Goal: Task Accomplishment & Management: Manage account settings

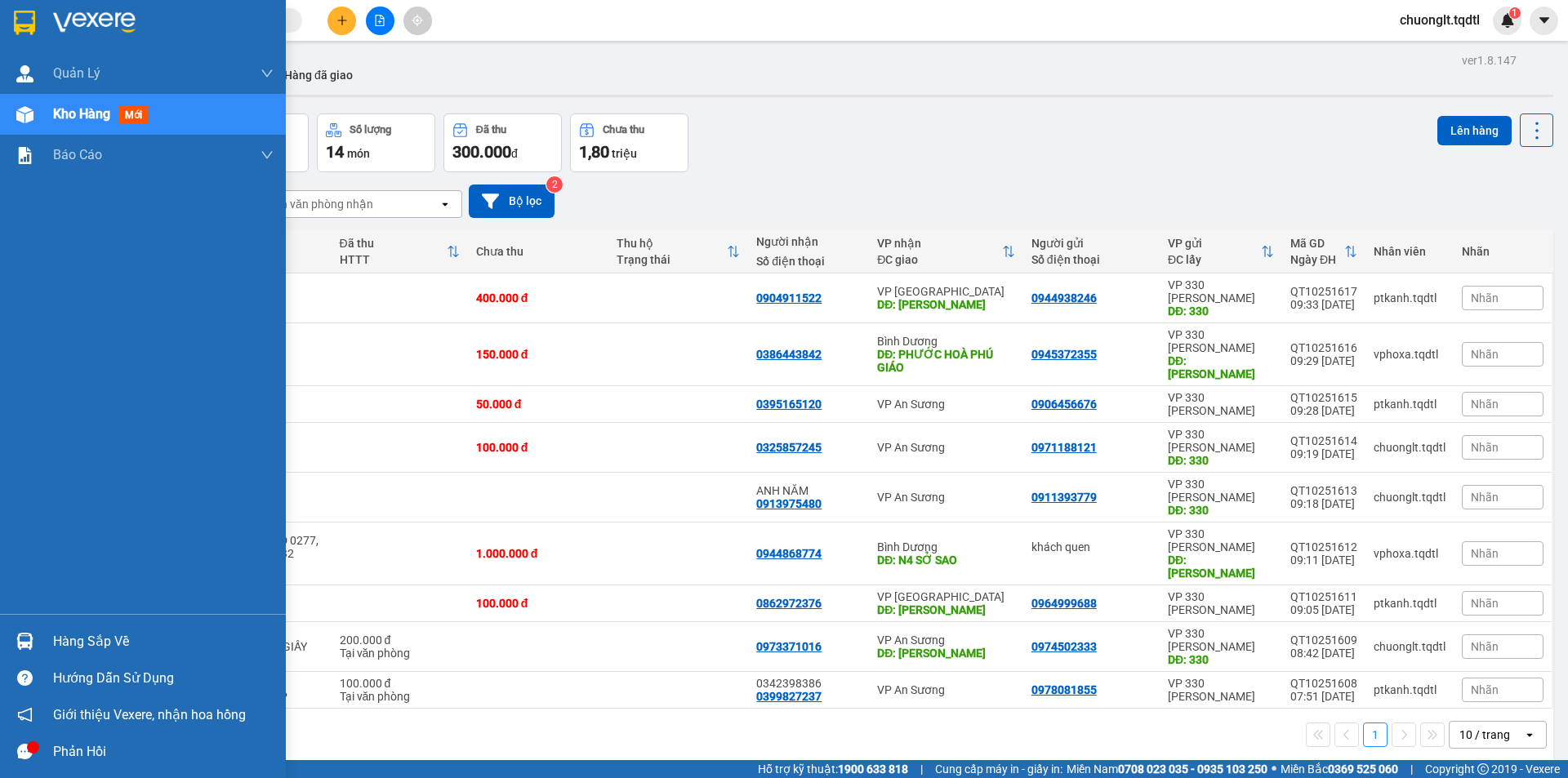
click at [78, 641] on div "Hàng sắp về" at bounding box center [164, 641] width 221 height 24
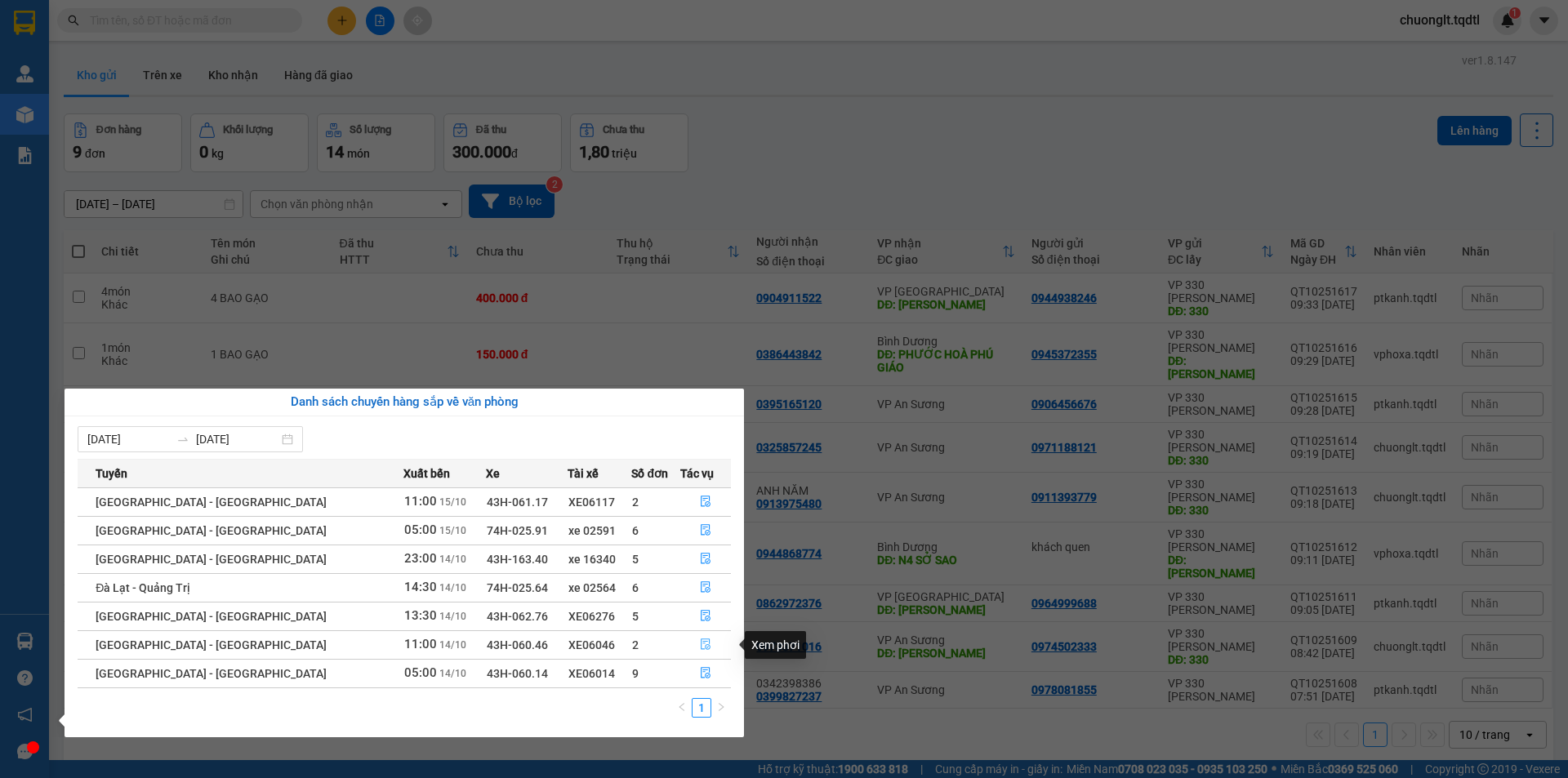
click at [700, 649] on icon "file-done" at bounding box center [706, 644] width 12 height 12
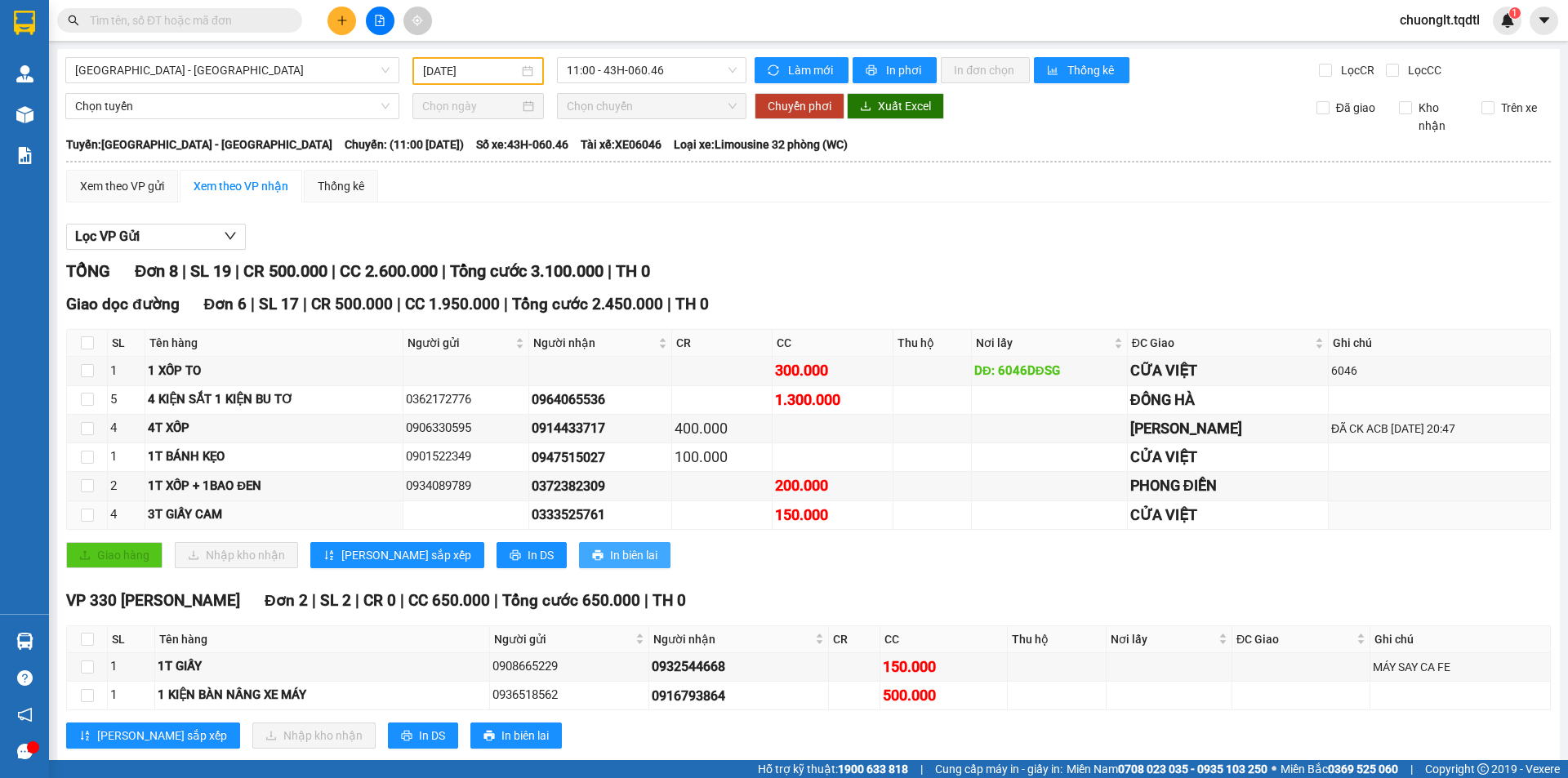
scroll to position [35, 0]
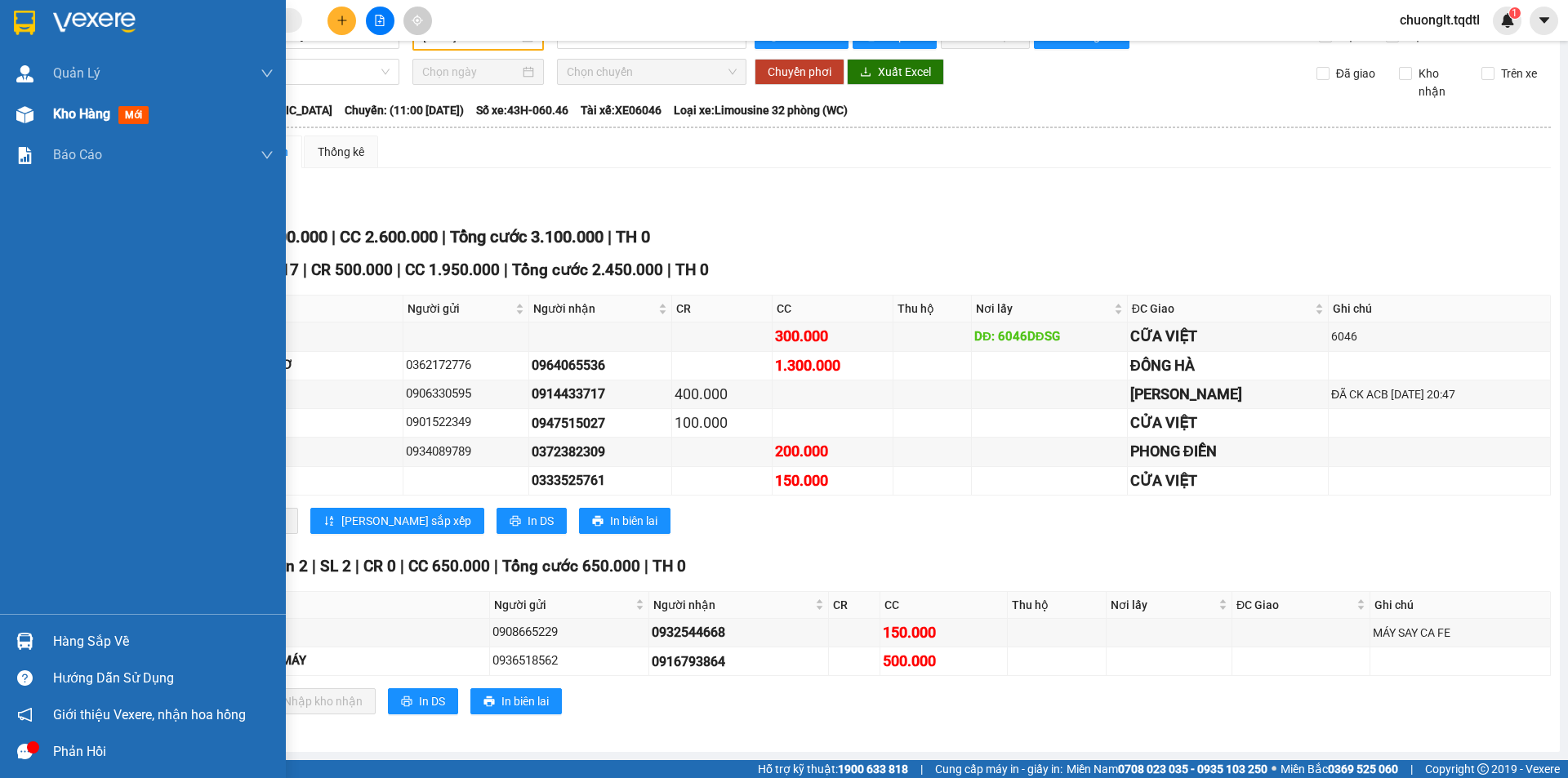
click at [75, 117] on span "Kho hàng" at bounding box center [82, 114] width 57 height 15
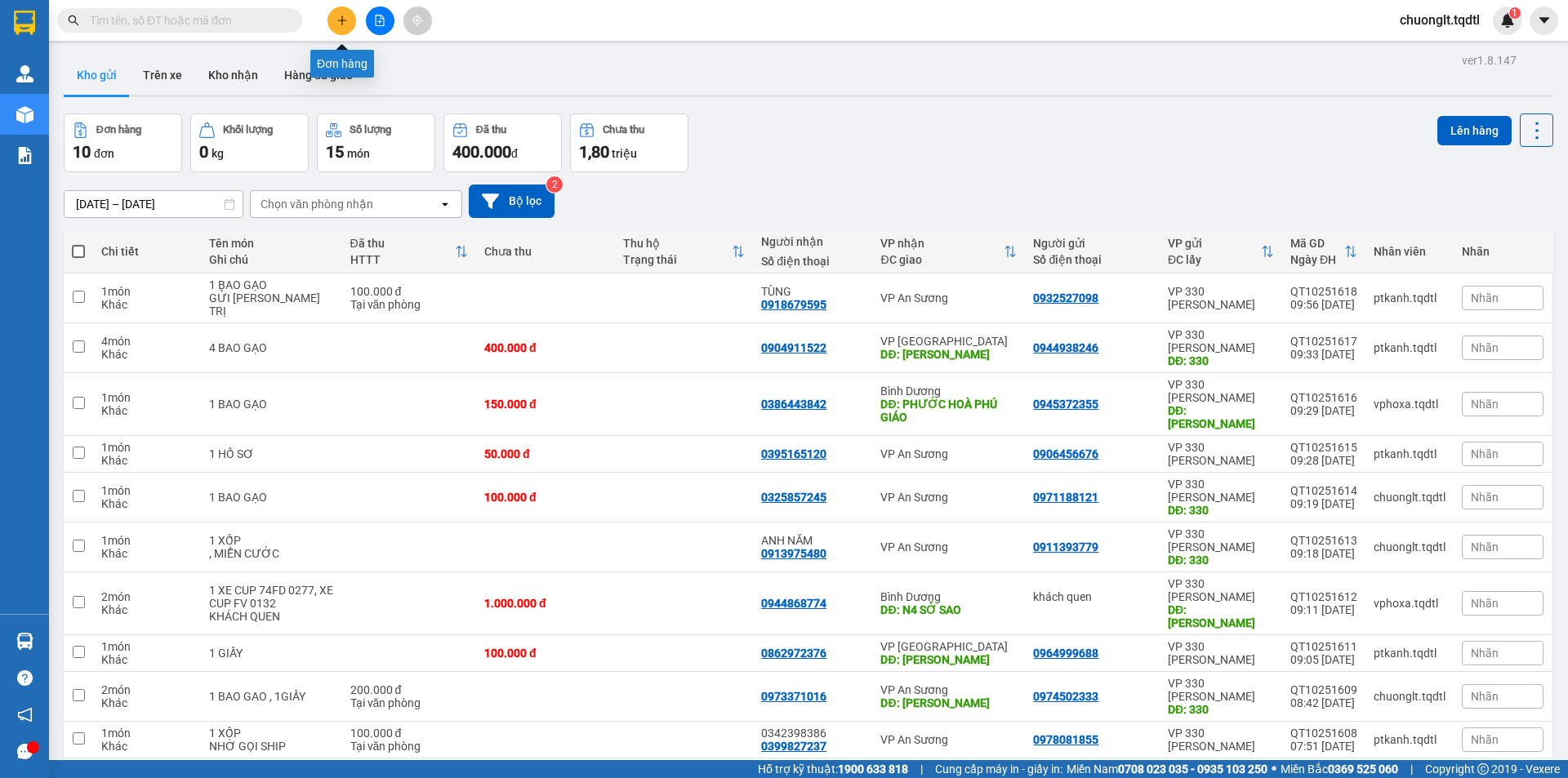
click at [337, 19] on icon "plus" at bounding box center [342, 20] width 12 height 12
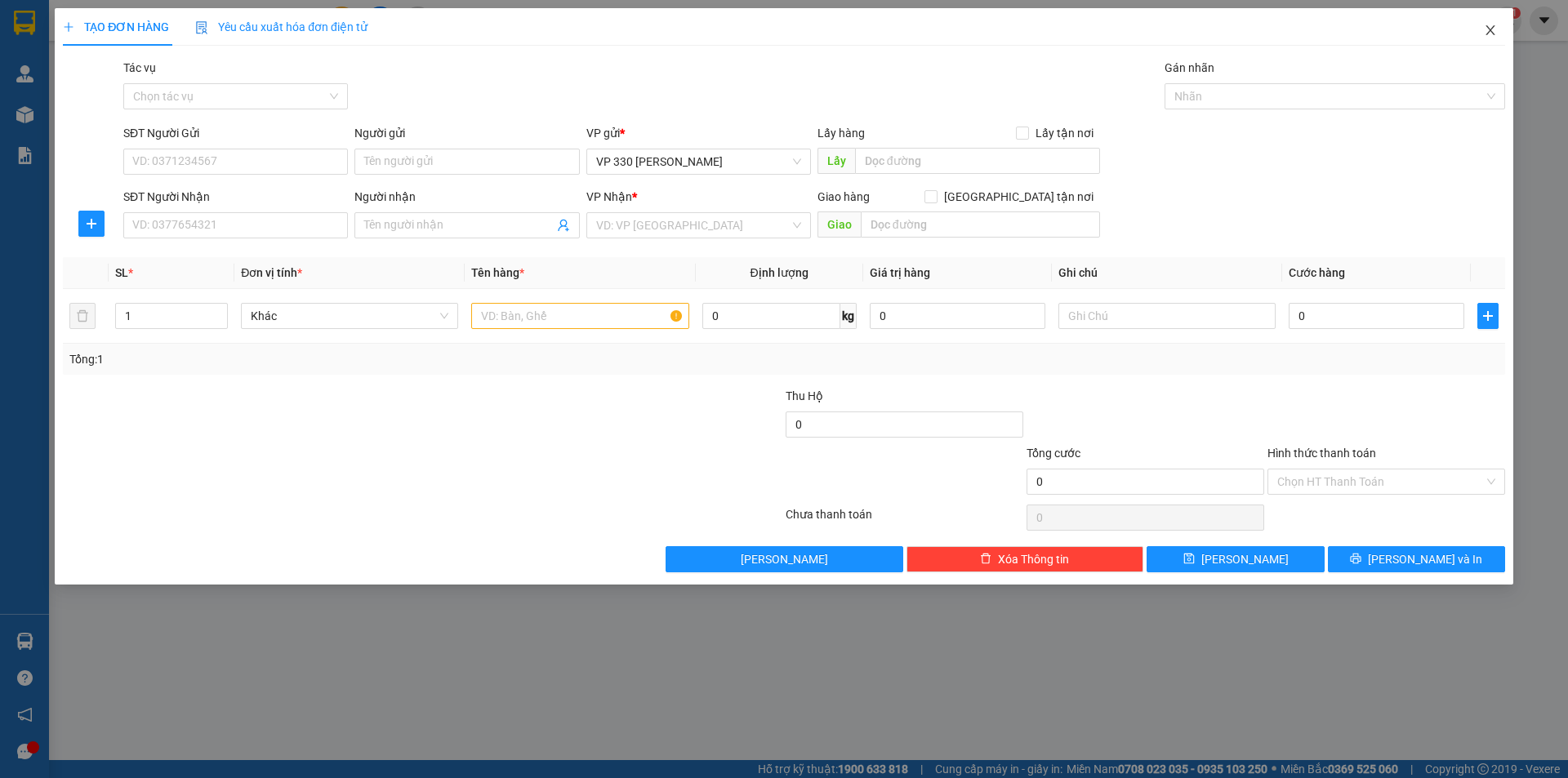
click at [1487, 30] on icon "close" at bounding box center [1490, 30] width 13 height 13
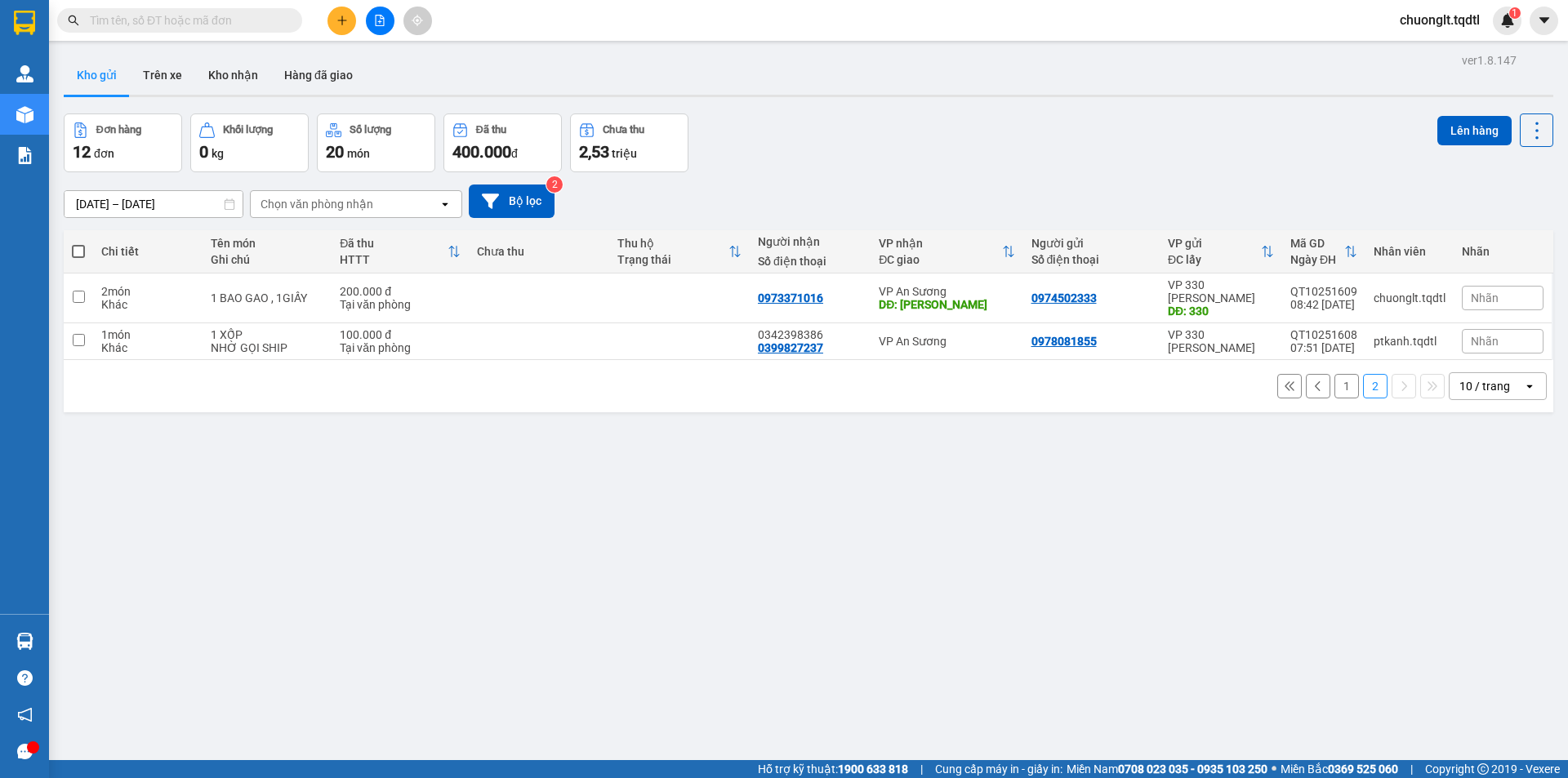
click at [1334, 375] on button "1" at bounding box center [1346, 386] width 24 height 24
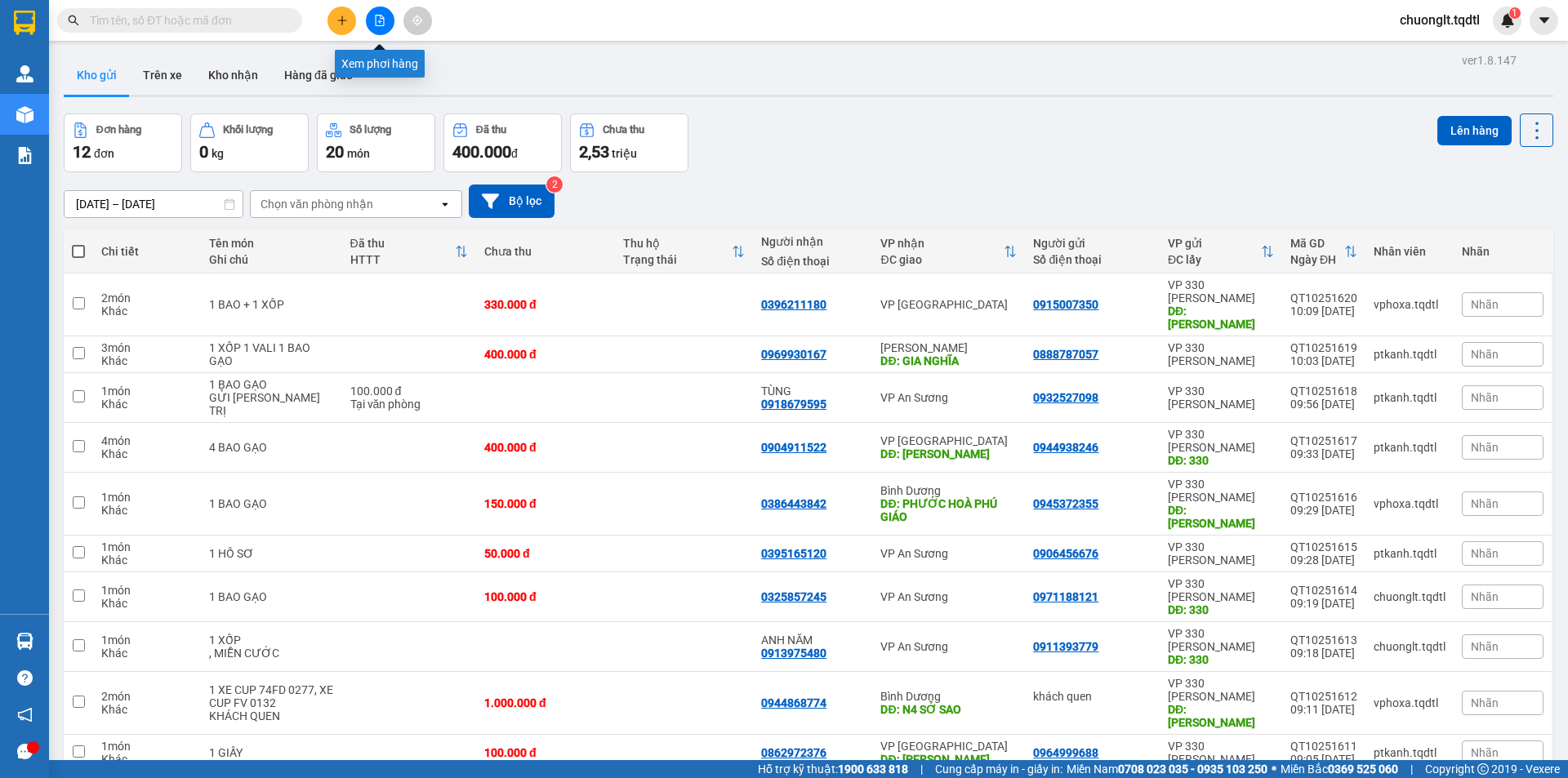
click at [378, 21] on icon "file-add" at bounding box center [380, 20] width 12 height 12
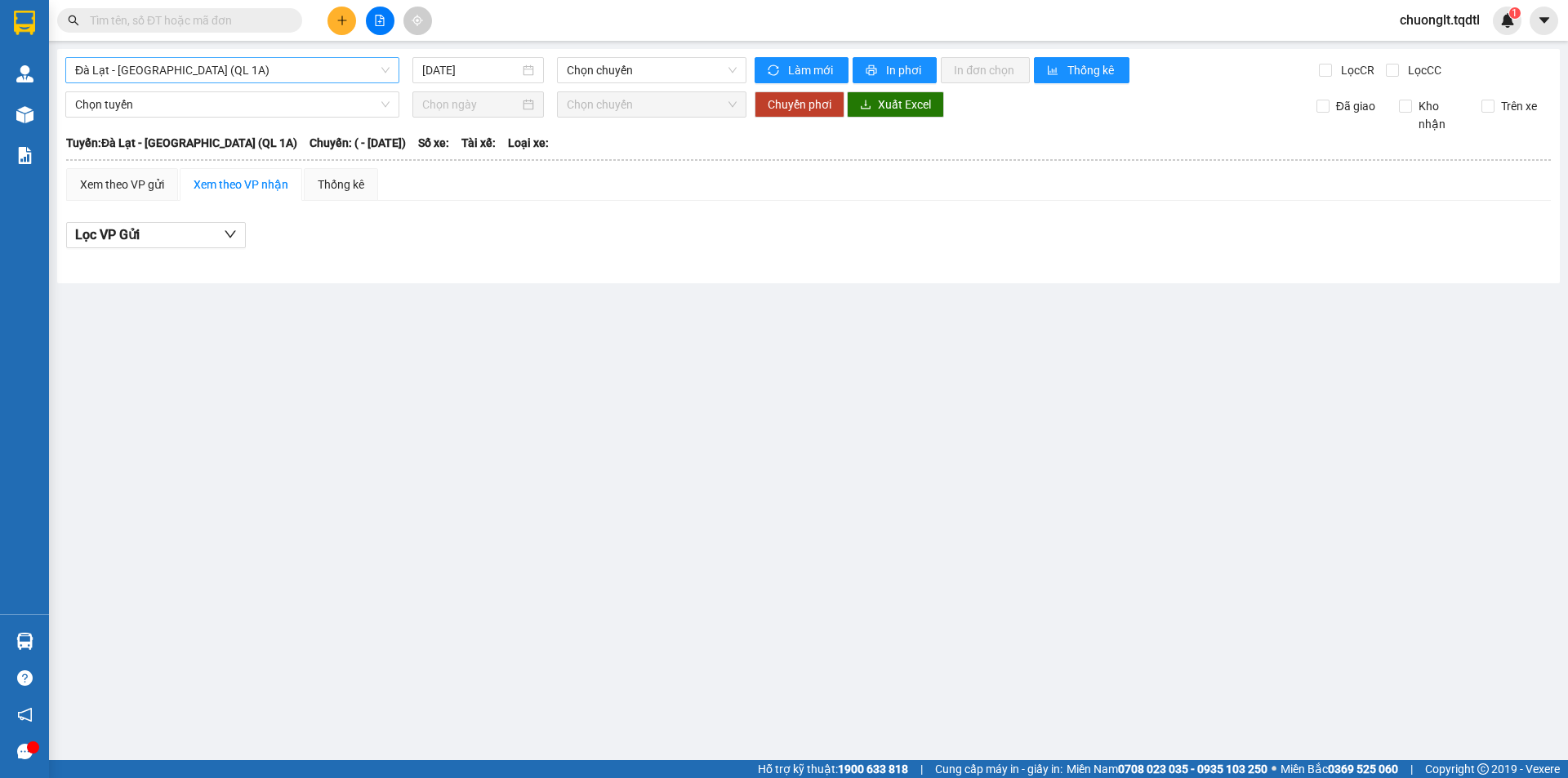
click at [234, 71] on span "Đà Lạt - [GEOGRAPHIC_DATA] (QL 1A)" at bounding box center [232, 70] width 314 height 24
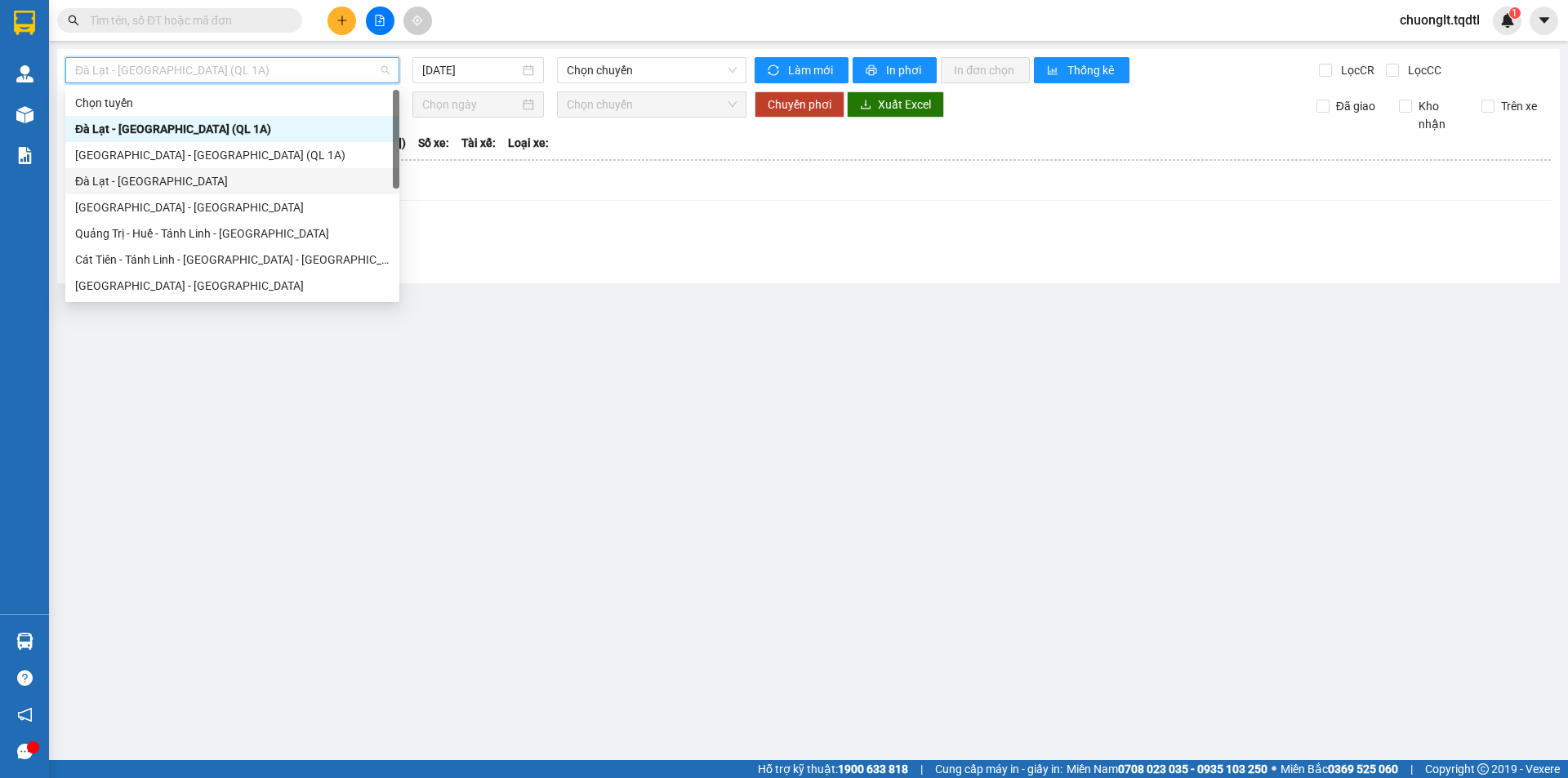
click at [191, 181] on div "Đà Lạt - [GEOGRAPHIC_DATA]" at bounding box center [232, 180] width 314 height 18
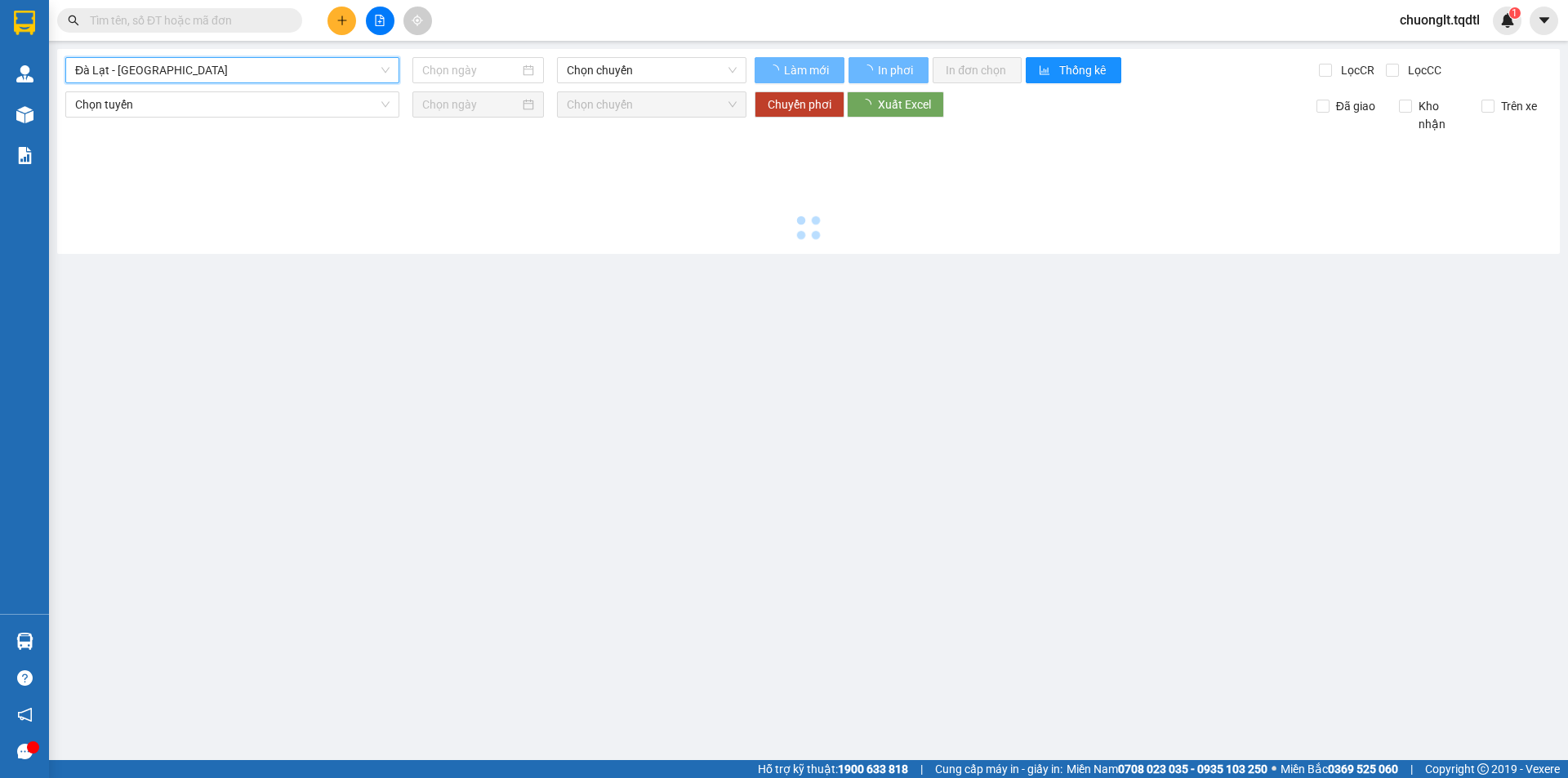
type input "[DATE]"
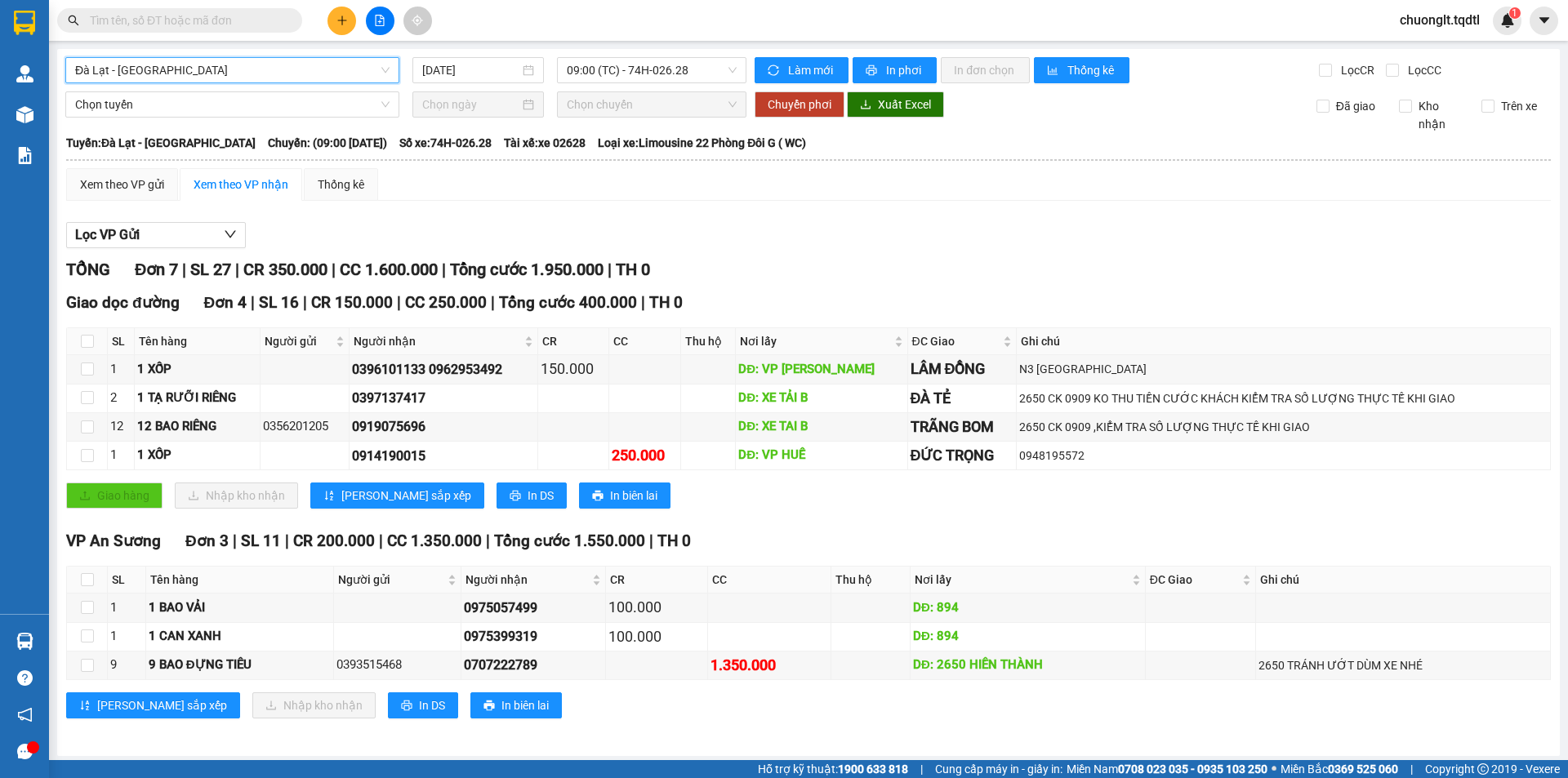
click at [685, 212] on div "Xem theo VP gửi Xem theo VP nhận Thống kê Lọc VP Gửi TỔNG Đơn 7 | SL 27 | CR 3…" at bounding box center [808, 453] width 1485 height 571
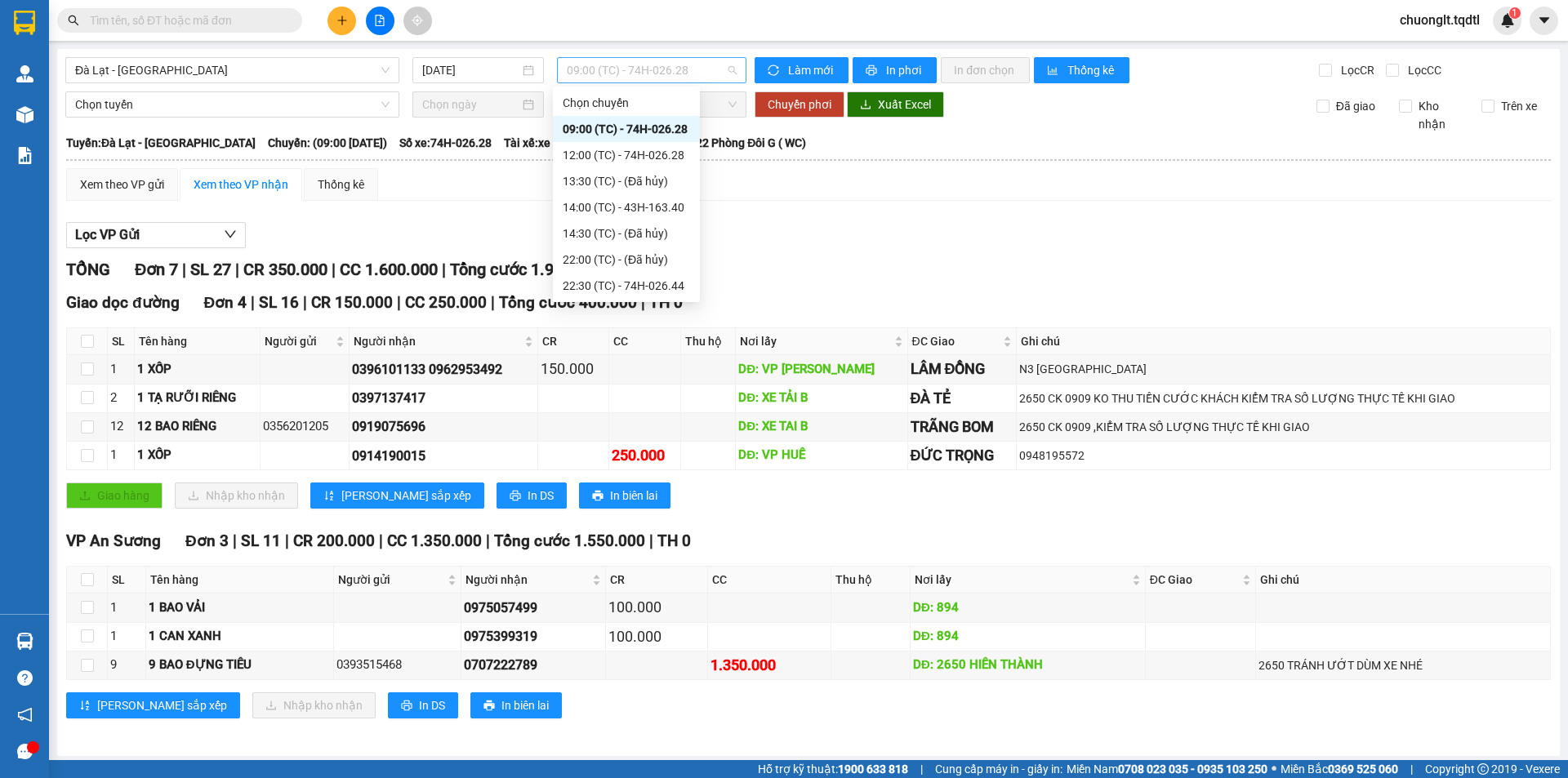
click at [650, 63] on span "09:00 (TC) - 74H-026.28" at bounding box center [651, 70] width 169 height 24
click at [785, 197] on div "Xem theo VP gửi Xem theo VP nhận Thống kê" at bounding box center [808, 185] width 1485 height 33
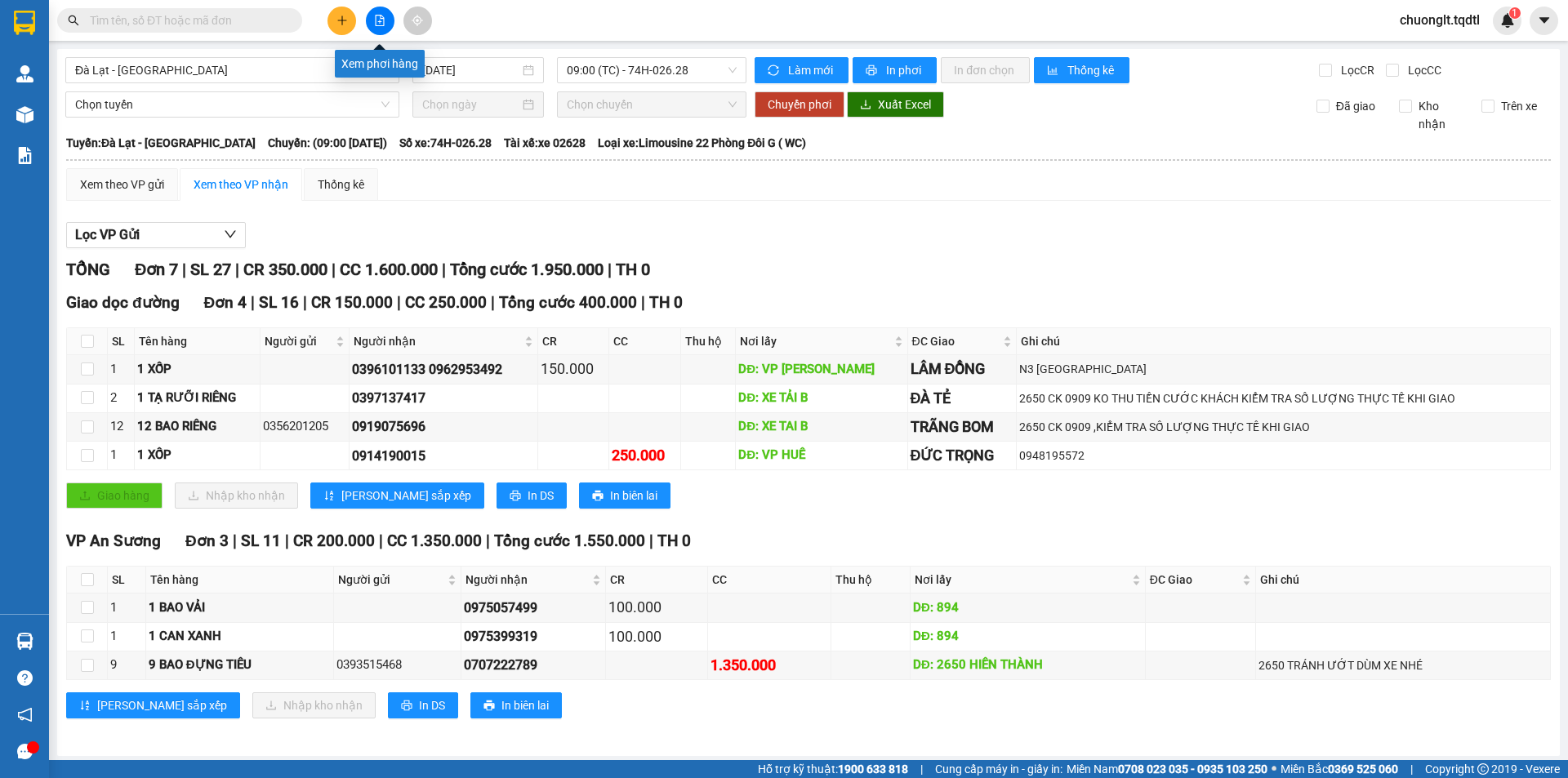
click at [375, 13] on button at bounding box center [380, 21] width 29 height 29
click at [298, 72] on span "Đà Lạt - [GEOGRAPHIC_DATA]" at bounding box center [232, 70] width 314 height 24
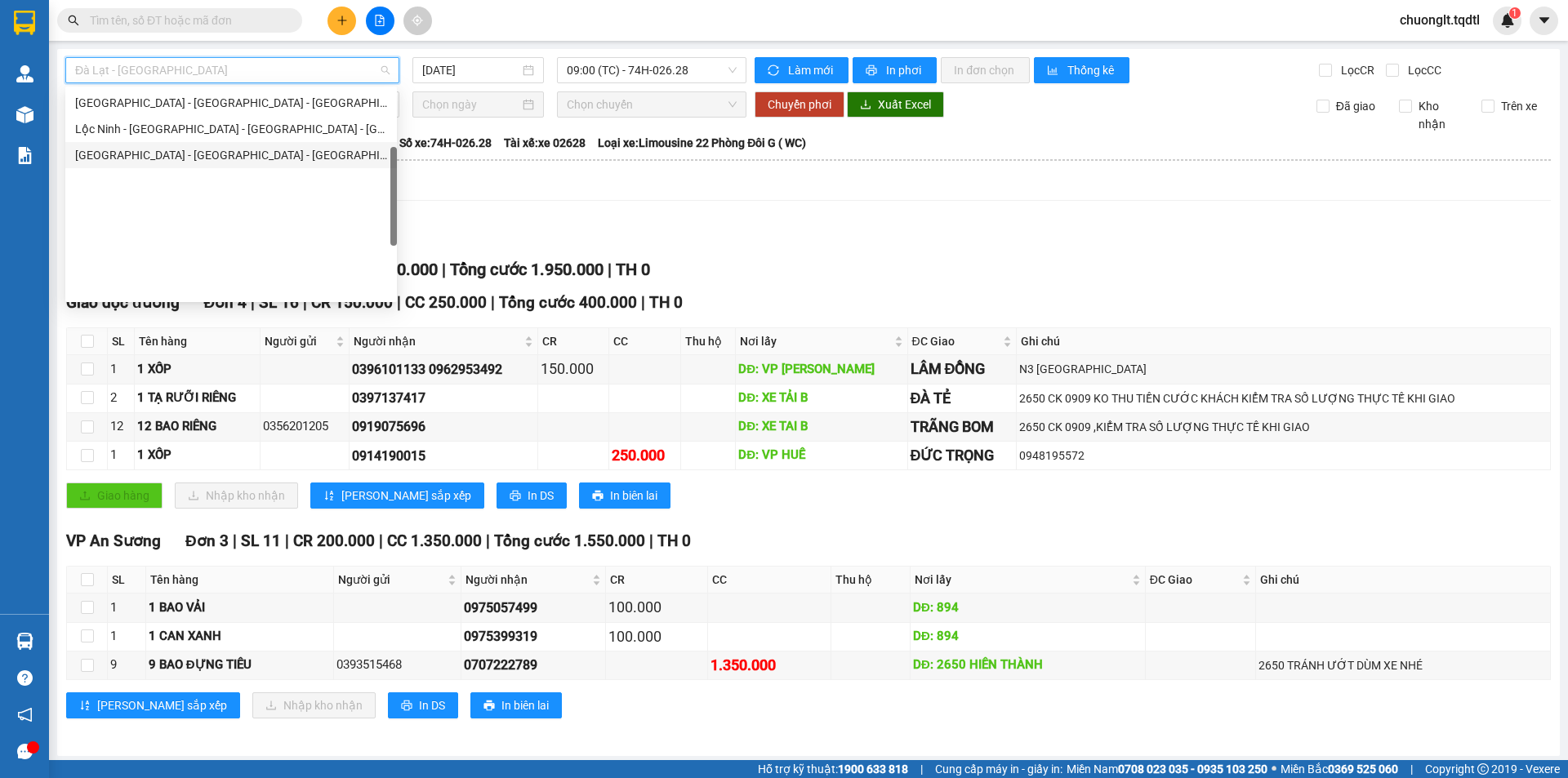
scroll to position [176, 0]
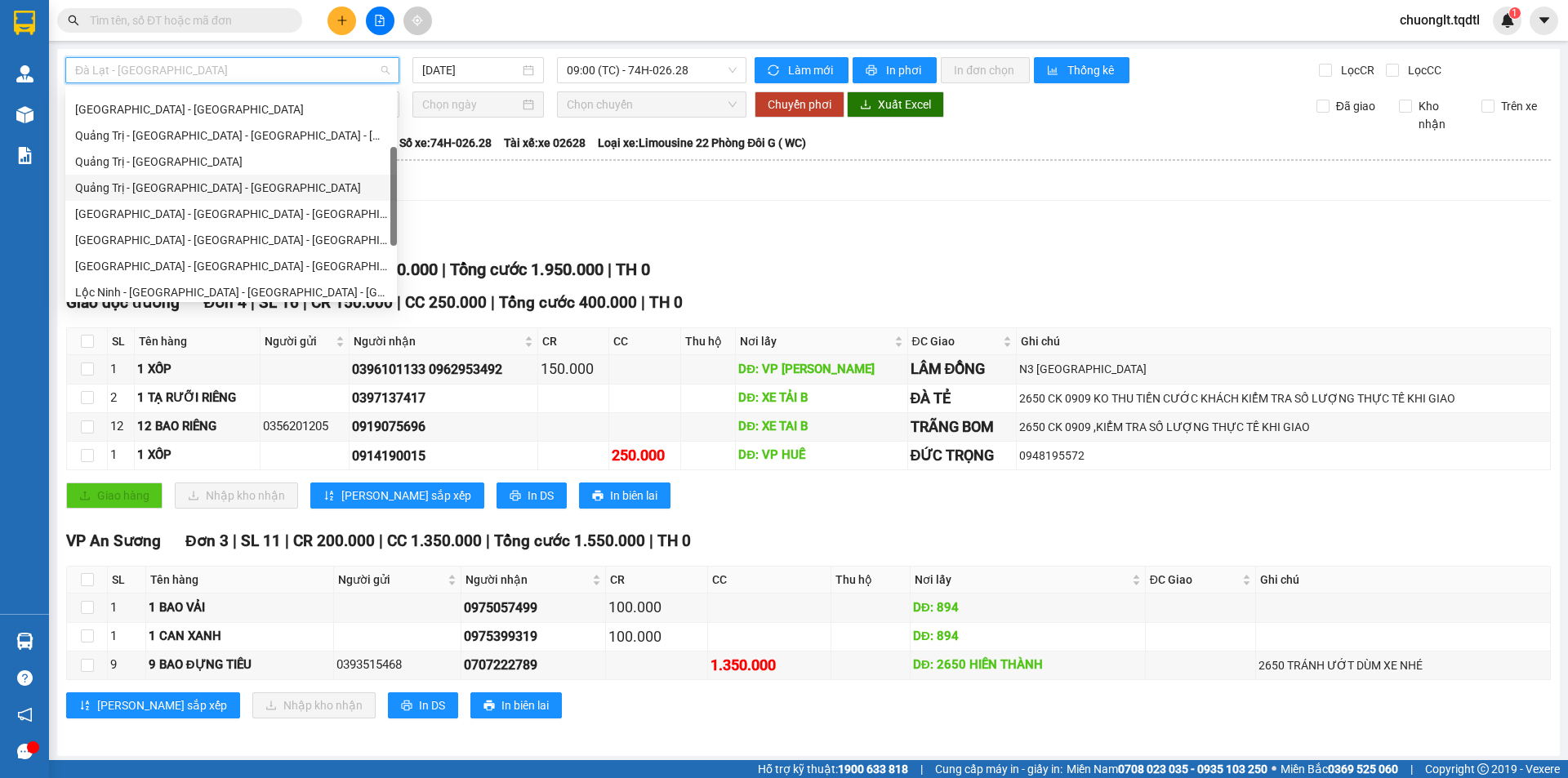
click at [250, 182] on div "Quảng Trị - [GEOGRAPHIC_DATA] - [GEOGRAPHIC_DATA]" at bounding box center [231, 187] width 312 height 18
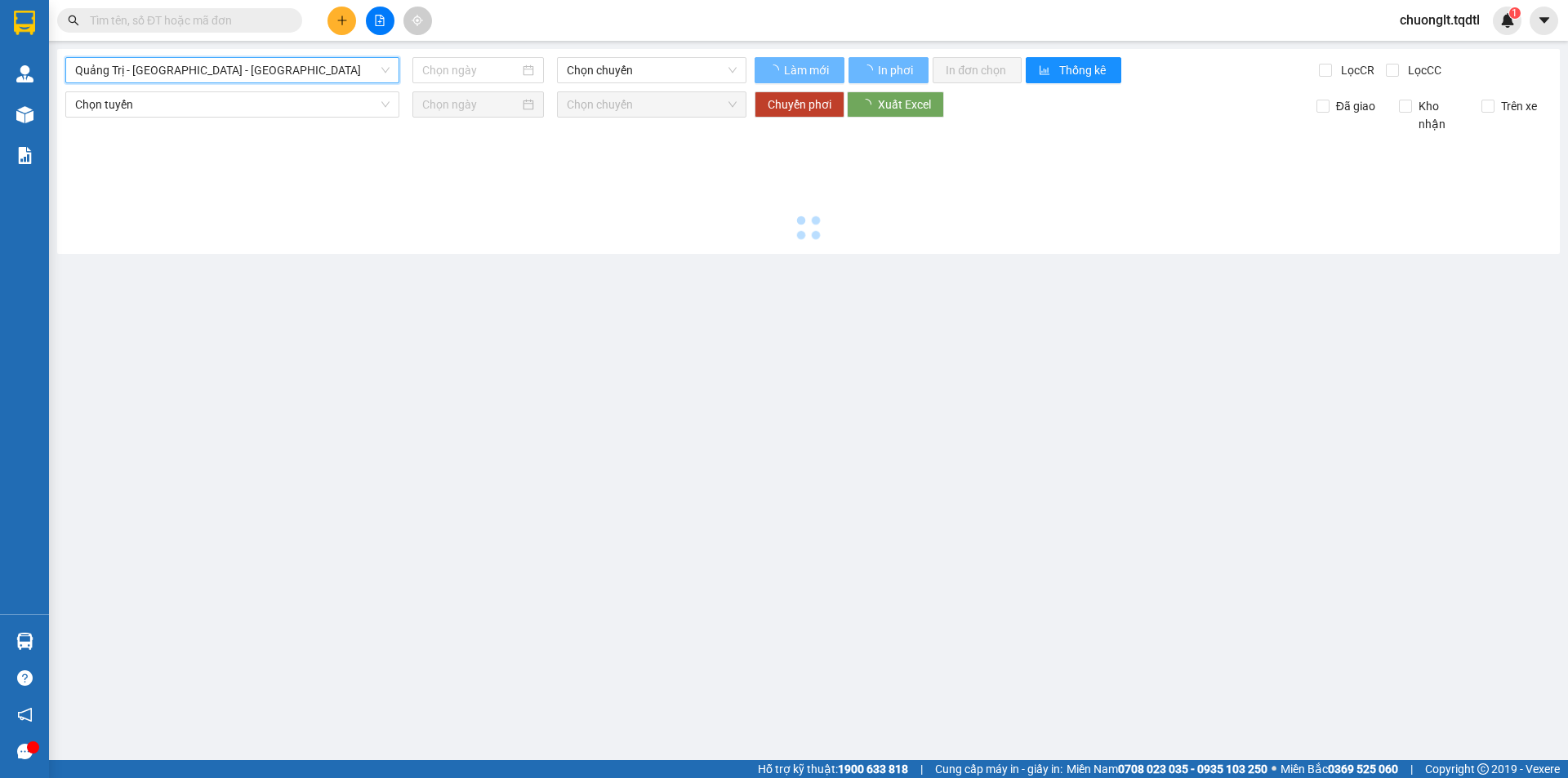
type input "[DATE]"
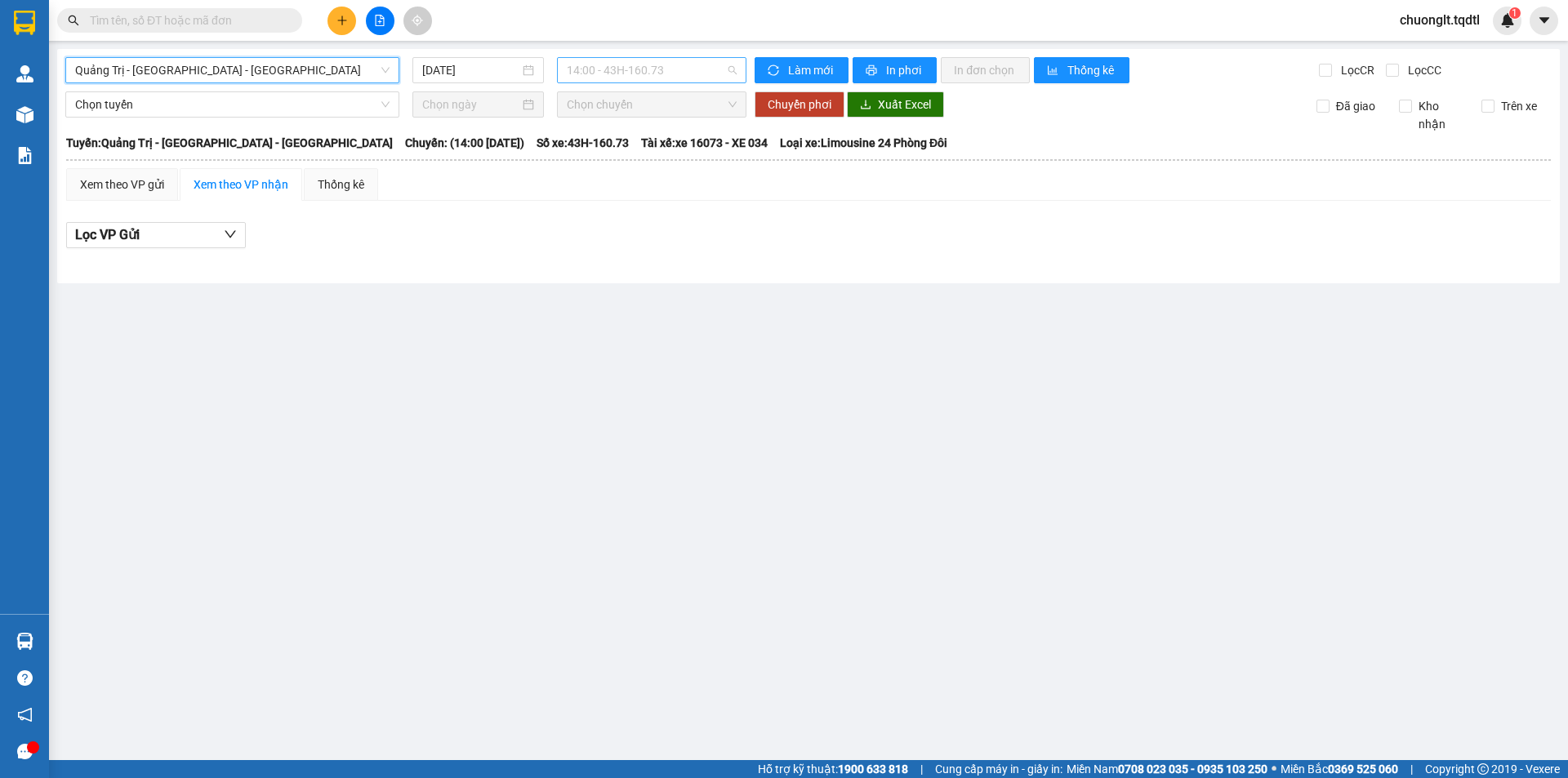
click at [674, 73] on span "14:00 - 43H-160.73" at bounding box center [651, 70] width 169 height 24
click at [338, 13] on button at bounding box center [341, 21] width 29 height 29
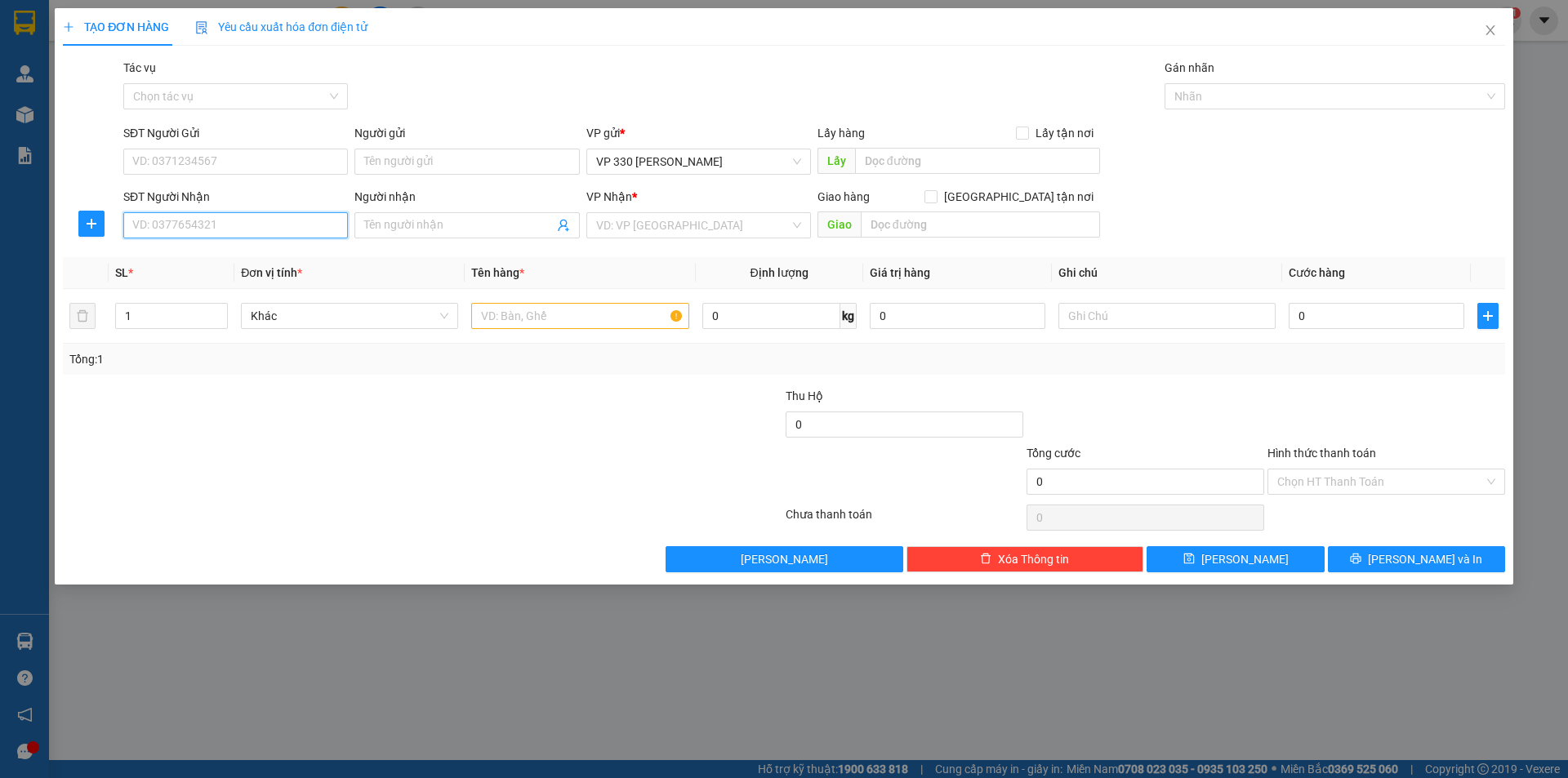
click at [180, 221] on input "SĐT Người Nhận" at bounding box center [235, 225] width 224 height 26
type input "0946930536"
click at [180, 256] on div "0946930536" at bounding box center [235, 257] width 205 height 18
type input "[PERSON_NAME]"
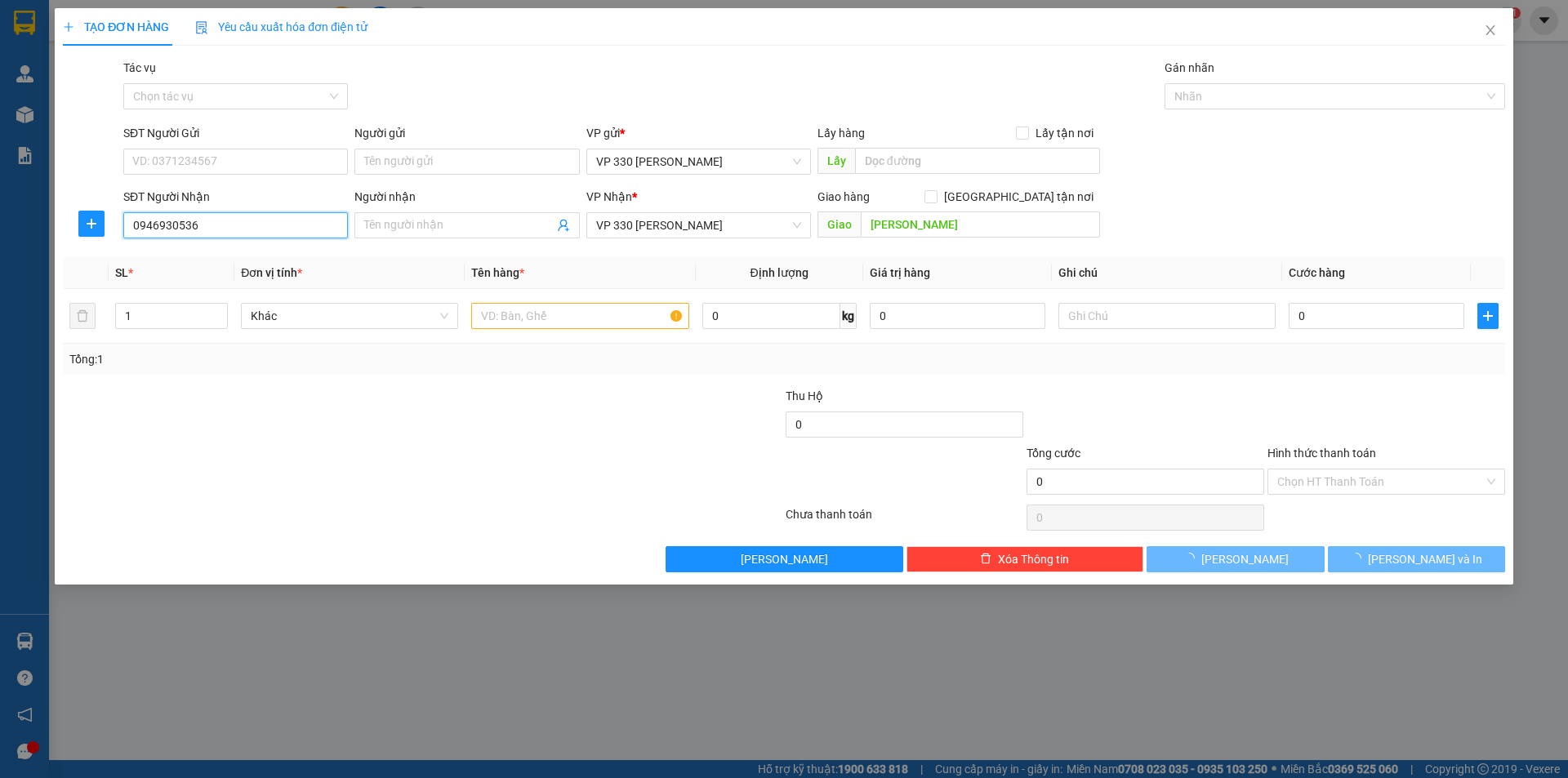
type input "300.000"
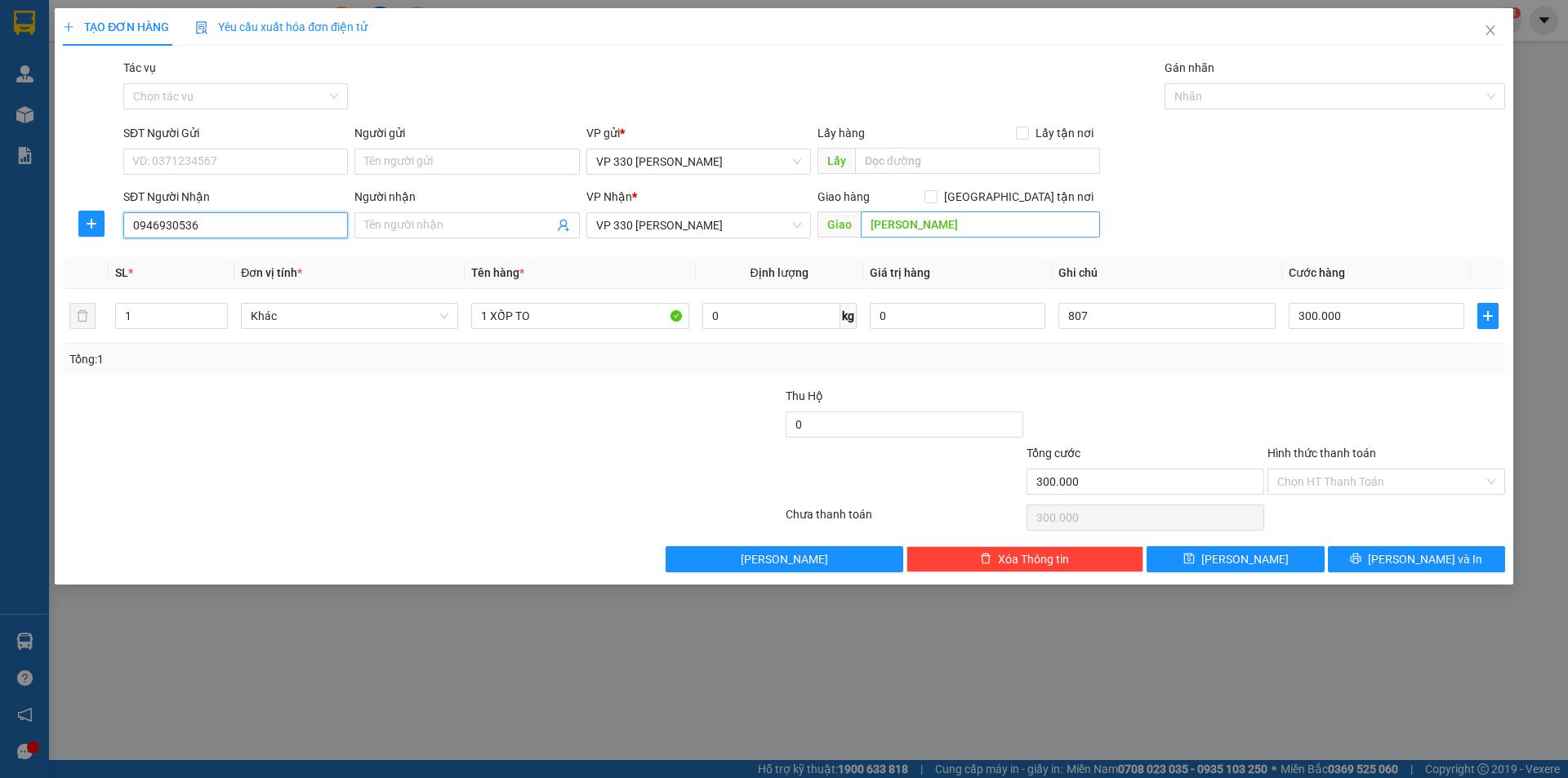
type input "0946930536"
click at [964, 222] on input "[PERSON_NAME]" at bounding box center [980, 224] width 239 height 26
type input "TRIÊU LĂNG"
click at [891, 159] on input "text" at bounding box center [977, 160] width 245 height 26
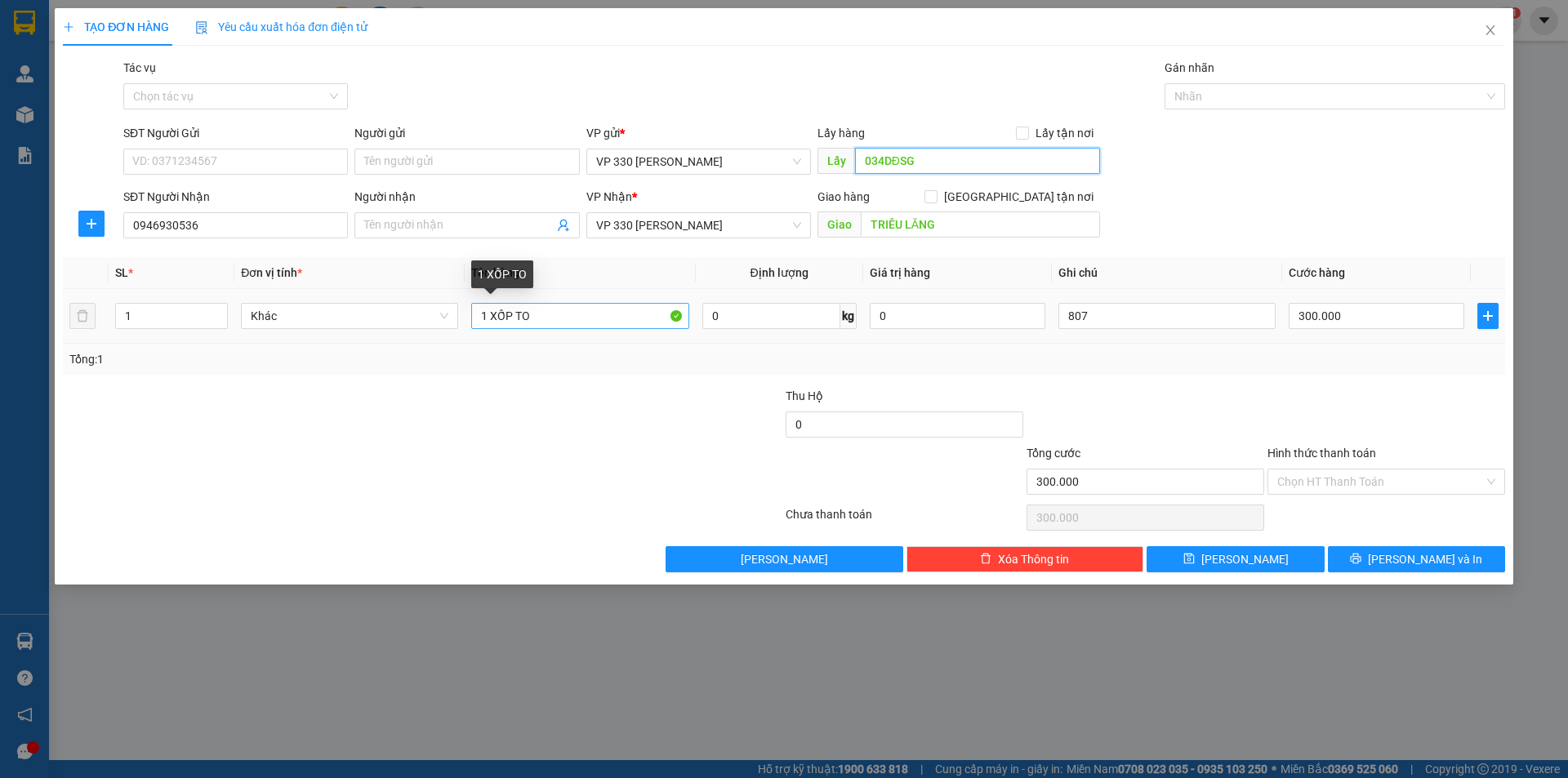
type input "034DĐSG"
click at [581, 309] on input "1 XỐP TO" at bounding box center [580, 315] width 217 height 26
type input "1 XỐP"
click at [1356, 316] on input "300.000" at bounding box center [1377, 315] width 175 height 26
type input "2"
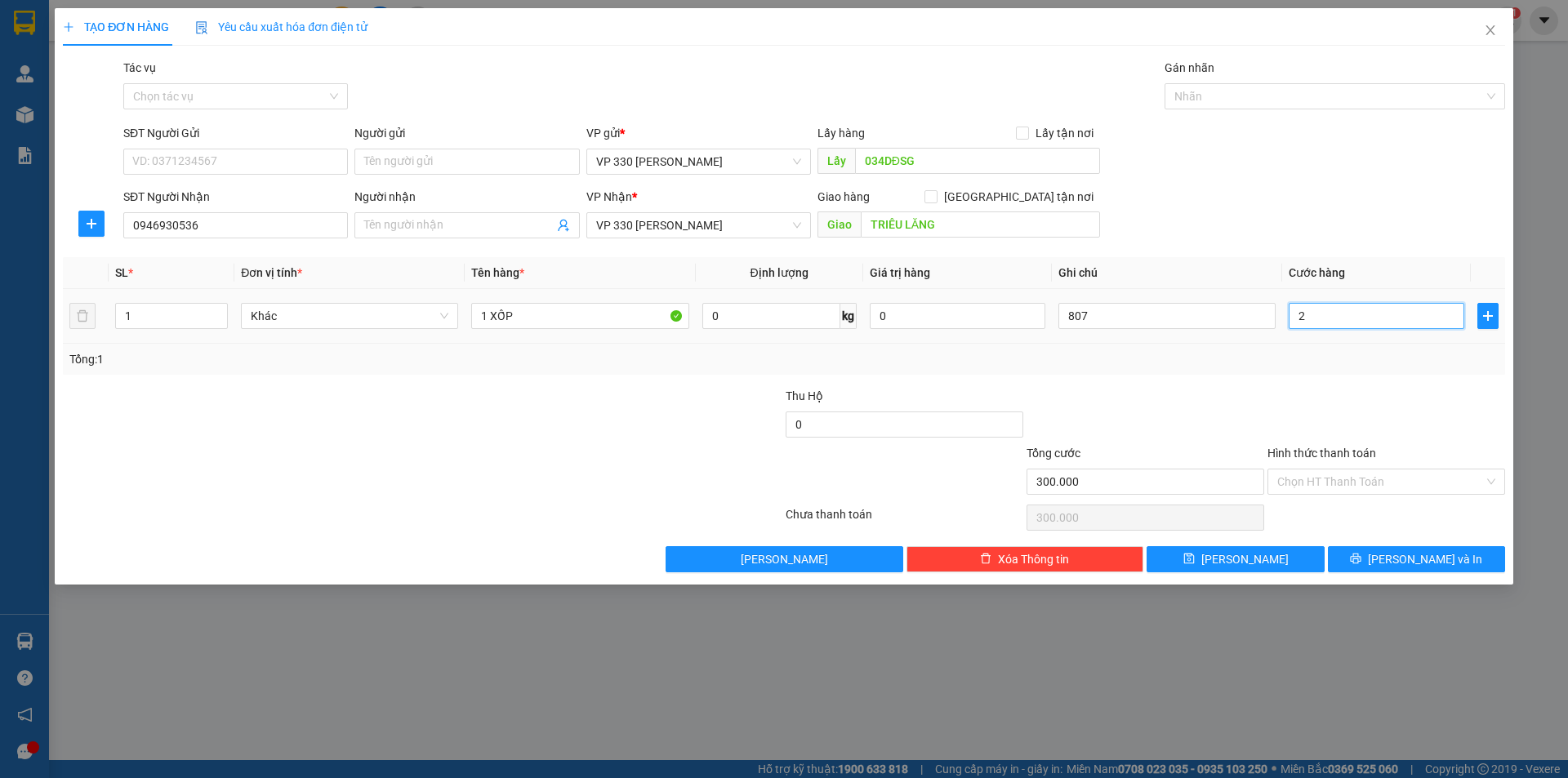
type input "2"
type input "20"
type input "200"
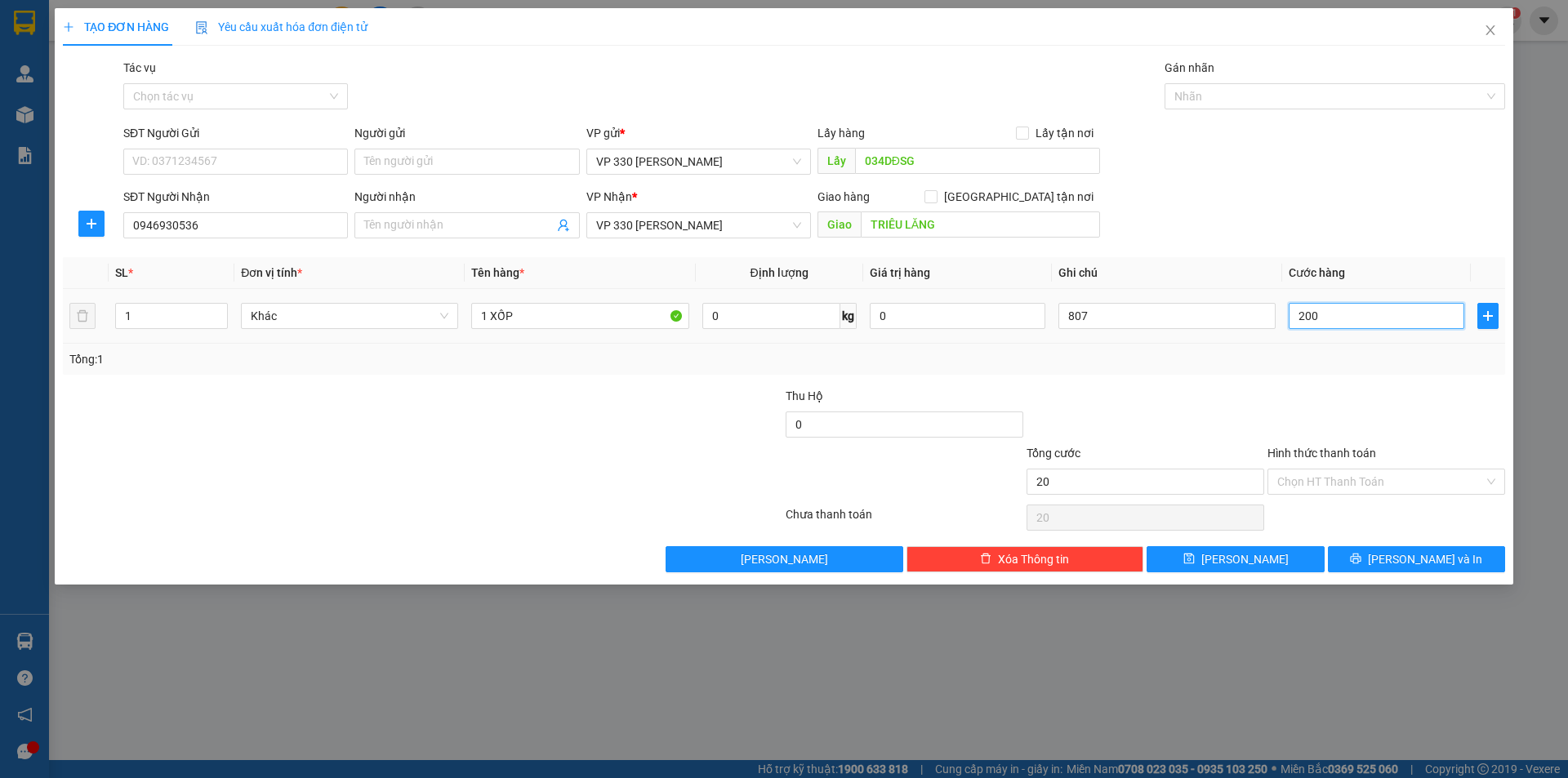
type input "200"
type input "2.000"
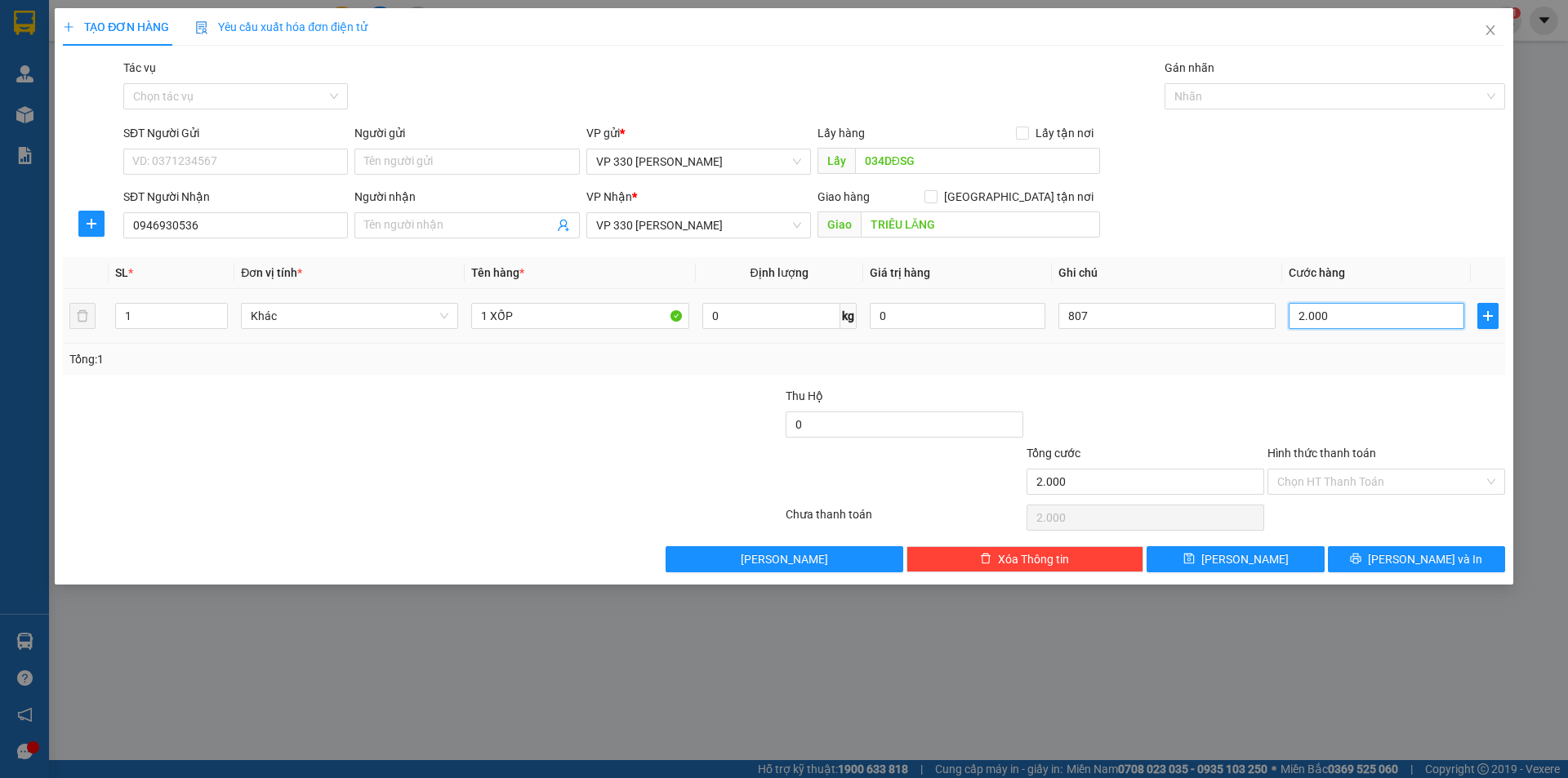
type input "20.000"
type input "200.000"
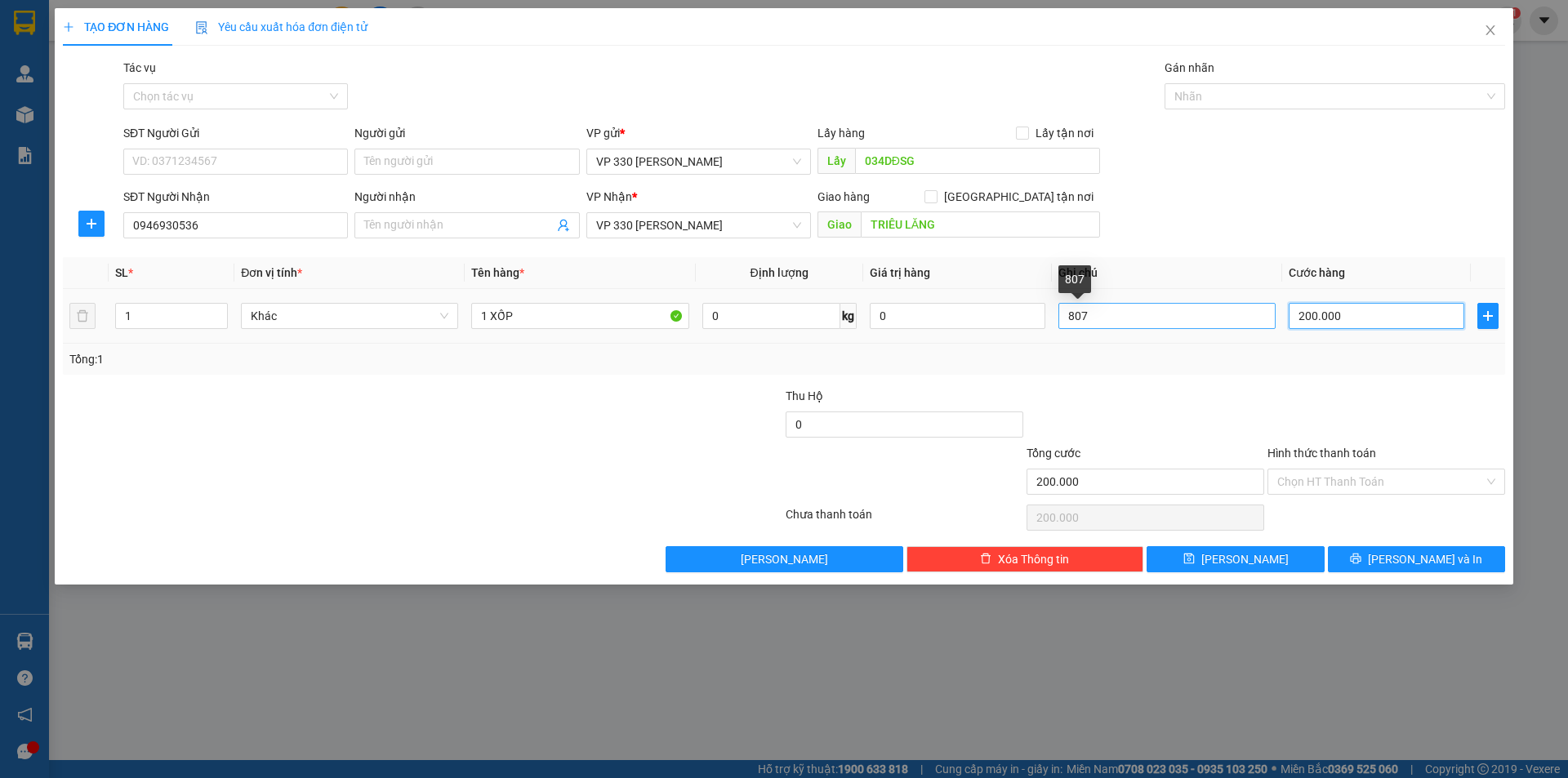
type input "200.000"
drag, startPoint x: 1092, startPoint y: 307, endPoint x: 1043, endPoint y: 319, distance: 50.4
click at [1043, 319] on tr "1 Khác 1 XỐP 0 kg 0 807 200.000" at bounding box center [784, 316] width 1442 height 55
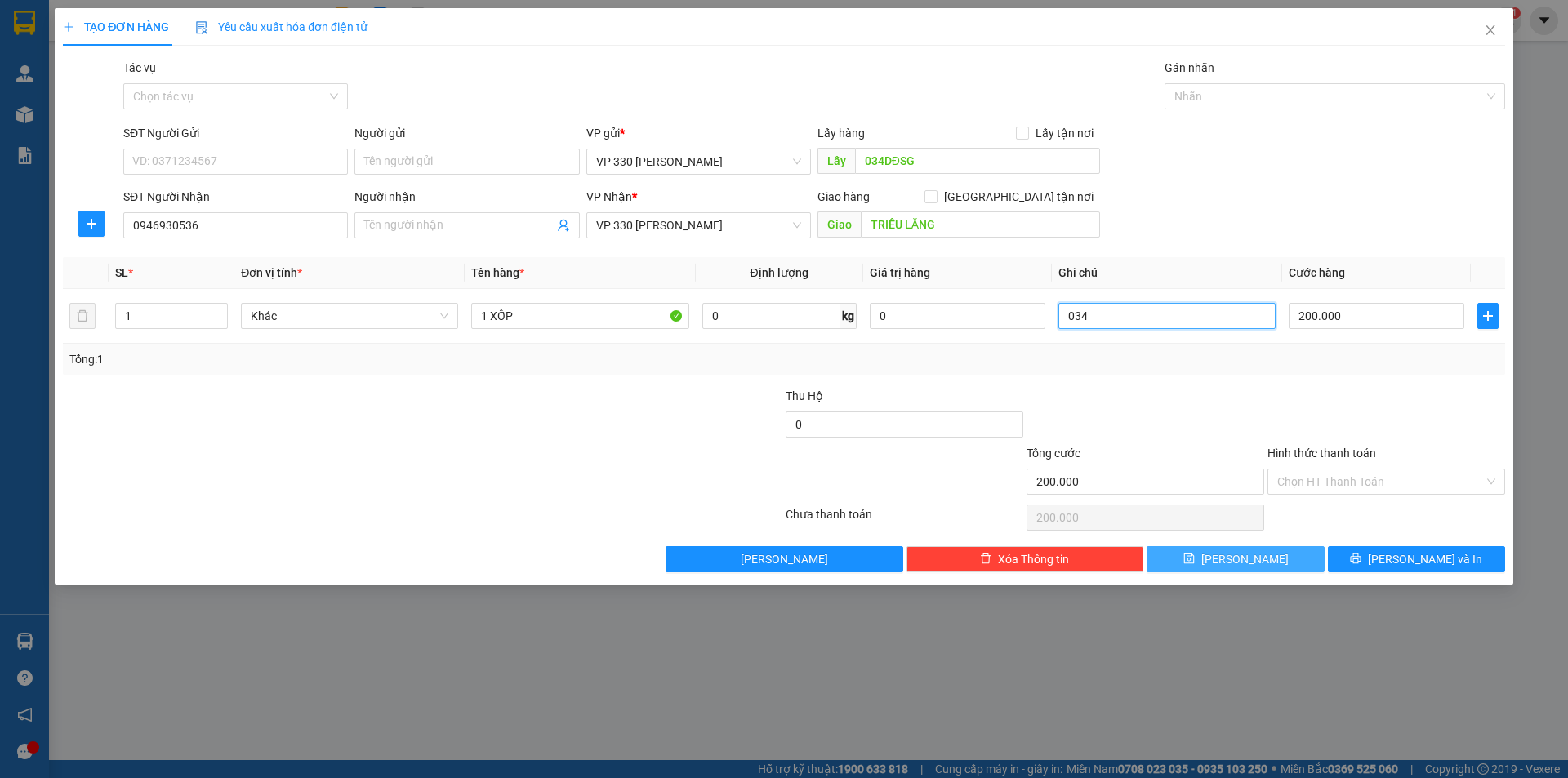
type input "034"
click at [1238, 564] on span "[PERSON_NAME]" at bounding box center [1245, 559] width 88 height 18
type input "0"
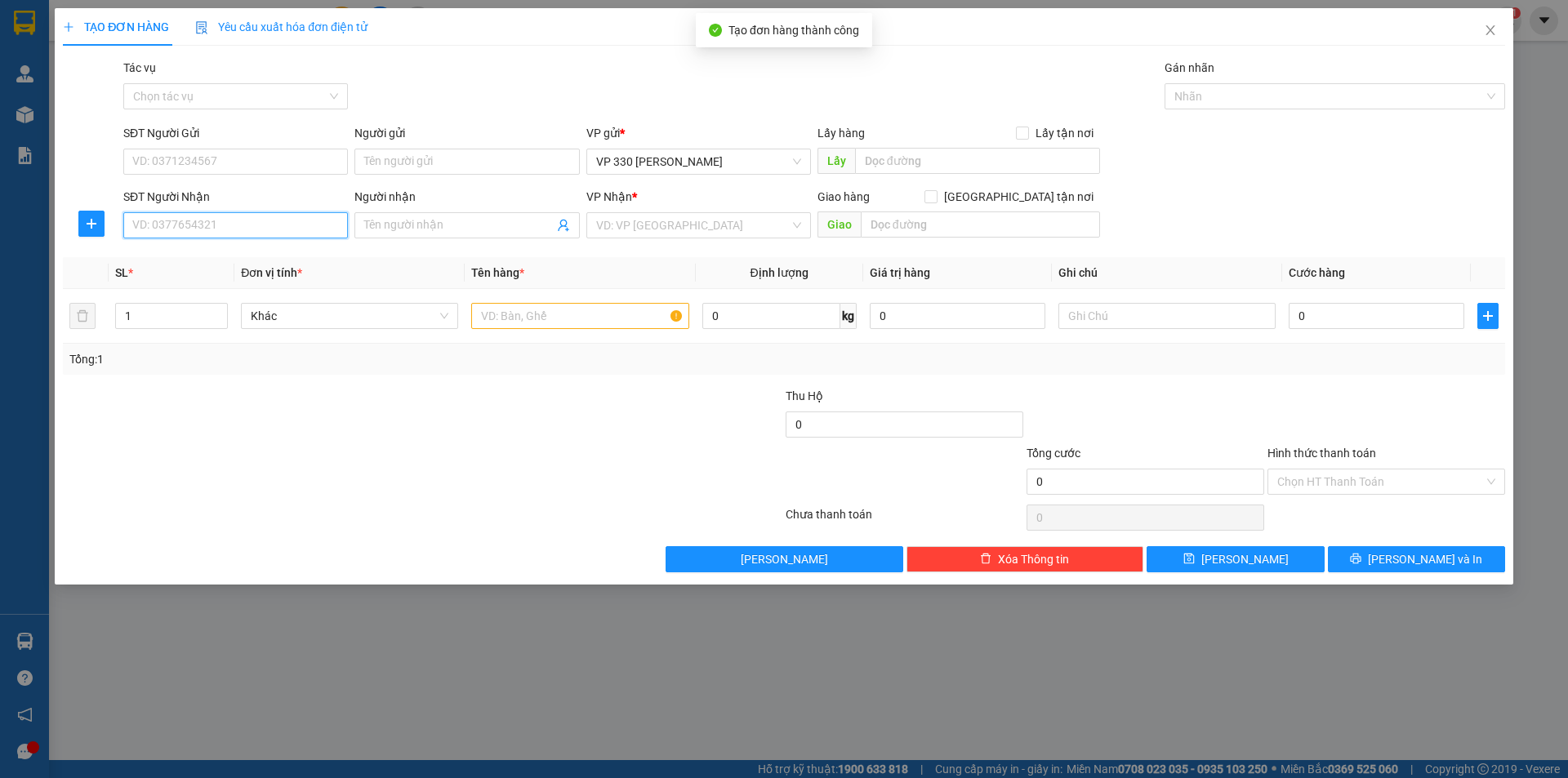
click at [214, 217] on input "SĐT Người Nhận" at bounding box center [235, 225] width 224 height 26
click at [520, 309] on input "text" at bounding box center [580, 315] width 217 height 26
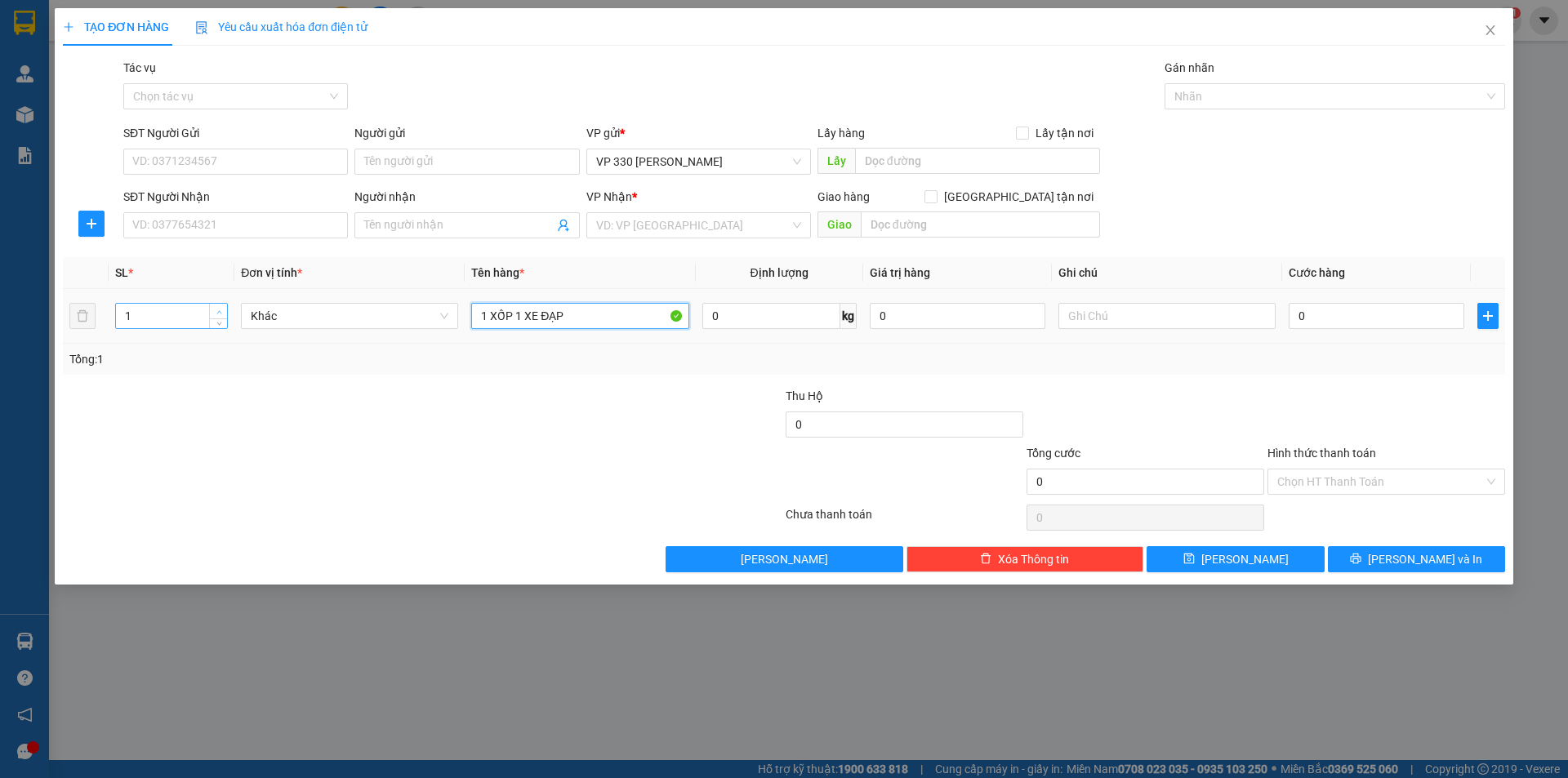
type input "1 XỐP 1 XE ĐẠP"
type input "2"
click at [223, 311] on span "up" at bounding box center [219, 312] width 10 height 10
click at [1407, 326] on input "0" at bounding box center [1377, 315] width 175 height 26
click at [722, 223] on input "search" at bounding box center [693, 225] width 194 height 24
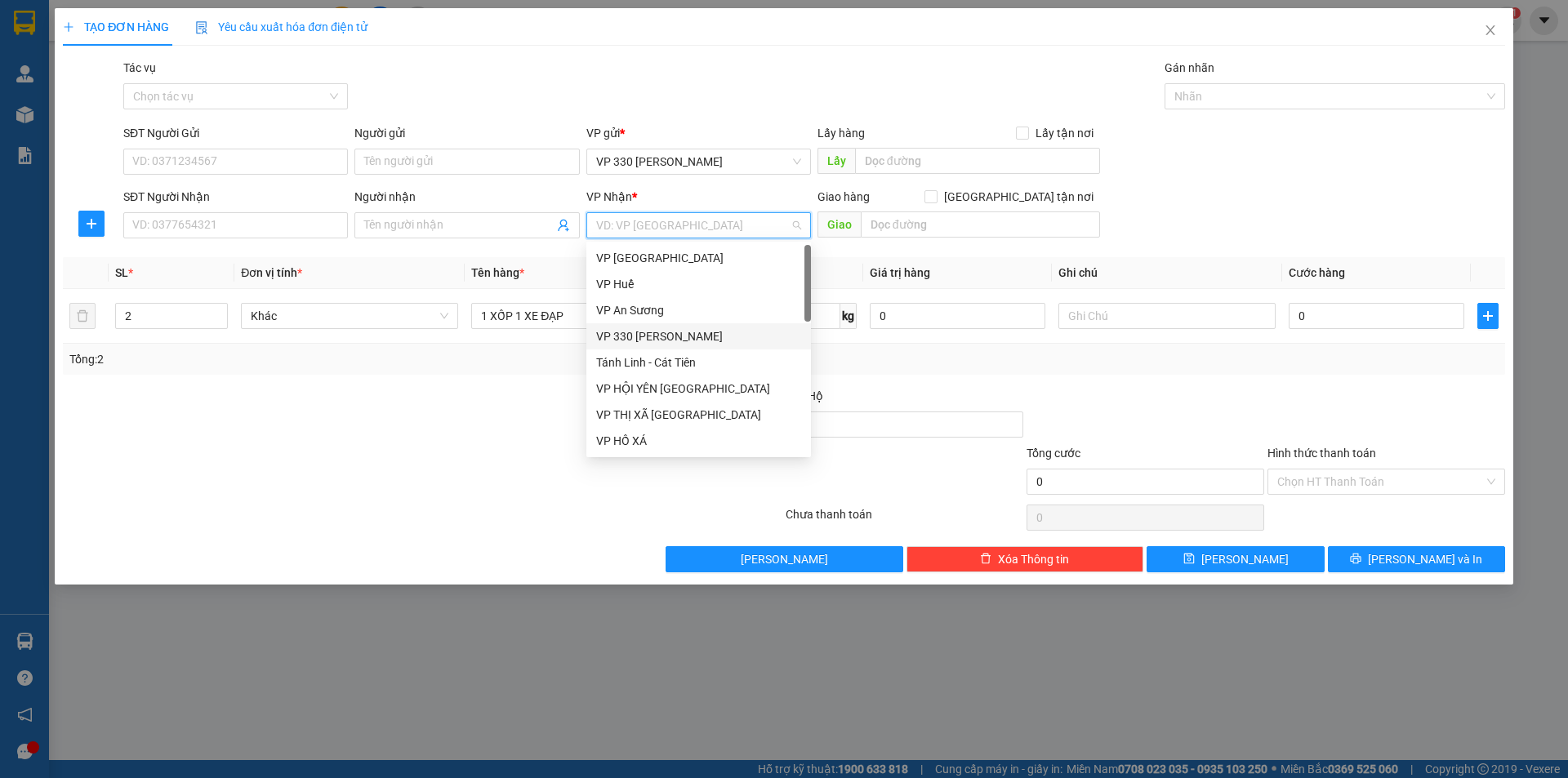
drag, startPoint x: 653, startPoint y: 335, endPoint x: 798, endPoint y: 301, distance: 148.9
click at [656, 335] on div "VP 330 [PERSON_NAME]" at bounding box center [698, 335] width 205 height 18
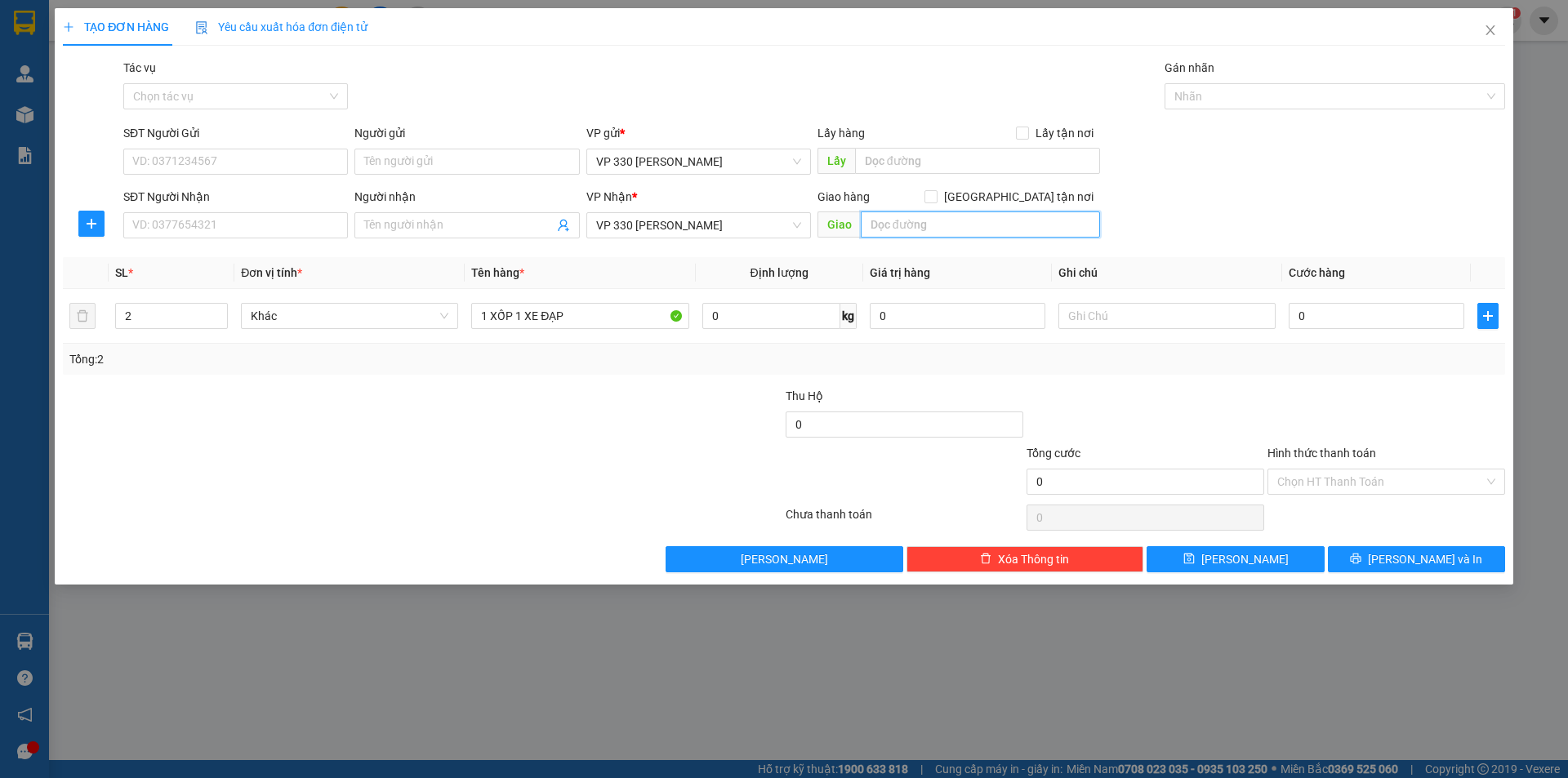
click at [977, 235] on input "text" at bounding box center [980, 224] width 239 height 26
type input "[PERSON_NAME]"
click at [903, 158] on input "text" at bounding box center [977, 160] width 245 height 26
type input "034DĐSG"
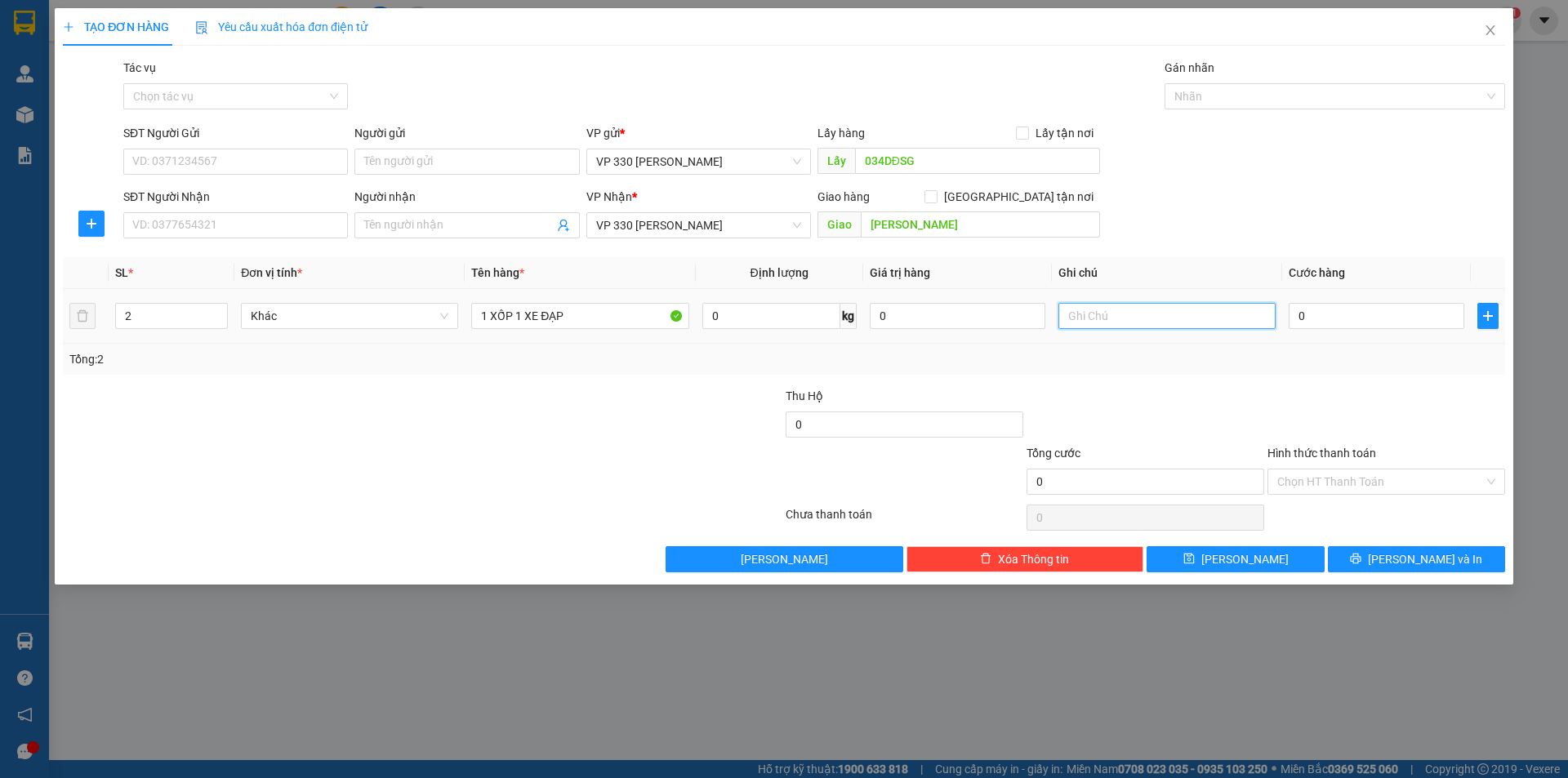
click at [1183, 306] on input "text" at bounding box center [1167, 315] width 217 height 26
type input "034"
click at [1388, 314] on input "0" at bounding box center [1377, 315] width 175 height 26
type input "4"
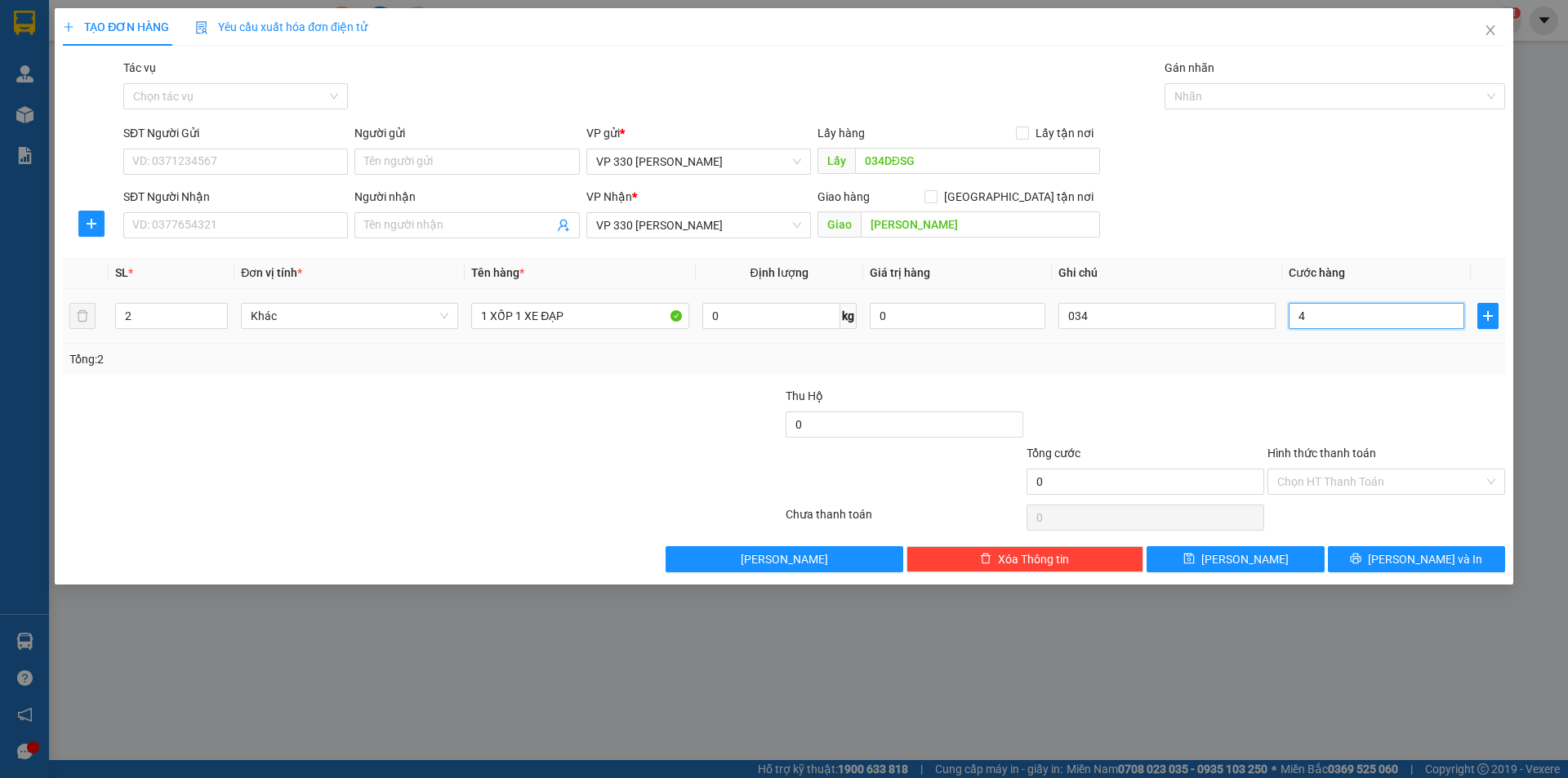
type input "4"
type input "40"
type input "400"
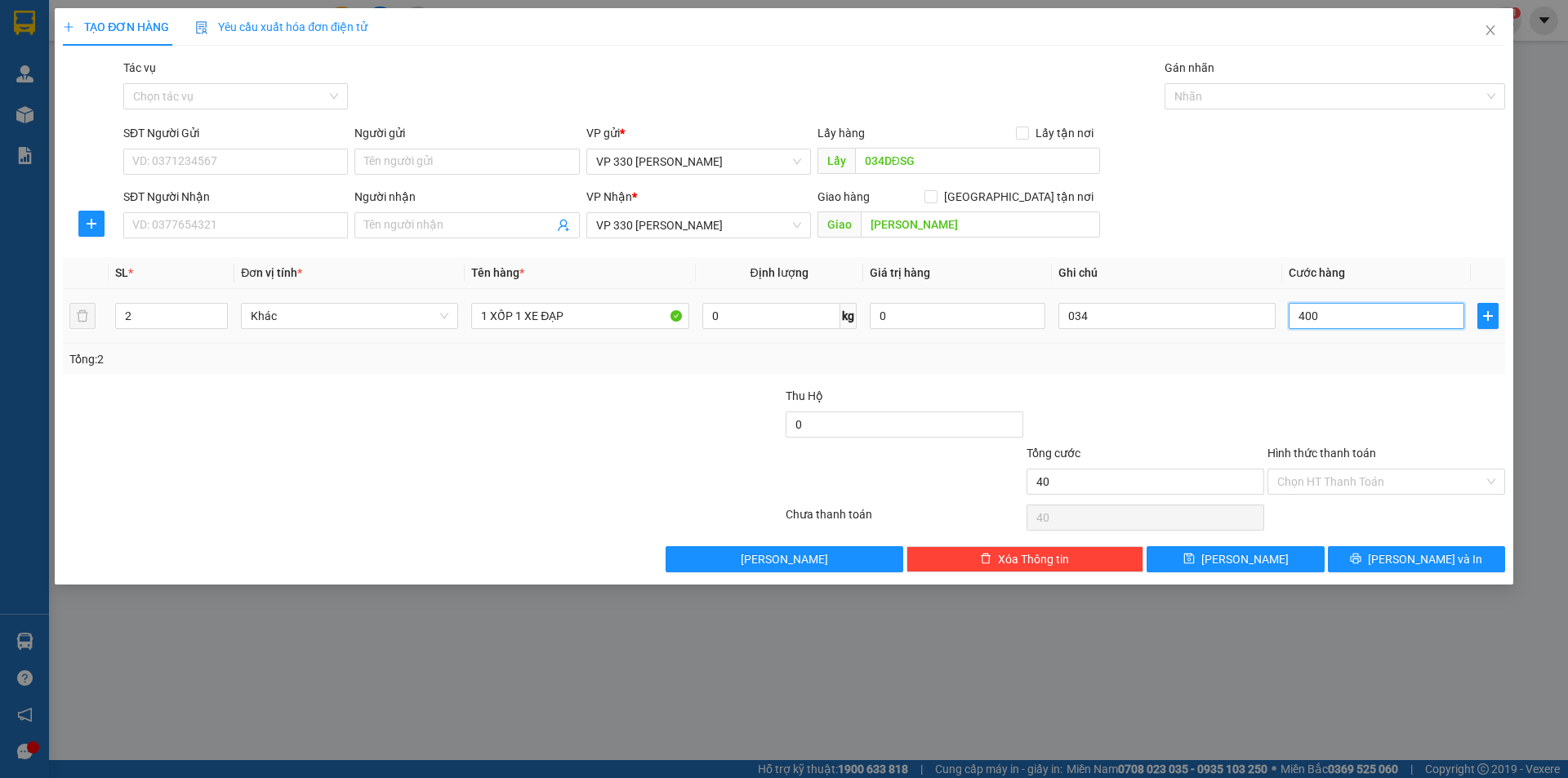
type input "400"
type input "4.000"
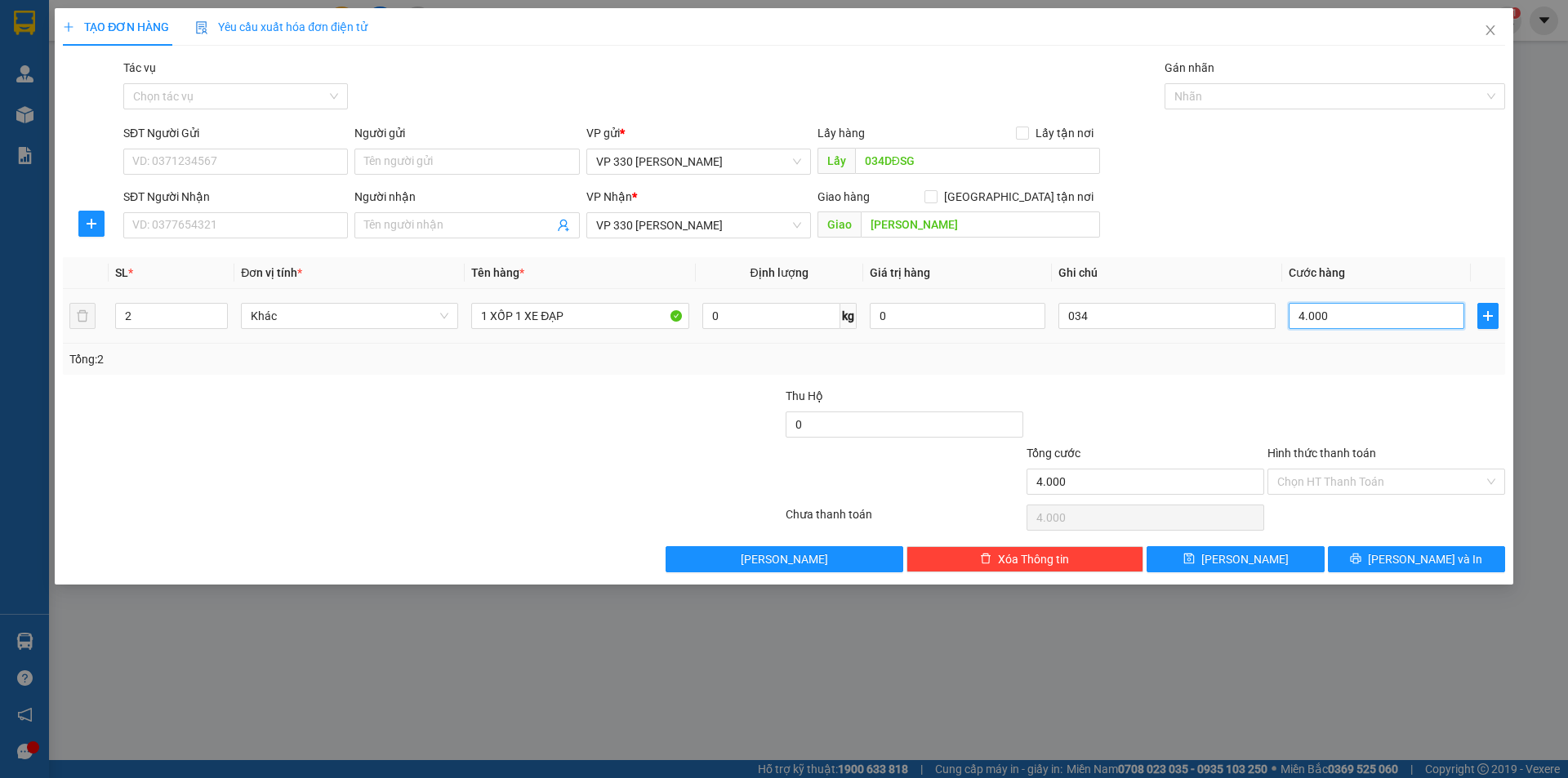
type input "40.000"
type input "400.000"
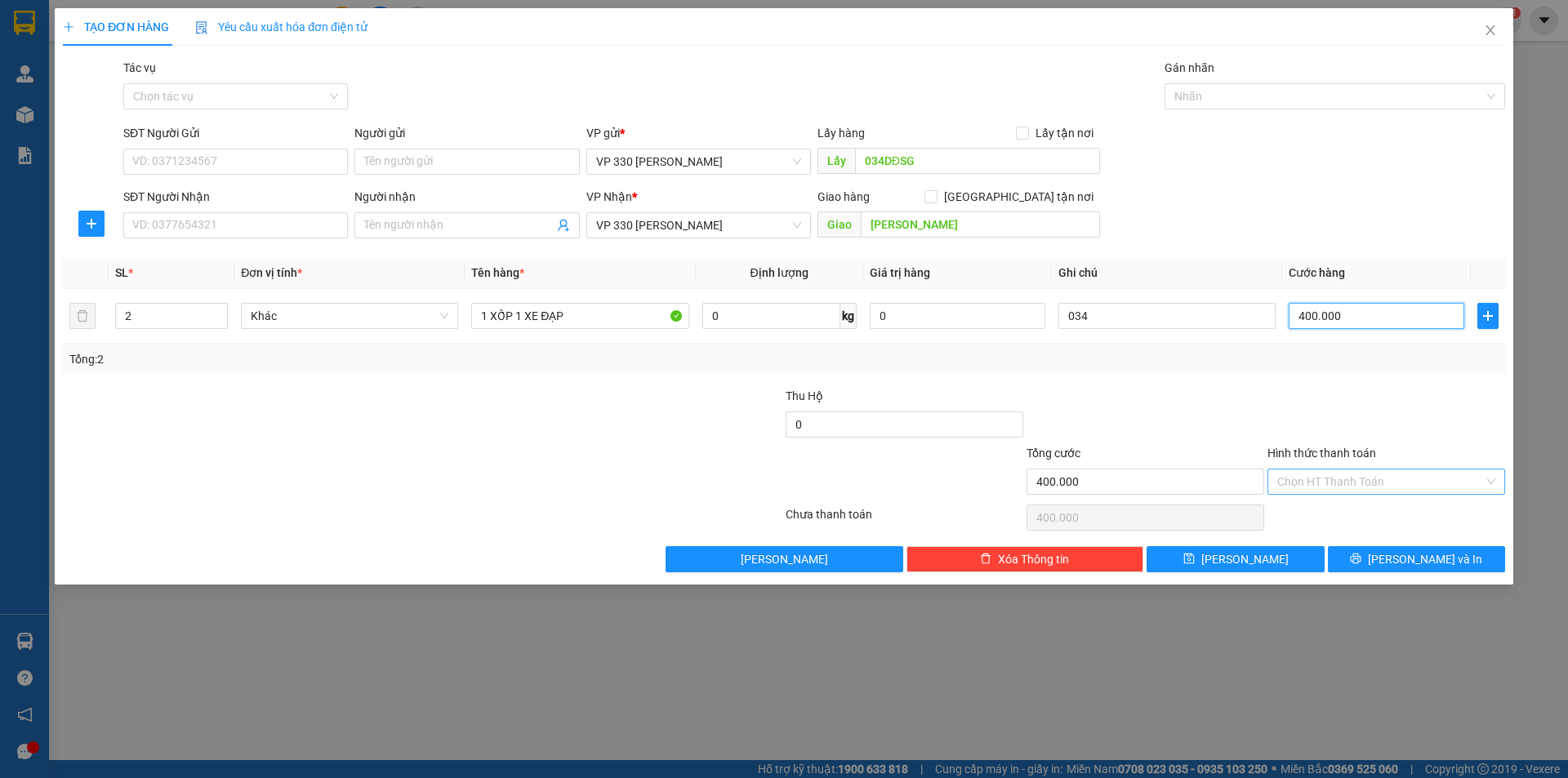
type input "400.000"
click at [1383, 479] on input "Hình thức thanh toán" at bounding box center [1380, 481] width 207 height 24
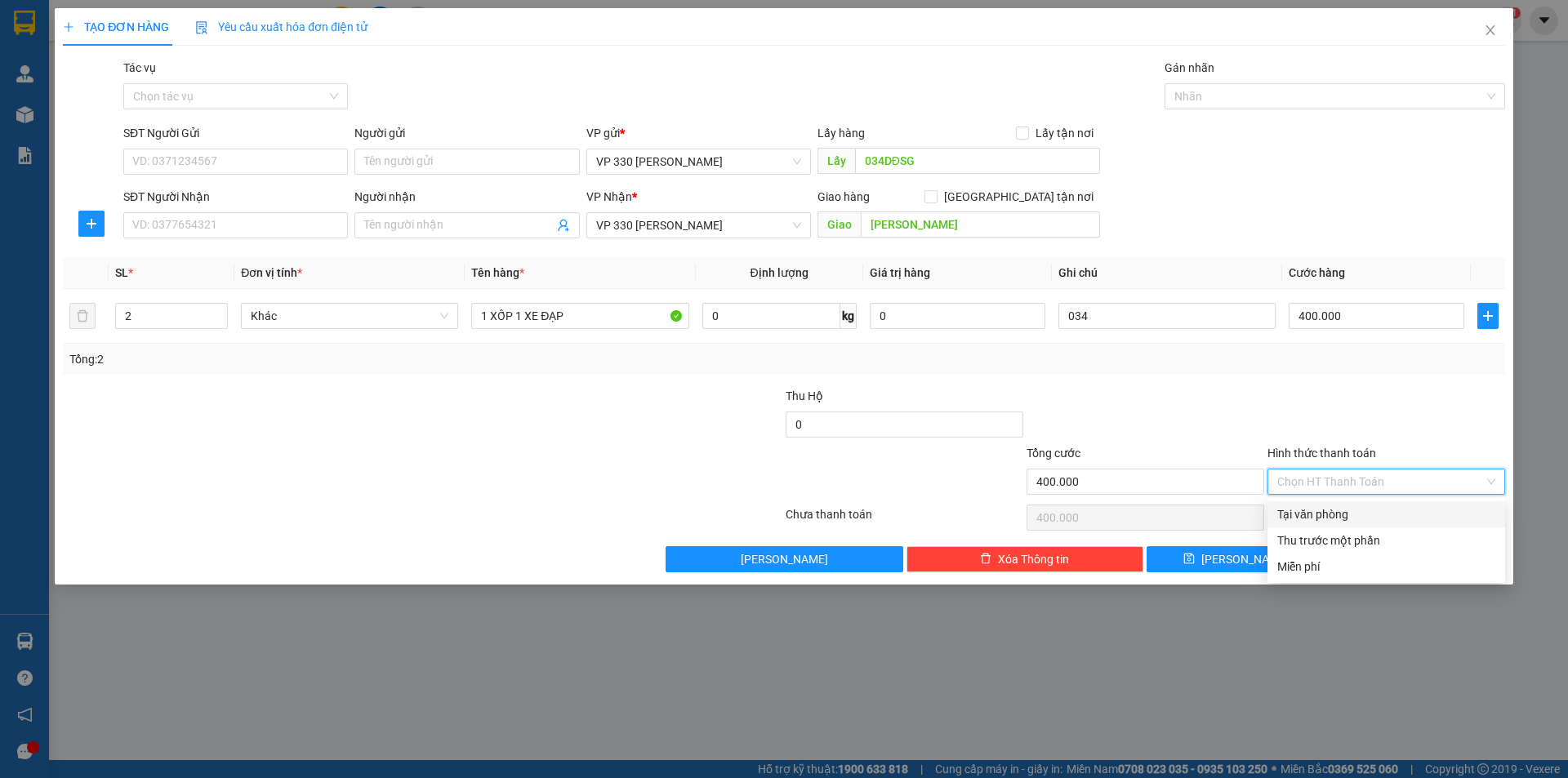
click at [1337, 512] on div "Tại văn phòng" at bounding box center [1386, 514] width 218 height 18
type input "0"
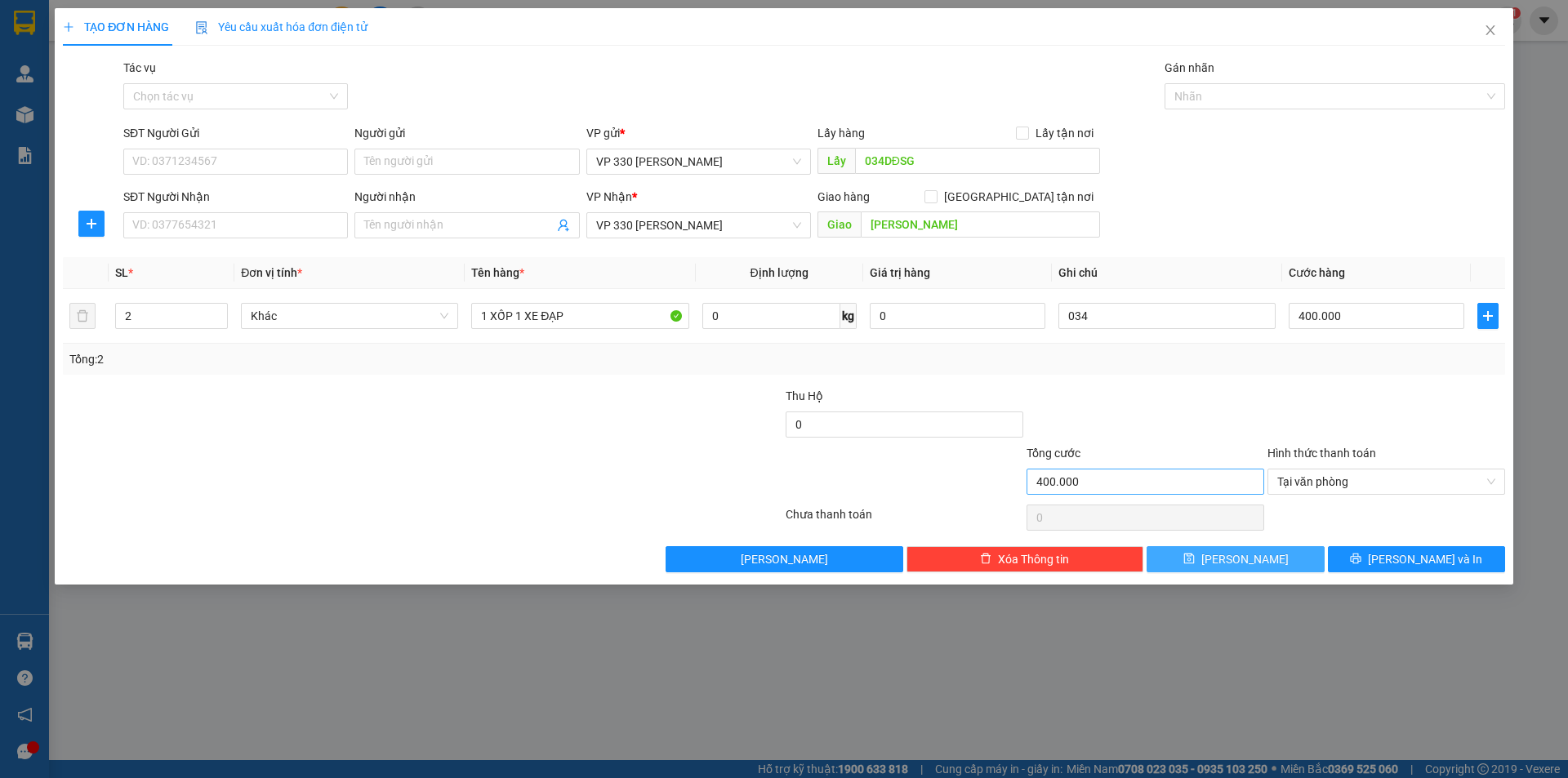
drag, startPoint x: 1243, startPoint y: 552, endPoint x: 1039, endPoint y: 494, distance: 212.1
click at [1242, 554] on span "[PERSON_NAME]" at bounding box center [1245, 559] width 88 height 18
type input "0"
type input "1"
type input "0"
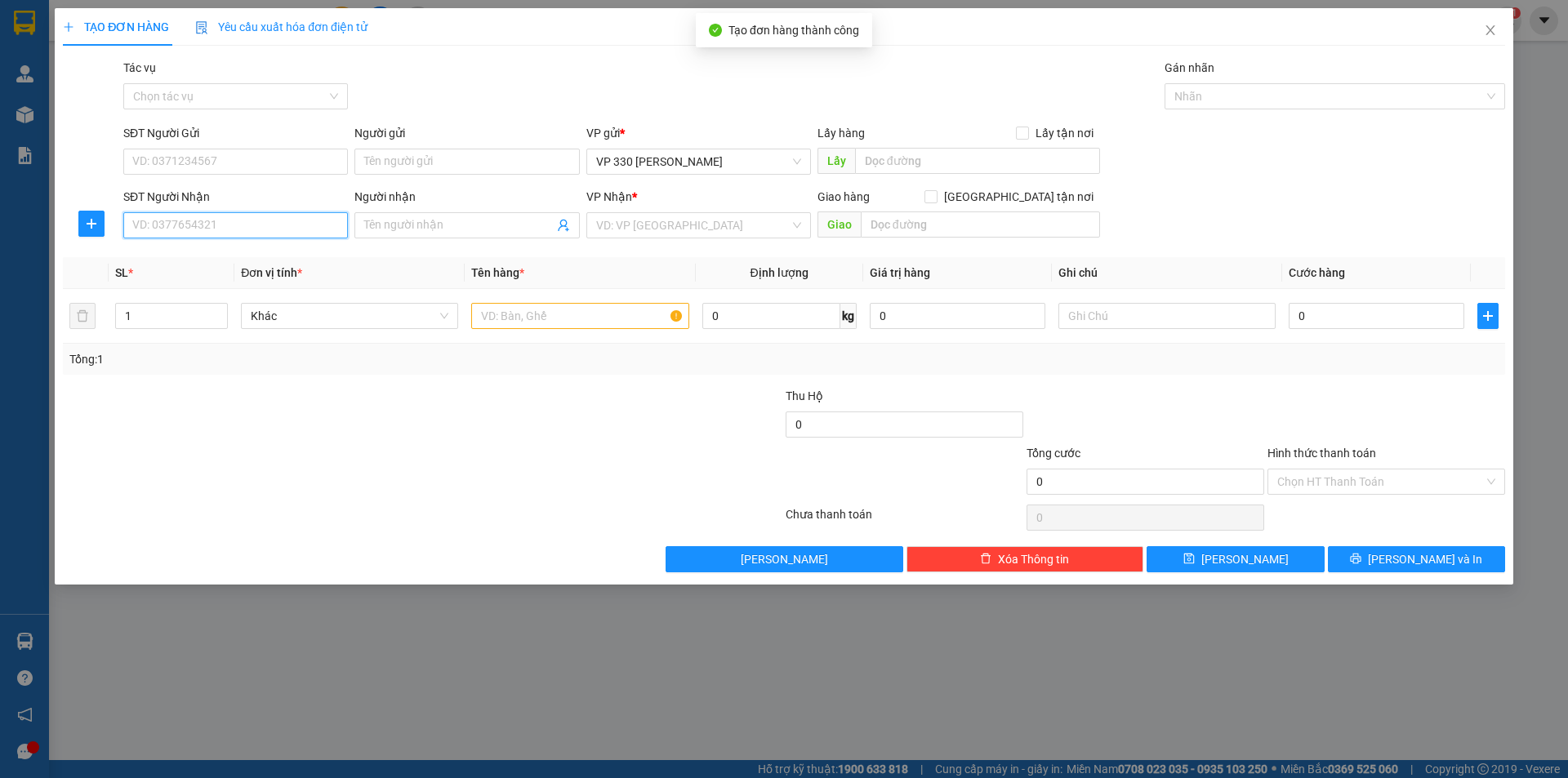
click at [222, 229] on input "SĐT Người Nhận" at bounding box center [235, 225] width 224 height 26
type input "0344291575"
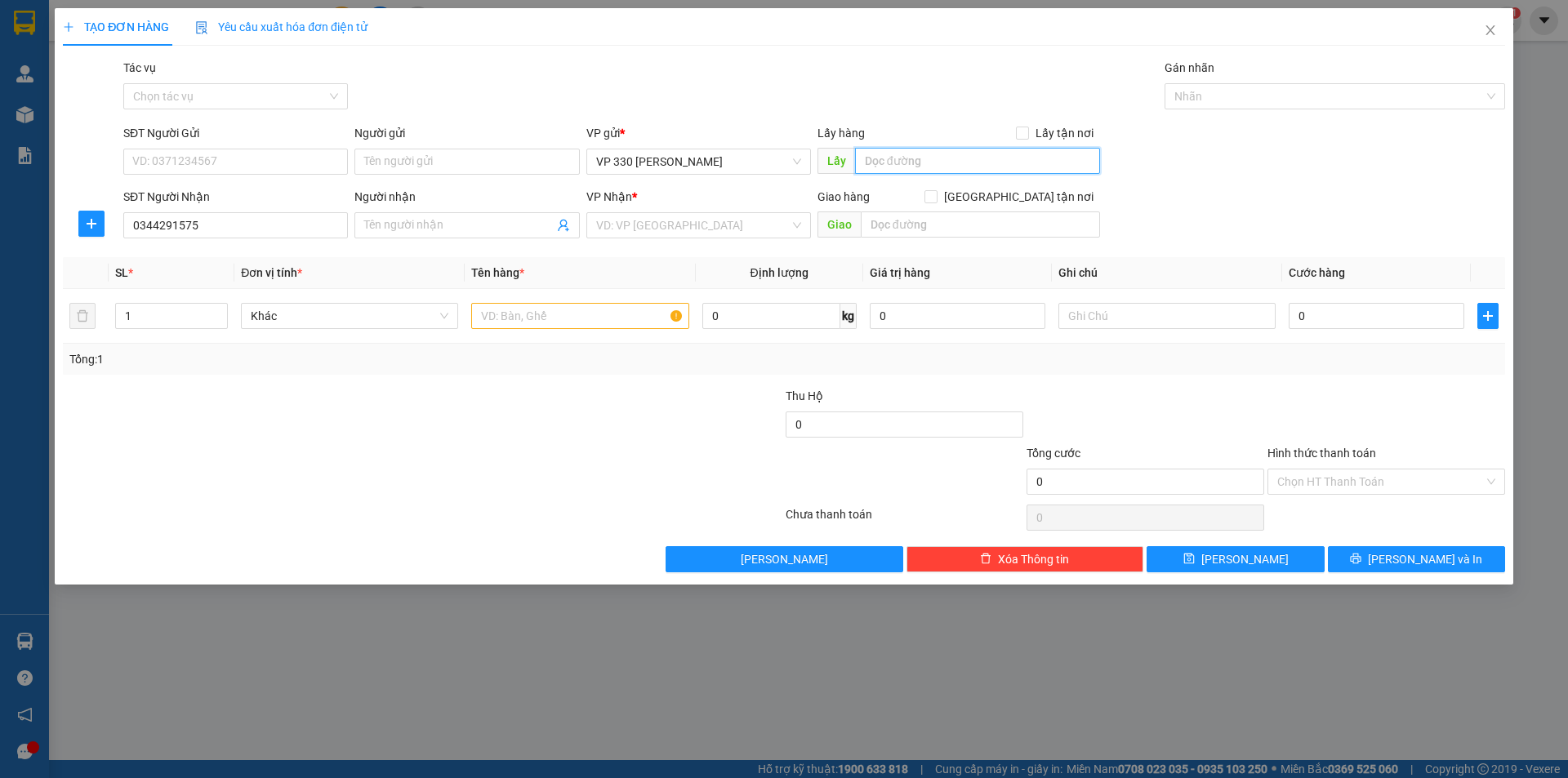
click at [998, 164] on input "text" at bounding box center [977, 160] width 245 height 26
type input "034DĐSG"
click at [685, 226] on input "search" at bounding box center [693, 225] width 194 height 24
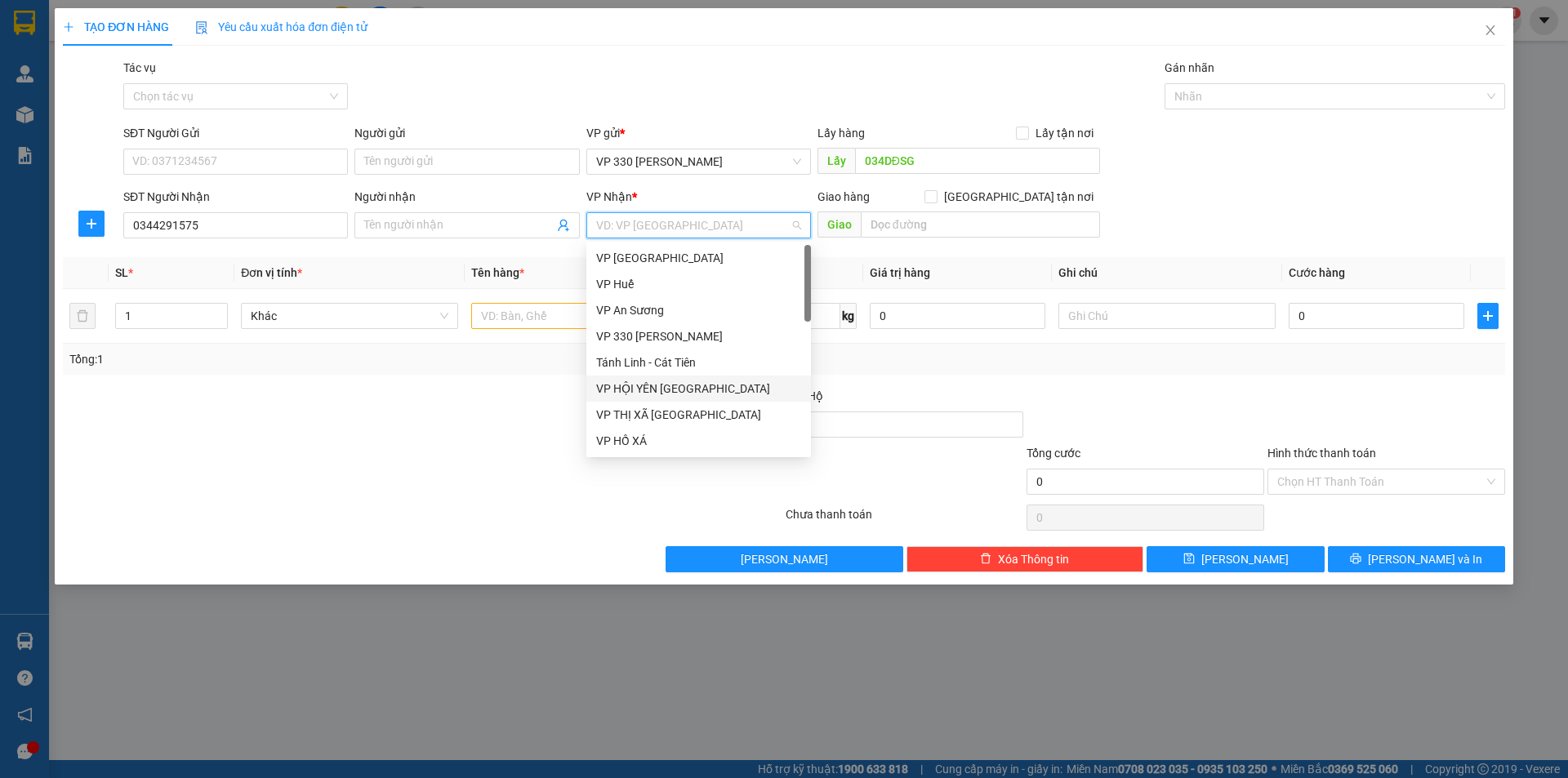
scroll to position [164, 0]
drag, startPoint x: 674, startPoint y: 377, endPoint x: 812, endPoint y: 330, distance: 145.8
click at [675, 377] on div "VP [PERSON_NAME]" at bounding box center [698, 382] width 205 height 18
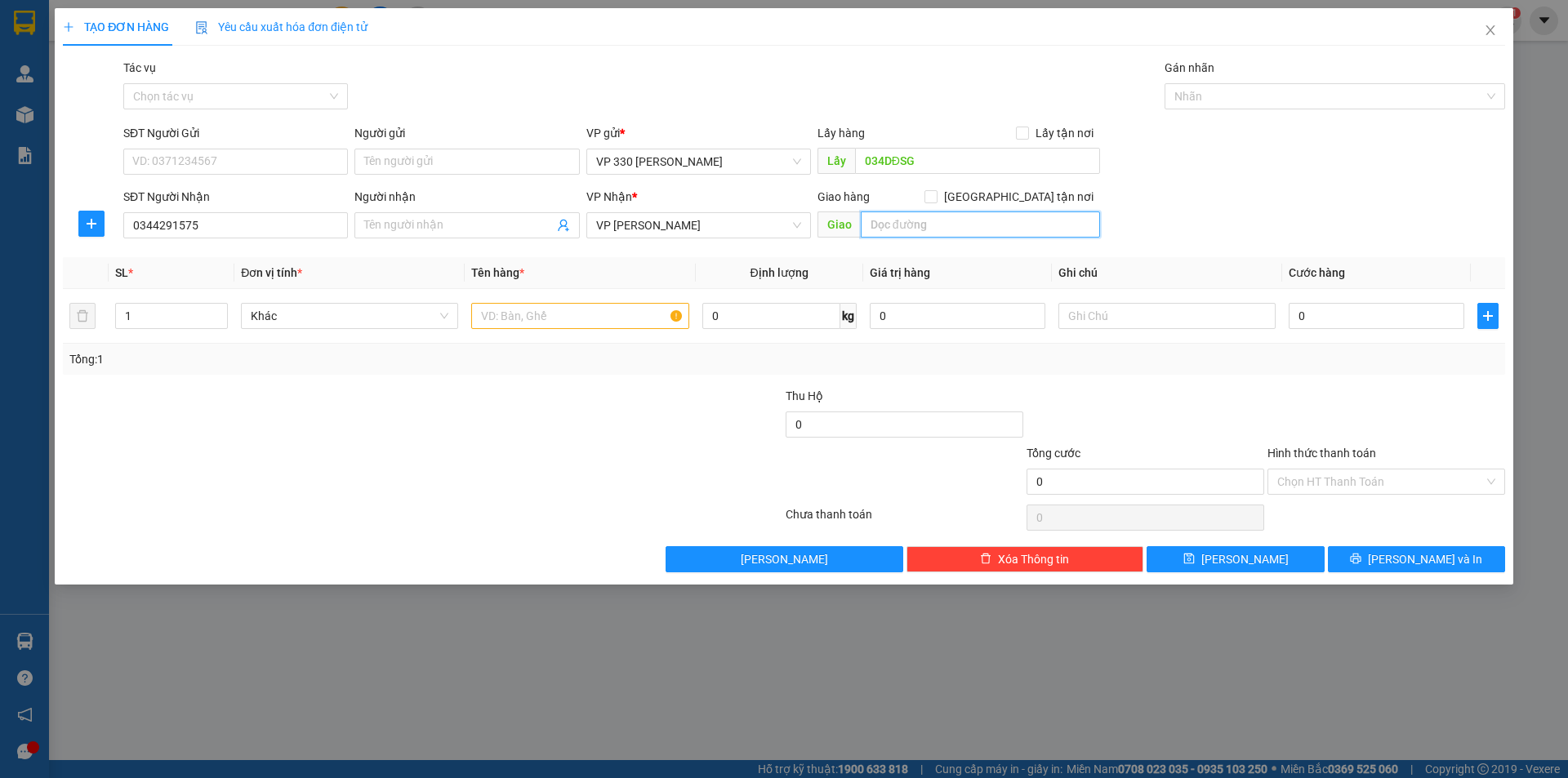
click at [926, 230] on input "text" at bounding box center [980, 224] width 239 height 26
type input "KM32"
click at [520, 323] on input "text" at bounding box center [580, 315] width 217 height 26
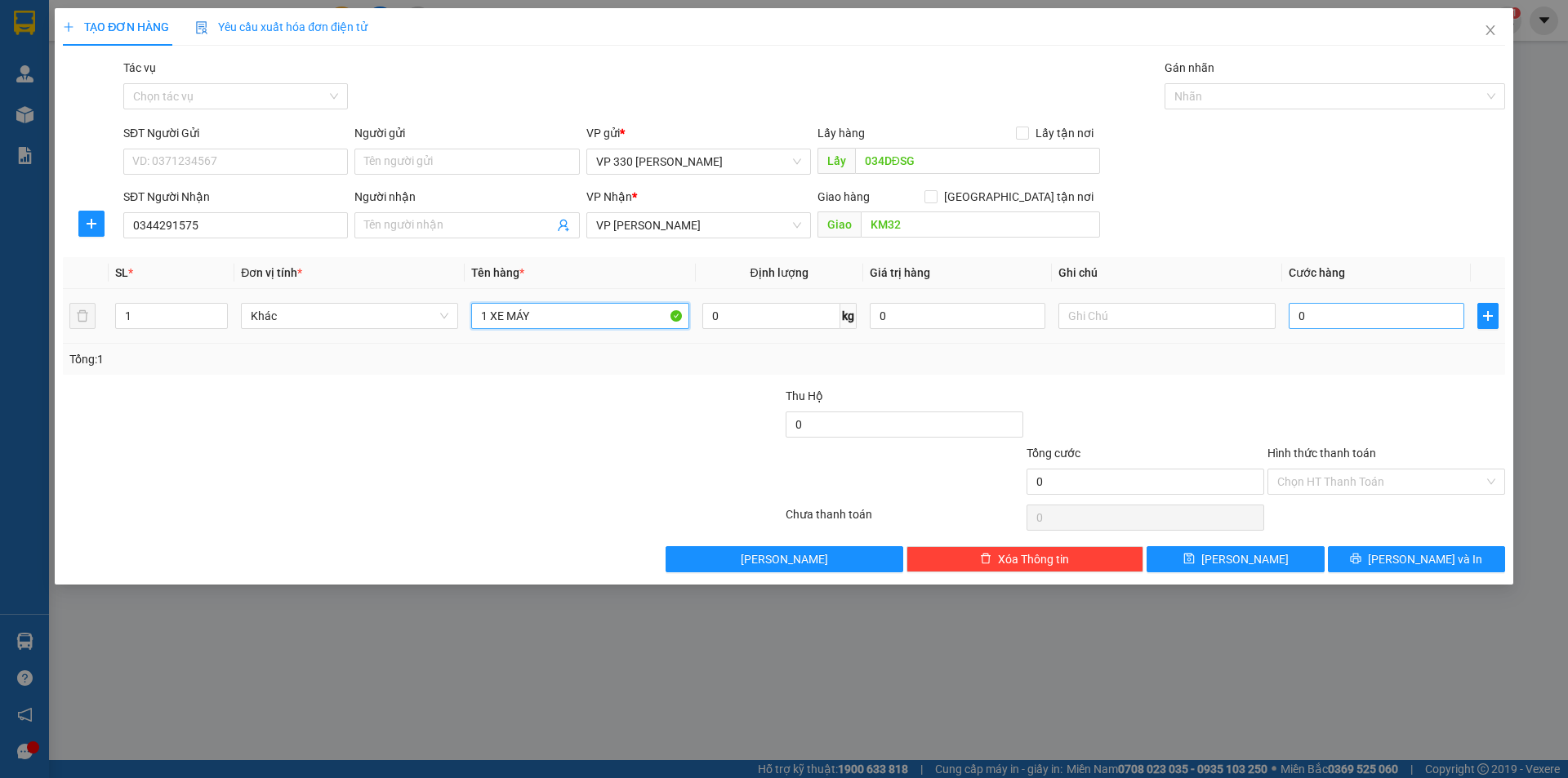
type input "1 XE MÁY"
click at [1387, 321] on input "0" at bounding box center [1377, 315] width 175 height 26
type input "6"
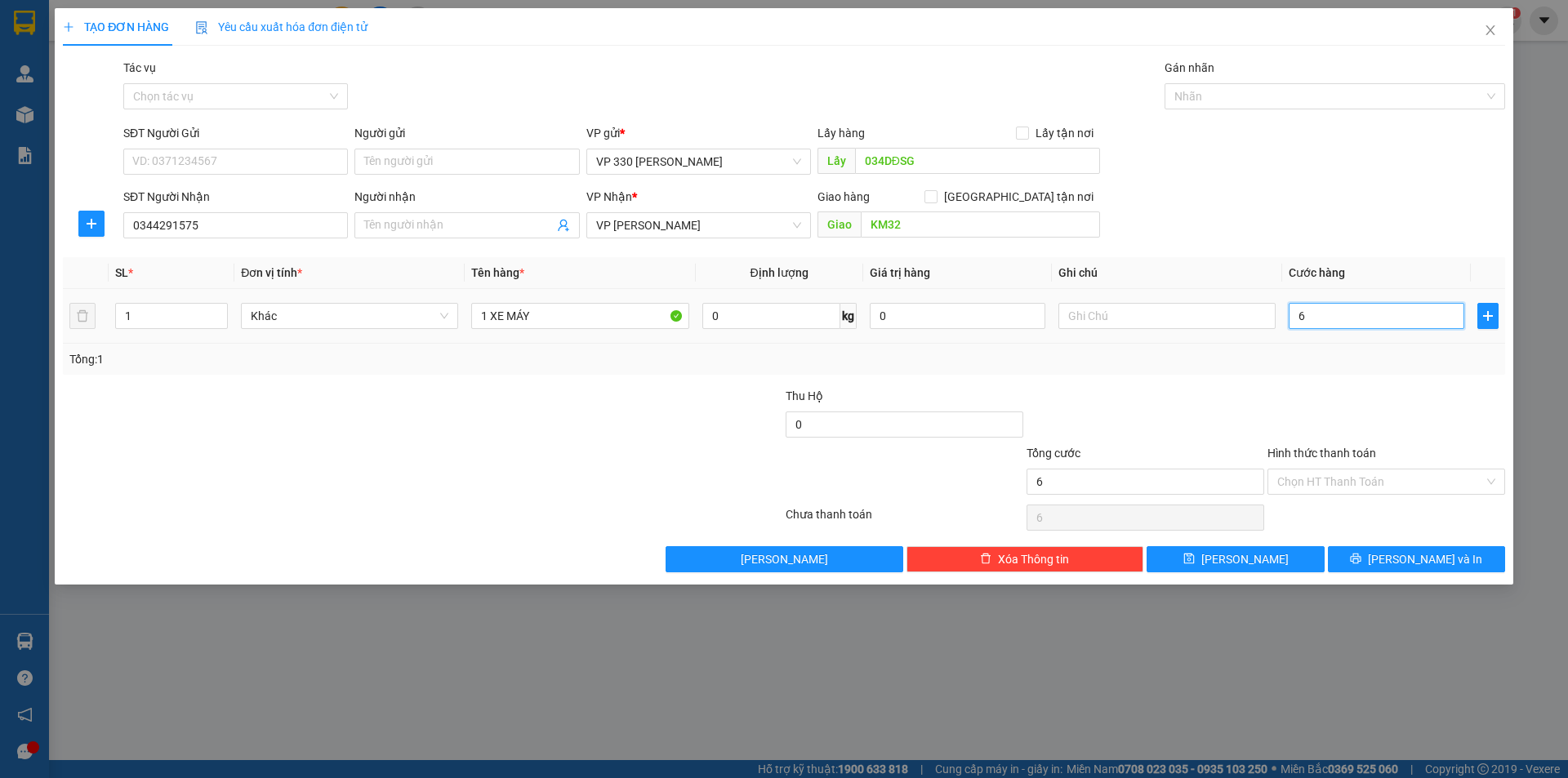
type input "60"
type input "600"
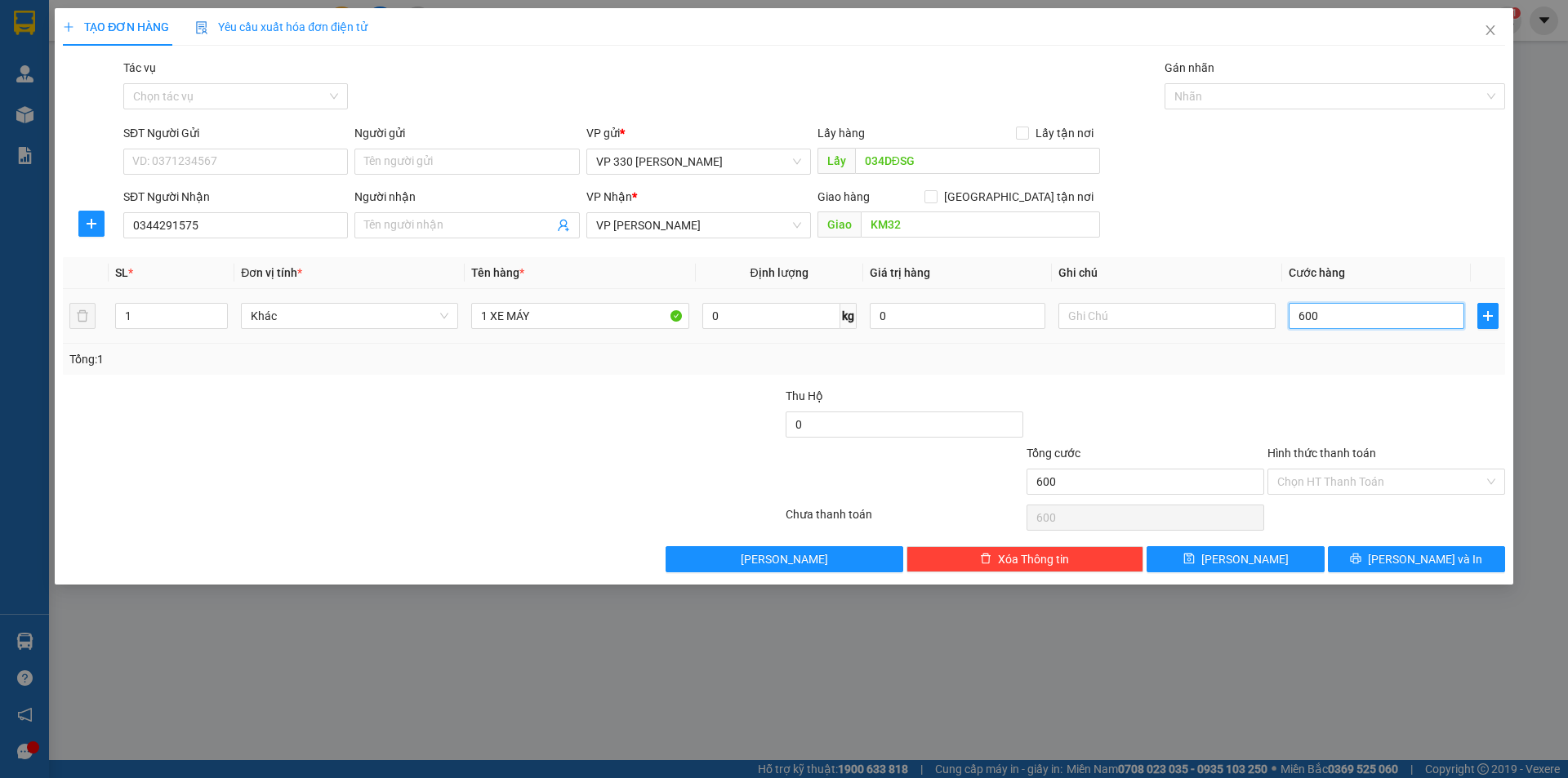
type input "6.000"
type input "60.000"
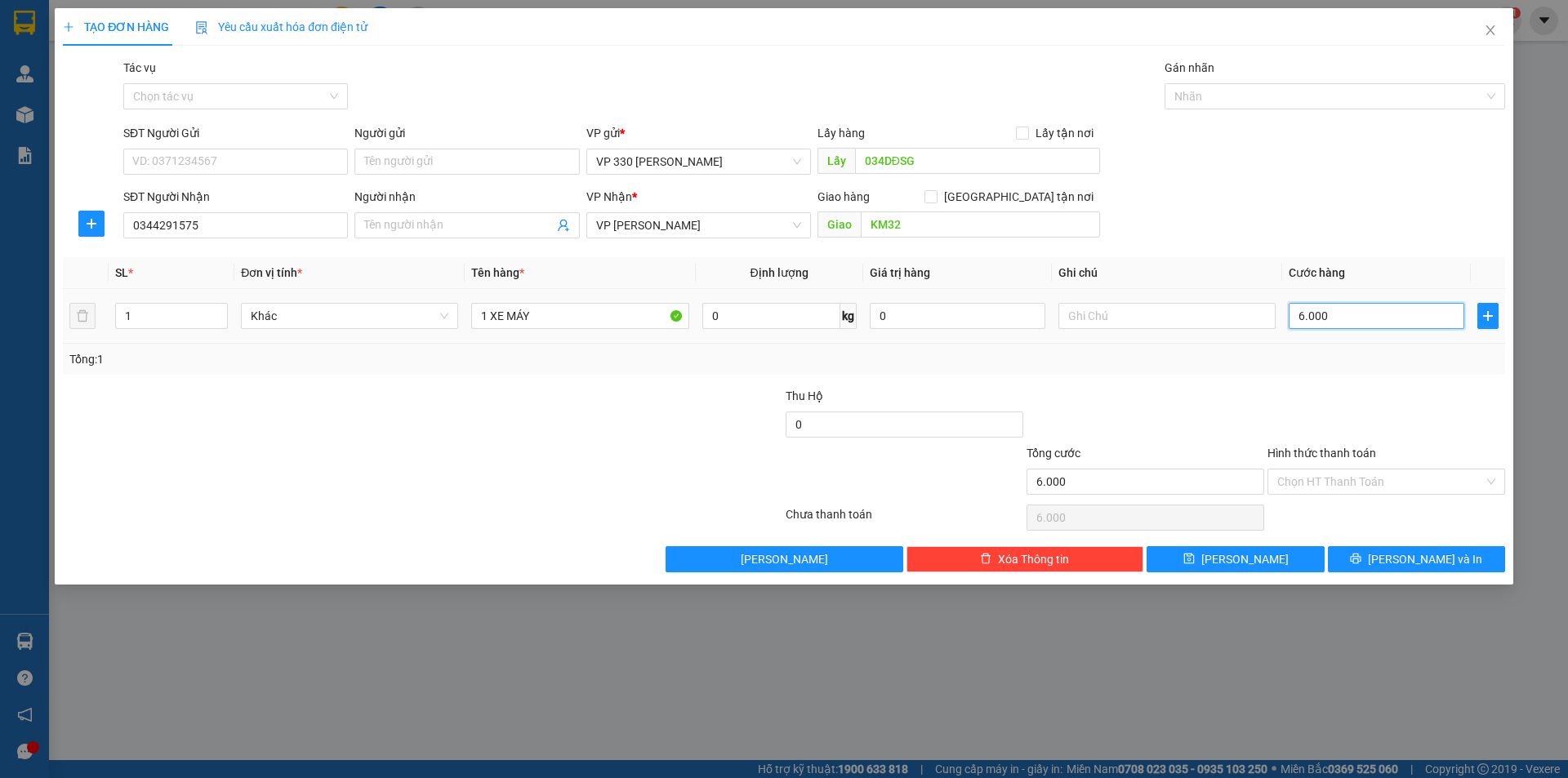
type input "60.000"
type input "600.000"
click at [1144, 329] on div at bounding box center [1167, 315] width 217 height 33
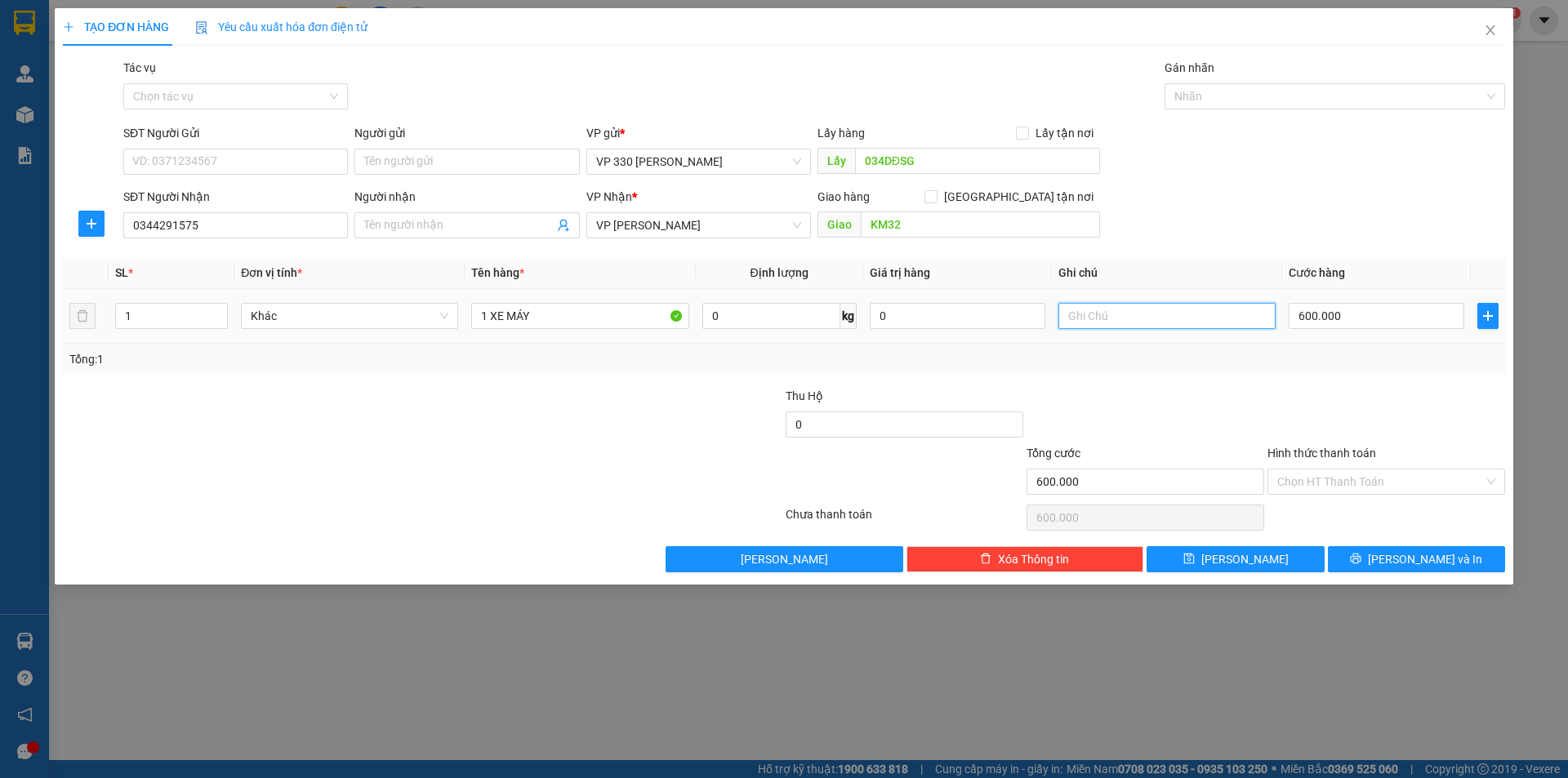
click at [1145, 322] on input "text" at bounding box center [1167, 315] width 217 height 26
type input "034"
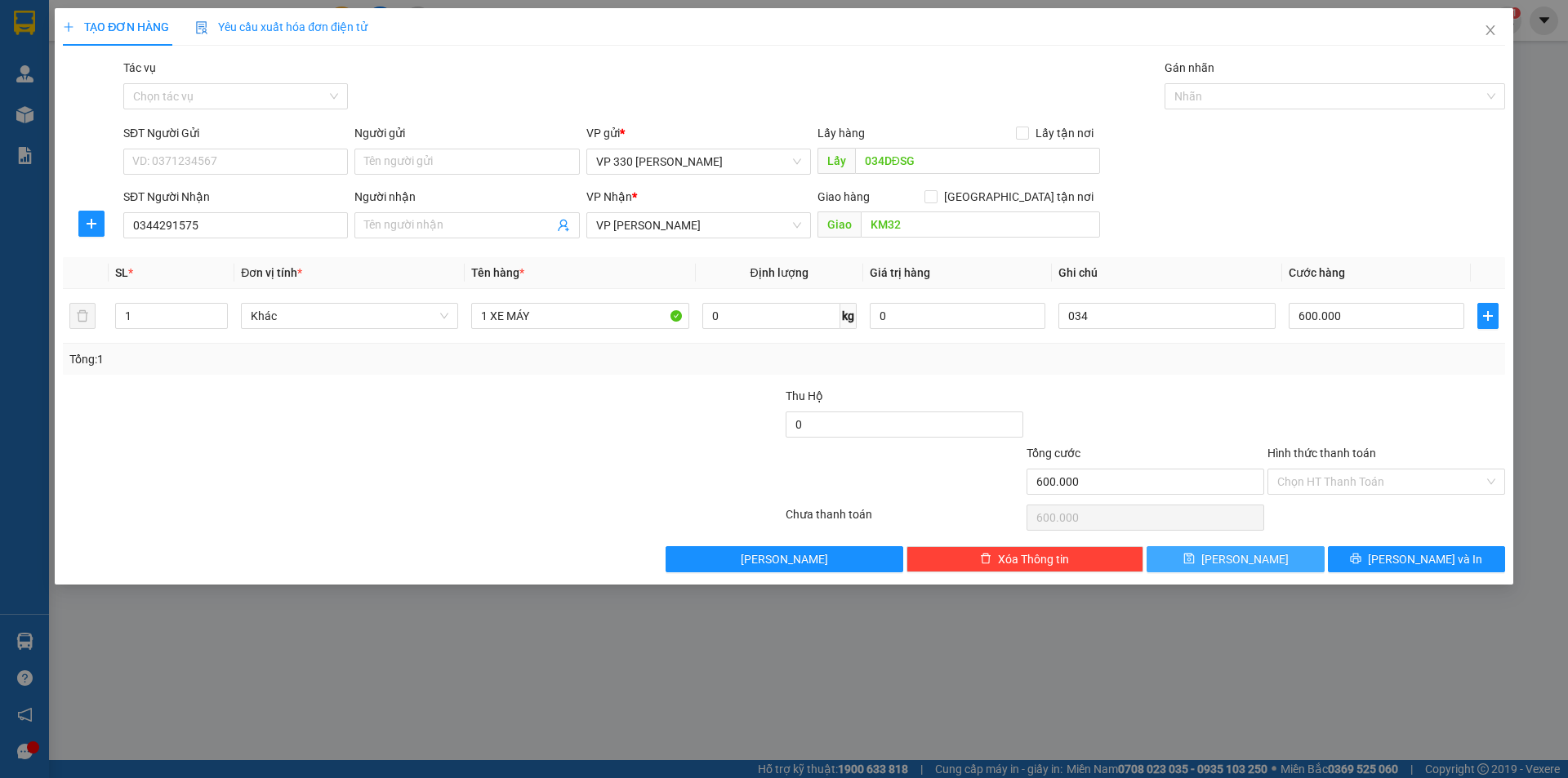
click at [1235, 556] on span "[PERSON_NAME]" at bounding box center [1245, 559] width 88 height 18
type input "0"
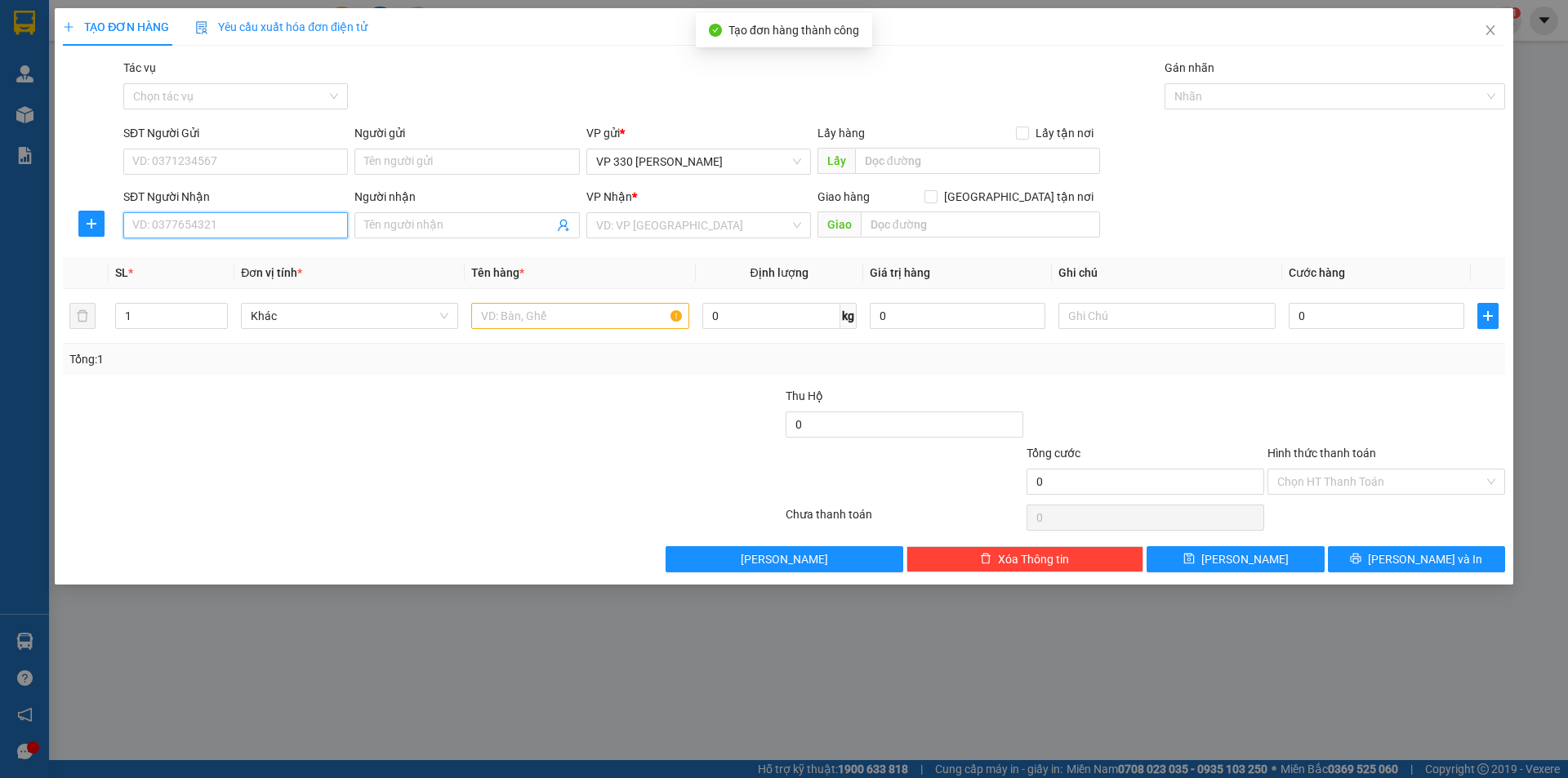
click at [245, 222] on input "SĐT Người Nhận" at bounding box center [235, 225] width 224 height 26
click at [508, 318] on input "text" at bounding box center [580, 315] width 217 height 26
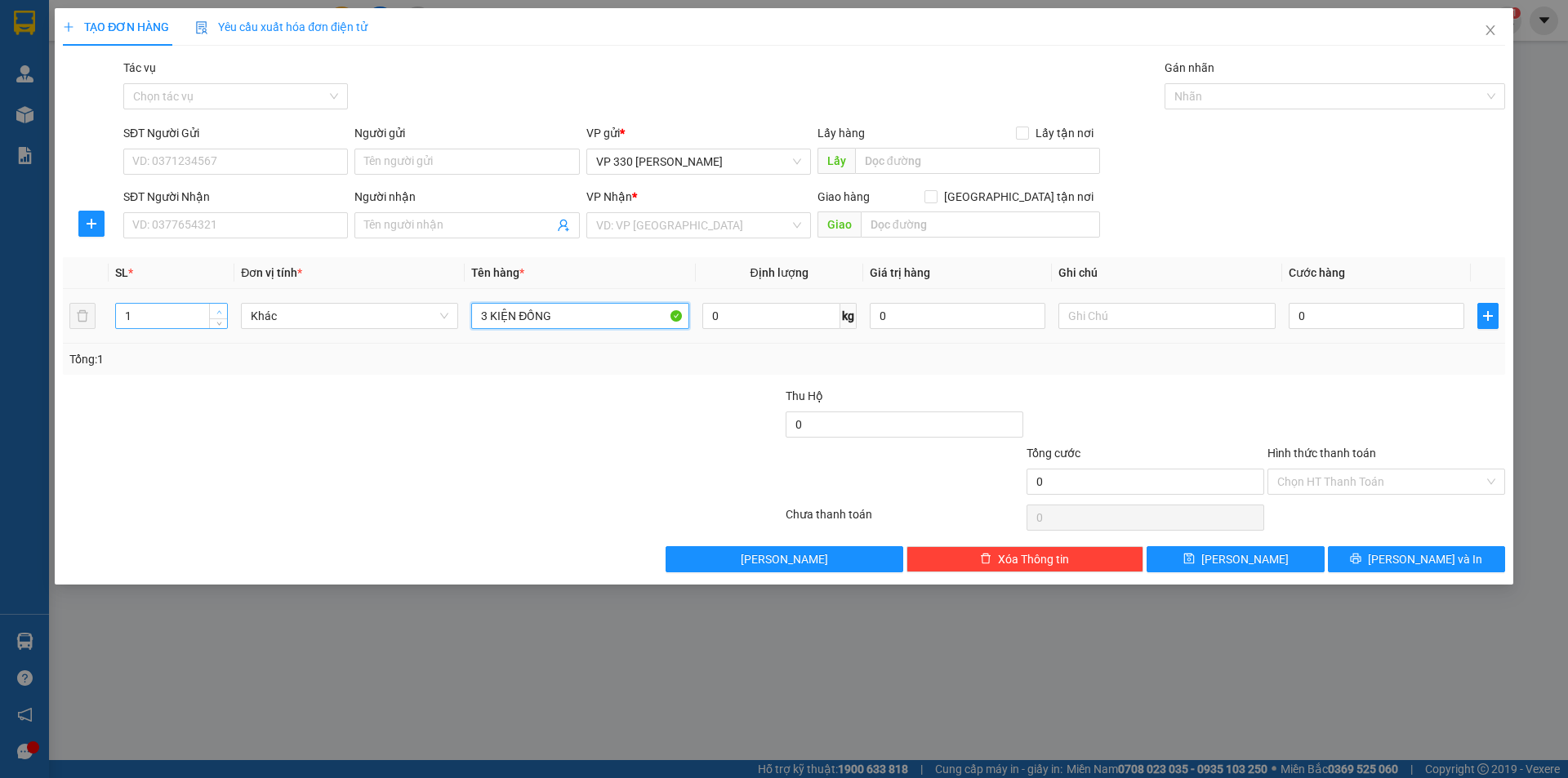
type input "3 KIỆN ĐỒNG"
click at [222, 307] on span "up" at bounding box center [219, 312] width 10 height 10
type input "3"
click at [222, 308] on span "up" at bounding box center [219, 312] width 10 height 10
drag, startPoint x: 941, startPoint y: 147, endPoint x: 937, endPoint y: 159, distance: 12.6
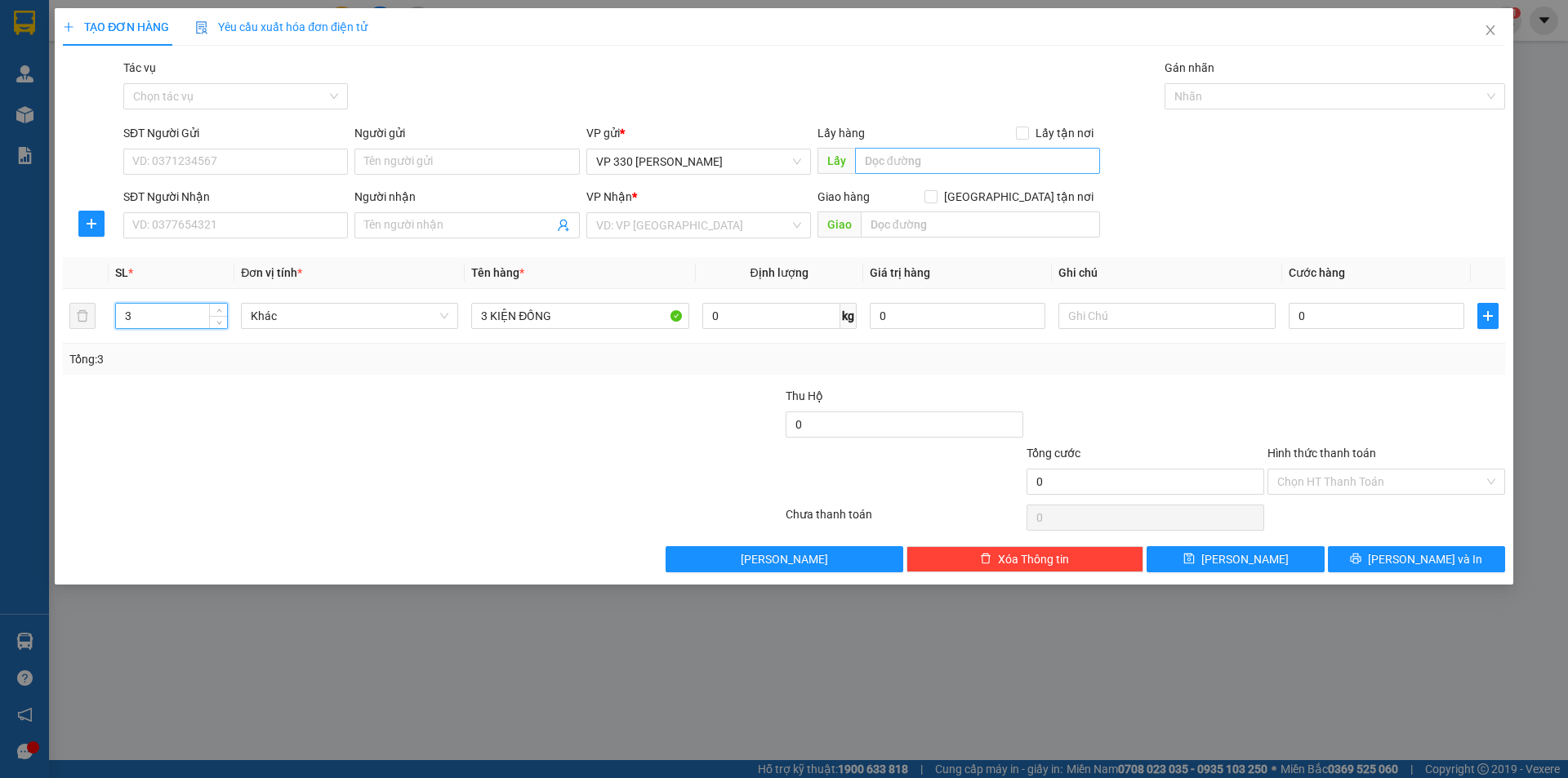
click at [941, 148] on div "Lấy hàng Lấy tận nơi Lấy" at bounding box center [959, 153] width 282 height 57
click at [929, 174] on div "Lấy hàng Lấy tận nơi Lấy" at bounding box center [959, 153] width 282 height 57
click at [928, 173] on input "text" at bounding box center [977, 160] width 245 height 26
type input "034DĐSG"
click at [706, 233] on input "search" at bounding box center [693, 225] width 194 height 24
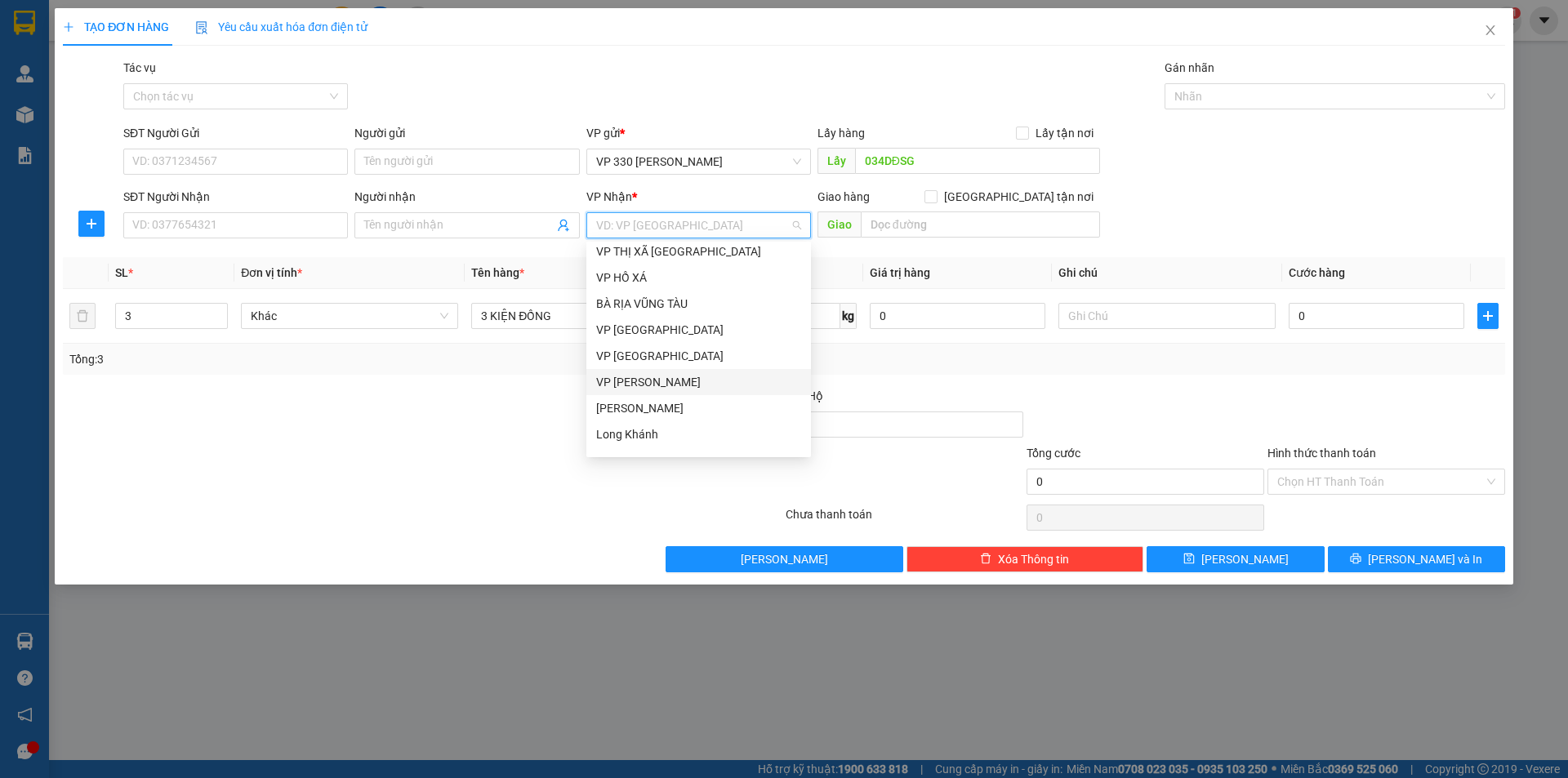
click at [662, 384] on div "VP [PERSON_NAME]" at bounding box center [698, 382] width 205 height 18
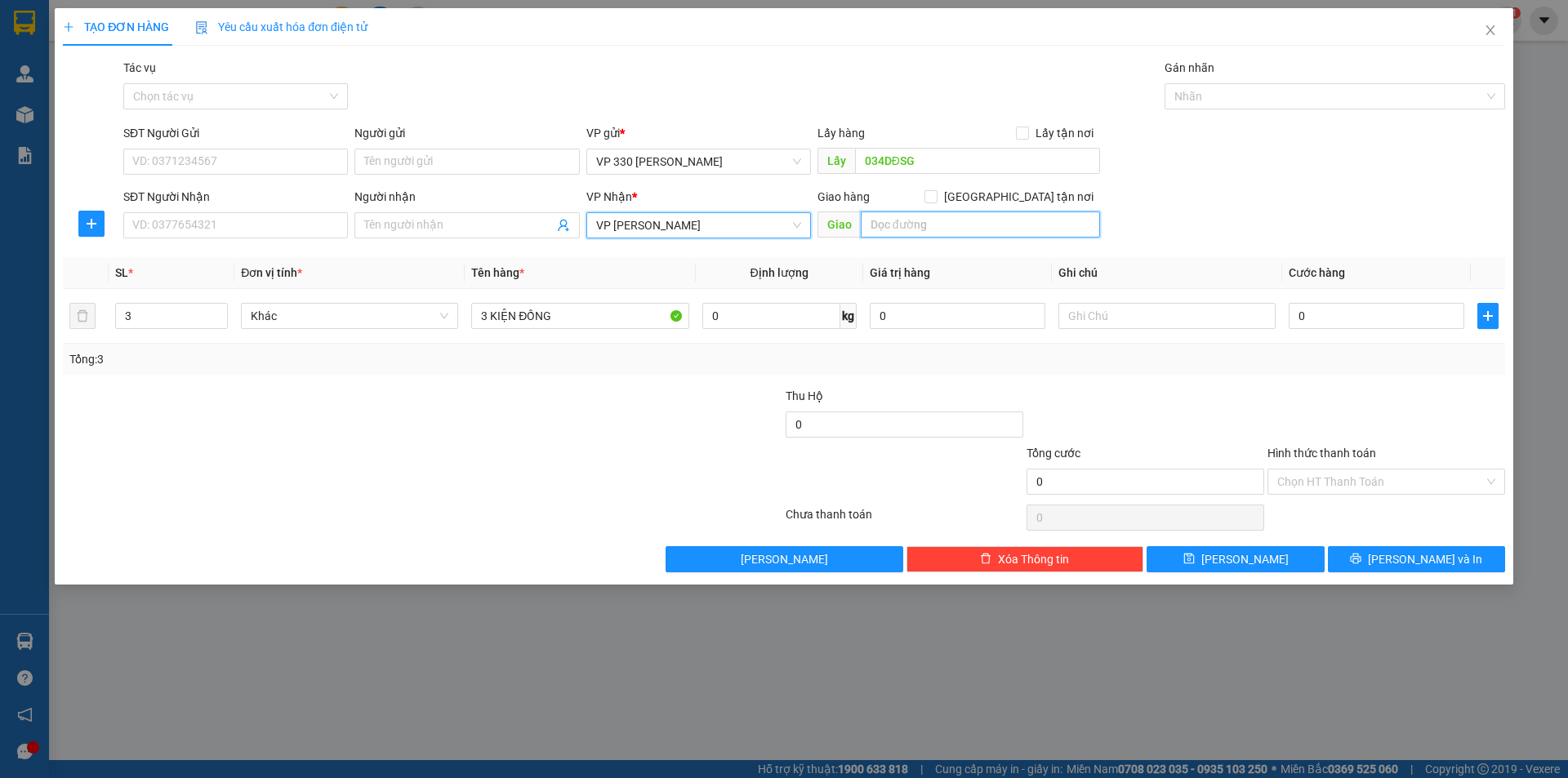
click at [945, 217] on input "text" at bounding box center [980, 224] width 239 height 26
type input "TÂN LIÊN"
click at [1361, 310] on input "0" at bounding box center [1377, 315] width 175 height 26
type input "5"
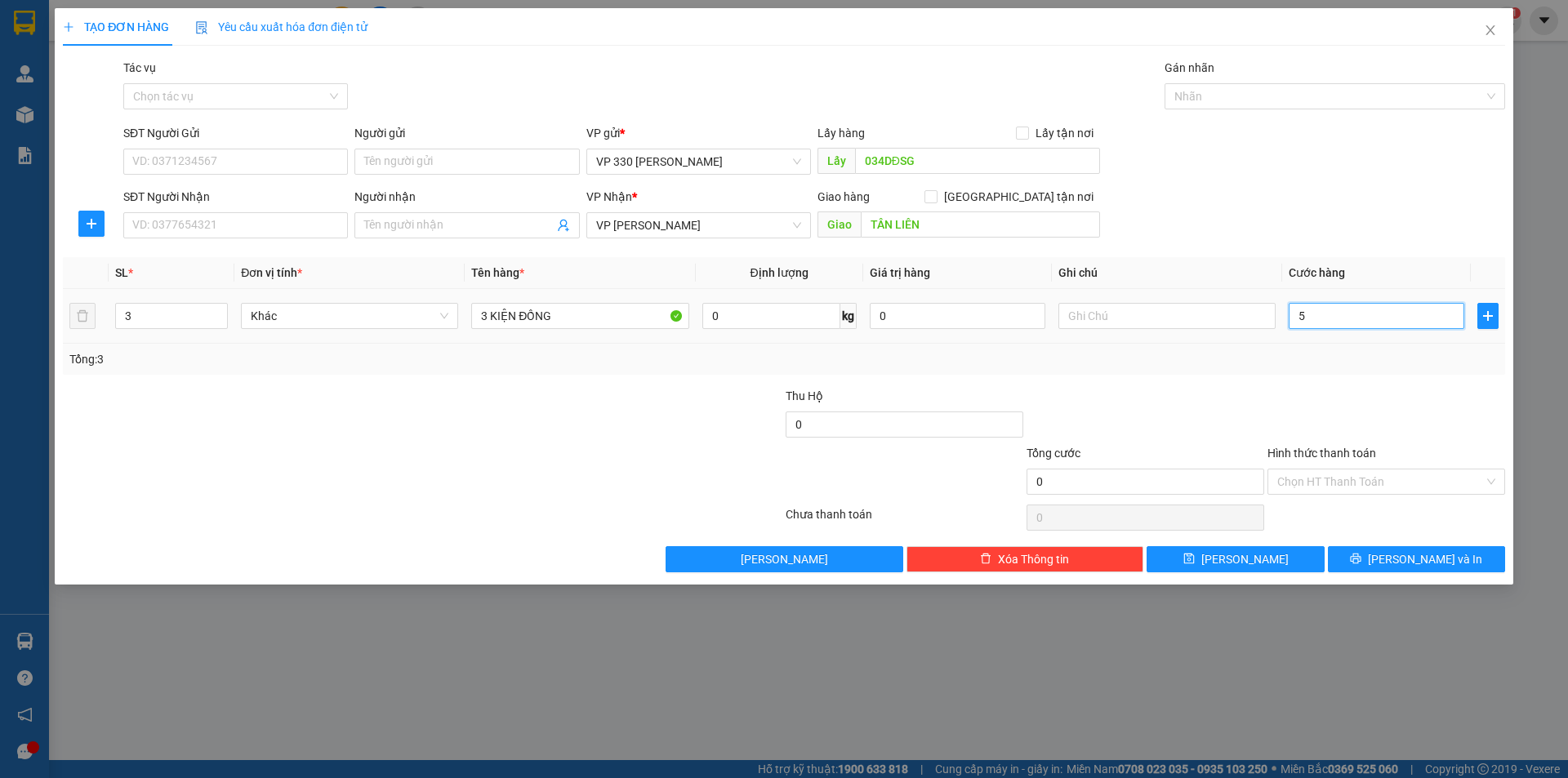
type input "5"
type input "50"
type input "500"
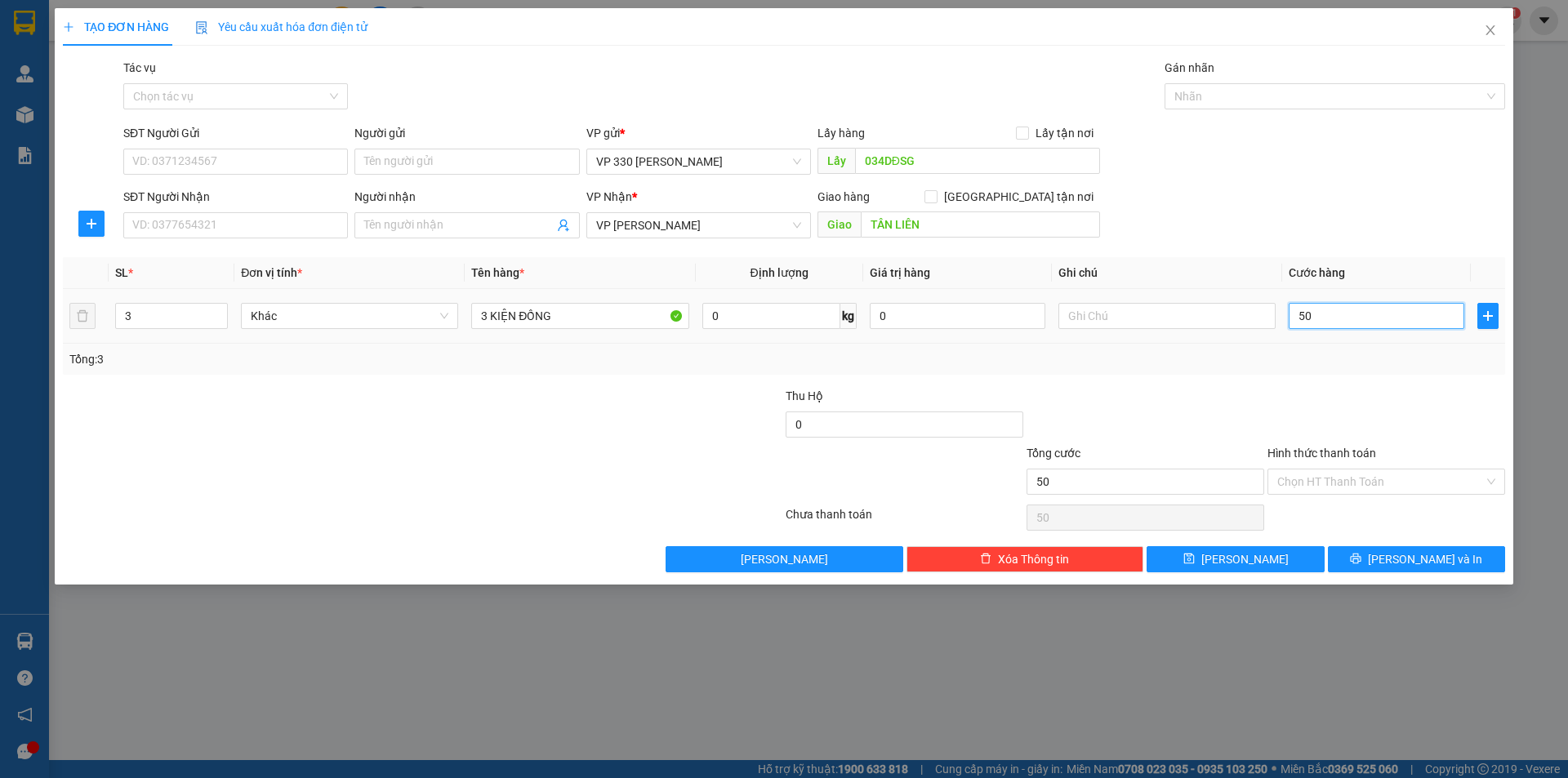
type input "500"
type input "5.000"
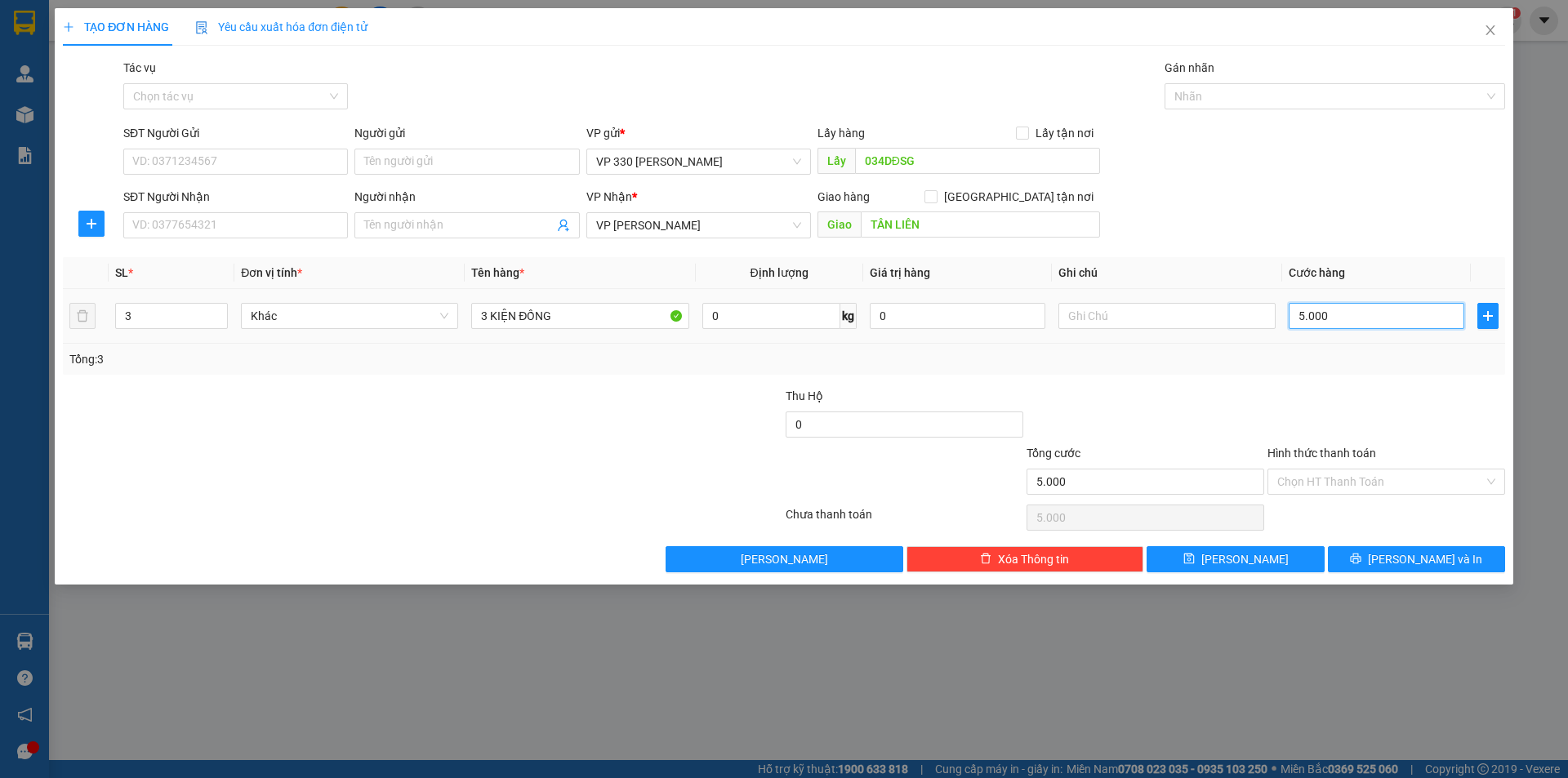
type input "50.000"
type input "500.000"
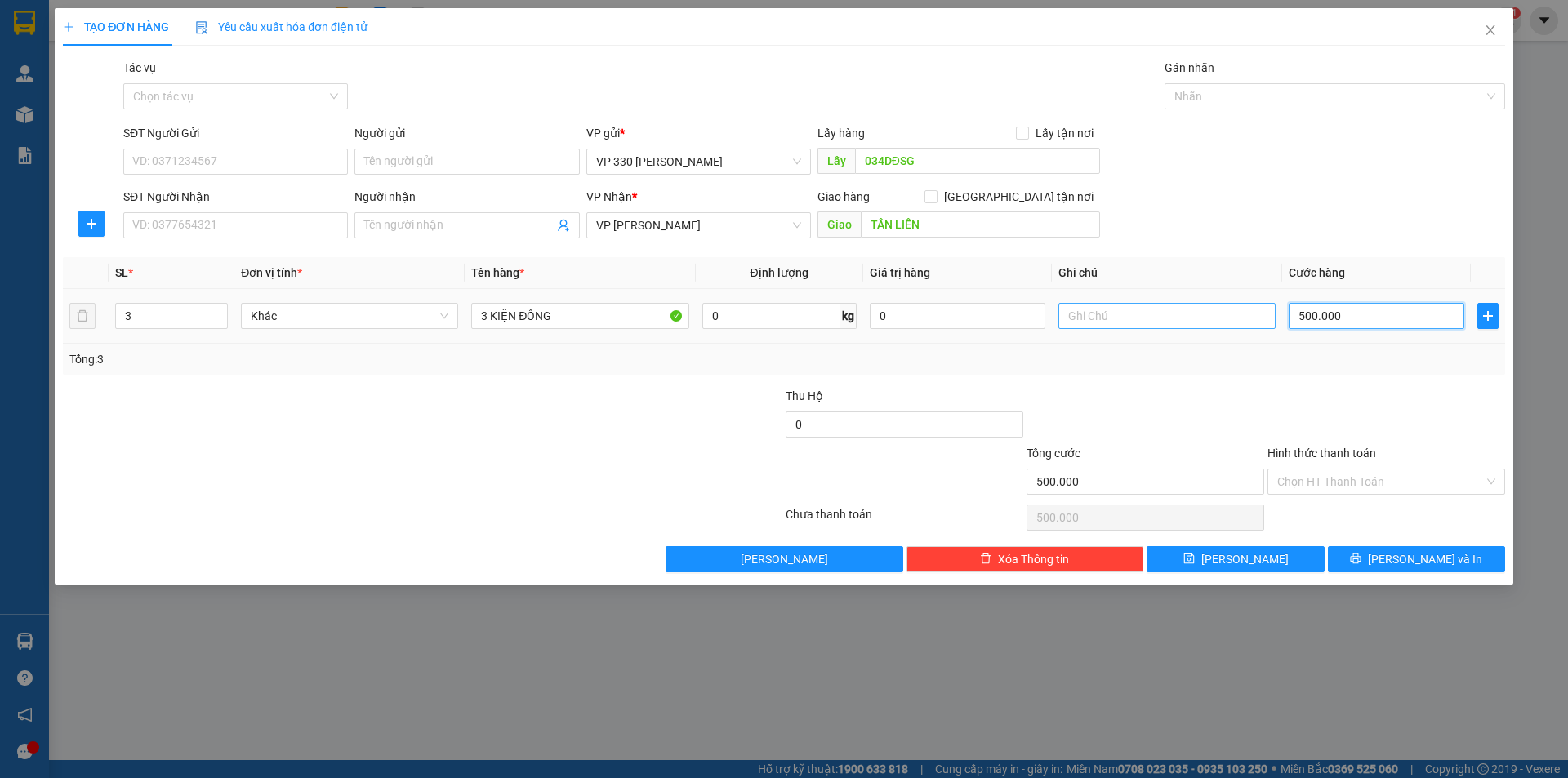
type input "500.000"
click at [1134, 321] on input "text" at bounding box center [1167, 315] width 217 height 26
type input "034"
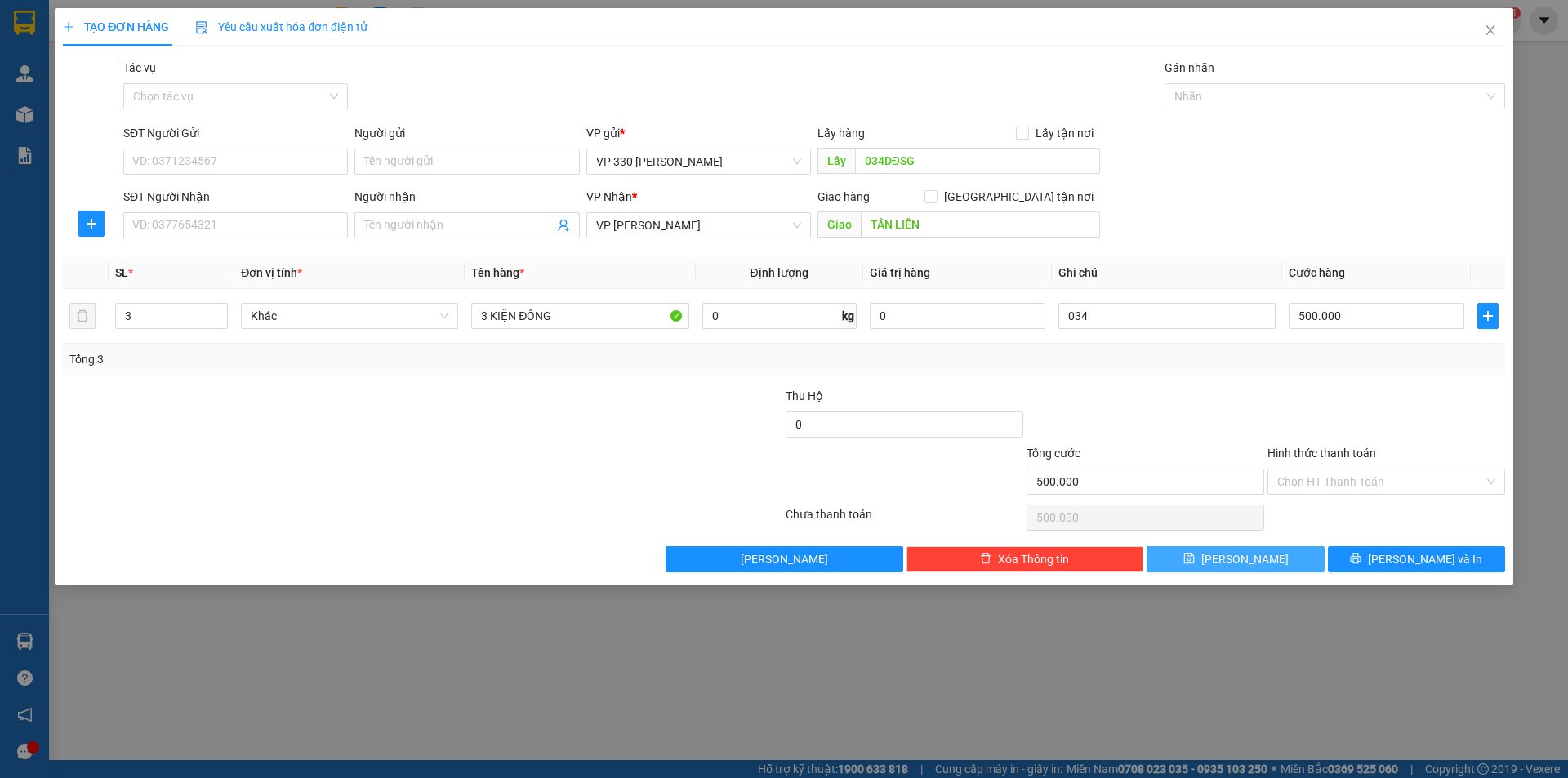
click at [1239, 571] on button "[PERSON_NAME]" at bounding box center [1235, 559] width 177 height 26
type input "0"
type input "1"
type input "0"
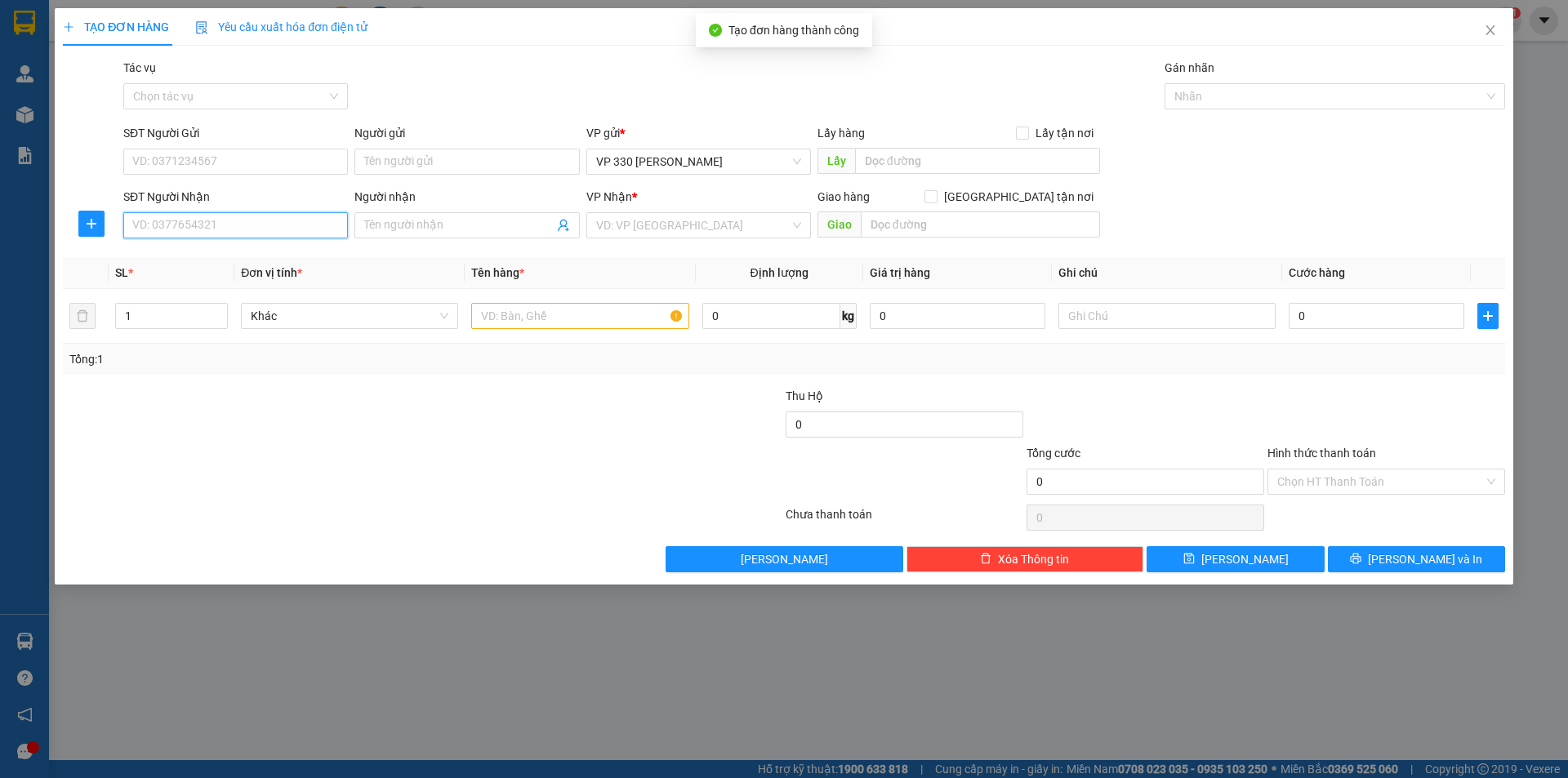
click at [254, 234] on input "SĐT Người Nhận" at bounding box center [235, 225] width 224 height 26
click at [184, 252] on div "0368259996 - HUỆ" at bounding box center [235, 257] width 205 height 18
type input "0368259996"
type input "HUỆ"
type input "ĐÔNG HÀ"
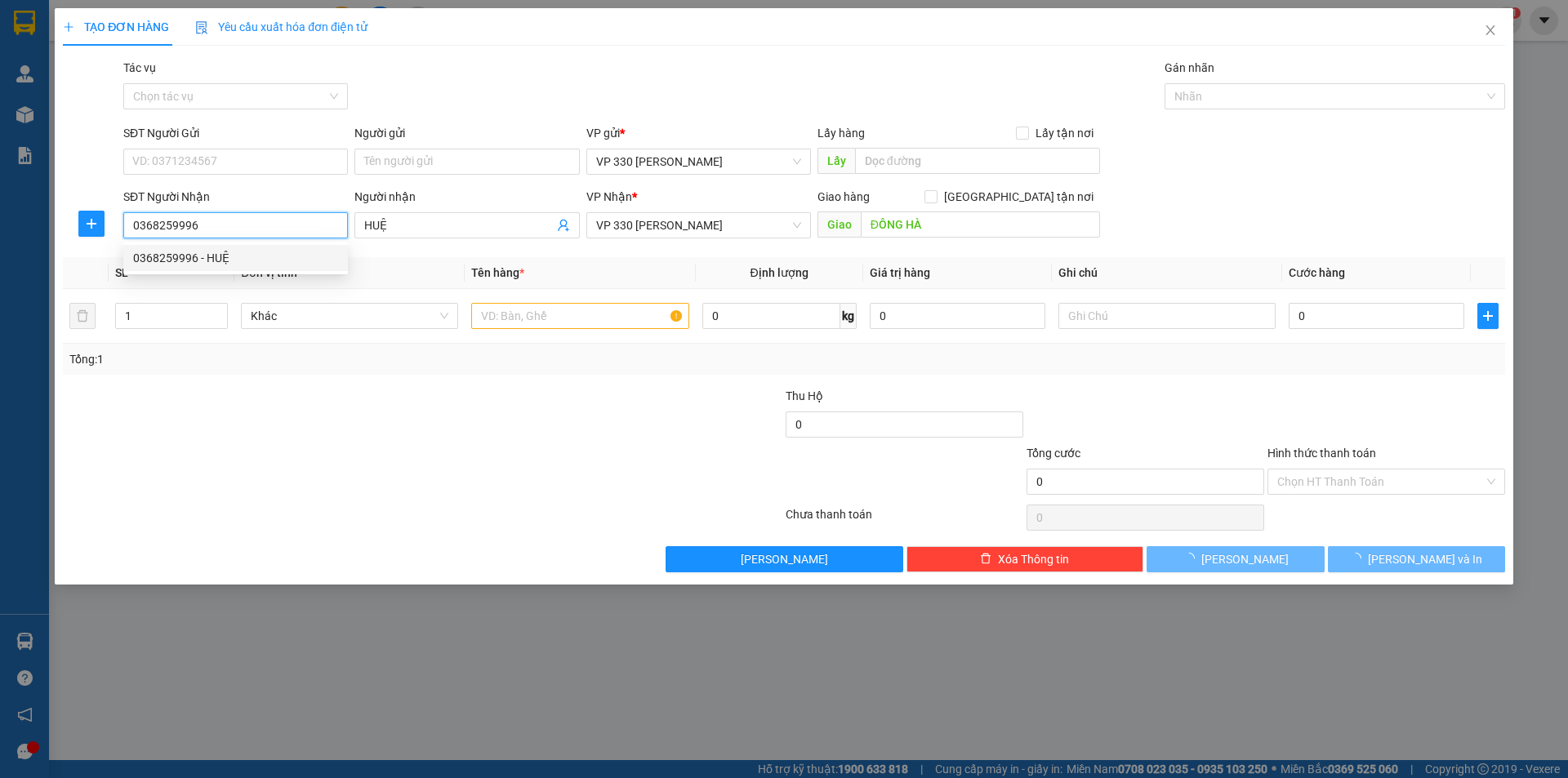
type input "200.000"
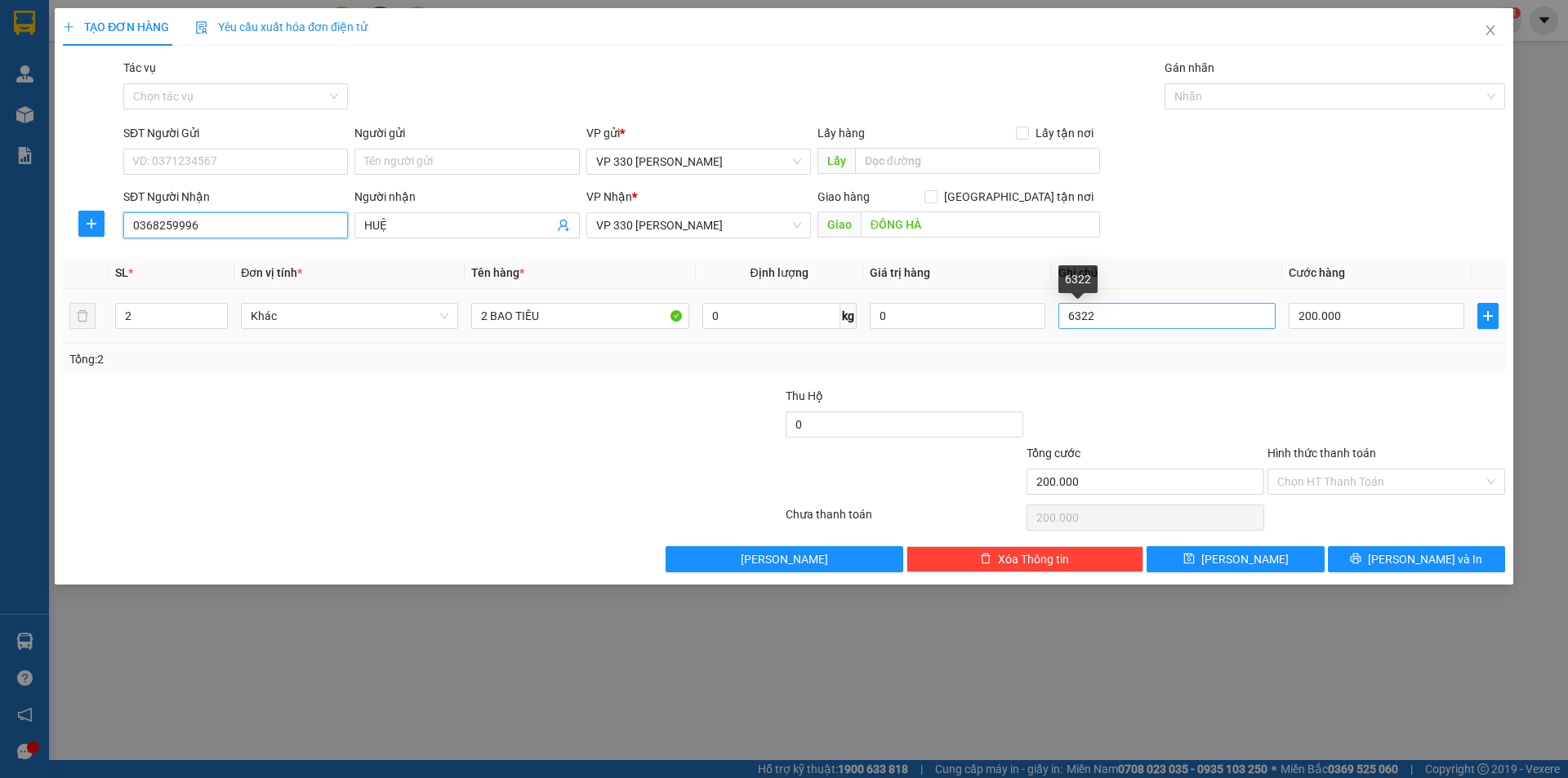
type input "0368259996"
click at [1114, 321] on input "6322" at bounding box center [1167, 315] width 217 height 26
type input "6"
type input "034"
click at [923, 169] on input "text" at bounding box center [977, 160] width 245 height 26
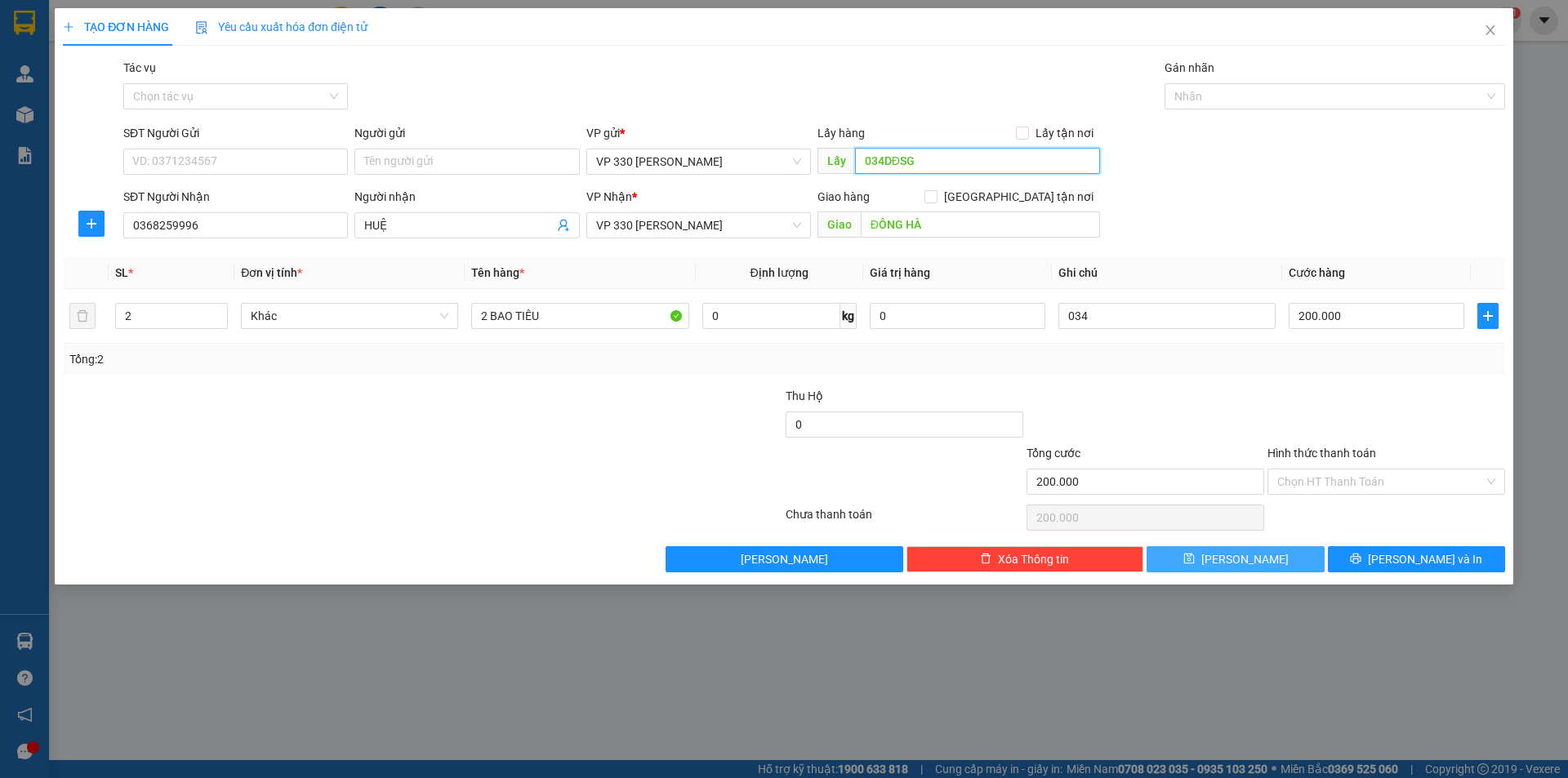
type input "034DĐSG"
click at [1264, 561] on button "[PERSON_NAME]" at bounding box center [1235, 559] width 177 height 26
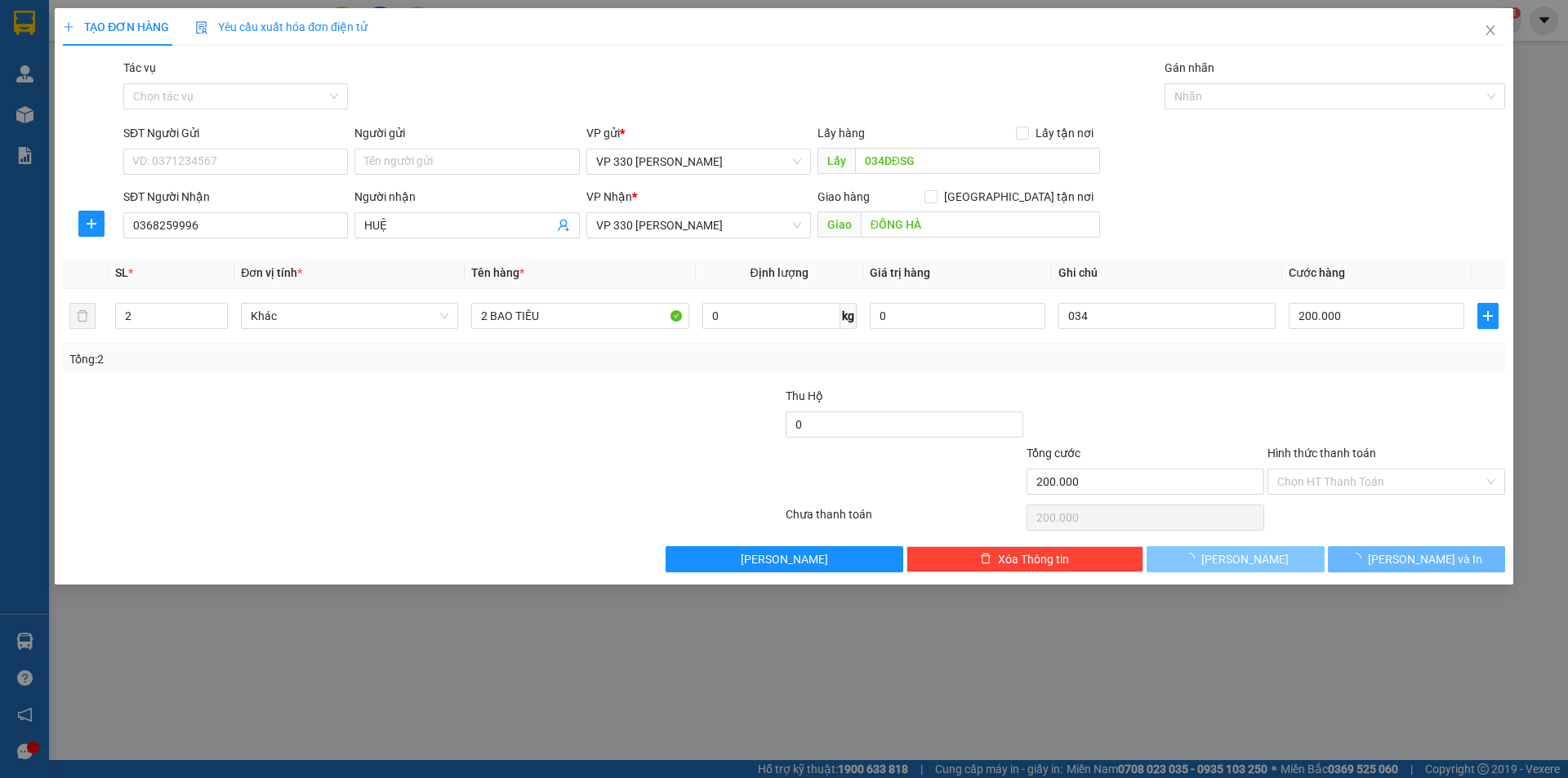
type input "0"
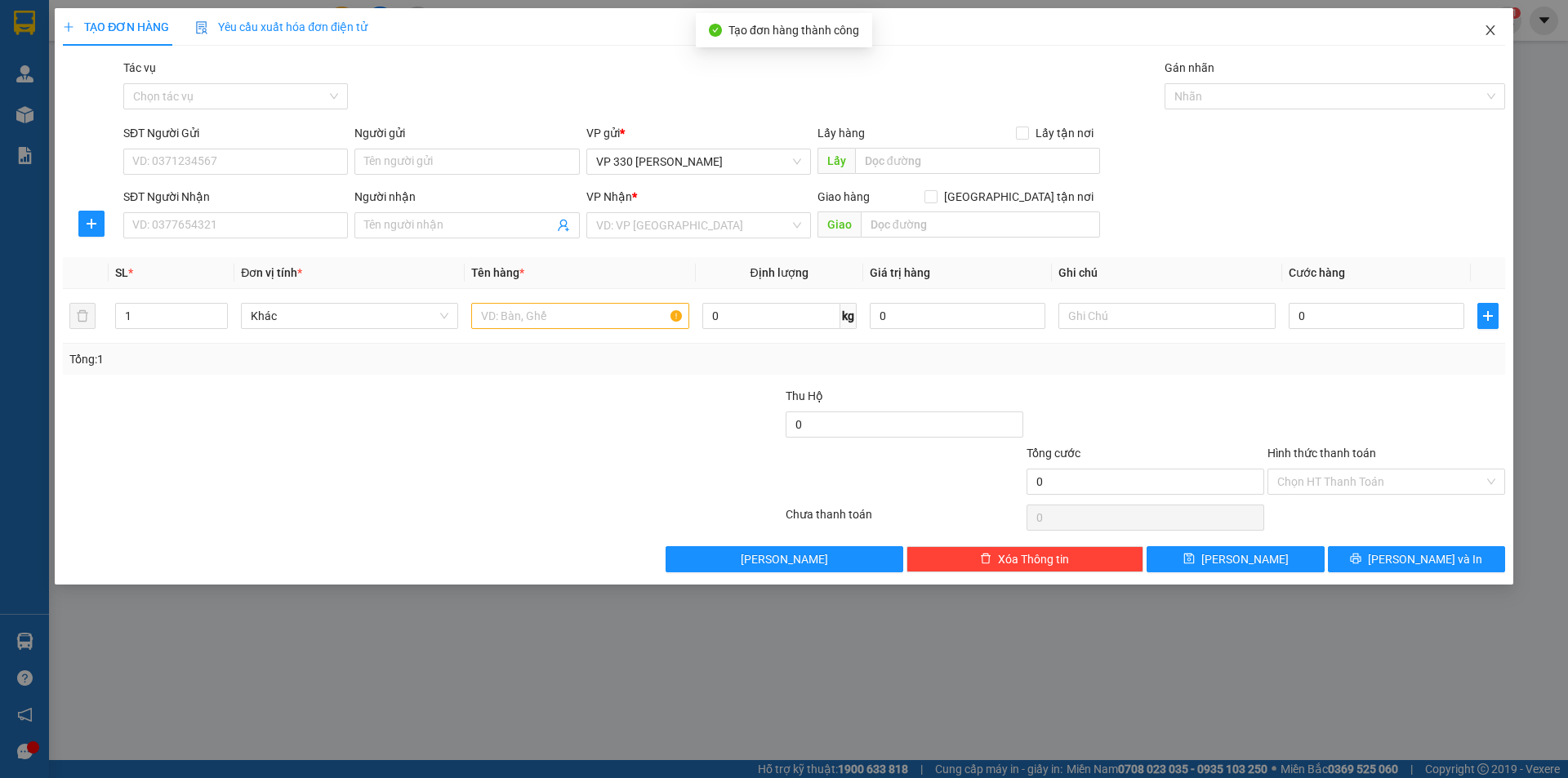
click at [1485, 26] on icon "close" at bounding box center [1490, 30] width 13 height 13
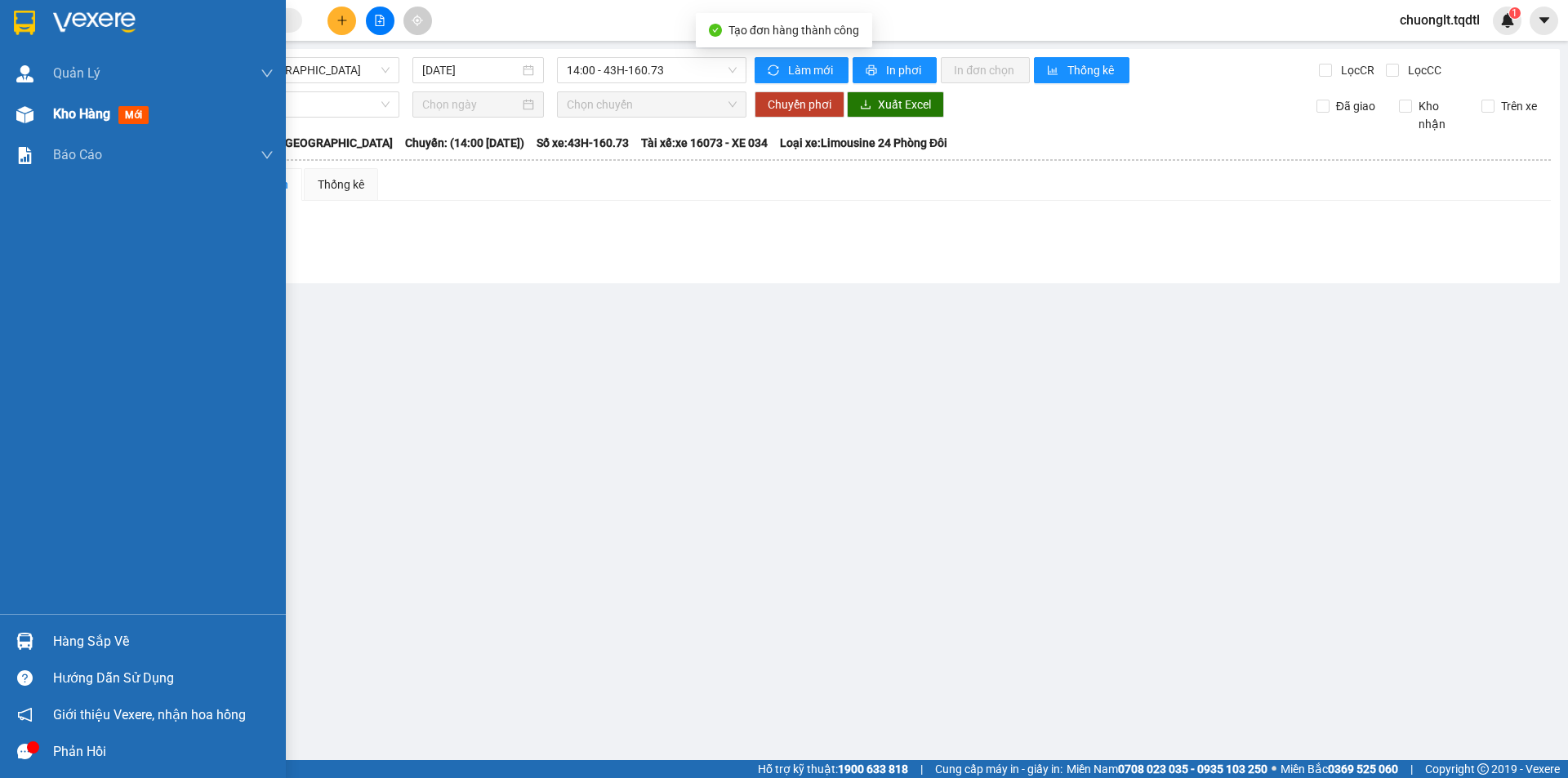
click at [52, 111] on div "Kho hàng mới" at bounding box center [142, 114] width 286 height 40
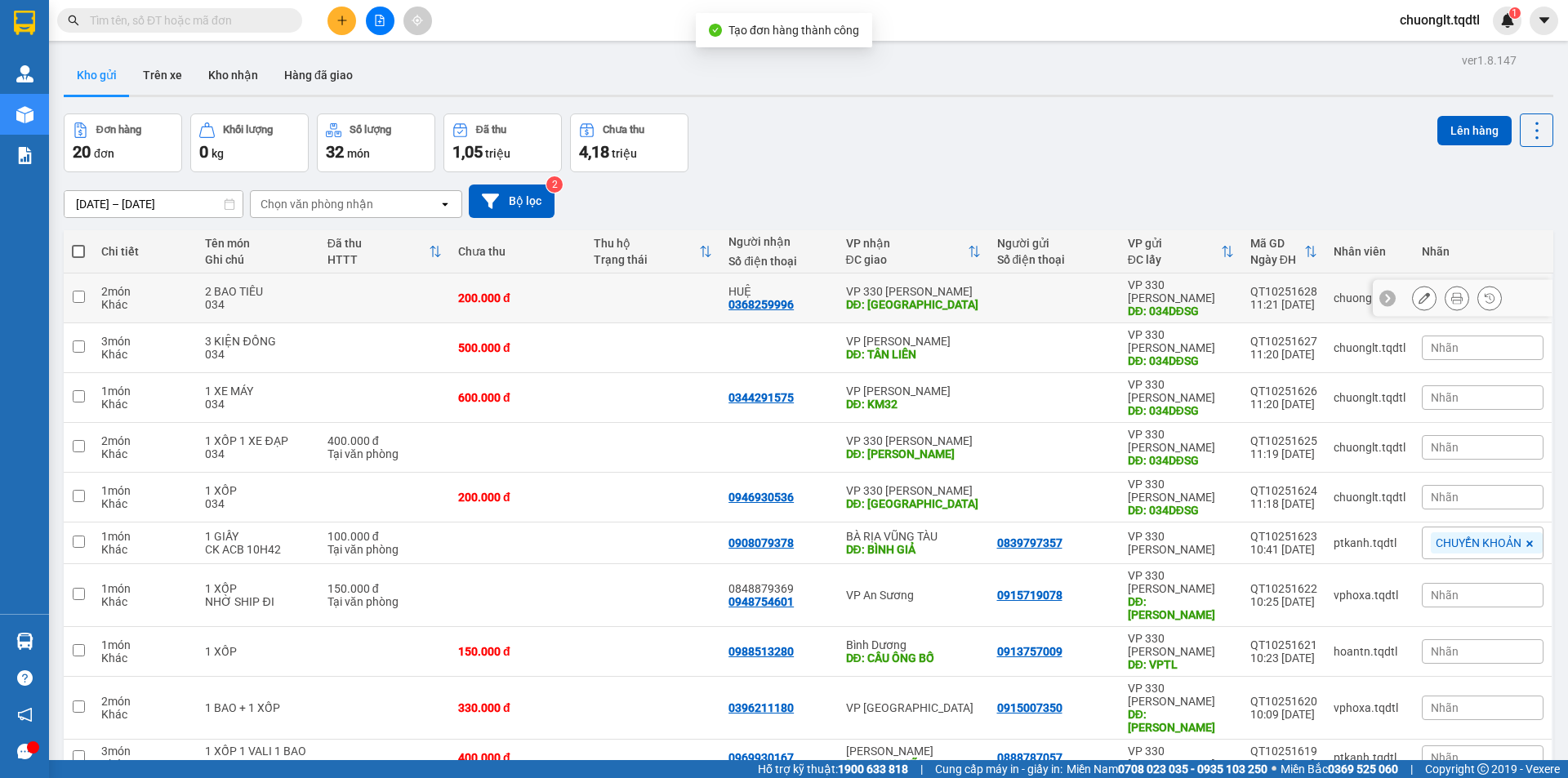
click at [187, 285] on div "2 món" at bounding box center [145, 291] width 88 height 13
checkbox input "true"
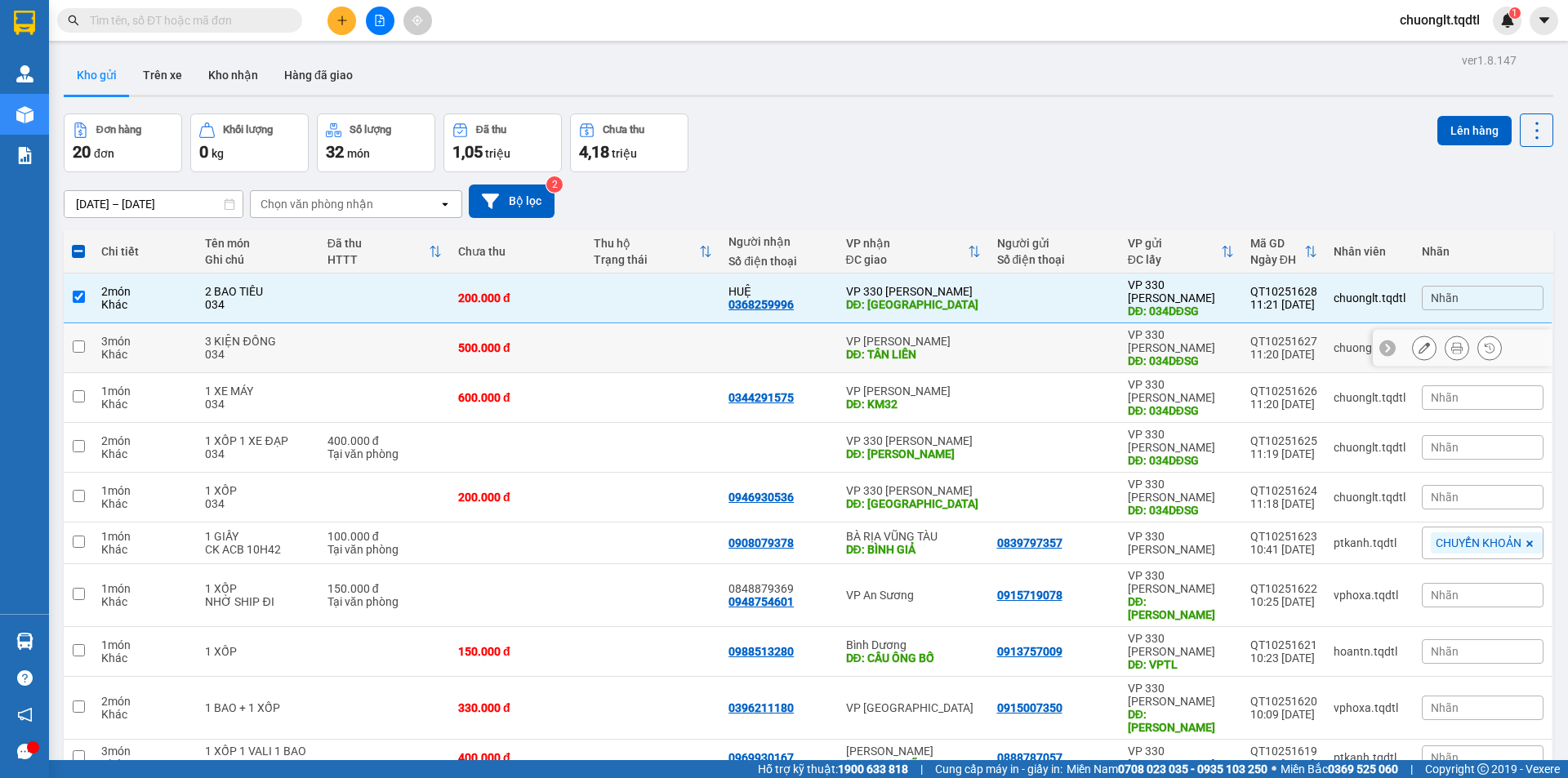
drag, startPoint x: 175, startPoint y: 325, endPoint x: 172, endPoint y: 338, distance: 13.3
click at [175, 335] on div "3 món" at bounding box center [145, 341] width 88 height 13
checkbox input "true"
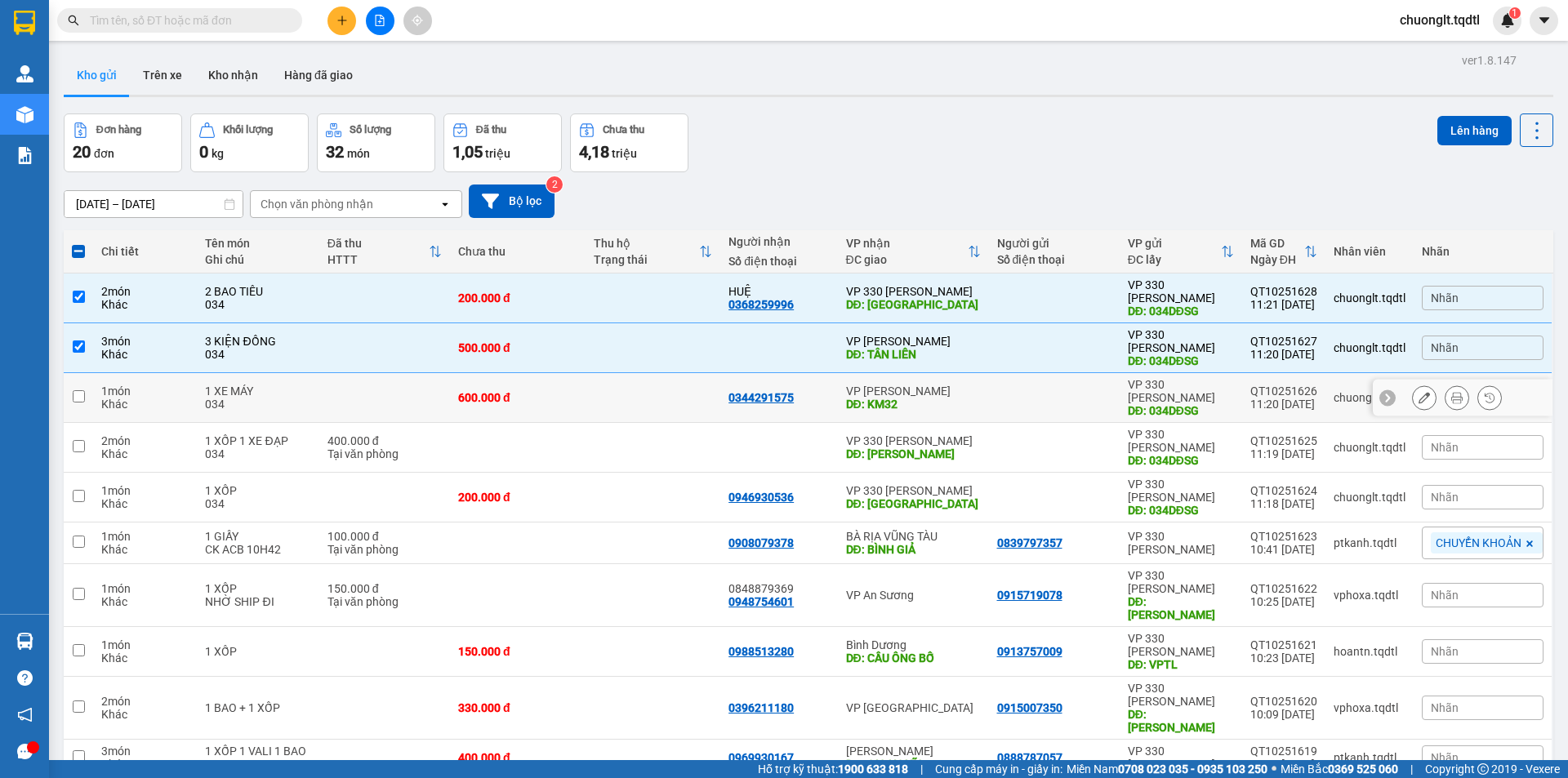
click at [169, 398] on div "Khác" at bounding box center [145, 404] width 88 height 13
checkbox input "true"
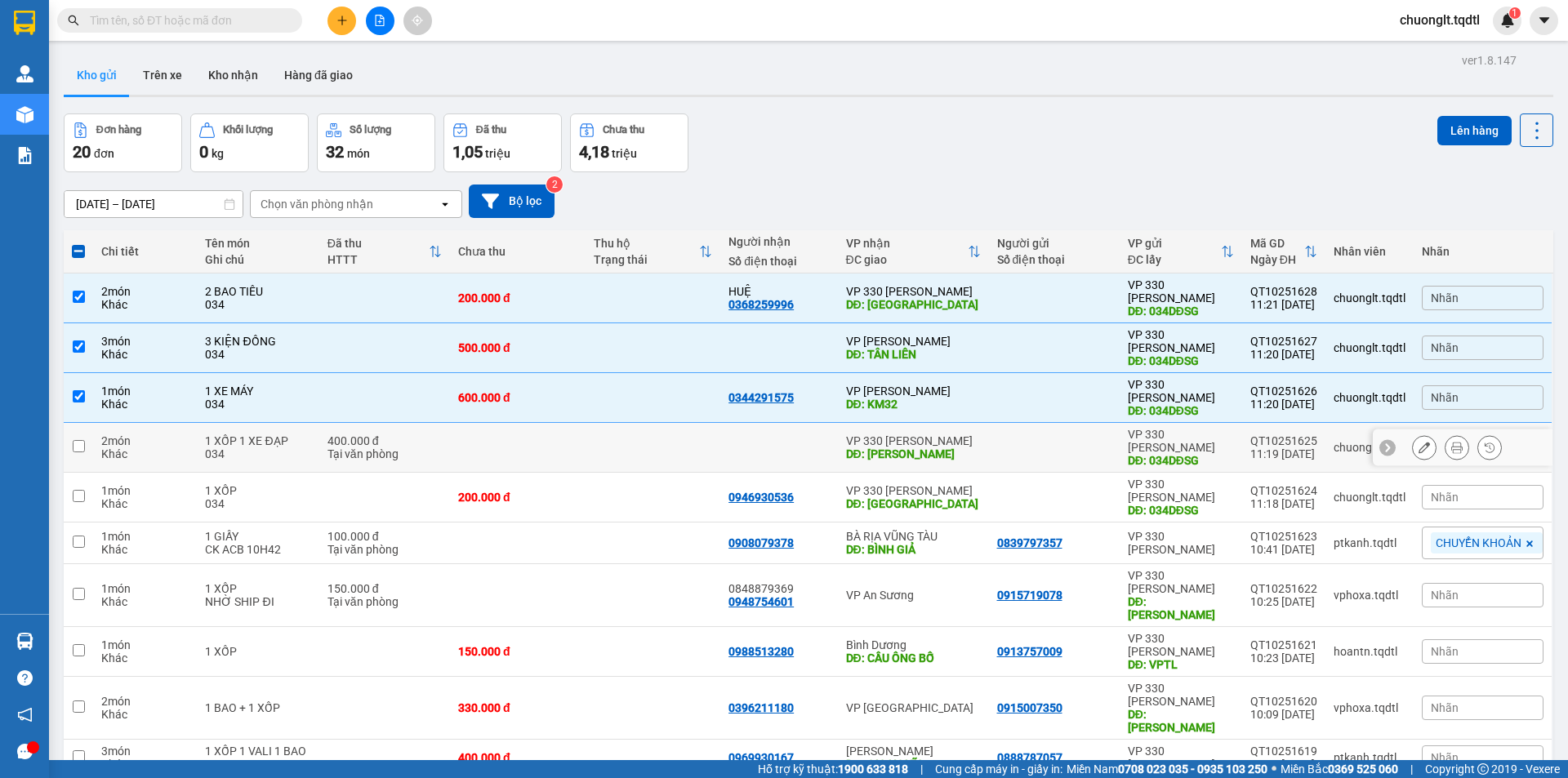
click at [181, 448] on div "Khác" at bounding box center [145, 453] width 88 height 13
checkbox input "true"
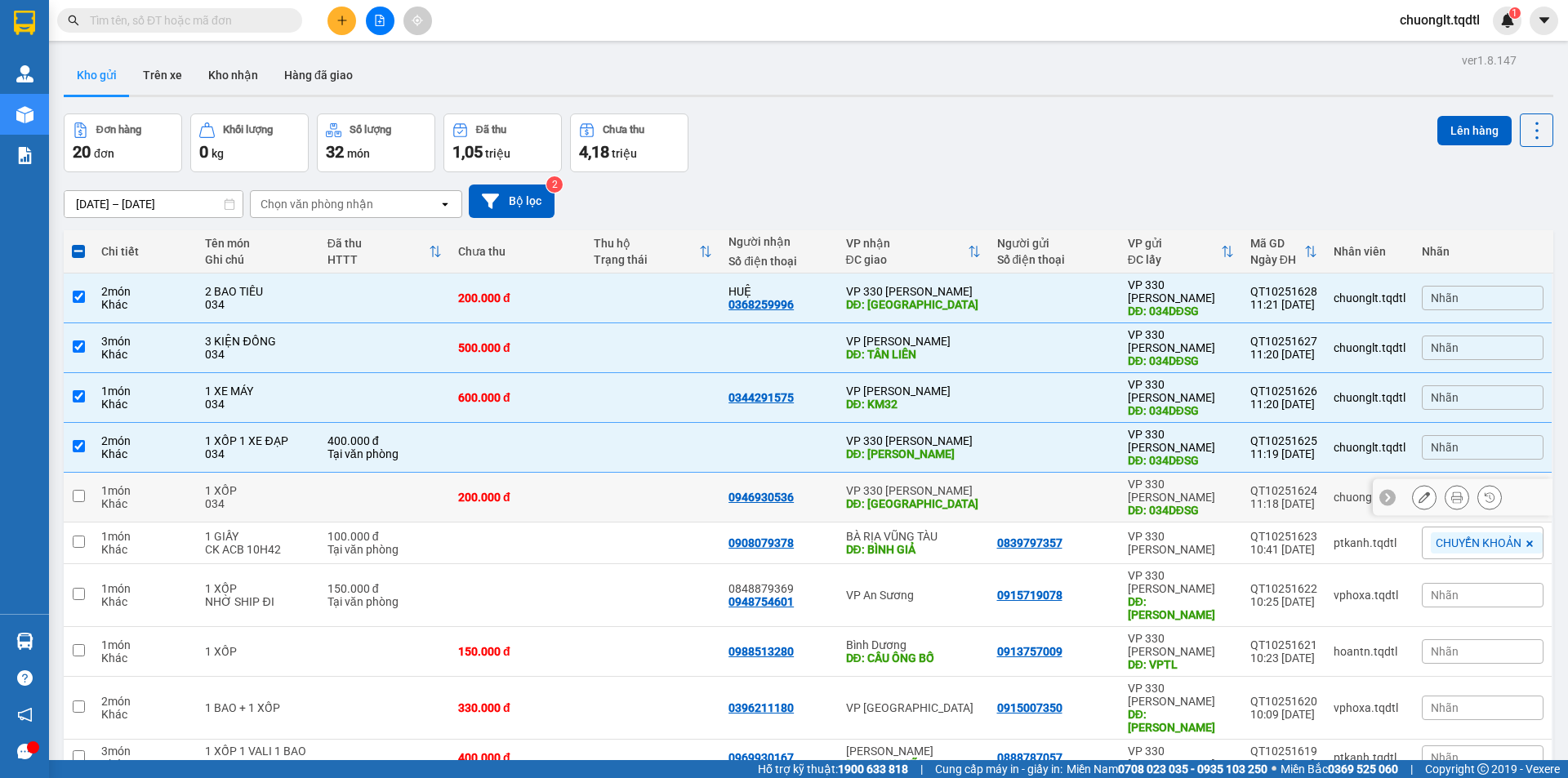
click at [184, 484] on div "1 món" at bounding box center [145, 490] width 88 height 13
checkbox input "true"
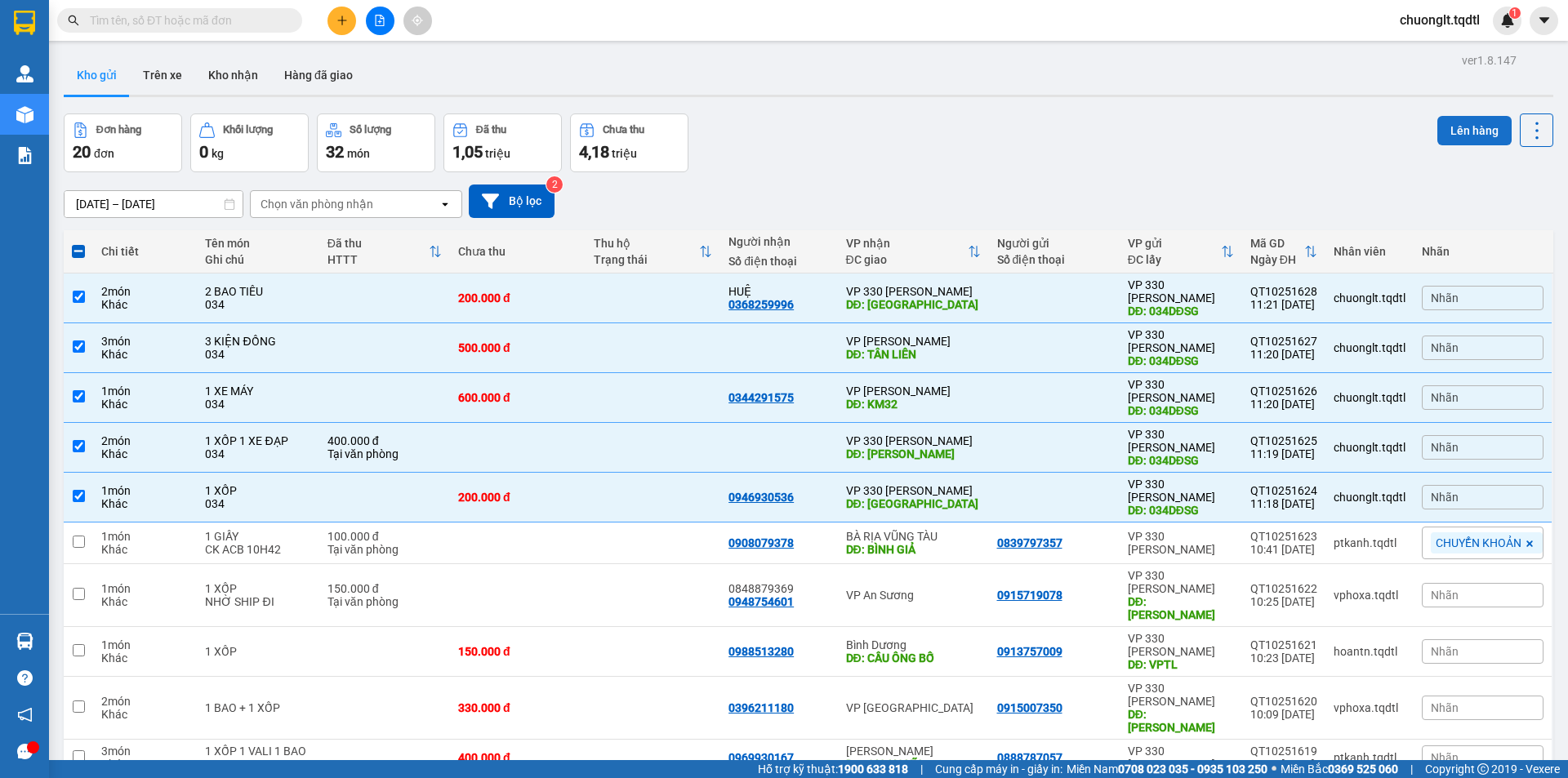
click at [1447, 120] on button "Lên hàng" at bounding box center [1474, 131] width 74 height 30
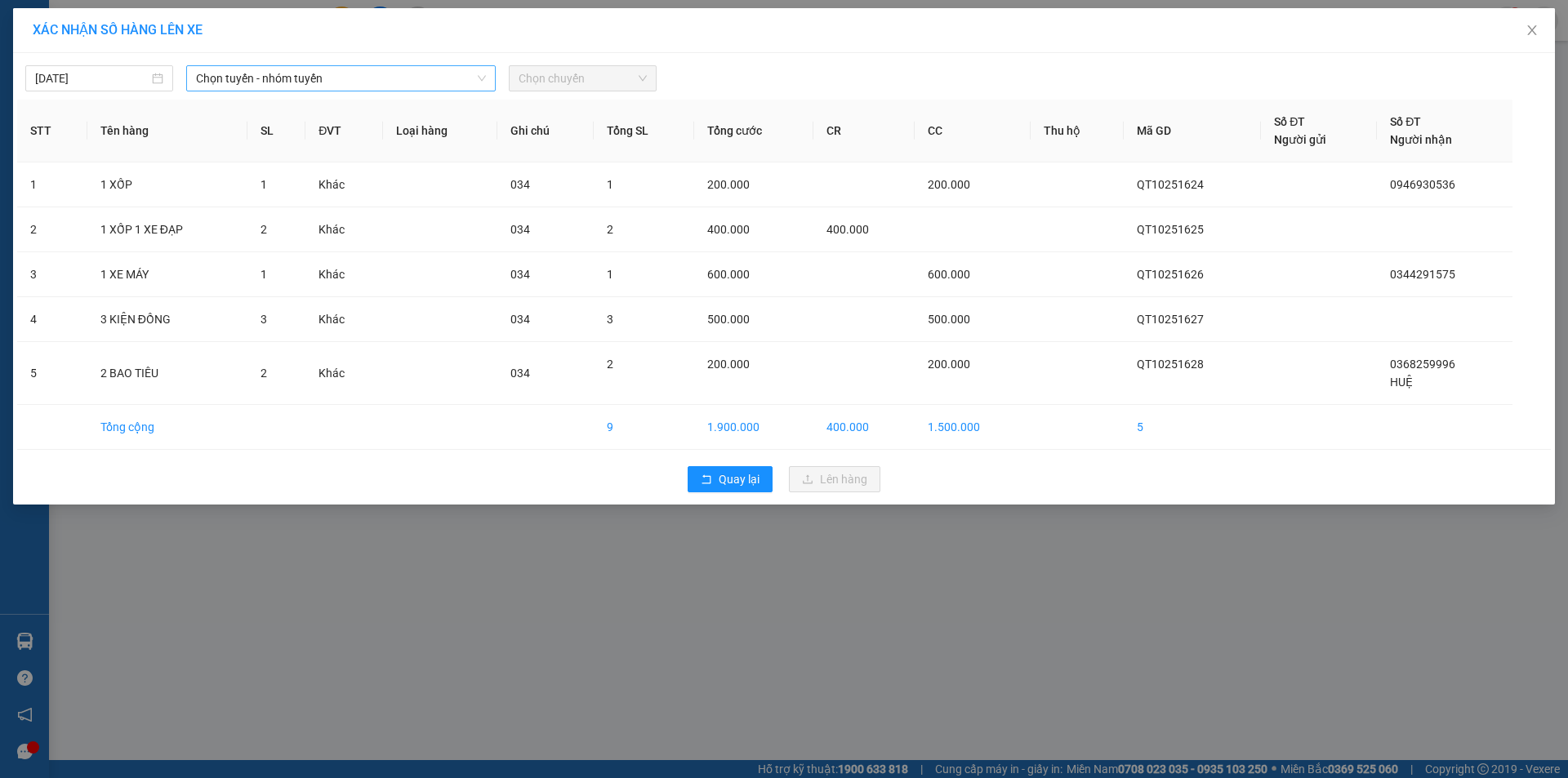
click at [425, 75] on span "Chọn tuyến - nhóm tuyến" at bounding box center [341, 78] width 290 height 24
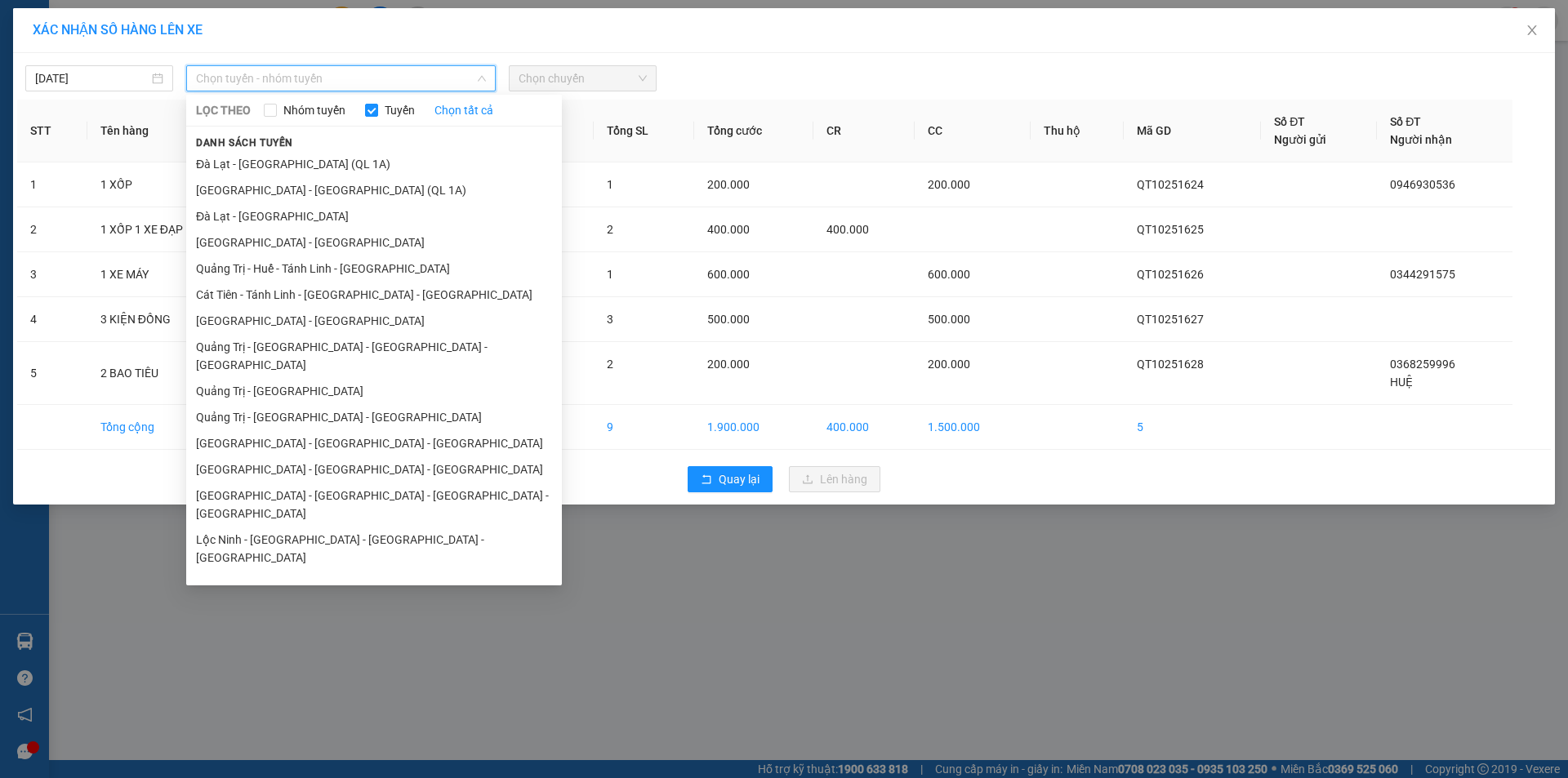
scroll to position [94, 0]
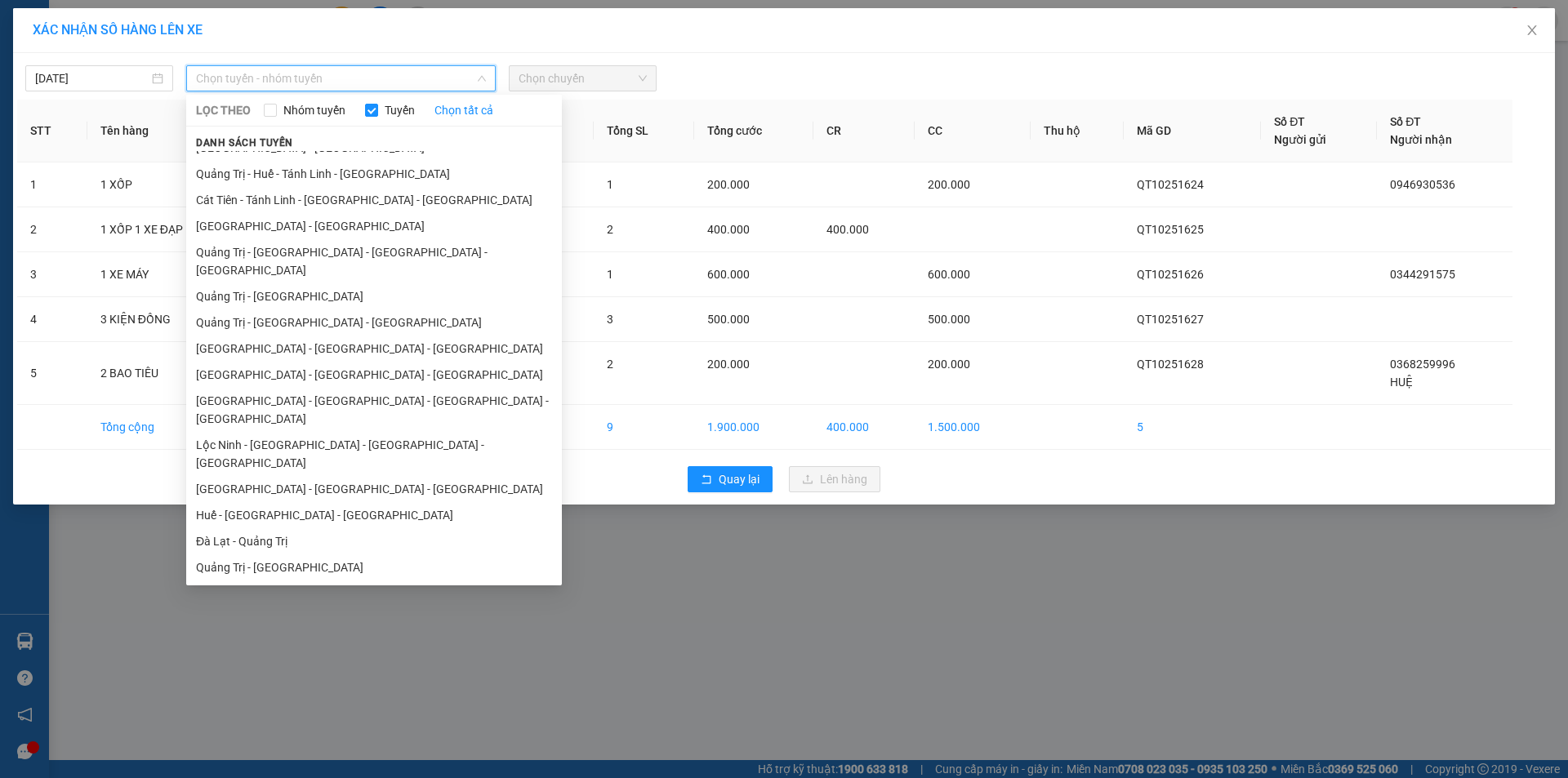
click at [307, 625] on li "Bình Phước - [GEOGRAPHIC_DATA] - [GEOGRAPHIC_DATA]" at bounding box center [374, 637] width 376 height 26
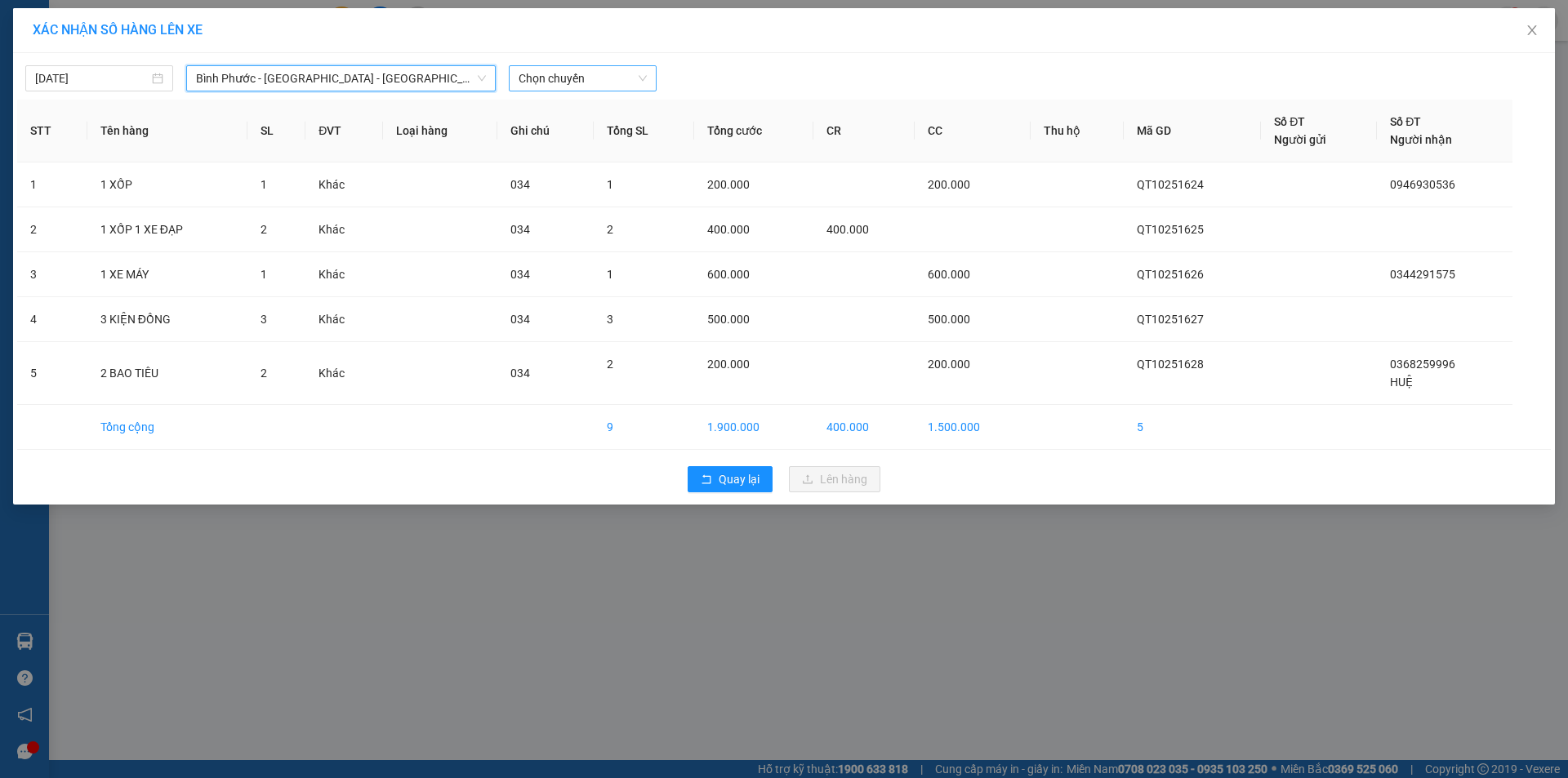
click at [612, 67] on span "Chọn chuyến" at bounding box center [583, 78] width 128 height 24
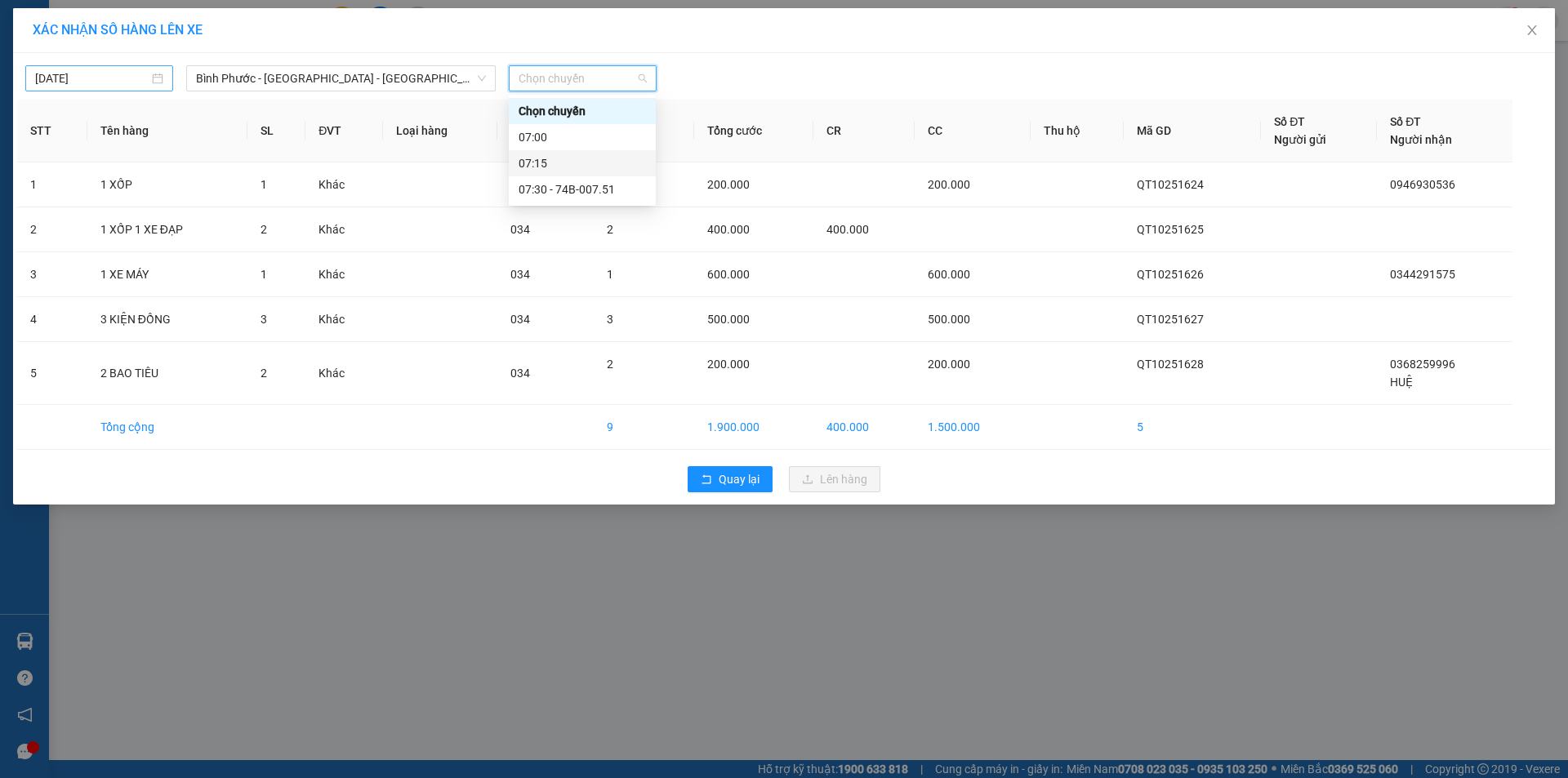
click at [135, 72] on body "Kết quả tìm kiếm ( 0 ) Bộ lọc No Data chuonglt.tqdtl 1 Quản [PERSON_NAME] lý kh…" at bounding box center [784, 389] width 1568 height 778
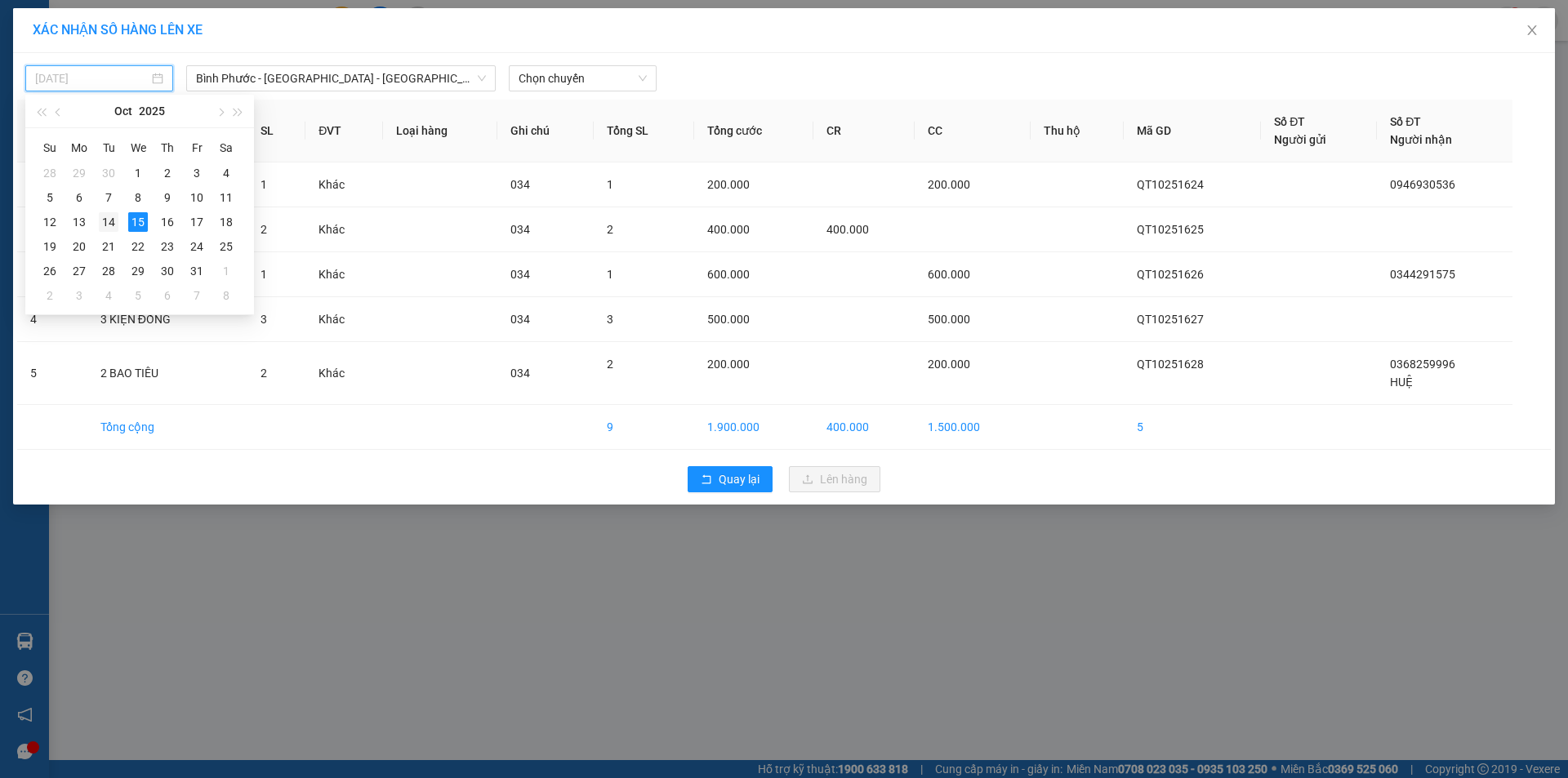
click at [110, 222] on div "14" at bounding box center [108, 222] width 19 height 19
type input "[DATE]"
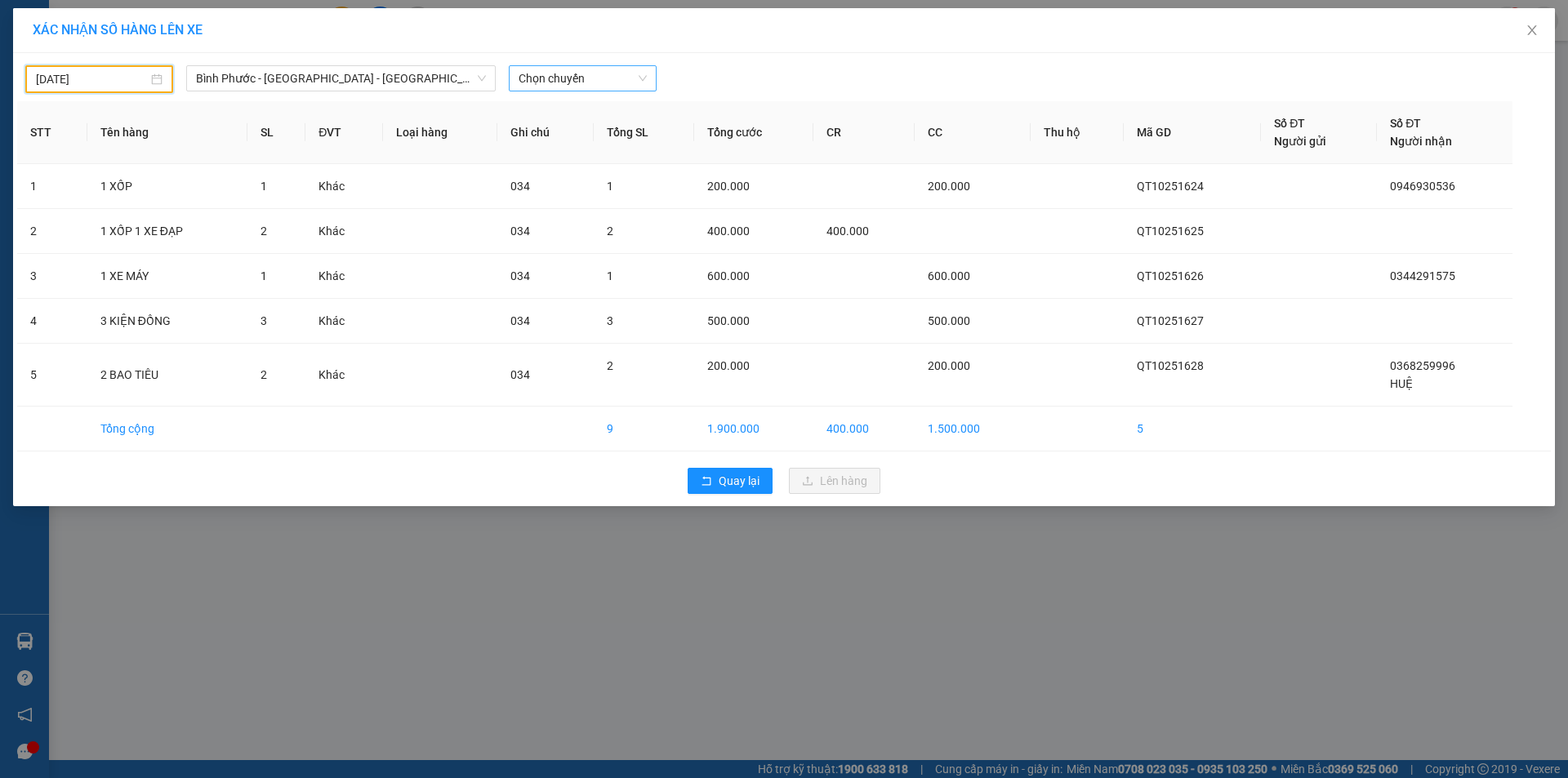
click at [612, 75] on span "Chọn chuyến" at bounding box center [583, 78] width 128 height 24
click at [586, 181] on div "07:30 - 74F-000.34" at bounding box center [582, 189] width 127 height 18
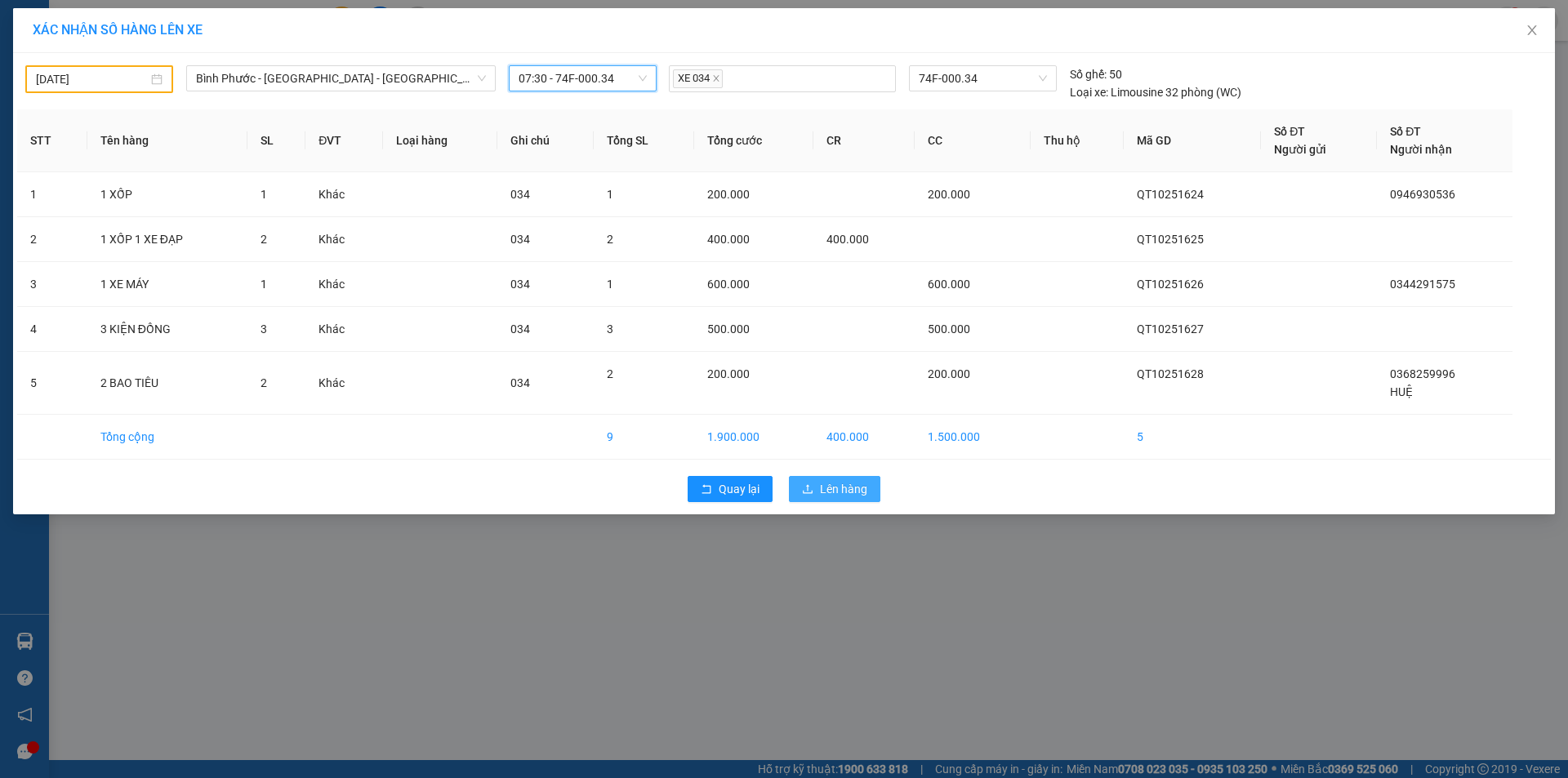
click at [846, 489] on span "Lên hàng" at bounding box center [844, 489] width 47 height 18
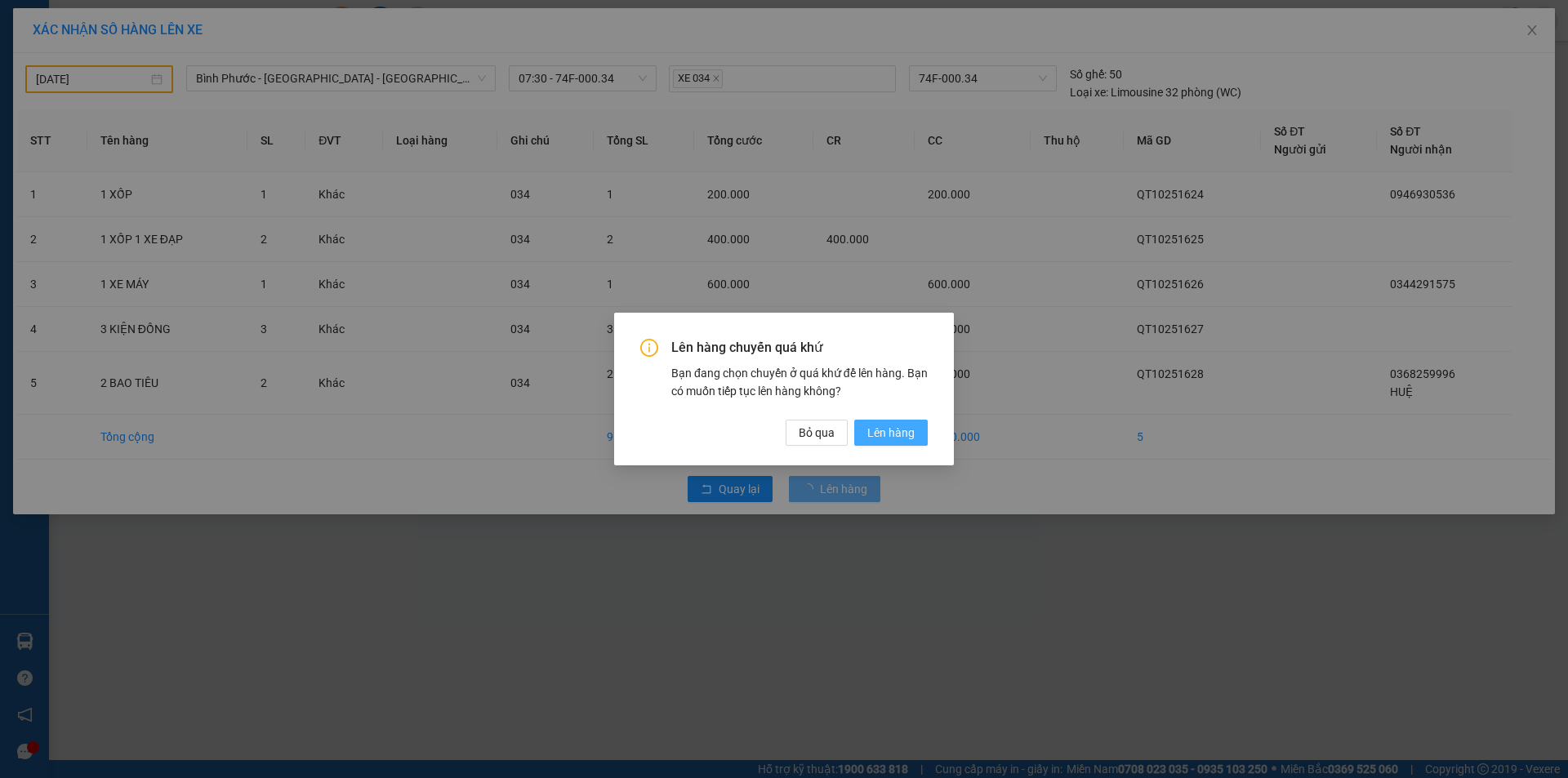
click at [873, 431] on span "Lên hàng" at bounding box center [891, 432] width 47 height 18
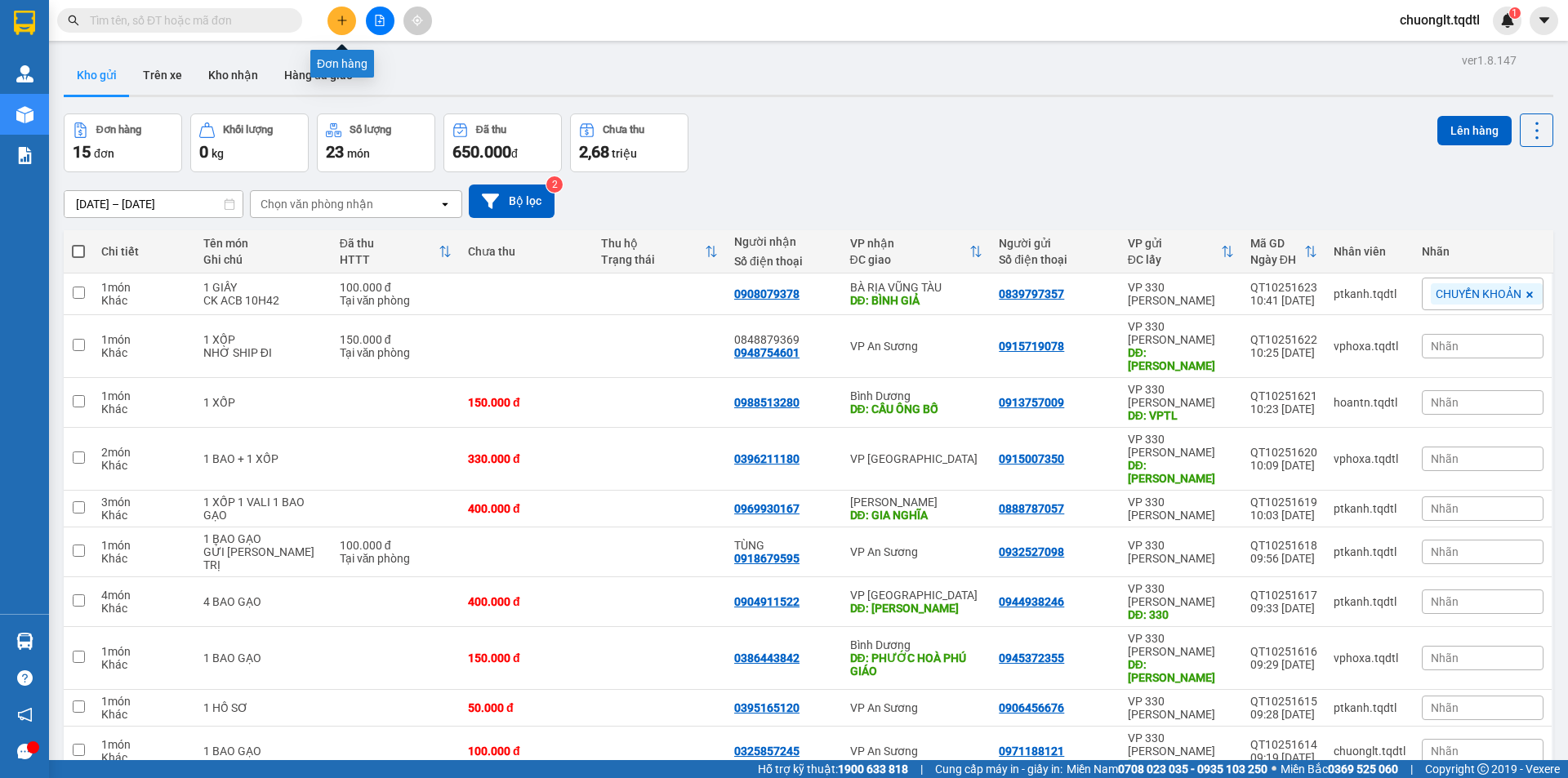
click at [343, 23] on icon "plus" at bounding box center [342, 20] width 12 height 12
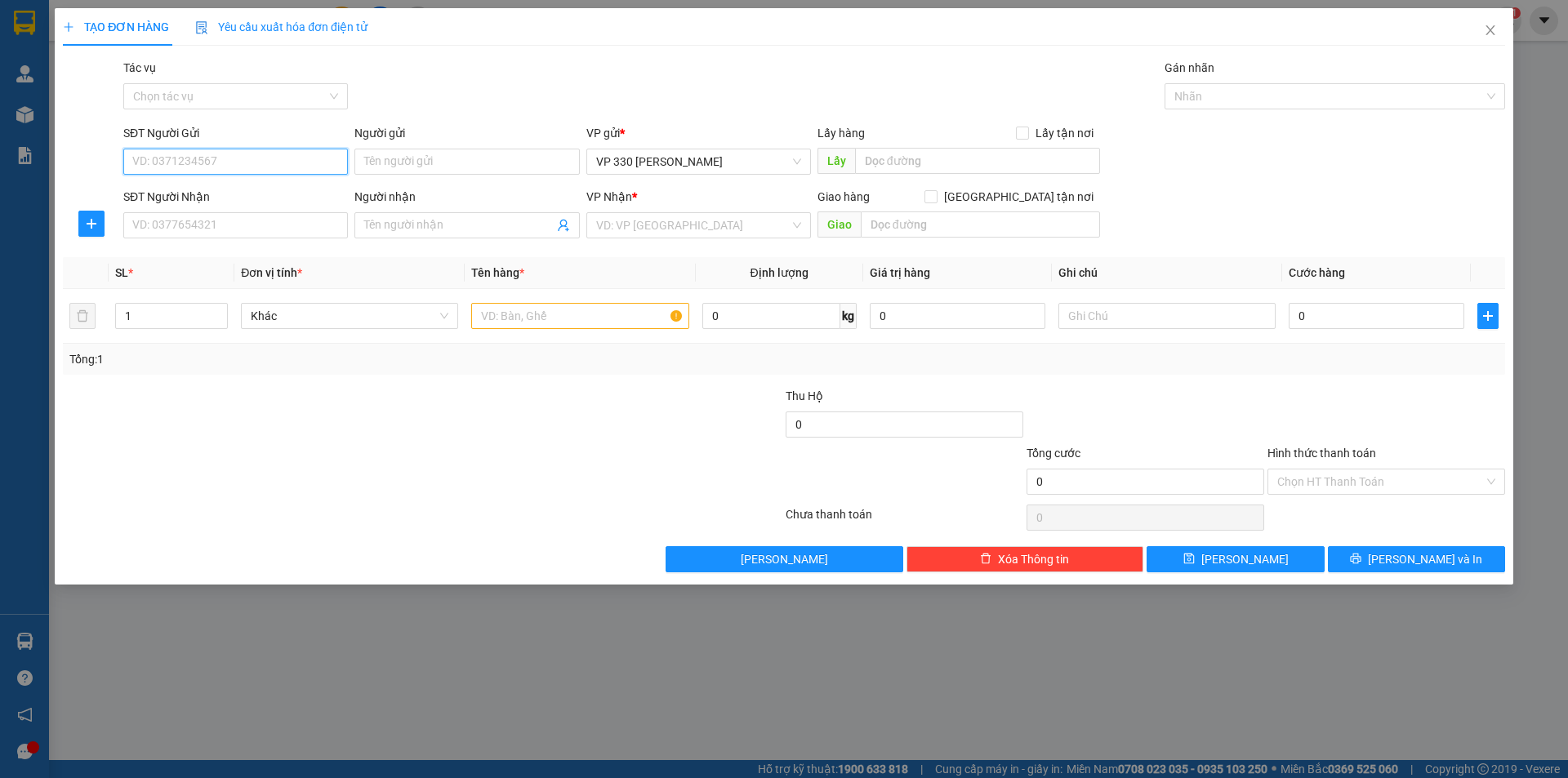
click at [238, 152] on input "SĐT Người Gửi" at bounding box center [235, 161] width 224 height 26
click at [190, 199] on div "0374076338" at bounding box center [235, 194] width 205 height 18
type input "0374076338"
type input "330"
type input "0973301094"
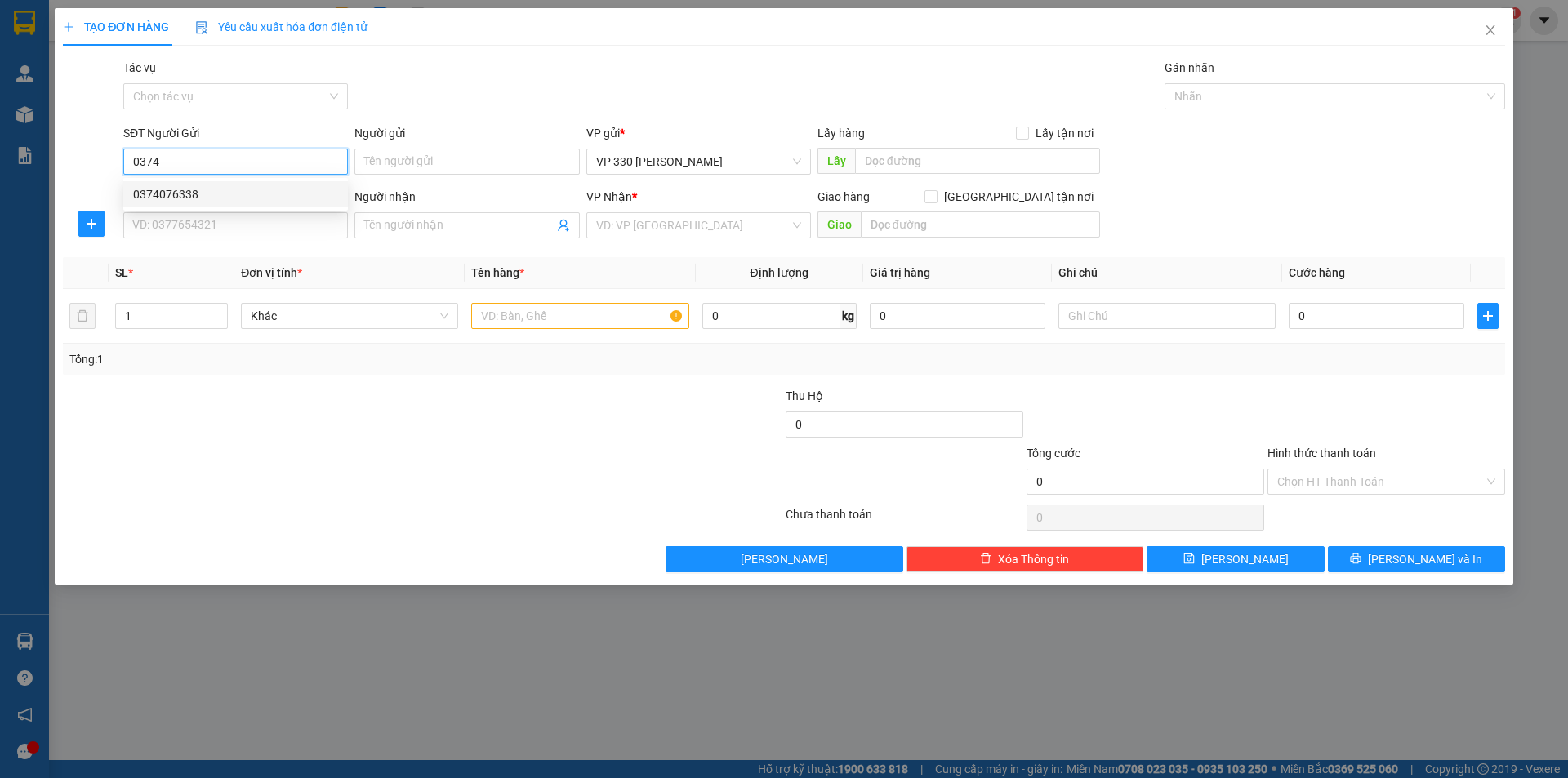
type input "[PERSON_NAME]"
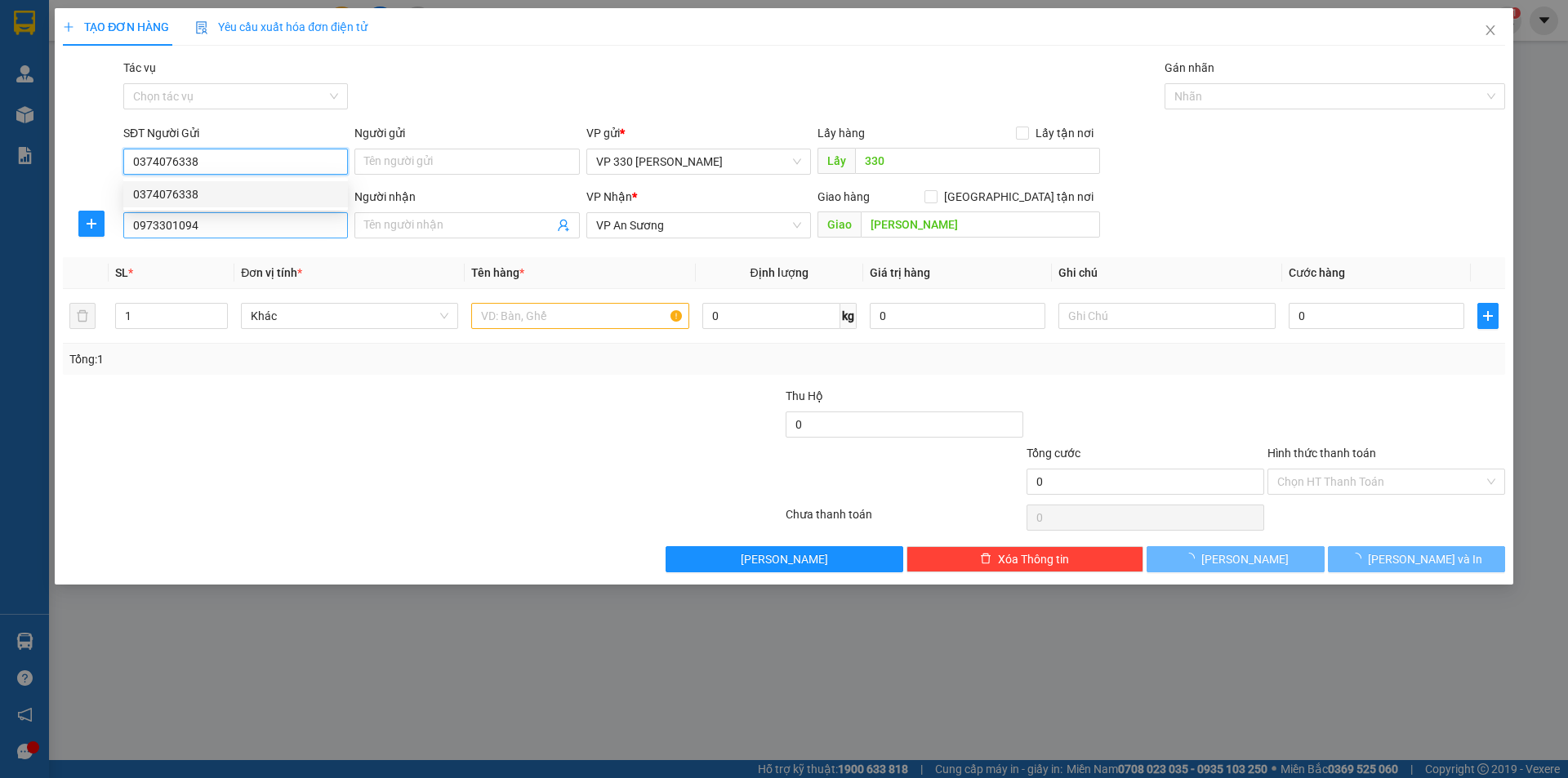
type input "600.000"
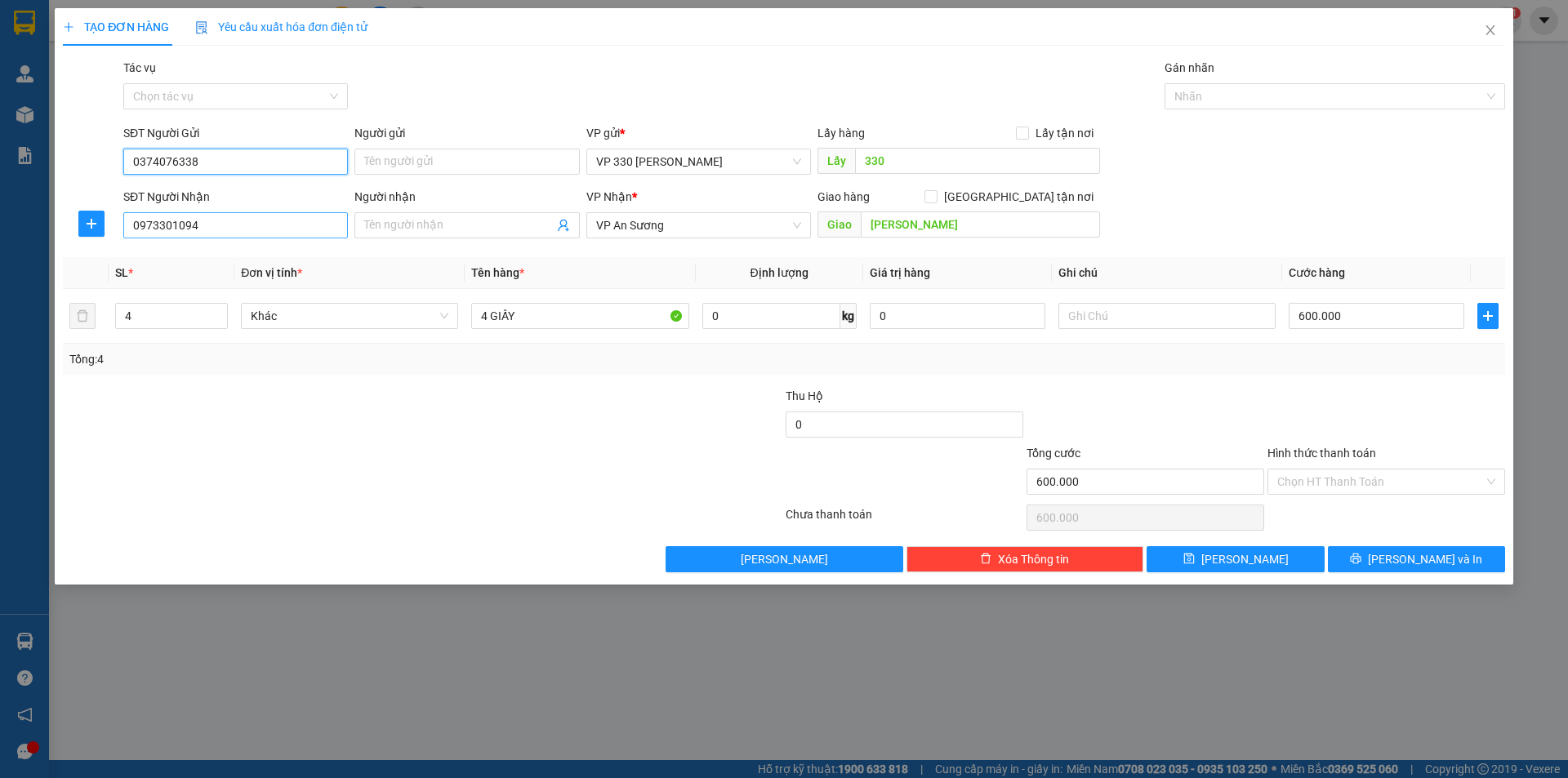
type input "0374076338"
click at [212, 236] on input "0973301094" at bounding box center [235, 225] width 224 height 26
type input "0"
type input "0901550904"
click at [173, 252] on div "0901550904" at bounding box center [235, 257] width 205 height 18
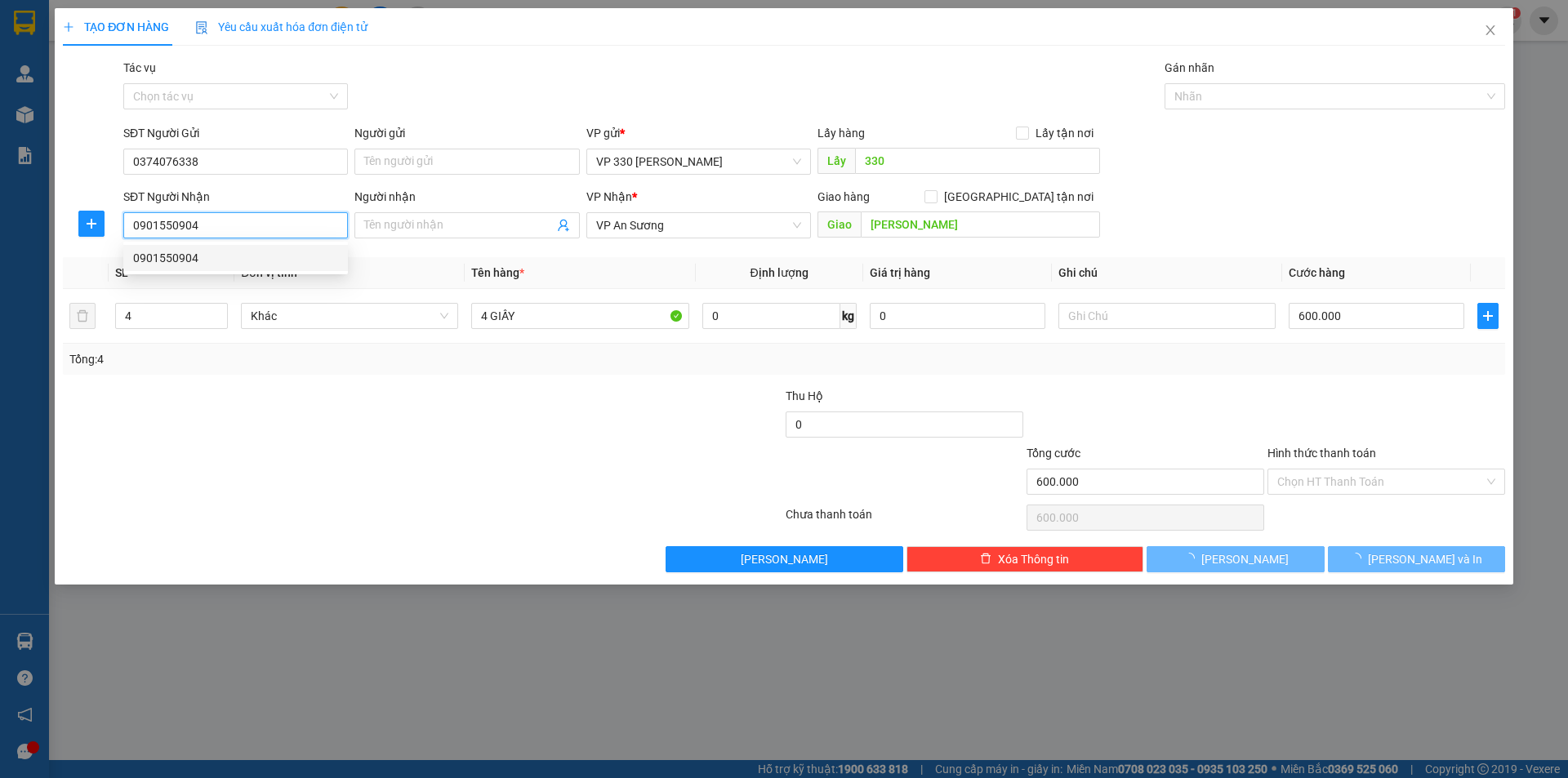
type input "100.000"
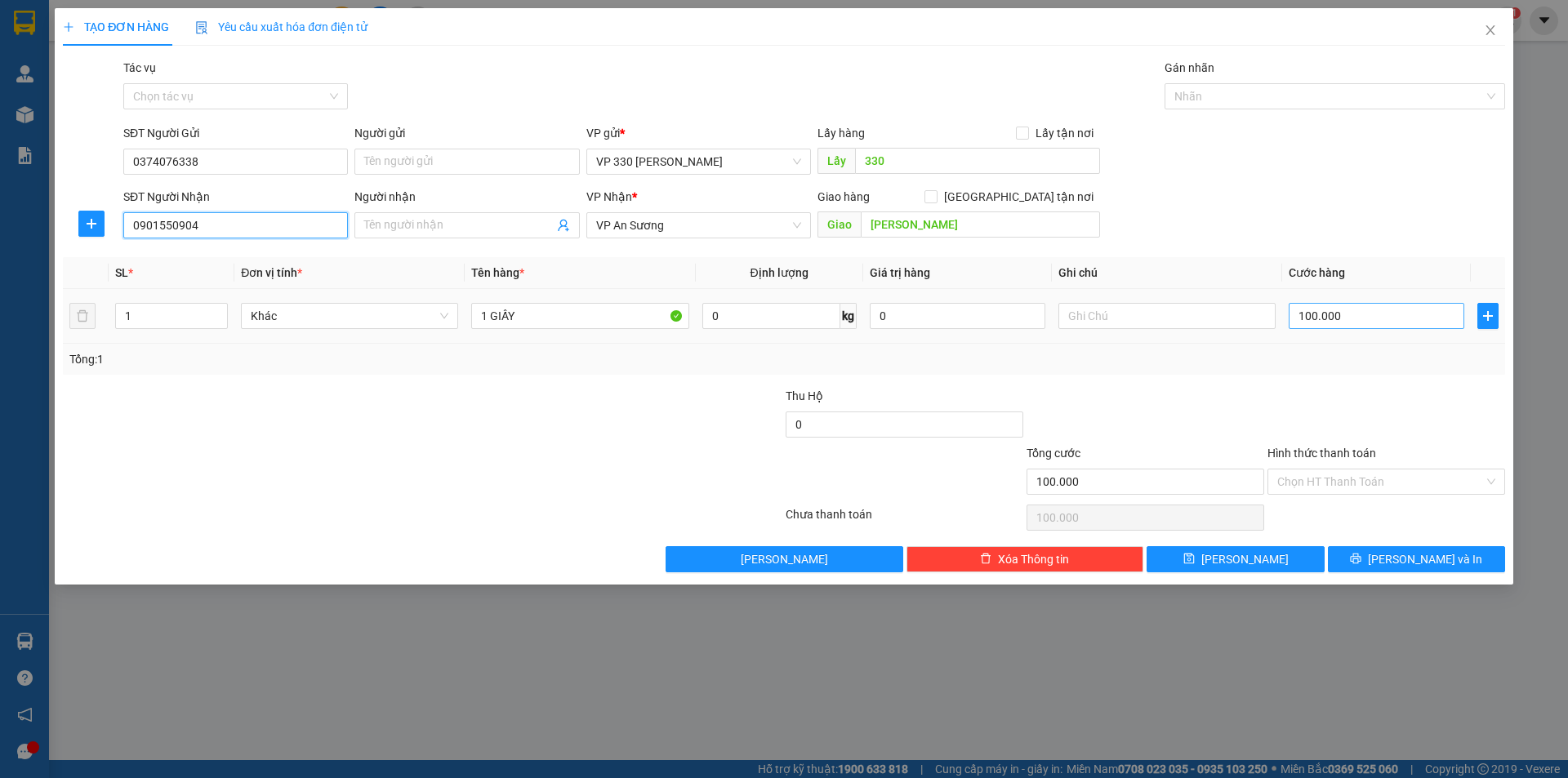
type input "0901550904"
click at [1357, 315] on input "100.000" at bounding box center [1377, 315] width 175 height 26
type input "2"
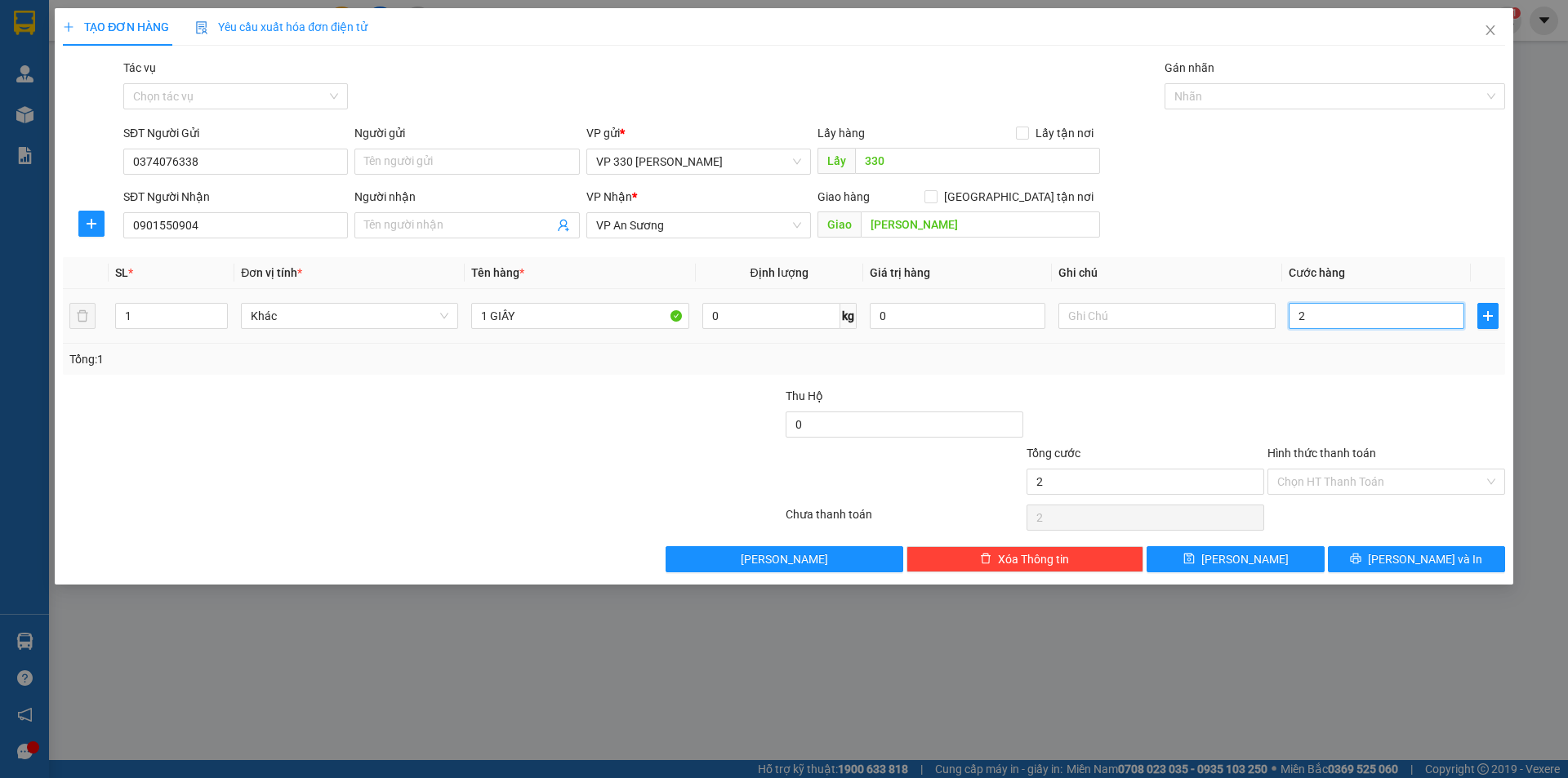
type input "25"
type input "250"
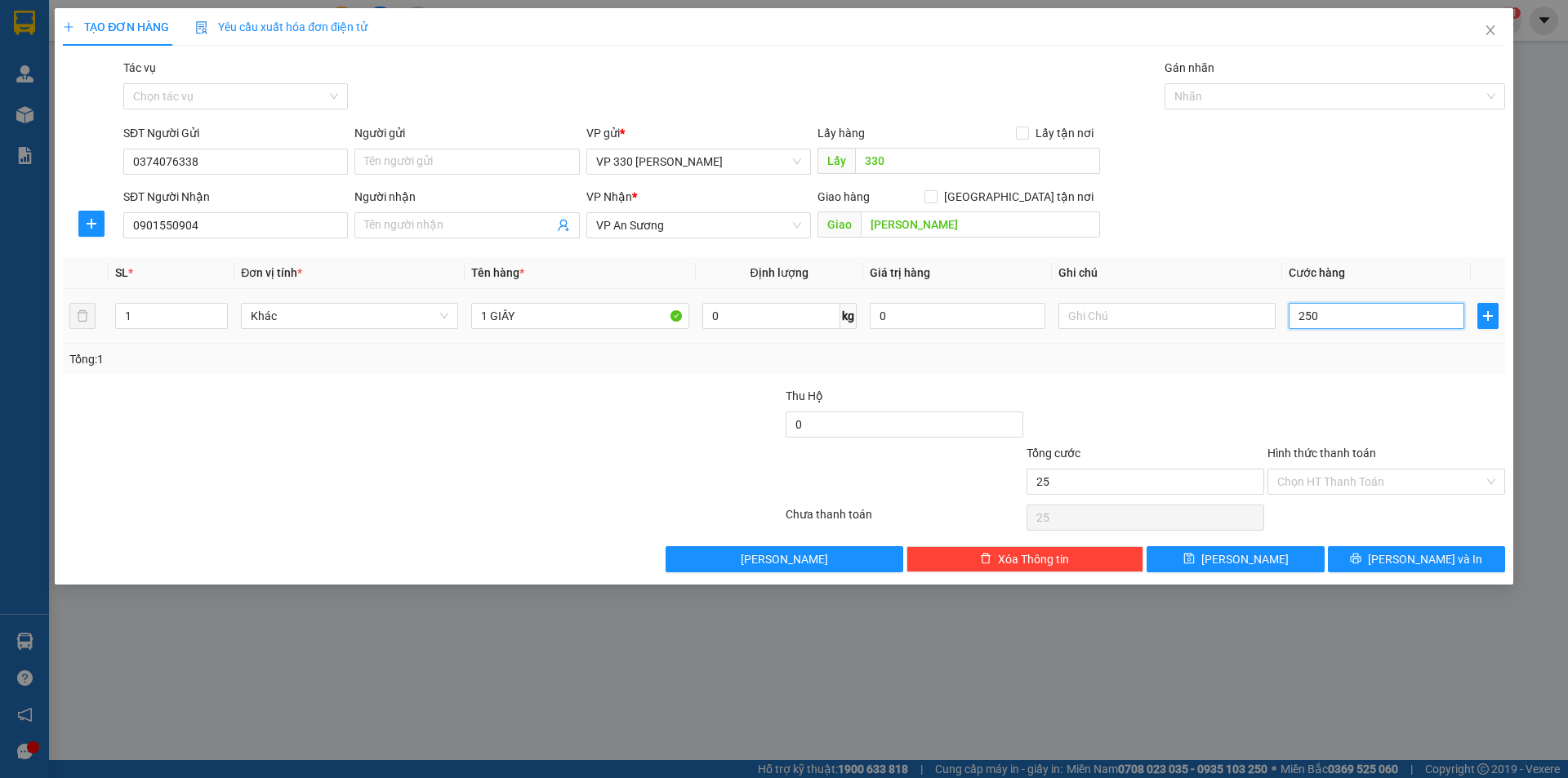
type input "250"
type input "2.500"
type input "25.000"
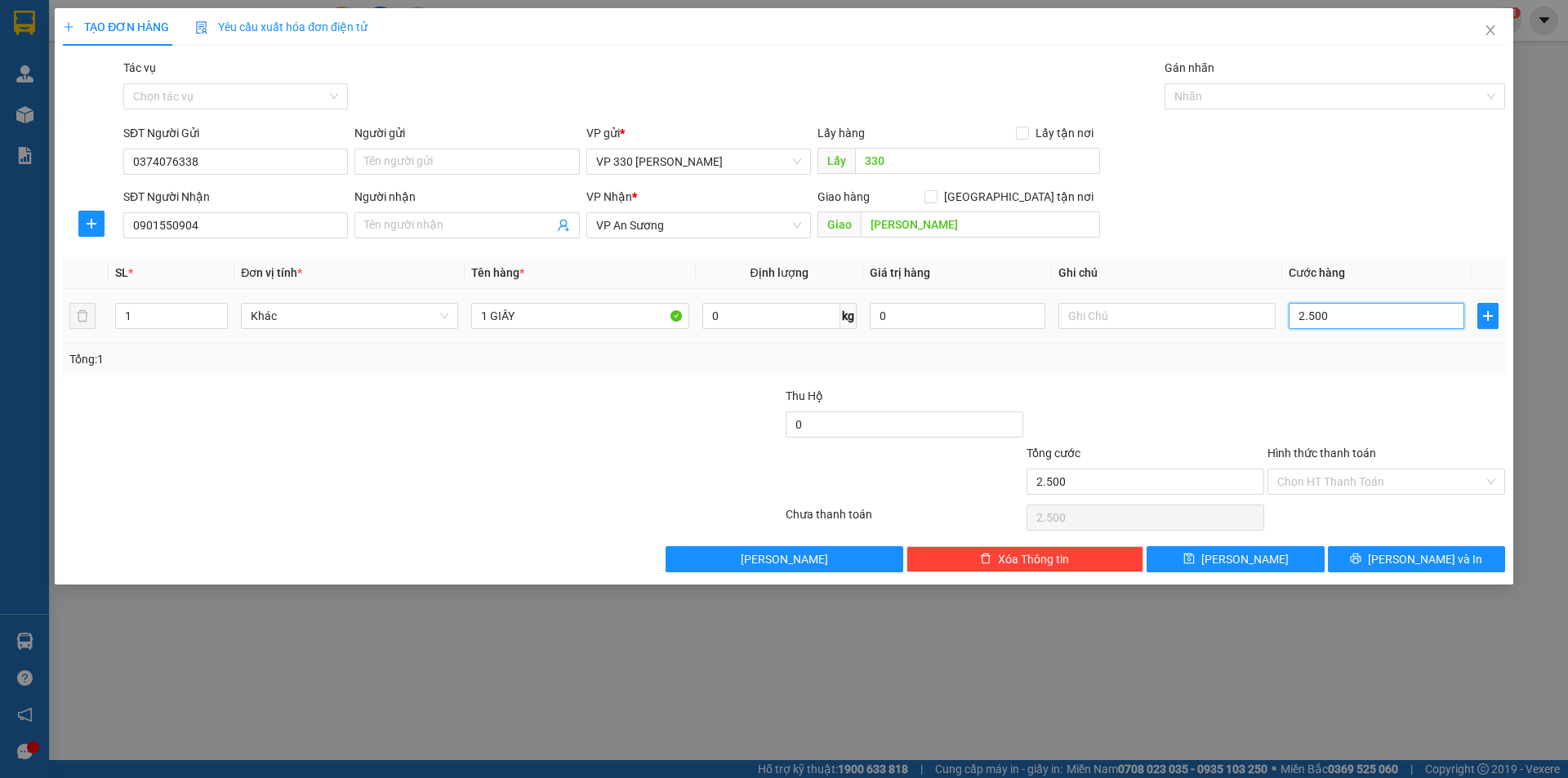
type input "25.000"
type input "250.000"
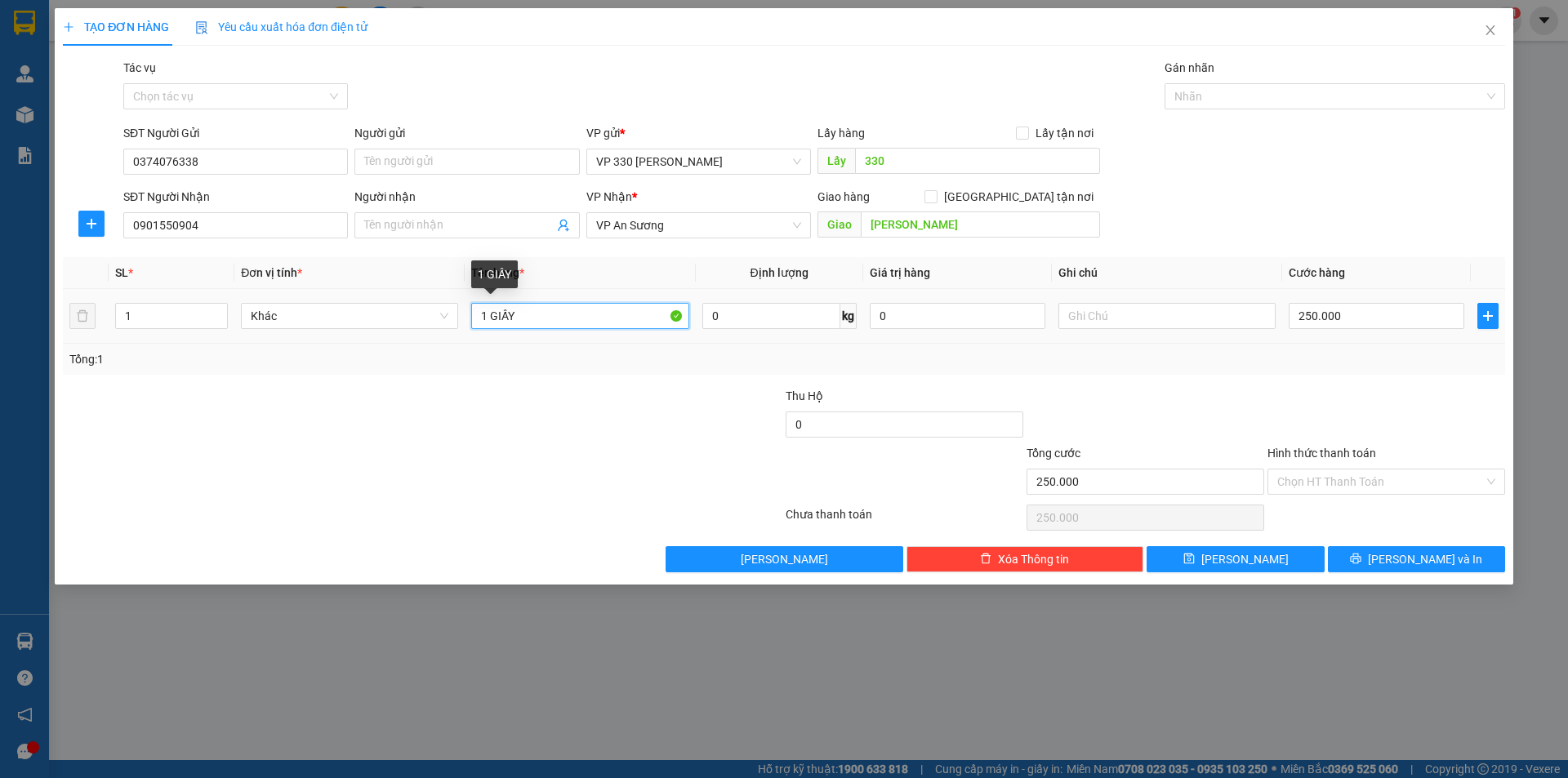
click at [481, 314] on input "1 GIẤY" at bounding box center [580, 315] width 217 height 26
type input "2 GIẤY"
type input "2"
click at [222, 307] on span "up" at bounding box center [219, 312] width 10 height 10
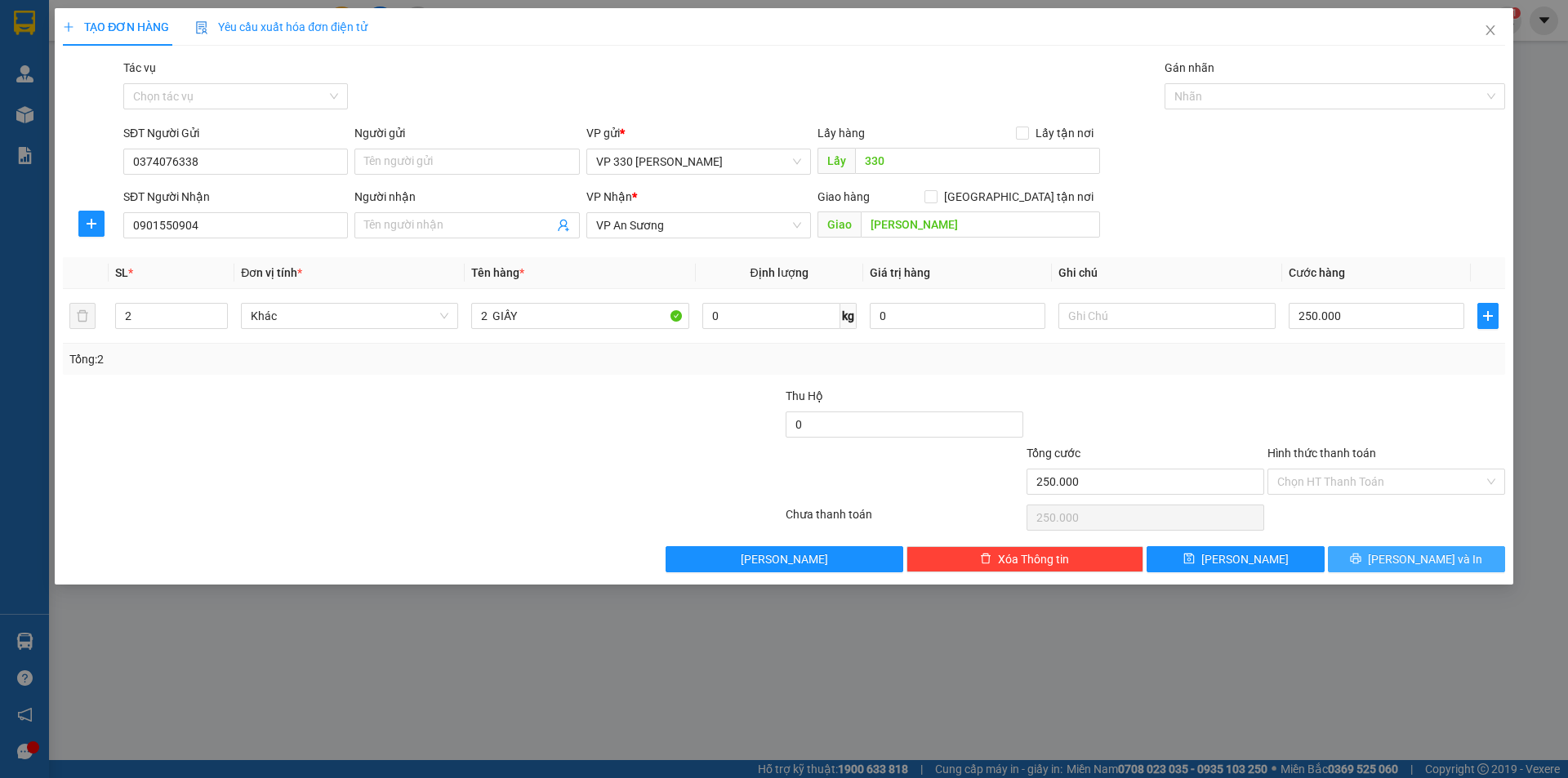
click at [1369, 559] on button "[PERSON_NAME] và In" at bounding box center [1416, 559] width 177 height 26
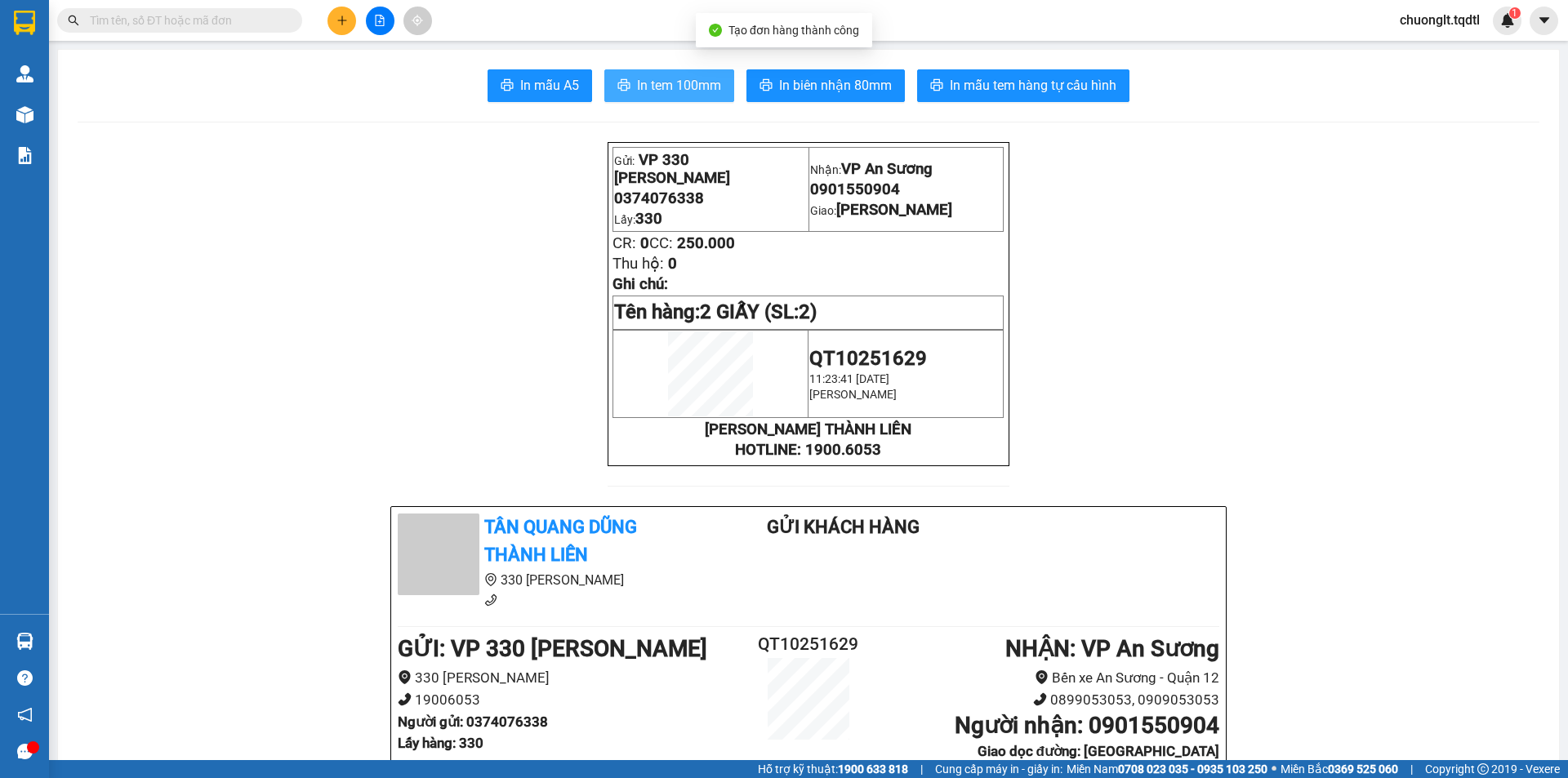
click at [647, 82] on span "In tem 100mm" at bounding box center [679, 85] width 84 height 20
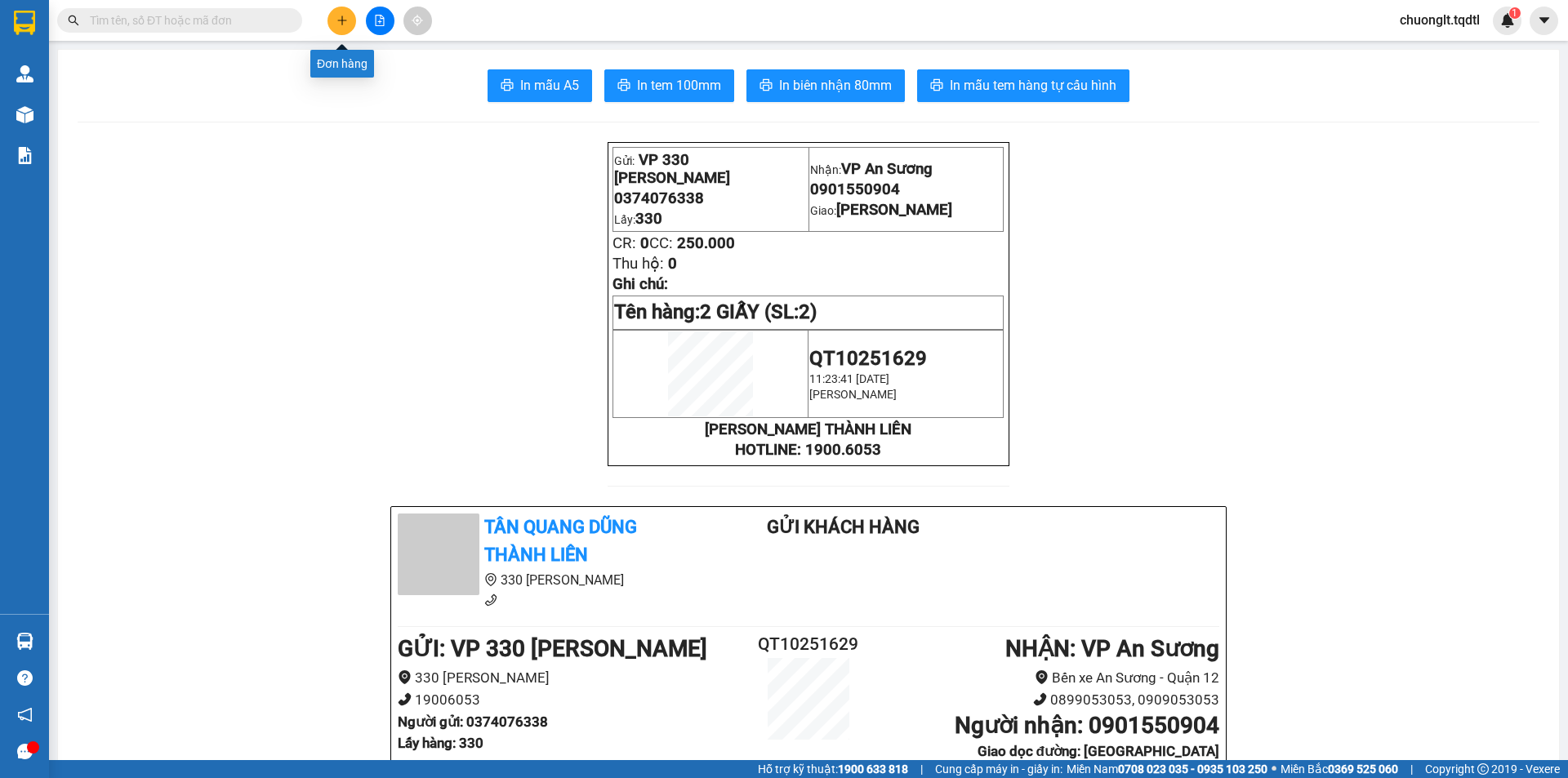
click at [352, 23] on button at bounding box center [341, 21] width 29 height 29
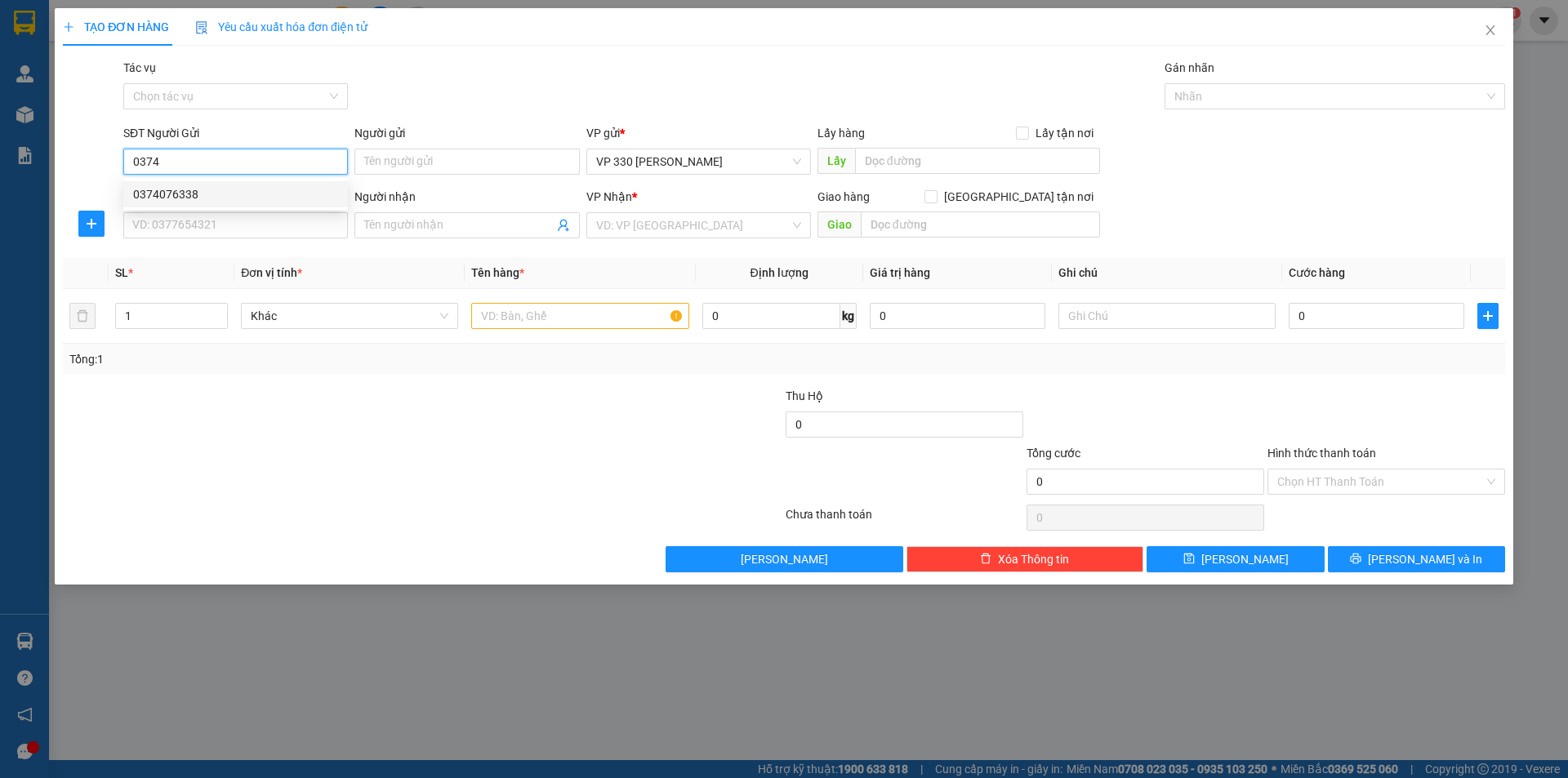
click at [199, 197] on div "0374076338" at bounding box center [235, 194] width 205 height 18
type input "0374076338"
type input "330"
type input "0901550904"
type input "[PERSON_NAME]"
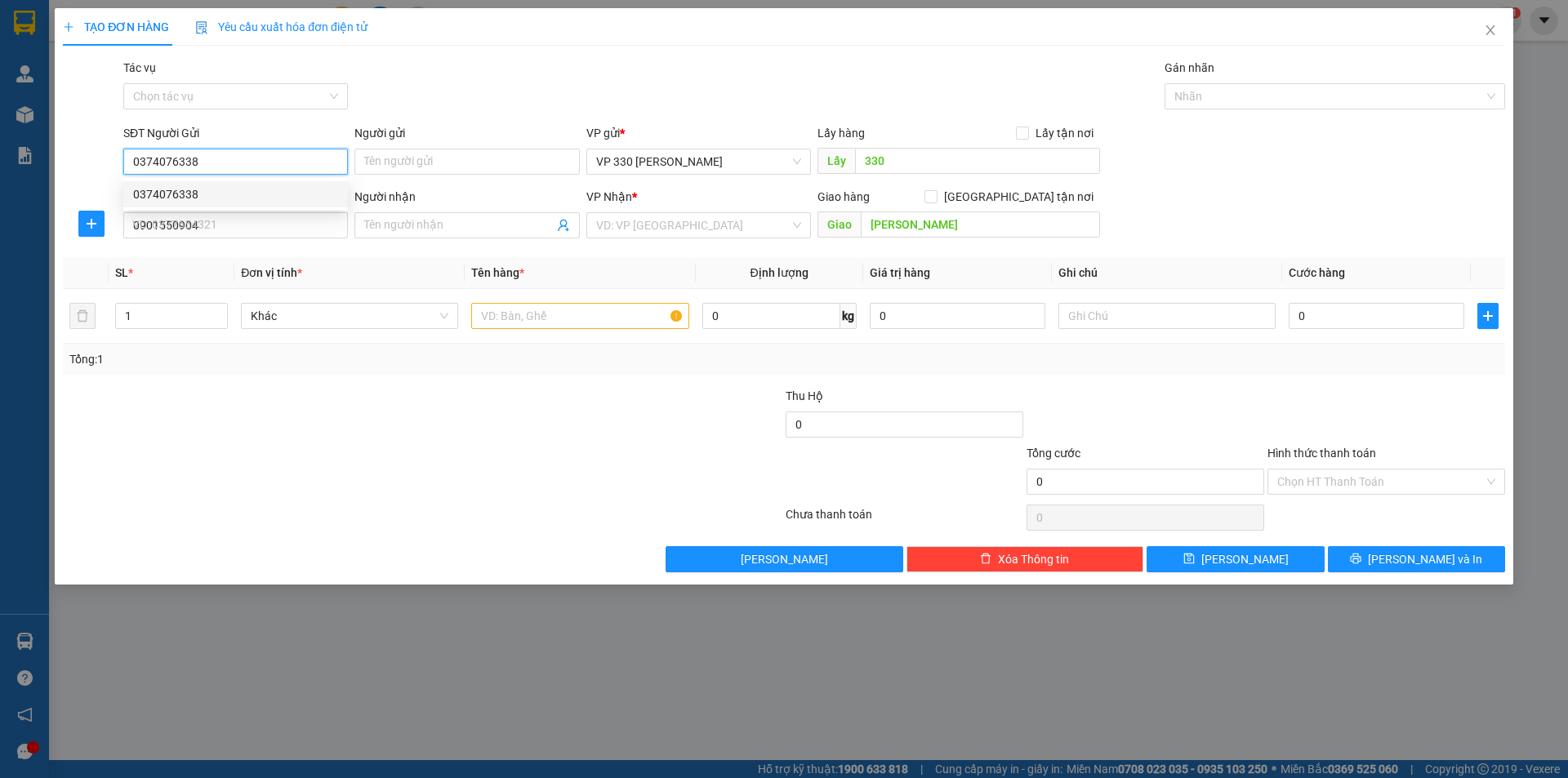
type input "250.000"
type input "0374076338"
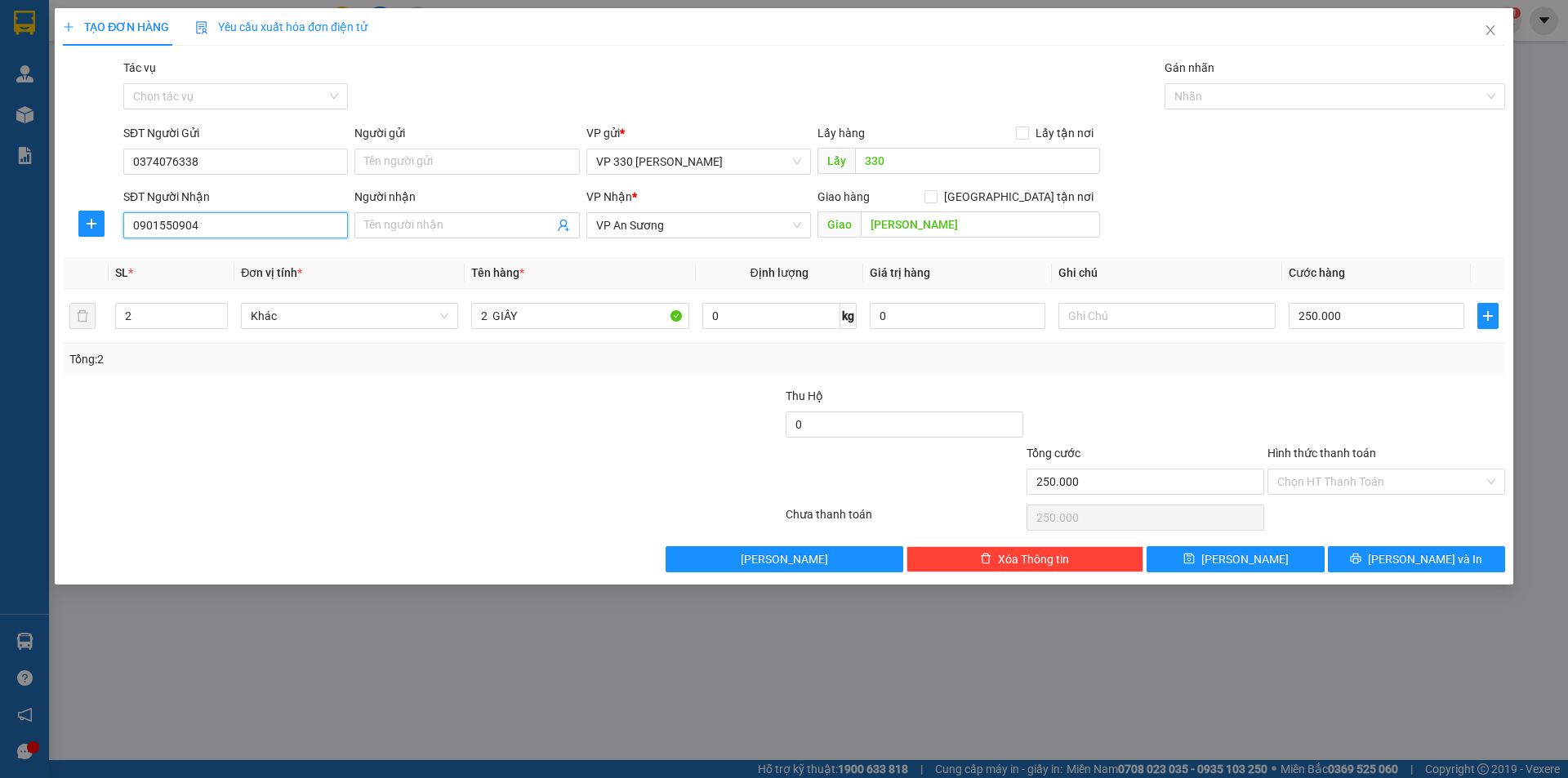
click at [225, 230] on input "0901550904" at bounding box center [235, 225] width 224 height 26
type input "0"
click at [193, 256] on div "0967523823" at bounding box center [235, 257] width 205 height 18
type input "0967523823"
type input "ĐỨC PHỔ"
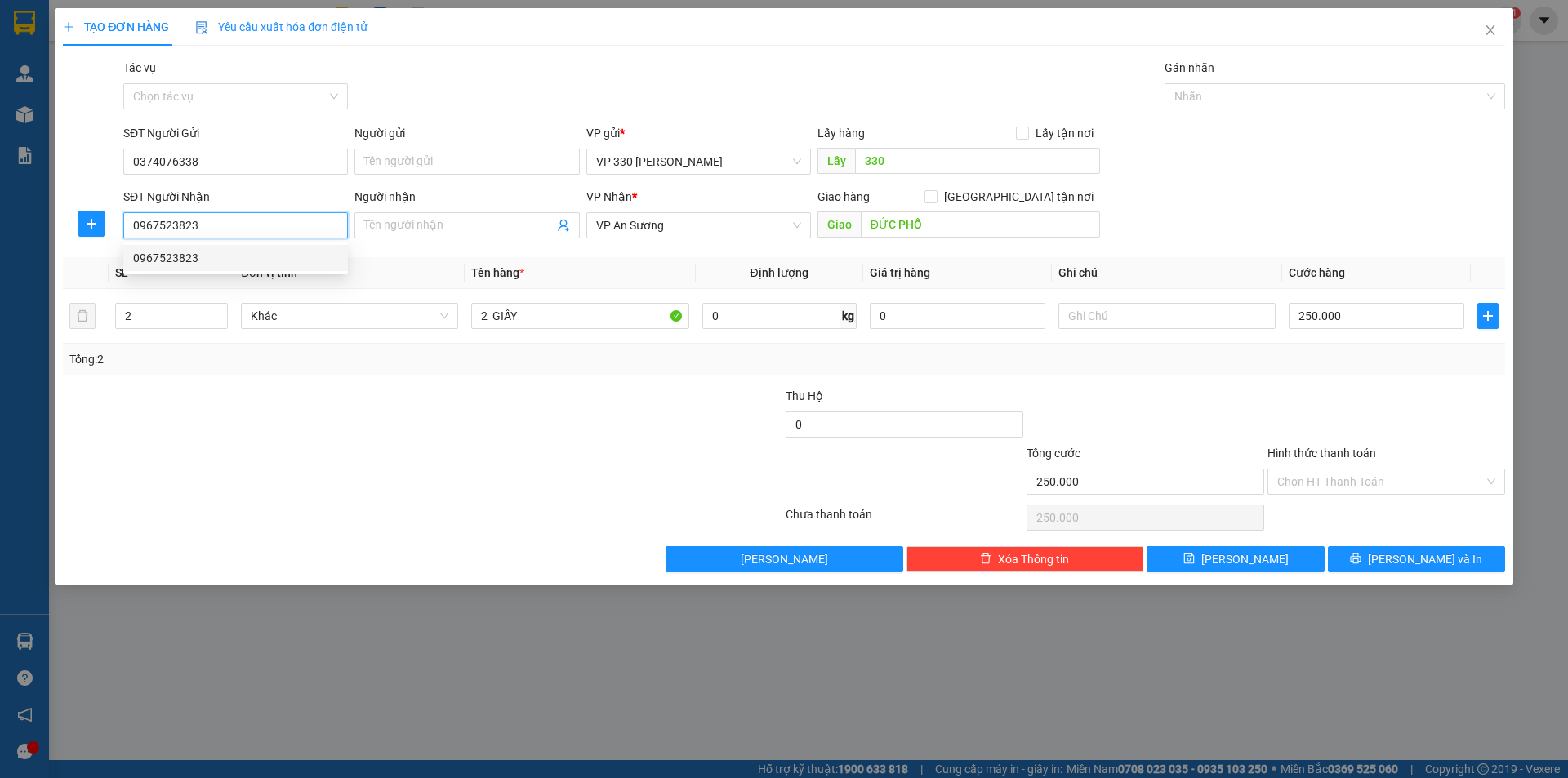
type input "50.000"
type input "0967523823"
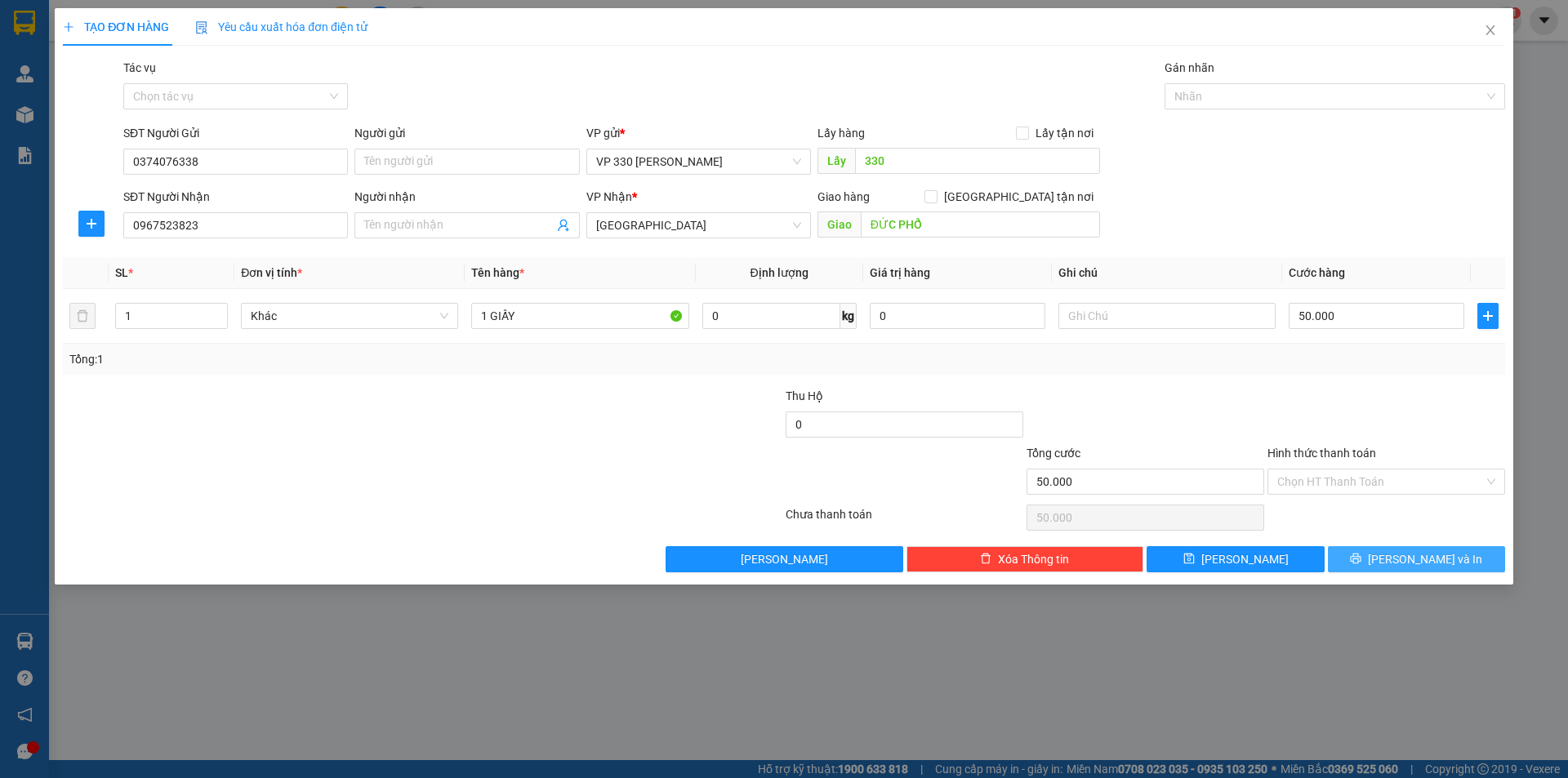
click at [1415, 561] on span "[PERSON_NAME] và In" at bounding box center [1425, 559] width 115 height 18
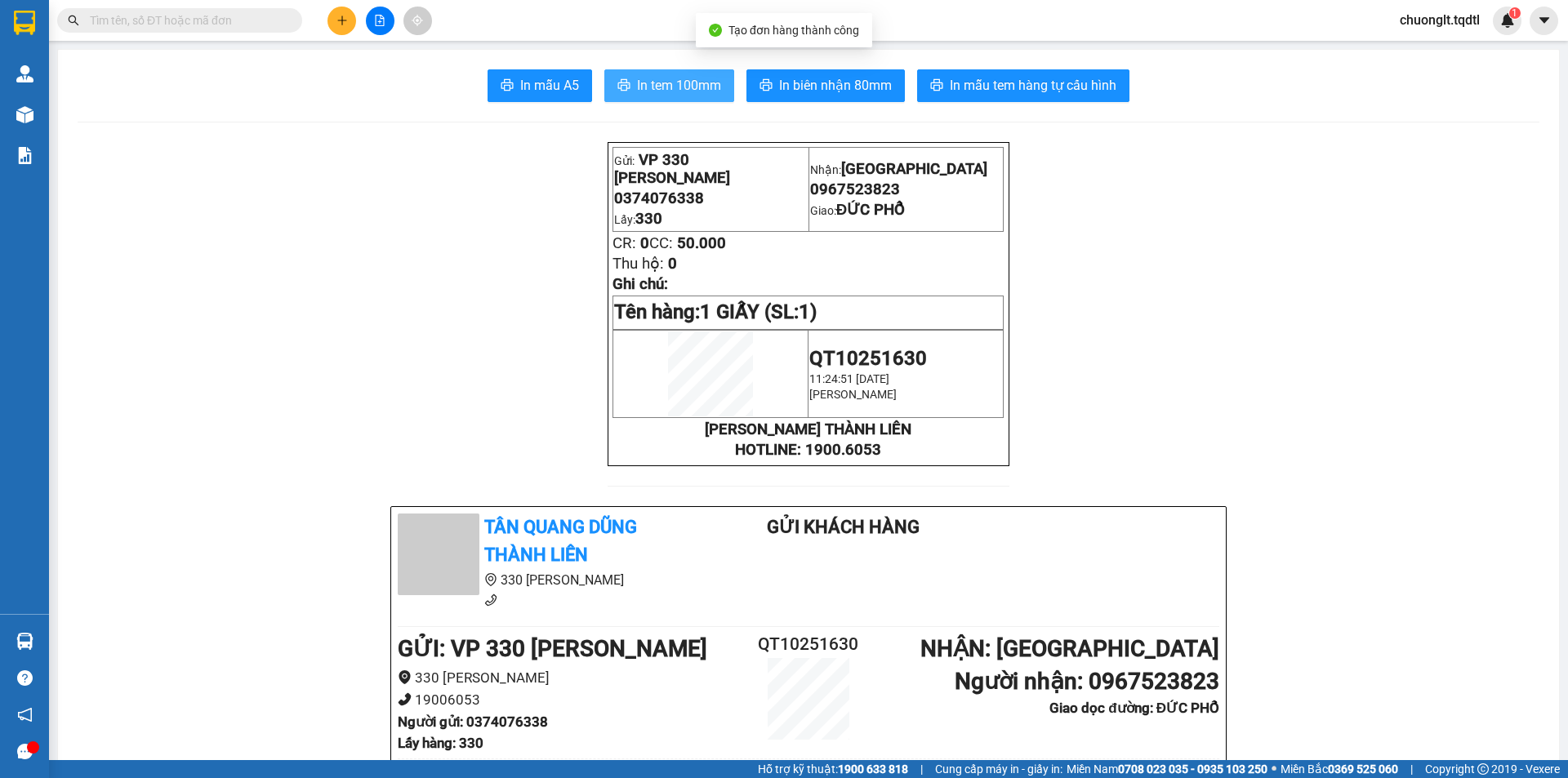
click at [690, 87] on span "In tem 100mm" at bounding box center [679, 85] width 84 height 20
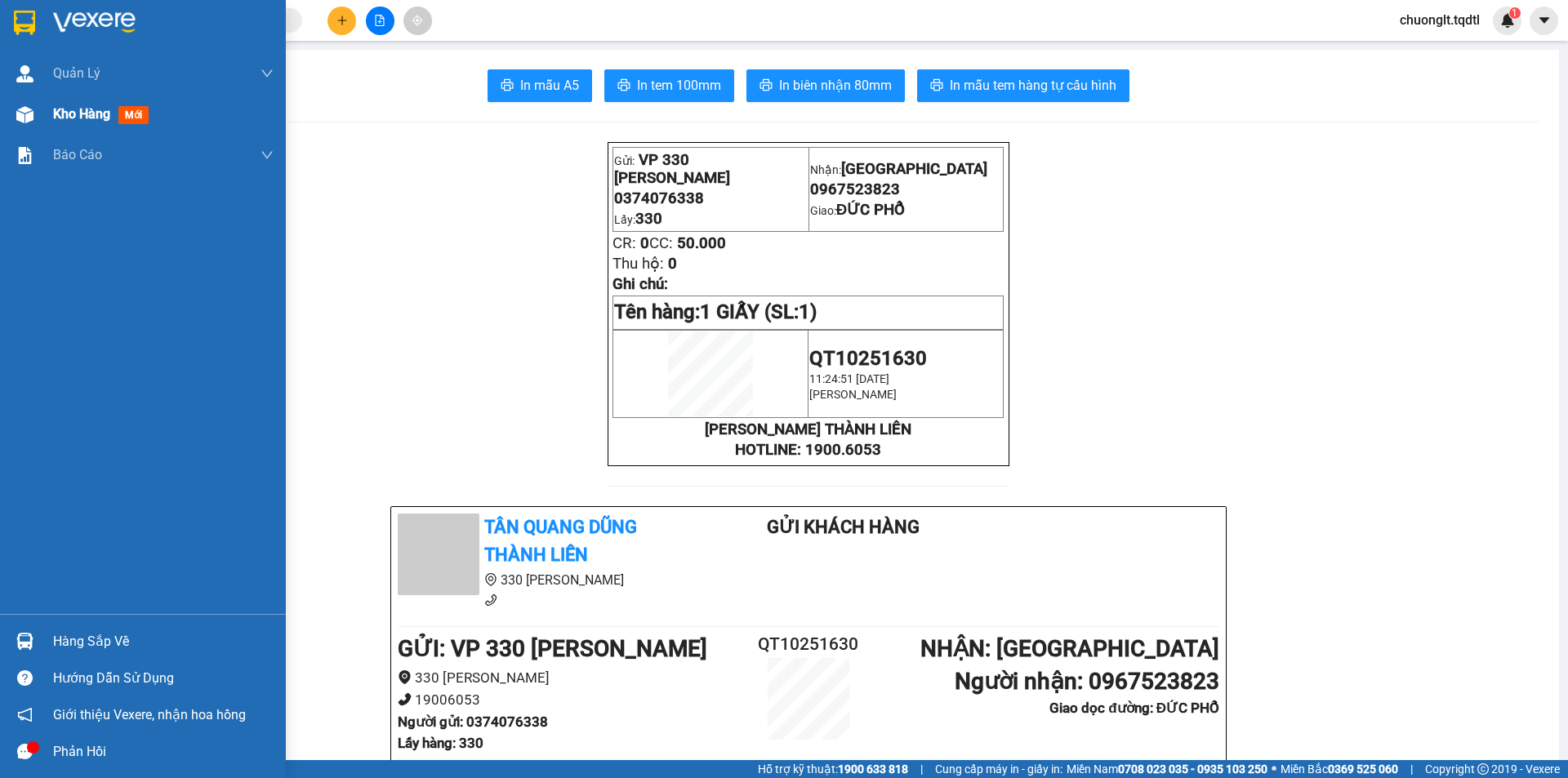
click at [63, 115] on span "Kho hàng" at bounding box center [82, 114] width 57 height 15
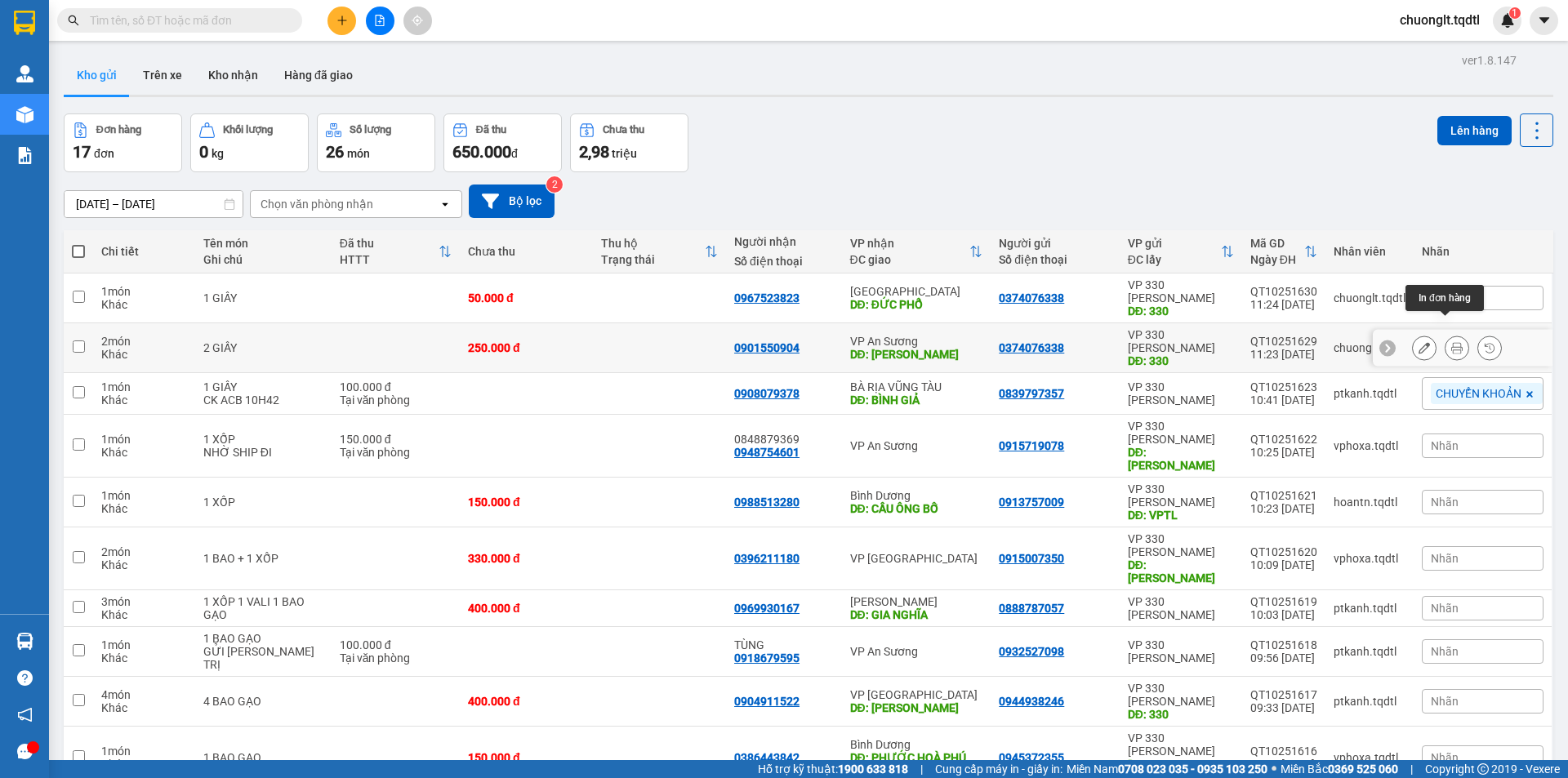
click at [1451, 342] on icon at bounding box center [1457, 348] width 12 height 12
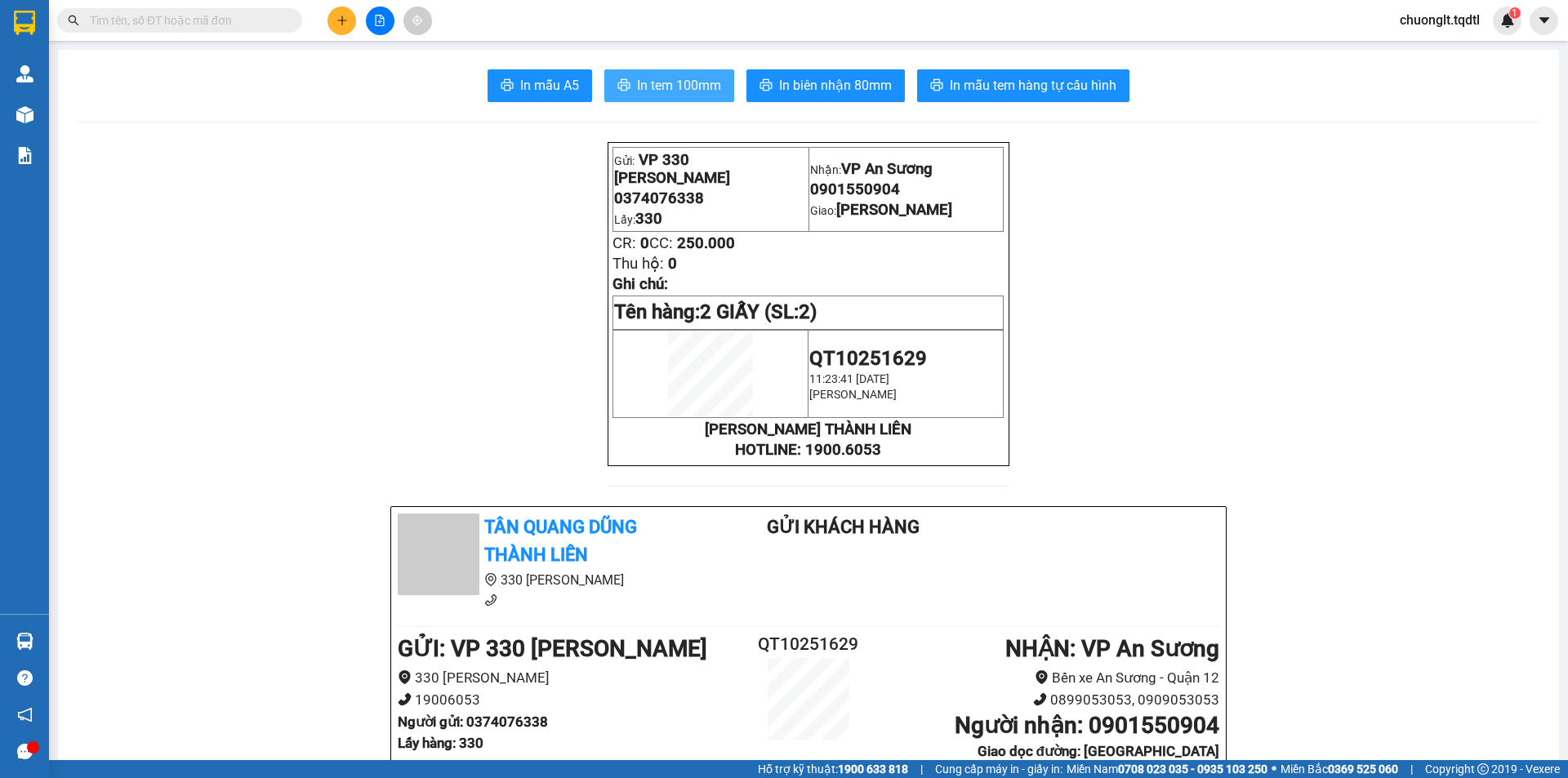
click at [674, 88] on span "In tem 100mm" at bounding box center [679, 85] width 84 height 20
click at [798, 89] on span "In biên nhận 80mm" at bounding box center [835, 85] width 113 height 20
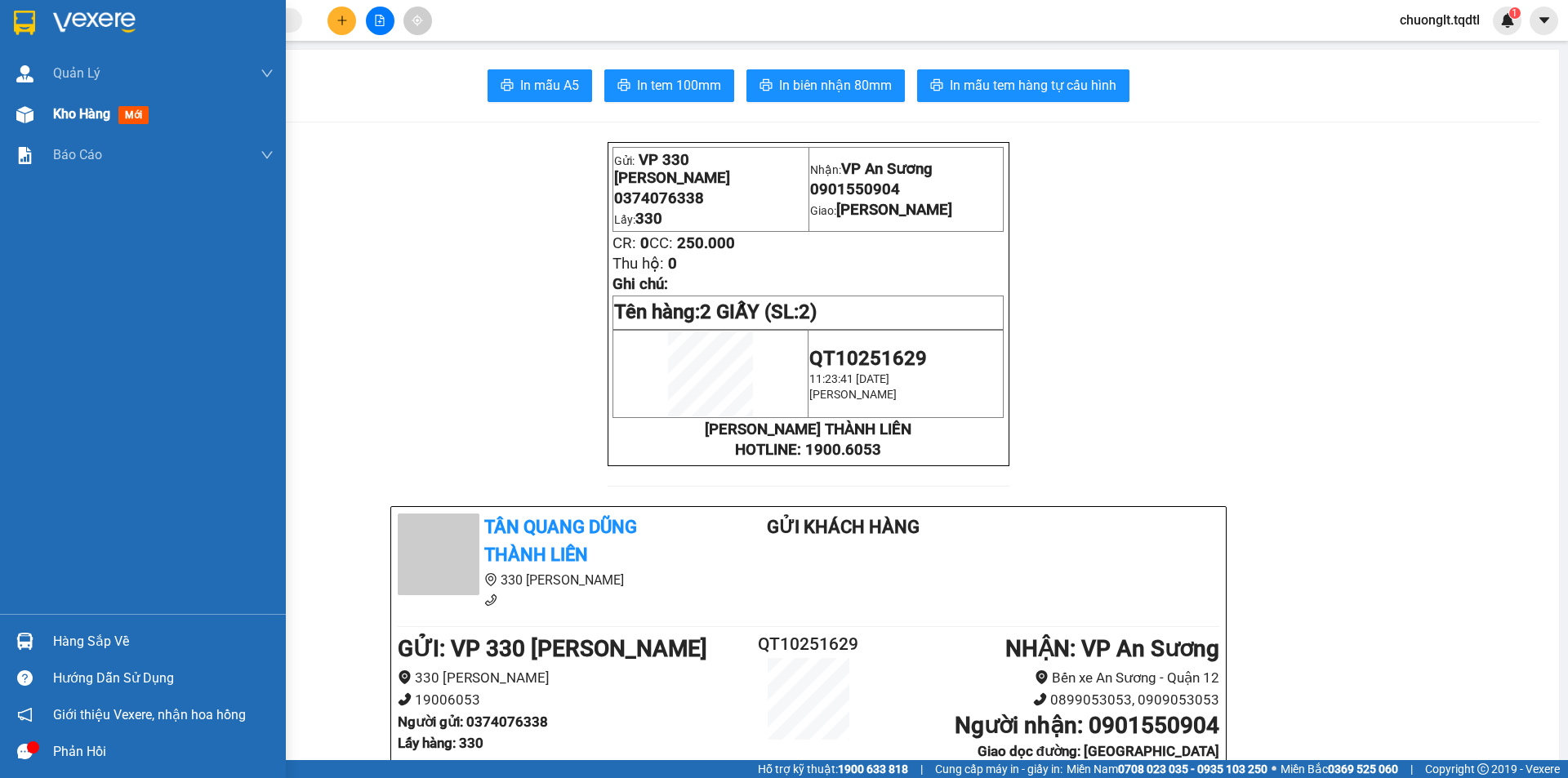
click at [85, 116] on span "Kho hàng" at bounding box center [82, 114] width 57 height 15
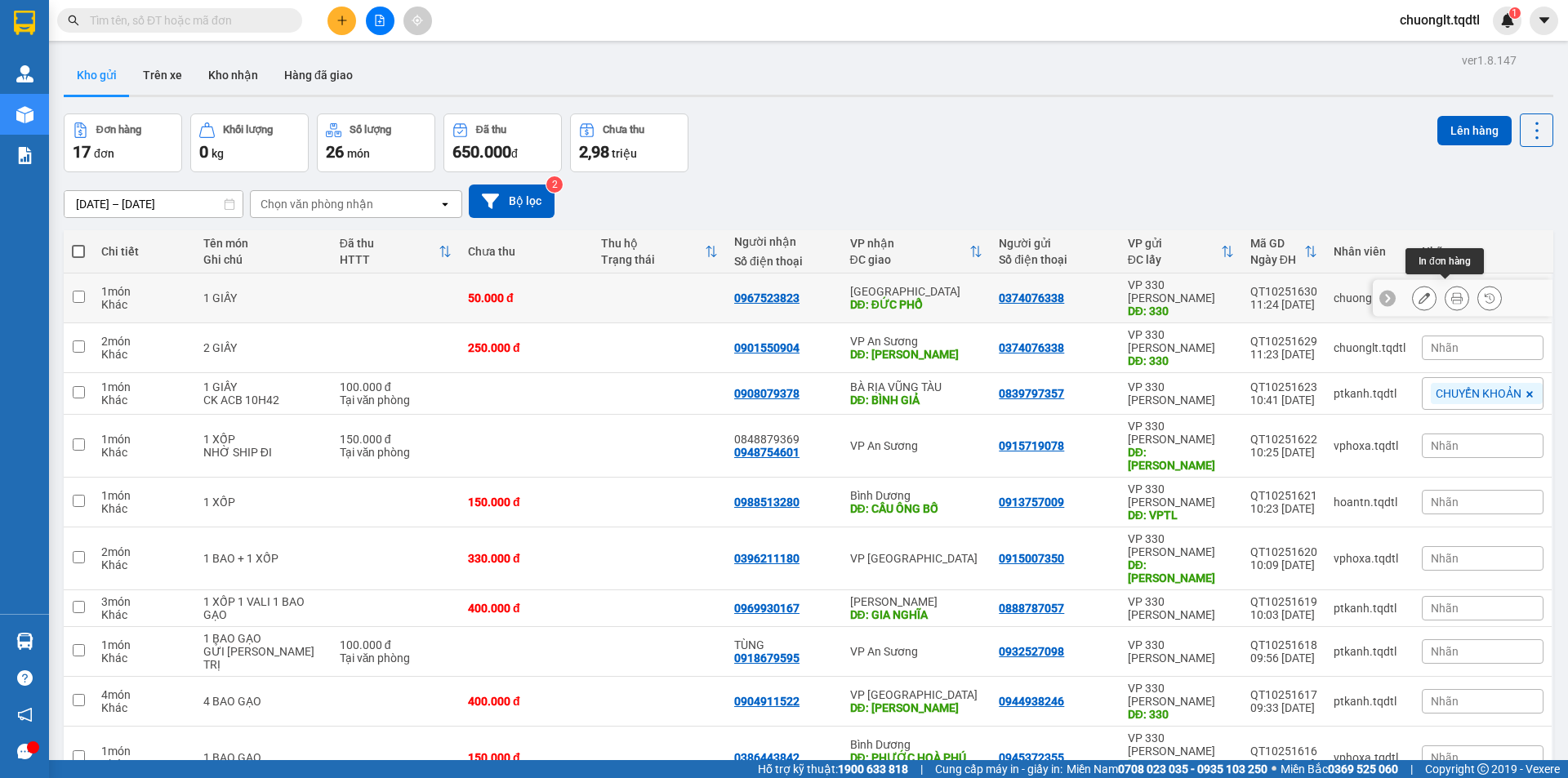
click at [1445, 288] on button at bounding box center [1456, 298] width 23 height 29
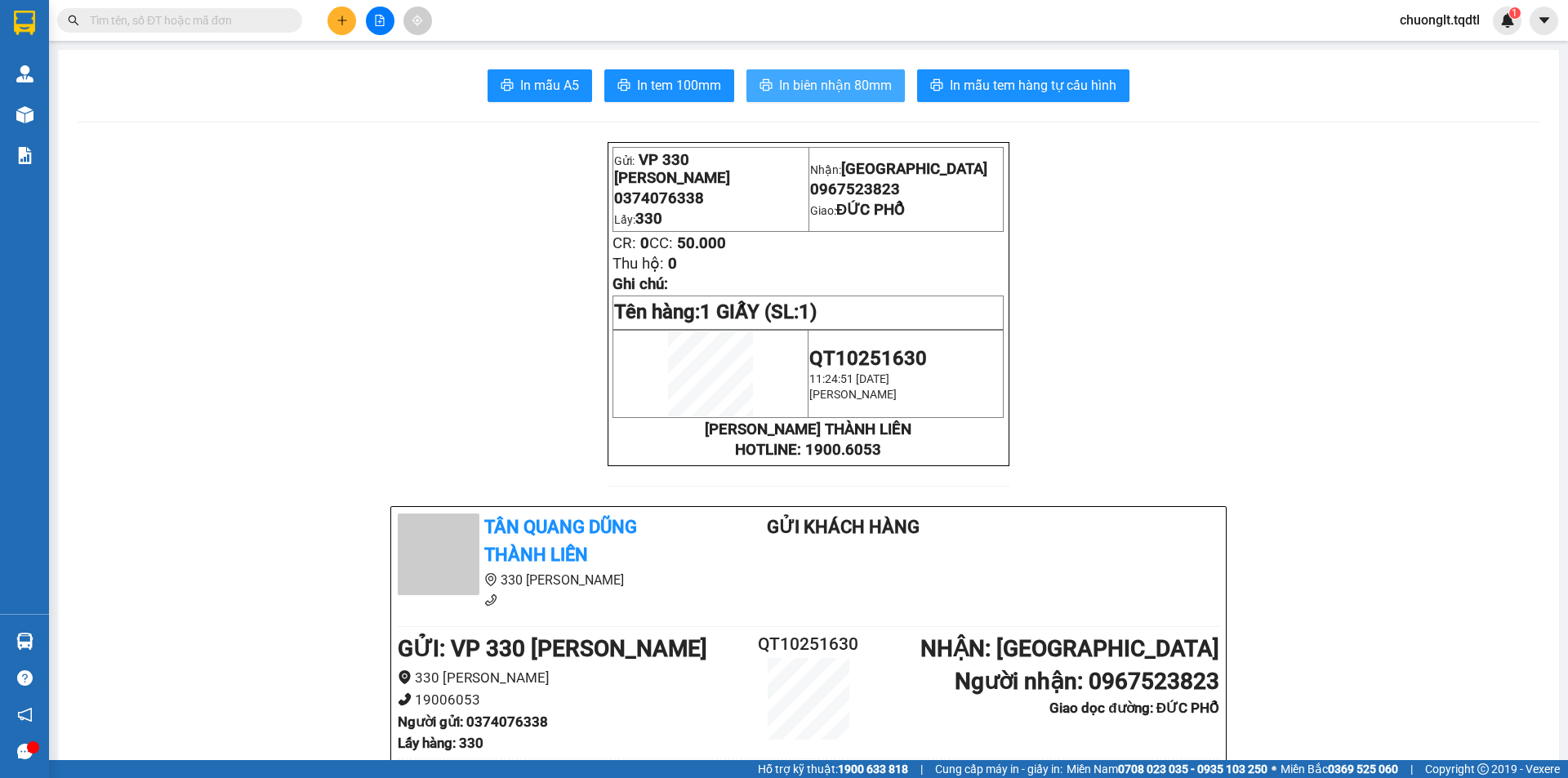
click at [814, 92] on span "In biên nhận 80mm" at bounding box center [835, 85] width 113 height 20
click at [335, 19] on button at bounding box center [341, 21] width 29 height 29
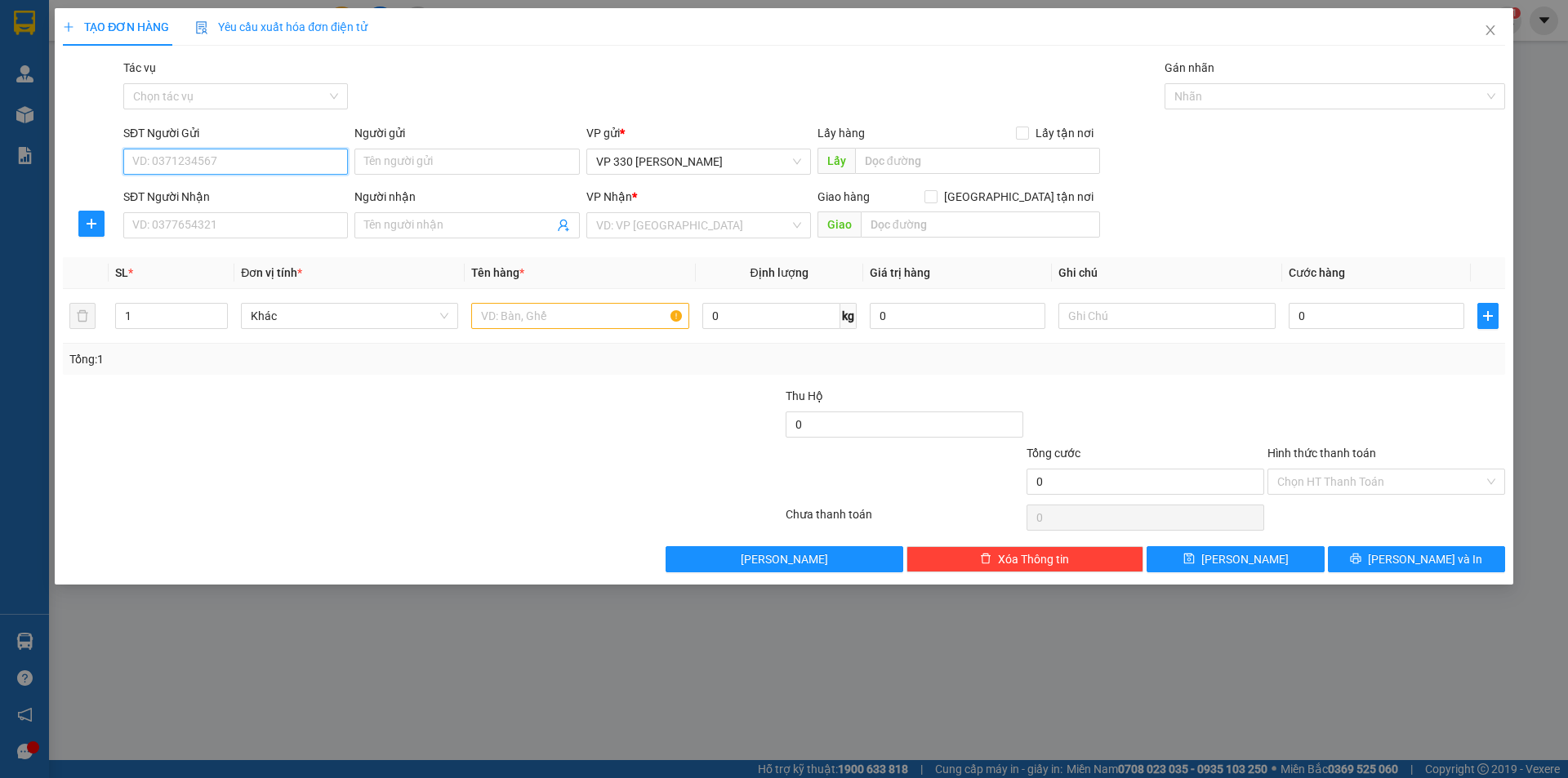
click at [243, 157] on input "SĐT Người Gửi" at bounding box center [235, 161] width 224 height 26
click at [170, 197] on div "0988485234" at bounding box center [235, 194] width 205 height 18
type input "0988485234"
type input "330"
type input "0352962818"
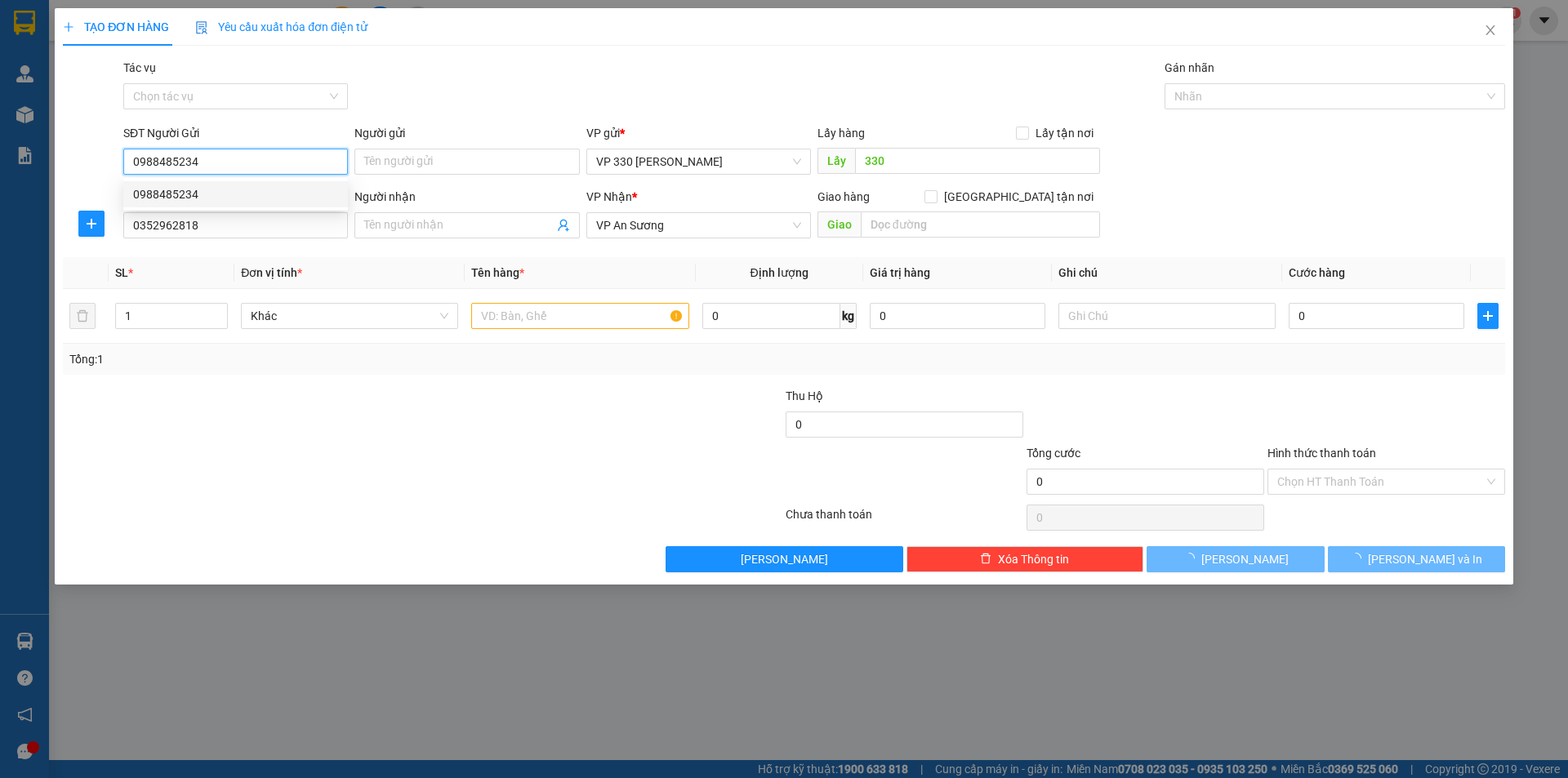
type input "100.000"
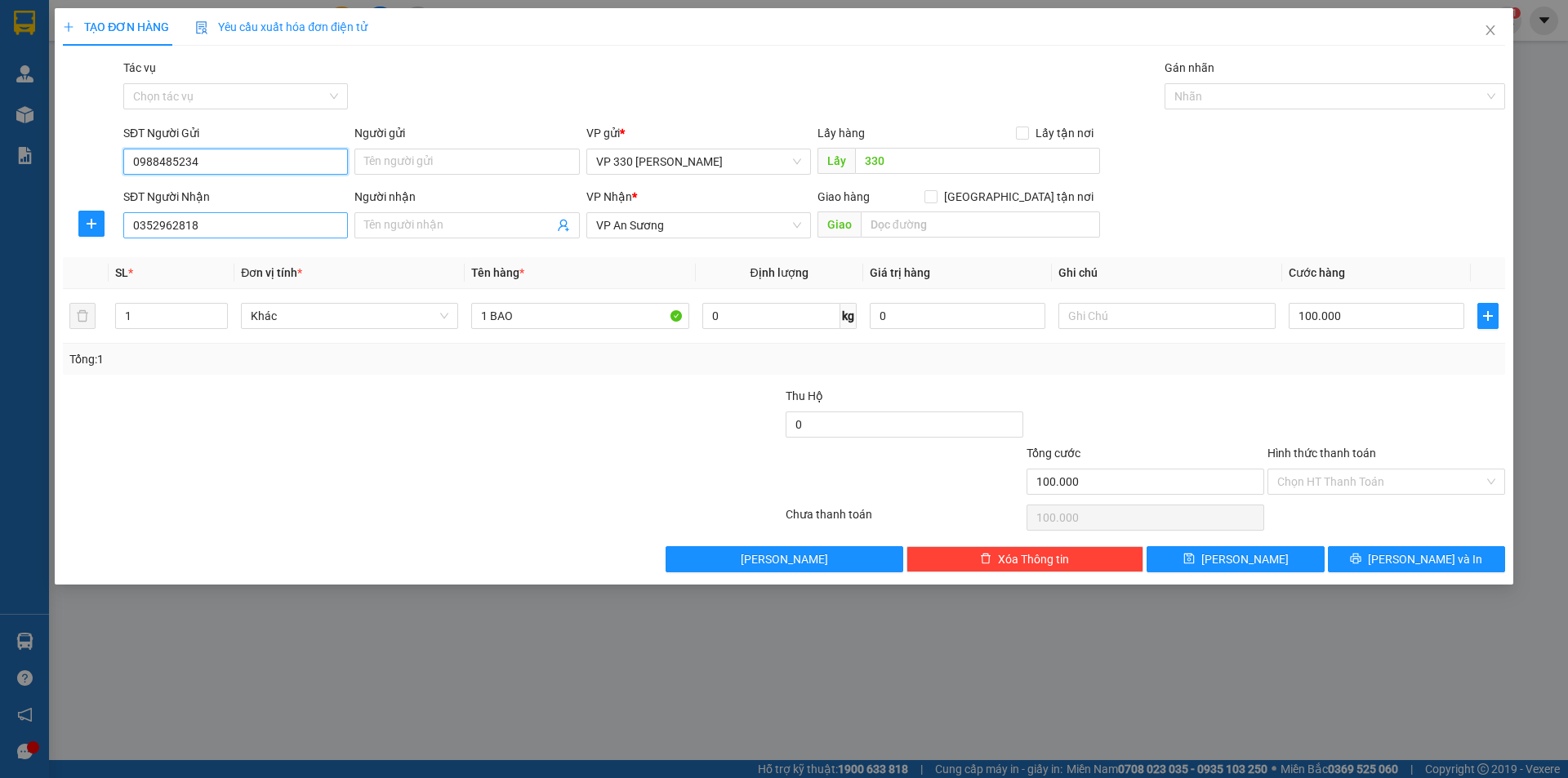
type input "0988485234"
click at [263, 225] on input "0352962818" at bounding box center [235, 225] width 224 height 26
type input "0"
click at [170, 227] on input "0388868909" at bounding box center [235, 225] width 224 height 26
type input "0388869909"
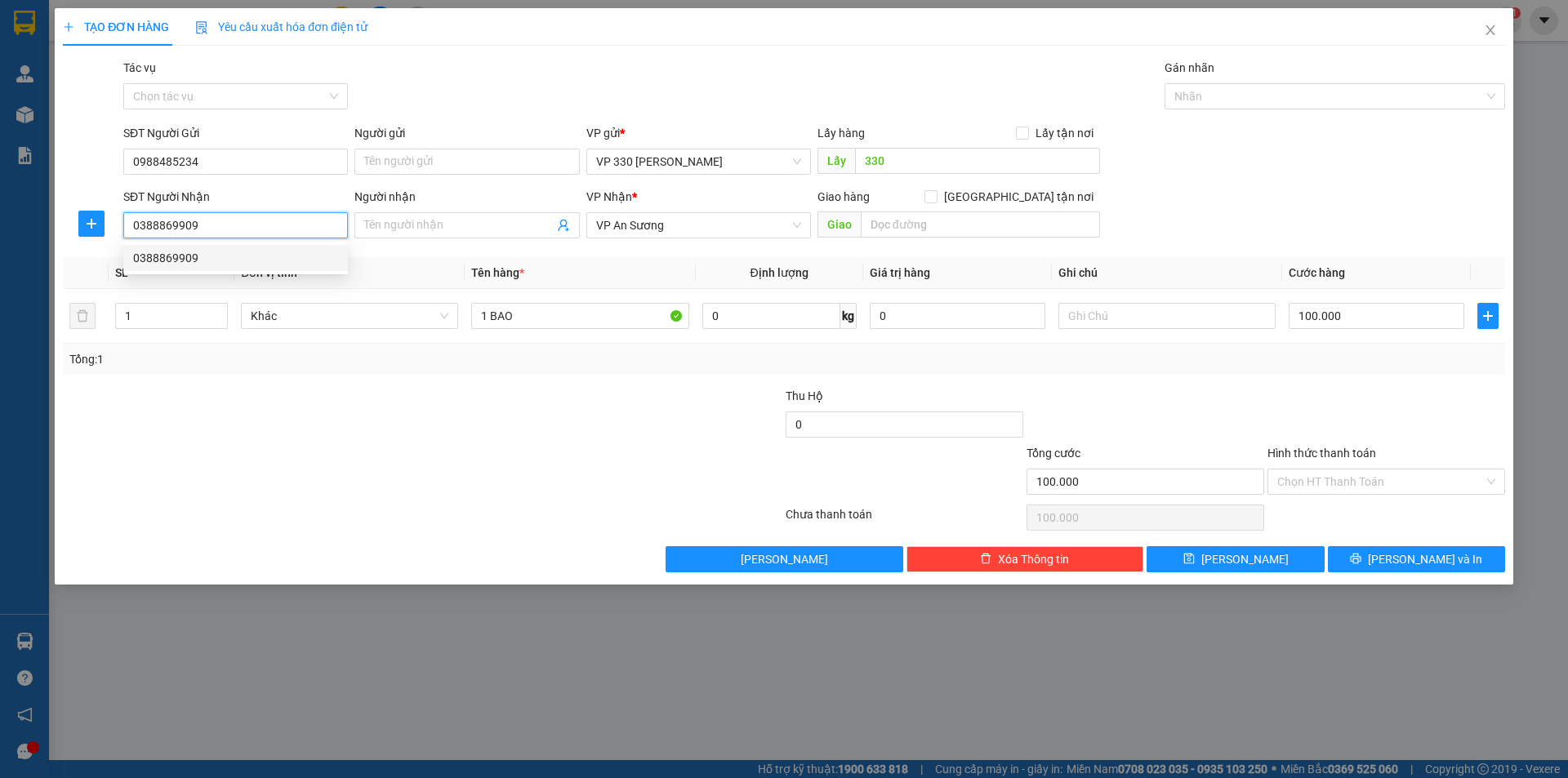
click at [212, 261] on div "0388869909" at bounding box center [235, 257] width 205 height 18
type input "BV NHI"
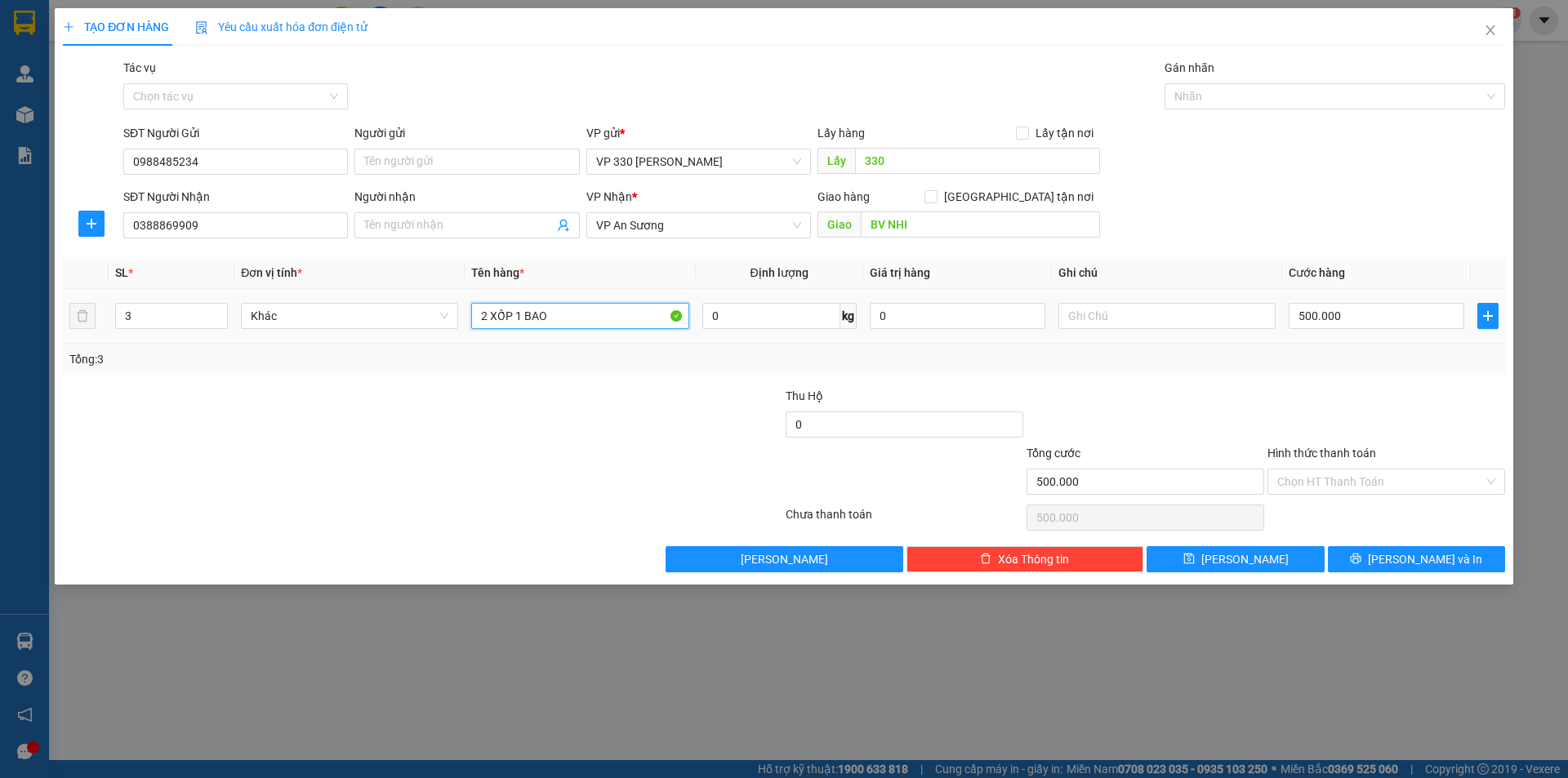
drag, startPoint x: 640, startPoint y: 304, endPoint x: 643, endPoint y: 335, distance: 31.1
click at [642, 319] on input "2 XỐP 1 BAO" at bounding box center [580, 315] width 217 height 26
click at [217, 325] on span "down" at bounding box center [219, 322] width 10 height 10
click at [1389, 330] on div "500.000" at bounding box center [1377, 315] width 175 height 33
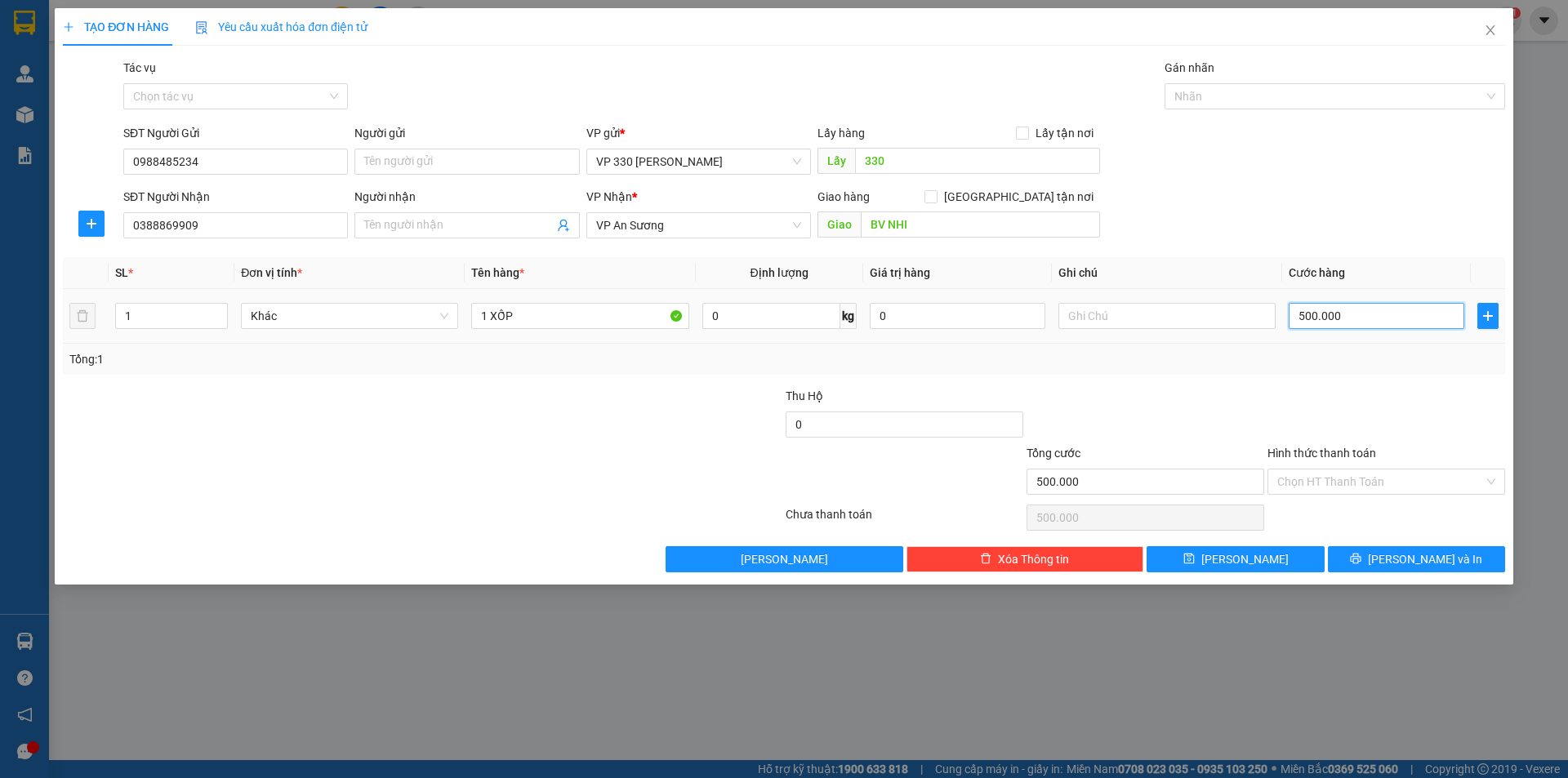
click at [1389, 326] on input "500.000" at bounding box center [1377, 315] width 175 height 26
click at [1388, 476] on input "Hình thức thanh toán" at bounding box center [1380, 481] width 207 height 24
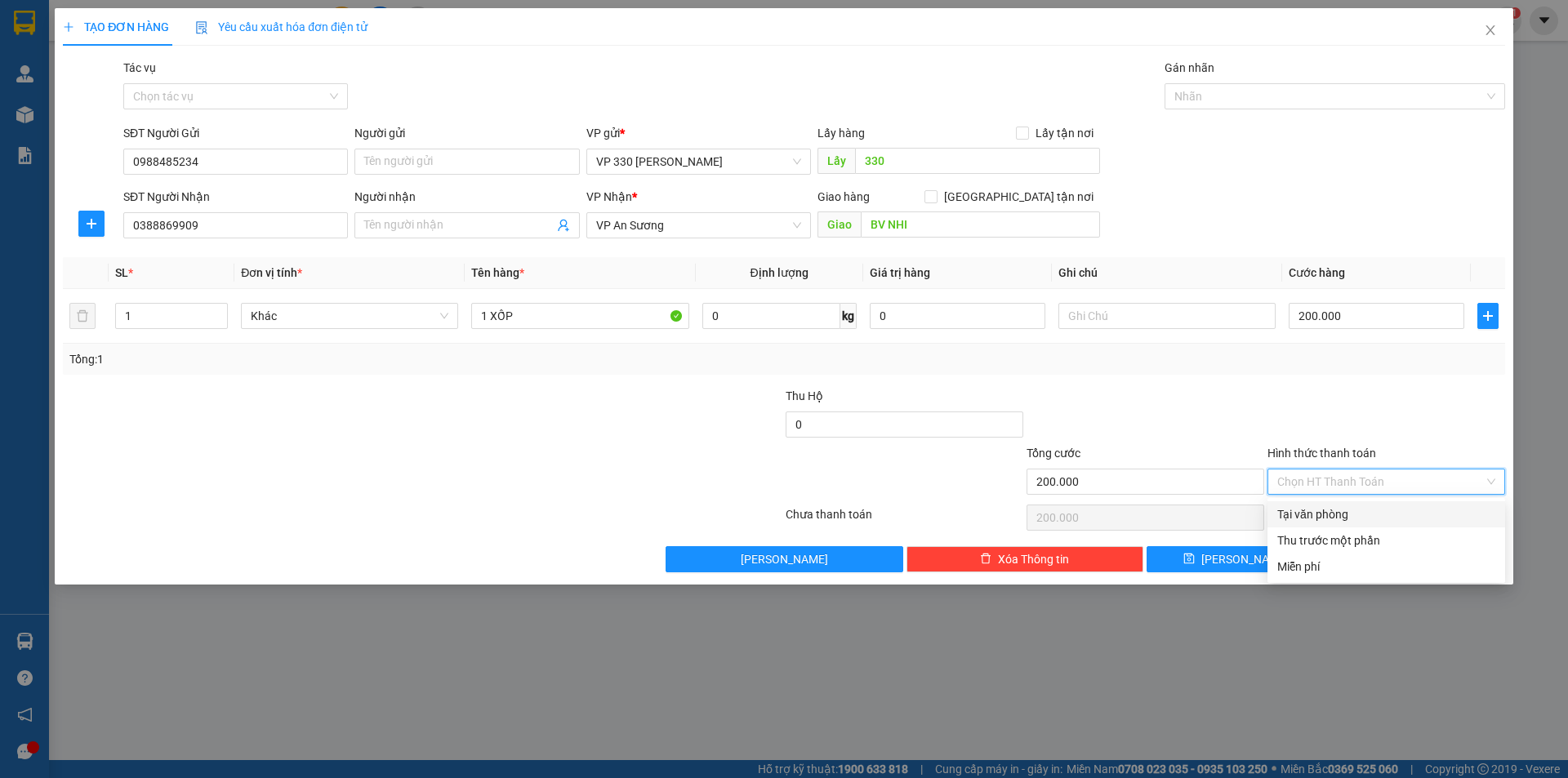
click at [1364, 512] on div "Tại văn phòng" at bounding box center [1386, 514] width 218 height 18
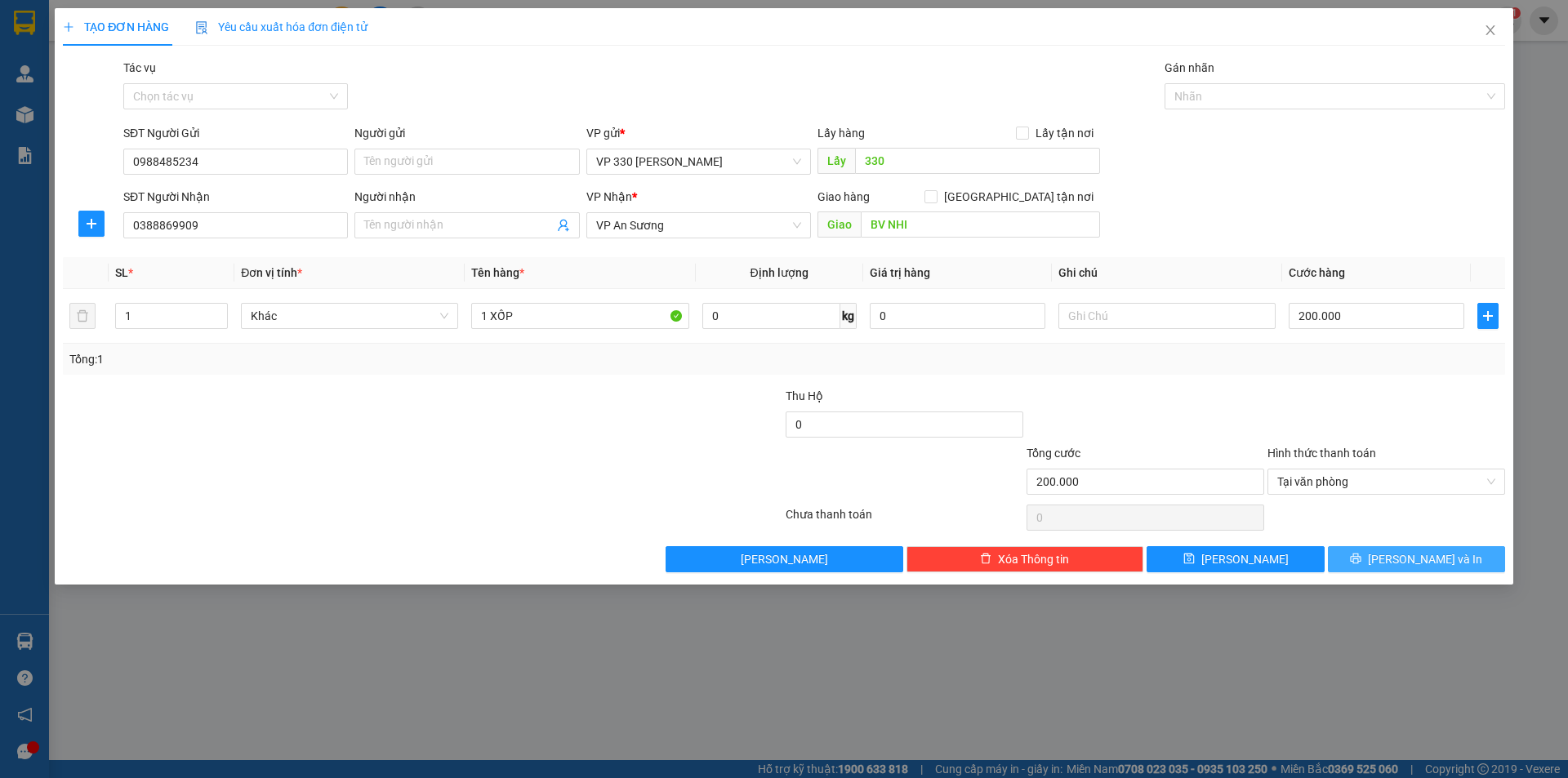
click at [1361, 561] on icon "printer" at bounding box center [1356, 559] width 11 height 11
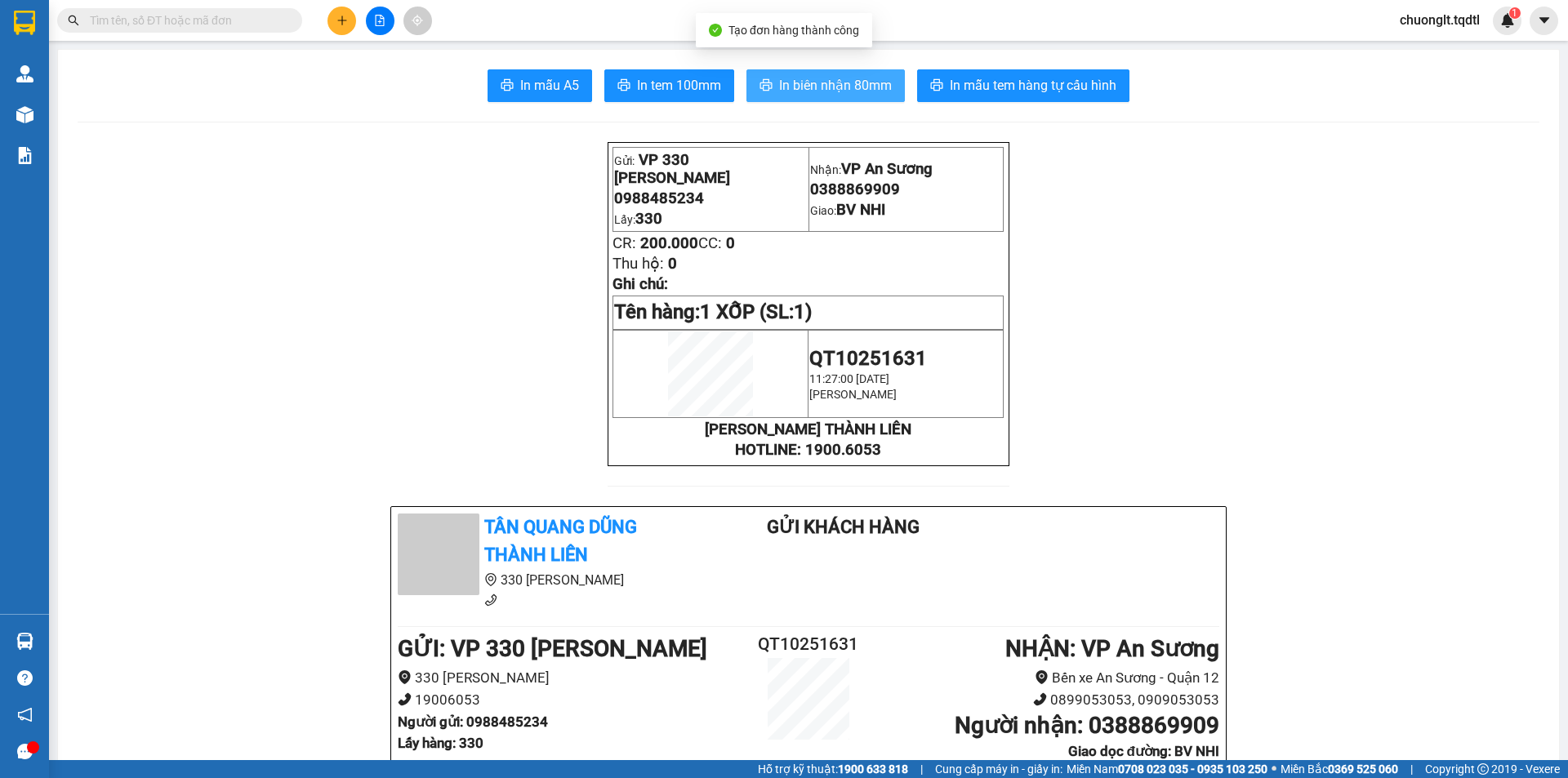
click at [810, 77] on span "In biên nhận 80mm" at bounding box center [835, 85] width 113 height 20
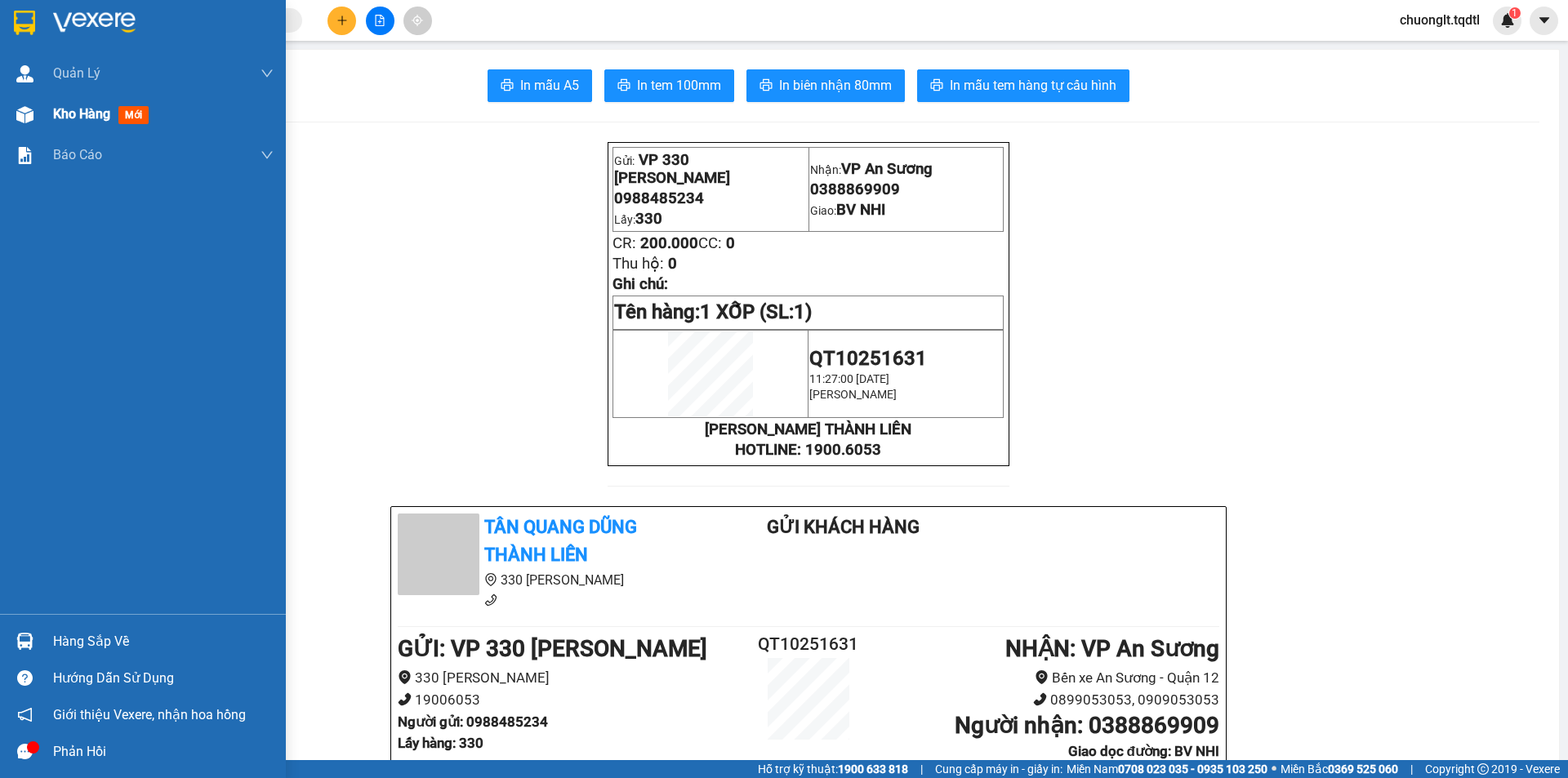
click at [89, 110] on span "Kho hàng" at bounding box center [82, 114] width 57 height 15
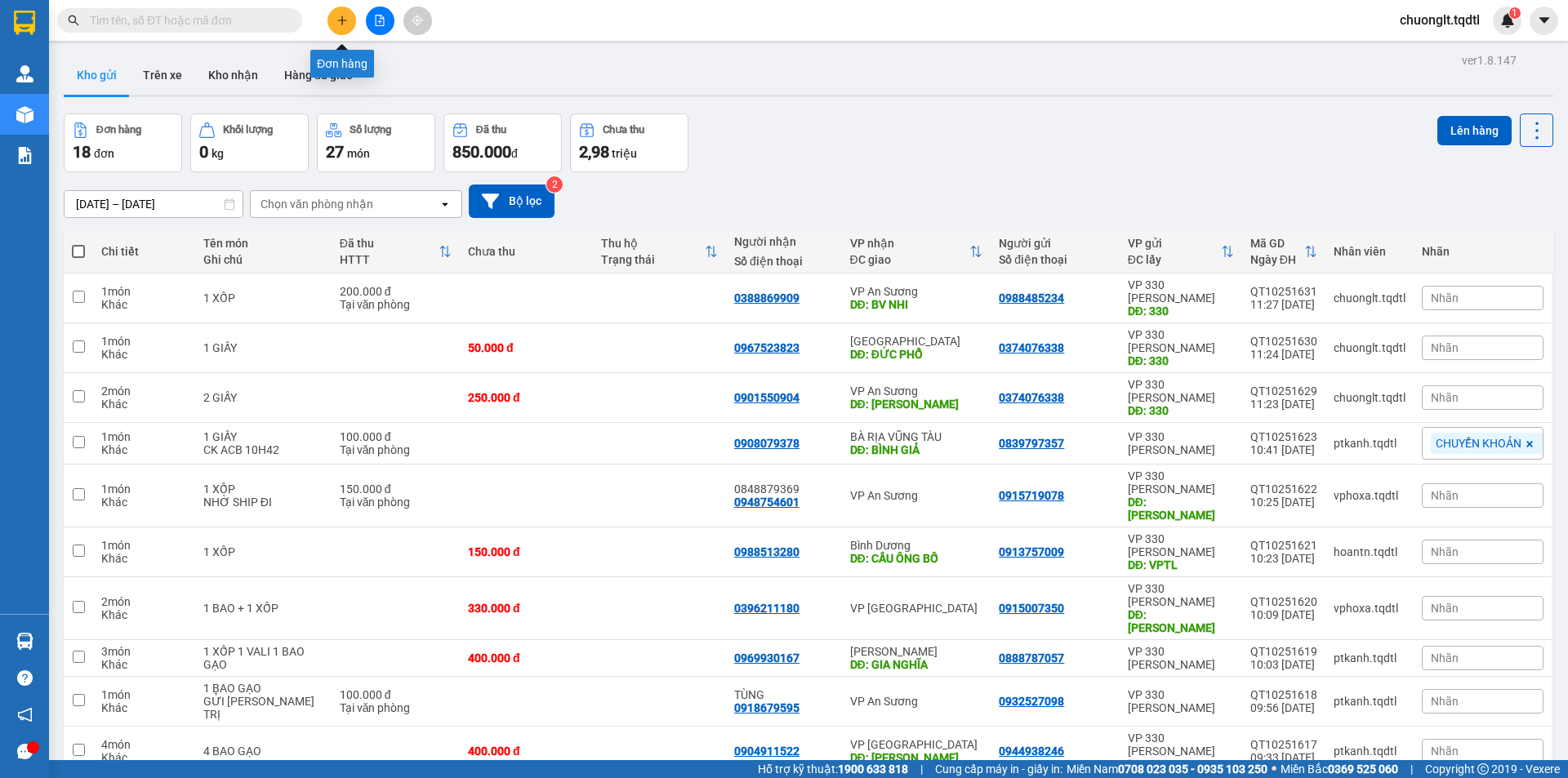
click at [346, 19] on icon "plus" at bounding box center [342, 20] width 12 height 12
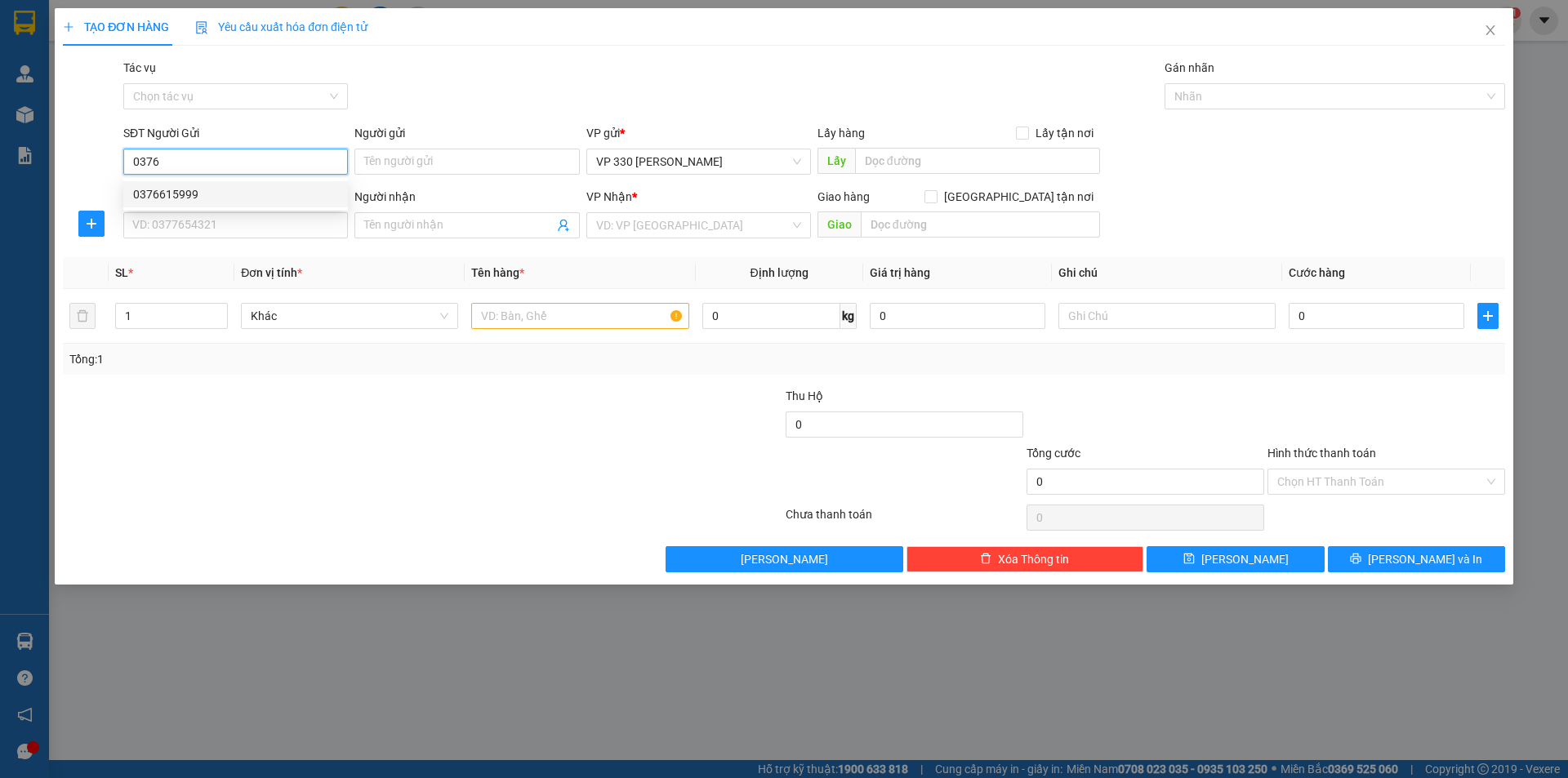
click at [199, 193] on div "0376615999" at bounding box center [235, 194] width 205 height 18
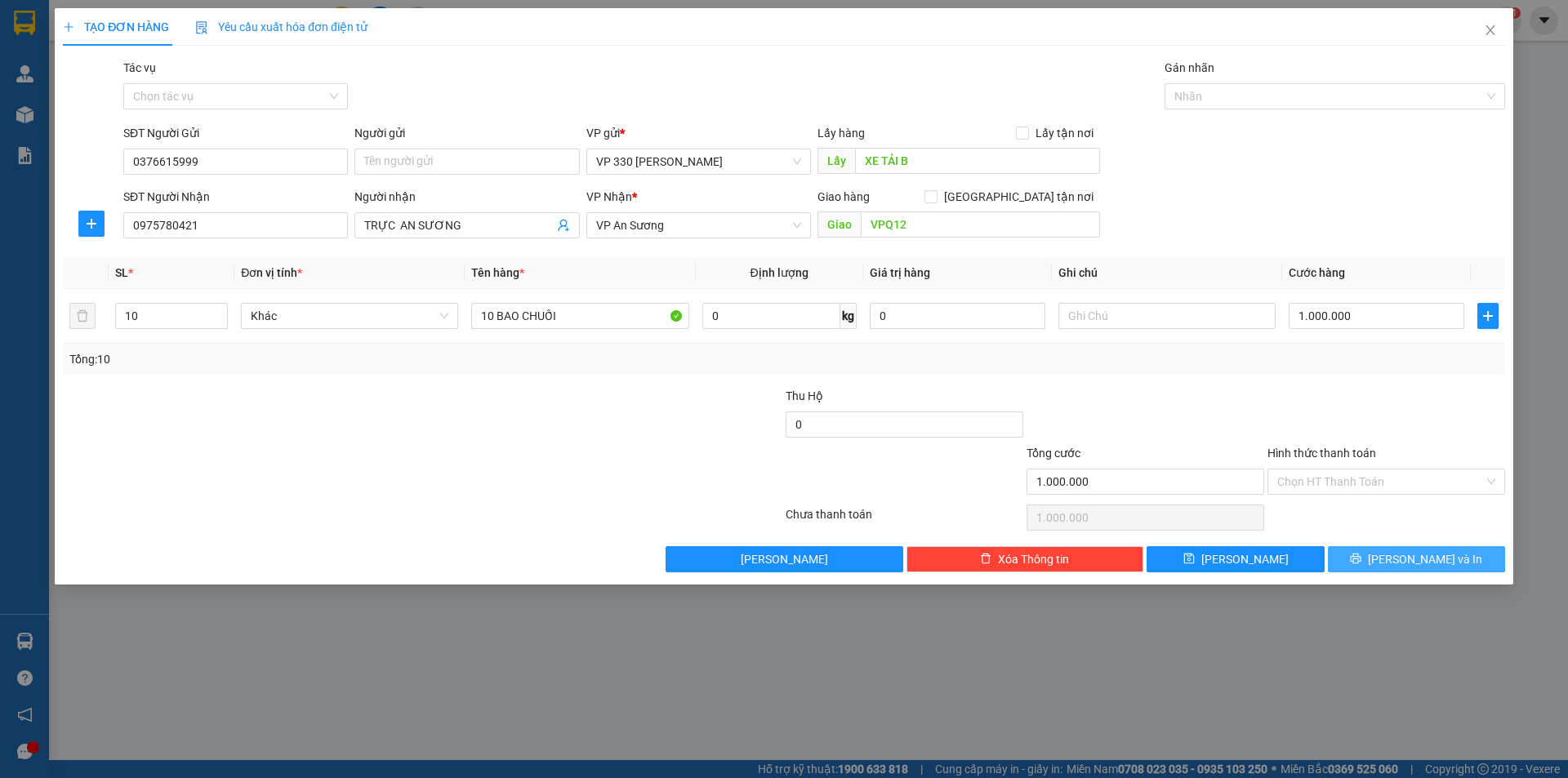
click at [1380, 560] on button "[PERSON_NAME] và In" at bounding box center [1416, 559] width 177 height 26
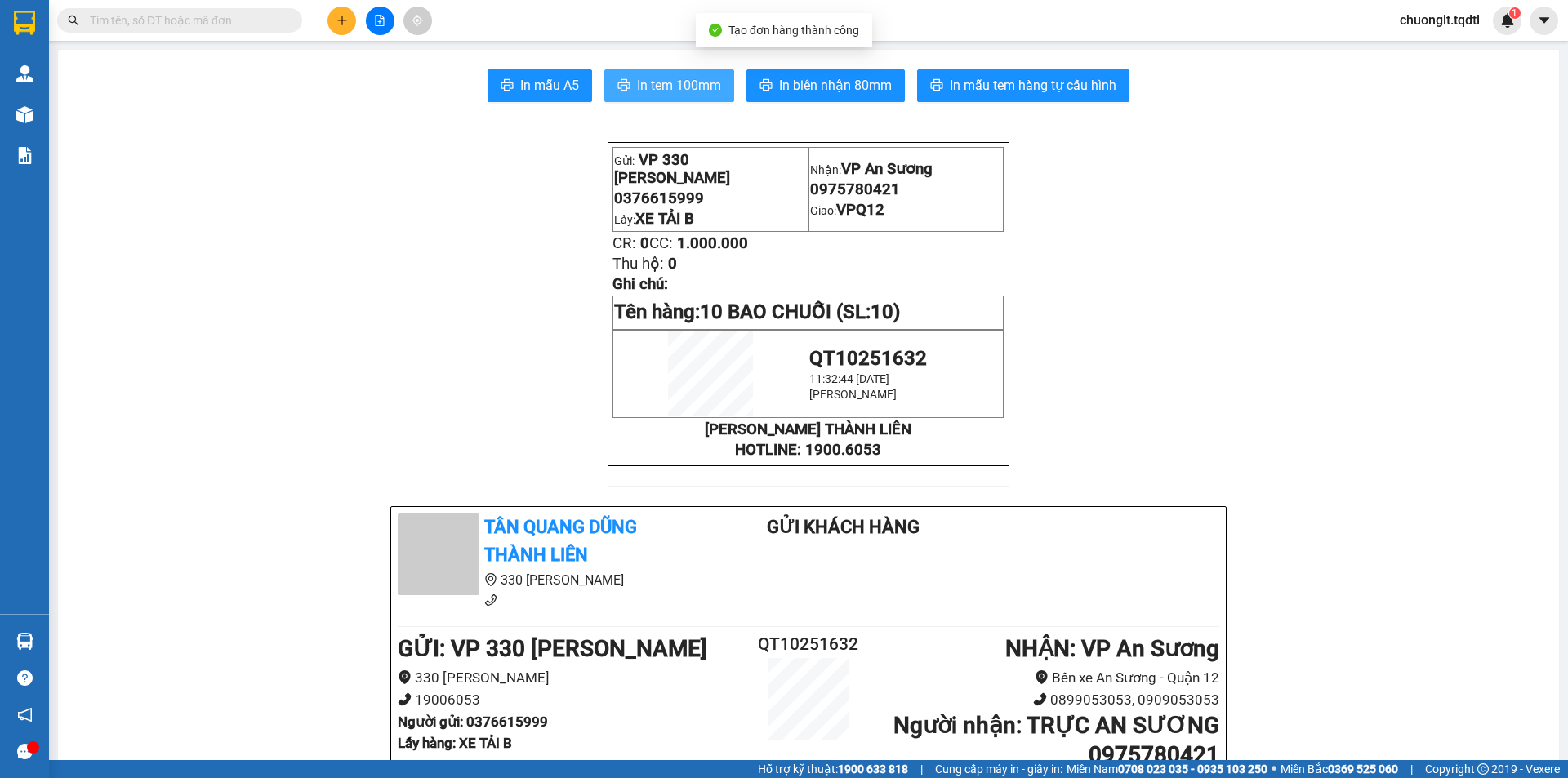
click at [673, 87] on span "In tem 100mm" at bounding box center [679, 85] width 84 height 20
click at [653, 84] on span "In tem 100mm" at bounding box center [679, 85] width 84 height 20
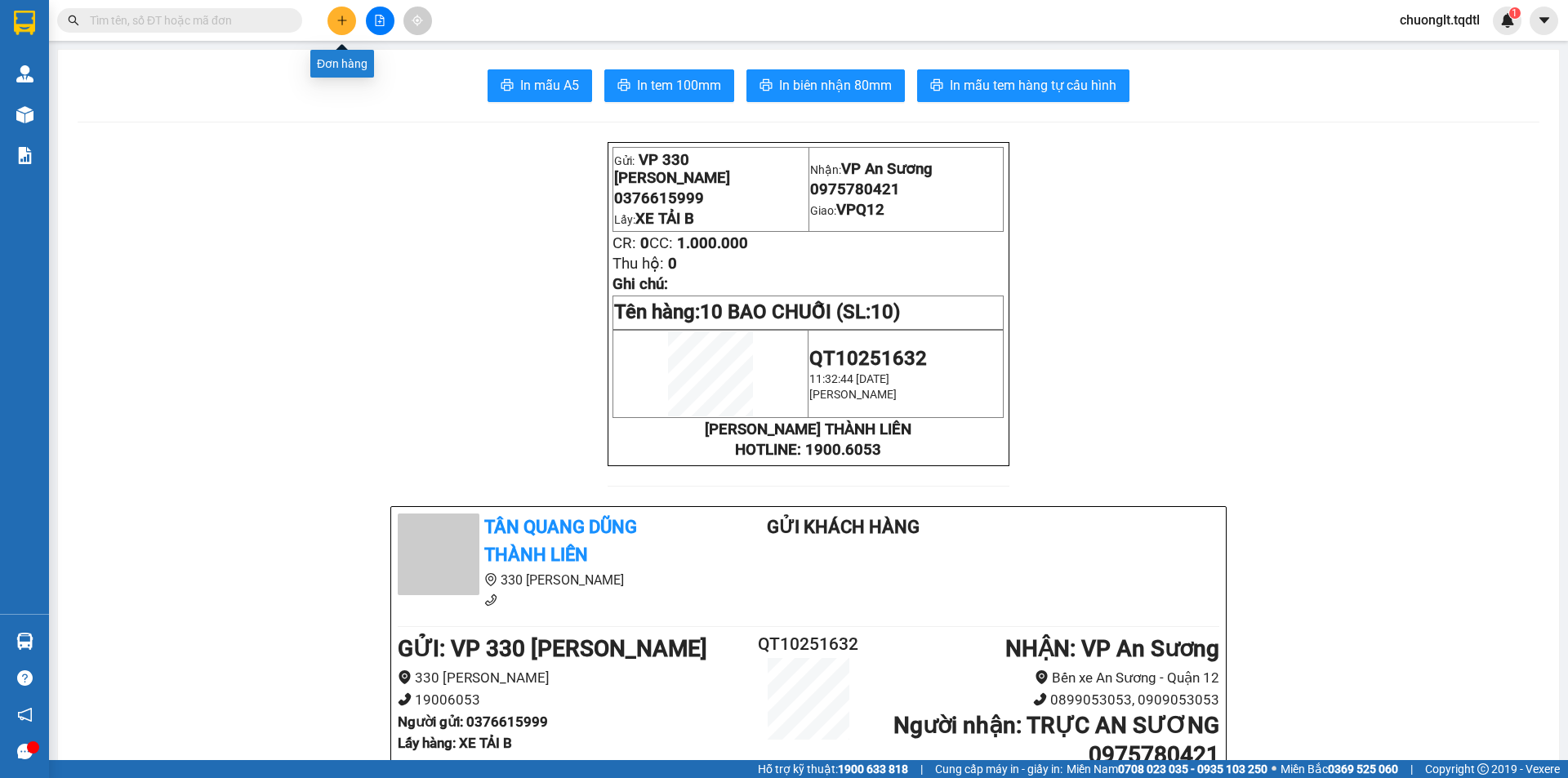
click at [340, 19] on icon "plus" at bounding box center [342, 20] width 12 height 12
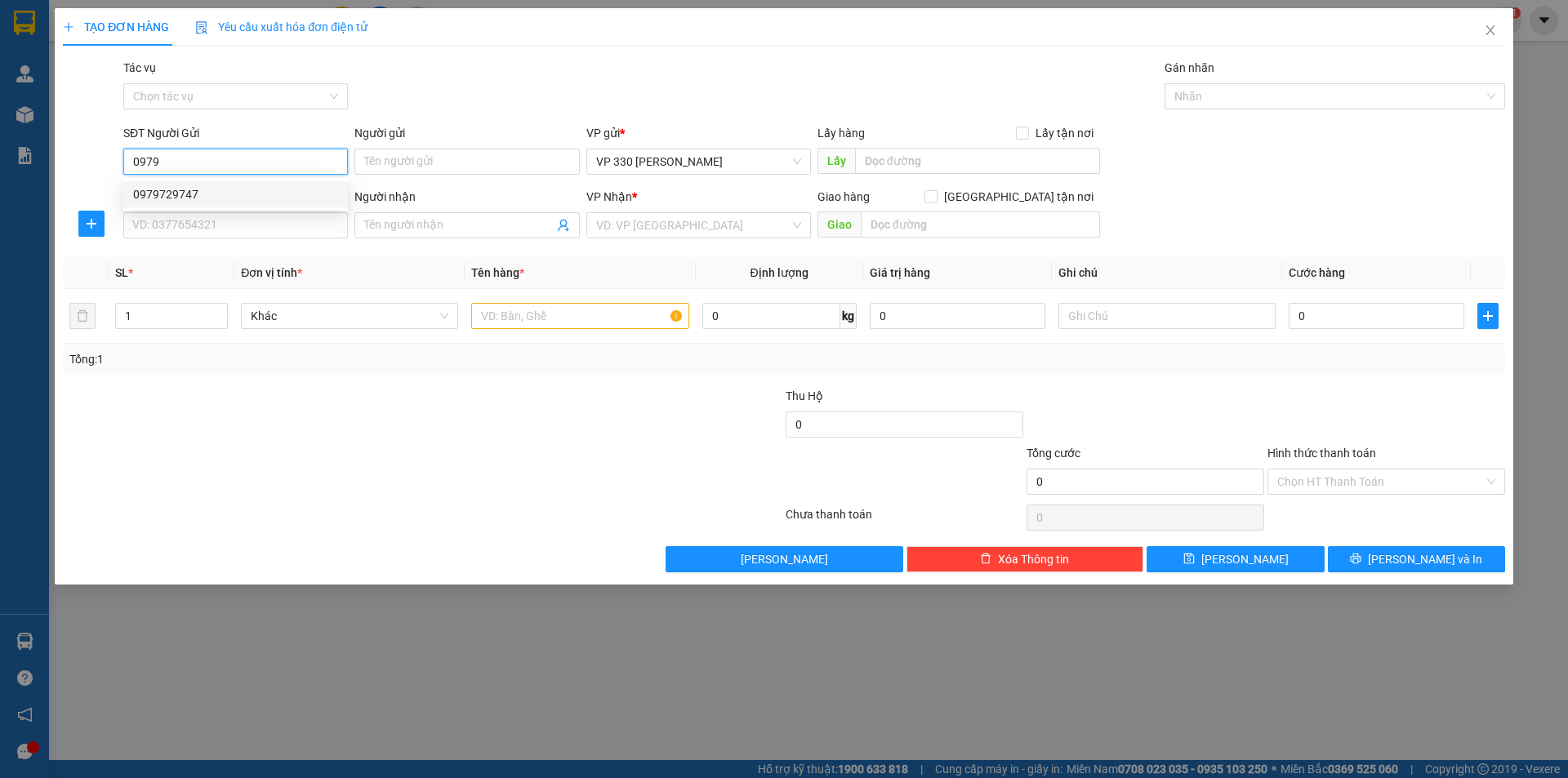
click at [204, 198] on div "0979729747" at bounding box center [235, 194] width 205 height 18
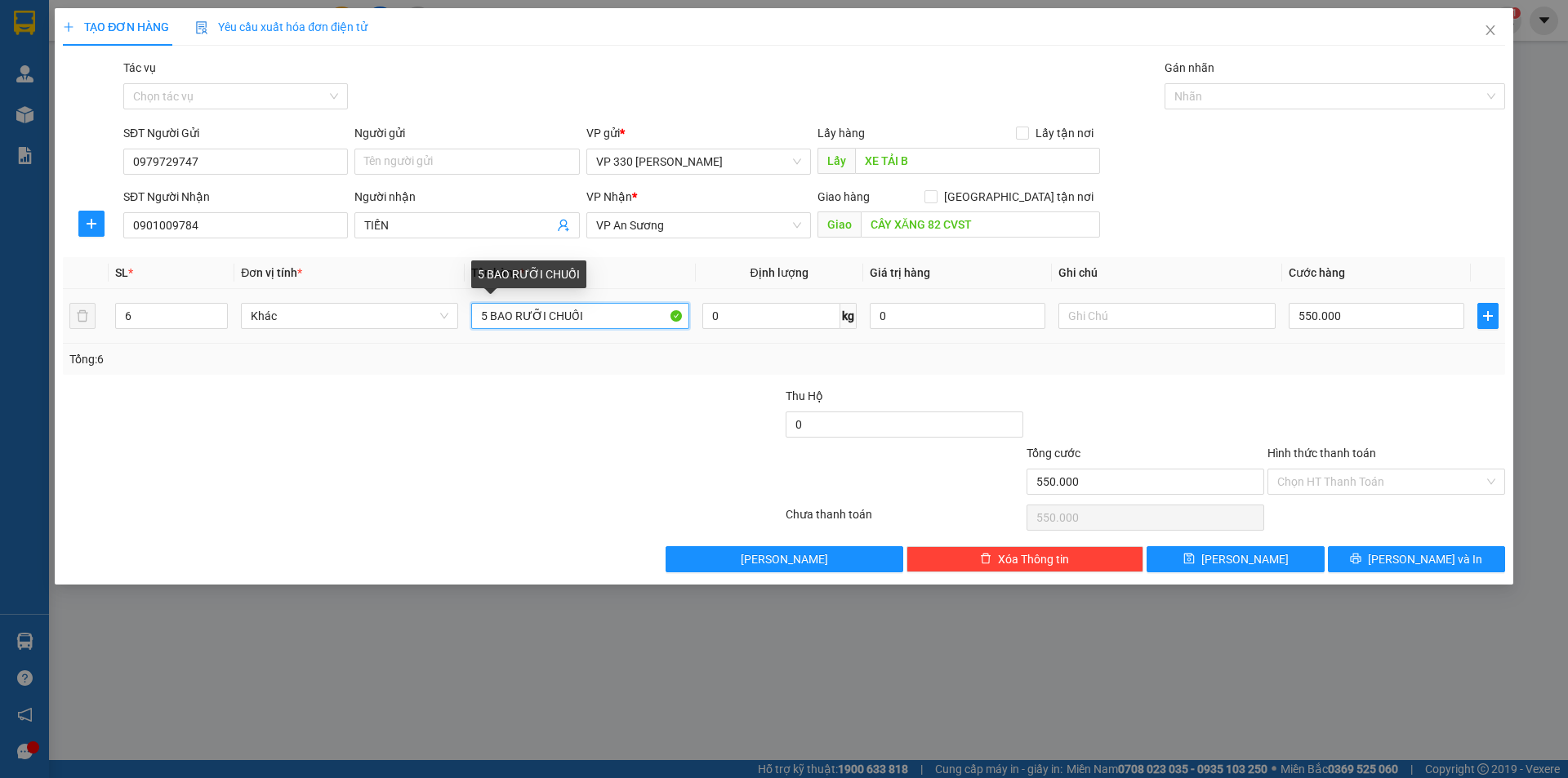
drag, startPoint x: 490, startPoint y: 312, endPoint x: 470, endPoint y: 316, distance: 20.4
click at [470, 316] on td "5 BAO RƯỠI CHUỐI" at bounding box center [579, 316] width 230 height 55
drag, startPoint x: 540, startPoint y: 312, endPoint x: 497, endPoint y: 306, distance: 43.4
click at [507, 319] on input "8BAO RƯỠI CHUỐI" at bounding box center [580, 315] width 217 height 26
drag, startPoint x: 485, startPoint y: 314, endPoint x: 513, endPoint y: 317, distance: 28.2
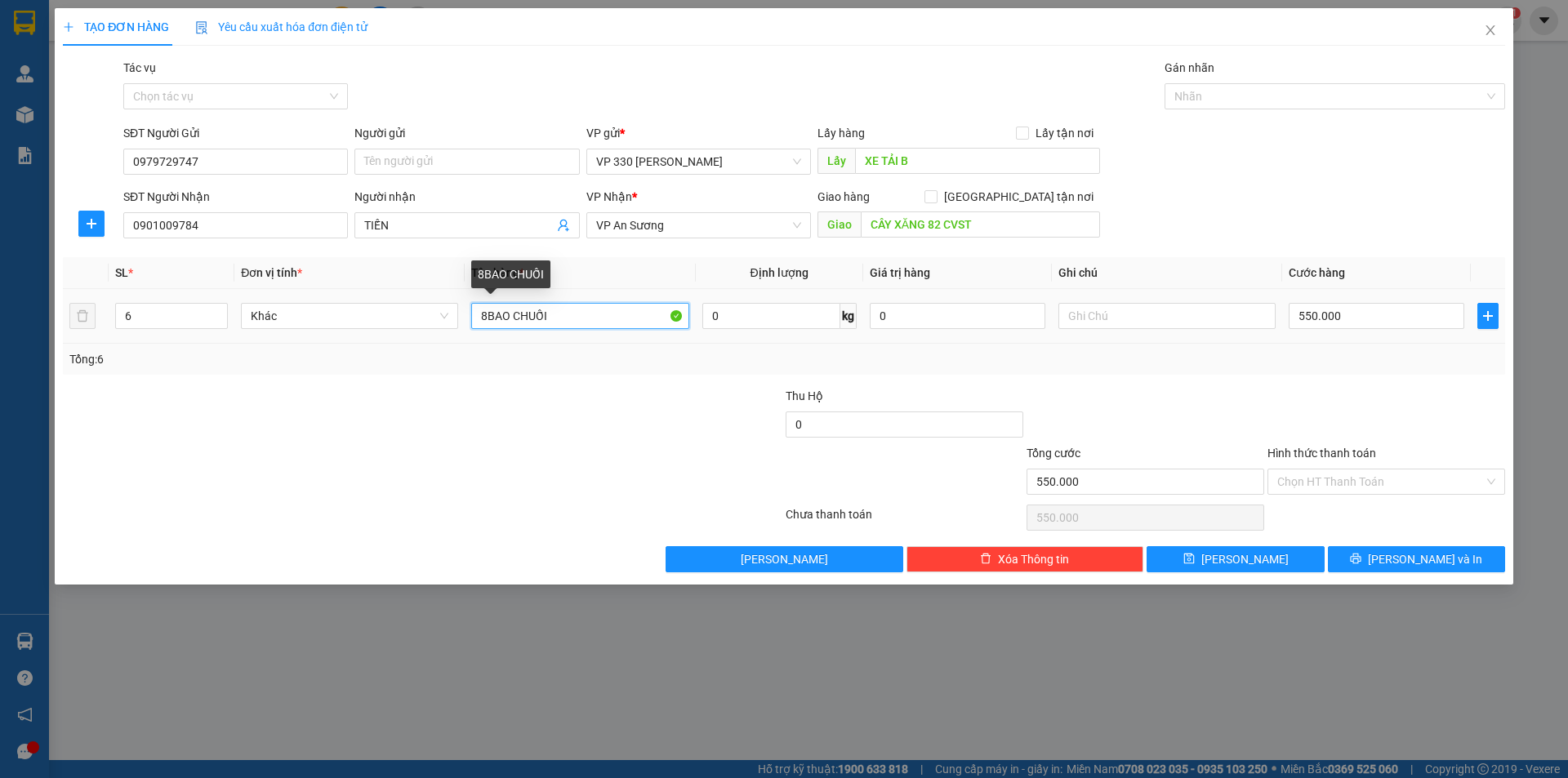
click at [486, 314] on input "8BAO CHUỐI" at bounding box center [580, 315] width 217 height 26
click at [221, 311] on icon "up" at bounding box center [219, 312] width 6 height 6
click at [218, 324] on icon "down" at bounding box center [219, 321] width 6 height 6
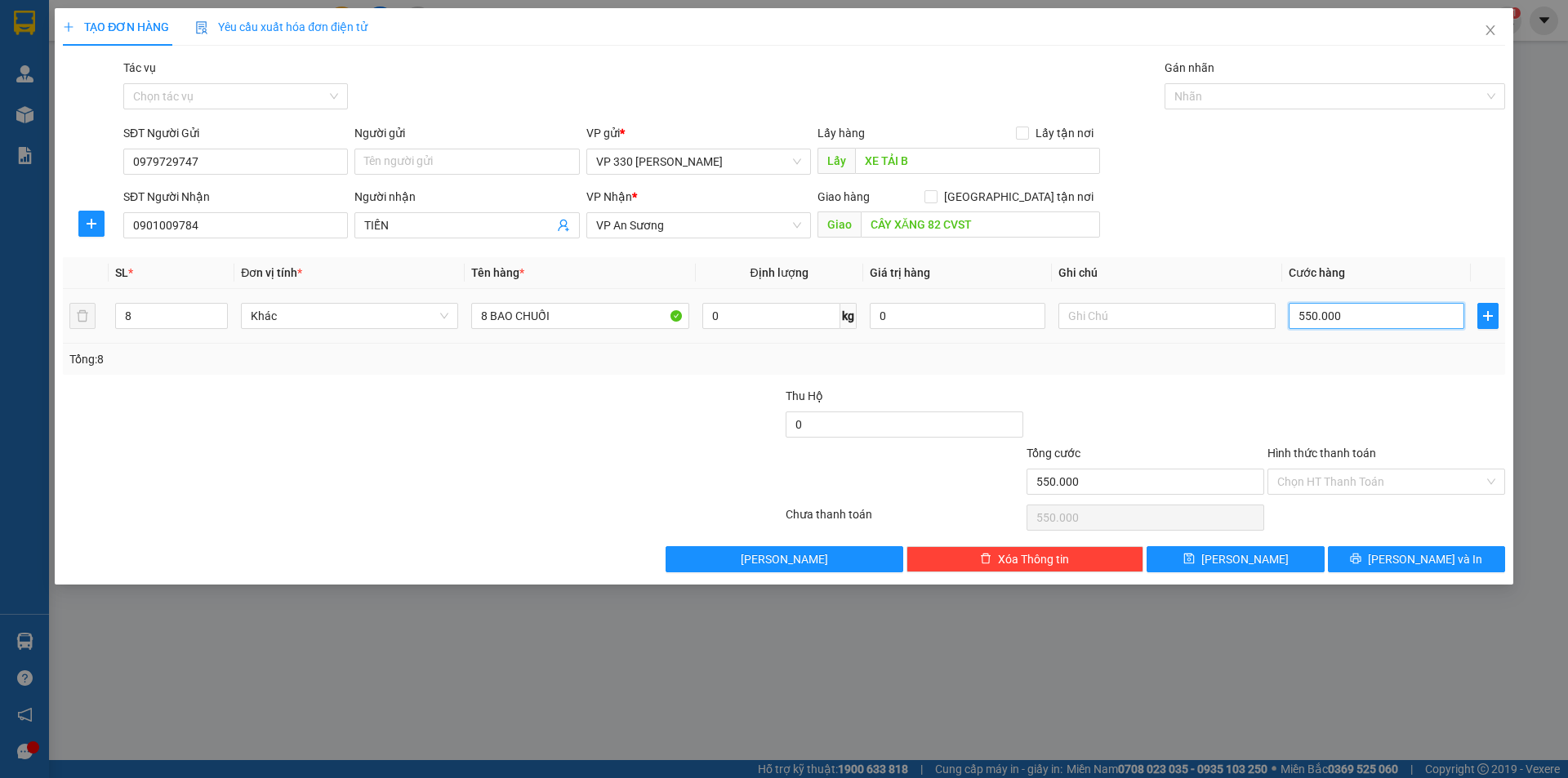
click at [1340, 315] on input "550.000" at bounding box center [1377, 315] width 175 height 26
click at [1417, 559] on span "[PERSON_NAME] và In" at bounding box center [1425, 559] width 115 height 18
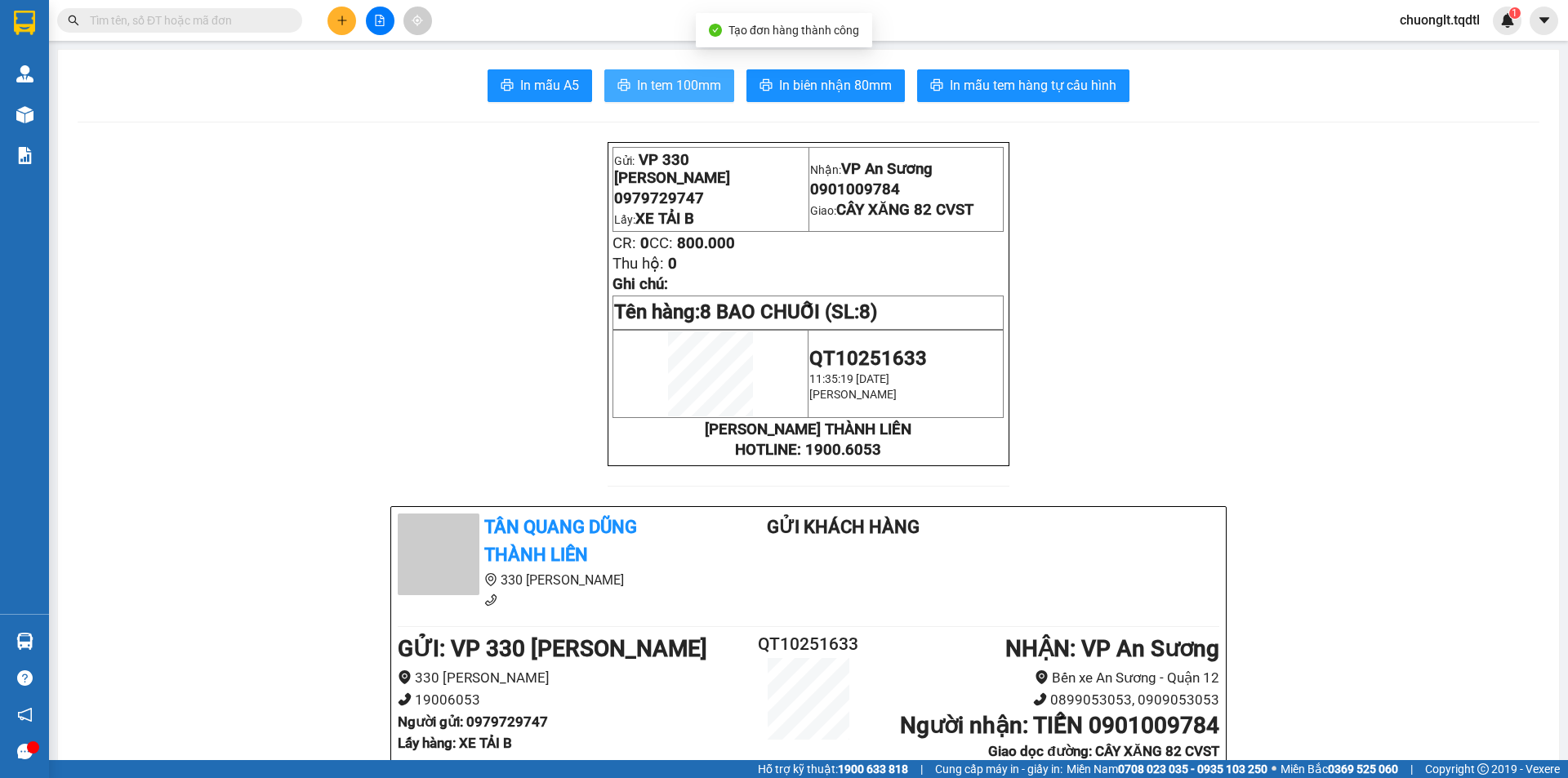
click at [647, 83] on span "In tem 100mm" at bounding box center [679, 85] width 84 height 20
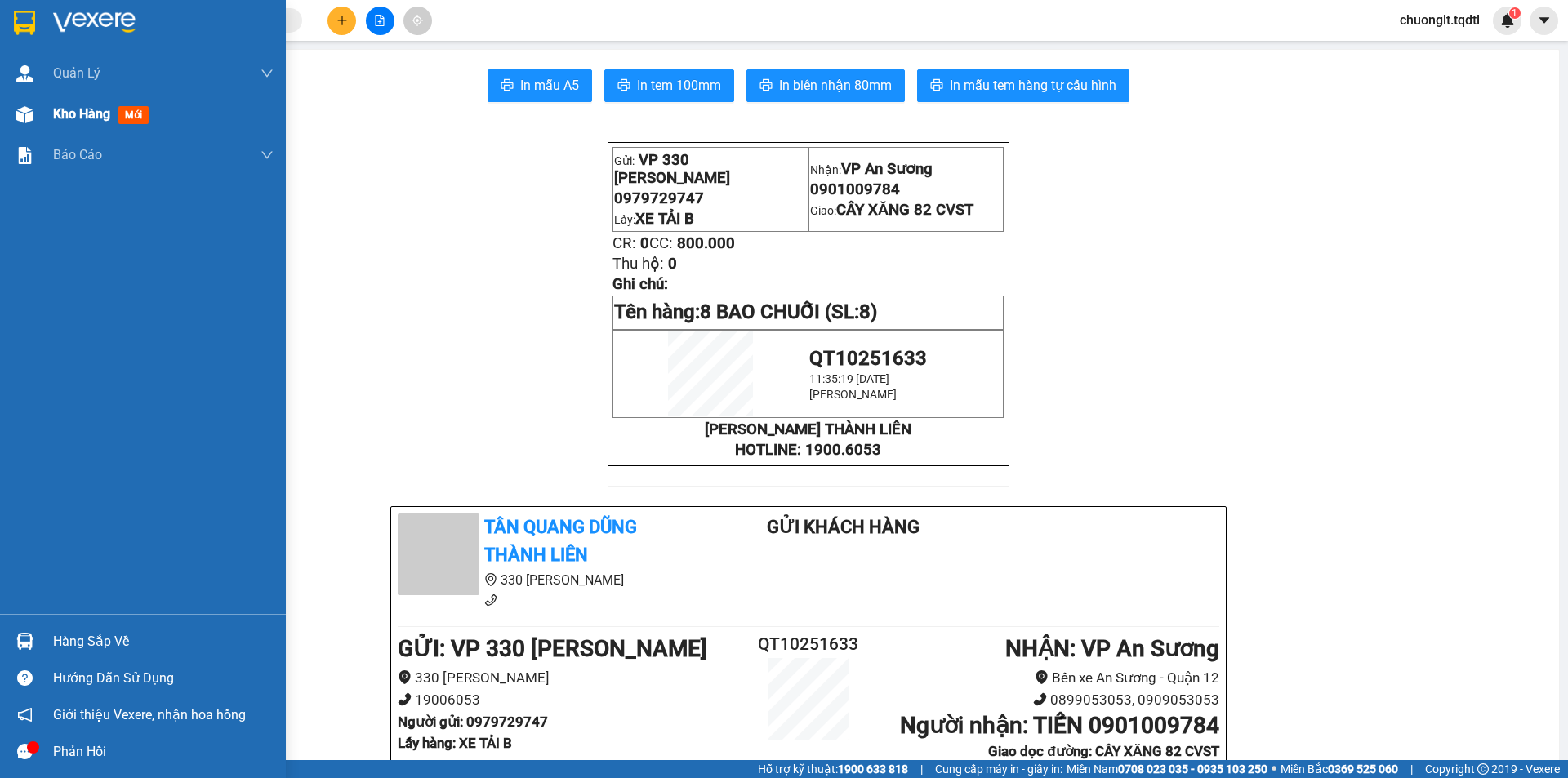
click at [71, 104] on div "Kho hàng mới" at bounding box center [104, 114] width 102 height 20
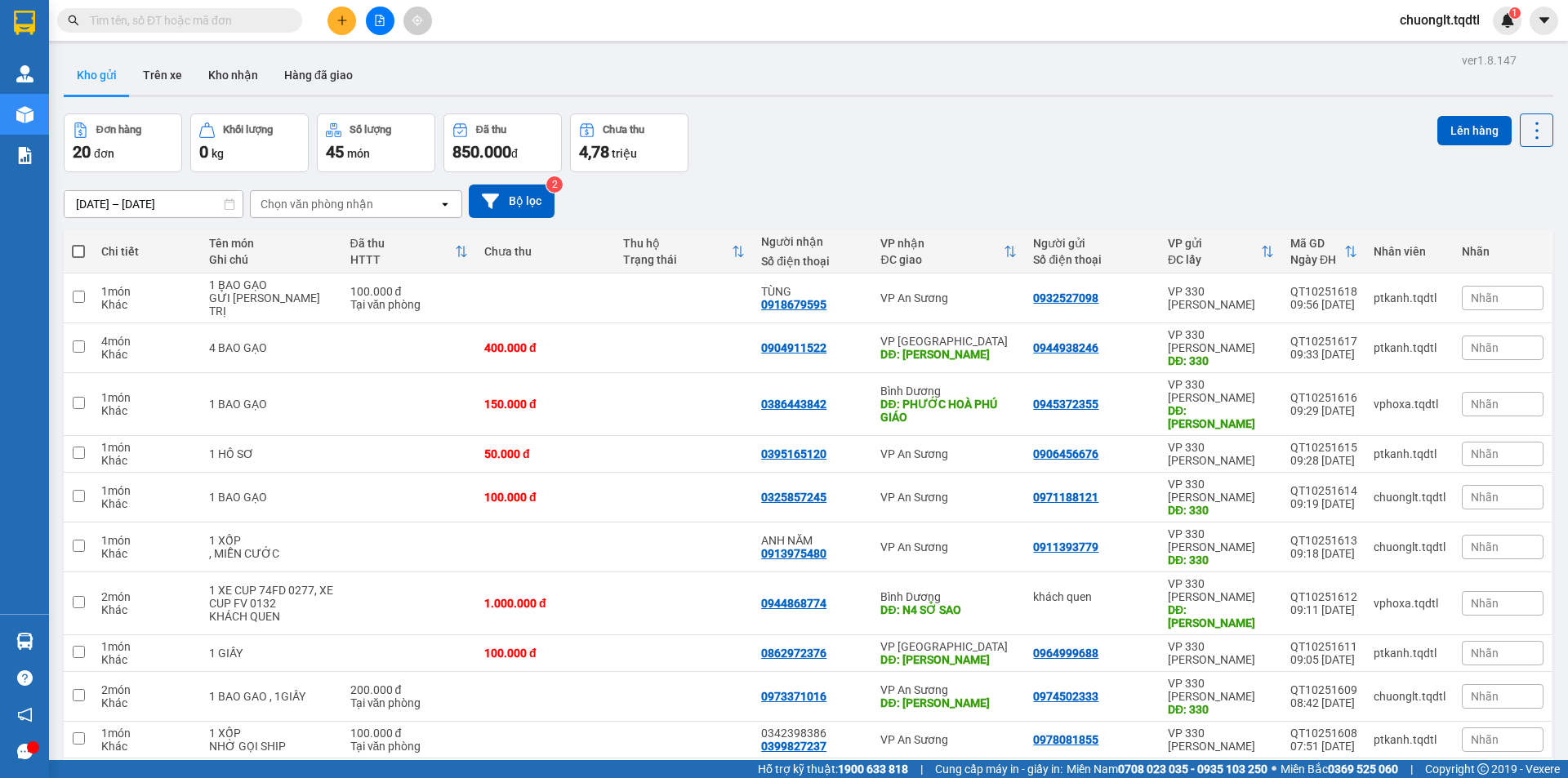
click at [1363, 772] on button "2" at bounding box center [1375, 784] width 24 height 24
click at [1337, 772] on button "1" at bounding box center [1346, 784] width 24 height 24
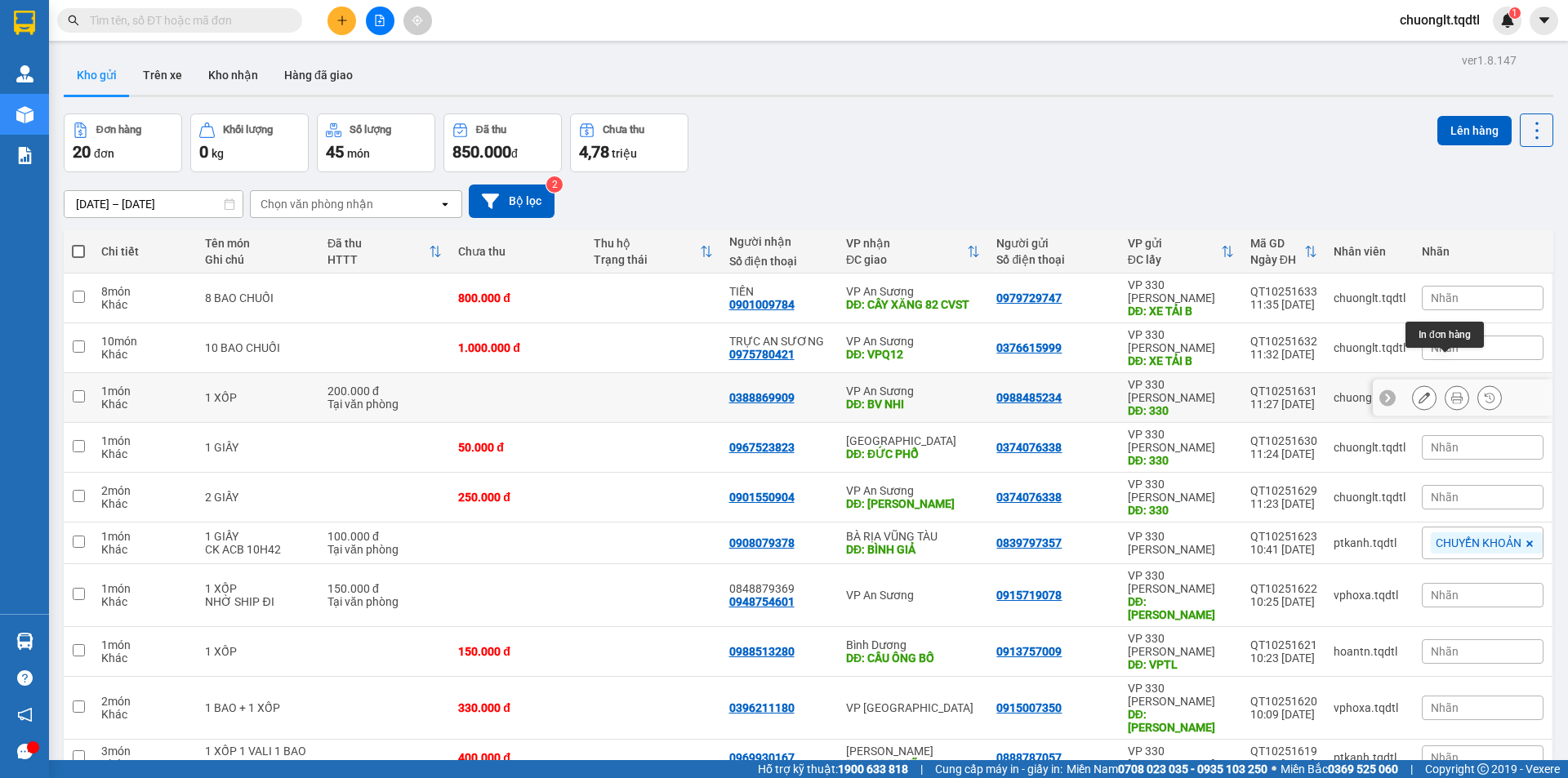
click at [1445, 384] on button at bounding box center [1456, 398] width 23 height 29
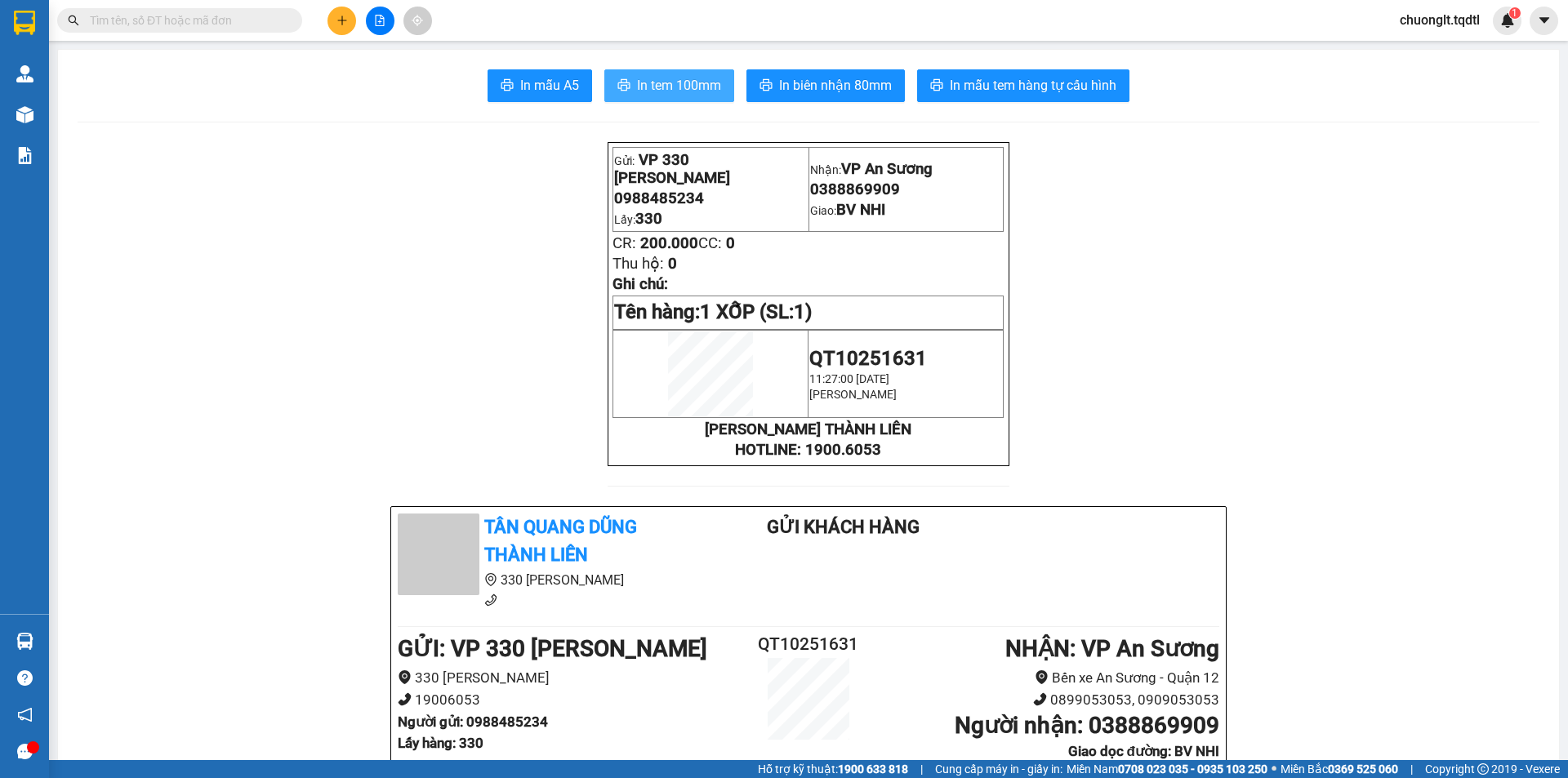
click at [682, 87] on span "In tem 100mm" at bounding box center [679, 85] width 84 height 20
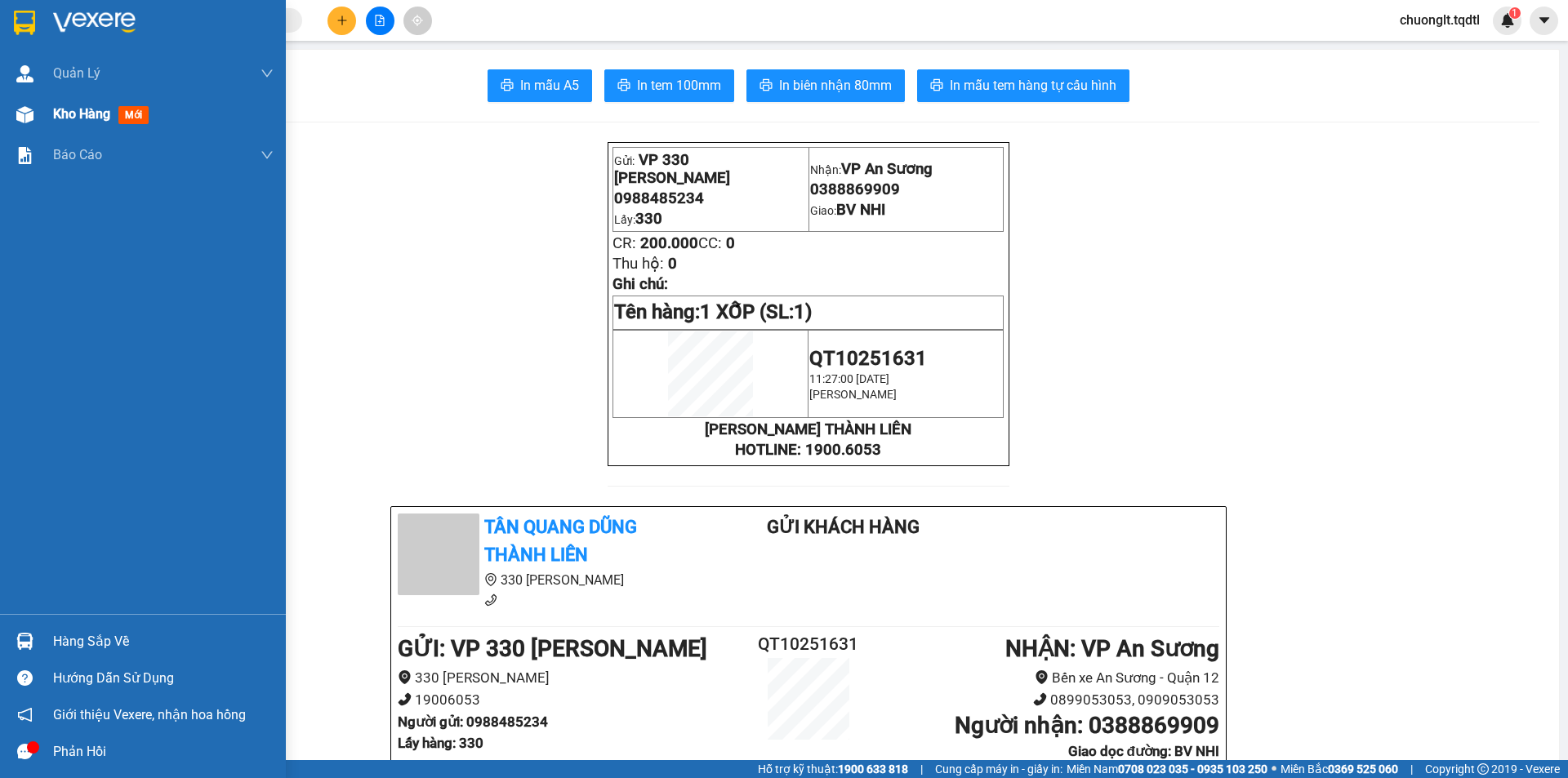
click at [60, 110] on span "Kho hàng" at bounding box center [82, 114] width 57 height 15
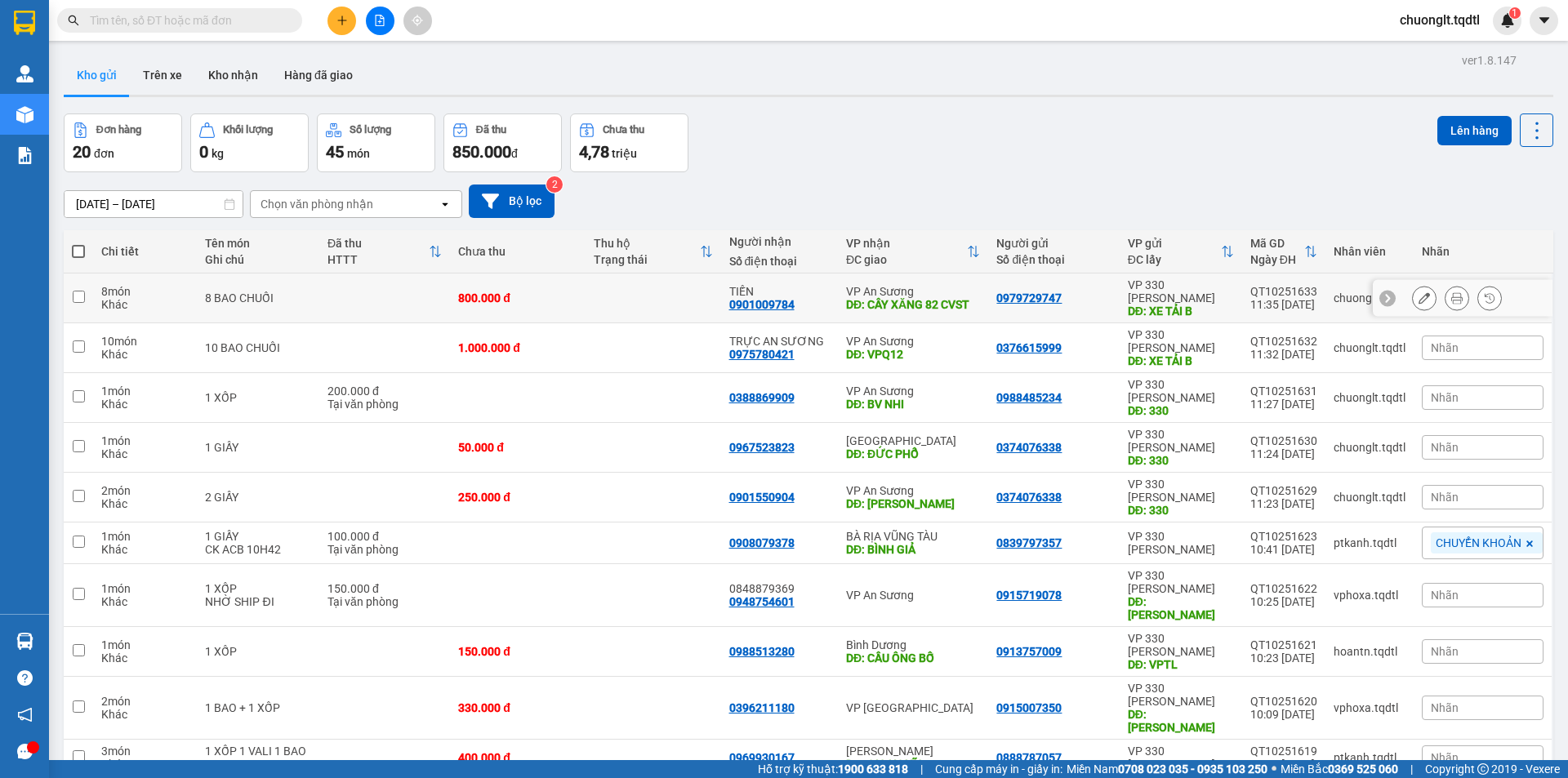
click at [366, 287] on td at bounding box center [384, 298] width 131 height 50
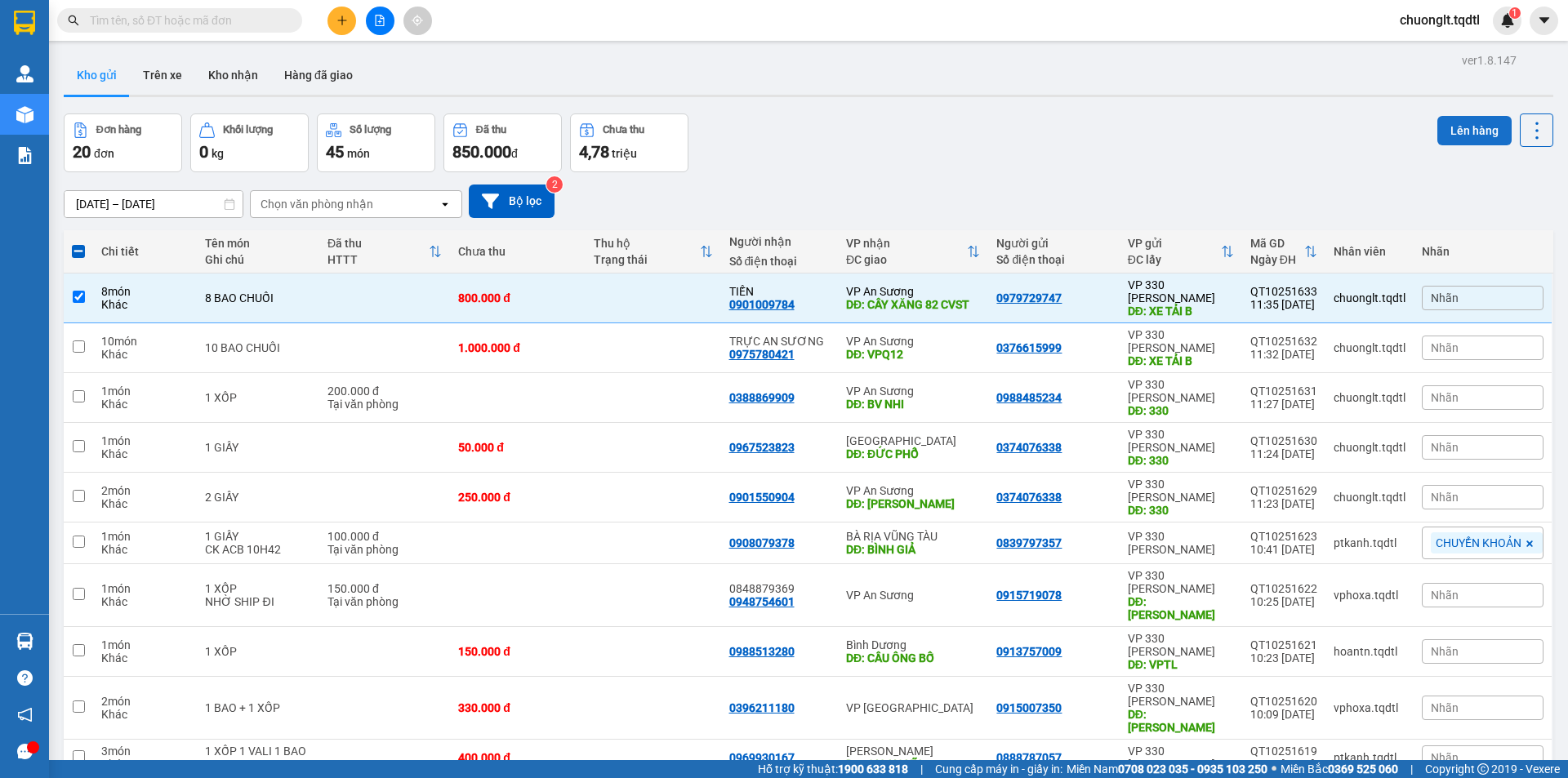
click at [1451, 126] on button "Lên hàng" at bounding box center [1474, 131] width 74 height 30
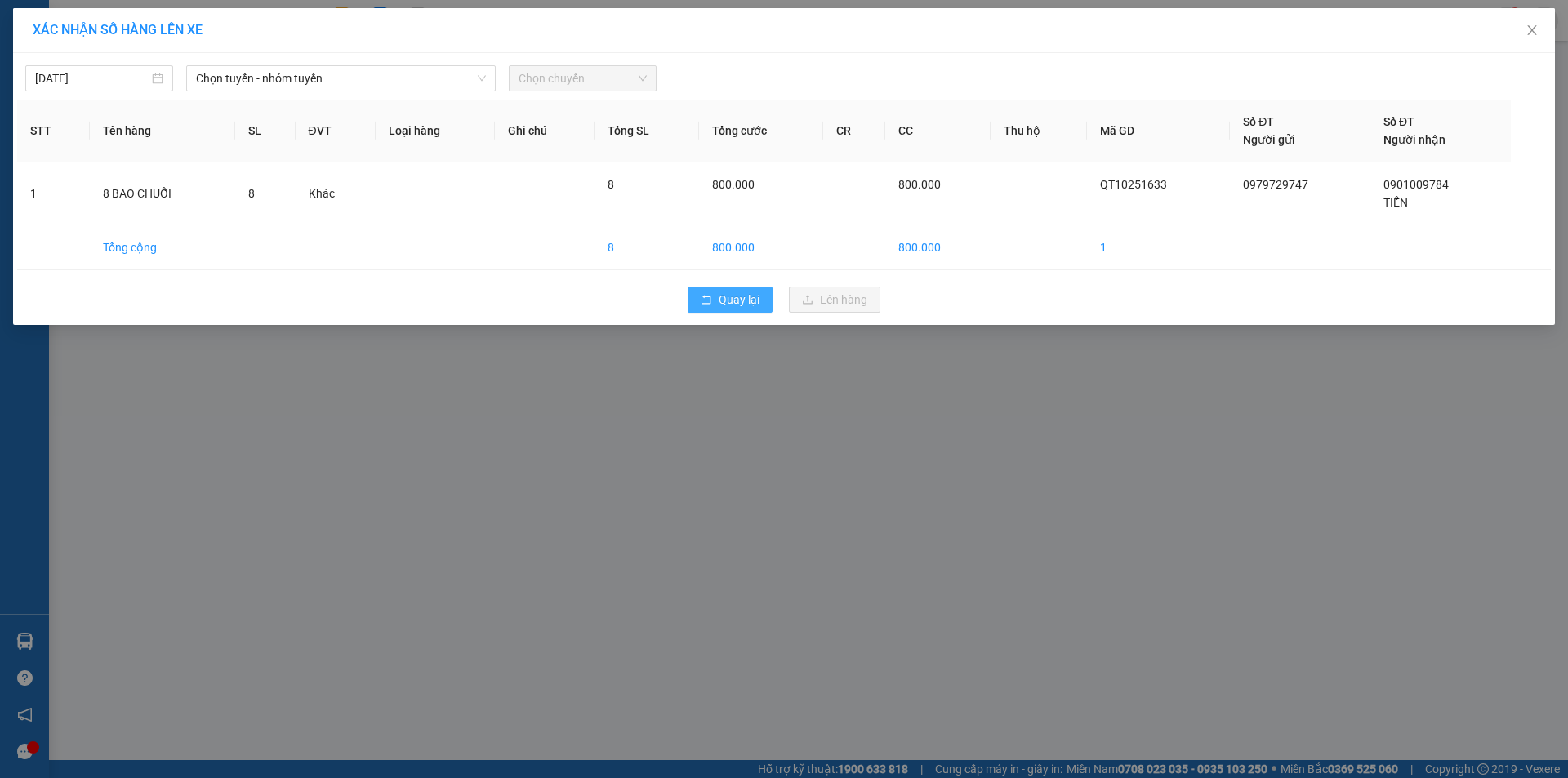
click at [739, 298] on span "Quay lại" at bounding box center [738, 299] width 40 height 18
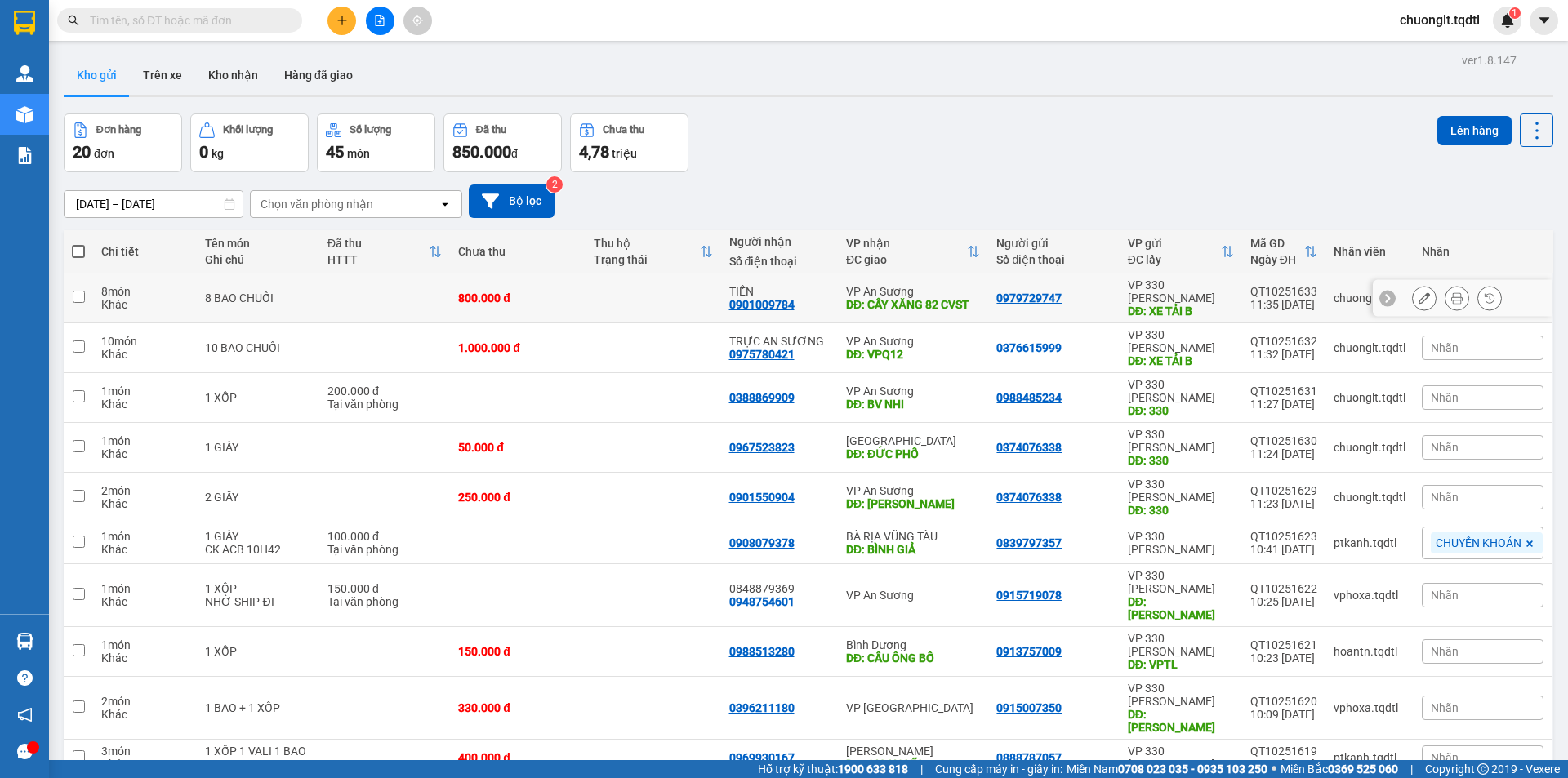
click at [357, 287] on td at bounding box center [384, 298] width 131 height 50
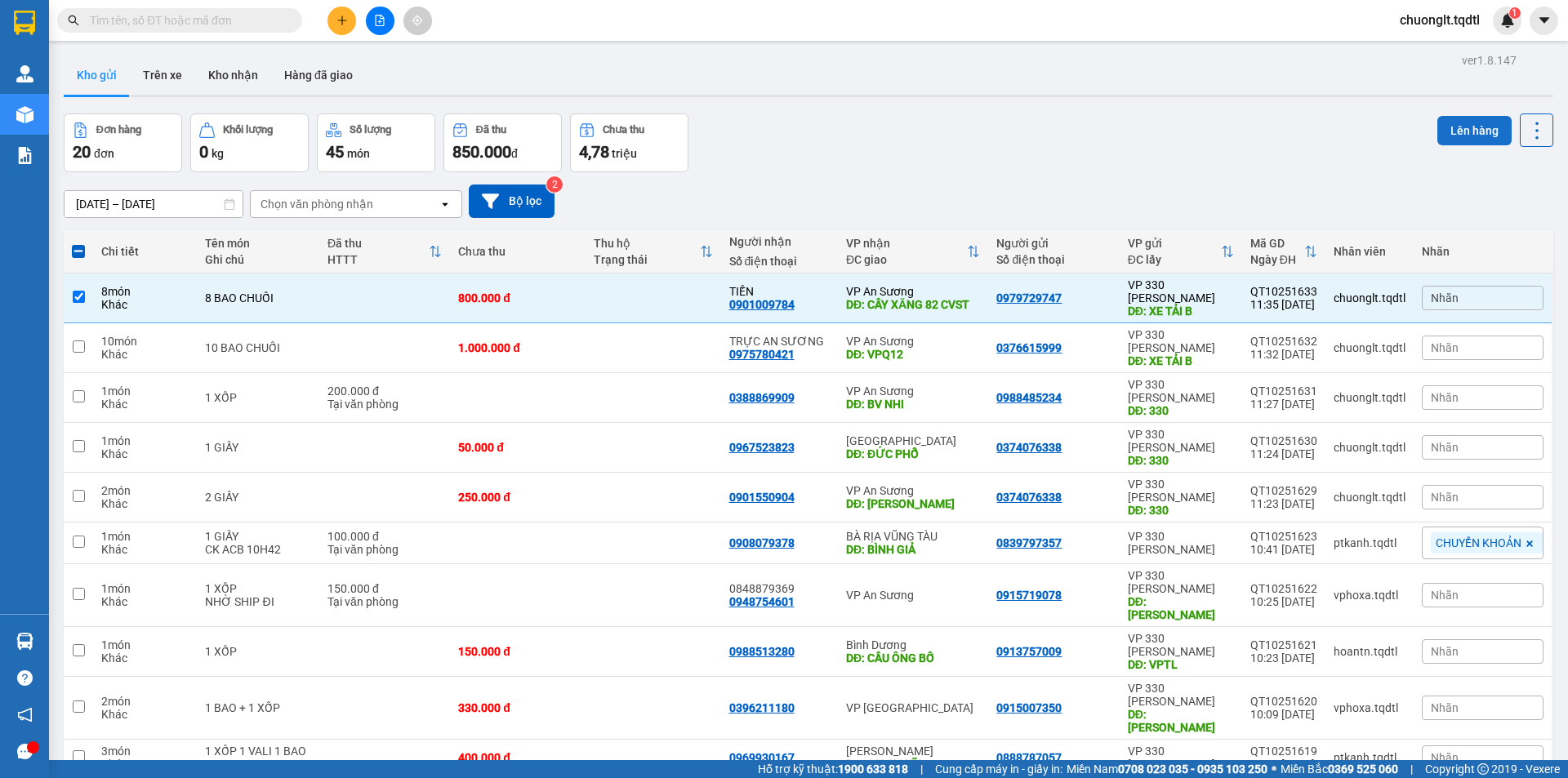
click at [1461, 117] on button "Lên hàng" at bounding box center [1474, 131] width 74 height 30
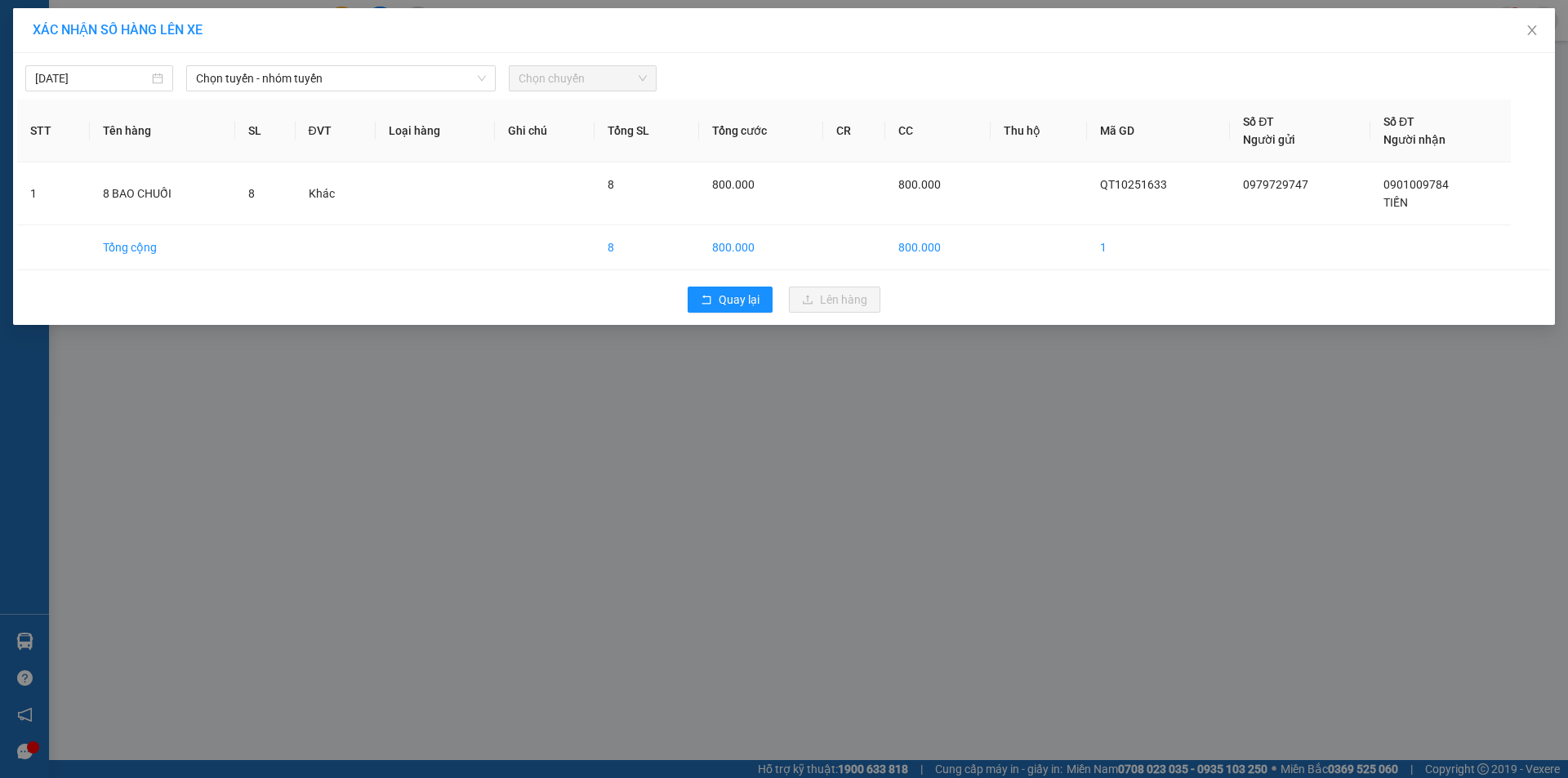
click at [439, 63] on div "[DATE] Chọn tuyến - nhóm tuyến Chọn chuyến" at bounding box center [783, 74] width 1533 height 35
click at [415, 78] on span "Chọn tuyến - nhóm tuyến" at bounding box center [341, 78] width 290 height 24
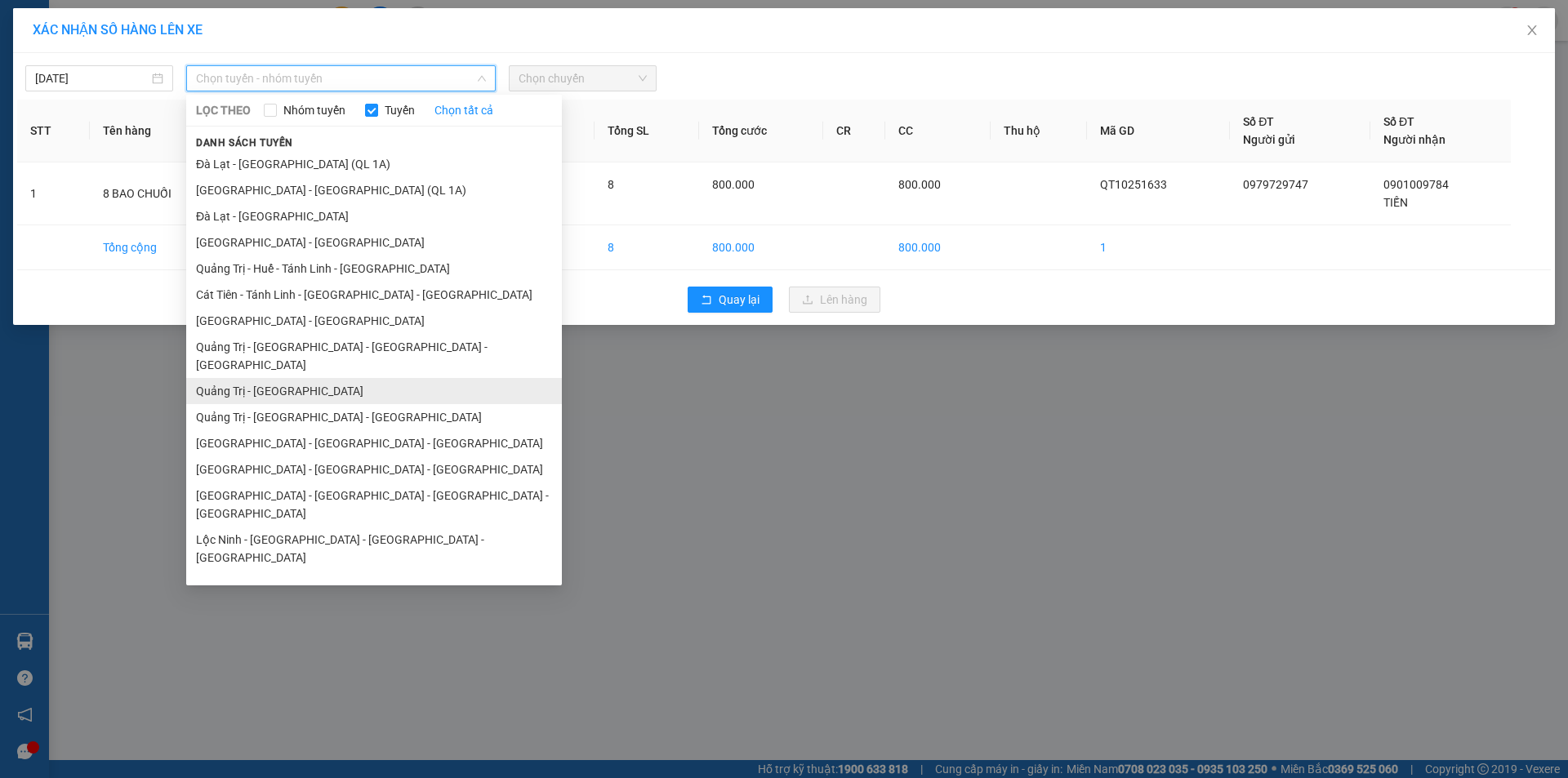
click at [319, 378] on li "Quảng Trị - [GEOGRAPHIC_DATA]" at bounding box center [374, 390] width 376 height 26
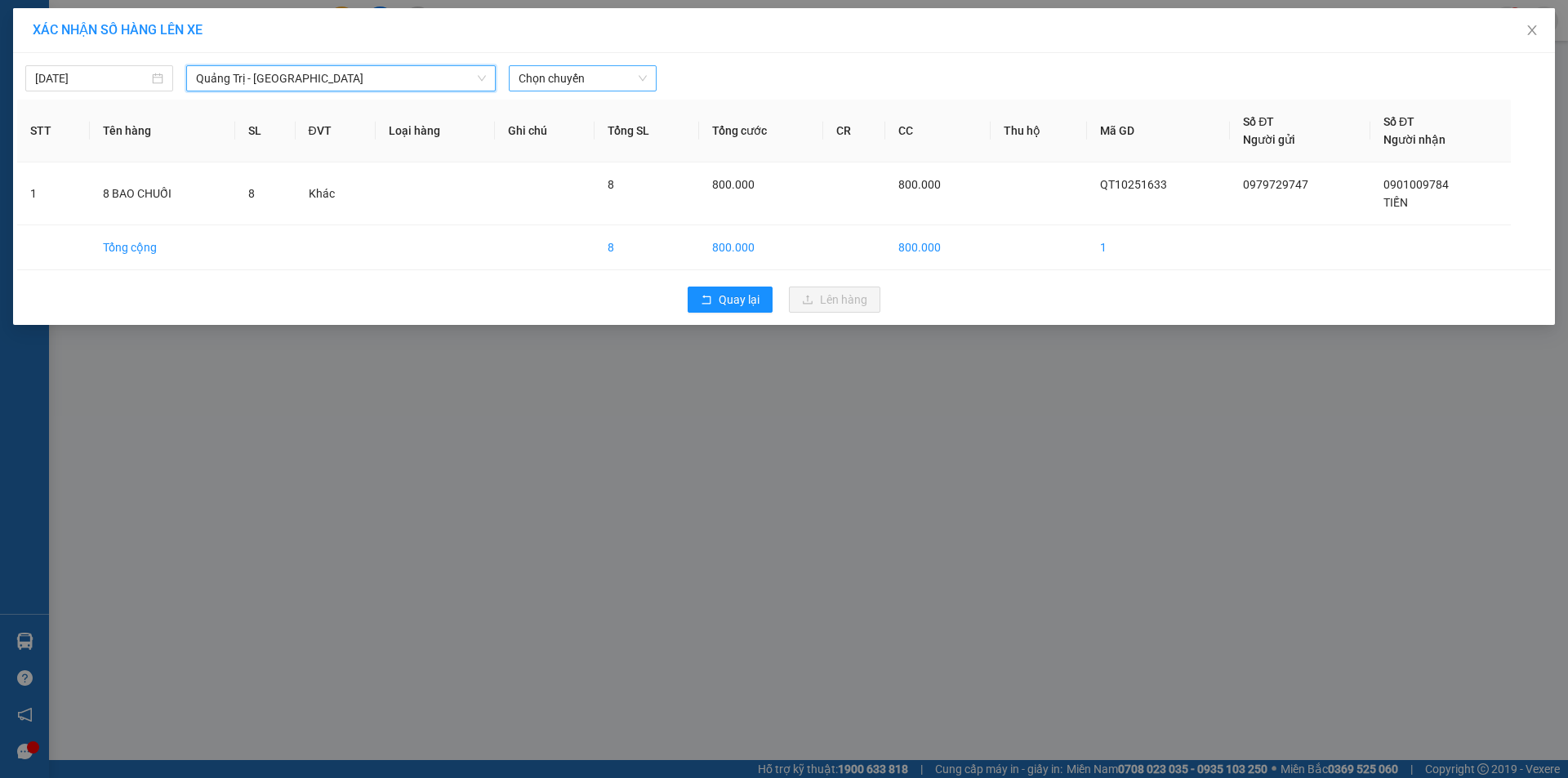
click at [607, 76] on span "Chọn chuyến" at bounding box center [583, 78] width 128 height 24
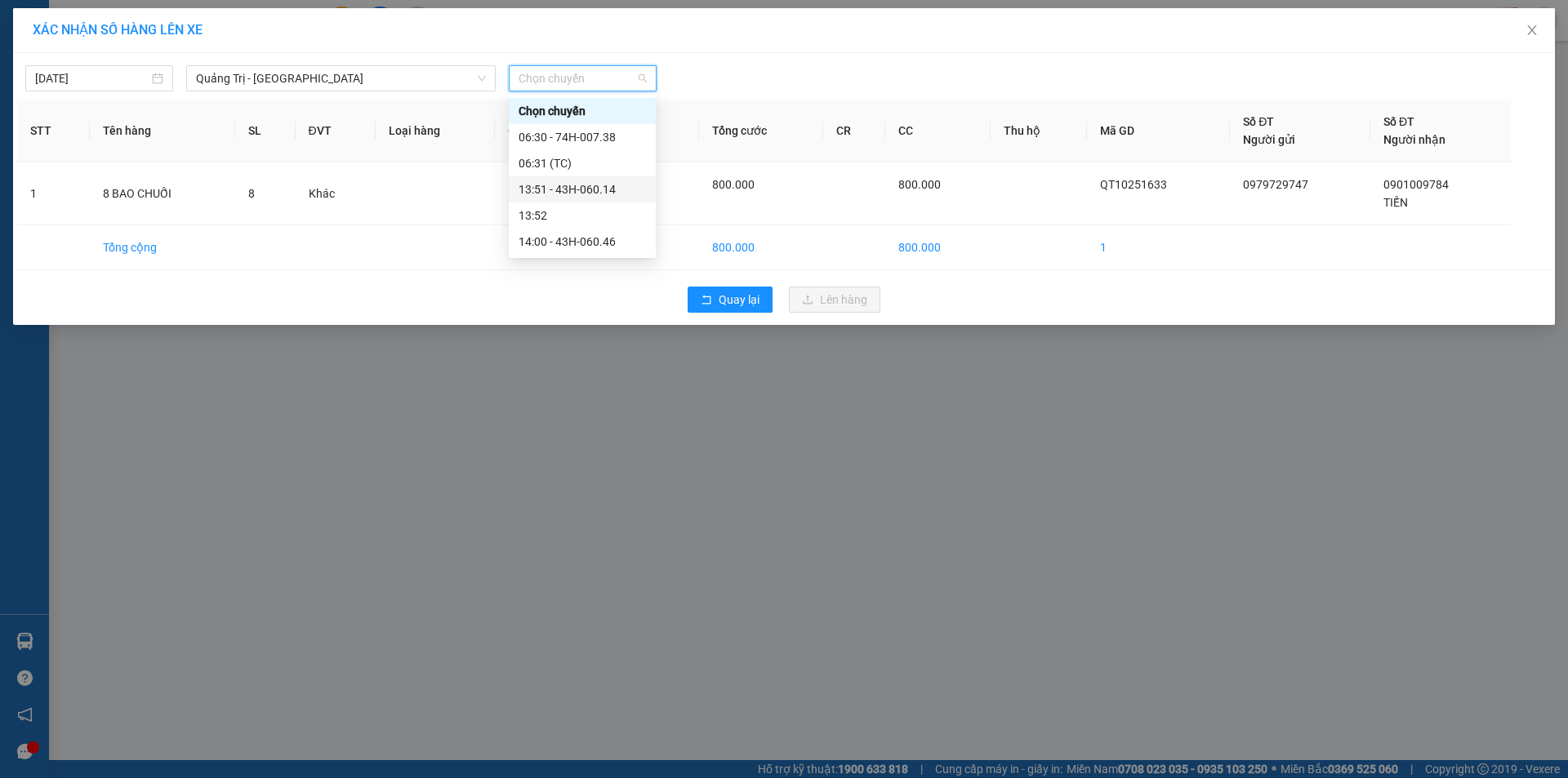
click at [592, 190] on div "13:51 - 43H-060.14" at bounding box center [582, 189] width 127 height 18
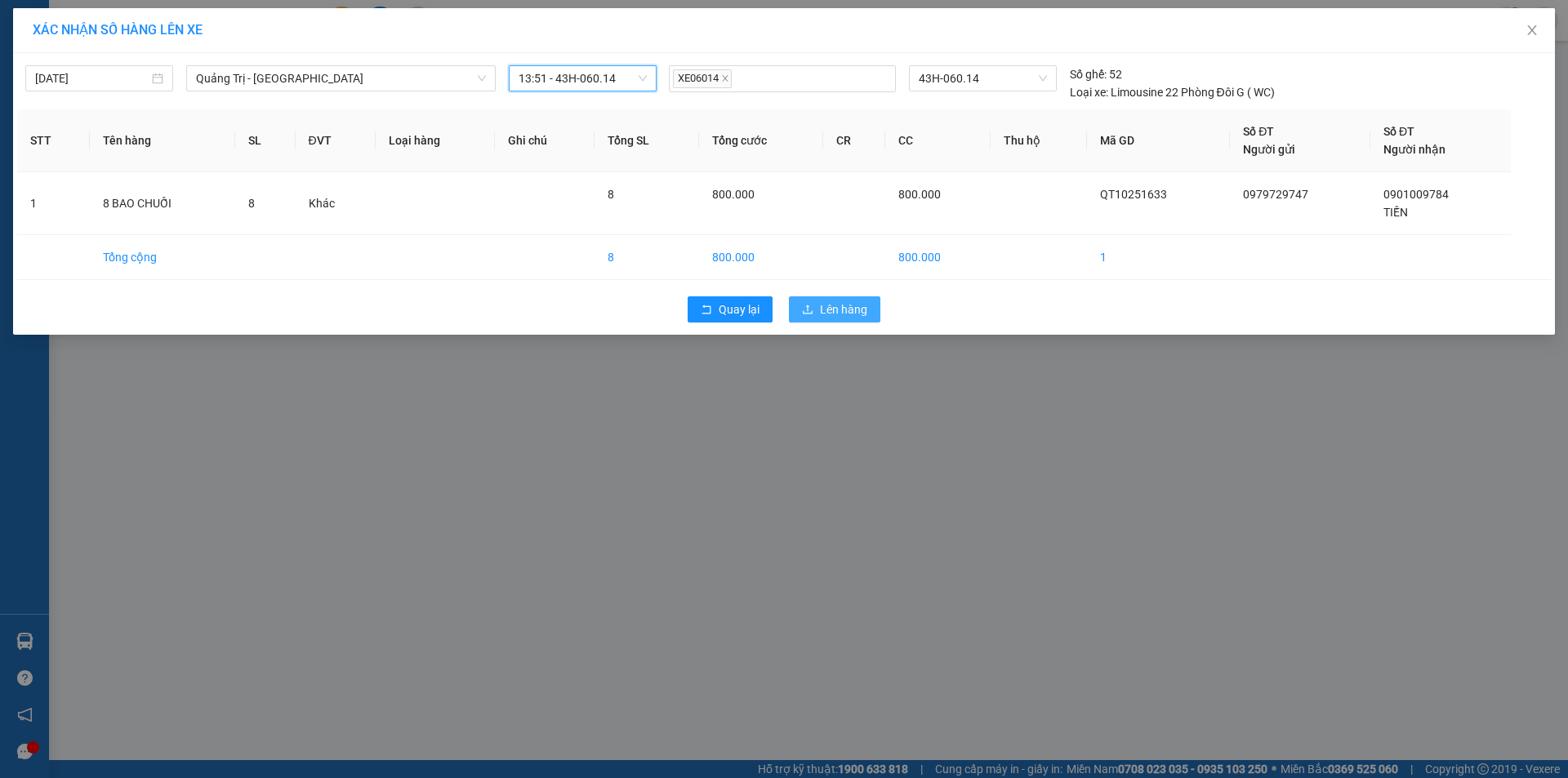
click at [828, 304] on span "Lên hàng" at bounding box center [844, 309] width 47 height 18
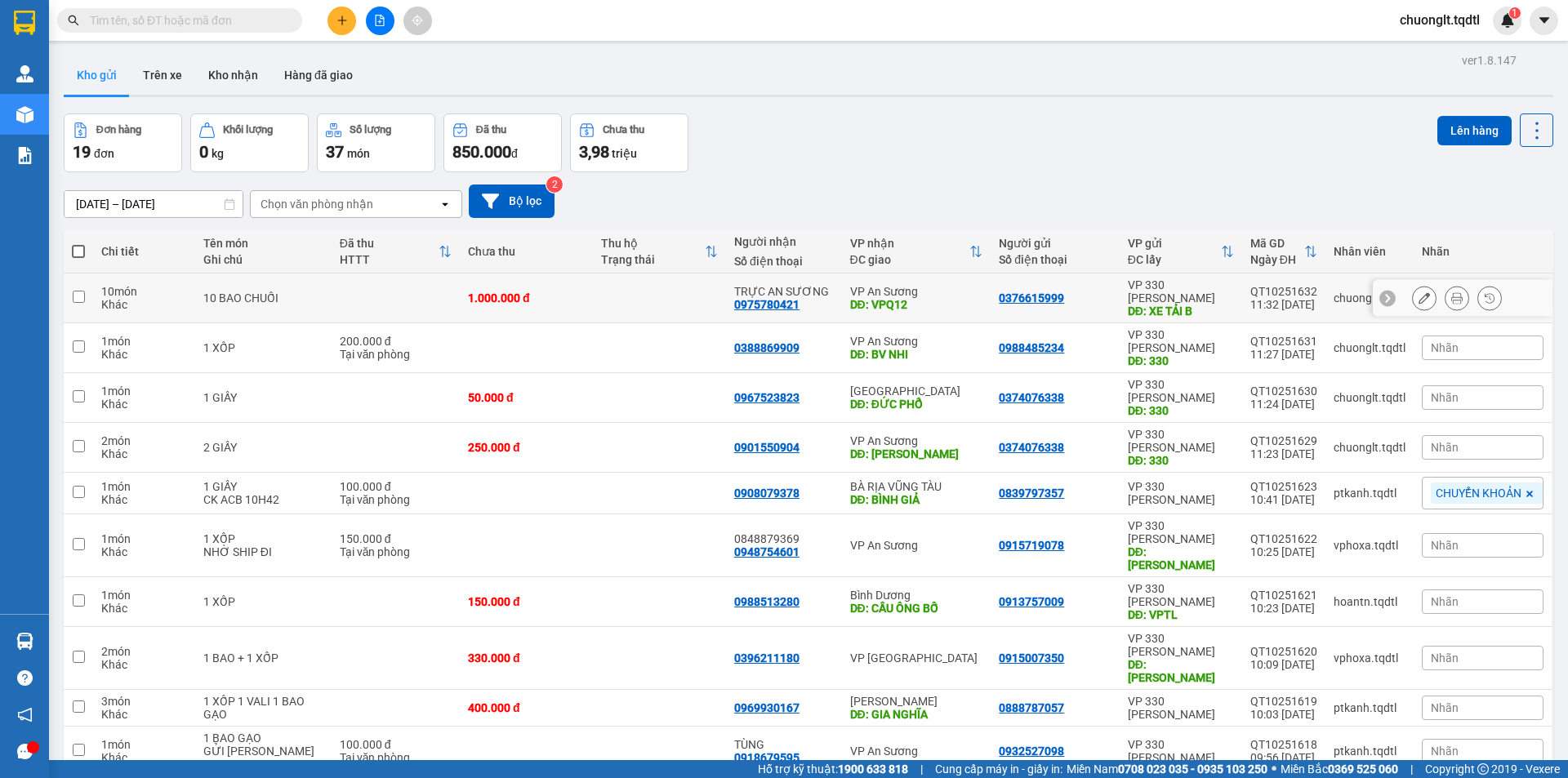
click at [357, 298] on td at bounding box center [395, 298] width 128 height 50
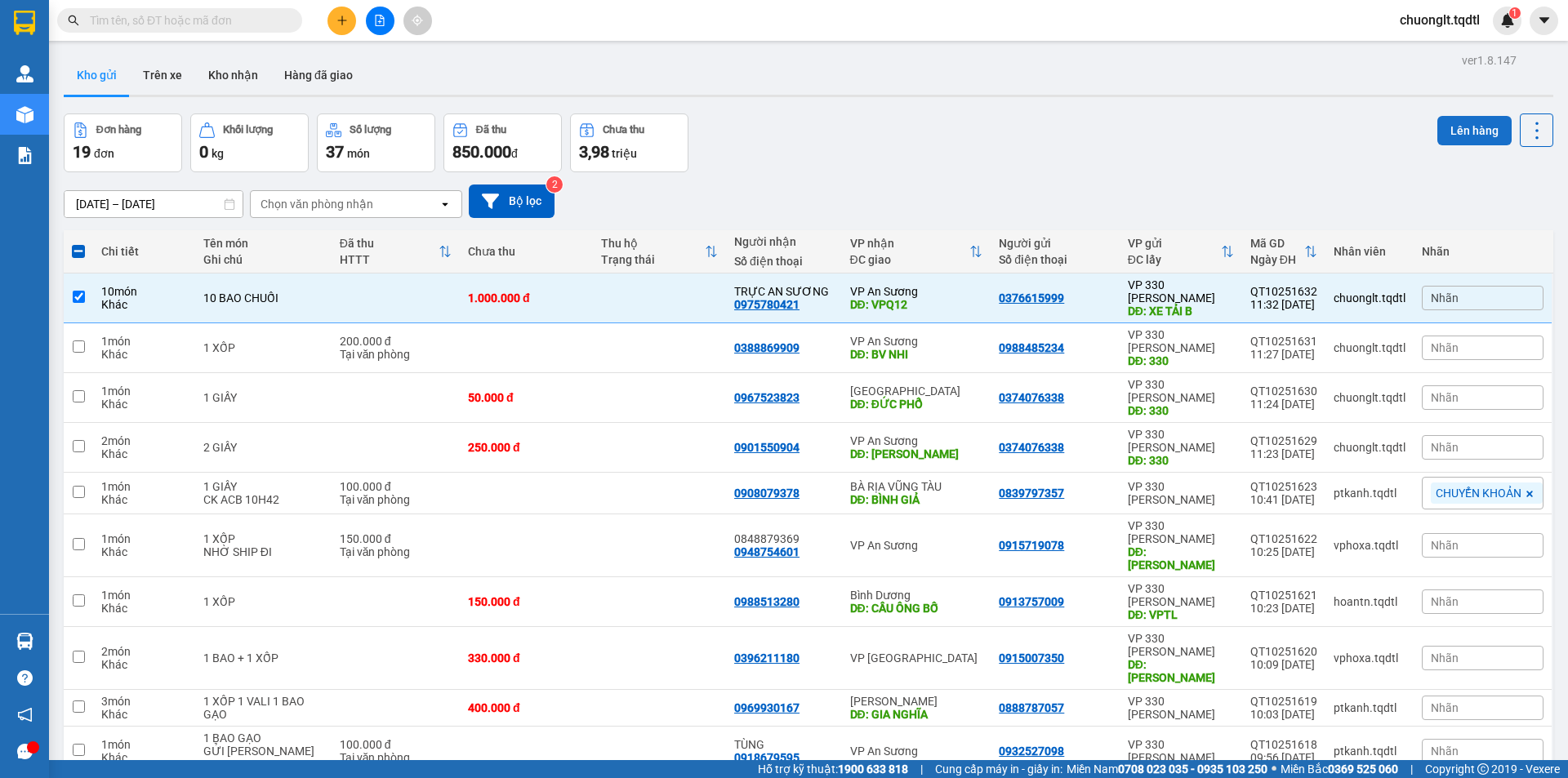
click at [1444, 122] on button "Lên hàng" at bounding box center [1474, 131] width 74 height 30
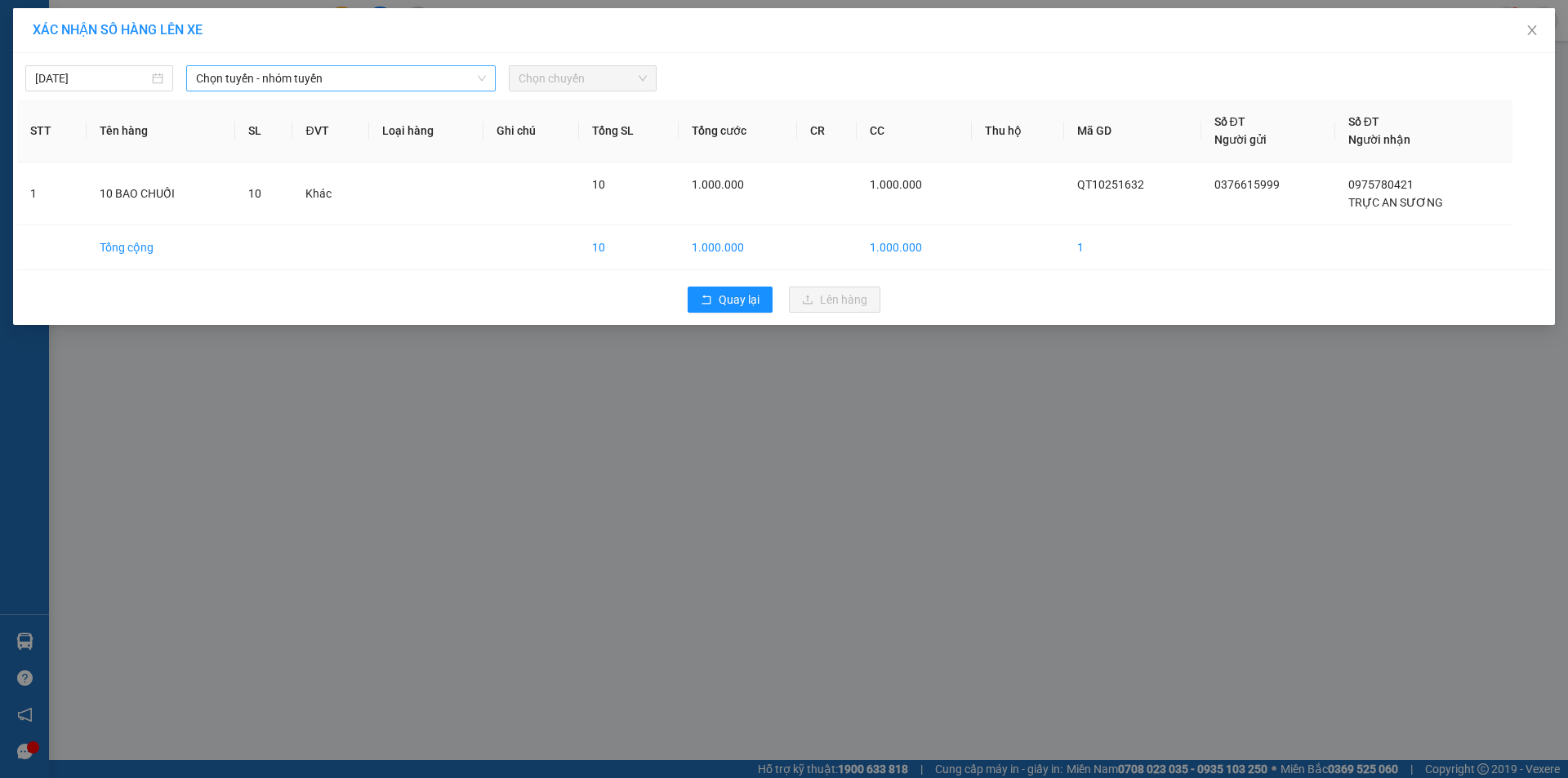
click at [401, 65] on div "Chọn tuyến - nhóm tuyến" at bounding box center [341, 78] width 309 height 26
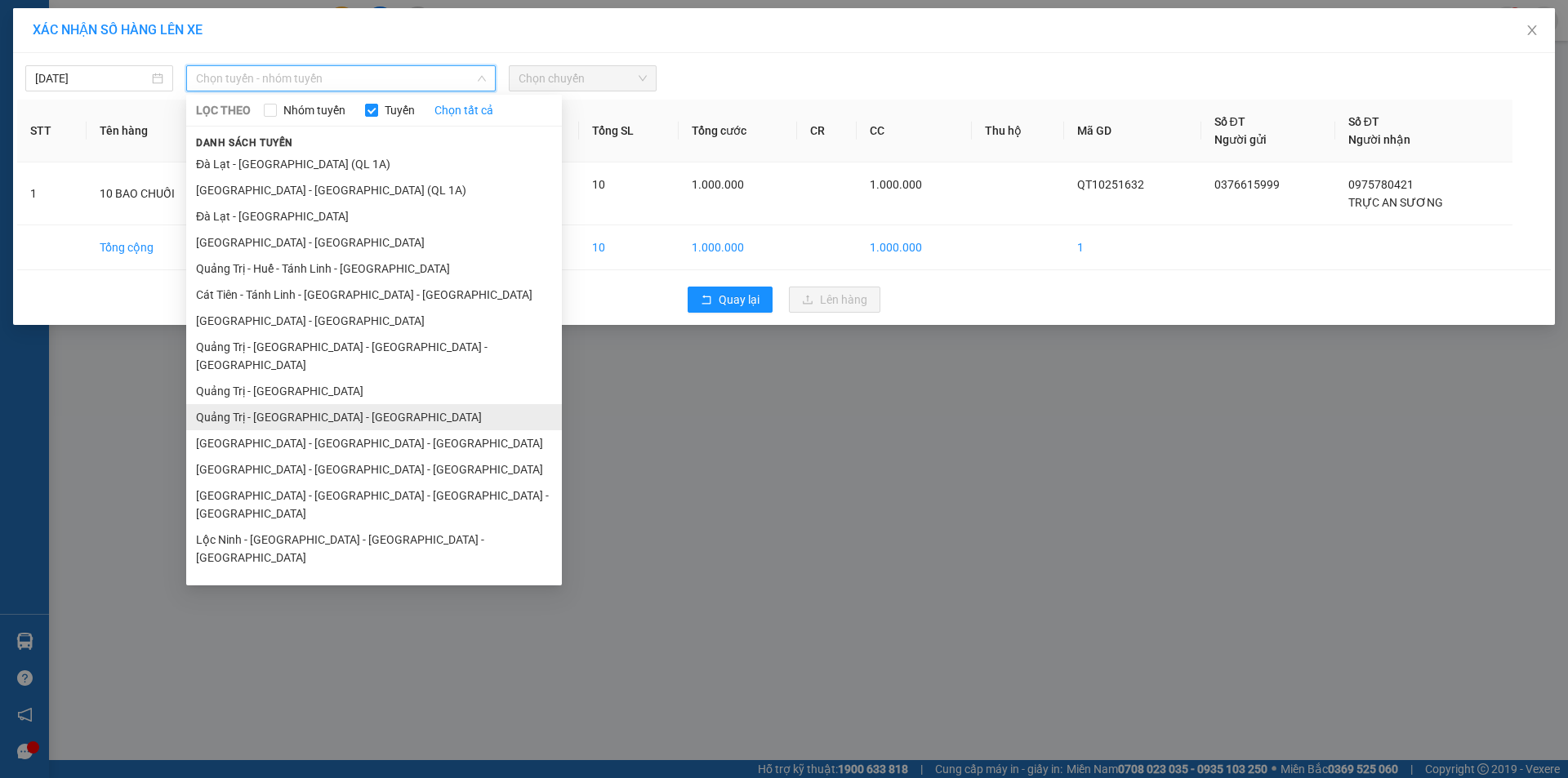
click at [360, 404] on li "Quảng Trị - [GEOGRAPHIC_DATA] - [GEOGRAPHIC_DATA]" at bounding box center [374, 416] width 376 height 26
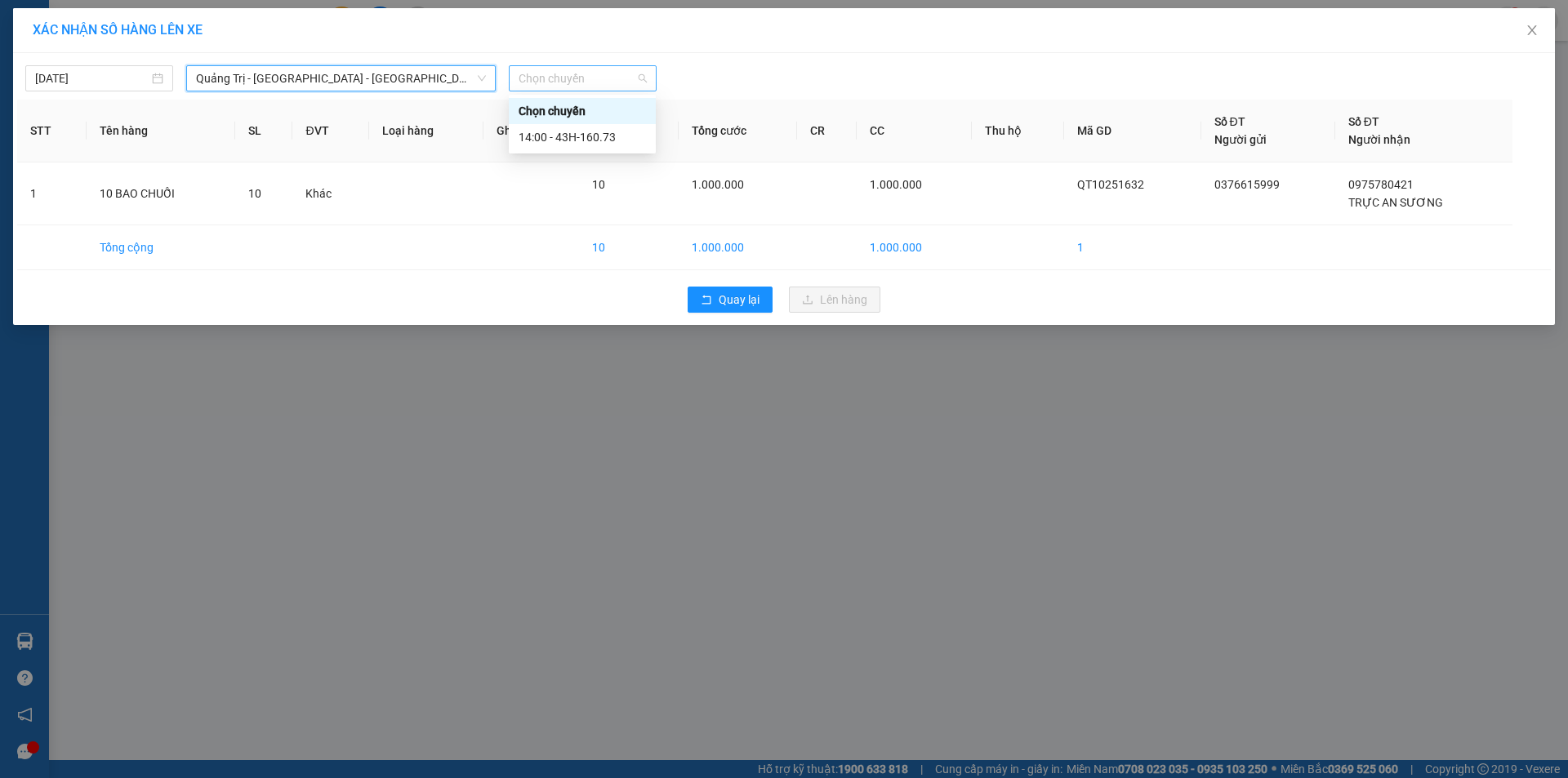
click at [611, 77] on span "Chọn chuyến" at bounding box center [583, 78] width 128 height 24
click at [594, 137] on div "14:00 - 43H-160.73" at bounding box center [582, 137] width 127 height 18
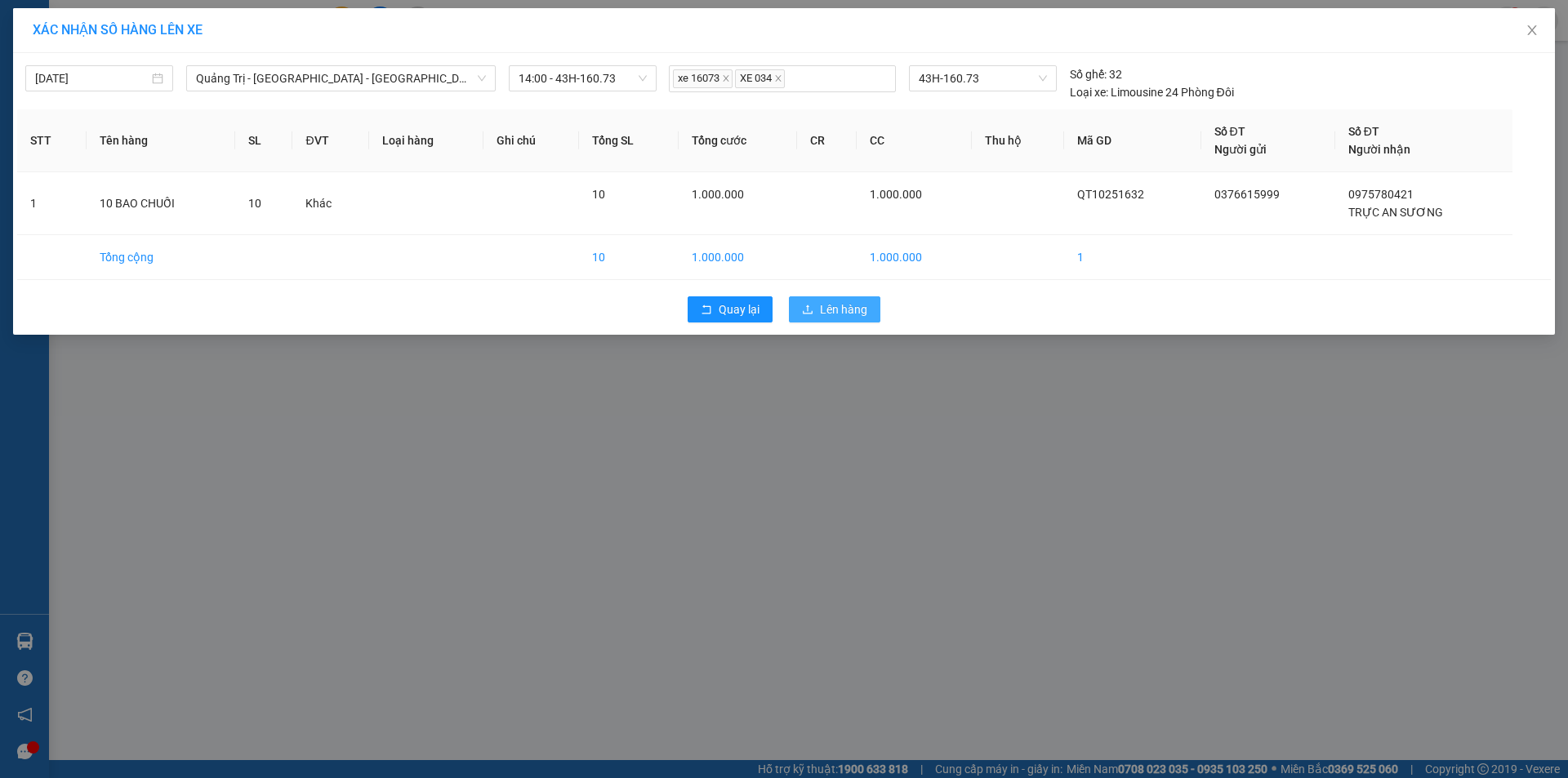
click at [829, 308] on span "Lên hàng" at bounding box center [844, 309] width 47 height 18
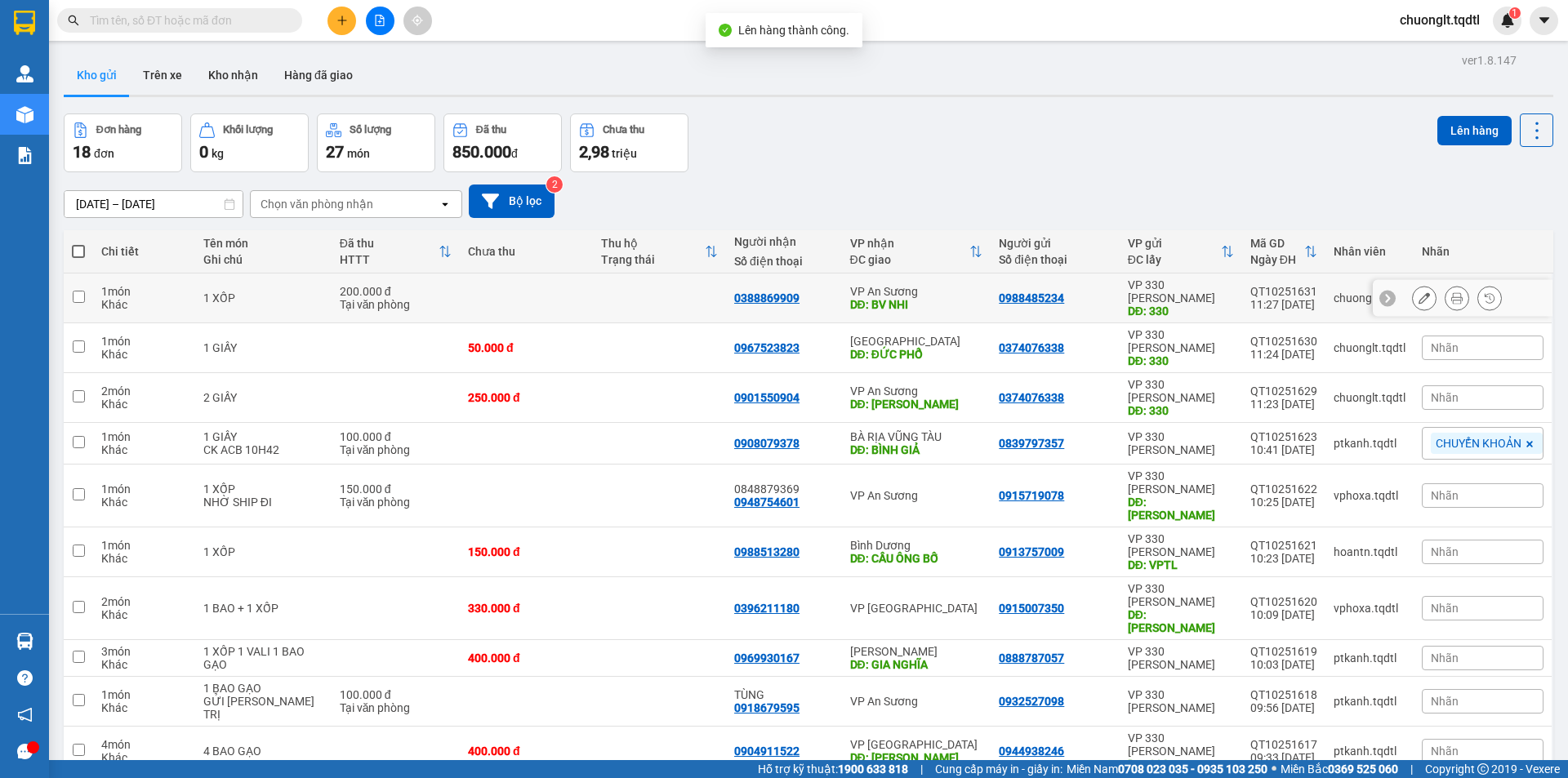
click at [593, 281] on td at bounding box center [659, 298] width 133 height 50
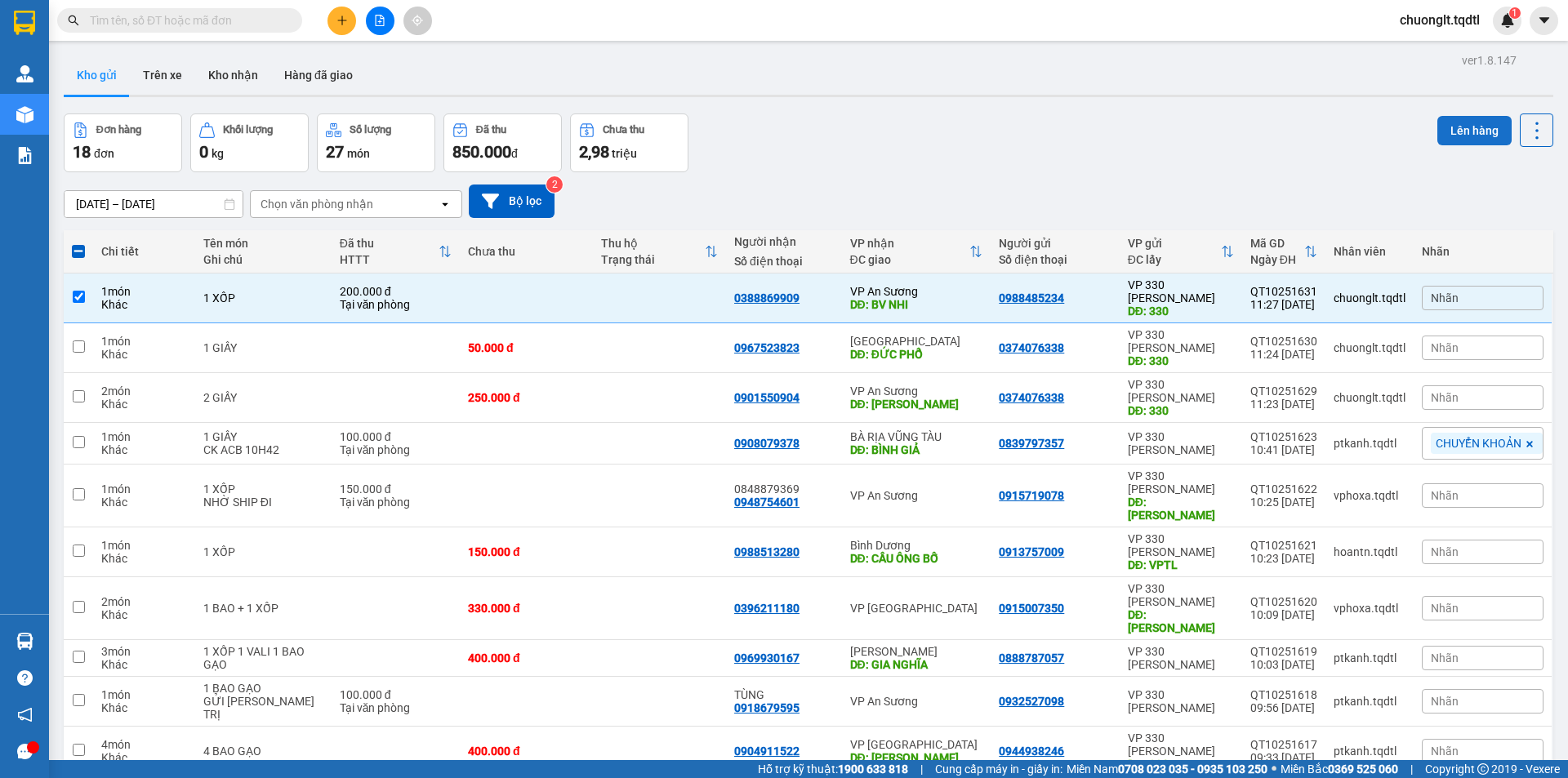
click at [1448, 126] on button "Lên hàng" at bounding box center [1474, 131] width 74 height 30
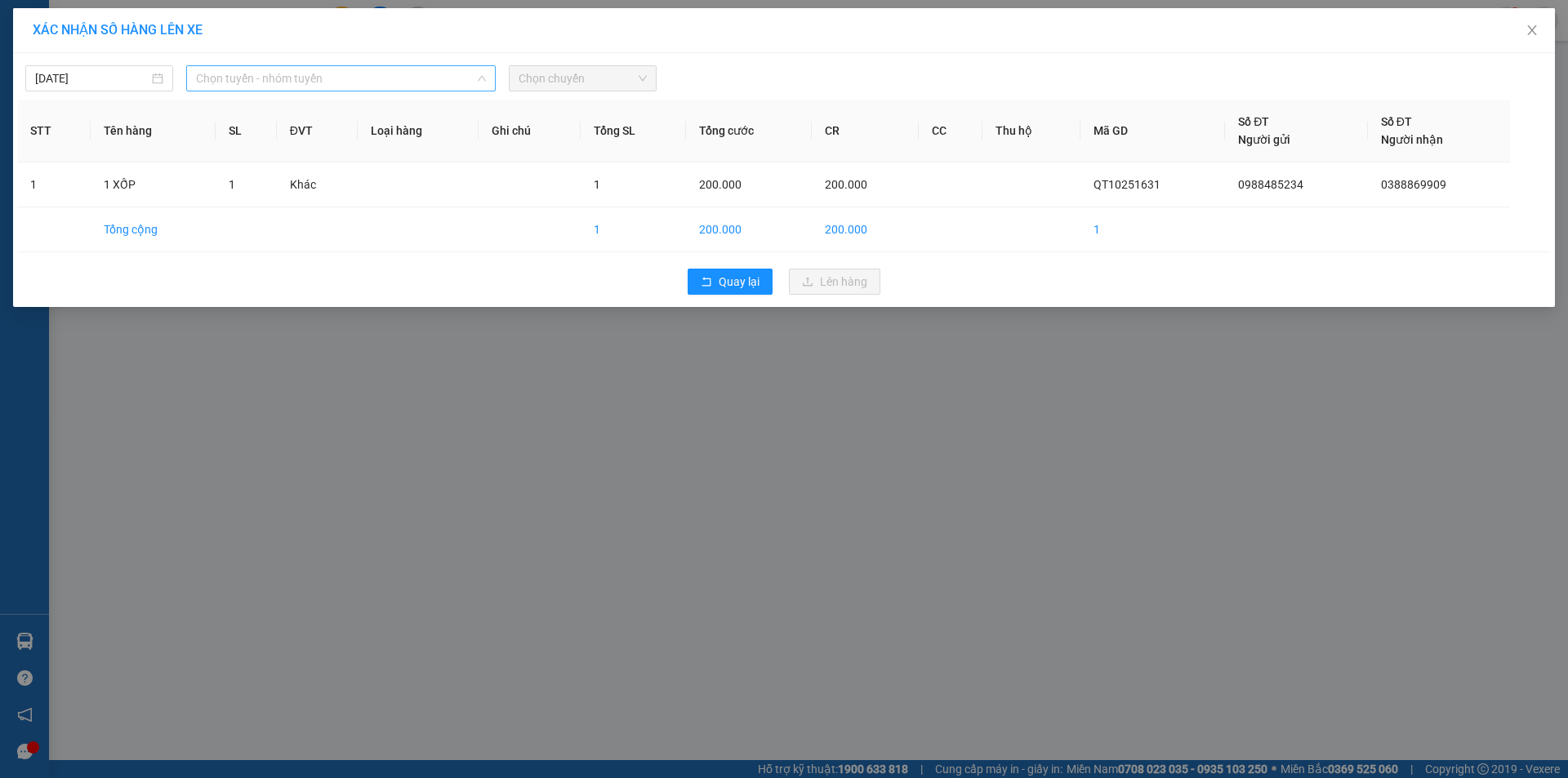
click at [398, 80] on span "Chọn tuyến - nhóm tuyến" at bounding box center [341, 78] width 290 height 24
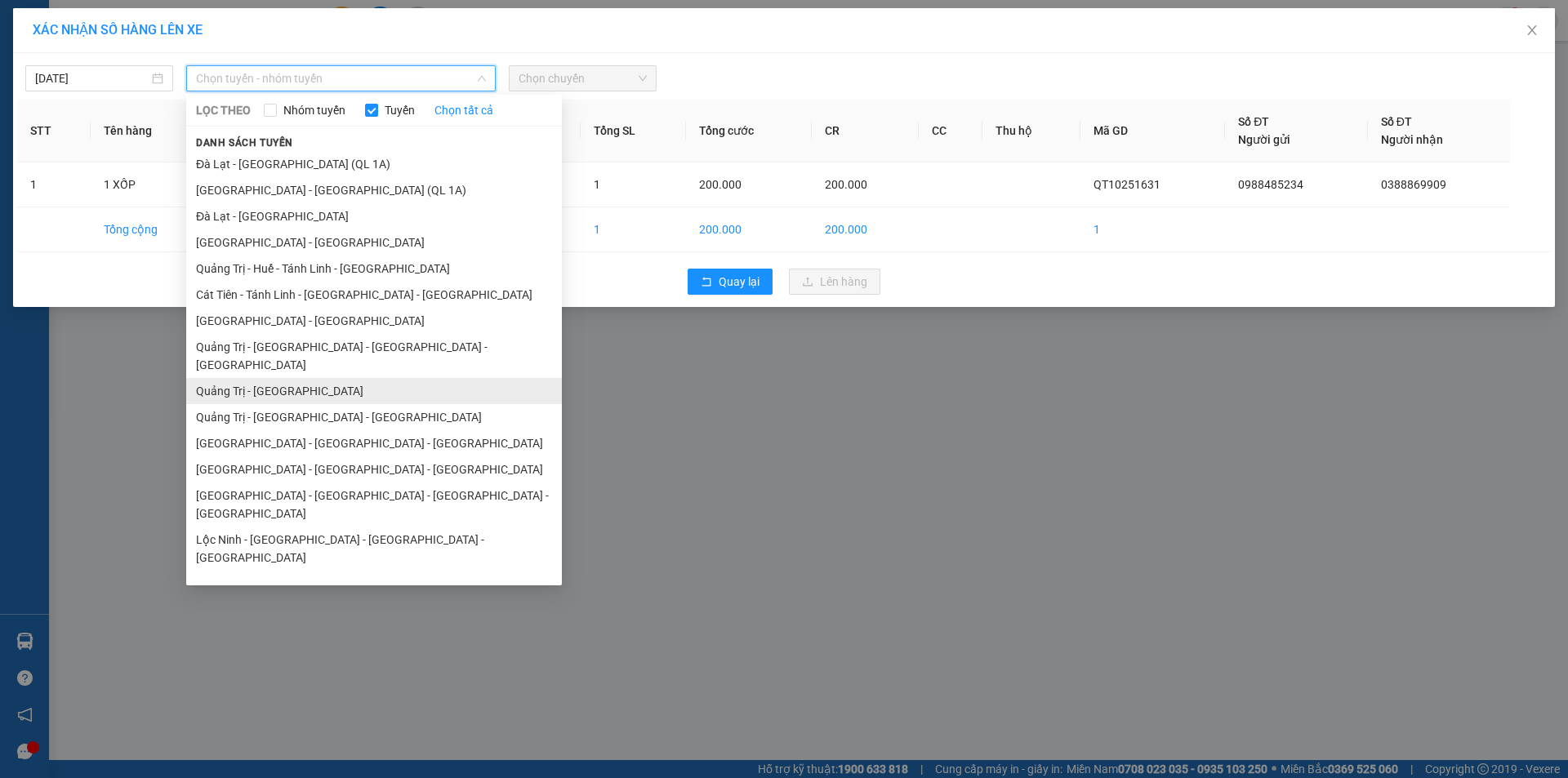
click at [315, 378] on li "Quảng Trị - [GEOGRAPHIC_DATA]" at bounding box center [374, 390] width 376 height 26
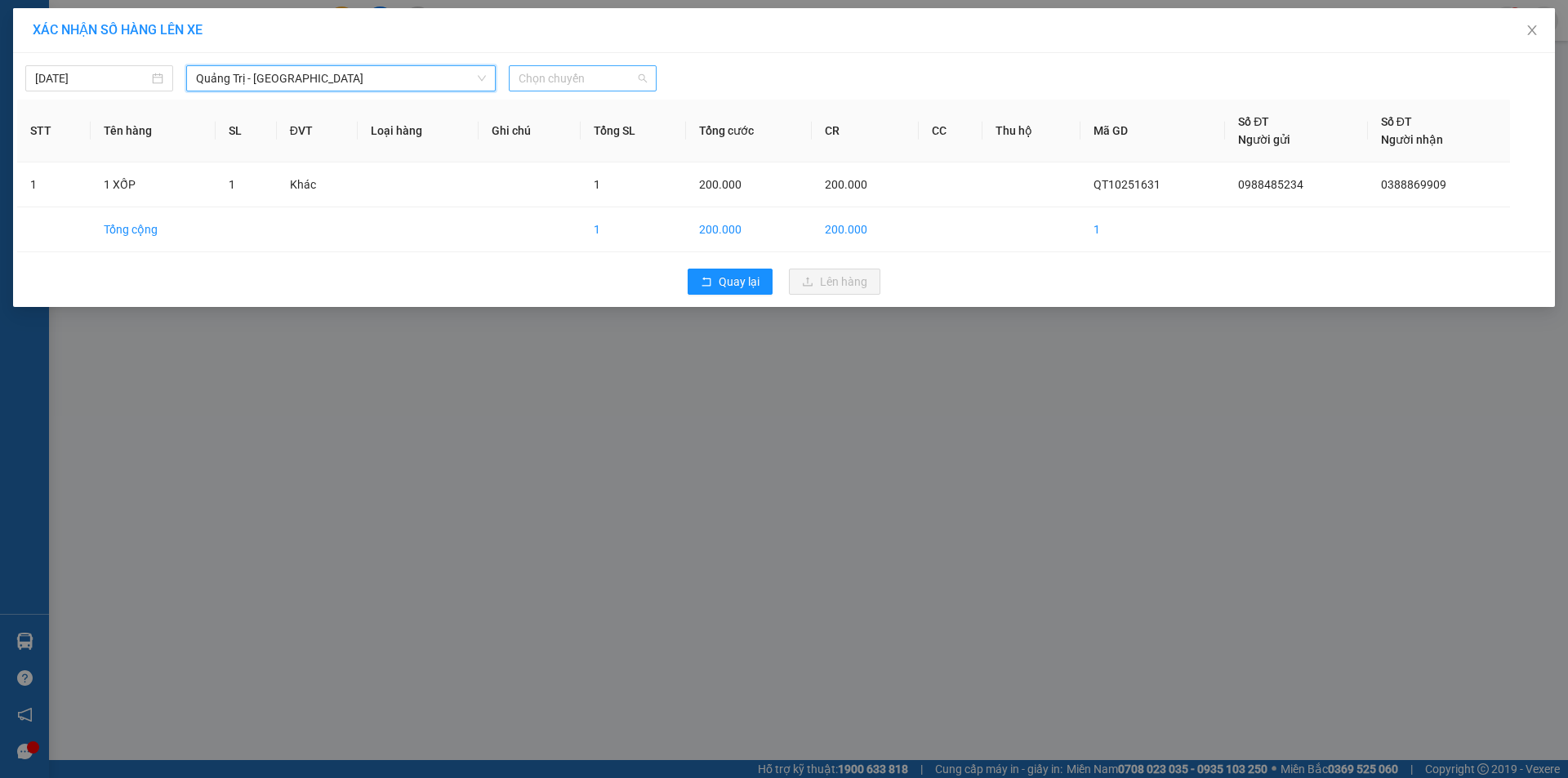
click at [593, 84] on span "Chọn chuyến" at bounding box center [583, 78] width 128 height 24
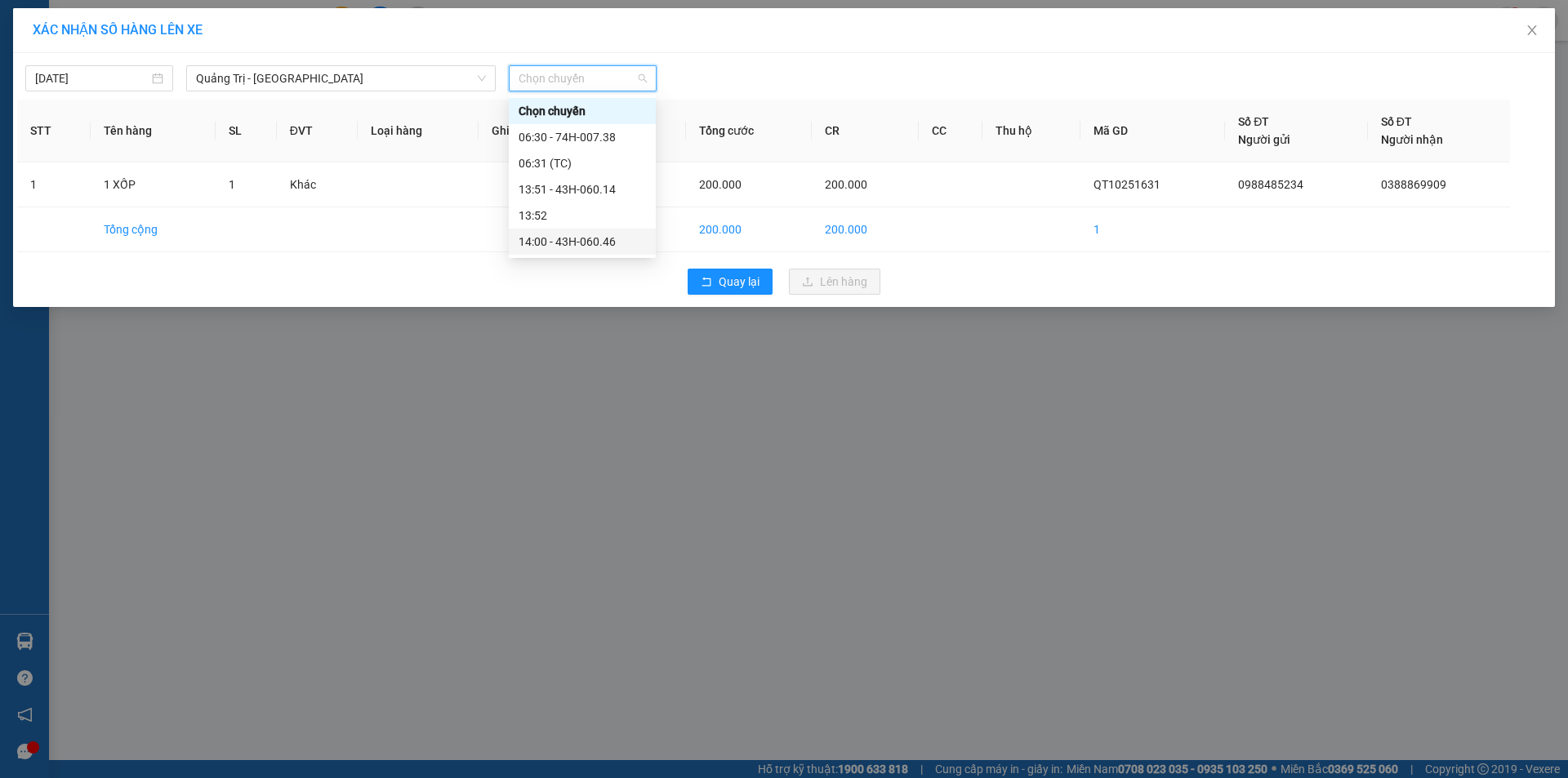
click at [601, 239] on div "14:00 - 43H-060.46" at bounding box center [582, 241] width 127 height 18
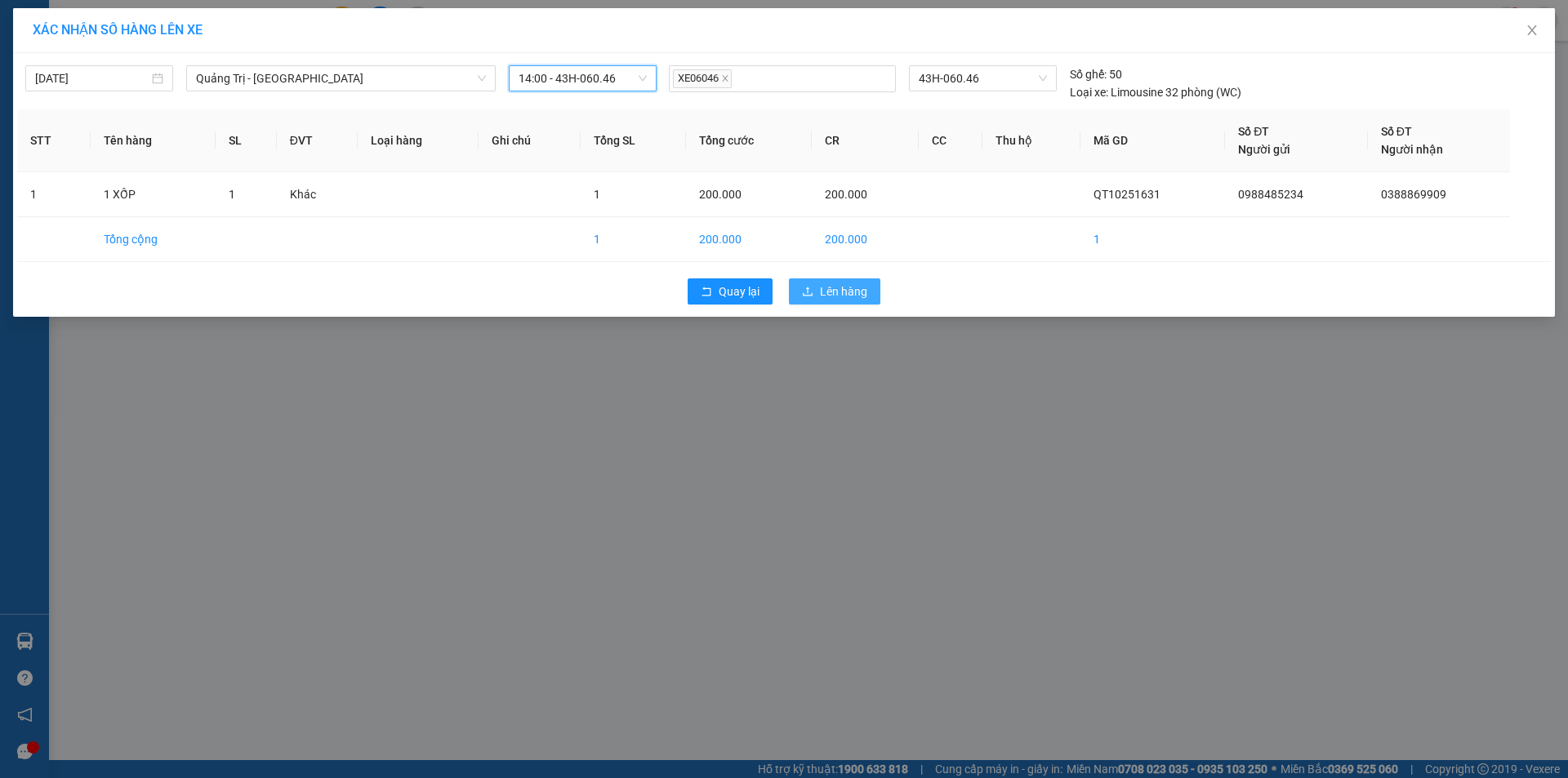
click at [853, 293] on span "Lên hàng" at bounding box center [844, 291] width 47 height 18
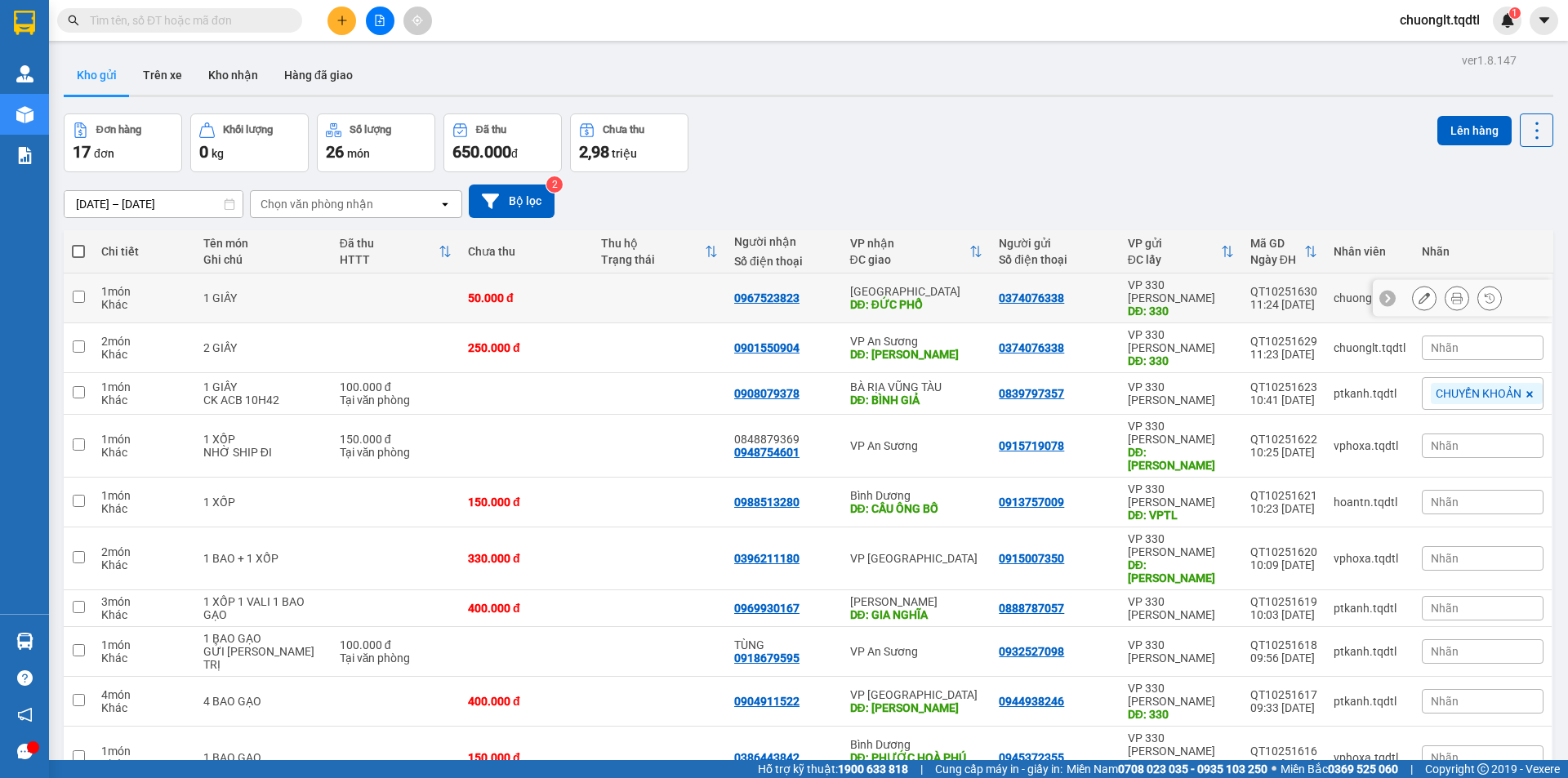
click at [333, 292] on td at bounding box center [395, 298] width 128 height 50
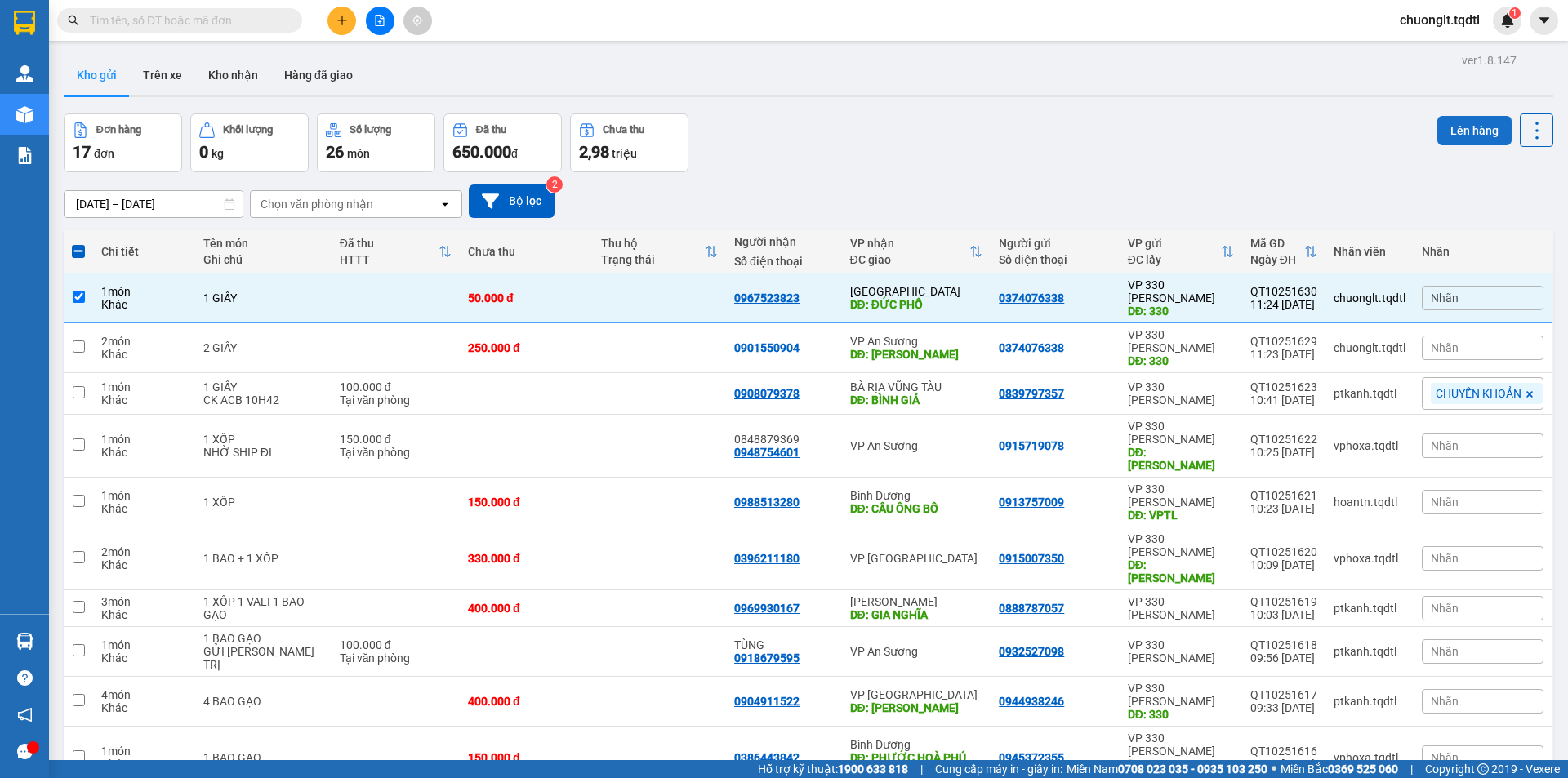
click at [1458, 134] on button "Lên hàng" at bounding box center [1474, 131] width 74 height 30
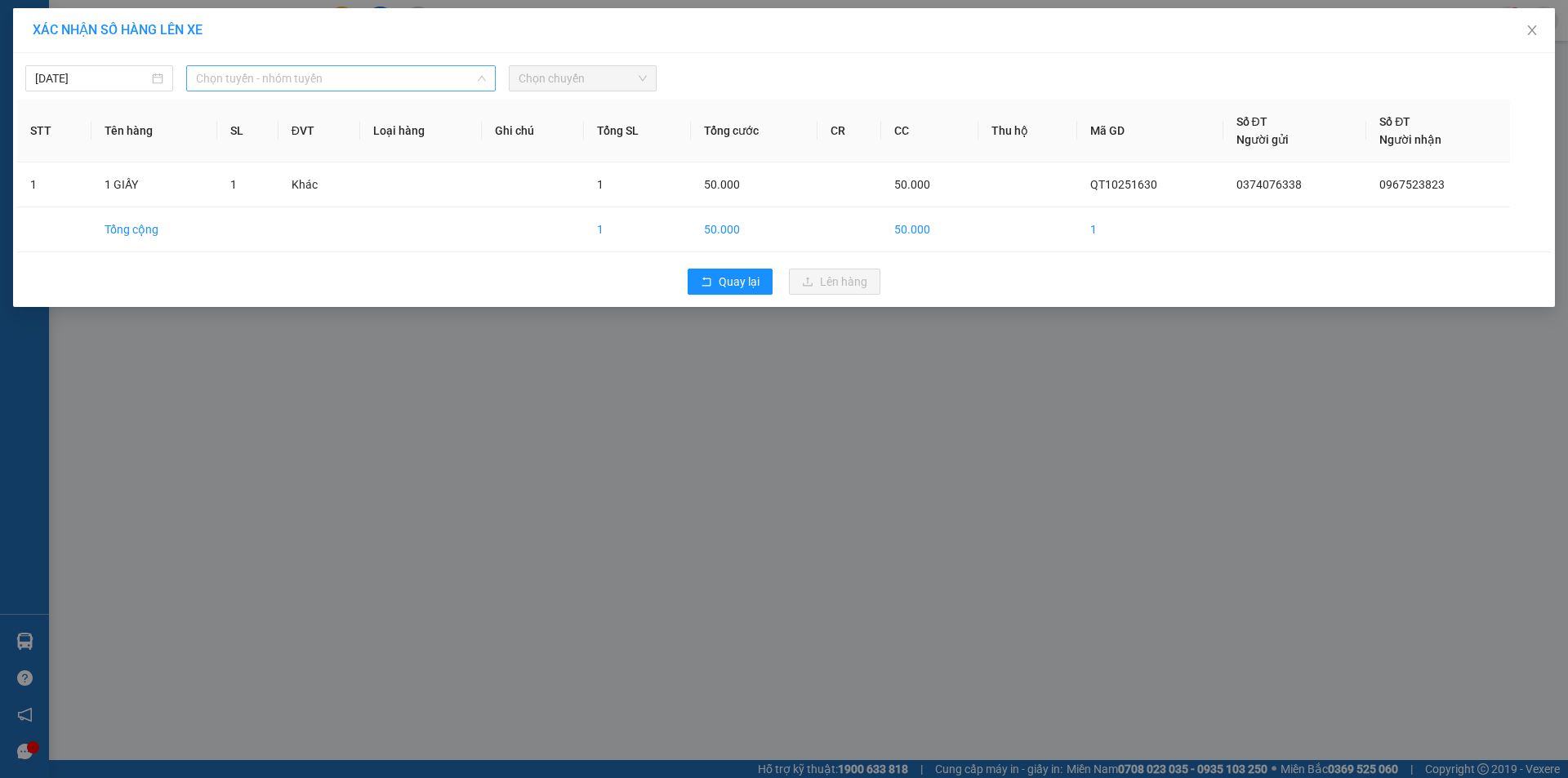
drag, startPoint x: 407, startPoint y: 75, endPoint x: 399, endPoint y: 80, distance: 9.4
click at [408, 75] on span "Chọn tuyến - nhóm tuyến" at bounding box center [341, 78] width 290 height 24
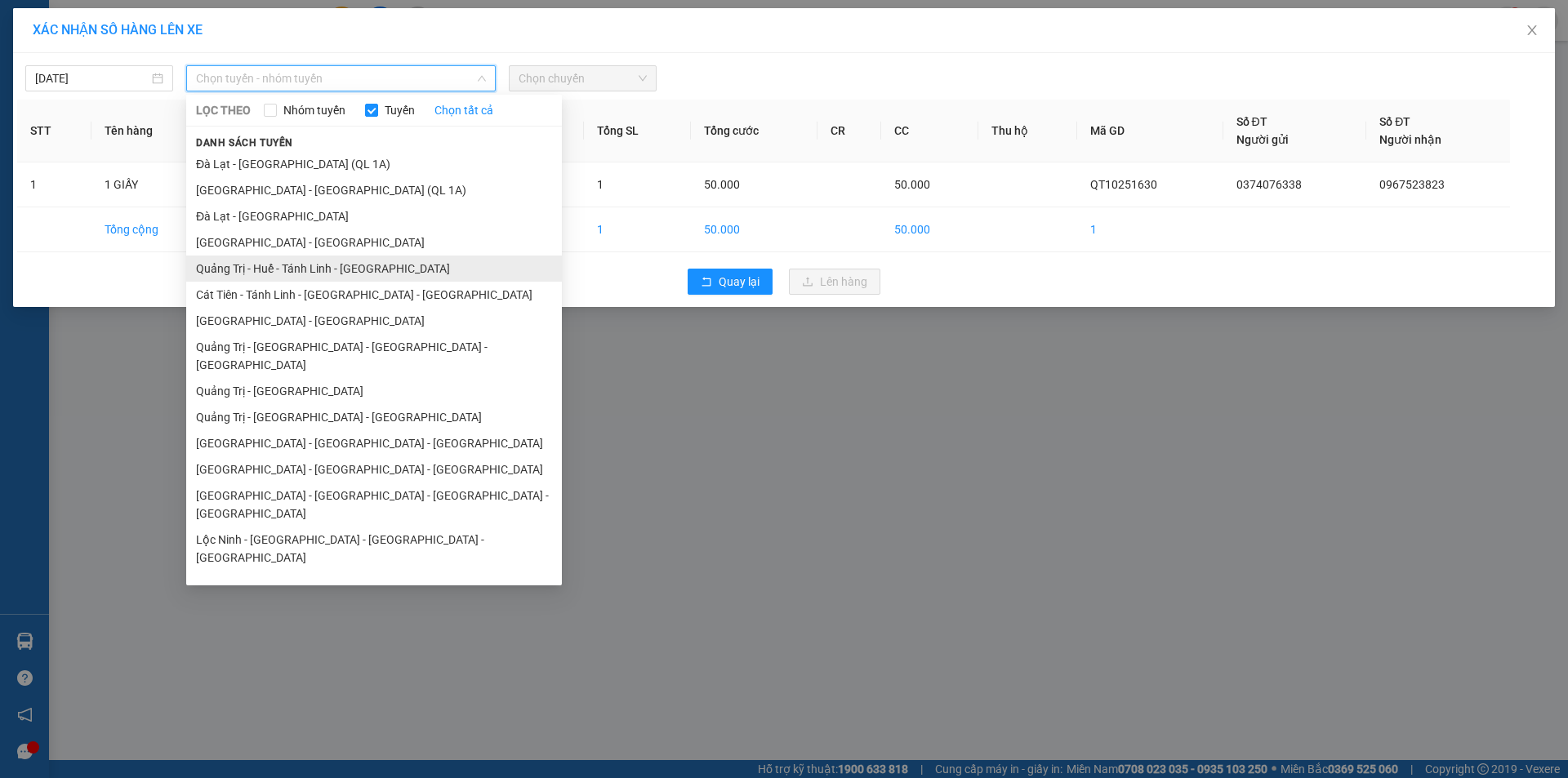
click at [342, 263] on li "Quảng Trị - Huế - Tánh Linh - [GEOGRAPHIC_DATA]" at bounding box center [374, 268] width 376 height 26
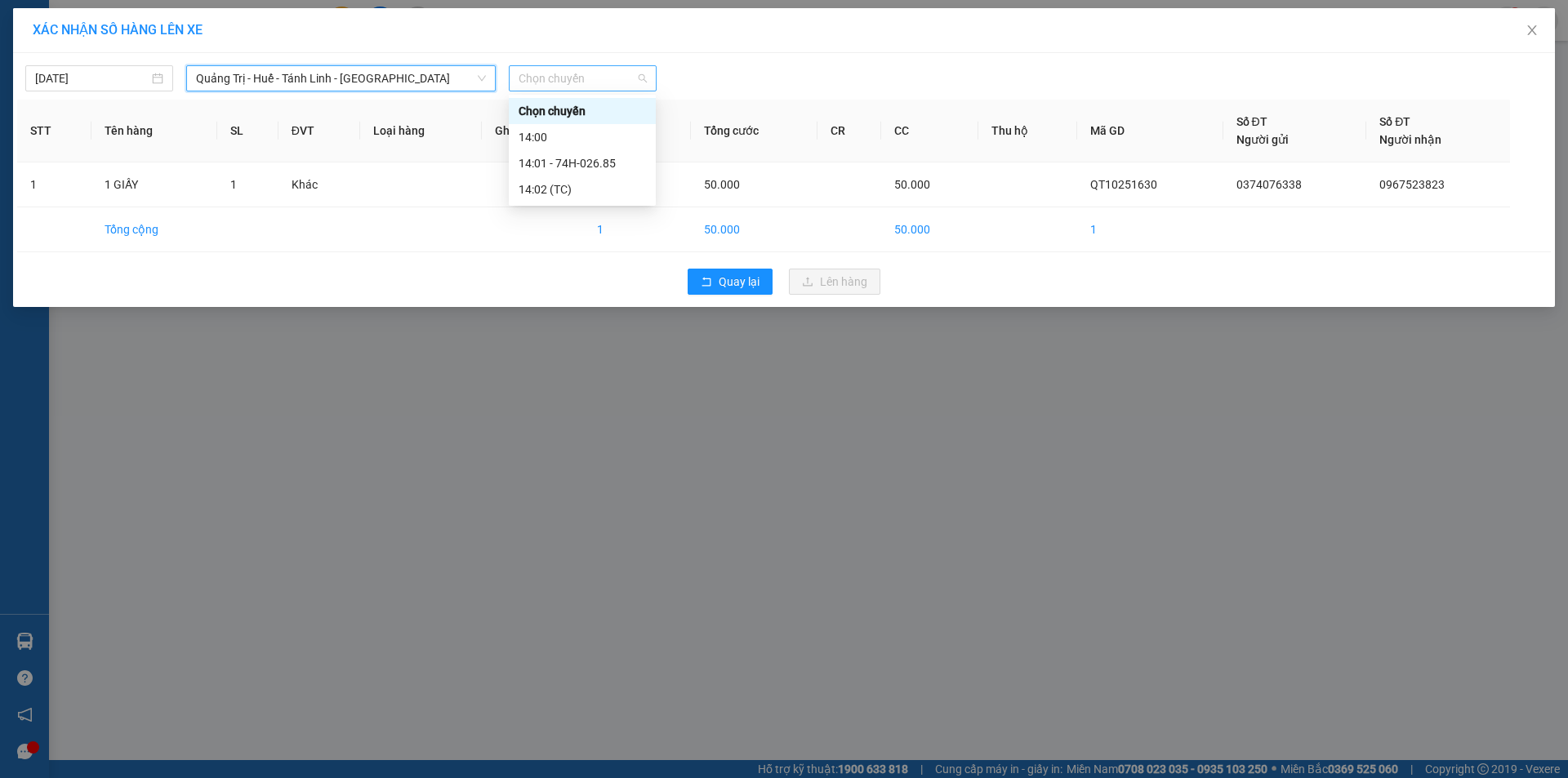
click at [598, 80] on span "Chọn chuyến" at bounding box center [583, 78] width 128 height 24
click at [600, 161] on div "14:01 - 74H-026.85" at bounding box center [582, 163] width 127 height 18
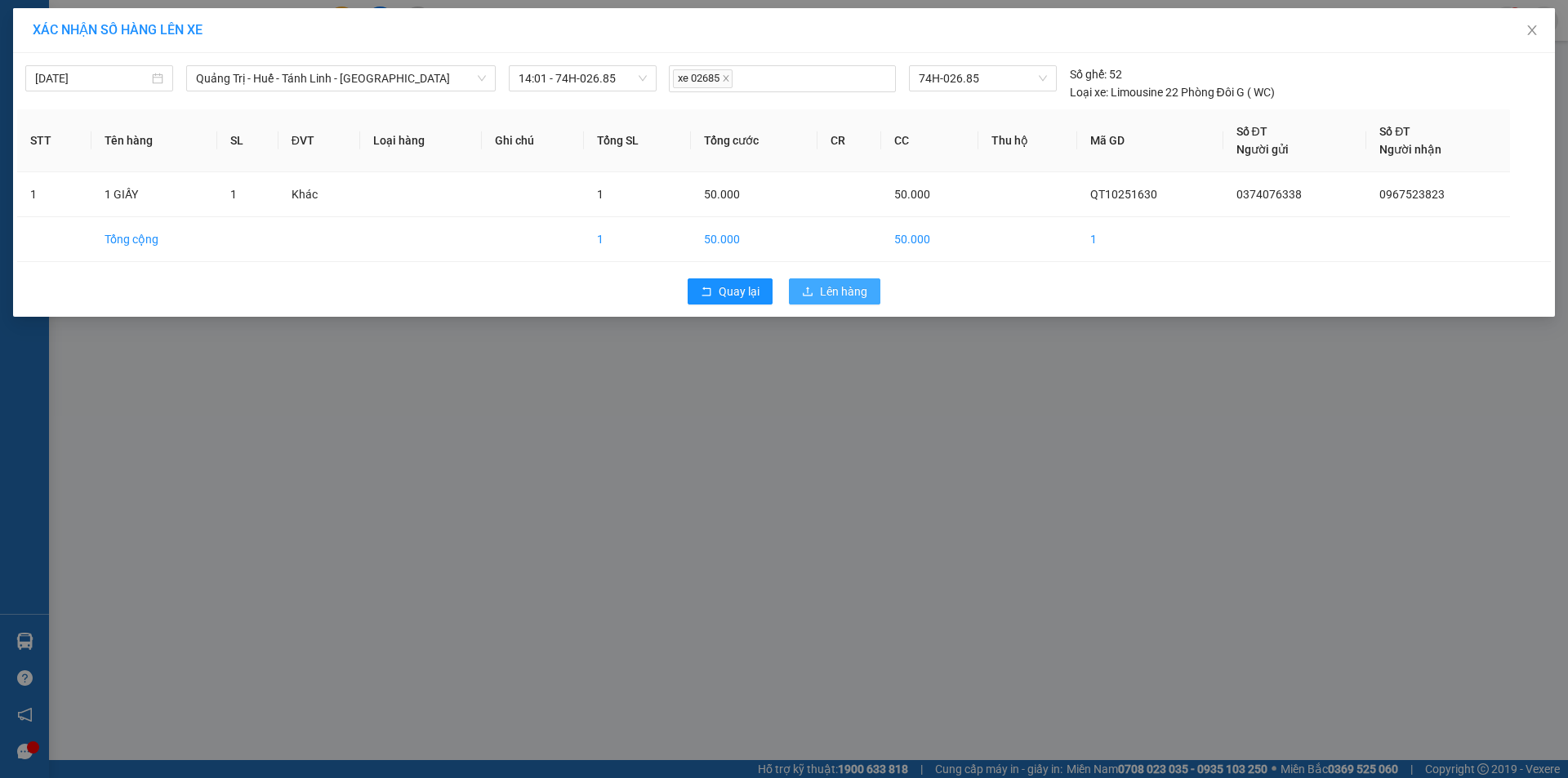
click at [860, 300] on button "Lên hàng" at bounding box center [835, 291] width 91 height 26
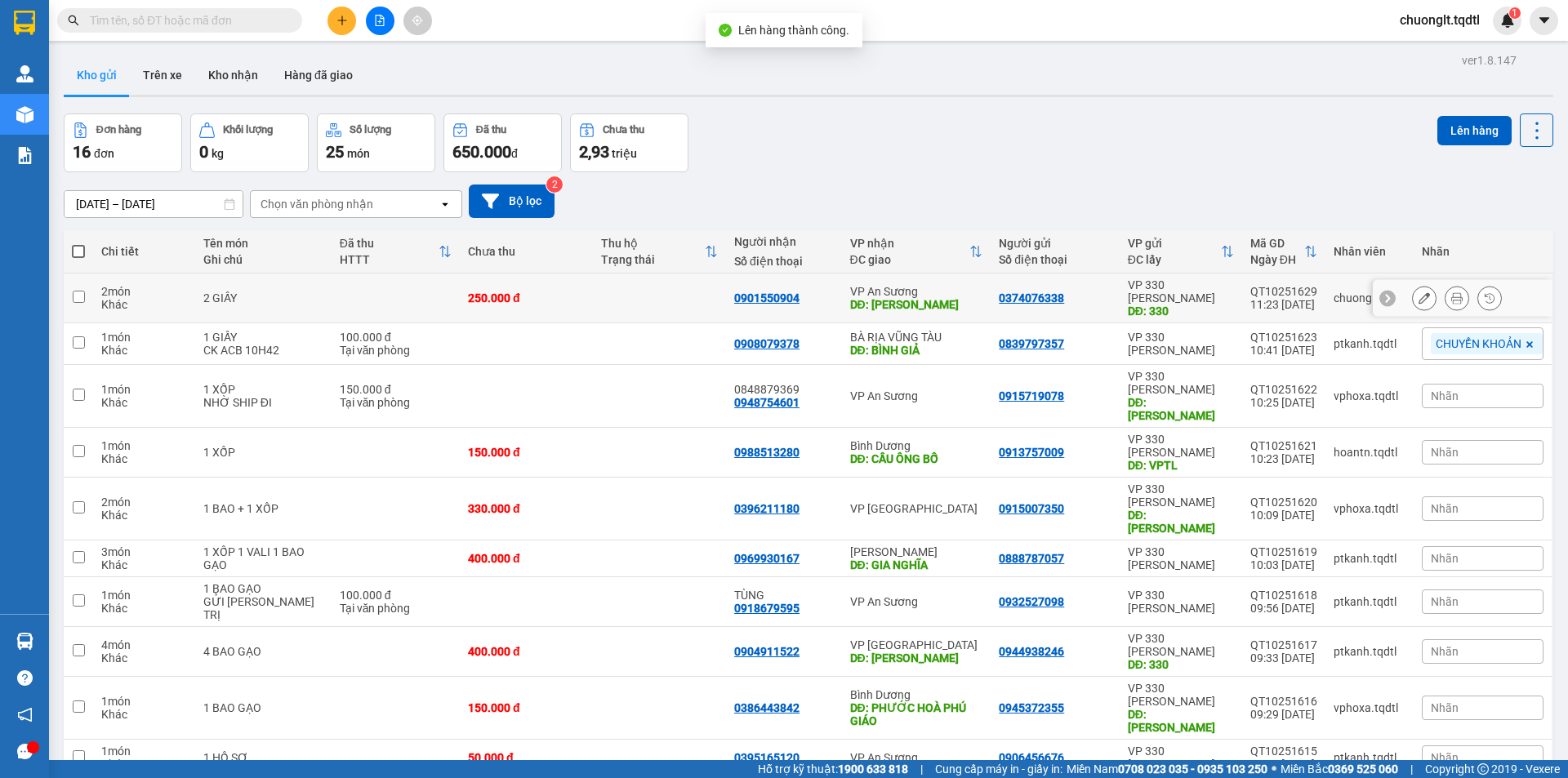
click at [403, 287] on td at bounding box center [395, 298] width 128 height 50
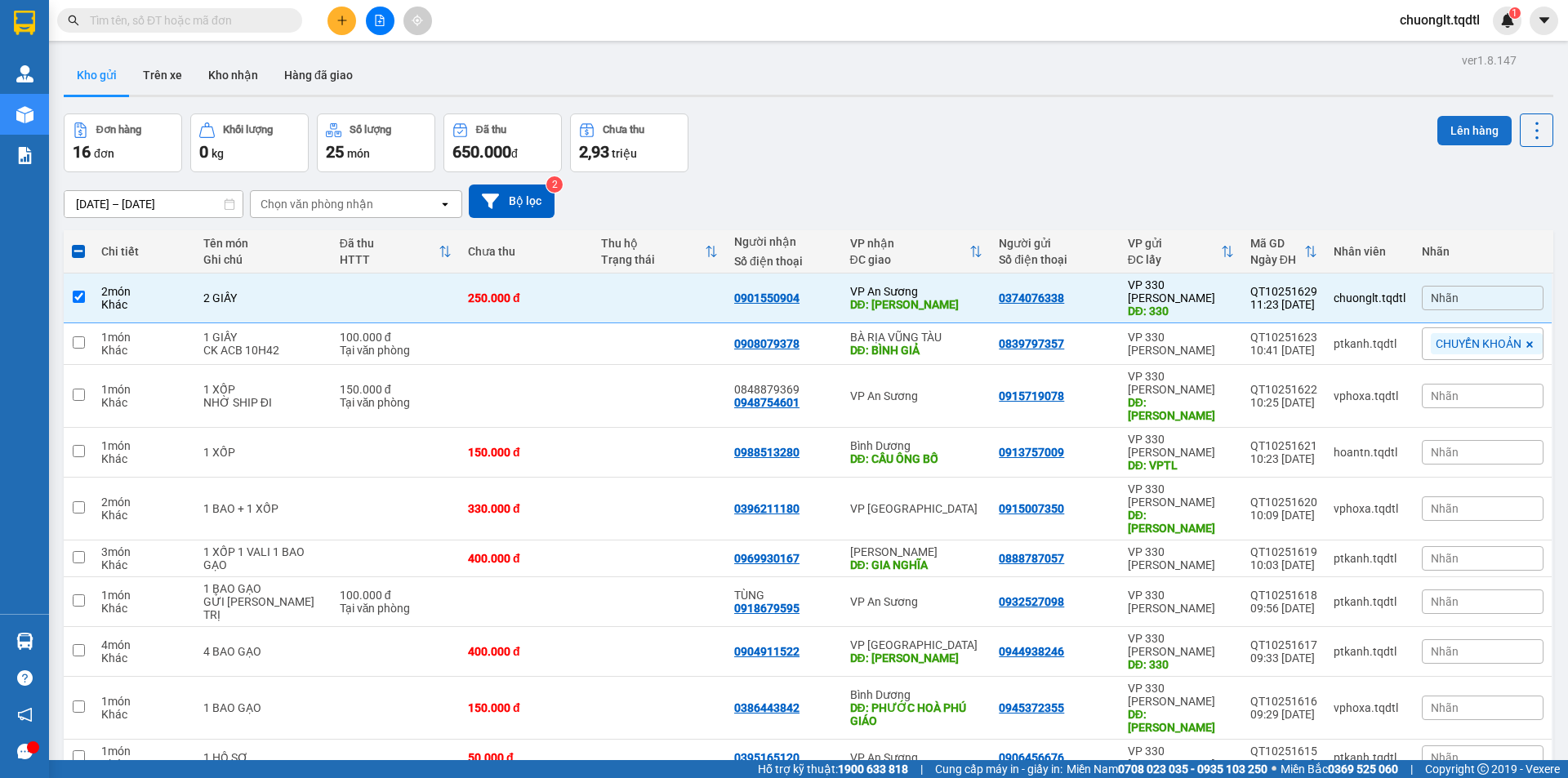
click at [1452, 126] on button "Lên hàng" at bounding box center [1474, 131] width 74 height 30
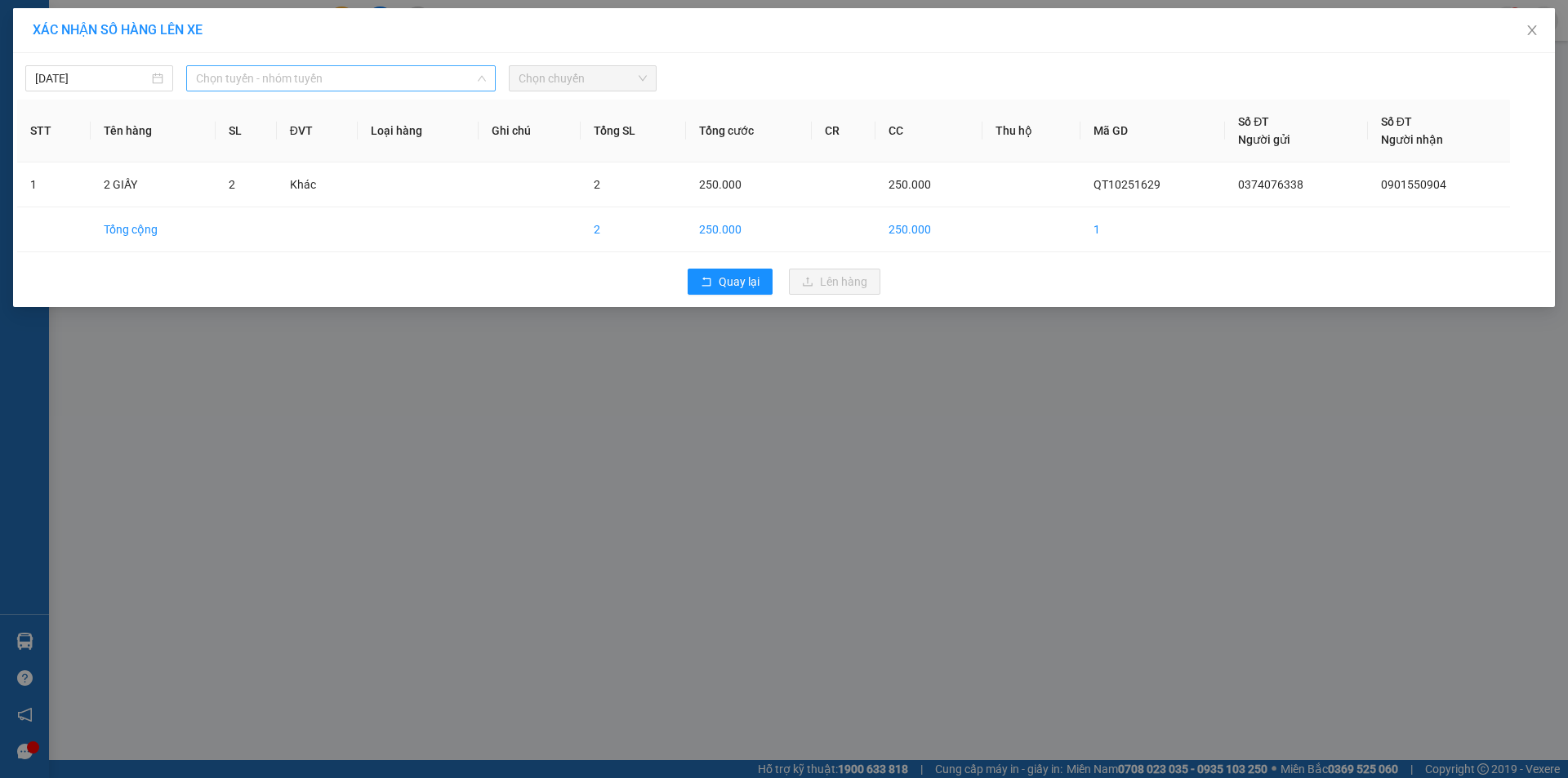
click at [408, 70] on span "Chọn tuyến - nhóm tuyến" at bounding box center [341, 78] width 290 height 24
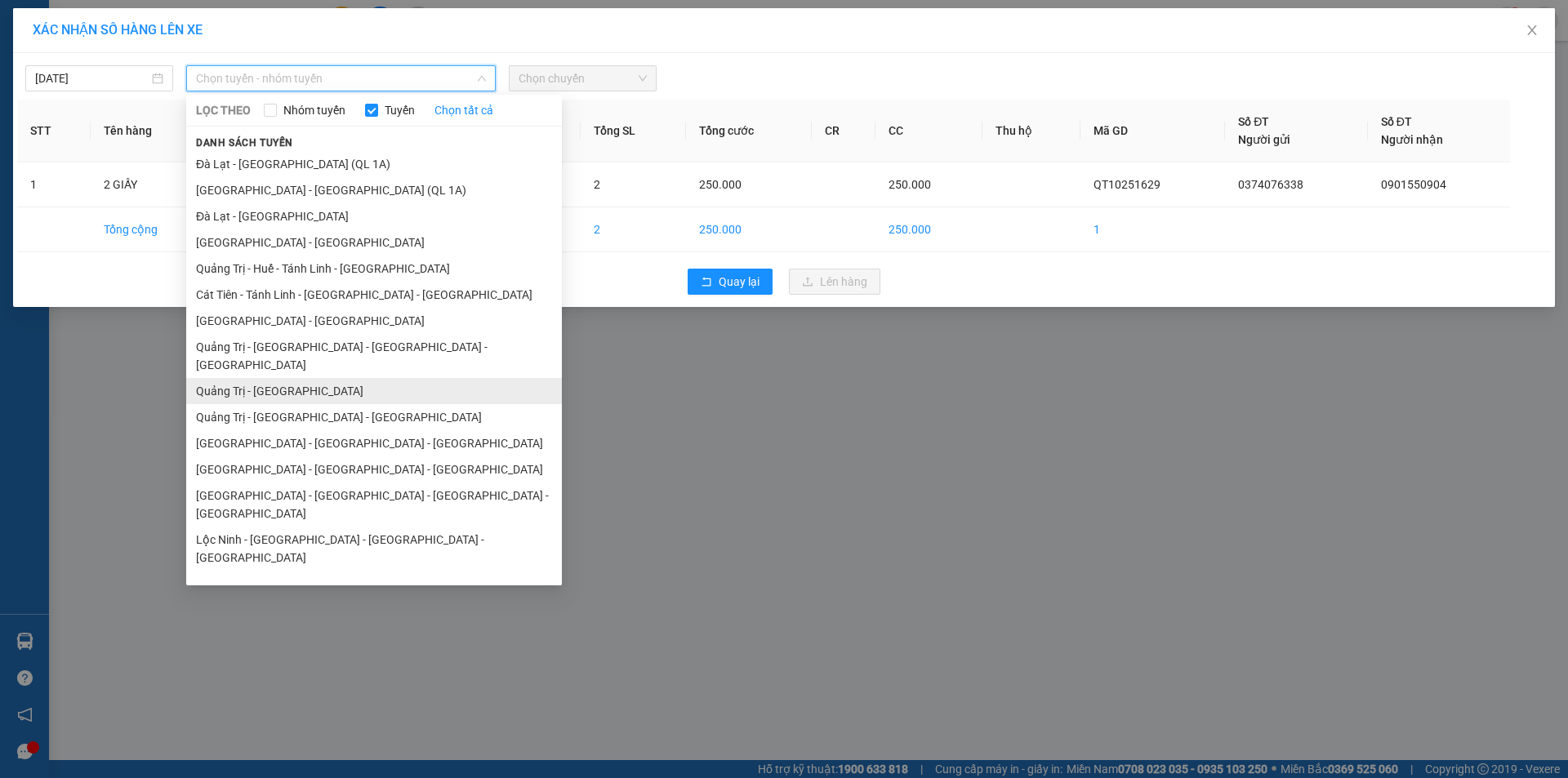
drag, startPoint x: 321, startPoint y: 374, endPoint x: 393, endPoint y: 284, distance: 115.3
click at [322, 378] on li "Quảng Trị - [GEOGRAPHIC_DATA]" at bounding box center [374, 390] width 376 height 26
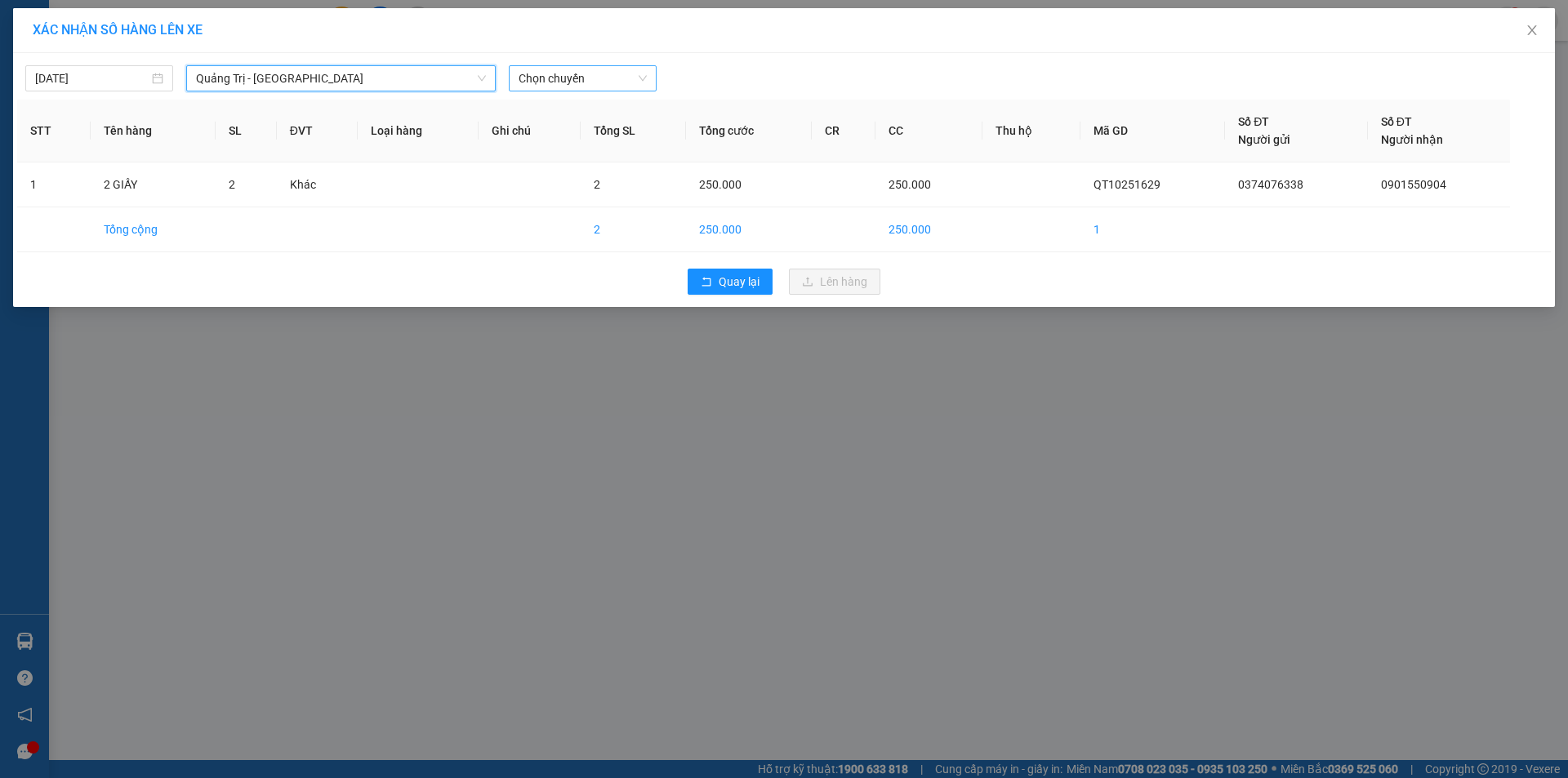
click at [584, 70] on span "Chọn chuyến" at bounding box center [583, 78] width 128 height 24
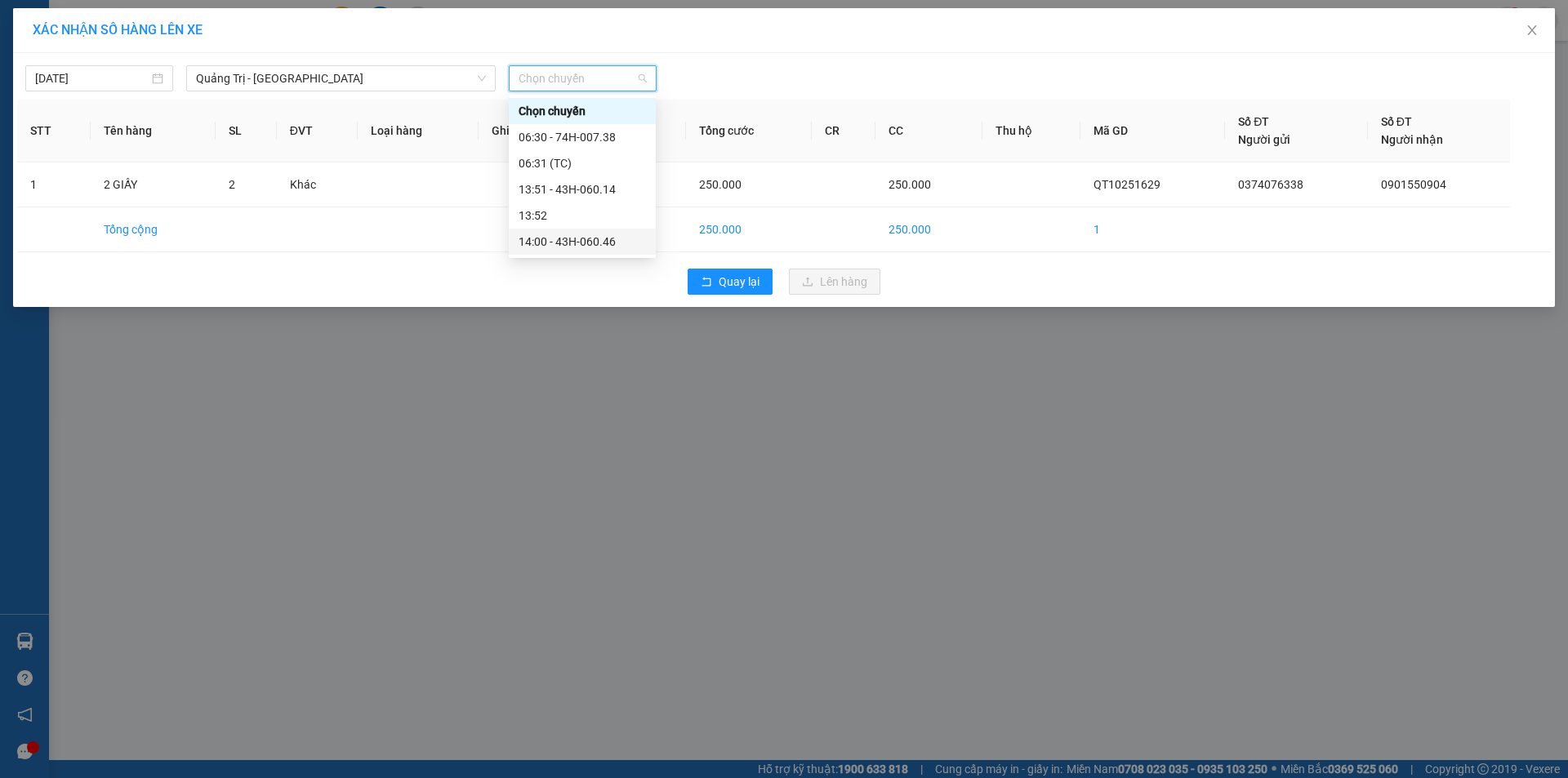
click at [602, 240] on div "14:00 - 43H-060.46" at bounding box center [582, 241] width 127 height 18
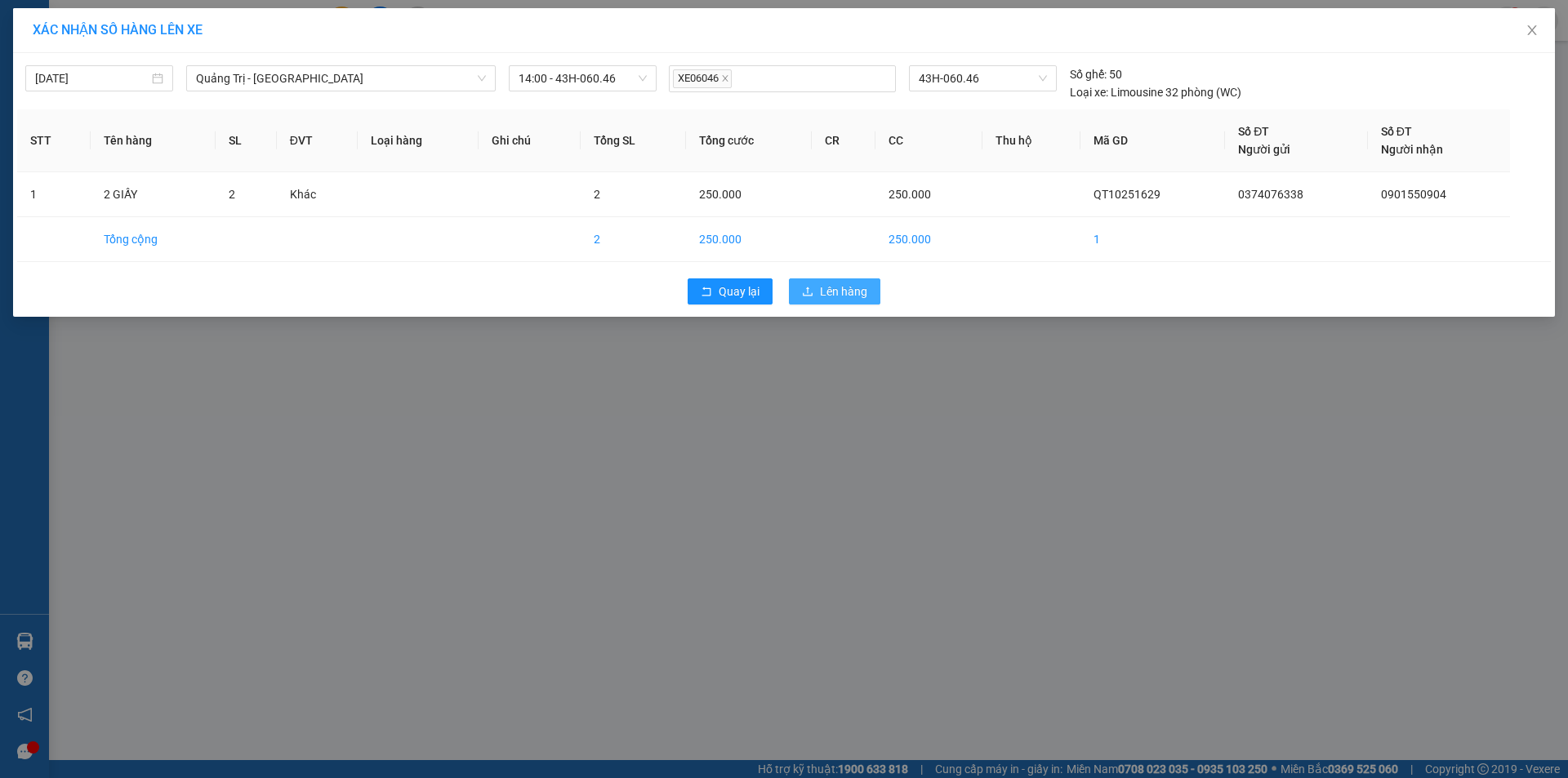
click at [831, 282] on span "Lên hàng" at bounding box center [844, 291] width 47 height 18
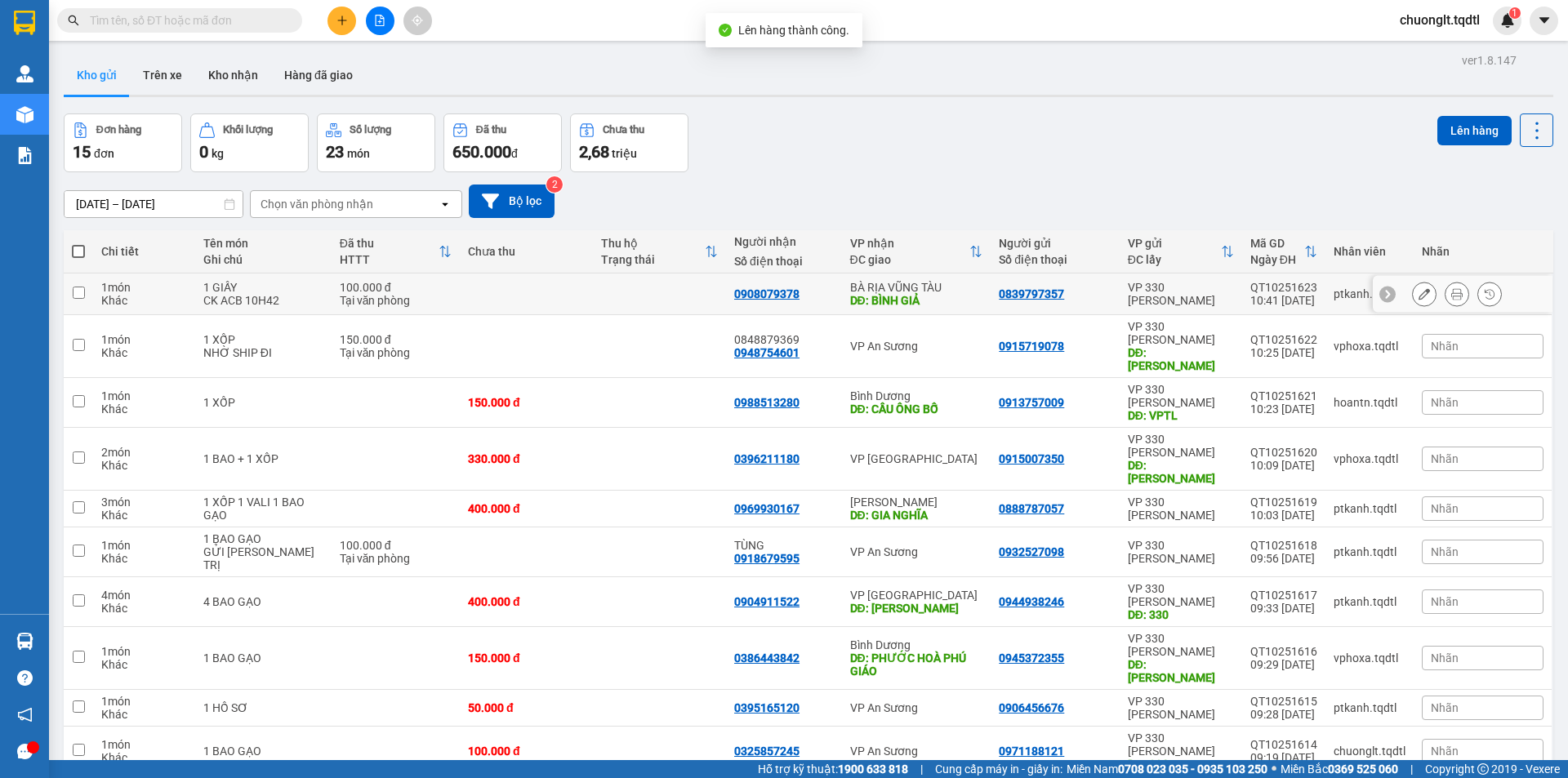
click at [486, 286] on td at bounding box center [526, 293] width 133 height 41
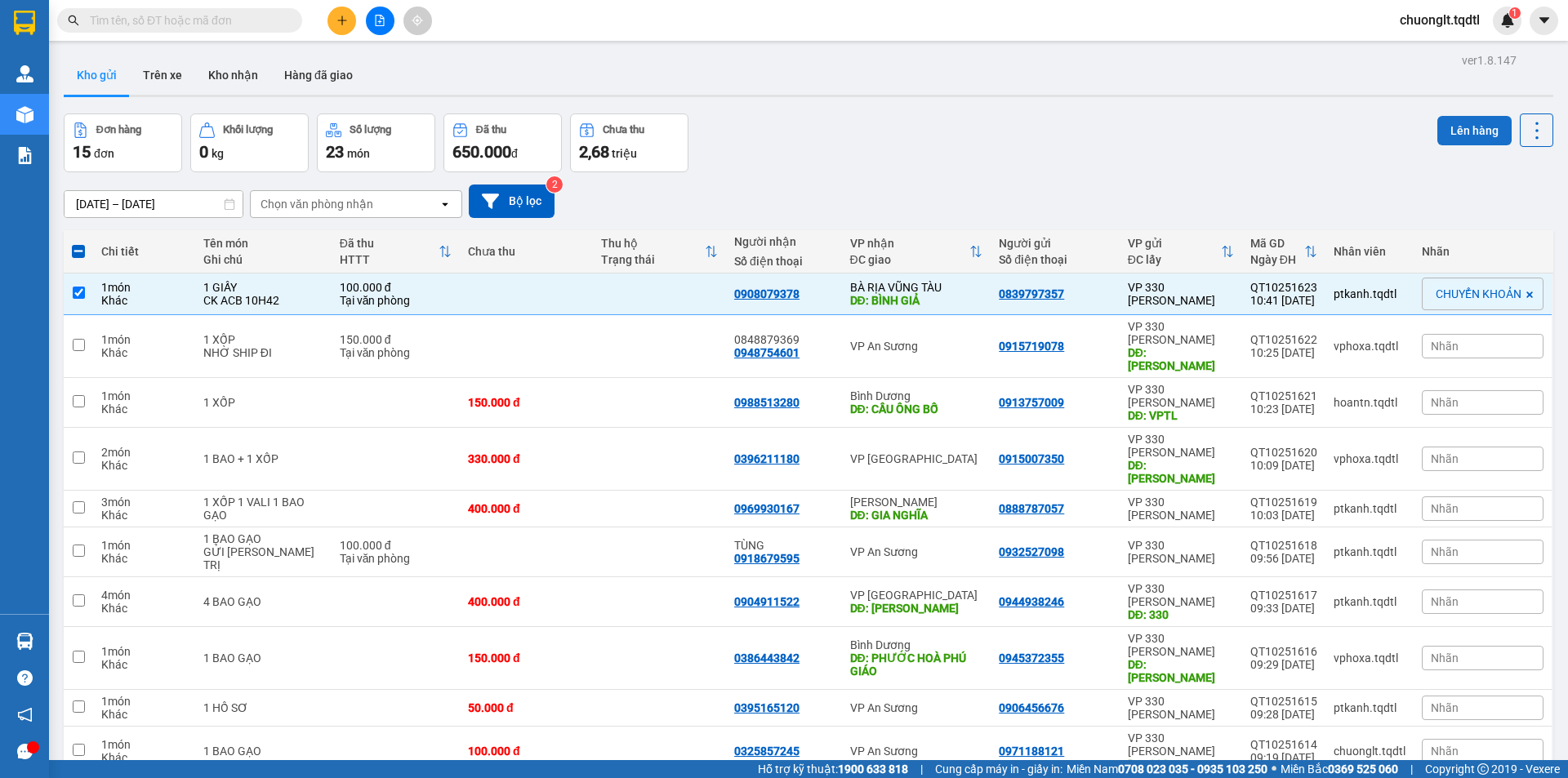
click at [1447, 127] on button "Lên hàng" at bounding box center [1474, 131] width 74 height 30
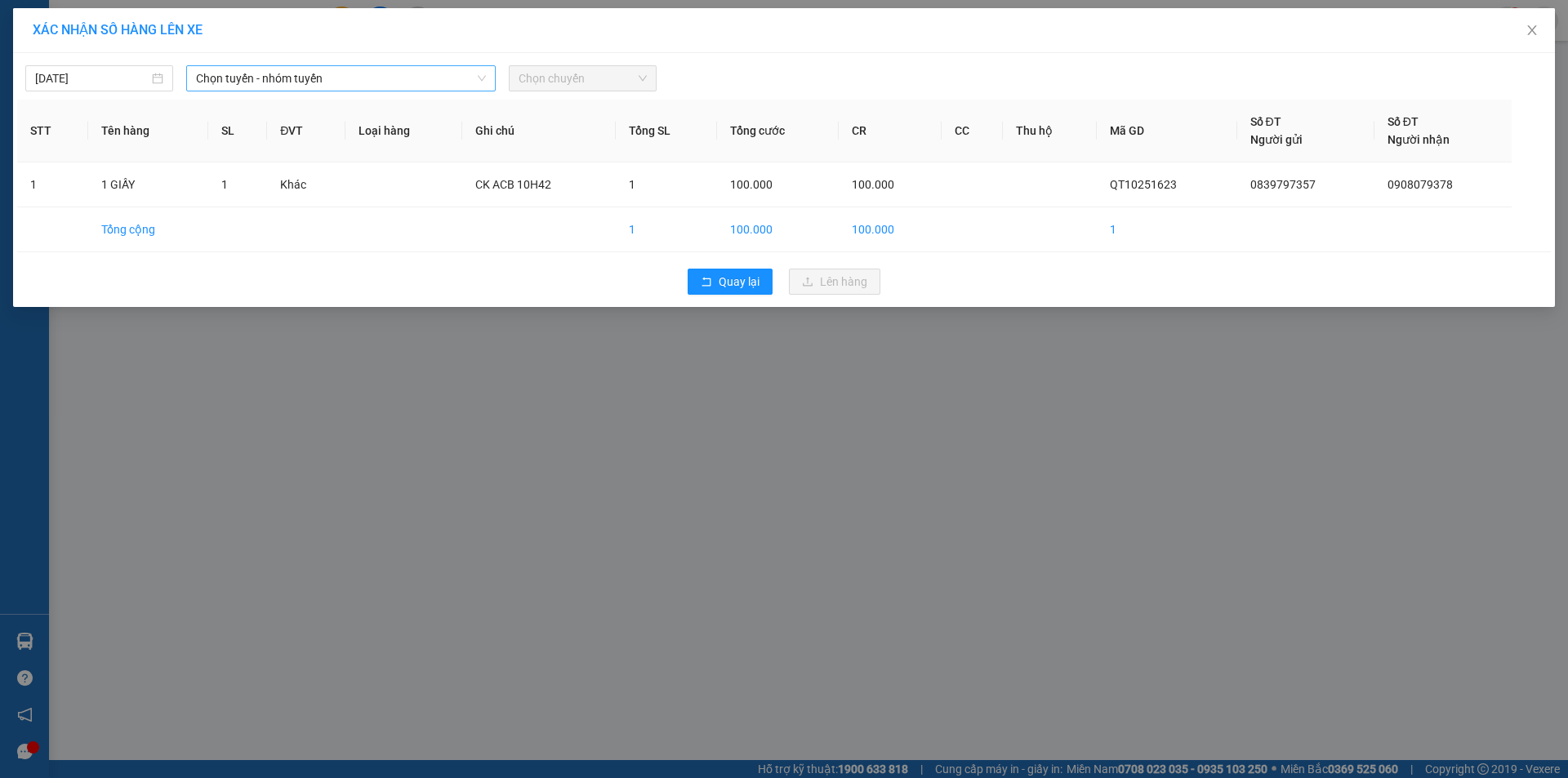
click at [379, 86] on span "Chọn tuyến - nhóm tuyến" at bounding box center [341, 78] width 290 height 24
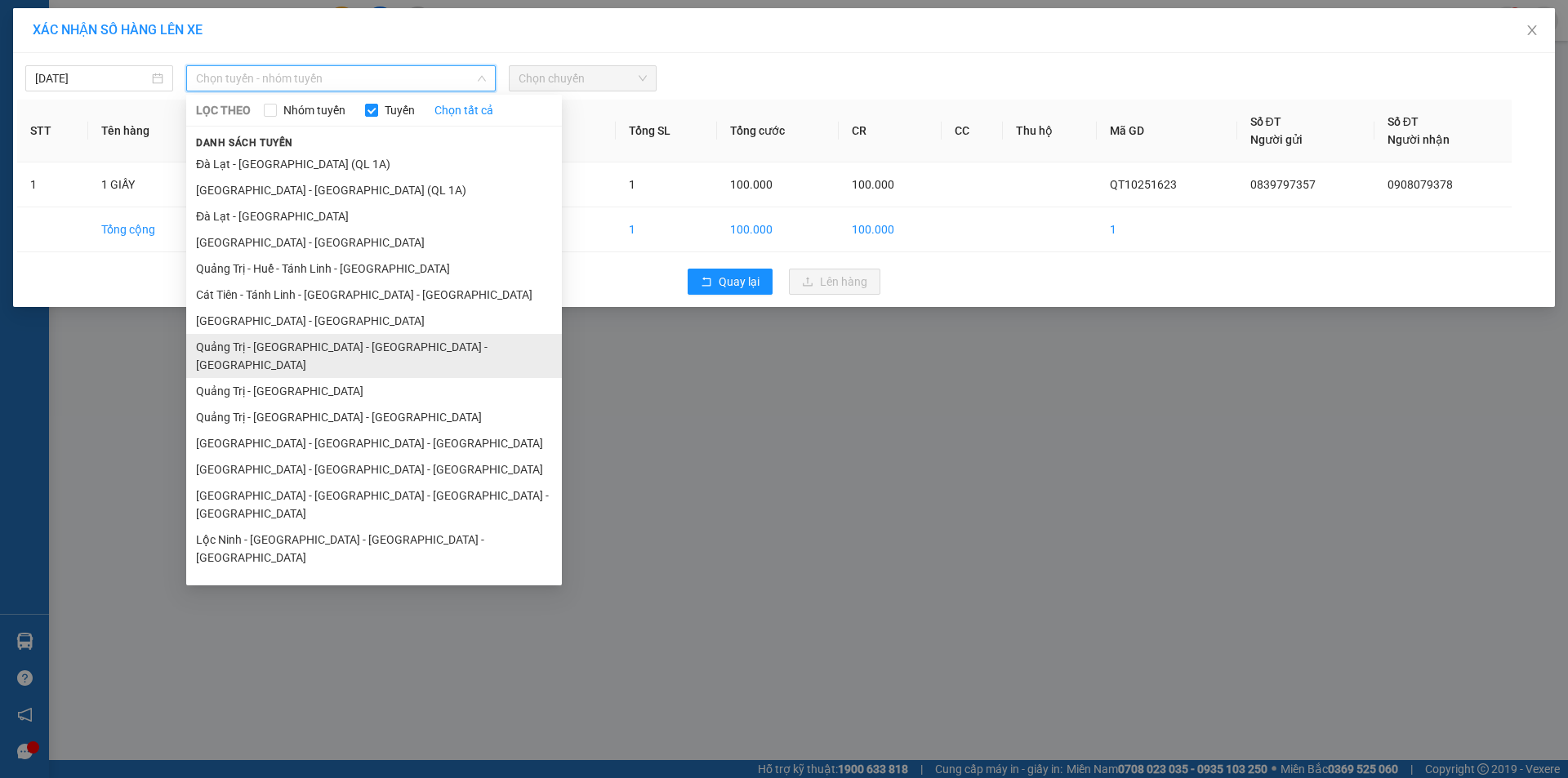
click at [345, 339] on li "Quảng Trị - [GEOGRAPHIC_DATA] - [GEOGRAPHIC_DATA] - [GEOGRAPHIC_DATA]" at bounding box center [374, 356] width 376 height 44
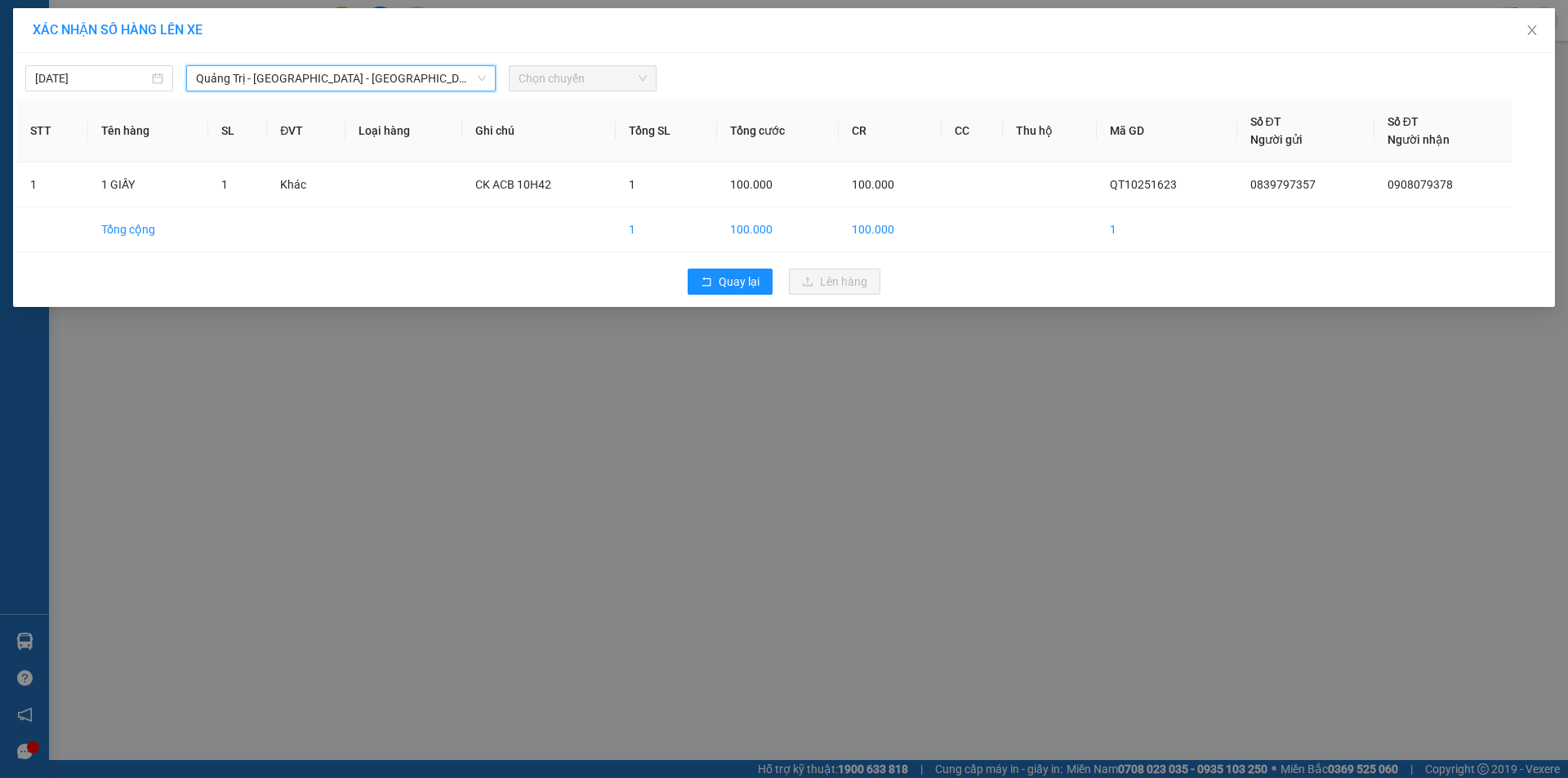
click at [583, 80] on span "Chọn chuyến" at bounding box center [583, 78] width 128 height 24
click at [603, 83] on span "Chọn chuyến" at bounding box center [583, 78] width 128 height 24
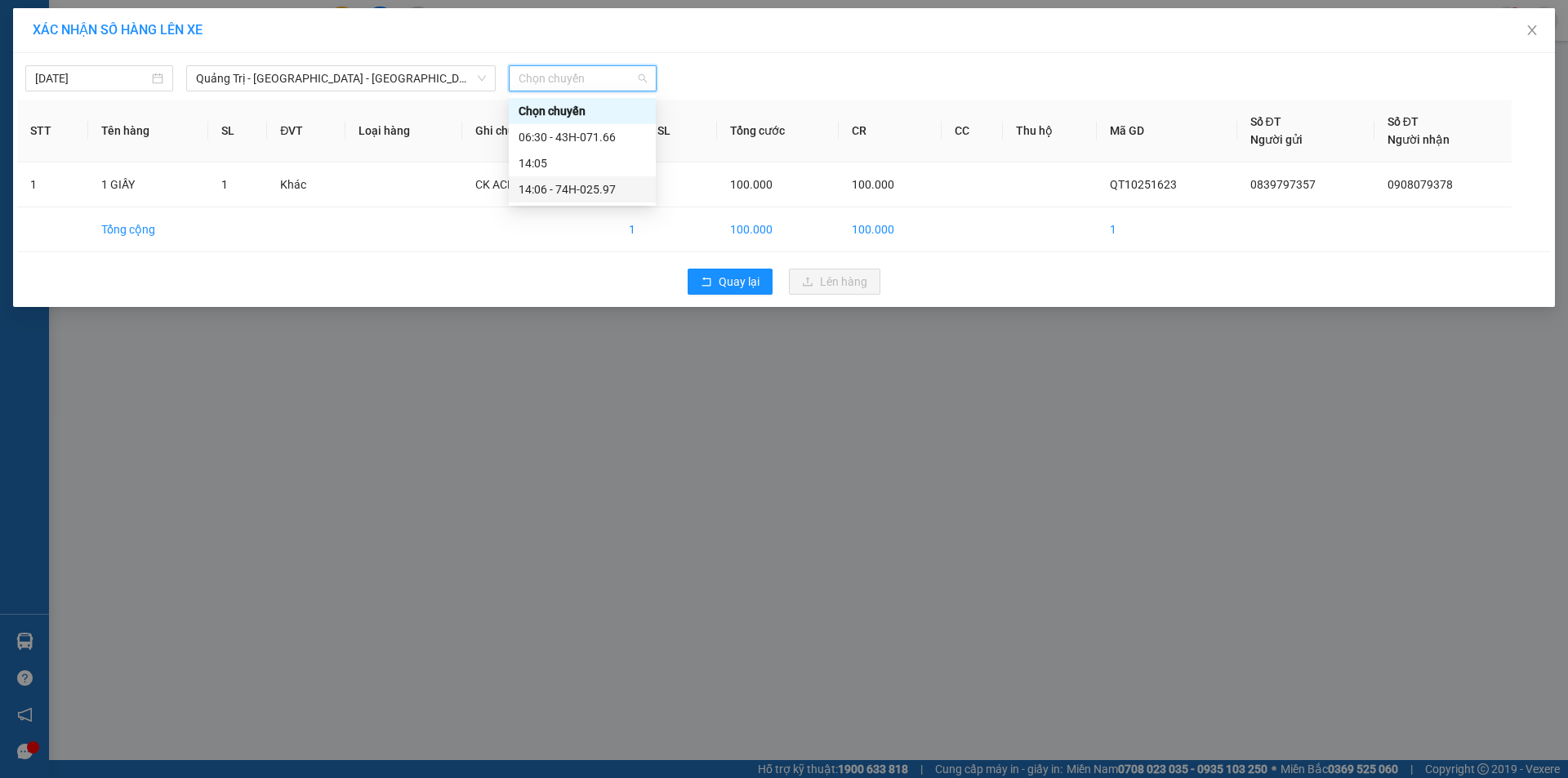
click at [598, 180] on div "14:06 - 74H-025.97" at bounding box center [582, 189] width 127 height 18
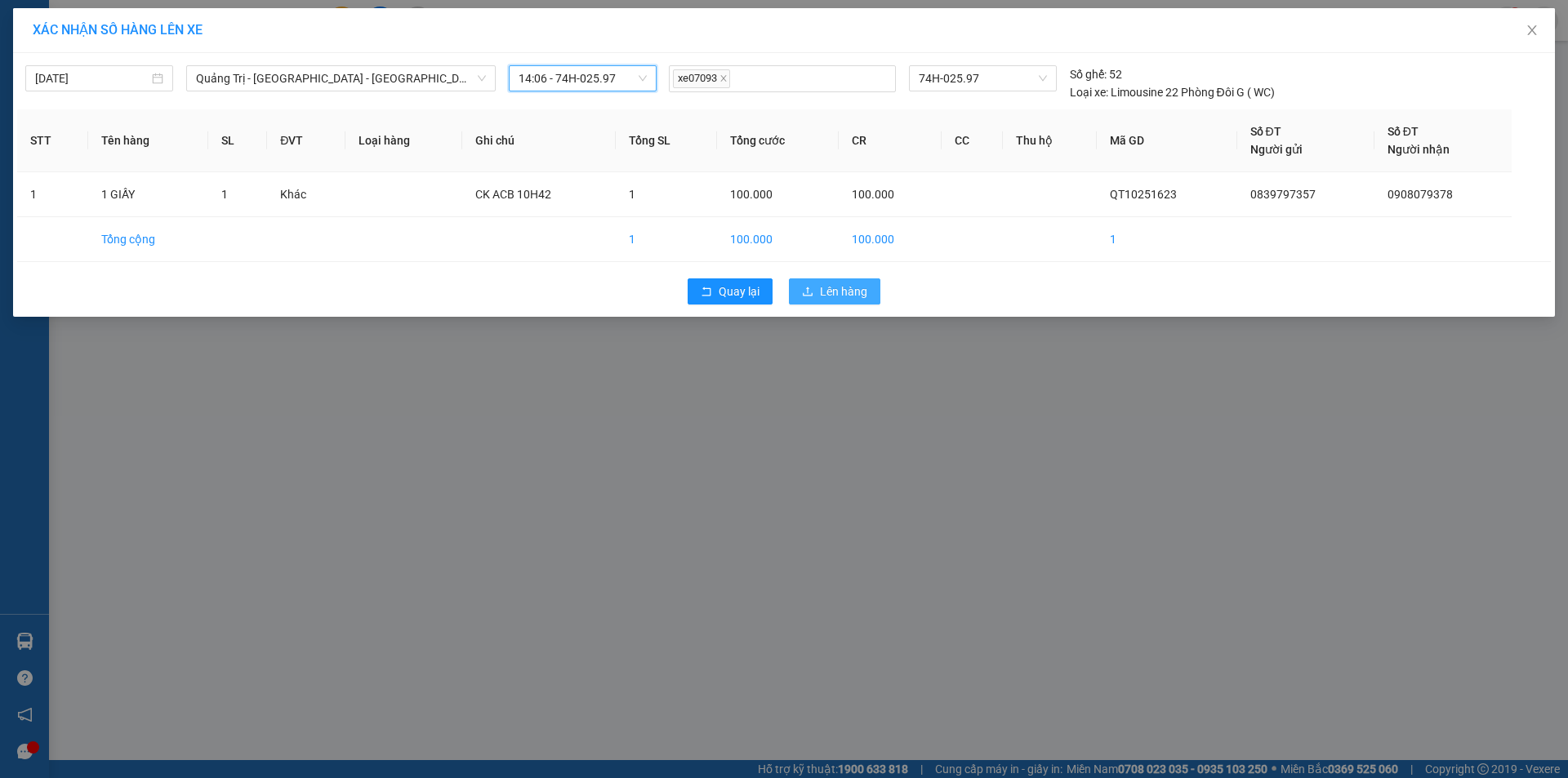
click at [864, 292] on span "Lên hàng" at bounding box center [844, 291] width 47 height 18
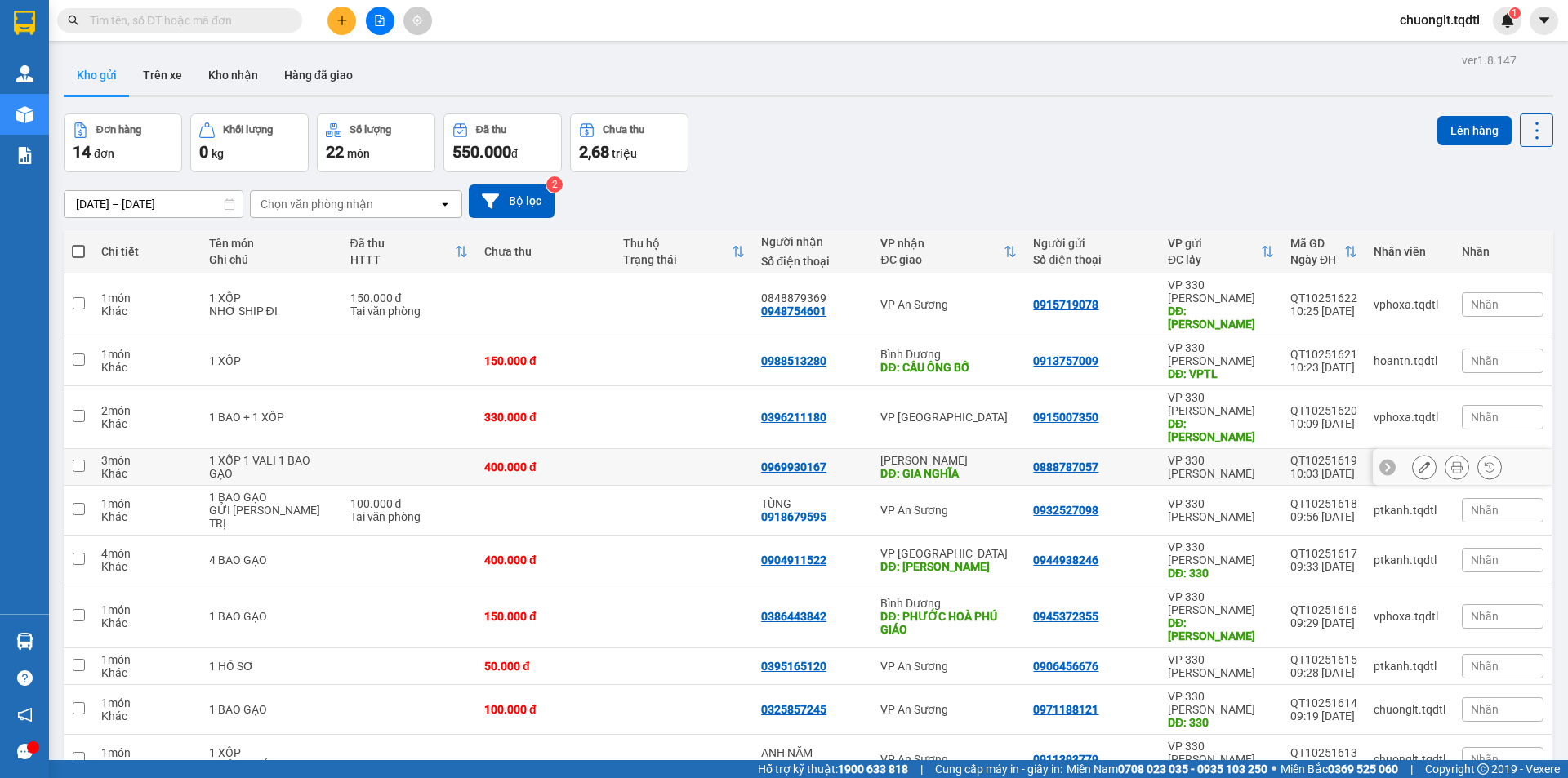
click at [668, 449] on td at bounding box center [684, 468] width 139 height 37
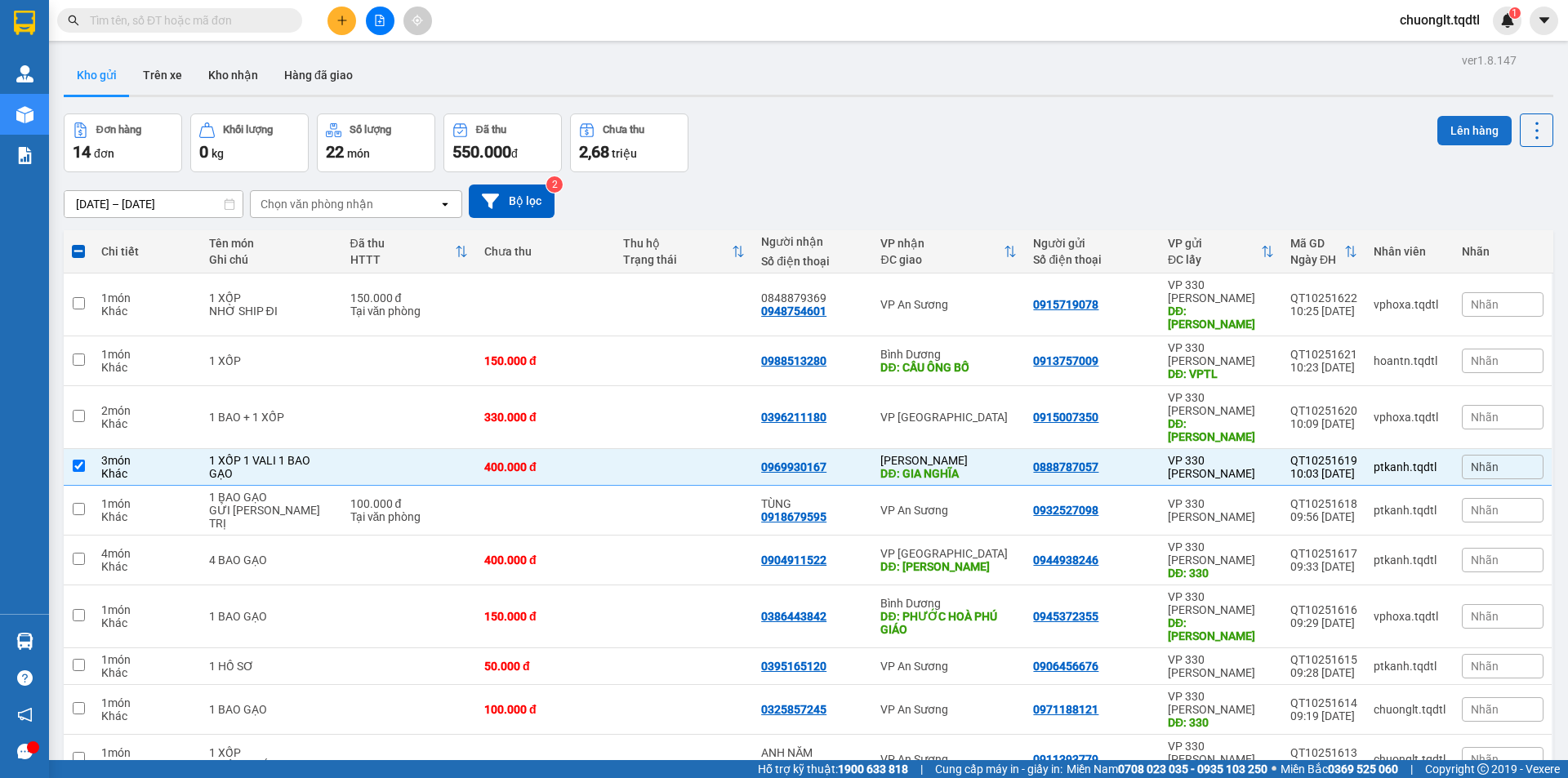
click at [1460, 137] on button "Lên hàng" at bounding box center [1474, 131] width 74 height 30
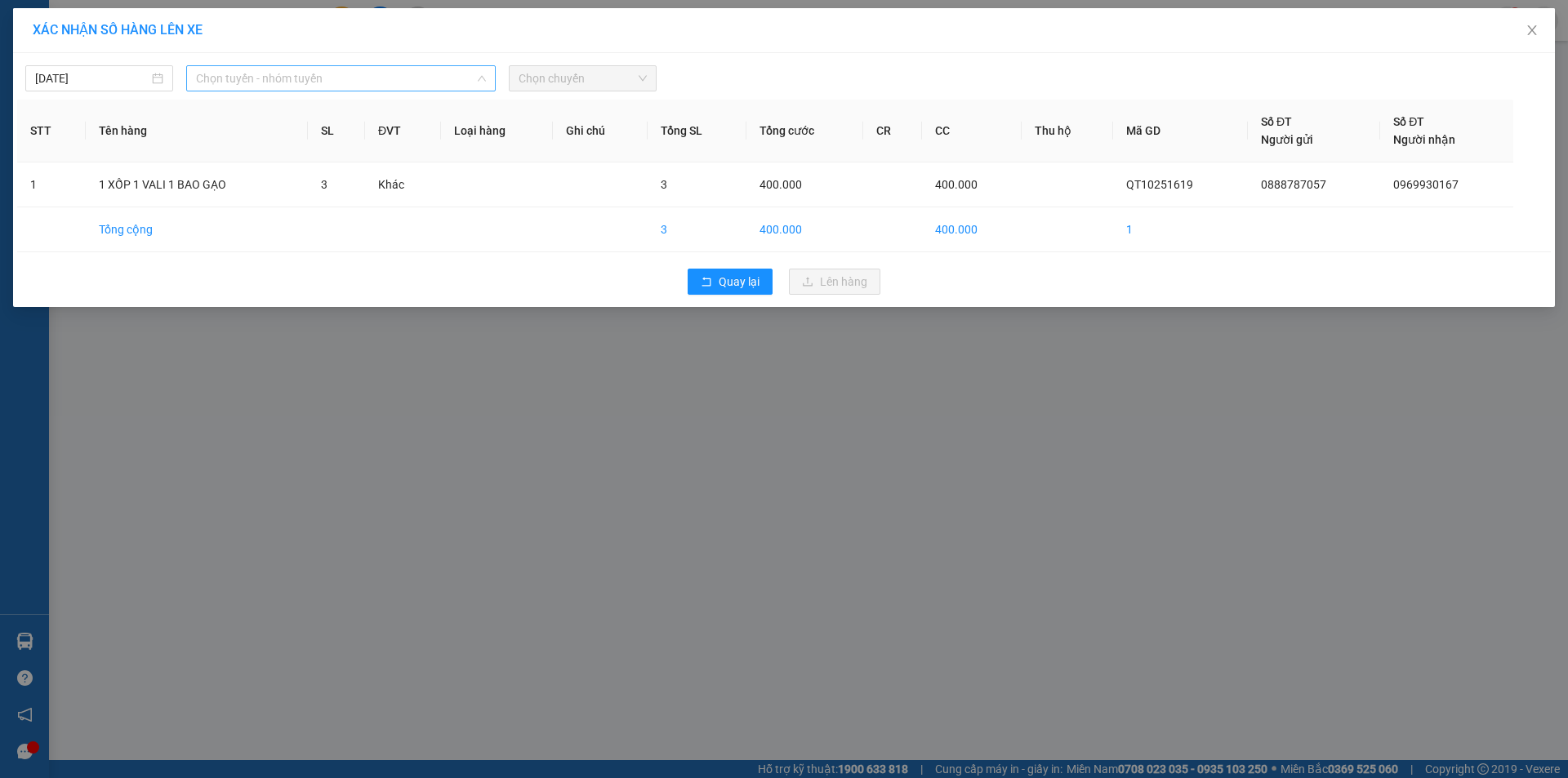
click at [428, 80] on span "Chọn tuyến - nhóm tuyến" at bounding box center [341, 78] width 290 height 24
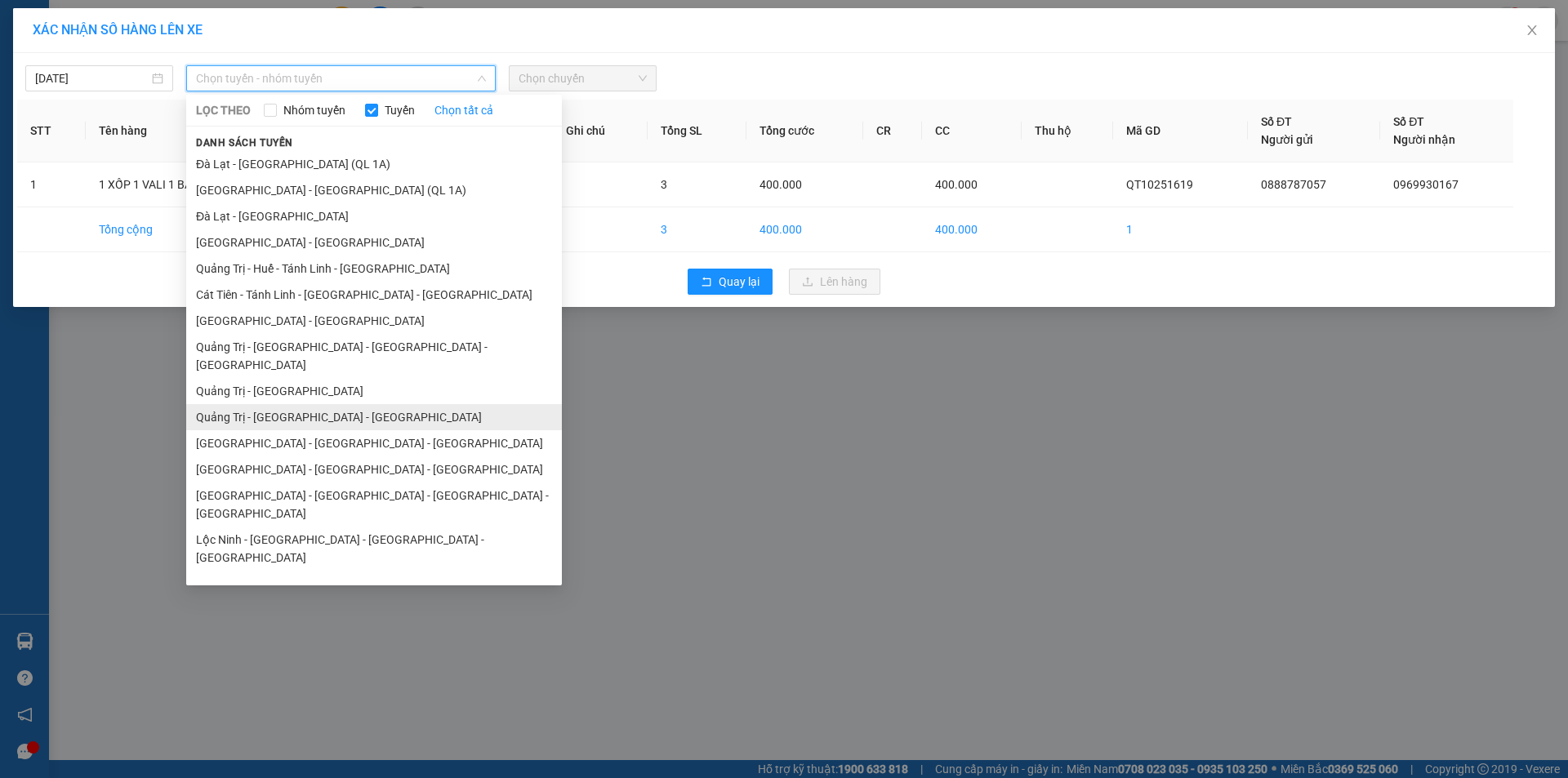
click at [364, 404] on li "Quảng Trị - [GEOGRAPHIC_DATA] - [GEOGRAPHIC_DATA]" at bounding box center [374, 416] width 376 height 26
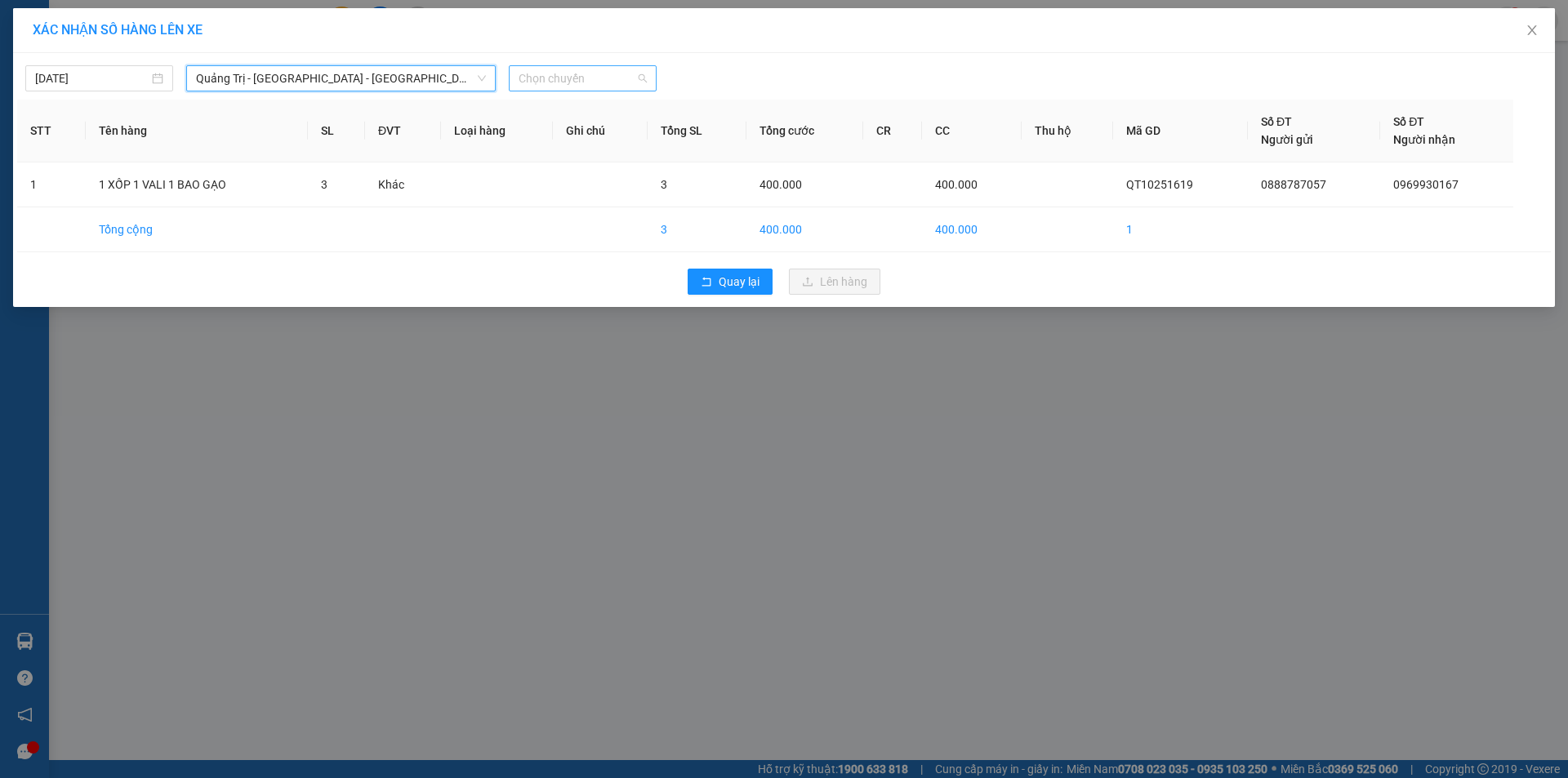
click at [571, 78] on span "Chọn chuyến" at bounding box center [583, 78] width 128 height 24
click at [596, 135] on div "14:00 - 43H-160.73" at bounding box center [582, 137] width 127 height 18
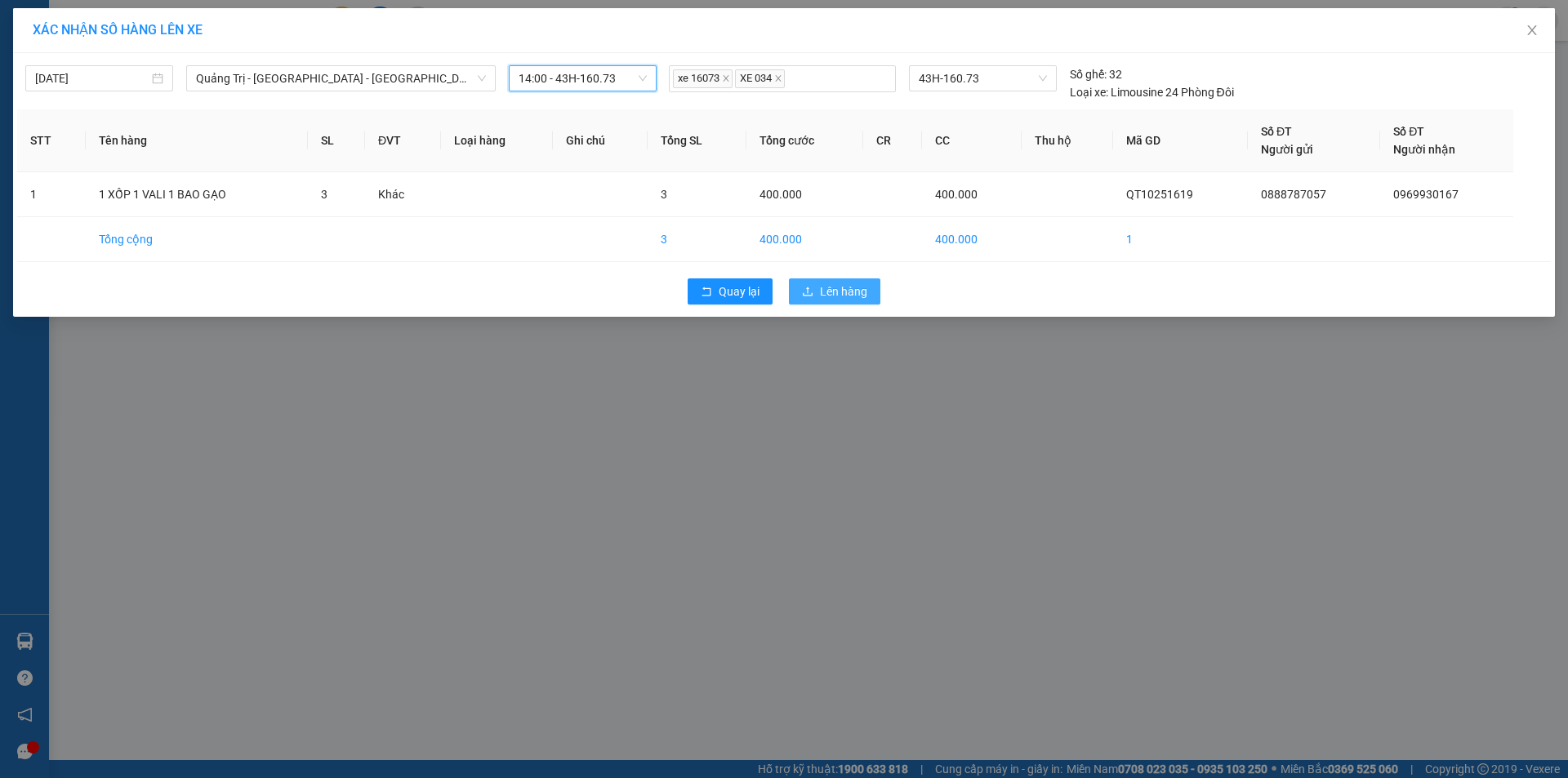
click at [842, 290] on span "Lên hàng" at bounding box center [844, 291] width 47 height 18
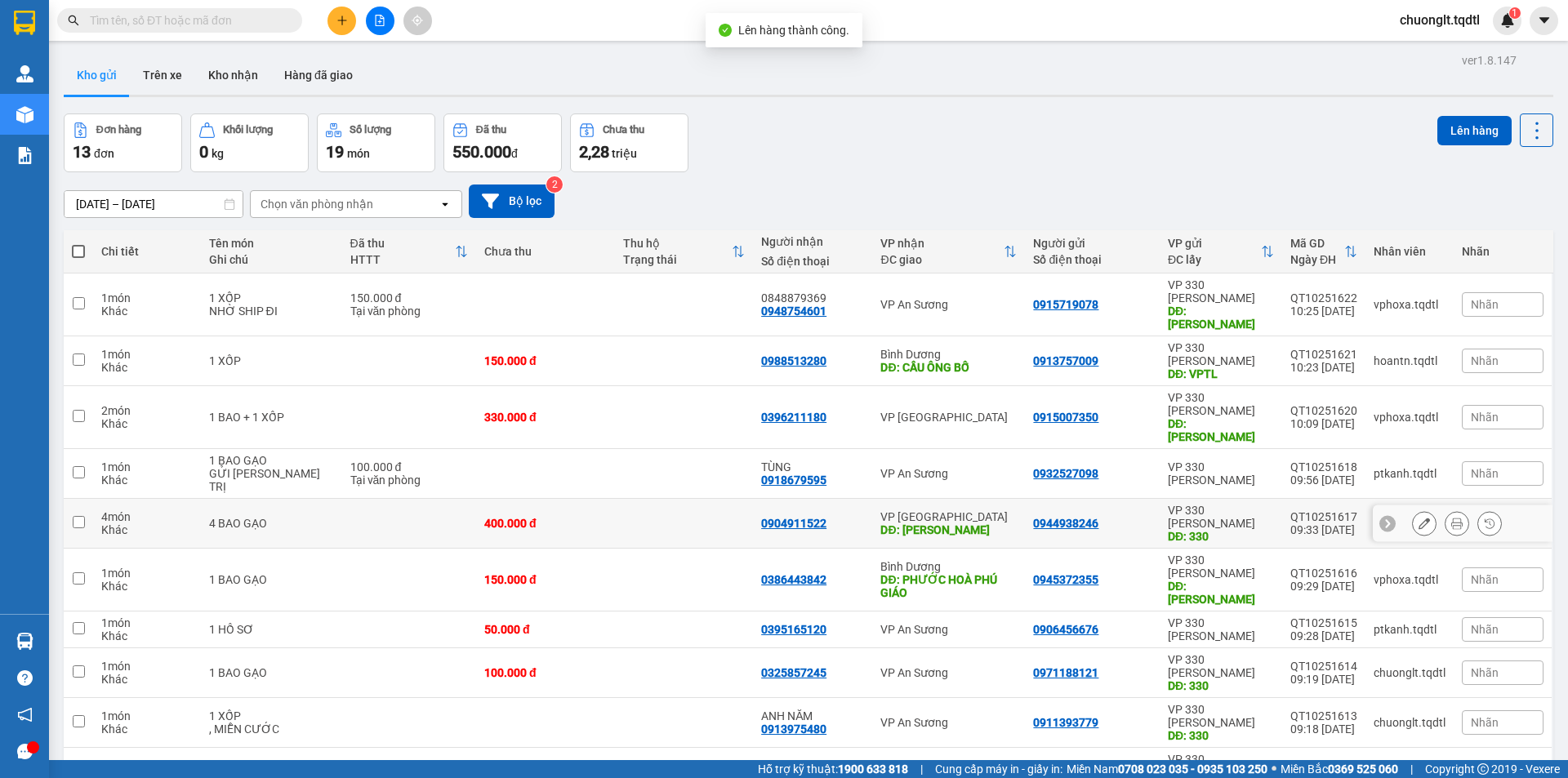
scroll to position [75, 0]
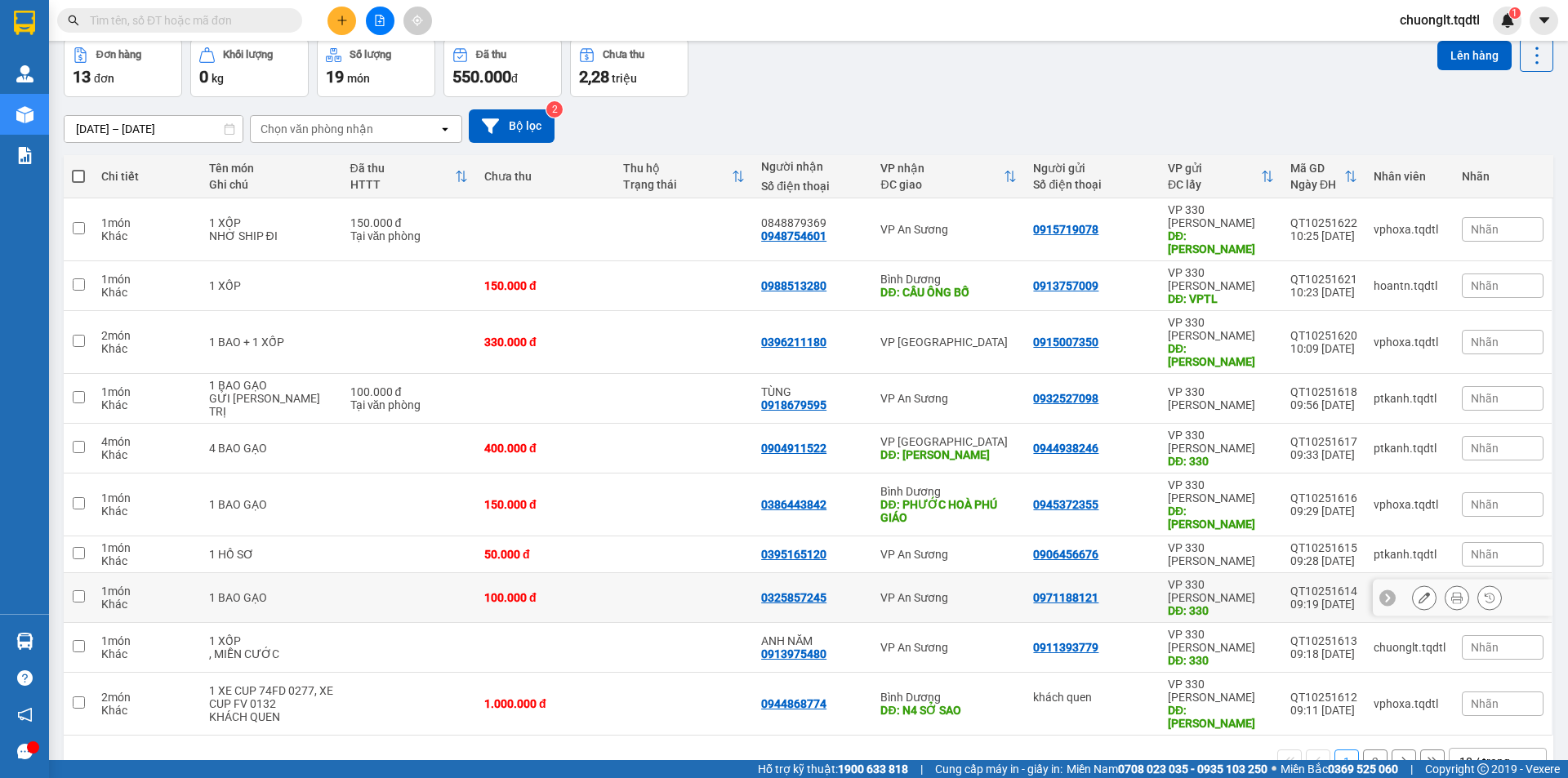
click at [572, 591] on div "100.000 đ" at bounding box center [545, 597] width 122 height 13
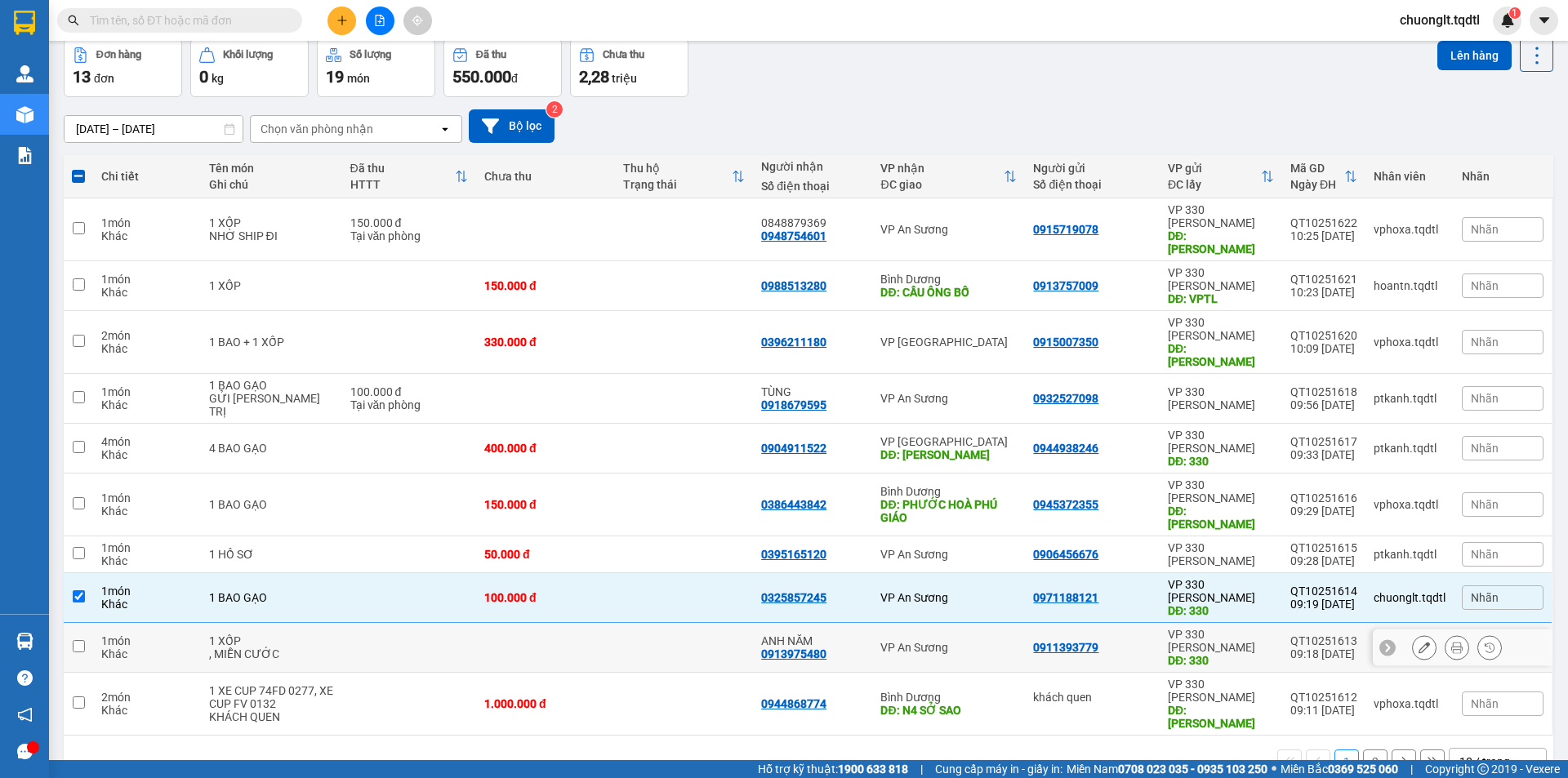
click at [541, 623] on td at bounding box center [545, 647] width 139 height 50
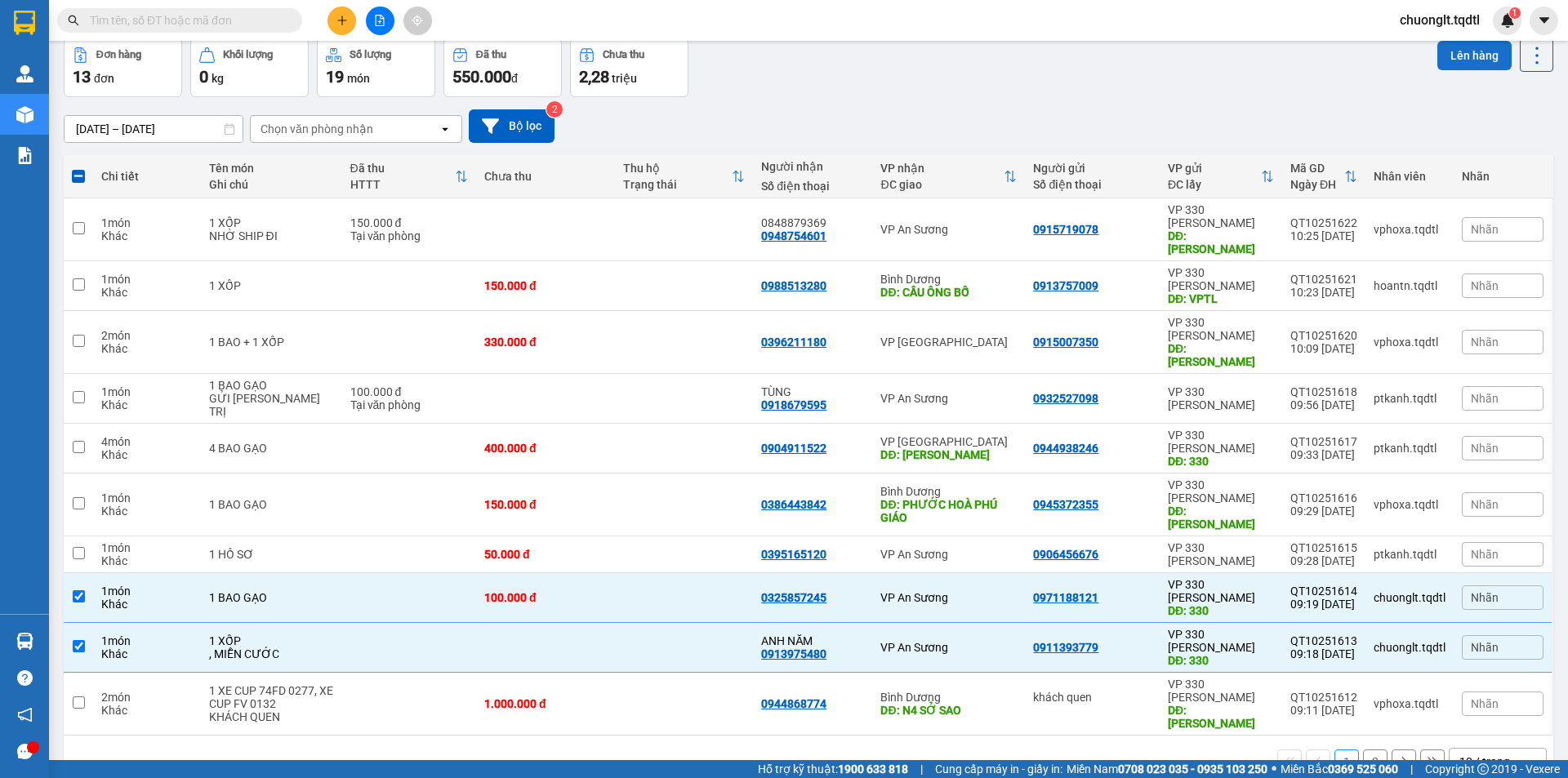
click at [1459, 60] on button "Lên hàng" at bounding box center [1474, 55] width 74 height 30
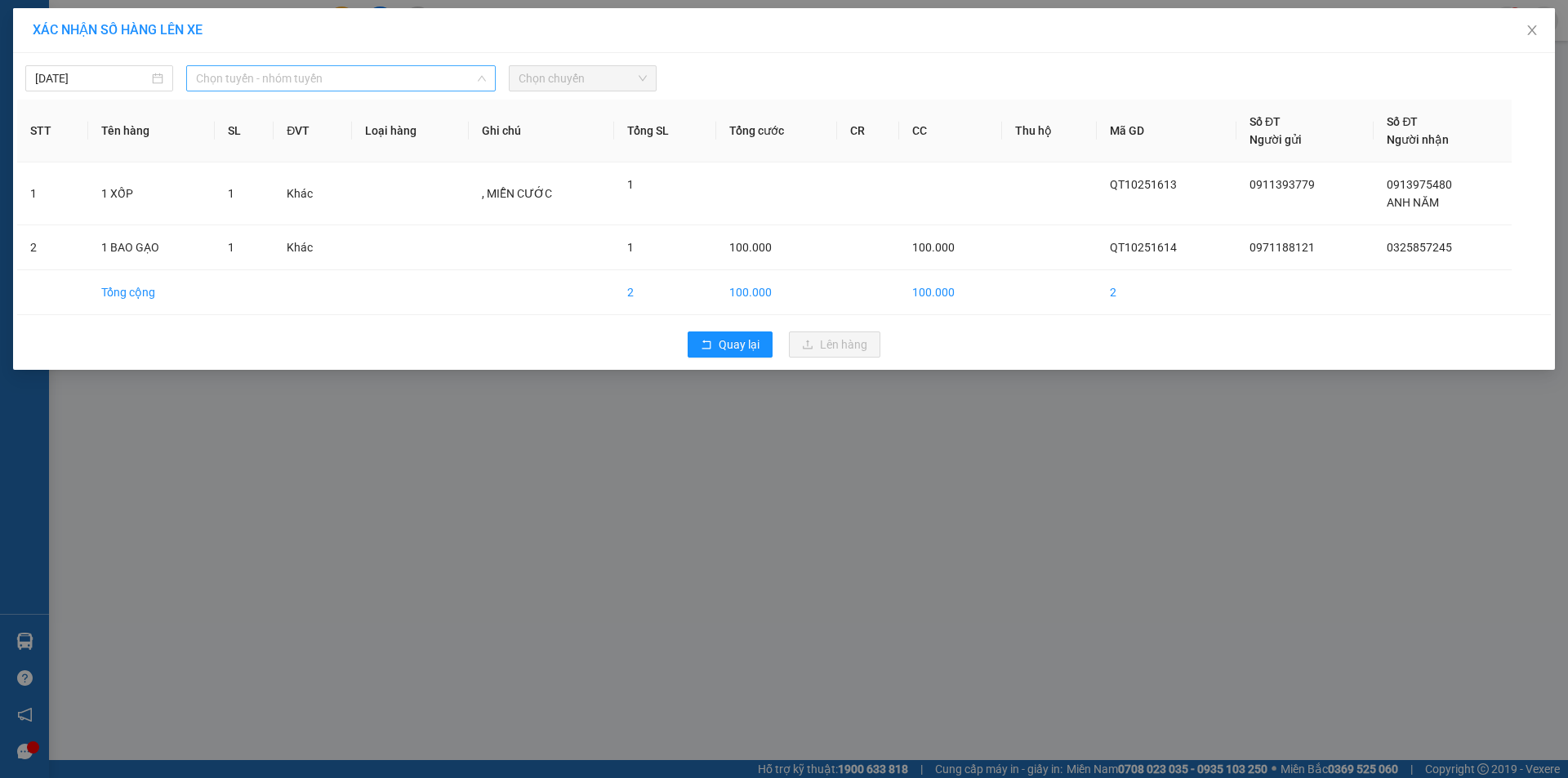
click at [443, 75] on span "Chọn tuyến - nhóm tuyến" at bounding box center [341, 78] width 290 height 24
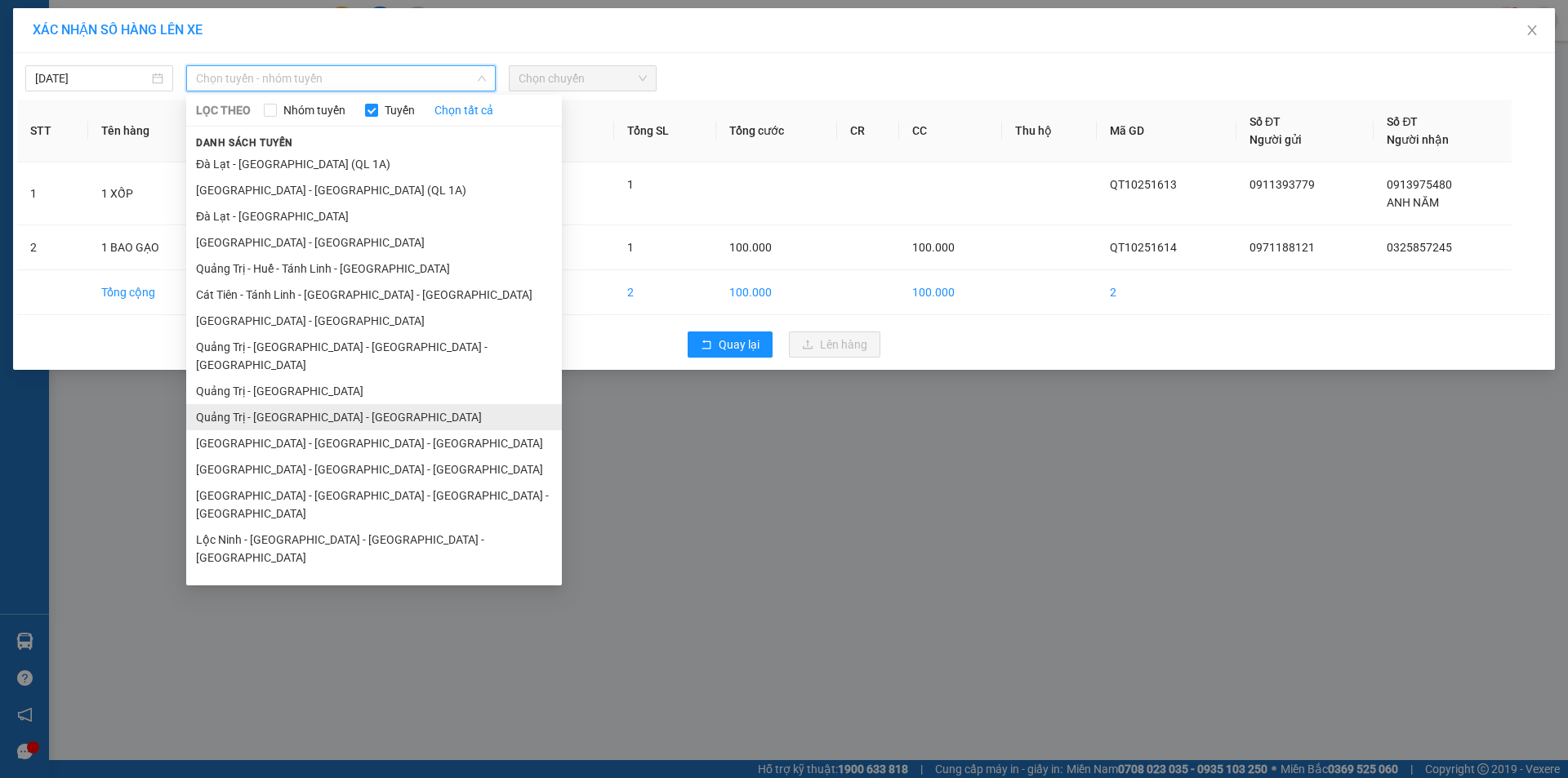
click at [344, 404] on li "Quảng Trị - [GEOGRAPHIC_DATA] - [GEOGRAPHIC_DATA]" at bounding box center [374, 416] width 376 height 26
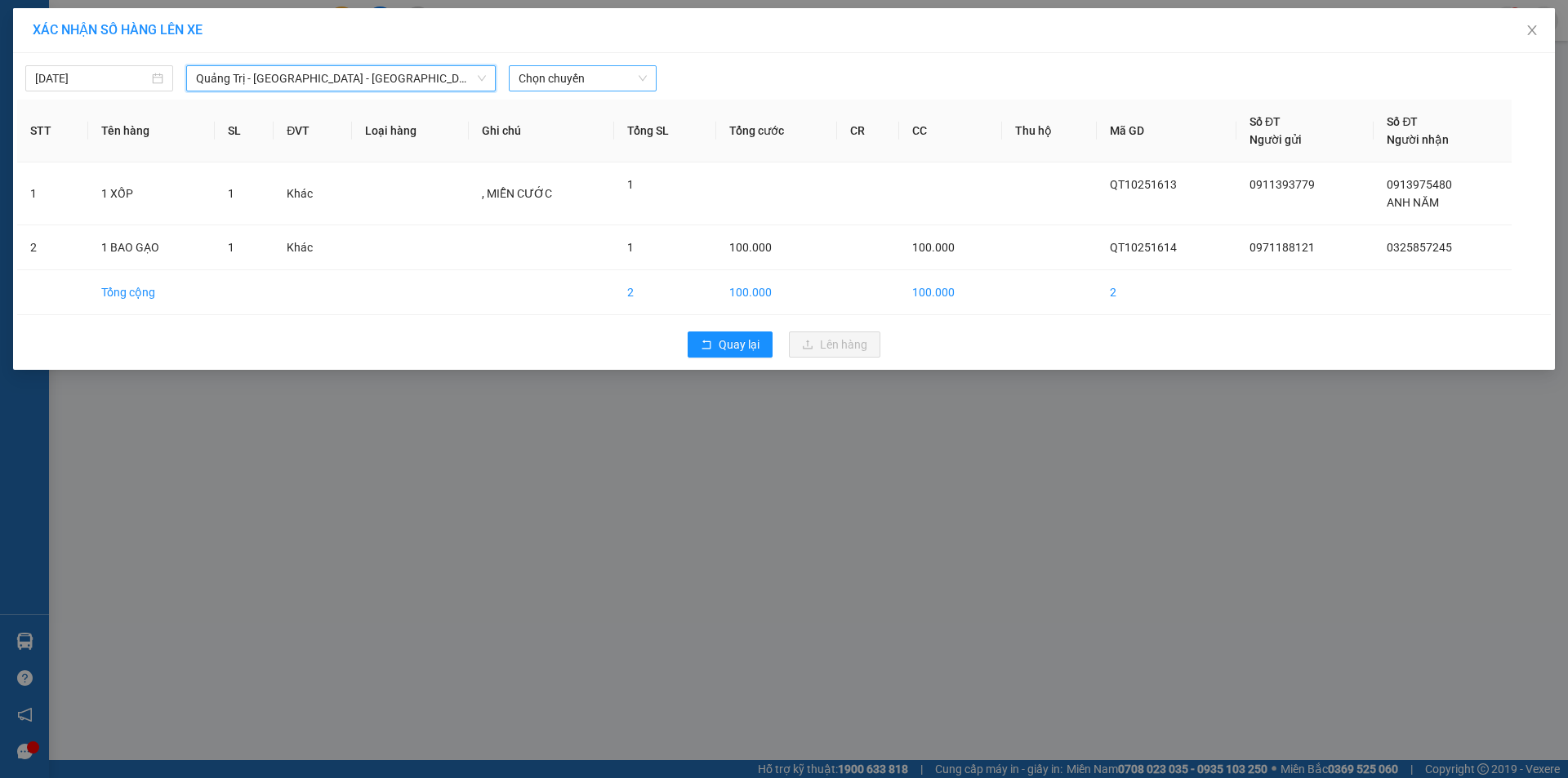
click at [621, 71] on span "Chọn chuyến" at bounding box center [583, 78] width 128 height 24
click at [588, 134] on div "14:00 - 43H-160.73" at bounding box center [582, 137] width 127 height 18
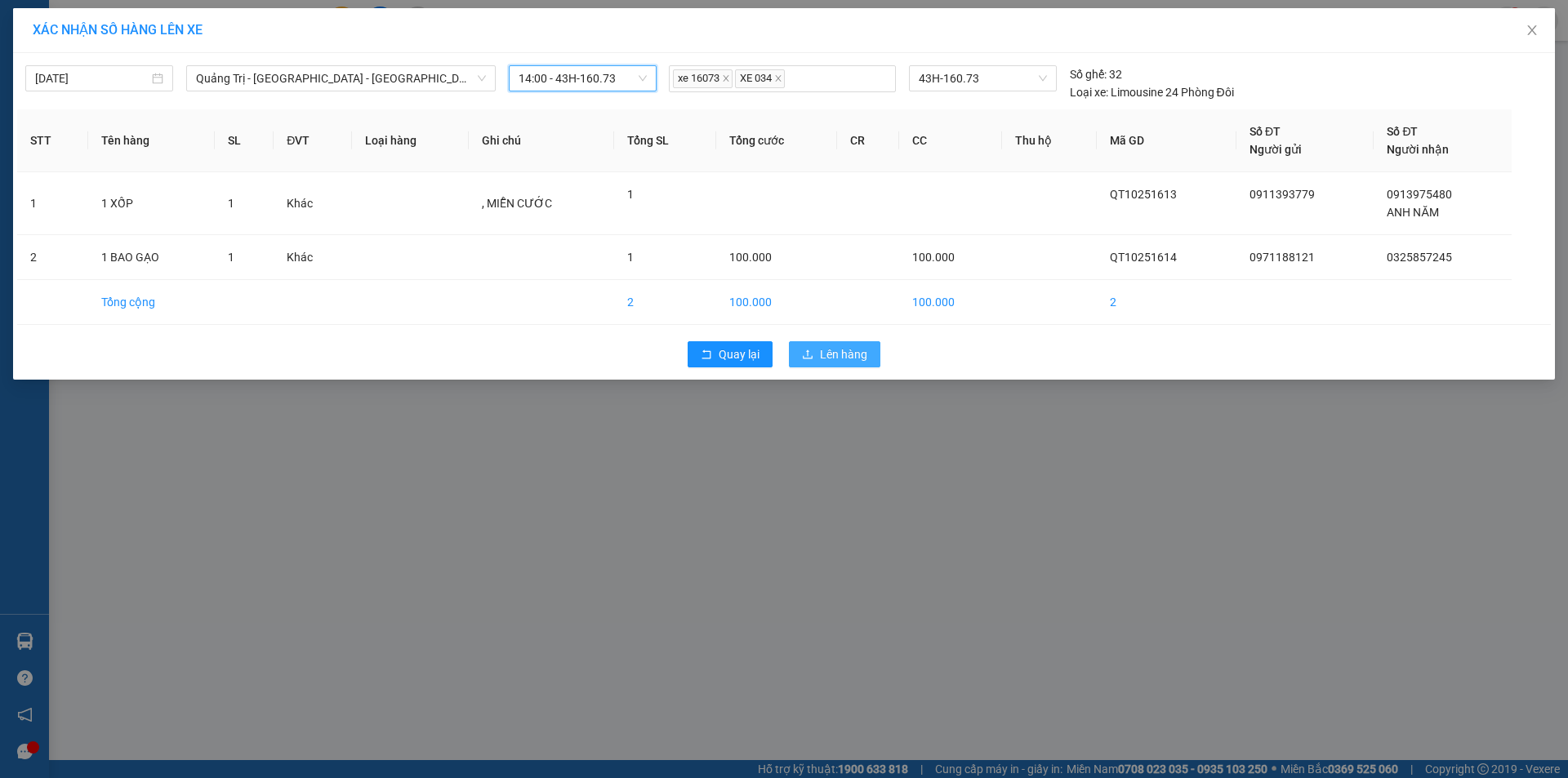
click at [851, 346] on span "Lên hàng" at bounding box center [844, 354] width 47 height 18
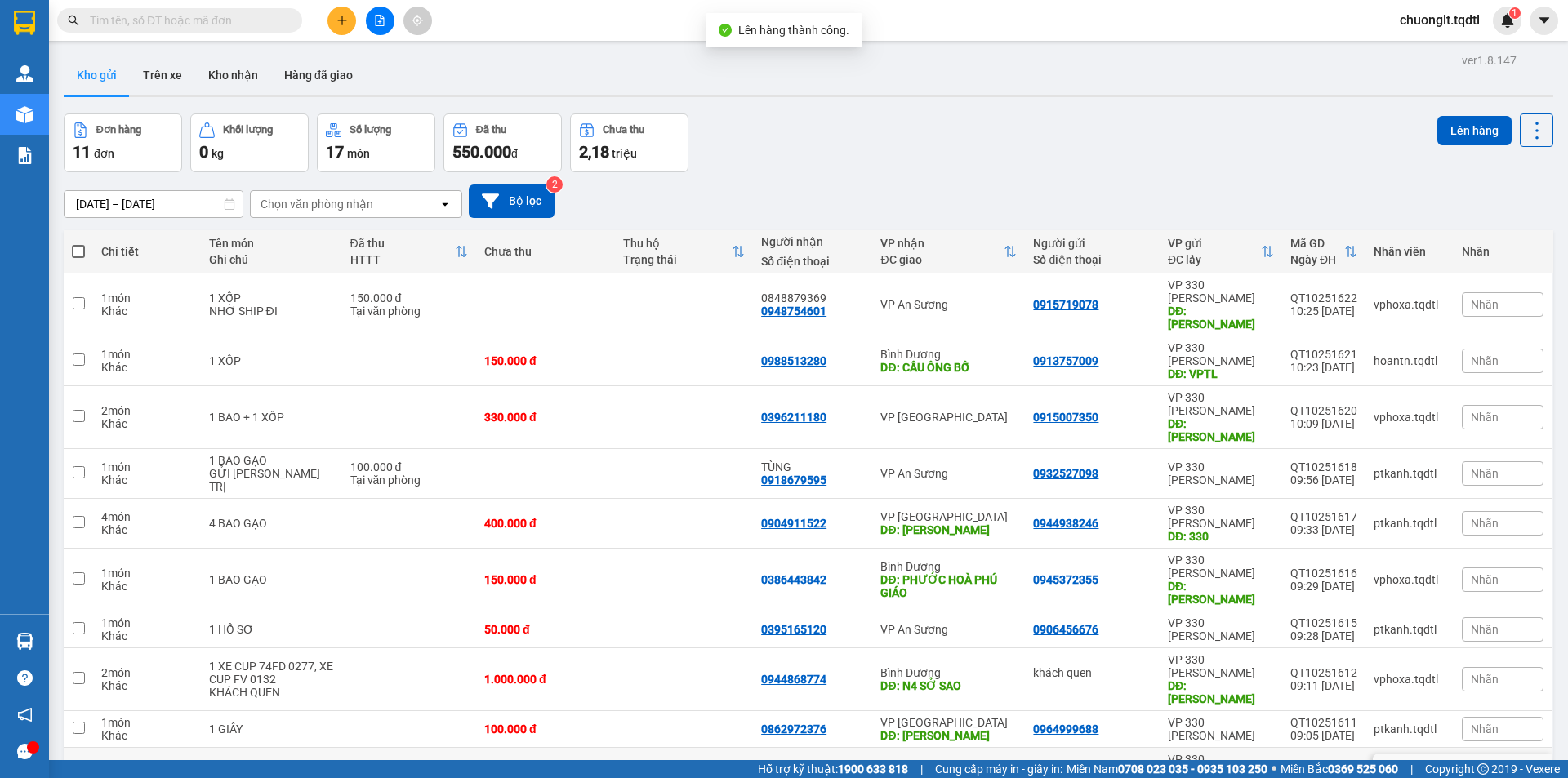
click at [446, 748] on td "200.000 đ Tại văn phòng" at bounding box center [410, 772] width 135 height 50
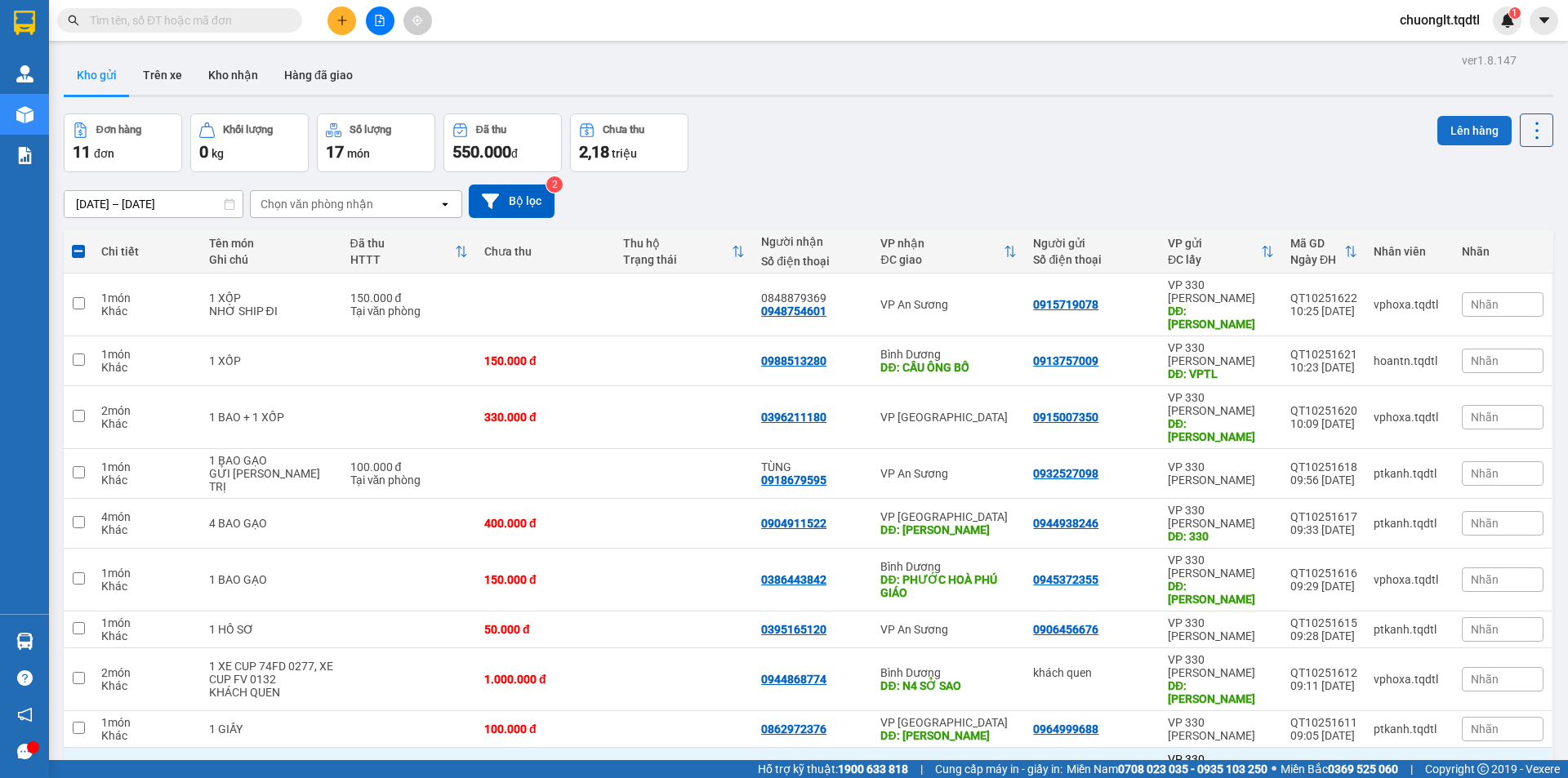
click at [1443, 127] on button "Lên hàng" at bounding box center [1474, 131] width 74 height 30
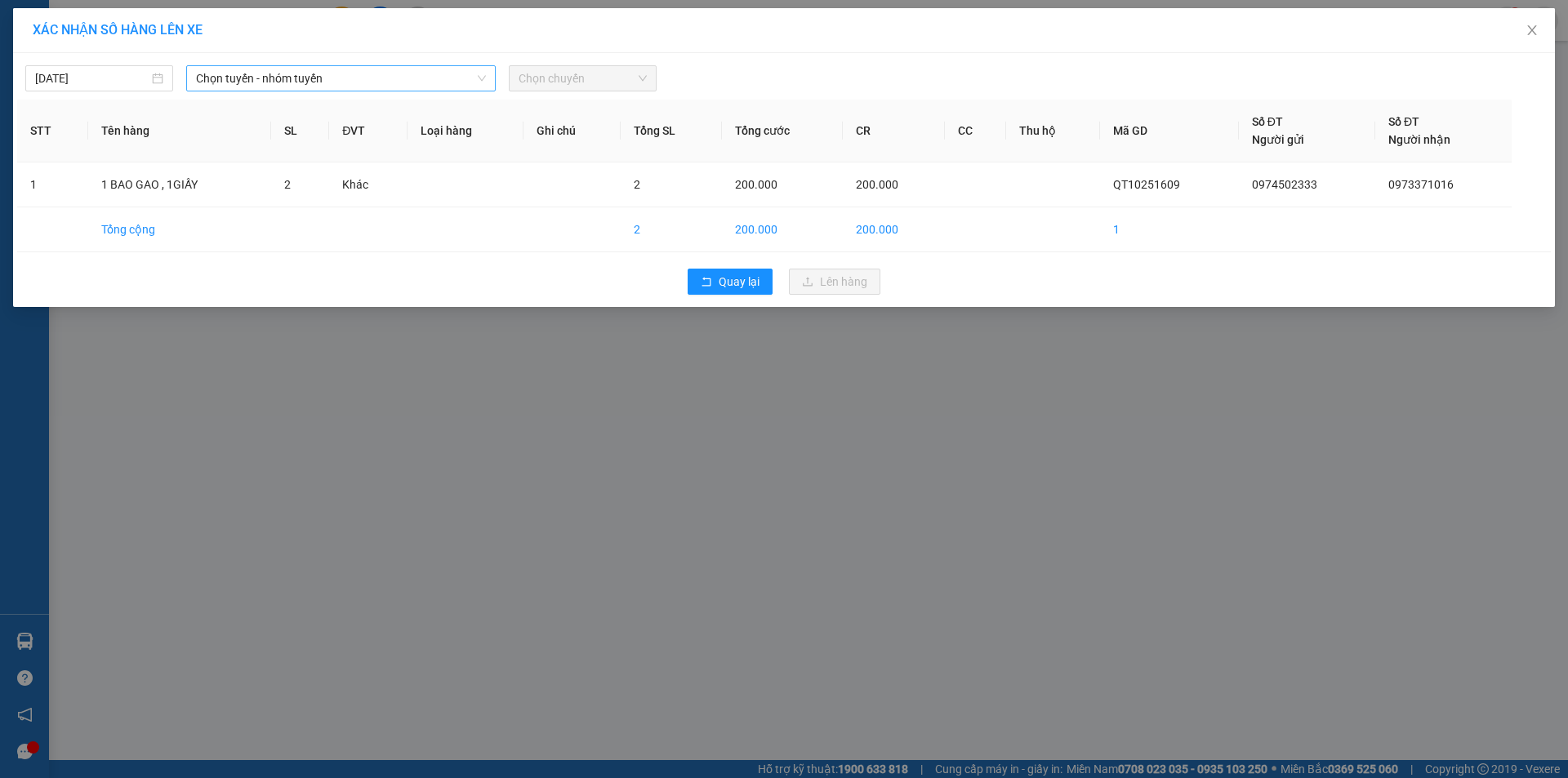
click at [421, 70] on span "Chọn tuyến - nhóm tuyến" at bounding box center [341, 78] width 290 height 24
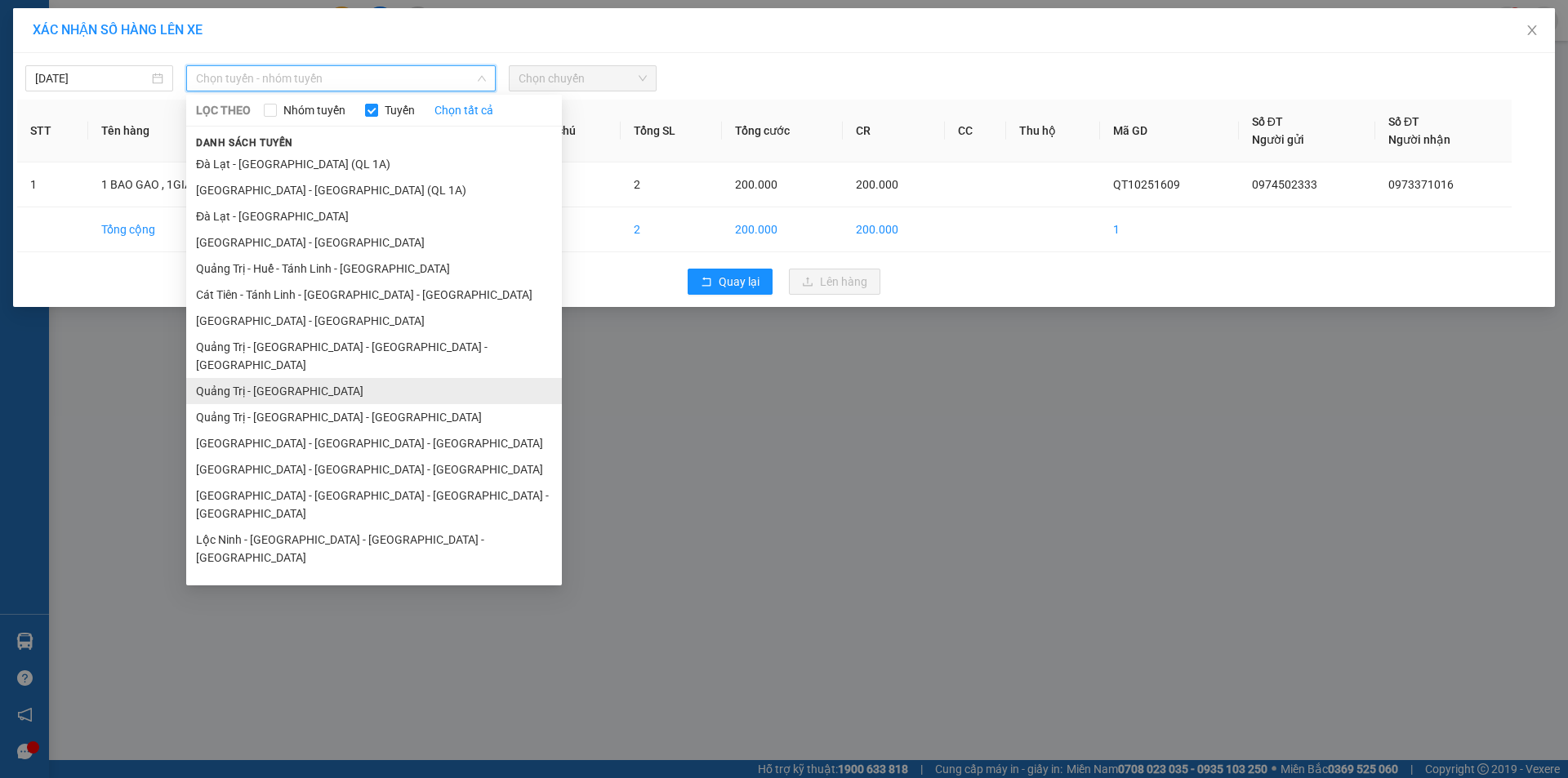
click at [298, 378] on li "Quảng Trị - [GEOGRAPHIC_DATA]" at bounding box center [374, 390] width 376 height 26
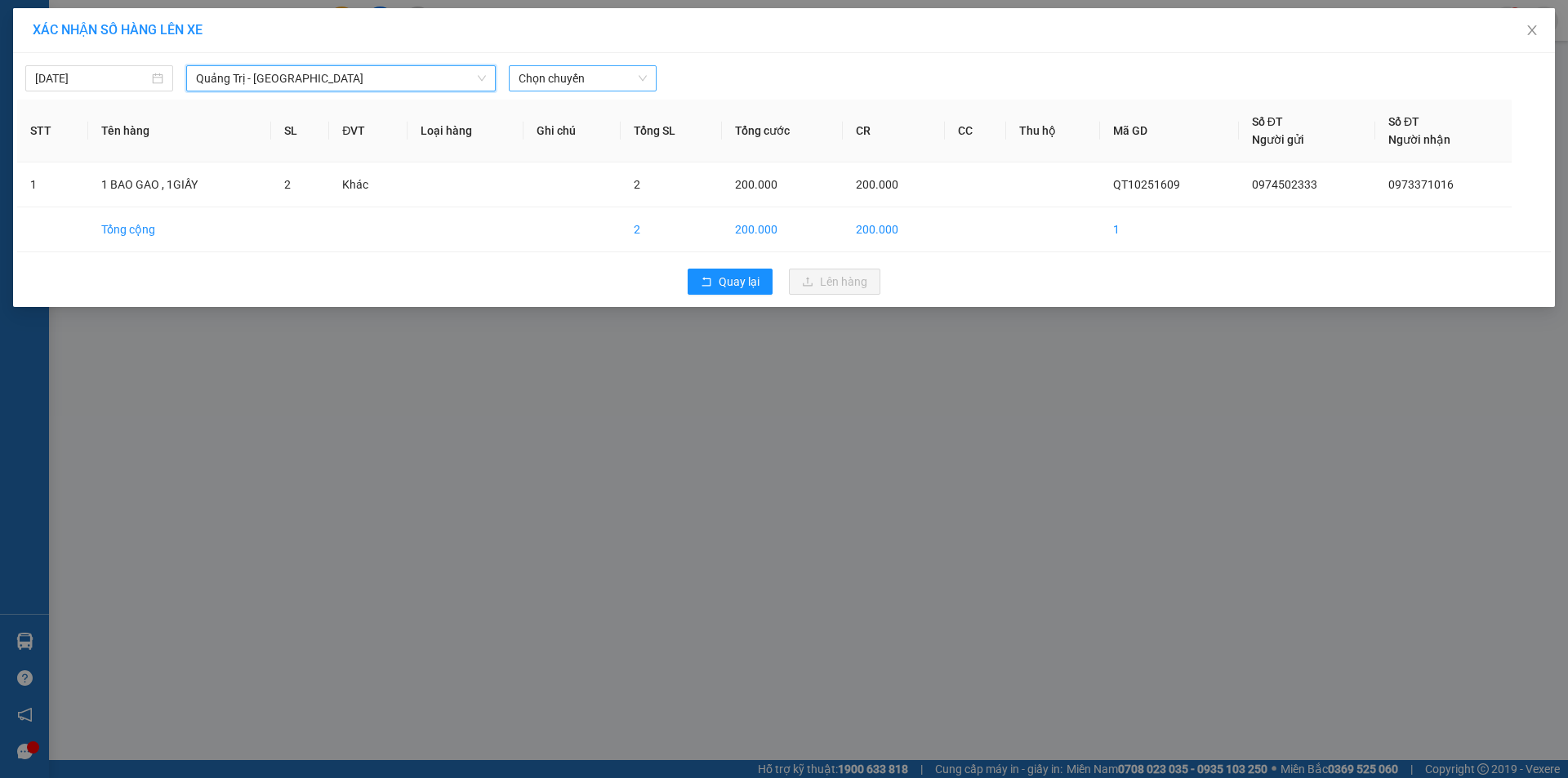
click at [609, 88] on span "Chọn chuyến" at bounding box center [583, 78] width 128 height 24
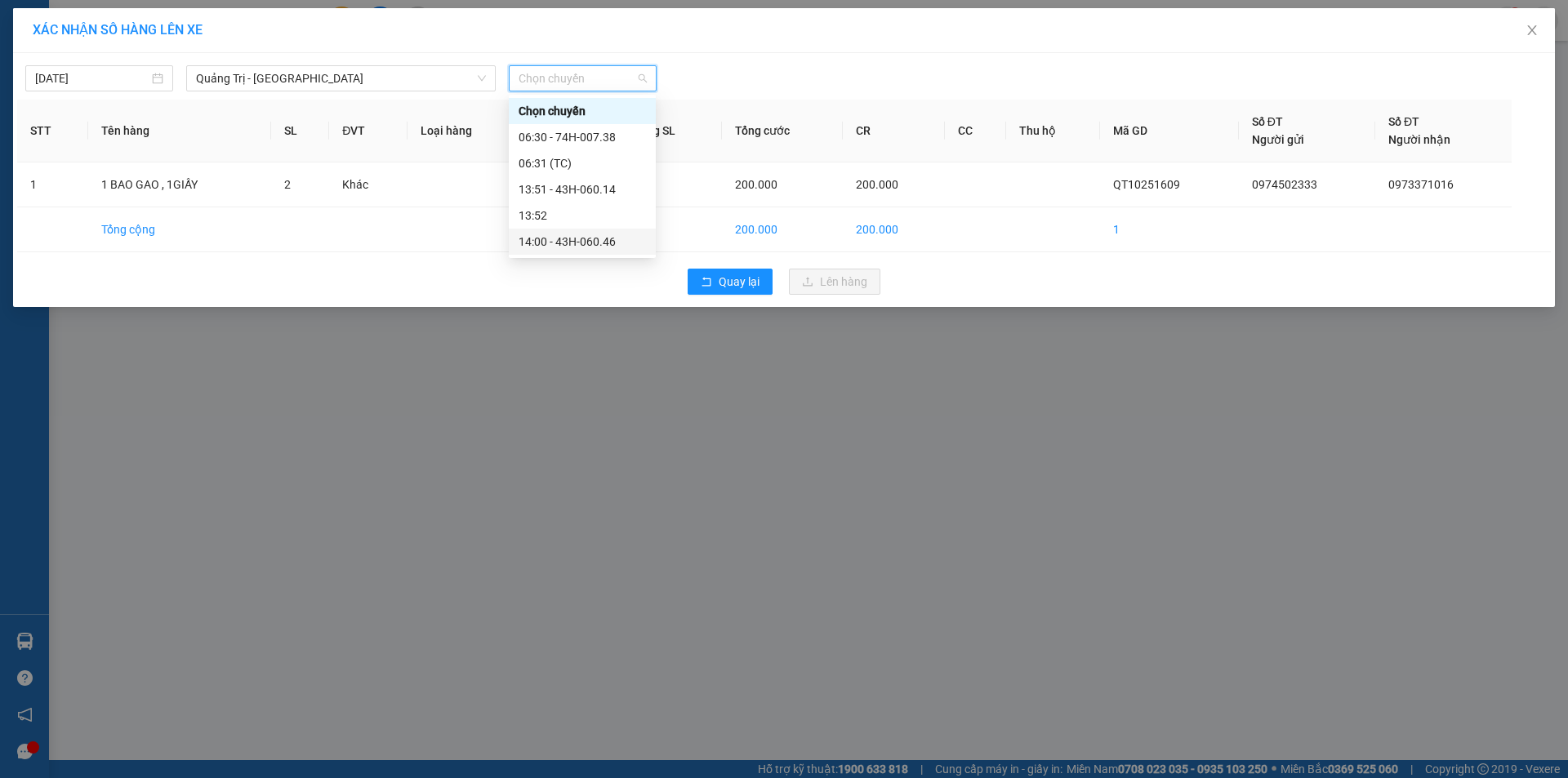
click at [596, 245] on div "14:00 - 43H-060.46" at bounding box center [582, 241] width 127 height 18
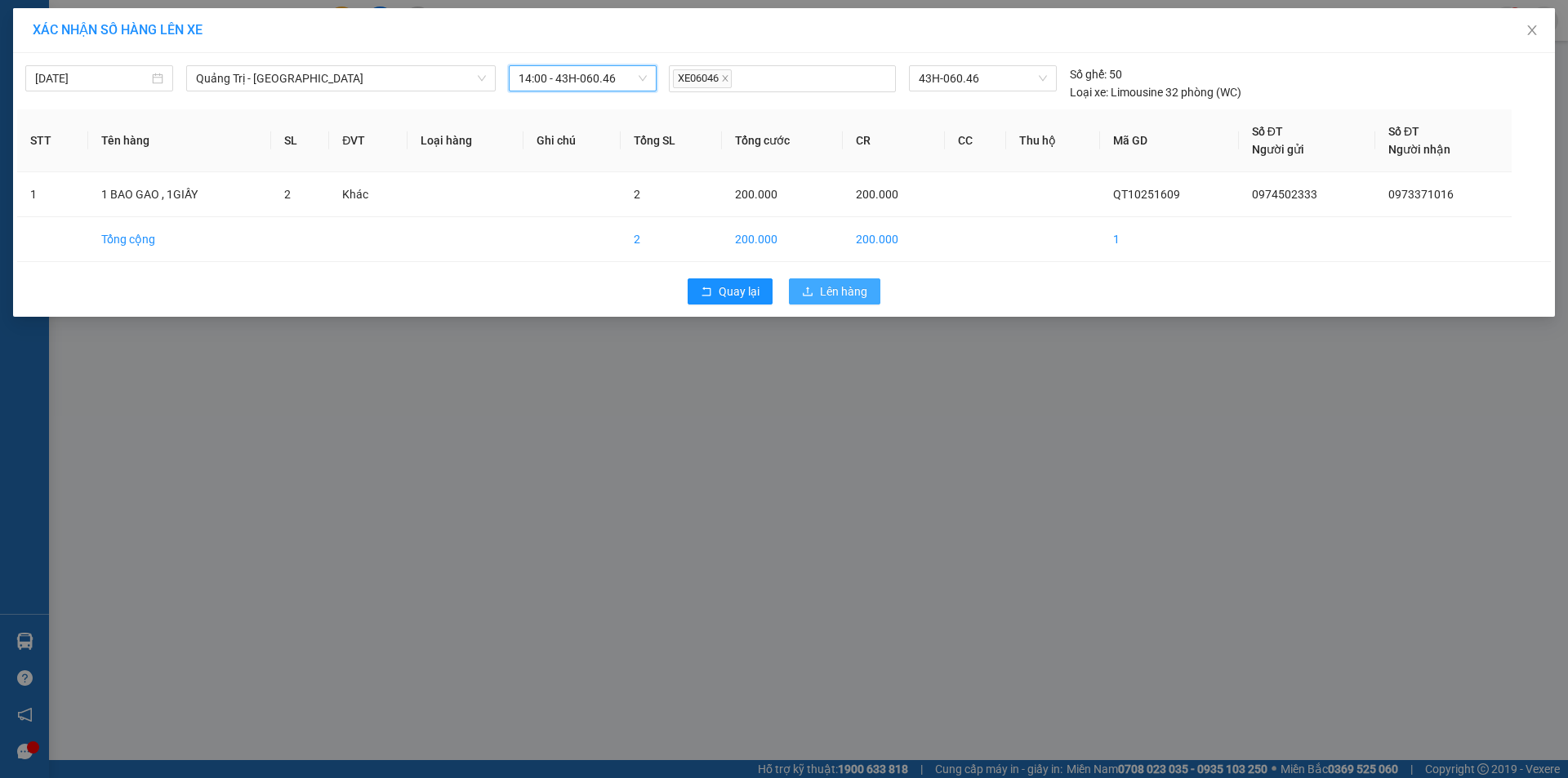
click at [864, 293] on span "Lên hàng" at bounding box center [844, 291] width 47 height 18
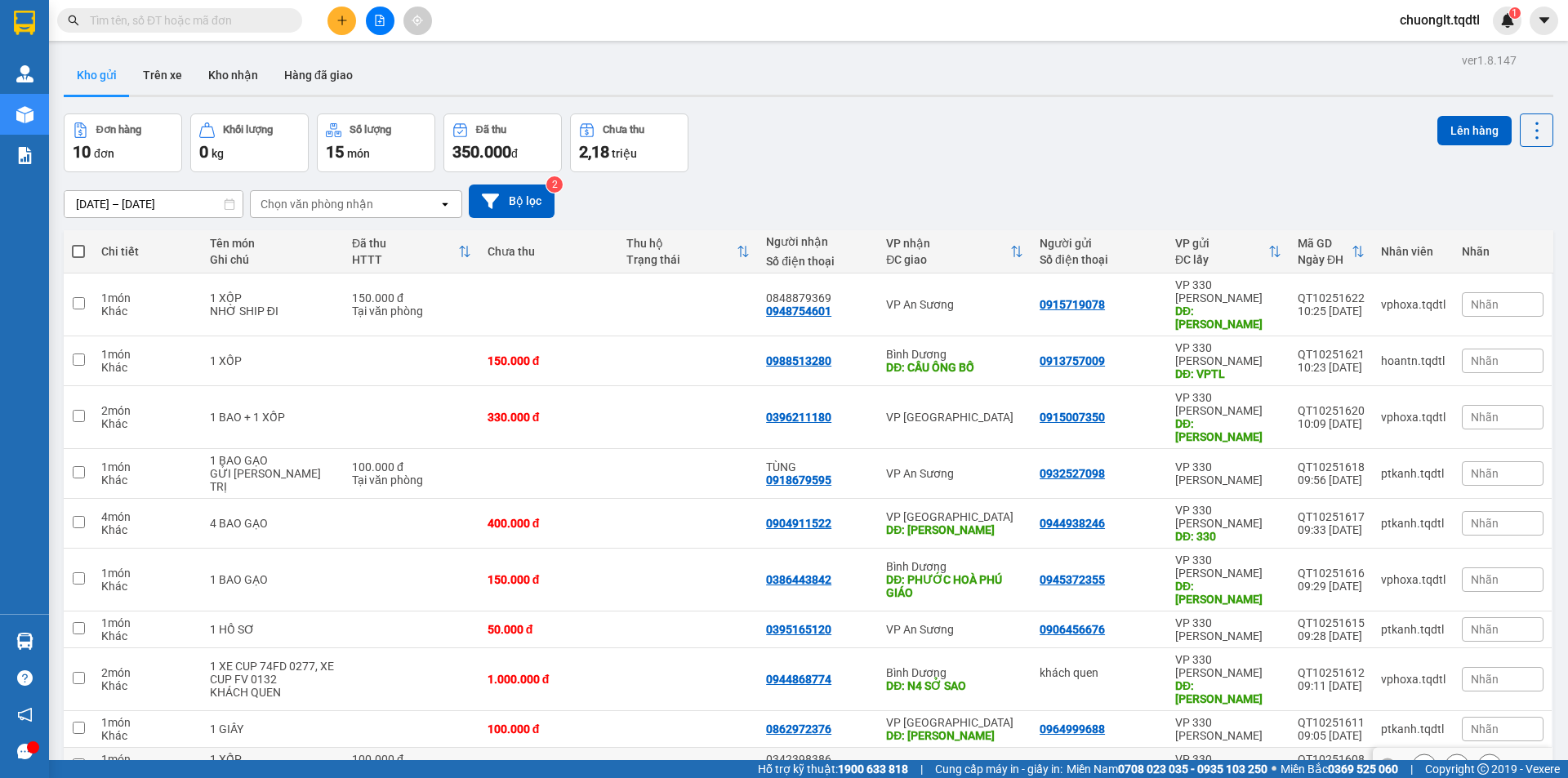
click at [242, 753] on div "1 XỐP" at bounding box center [272, 759] width 126 height 13
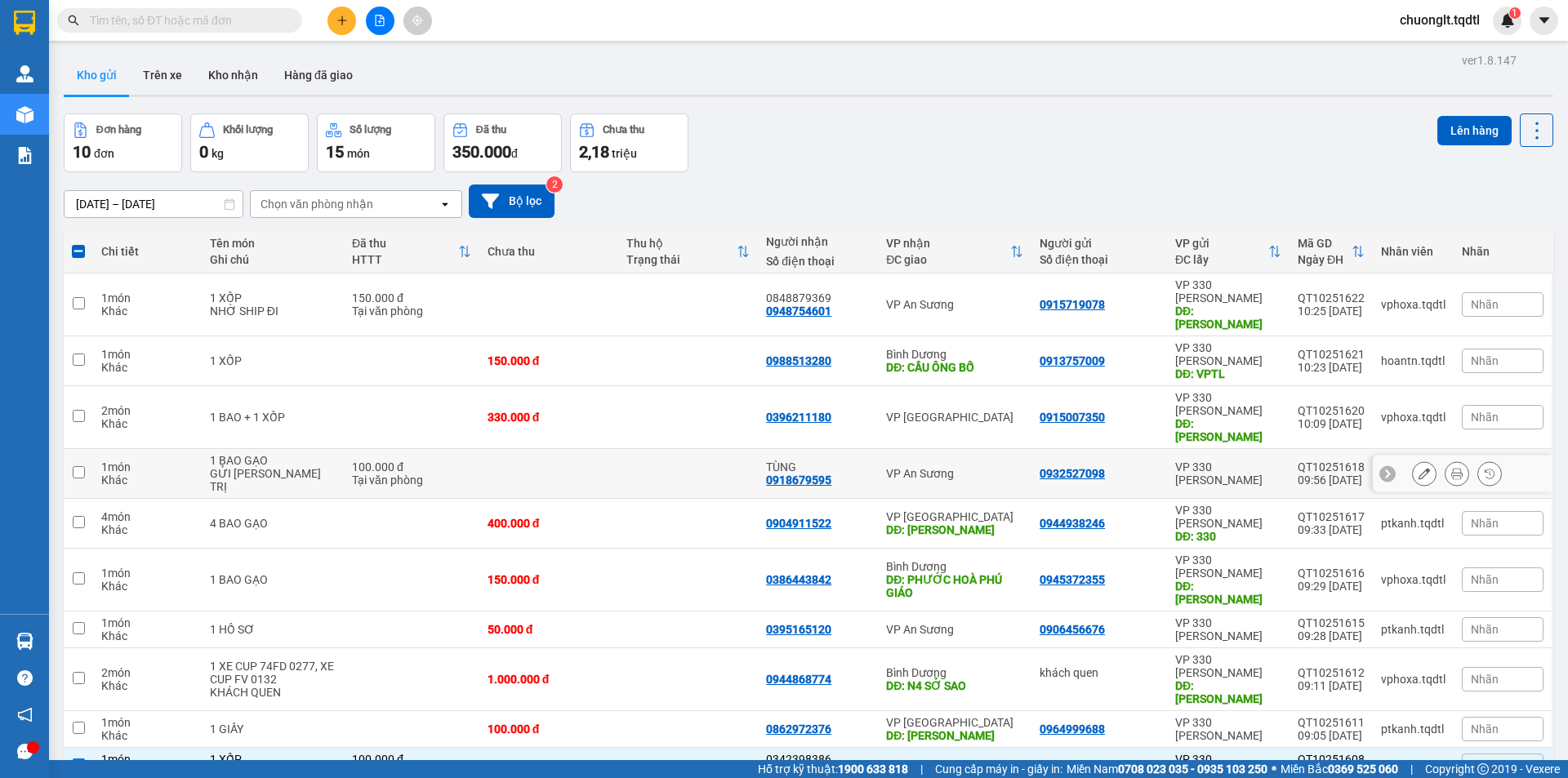
click at [582, 449] on td at bounding box center [550, 474] width 140 height 50
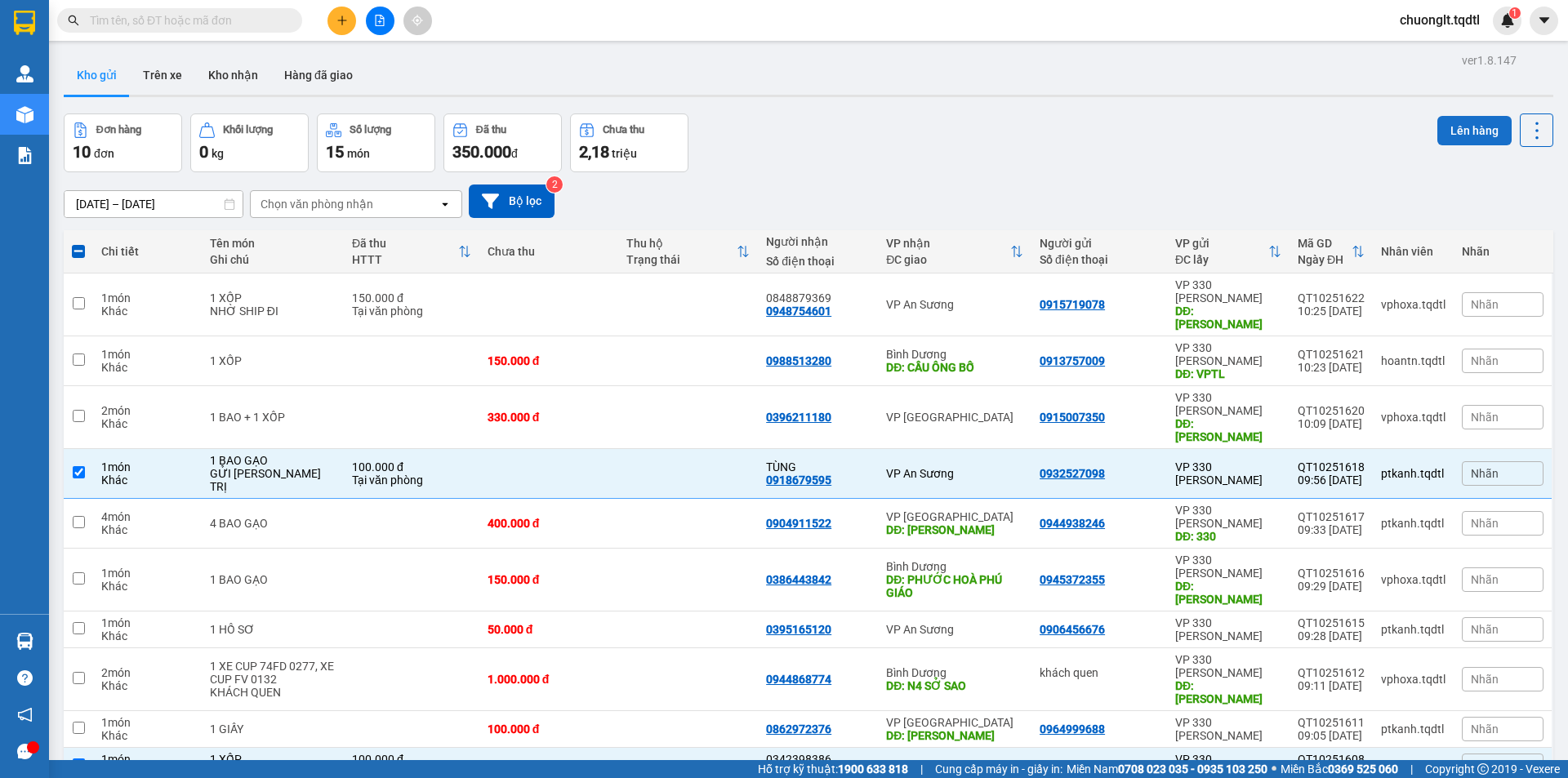
click at [1471, 137] on button "Lên hàng" at bounding box center [1474, 131] width 74 height 30
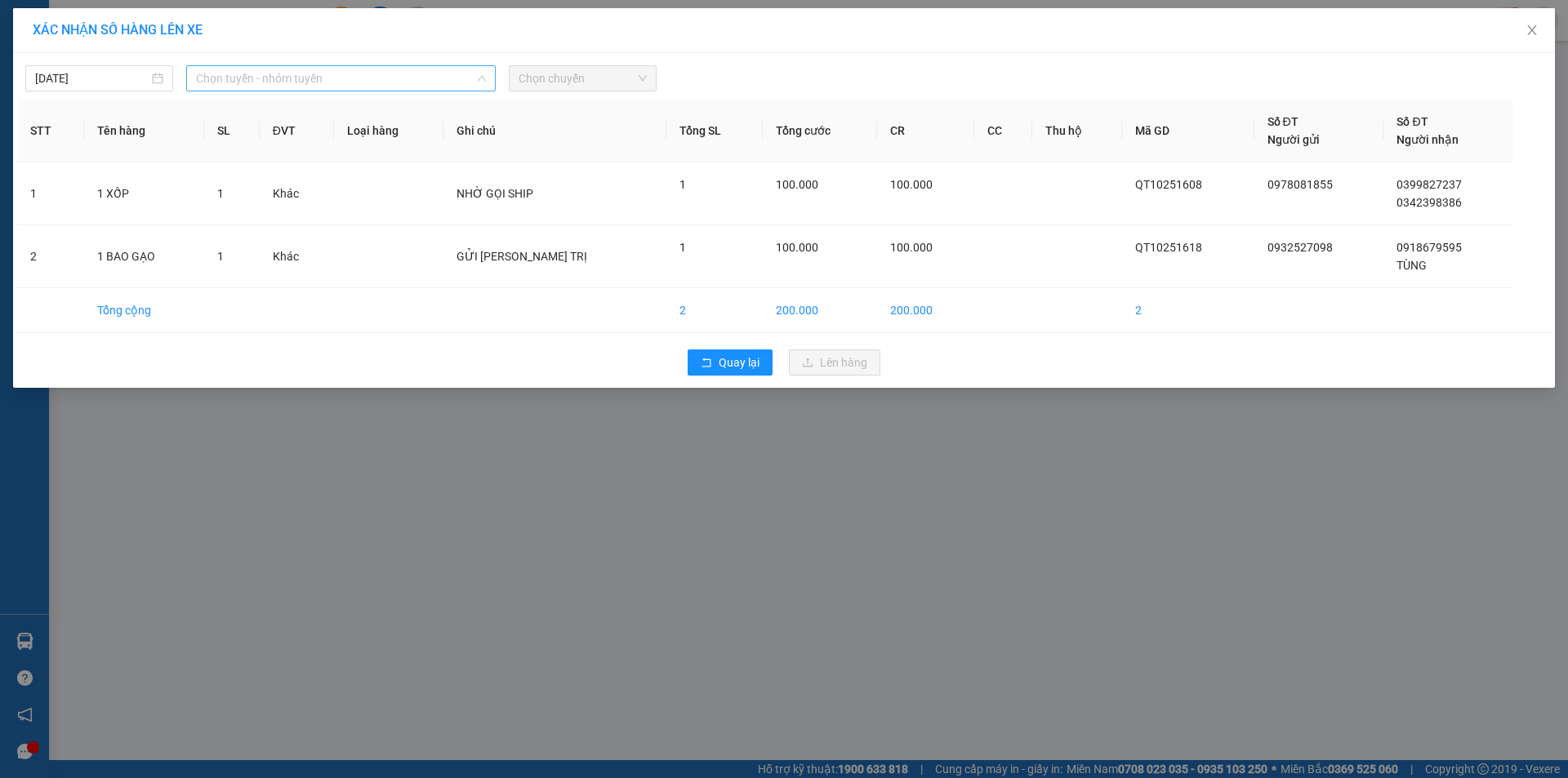
click at [445, 76] on span "Chọn tuyến - nhóm tuyến" at bounding box center [341, 78] width 290 height 24
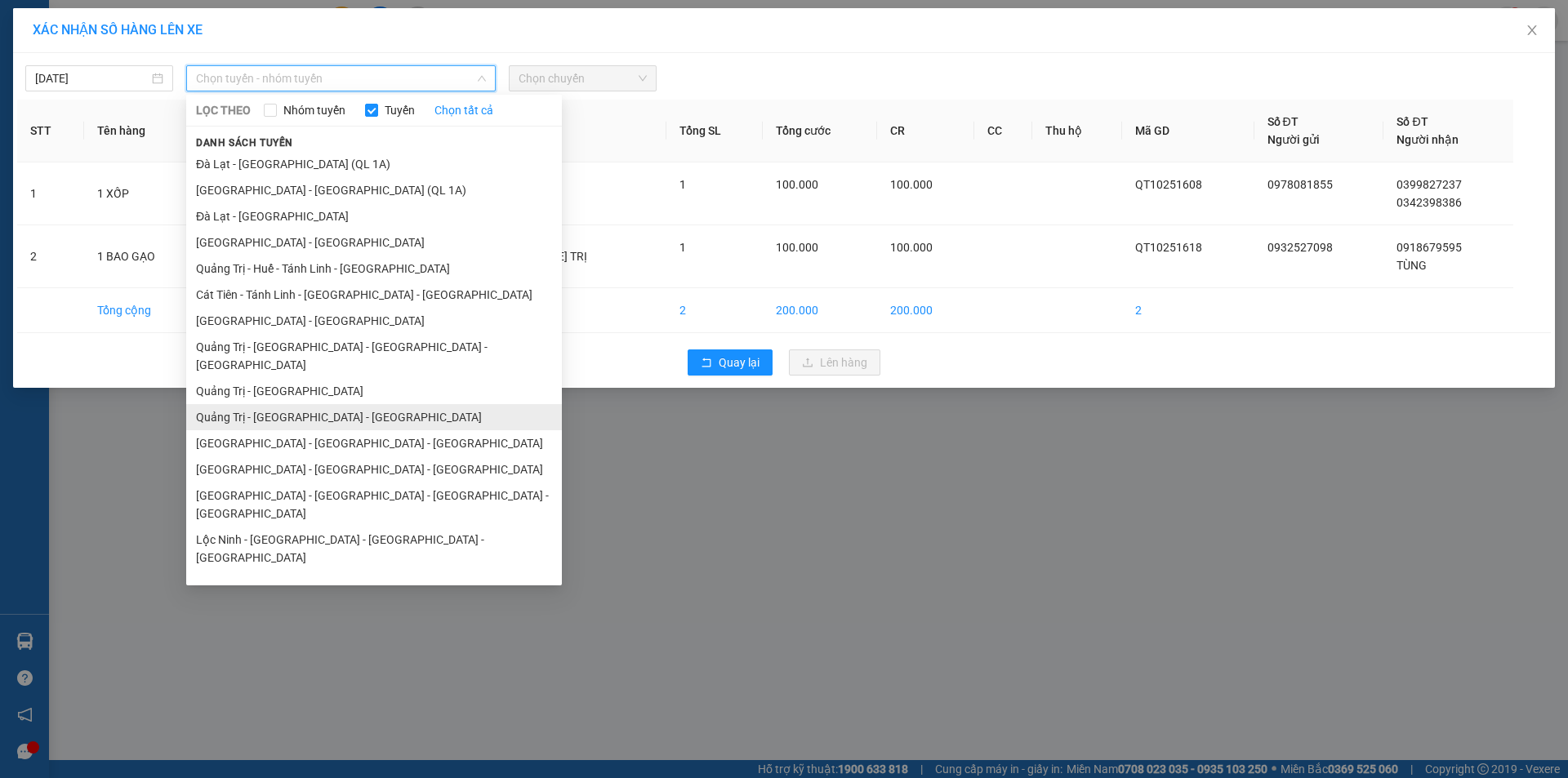
click at [364, 404] on li "Quảng Trị - [GEOGRAPHIC_DATA] - [GEOGRAPHIC_DATA]" at bounding box center [374, 416] width 376 height 26
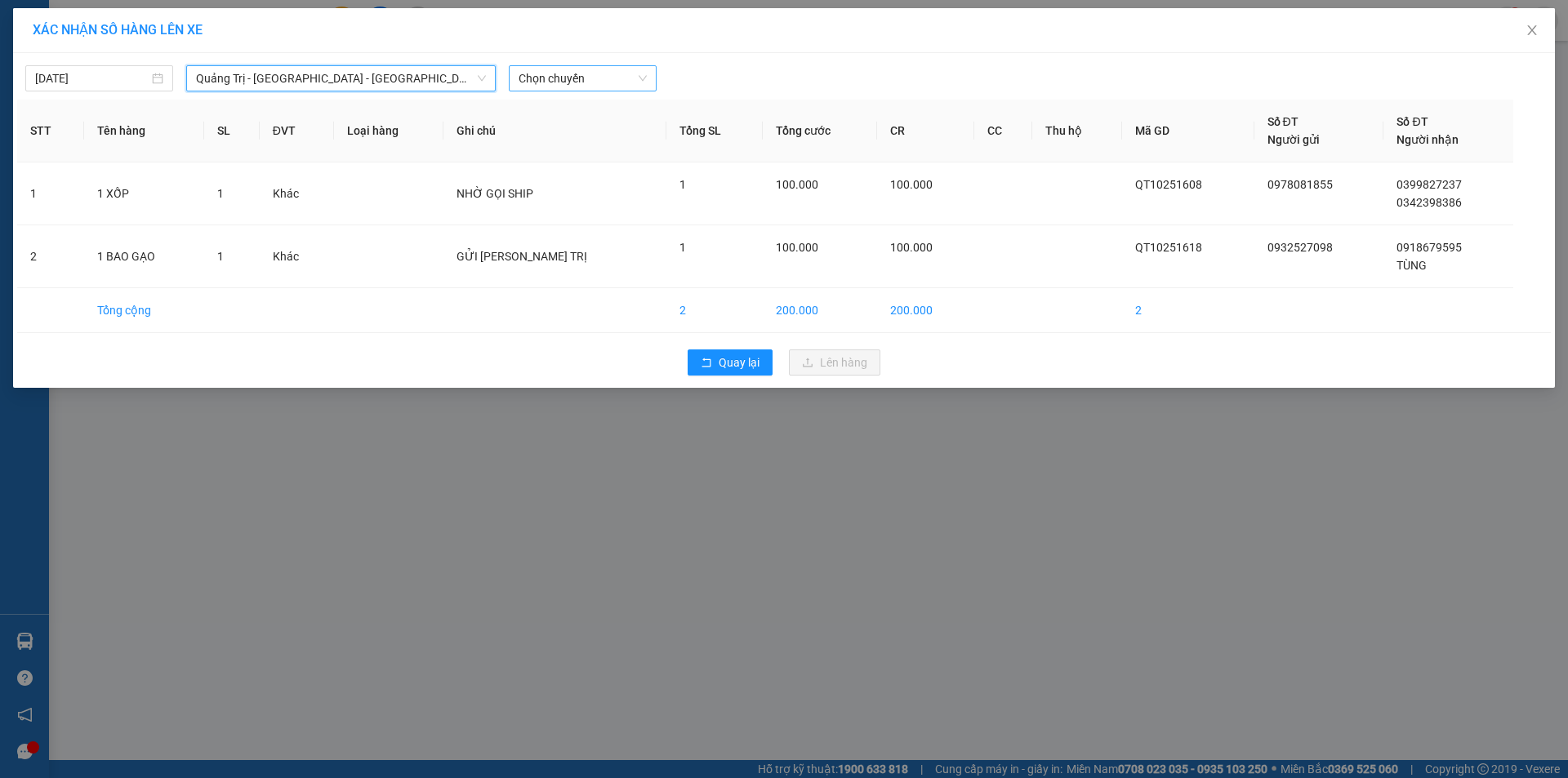
click at [591, 80] on span "Chọn chuyến" at bounding box center [583, 78] width 128 height 24
click at [589, 130] on div "14:00 - 43H-160.73" at bounding box center [582, 137] width 127 height 18
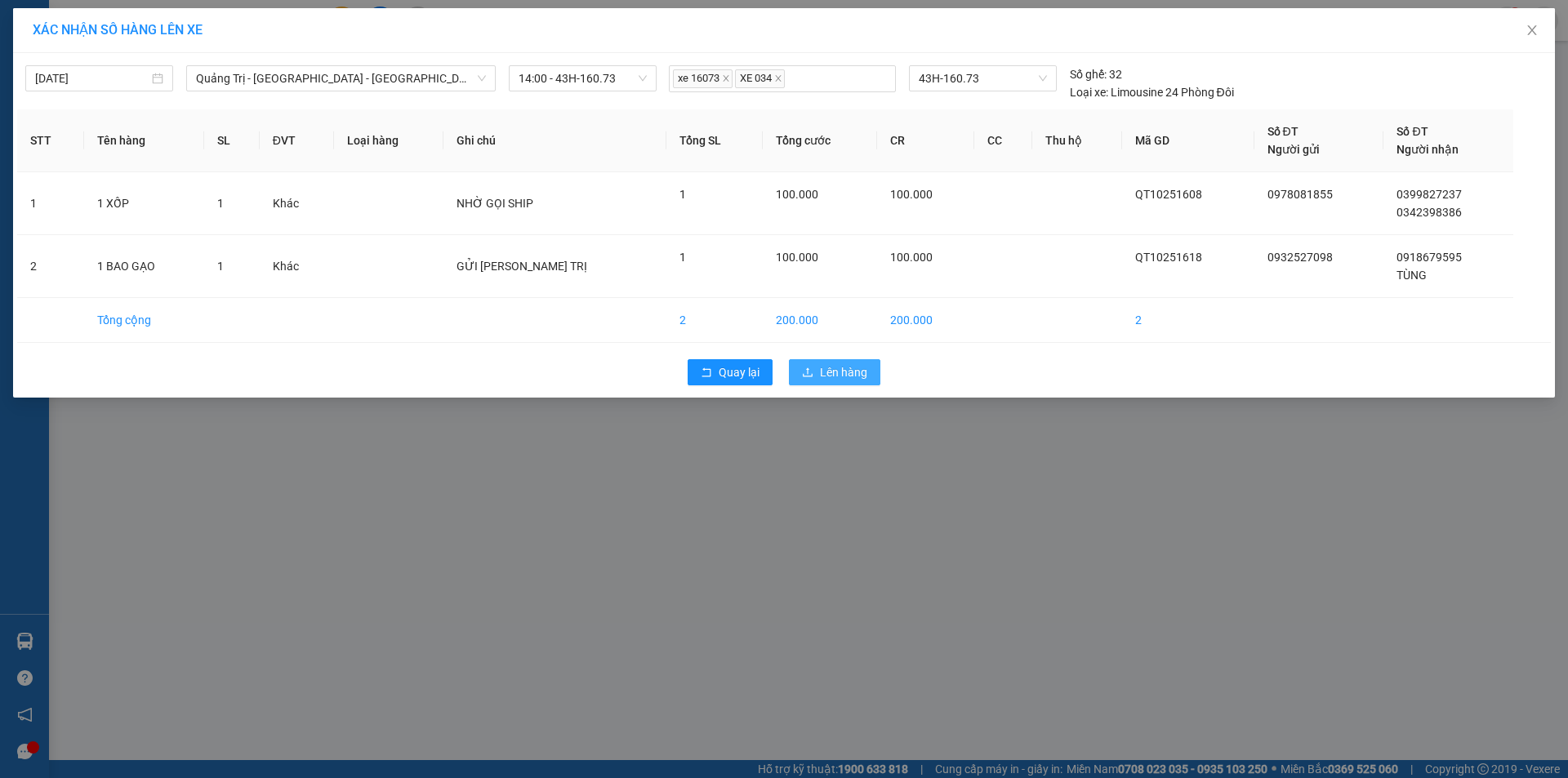
click at [853, 373] on span "Lên hàng" at bounding box center [844, 372] width 47 height 18
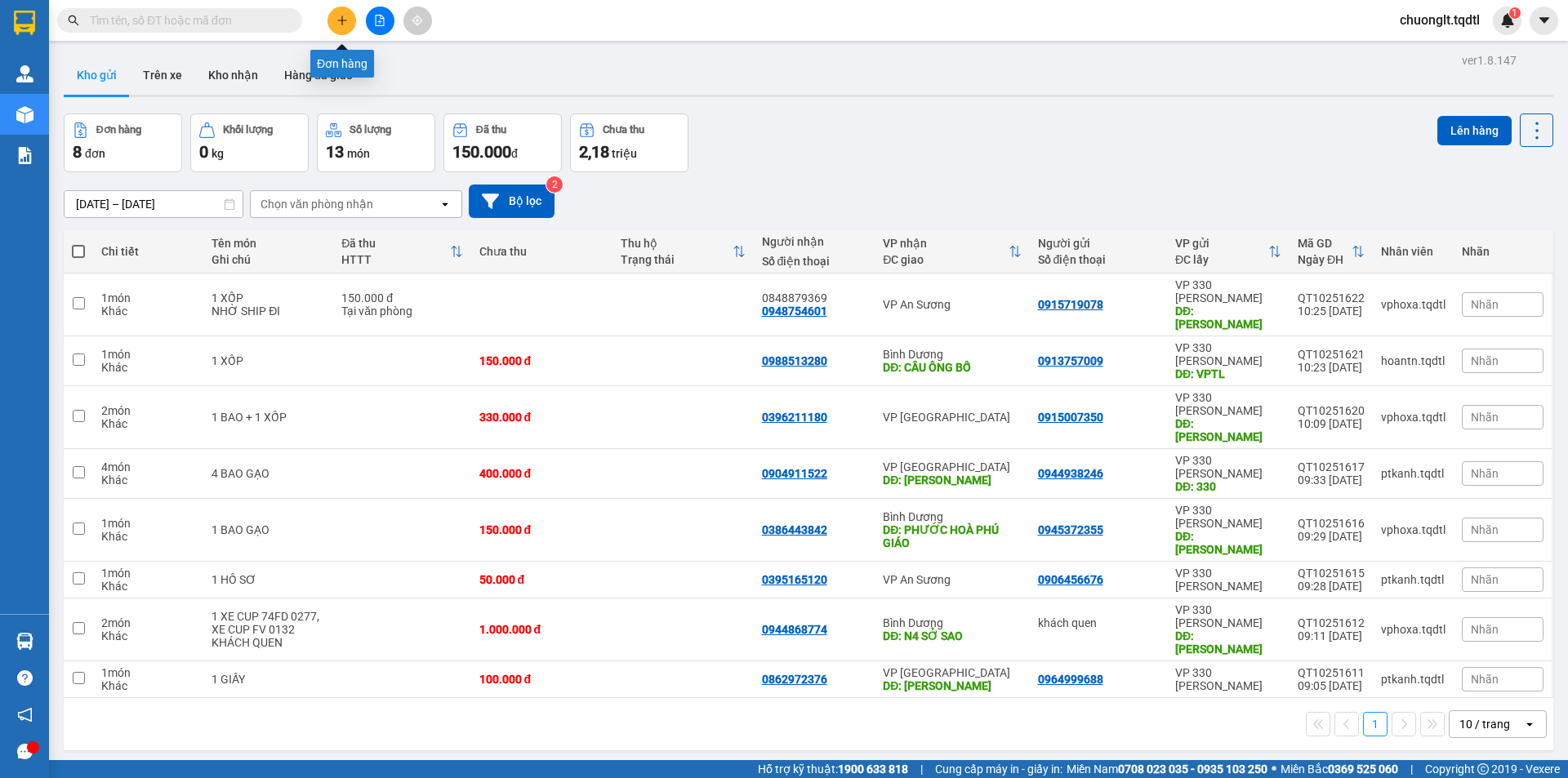
click at [332, 19] on button at bounding box center [341, 21] width 29 height 29
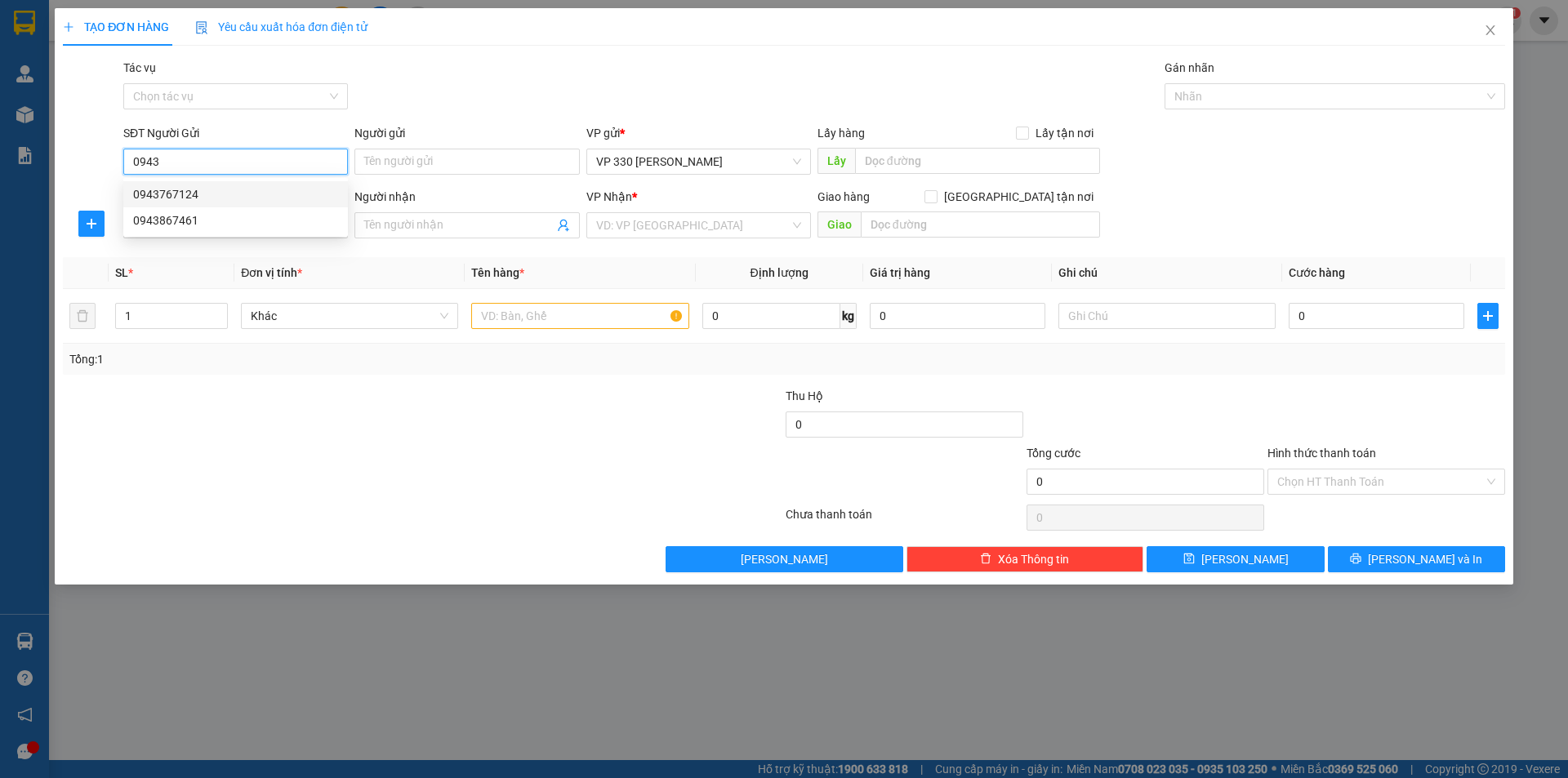
click at [259, 191] on div "0943767124" at bounding box center [235, 194] width 205 height 18
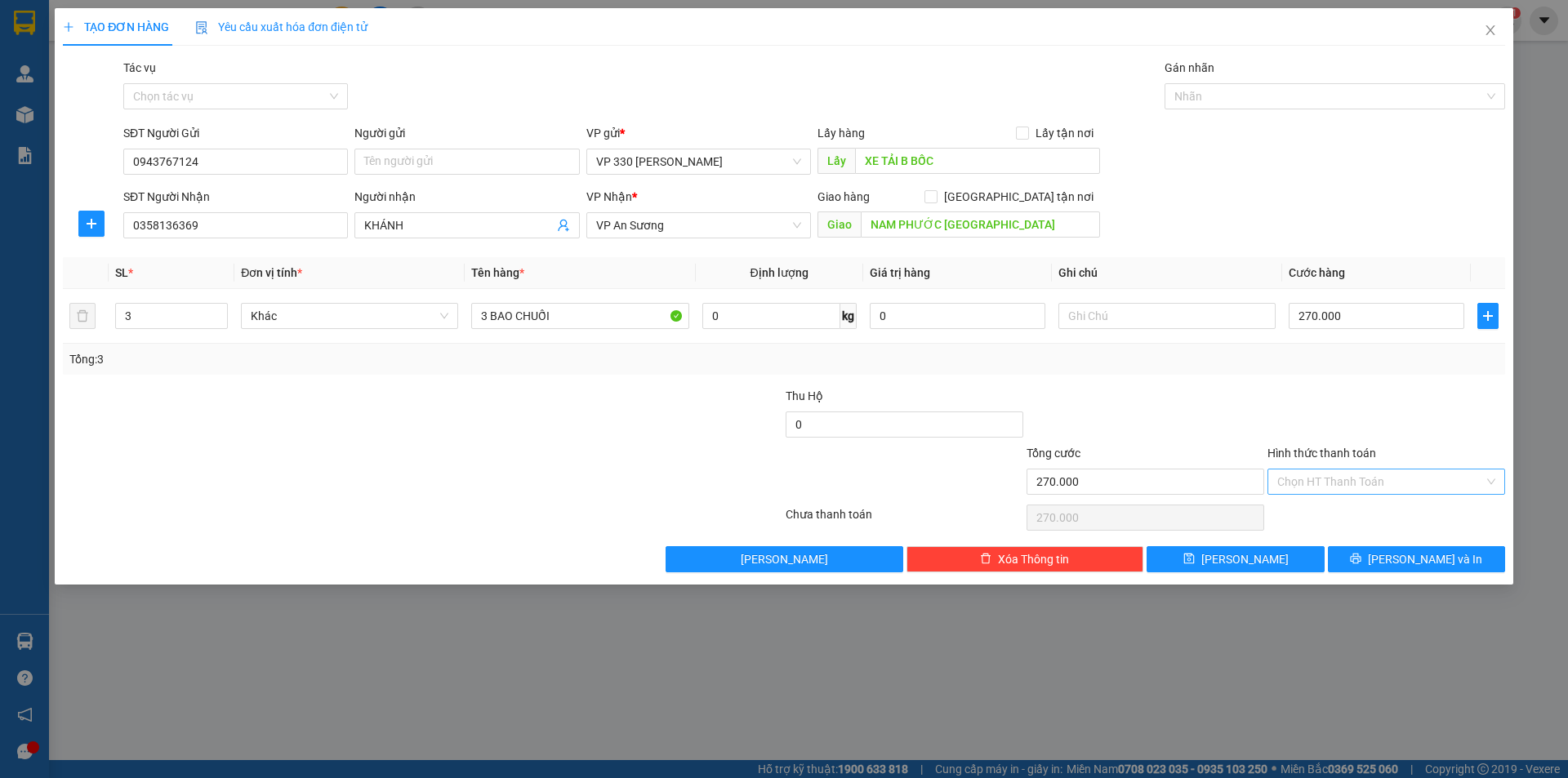
drag, startPoint x: 1400, startPoint y: 474, endPoint x: 1376, endPoint y: 491, distance: 29.4
click at [1400, 475] on input "Hình thức thanh toán" at bounding box center [1380, 481] width 207 height 24
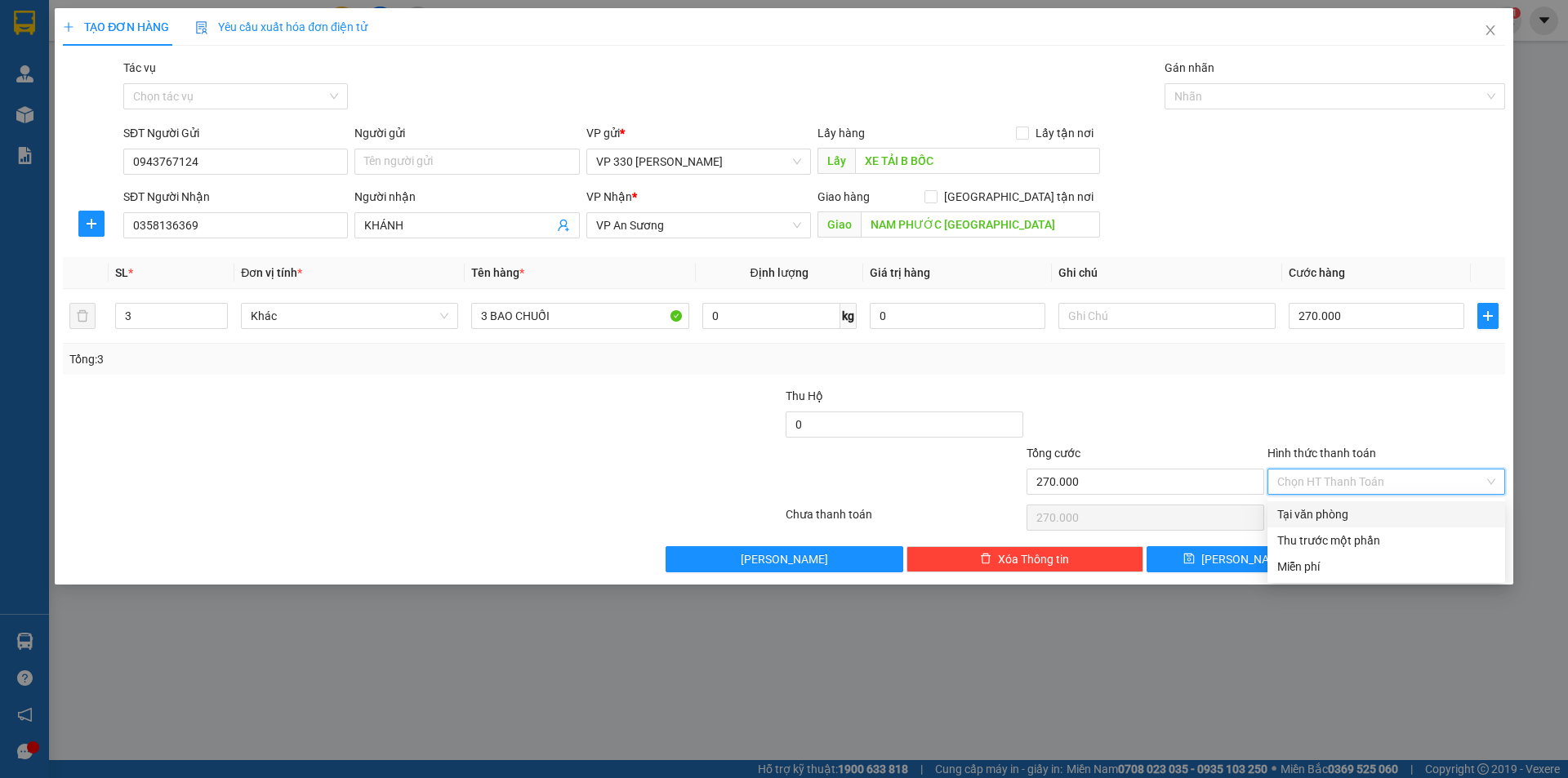
click at [1356, 506] on div "Tại văn phòng" at bounding box center [1386, 514] width 218 height 18
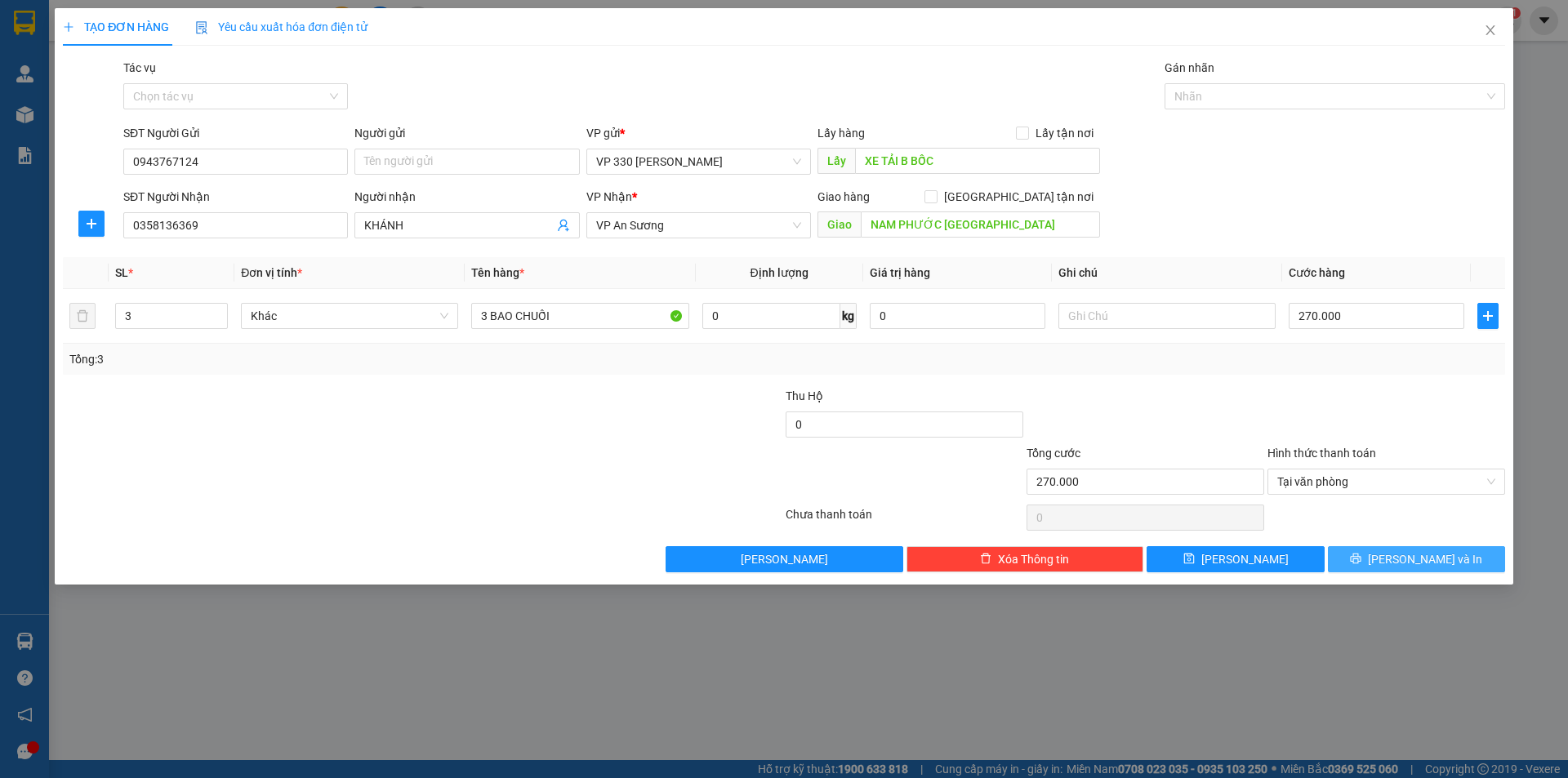
click at [1419, 563] on span "[PERSON_NAME] và In" at bounding box center [1425, 559] width 115 height 18
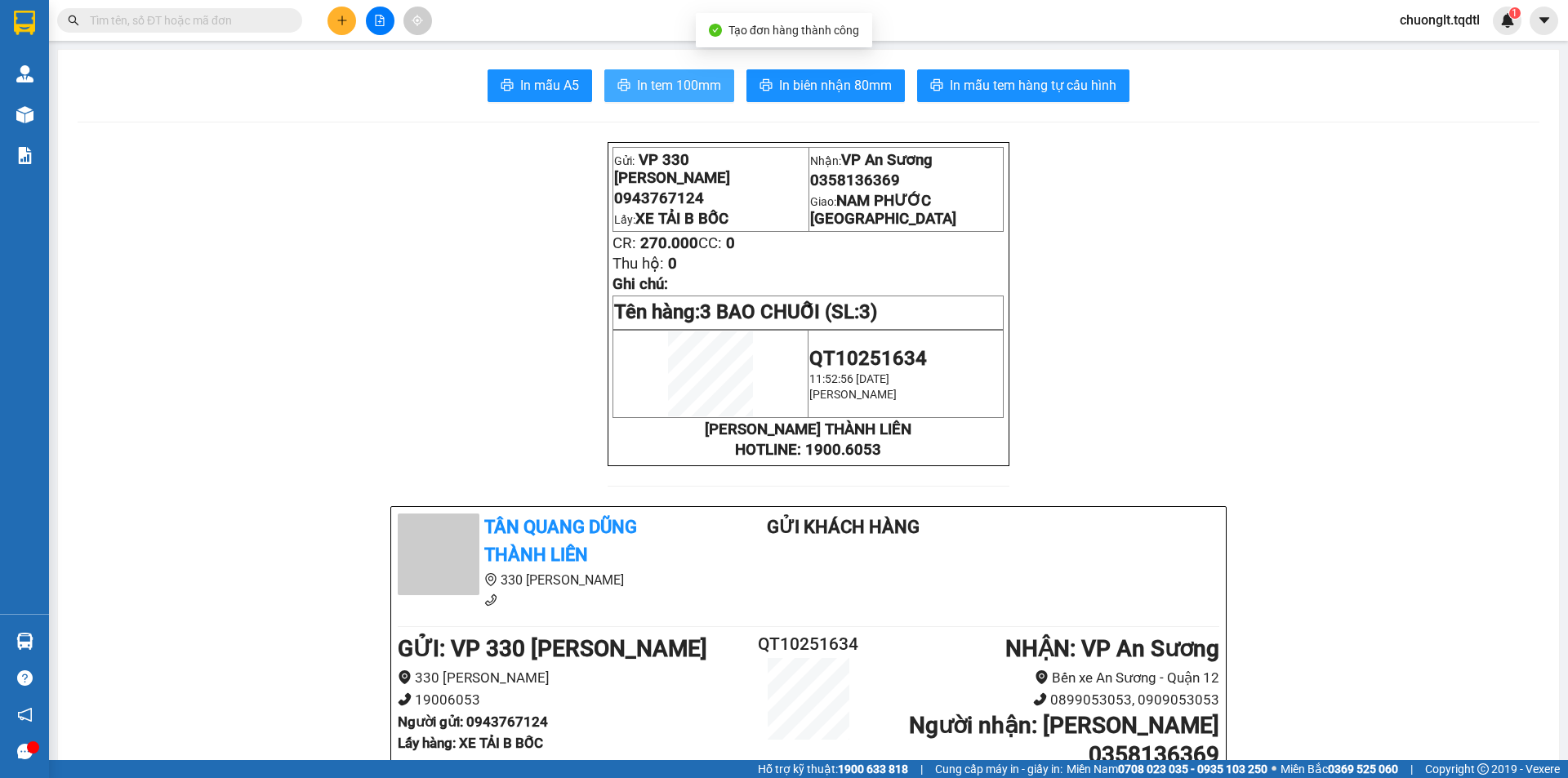
click at [695, 84] on span "In tem 100mm" at bounding box center [679, 85] width 84 height 20
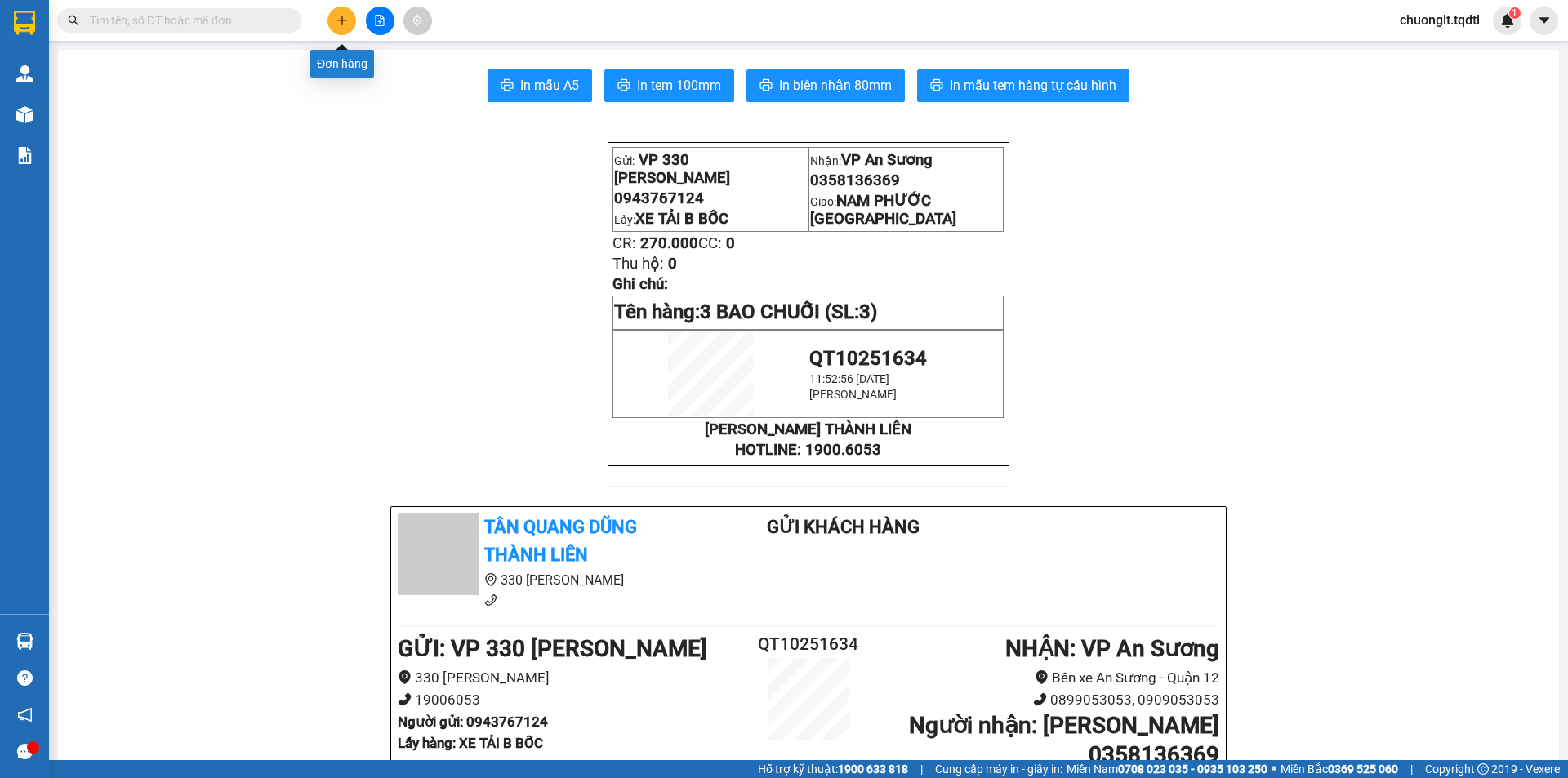
click at [336, 16] on icon "plus" at bounding box center [342, 20] width 12 height 12
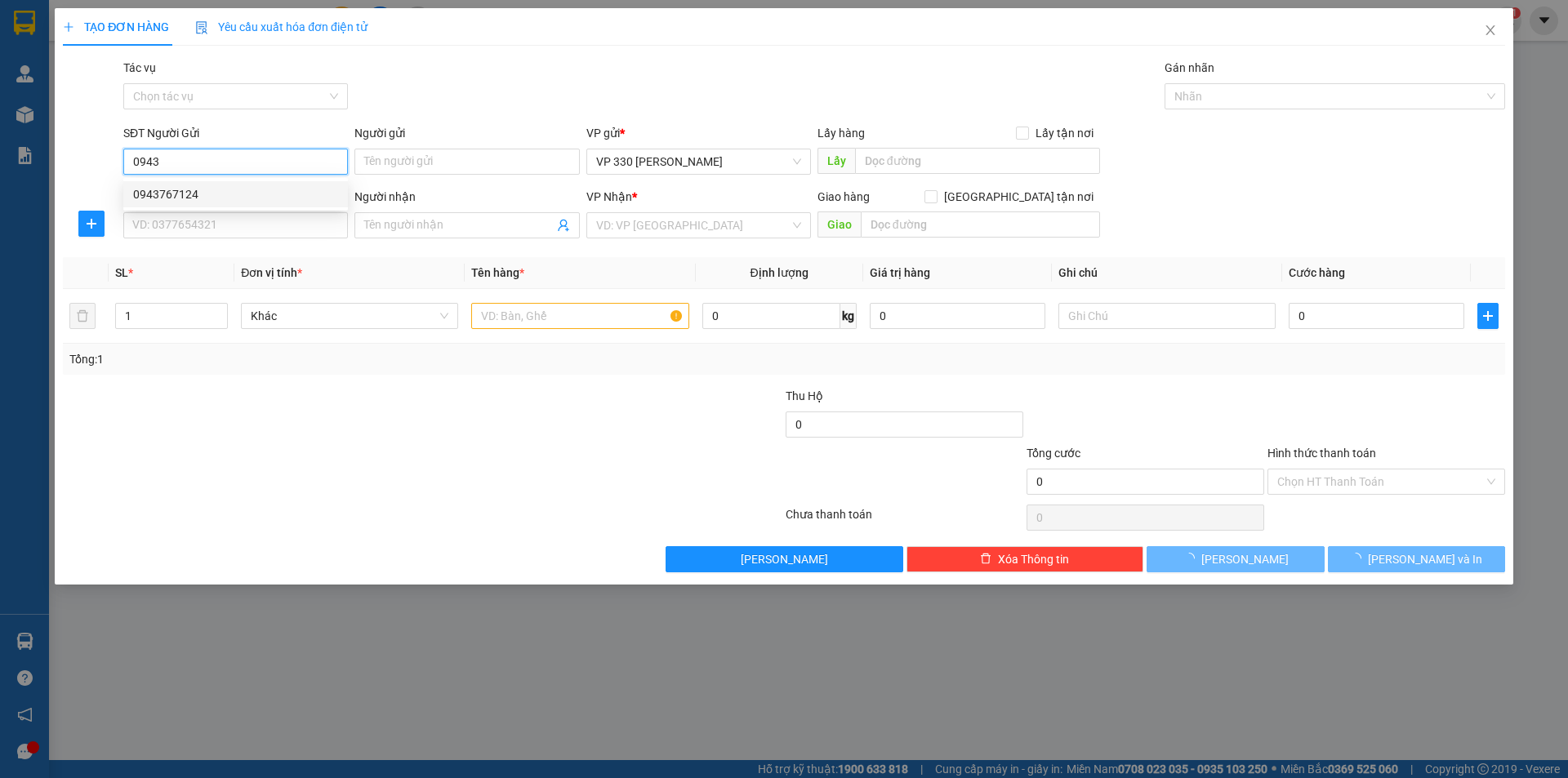
click at [213, 194] on div "0943767124" at bounding box center [235, 194] width 205 height 18
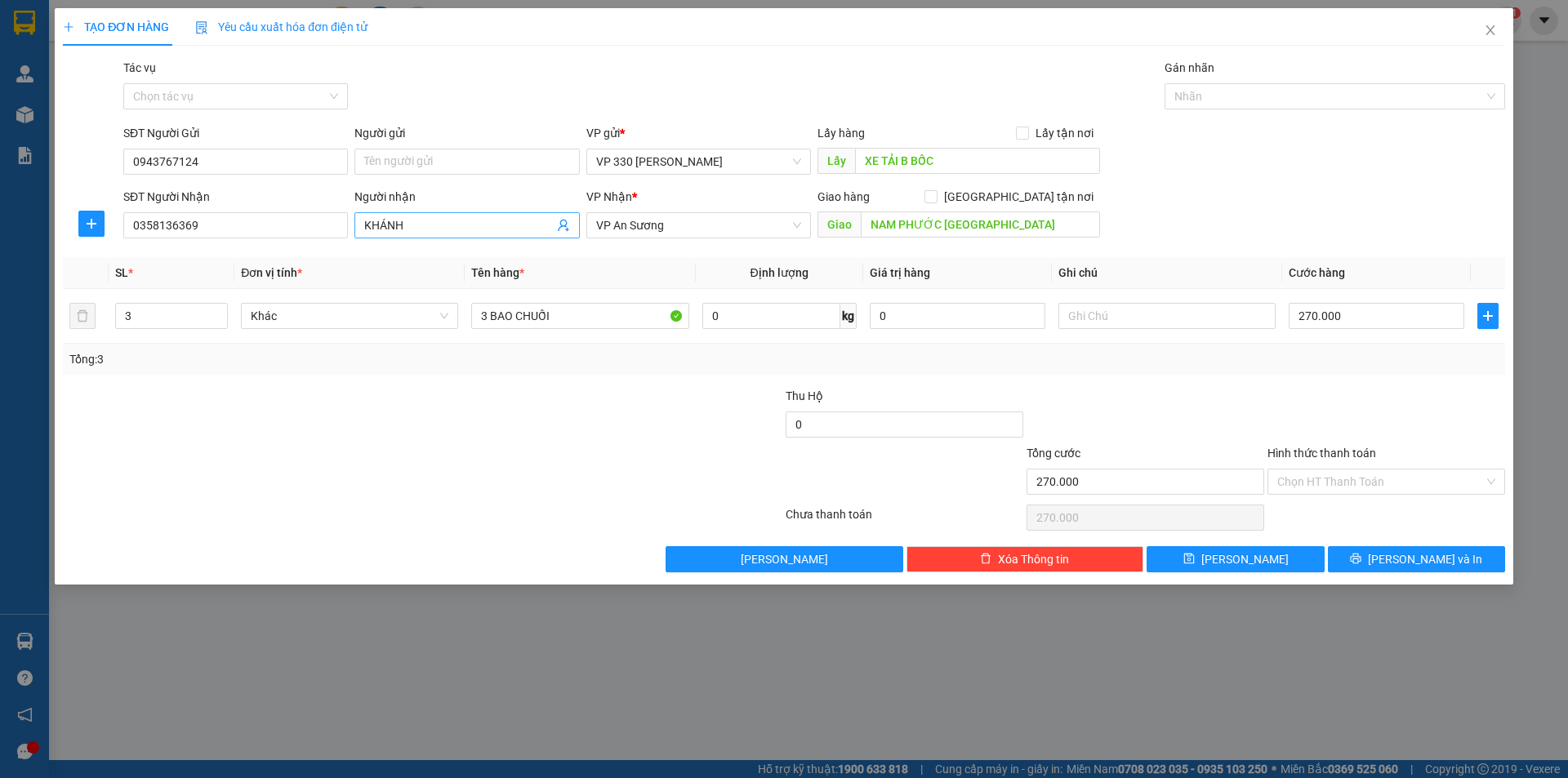
click at [431, 231] on input "KHÁNH" at bounding box center [459, 225] width 189 height 18
click at [1028, 232] on input "NAM PHƯỚC [GEOGRAPHIC_DATA]" at bounding box center [980, 224] width 239 height 26
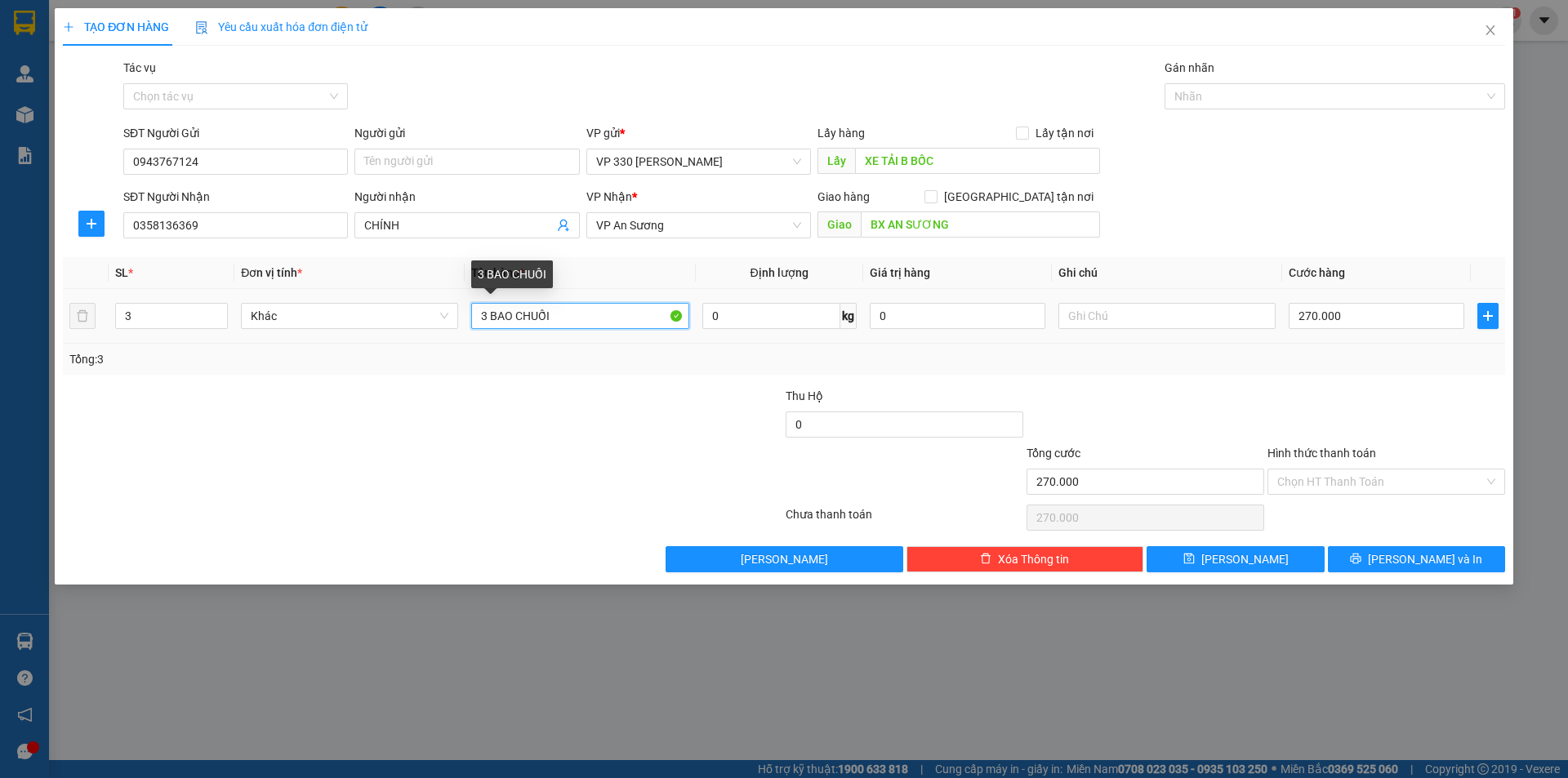
click at [483, 314] on input "3 BAO CHUỐI" at bounding box center [580, 315] width 217 height 26
click at [218, 319] on icon "down" at bounding box center [219, 321] width 6 height 6
click at [1353, 313] on input "270.000" at bounding box center [1377, 315] width 175 height 26
click at [1298, 314] on input "0" at bounding box center [1377, 315] width 175 height 26
click at [1442, 482] on input "Hình thức thanh toán" at bounding box center [1380, 481] width 207 height 24
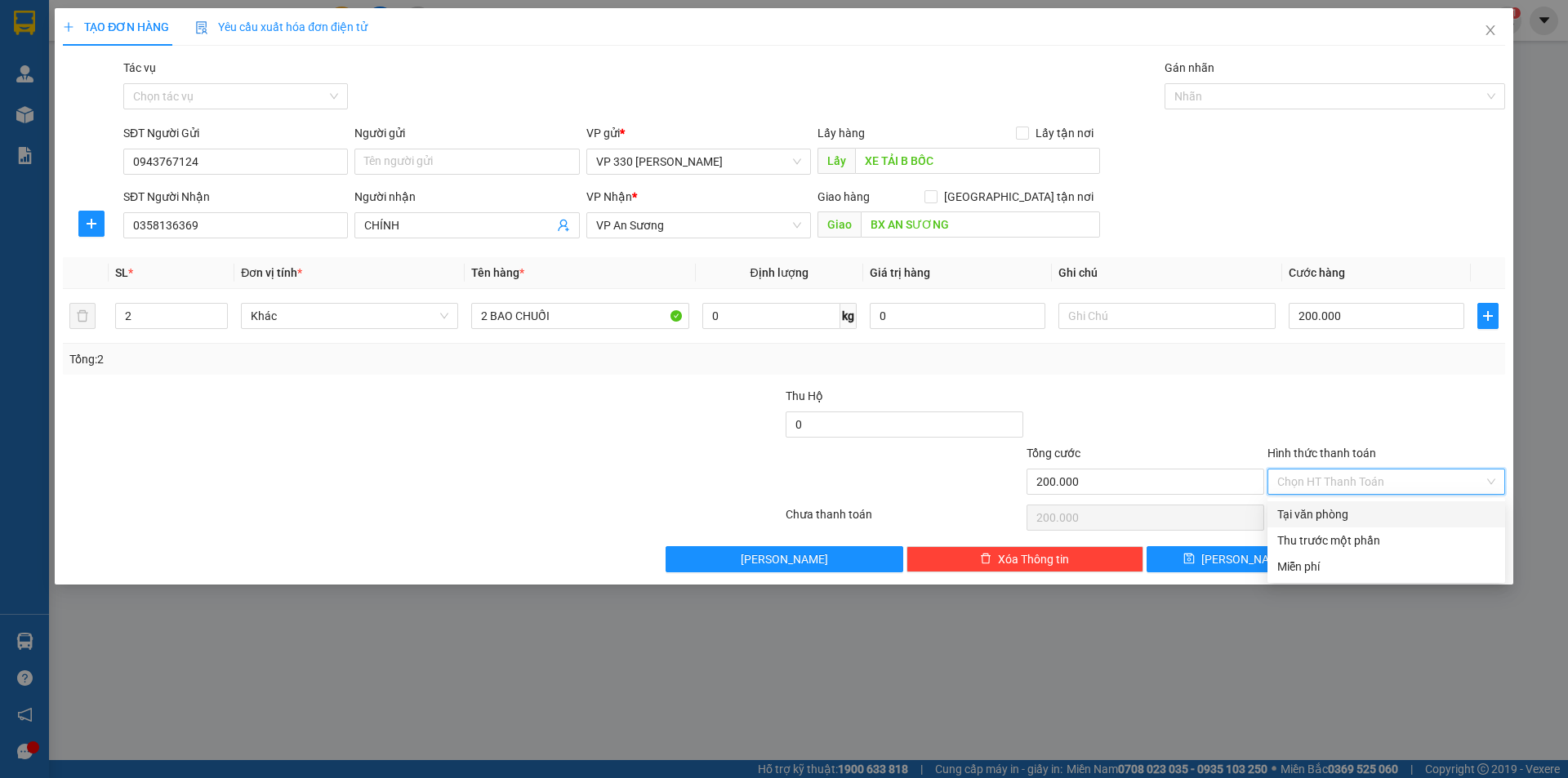
click at [1367, 507] on div "Tại văn phòng" at bounding box center [1386, 514] width 218 height 18
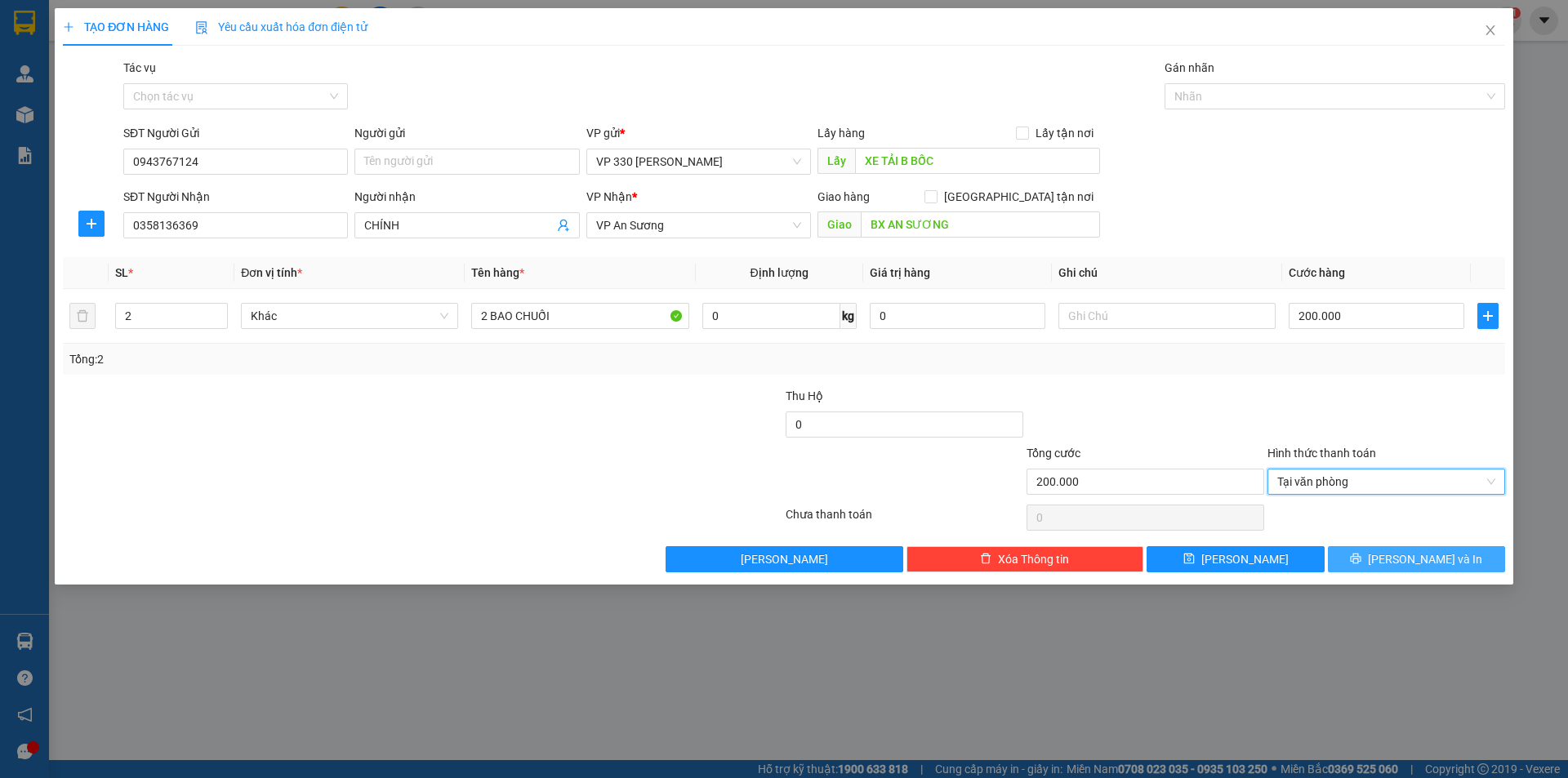
drag, startPoint x: 1383, startPoint y: 547, endPoint x: 1393, endPoint y: 546, distance: 10.0
click at [1385, 547] on button "[PERSON_NAME] và In" at bounding box center [1416, 559] width 177 height 26
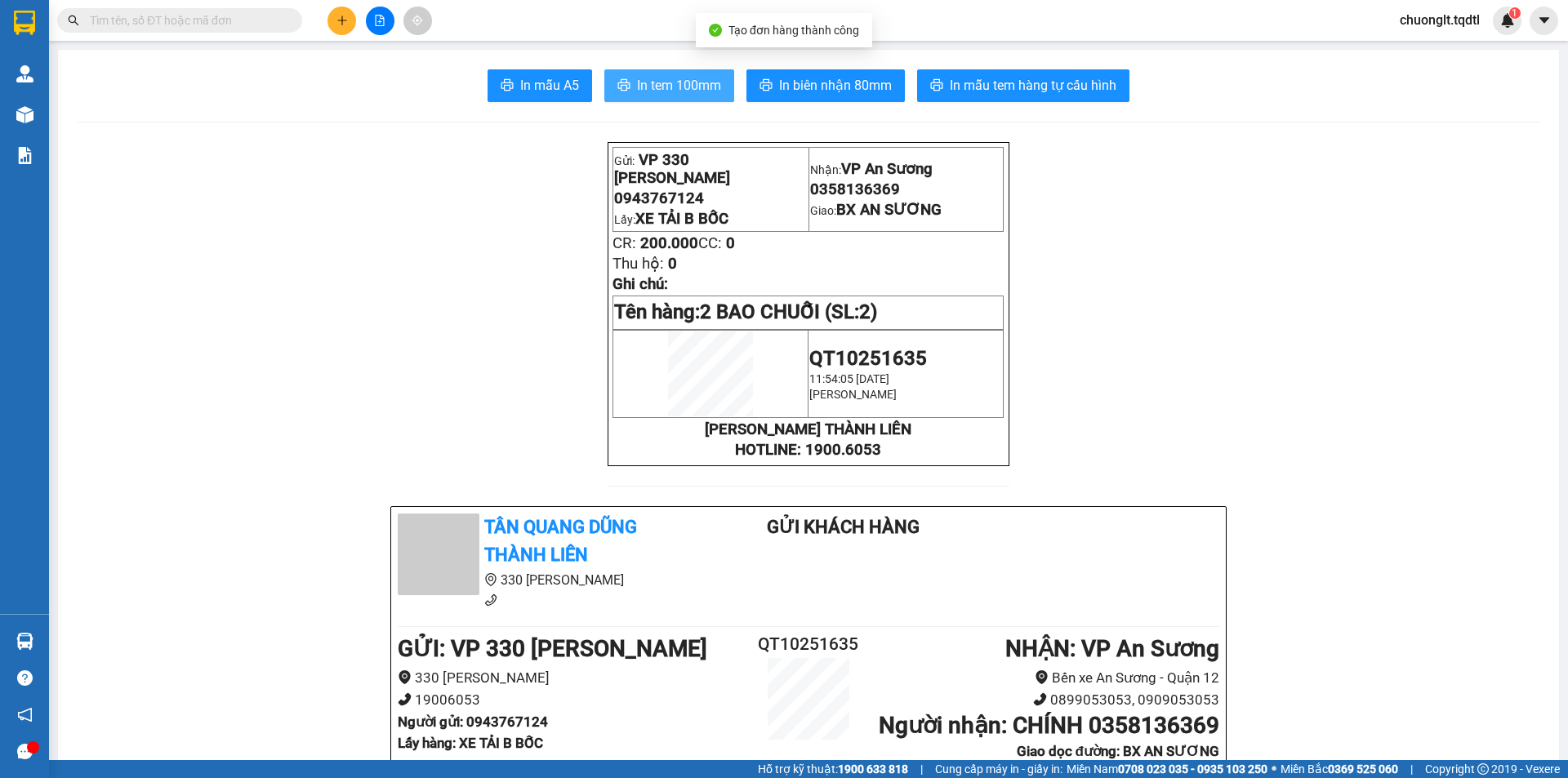
click at [659, 78] on span "In tem 100mm" at bounding box center [679, 85] width 84 height 20
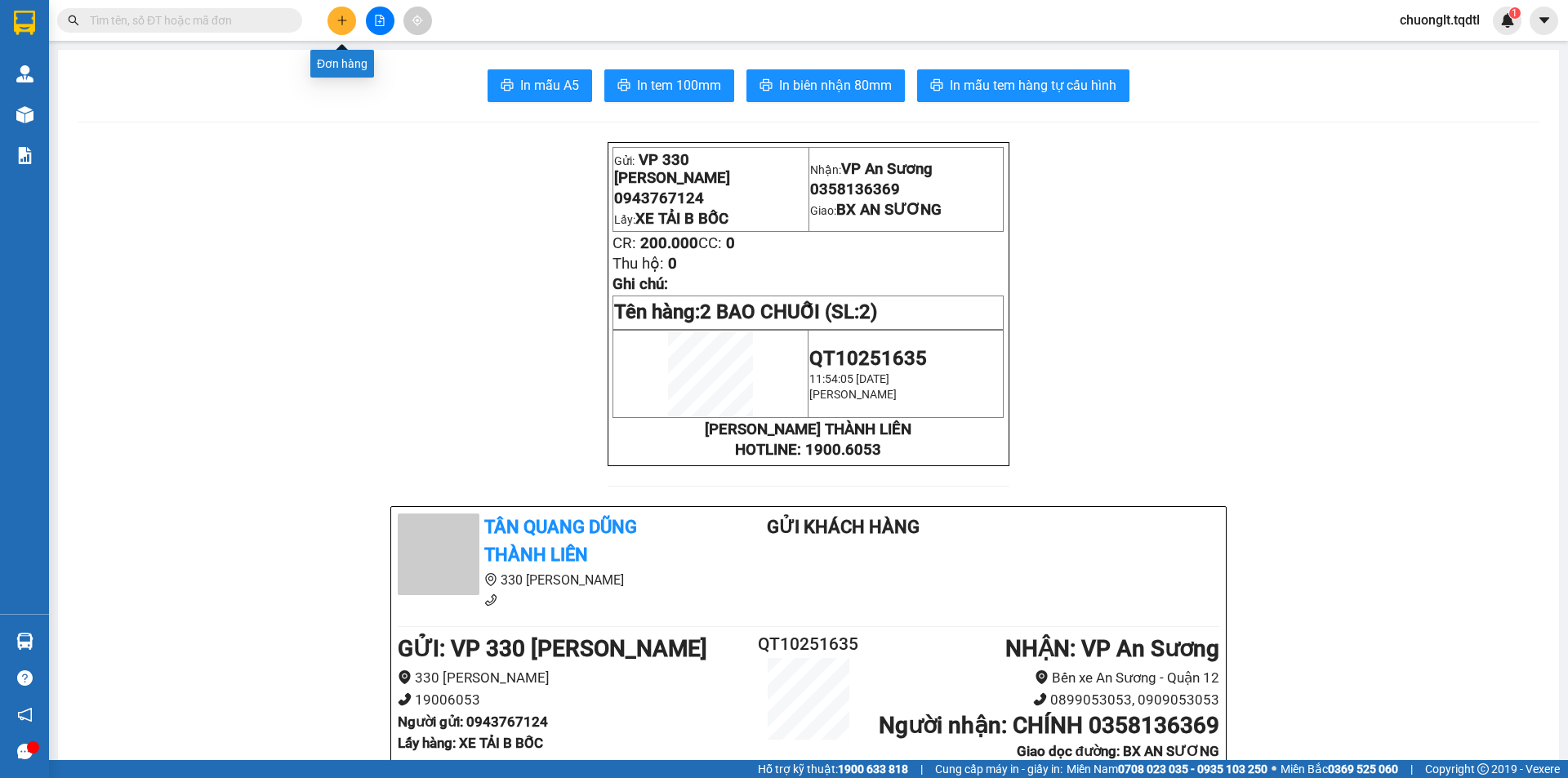
click at [342, 13] on button at bounding box center [341, 21] width 29 height 29
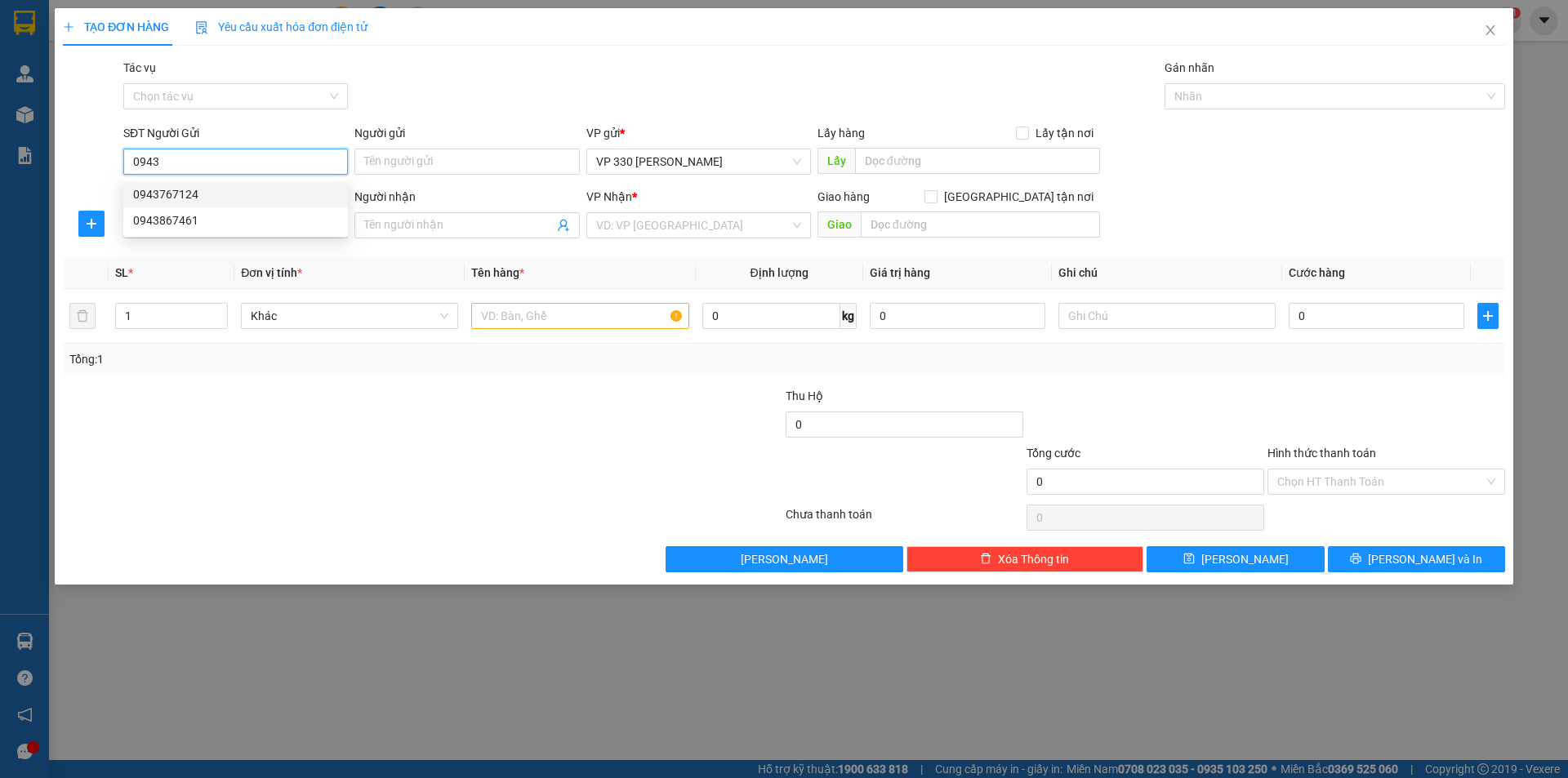
click at [212, 195] on div "0943767124" at bounding box center [235, 194] width 205 height 18
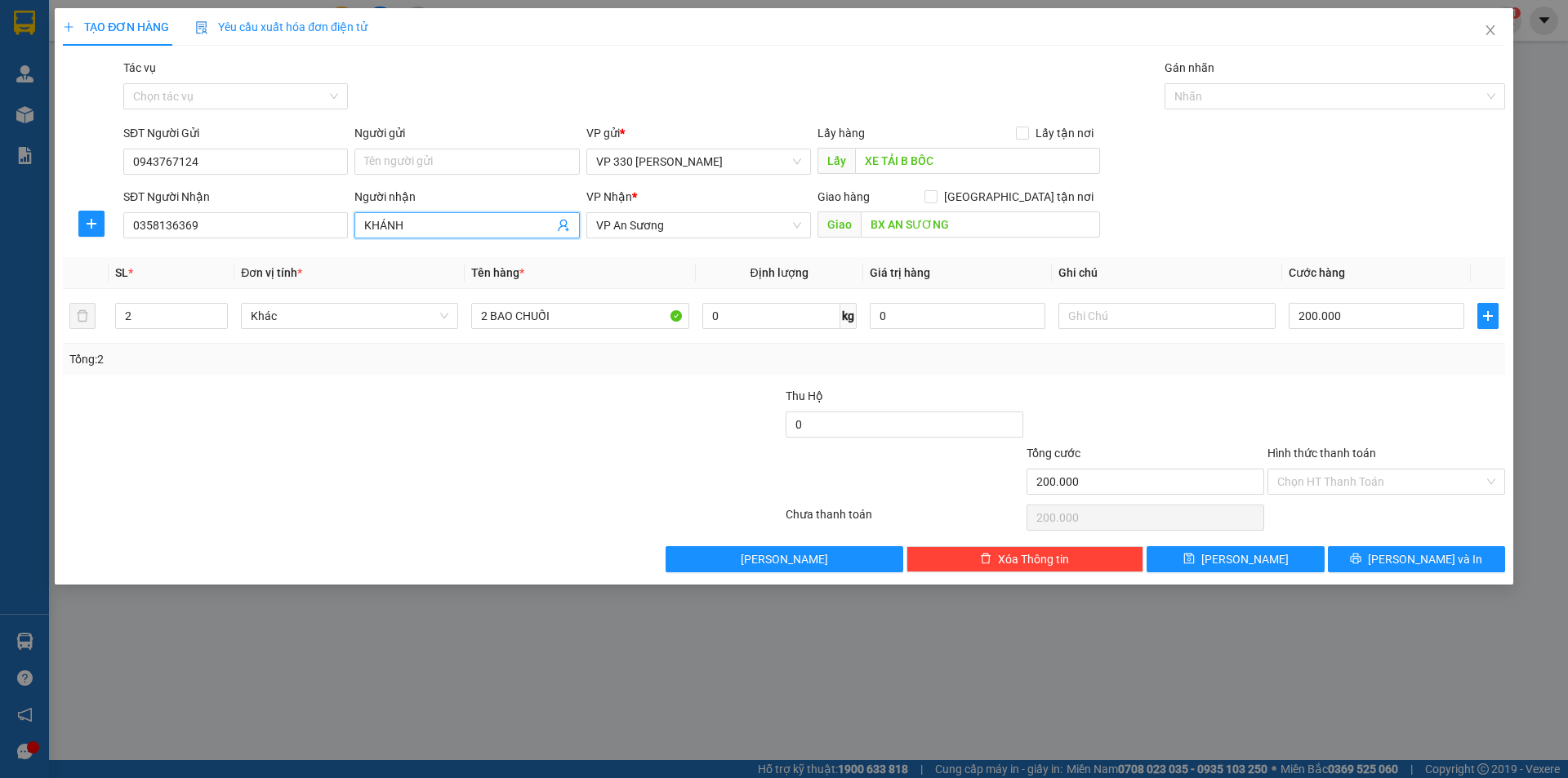
click at [495, 217] on span "KHÁNH" at bounding box center [466, 225] width 224 height 26
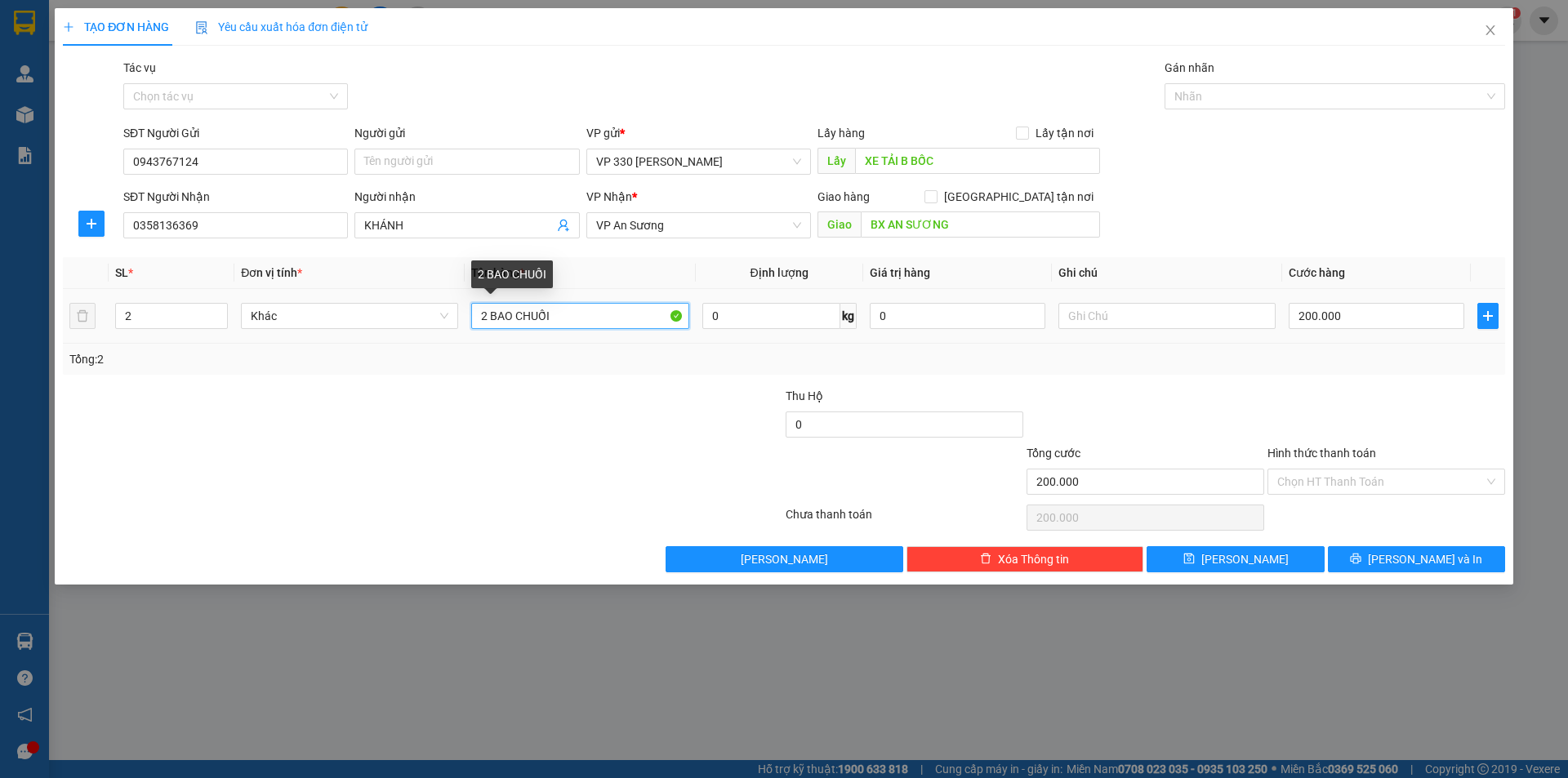
click at [481, 312] on input "2 BAO CHUỐI" at bounding box center [580, 315] width 217 height 26
click at [217, 324] on icon "down" at bounding box center [219, 321] width 6 height 6
click at [786, 215] on span "VP An Sương" at bounding box center [698, 225] width 205 height 24
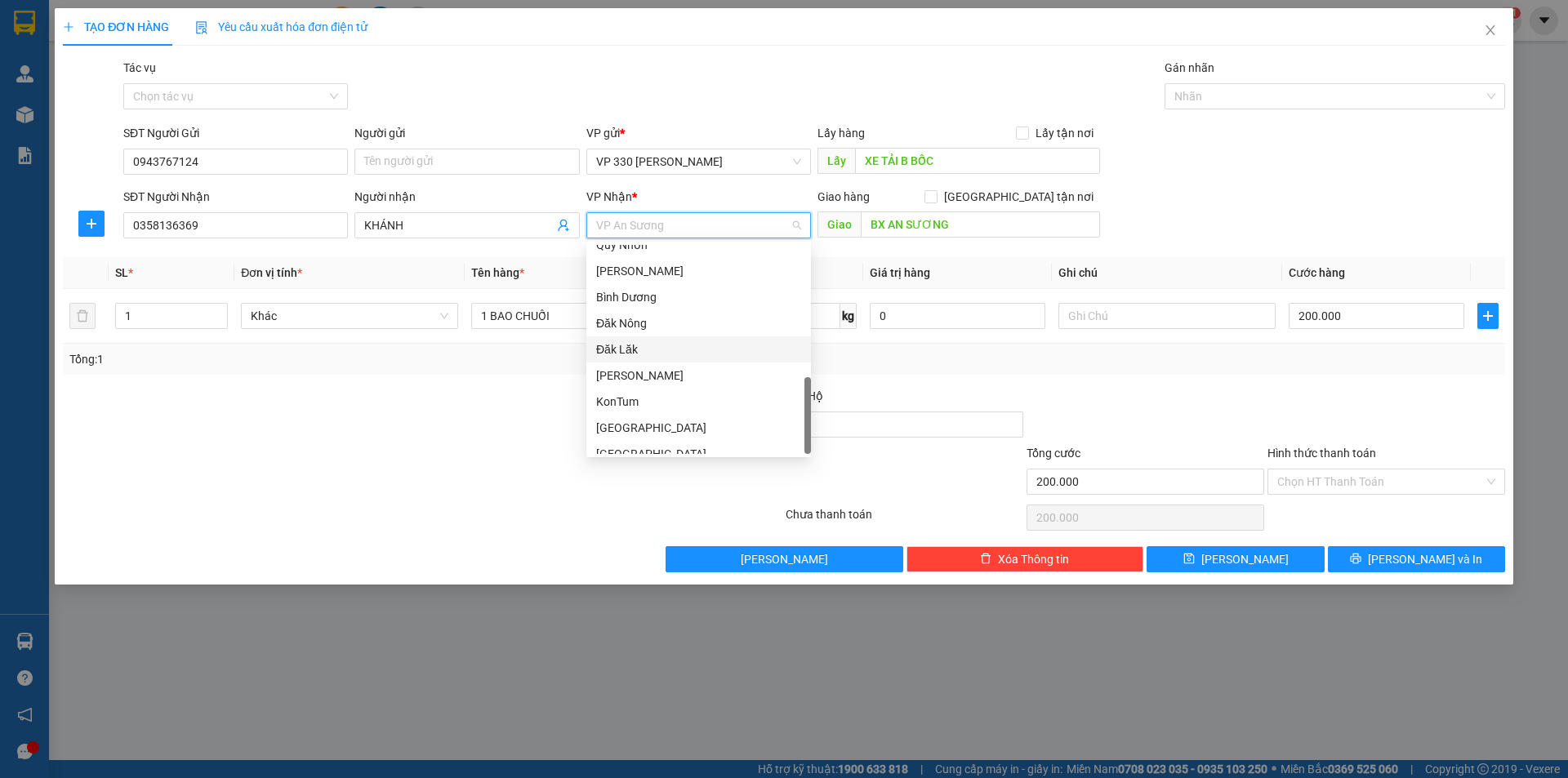
scroll to position [496, 0]
click at [632, 387] on div "KonTum" at bounding box center [698, 388] width 205 height 18
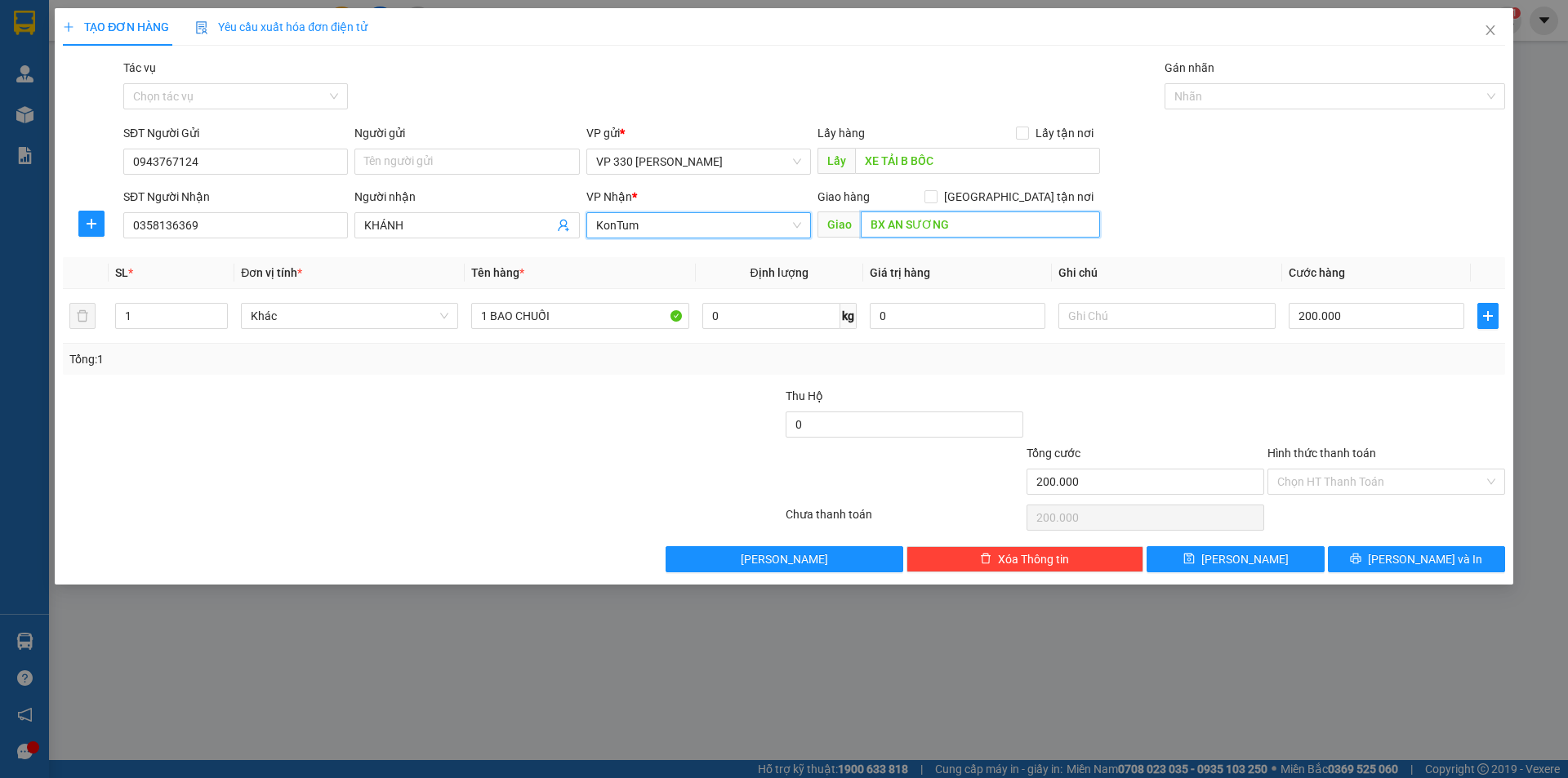
click at [974, 230] on input "BX AN SƯƠNG" at bounding box center [980, 224] width 239 height 26
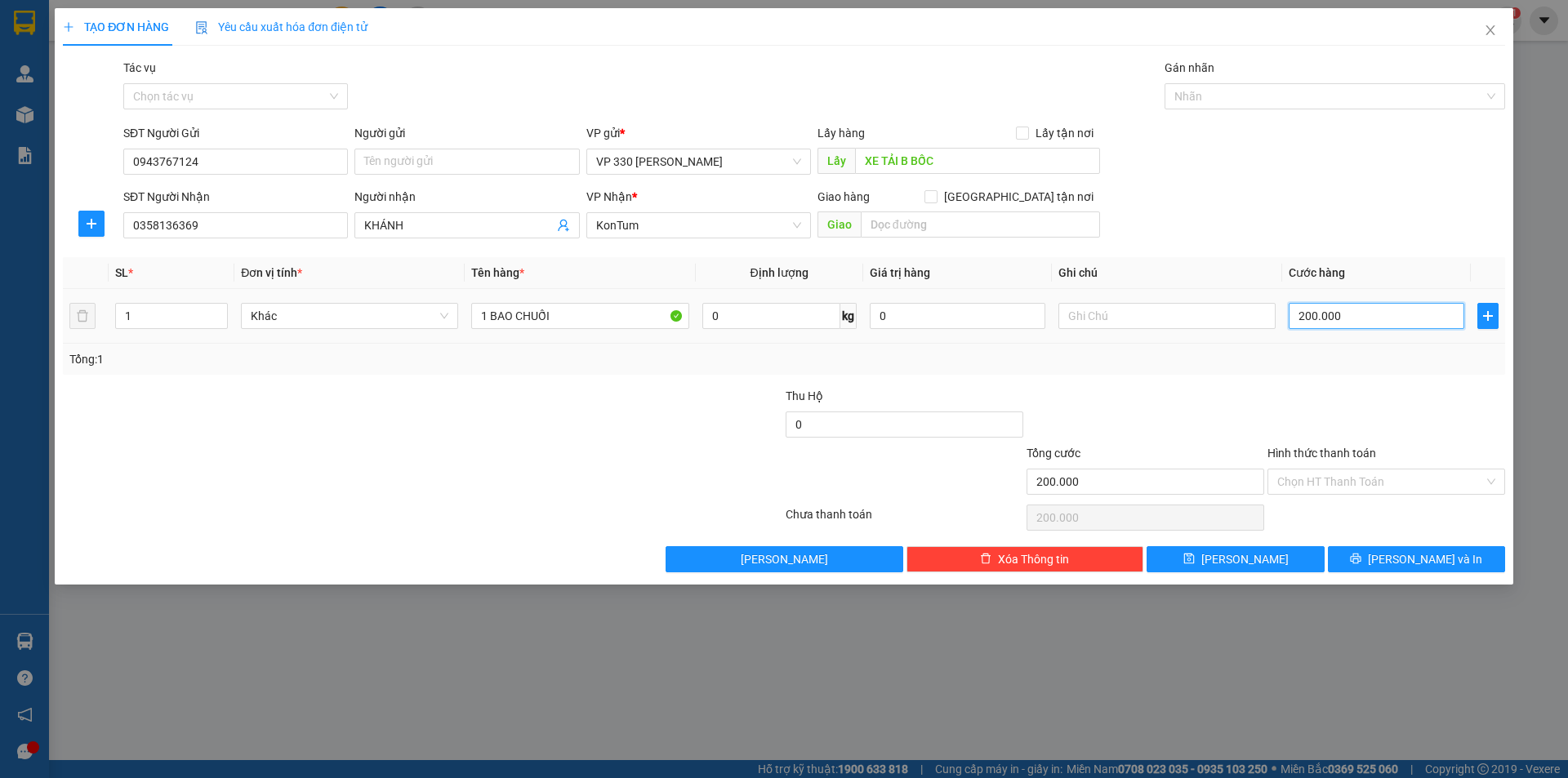
click at [1348, 327] on input "200.000" at bounding box center [1377, 315] width 175 height 26
click at [1377, 477] on input "Hình thức thanh toán" at bounding box center [1380, 481] width 207 height 24
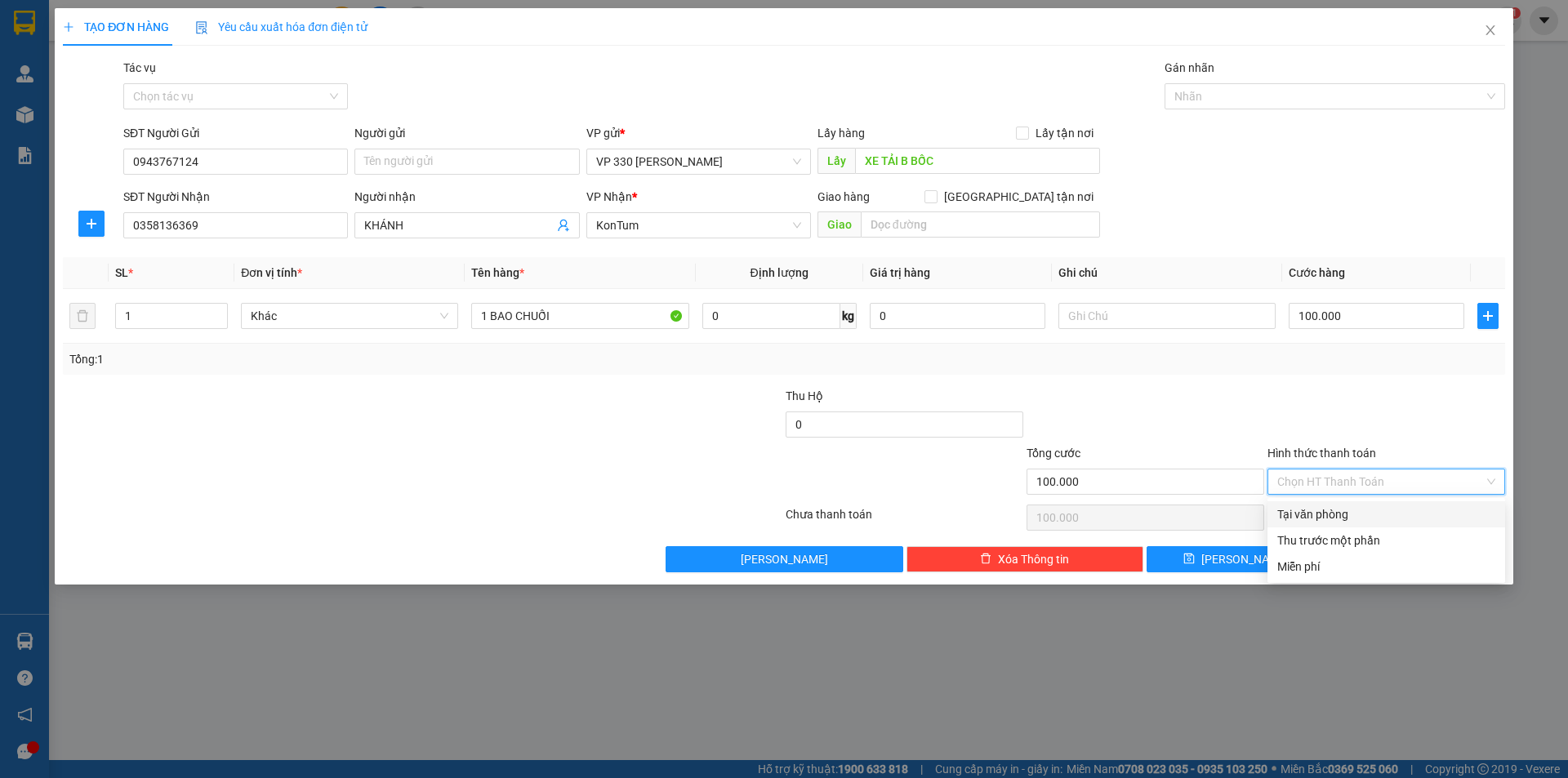
click at [1357, 507] on div "Tại văn phòng" at bounding box center [1386, 514] width 218 height 18
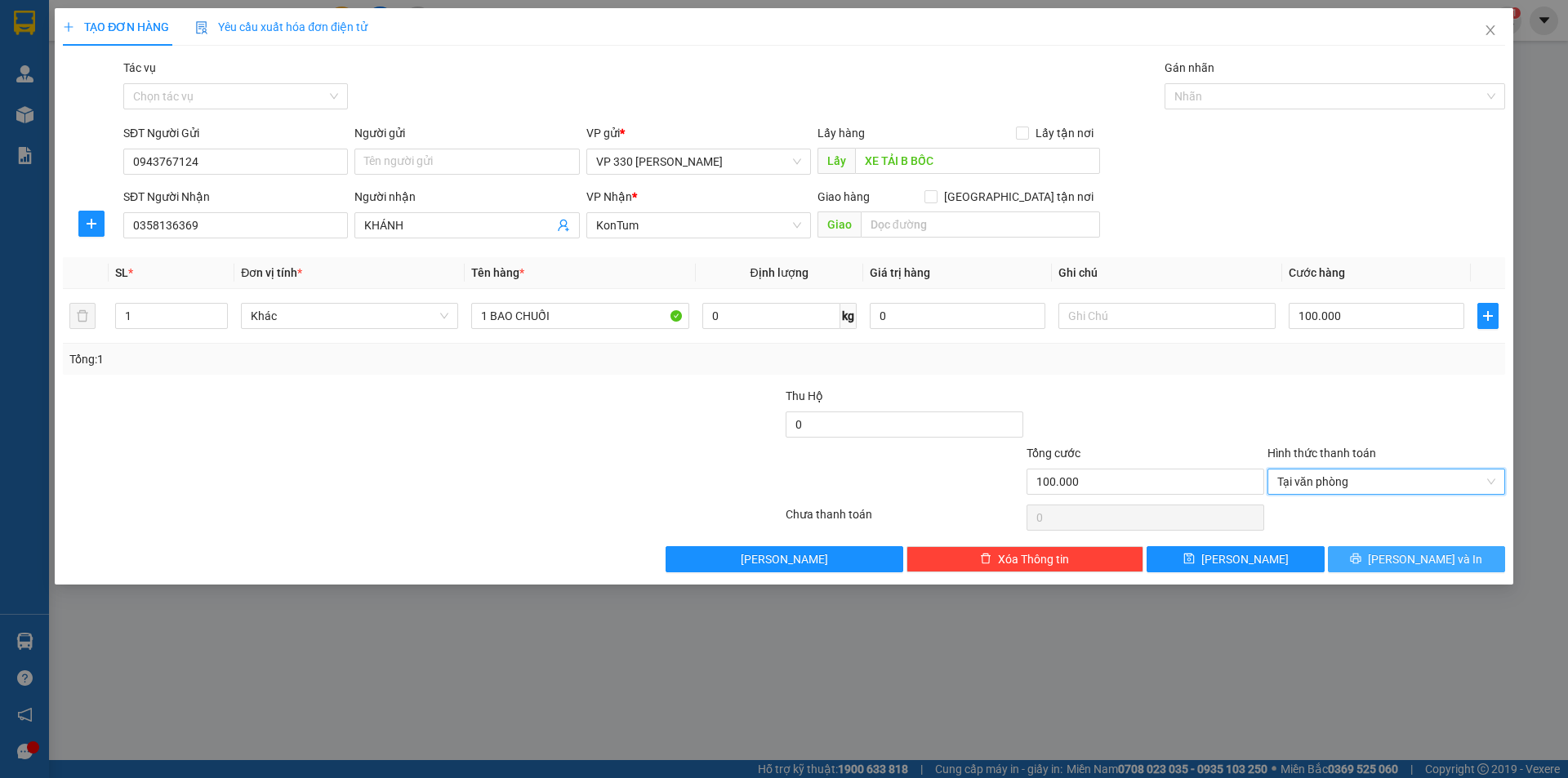
click at [1424, 564] on span "[PERSON_NAME] và In" at bounding box center [1425, 559] width 115 height 18
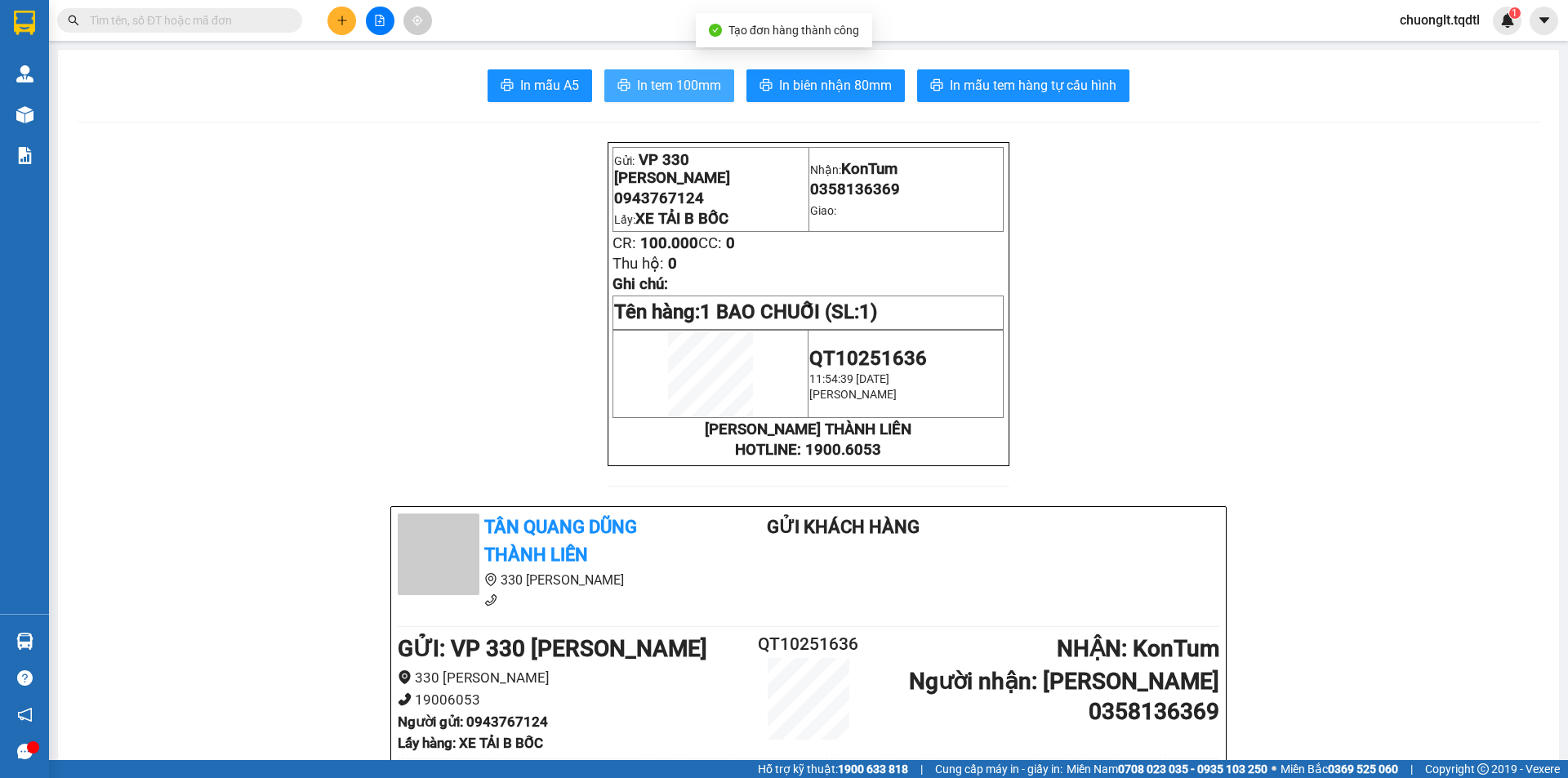
click at [678, 80] on span "In tem 100mm" at bounding box center [679, 85] width 84 height 20
click at [98, 13] on input "text" at bounding box center [186, 20] width 193 height 18
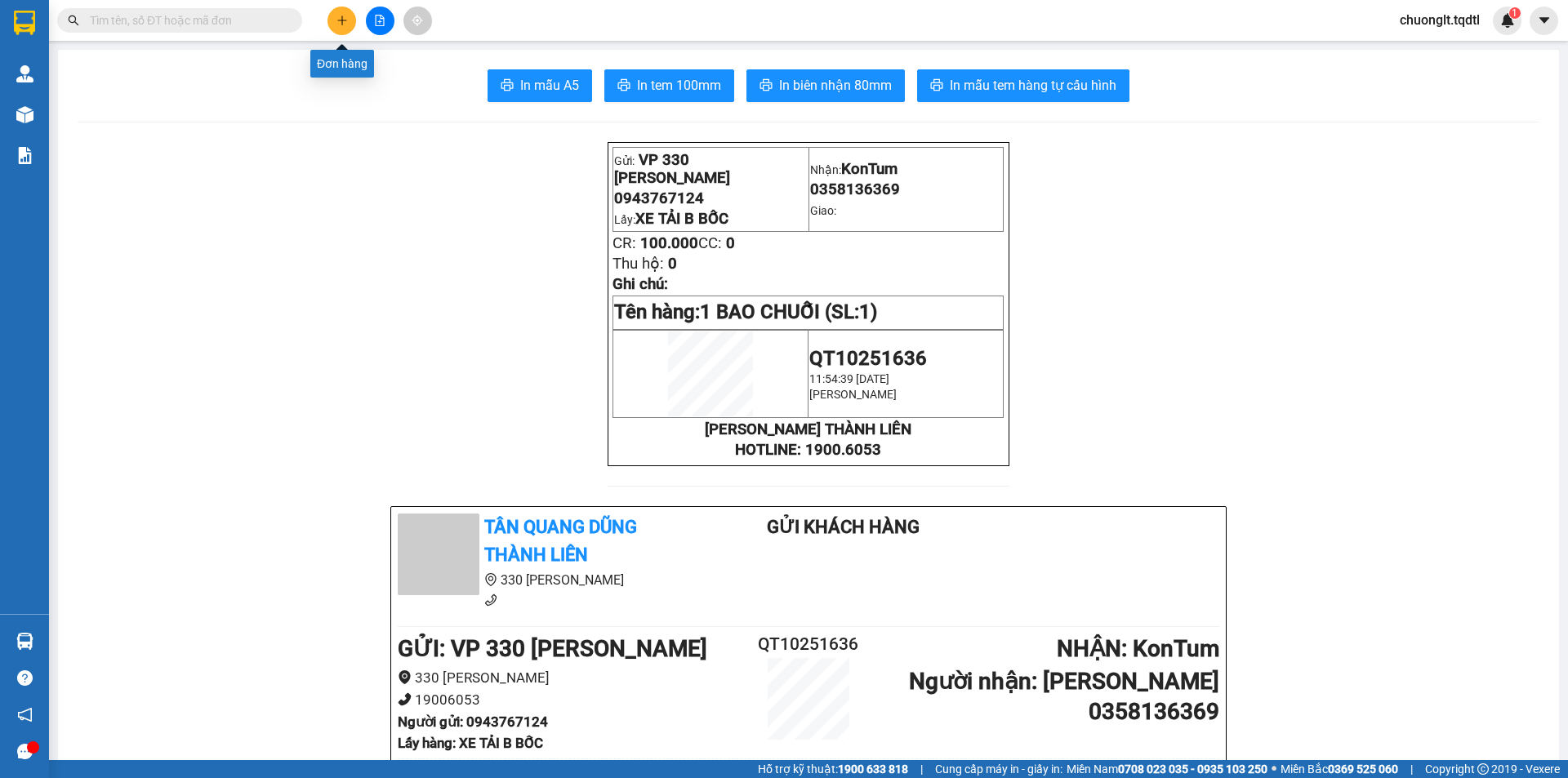
click at [343, 21] on icon "plus" at bounding box center [342, 20] width 12 height 12
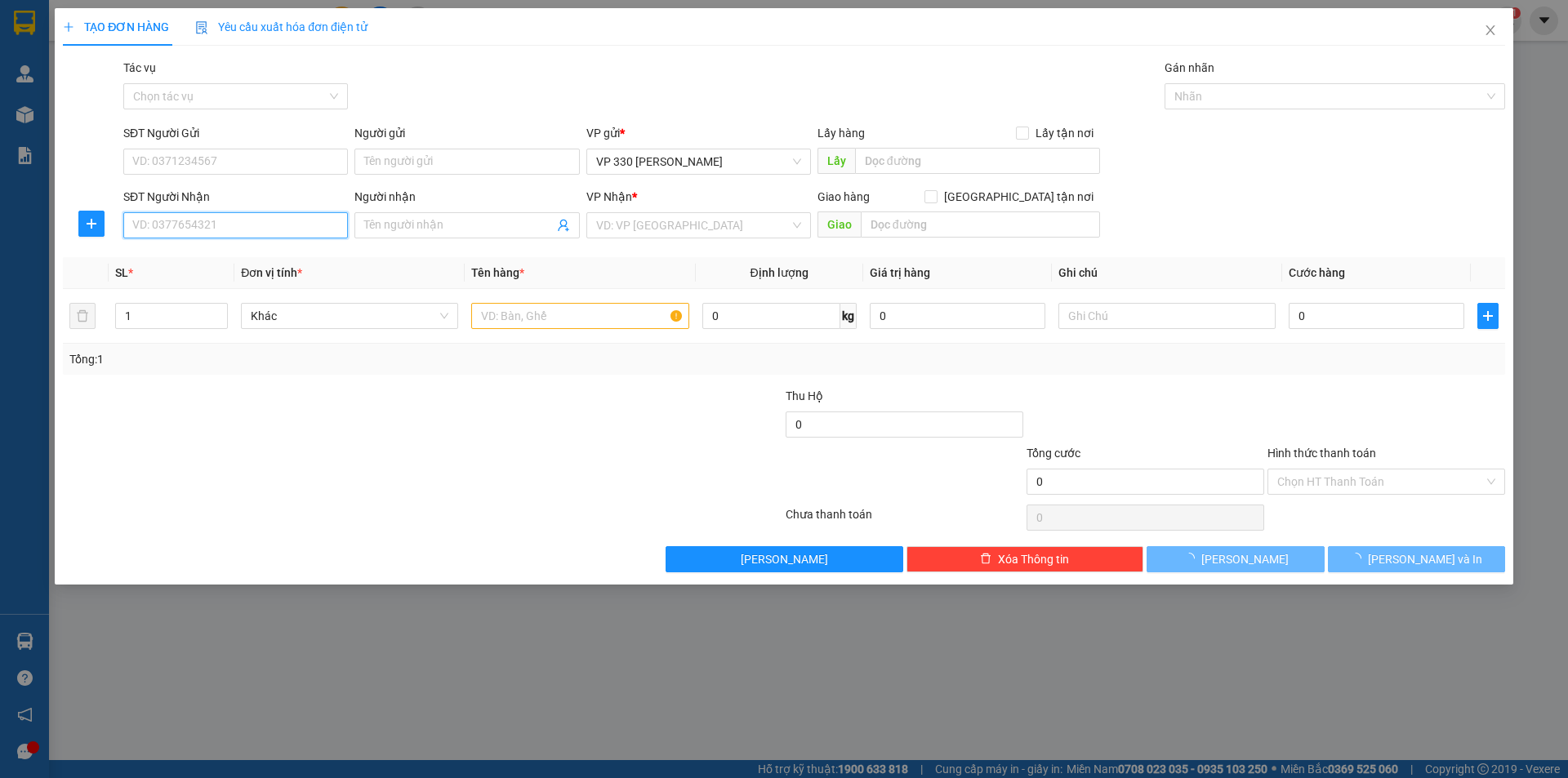
click at [215, 222] on input "SĐT Người Nhận" at bounding box center [235, 225] width 224 height 26
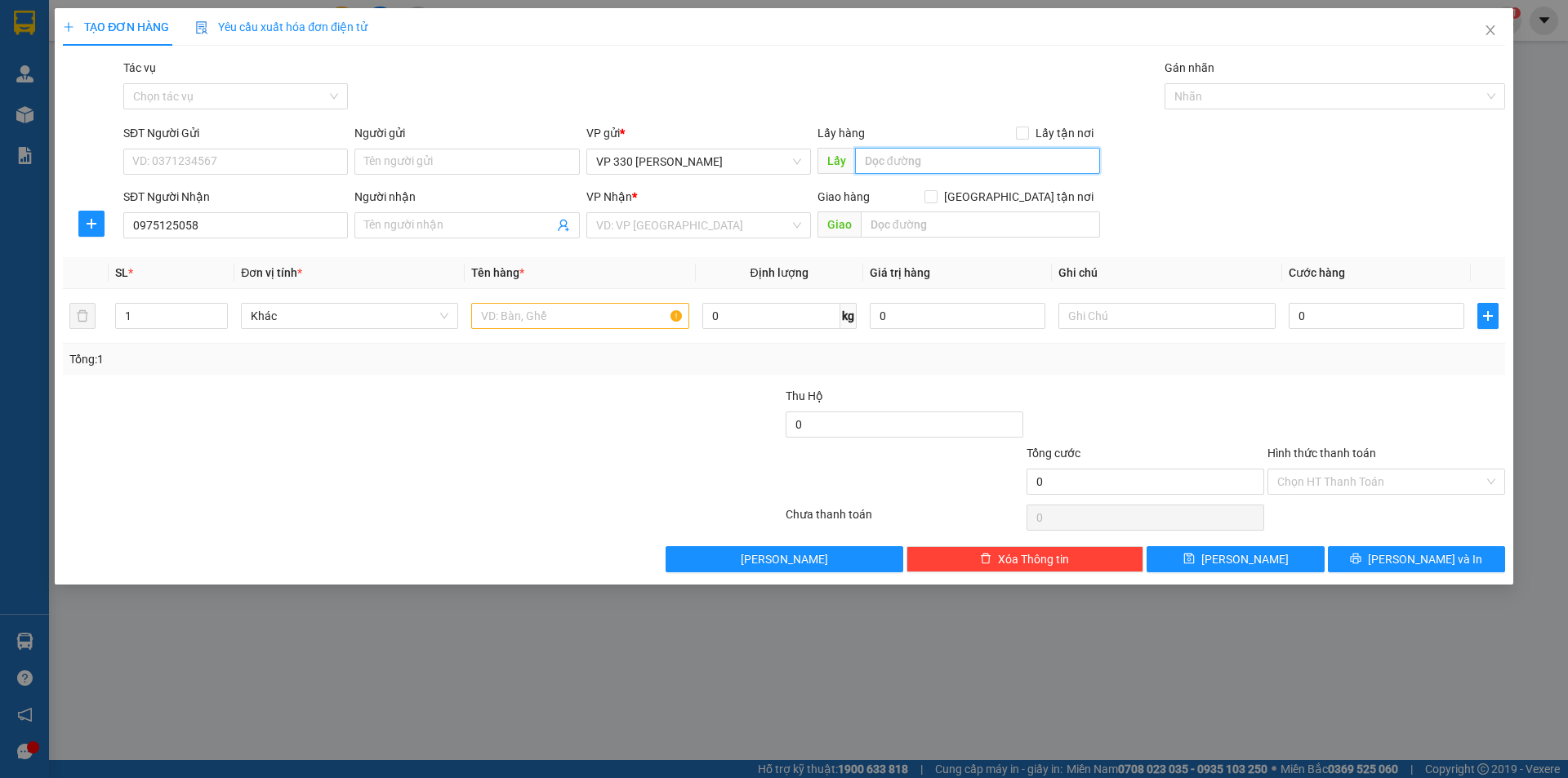
click at [905, 158] on input "text" at bounding box center [977, 160] width 245 height 26
click at [705, 220] on input "search" at bounding box center [693, 225] width 194 height 24
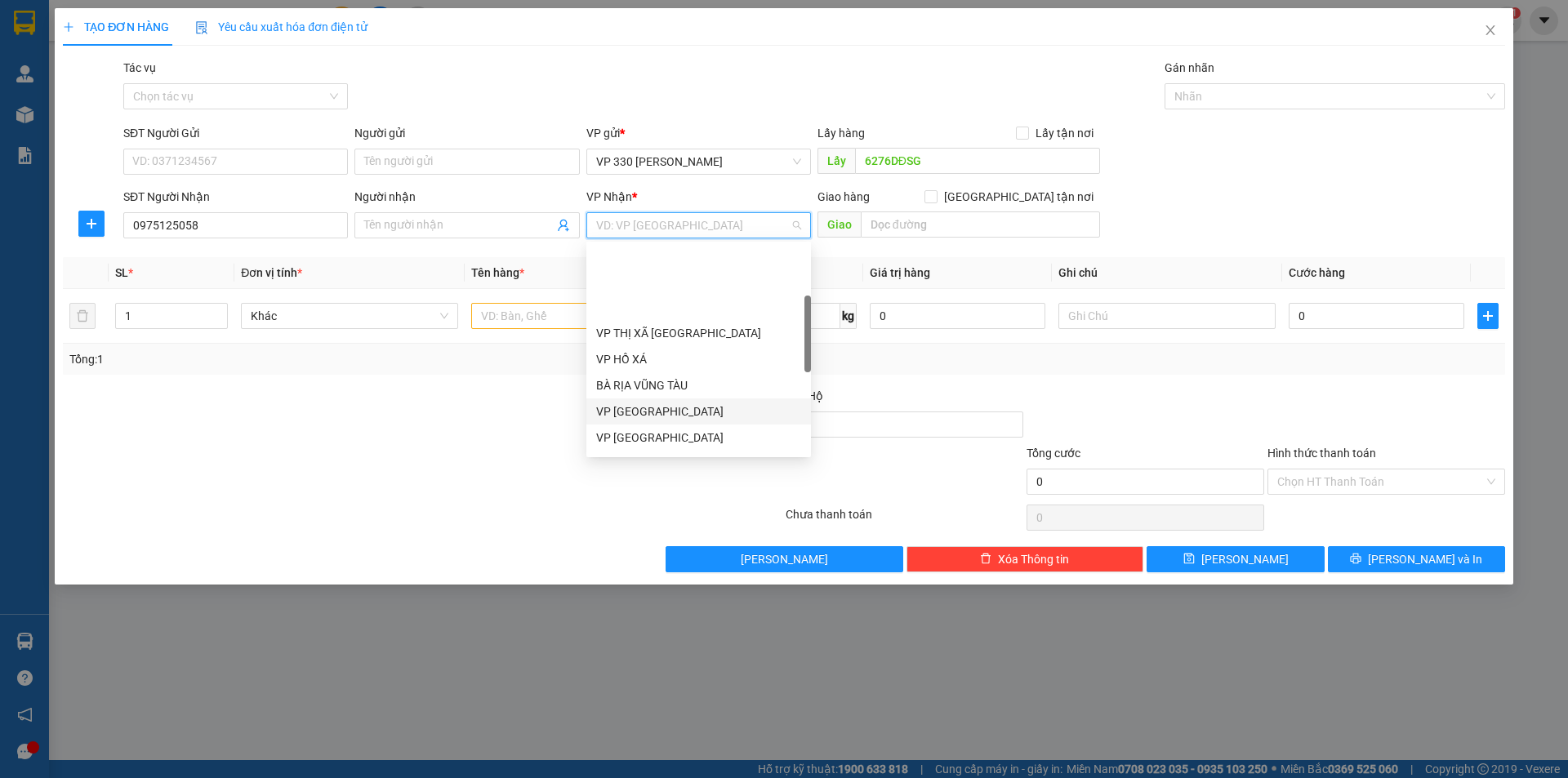
scroll to position [245, 0]
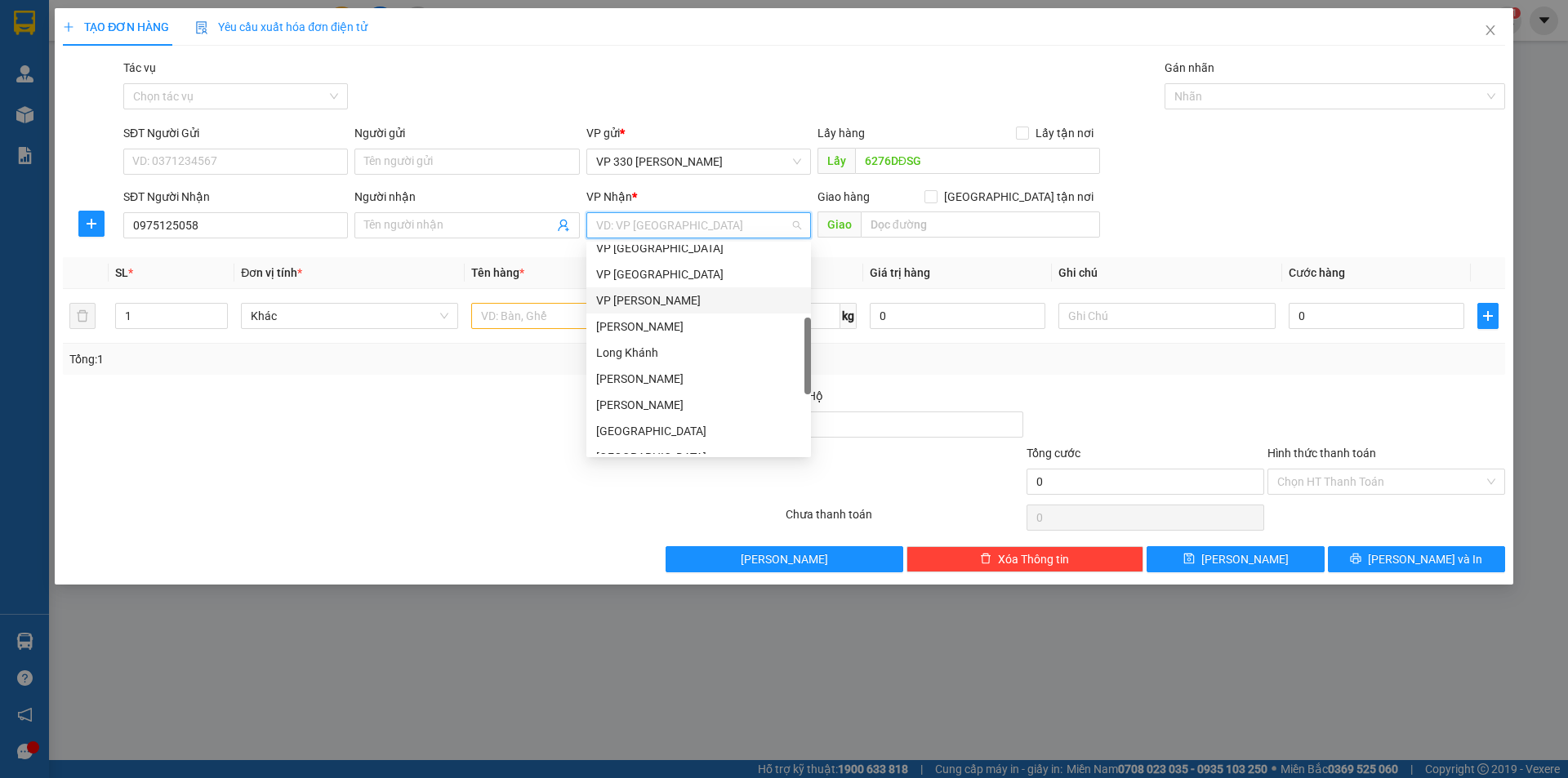
click at [669, 297] on div "VP [PERSON_NAME]" at bounding box center [698, 300] width 205 height 18
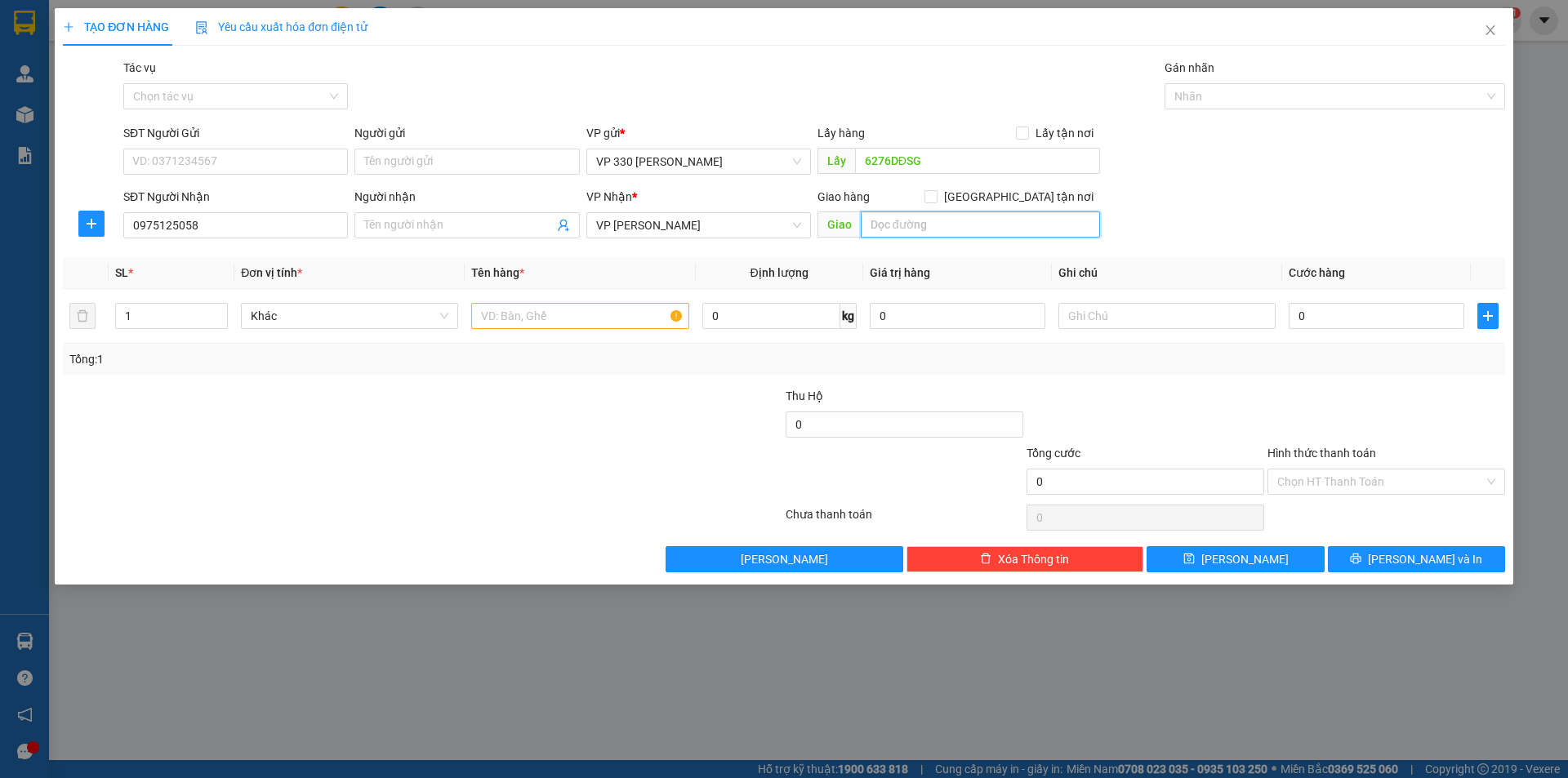
click at [932, 223] on input "text" at bounding box center [980, 224] width 239 height 26
click at [556, 306] on input "text" at bounding box center [580, 315] width 217 height 26
click at [1393, 319] on input "0" at bounding box center [1377, 315] width 175 height 26
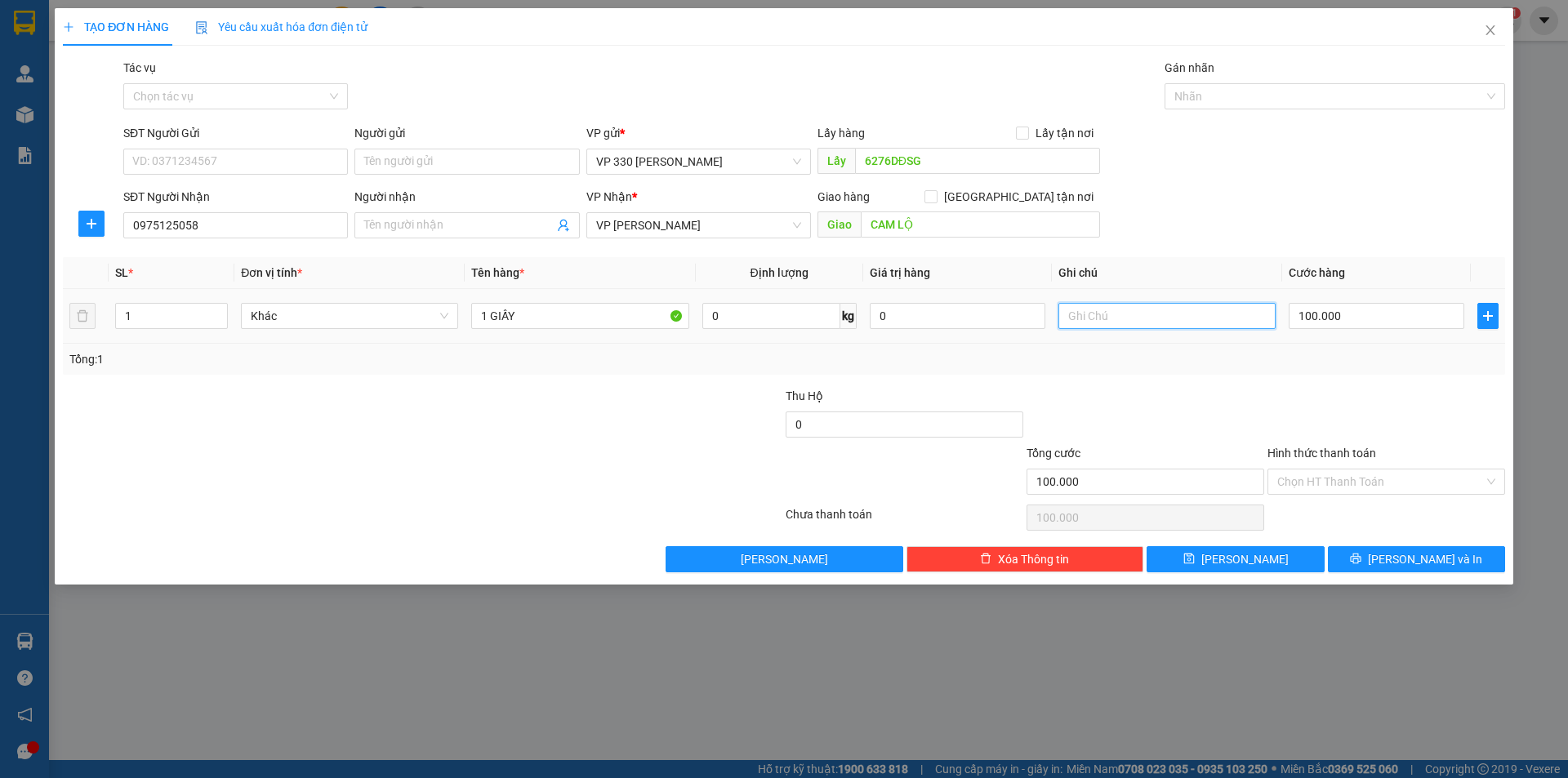
click at [1169, 314] on input "text" at bounding box center [1167, 315] width 217 height 26
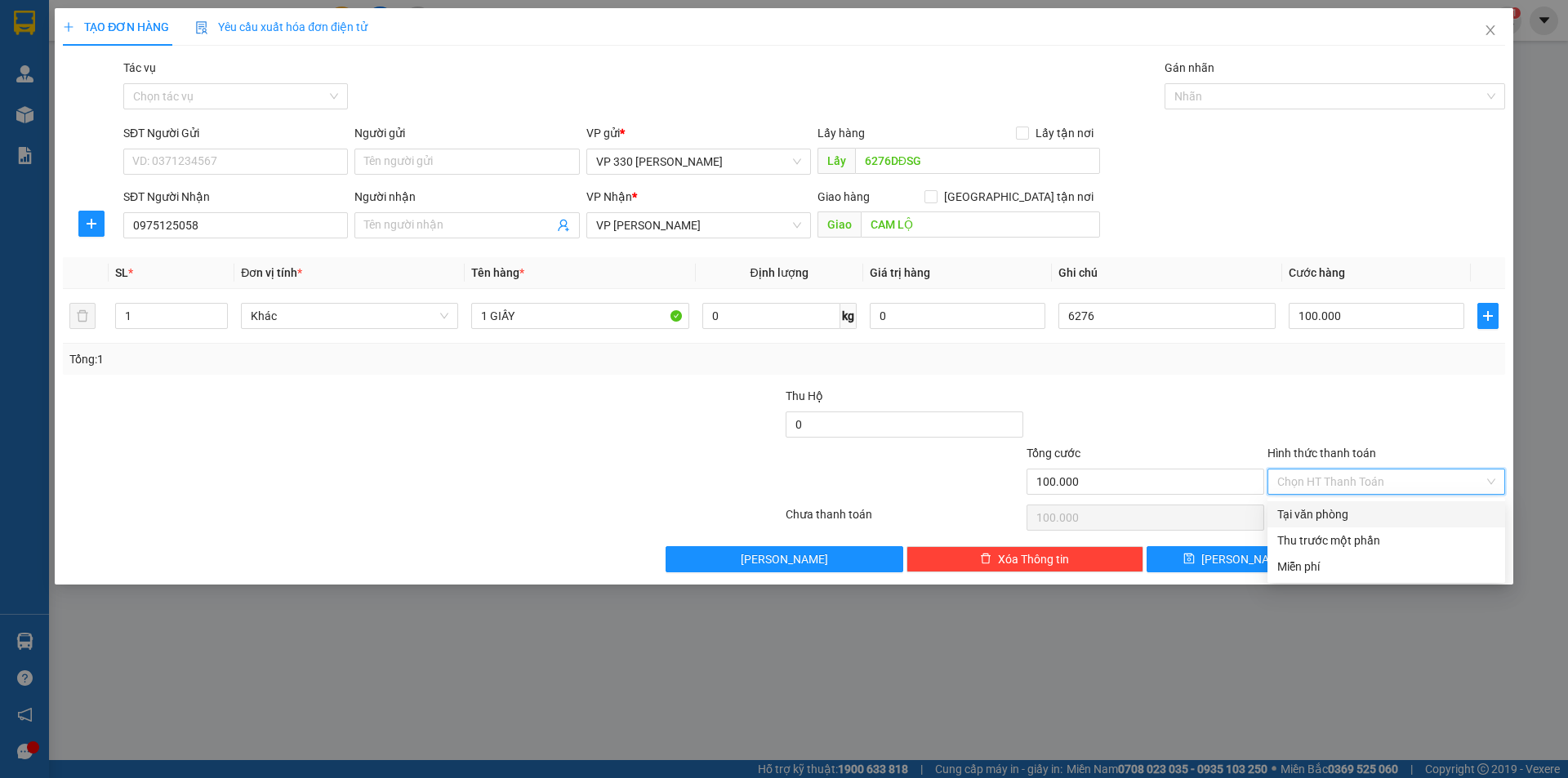
click at [1397, 475] on input "Hình thức thanh toán" at bounding box center [1380, 481] width 207 height 24
click at [1351, 510] on div "Tại văn phòng" at bounding box center [1386, 514] width 218 height 18
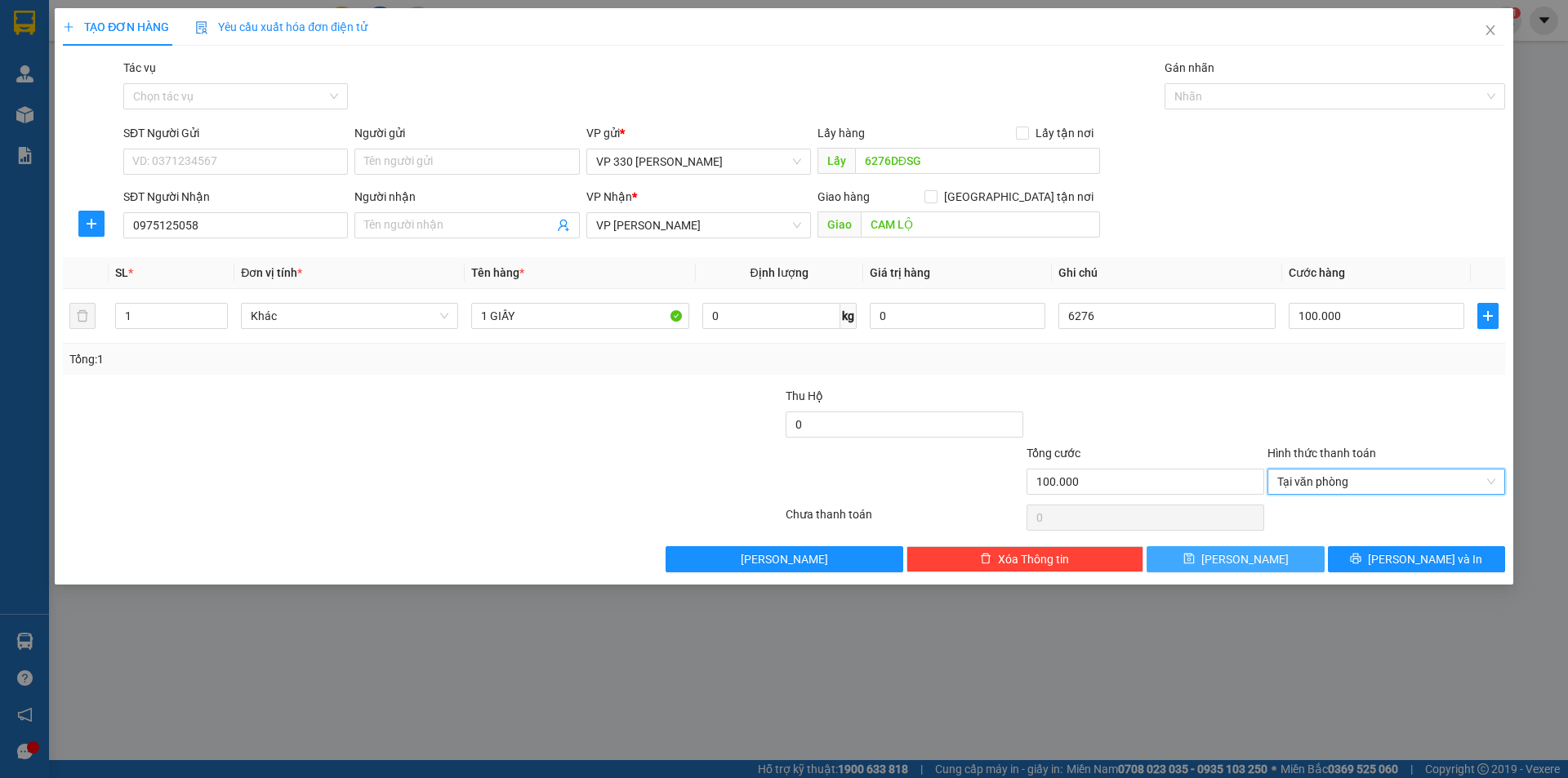
click at [1257, 550] on button "[PERSON_NAME]" at bounding box center [1235, 559] width 177 height 26
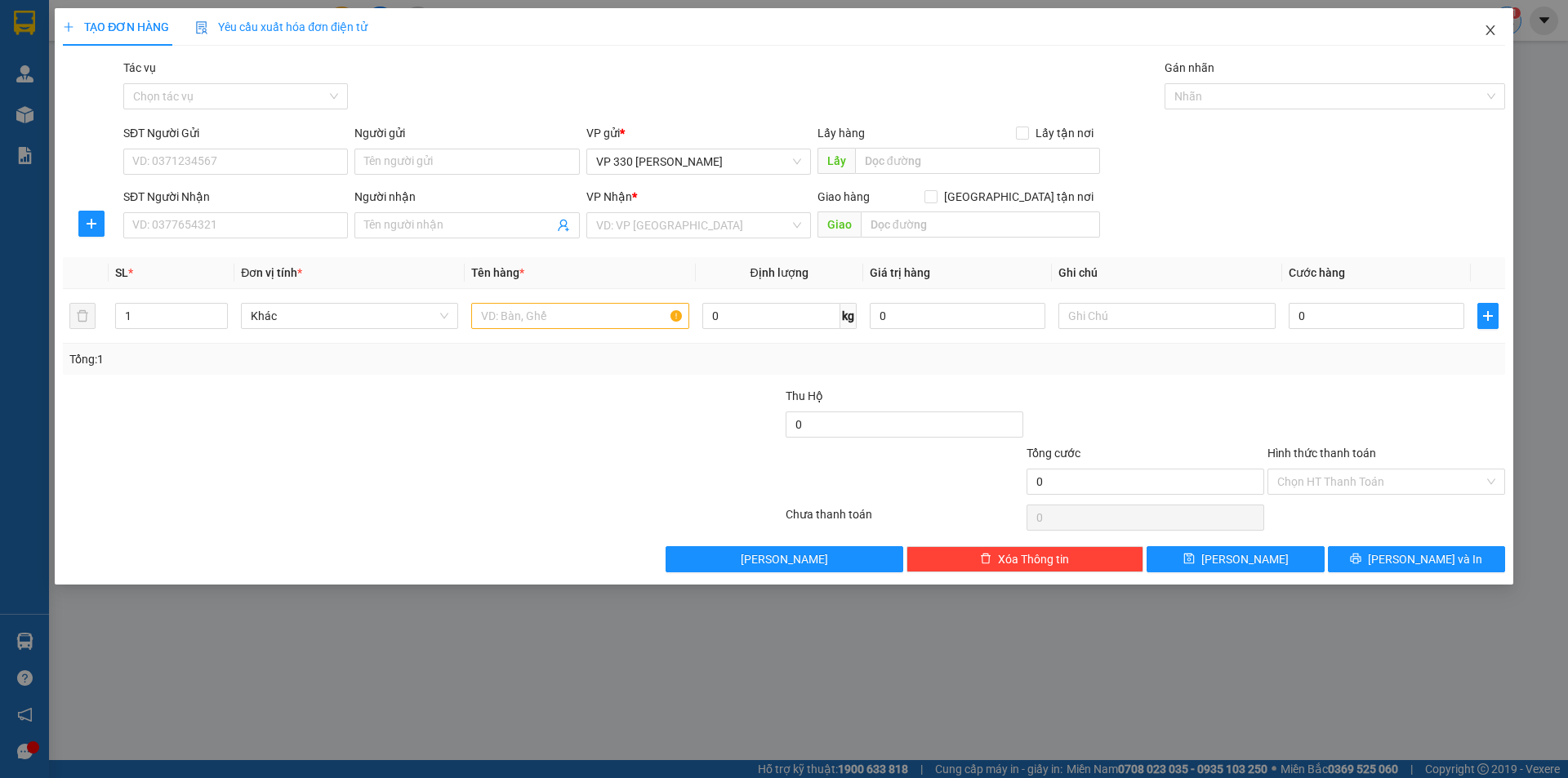
drag, startPoint x: 1481, startPoint y: 29, endPoint x: 1496, endPoint y: 24, distance: 15.8
click at [1482, 29] on span "Close" at bounding box center [1490, 31] width 46 height 46
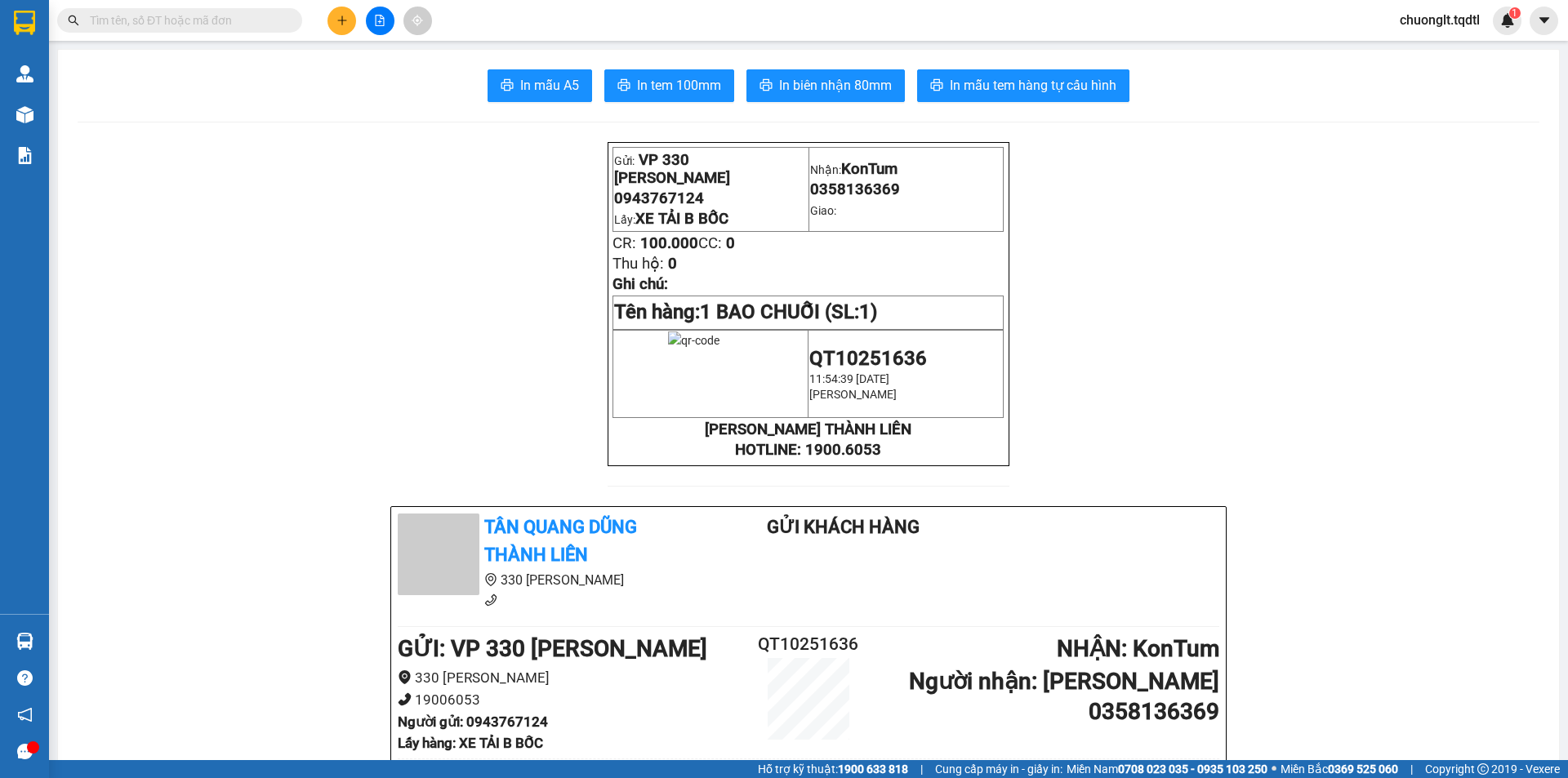
click at [125, 22] on input "text" at bounding box center [186, 20] width 193 height 18
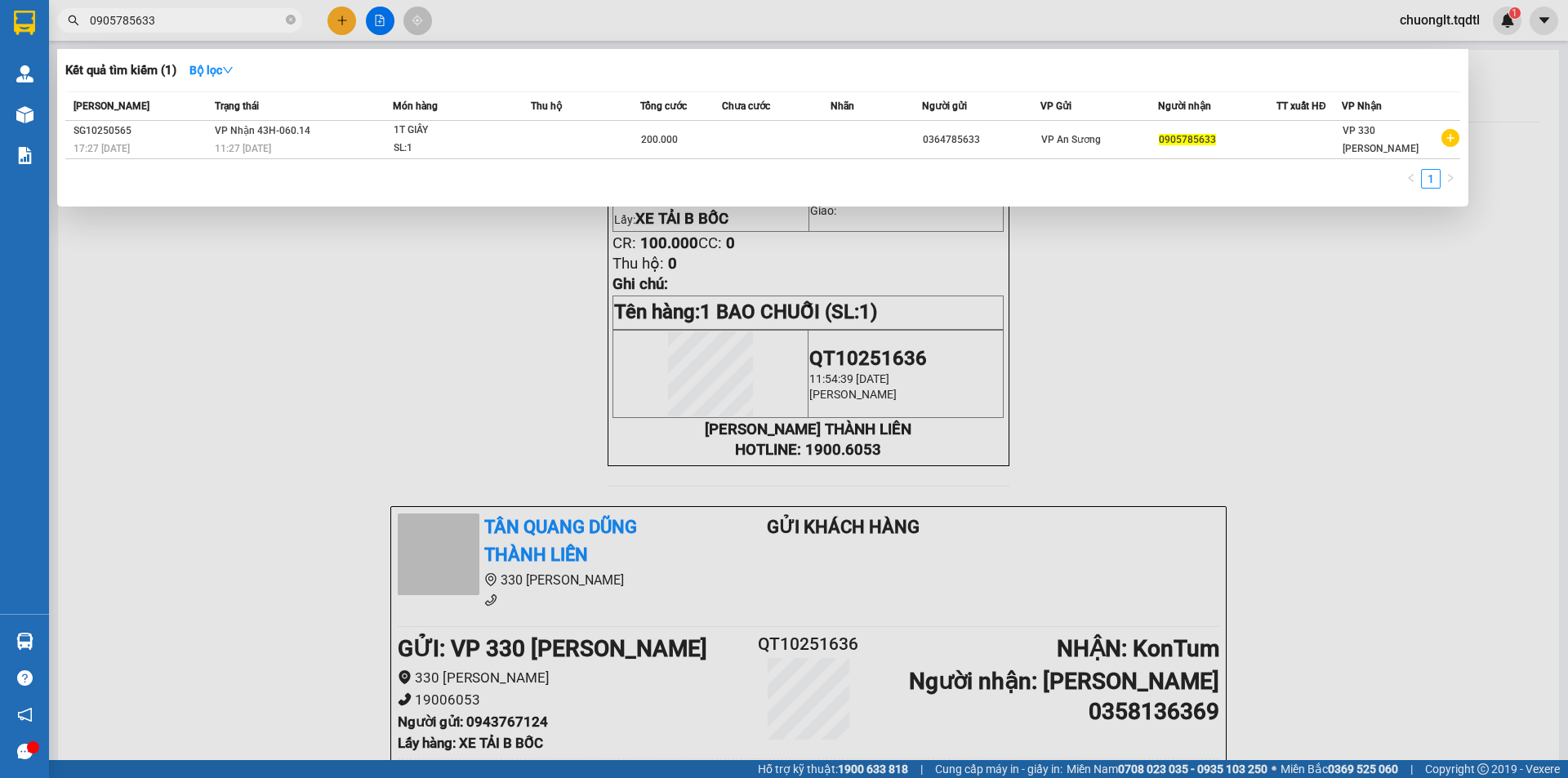
click at [399, 354] on div at bounding box center [784, 389] width 1568 height 778
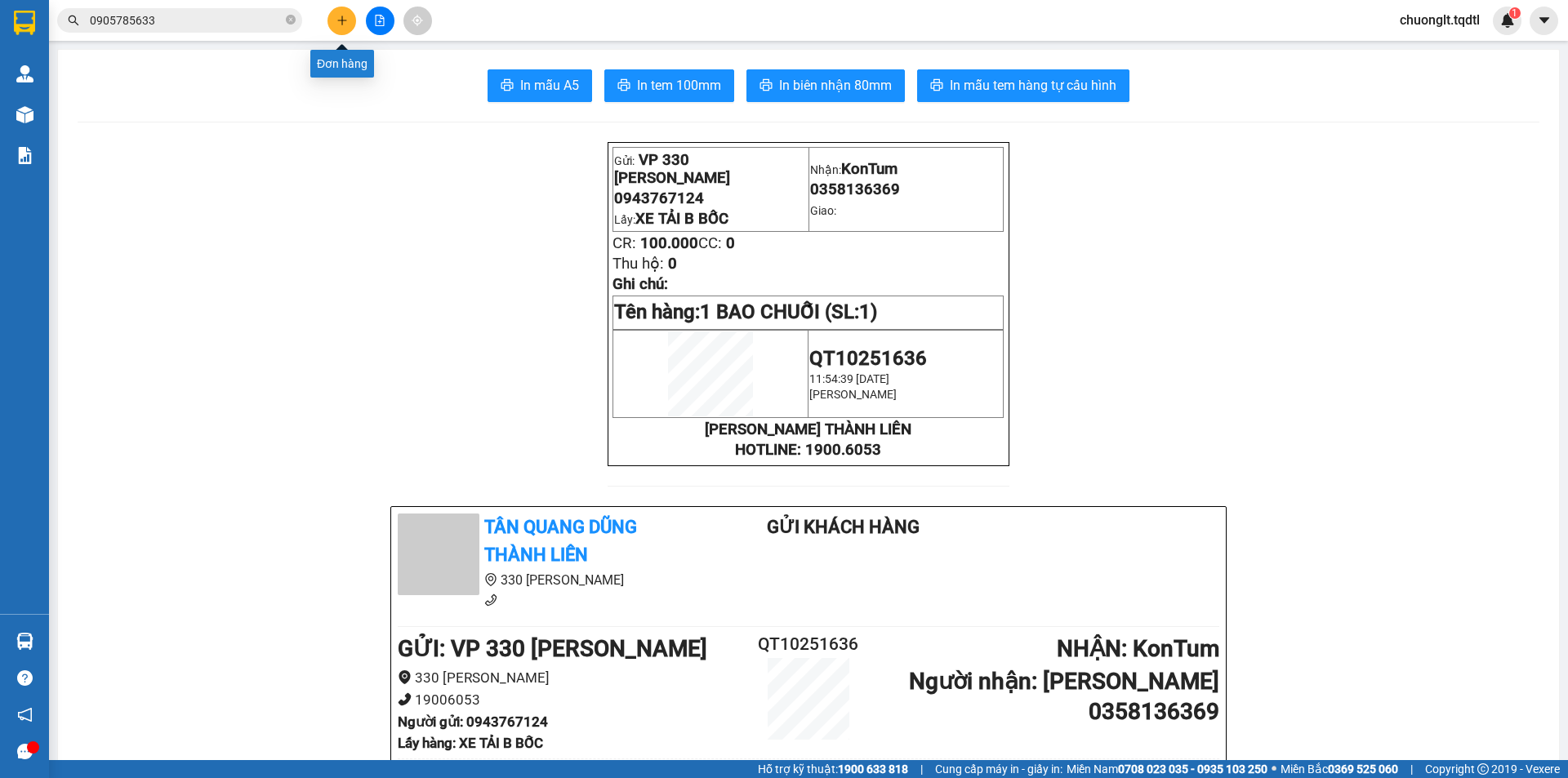
click at [340, 15] on icon "plus" at bounding box center [342, 20] width 12 height 12
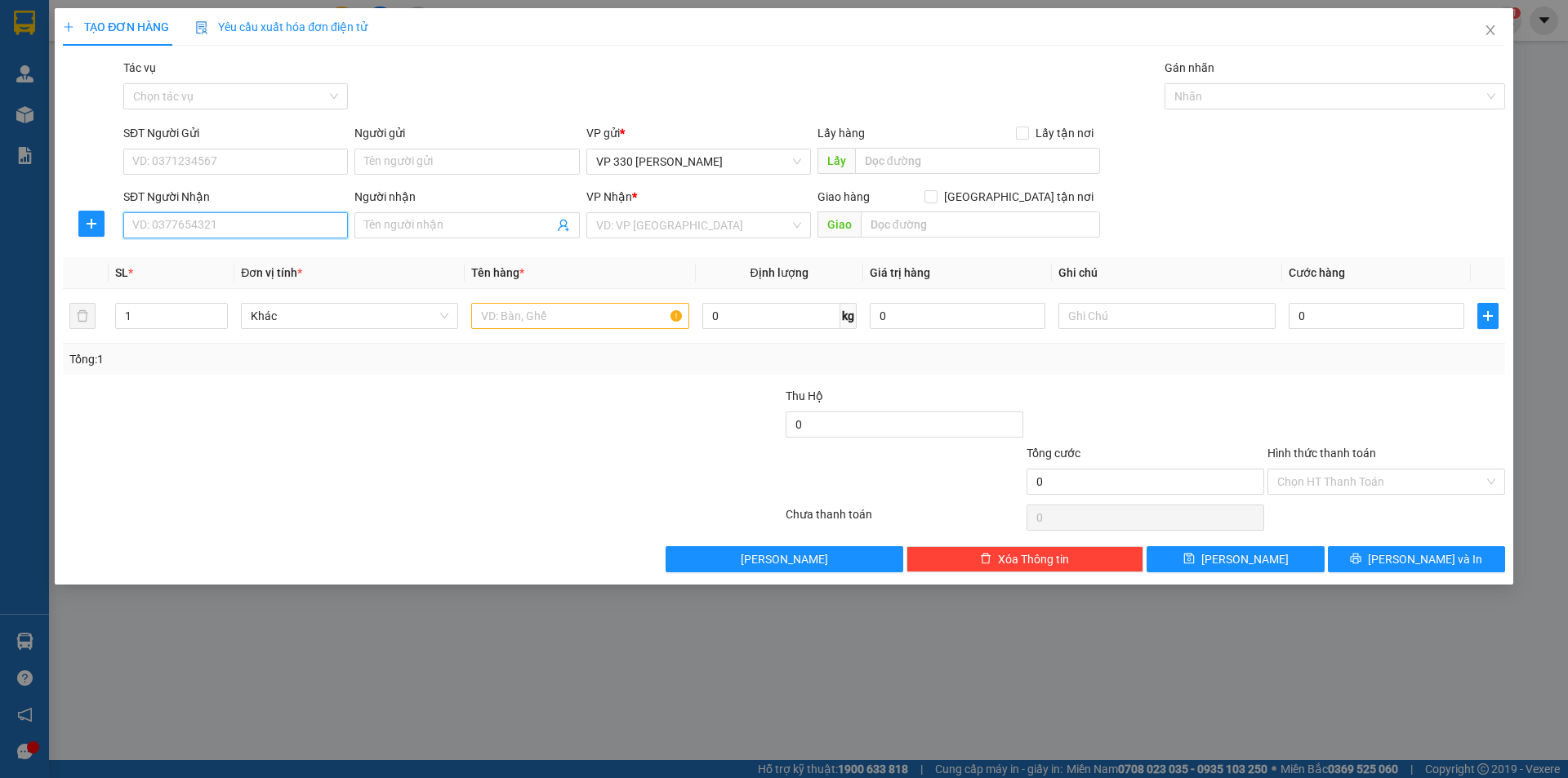
click at [278, 228] on input "SĐT Người Nhận" at bounding box center [235, 225] width 224 height 26
click at [918, 166] on input "text" at bounding box center [977, 160] width 245 height 26
click at [563, 318] on input "text" at bounding box center [580, 315] width 217 height 26
click at [224, 309] on span "Increase Value" at bounding box center [217, 310] width 18 height 14
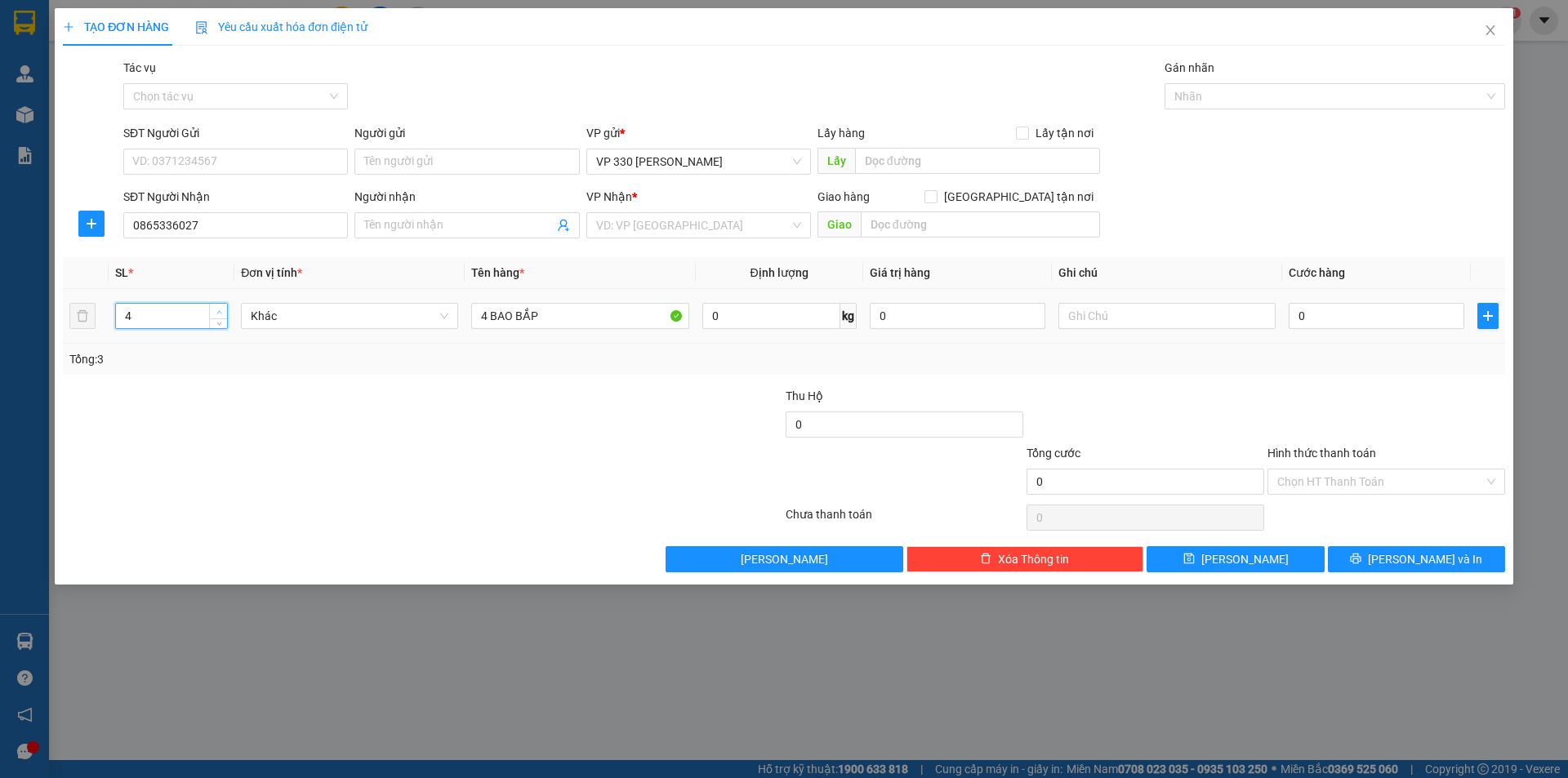
click at [224, 309] on span "Increase Value" at bounding box center [217, 310] width 18 height 14
click at [915, 221] on input "text" at bounding box center [980, 224] width 239 height 26
click at [771, 223] on input "search" at bounding box center [693, 225] width 194 height 24
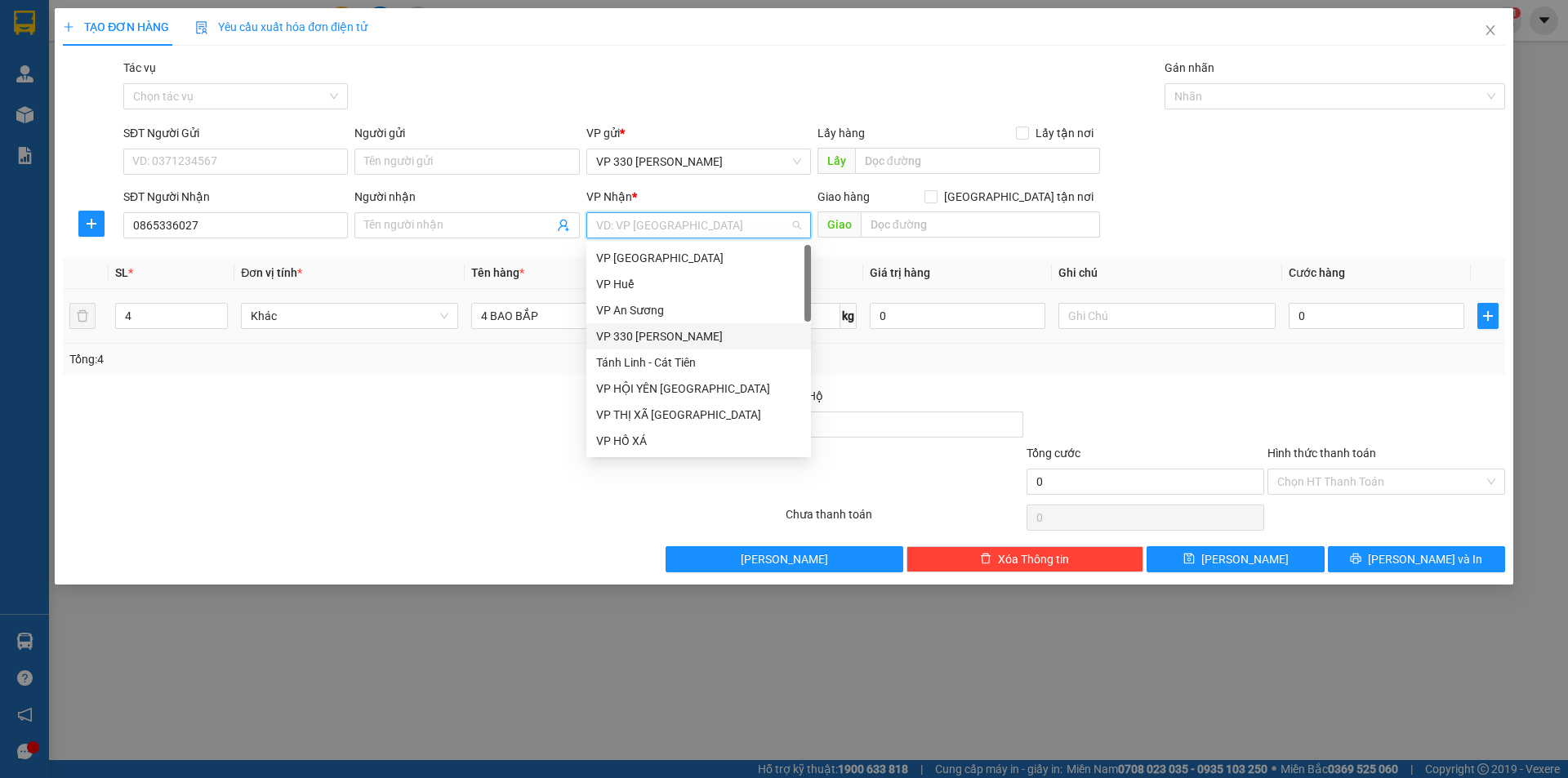
drag, startPoint x: 658, startPoint y: 333, endPoint x: 769, endPoint y: 290, distance: 119.0
click at [658, 334] on div "VP 330 [PERSON_NAME]" at bounding box center [698, 335] width 205 height 18
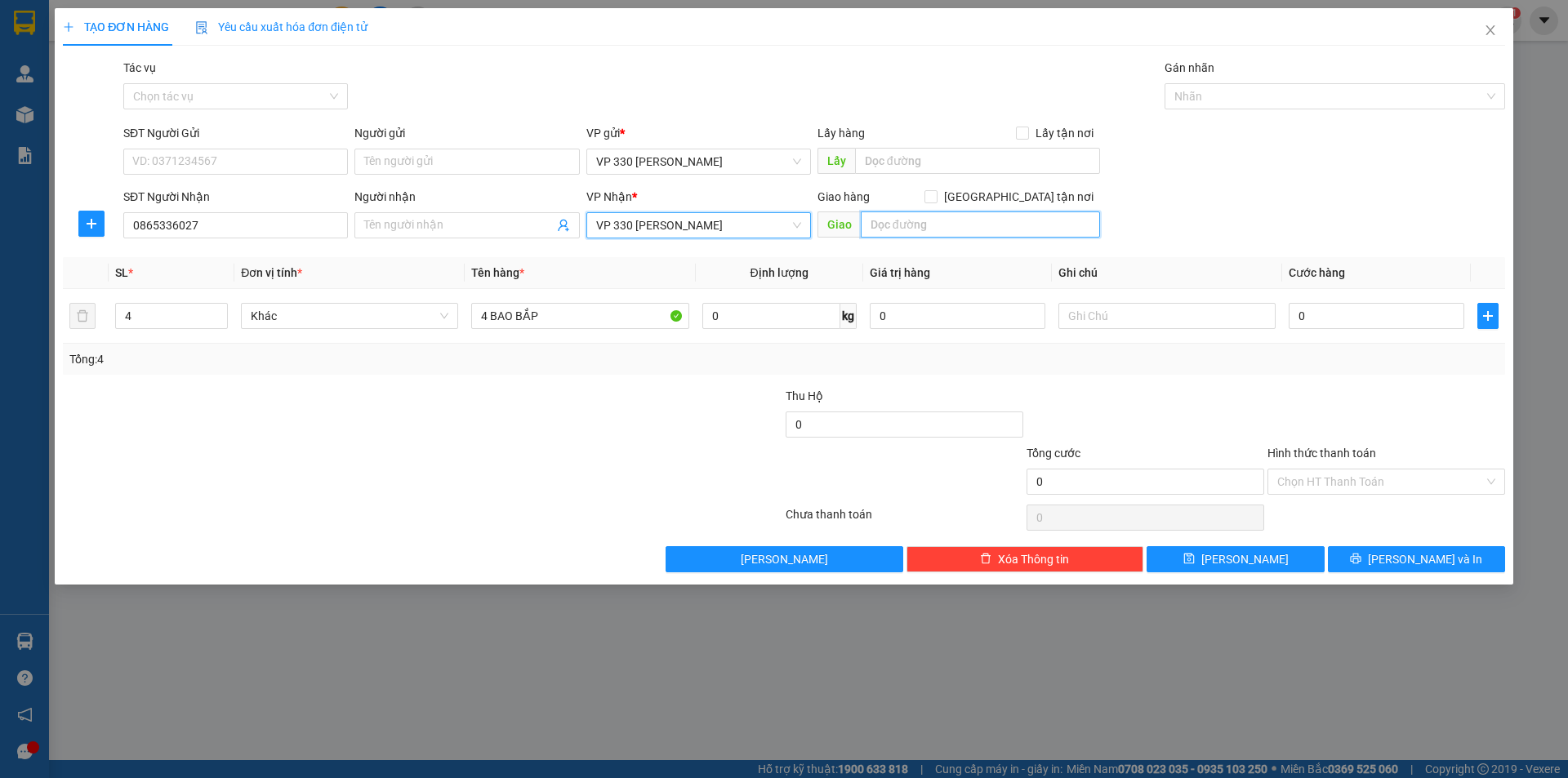
click at [926, 235] on input "text" at bounding box center [980, 224] width 239 height 26
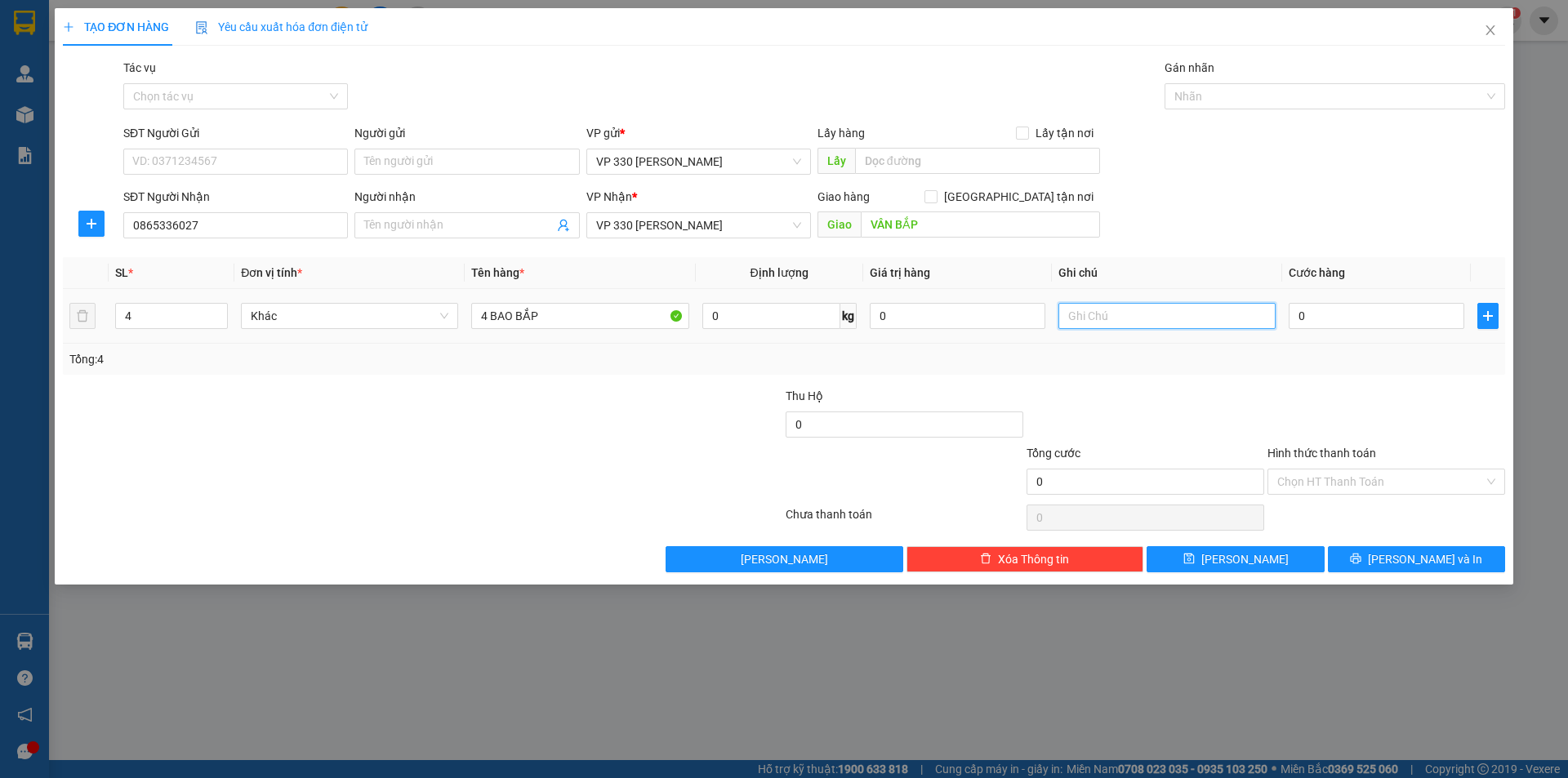
click at [1157, 315] on input "text" at bounding box center [1167, 315] width 217 height 26
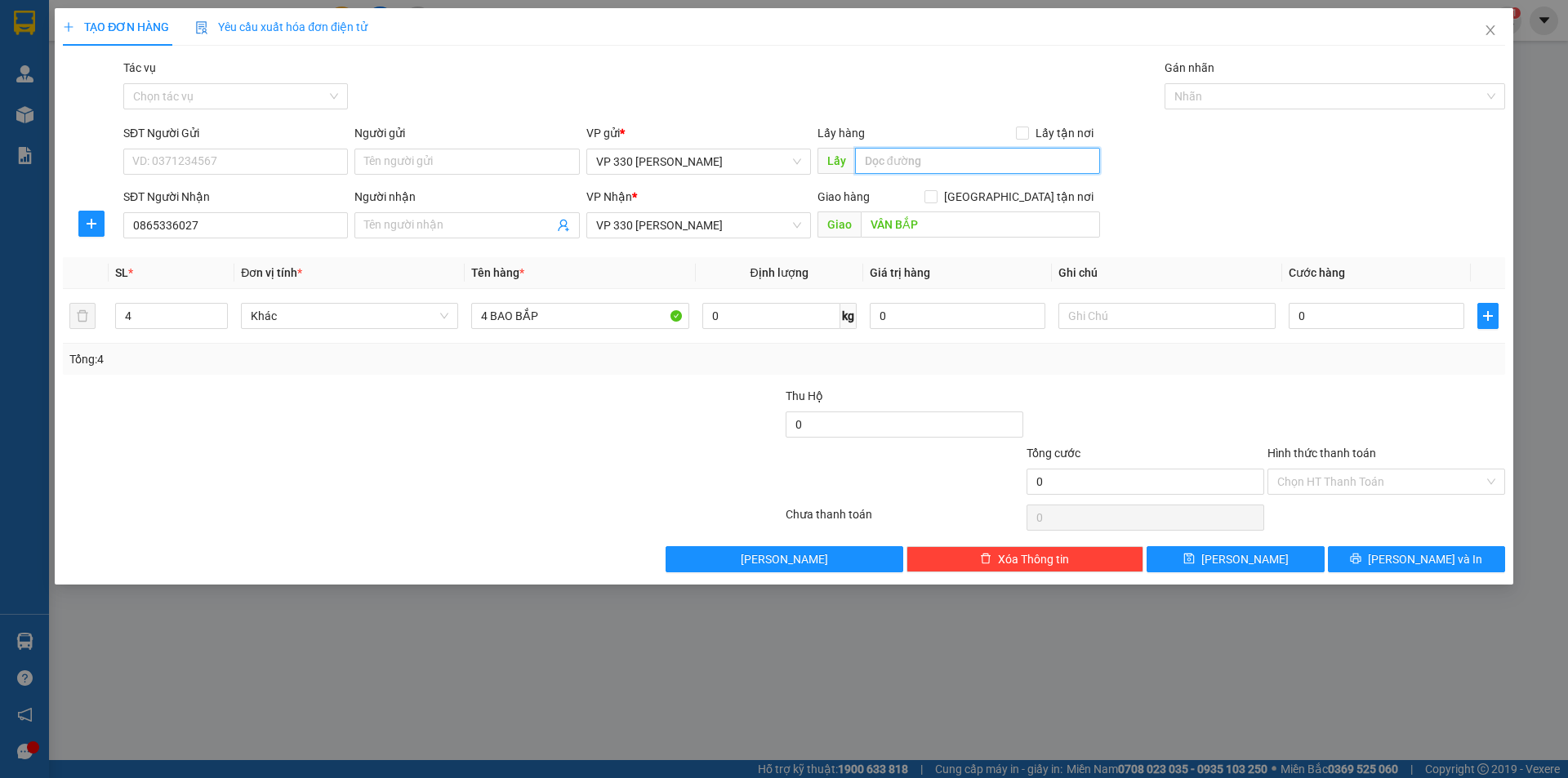
click at [954, 160] on input "text" at bounding box center [977, 160] width 245 height 26
click at [1335, 317] on input "0" at bounding box center [1377, 315] width 175 height 26
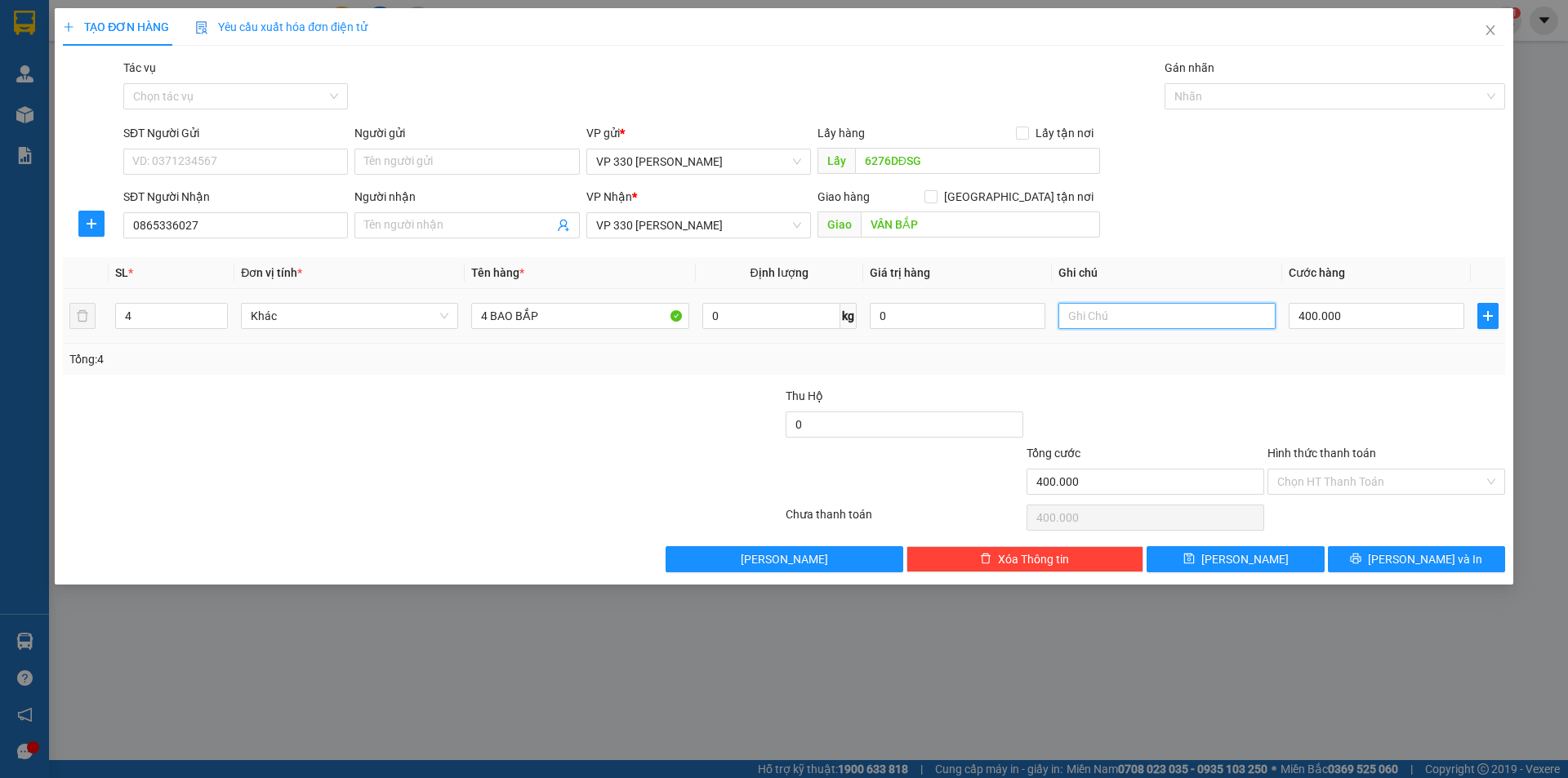
click at [1095, 322] on input "text" at bounding box center [1167, 315] width 217 height 26
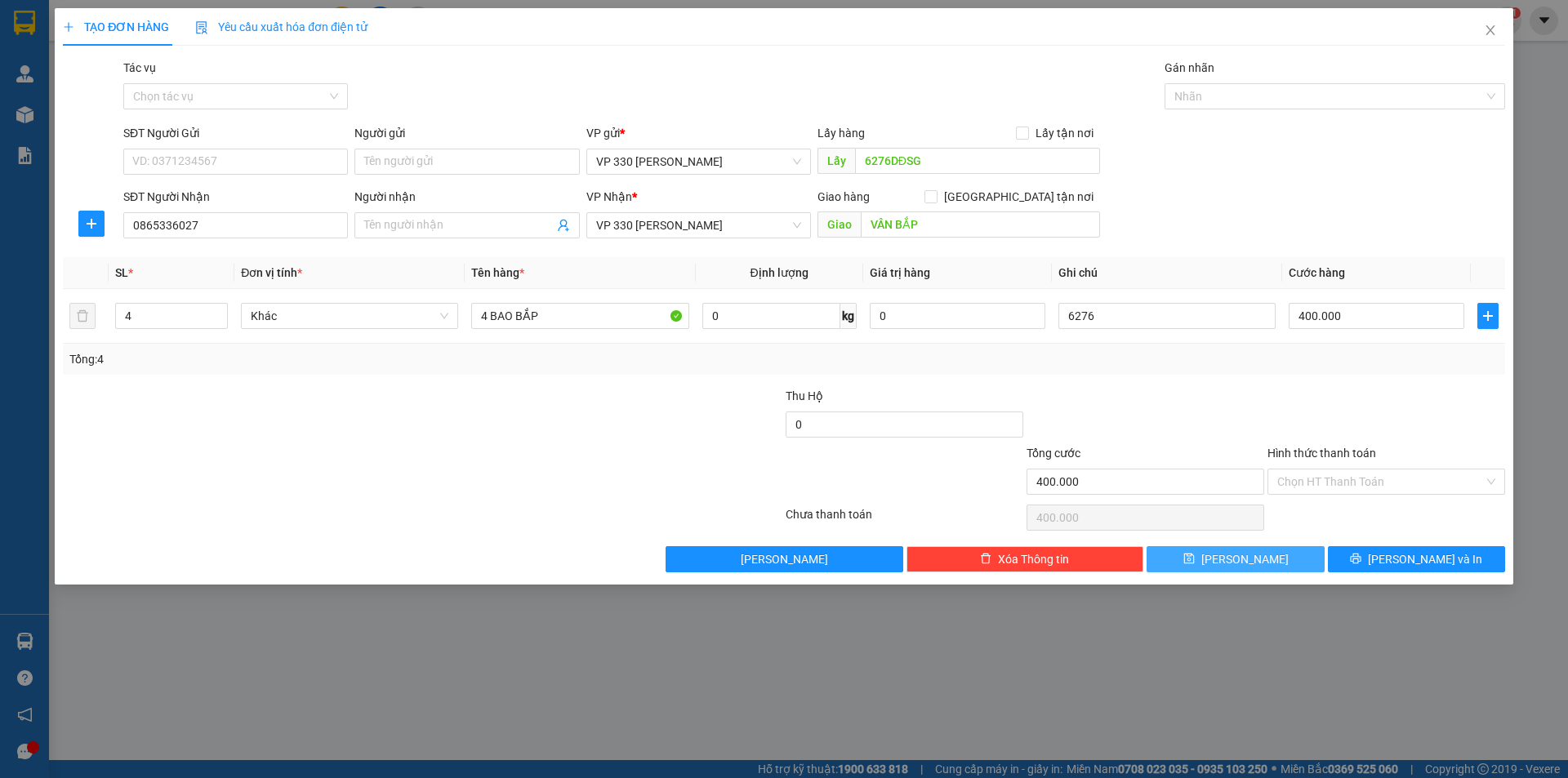
click at [1275, 561] on button "[PERSON_NAME]" at bounding box center [1235, 559] width 177 height 26
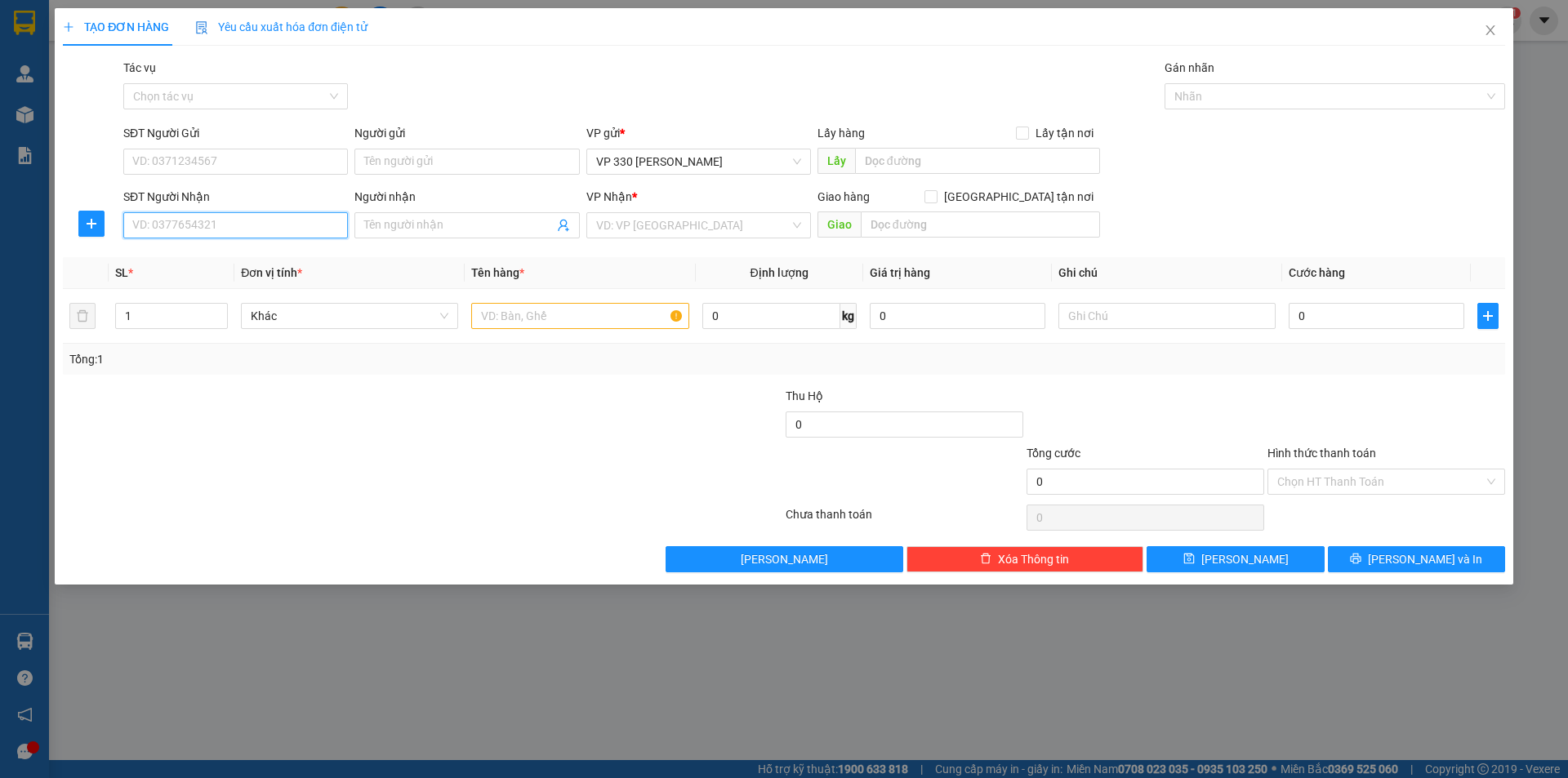
click at [267, 227] on input "SĐT Người Nhận" at bounding box center [235, 225] width 224 height 26
click at [550, 319] on input "text" at bounding box center [580, 315] width 217 height 26
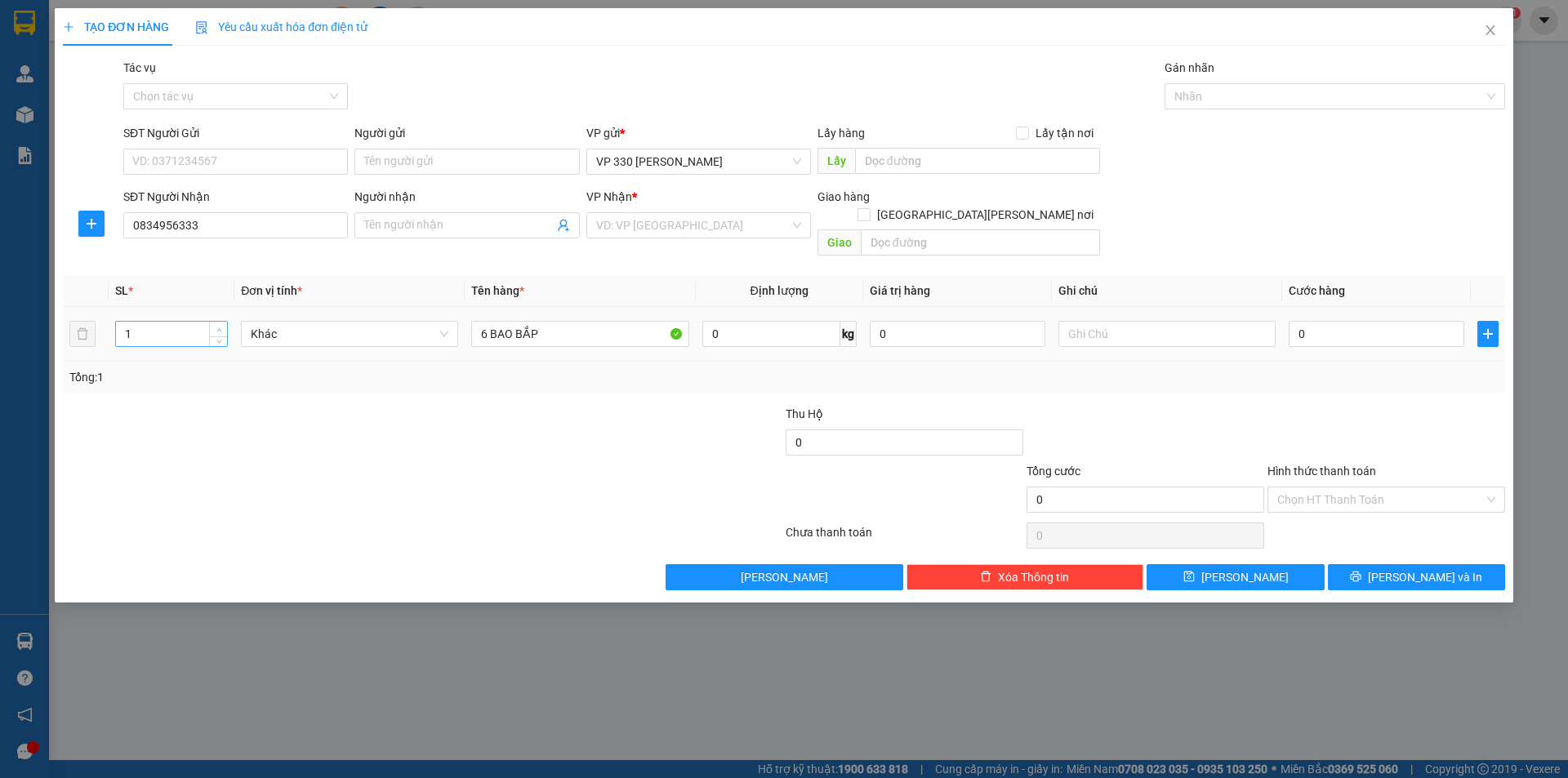
type input "6 BAO BẮP"
click at [216, 325] on span "up" at bounding box center [219, 330] width 10 height 10
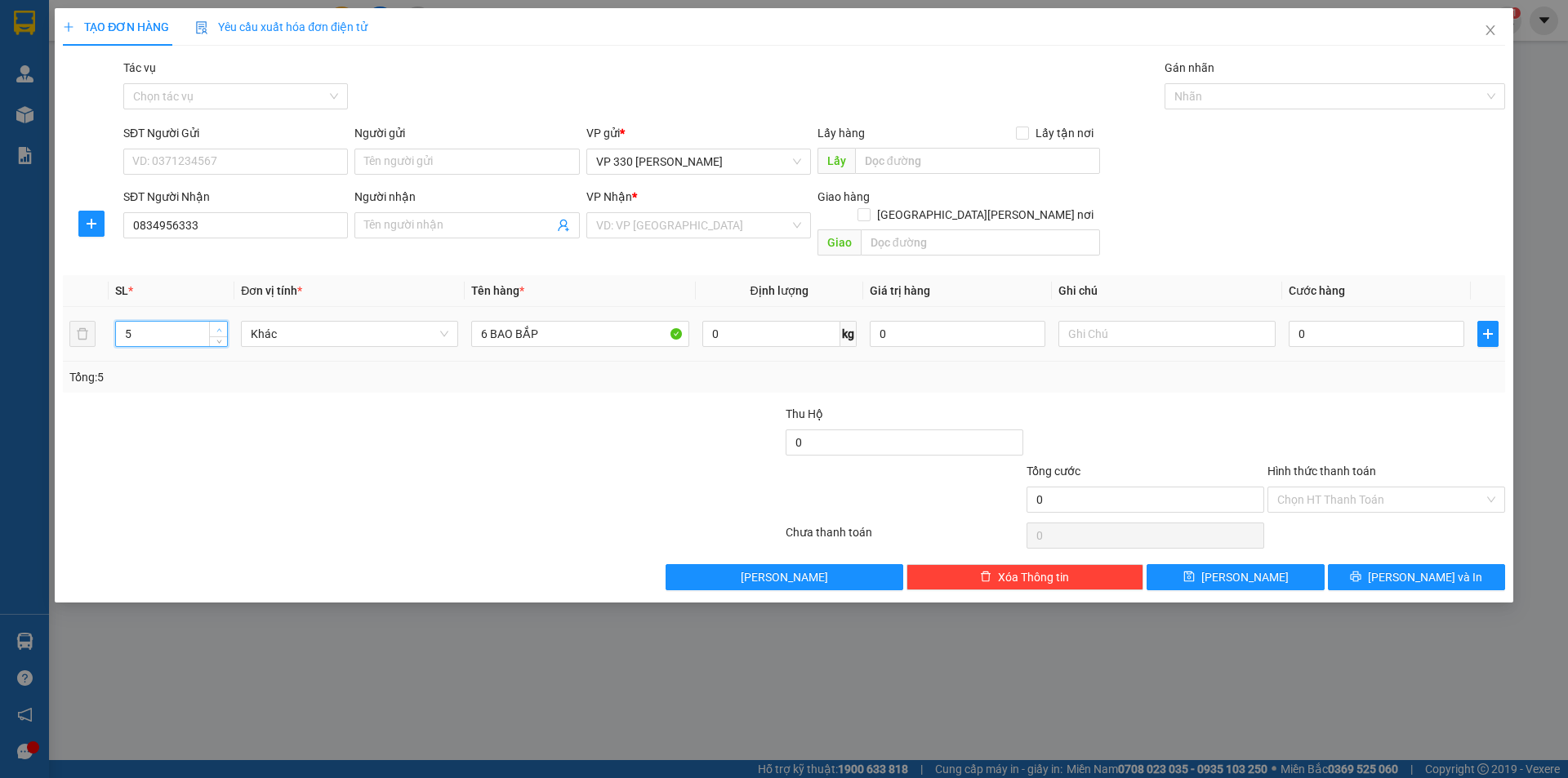
type input "6"
click at [216, 325] on span "up" at bounding box center [219, 330] width 10 height 10
click at [912, 162] on input "text" at bounding box center [977, 160] width 245 height 26
type input "3"
type input "6276DĐSG"
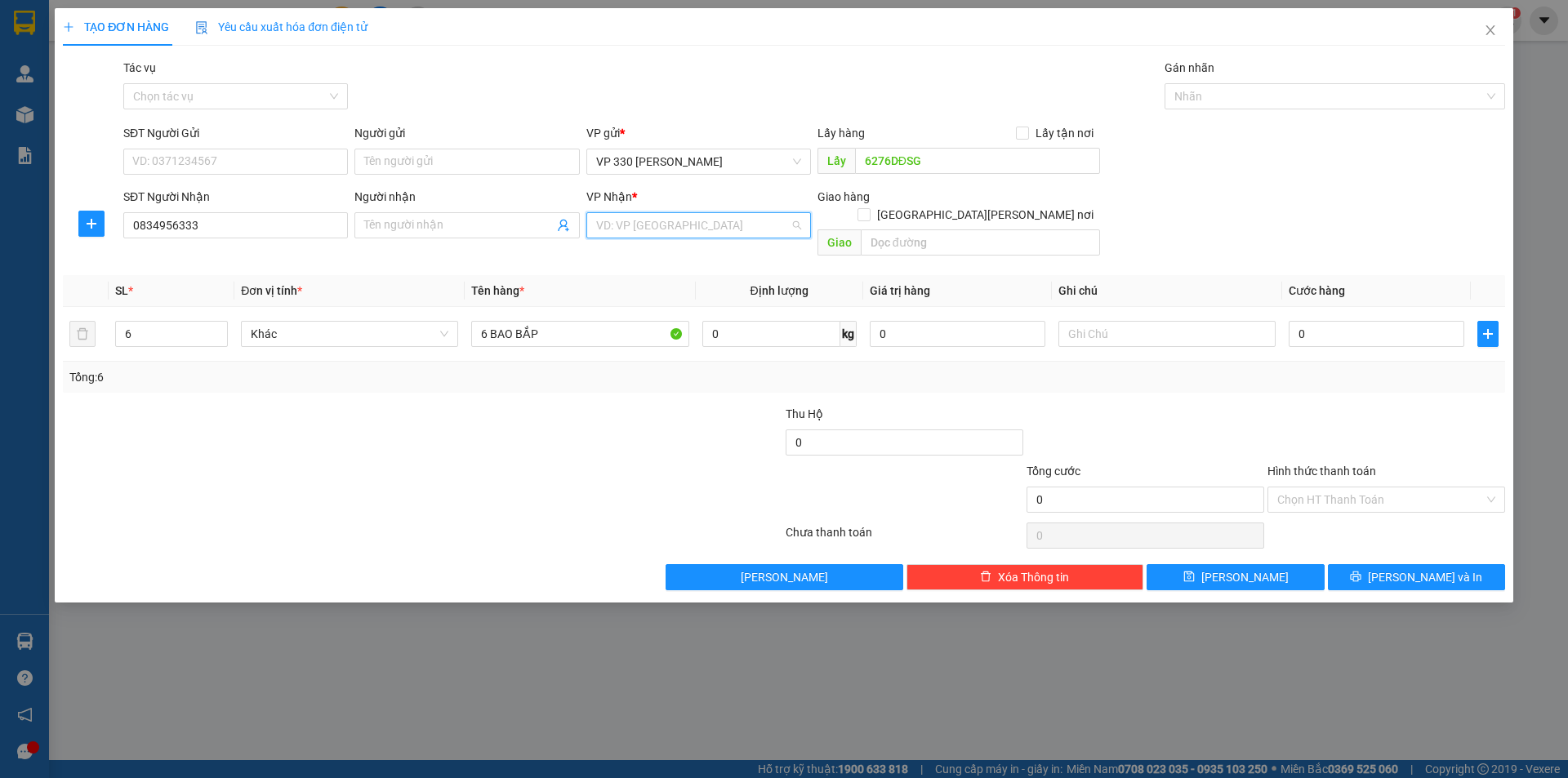
click at [712, 228] on input "search" at bounding box center [693, 225] width 194 height 24
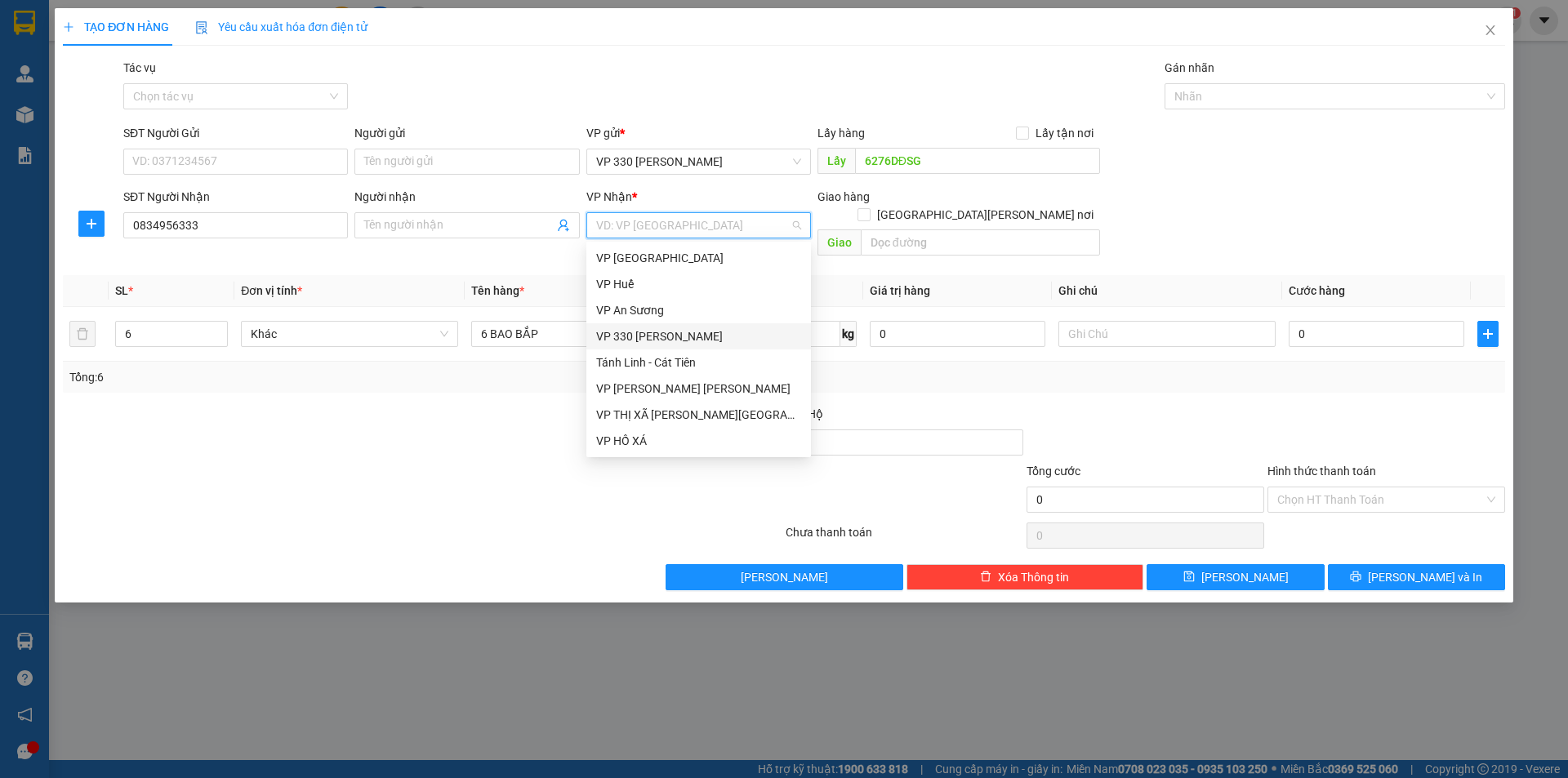
click at [682, 332] on div "VP 330 [PERSON_NAME]" at bounding box center [698, 335] width 205 height 18
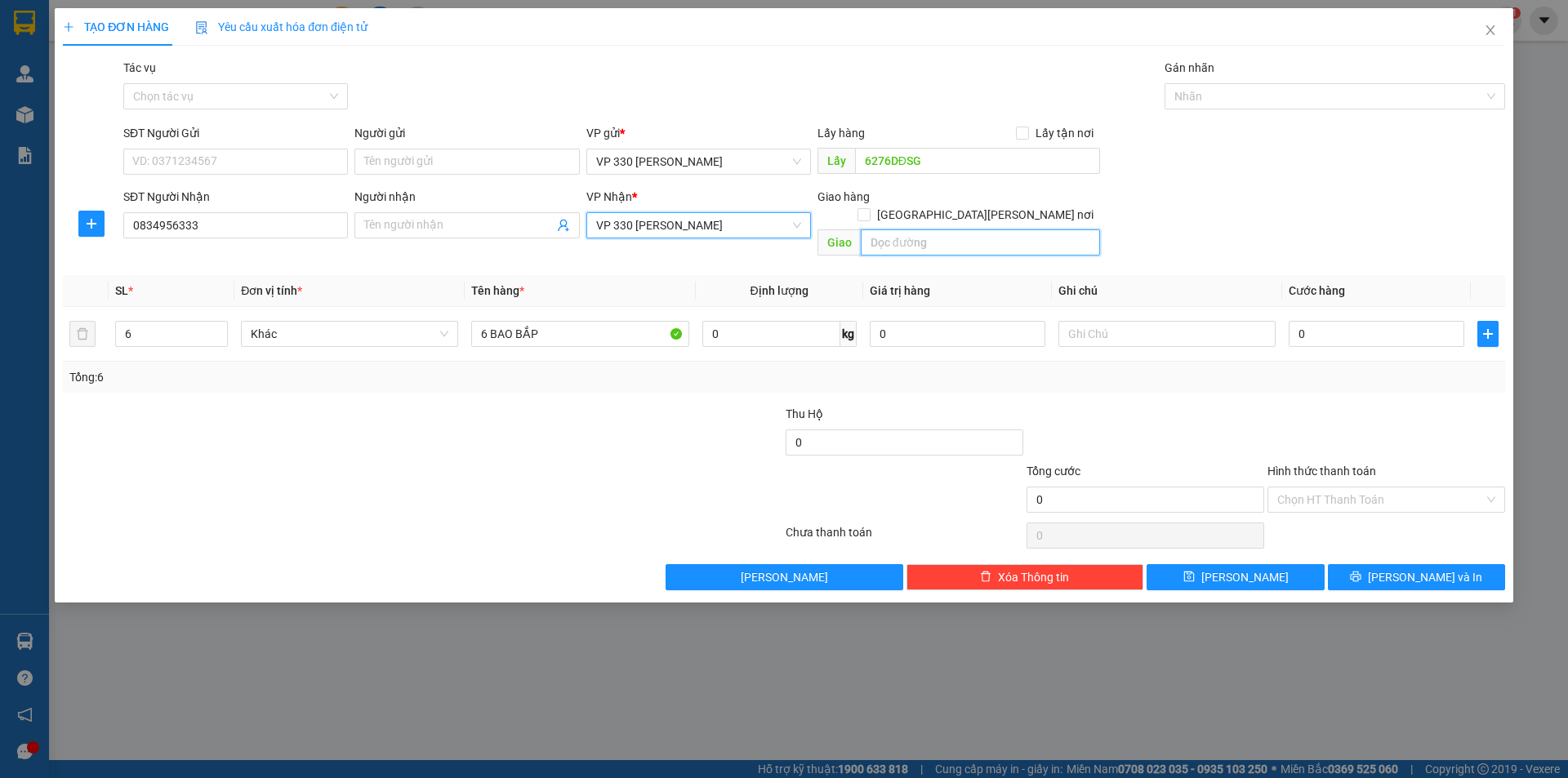
click at [906, 229] on input "text" at bounding box center [980, 242] width 239 height 26
type input "HƯỜNG"
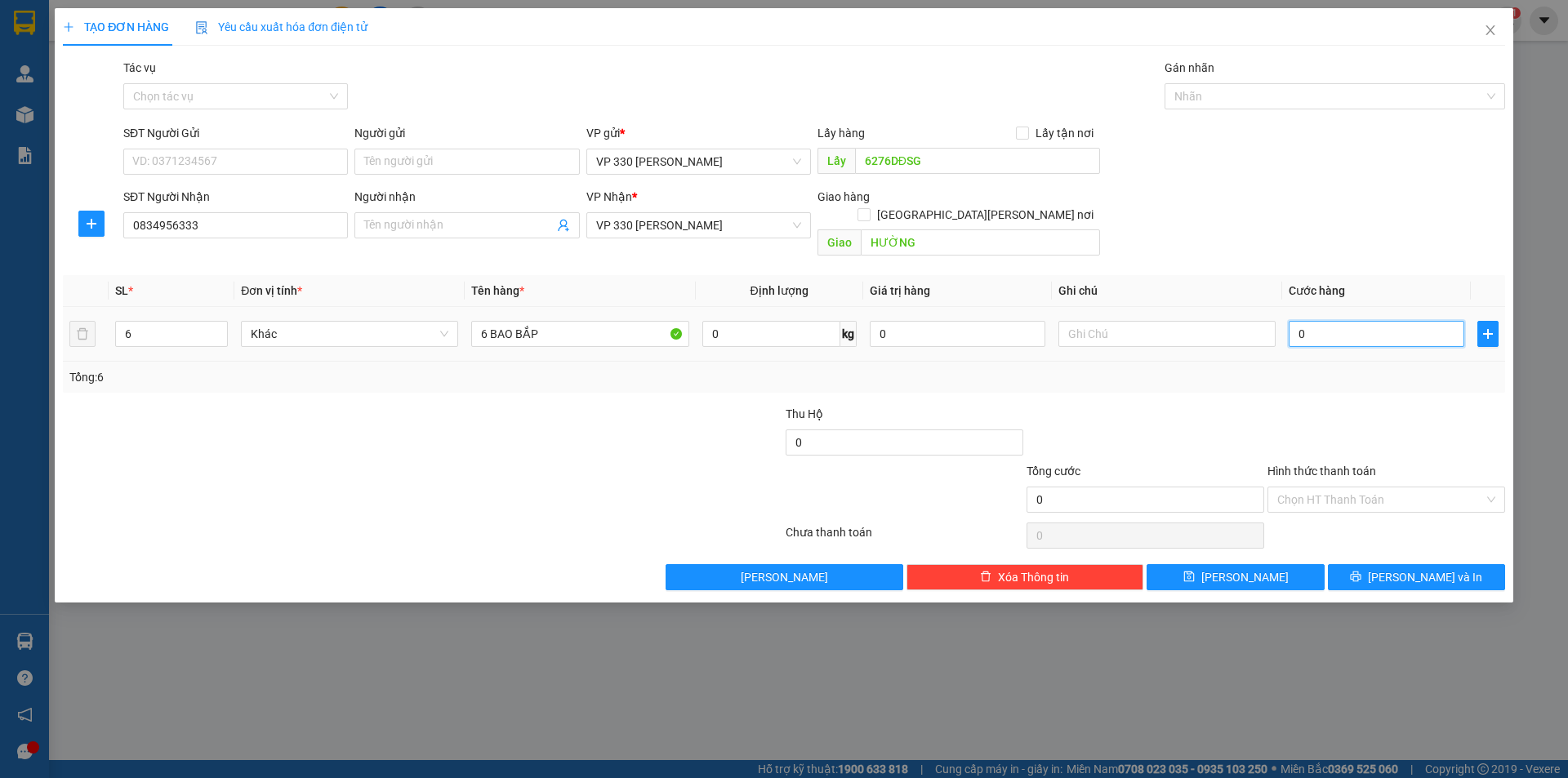
click at [1324, 321] on input "0" at bounding box center [1377, 334] width 175 height 26
type input "6"
type input "60"
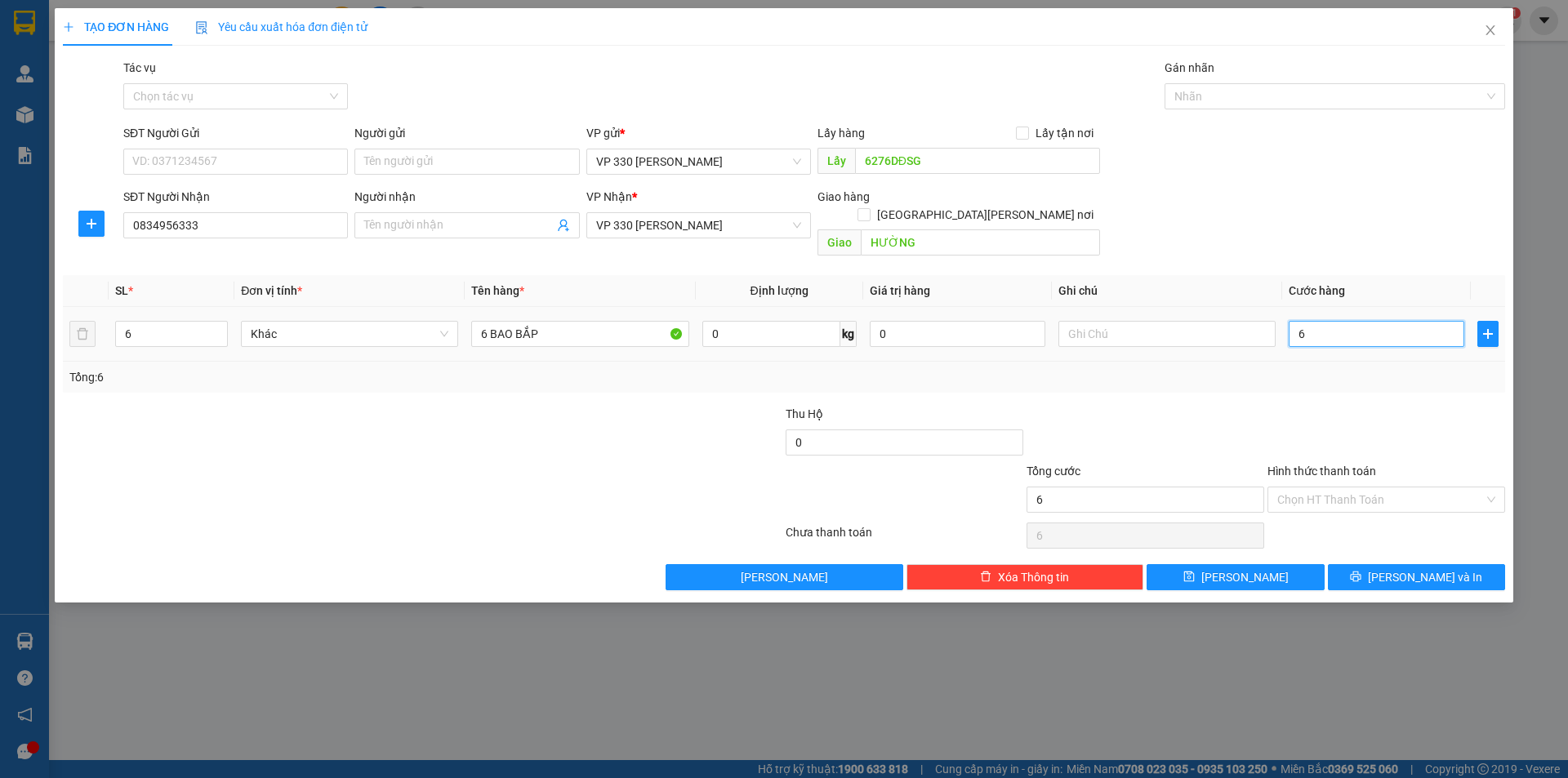
type input "60"
type input "600"
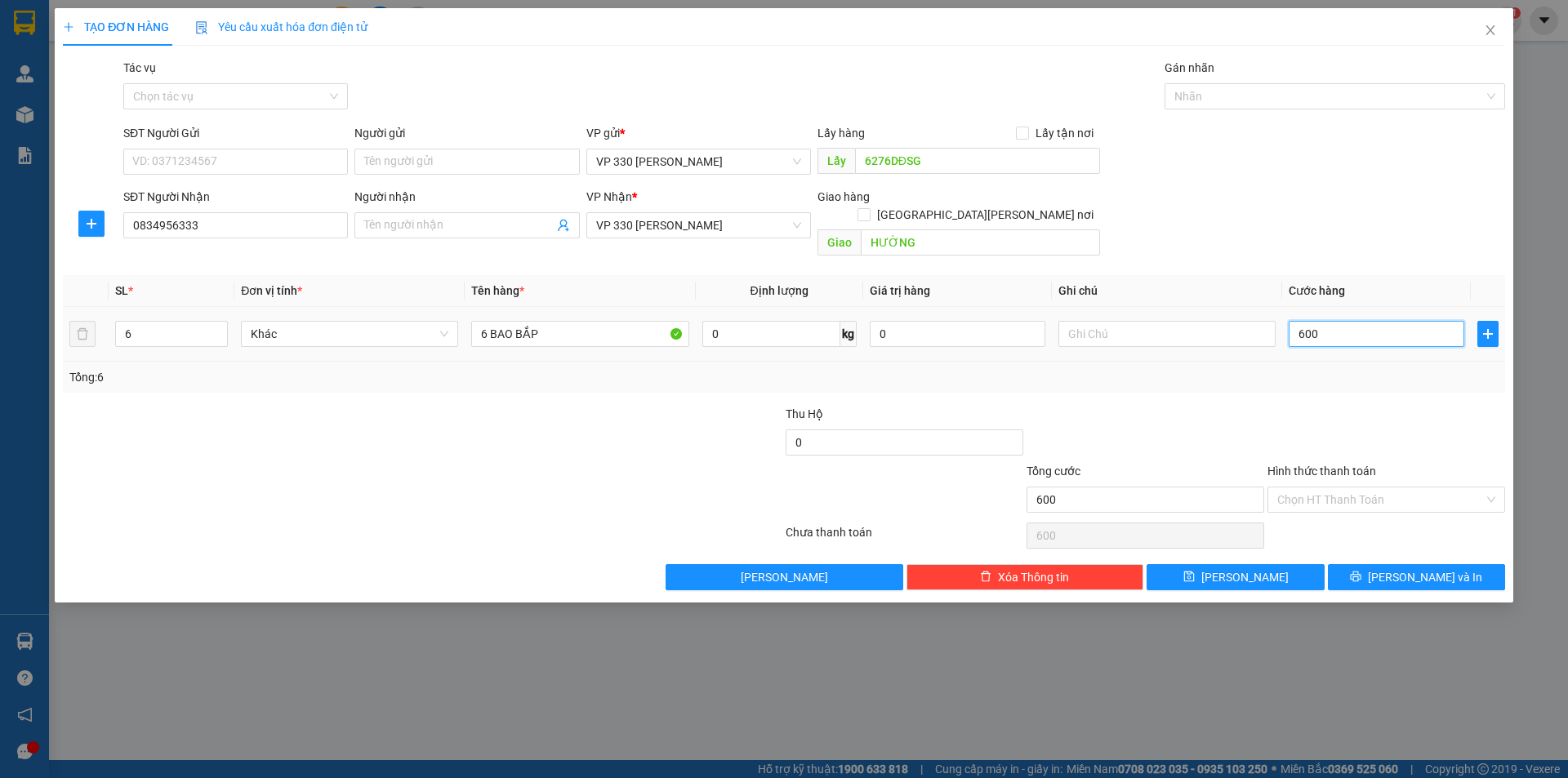
type input "6.000"
type input "60.000"
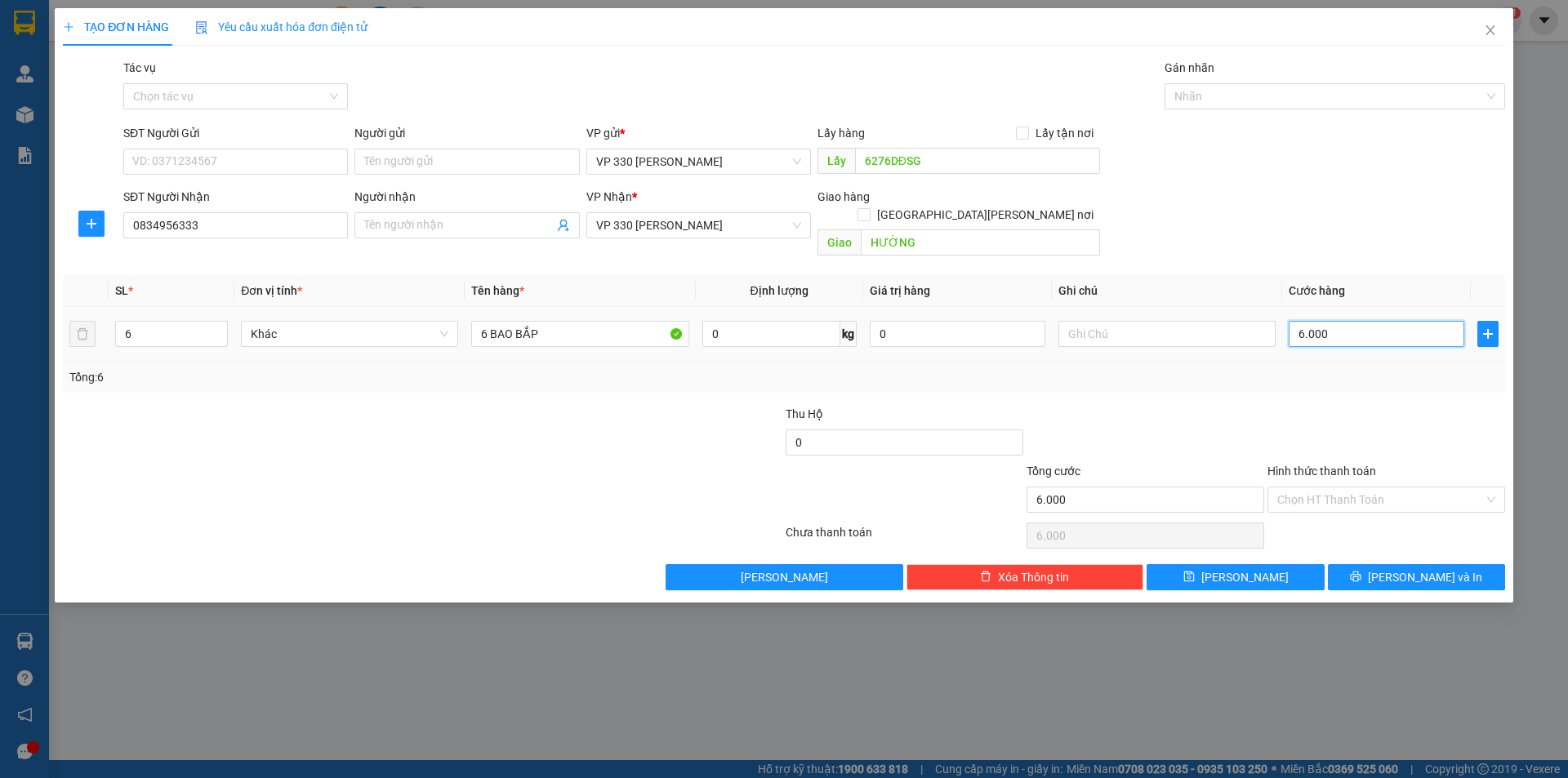
type input "60.000"
type input "600.000"
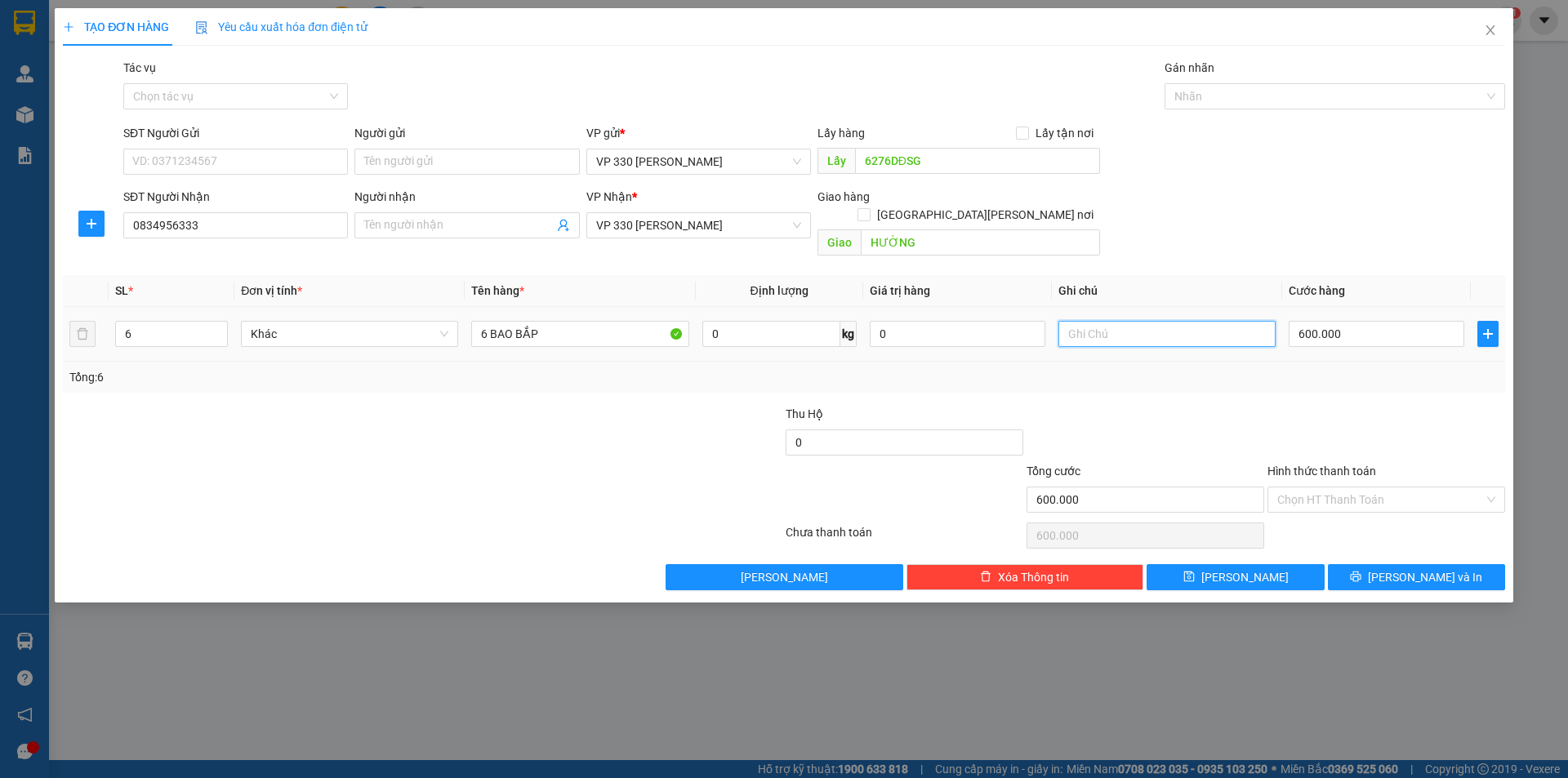
click at [1095, 321] on input "text" at bounding box center [1167, 334] width 217 height 26
type input "6276"
click at [1264, 564] on button "[PERSON_NAME]" at bounding box center [1235, 577] width 177 height 26
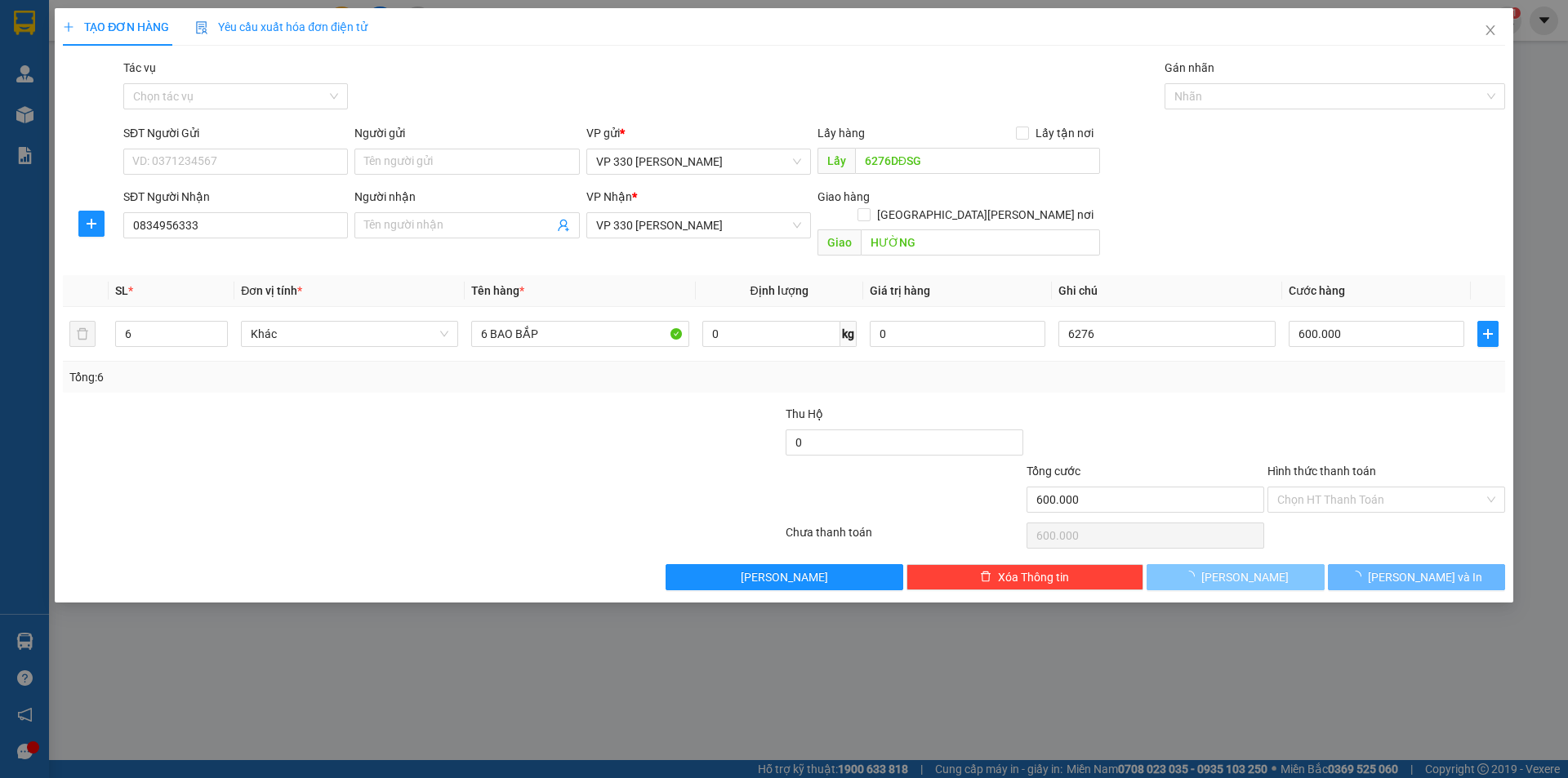
type input "1"
type input "0"
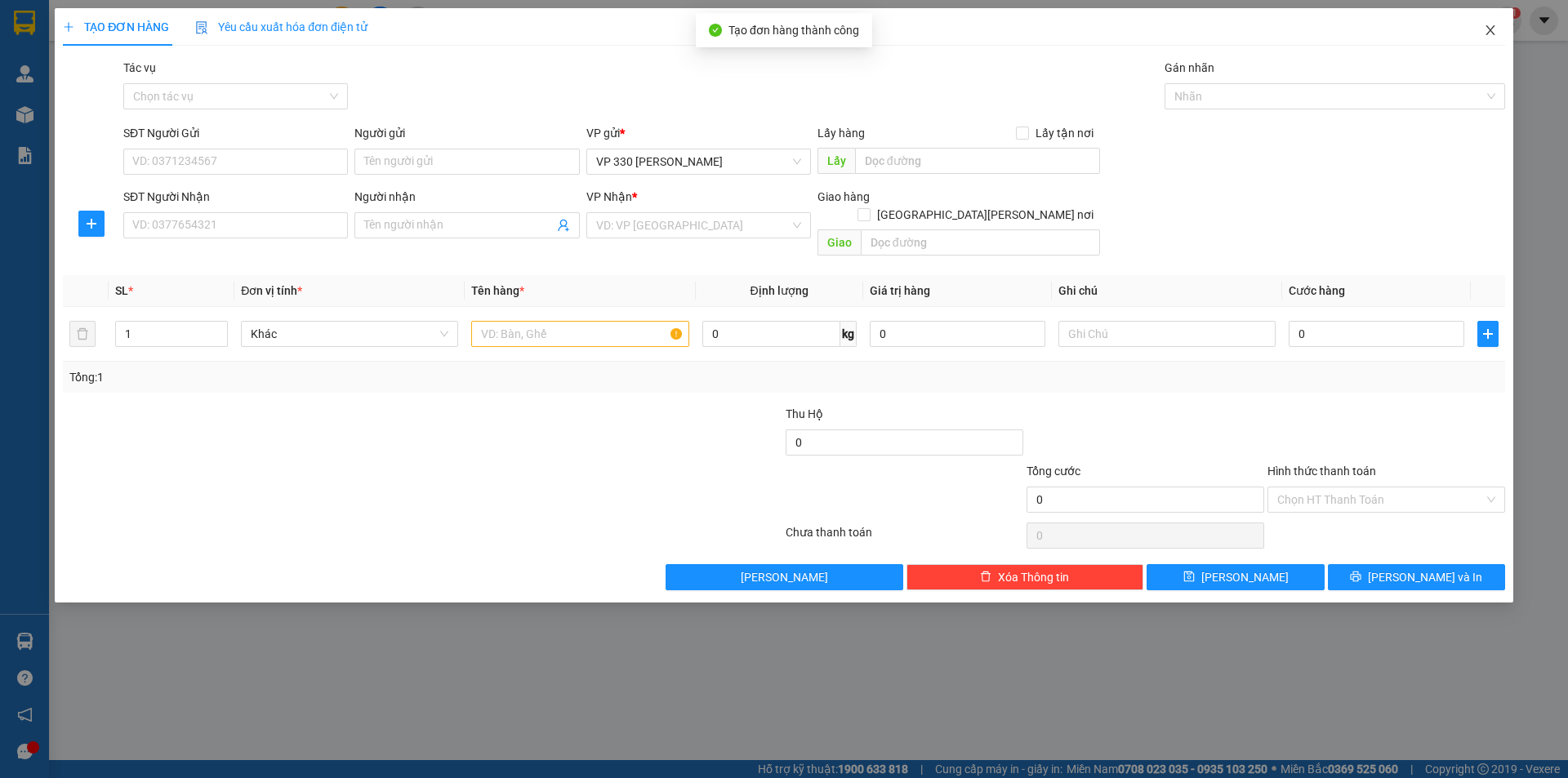
drag, startPoint x: 1496, startPoint y: 25, endPoint x: 1484, endPoint y: 31, distance: 13.4
click at [1496, 27] on icon "close" at bounding box center [1490, 30] width 13 height 13
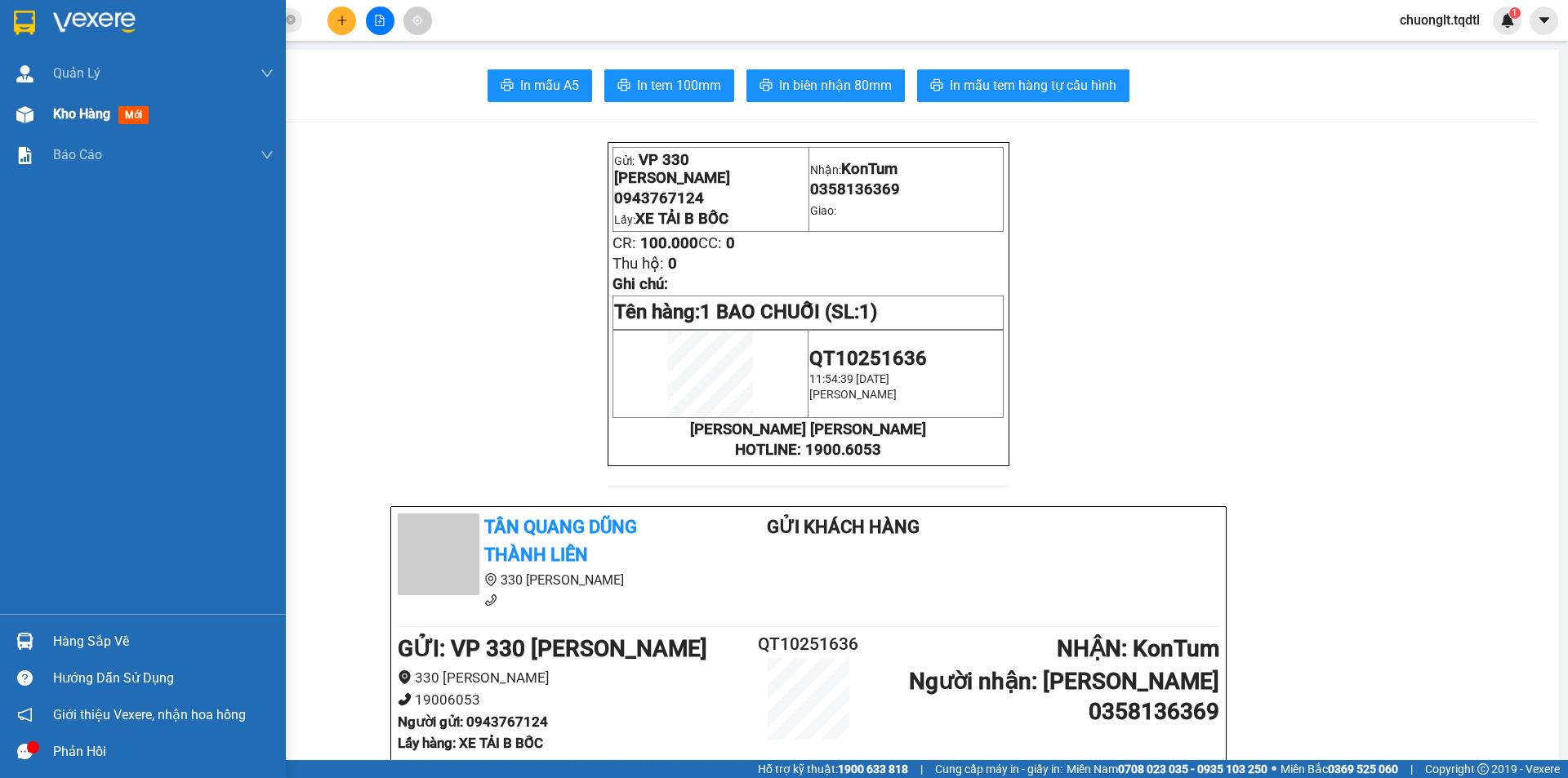
click at [87, 106] on span "Kho hàng" at bounding box center [82, 114] width 57 height 15
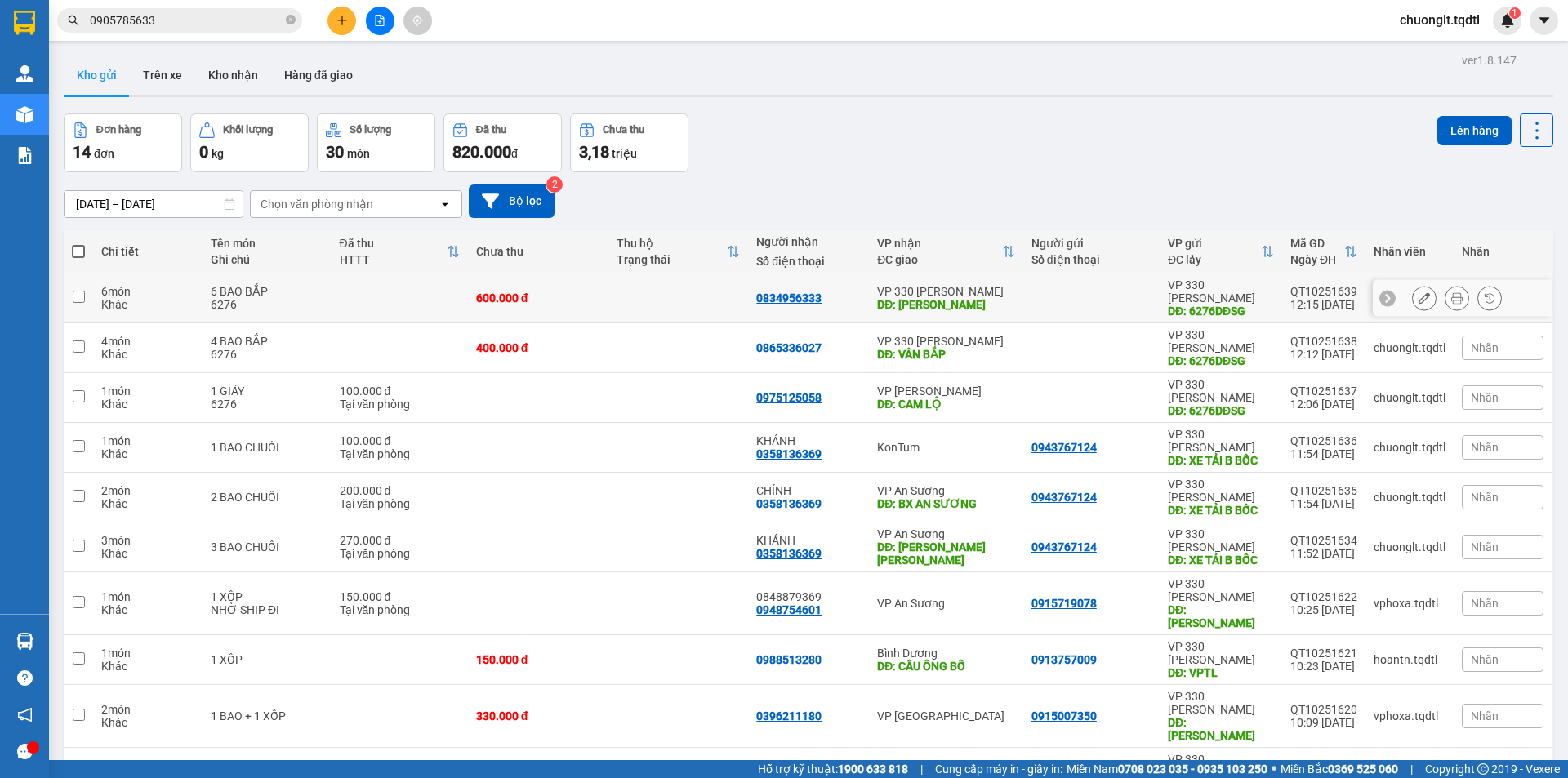
click at [320, 298] on div "6276" at bounding box center [267, 304] width 113 height 13
checkbox input "true"
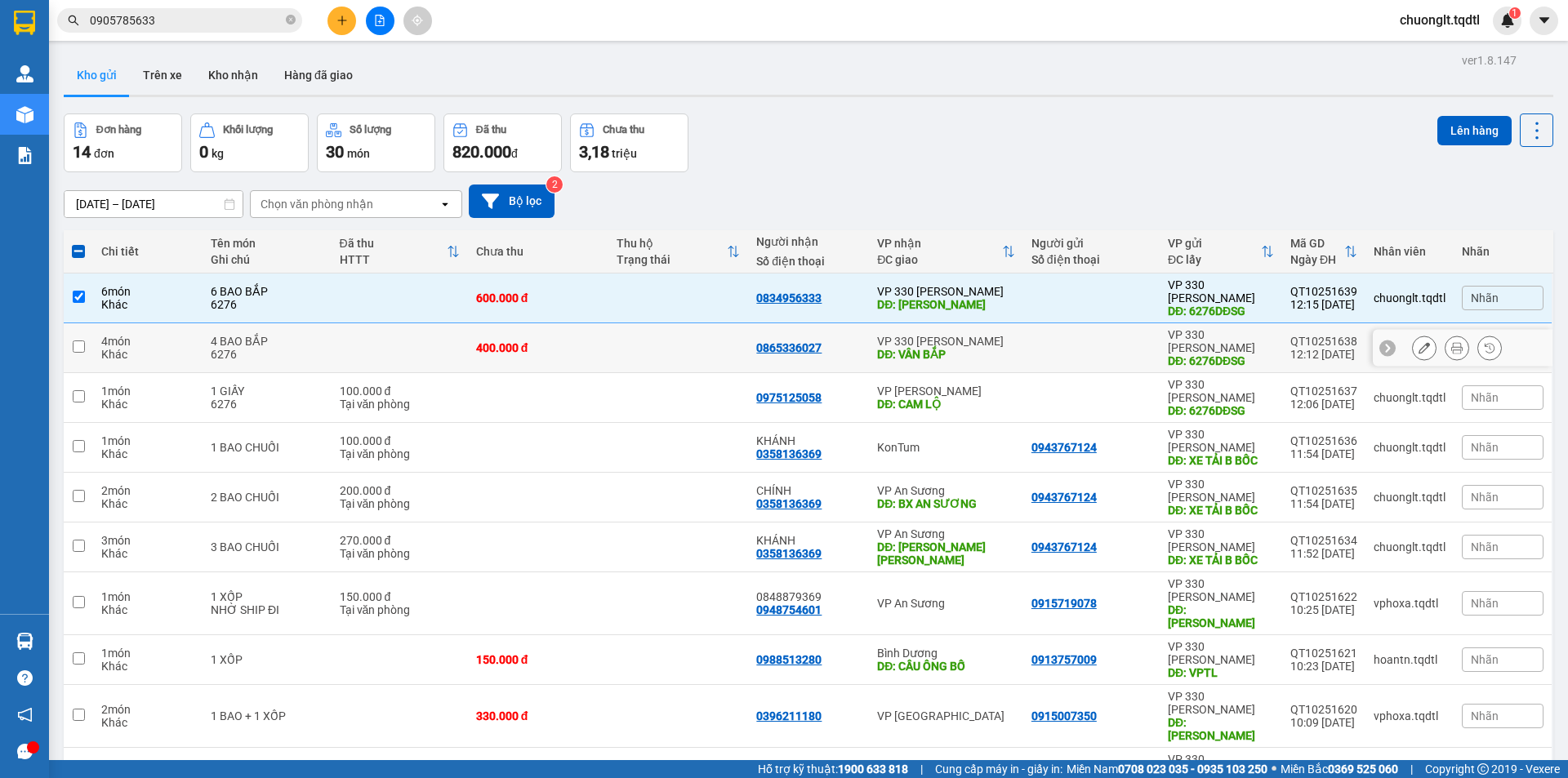
click at [293, 335] on div "4 BAO BẮP" at bounding box center [267, 341] width 113 height 13
checkbox input "true"
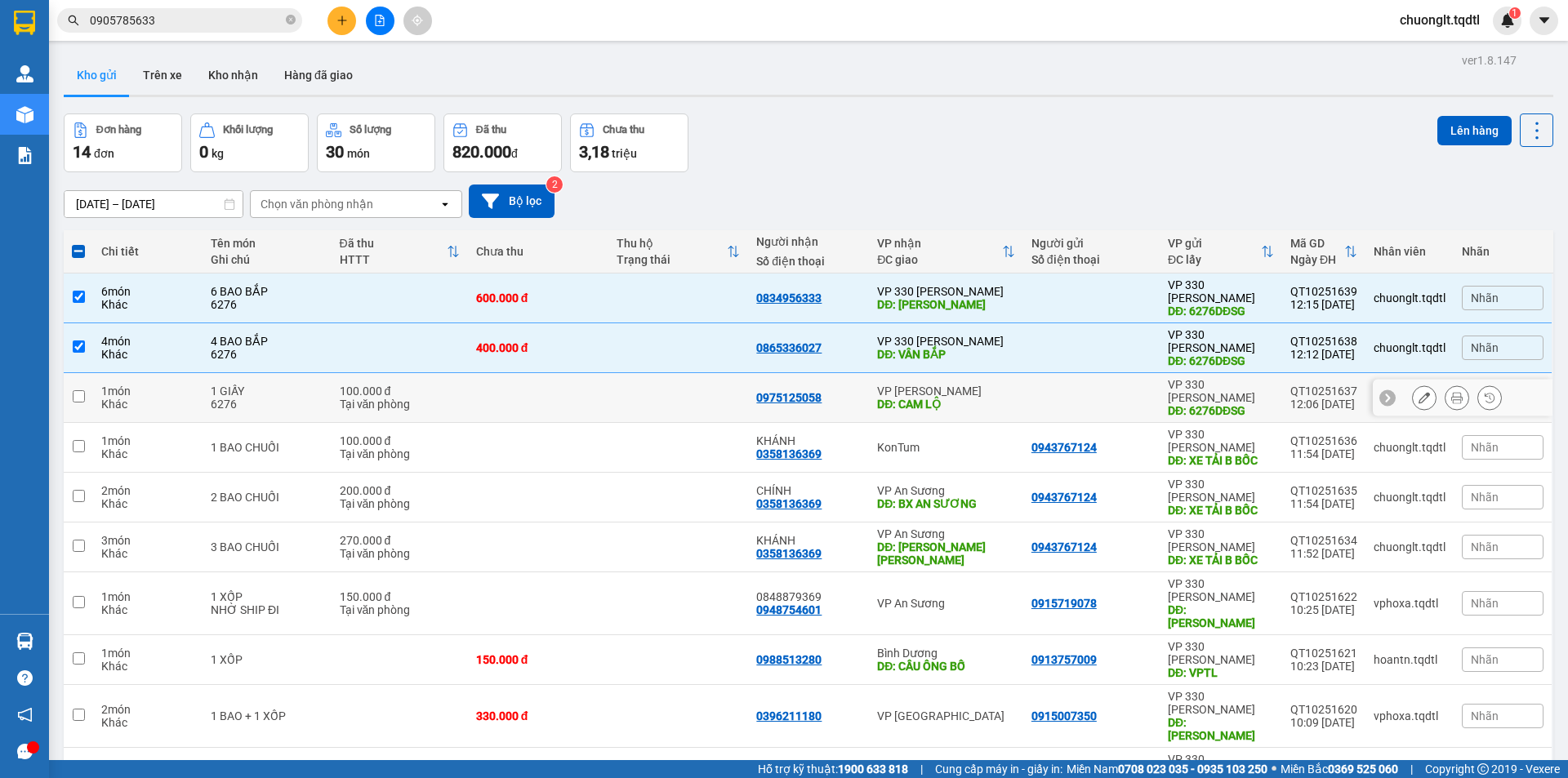
click at [265, 384] on div "1 GIẤY" at bounding box center [267, 390] width 113 height 13
checkbox input "true"
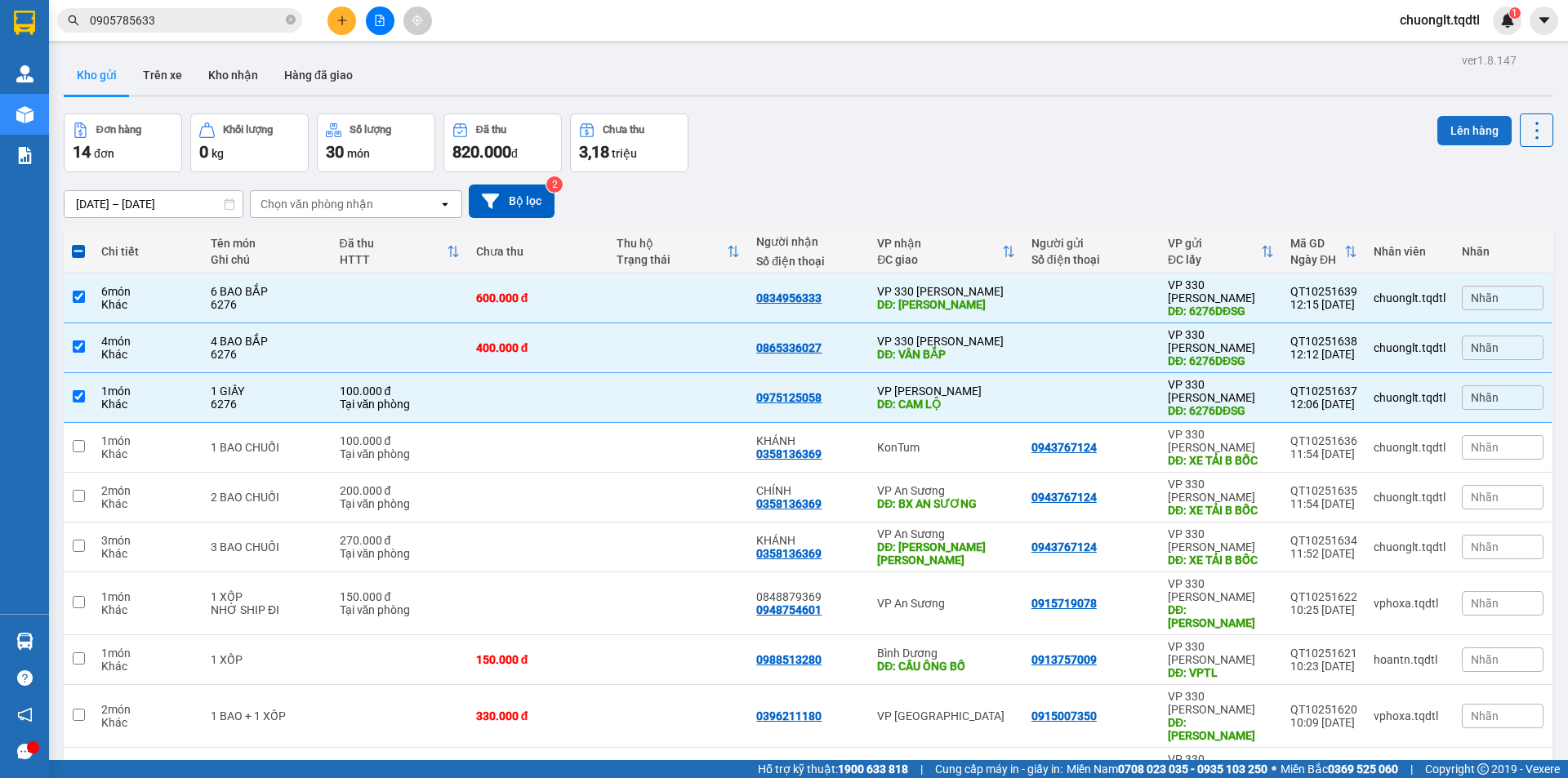
click at [1455, 129] on button "Lên hàng" at bounding box center [1474, 131] width 74 height 30
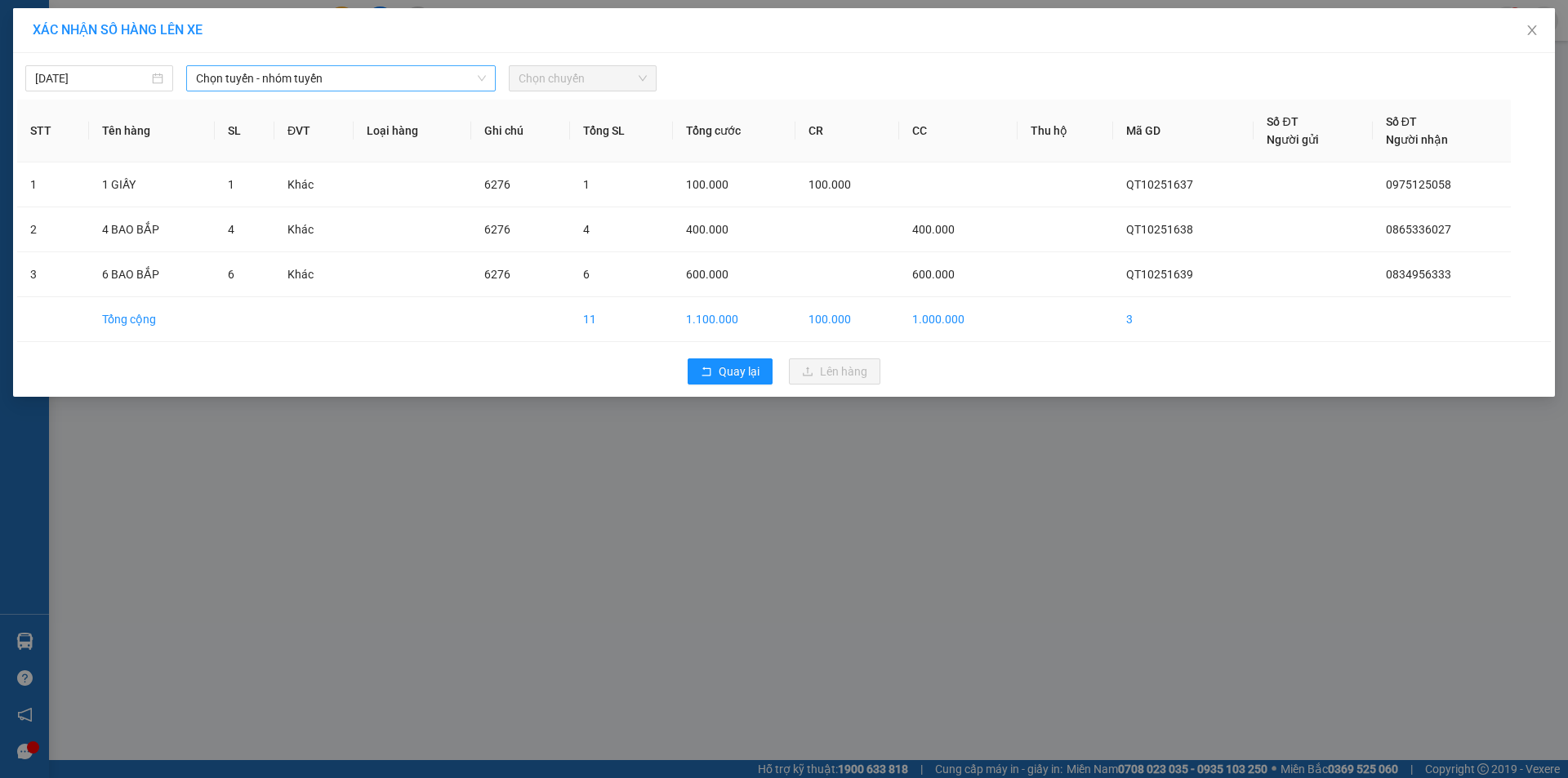
click at [407, 86] on span "Chọn tuyến - nhóm tuyến" at bounding box center [341, 78] width 290 height 24
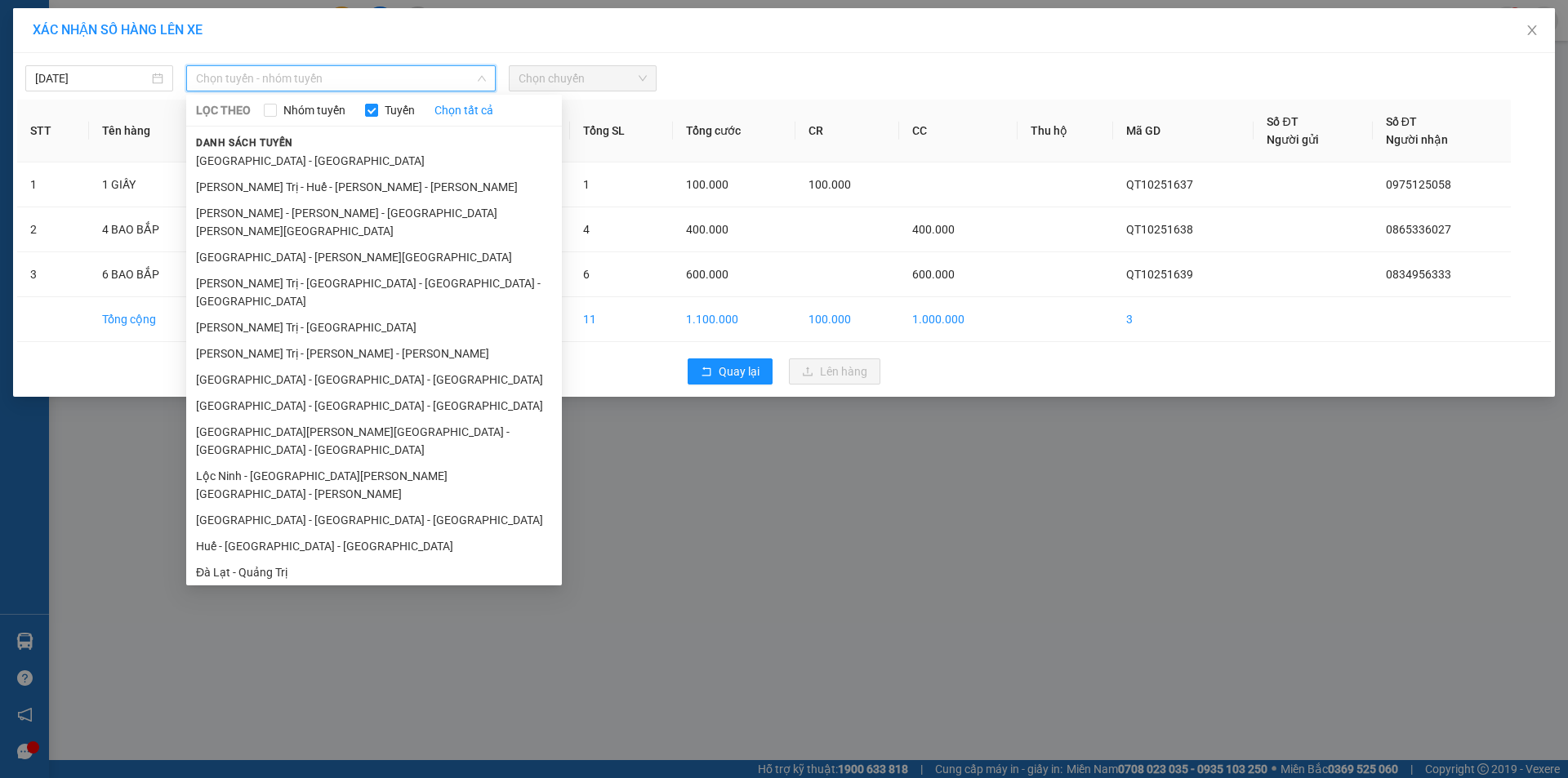
scroll to position [94, 0]
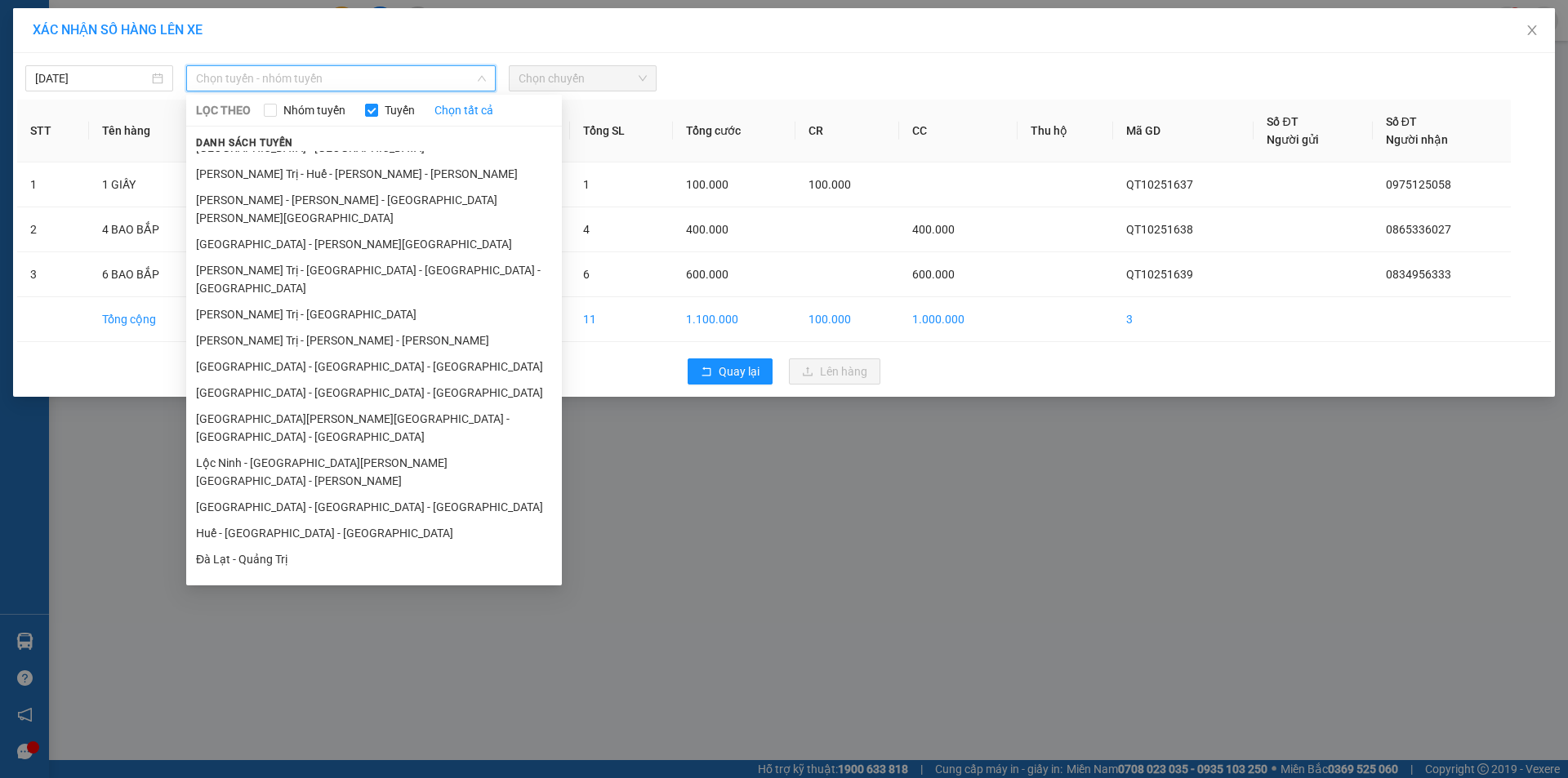
click at [303, 642] on li "Bình Phước - [GEOGRAPHIC_DATA] - [GEOGRAPHIC_DATA]" at bounding box center [374, 664] width 376 height 44
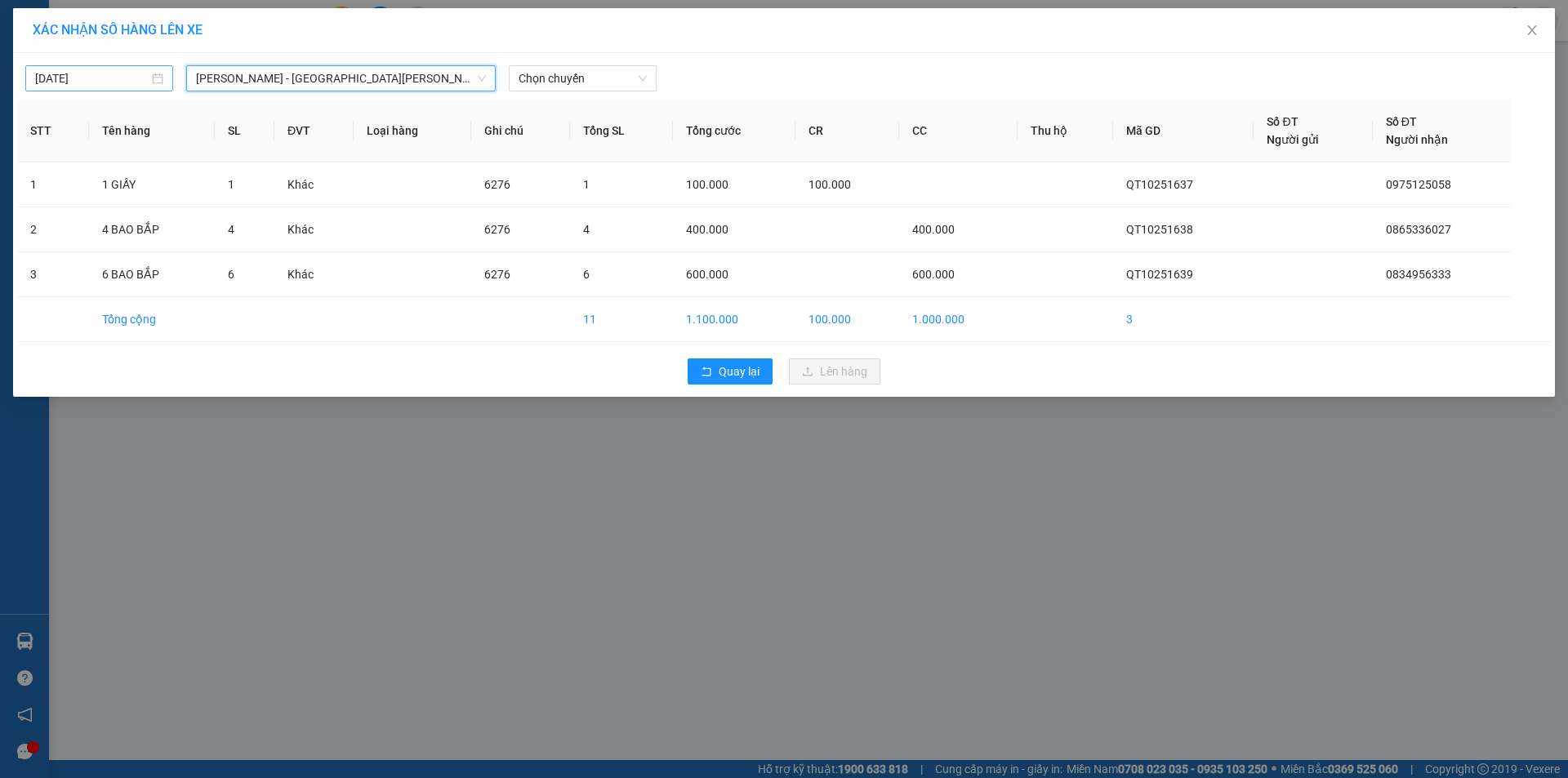
click at [156, 84] on div "[DATE]" at bounding box center [99, 78] width 128 height 18
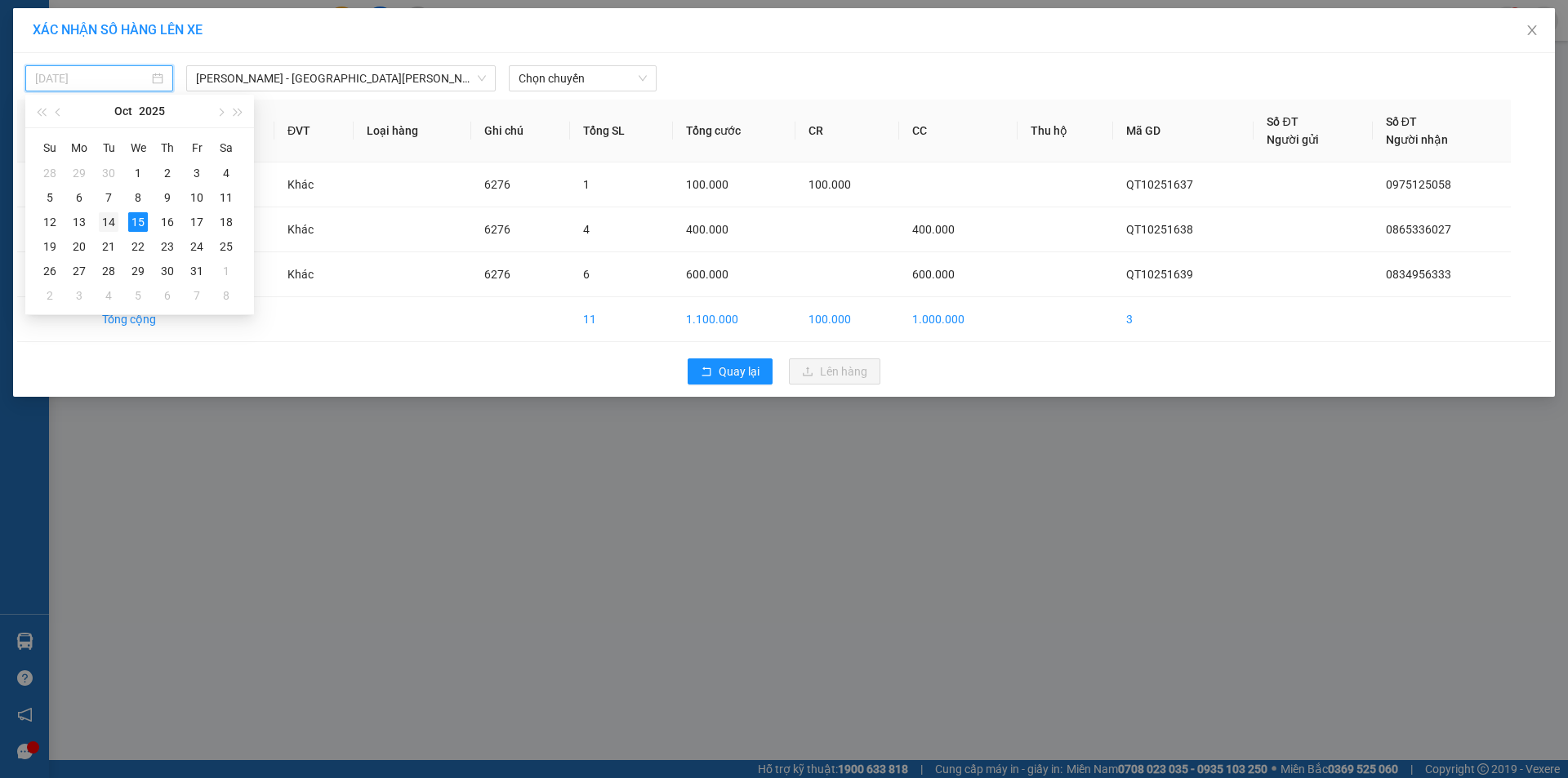
click at [111, 221] on div "14" at bounding box center [108, 222] width 19 height 19
type input "[DATE]"
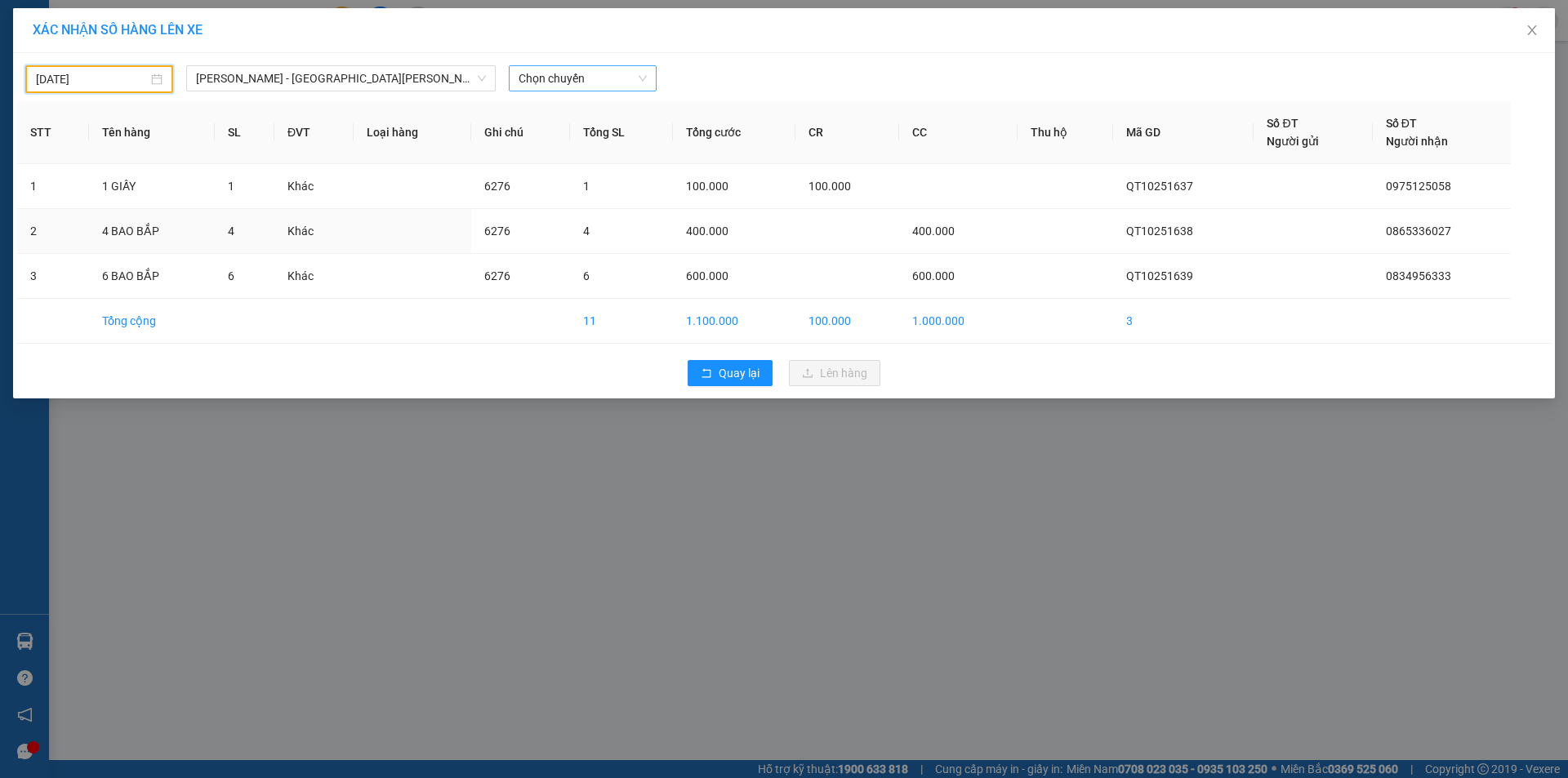
click at [606, 85] on span "Chọn chuyến" at bounding box center [583, 78] width 128 height 24
click at [594, 194] on div "07:30 - 74F-000.34" at bounding box center [582, 189] width 127 height 18
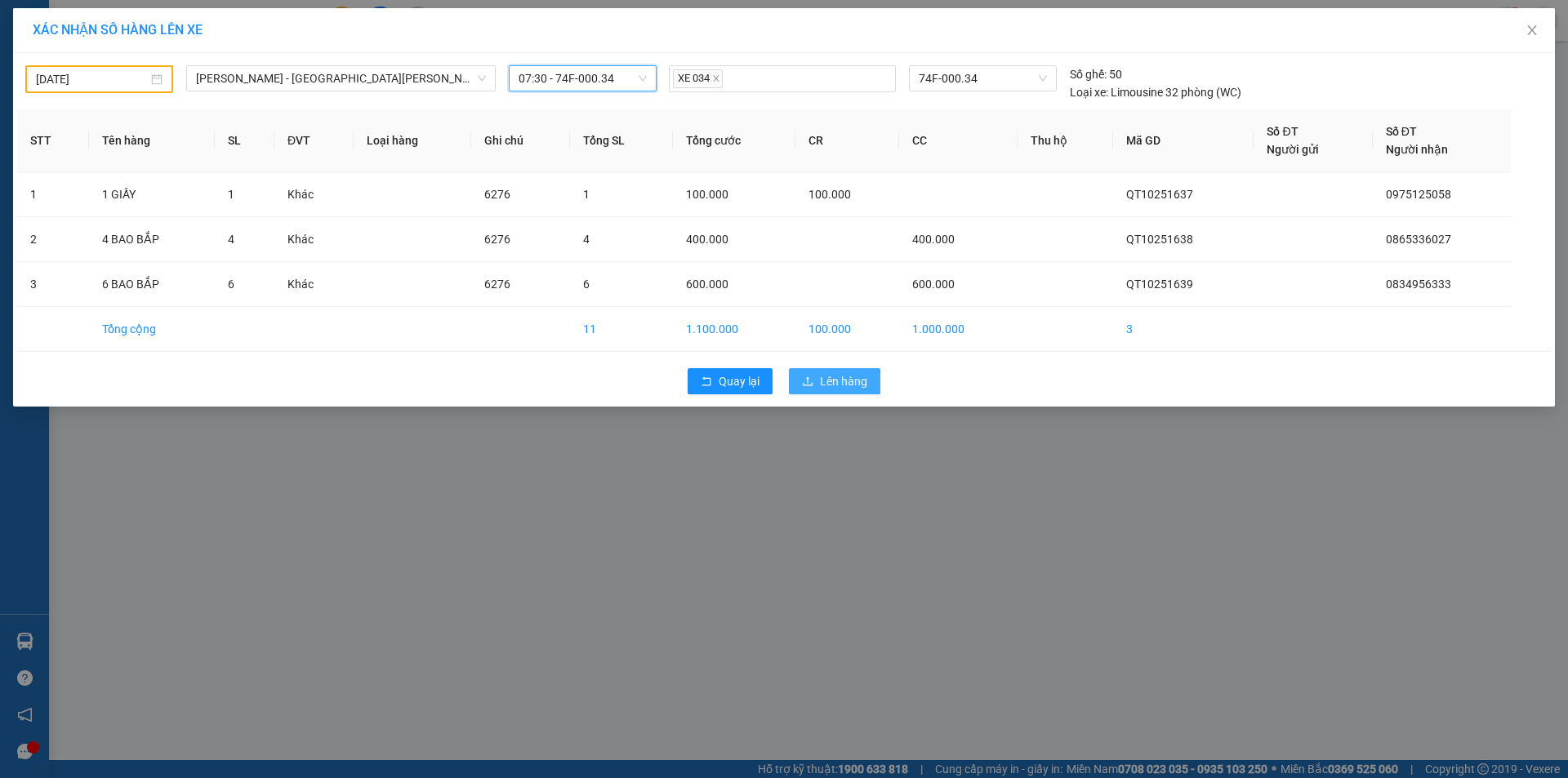
click at [828, 376] on span "Lên hàng" at bounding box center [844, 381] width 47 height 18
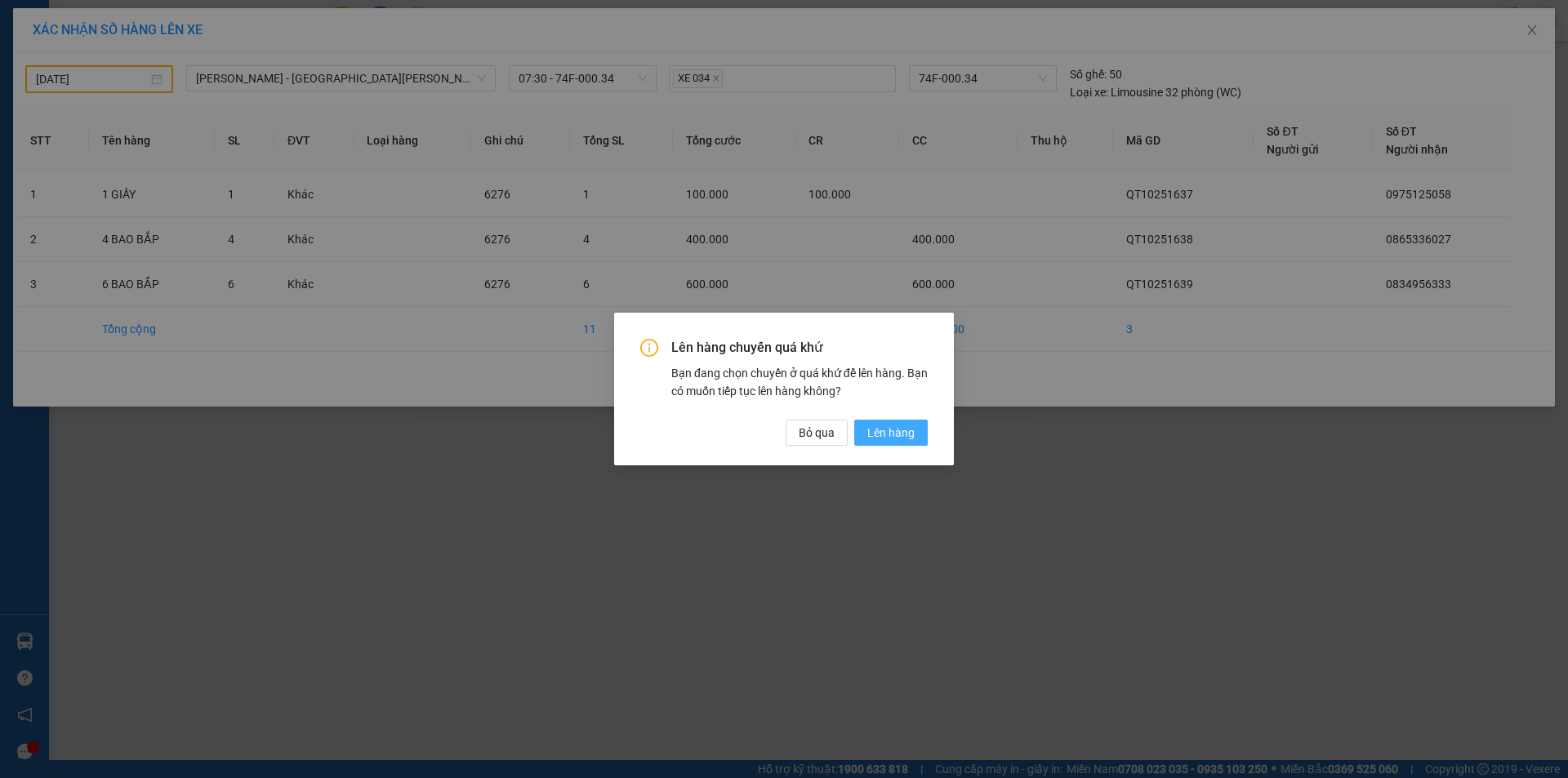
click at [884, 428] on span "Lên hàng" at bounding box center [891, 432] width 47 height 18
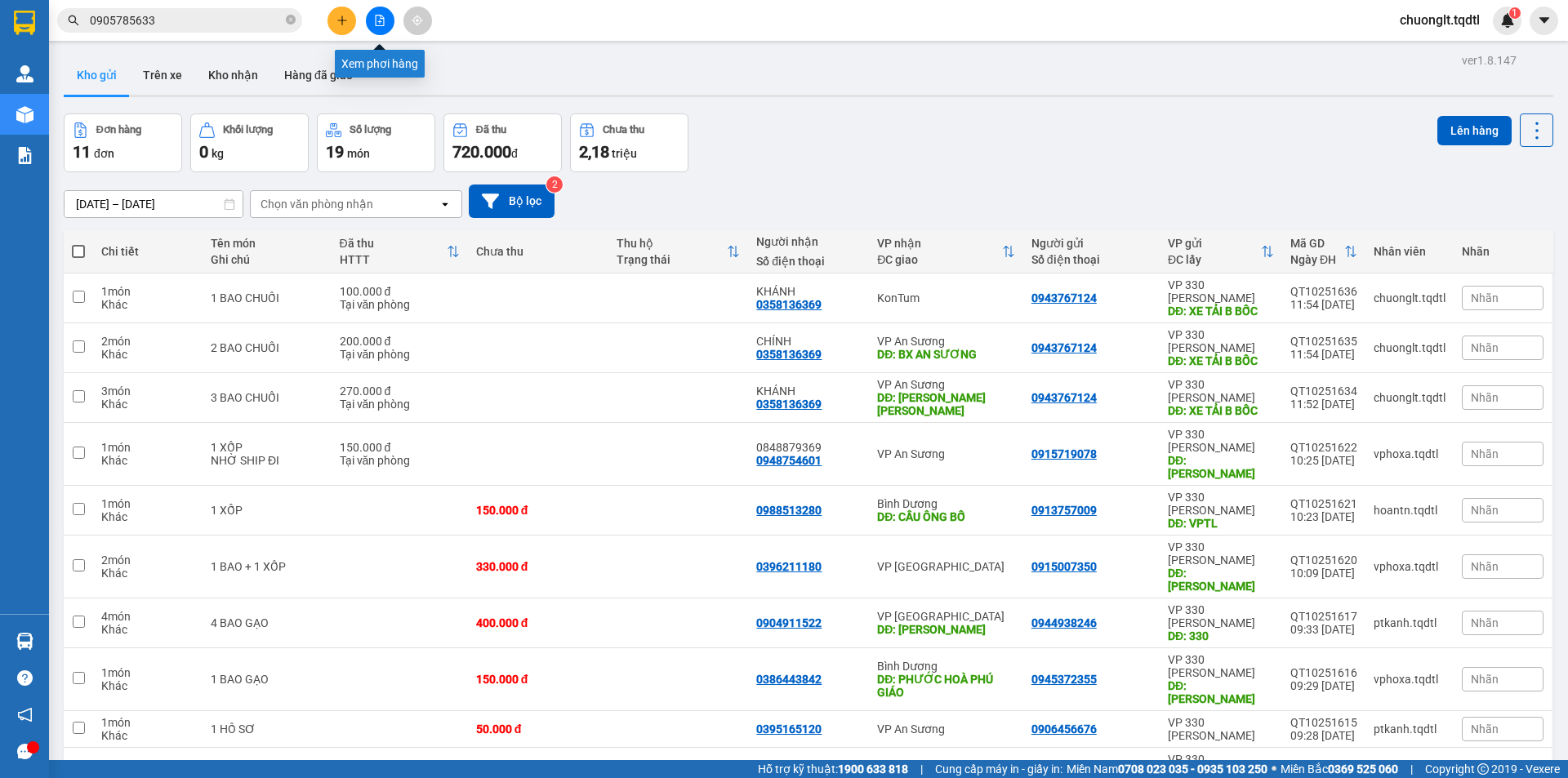
click at [378, 23] on icon "file-add" at bounding box center [380, 20] width 12 height 12
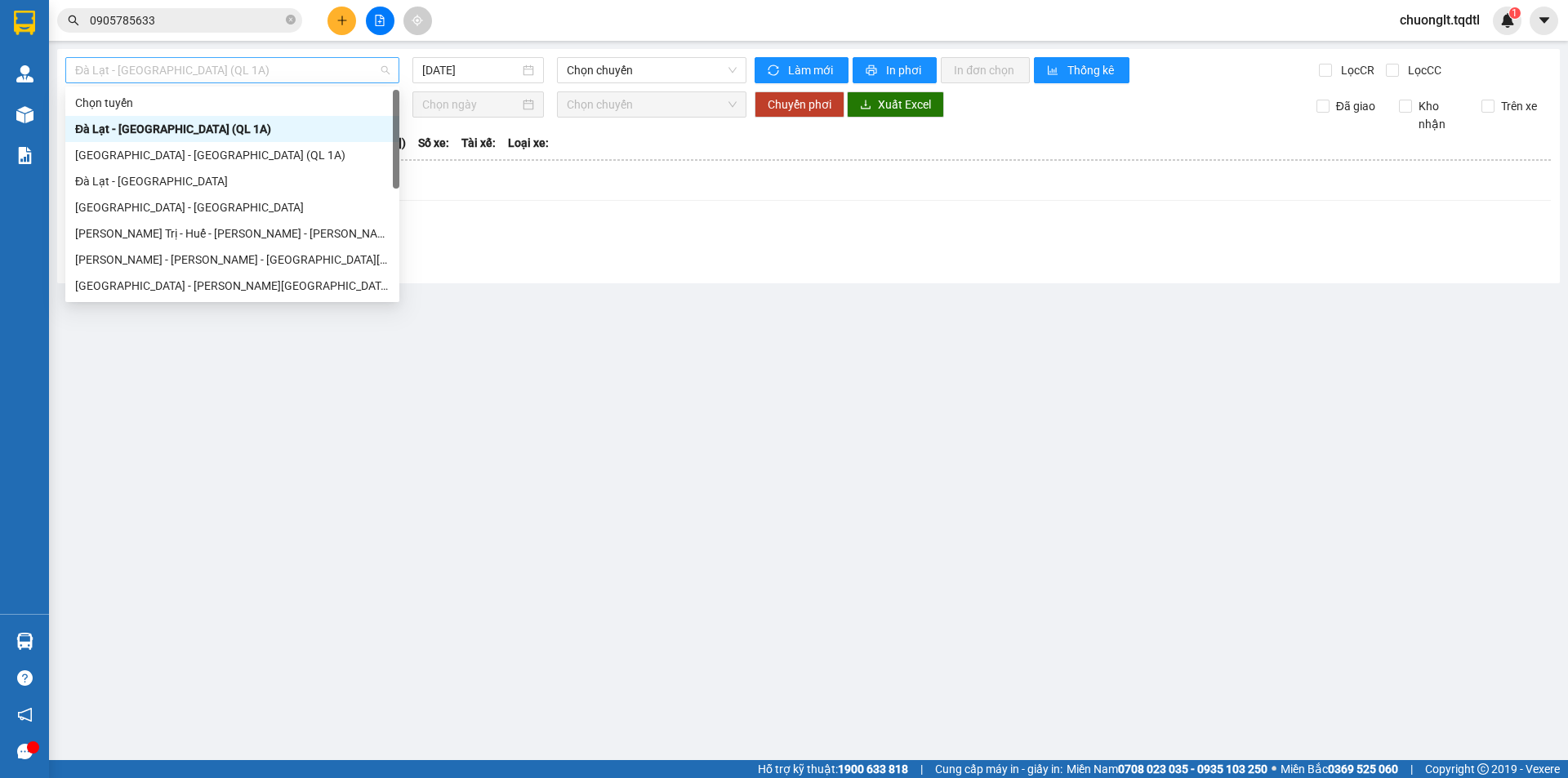
click at [302, 69] on span "Đà Lạt - [GEOGRAPHIC_DATA] (QL 1A)" at bounding box center [232, 70] width 314 height 24
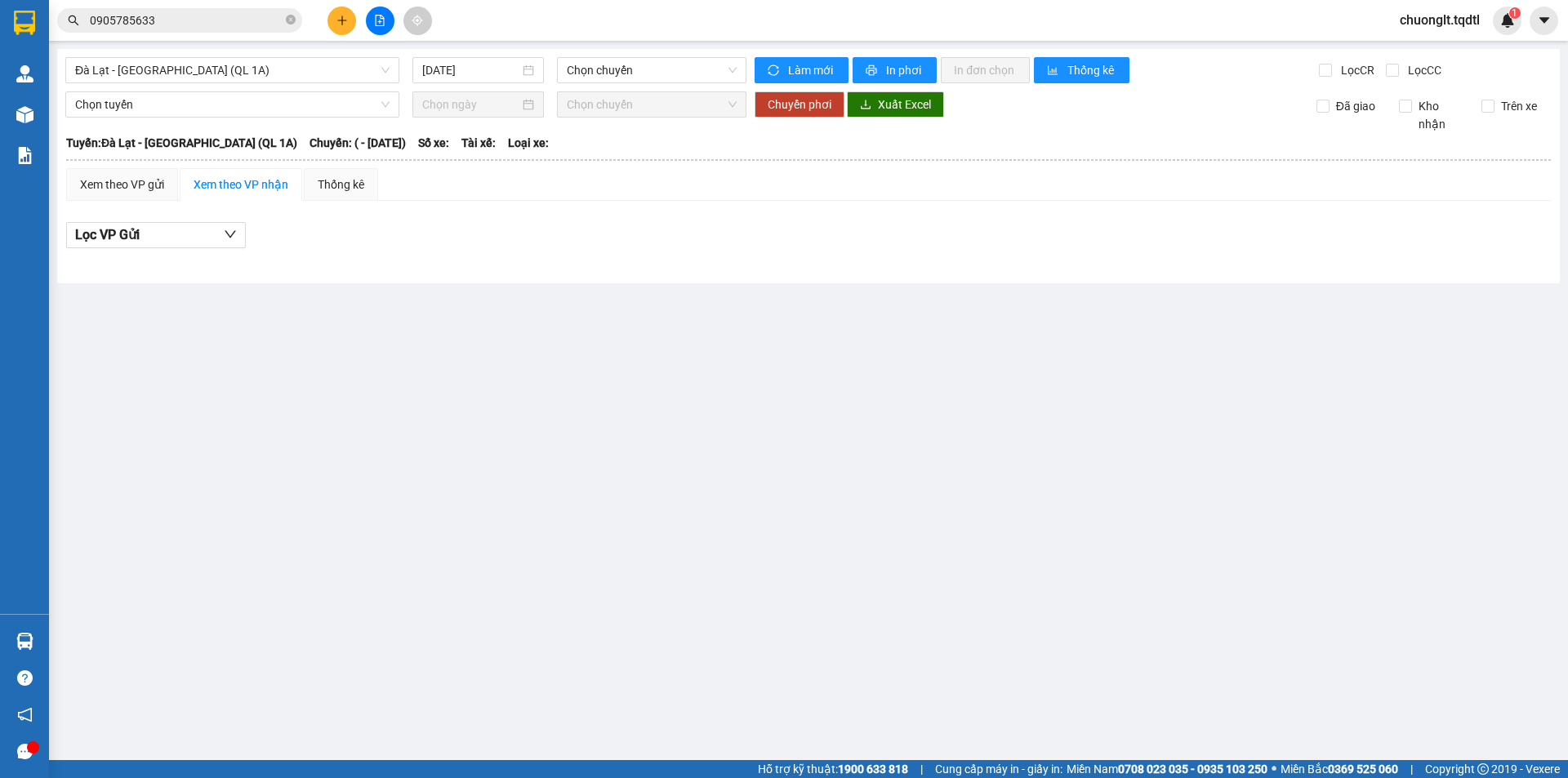
click at [550, 352] on main "Đà Lạt - Sài Gòn (QL 1A) 15/10/2025 Chọn chuyến Làm mới In phơi In đơn chọn Thố…" at bounding box center [784, 380] width 1568 height 760
click at [332, 67] on span "Đà Lạt - [GEOGRAPHIC_DATA] (QL 1A)" at bounding box center [232, 70] width 314 height 24
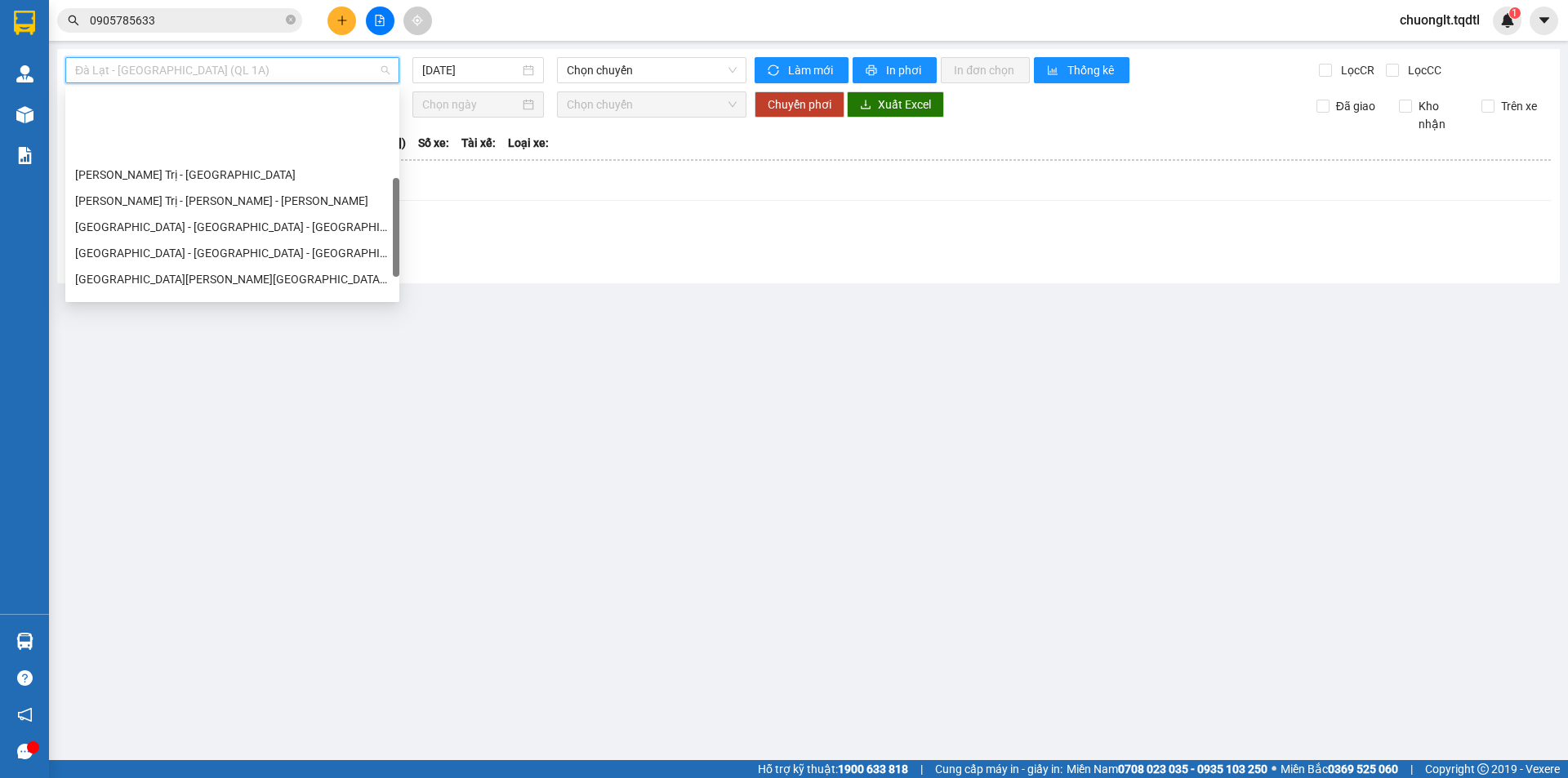
scroll to position [340, 0]
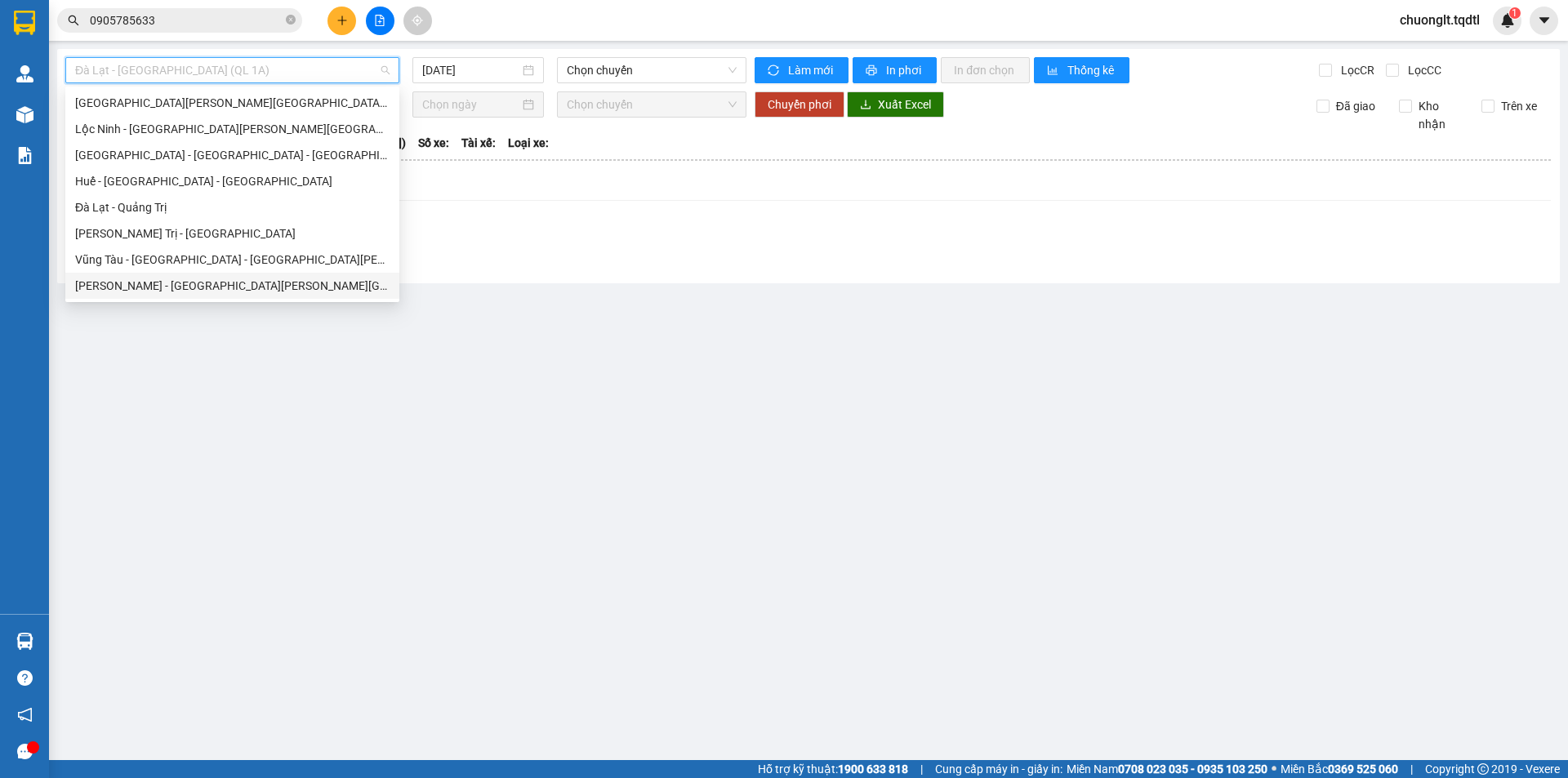
click at [209, 284] on div "Bình Phước - [GEOGRAPHIC_DATA] - [GEOGRAPHIC_DATA]" at bounding box center [232, 285] width 314 height 18
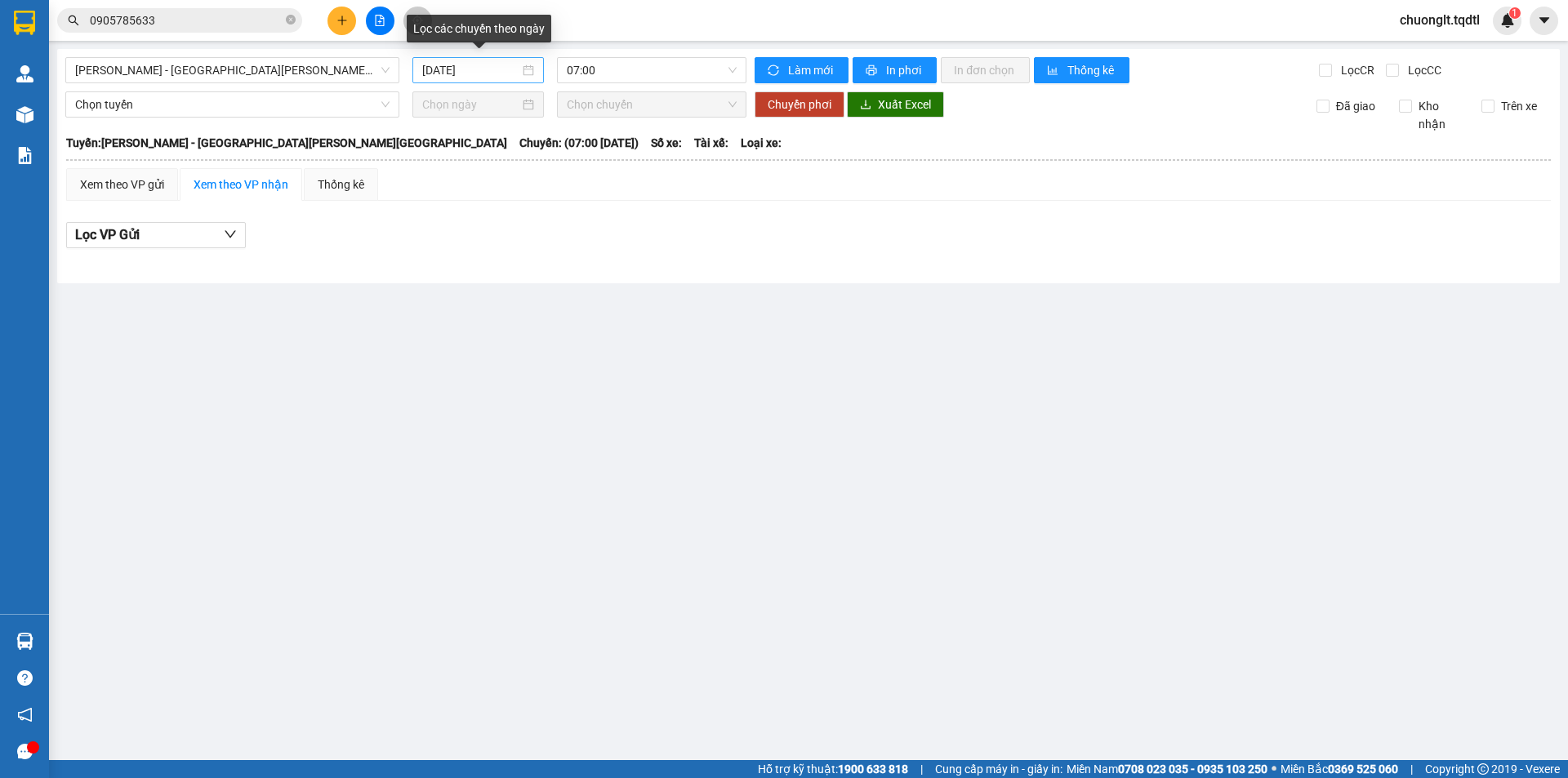
click at [524, 69] on div "[DATE]" at bounding box center [478, 70] width 112 height 18
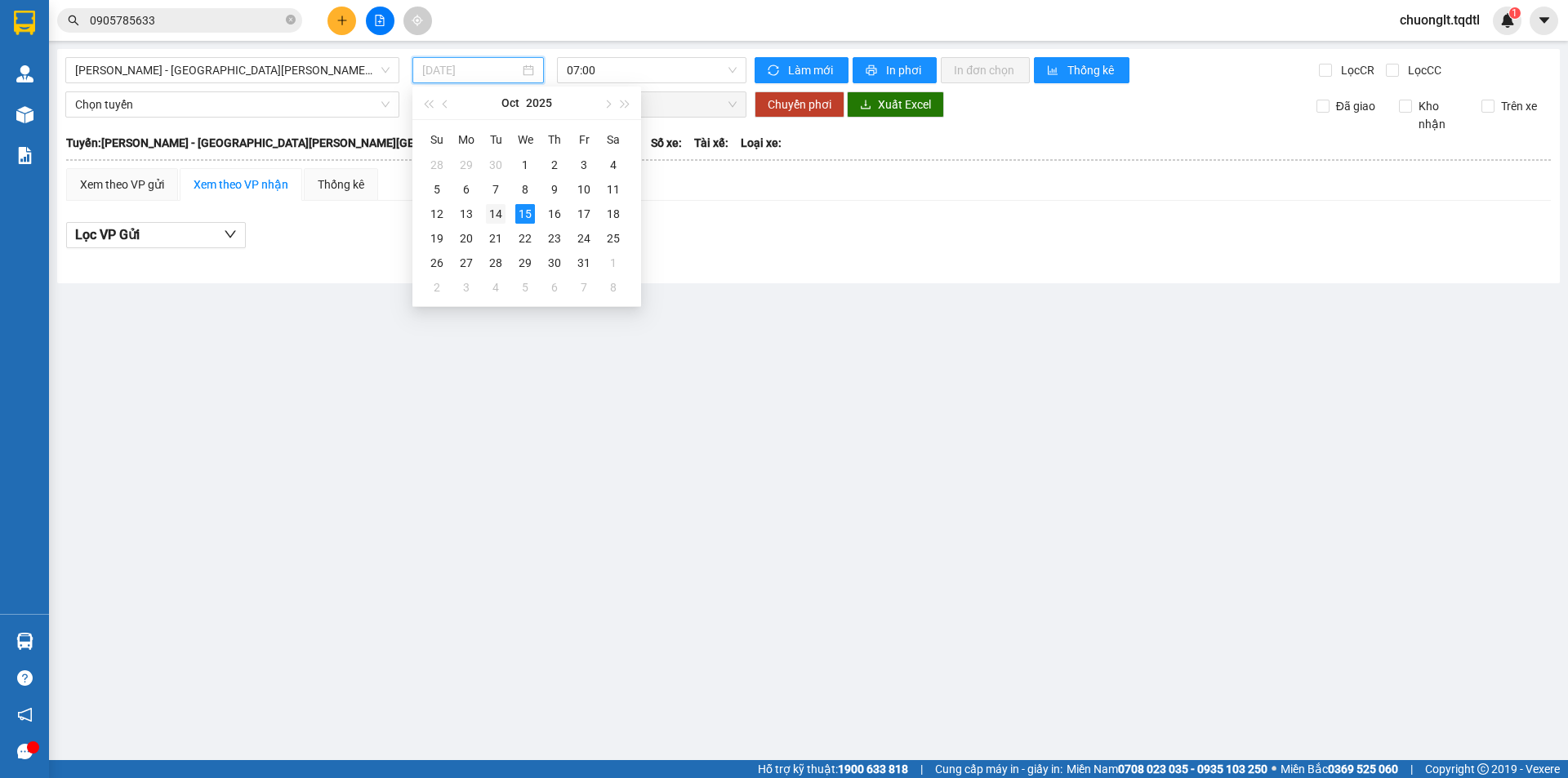
click at [490, 211] on div "14" at bounding box center [495, 213] width 19 height 19
type input "[DATE]"
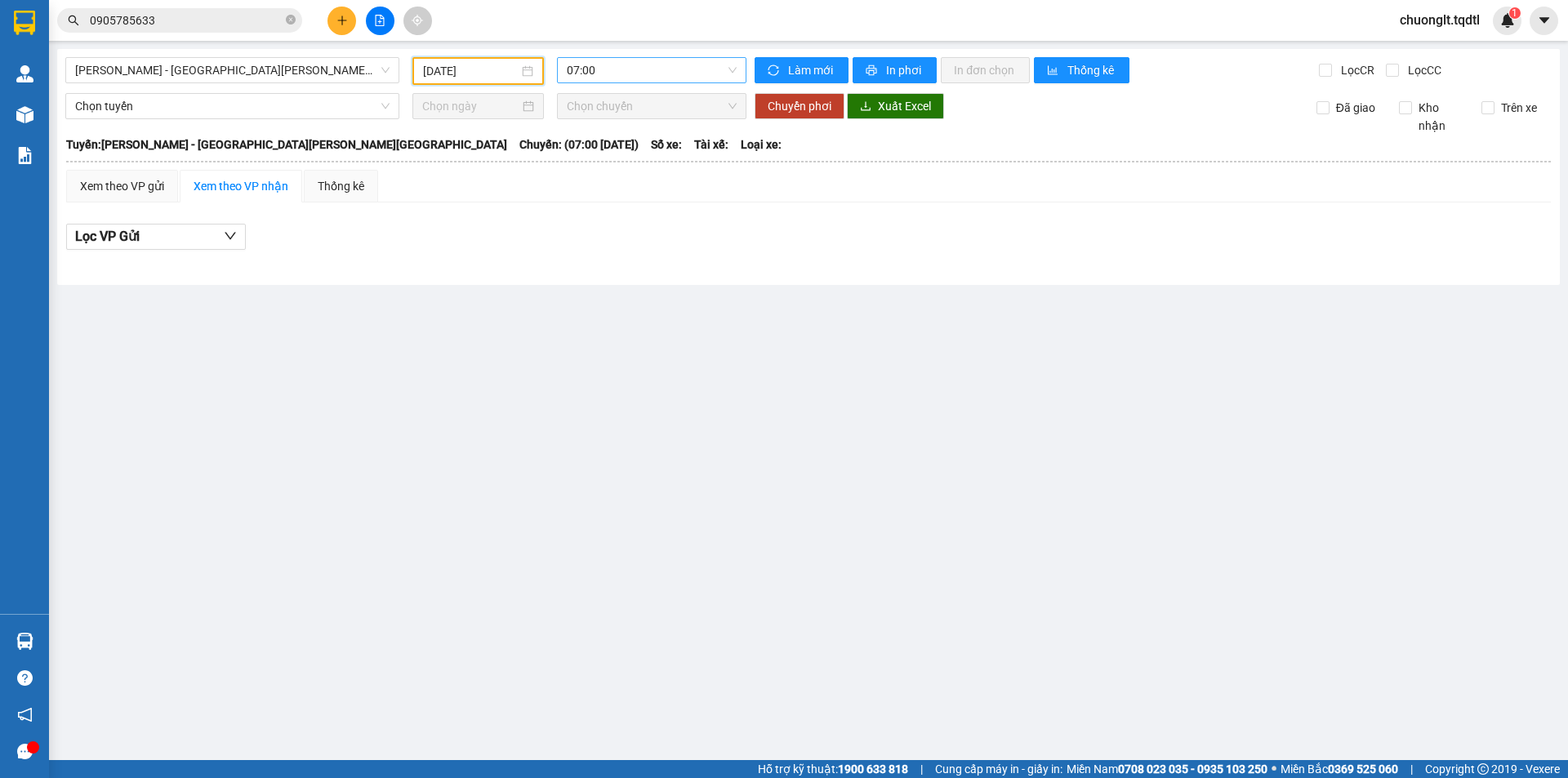
click at [647, 68] on span "07:00" at bounding box center [651, 70] width 169 height 24
click at [631, 186] on div "07:30 - 74F-000.34" at bounding box center [630, 180] width 127 height 18
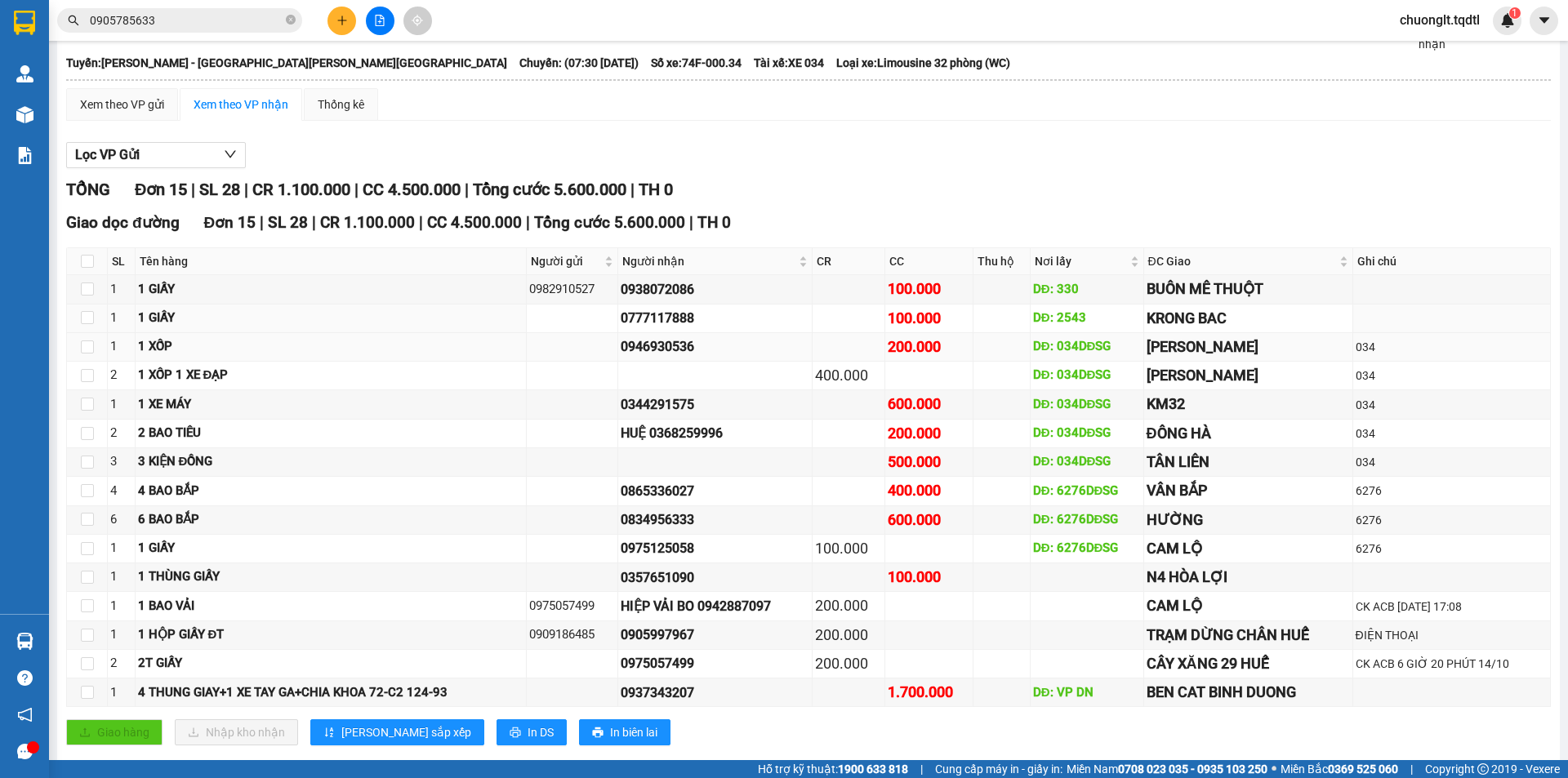
scroll to position [113, 0]
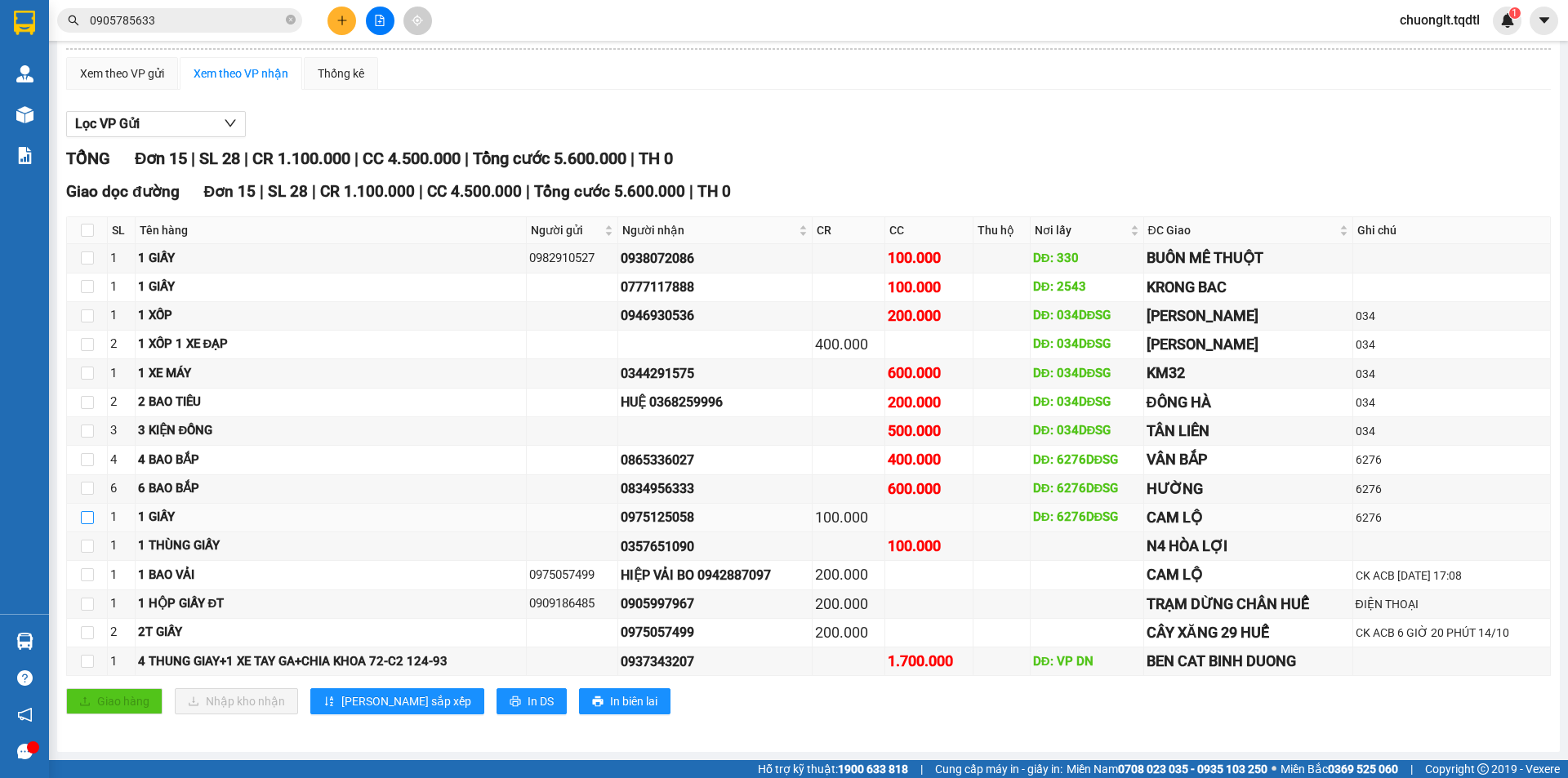
click at [87, 517] on input "checkbox" at bounding box center [87, 517] width 13 height 13
checkbox input "true"
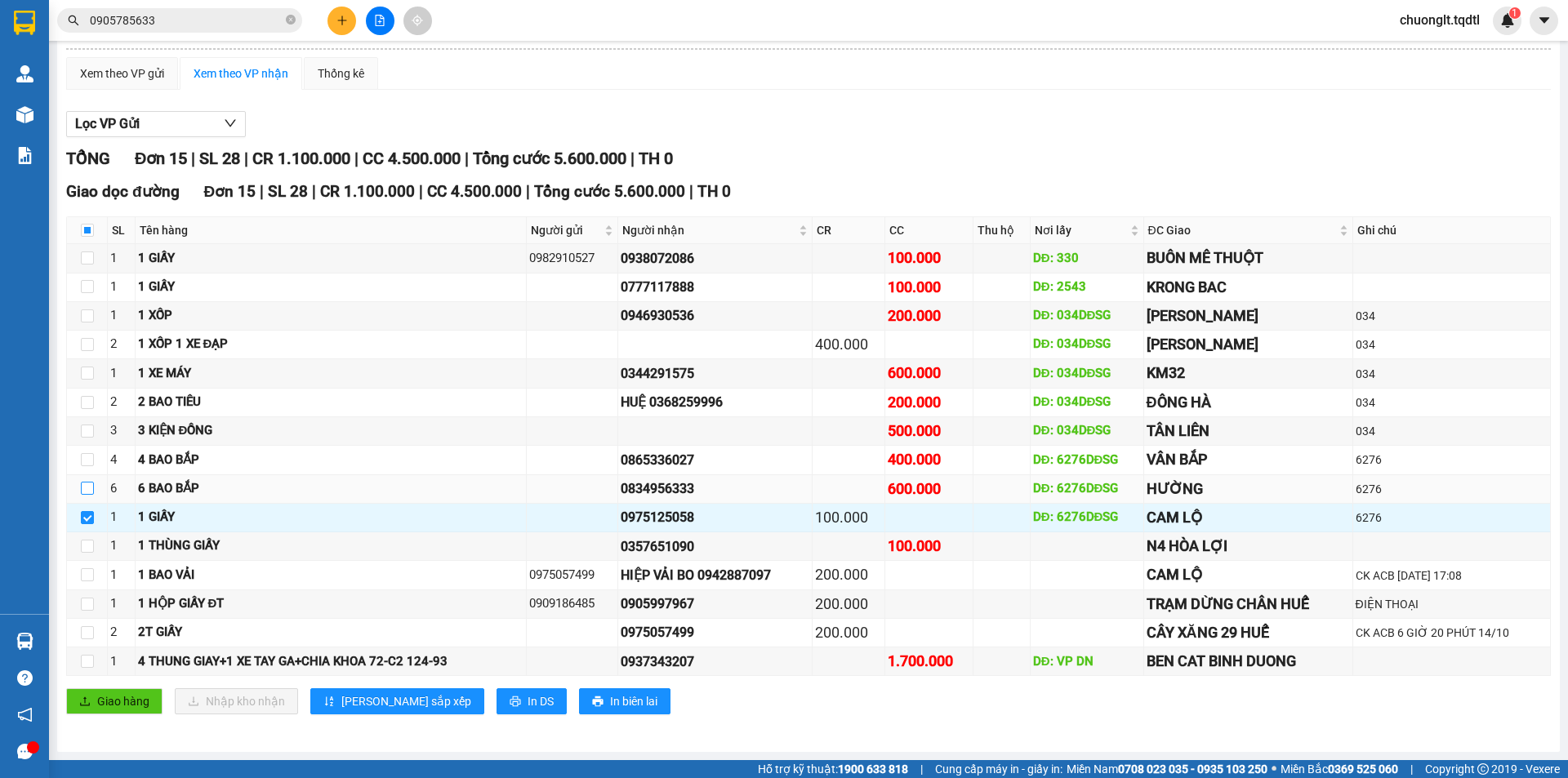
click at [87, 487] on input "checkbox" at bounding box center [87, 487] width 13 height 13
checkbox input "true"
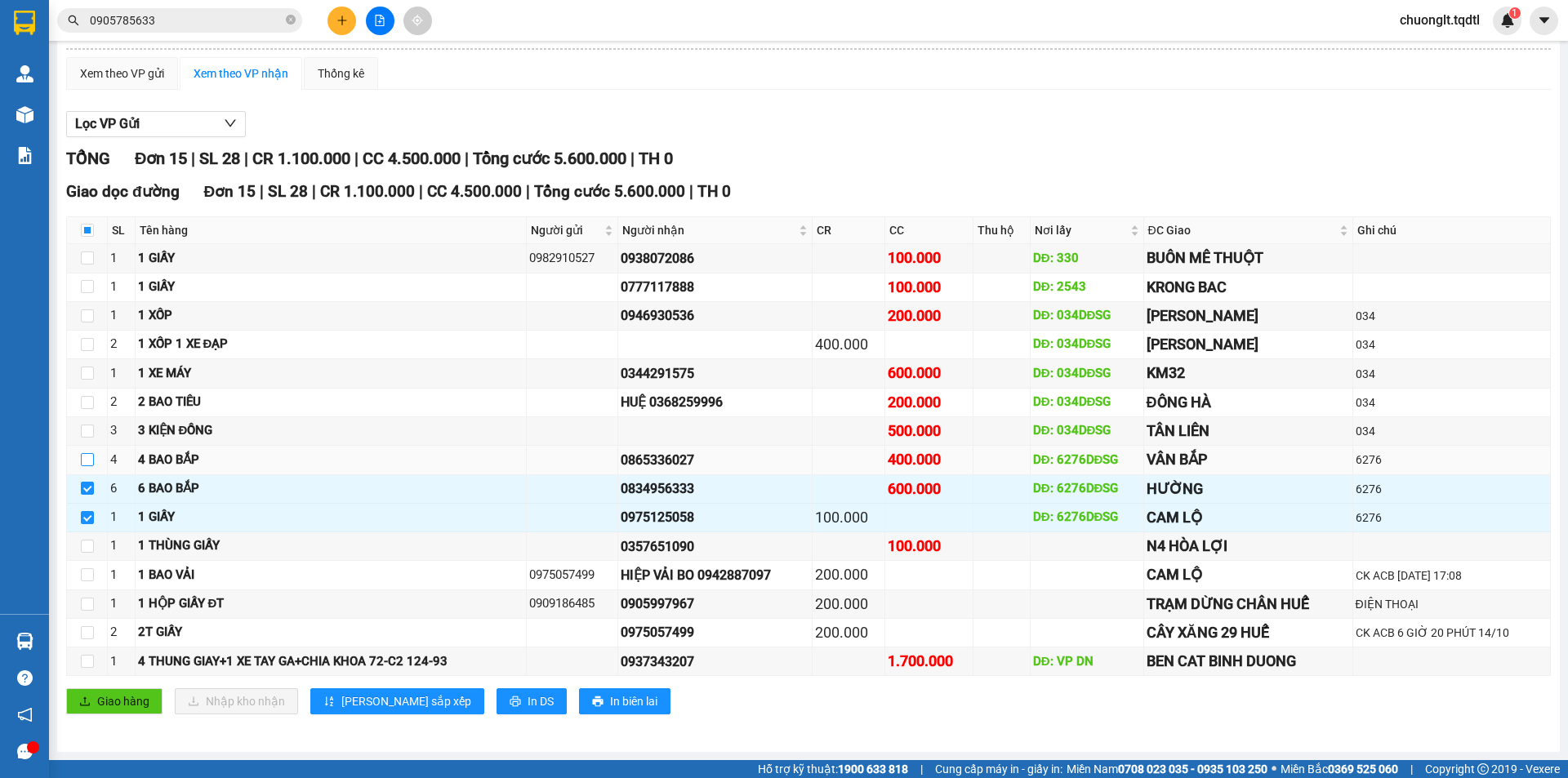
click at [92, 457] on input "checkbox" at bounding box center [87, 459] width 13 height 13
checkbox input "true"
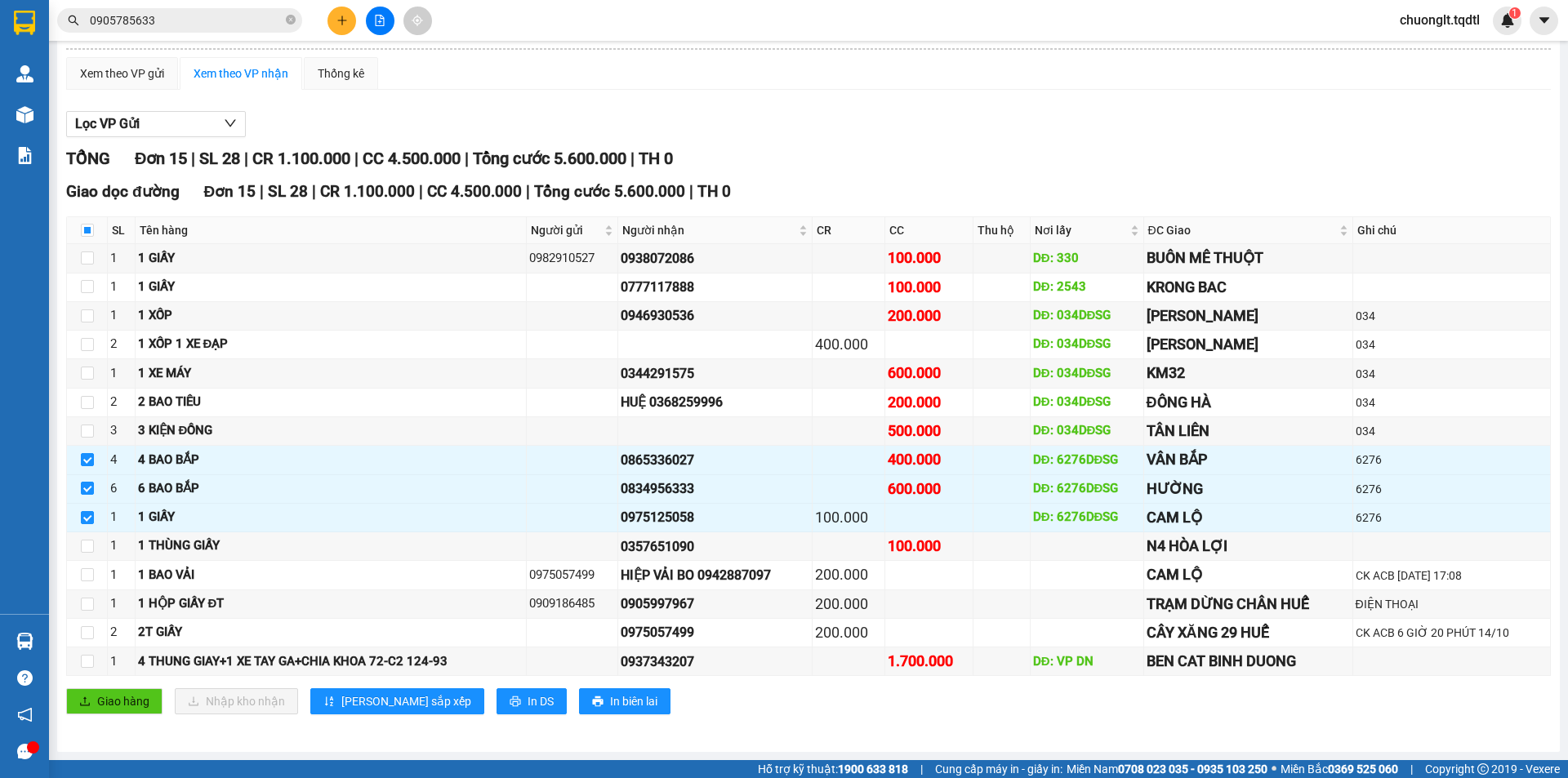
scroll to position [0, 0]
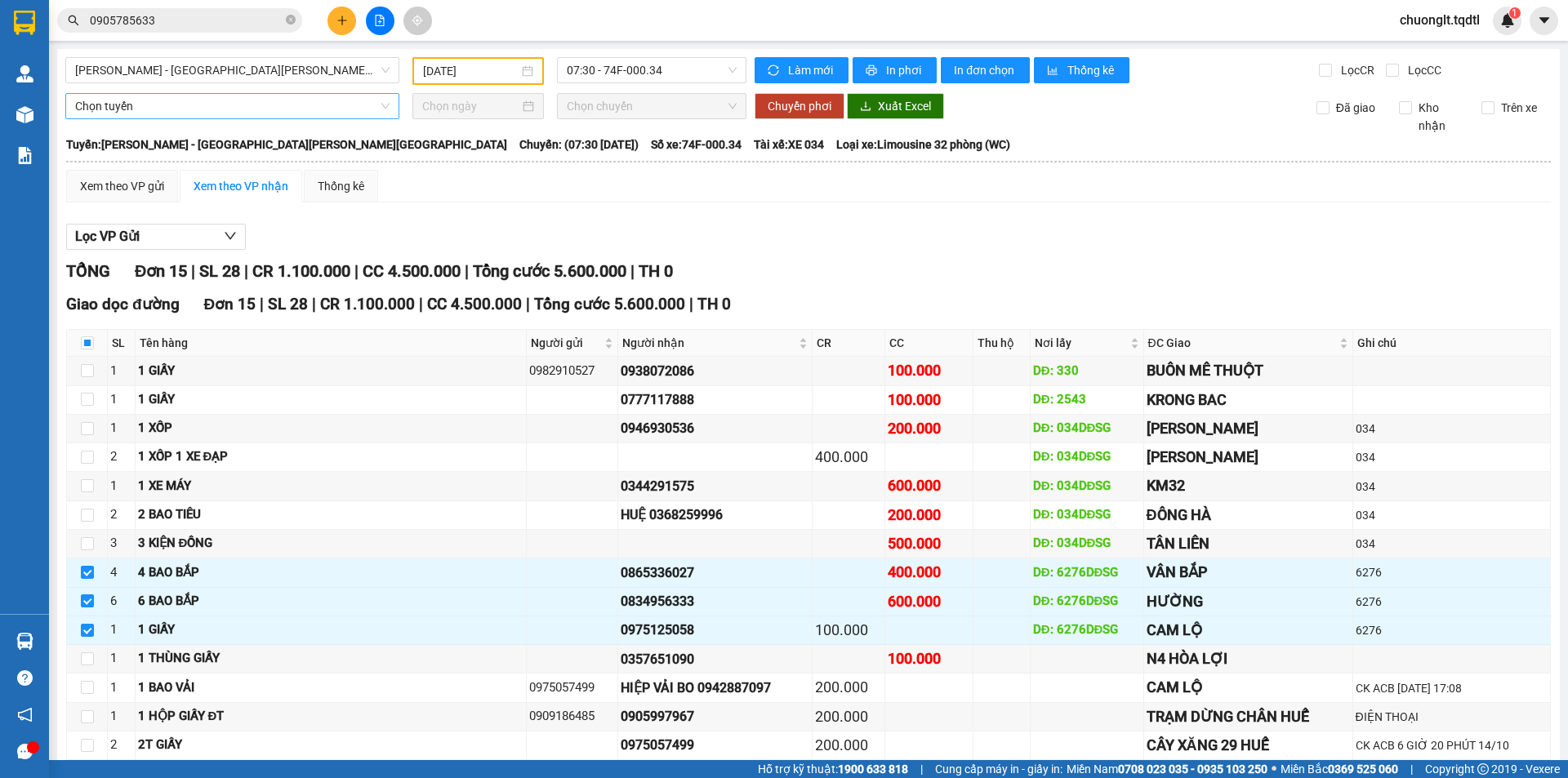
click at [238, 100] on span "Chọn tuyến" at bounding box center [232, 105] width 314 height 24
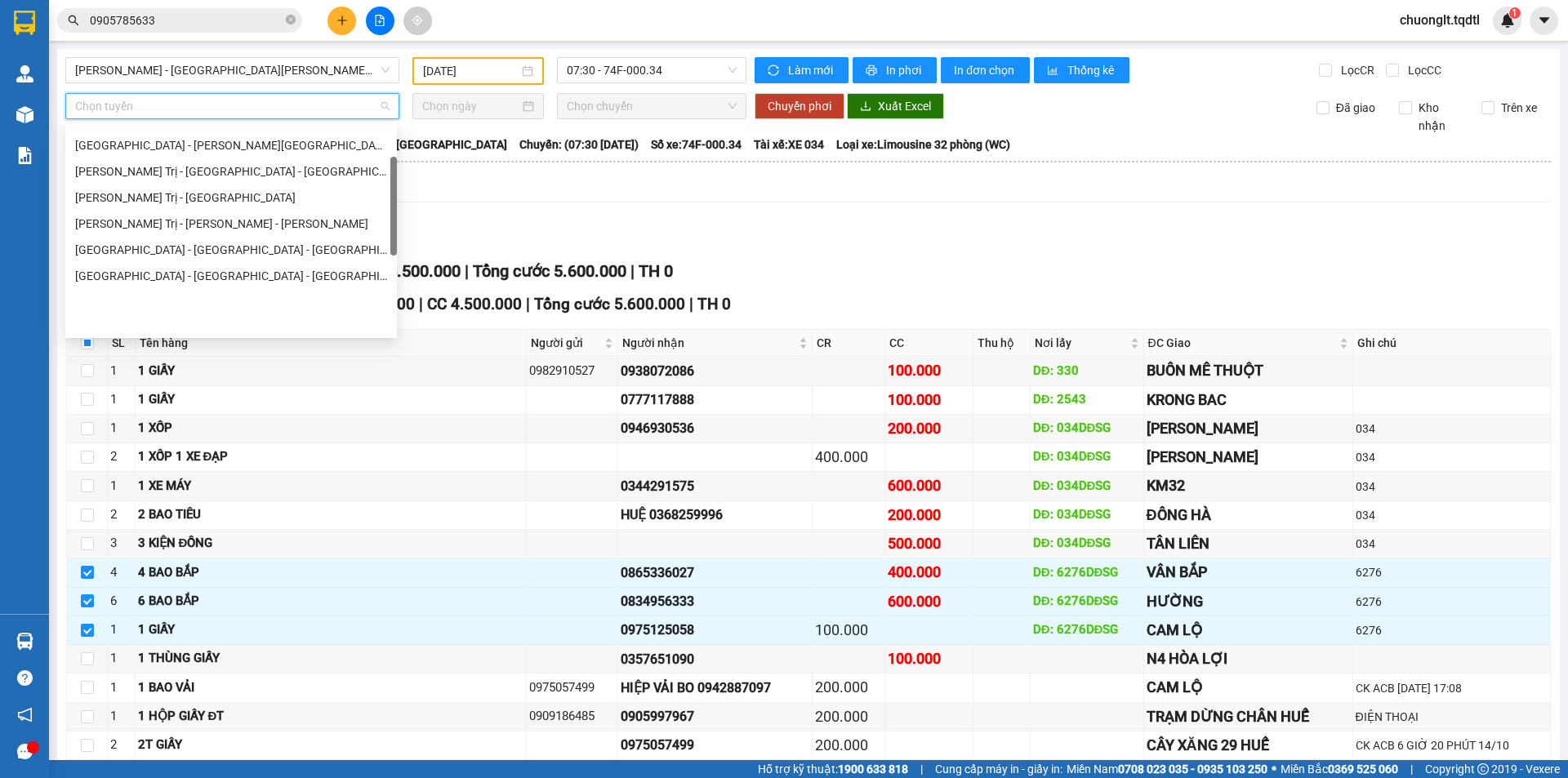
scroll to position [94, 0]
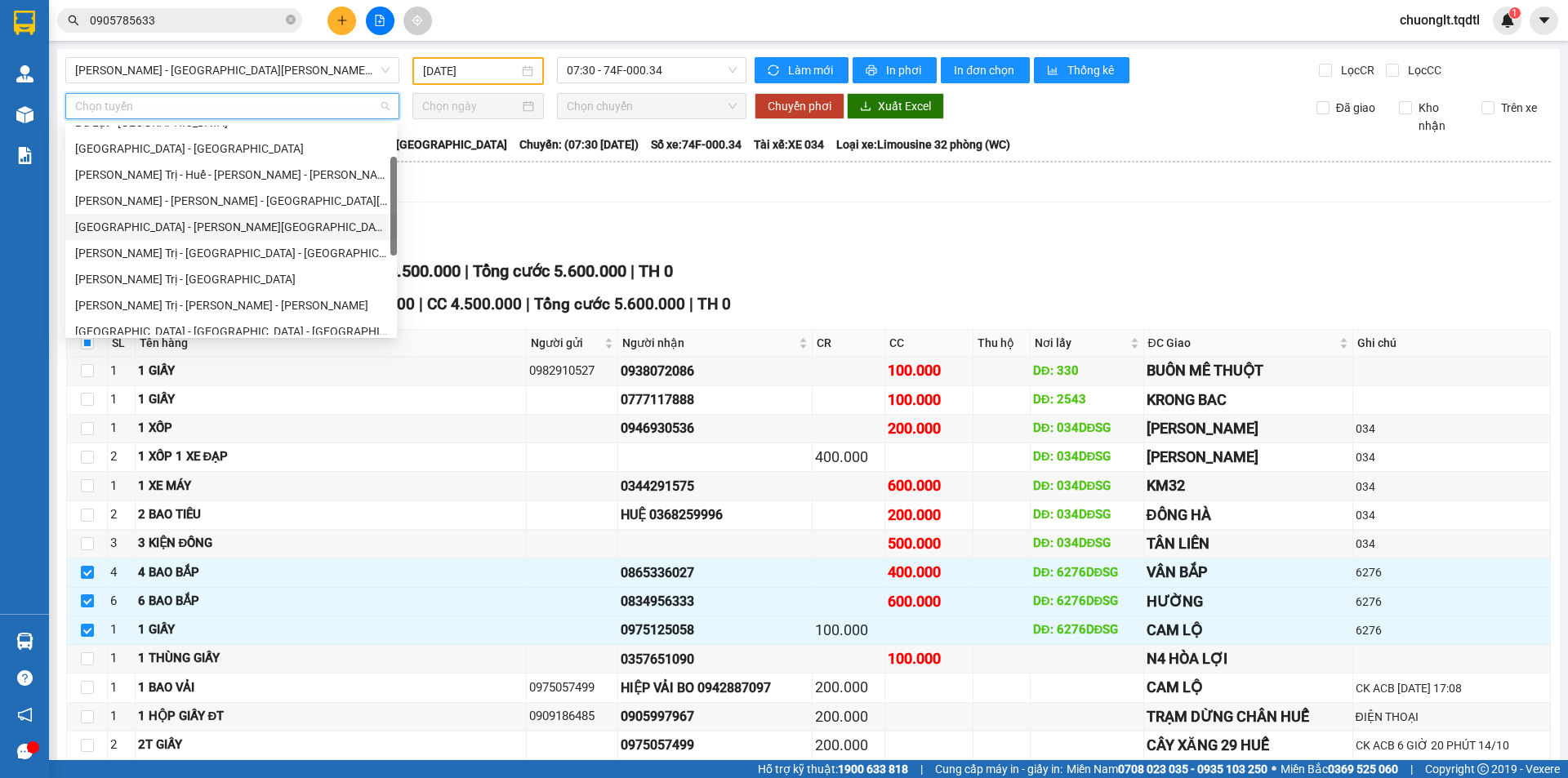
click at [188, 223] on div "[GEOGRAPHIC_DATA] - [GEOGRAPHIC_DATA]" at bounding box center [231, 227] width 312 height 18
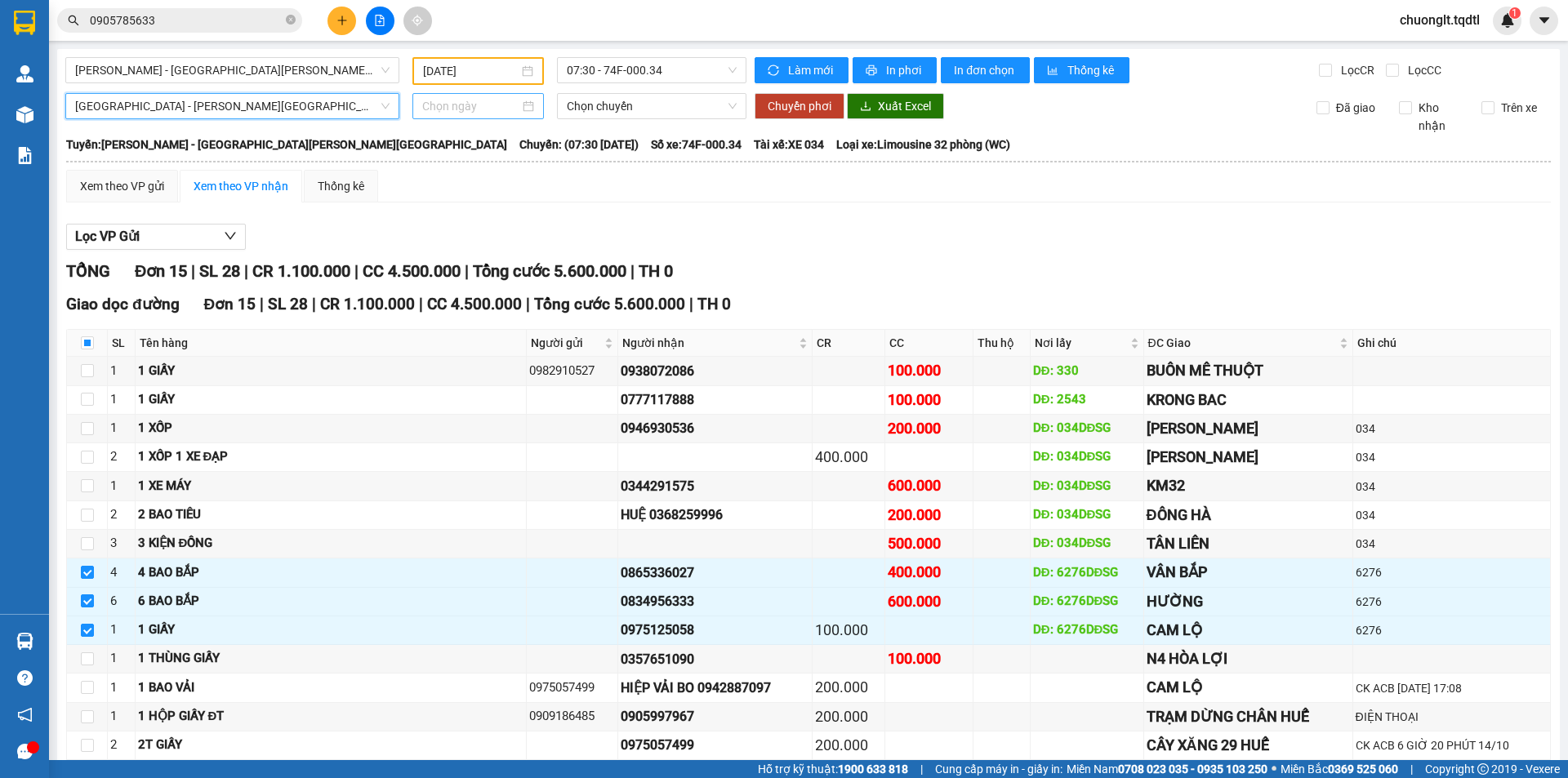
click at [518, 101] on div at bounding box center [478, 105] width 112 height 18
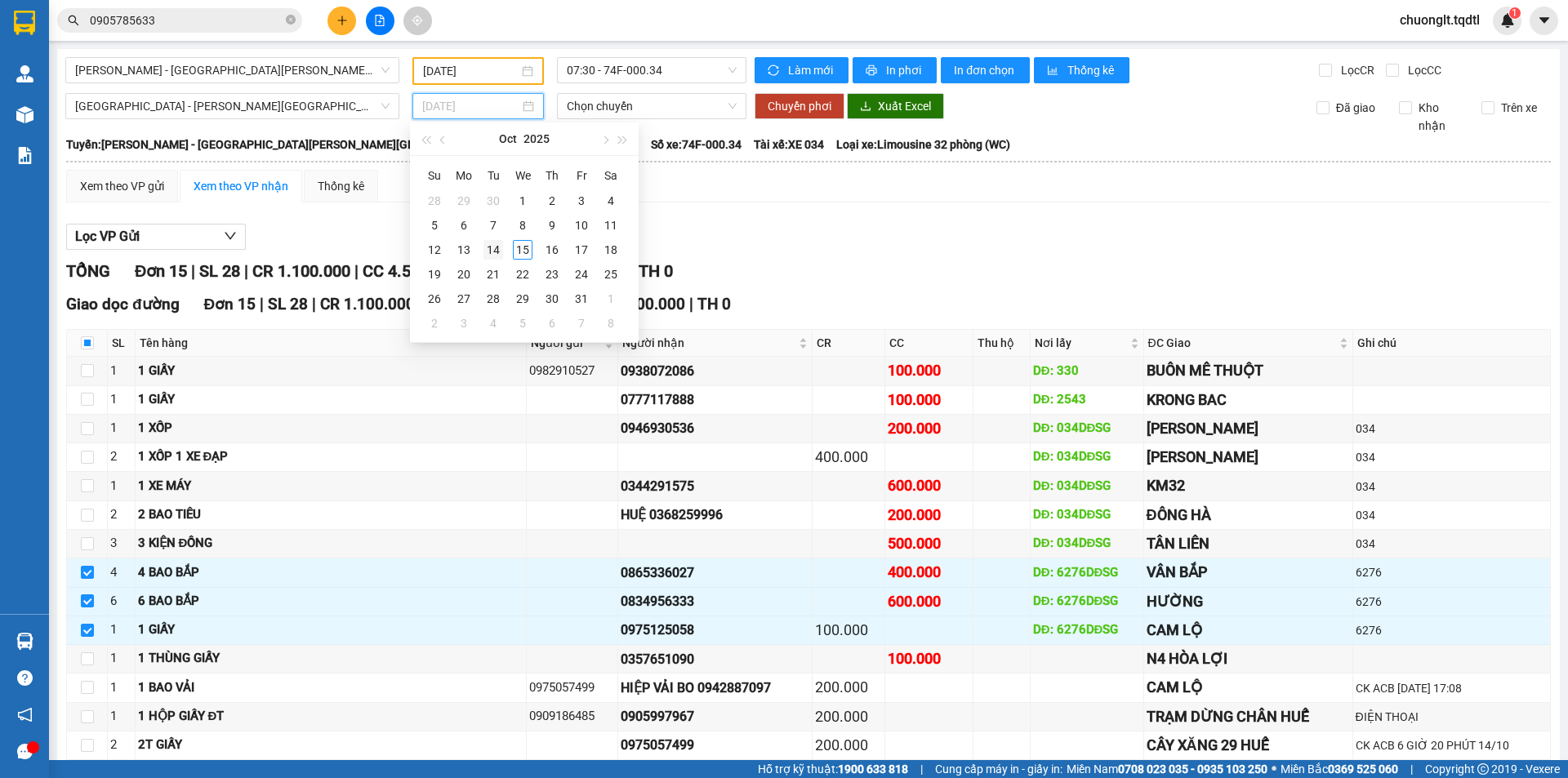
type input "[DATE]"
click at [496, 249] on div "14" at bounding box center [492, 249] width 19 height 19
type input "[DATE]"
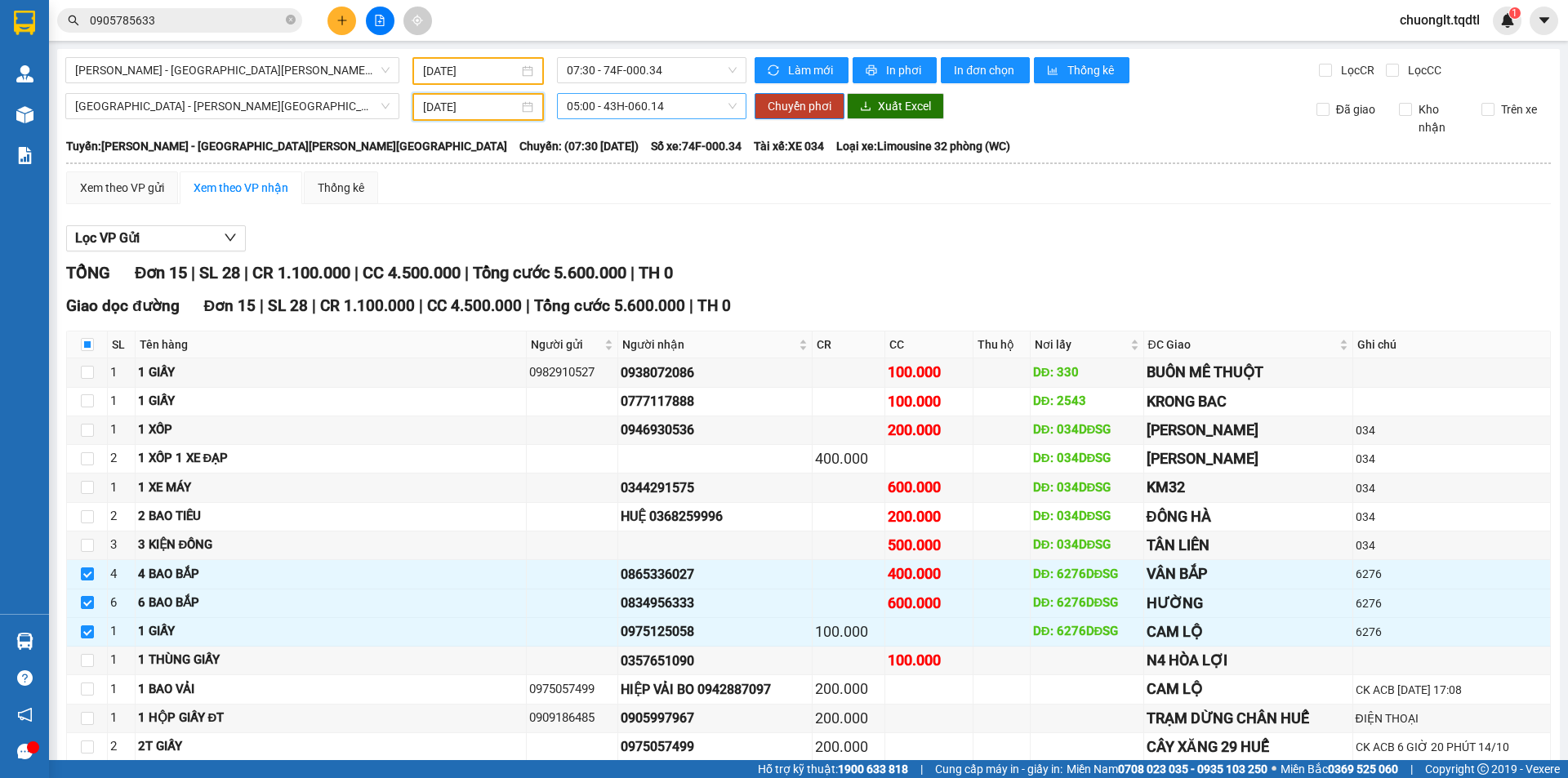
click at [701, 108] on span "05:00 - 43H-060.14" at bounding box center [651, 105] width 169 height 24
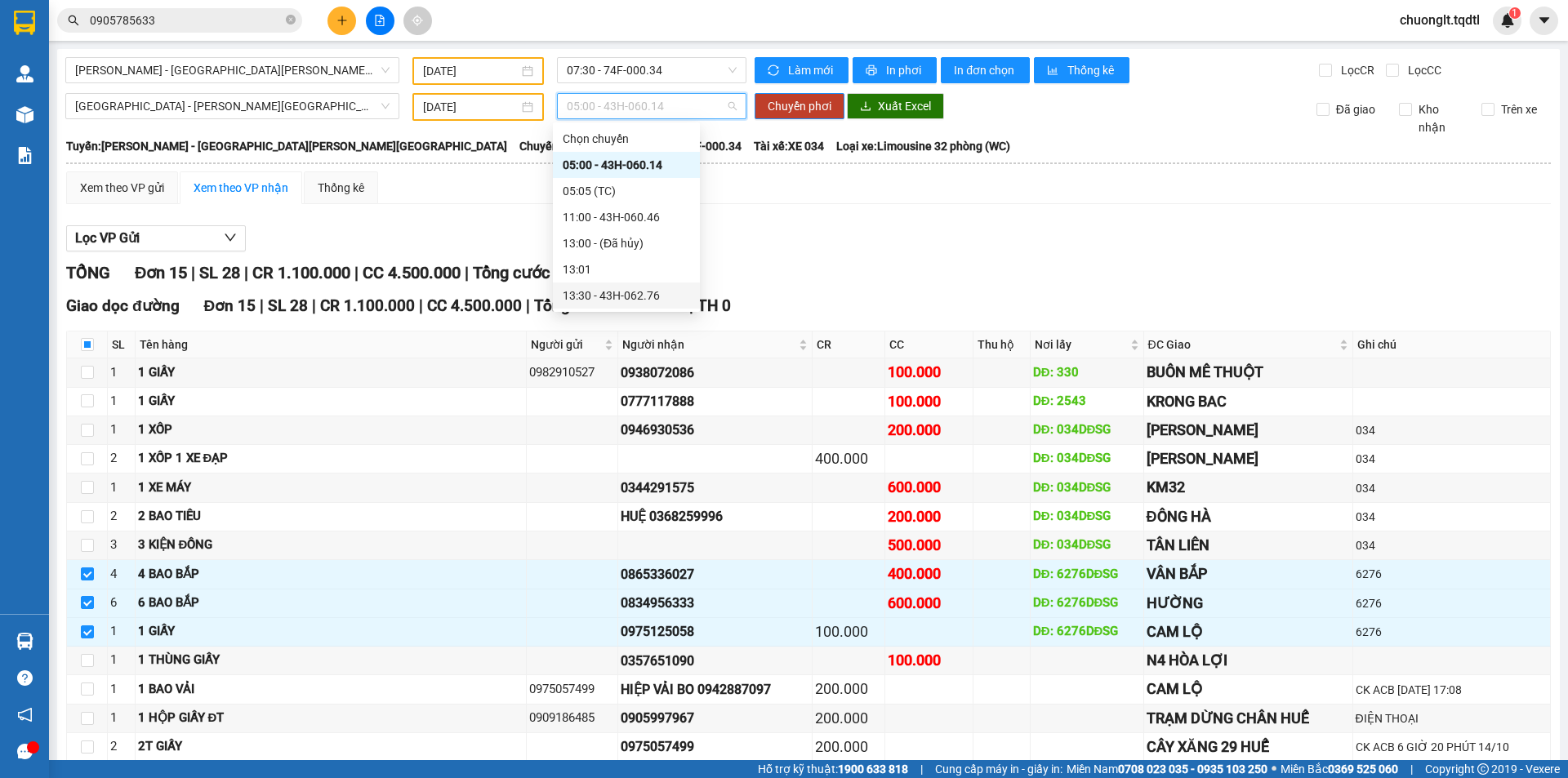
click at [642, 294] on div "13:30 - 43H-062.76" at bounding box center [626, 295] width 127 height 18
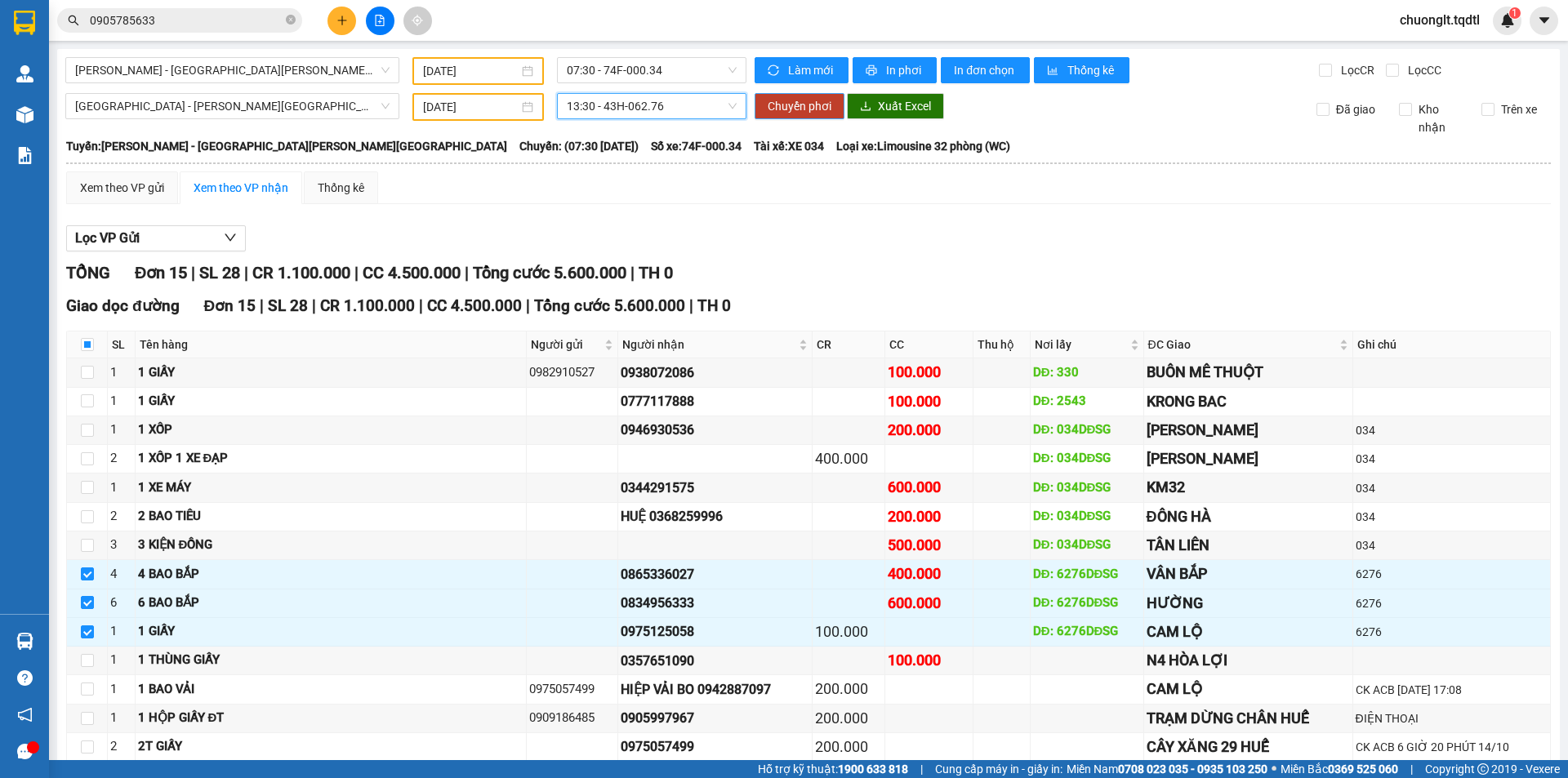
click at [798, 105] on span "Chuyển phơi" at bounding box center [800, 105] width 64 height 18
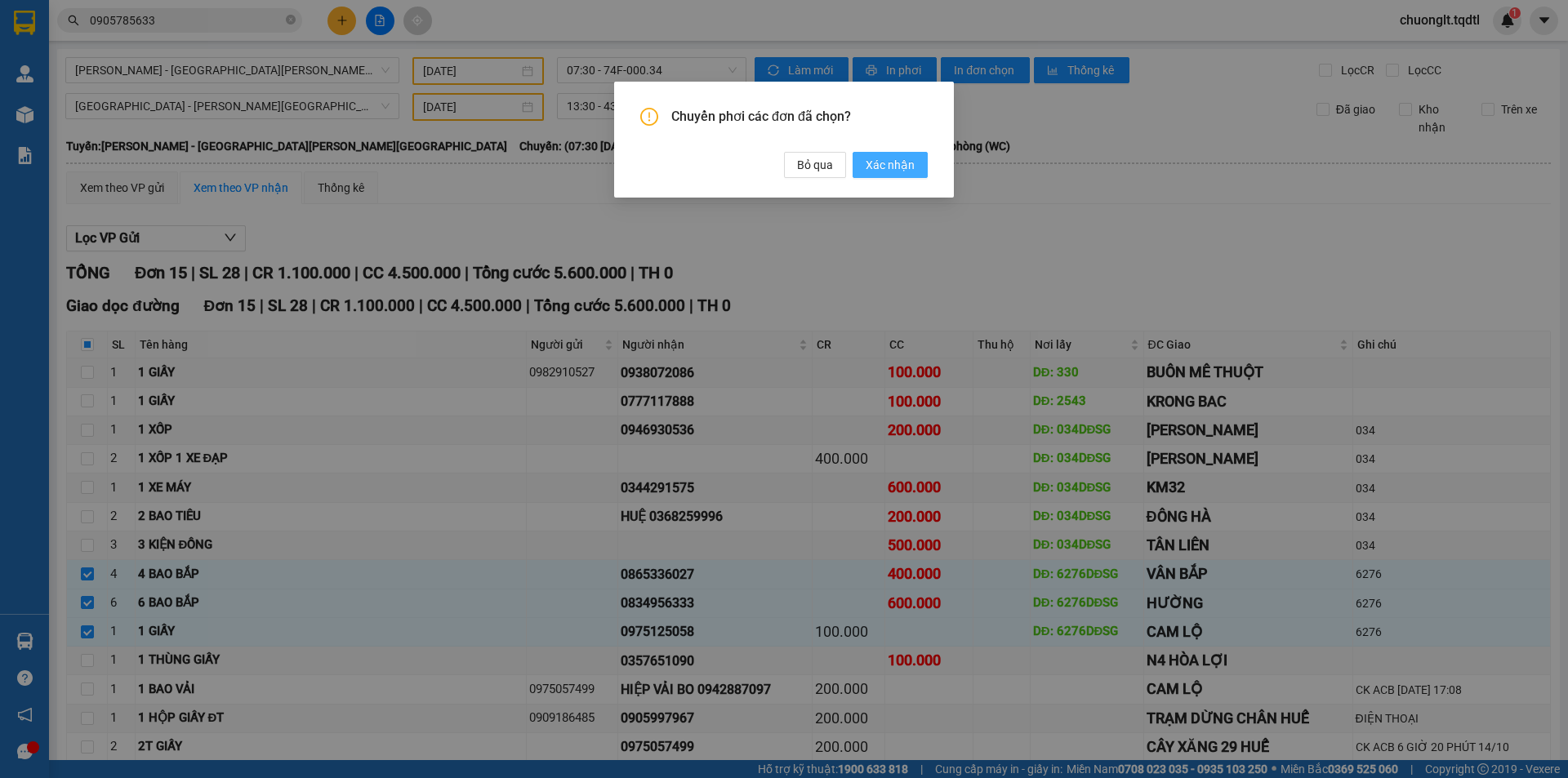
click at [873, 161] on span "Xác nhận" at bounding box center [890, 164] width 49 height 18
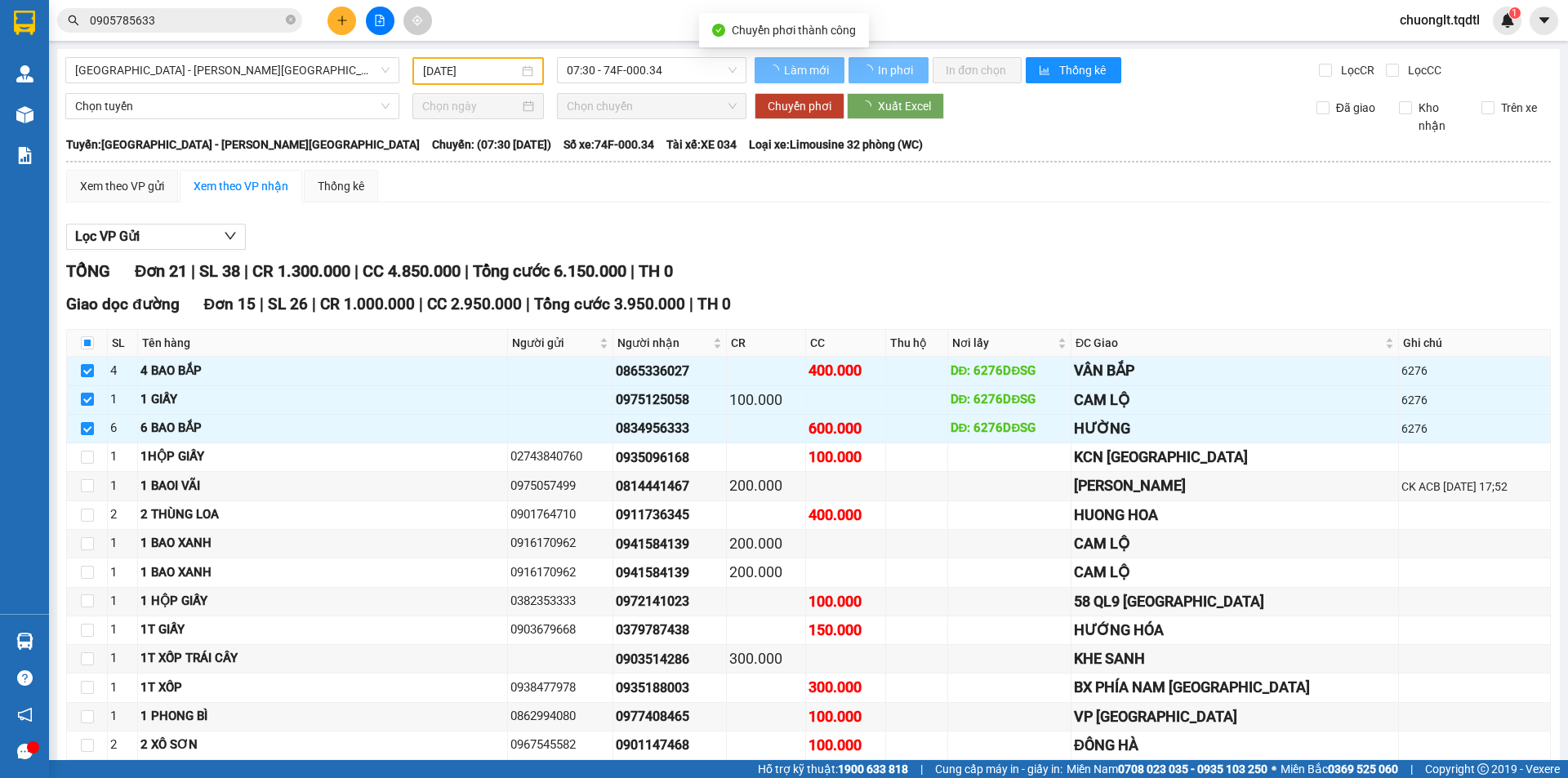
checkbox input "false"
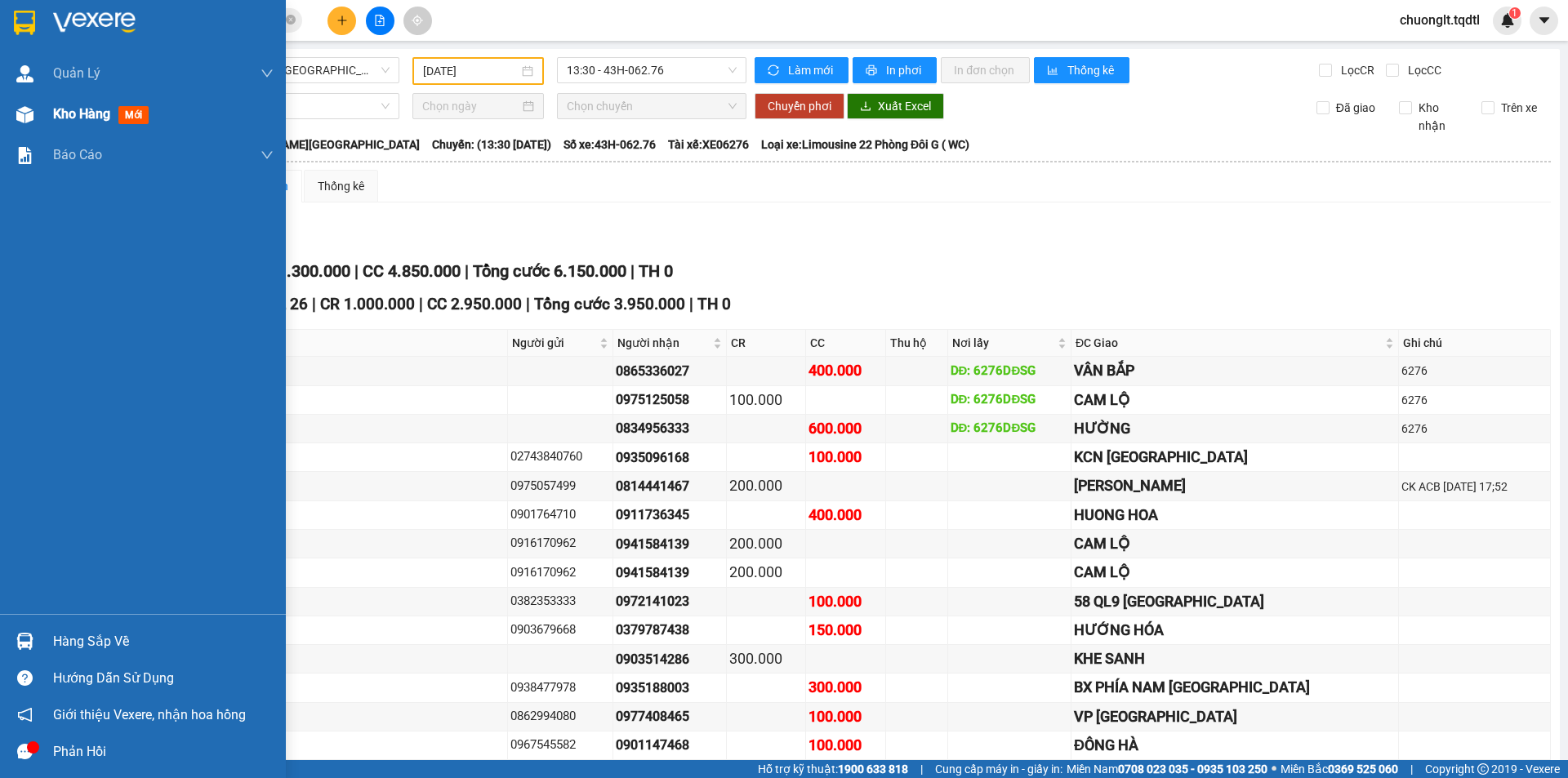
click at [89, 114] on span "Kho hàng" at bounding box center [82, 114] width 57 height 15
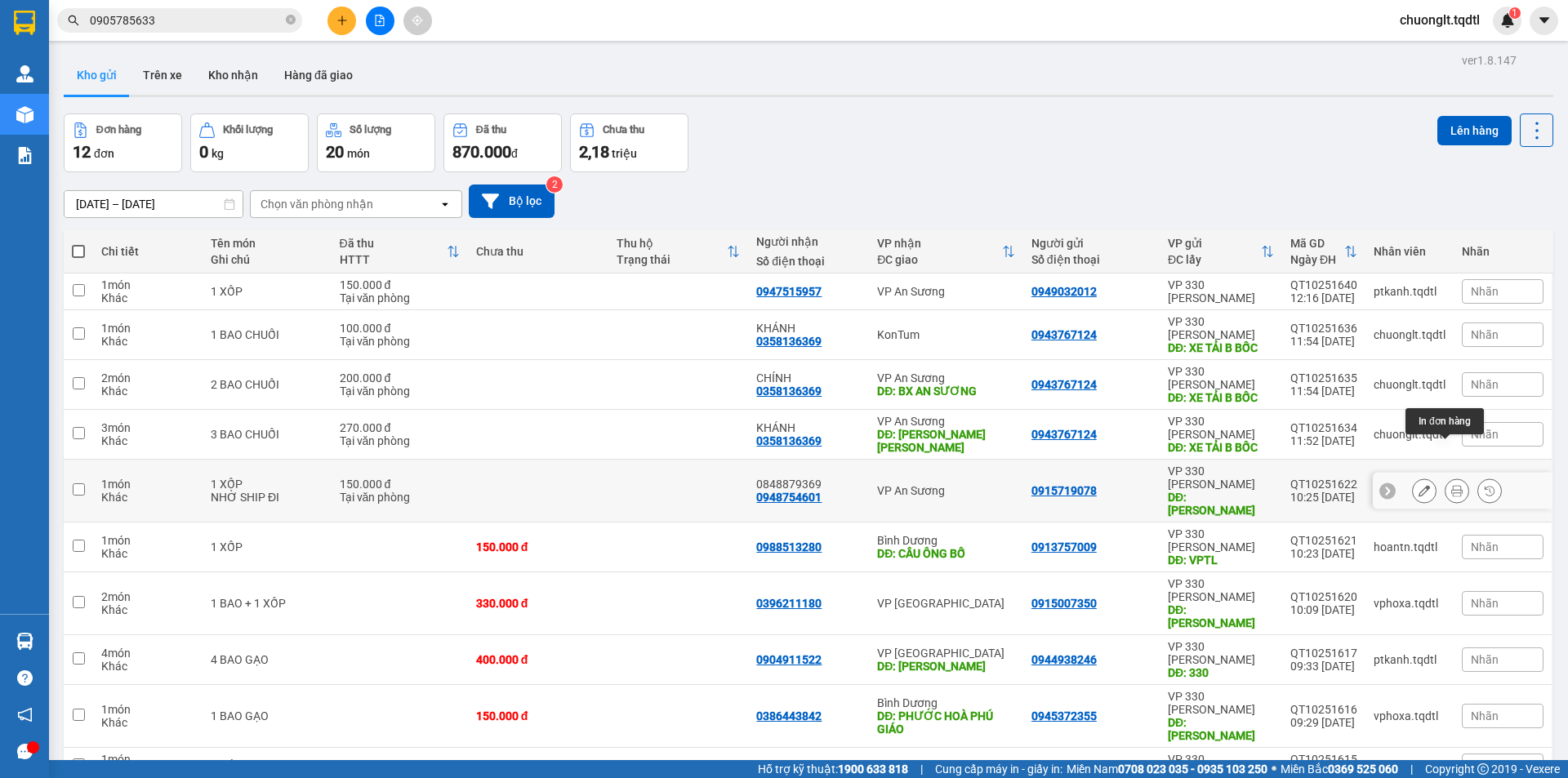
click at [1451, 485] on icon at bounding box center [1457, 491] width 12 height 12
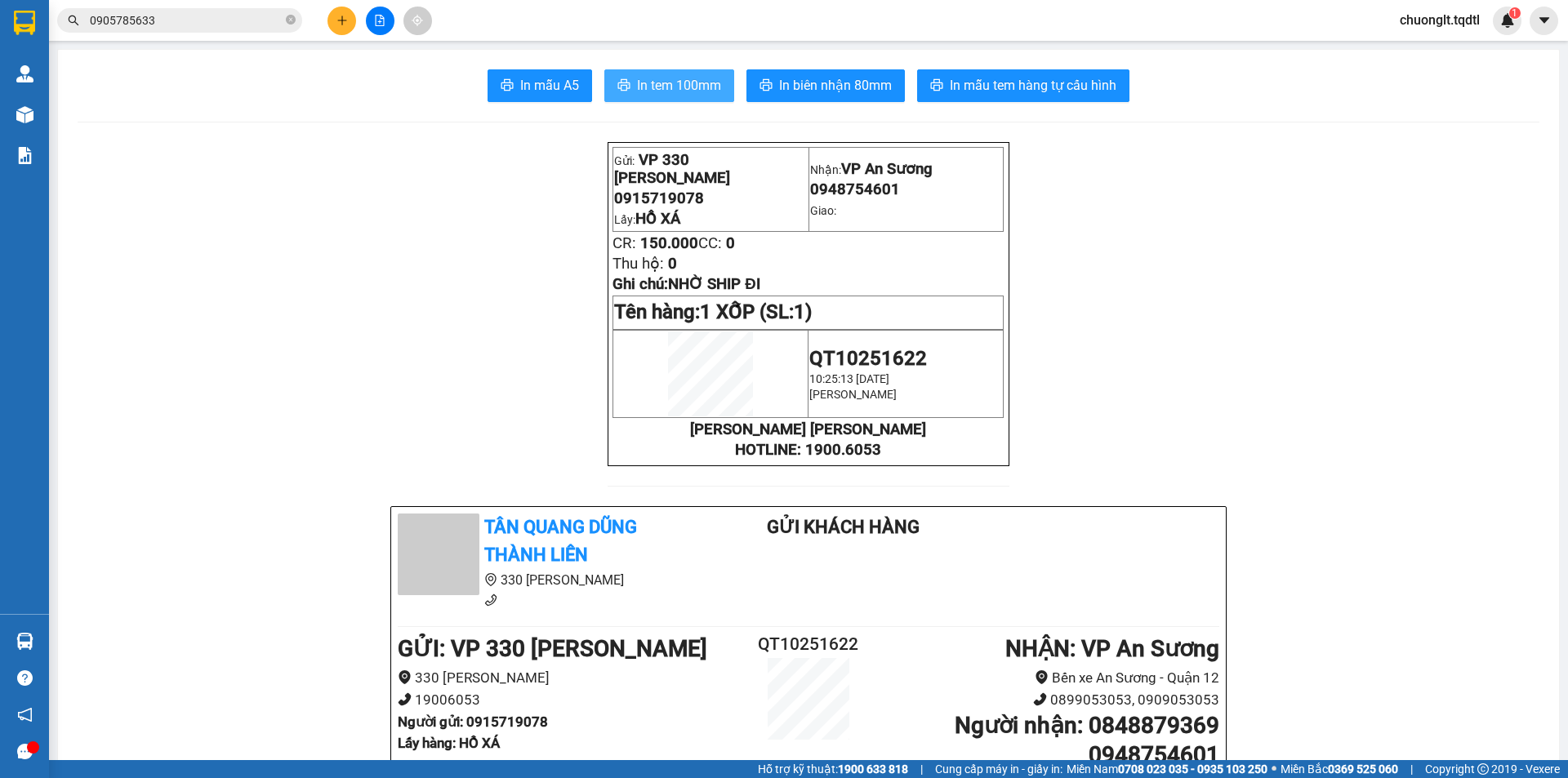
click at [659, 78] on span "In tem 100mm" at bounding box center [679, 85] width 84 height 20
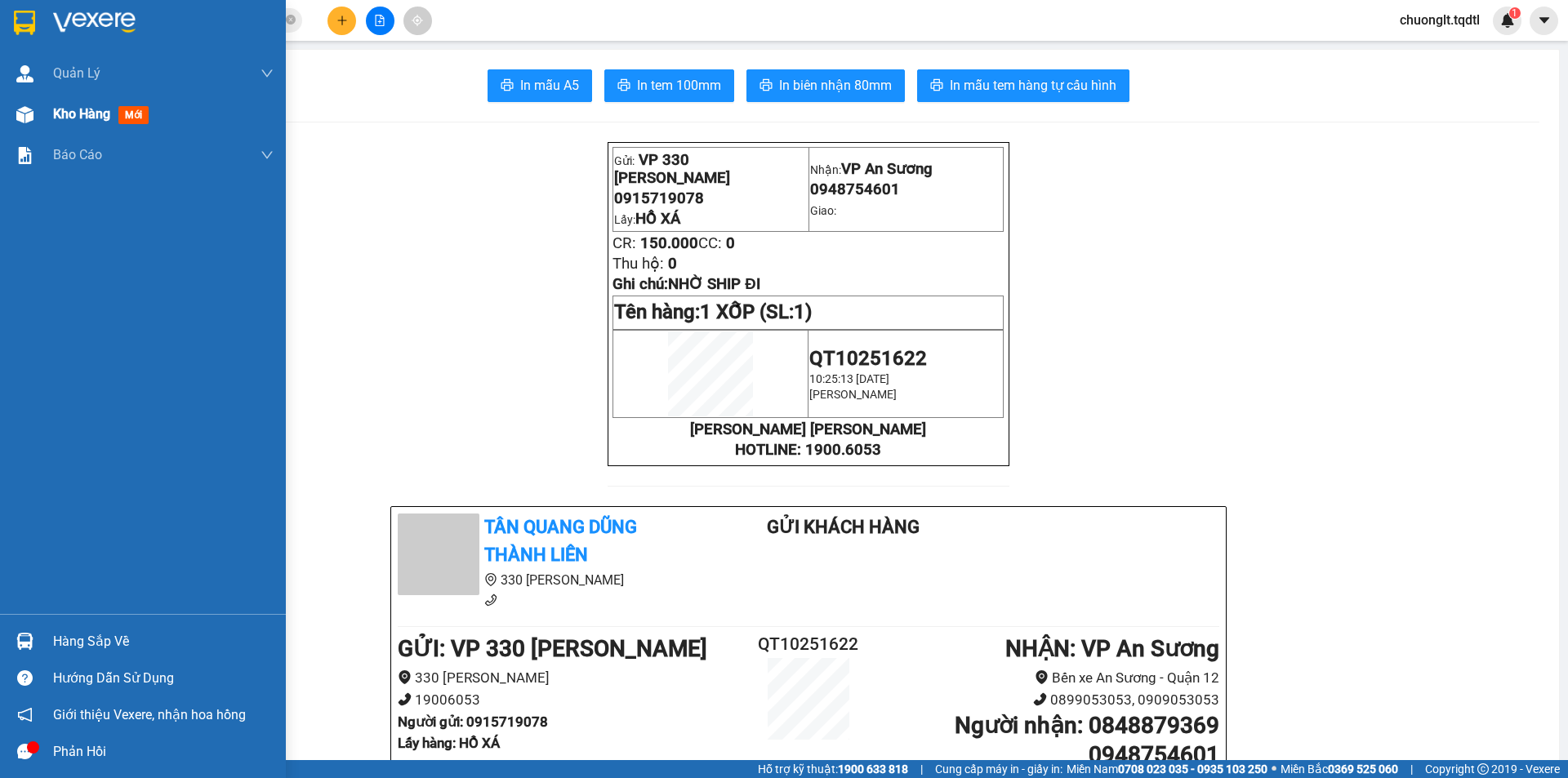
click at [87, 115] on span "Kho hàng" at bounding box center [82, 114] width 57 height 15
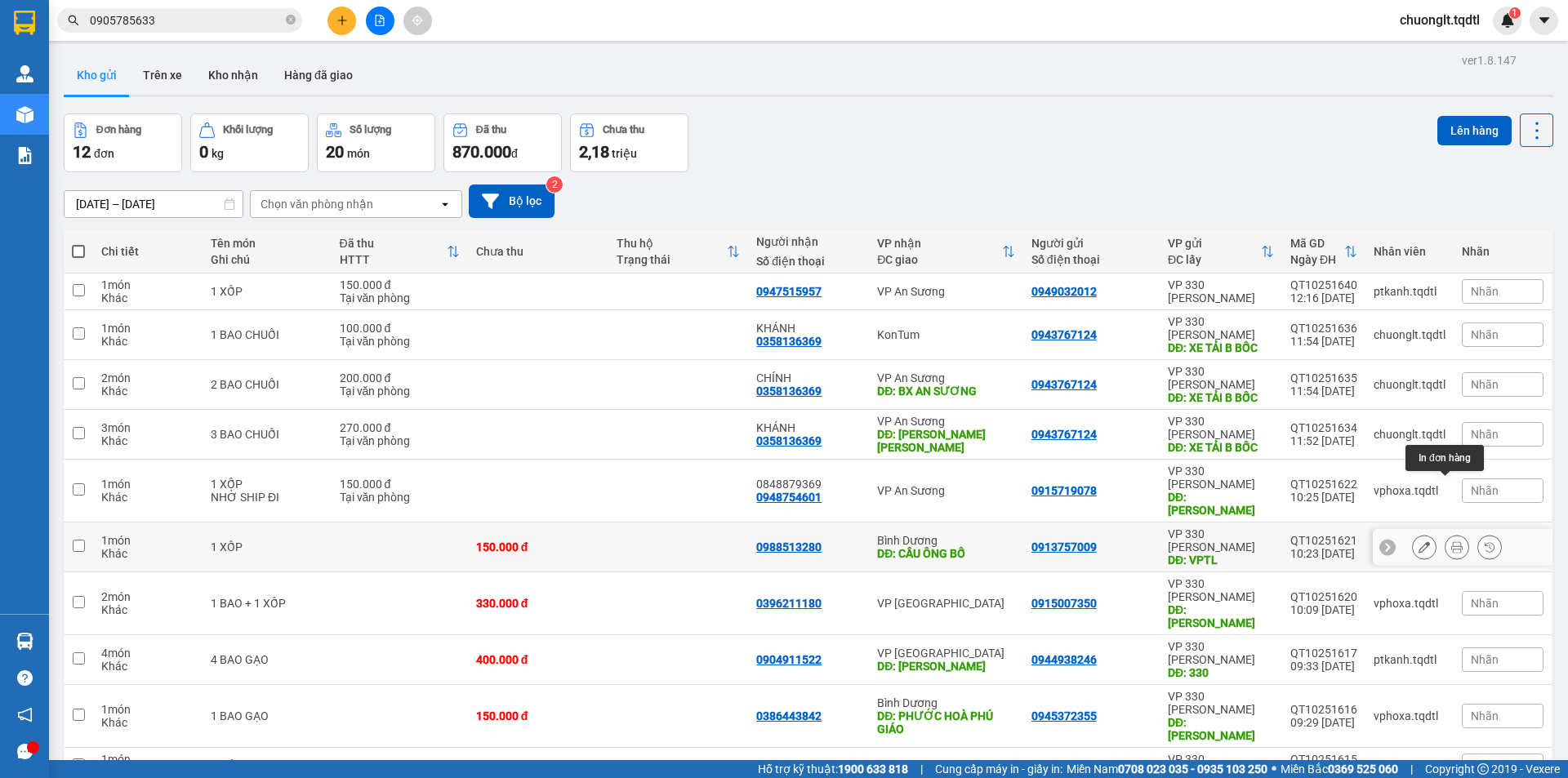
click at [1445, 534] on button at bounding box center [1456, 548] width 23 height 29
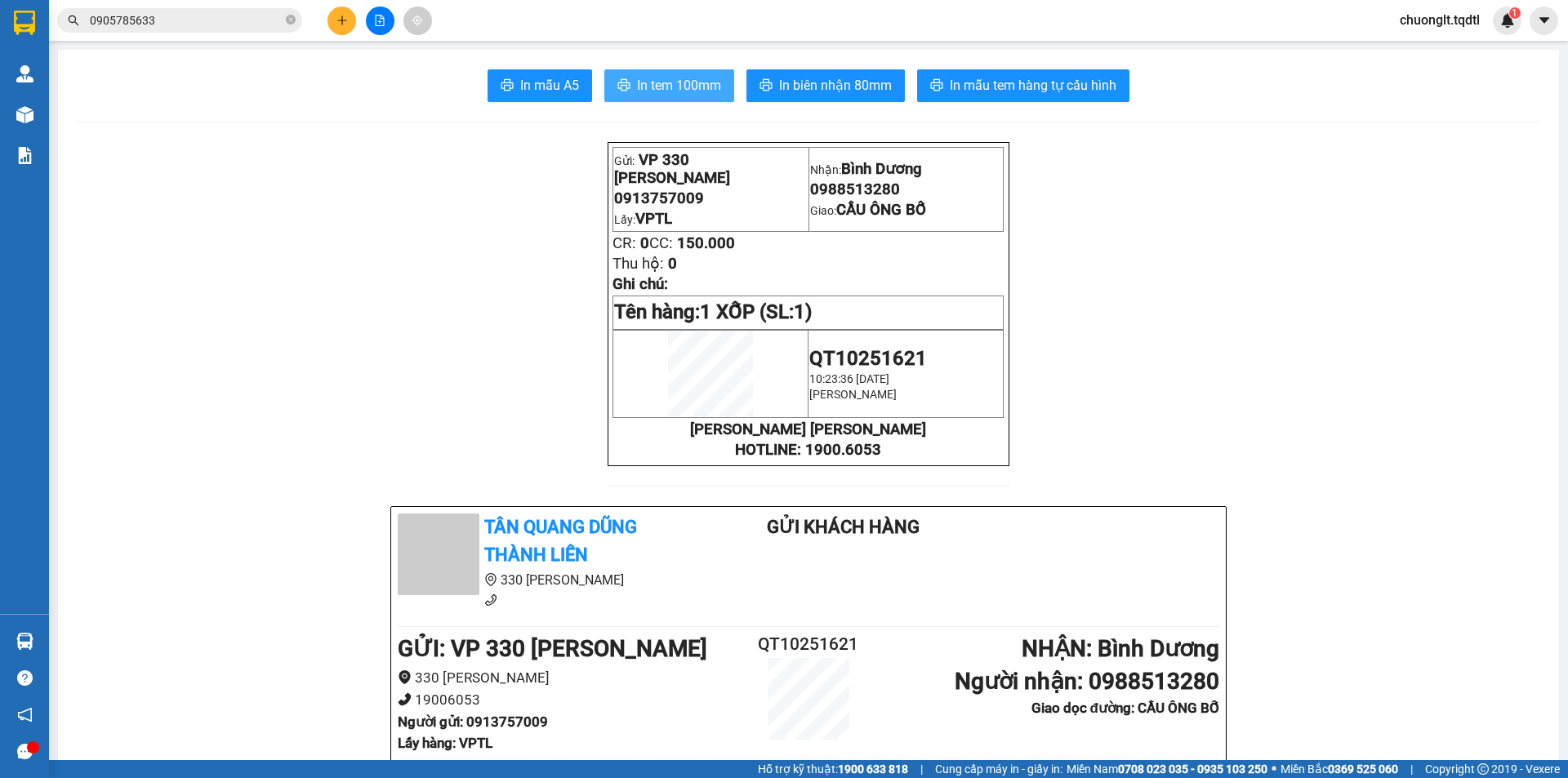
click at [661, 82] on span "In tem 100mm" at bounding box center [679, 85] width 84 height 20
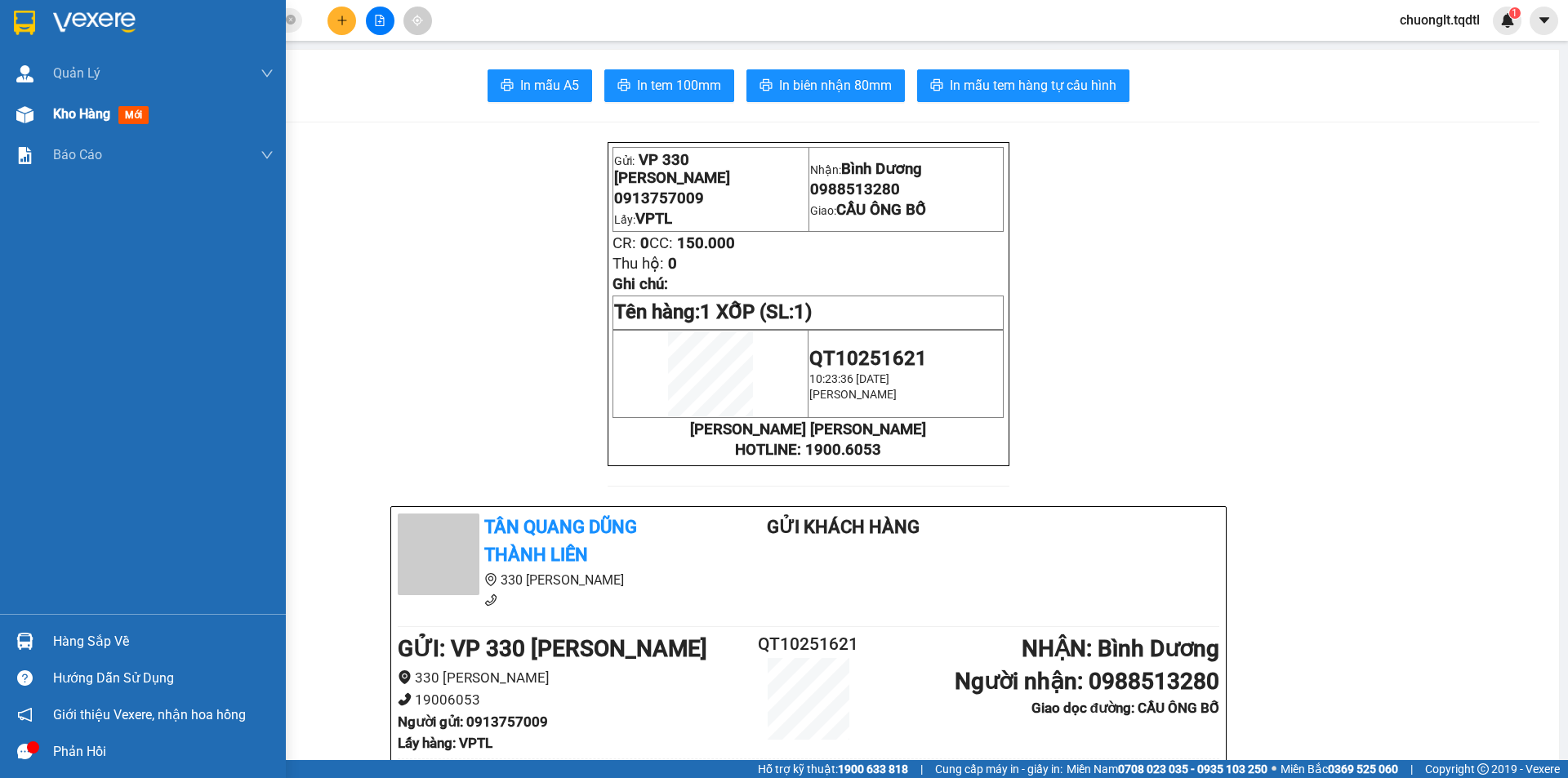
click at [89, 107] on span "Kho hàng" at bounding box center [82, 114] width 57 height 15
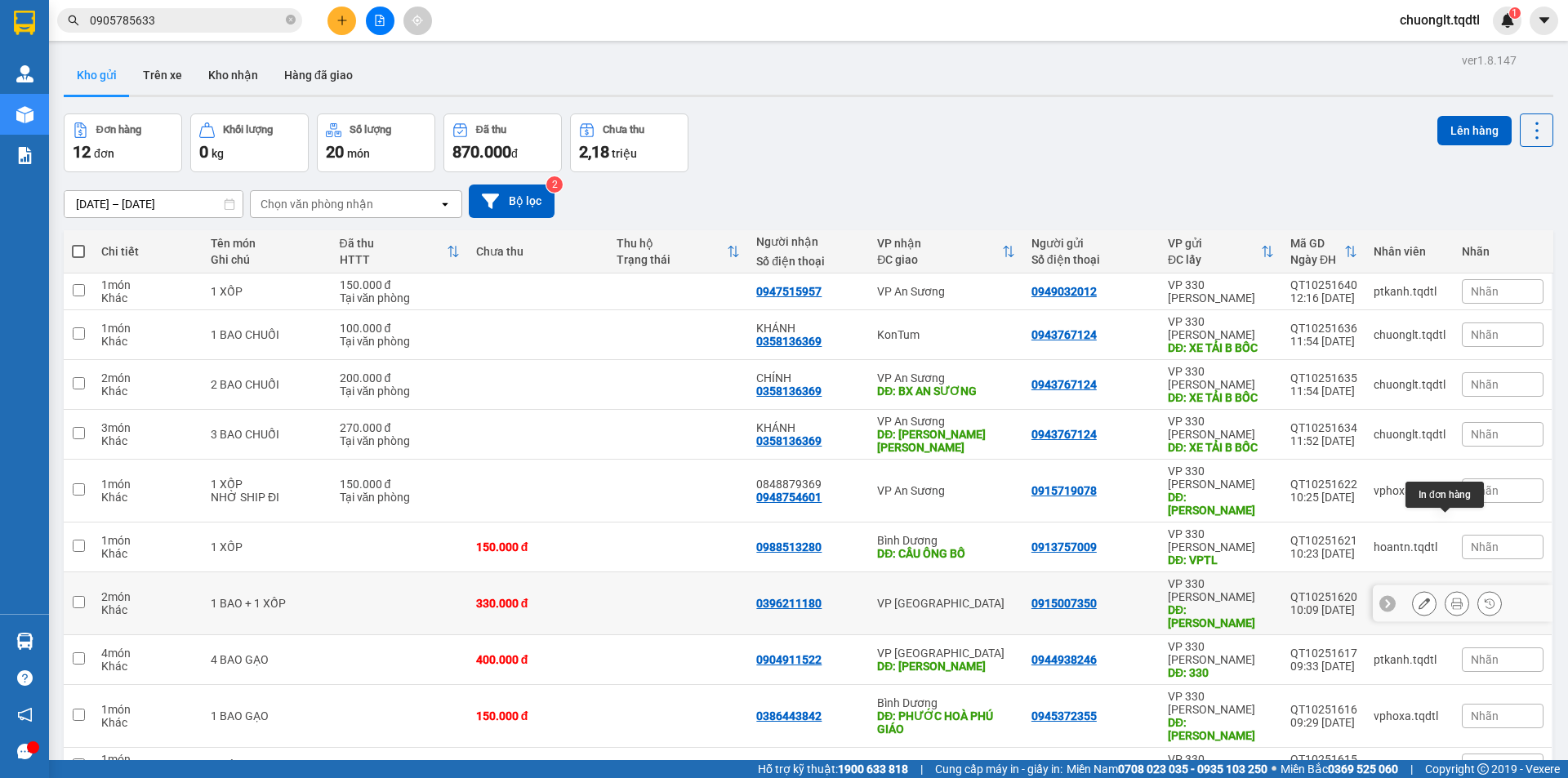
click at [1451, 598] on icon at bounding box center [1457, 604] width 12 height 12
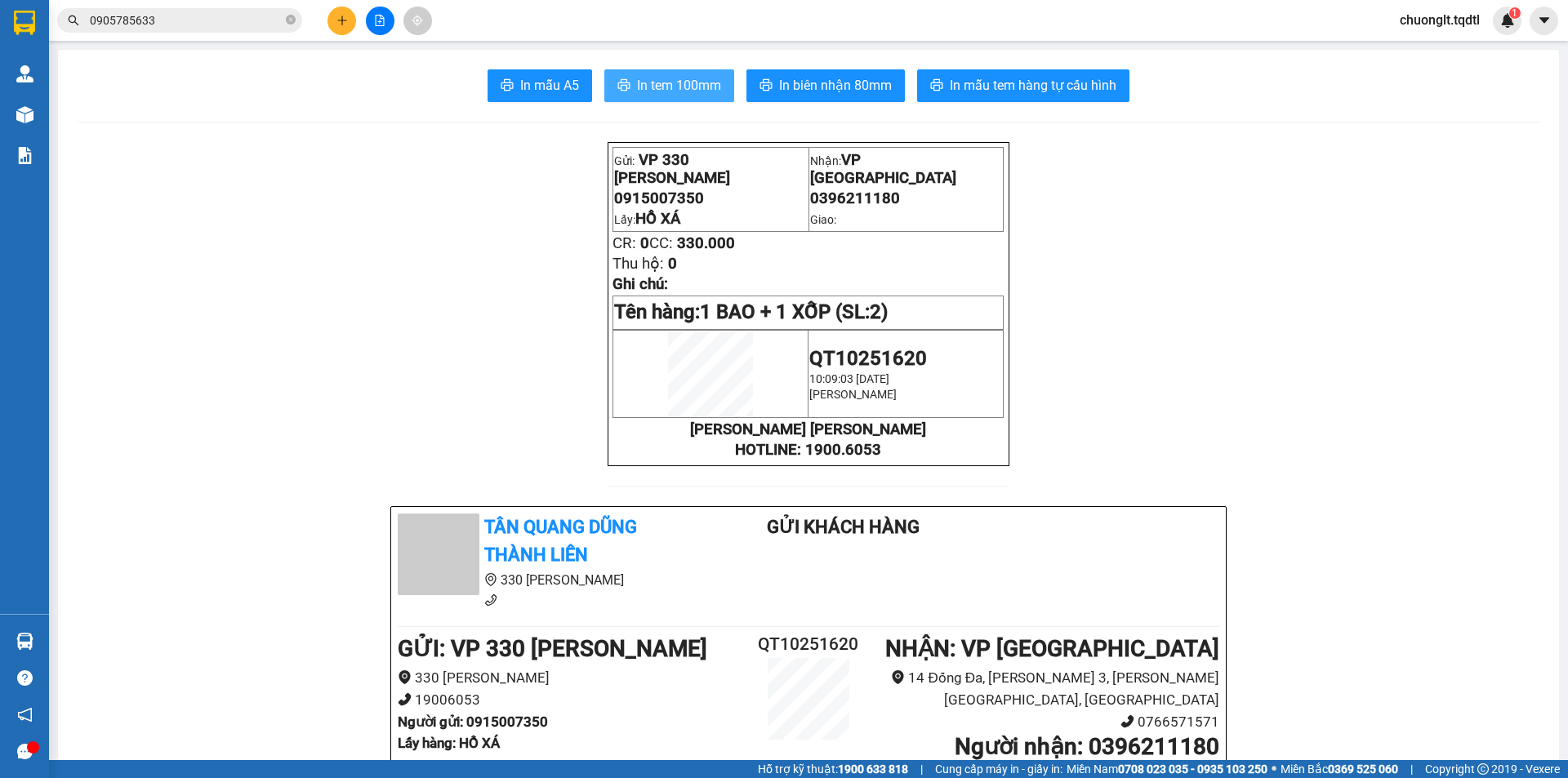
click at [663, 80] on span "In tem 100mm" at bounding box center [679, 85] width 84 height 20
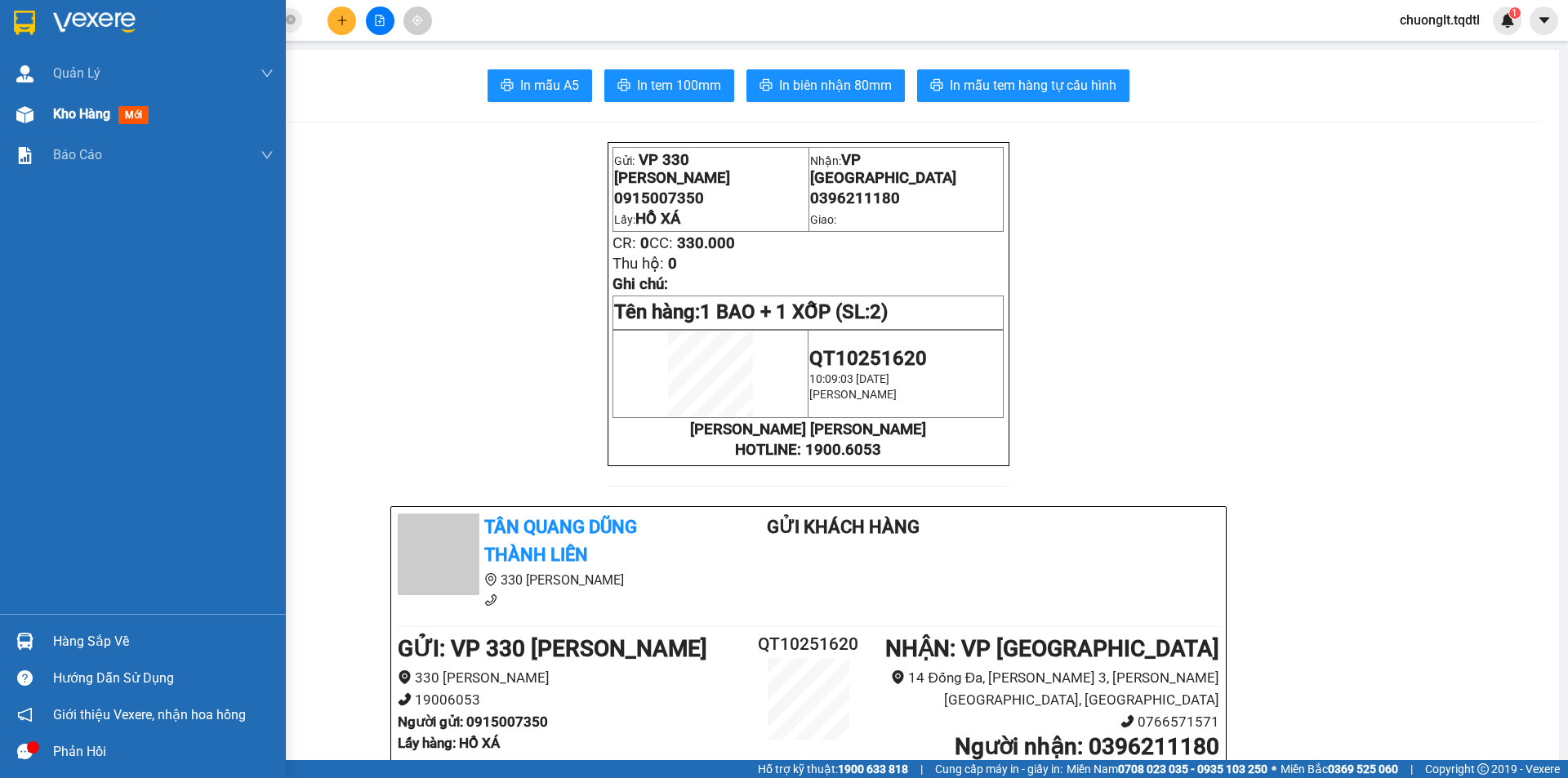
click at [72, 115] on span "Kho hàng" at bounding box center [82, 114] width 57 height 15
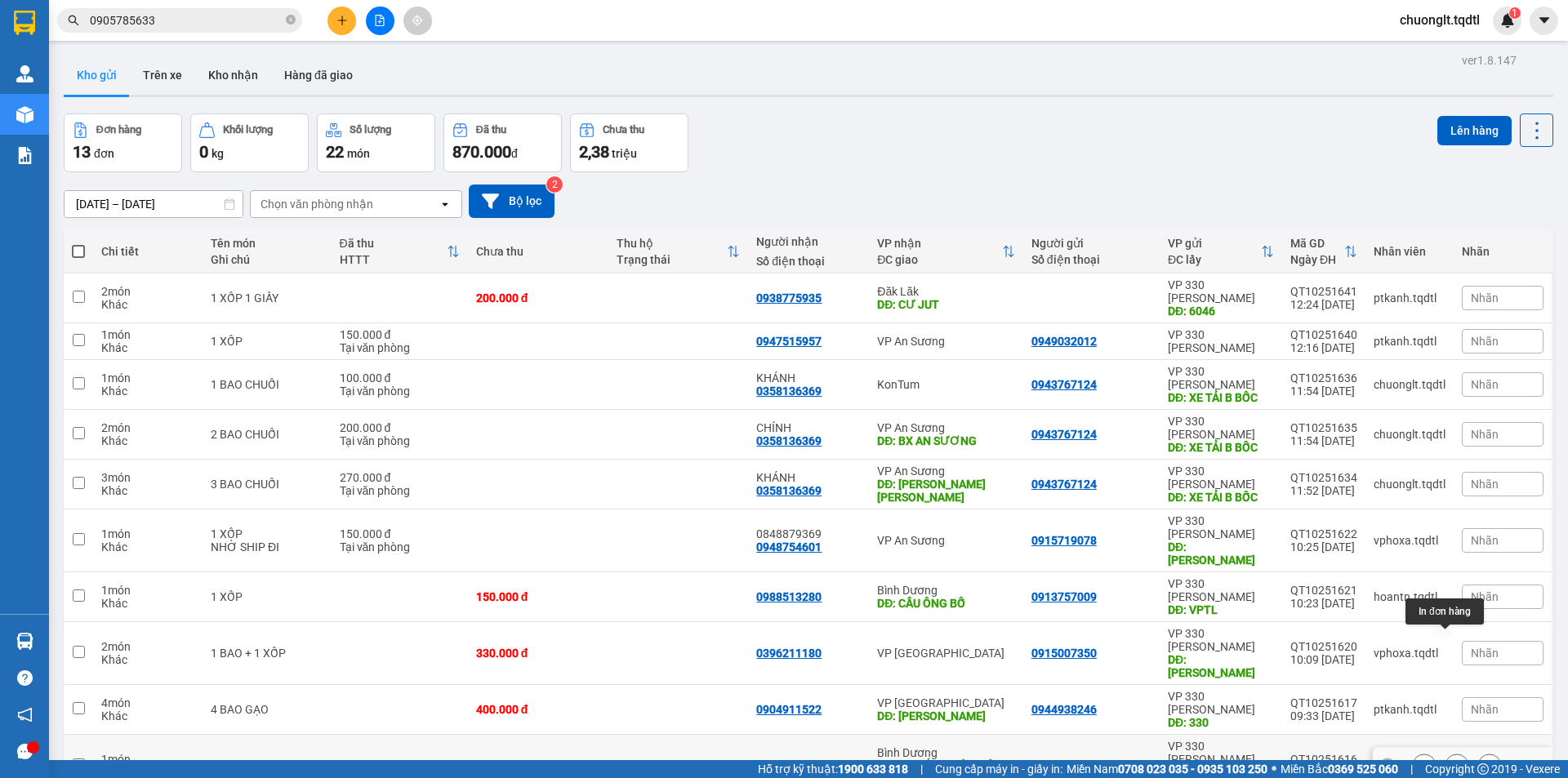
click at [1445, 752] on button at bounding box center [1456, 766] width 23 height 29
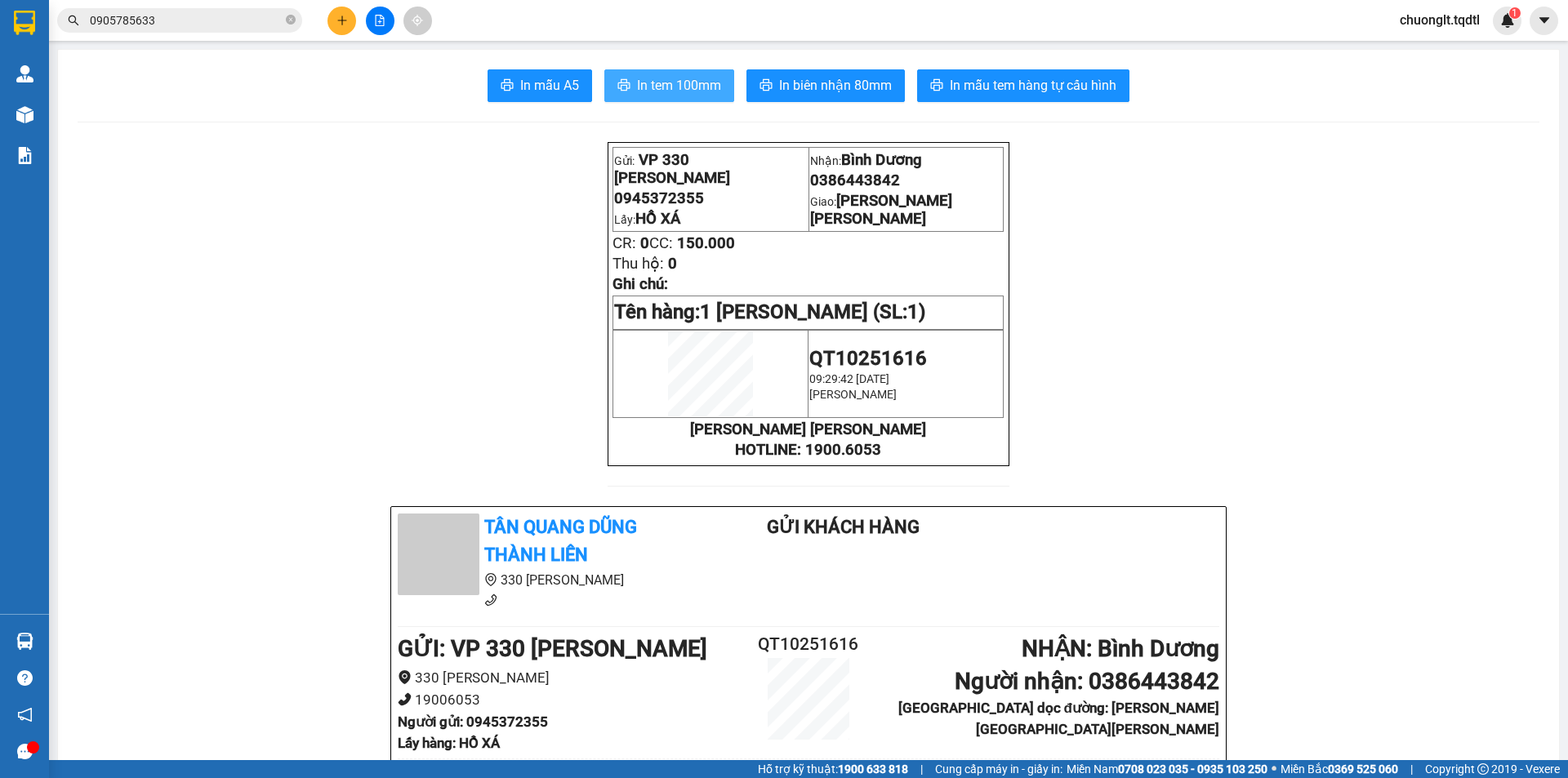
click at [706, 79] on span "In tem 100mm" at bounding box center [679, 85] width 84 height 20
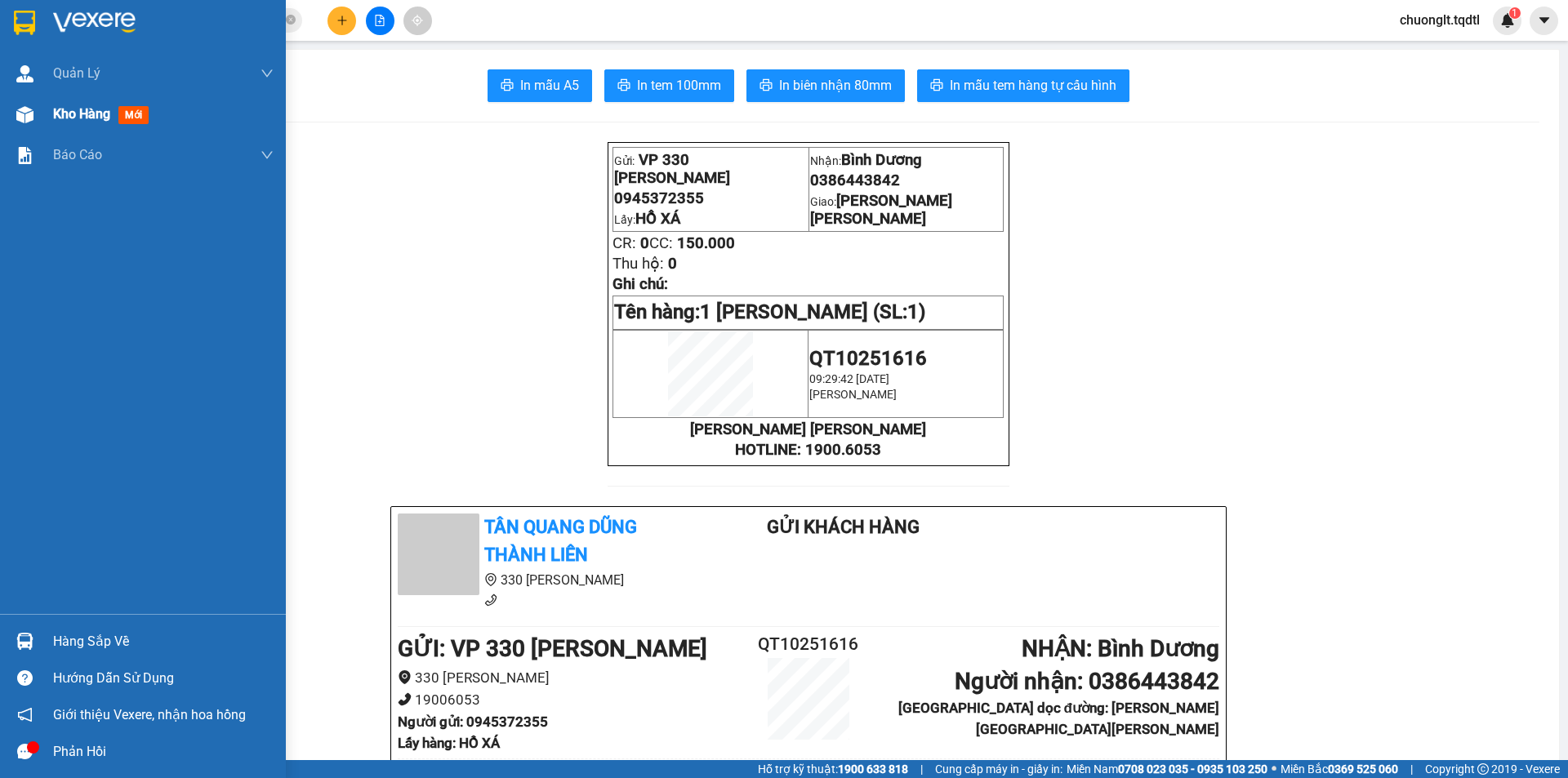
click at [76, 106] on span "Kho hàng" at bounding box center [82, 114] width 57 height 15
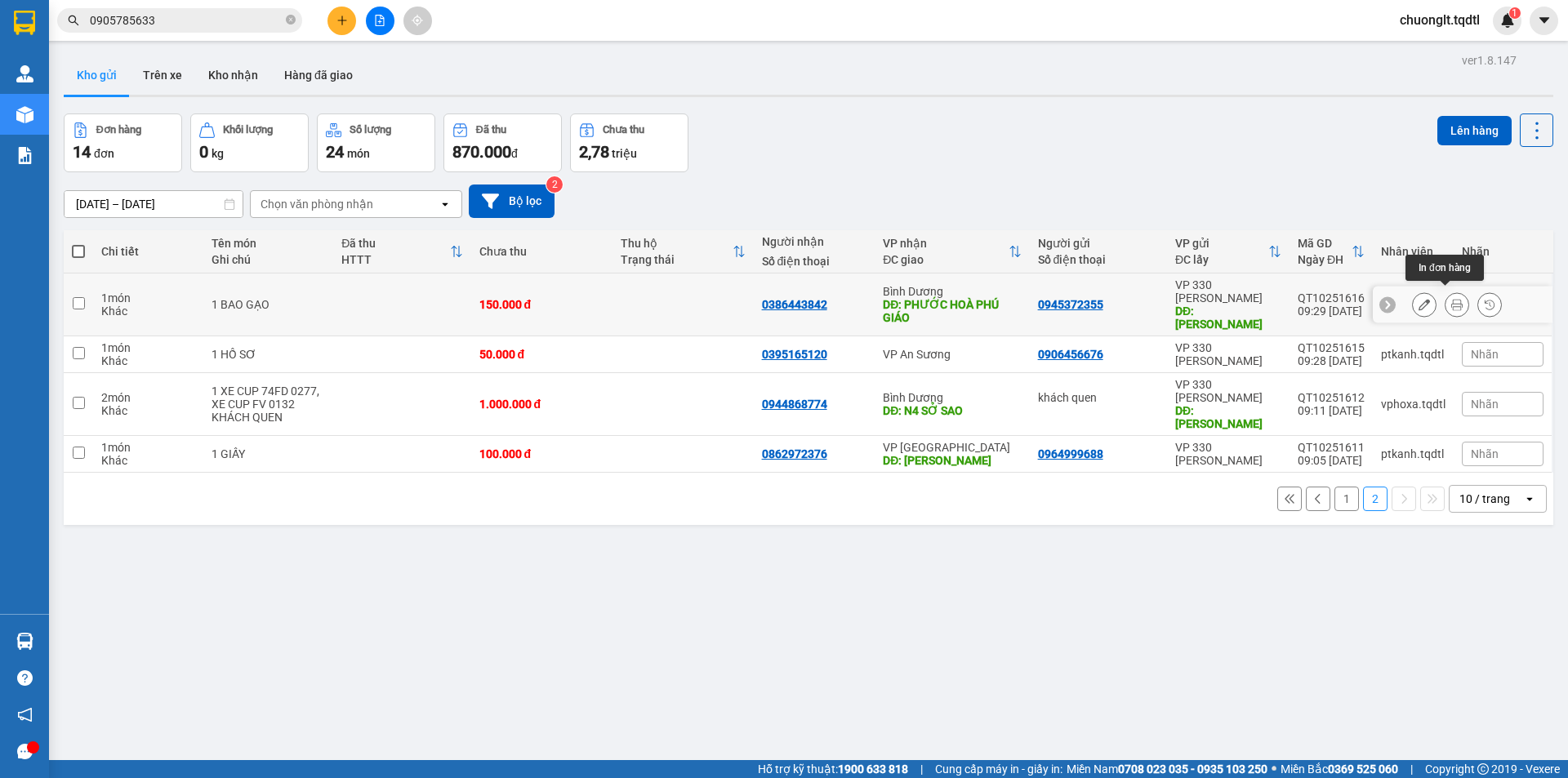
click at [1451, 299] on icon at bounding box center [1457, 305] width 12 height 12
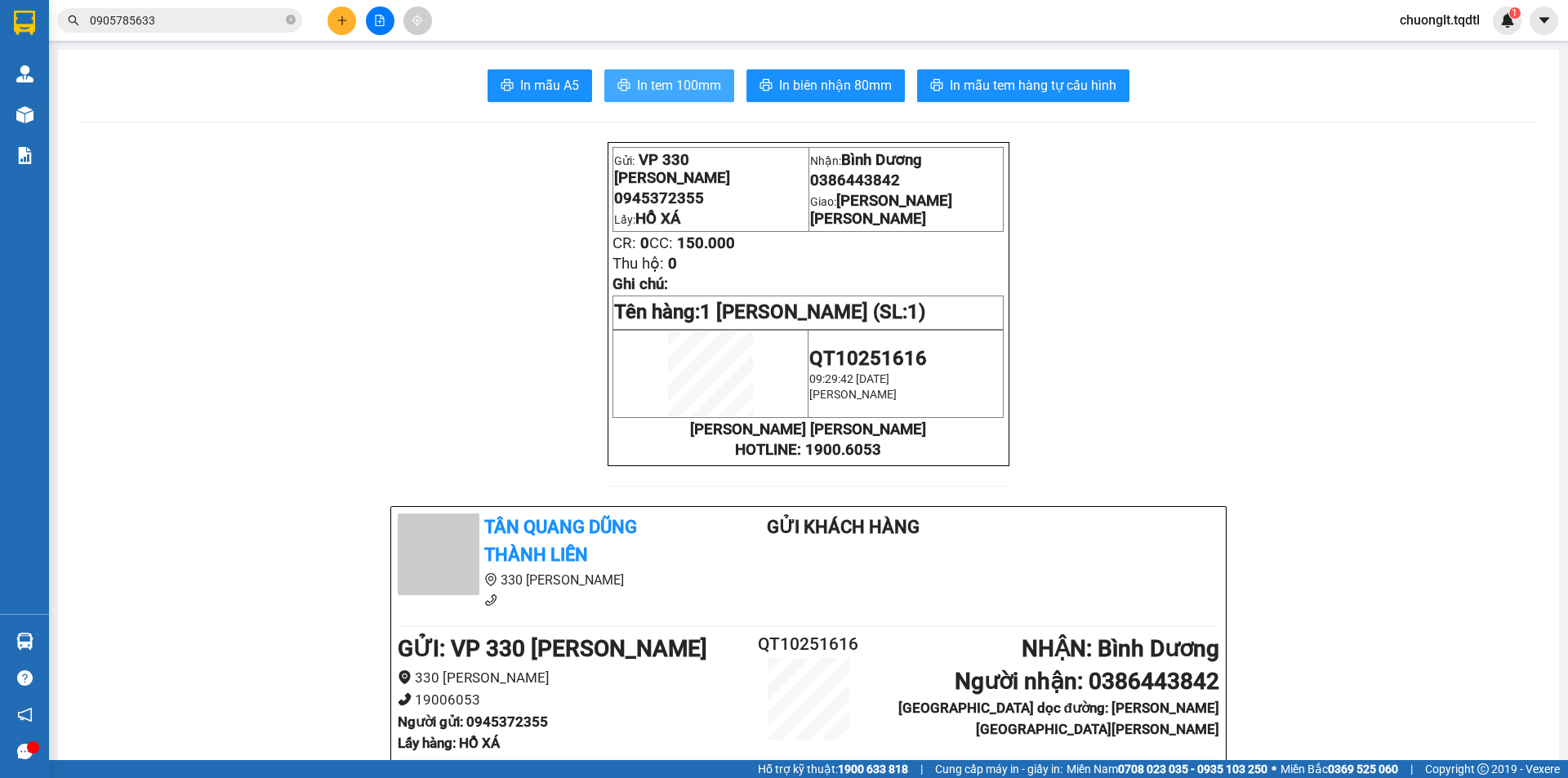
click at [683, 87] on span "In tem 100mm" at bounding box center [679, 85] width 84 height 20
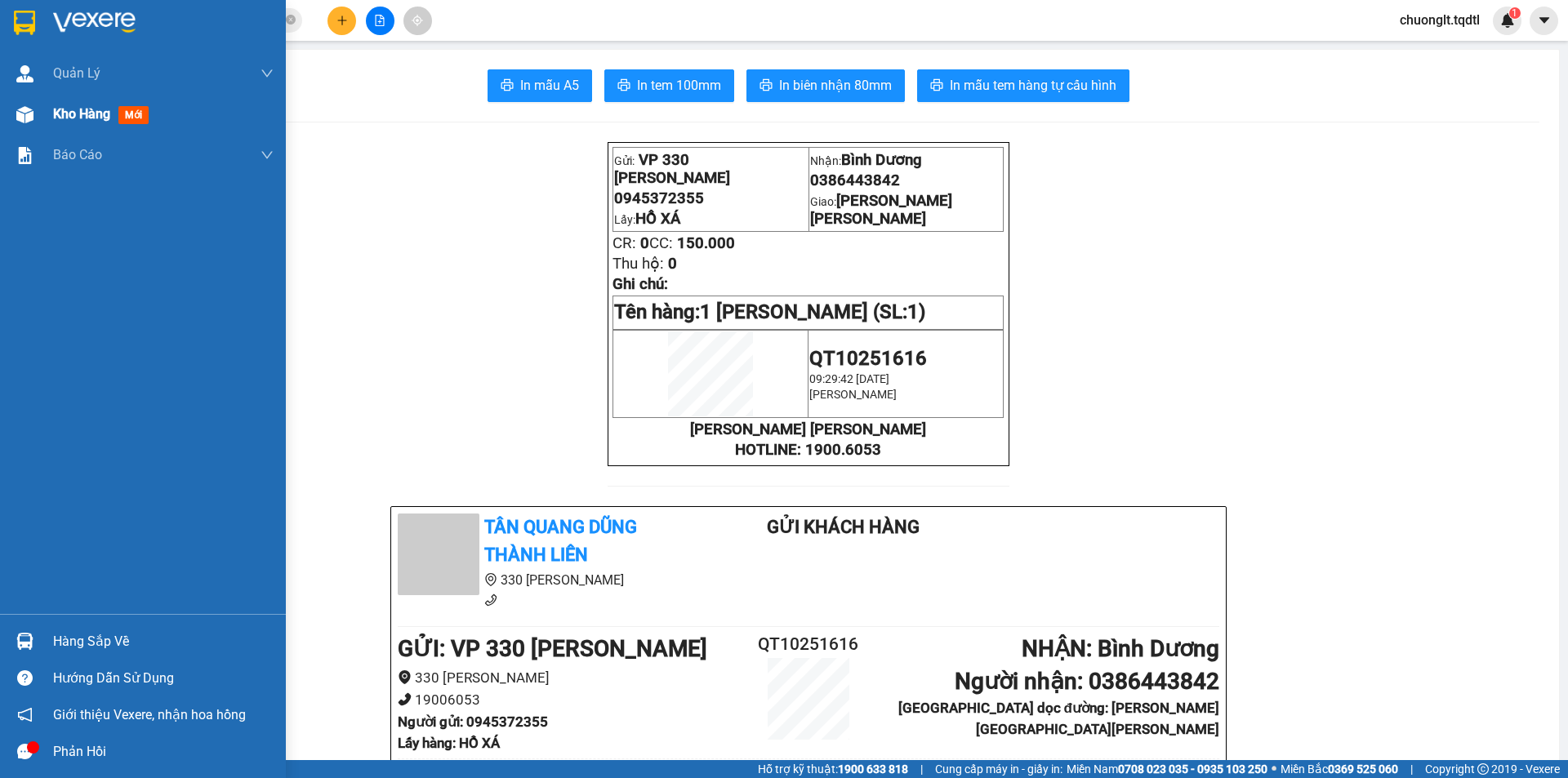
click at [80, 109] on span "Kho hàng" at bounding box center [82, 114] width 57 height 15
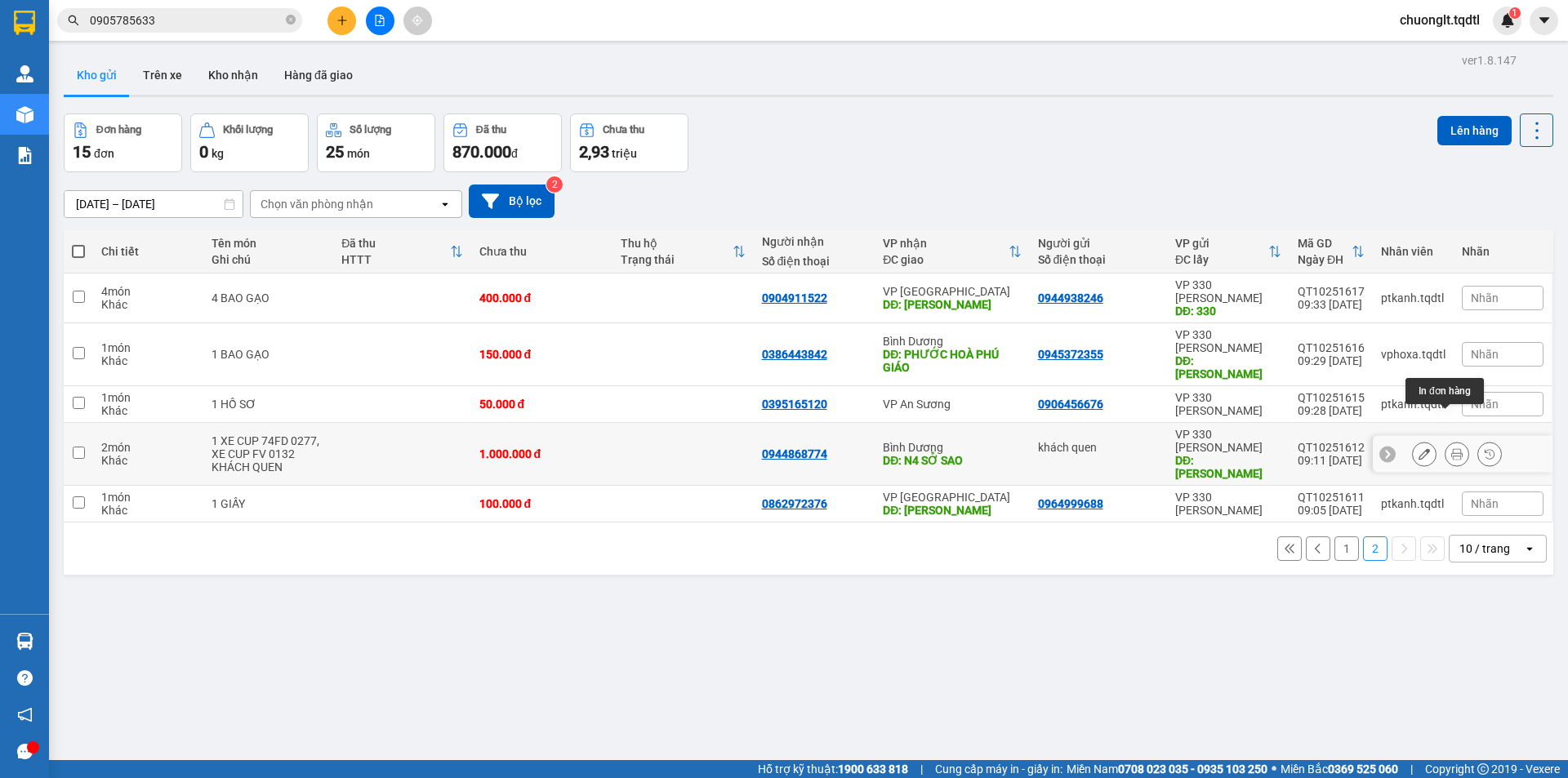
click at [1451, 448] on icon at bounding box center [1457, 454] width 12 height 12
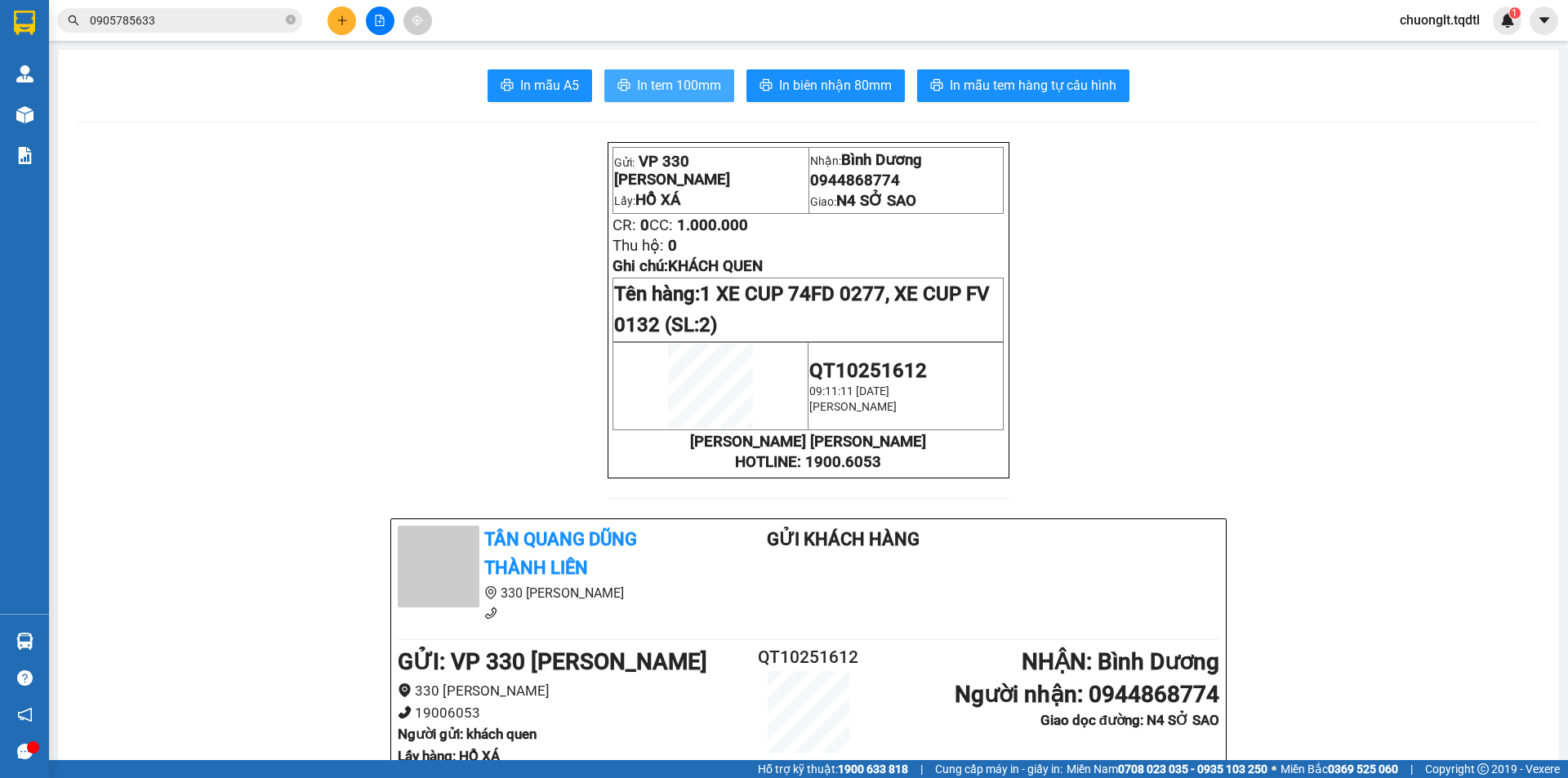
click at [649, 80] on span "In tem 100mm" at bounding box center [679, 85] width 84 height 20
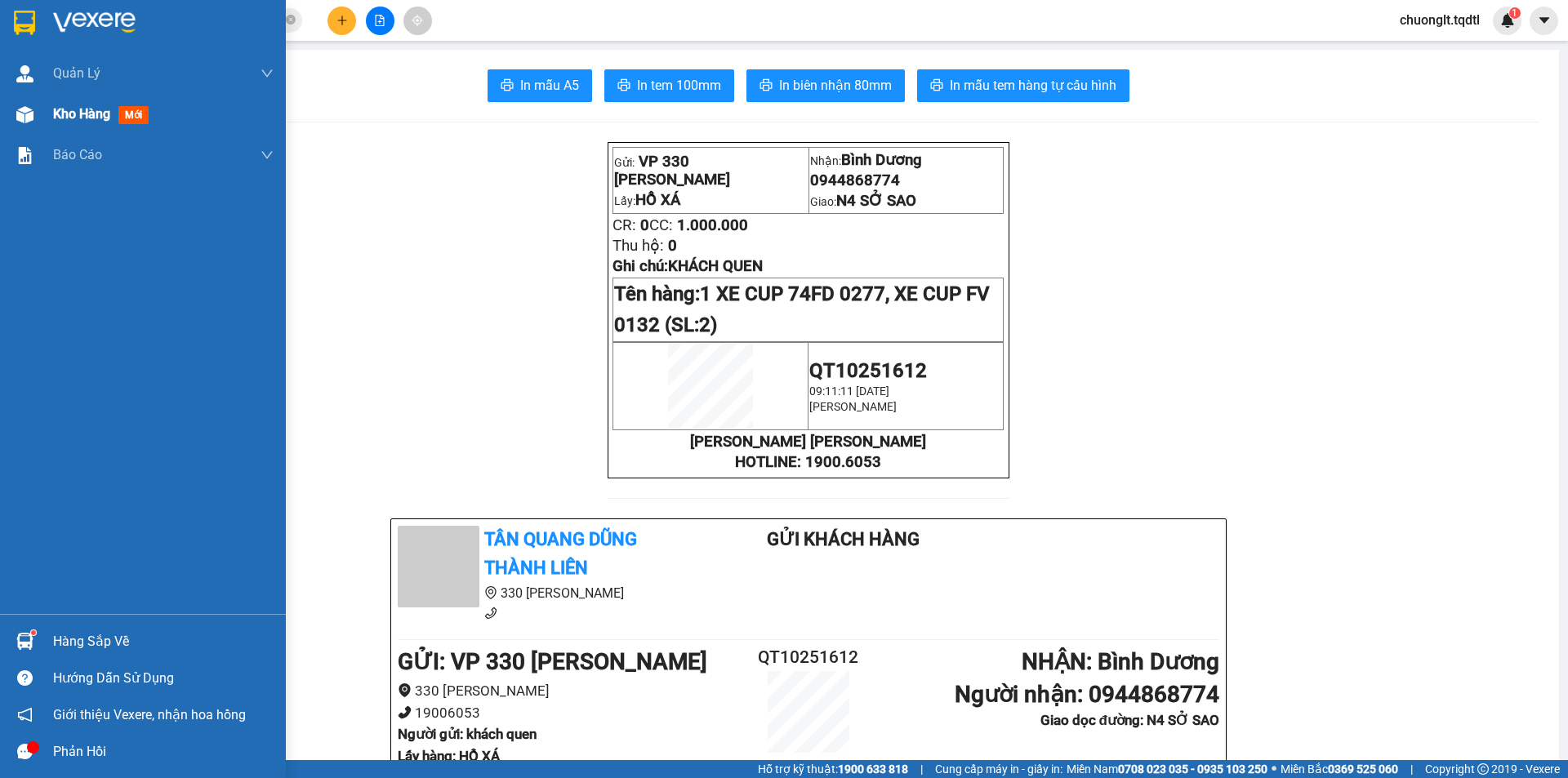
click at [61, 105] on div "Kho hàng mới" at bounding box center [104, 114] width 102 height 20
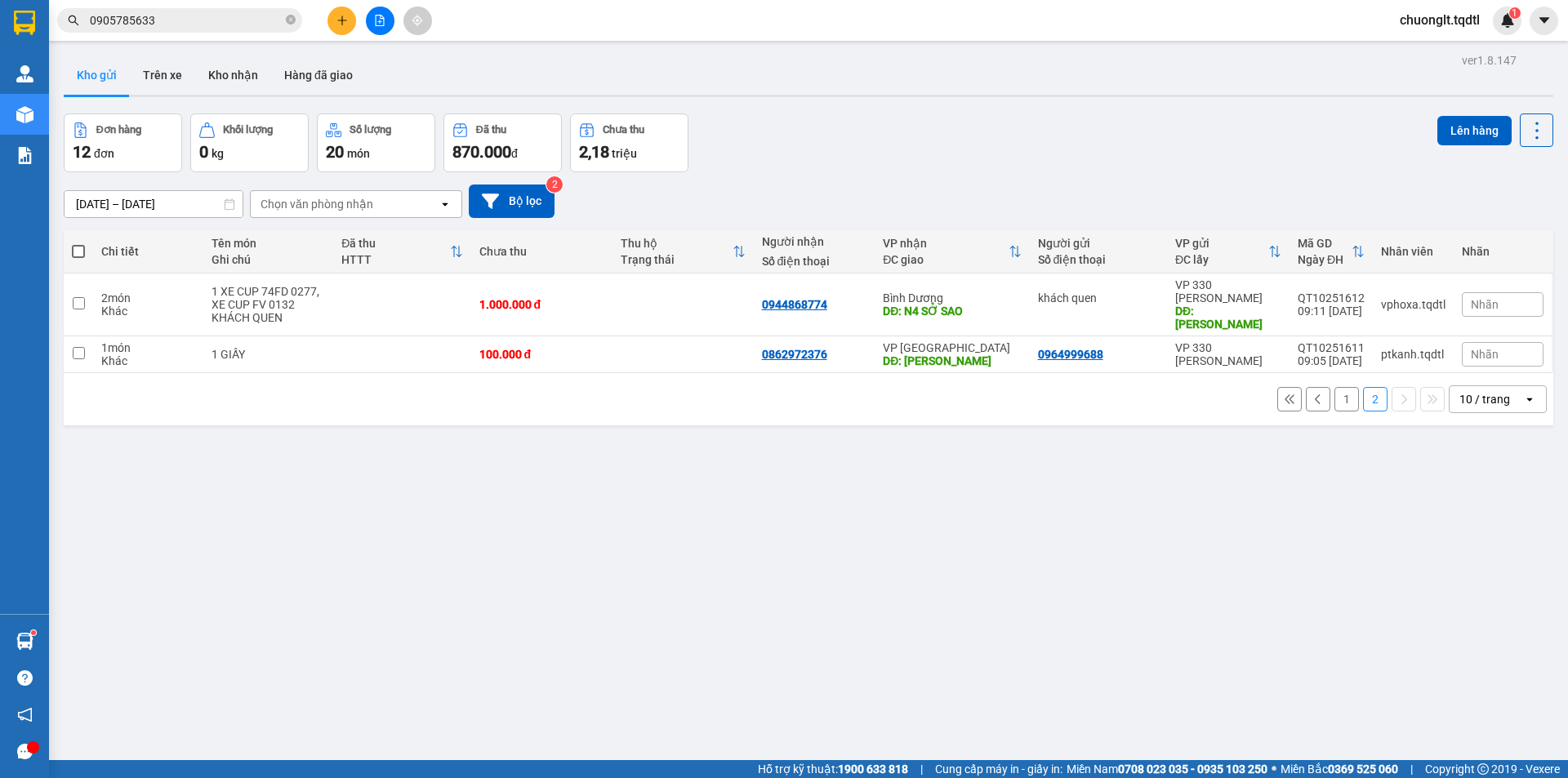
click at [1334, 387] on button "1" at bounding box center [1346, 399] width 24 height 24
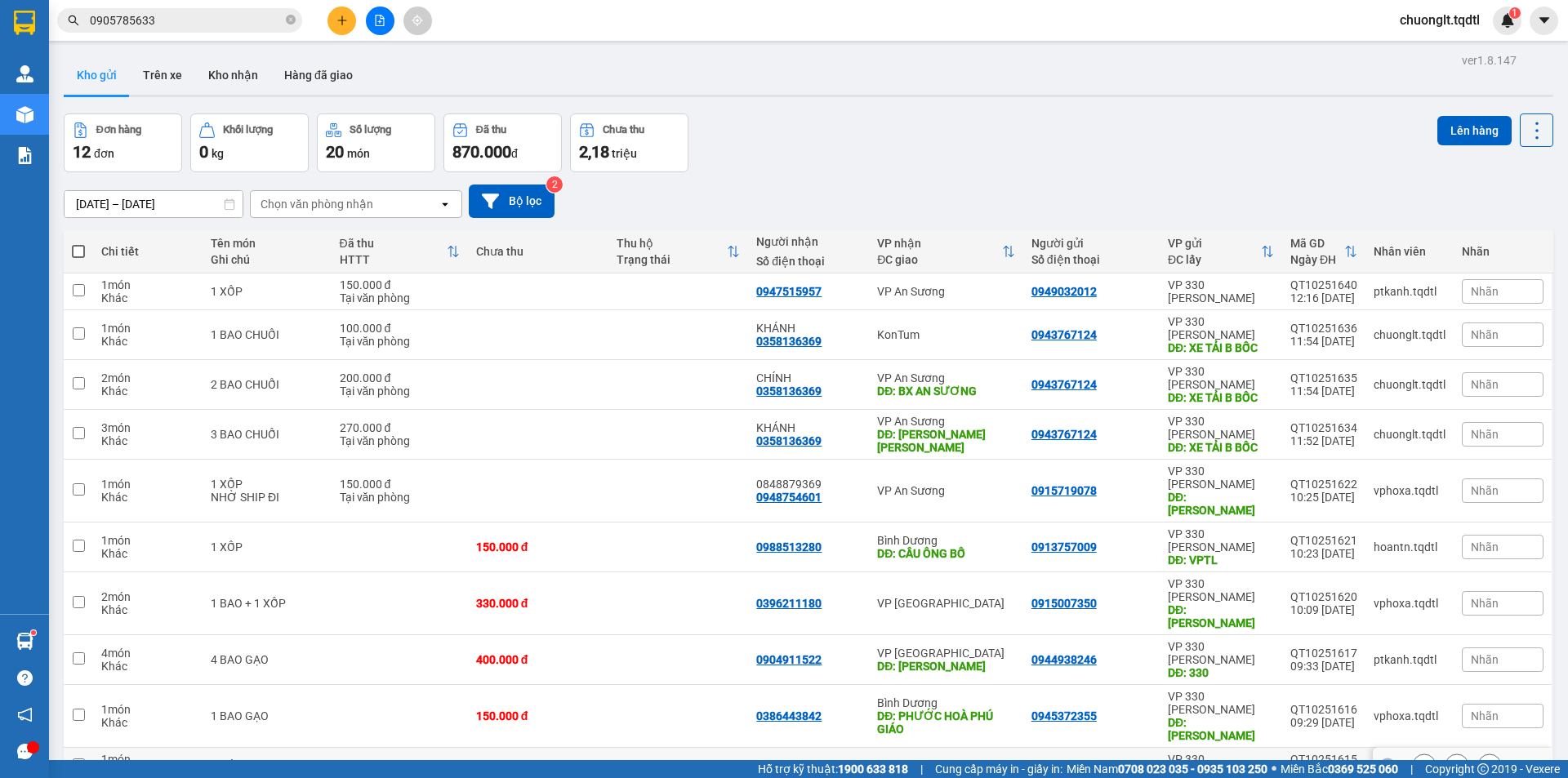
click at [314, 759] on div "1 HỒ SƠ" at bounding box center [267, 765] width 113 height 13
checkbox input "true"
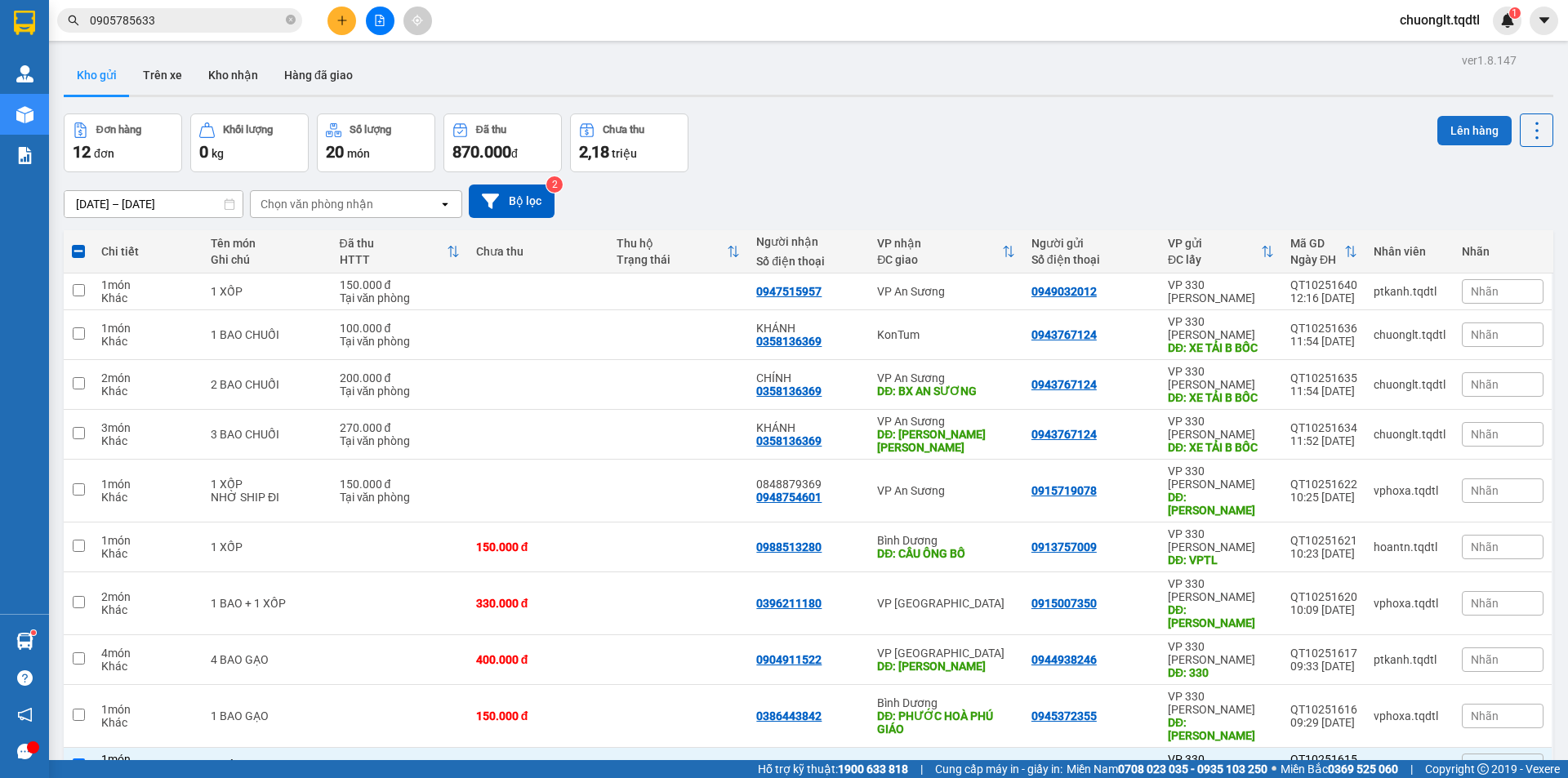
click at [1470, 142] on button "Lên hàng" at bounding box center [1474, 131] width 74 height 30
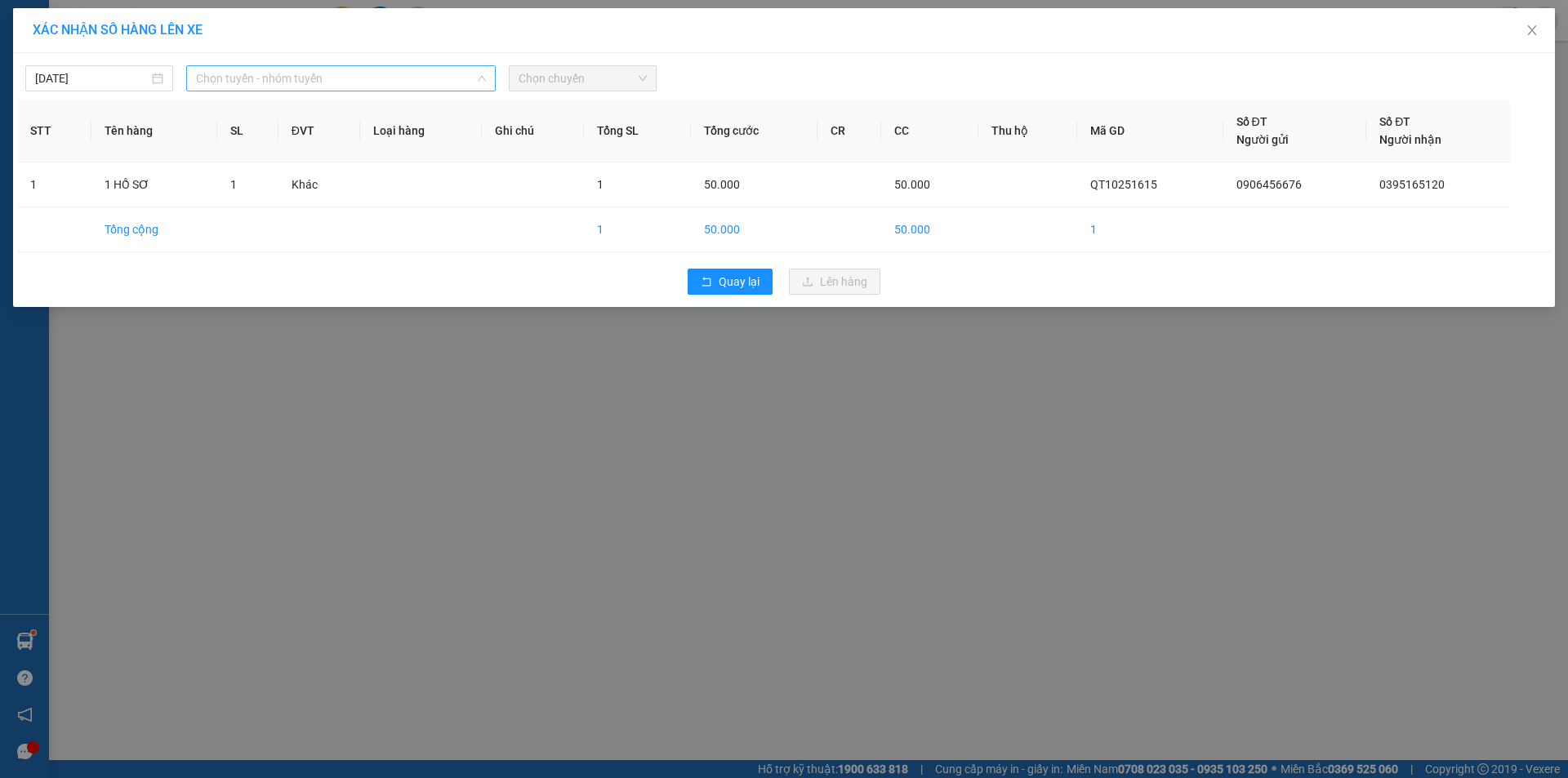
click at [448, 78] on span "Chọn tuyến - nhóm tuyến" at bounding box center [341, 78] width 290 height 24
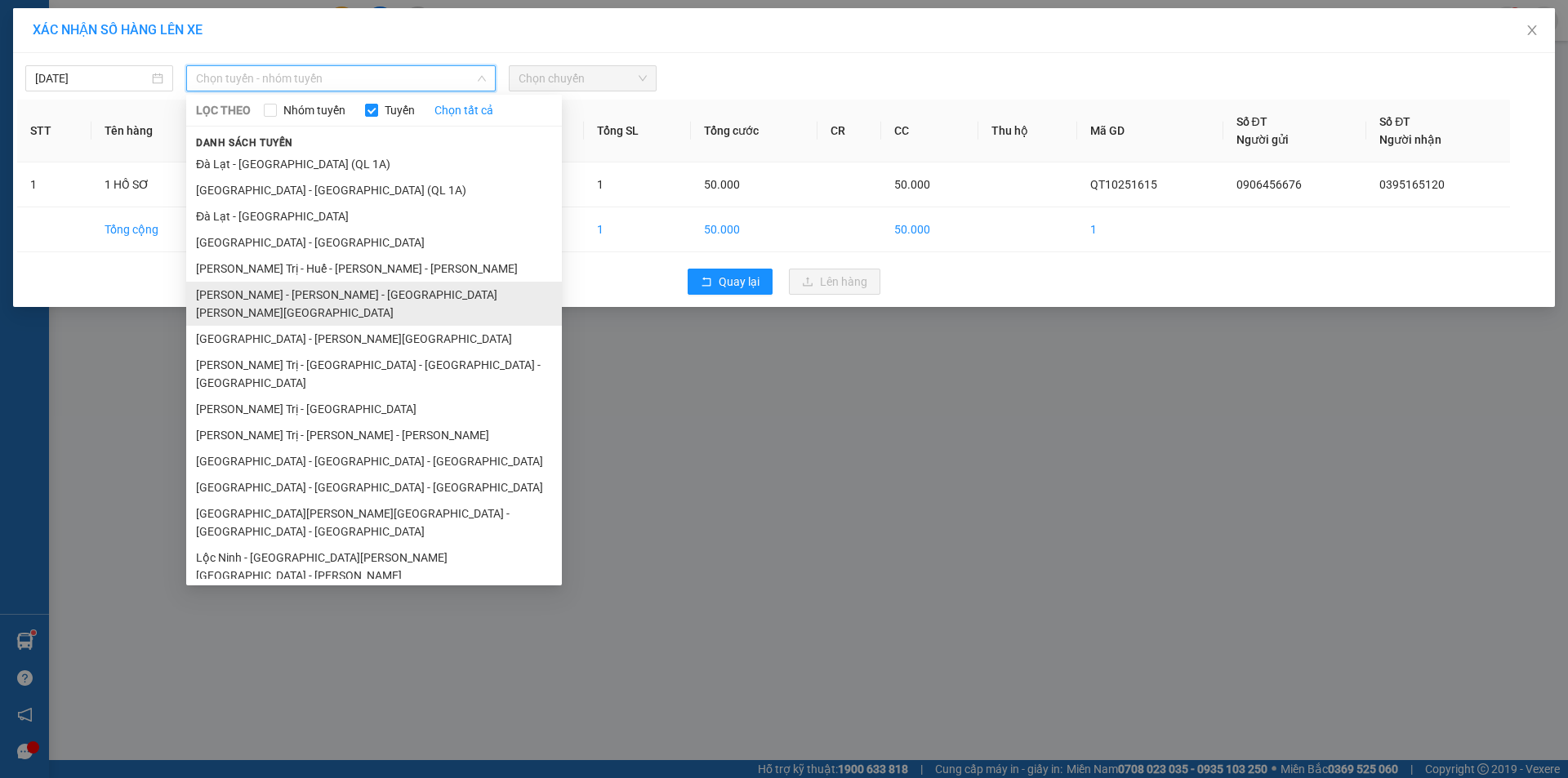
scroll to position [82, 0]
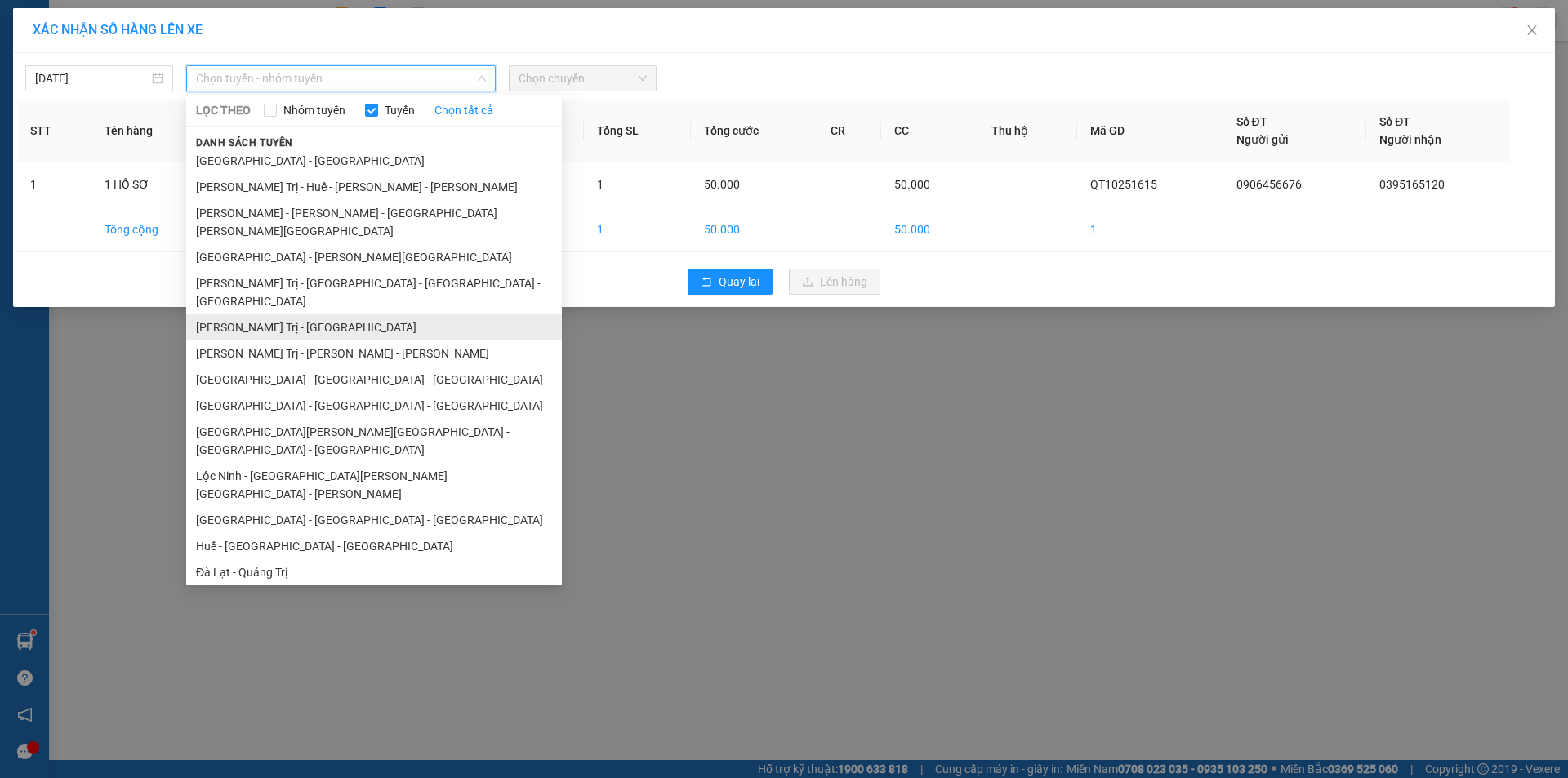
click at [299, 314] on li "Quảng Trị - [GEOGRAPHIC_DATA]" at bounding box center [374, 327] width 376 height 26
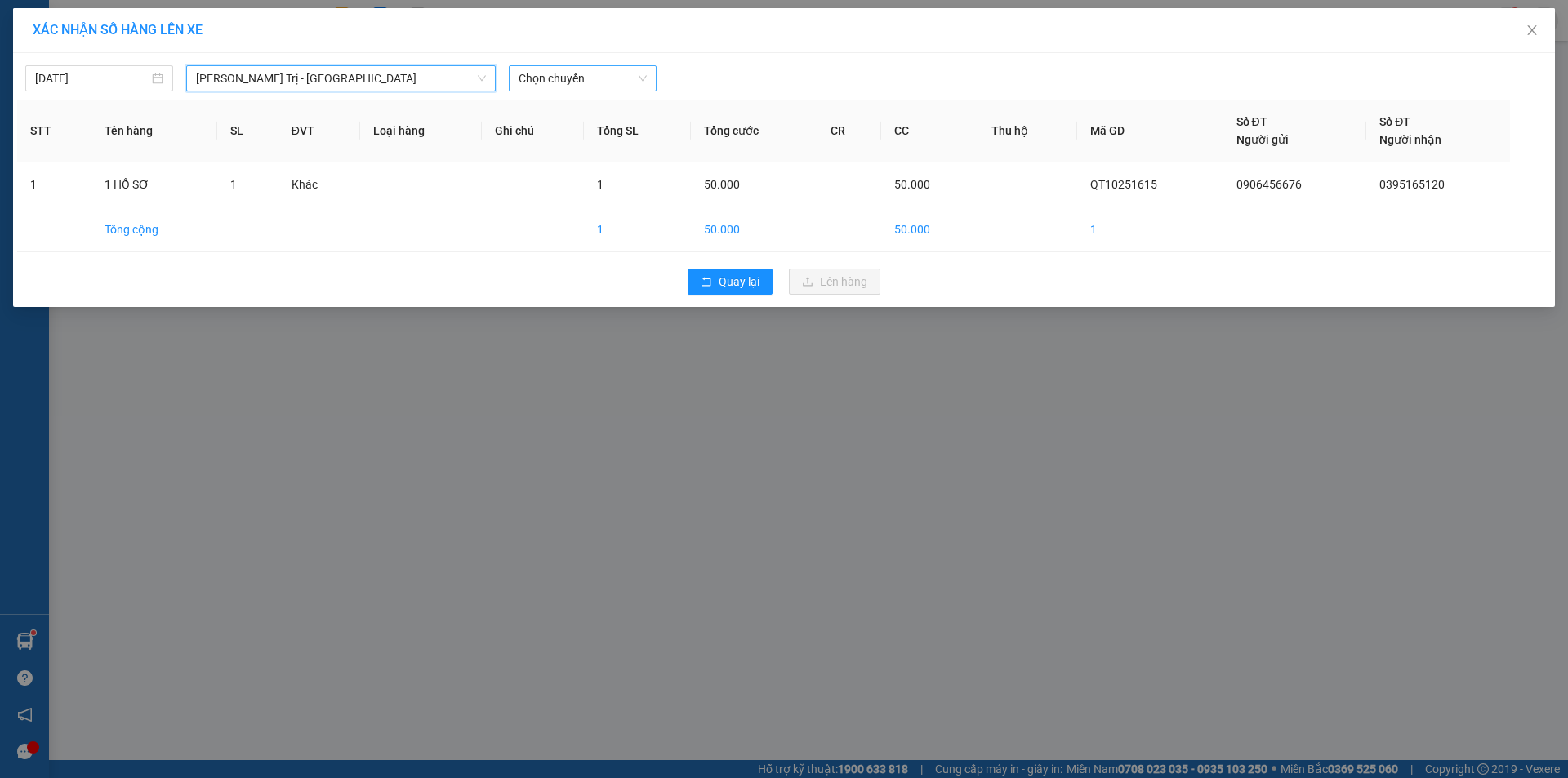
click at [616, 79] on span "Chọn chuyến" at bounding box center [583, 78] width 128 height 24
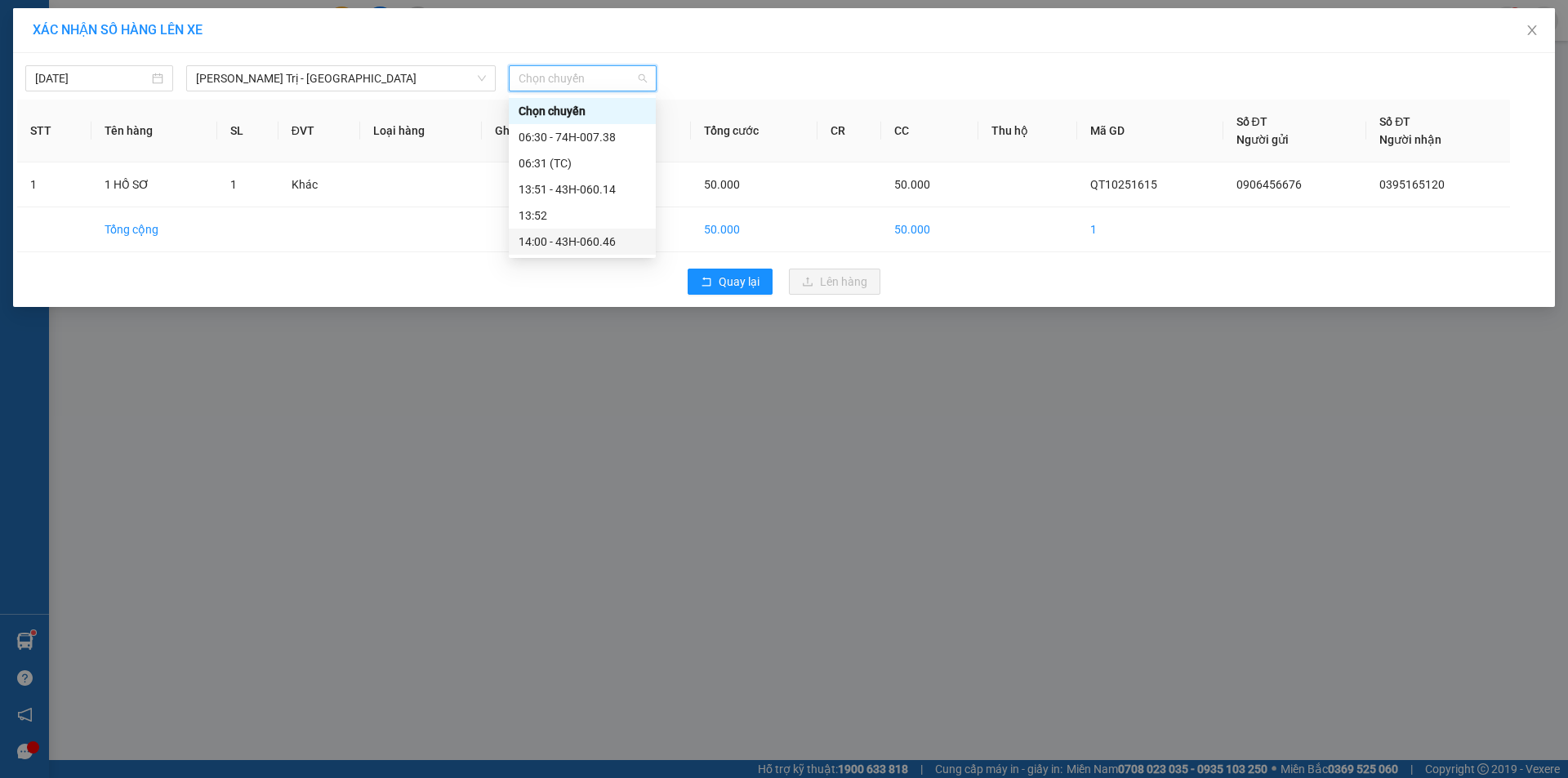
click at [585, 239] on div "14:00 - 43H-060.46" at bounding box center [582, 241] width 127 height 18
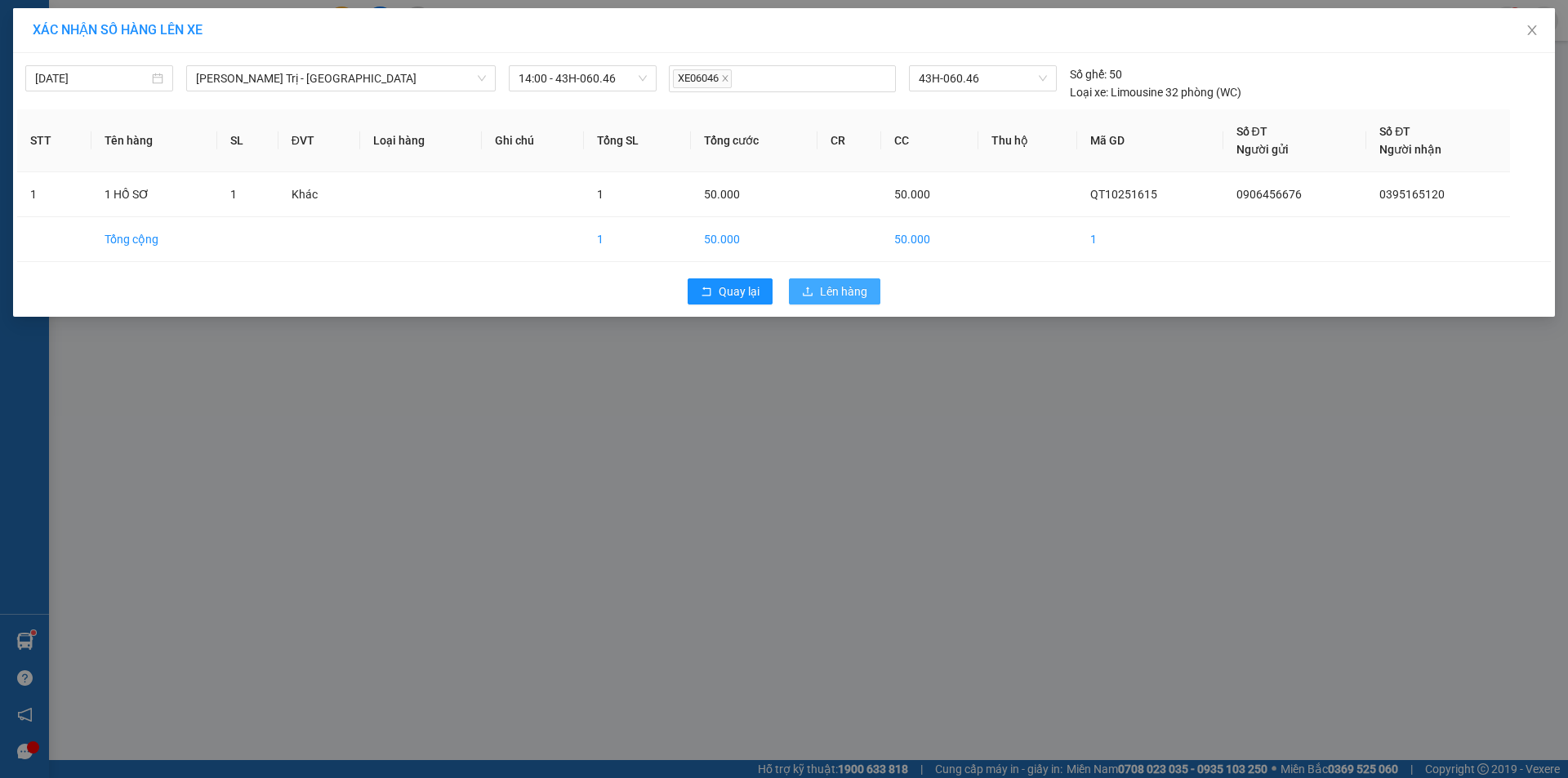
click at [818, 292] on button "Lên hàng" at bounding box center [835, 291] width 91 height 26
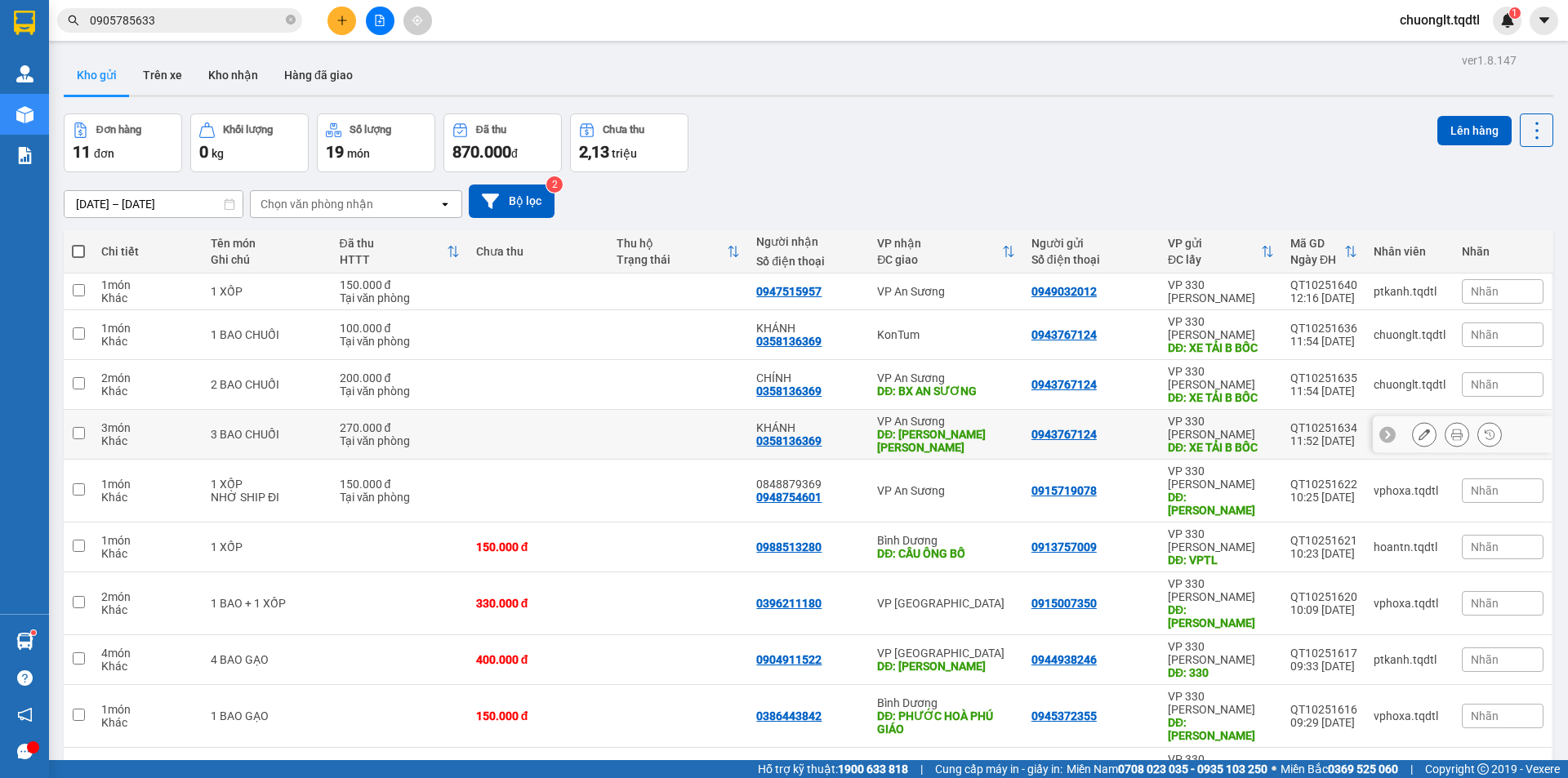
click at [250, 428] on div "3 BAO CHUỐI" at bounding box center [267, 434] width 113 height 13
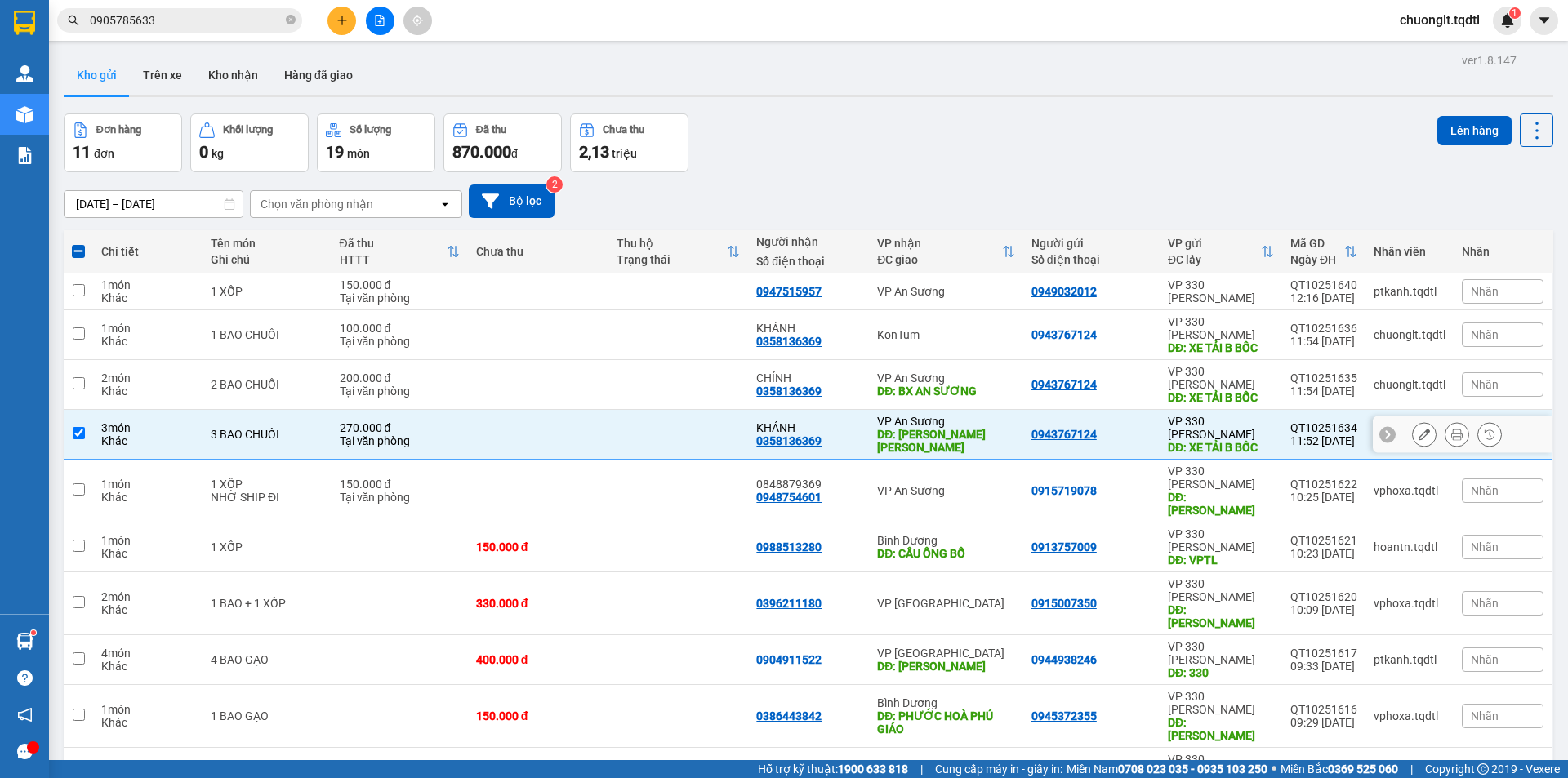
click at [158, 421] on div "3 món" at bounding box center [148, 427] width 93 height 13
checkbox input "false"
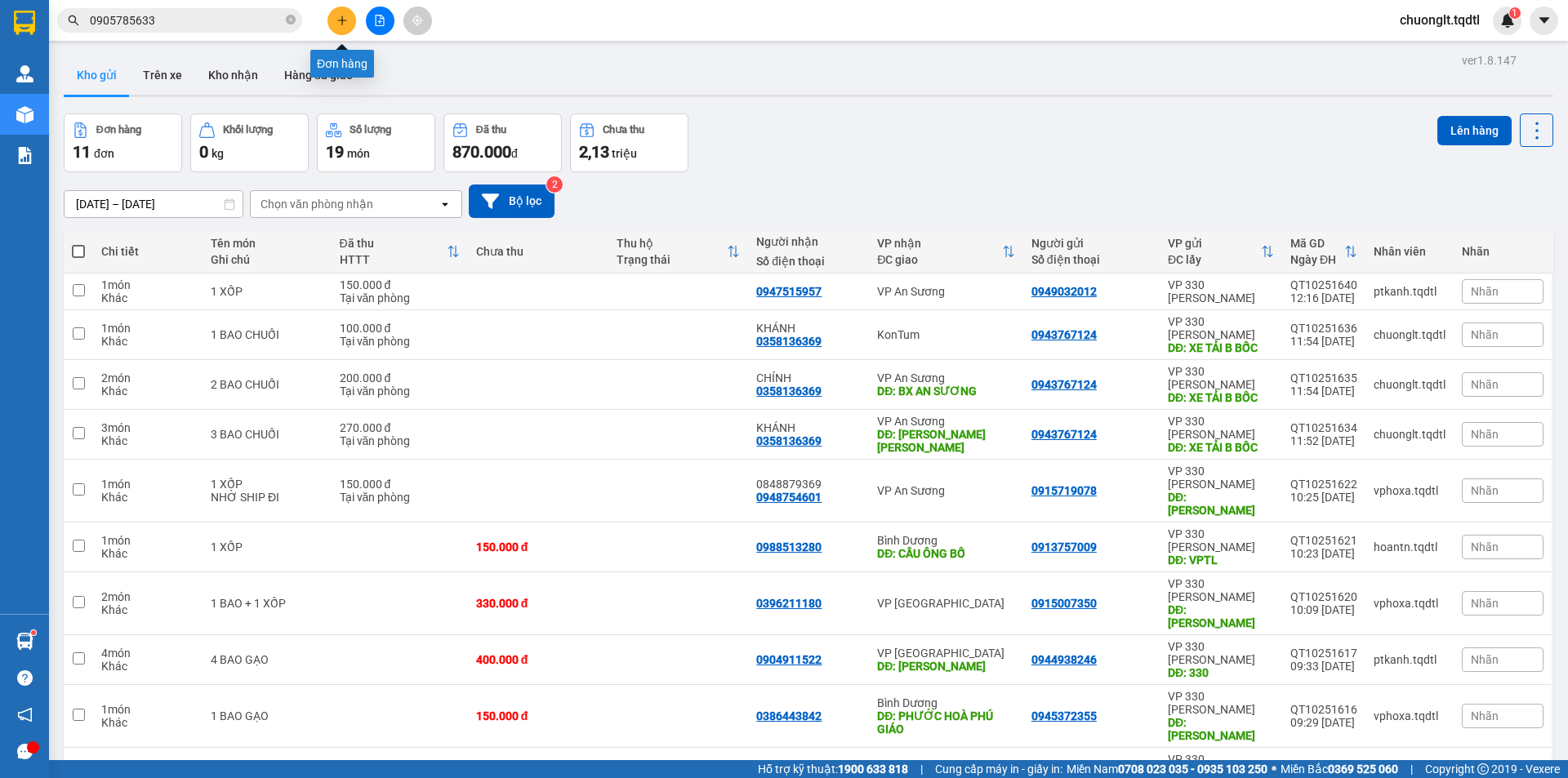
click at [347, 25] on icon "plus" at bounding box center [342, 20] width 12 height 12
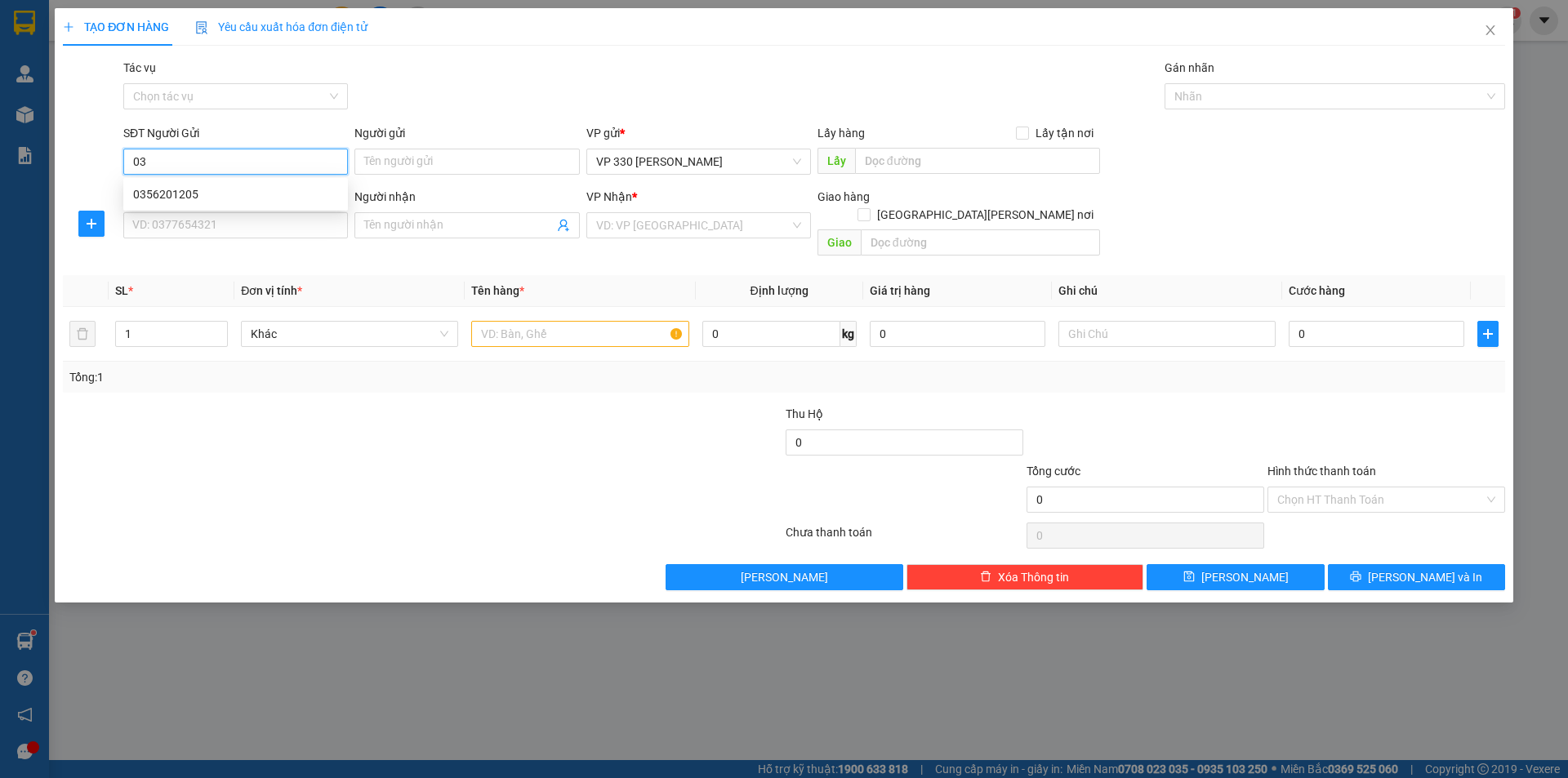
type input "0"
click at [214, 190] on div "0842131009" at bounding box center [235, 194] width 205 height 18
type input "0842131009"
type input "XE TẢI B"
type input "0935206397"
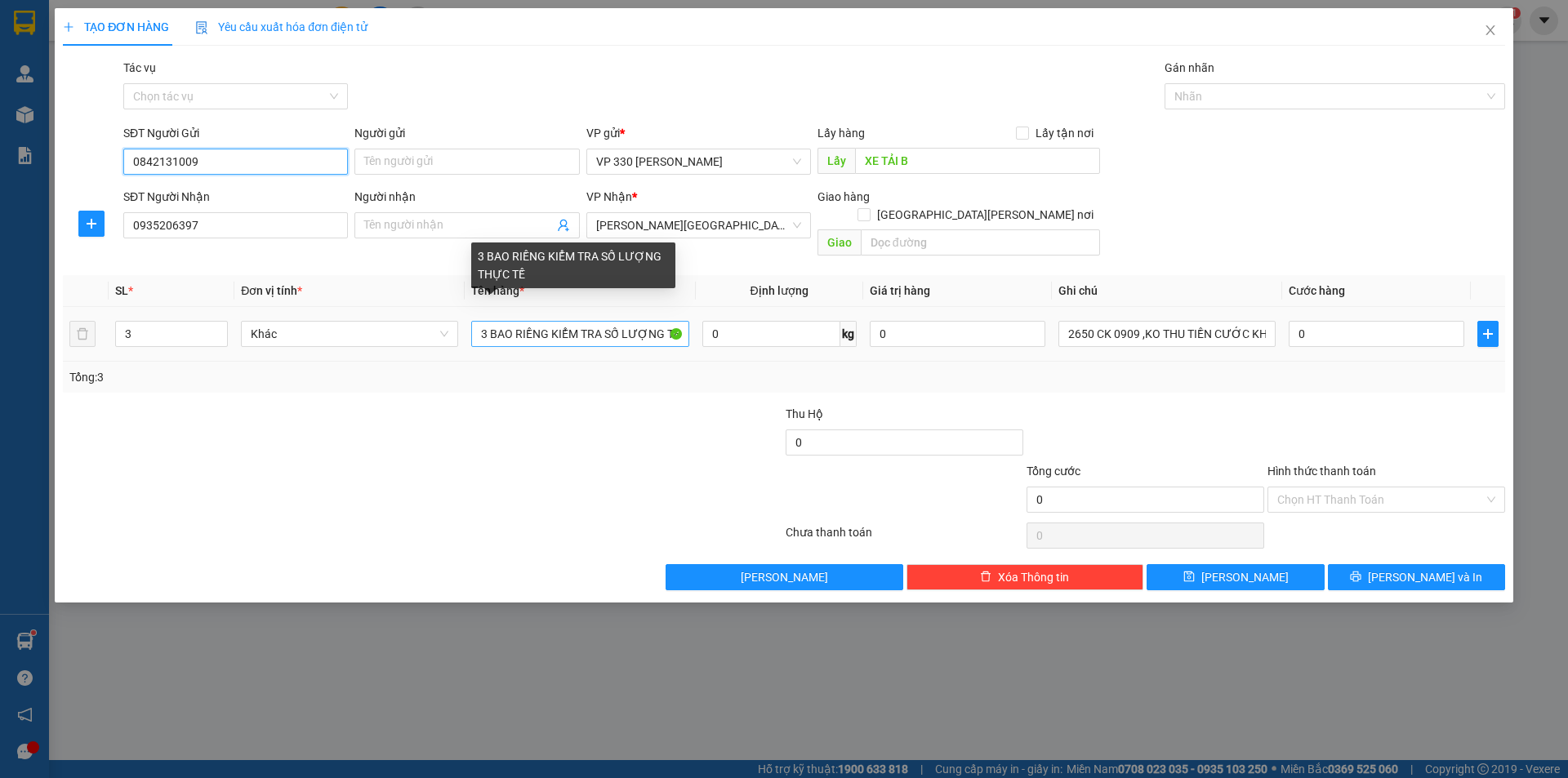
type input "0842131009"
drag, startPoint x: 486, startPoint y: 318, endPoint x: 466, endPoint y: 318, distance: 20.0
click at [470, 319] on td "3 BAO RIỀNG KIỂM TRA SỐ LƯỢNG THỰC TẾ" at bounding box center [579, 334] width 230 height 55
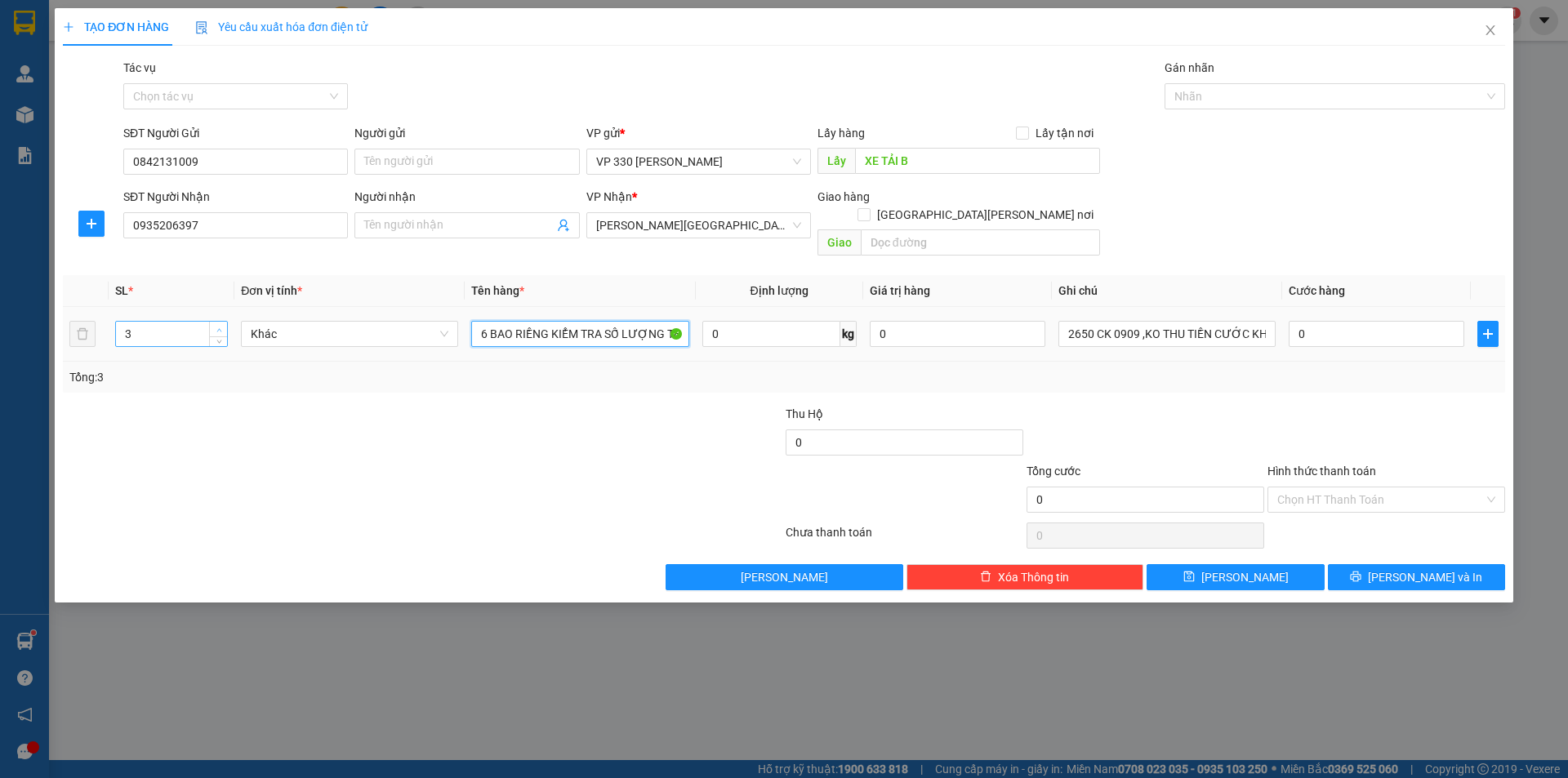
type input "6 BAO RIỀNG KIỂM TRA SỐ LƯỢNG THỰC TẾ"
click at [220, 327] on icon "up" at bounding box center [219, 330] width 6 height 6
type input "6"
click at [220, 327] on icon "up" at bounding box center [219, 330] width 6 height 6
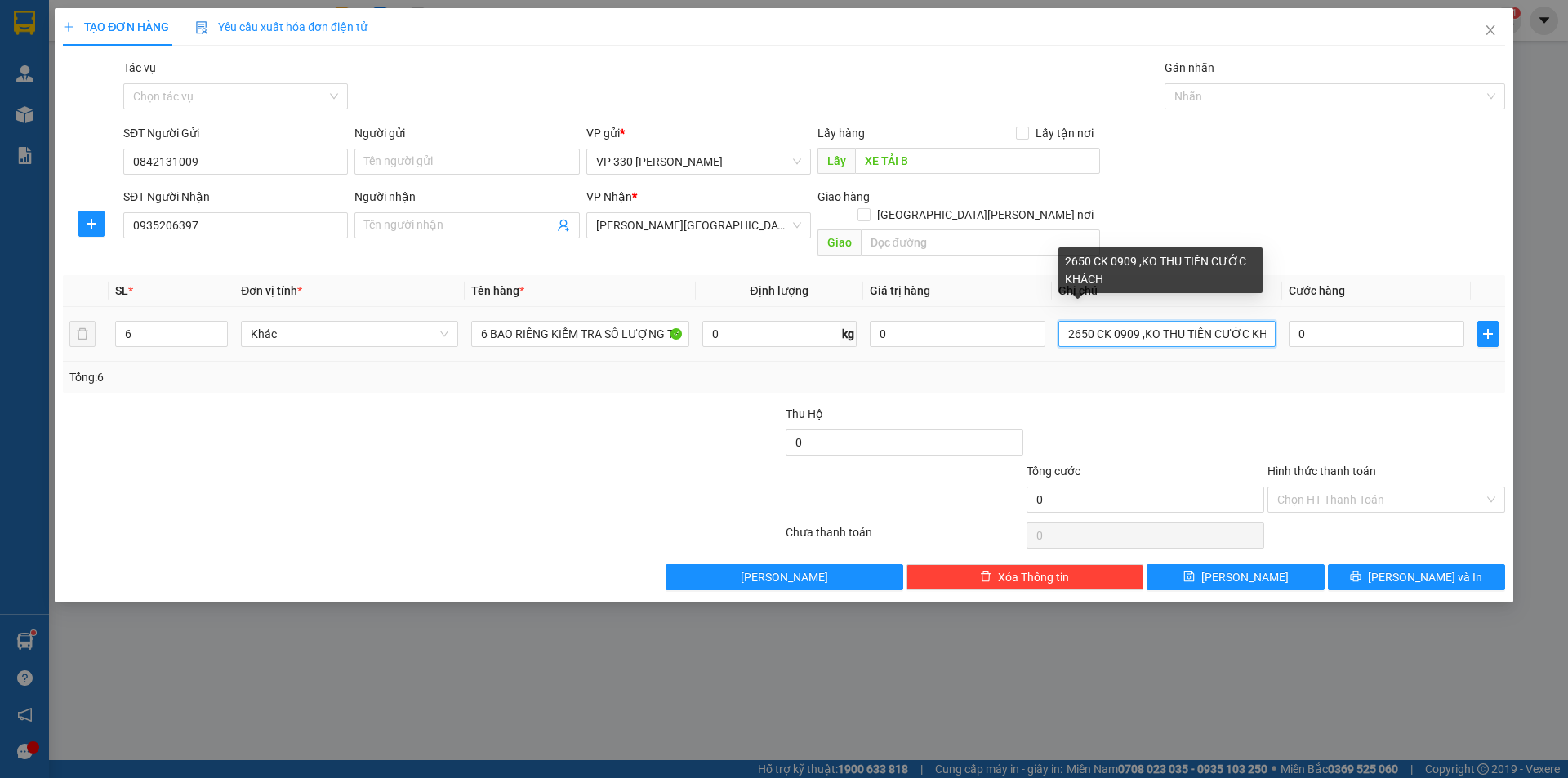
drag, startPoint x: 1092, startPoint y: 310, endPoint x: 1065, endPoint y: 314, distance: 27.3
click at [1065, 321] on input "2650 CK 0909 ,KO THU TIỀN CƯỚC KHÁCH" at bounding box center [1167, 334] width 217 height 26
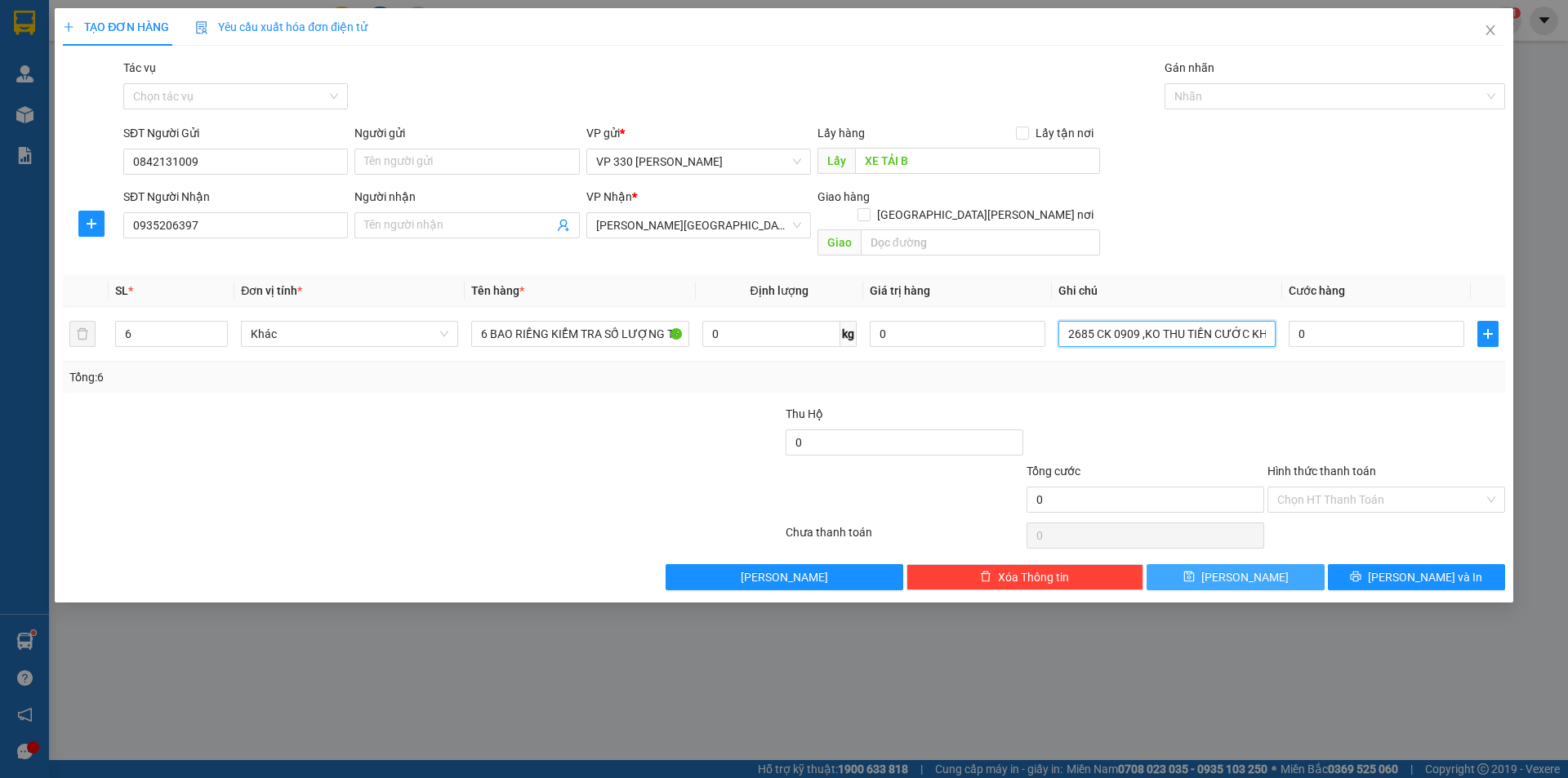
type input "2685 CK 0909 ,KO THU TIỀN CƯỚC KHÁCH"
click at [1262, 566] on button "[PERSON_NAME]" at bounding box center [1235, 577] width 177 height 26
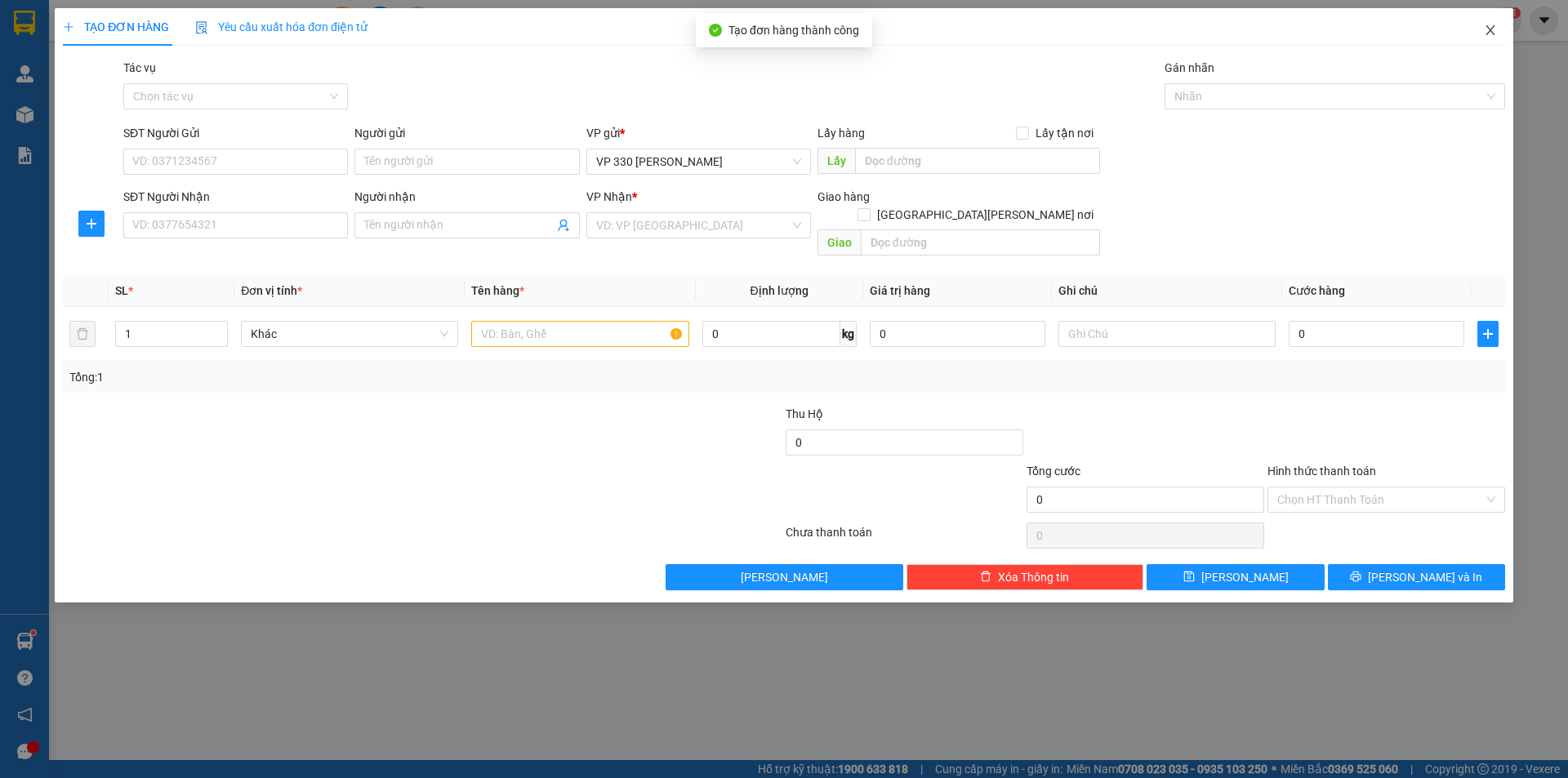
drag, startPoint x: 1489, startPoint y: 29, endPoint x: 1523, endPoint y: 30, distance: 34.0
click at [1489, 30] on icon "close" at bounding box center [1490, 30] width 9 height 10
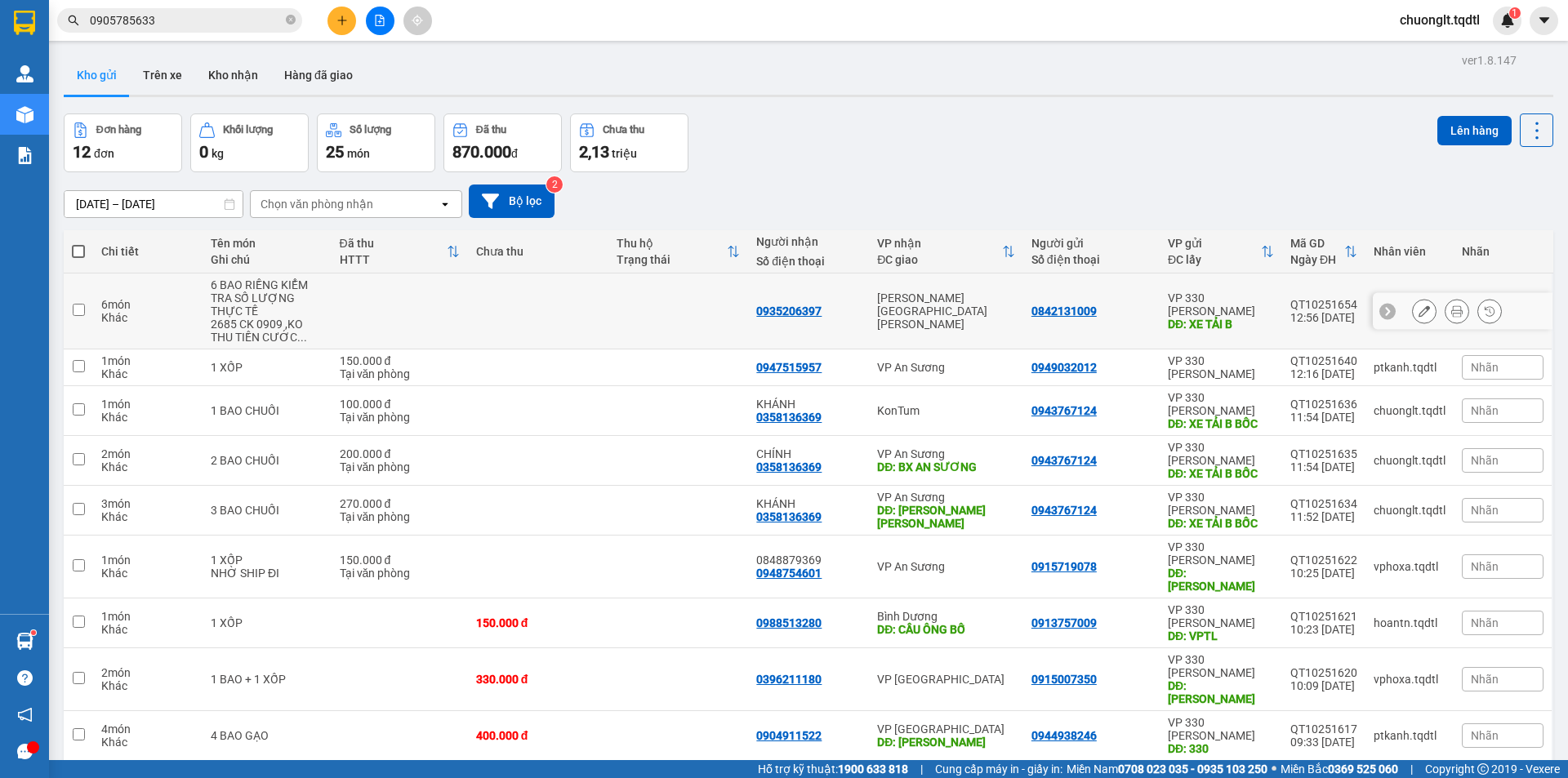
click at [139, 314] on div "Khác" at bounding box center [148, 317] width 93 height 13
checkbox input "true"
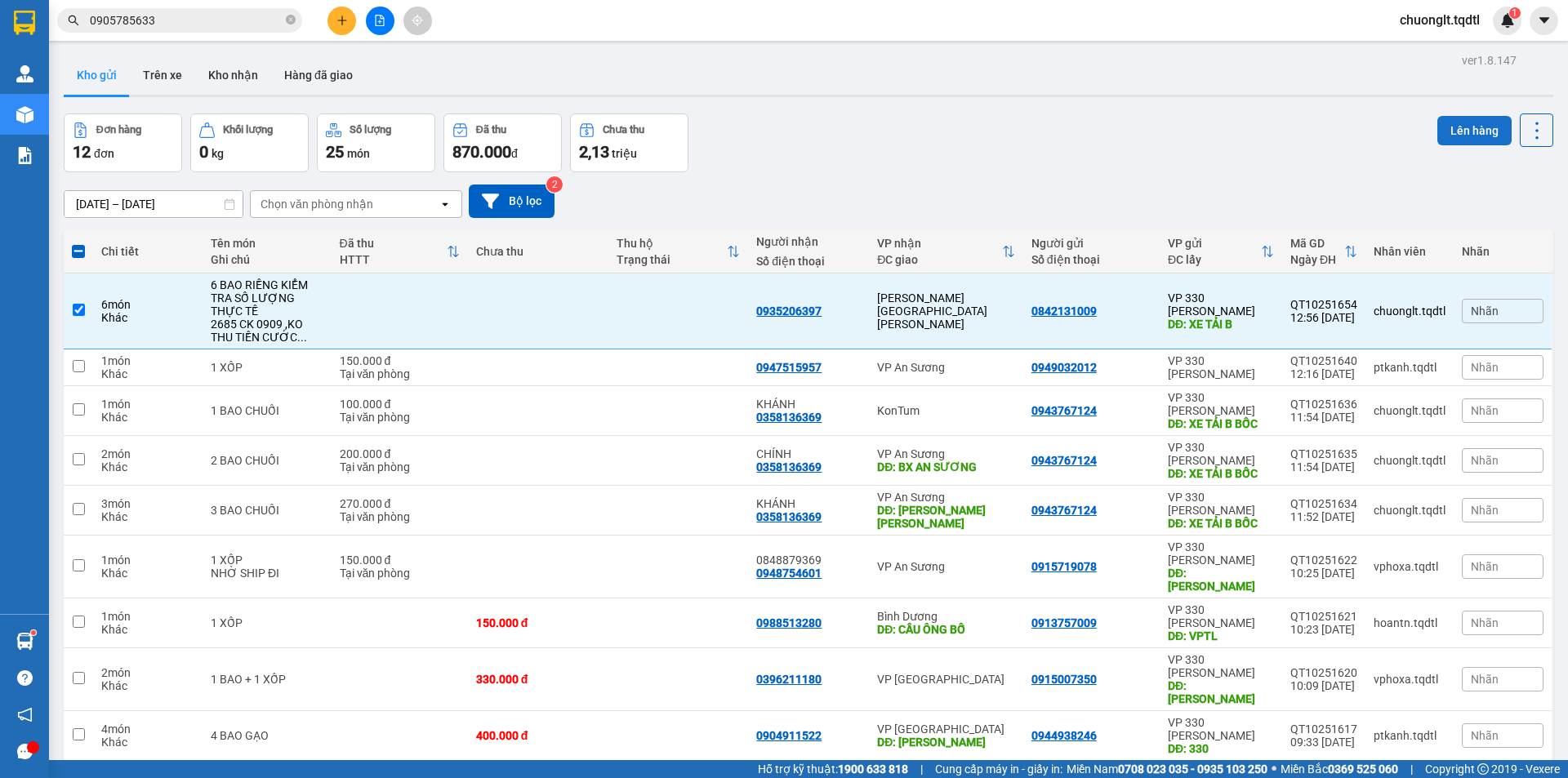
click at [1451, 129] on button "Lên hàng" at bounding box center [1474, 131] width 74 height 30
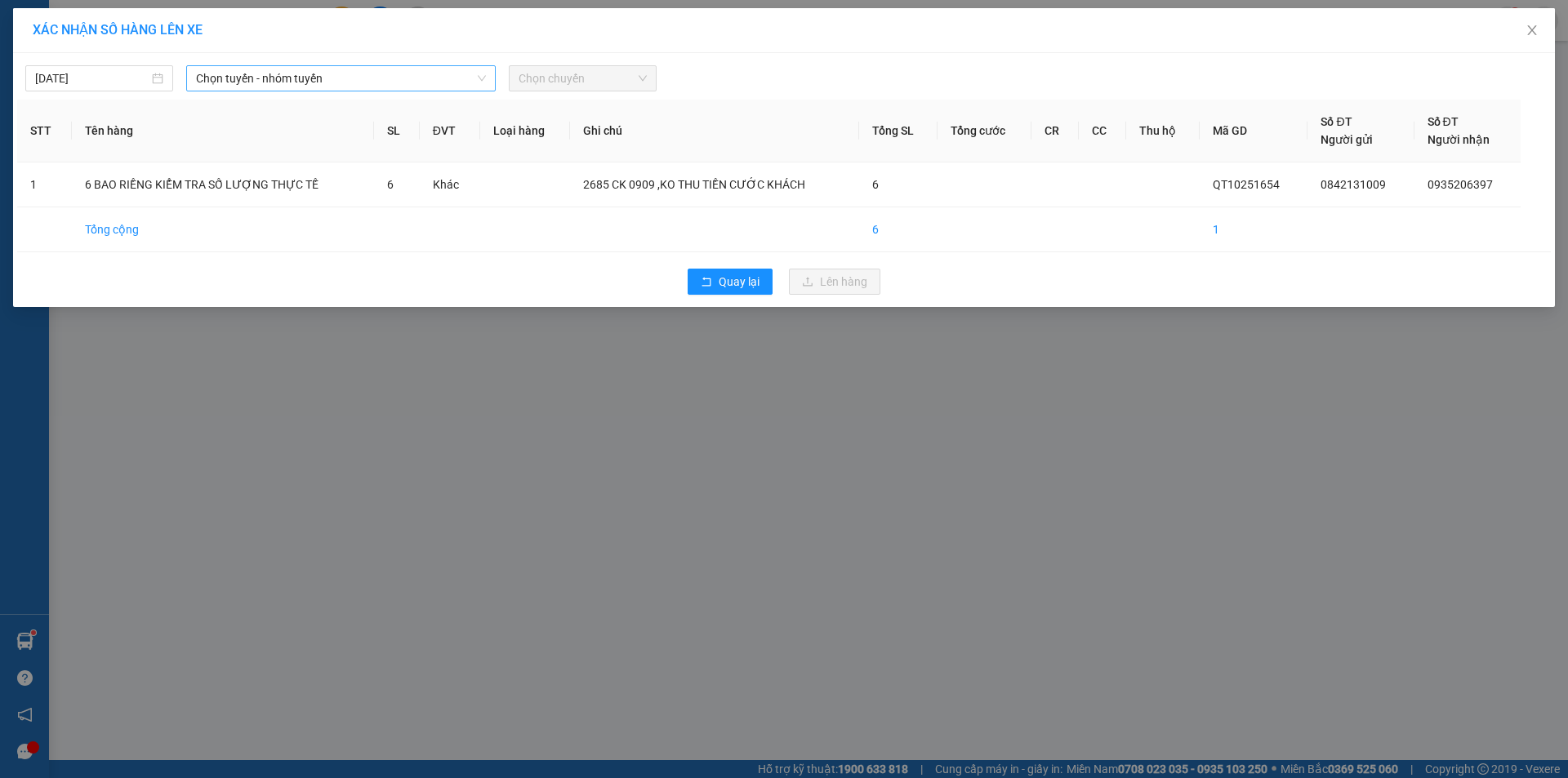
click at [360, 73] on span "Chọn tuyến - nhóm tuyến" at bounding box center [341, 78] width 290 height 24
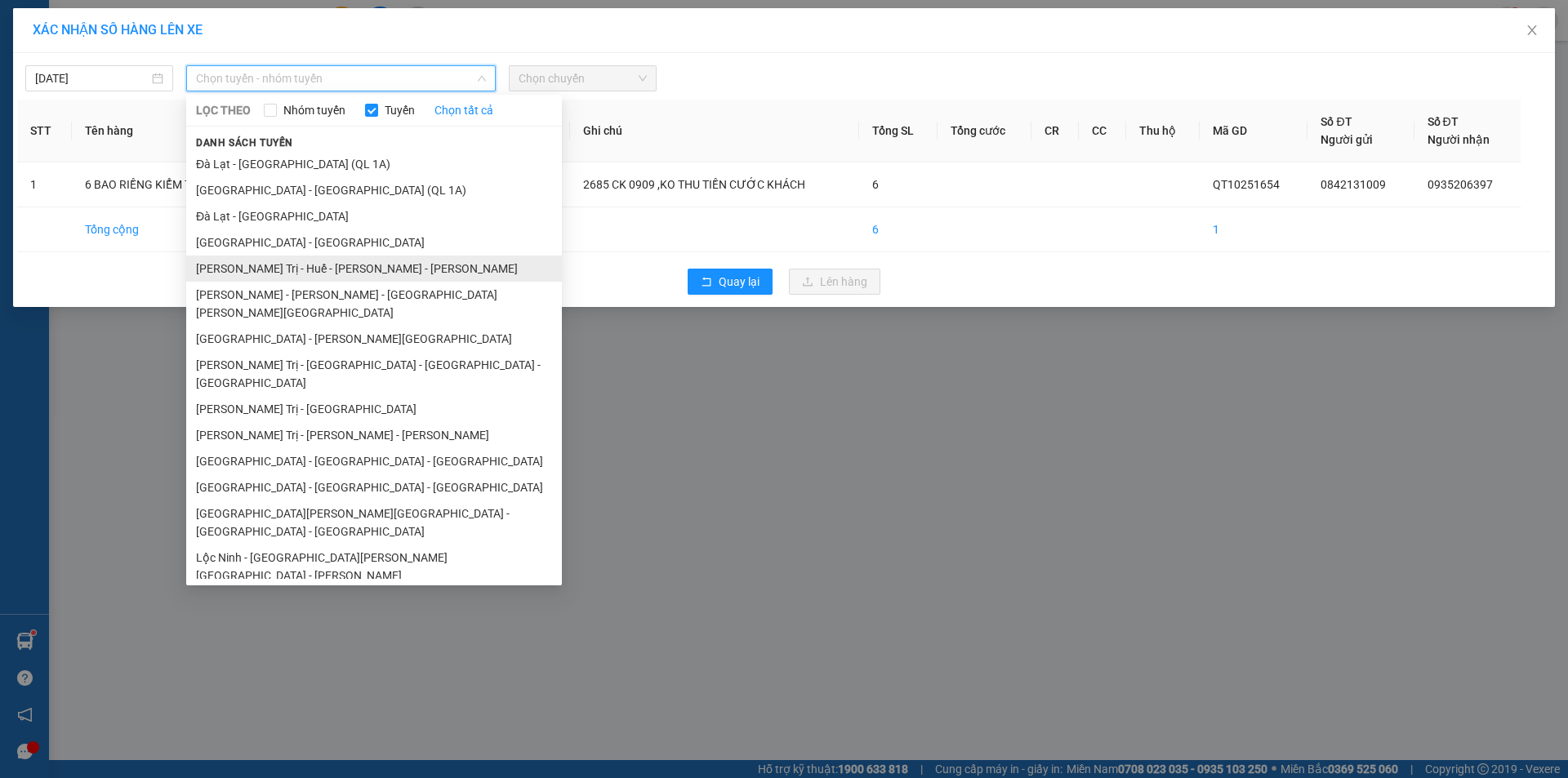
click at [359, 266] on li "Quảng Trị - Huế - Tánh Linh - [GEOGRAPHIC_DATA]" at bounding box center [374, 268] width 376 height 26
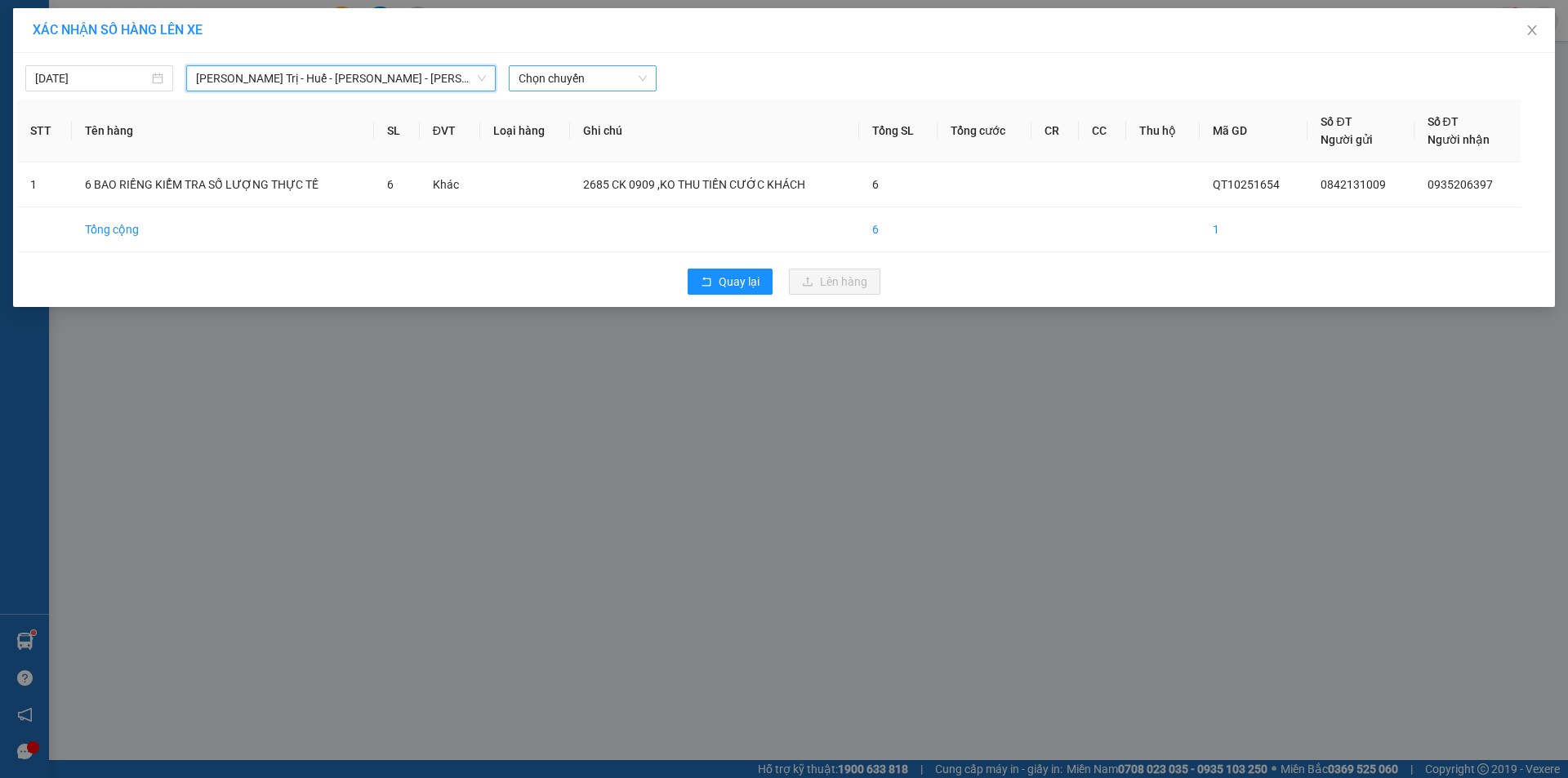
click at [599, 67] on span "Chọn chuyến" at bounding box center [583, 78] width 128 height 24
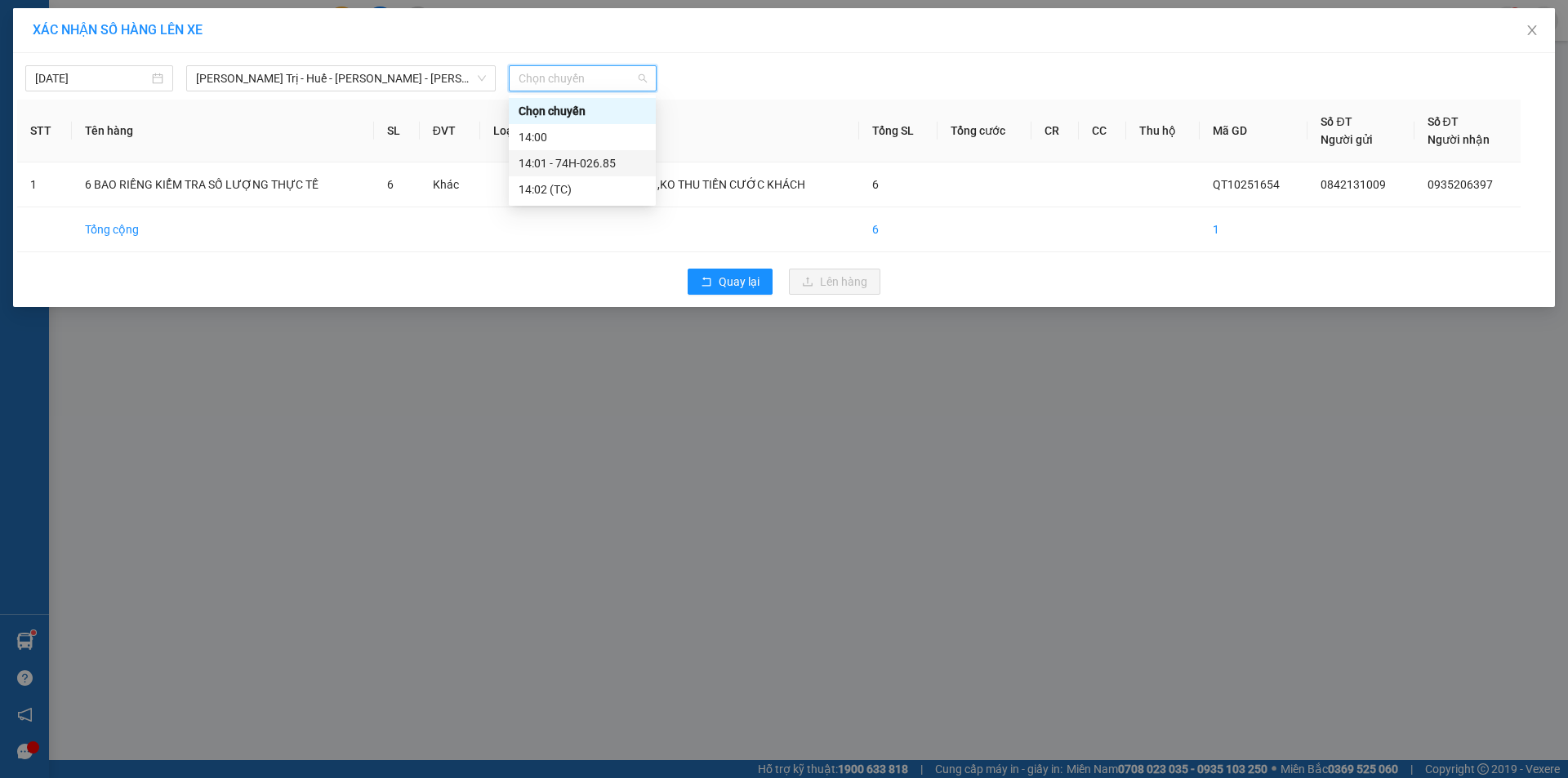
click at [567, 169] on div "14:01 - 74H-026.85" at bounding box center [582, 163] width 127 height 18
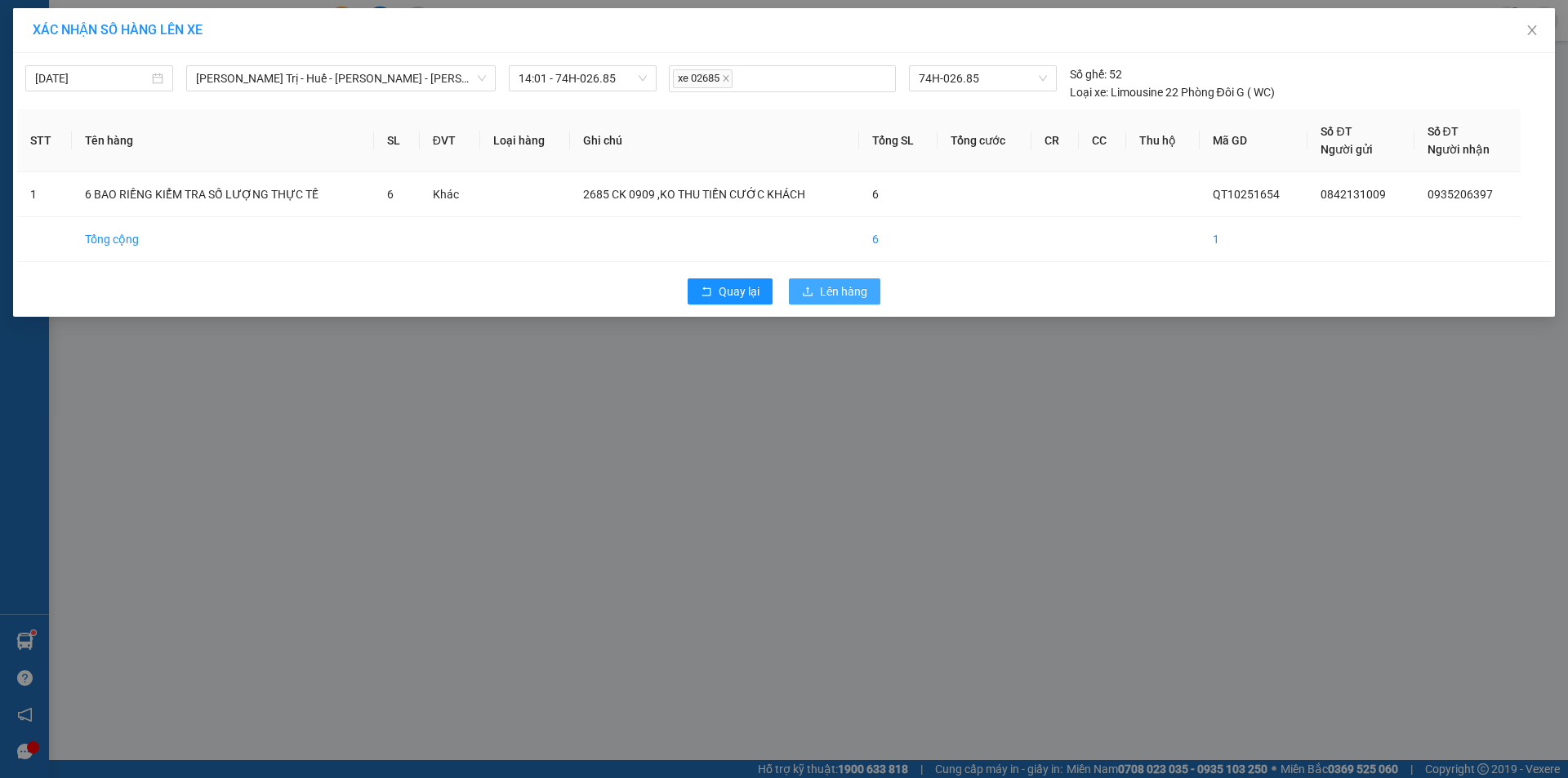
click at [821, 289] on span "Lên hàng" at bounding box center [844, 291] width 47 height 18
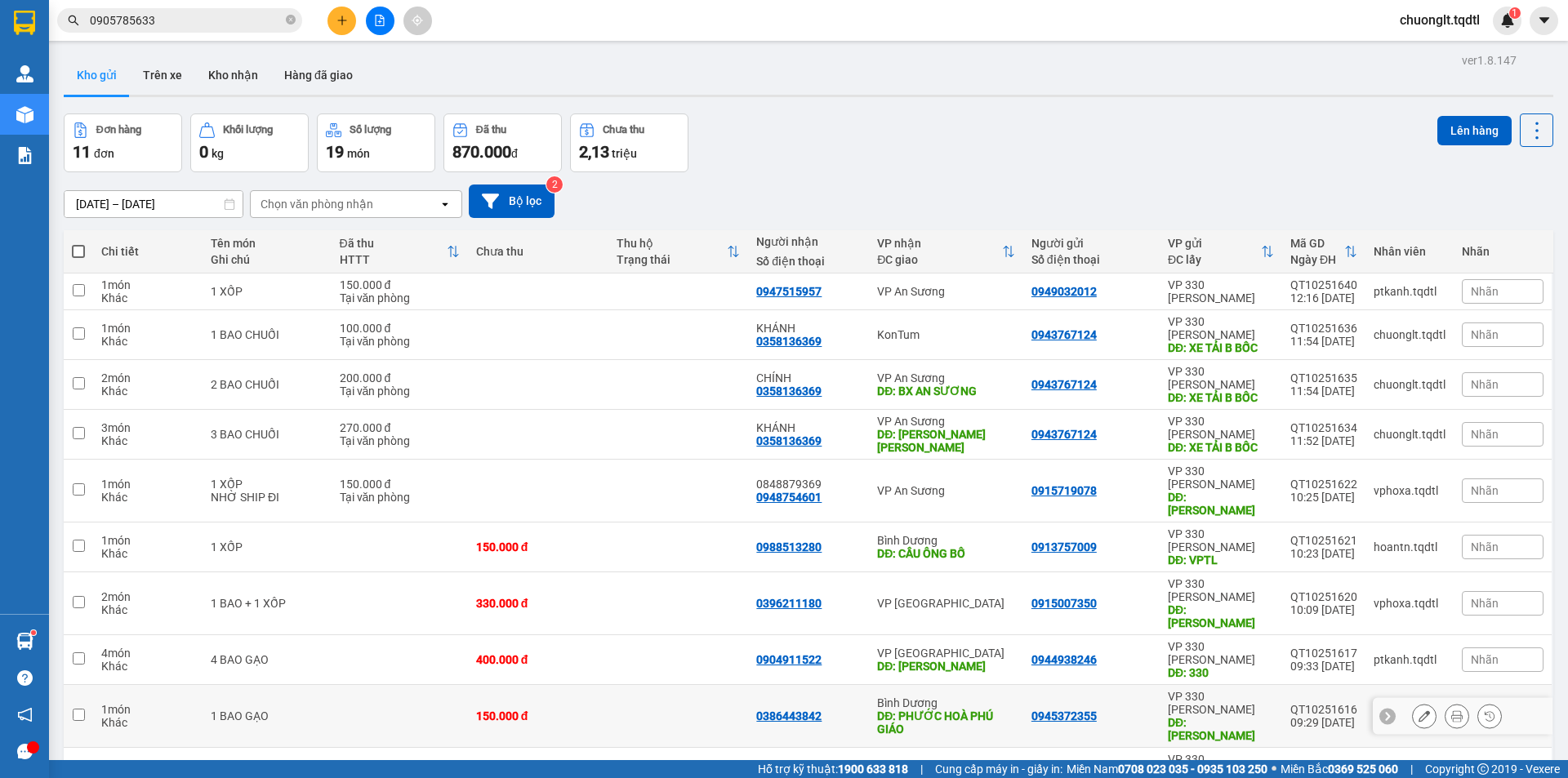
click at [423, 685] on td at bounding box center [400, 716] width 137 height 63
checkbox input "true"
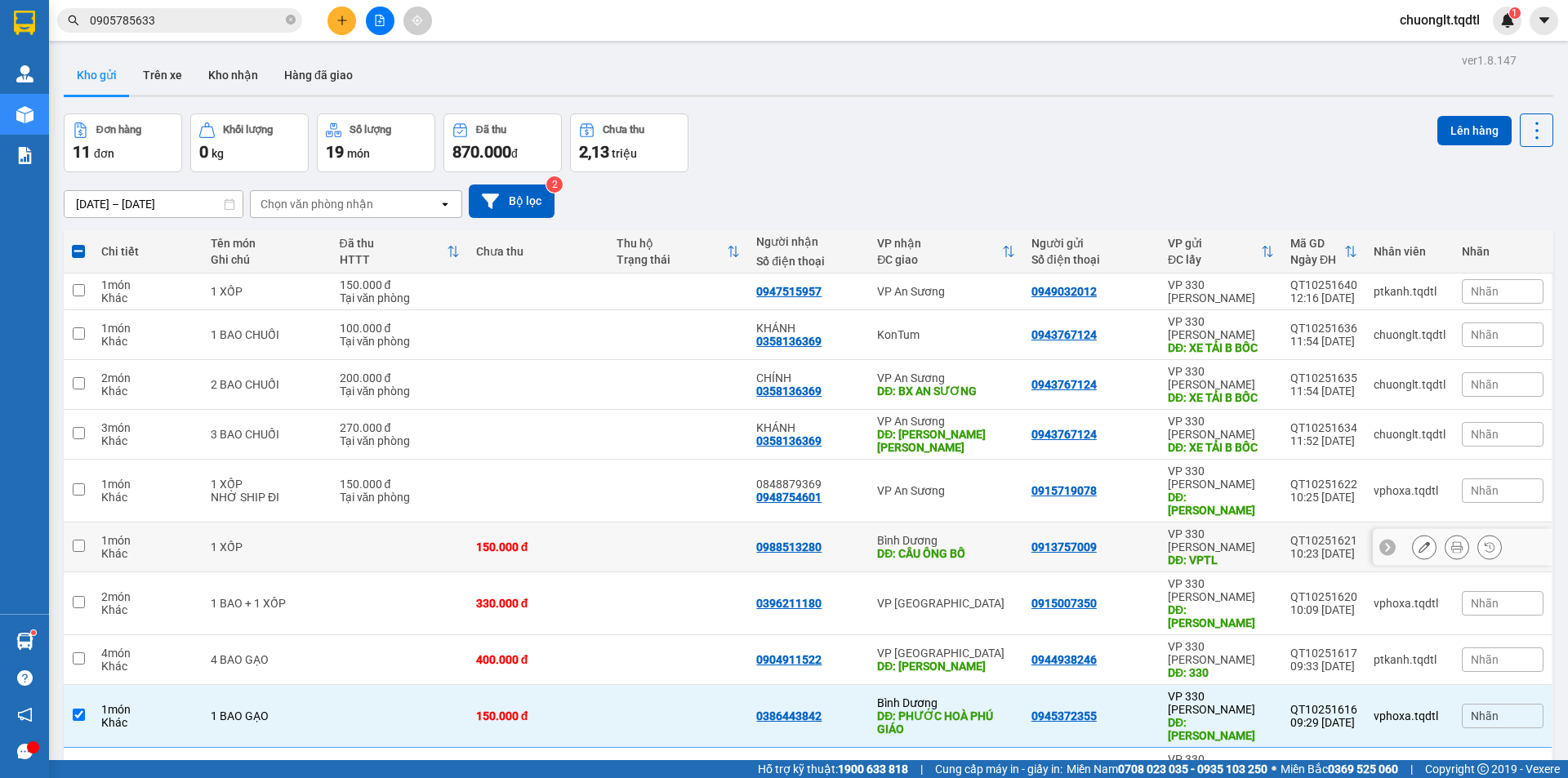
click at [387, 523] on td at bounding box center [400, 547] width 137 height 50
checkbox input "true"
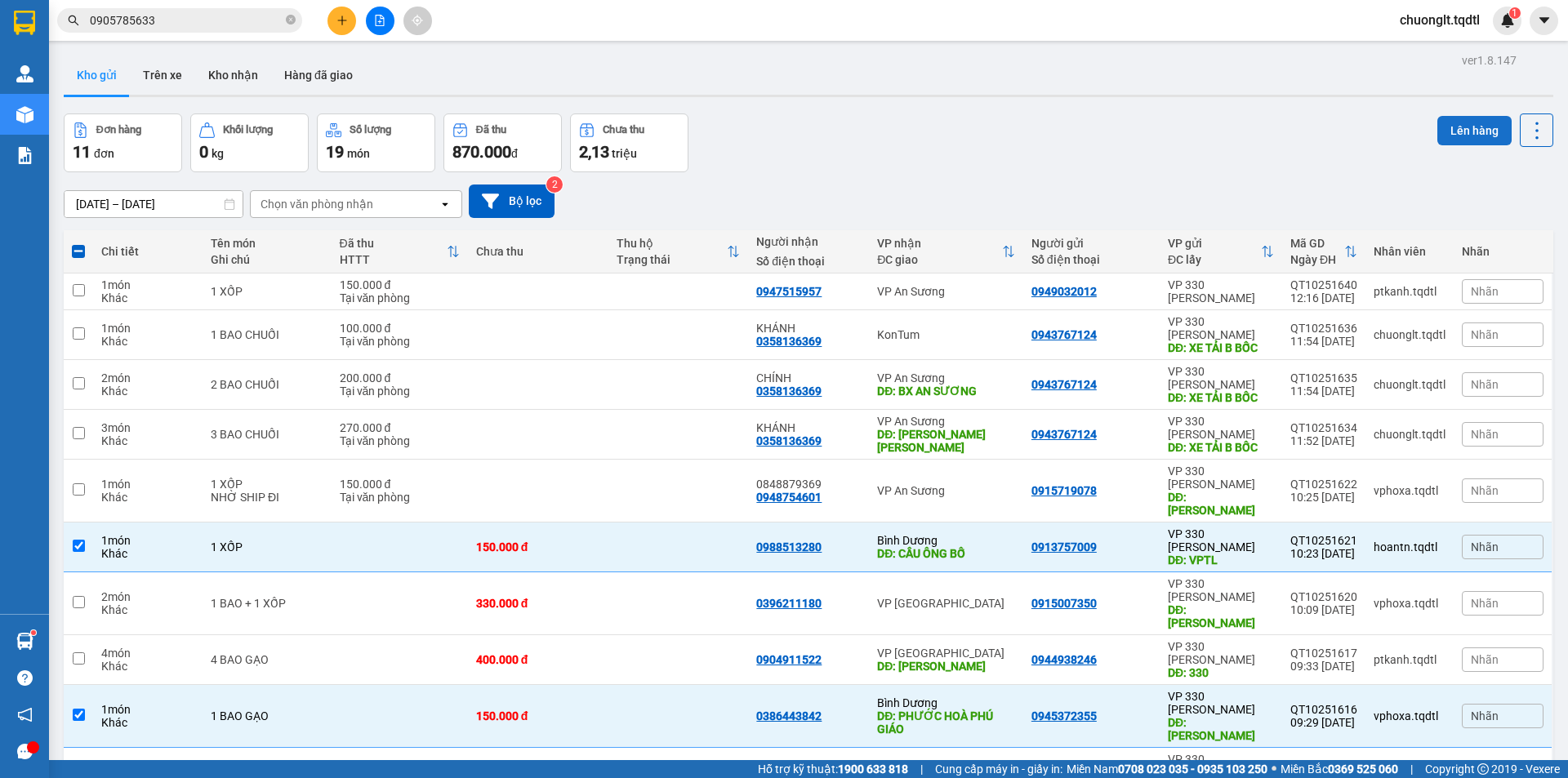
click at [1470, 130] on button "Lên hàng" at bounding box center [1474, 131] width 74 height 30
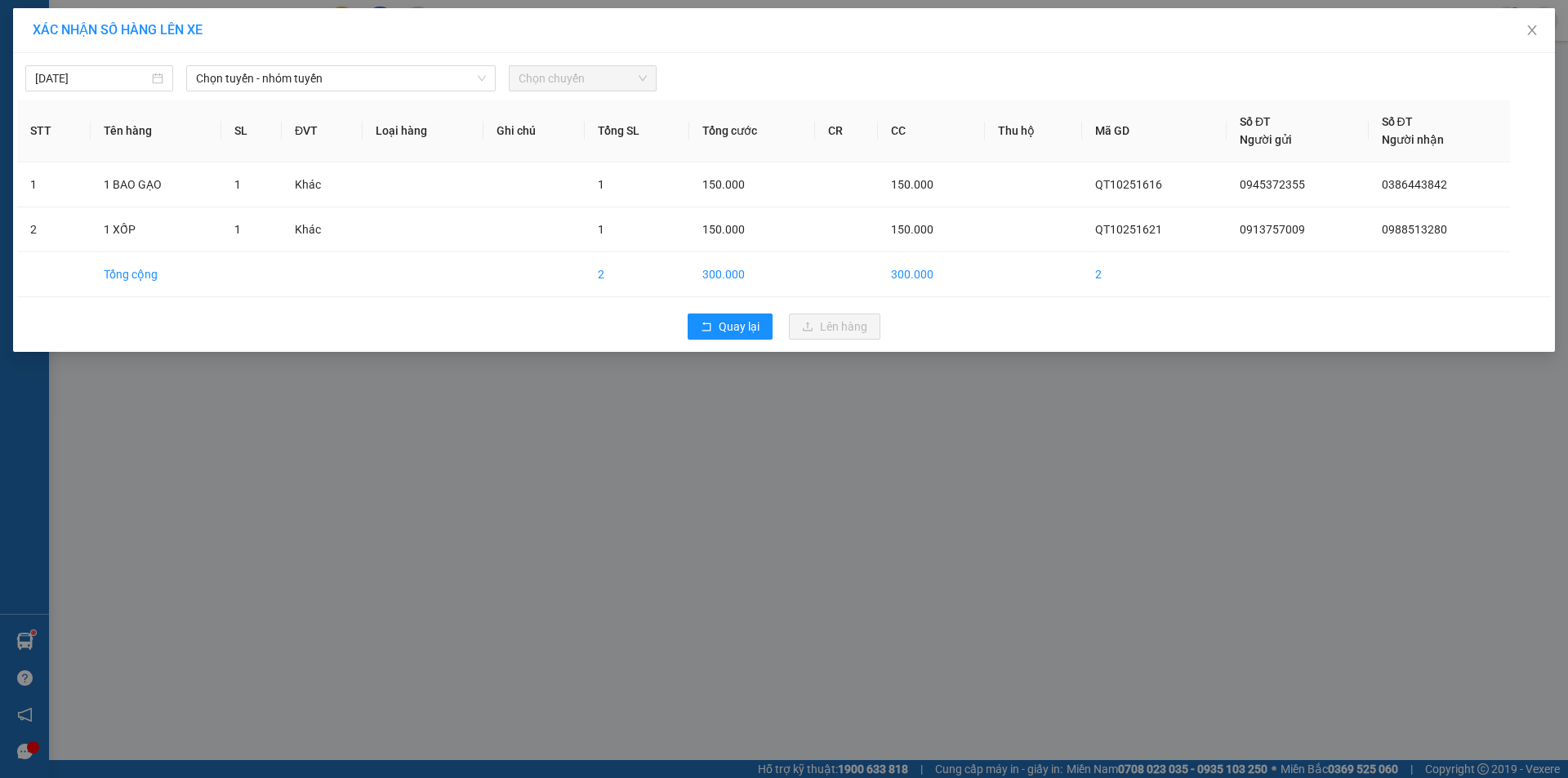
click at [411, 63] on div "[DATE] Chọn tuyến - nhóm tuyến Chọn chuyến" at bounding box center [783, 74] width 1533 height 35
click at [407, 78] on span "Chọn tuyến - nhóm tuyến" at bounding box center [341, 78] width 290 height 24
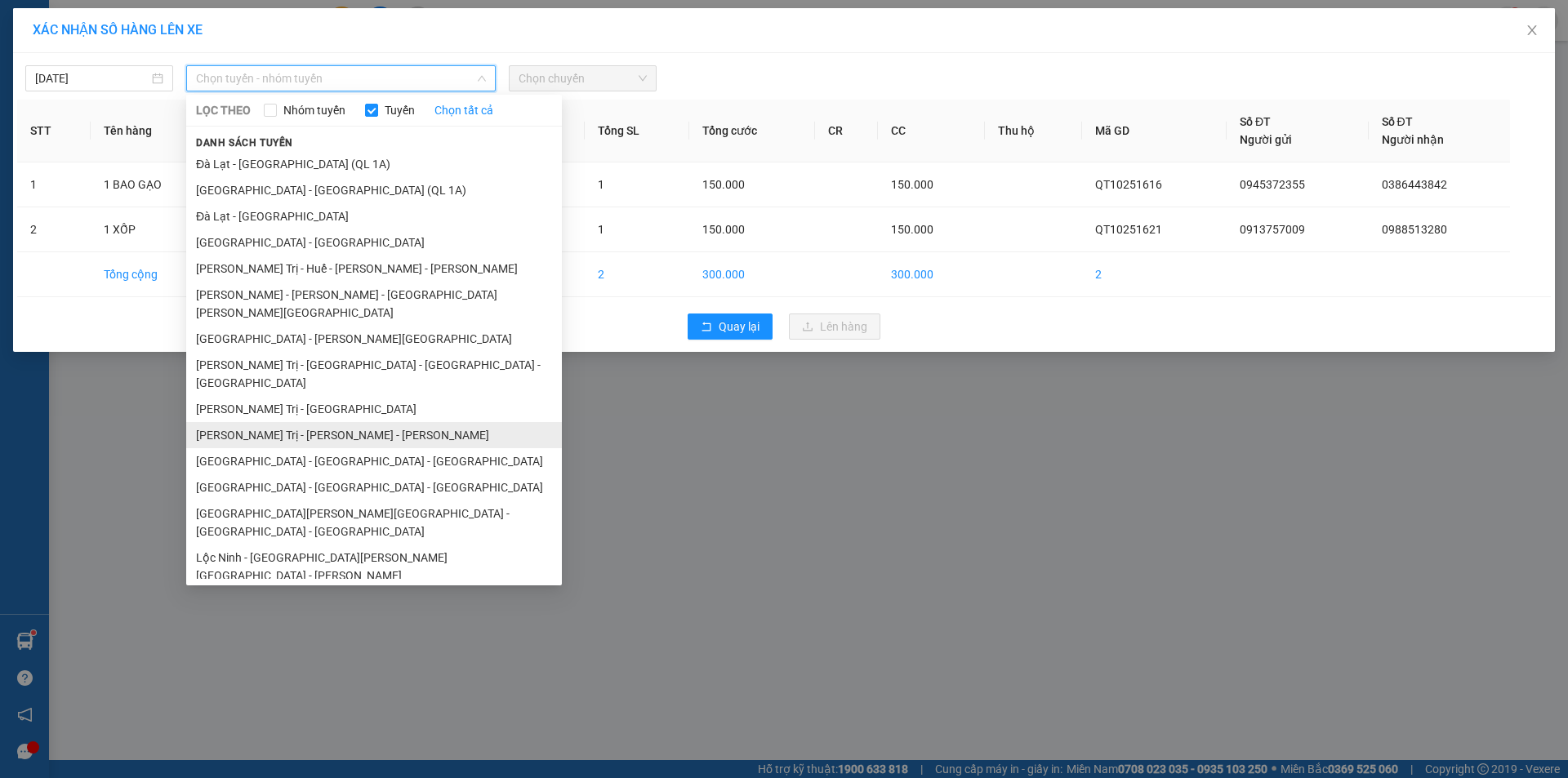
click at [346, 422] on li "Quảng Trị - [GEOGRAPHIC_DATA] - [GEOGRAPHIC_DATA]" at bounding box center [374, 435] width 376 height 26
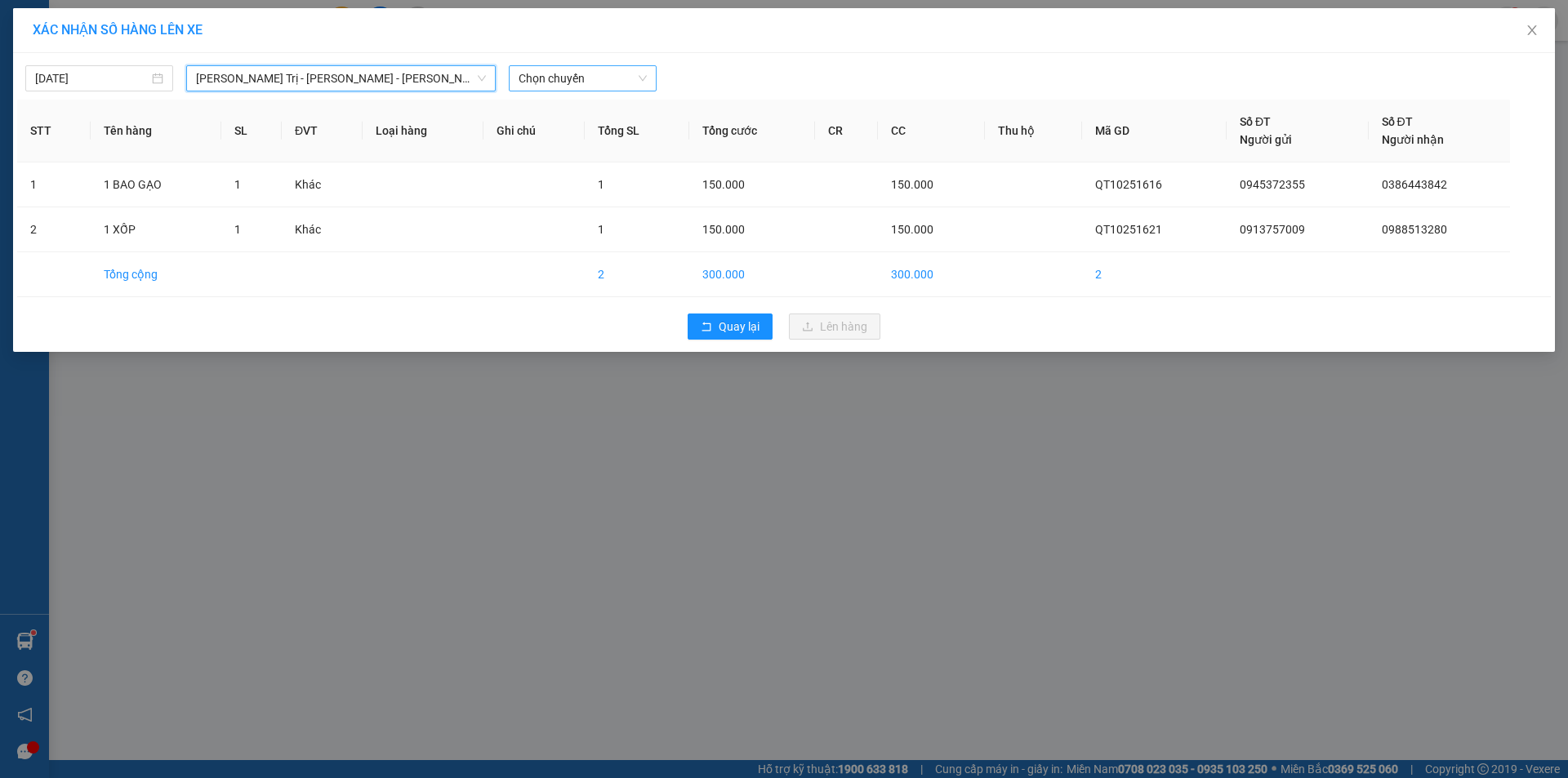
click at [588, 81] on span "Chọn chuyến" at bounding box center [583, 78] width 128 height 24
click at [592, 142] on div "14:00 - 43H-160.73" at bounding box center [582, 137] width 127 height 18
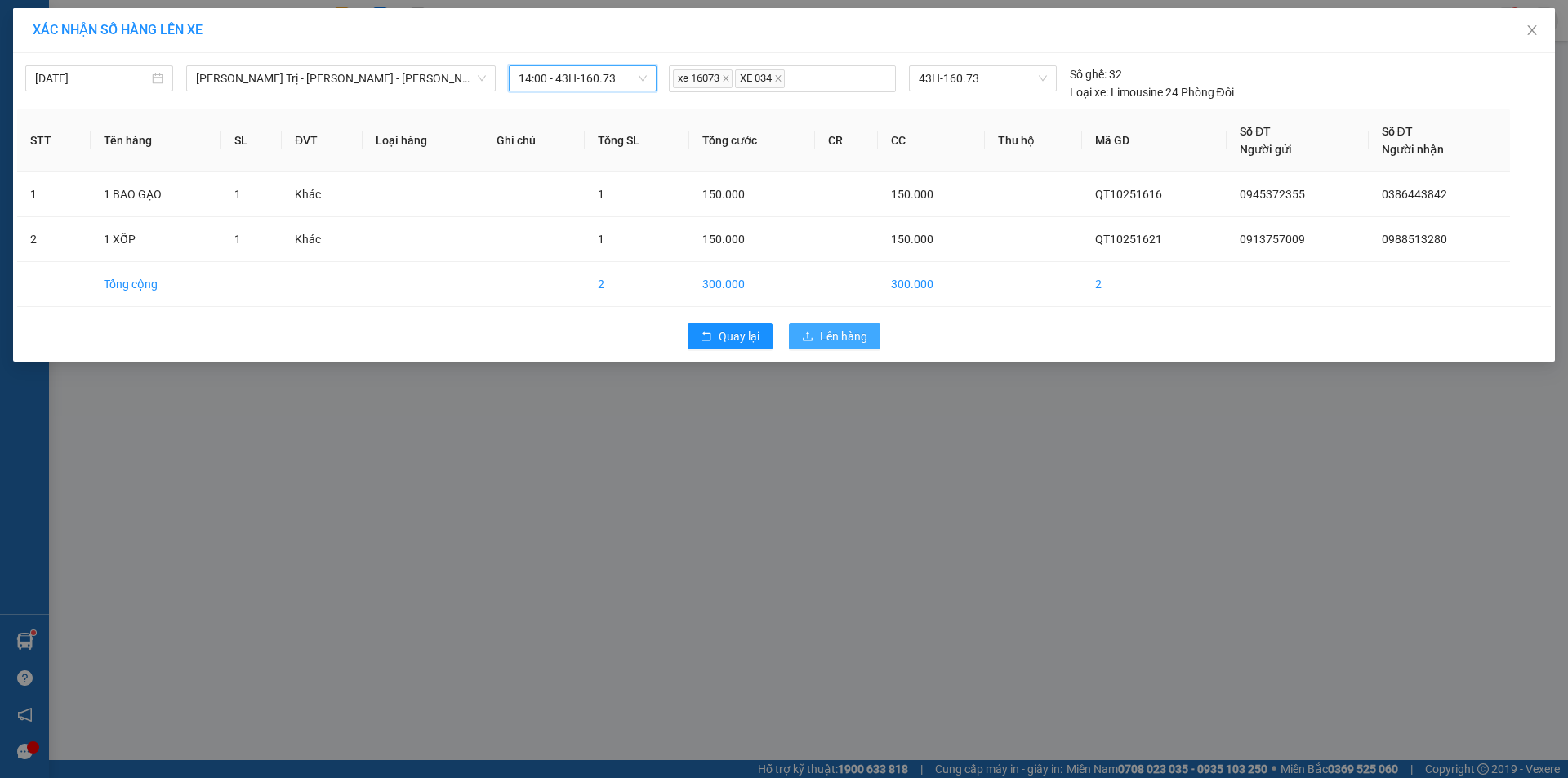
click at [832, 338] on span "Lên hàng" at bounding box center [844, 335] width 47 height 18
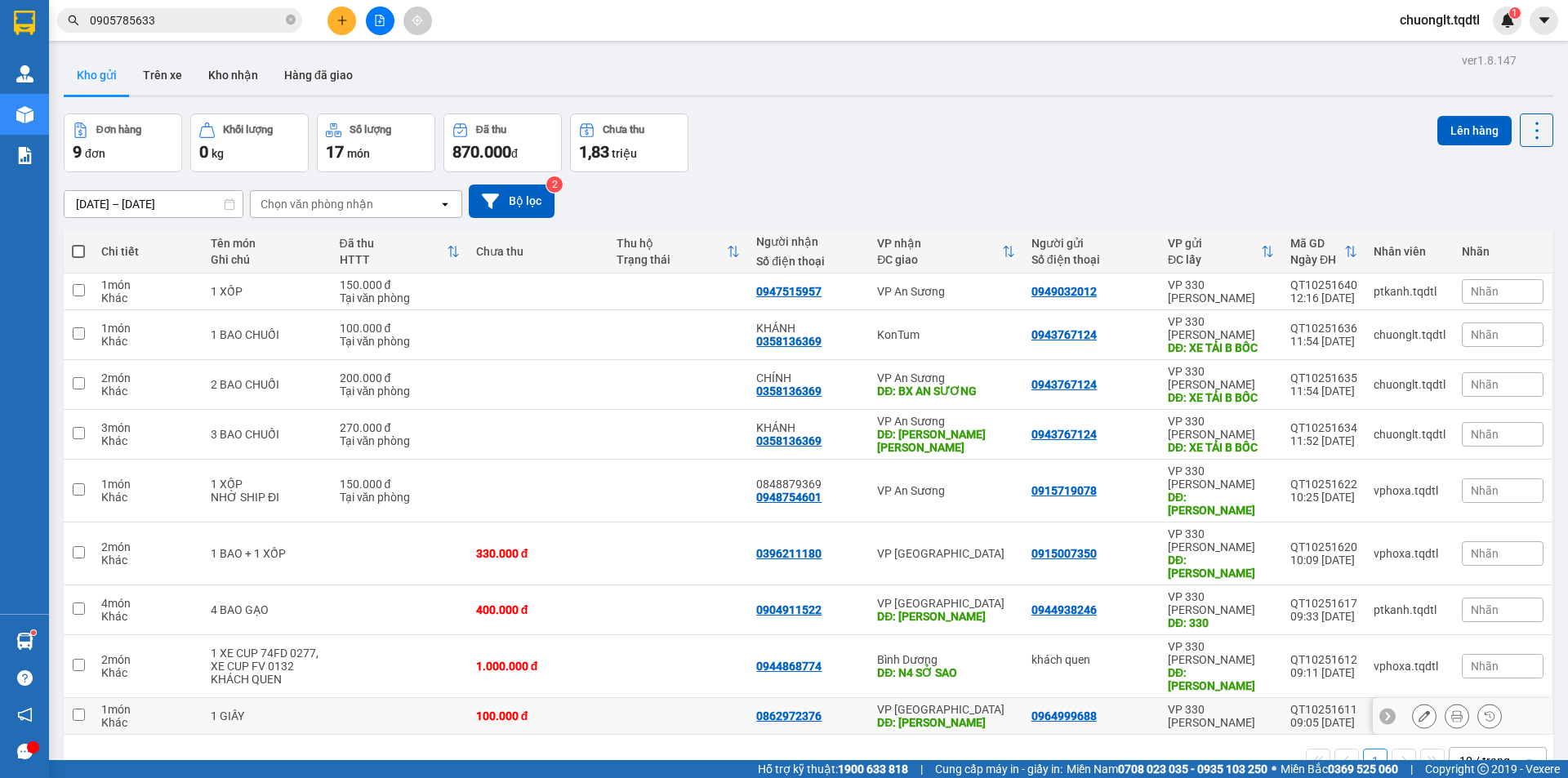
click at [614, 698] on td at bounding box center [679, 716] width 141 height 37
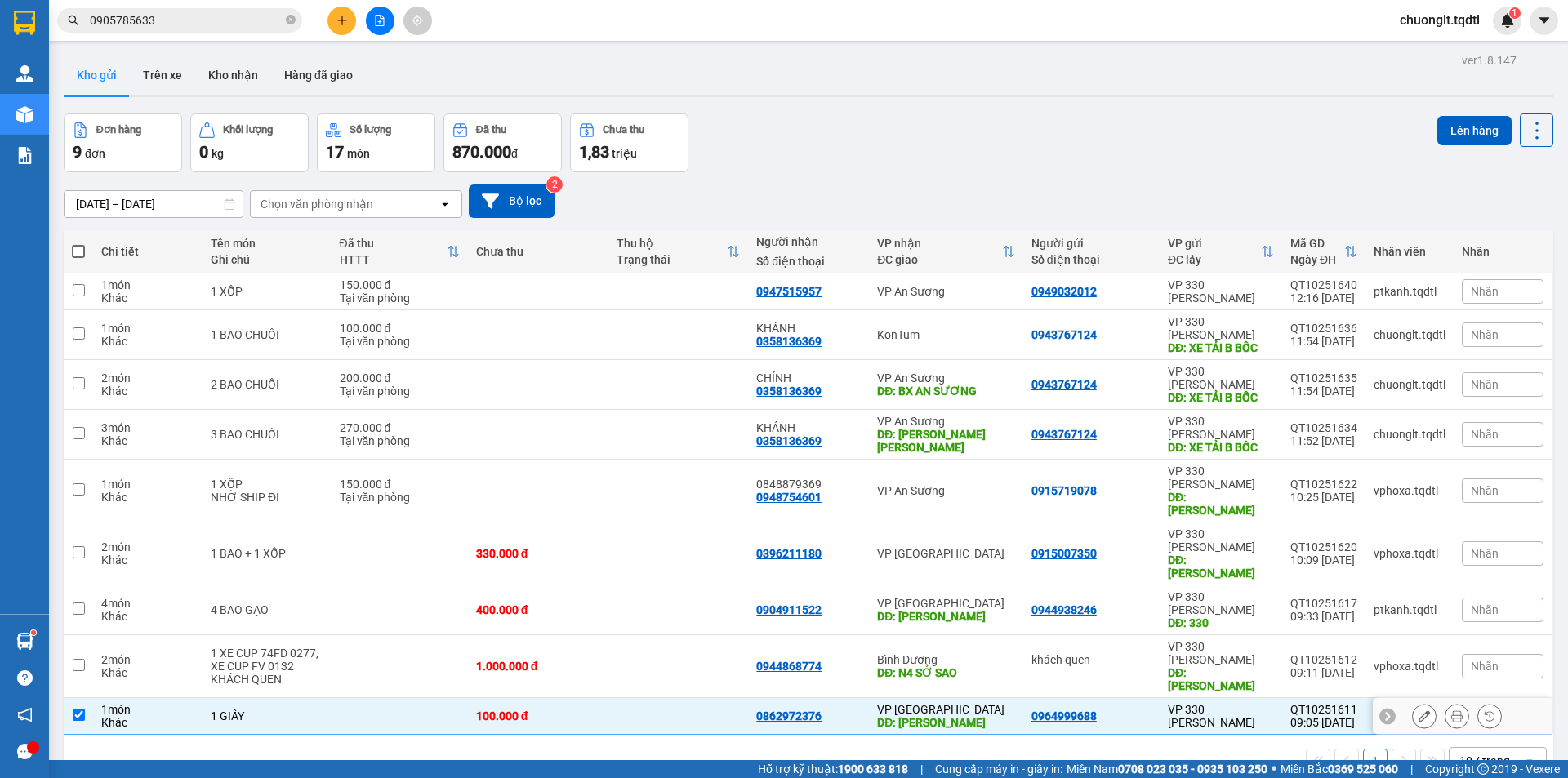
checkbox input "true"
click at [609, 586] on td at bounding box center [679, 610] width 141 height 50
checkbox input "true"
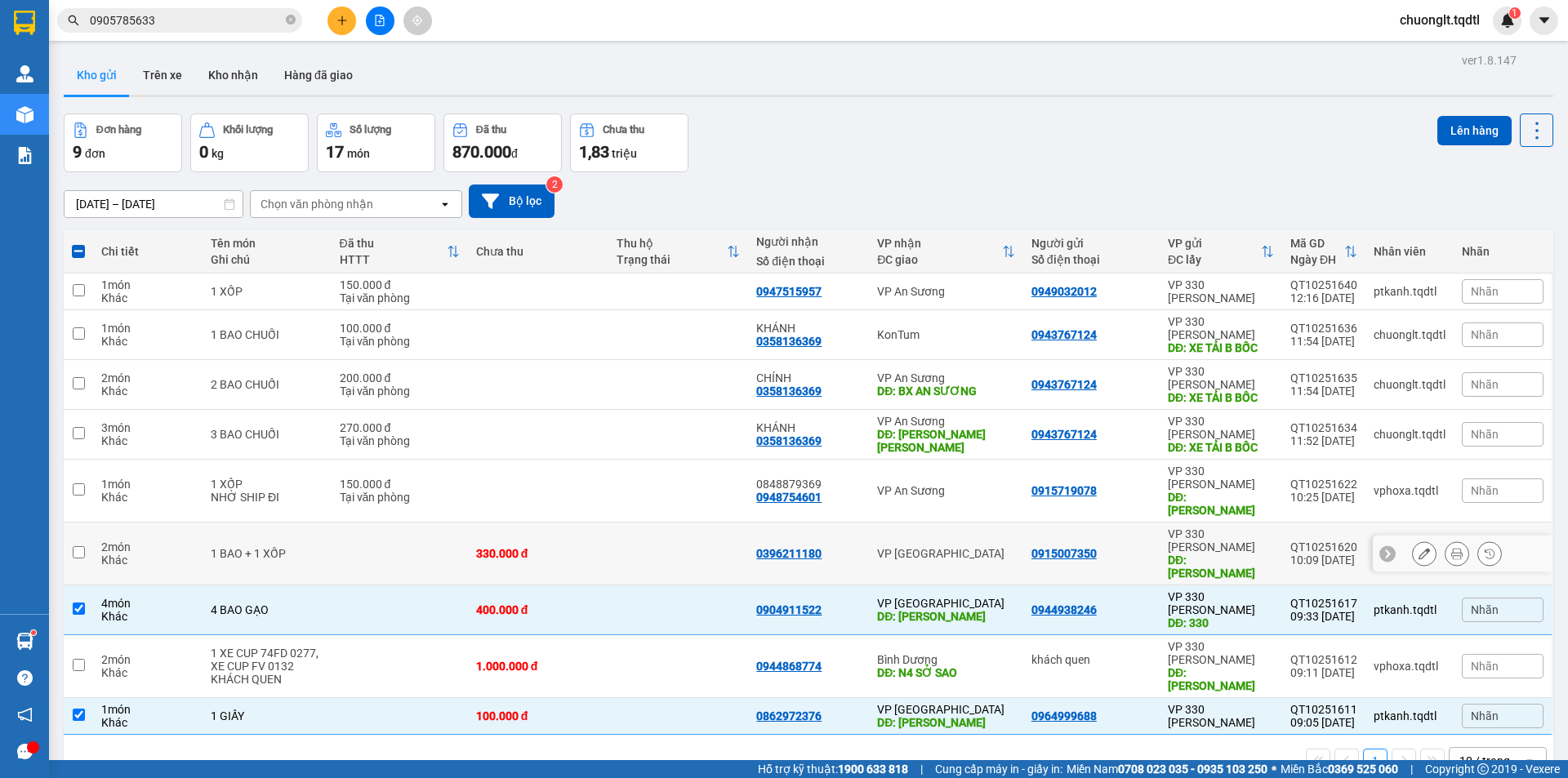
click at [596, 547] on div "330.000 đ" at bounding box center [538, 553] width 124 height 13
checkbox input "true"
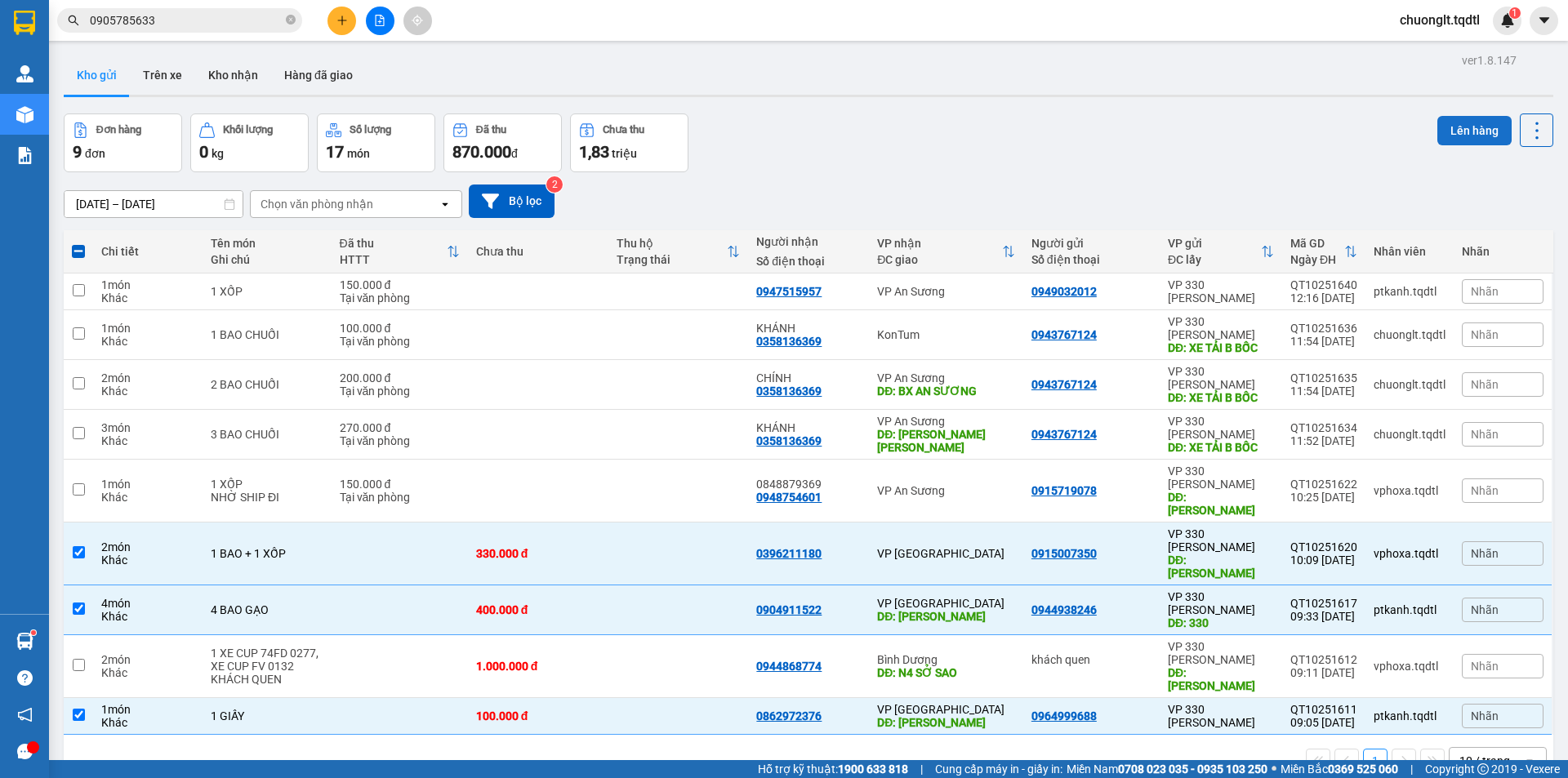
click at [1445, 125] on button "Lên hàng" at bounding box center [1474, 131] width 74 height 30
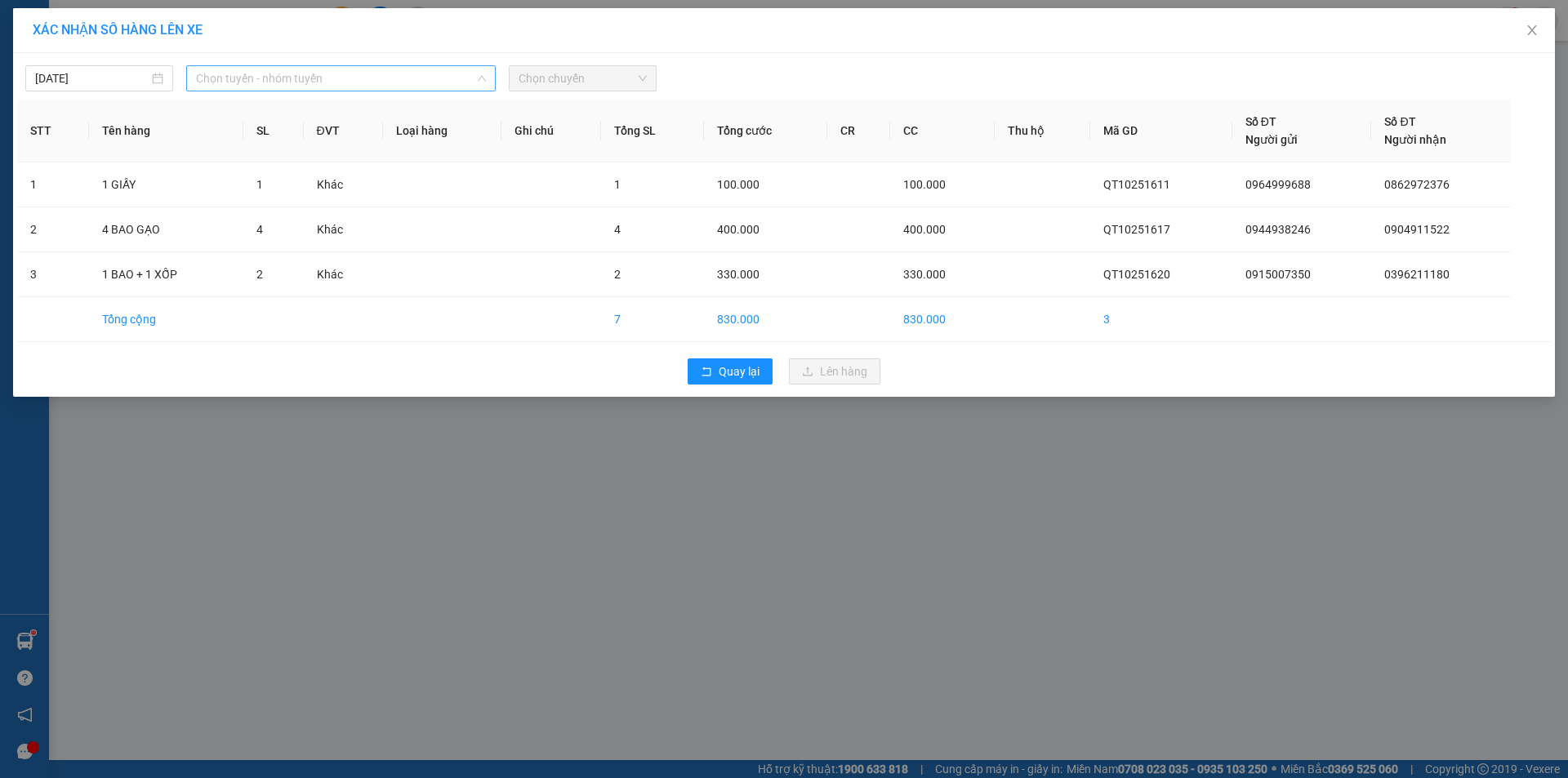
click at [418, 71] on span "Chọn tuyến - nhóm tuyến" at bounding box center [341, 78] width 290 height 24
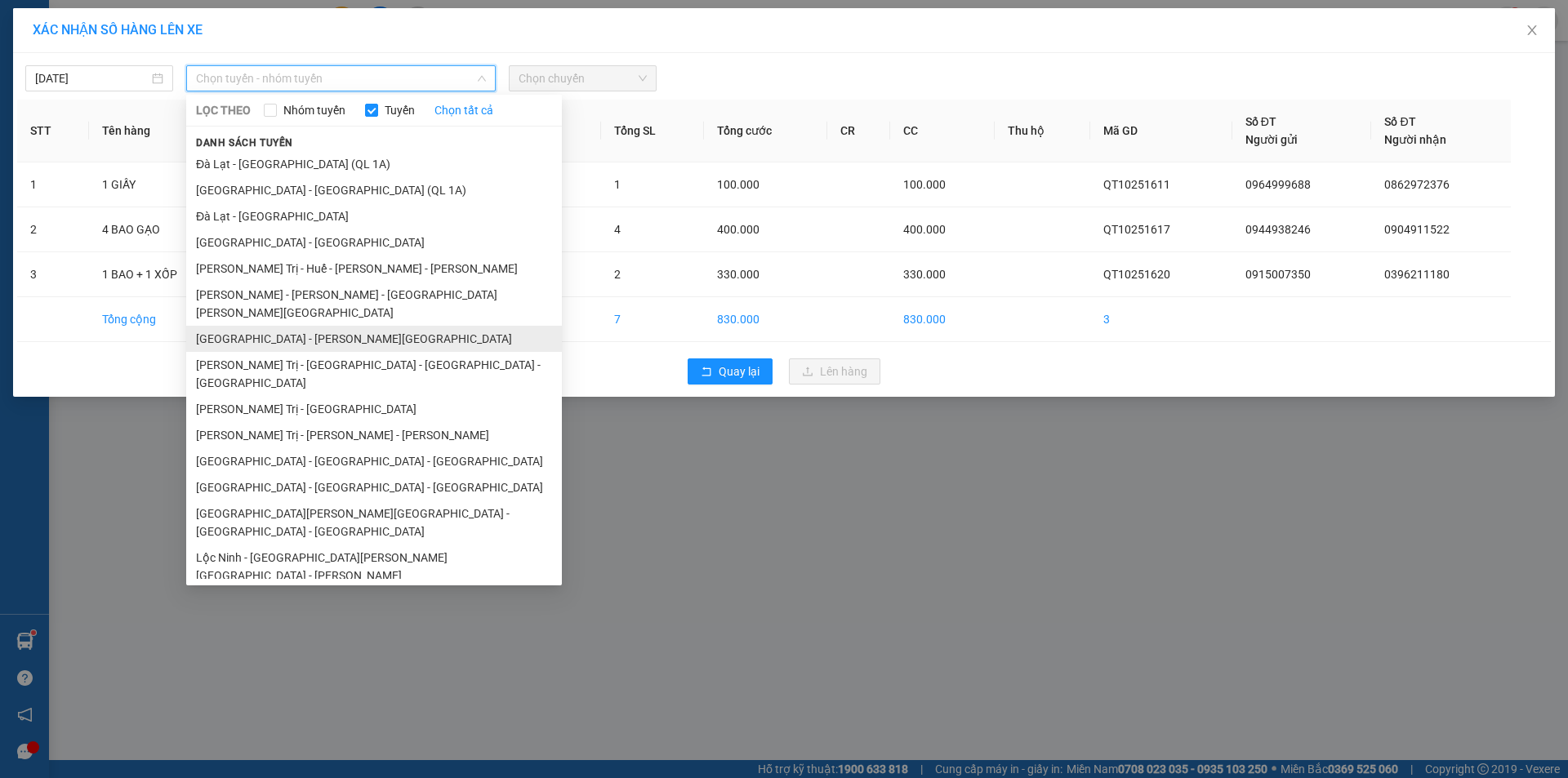
scroll to position [94, 0]
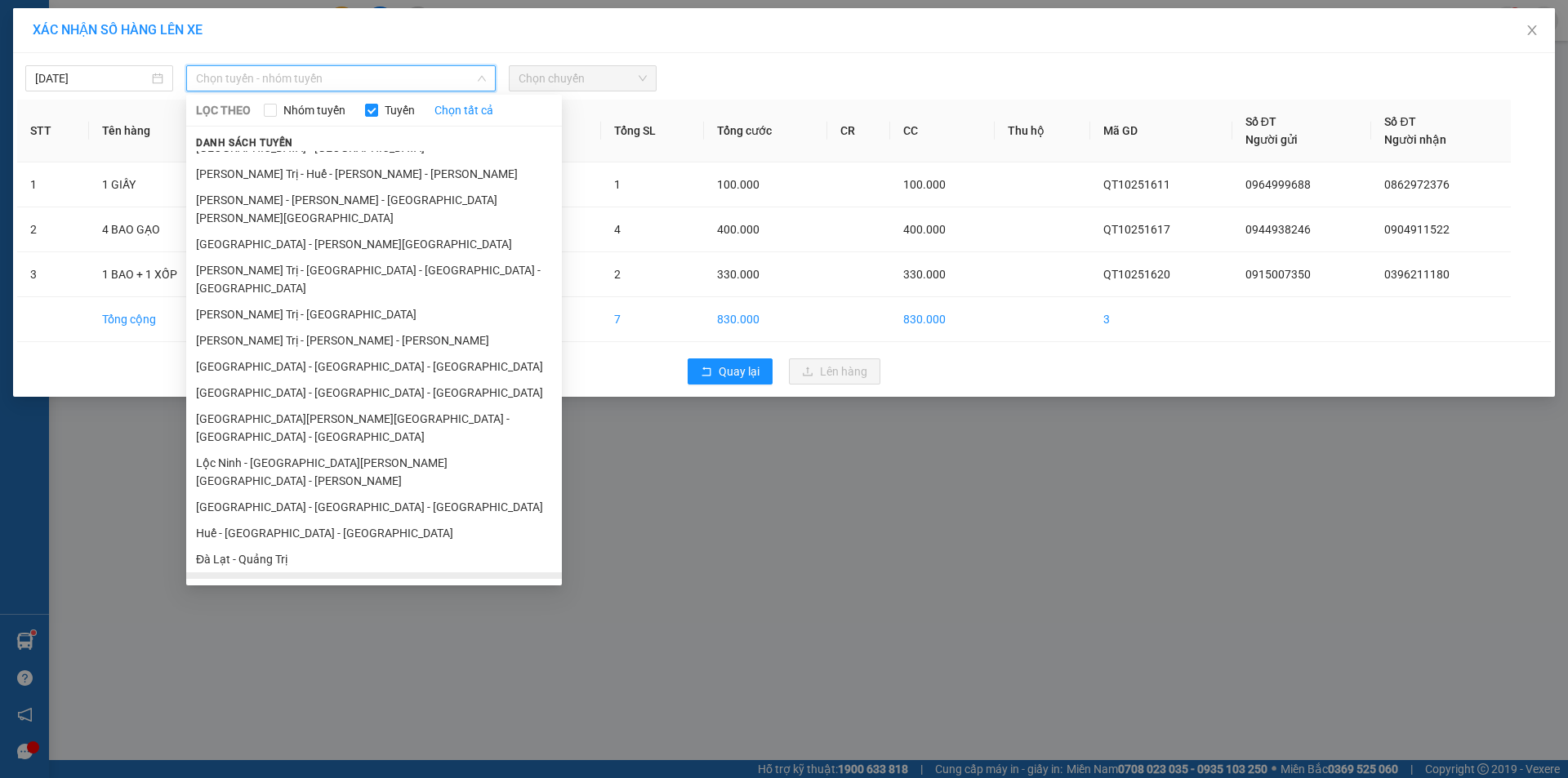
click at [288, 572] on li "Quảng Trị - [GEOGRAPHIC_DATA]" at bounding box center [374, 585] width 376 height 26
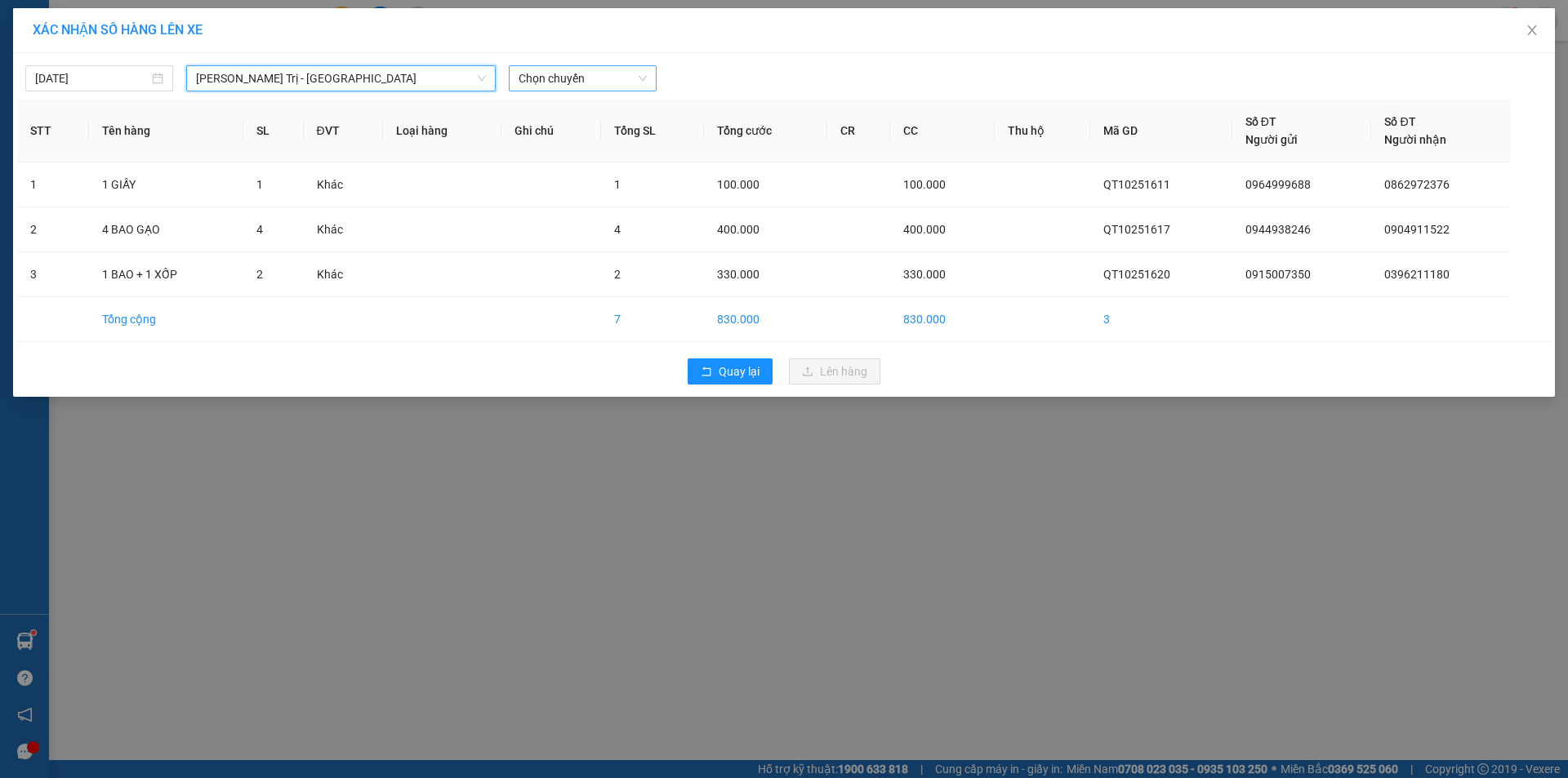
click at [585, 78] on span "Chọn chuyến" at bounding box center [583, 78] width 128 height 24
click at [590, 137] on div "14:00 - 74H-025.64" at bounding box center [582, 137] width 127 height 18
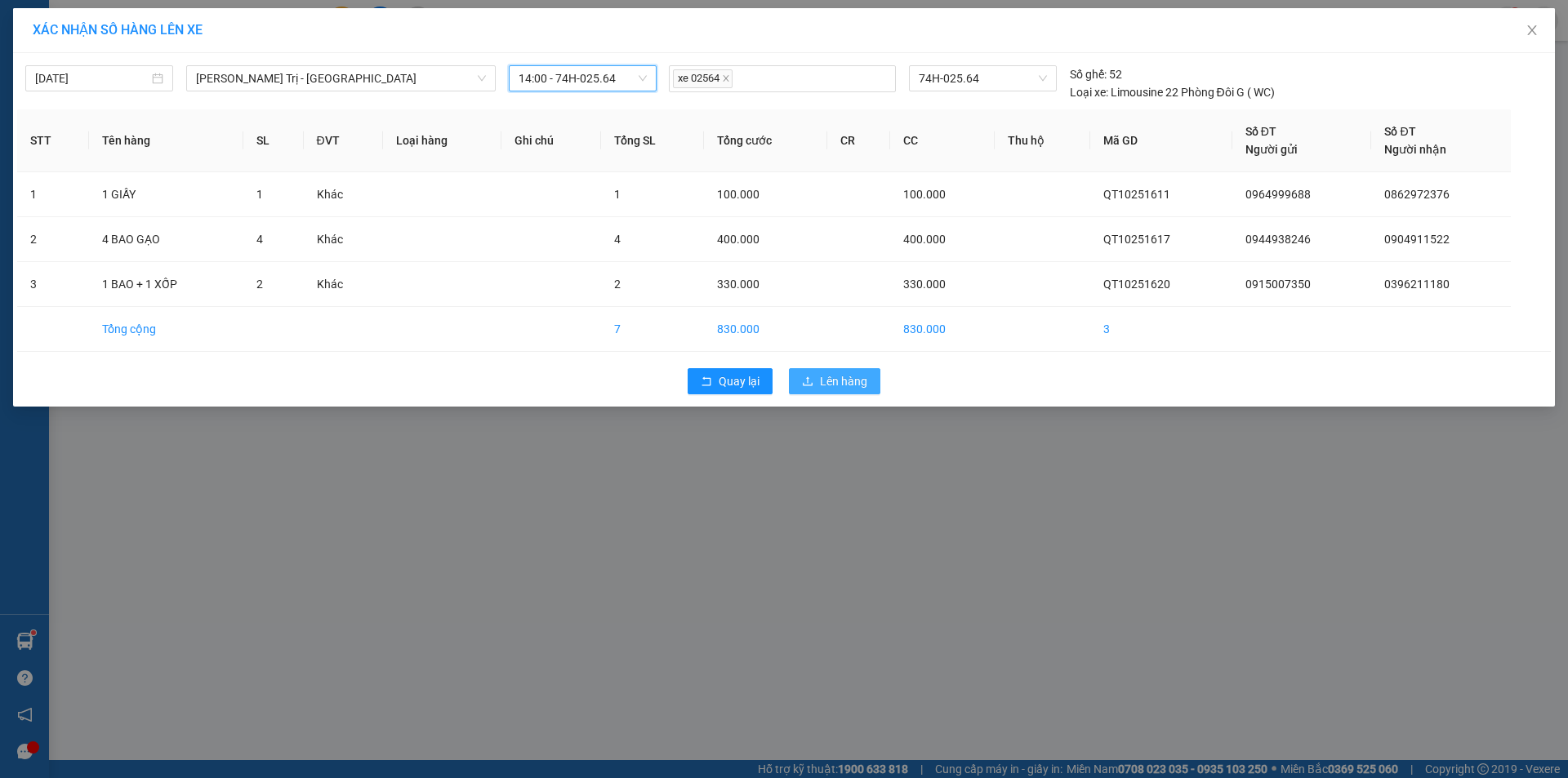
click at [835, 390] on button "Lên hàng" at bounding box center [835, 381] width 91 height 26
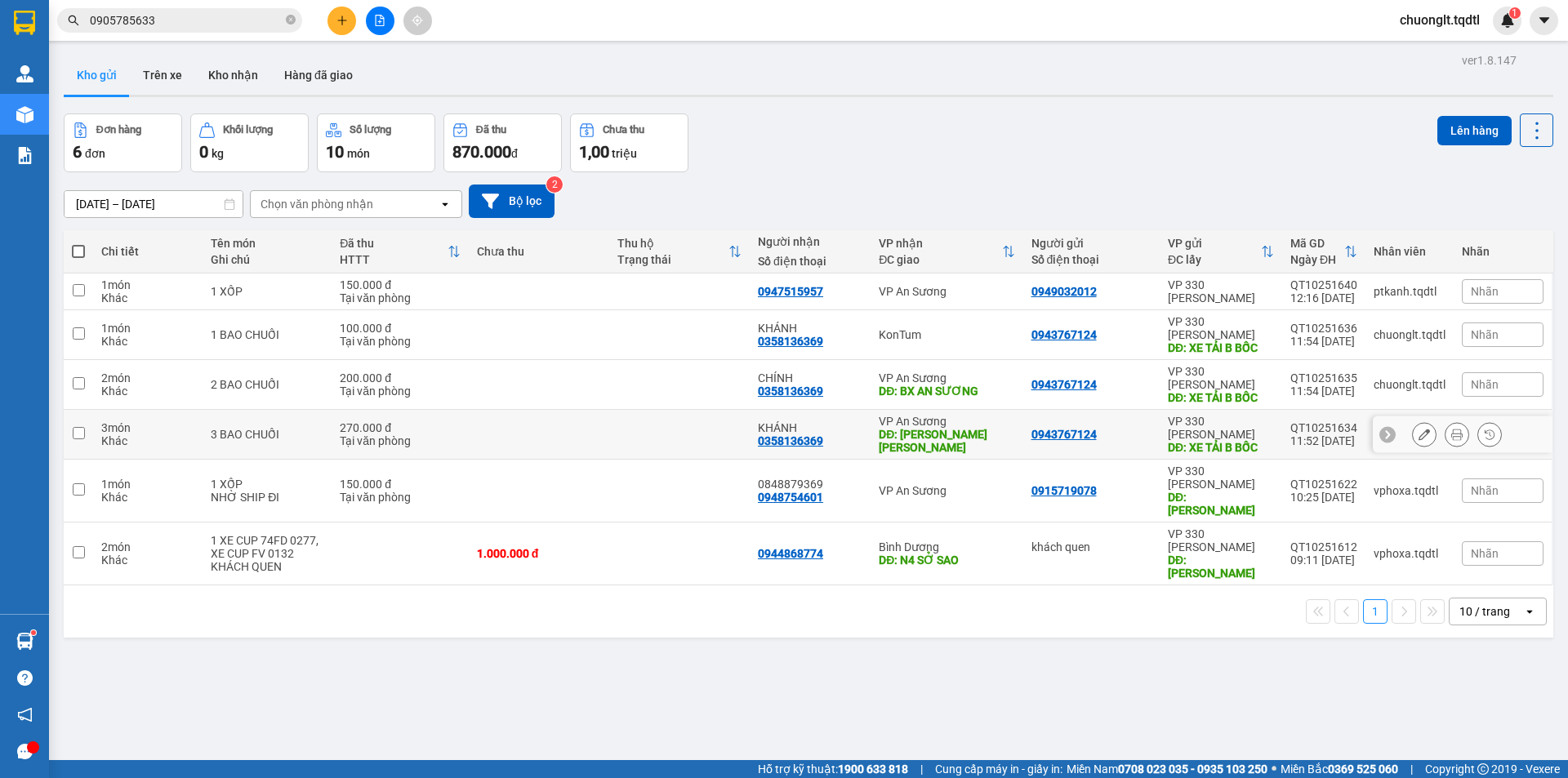
click at [517, 410] on td at bounding box center [539, 434] width 141 height 50
checkbox input "true"
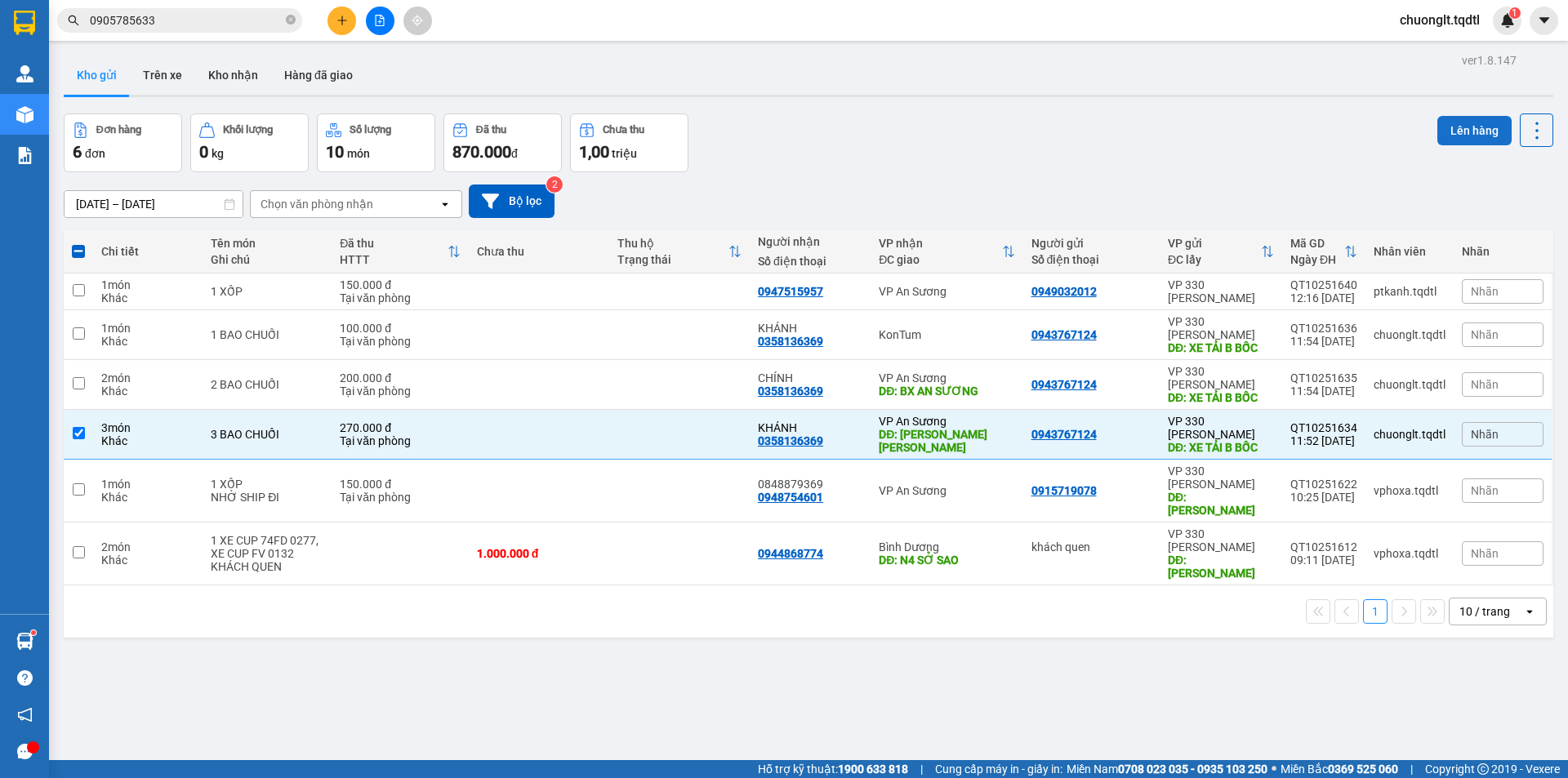
click at [1476, 130] on button "Lên hàng" at bounding box center [1474, 131] width 74 height 30
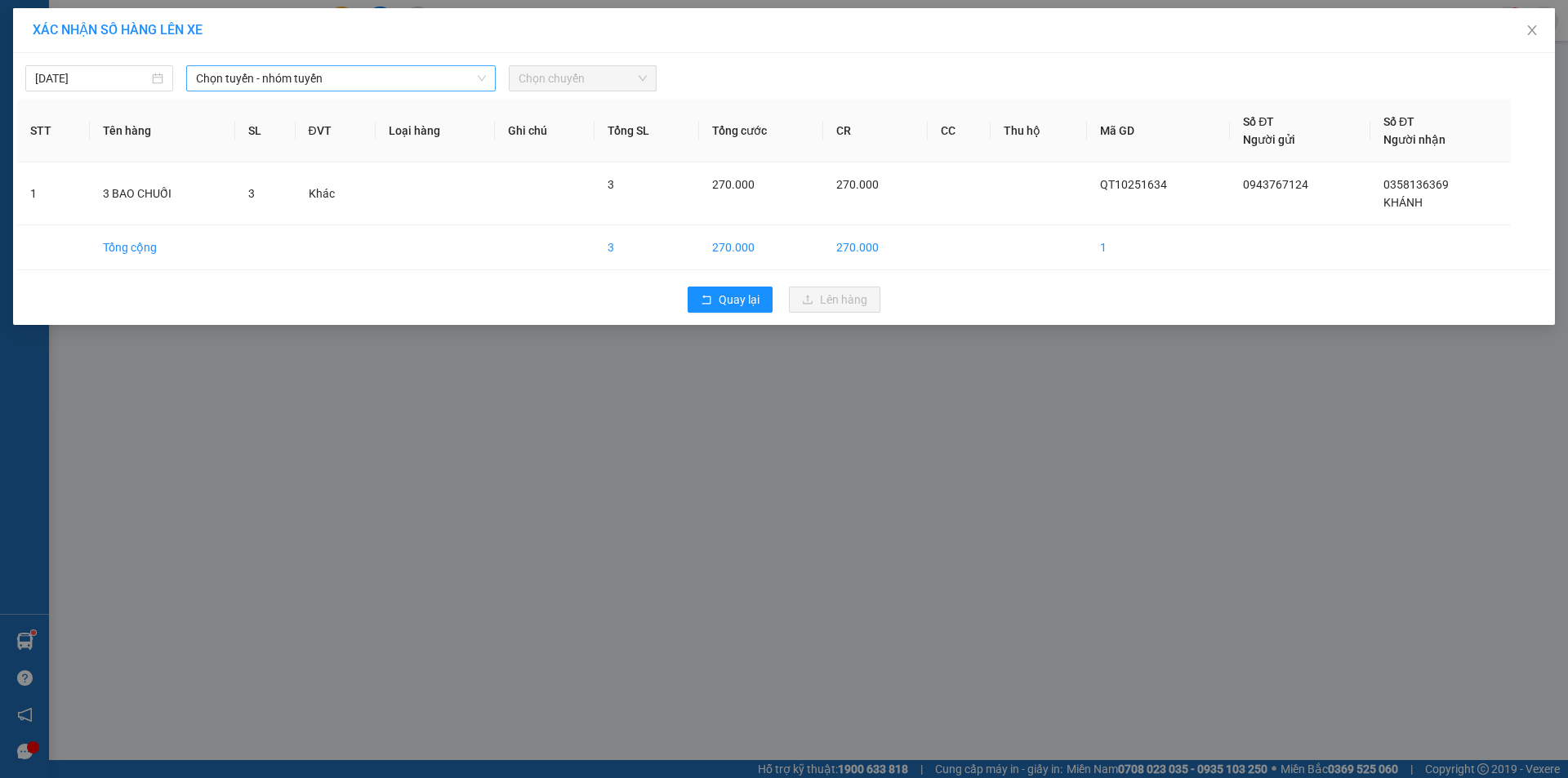
click at [405, 76] on span "Chọn tuyến - nhóm tuyến" at bounding box center [341, 78] width 290 height 24
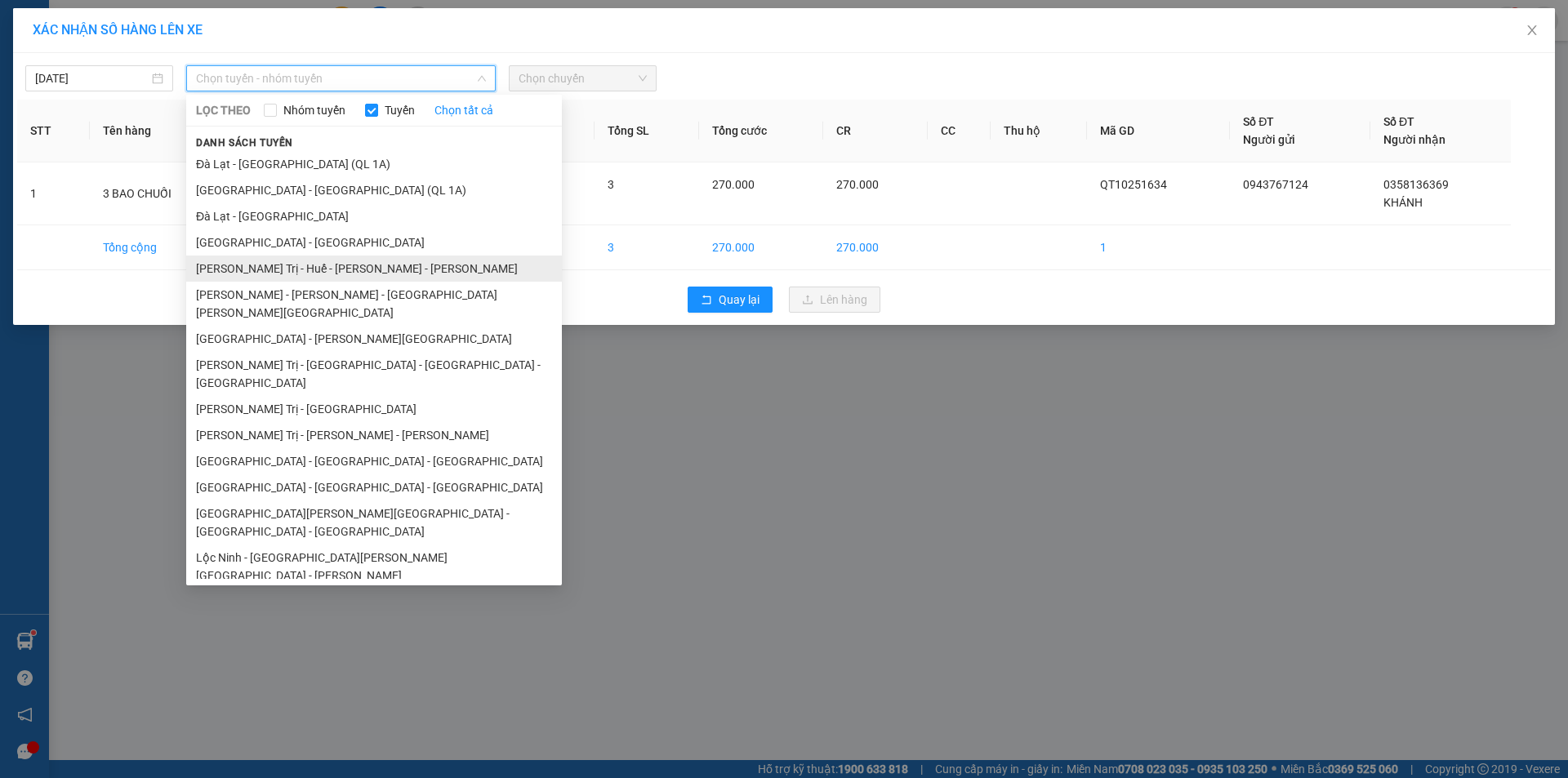
click at [336, 266] on li "Quảng Trị - Huế - Tánh Linh - [GEOGRAPHIC_DATA]" at bounding box center [374, 268] width 376 height 26
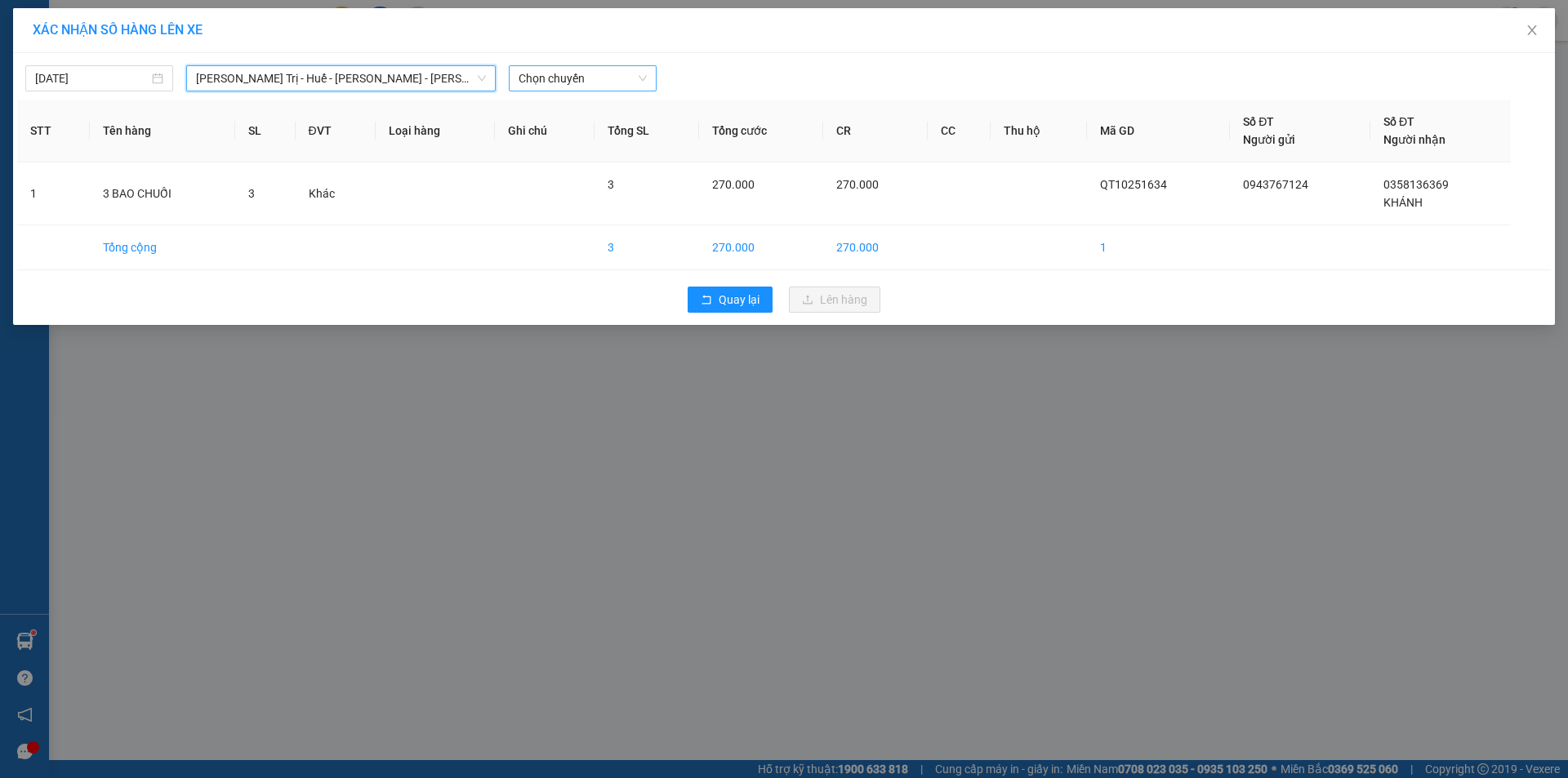
click at [609, 76] on span "Chọn chuyến" at bounding box center [583, 78] width 128 height 24
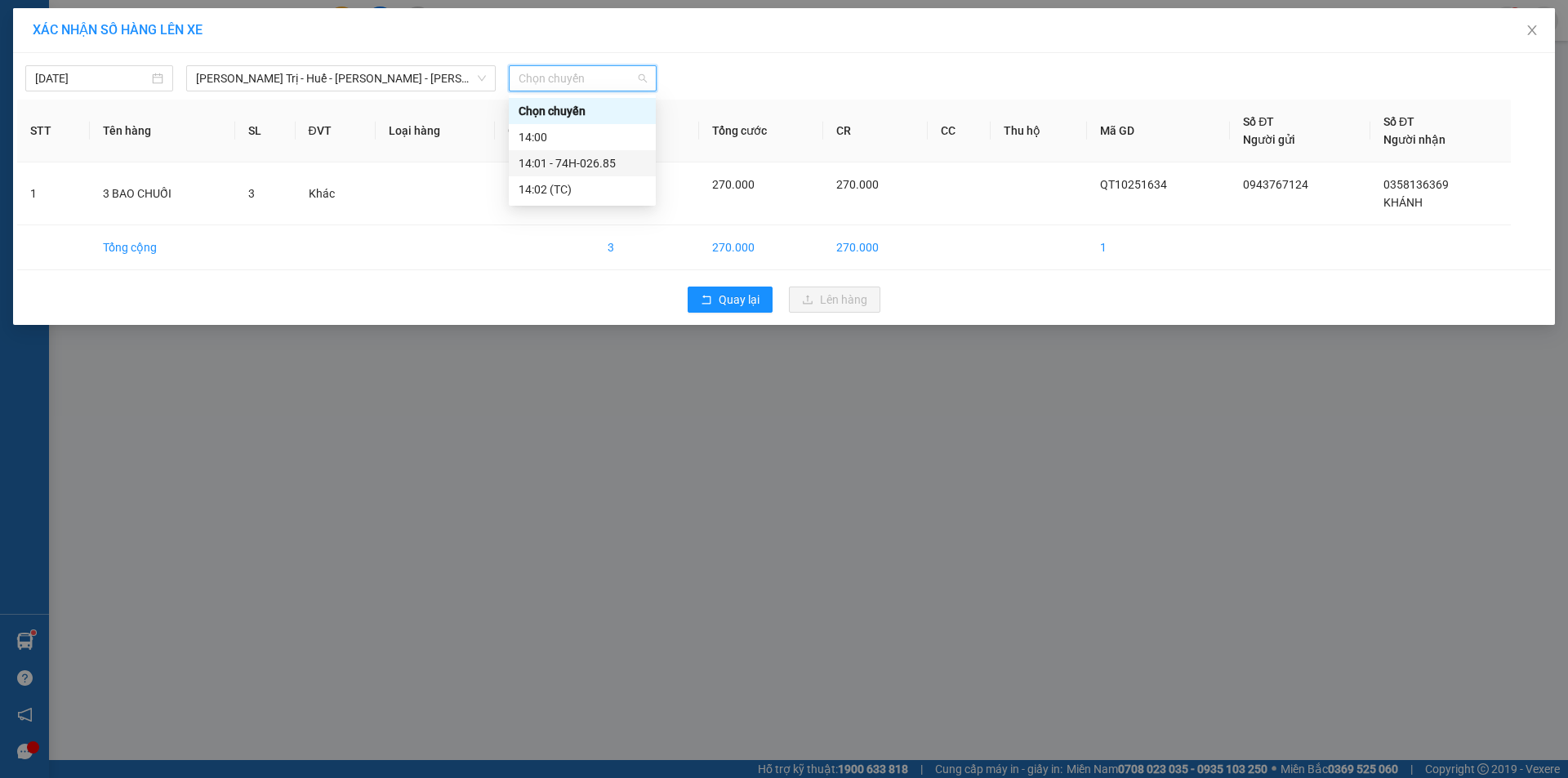
click at [595, 159] on div "14:01 - 74H-026.85" at bounding box center [582, 163] width 127 height 18
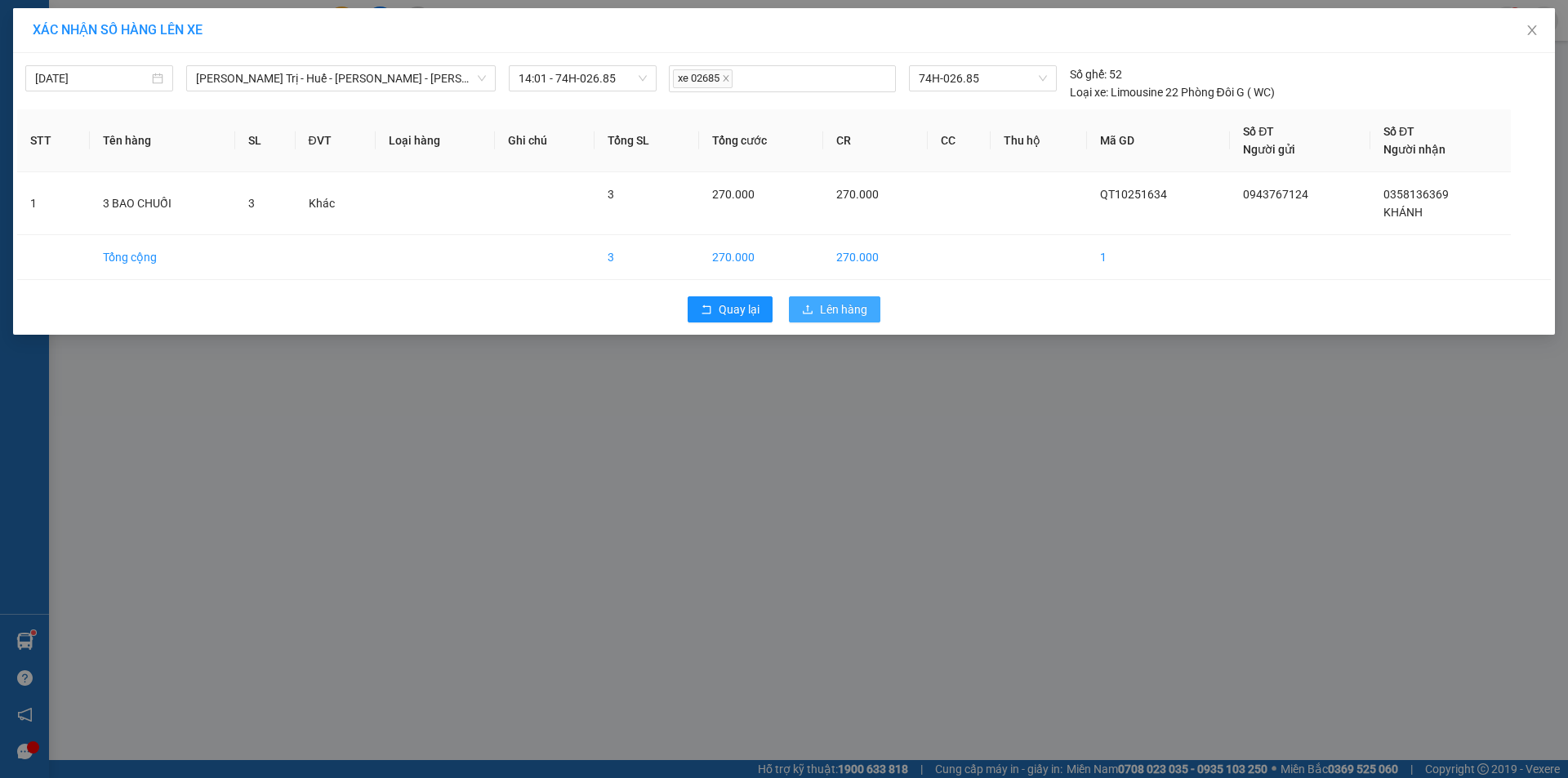
click at [820, 308] on span "Lên hàng" at bounding box center [844, 309] width 47 height 18
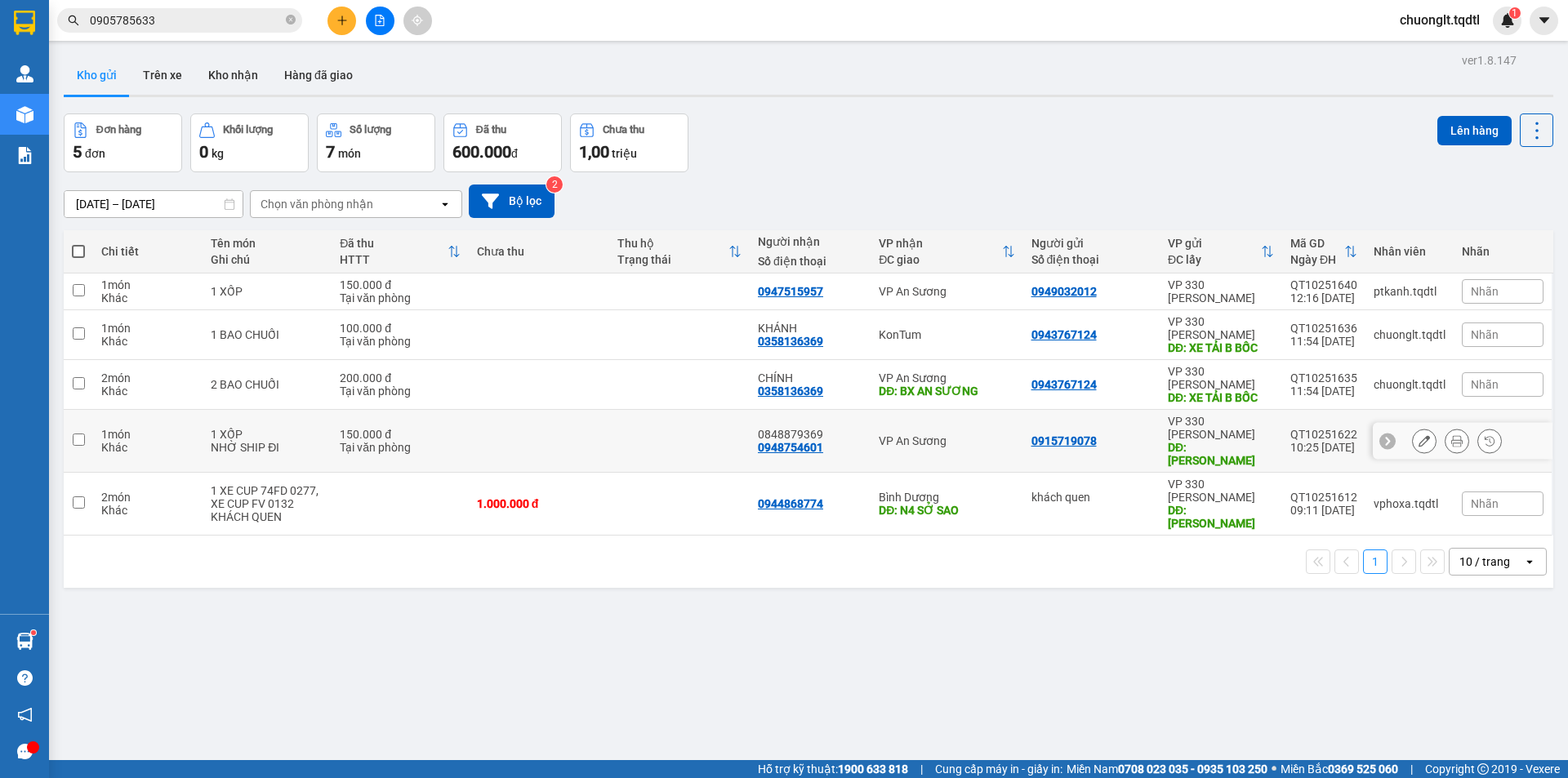
click at [260, 428] on div "1 XỐP" at bounding box center [267, 434] width 113 height 13
checkbox input "true"
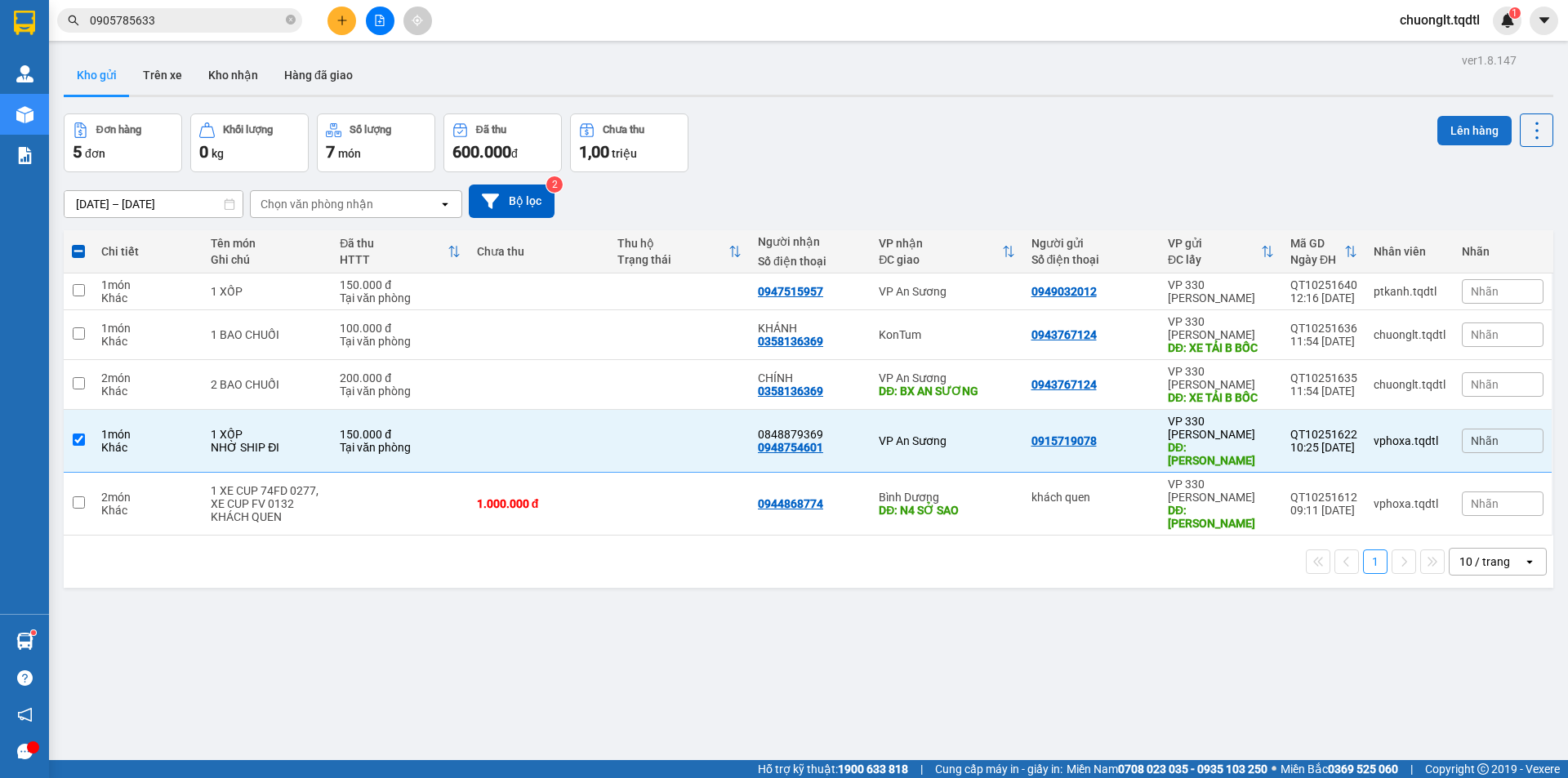
click at [1463, 134] on button "Lên hàng" at bounding box center [1474, 131] width 74 height 30
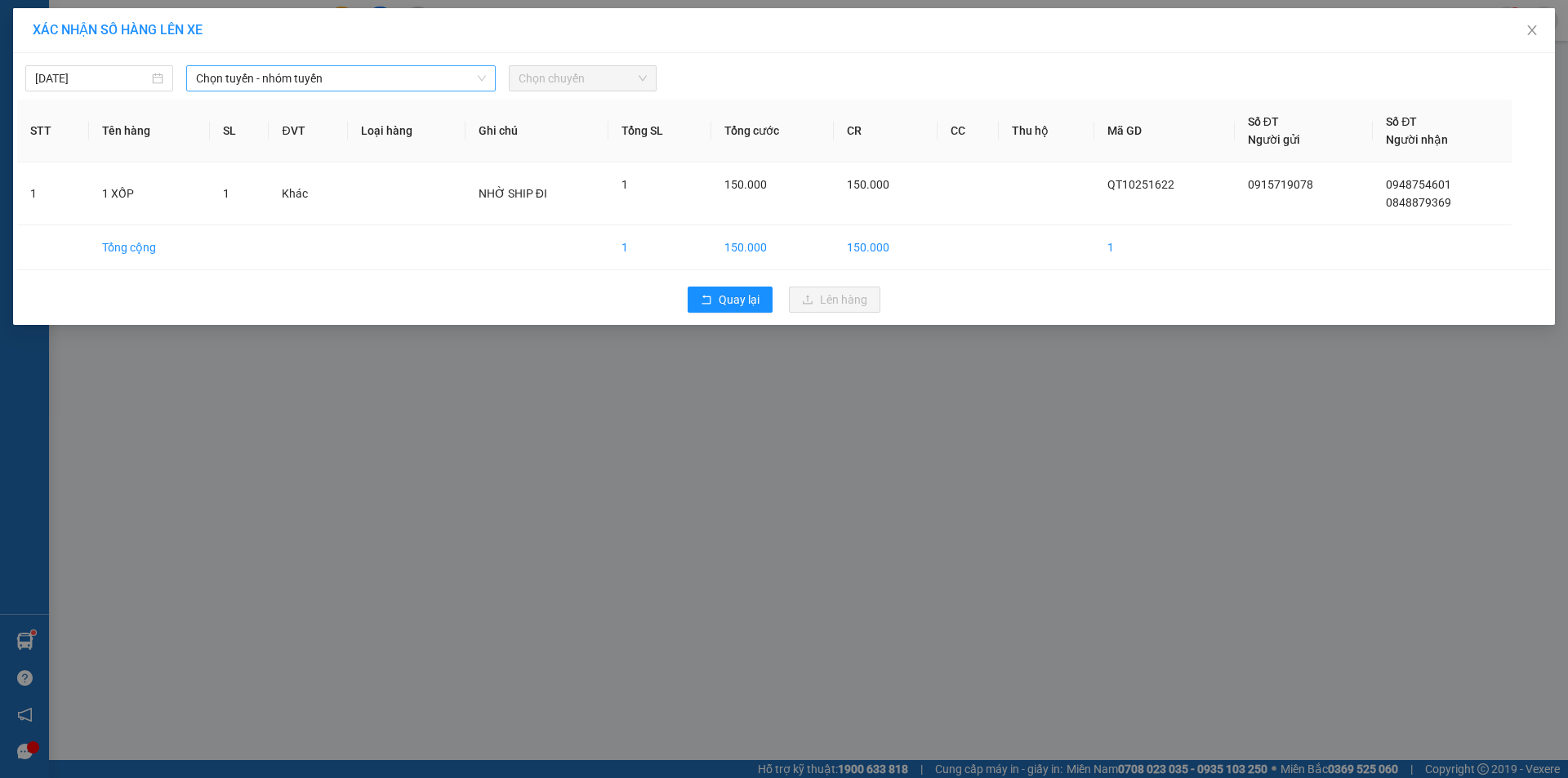
click at [417, 70] on span "Chọn tuyến - nhóm tuyến" at bounding box center [341, 78] width 290 height 24
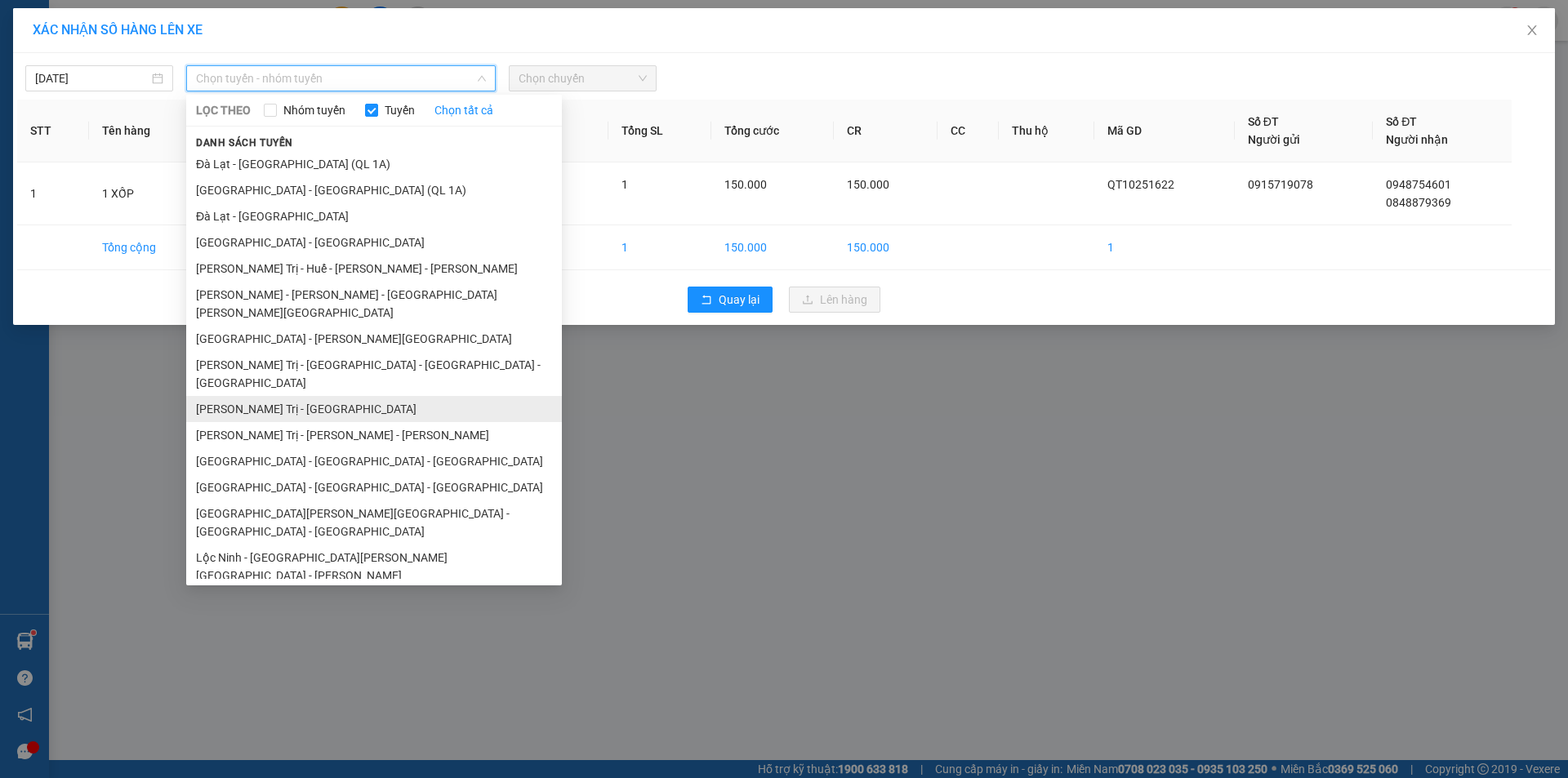
click at [323, 396] on li "Quảng Trị - [GEOGRAPHIC_DATA]" at bounding box center [374, 409] width 376 height 26
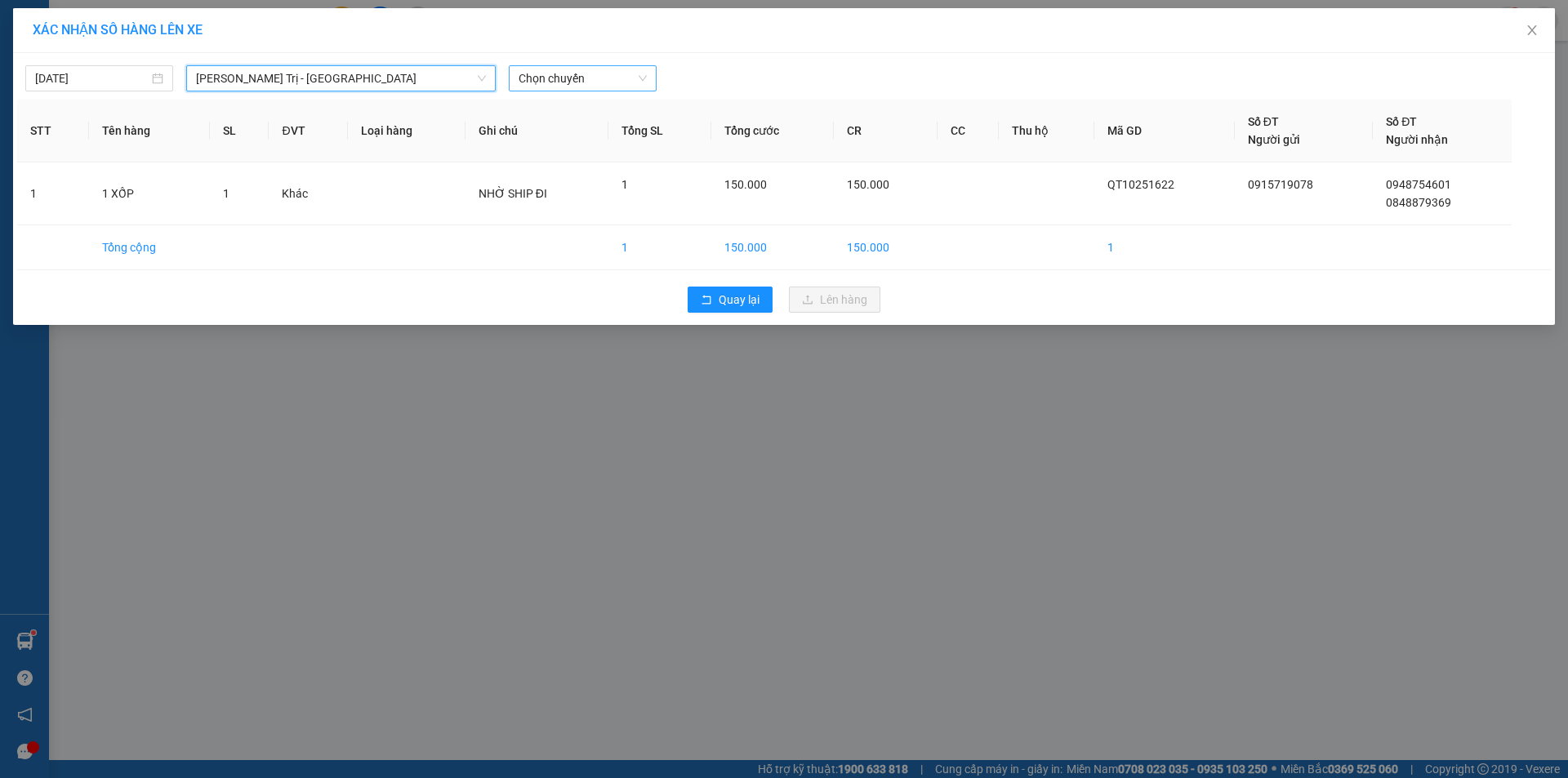
click at [626, 83] on span "Chọn chuyến" at bounding box center [583, 78] width 128 height 24
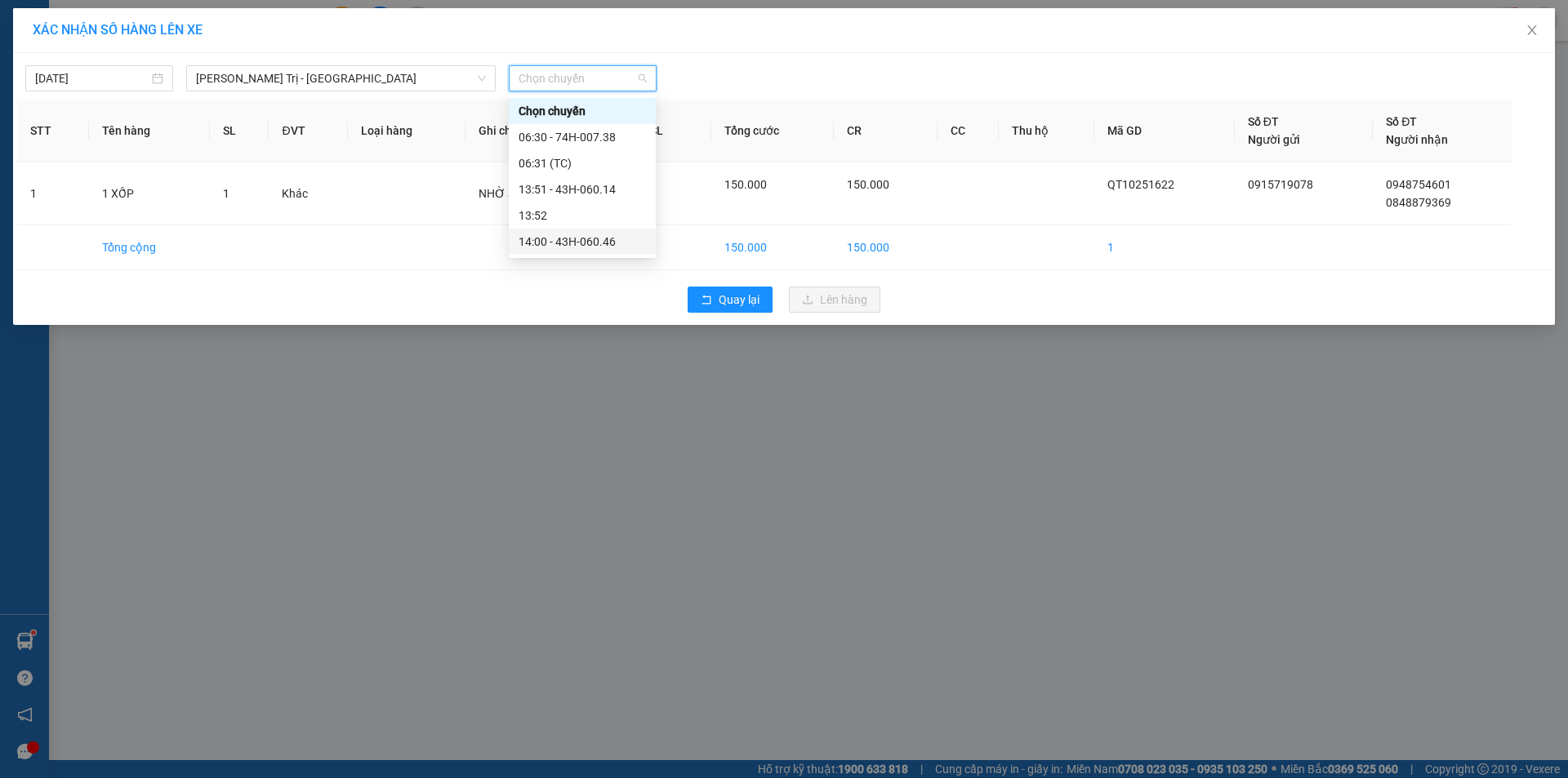
click at [596, 238] on div "14:00 - 43H-060.46" at bounding box center [582, 241] width 127 height 18
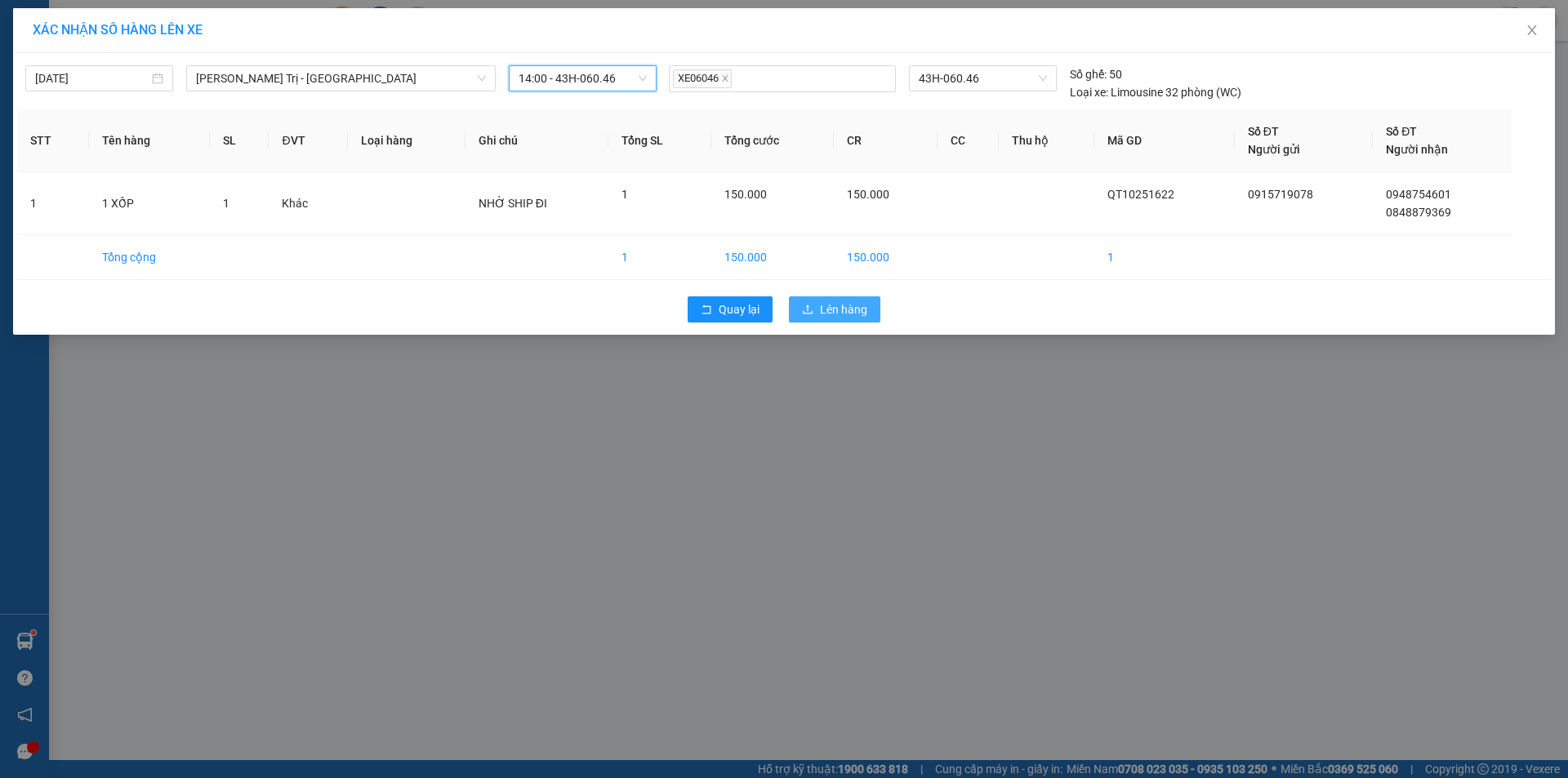
click at [829, 301] on span "Lên hàng" at bounding box center [844, 309] width 47 height 18
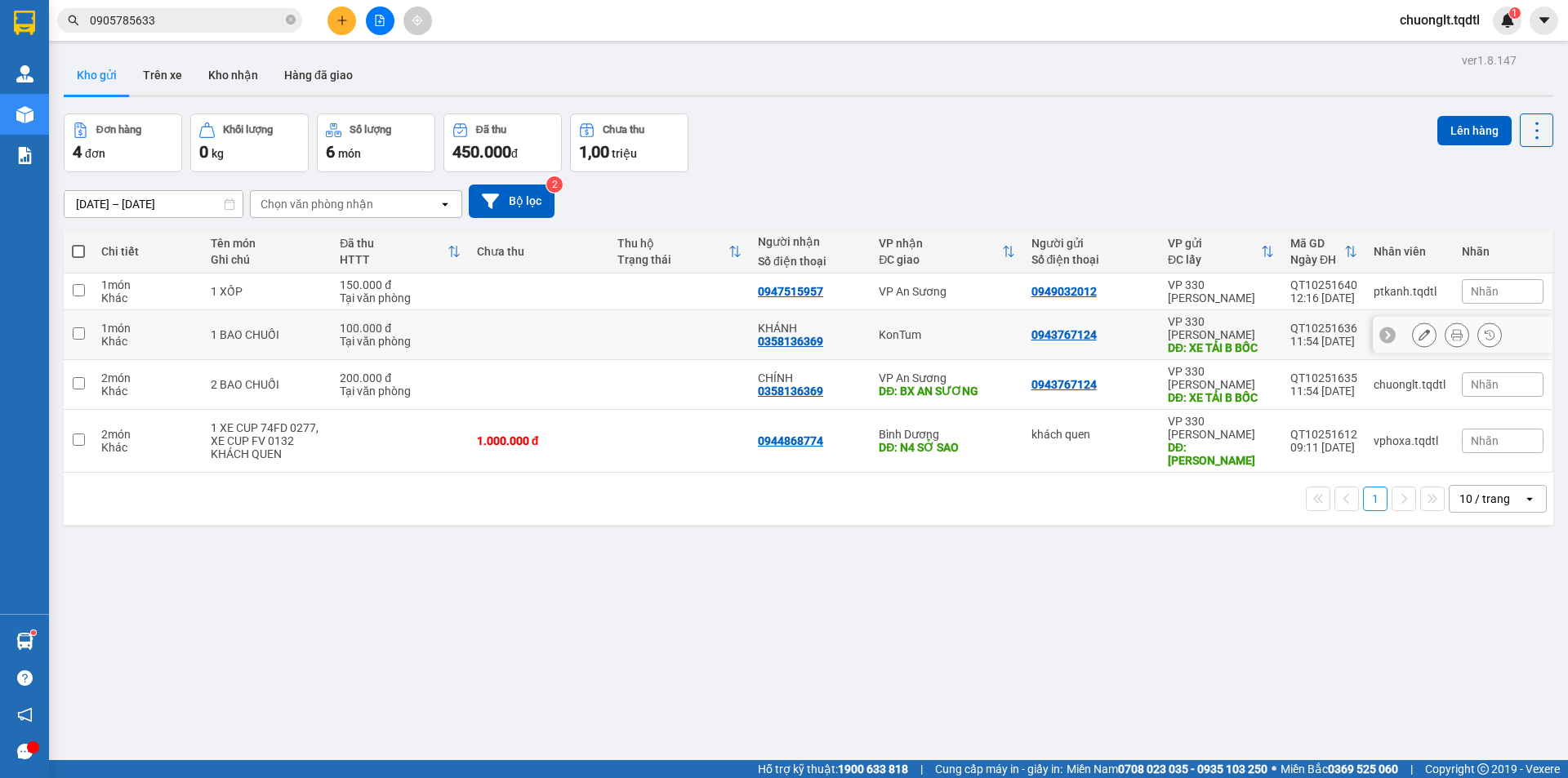
click at [436, 322] on div "100.000 đ" at bounding box center [400, 328] width 120 height 13
checkbox input "true"
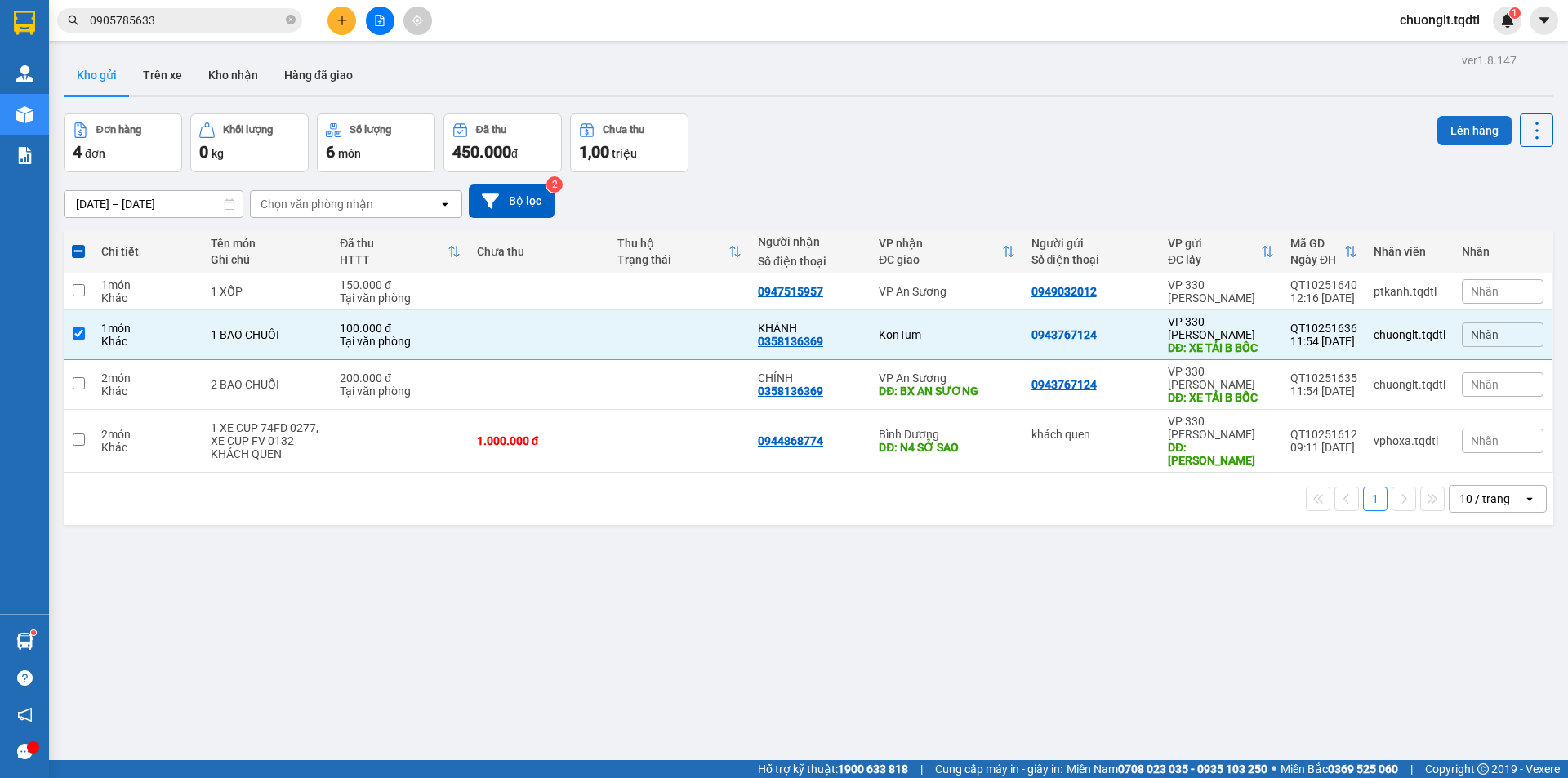
click at [1460, 128] on button "Lên hàng" at bounding box center [1474, 131] width 74 height 30
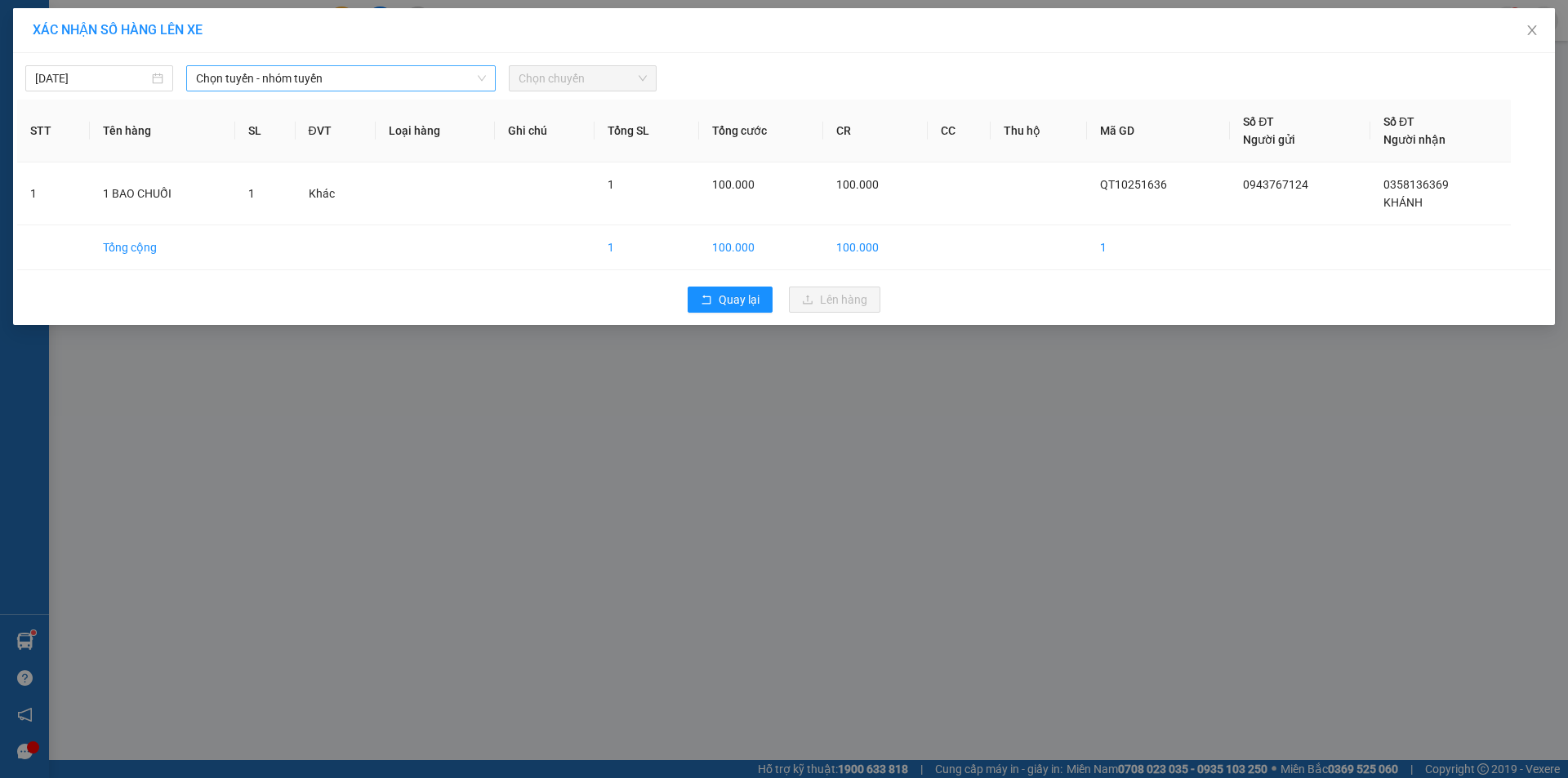
click at [435, 76] on span "Chọn tuyến - nhóm tuyến" at bounding box center [341, 78] width 290 height 24
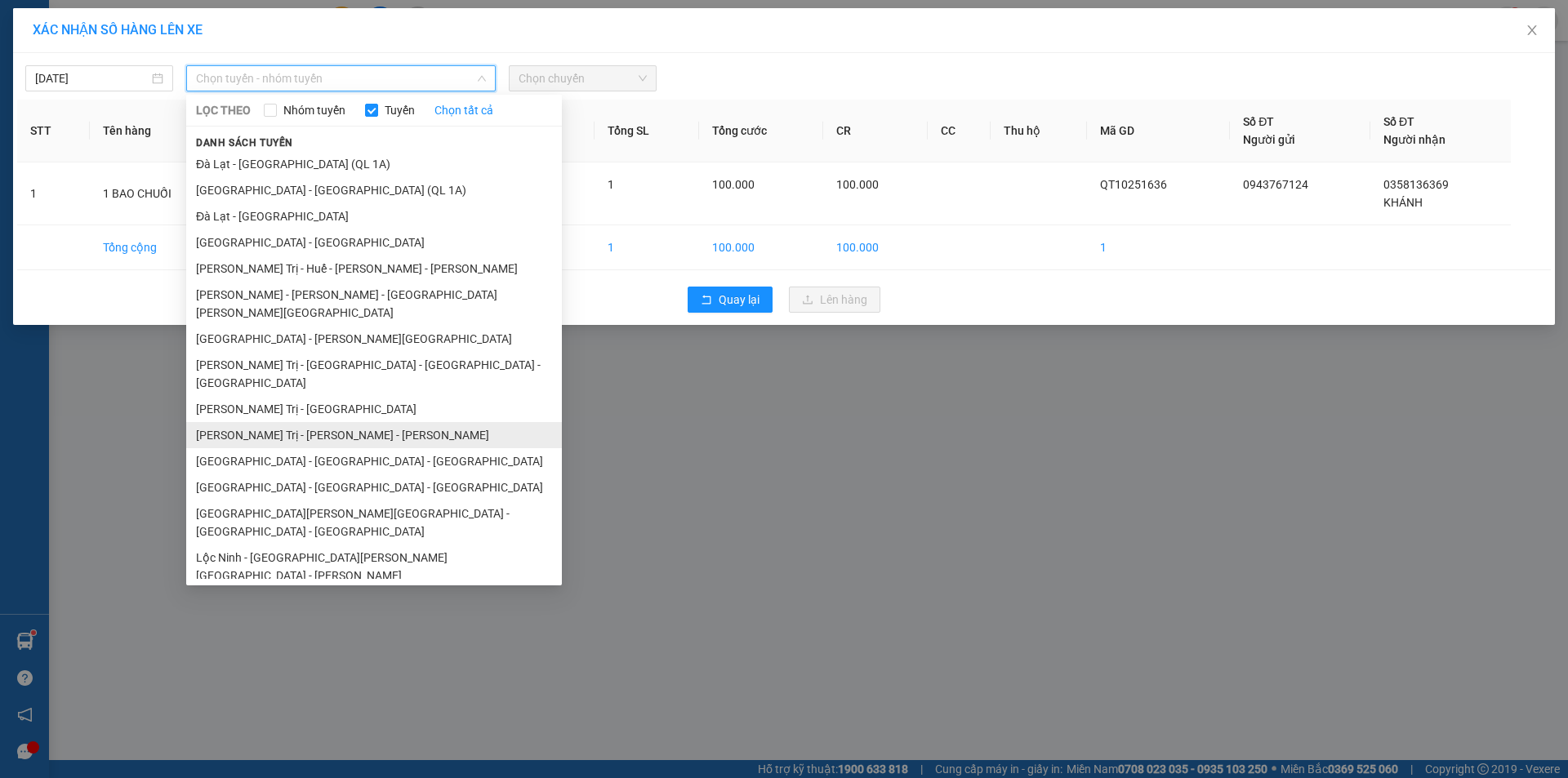
click at [320, 422] on li "Quảng Trị - [GEOGRAPHIC_DATA] - [GEOGRAPHIC_DATA]" at bounding box center [374, 435] width 376 height 26
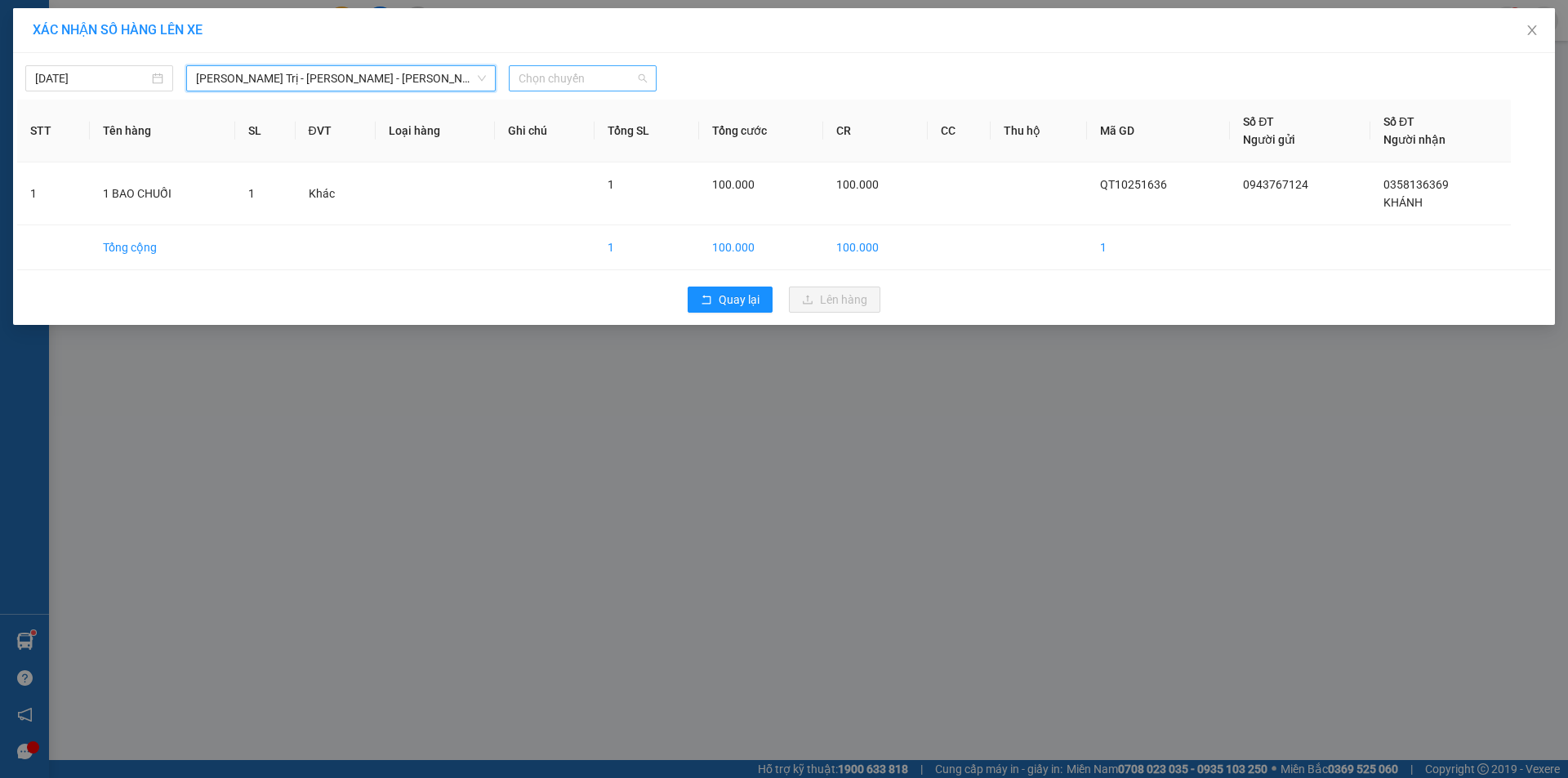
click at [577, 75] on span "Chọn chuyến" at bounding box center [583, 78] width 128 height 24
click at [583, 133] on div "14:00 - 43H-160.73" at bounding box center [582, 137] width 127 height 18
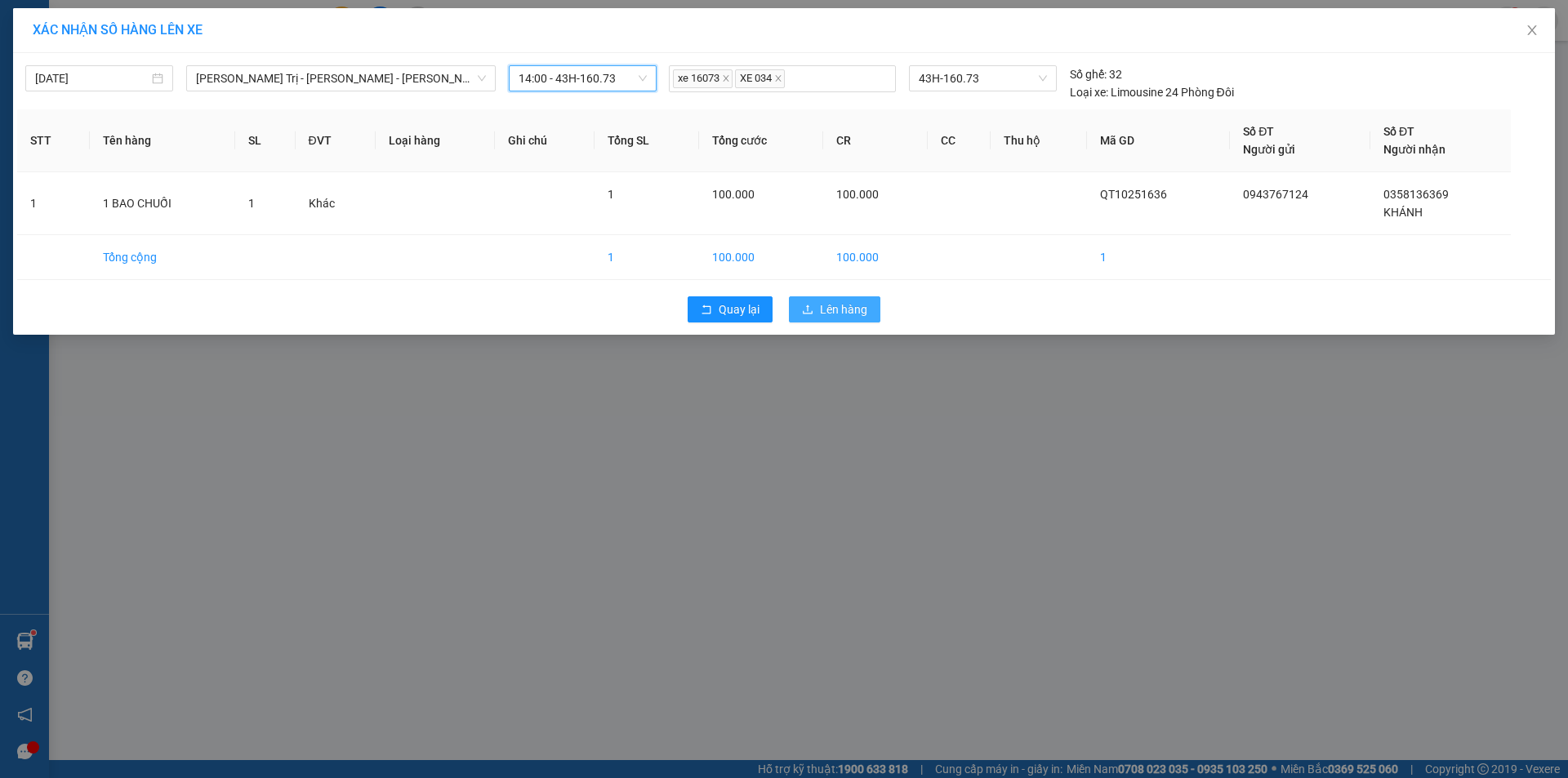
click at [846, 315] on span "Lên hàng" at bounding box center [844, 309] width 47 height 18
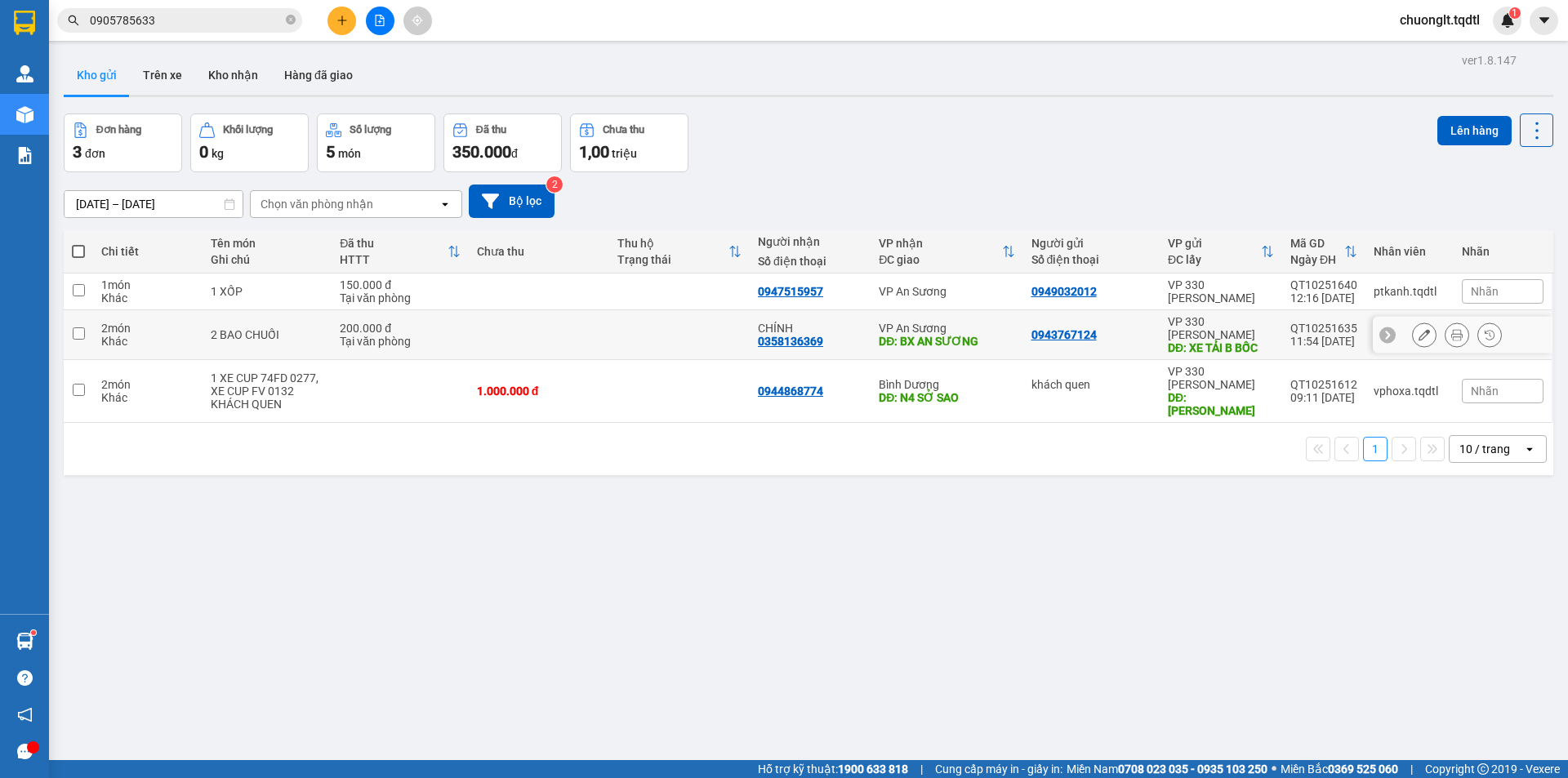
click at [505, 328] on td at bounding box center [539, 335] width 141 height 50
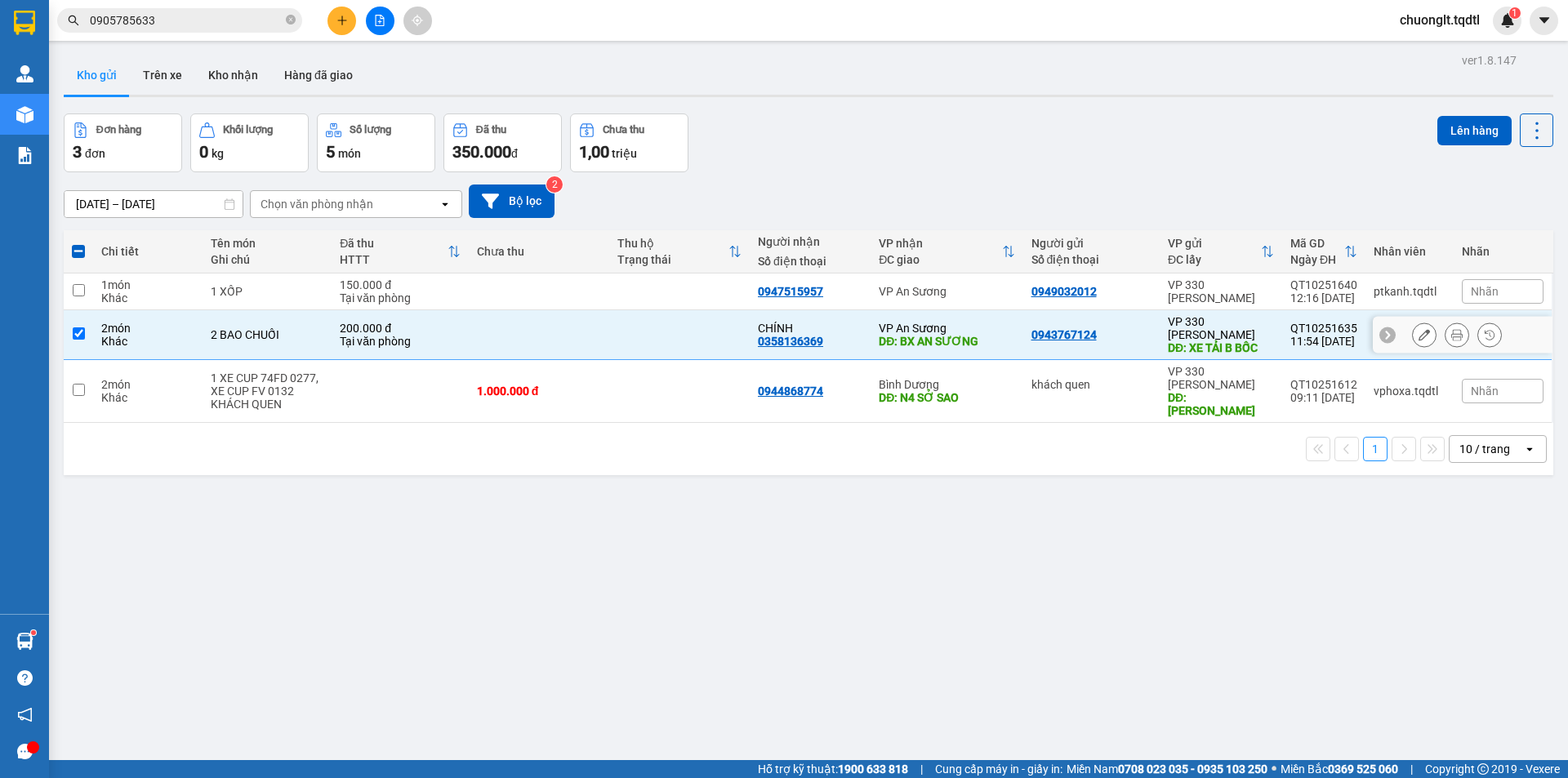
click at [83, 327] on input "checkbox" at bounding box center [78, 333] width 13 height 13
checkbox input "false"
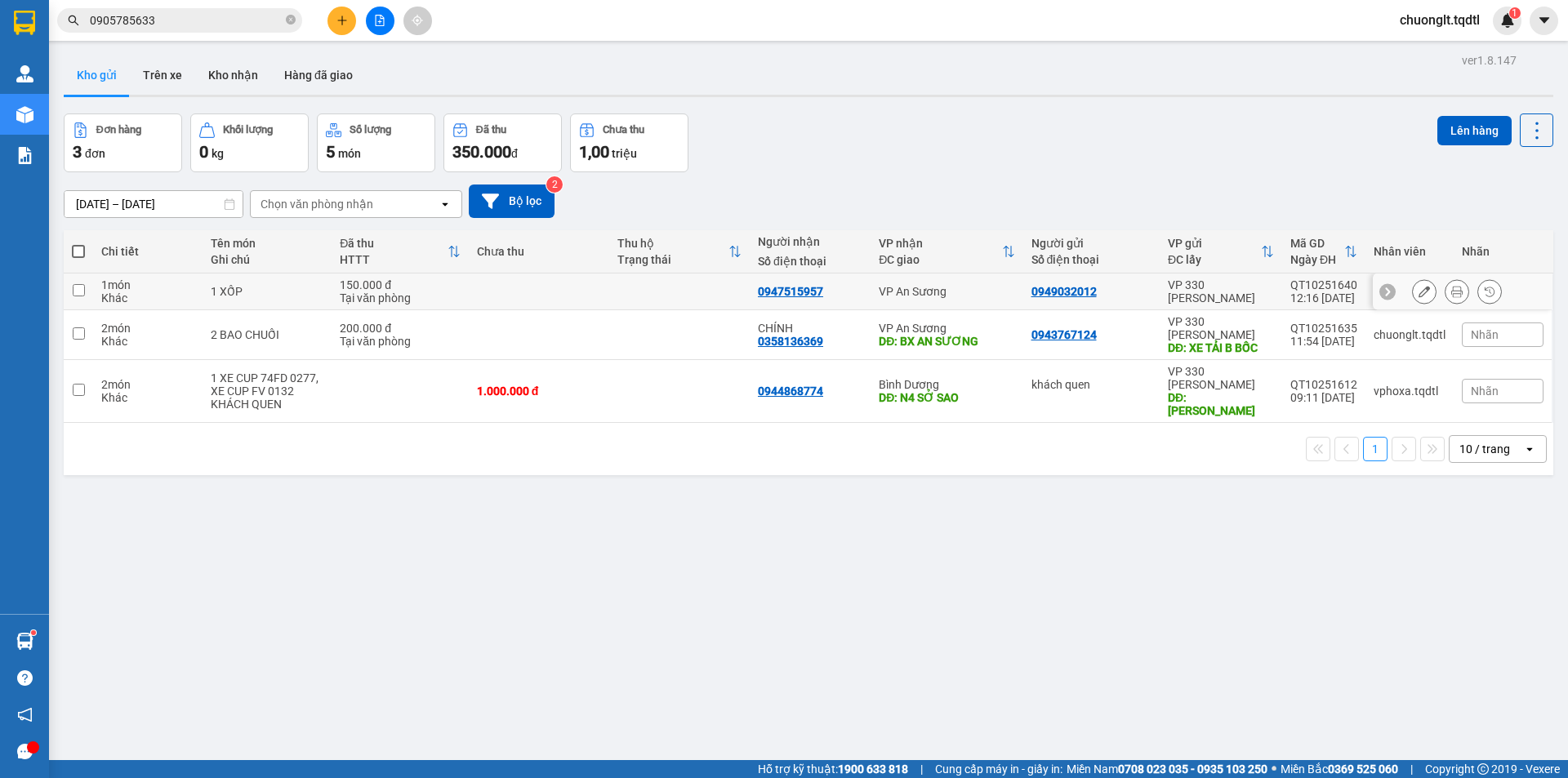
click at [87, 292] on td at bounding box center [78, 292] width 30 height 37
checkbox input "true"
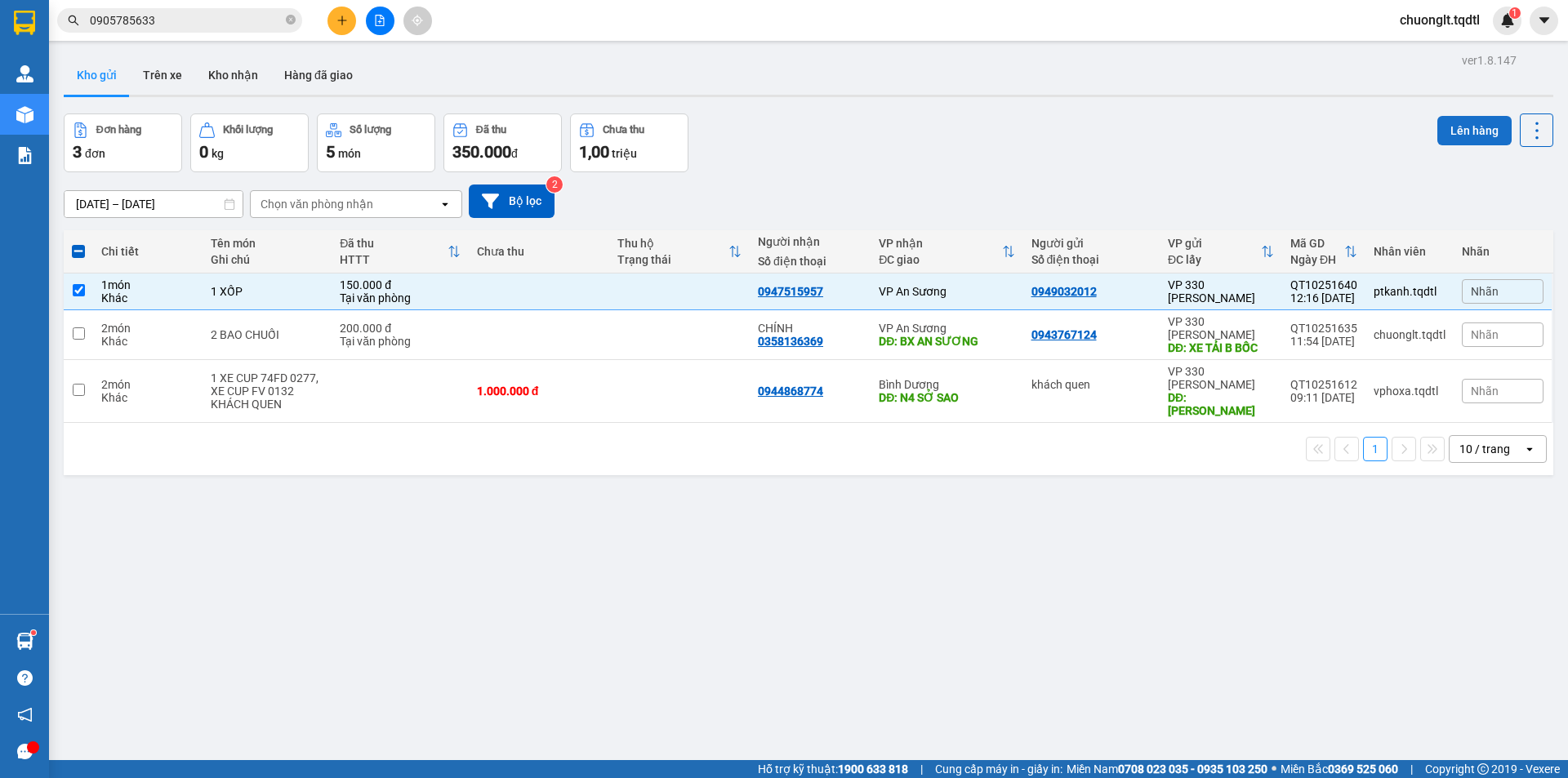
click at [1463, 119] on button "Lên hàng" at bounding box center [1474, 131] width 74 height 30
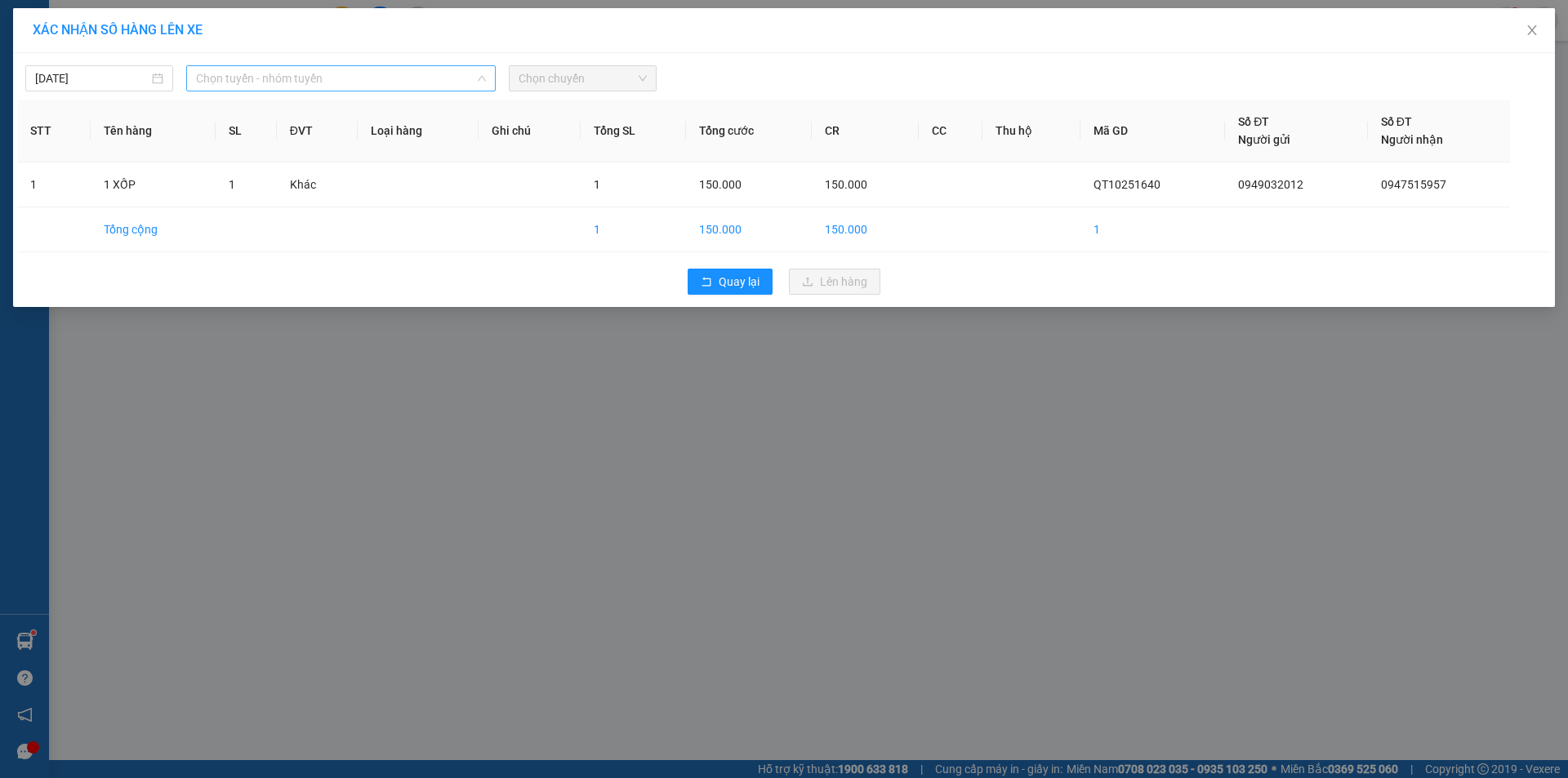
click at [384, 72] on span "Chọn tuyến - nhóm tuyến" at bounding box center [341, 78] width 290 height 24
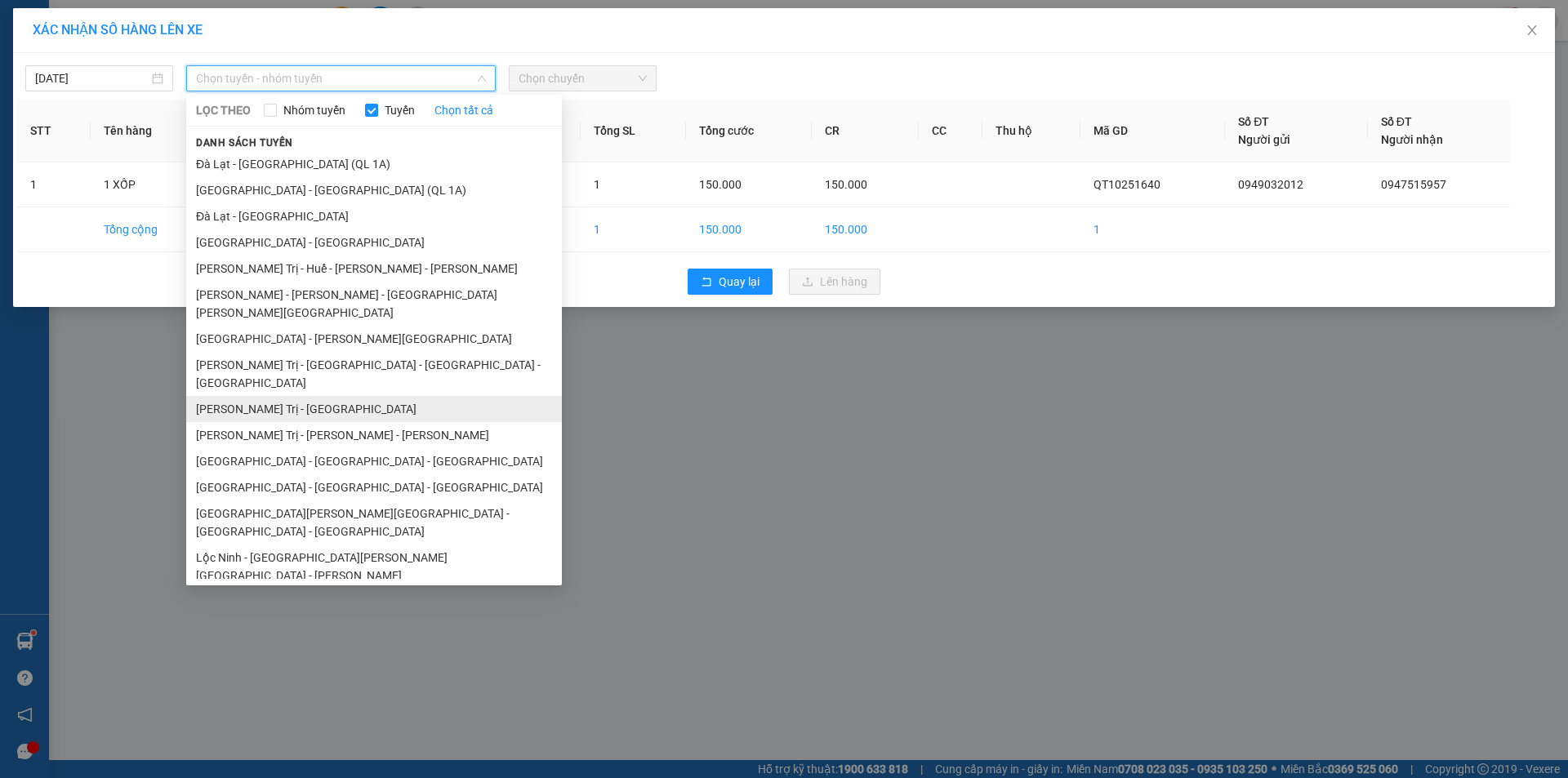
click at [333, 396] on li "Quảng Trị - [GEOGRAPHIC_DATA]" at bounding box center [374, 409] width 376 height 26
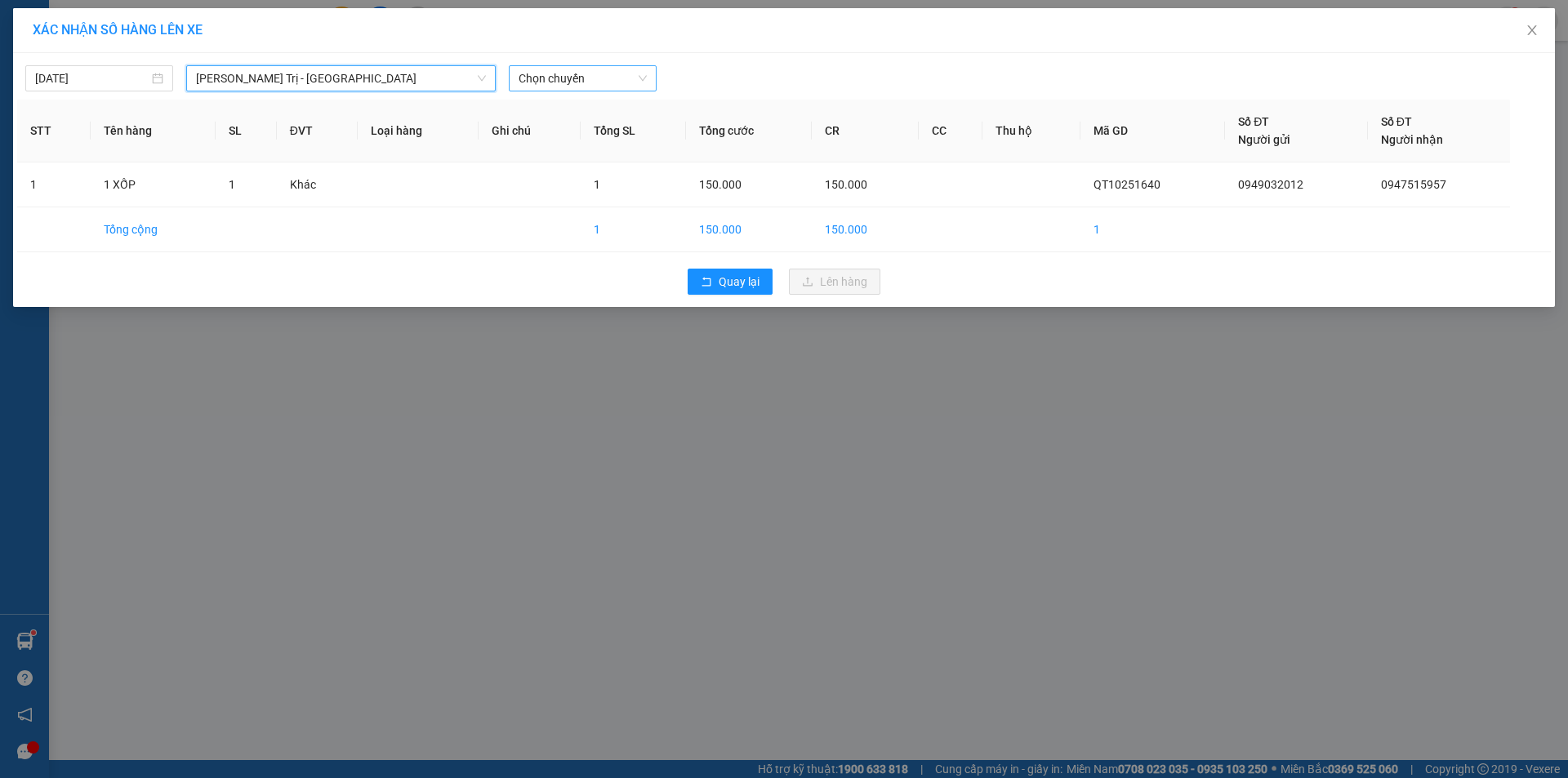
click at [628, 78] on span "Chọn chuyến" at bounding box center [583, 78] width 128 height 24
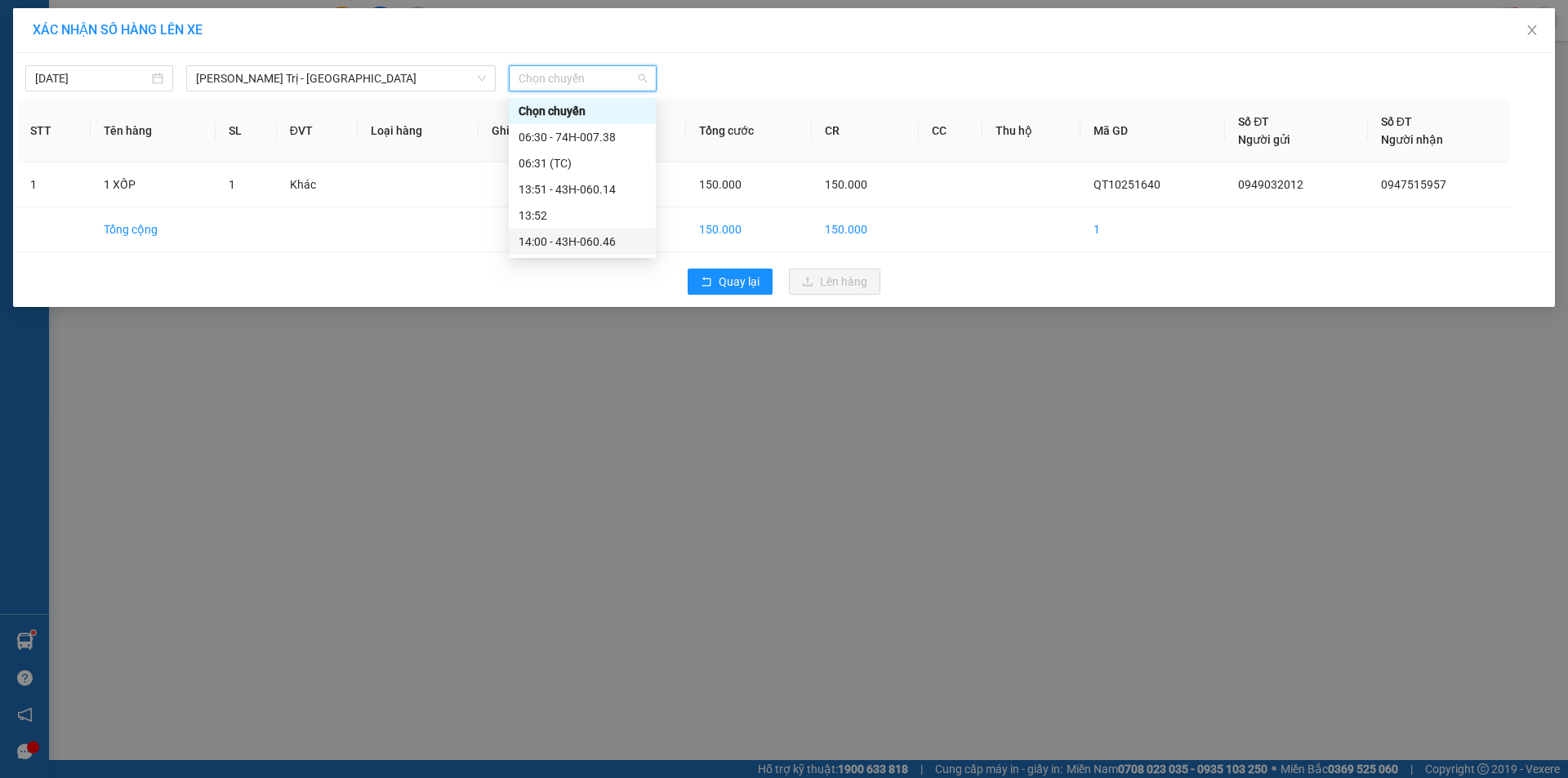
click at [596, 238] on div "14:00 - 43H-060.46" at bounding box center [582, 241] width 127 height 18
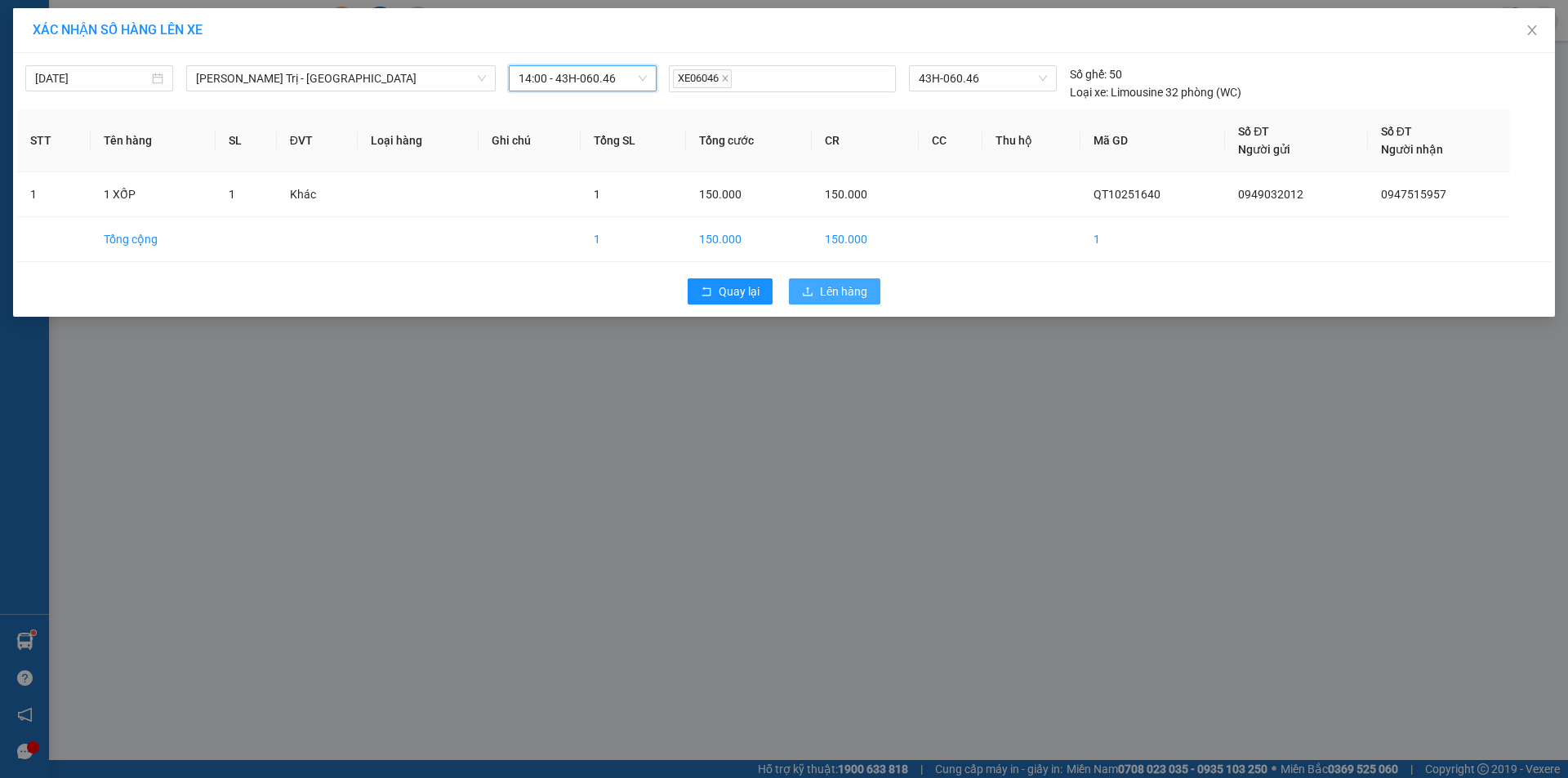
click at [841, 293] on span "Lên hàng" at bounding box center [844, 291] width 47 height 18
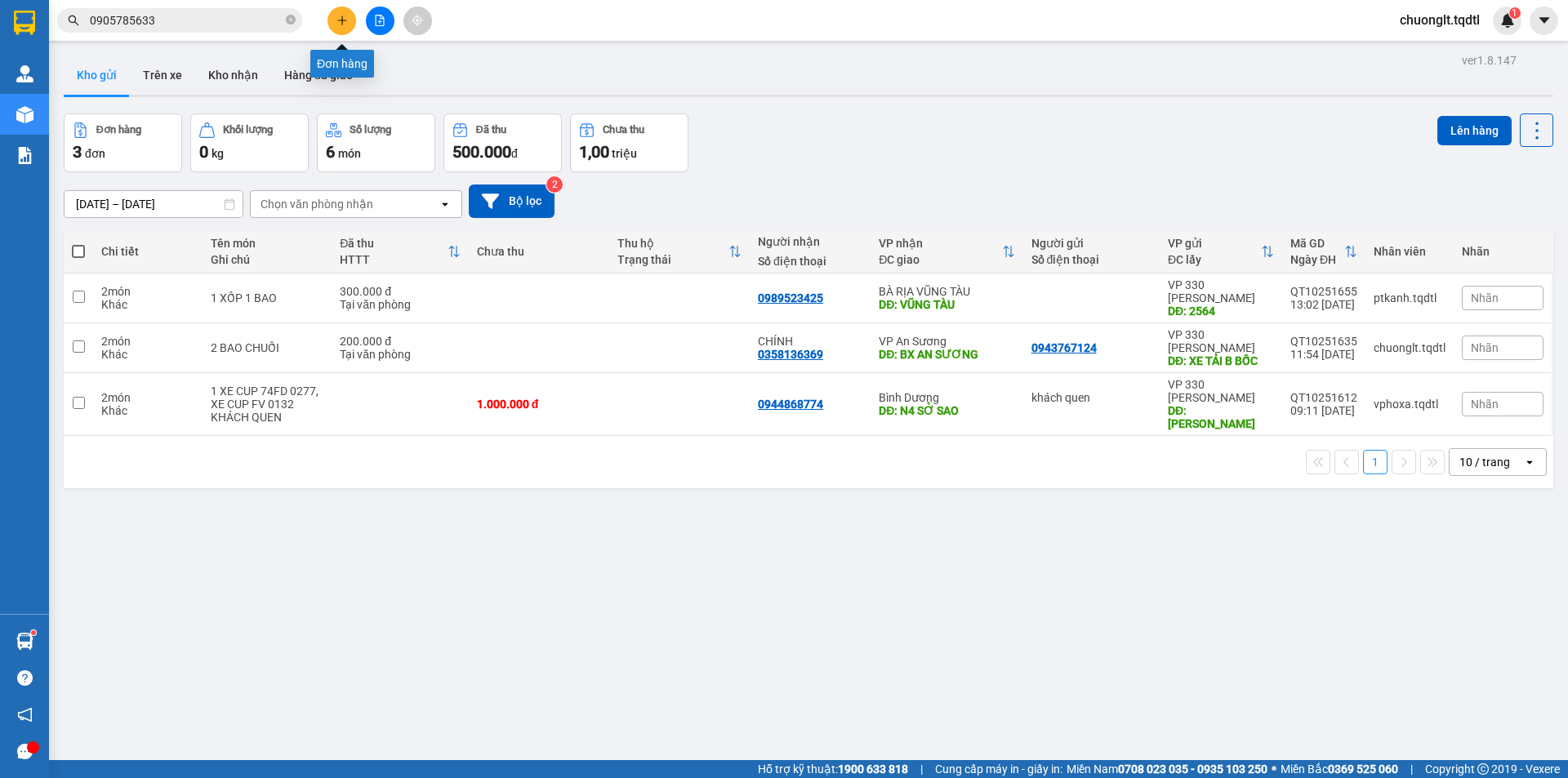
click at [336, 24] on icon "plus" at bounding box center [342, 20] width 12 height 12
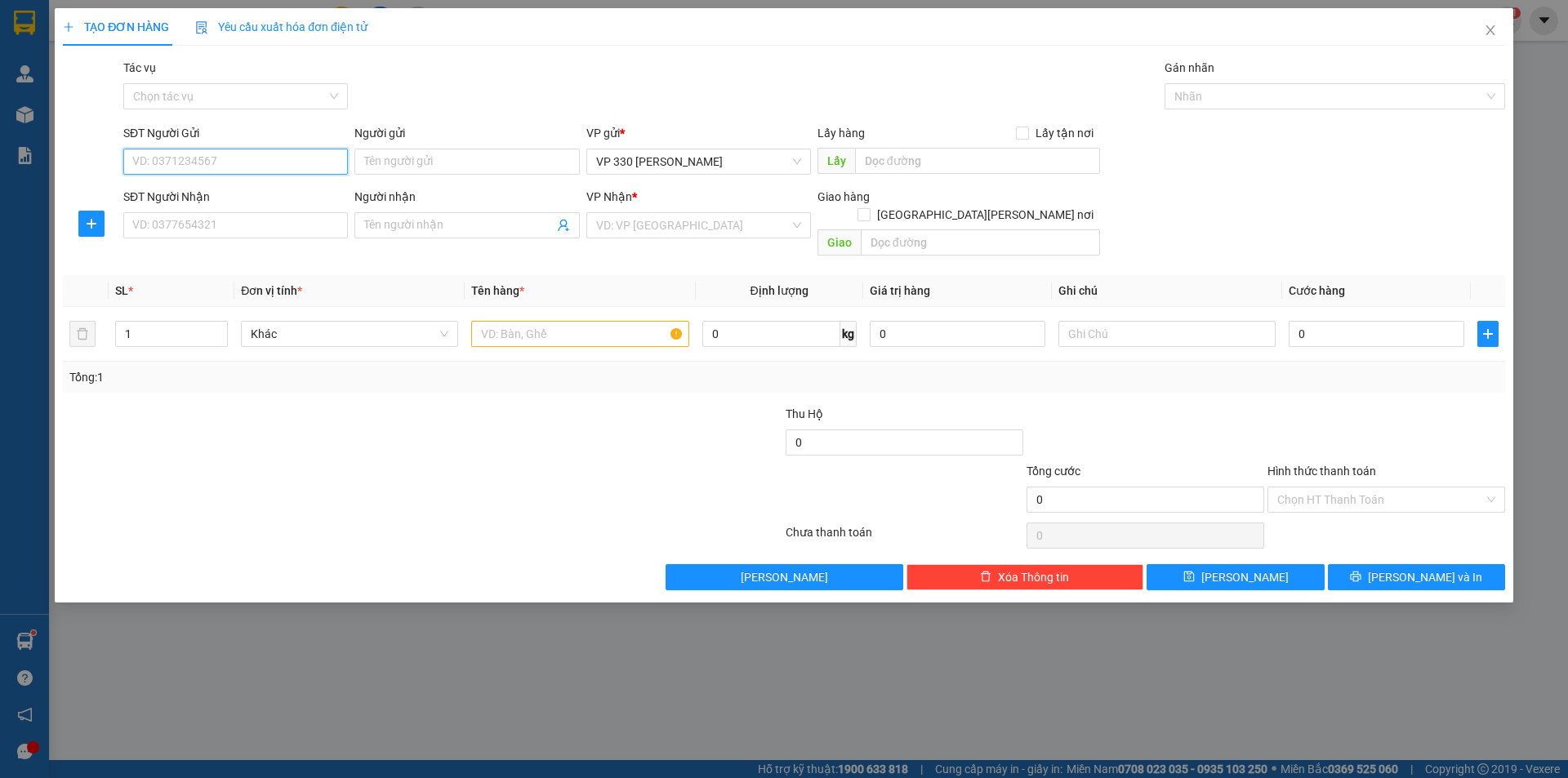
click at [229, 163] on input "SĐT Người Gửi" at bounding box center [235, 161] width 224 height 26
type input "0852379557"
click at [222, 228] on input "SĐT Người Nhận" at bounding box center [235, 225] width 224 height 26
type input "0942043168"
click at [372, 228] on input "Người nhận" at bounding box center [459, 225] width 189 height 18
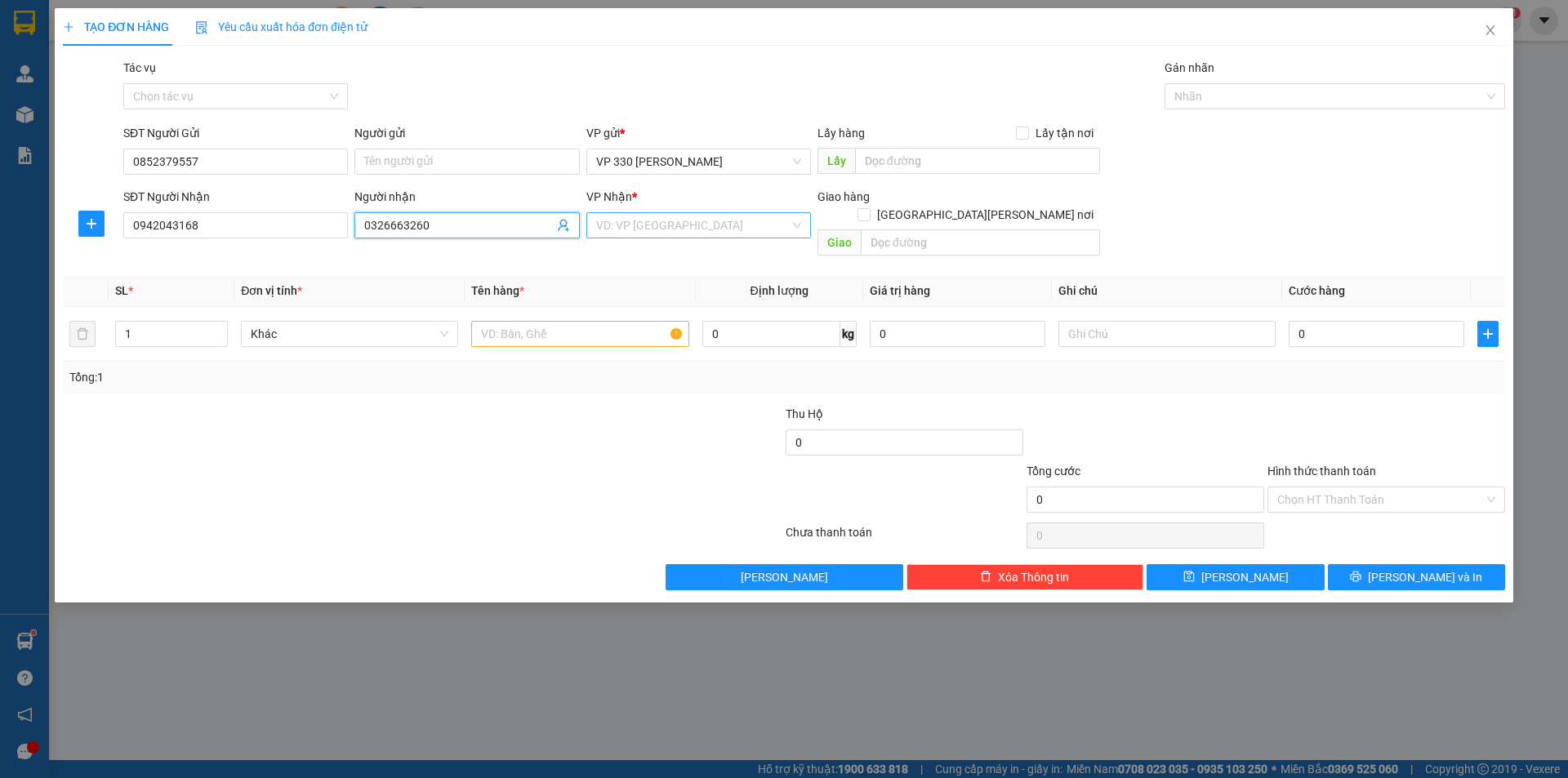
type input "0326663260"
click at [738, 223] on input "search" at bounding box center [693, 225] width 194 height 24
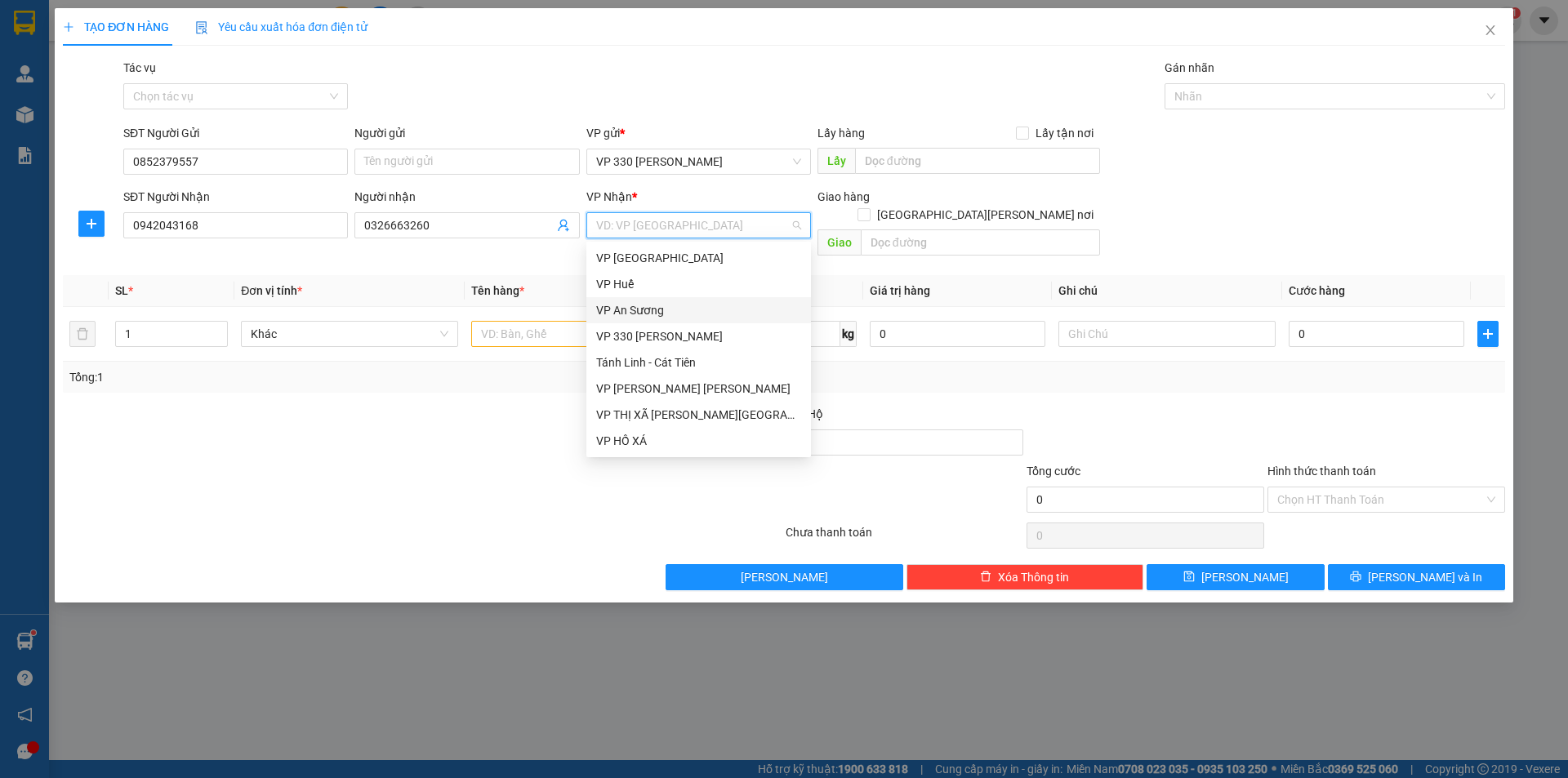
click at [677, 312] on div "VP An Sương" at bounding box center [698, 309] width 205 height 18
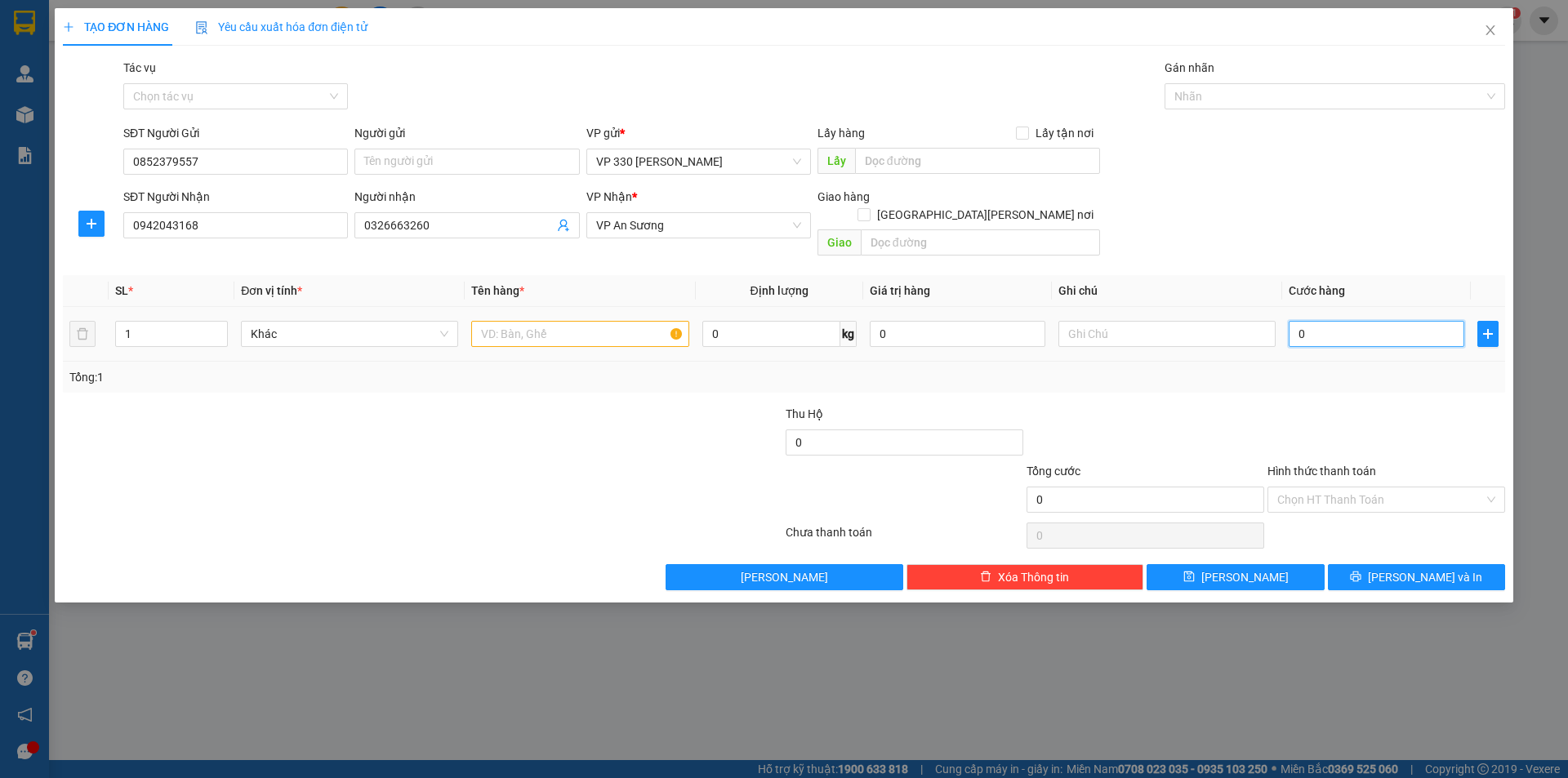
click at [1311, 321] on input "0" at bounding box center [1377, 334] width 175 height 26
type input "1"
type input "10"
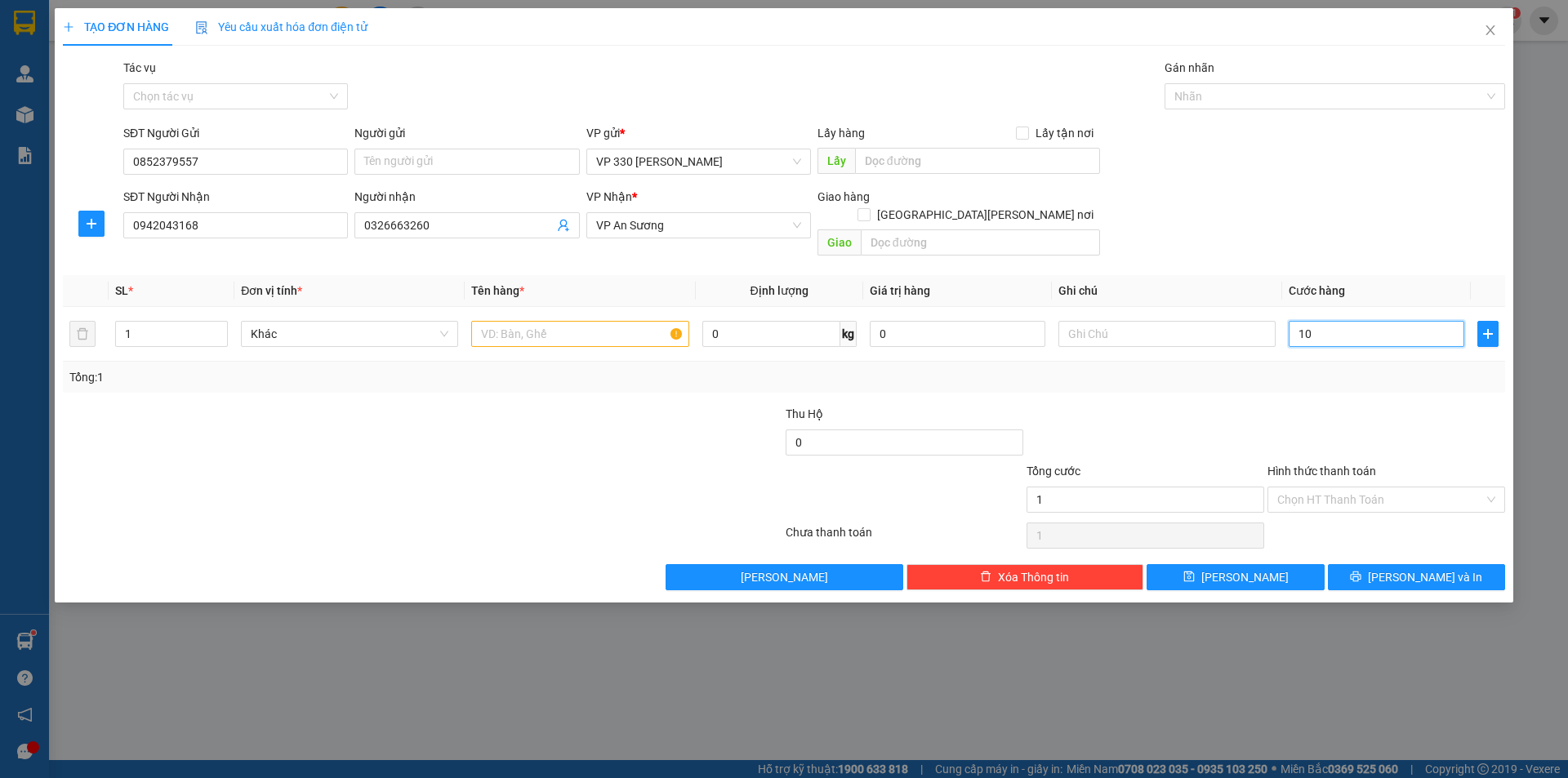
type input "10"
type input "100"
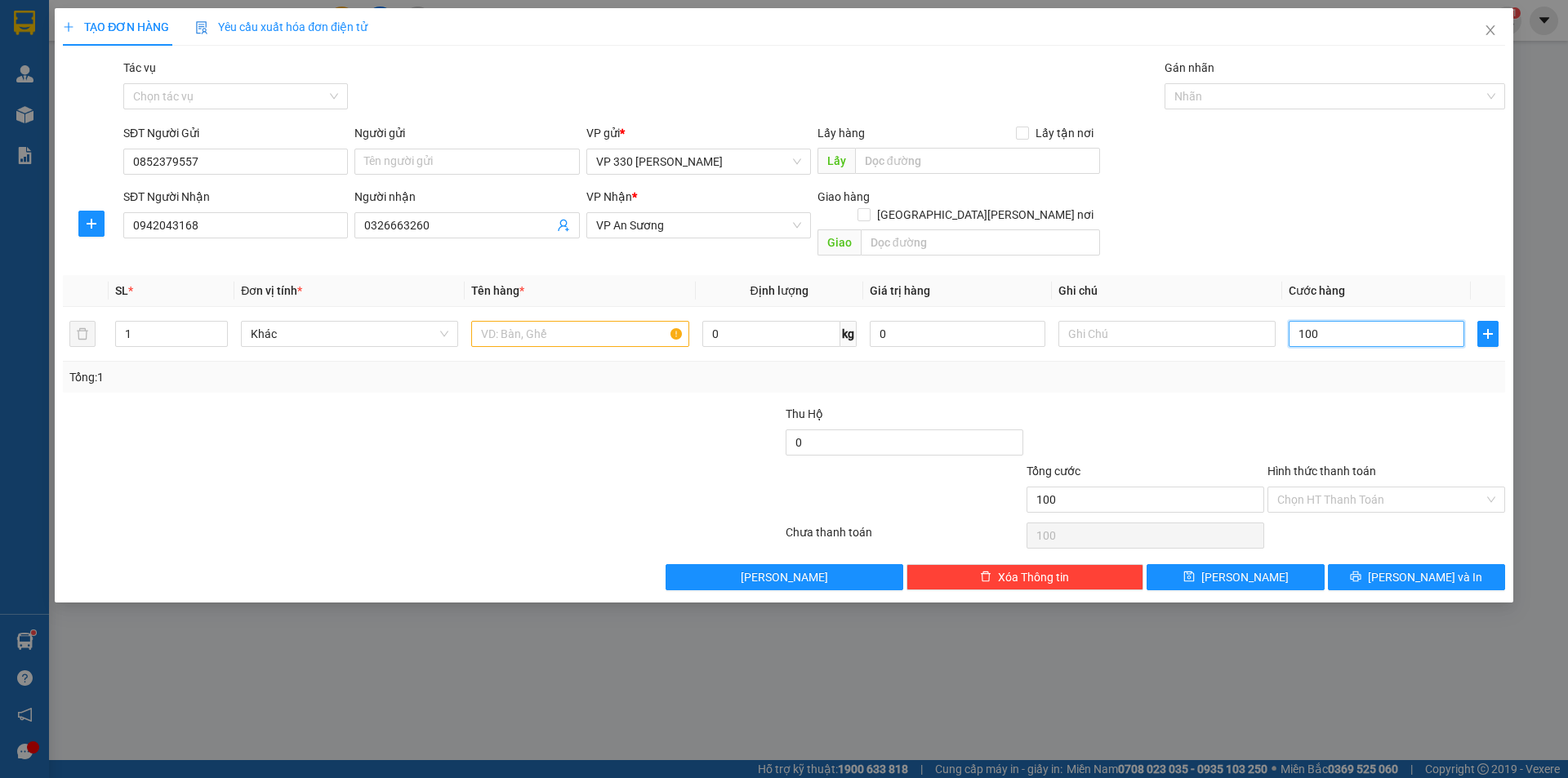
type input "1.000"
type input "10.000"
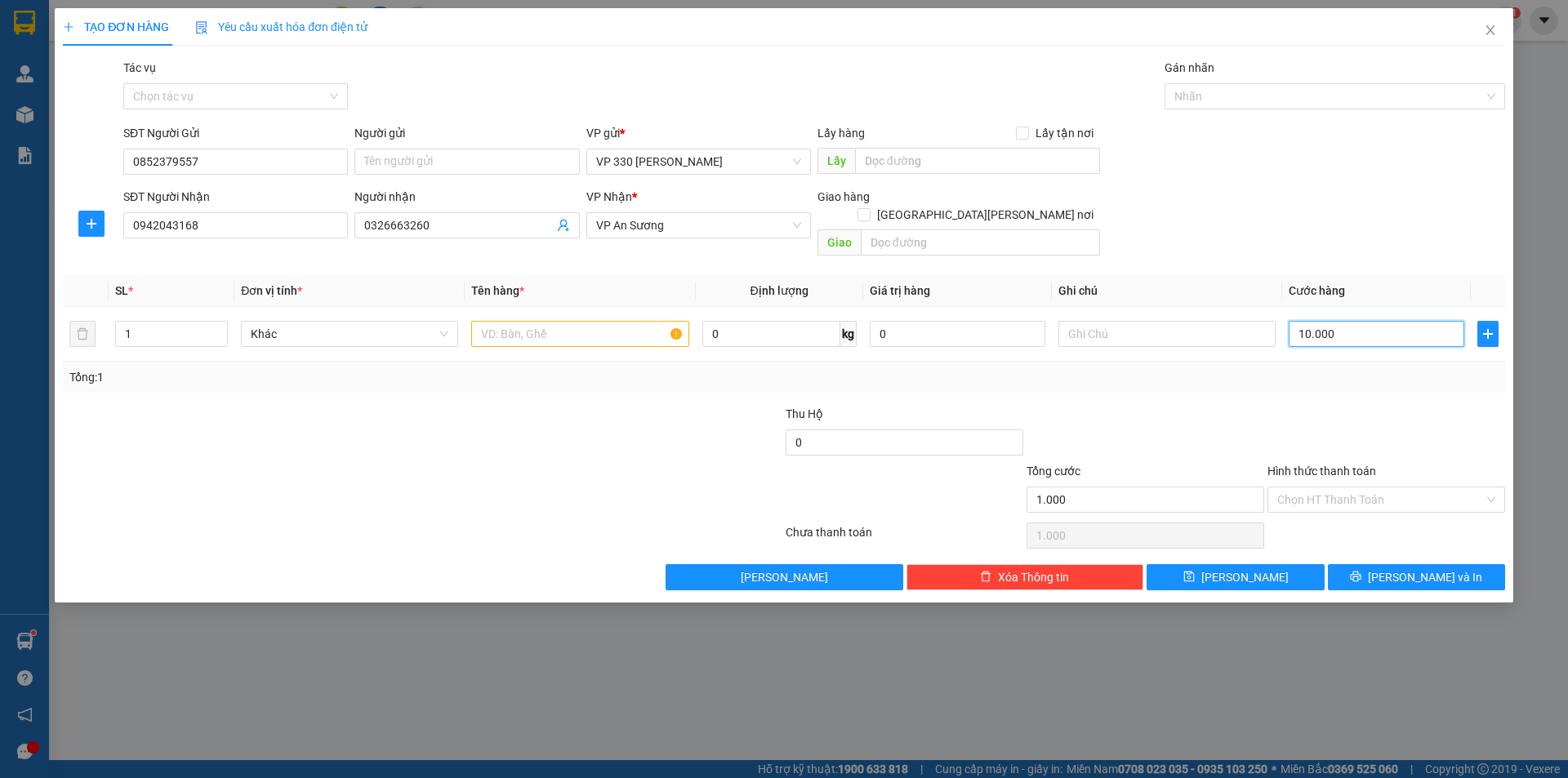
type input "10.000"
type input "100.000"
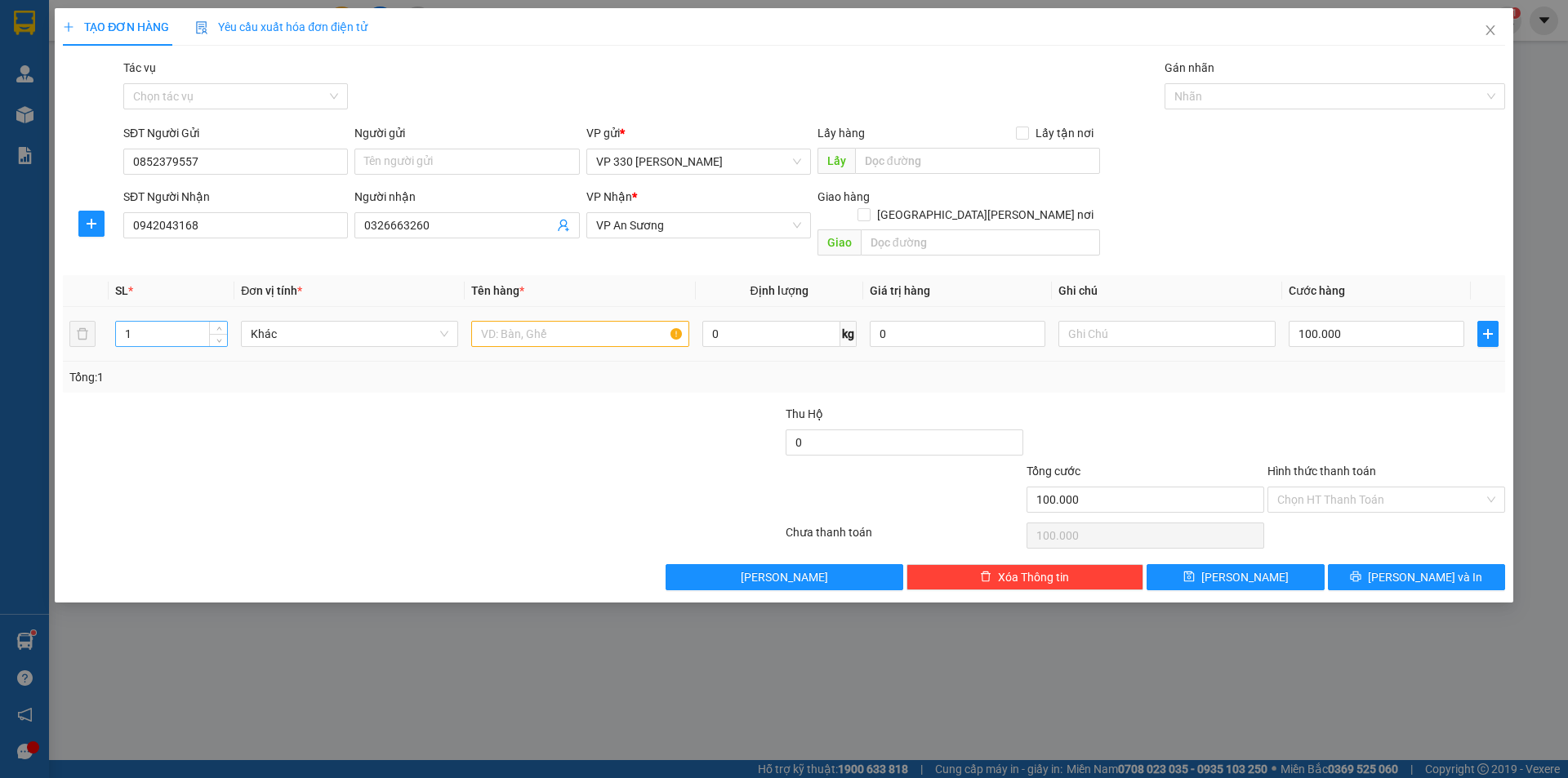
click at [147, 322] on input "1" at bounding box center [172, 334] width 111 height 24
click at [394, 322] on span "Khác" at bounding box center [349, 334] width 197 height 24
click at [494, 321] on input "text" at bounding box center [580, 334] width 217 height 26
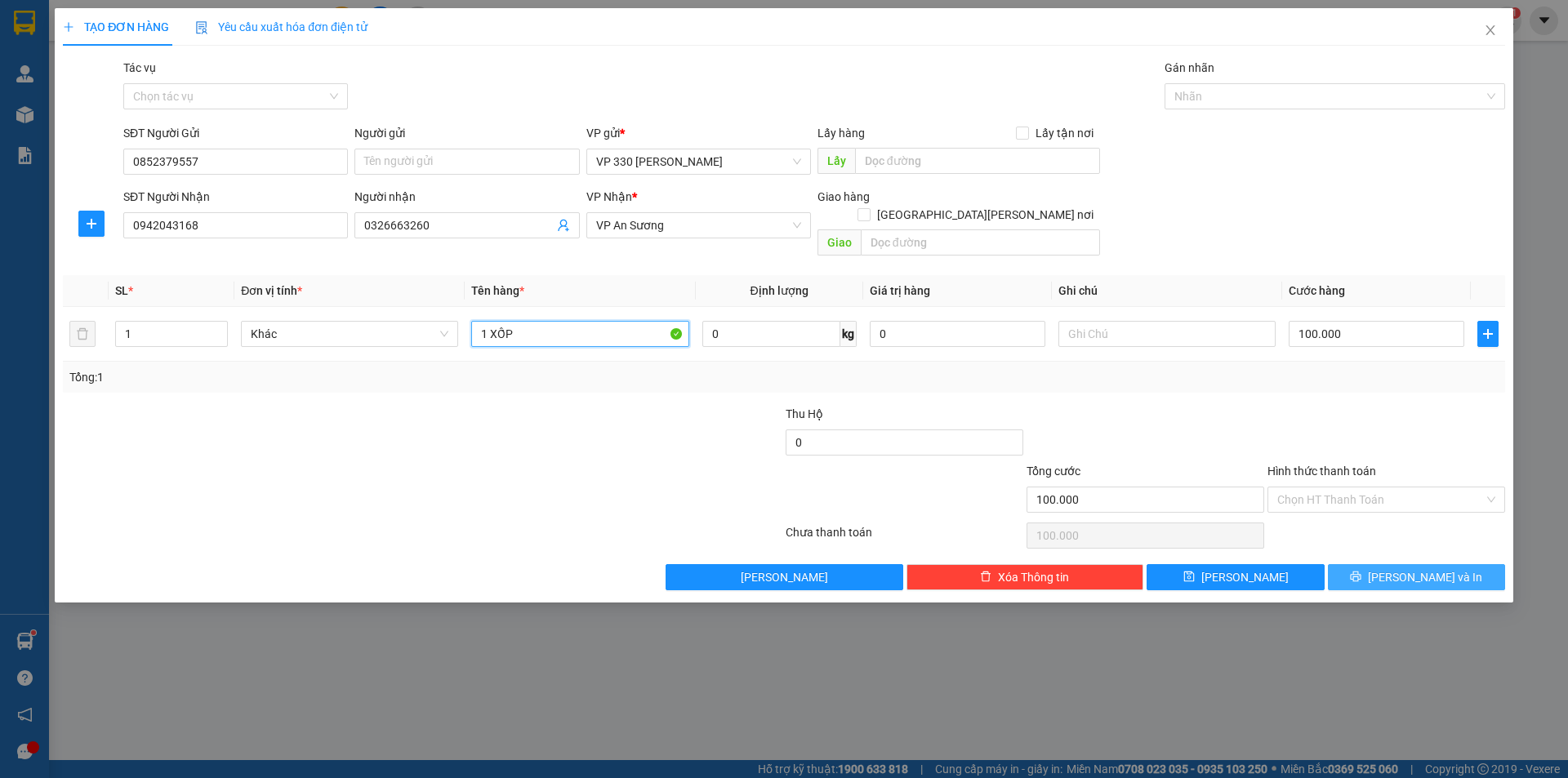
type input "1 XỐP"
click at [1412, 568] on span "[PERSON_NAME] và In" at bounding box center [1425, 577] width 115 height 18
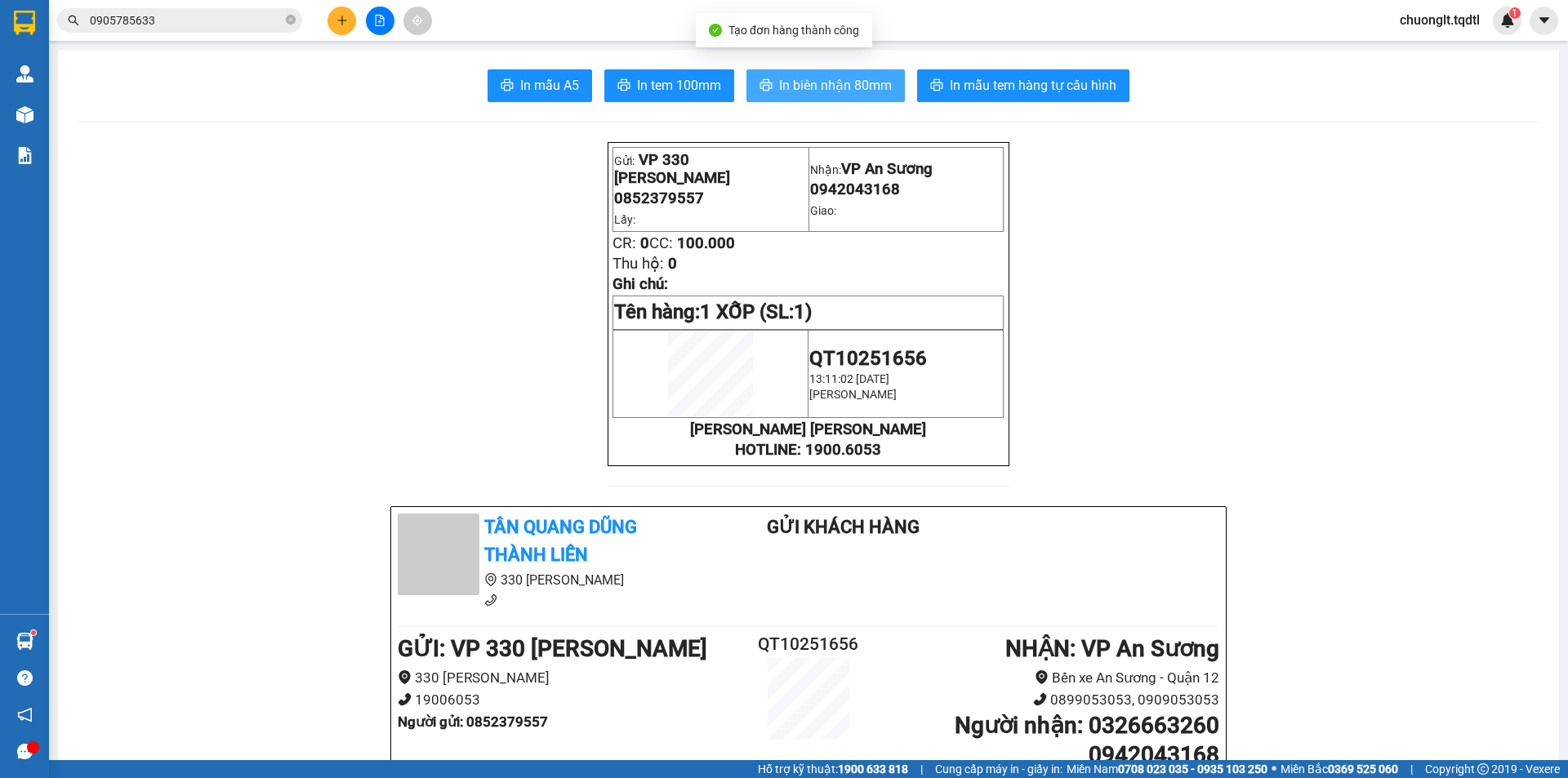
click at [803, 89] on span "In biên nhận 80mm" at bounding box center [835, 85] width 113 height 20
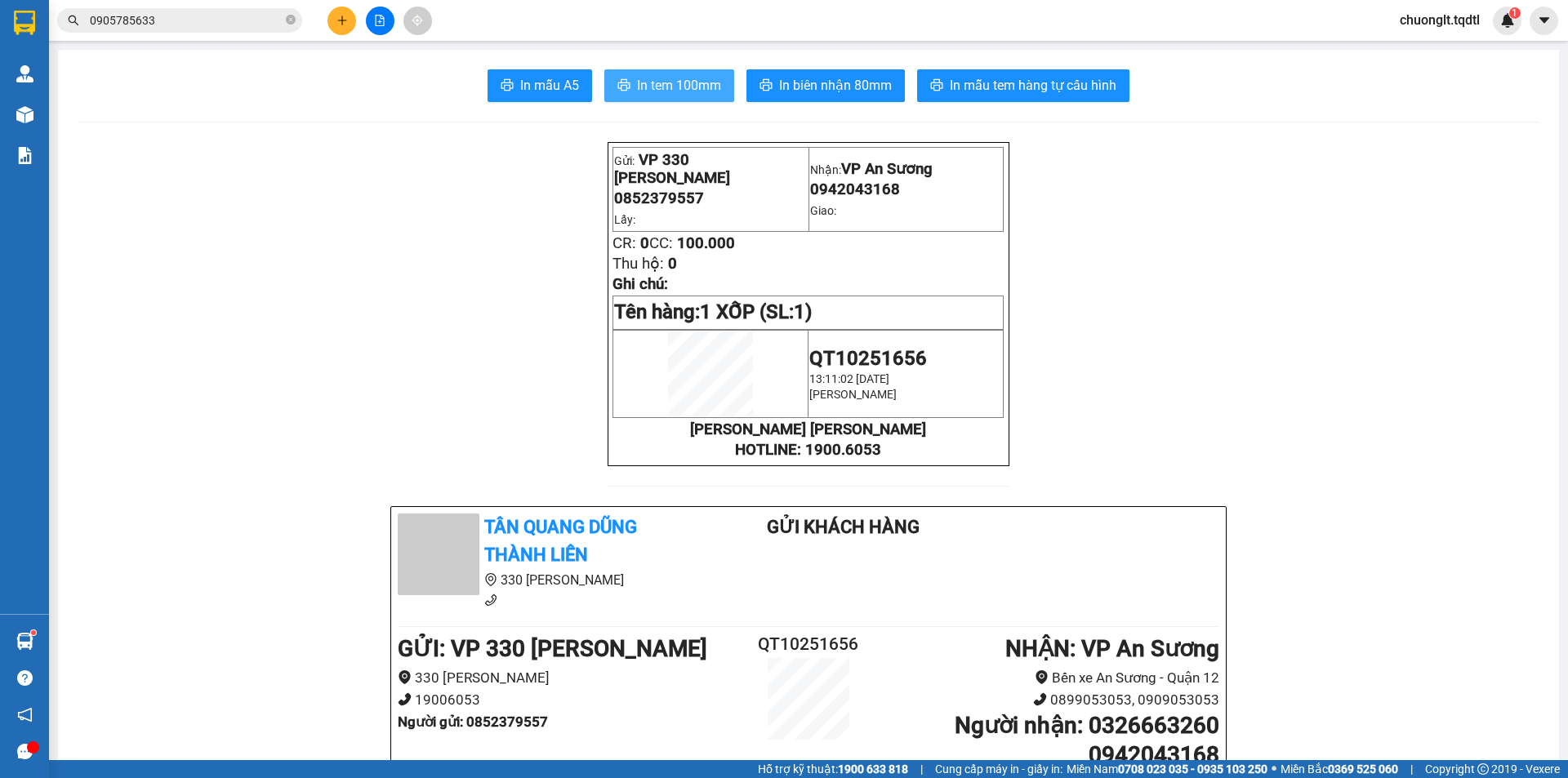
click at [663, 83] on span "In tem 100mm" at bounding box center [679, 85] width 84 height 20
click at [346, 15] on icon "plus" at bounding box center [342, 20] width 12 height 12
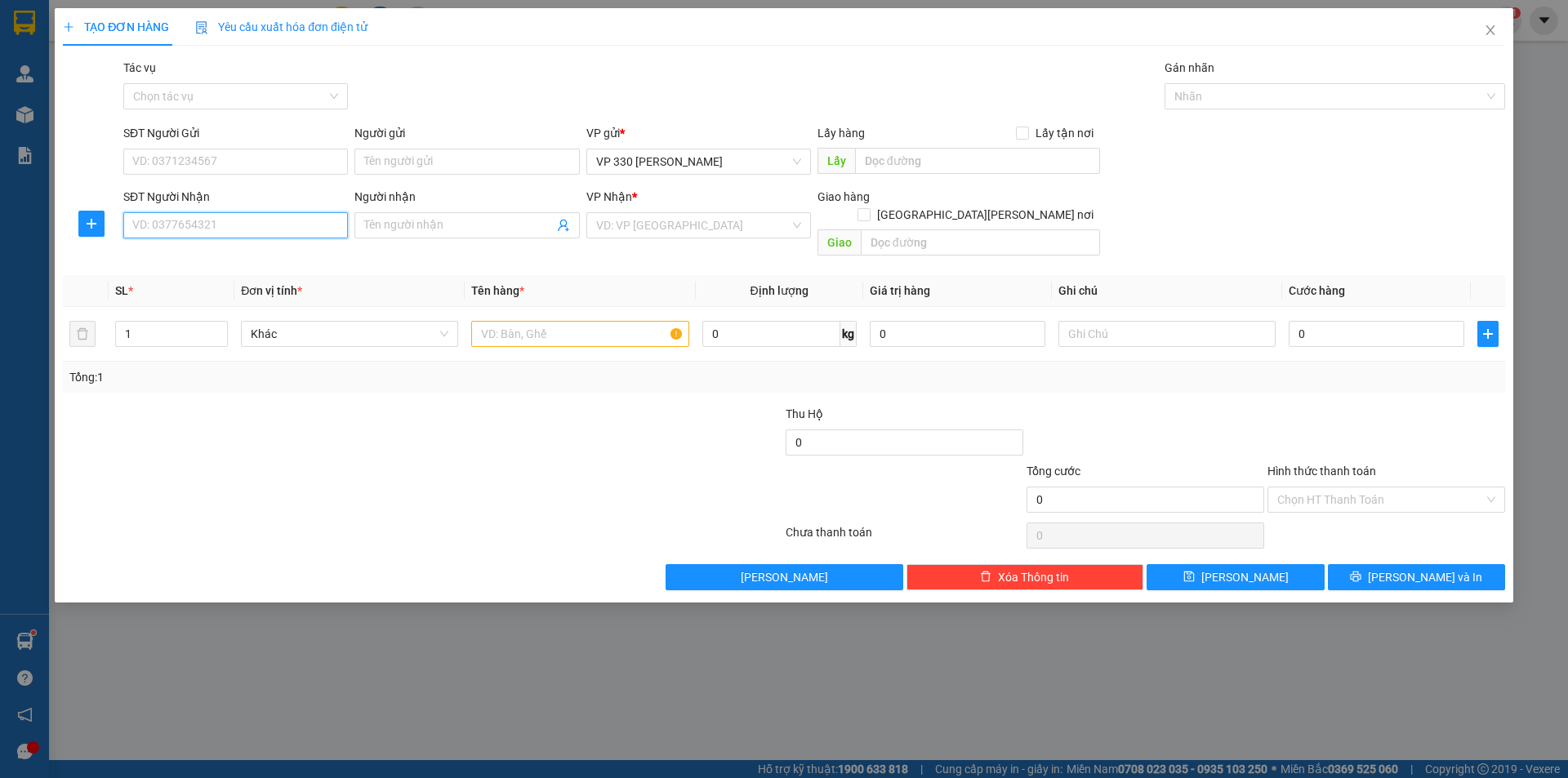
click at [193, 228] on input "SĐT Người Nhận" at bounding box center [235, 225] width 224 height 26
click at [196, 262] on div "0774980117" at bounding box center [235, 257] width 205 height 18
type input "0774980117"
type input "THUẬN AN"
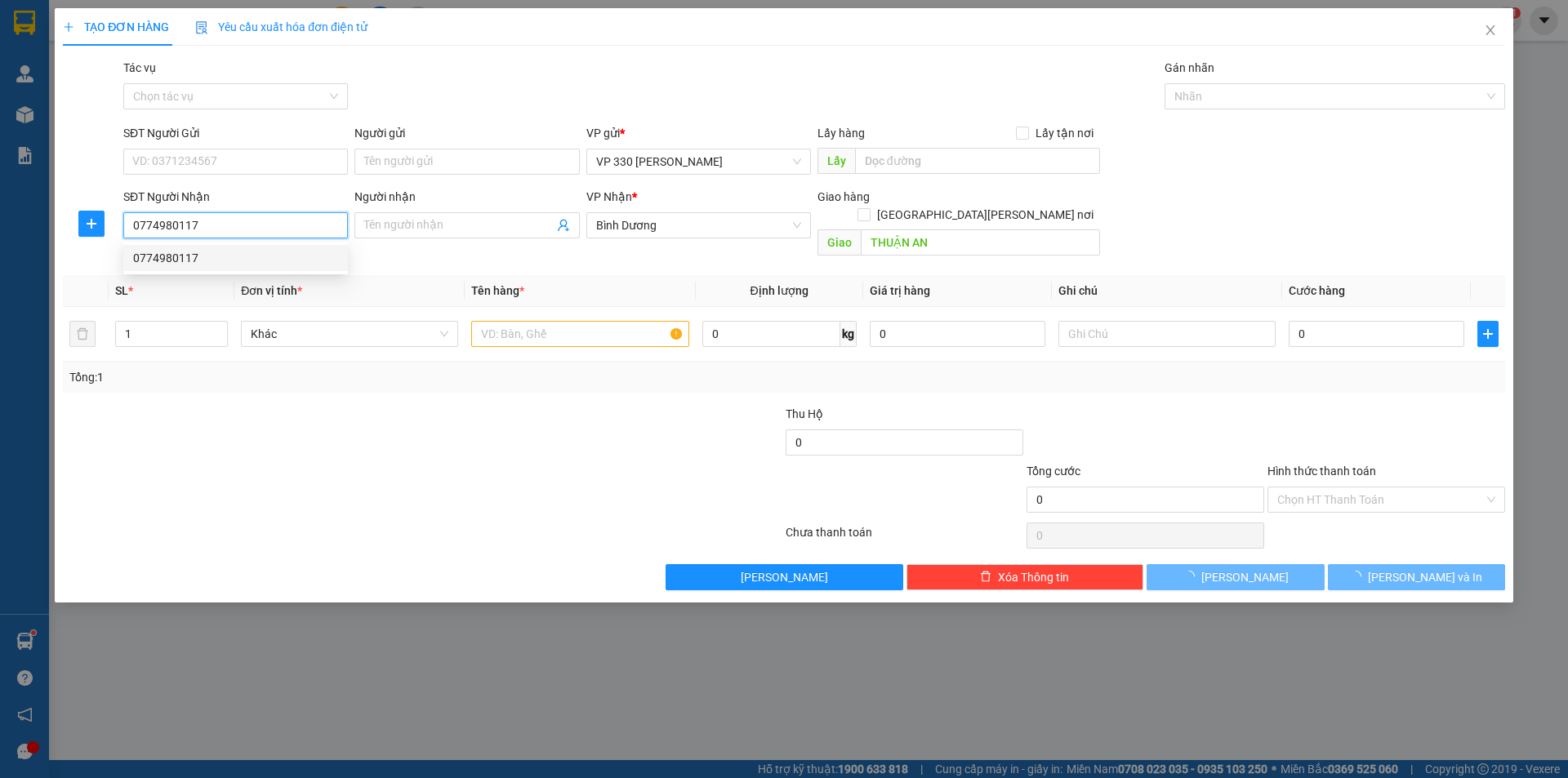
type input "150.000"
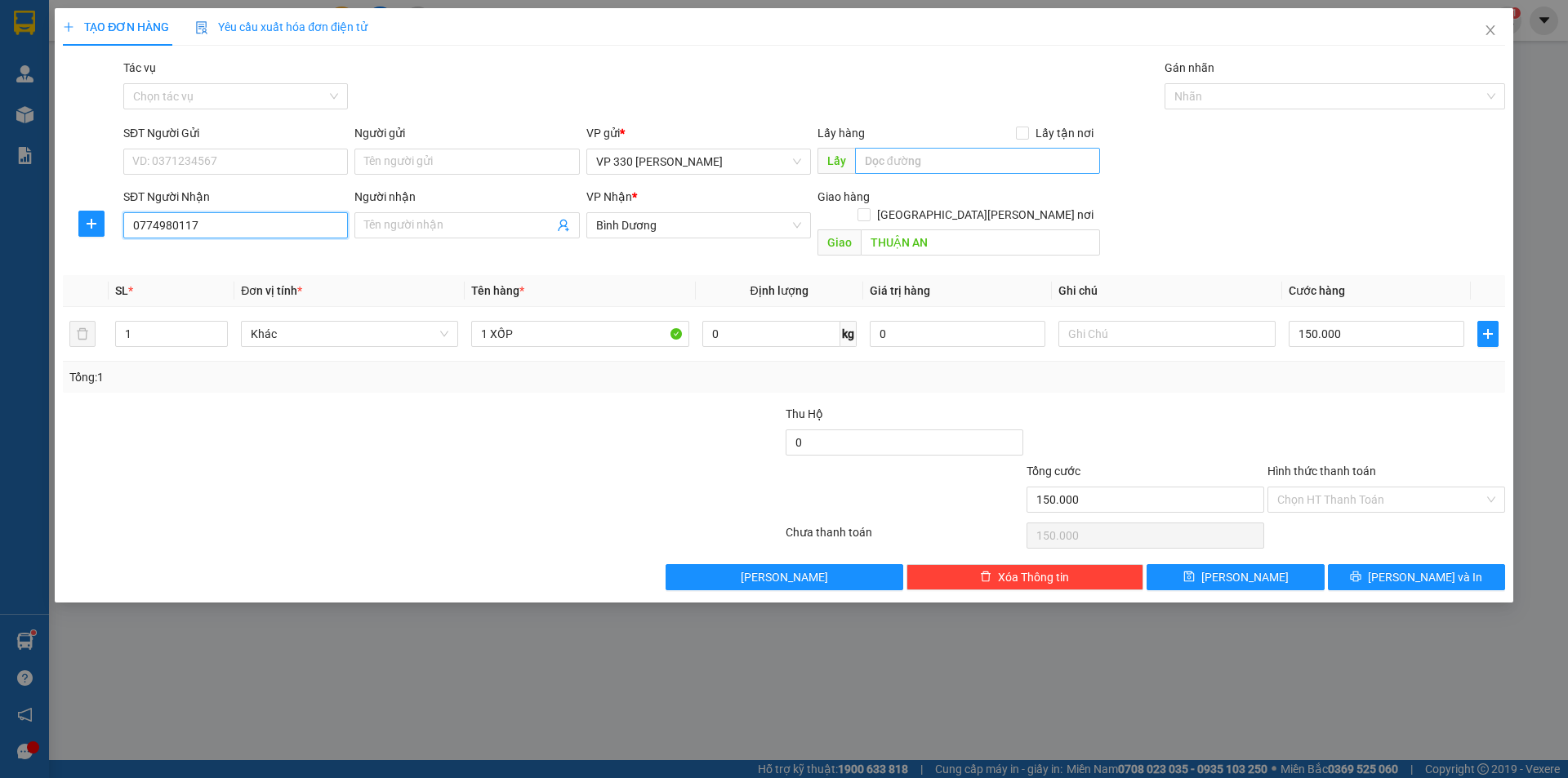
type input "0774980117"
click at [949, 164] on input "text" at bounding box center [977, 160] width 245 height 26
type input "6014 LB"
click at [1348, 321] on input "150.000" at bounding box center [1377, 334] width 175 height 26
type input "2"
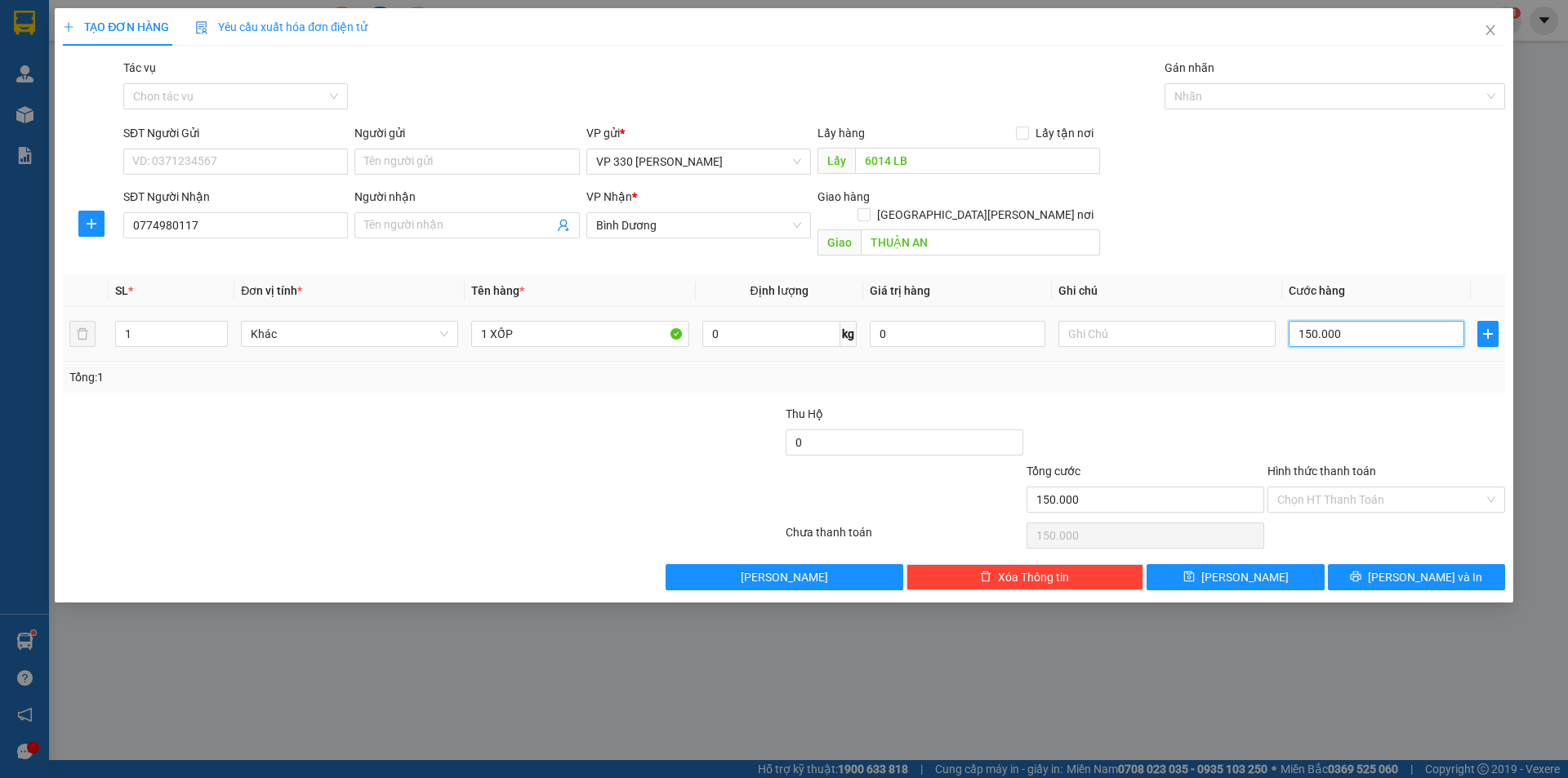
type input "2"
type input "20"
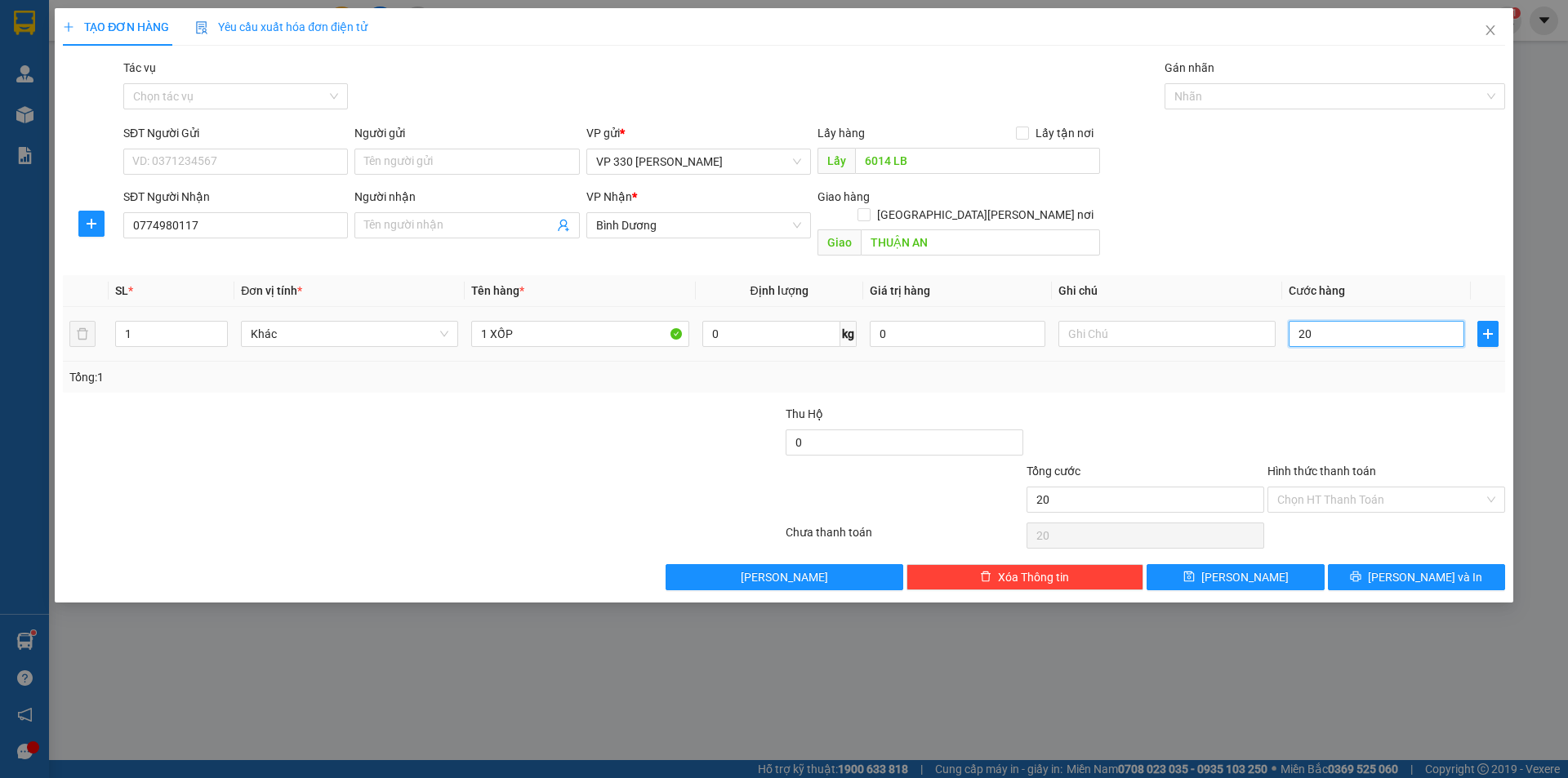
type input "200"
type input "2.000"
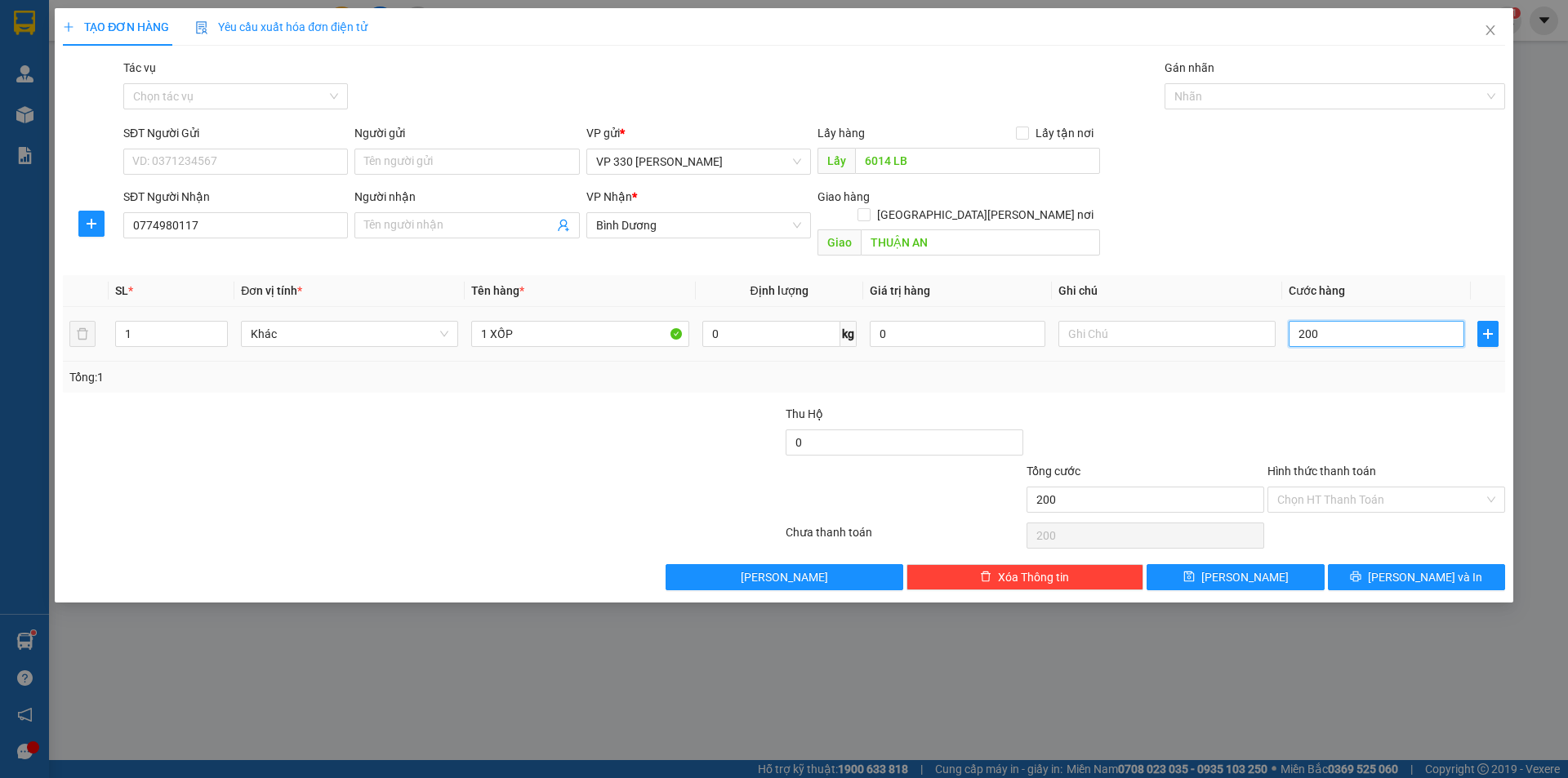
type input "2.000"
type input "20.000"
type input "200.000"
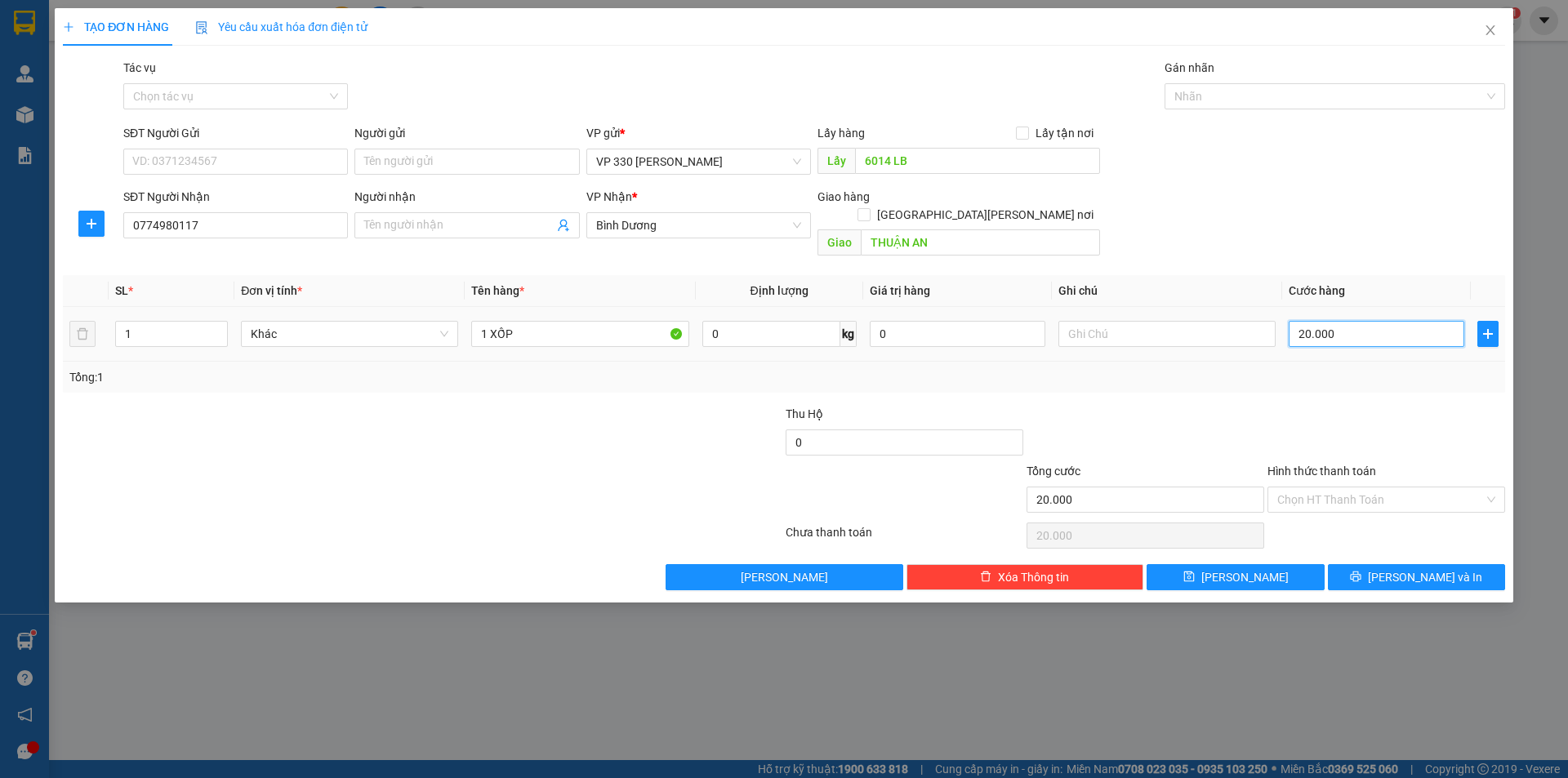
type input "200.000"
click at [1393, 564] on button "[PERSON_NAME] và In" at bounding box center [1416, 577] width 177 height 26
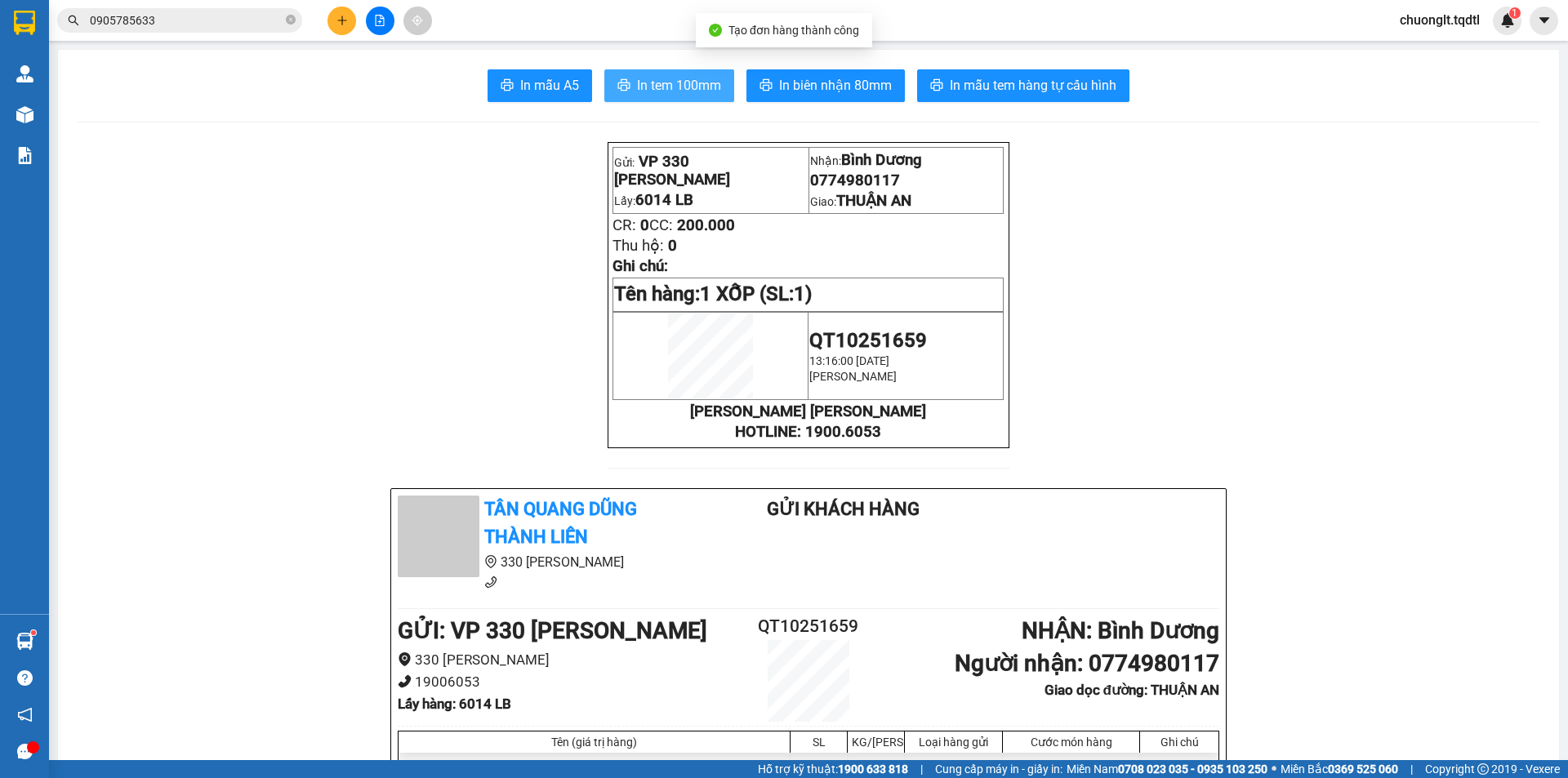
click at [685, 88] on span "In tem 100mm" at bounding box center [679, 85] width 84 height 20
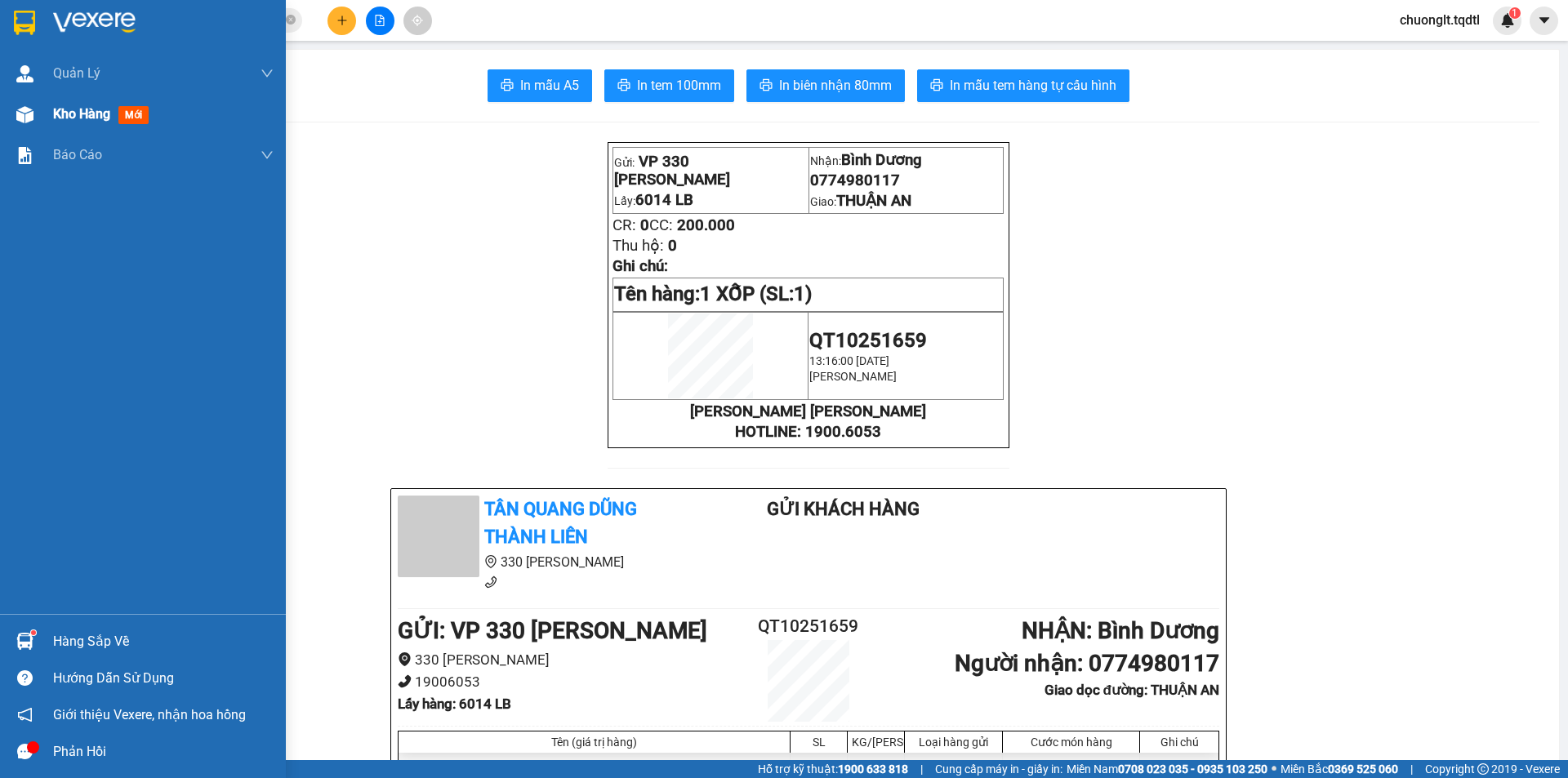
click at [80, 119] on span "Kho hàng" at bounding box center [82, 114] width 57 height 15
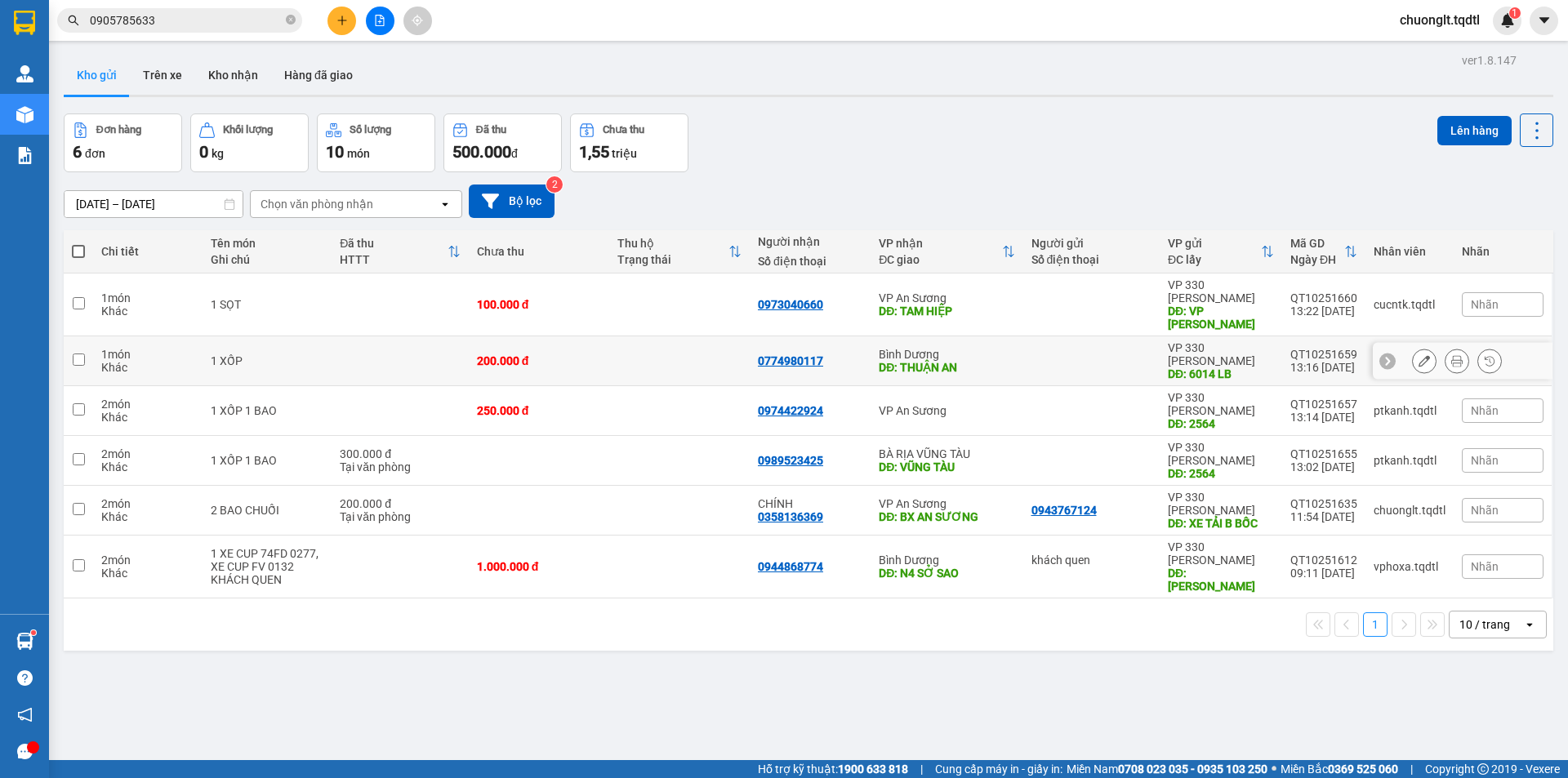
click at [326, 339] on td "1 XỐP" at bounding box center [266, 361] width 129 height 50
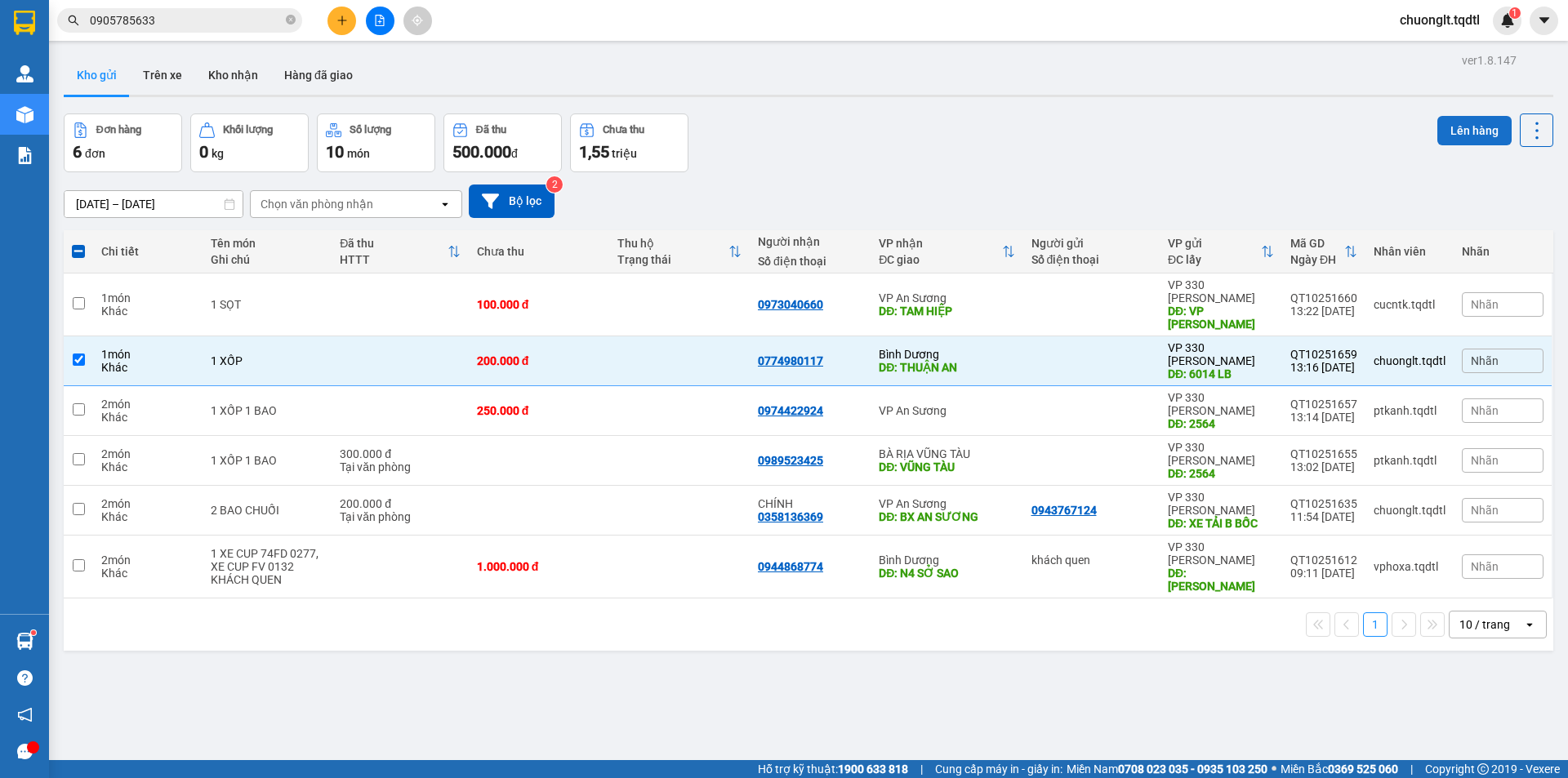
click at [1468, 128] on button "Lên hàng" at bounding box center [1474, 131] width 74 height 30
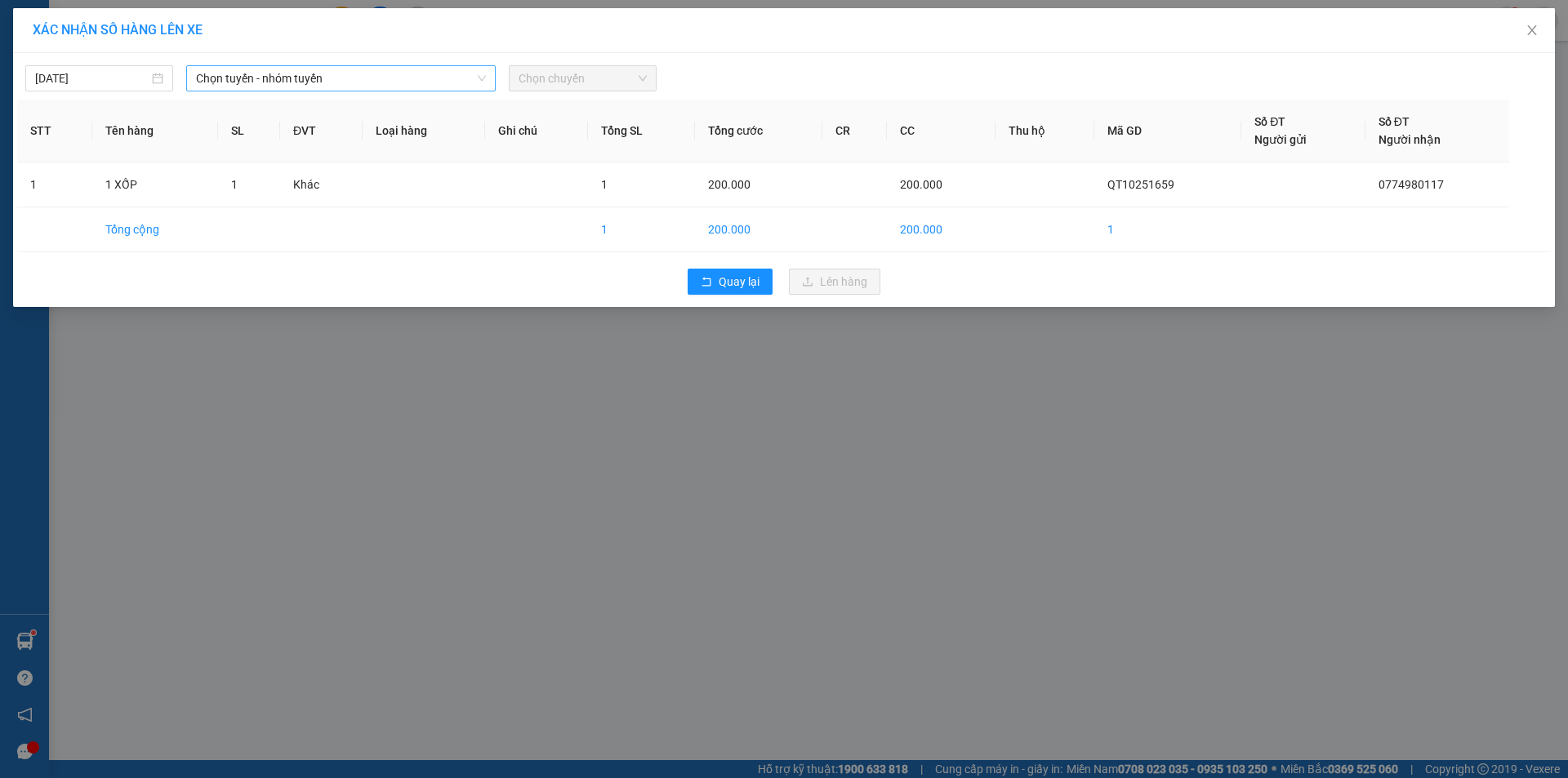
click at [447, 81] on span "Chọn tuyến - nhóm tuyến" at bounding box center [341, 78] width 290 height 24
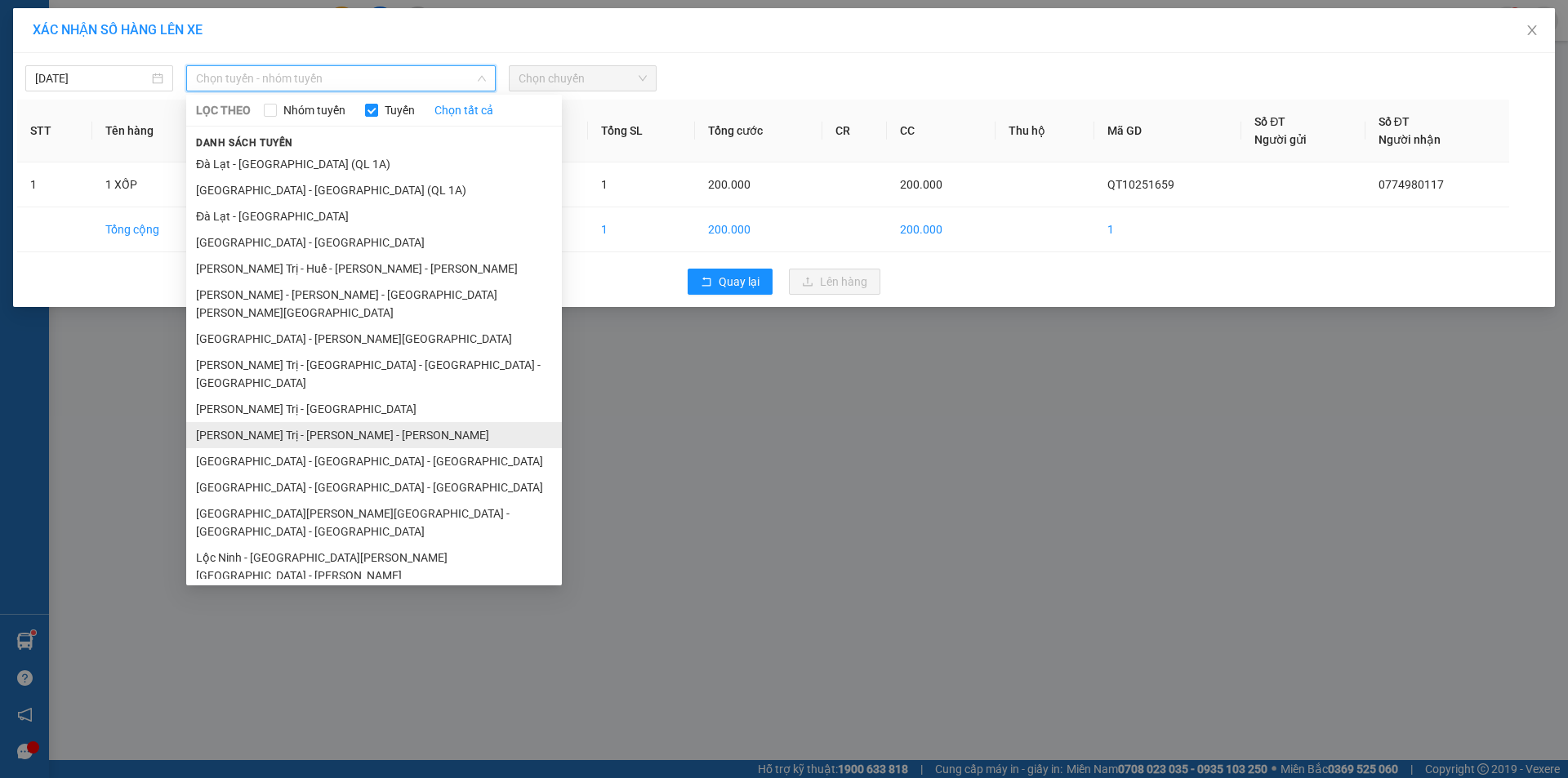
click at [359, 422] on li "Quảng Trị - [GEOGRAPHIC_DATA] - [GEOGRAPHIC_DATA]" at bounding box center [374, 435] width 376 height 26
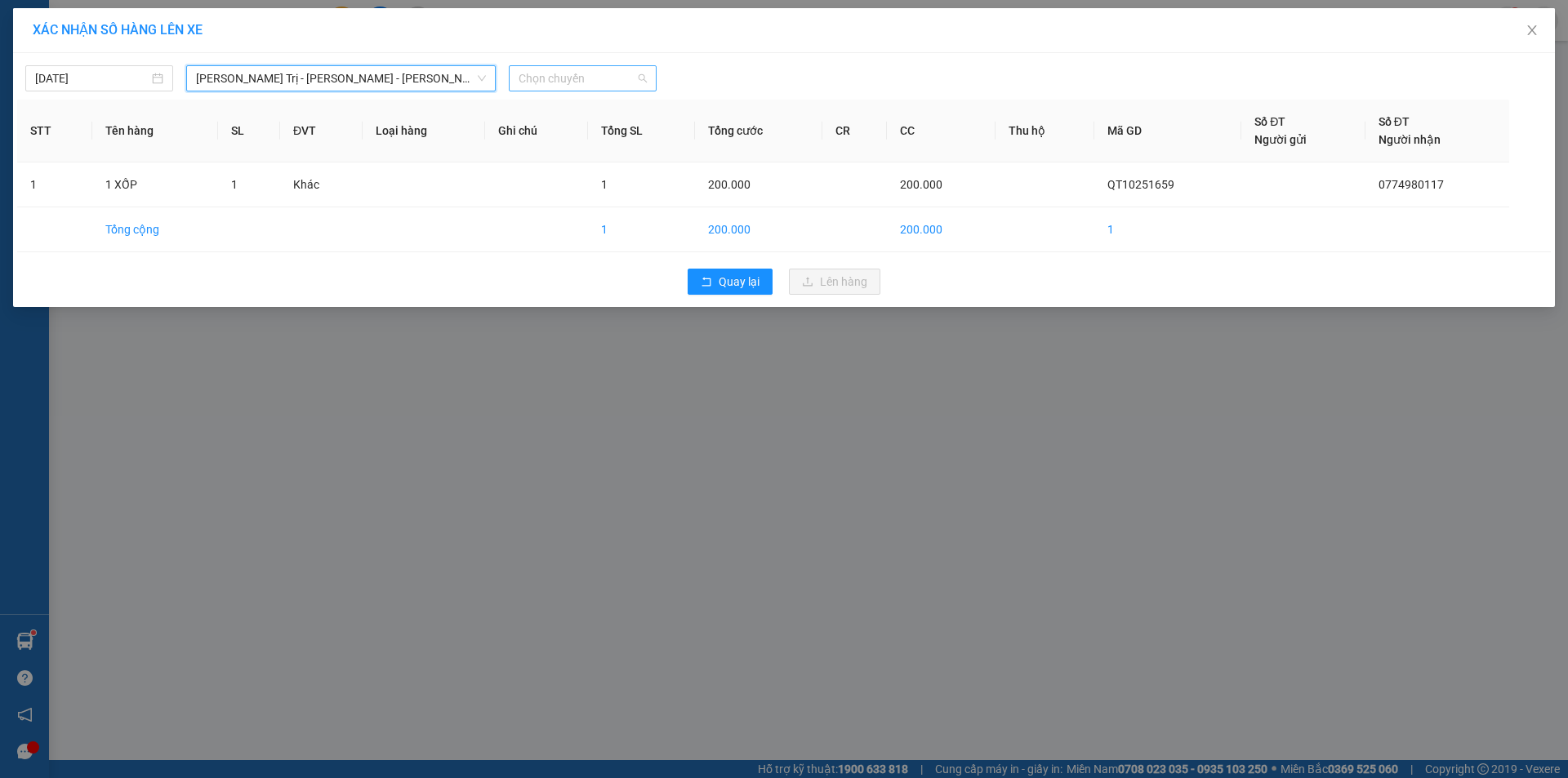
click at [605, 73] on span "Chọn chuyến" at bounding box center [583, 78] width 128 height 24
click at [588, 135] on div "14:00 - 43H-160.73" at bounding box center [582, 137] width 127 height 18
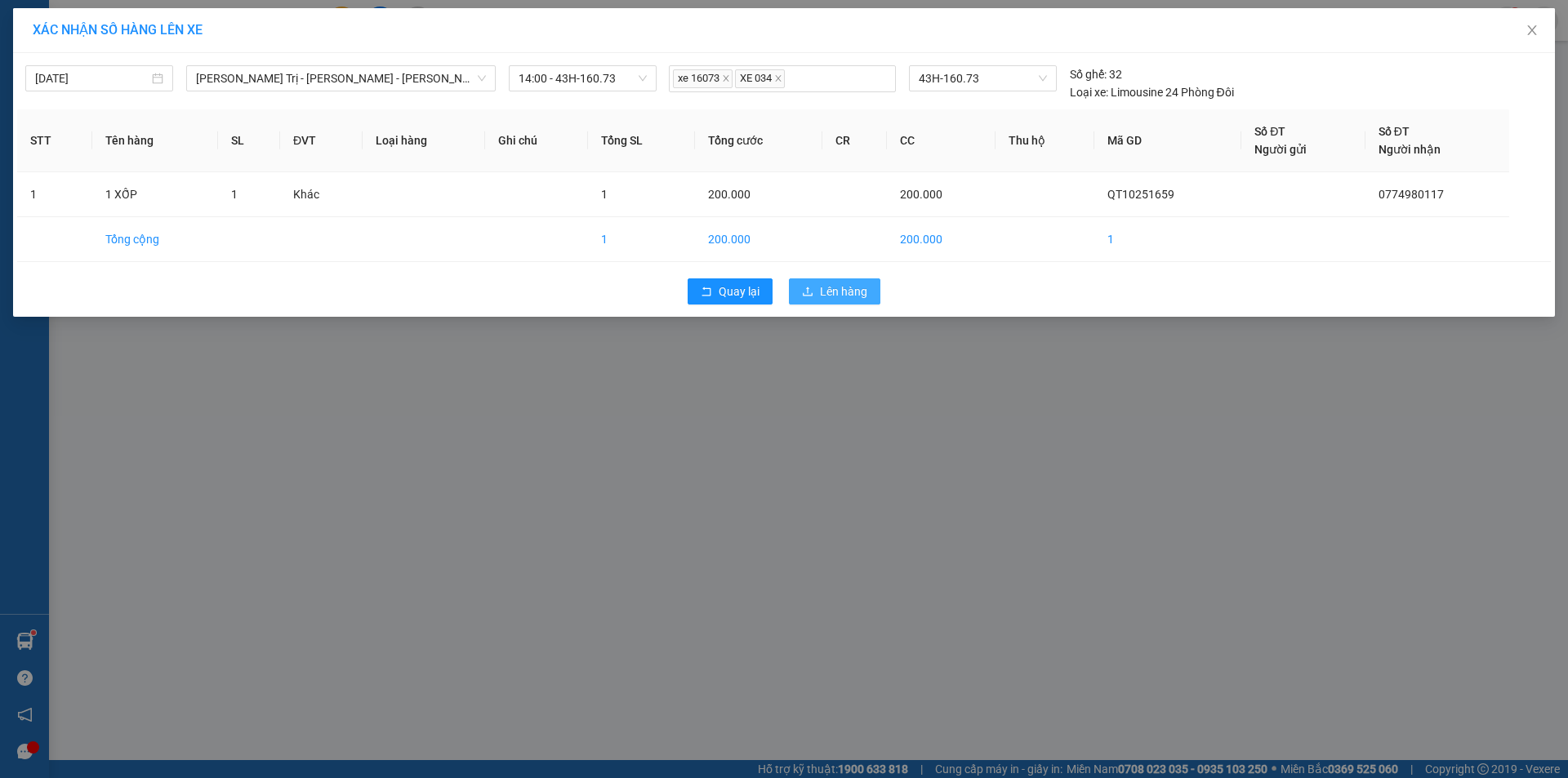
click at [840, 296] on span "Lên hàng" at bounding box center [844, 291] width 47 height 18
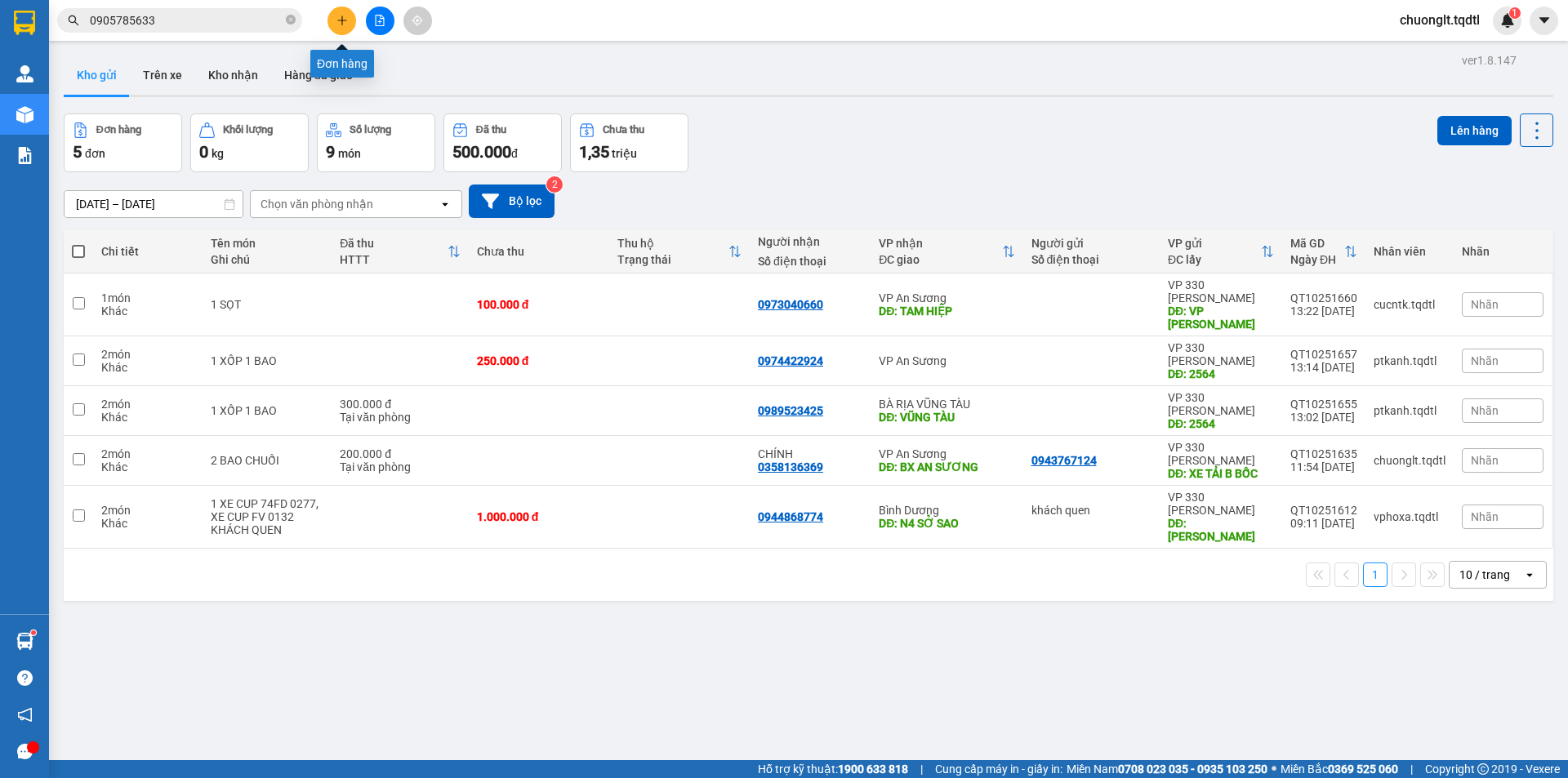
click at [339, 15] on icon "plus" at bounding box center [342, 20] width 12 height 12
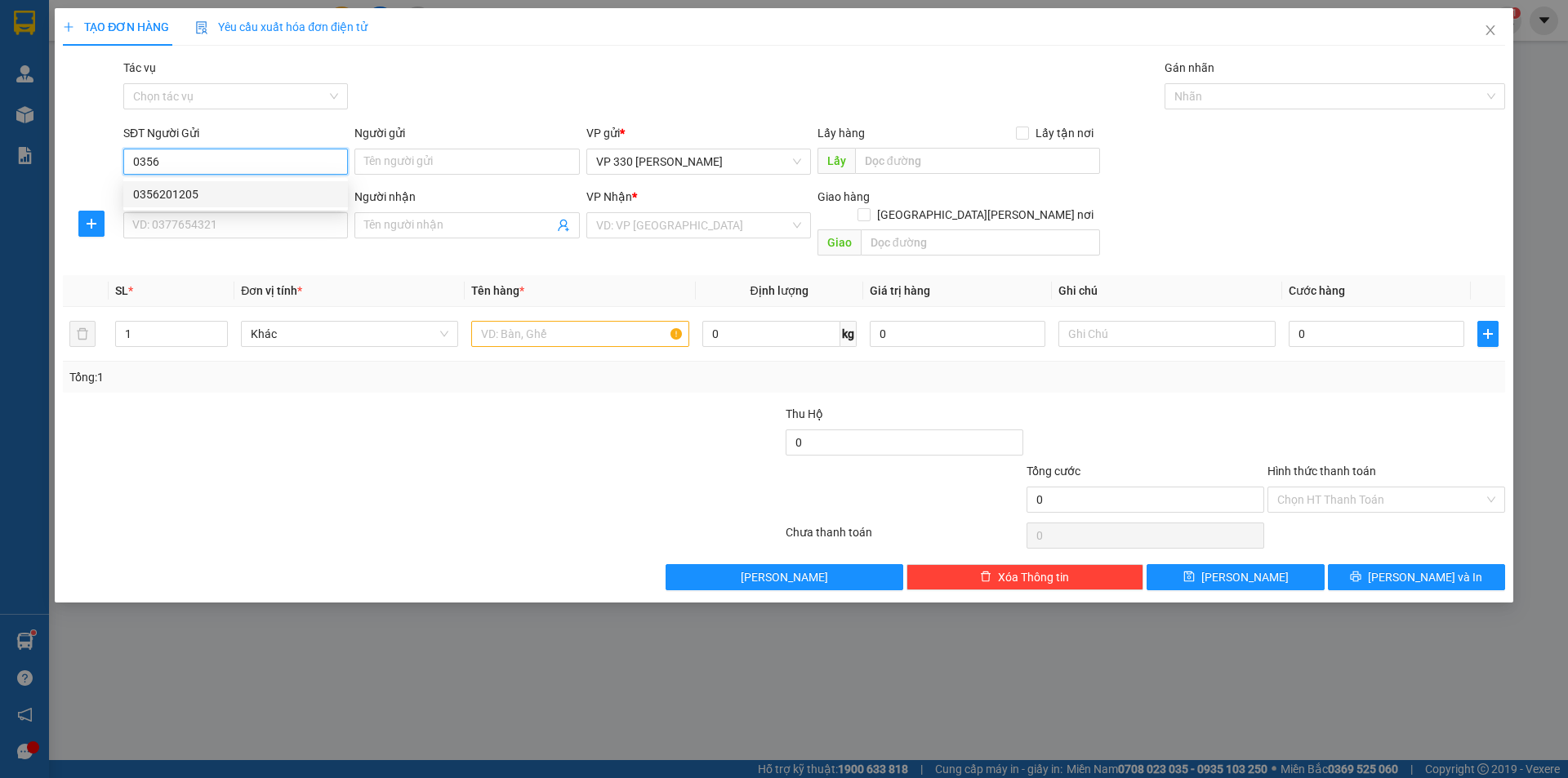
click at [203, 194] on div "0356201205" at bounding box center [235, 194] width 205 height 18
type input "0356201205"
type input "XE TAI B"
type input "0919075696"
type input "TRÃNG BOM"
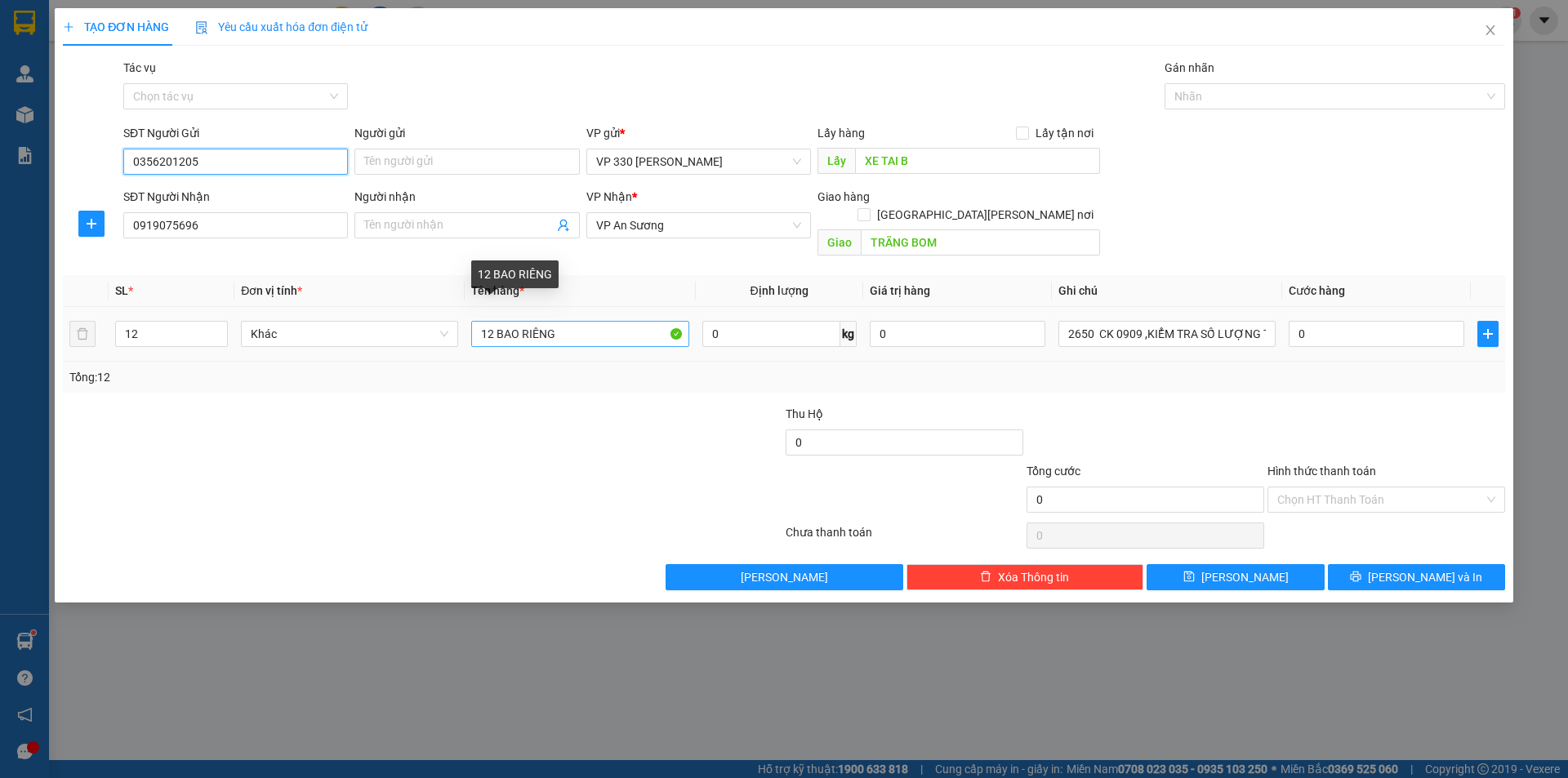
type input "0356201205"
drag, startPoint x: 495, startPoint y: 310, endPoint x: 399, endPoint y: 246, distance: 115.4
click at [477, 321] on input "12 BAO RIÊNG" at bounding box center [580, 334] width 217 height 26
type input "22 BAO RIÊNG"
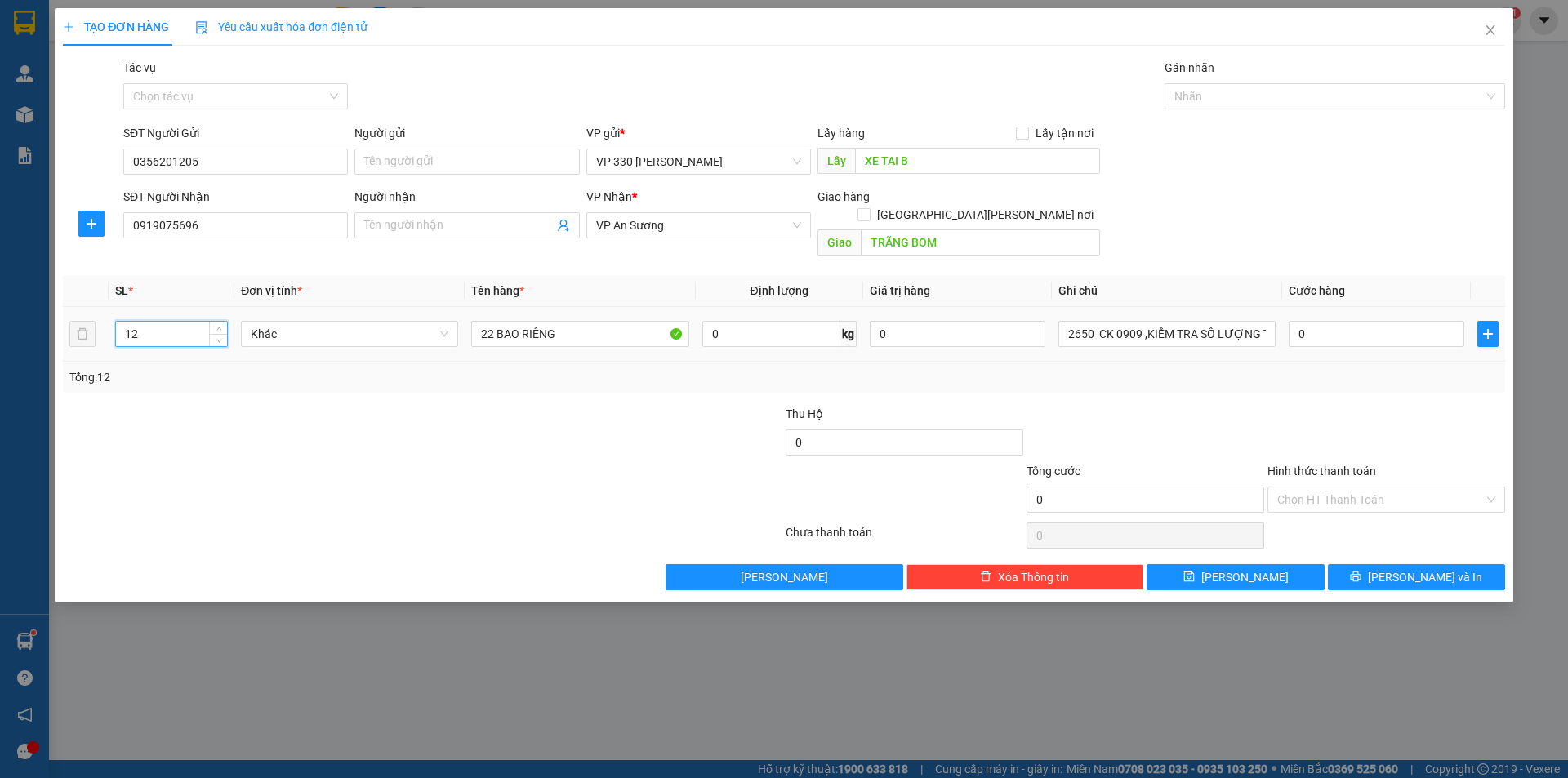
drag, startPoint x: 151, startPoint y: 315, endPoint x: 117, endPoint y: 316, distance: 34.0
click at [117, 322] on input "12" at bounding box center [172, 334] width 111 height 24
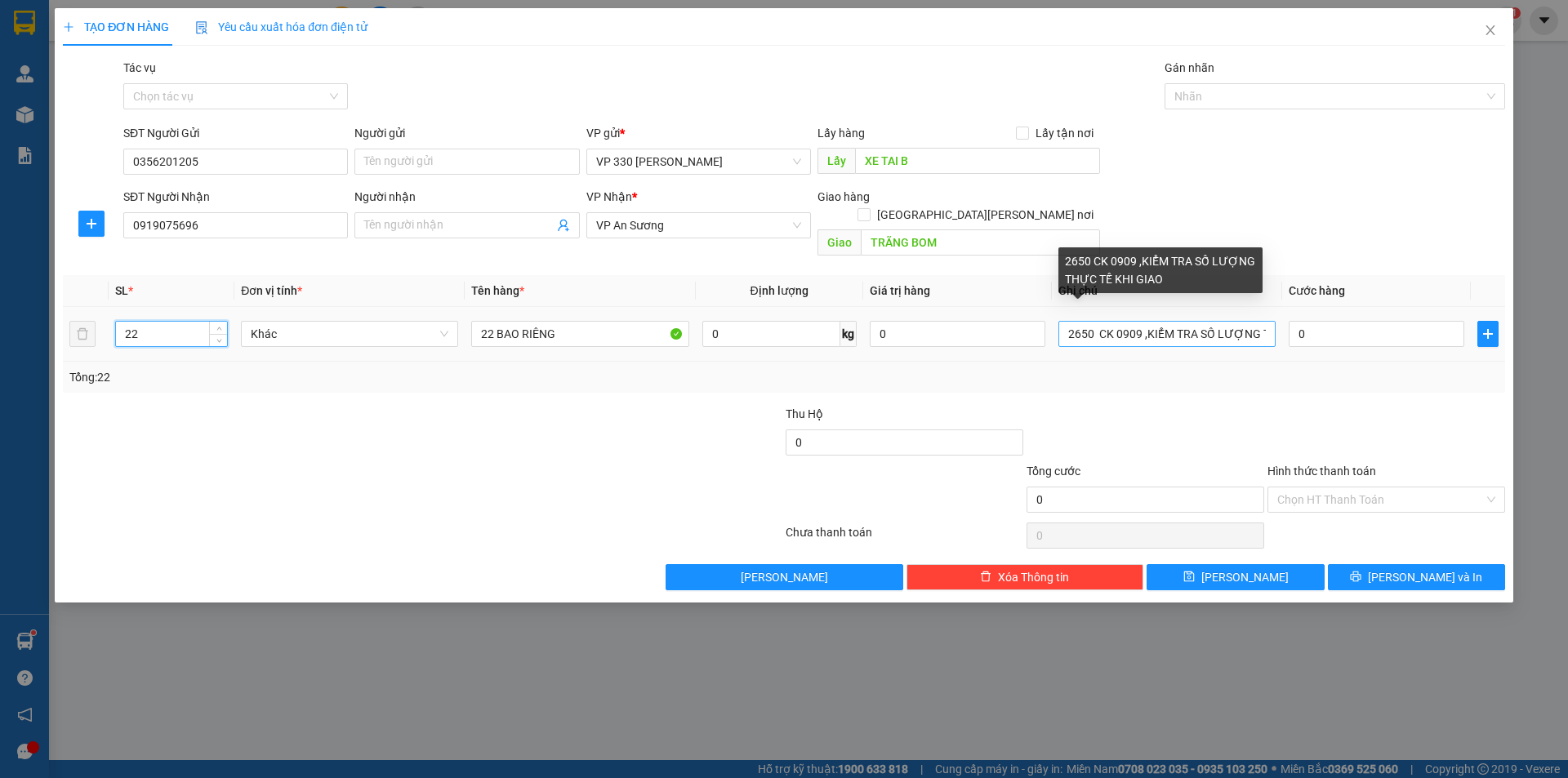
type input "22"
drag, startPoint x: 1093, startPoint y: 316, endPoint x: 1065, endPoint y: 314, distance: 28.1
click at [1065, 321] on input "2650 CK 0909 ,KIỂM TRA SỐ LƯỢNG THỰC TẾ KHI GIAO" at bounding box center [1167, 334] width 217 height 26
click at [1098, 321] on input "6046 CK 0909 ,KIỂM TRA SỐ LƯỢNG THỰC TẾ KHI GIAO" at bounding box center [1167, 334] width 217 height 26
type input "6046 CK 0909 ,KIỂM TRA SỐ LƯỢNG THỰC TẾ KHI GIAO"
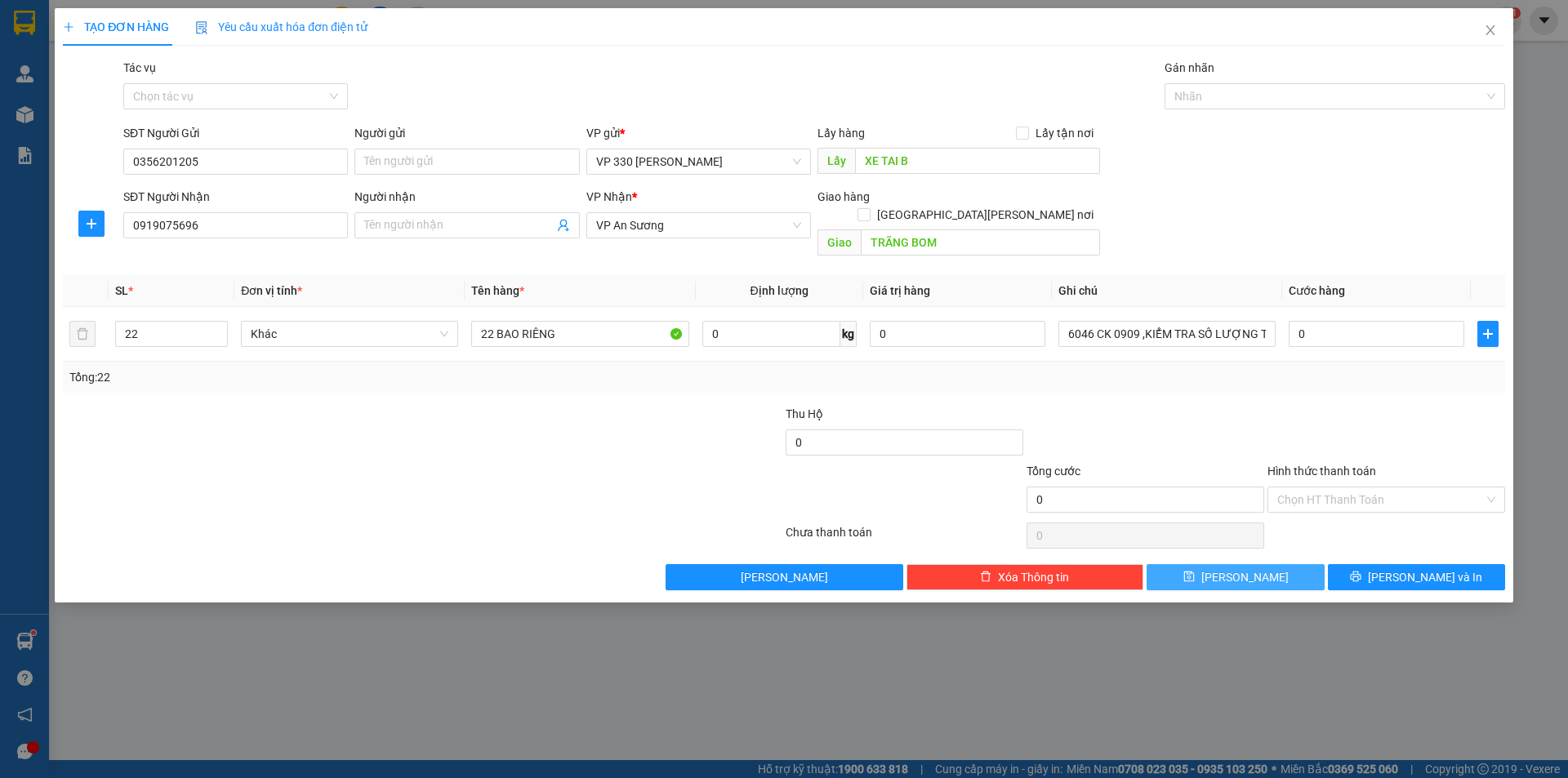
click at [1258, 564] on button "[PERSON_NAME]" at bounding box center [1235, 577] width 177 height 26
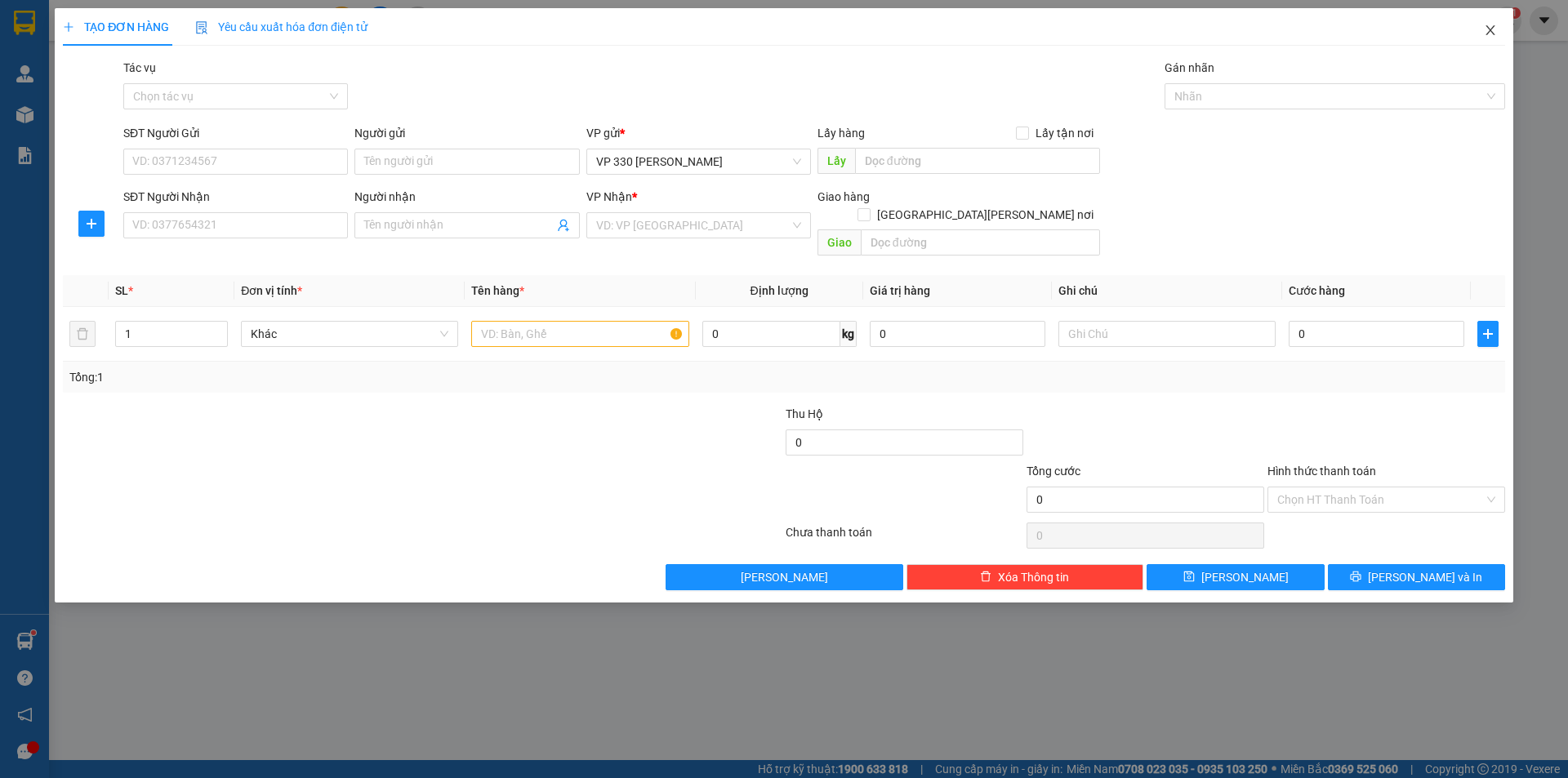
click at [1488, 30] on icon "close" at bounding box center [1490, 30] width 13 height 13
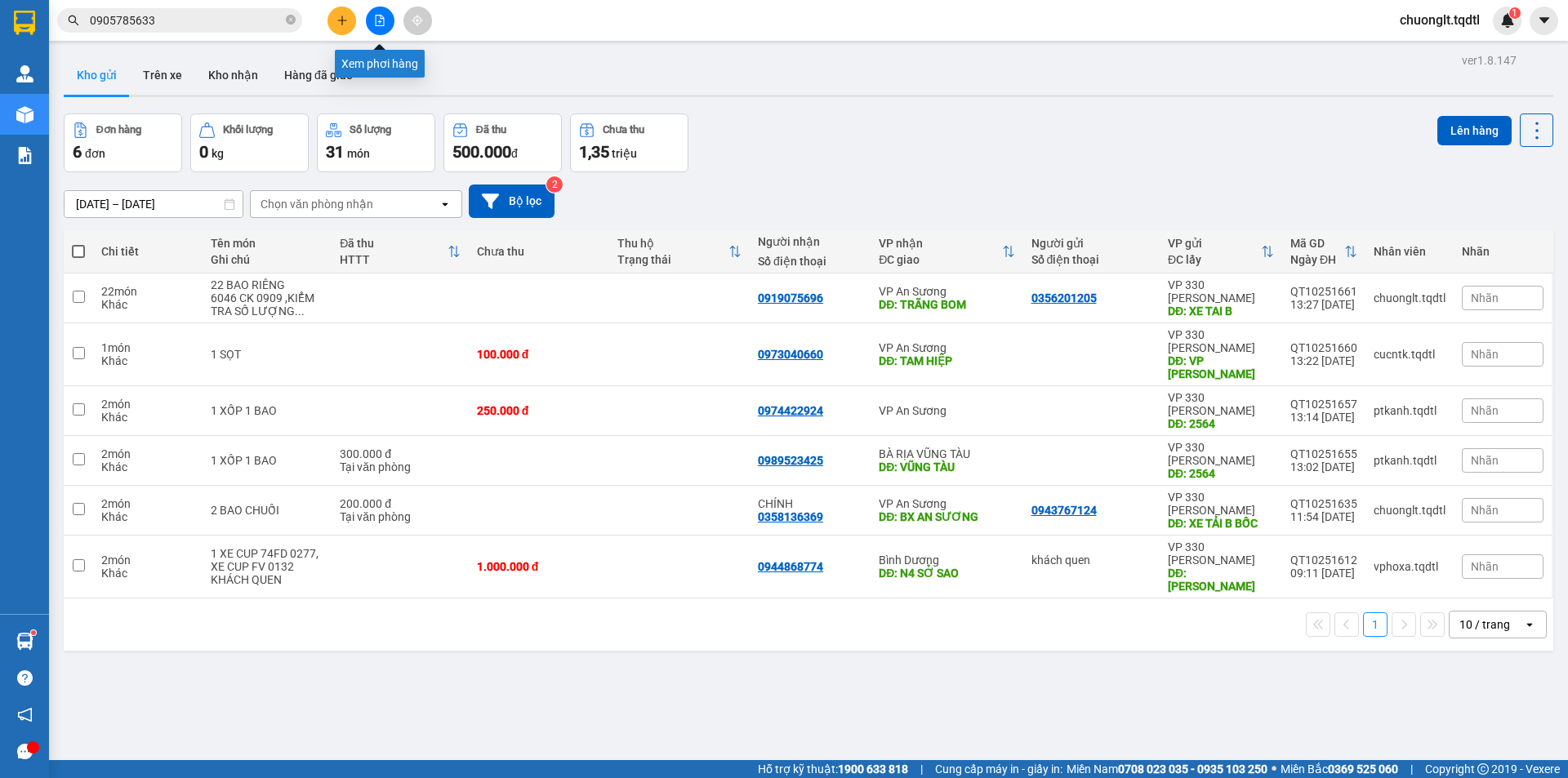
click at [378, 13] on button at bounding box center [380, 21] width 29 height 29
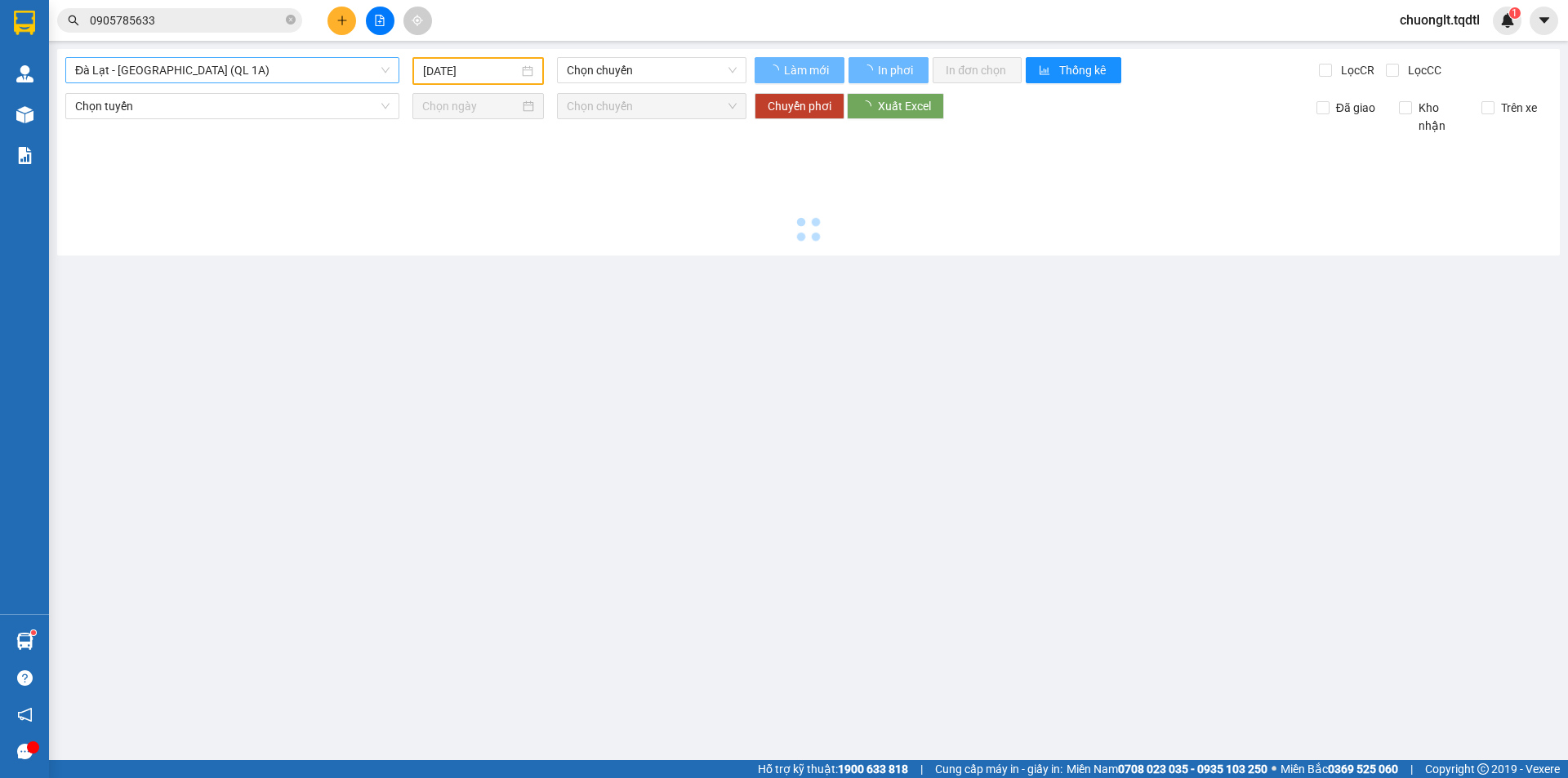
type input "[DATE]"
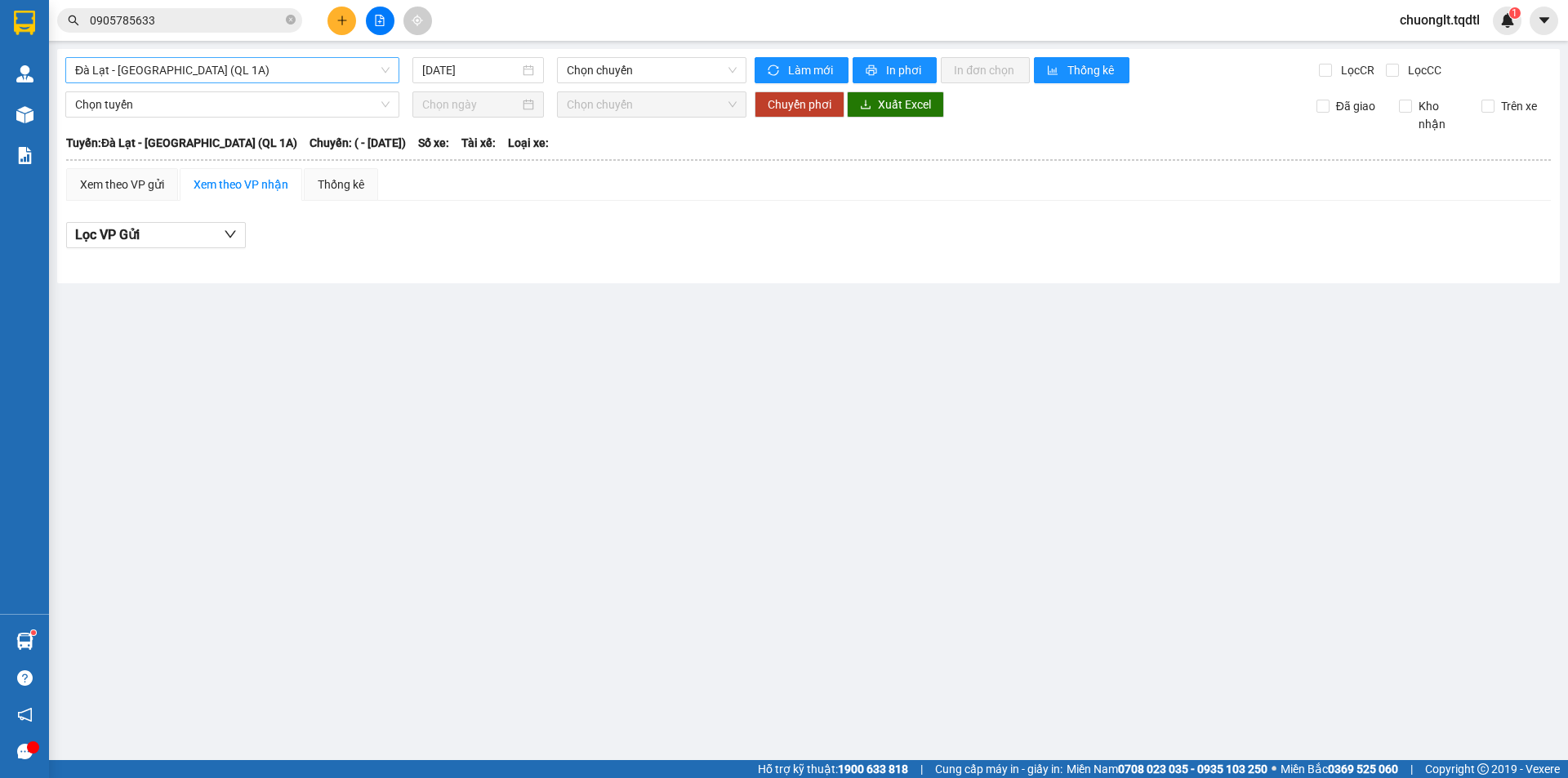
click at [278, 65] on span "Đà Lạt - [GEOGRAPHIC_DATA] (QL 1A)" at bounding box center [232, 70] width 314 height 24
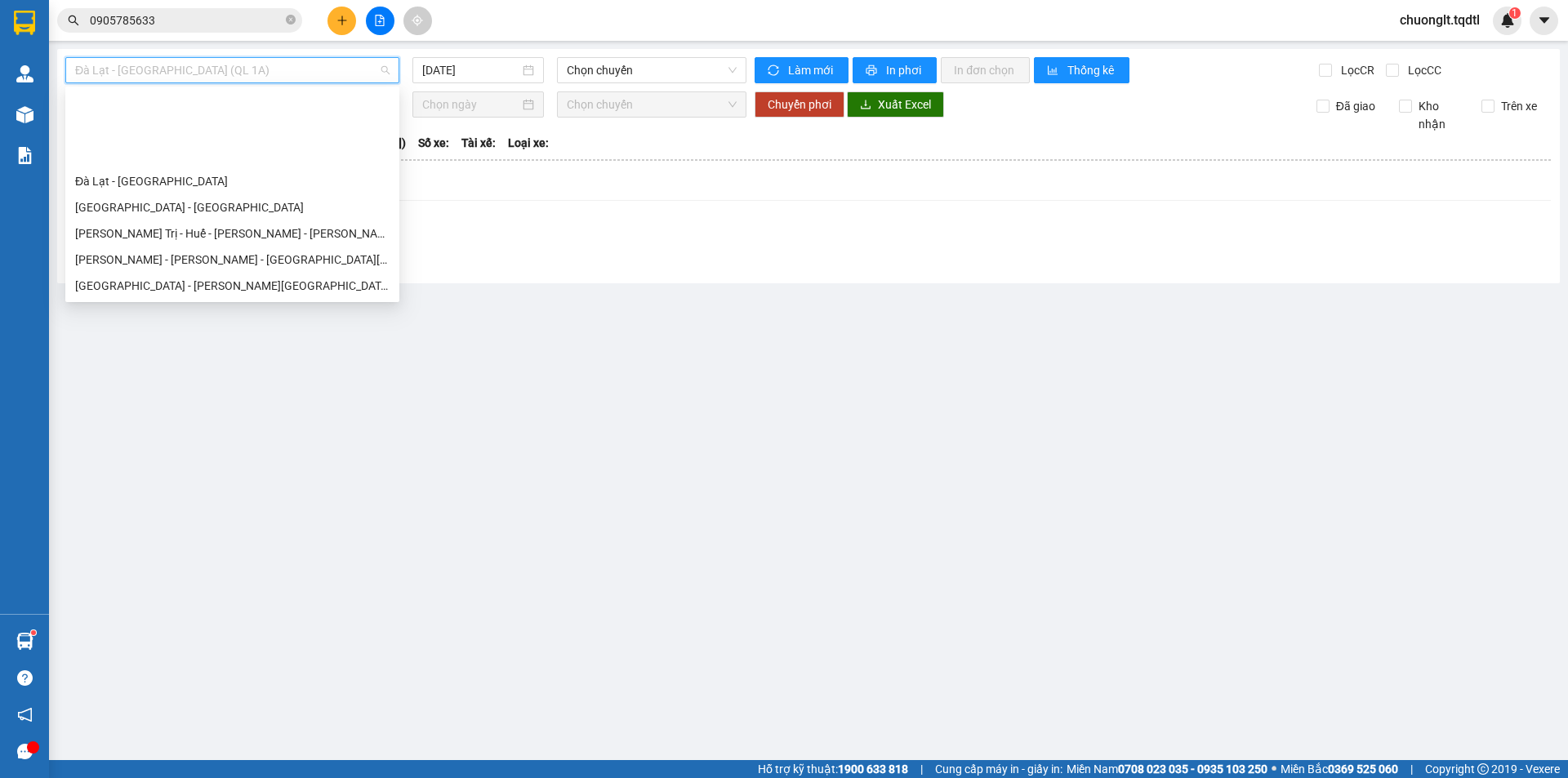
click at [223, 355] on div "Quảng Trị - [GEOGRAPHIC_DATA] - [GEOGRAPHIC_DATA]" at bounding box center [232, 363] width 314 height 18
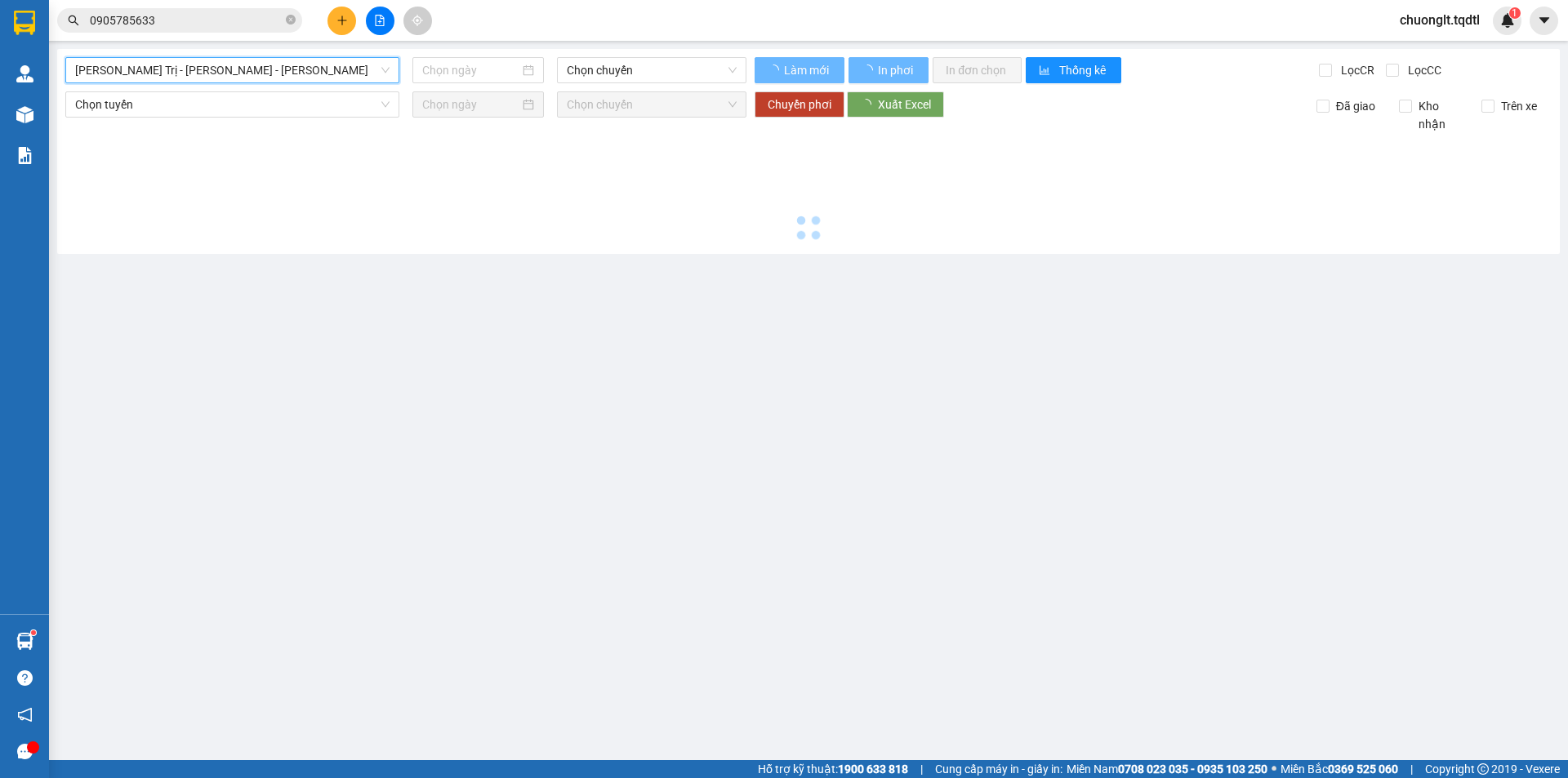
type input "[DATE]"
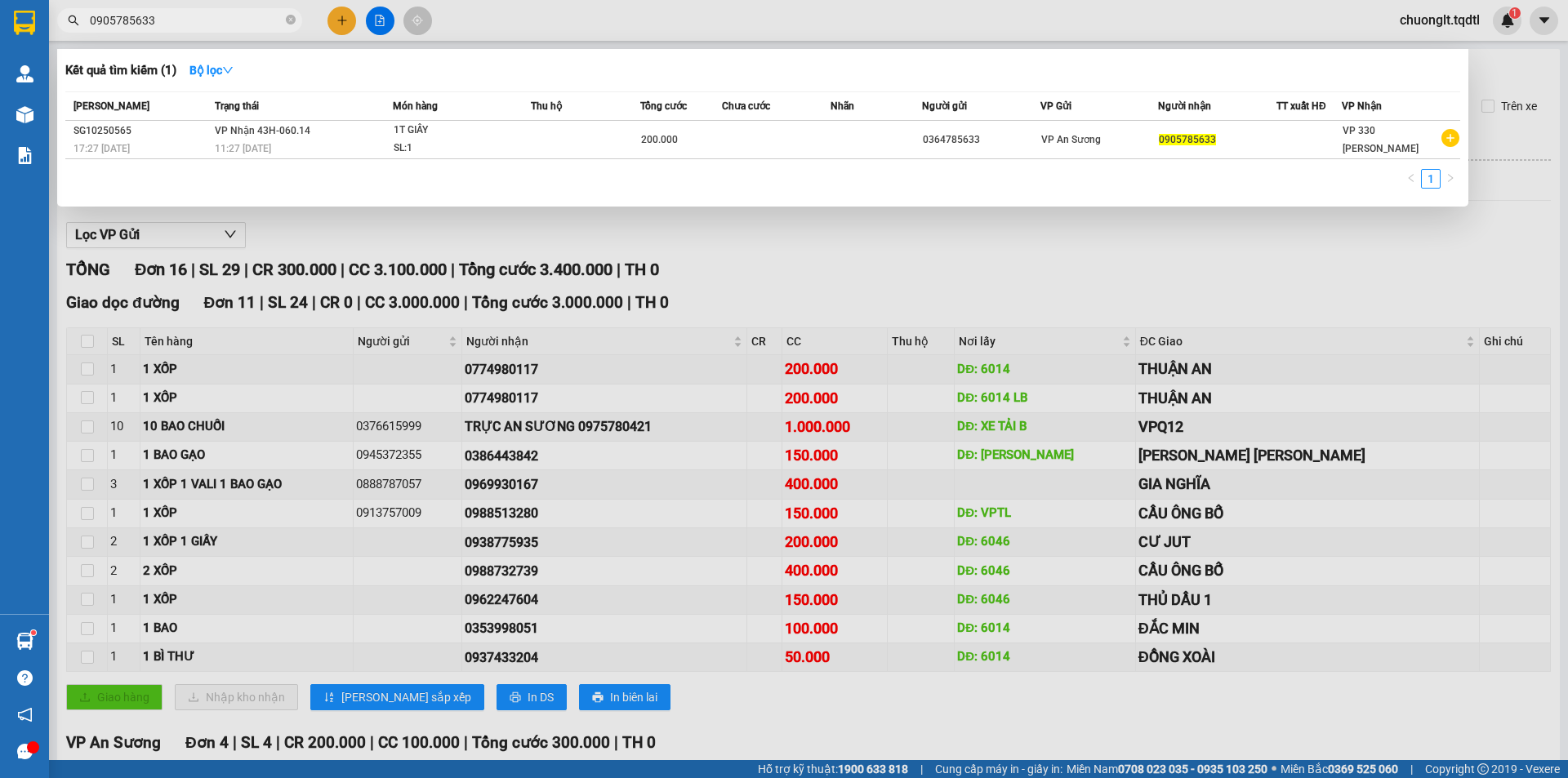
click at [186, 27] on input "0905785633" at bounding box center [186, 20] width 193 height 18
type input "0"
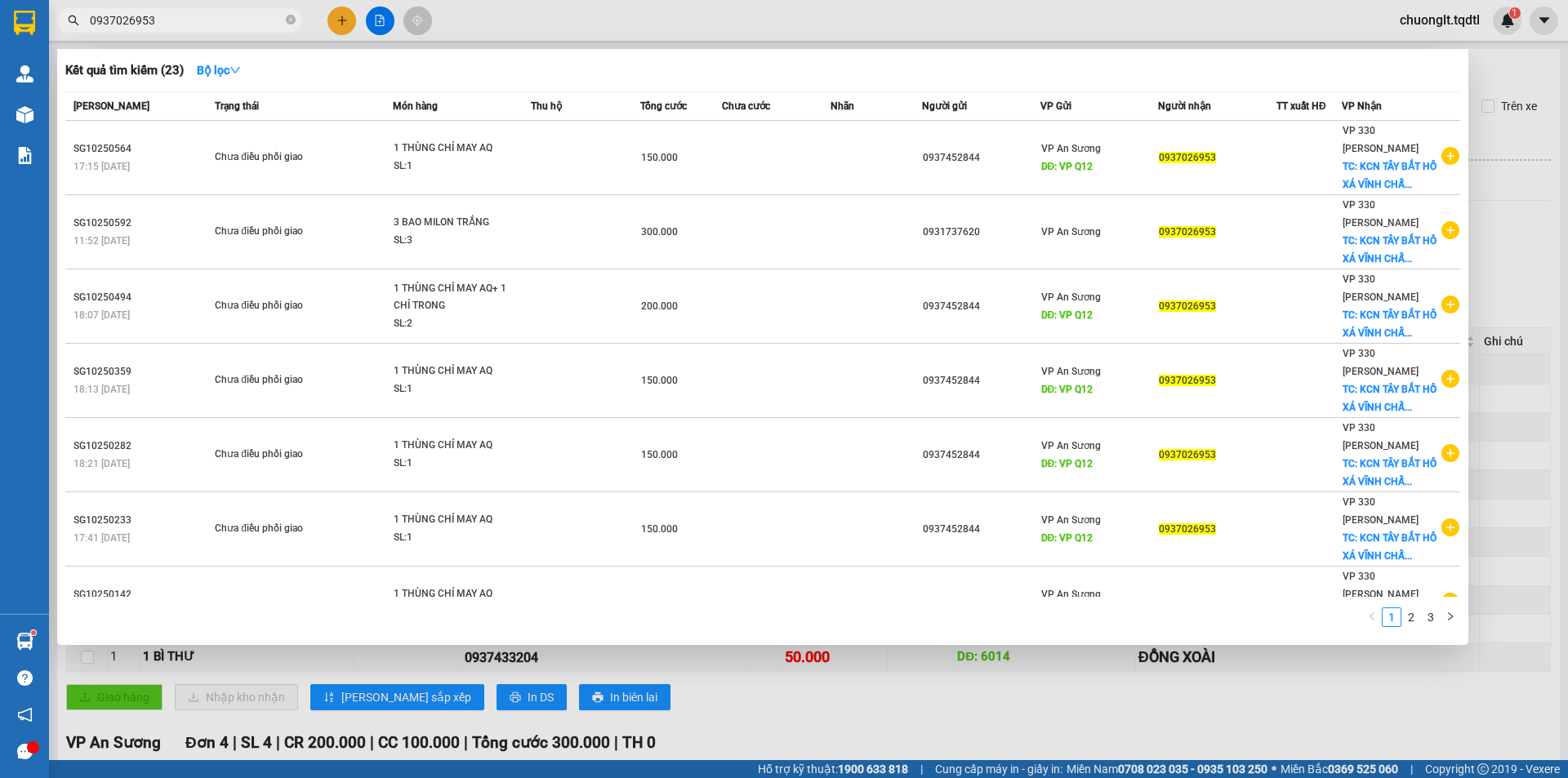
type input "0937026953"
click at [1237, 683] on div at bounding box center [784, 389] width 1568 height 778
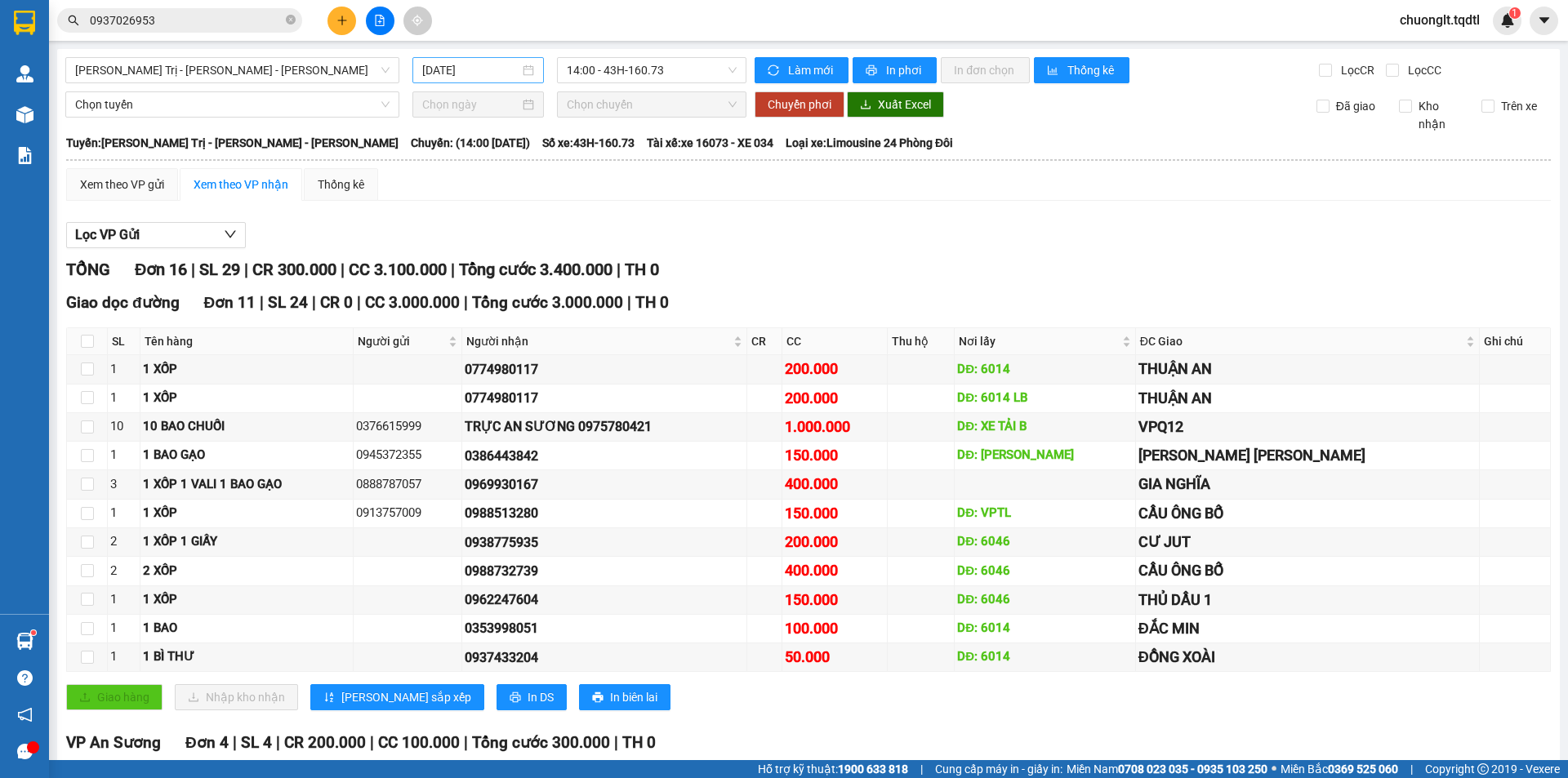
click at [525, 68] on div "[DATE]" at bounding box center [478, 70] width 112 height 18
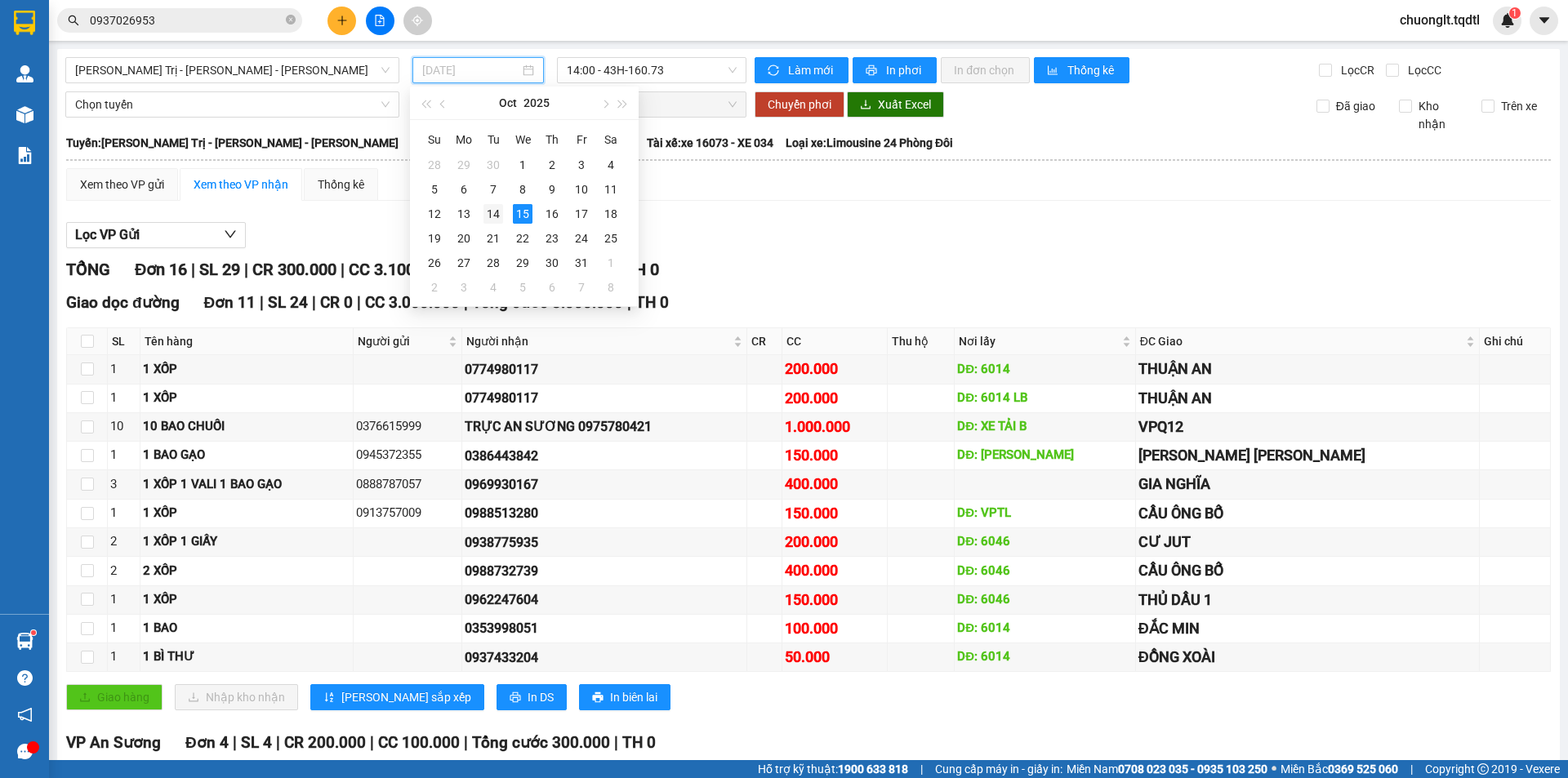
click at [497, 214] on div "14" at bounding box center [492, 213] width 19 height 19
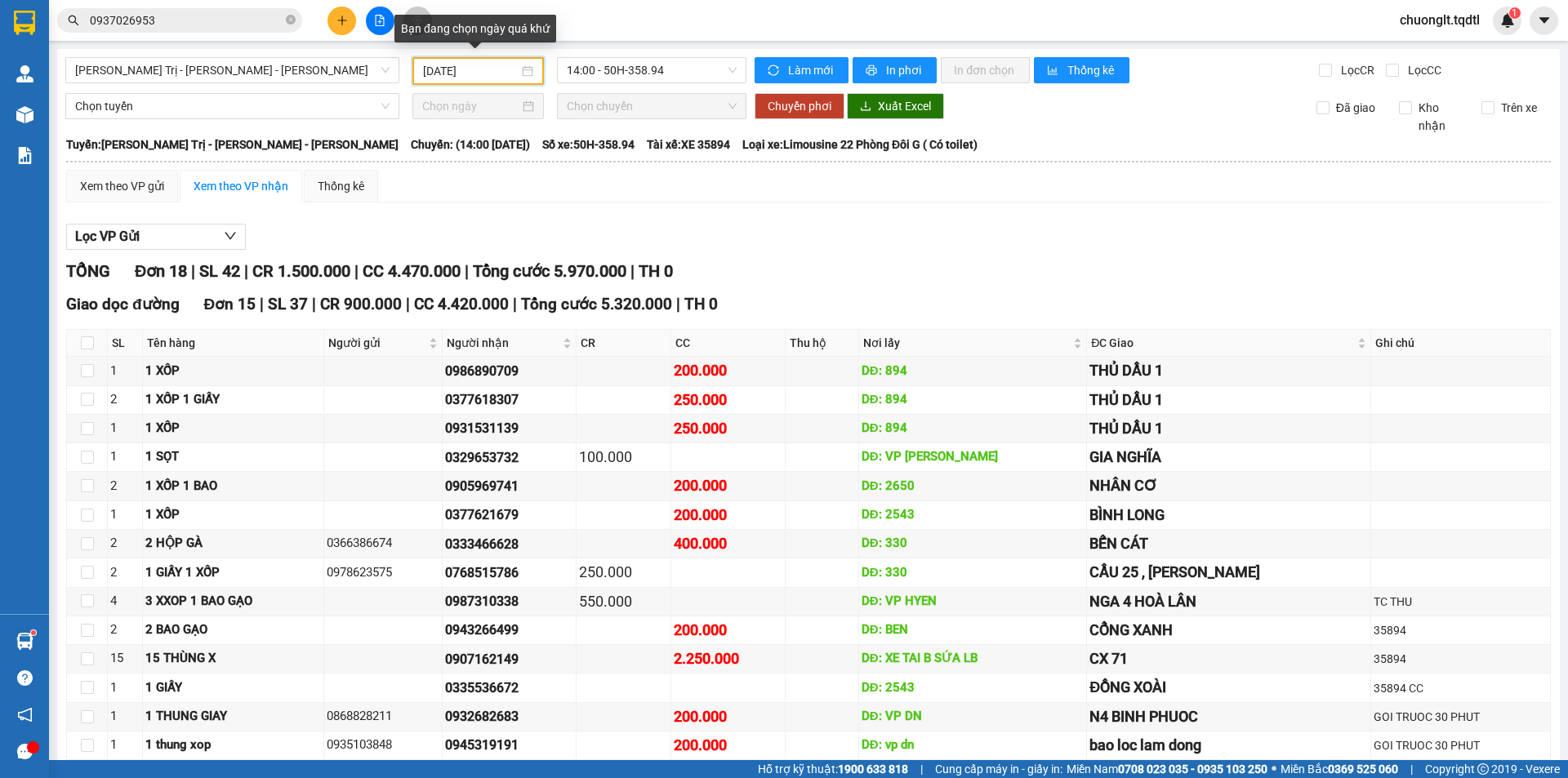
click at [525, 72] on div "[DATE]" at bounding box center [478, 71] width 110 height 18
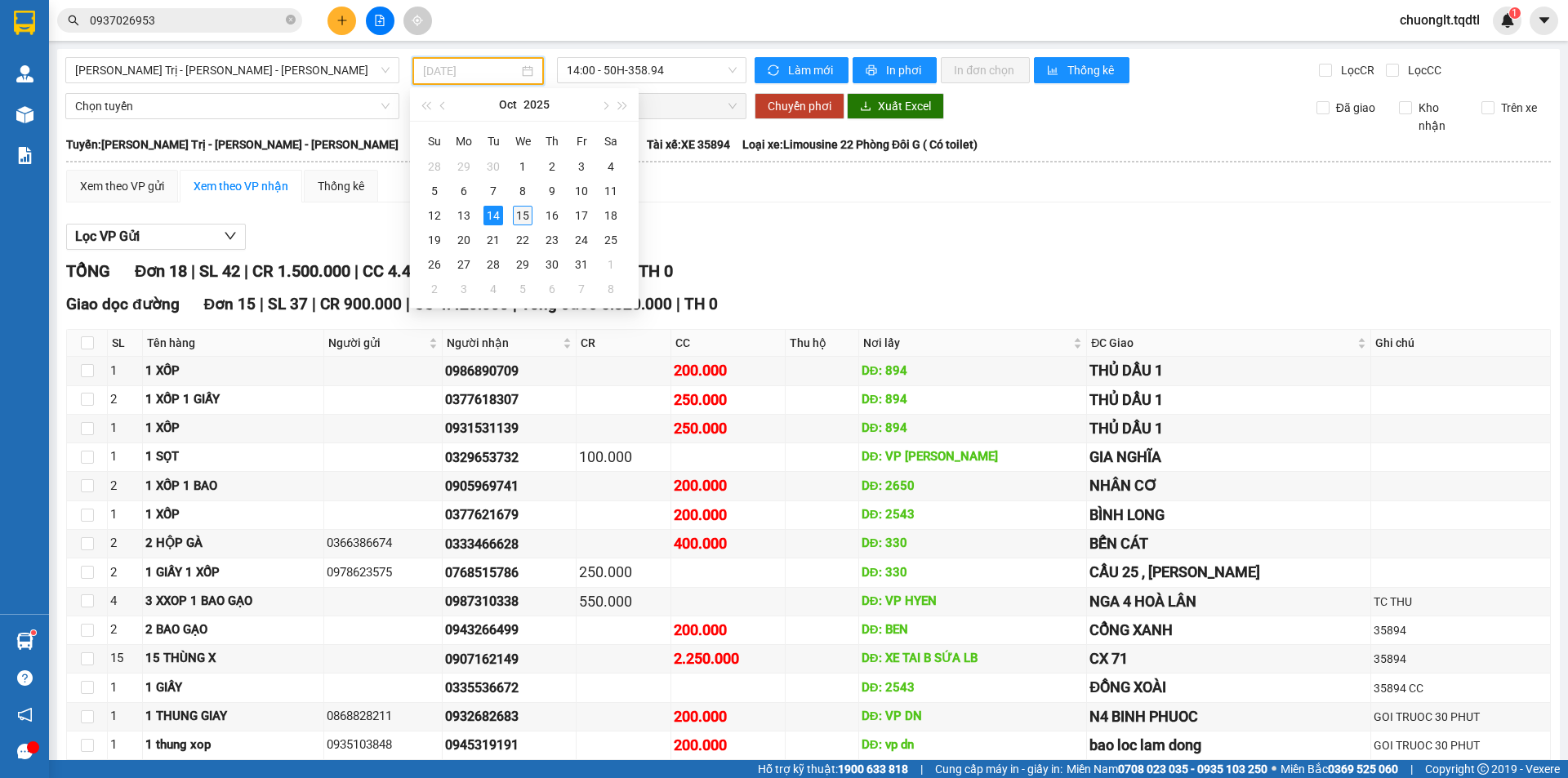
click at [524, 211] on div "15" at bounding box center [522, 215] width 19 height 19
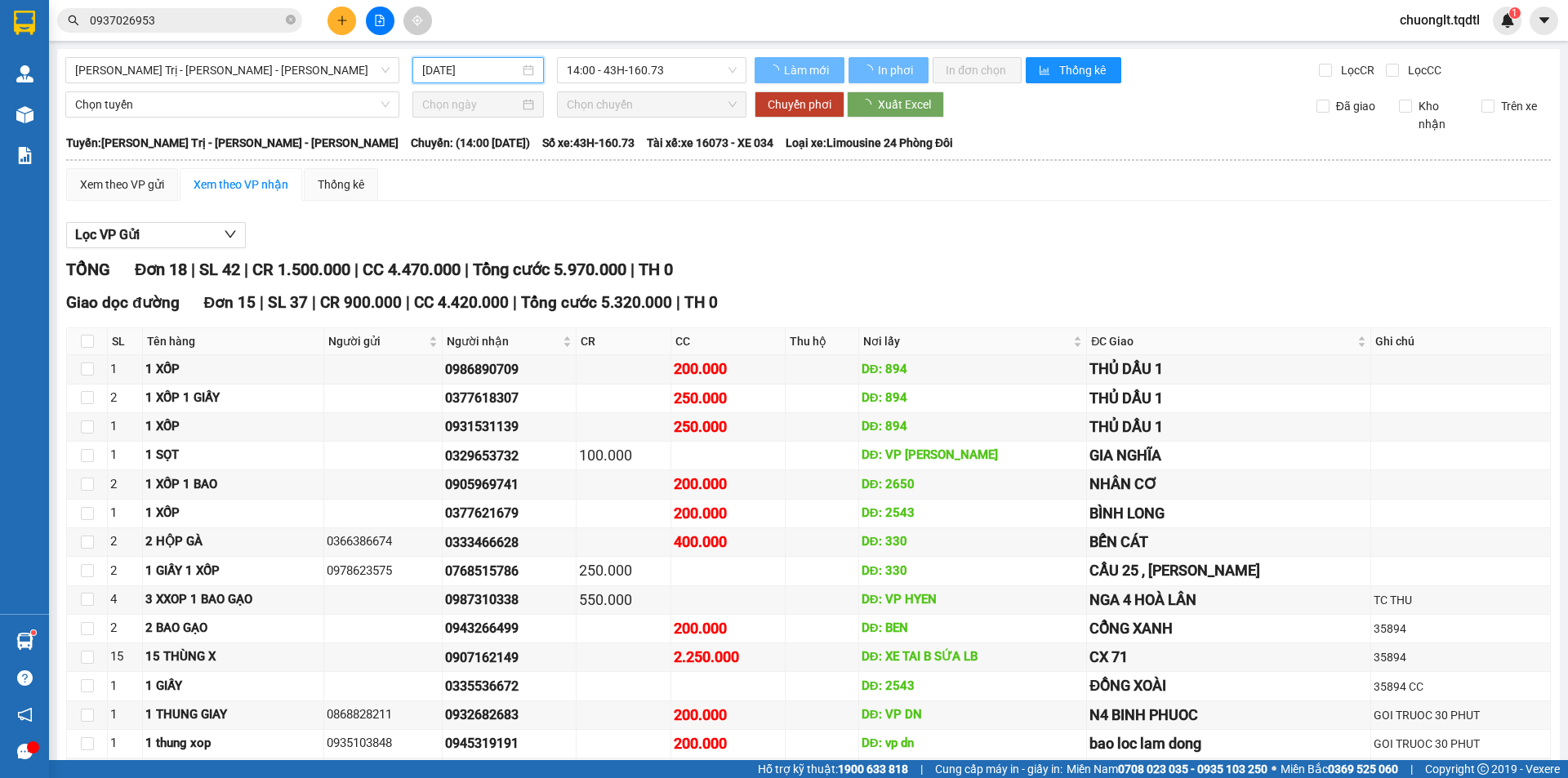
type input "[DATE]"
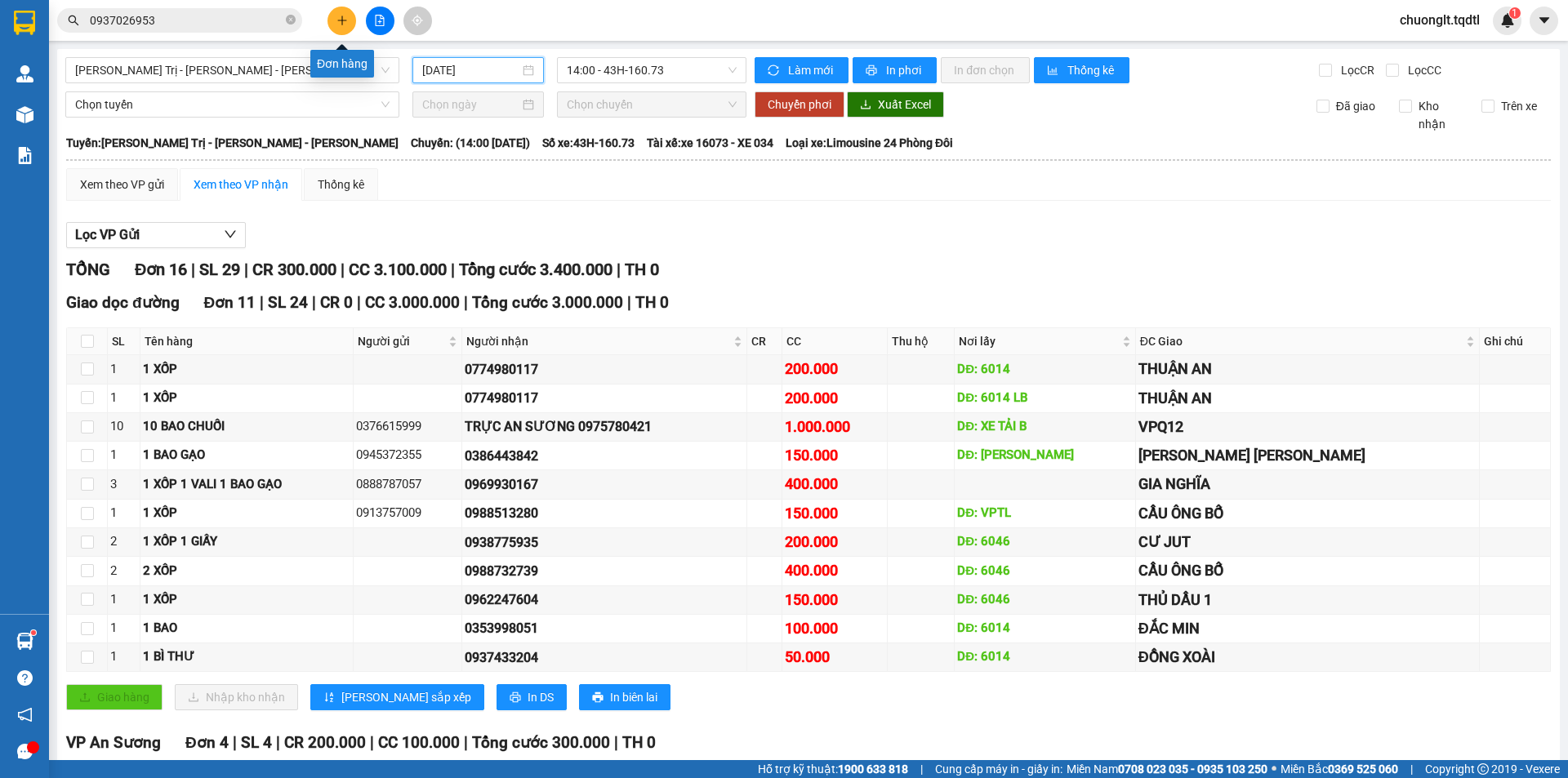
click at [351, 18] on button at bounding box center [341, 21] width 29 height 29
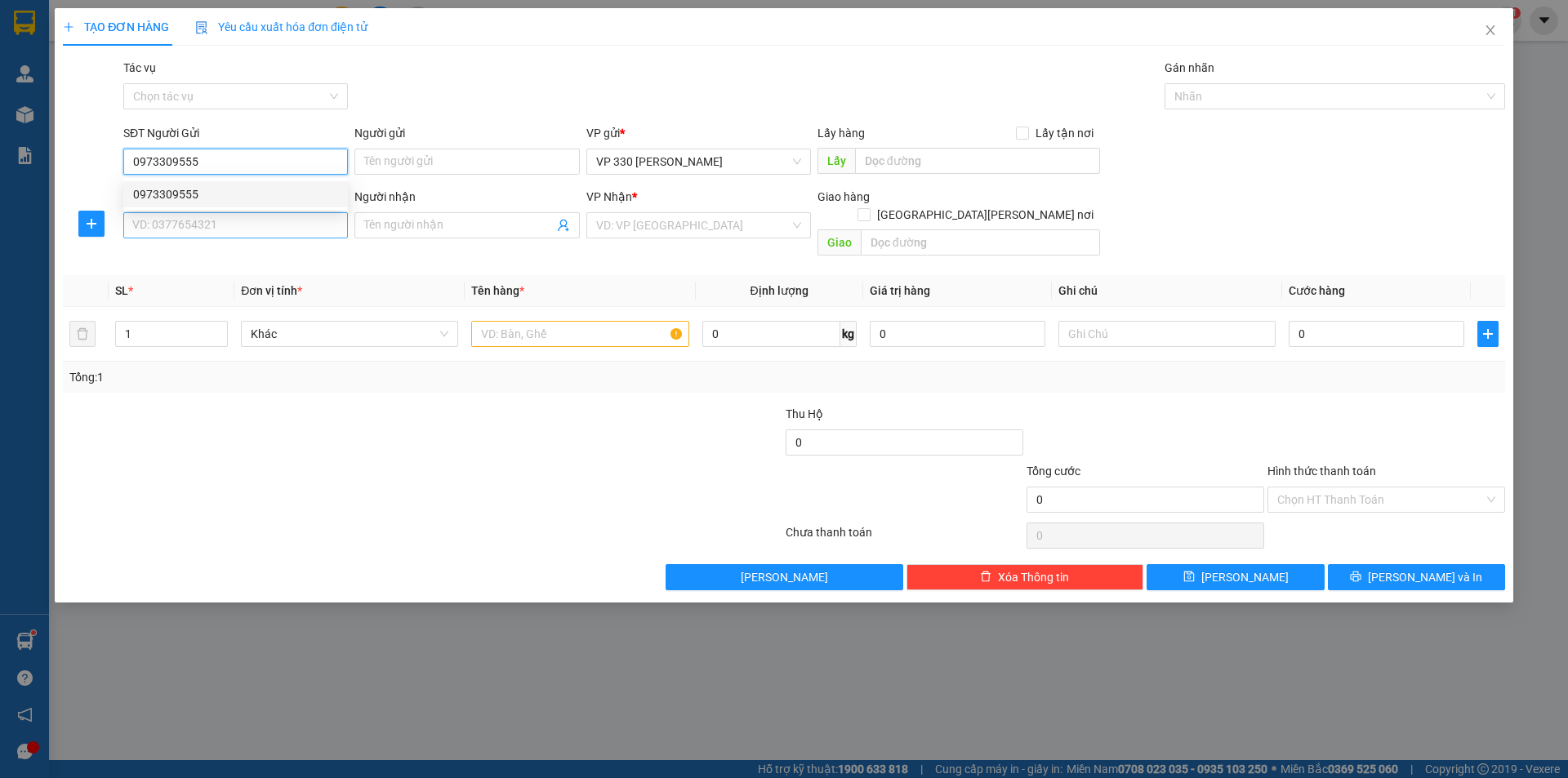
type input "0973309555"
click at [222, 229] on input "SĐT Người Nhận" at bounding box center [235, 225] width 224 height 26
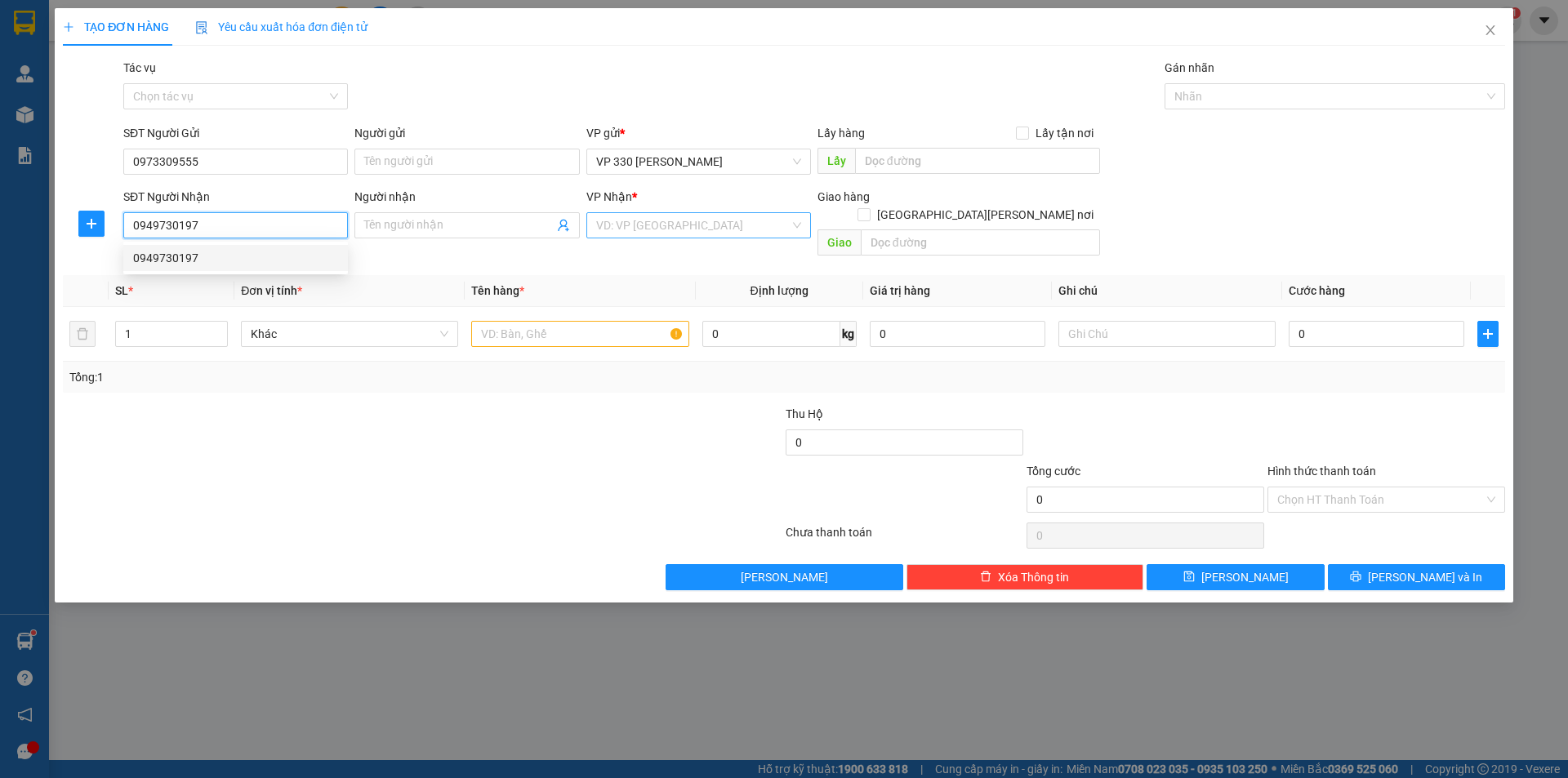
type input "0949730197"
click at [733, 231] on input "search" at bounding box center [693, 225] width 194 height 24
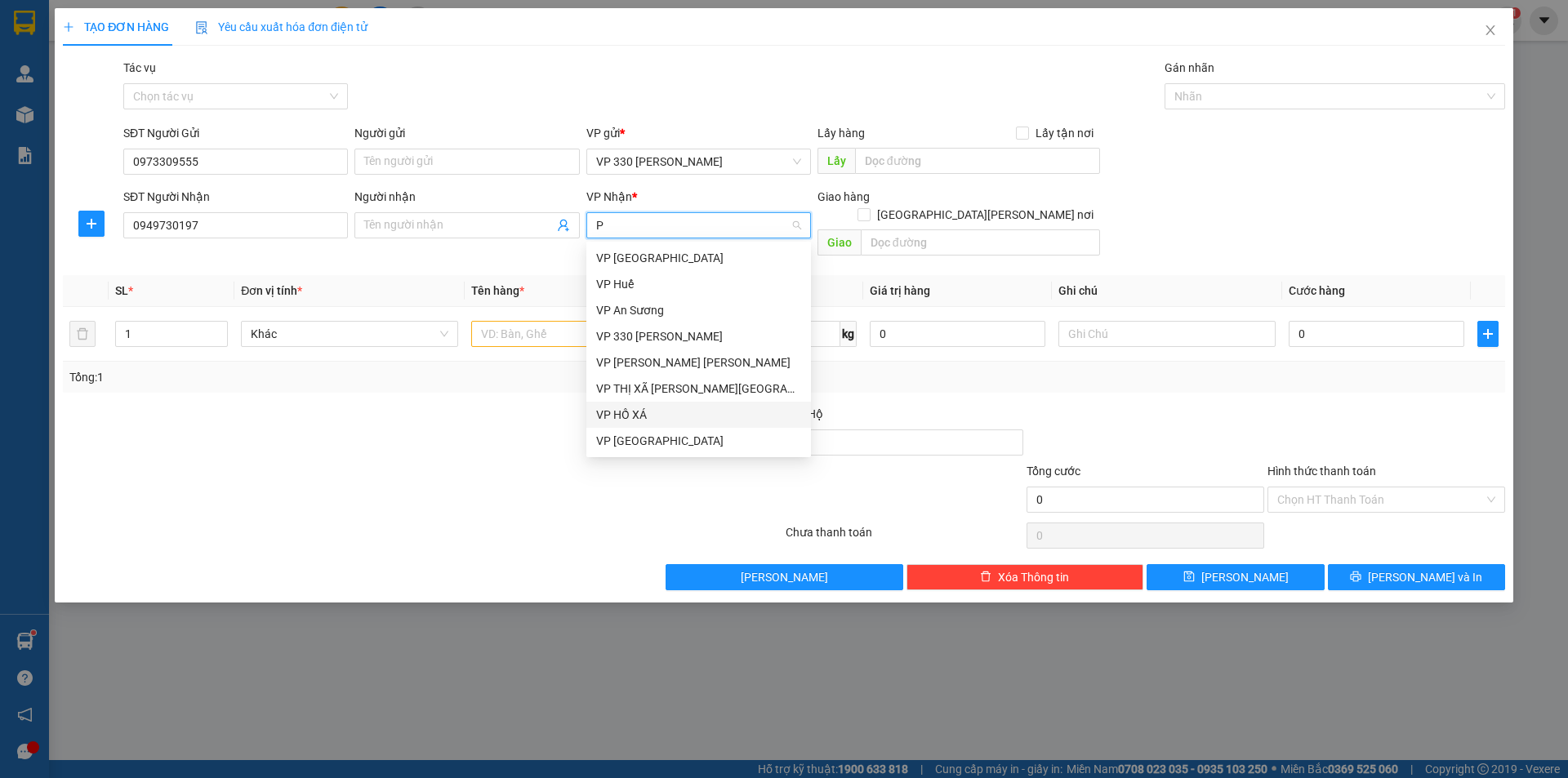
type input "PH"
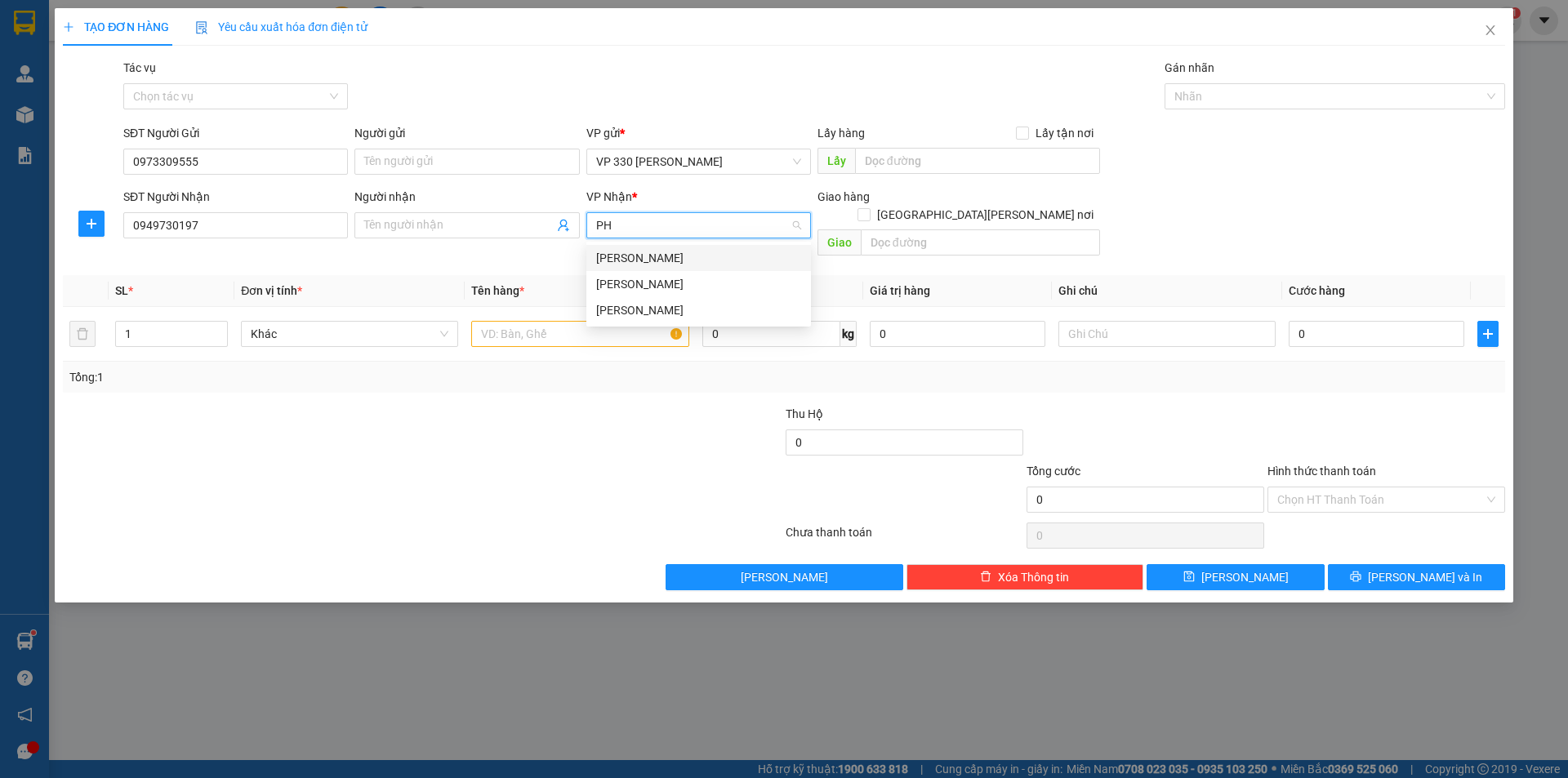
click at [662, 255] on div "[PERSON_NAME]" at bounding box center [698, 257] width 205 height 18
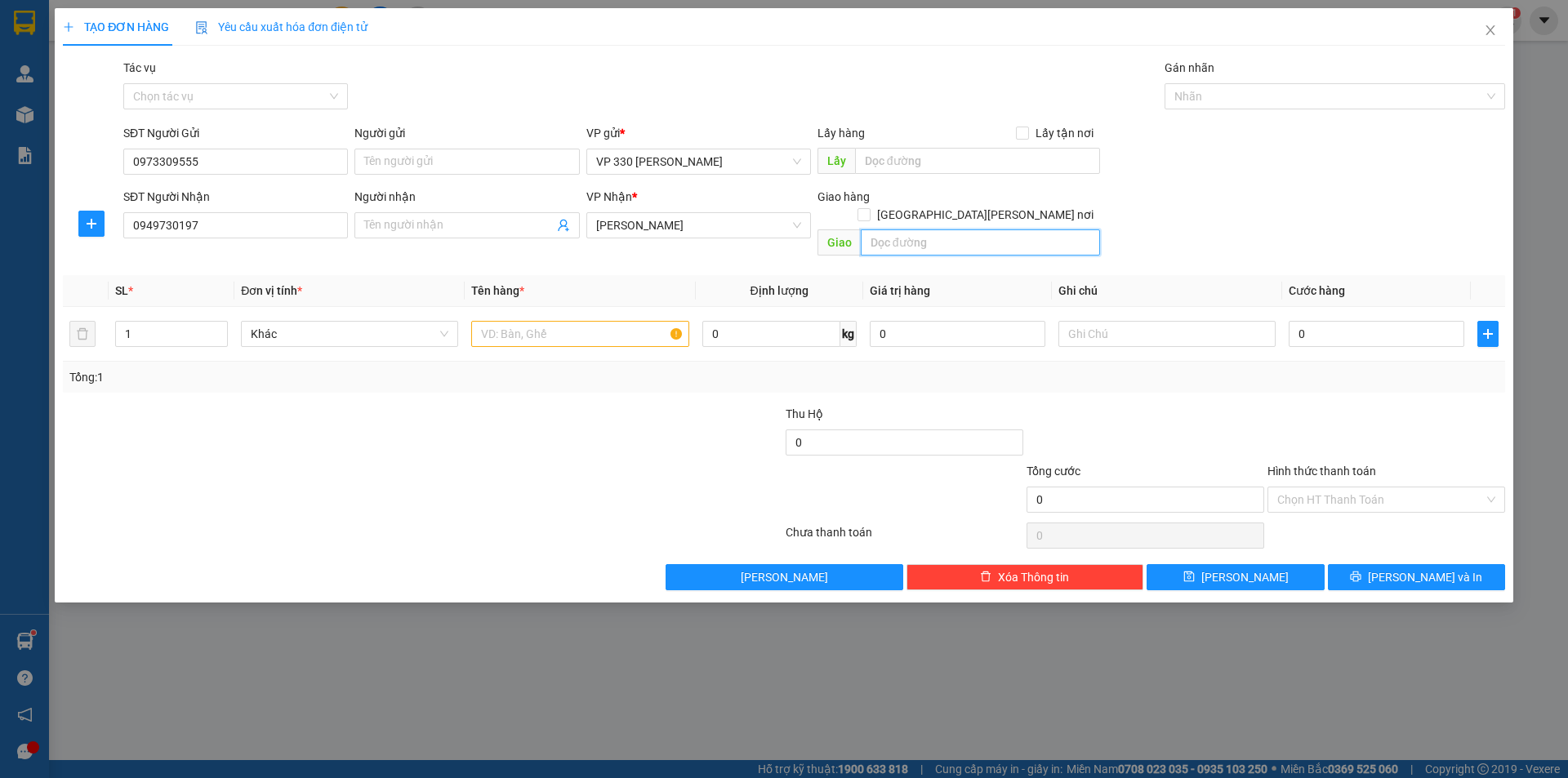
click at [903, 229] on input "text" at bounding box center [980, 242] width 239 height 26
type input "CX"
click at [502, 321] on input "text" at bounding box center [580, 334] width 217 height 26
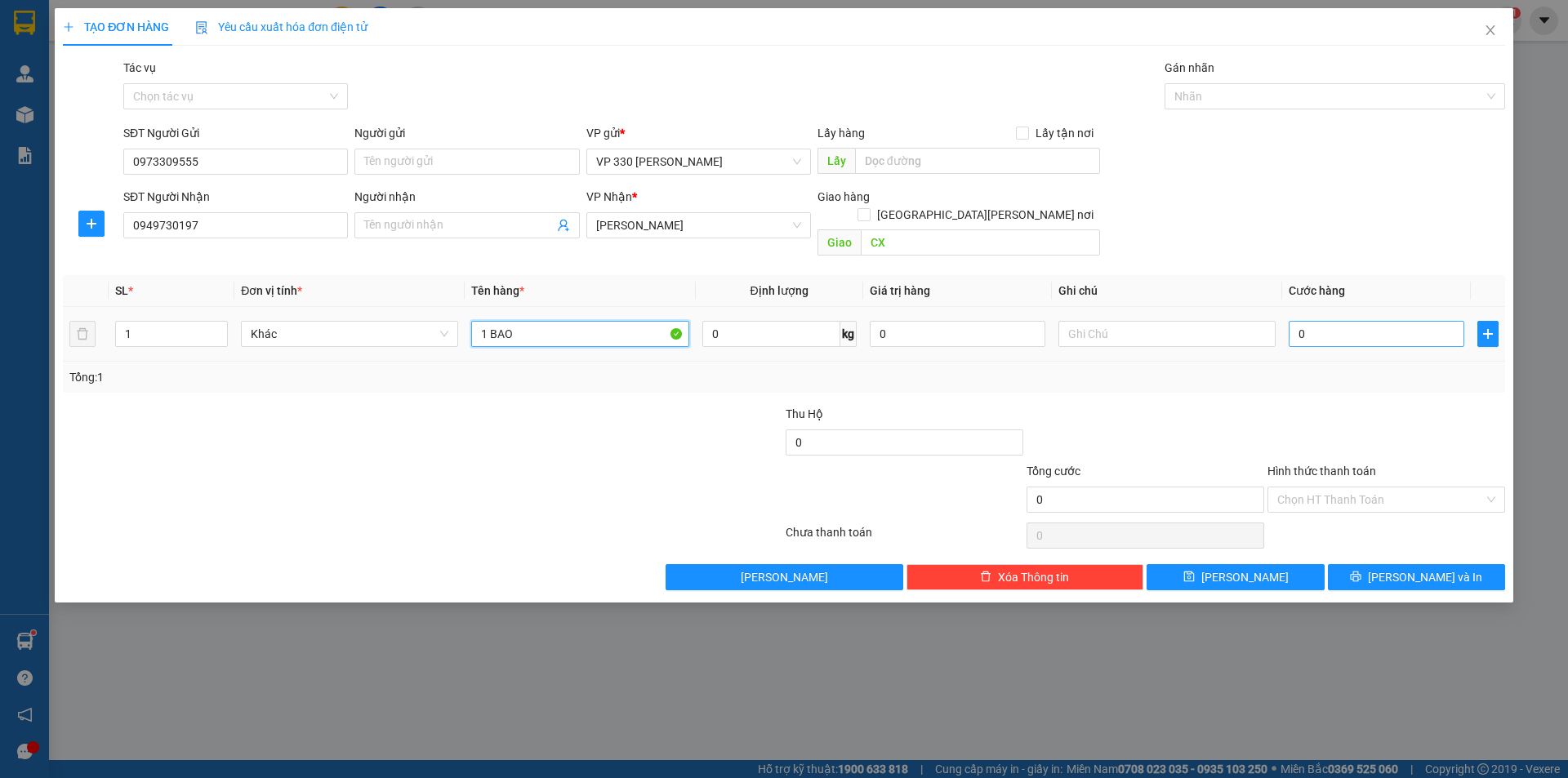
type input "1 BAO"
click at [1319, 321] on input "0" at bounding box center [1377, 334] width 175 height 26
type input "5"
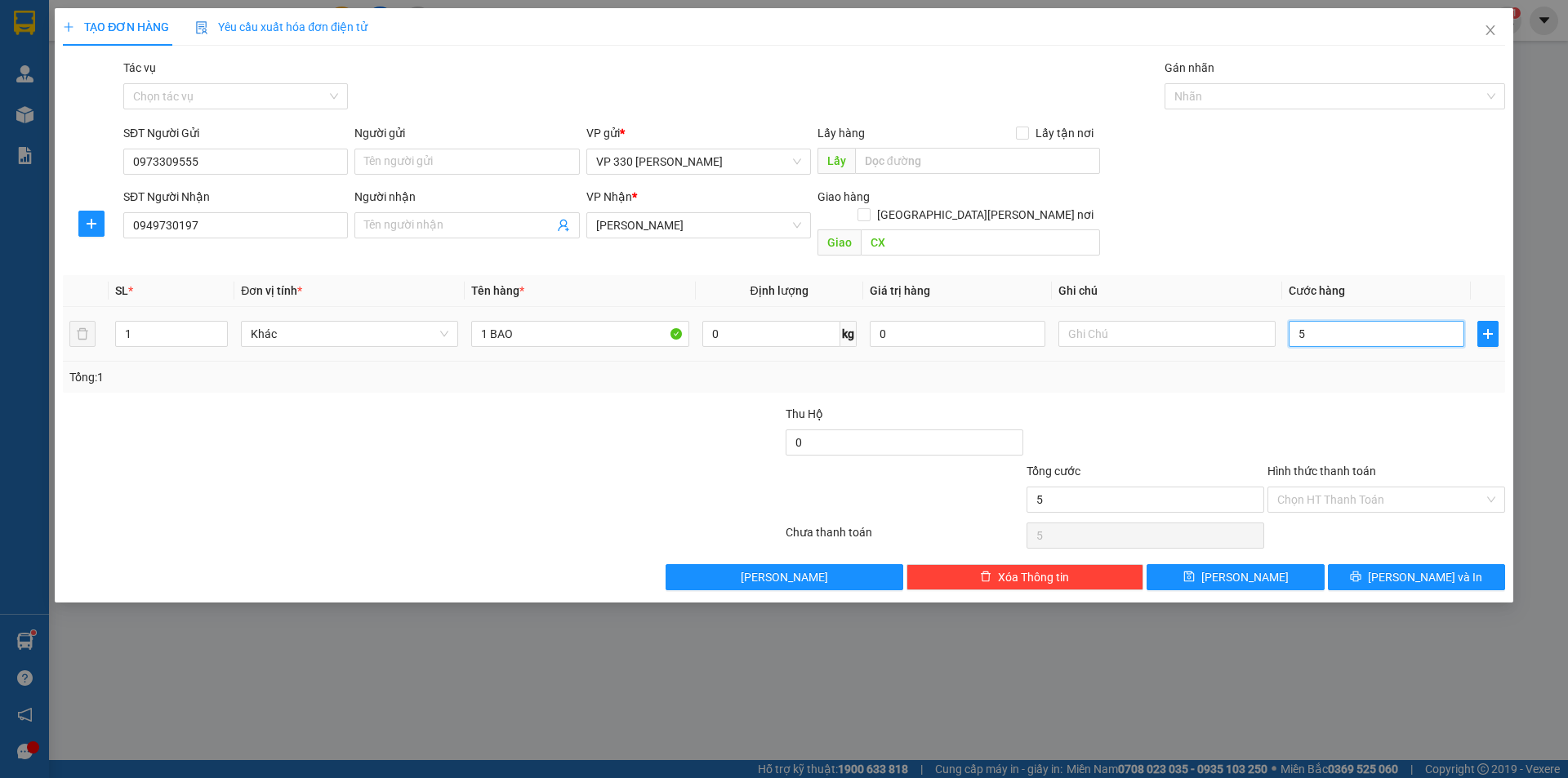
type input "50"
type input "500"
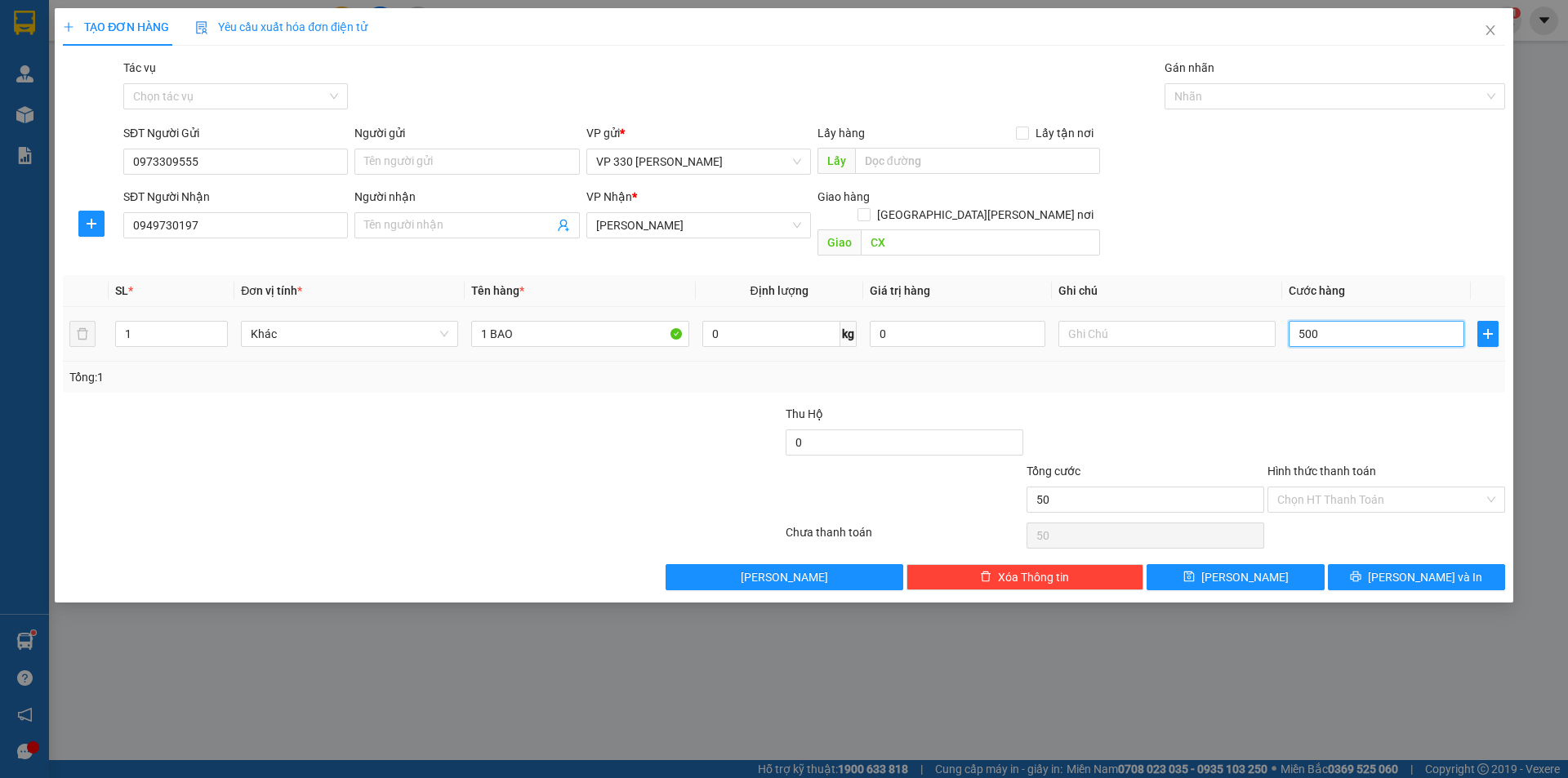
type input "500"
type input "5.000"
type input "50.000"
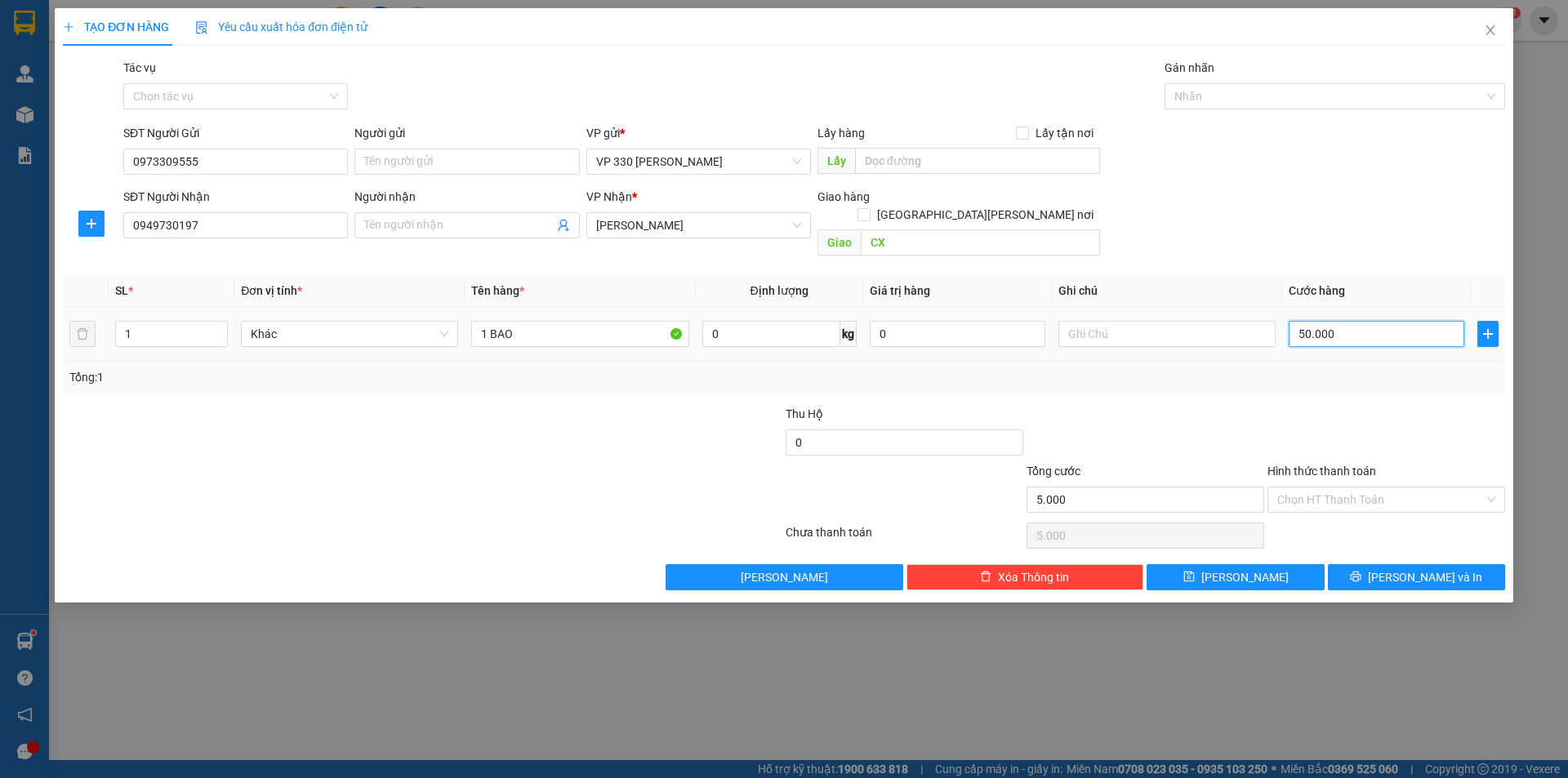
type input "50.000"
click at [1367, 487] on input "Hình thức thanh toán" at bounding box center [1380, 499] width 207 height 24
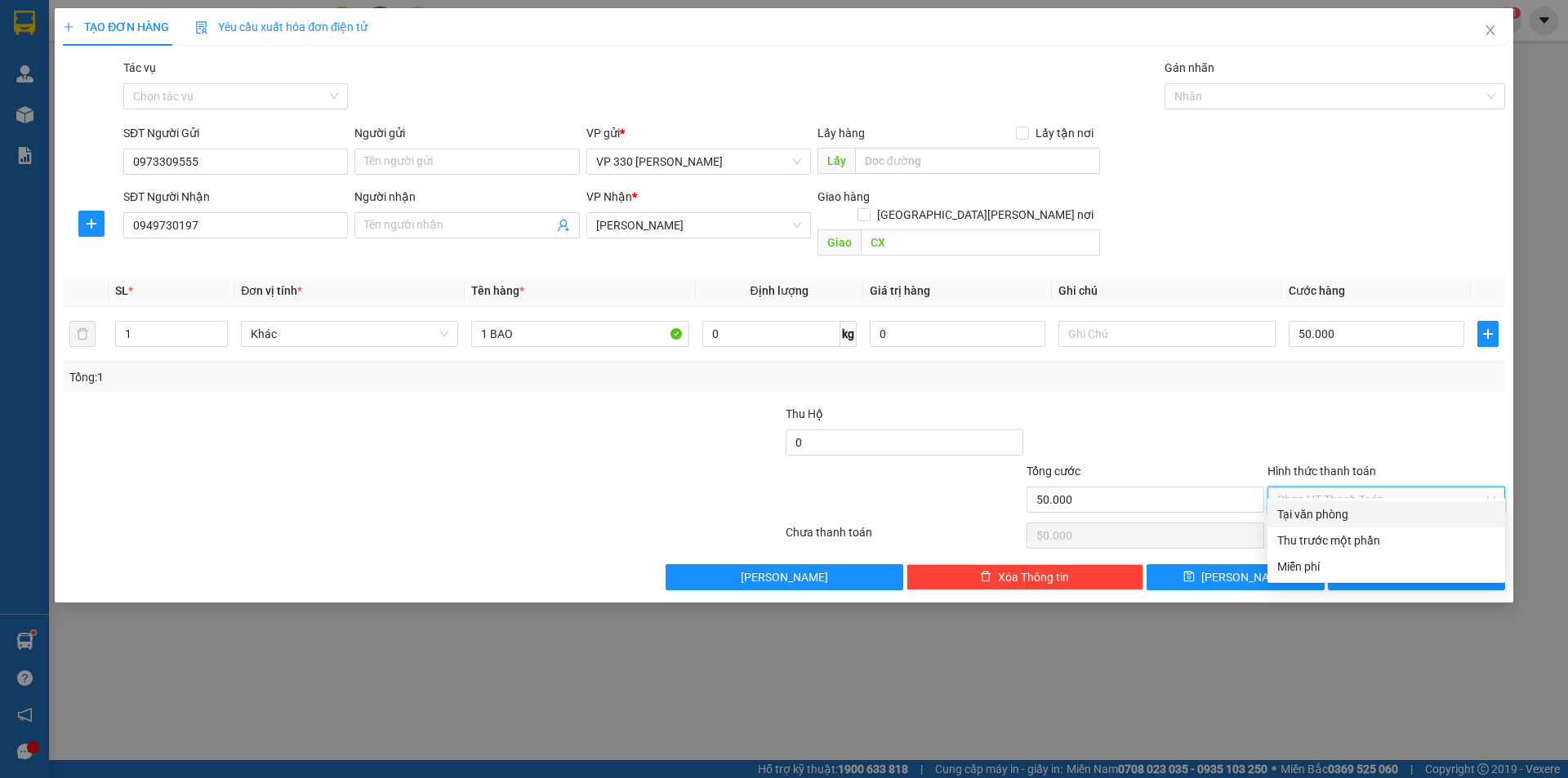
click at [1358, 514] on div "Tại văn phòng" at bounding box center [1386, 514] width 218 height 18
type input "0"
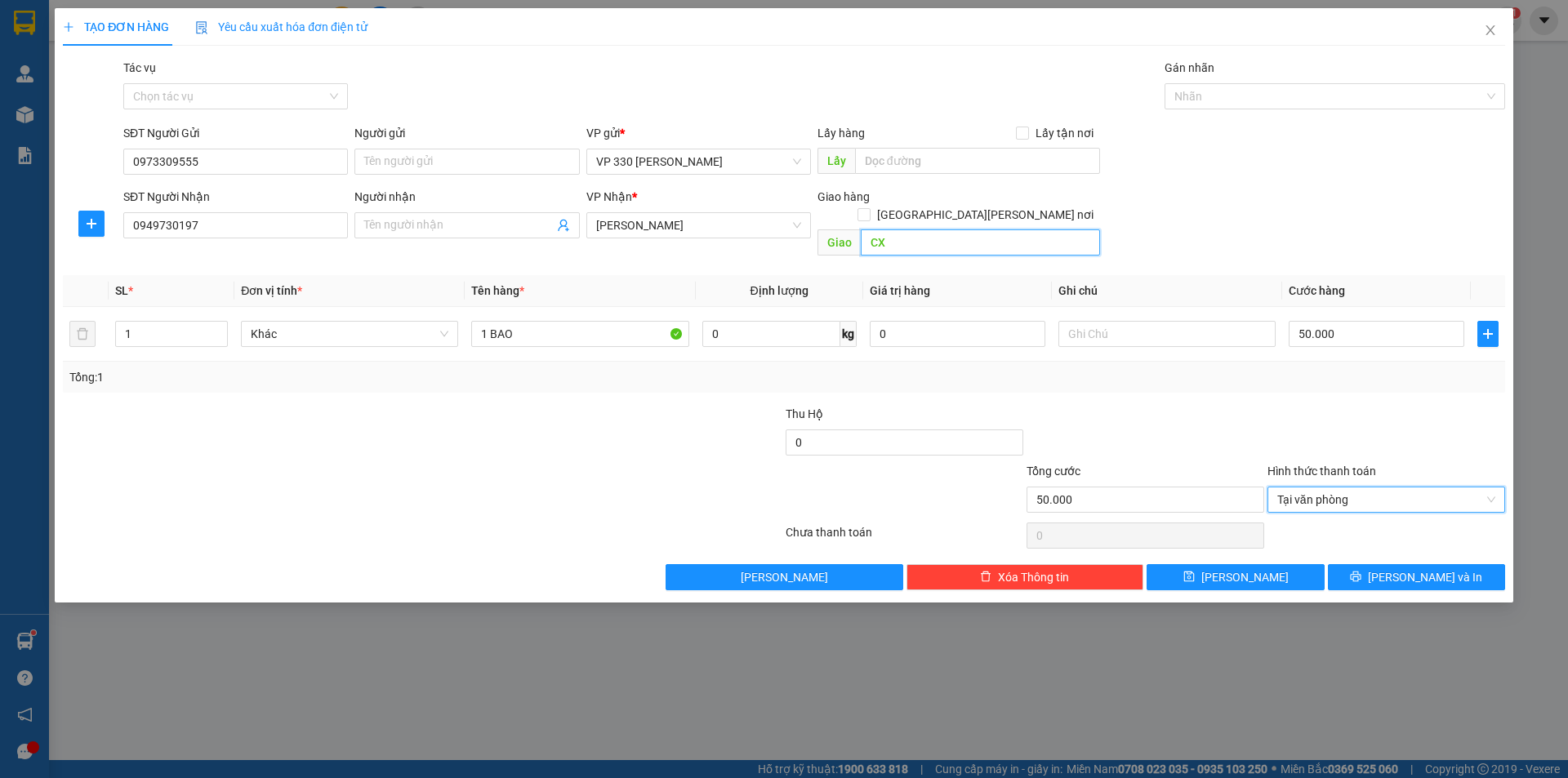
click at [914, 229] on input "CX" at bounding box center [980, 242] width 239 height 26
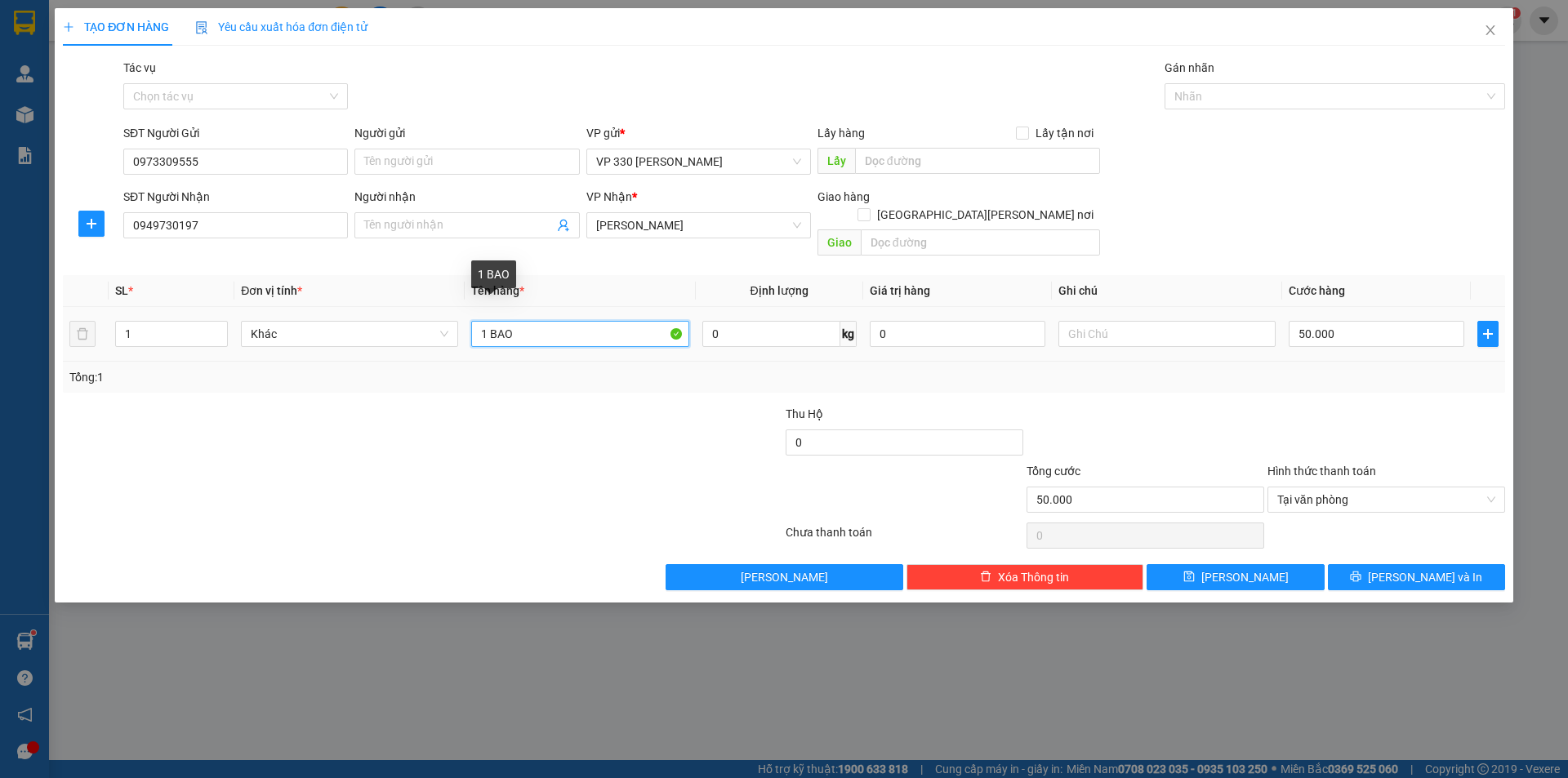
click at [526, 321] on input "1 BAO" at bounding box center [580, 334] width 217 height 26
type input "1 BAO VÀNG"
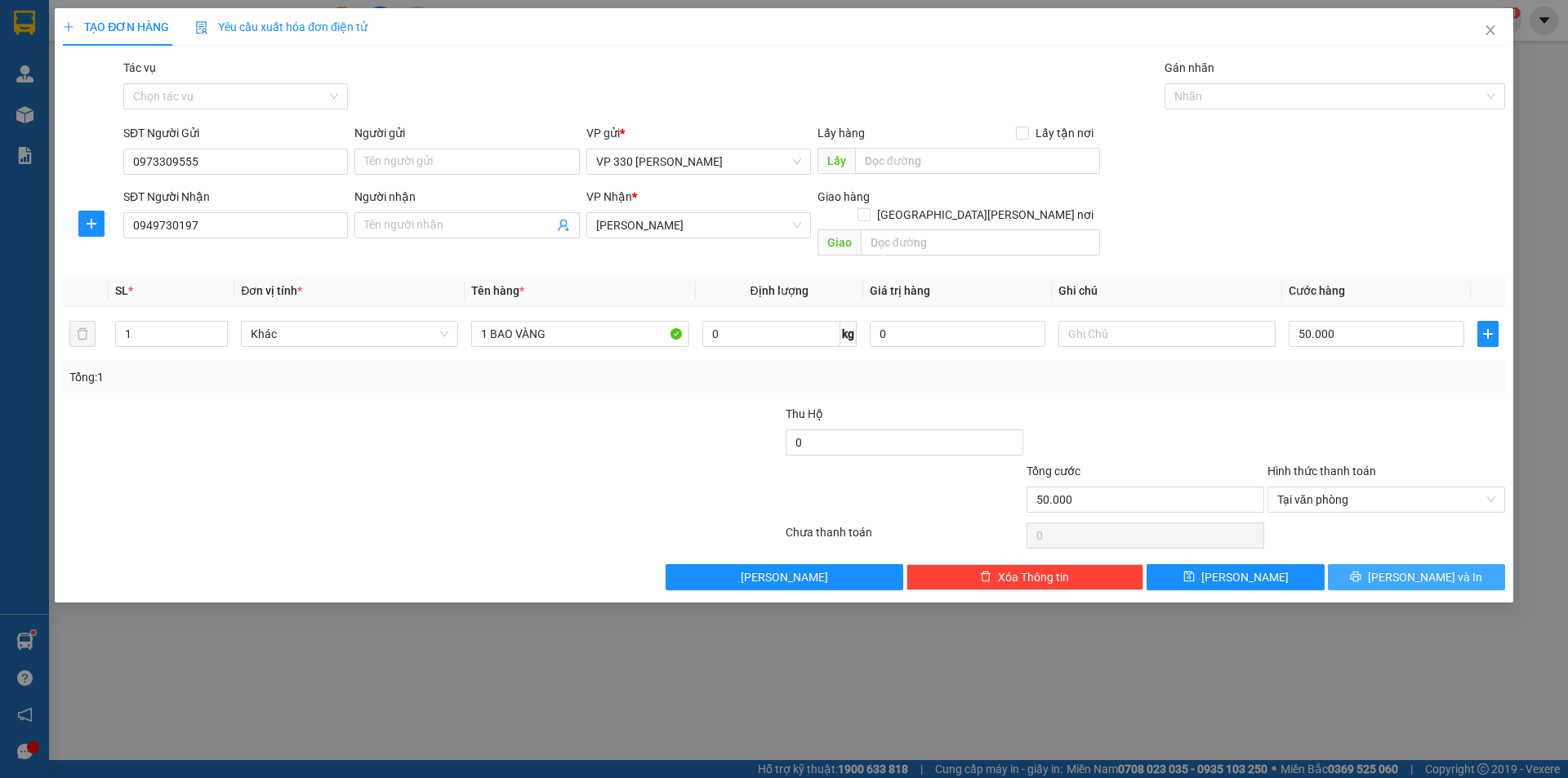
click at [1361, 571] on icon "printer" at bounding box center [1356, 577] width 12 height 12
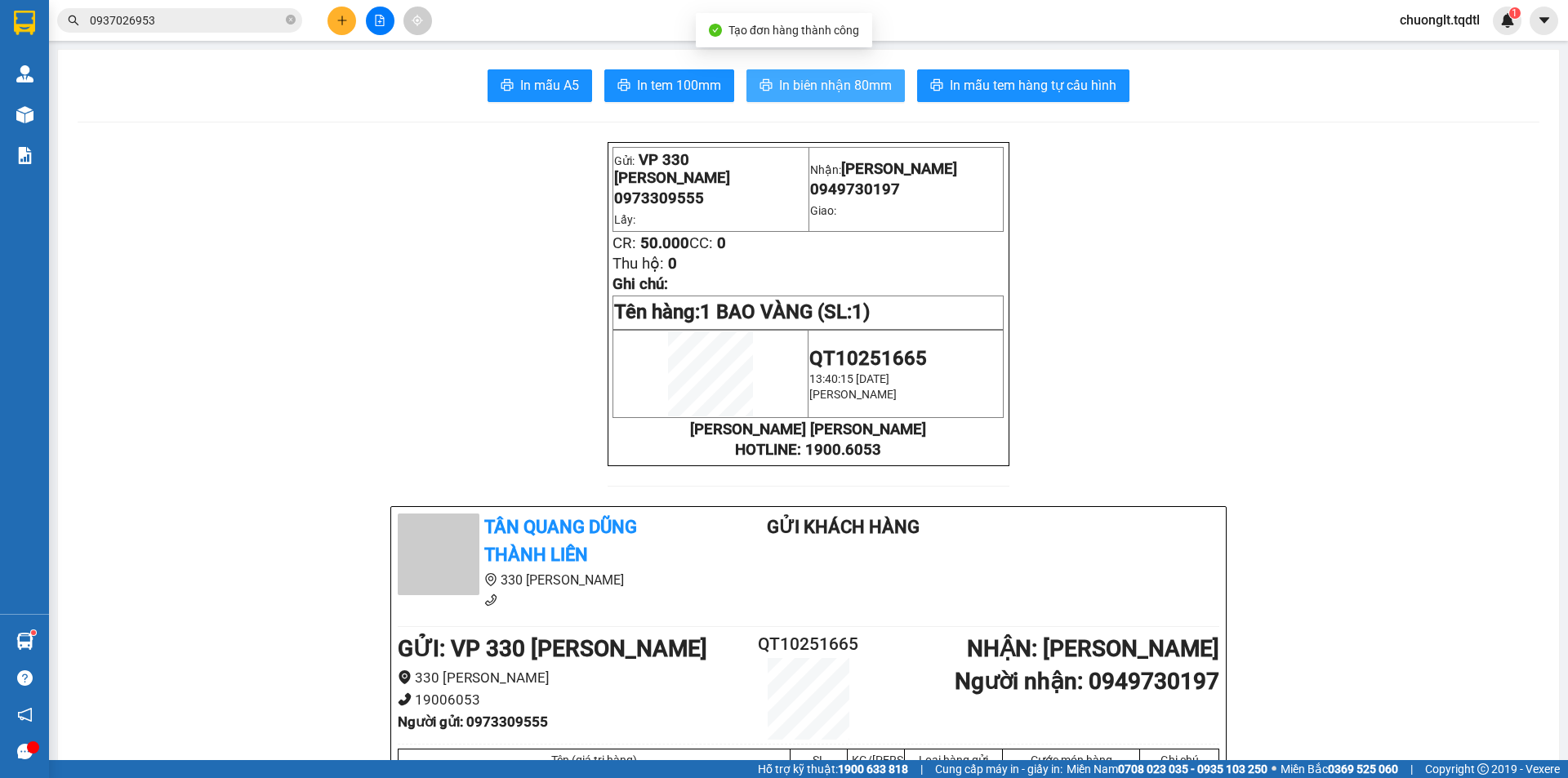
click at [823, 81] on span "In biên nhận 80mm" at bounding box center [835, 85] width 113 height 20
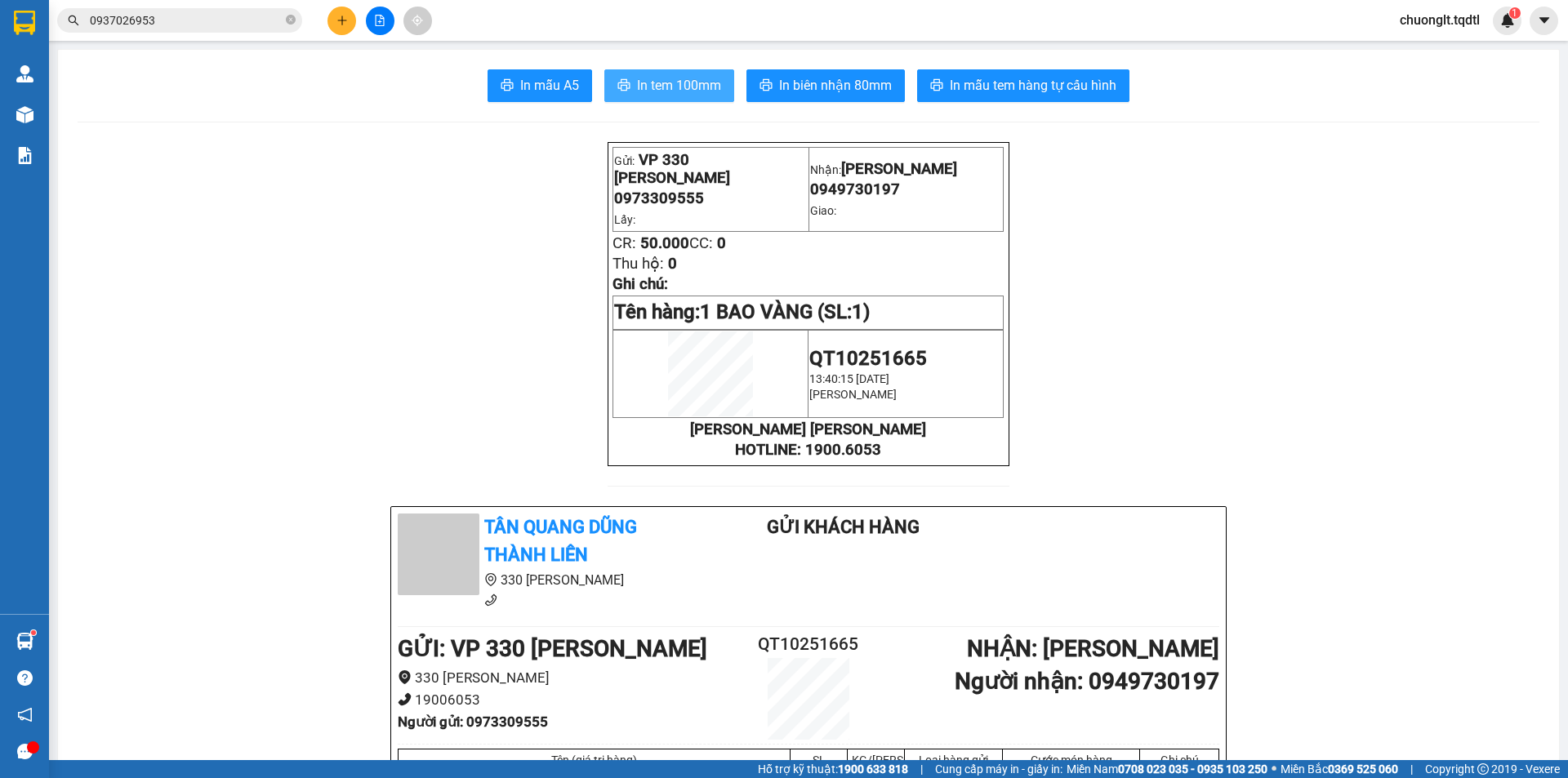
click at [703, 79] on span "In tem 100mm" at bounding box center [679, 85] width 84 height 20
click at [338, 19] on icon "plus" at bounding box center [342, 20] width 12 height 12
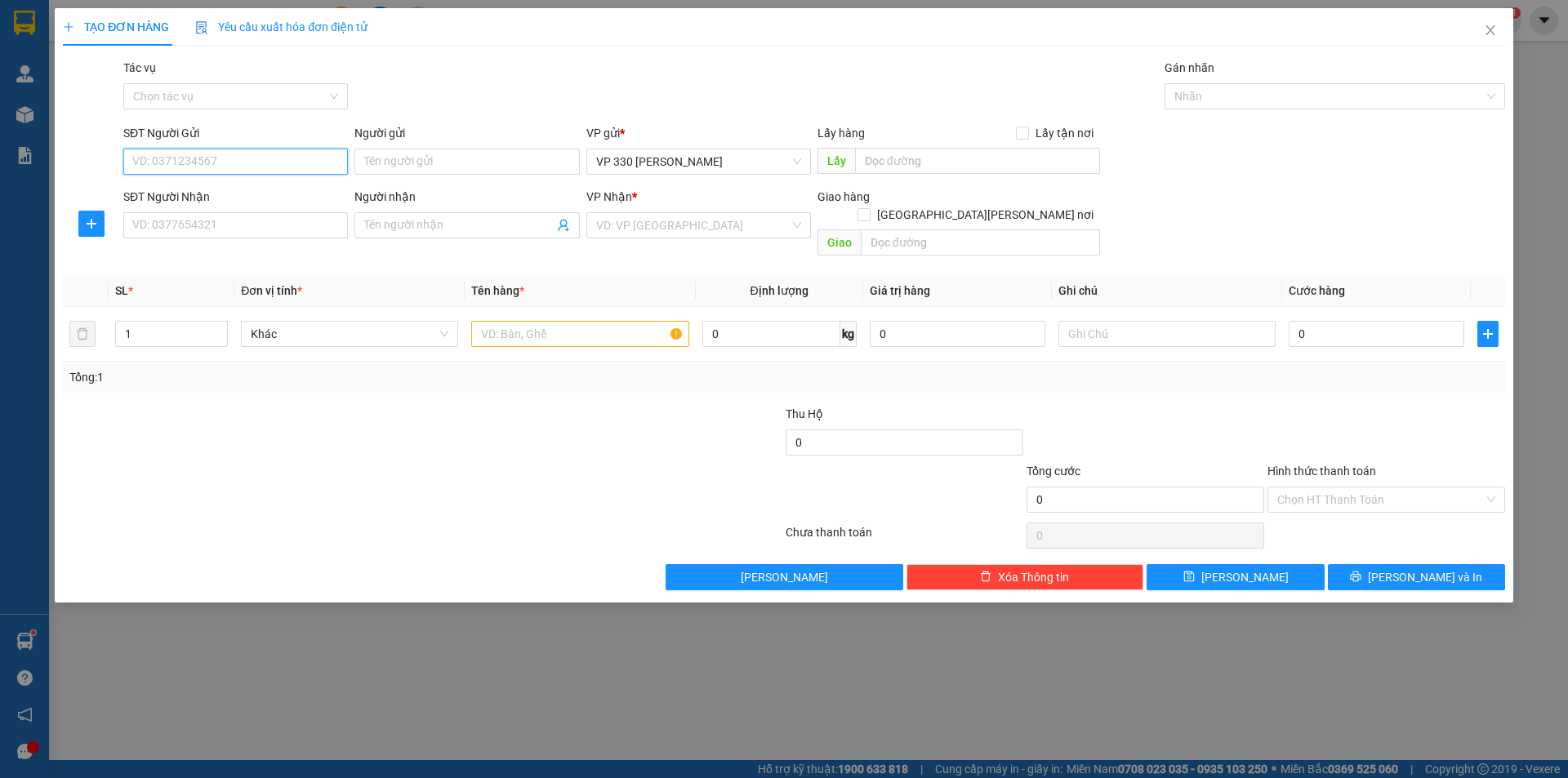
click at [239, 164] on input "SĐT Người Gửi" at bounding box center [235, 161] width 224 height 26
click at [210, 196] on div "0972262878" at bounding box center [235, 194] width 205 height 18
type input "0972262878"
type input "330"
type input "0918162710"
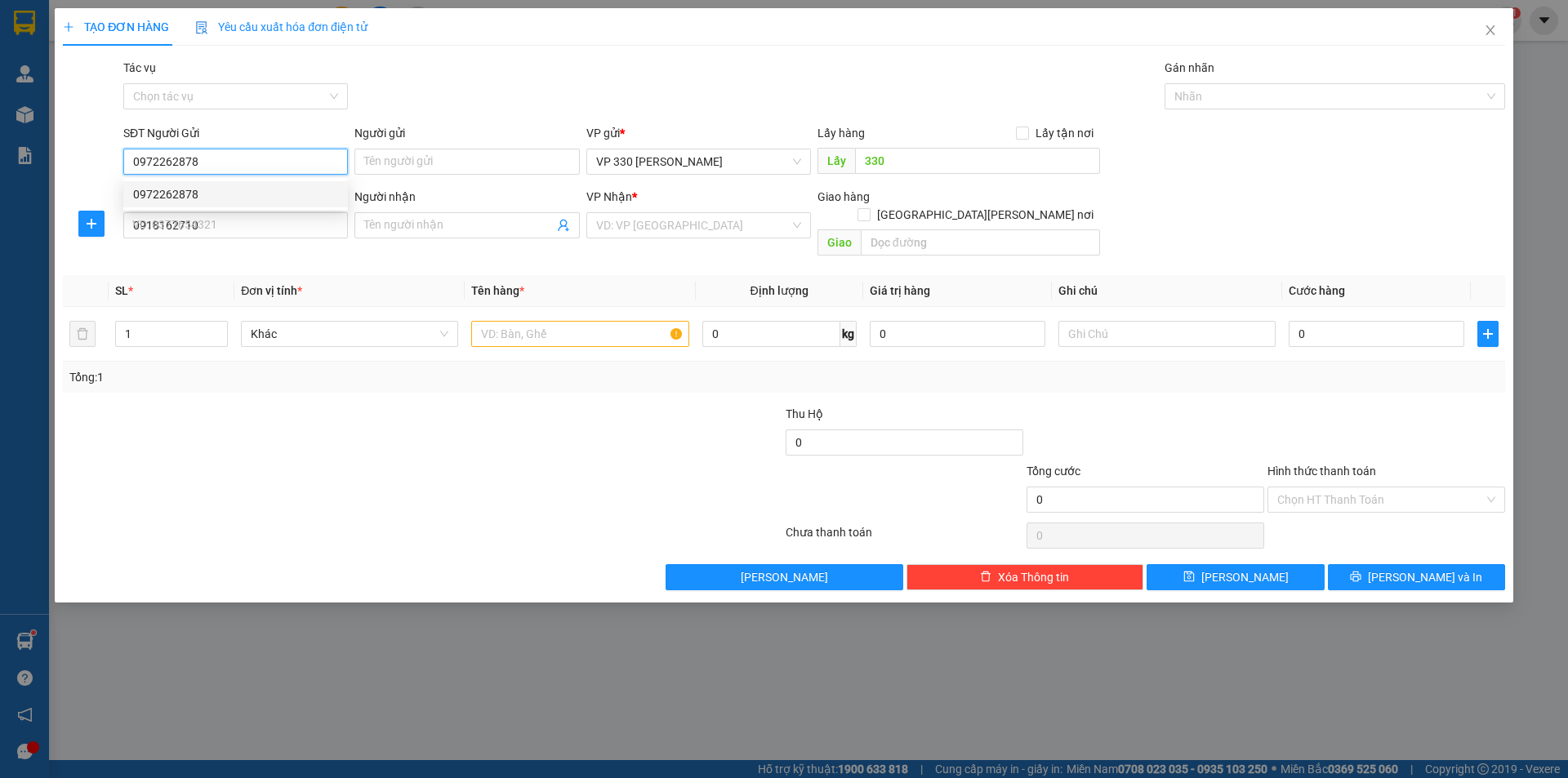
type input "200.000"
type input "0972262878"
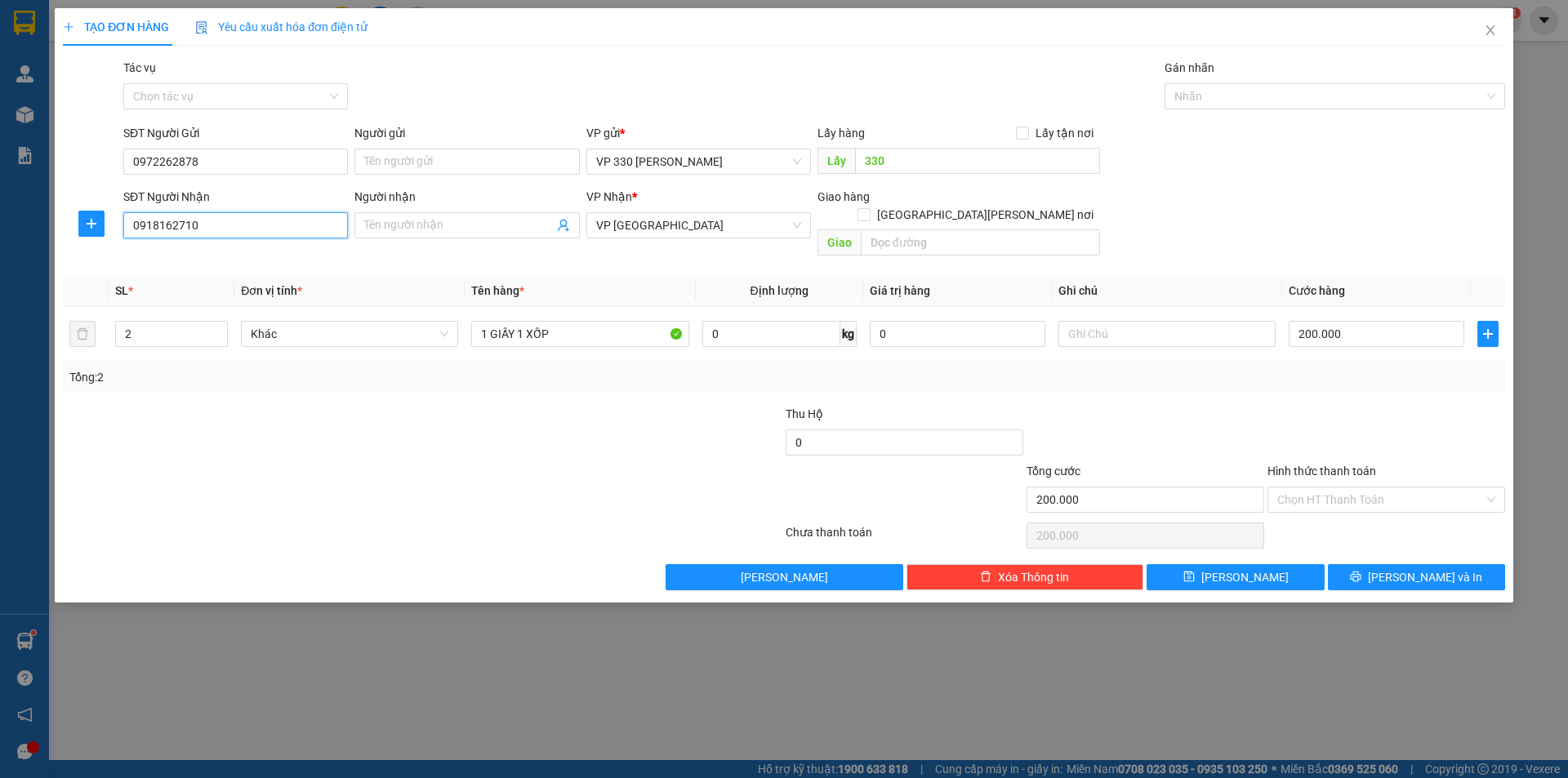
click at [226, 223] on input "0918162710" at bounding box center [235, 225] width 224 height 26
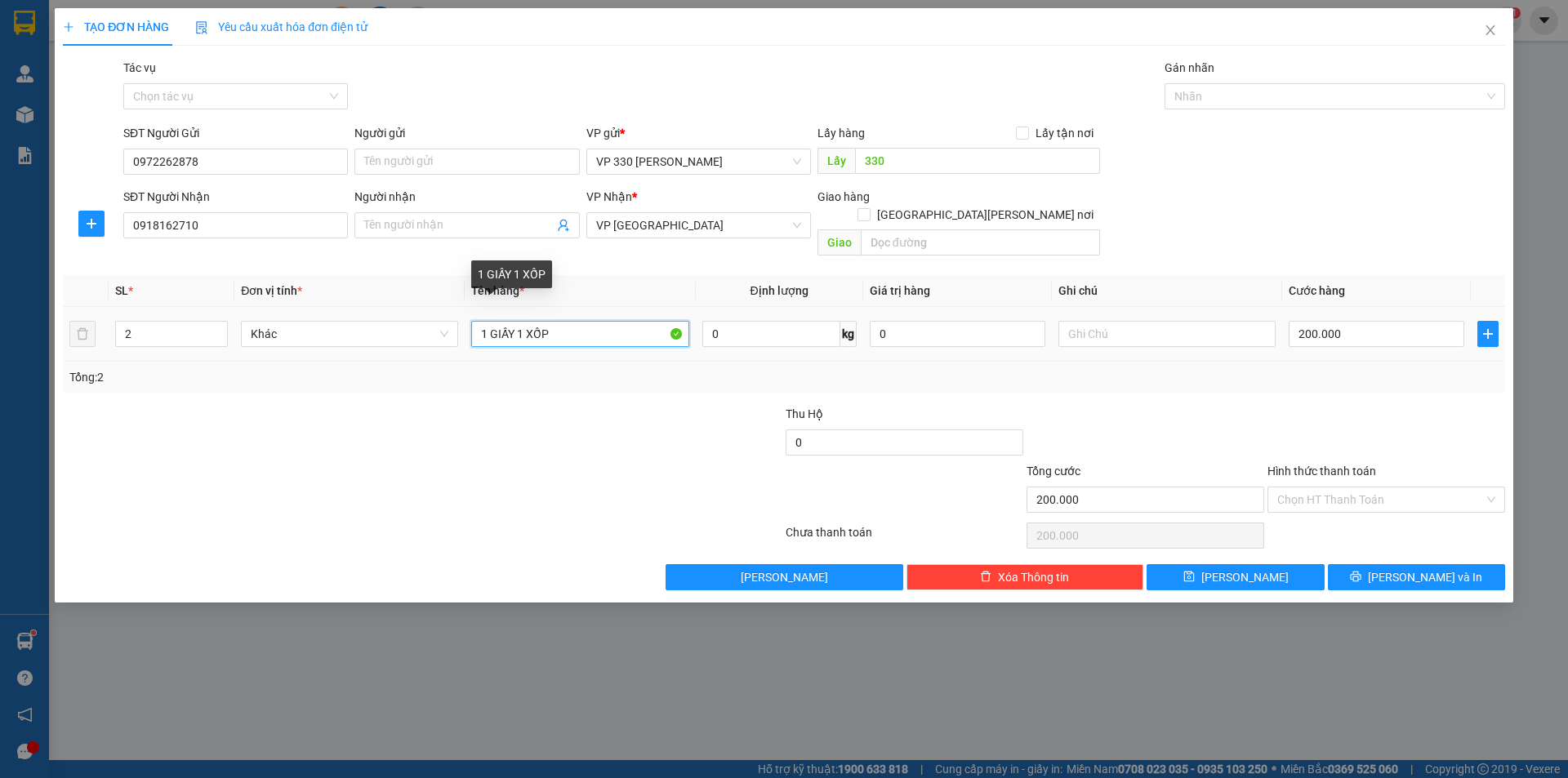
drag, startPoint x: 518, startPoint y: 308, endPoint x: 460, endPoint y: 313, distance: 58.2
click at [460, 314] on tr "2 Khác 1 GIẤY 1 XỐP 0 kg 0 200.000" at bounding box center [784, 334] width 1442 height 55
type input "1 XỐP"
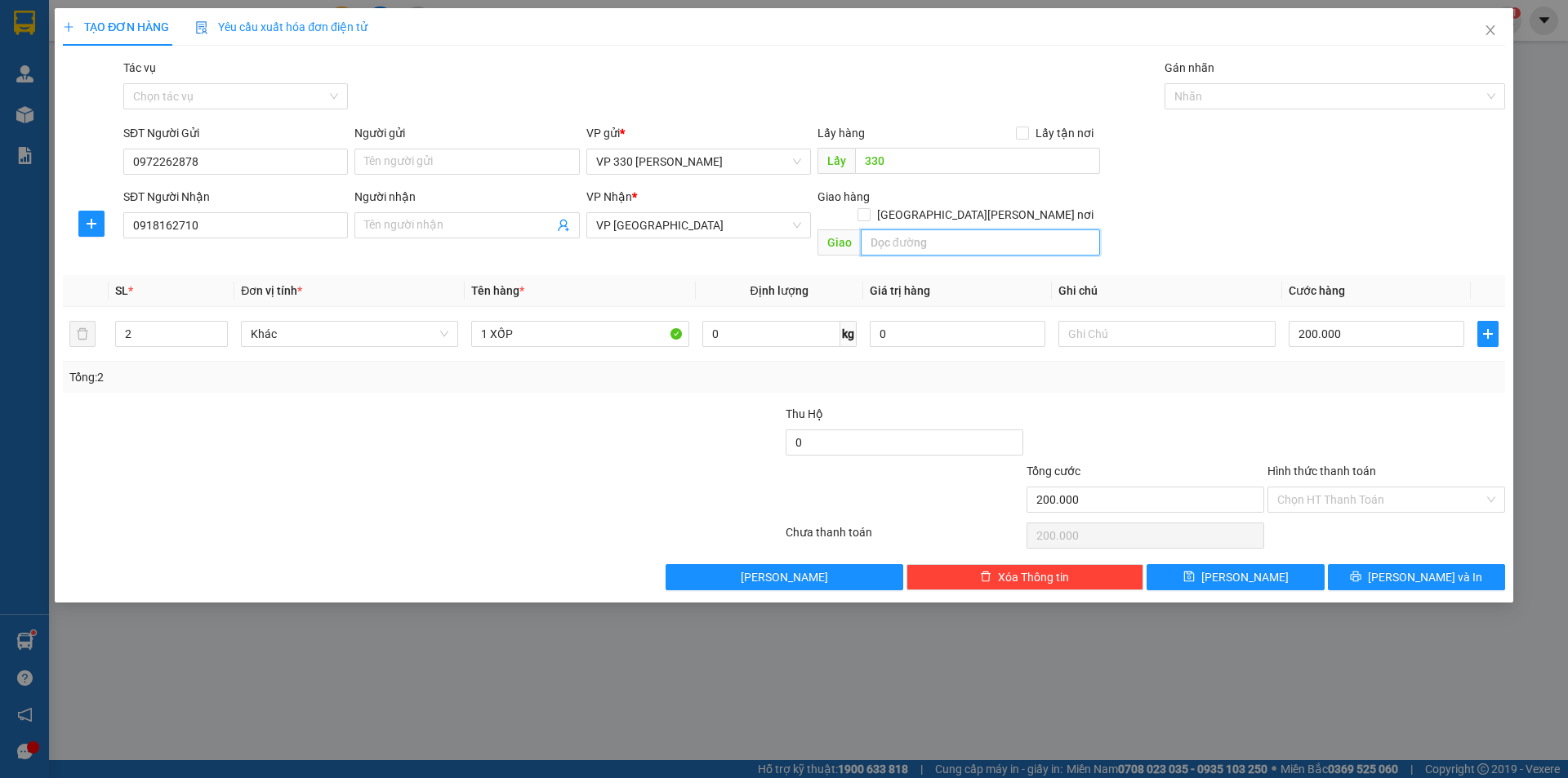
click at [953, 238] on div "Giao" at bounding box center [959, 243] width 282 height 26
type input "CÂY XĂNG THÁI PHIÊN"
type input "1"
click at [218, 336] on icon "down" at bounding box center [219, 339] width 6 height 6
click at [1375, 321] on input "200.000" at bounding box center [1377, 334] width 175 height 26
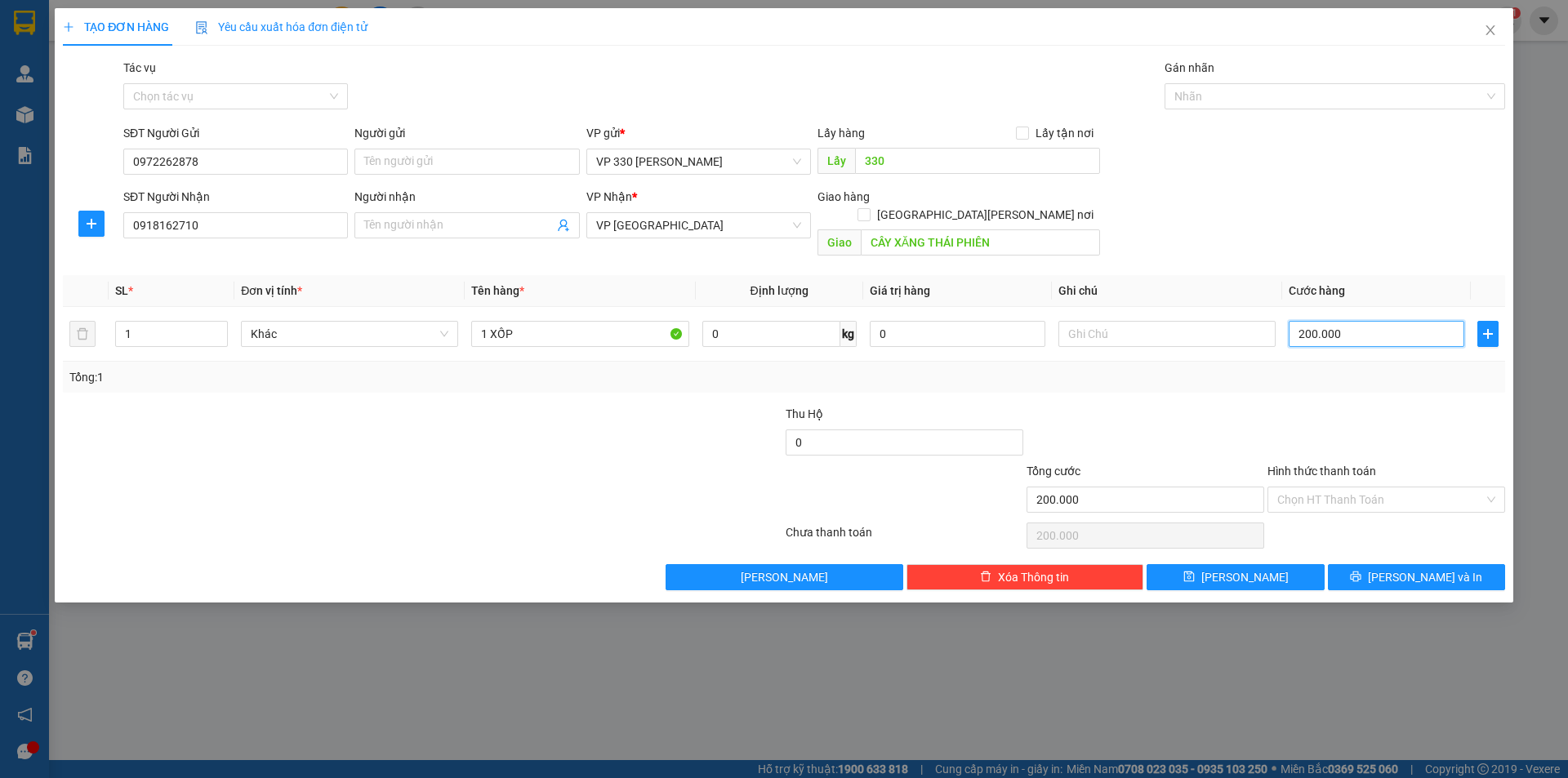
type input "1"
type input "15"
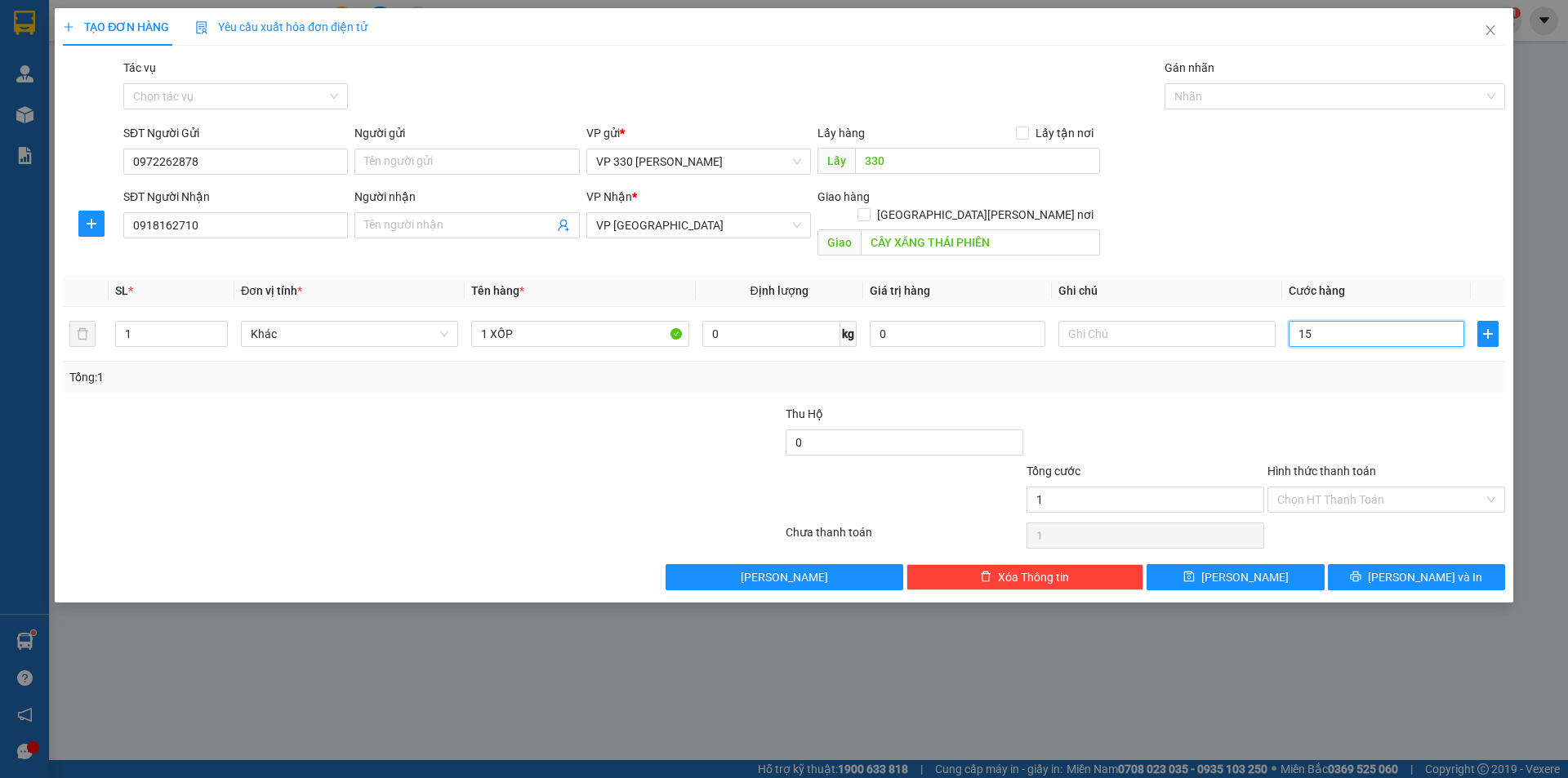
type input "15"
type input "150"
type input "1.500"
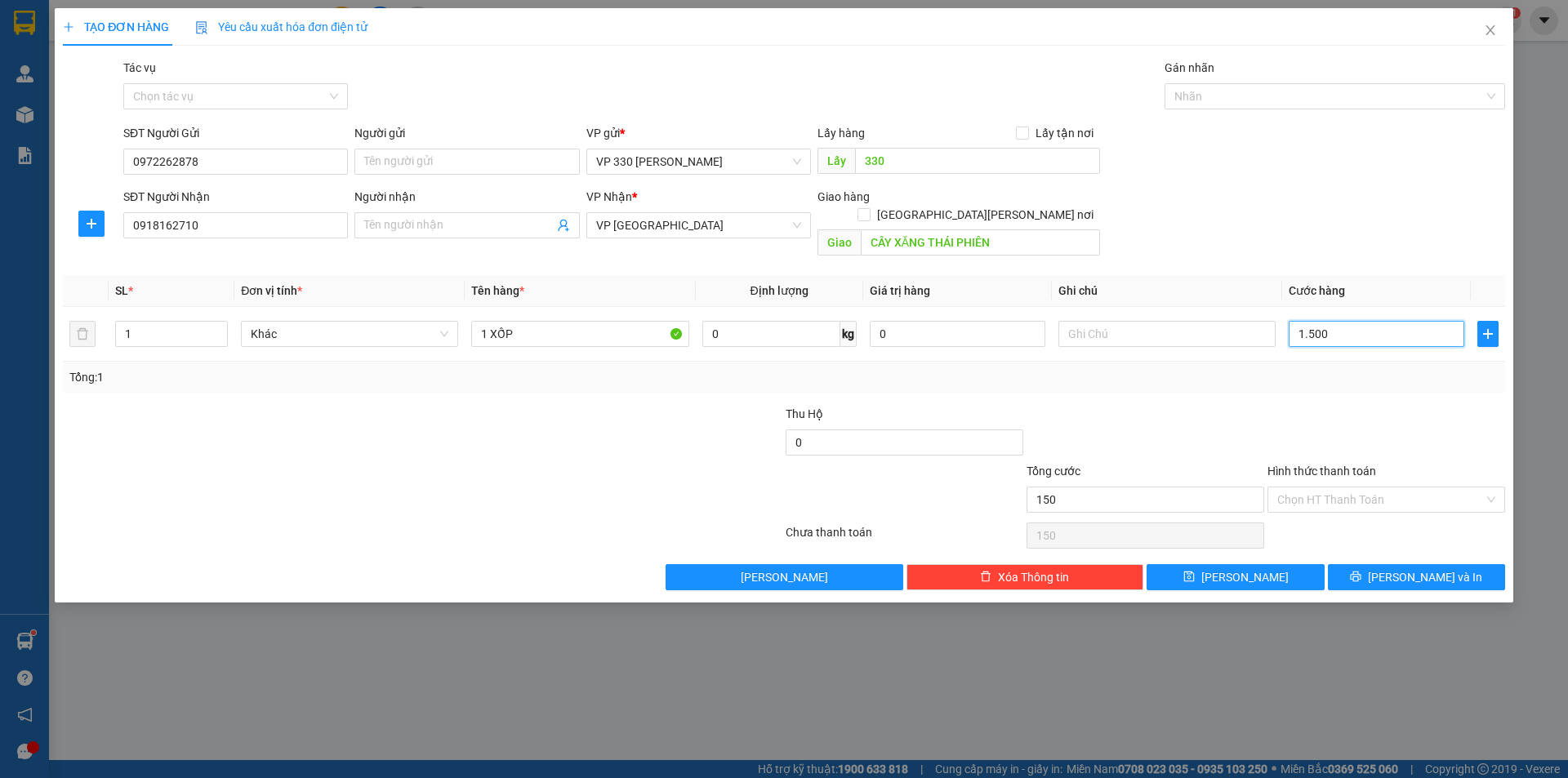
type input "1.500"
type input "15.000"
type input "150.000"
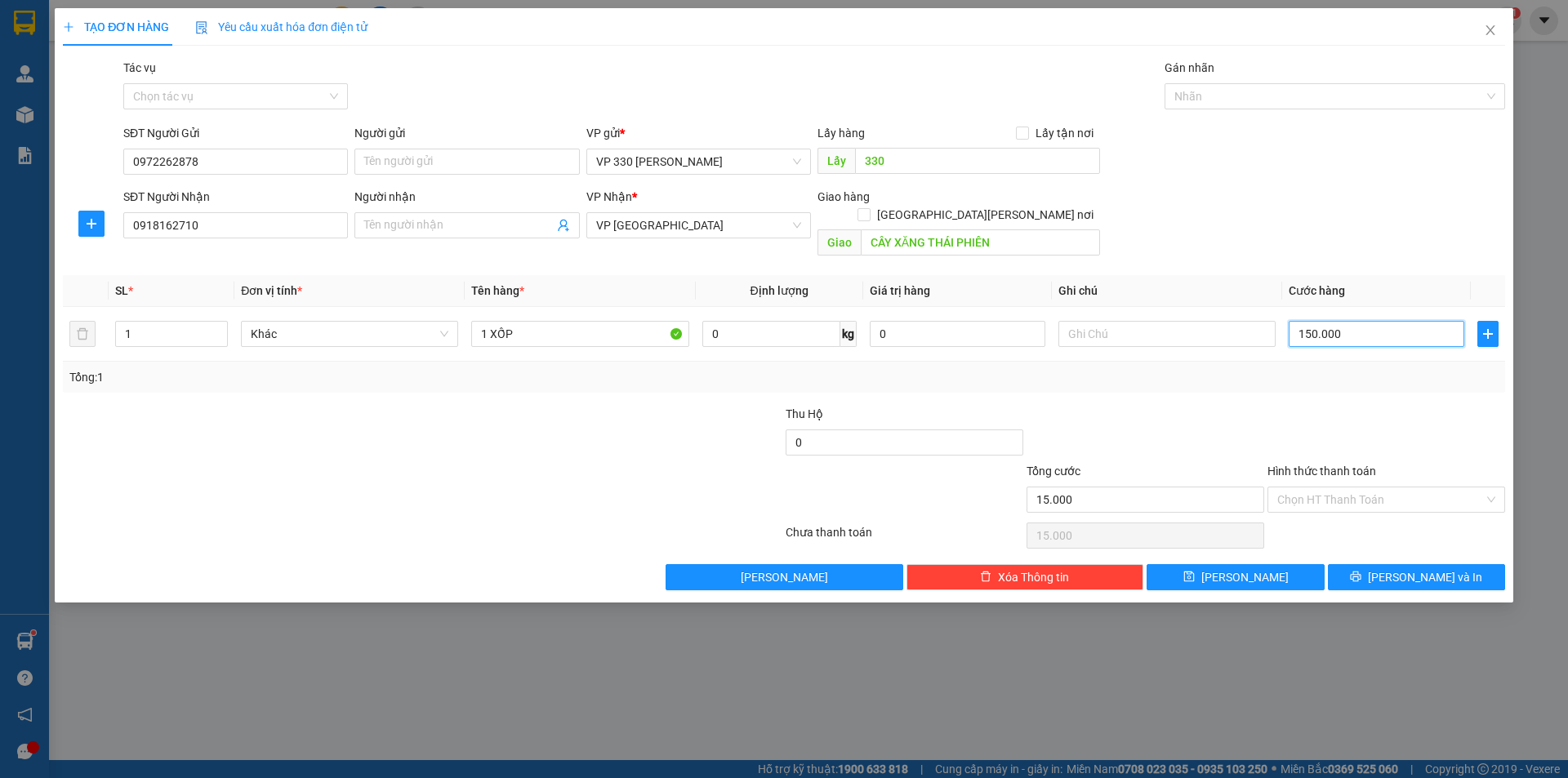
type input "150.000"
click at [1404, 568] on span "[PERSON_NAME] và In" at bounding box center [1425, 577] width 115 height 18
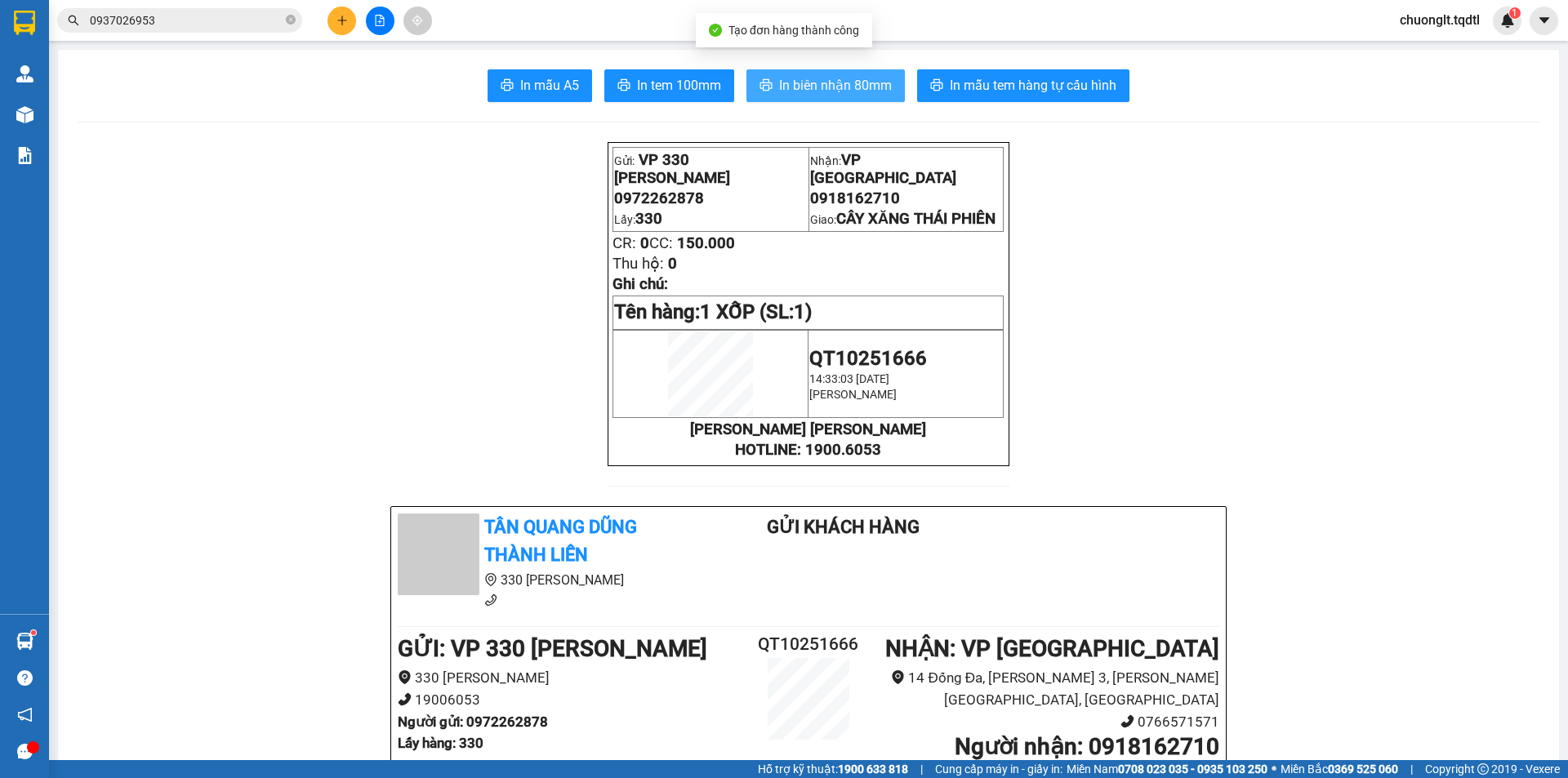
click at [776, 74] on button "In biên nhận 80mm" at bounding box center [825, 85] width 158 height 33
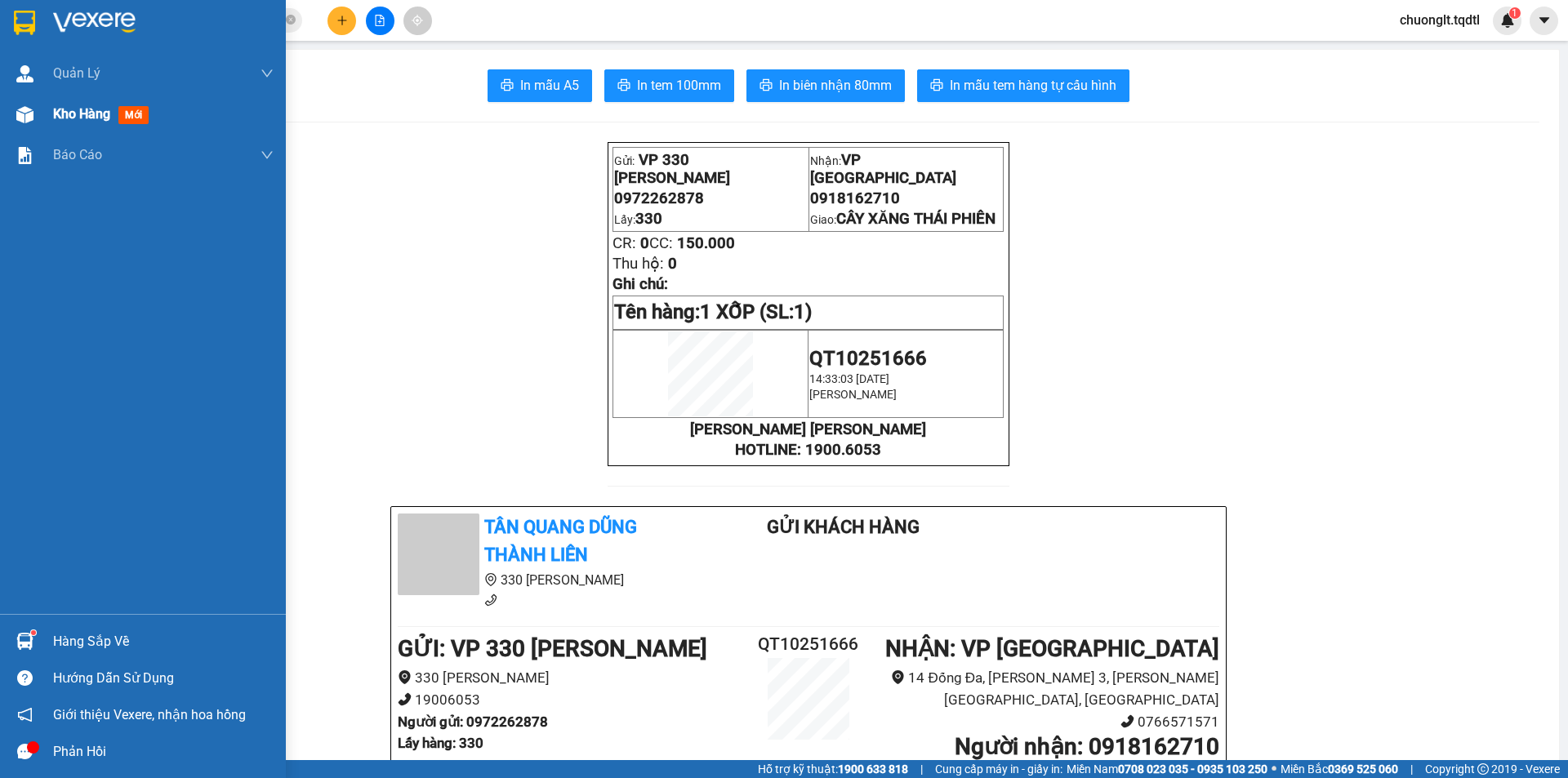
click at [76, 110] on span "Kho hàng" at bounding box center [82, 114] width 57 height 15
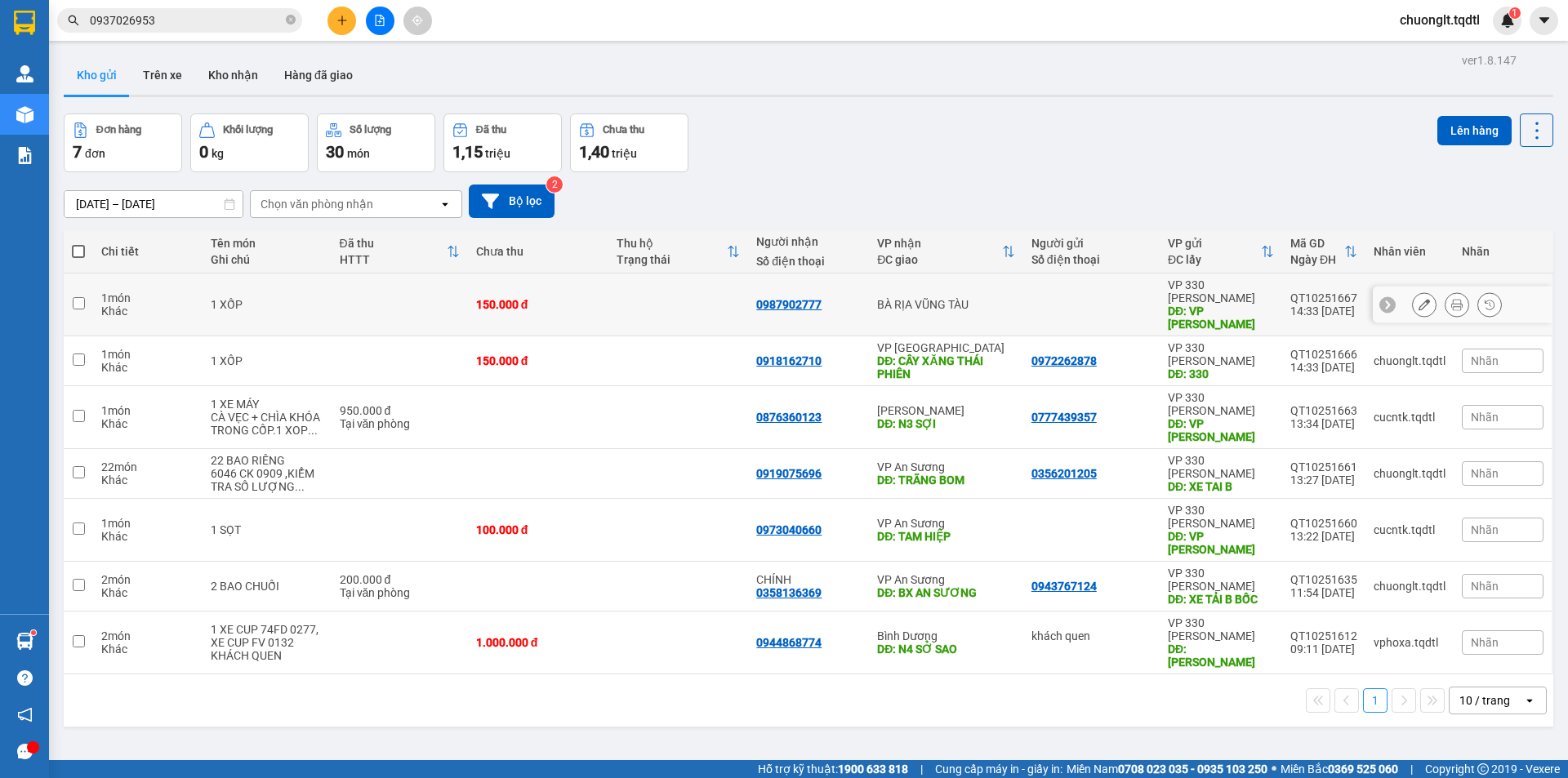
click at [624, 300] on td at bounding box center [679, 304] width 141 height 63
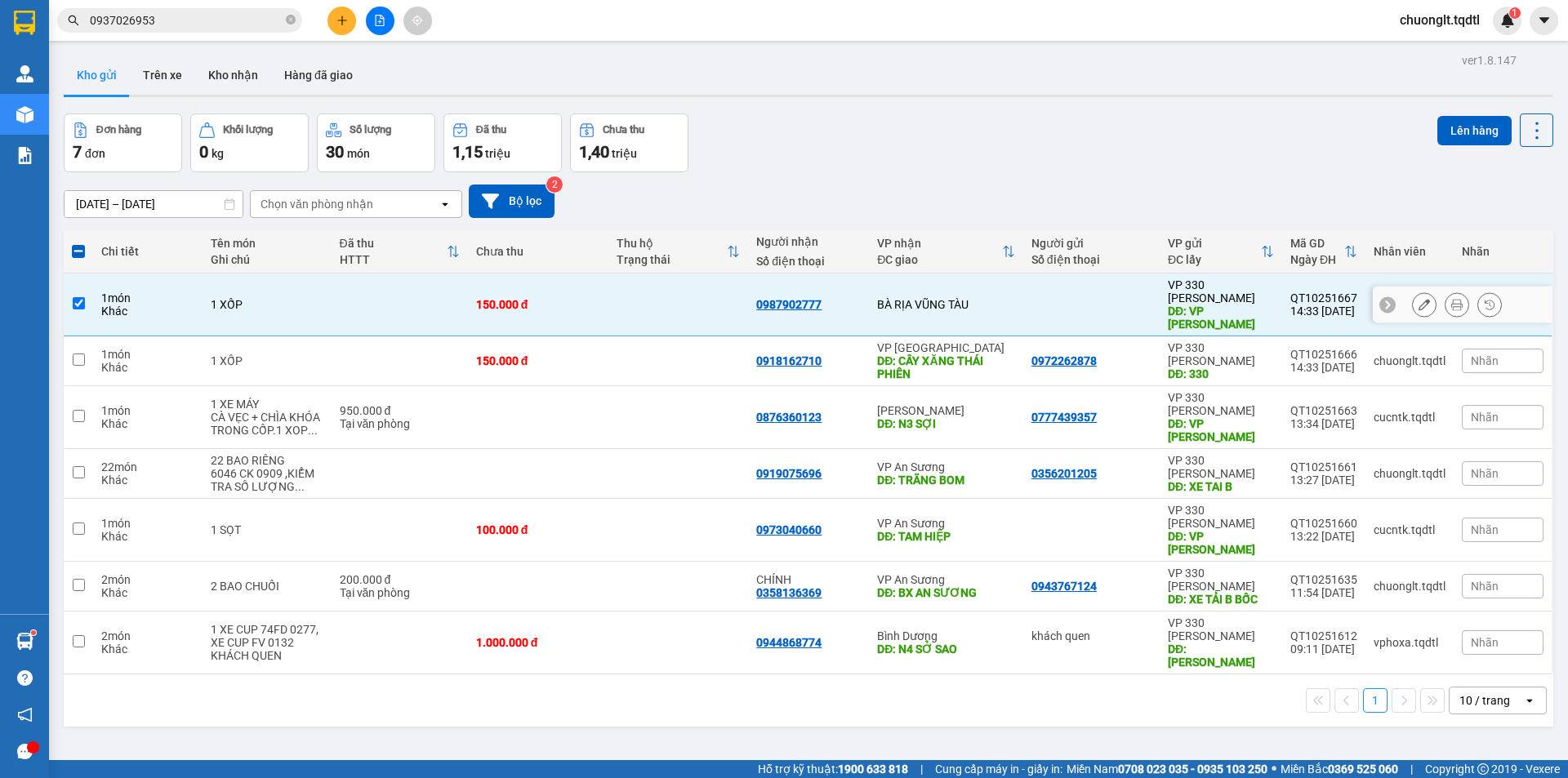
click at [383, 294] on td at bounding box center [400, 304] width 137 height 63
checkbox input "false"
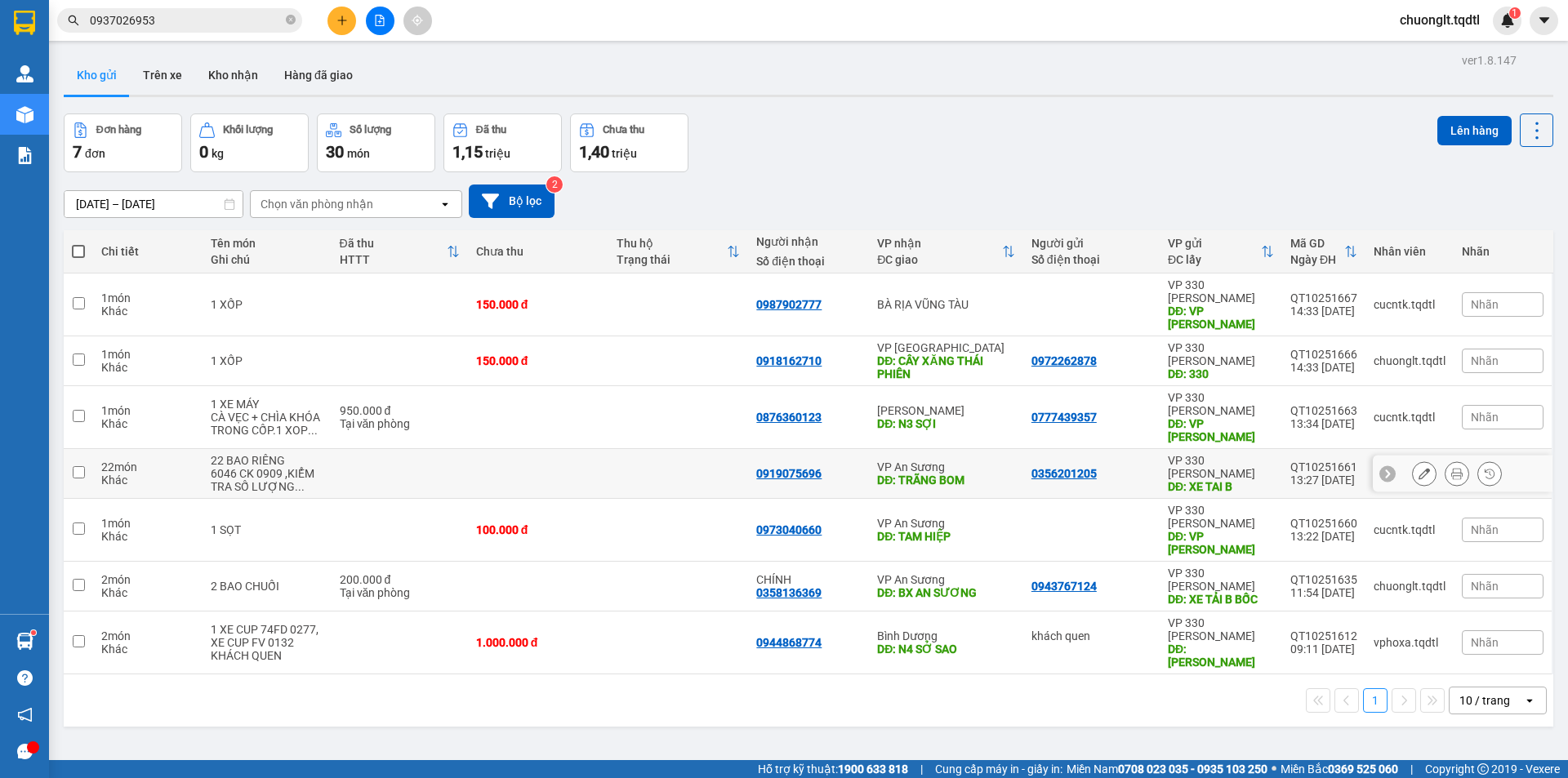
click at [426, 449] on td at bounding box center [400, 474] width 137 height 50
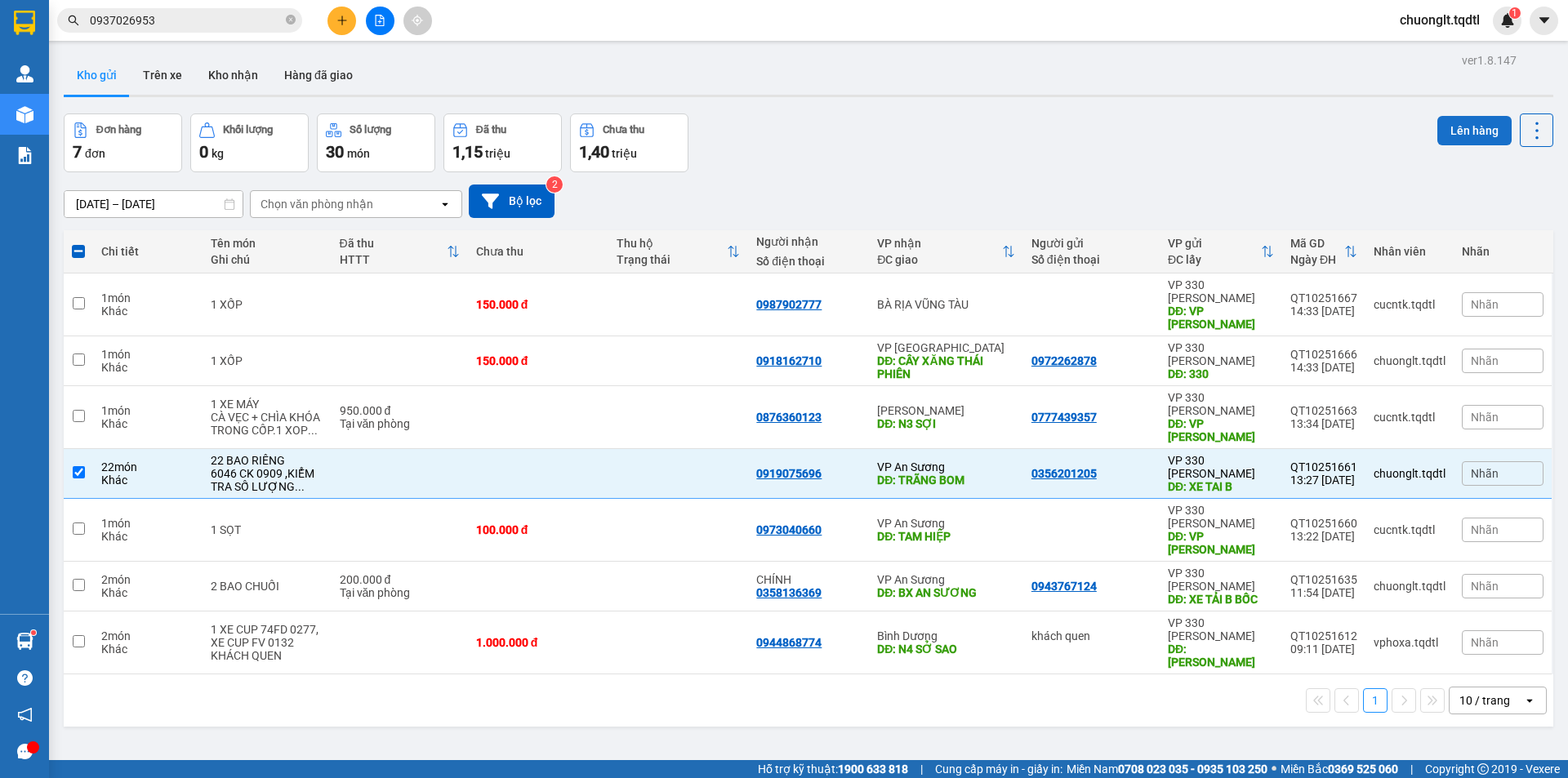
click at [1459, 129] on button "Lên hàng" at bounding box center [1474, 131] width 74 height 30
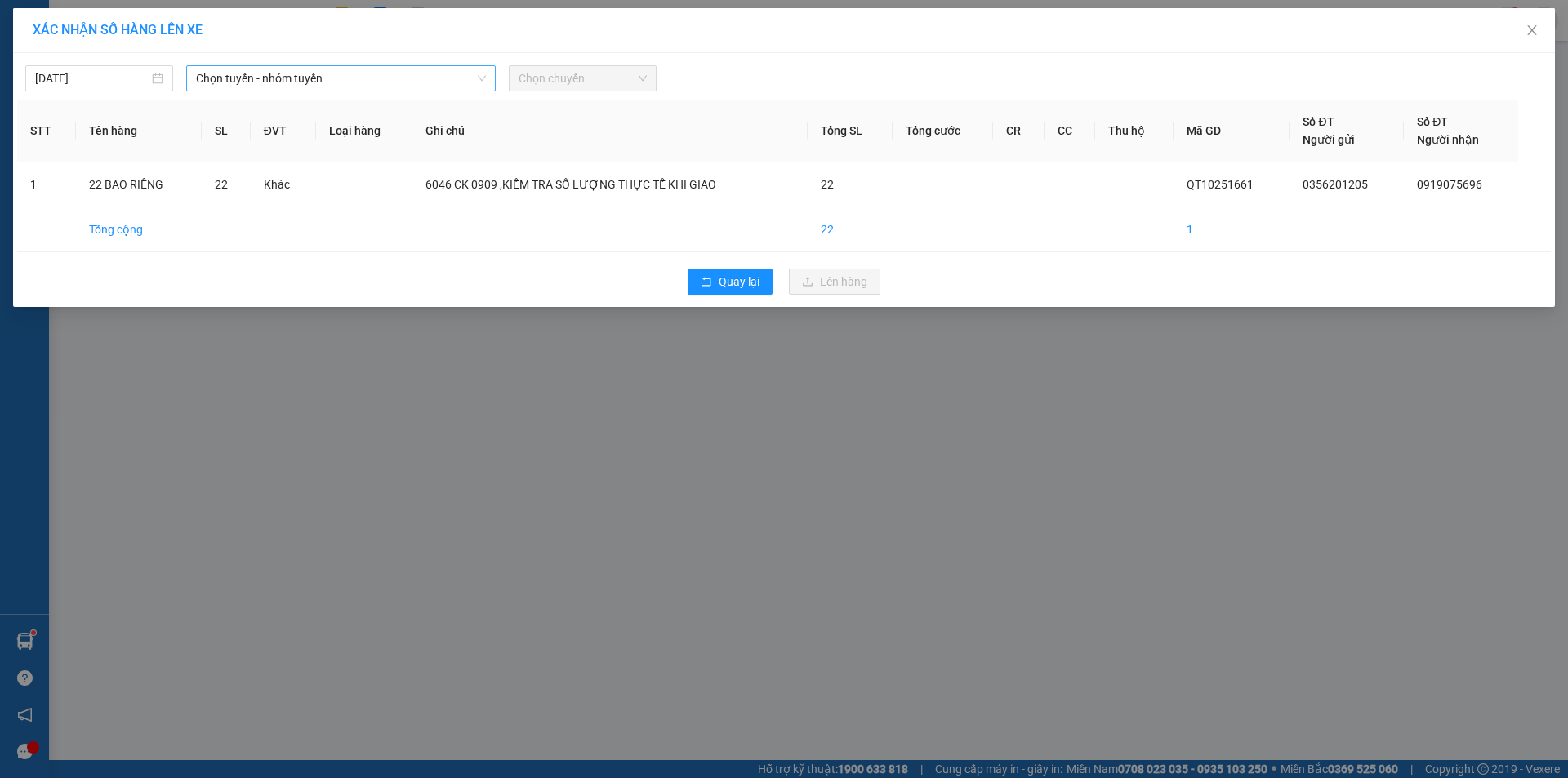
click at [425, 79] on span "Chọn tuyến - nhóm tuyến" at bounding box center [341, 78] width 290 height 24
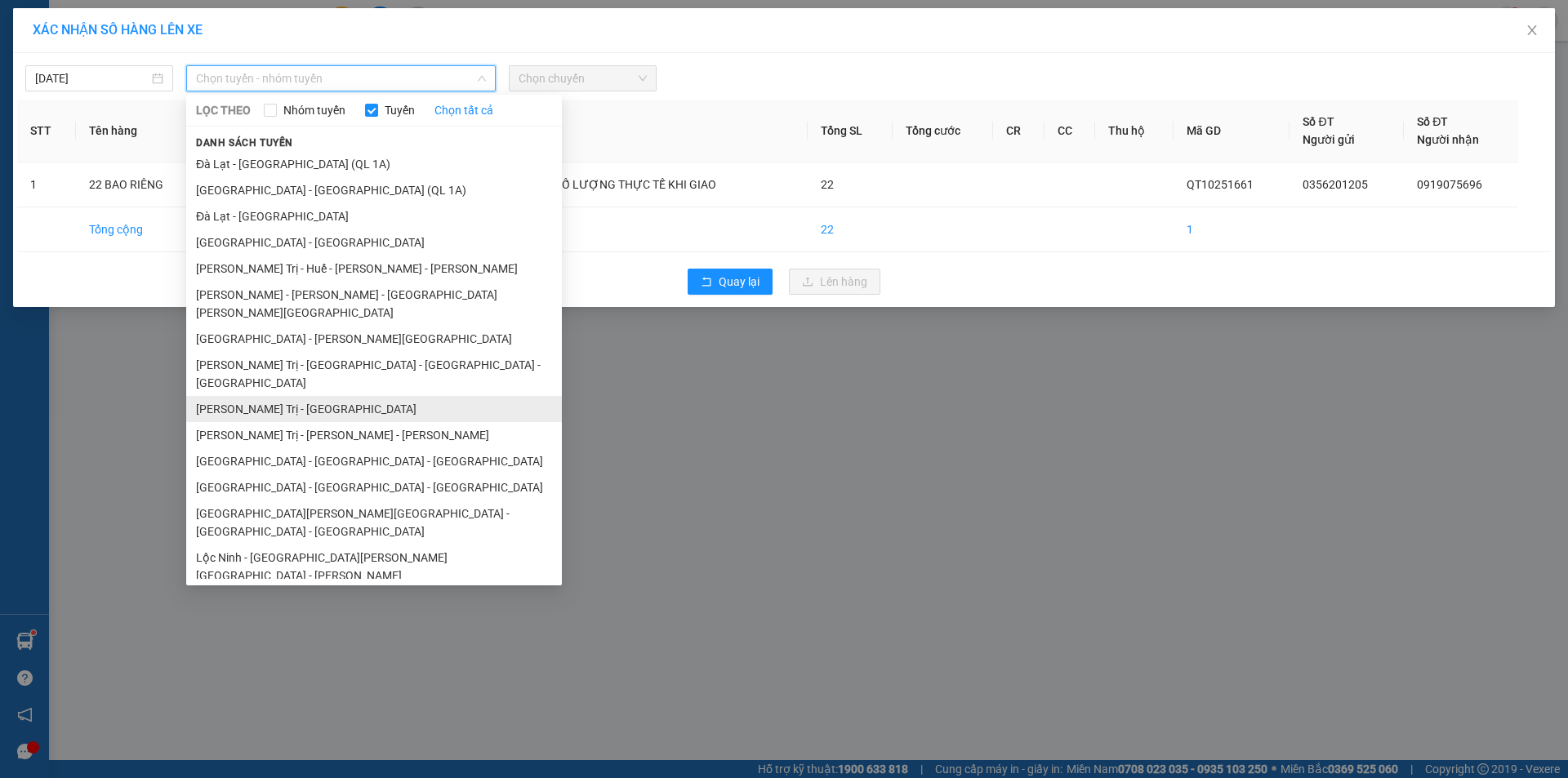
drag, startPoint x: 334, startPoint y: 279, endPoint x: 345, endPoint y: 273, distance: 12.5
click at [335, 396] on li "Quảng Trị - [GEOGRAPHIC_DATA]" at bounding box center [374, 409] width 376 height 26
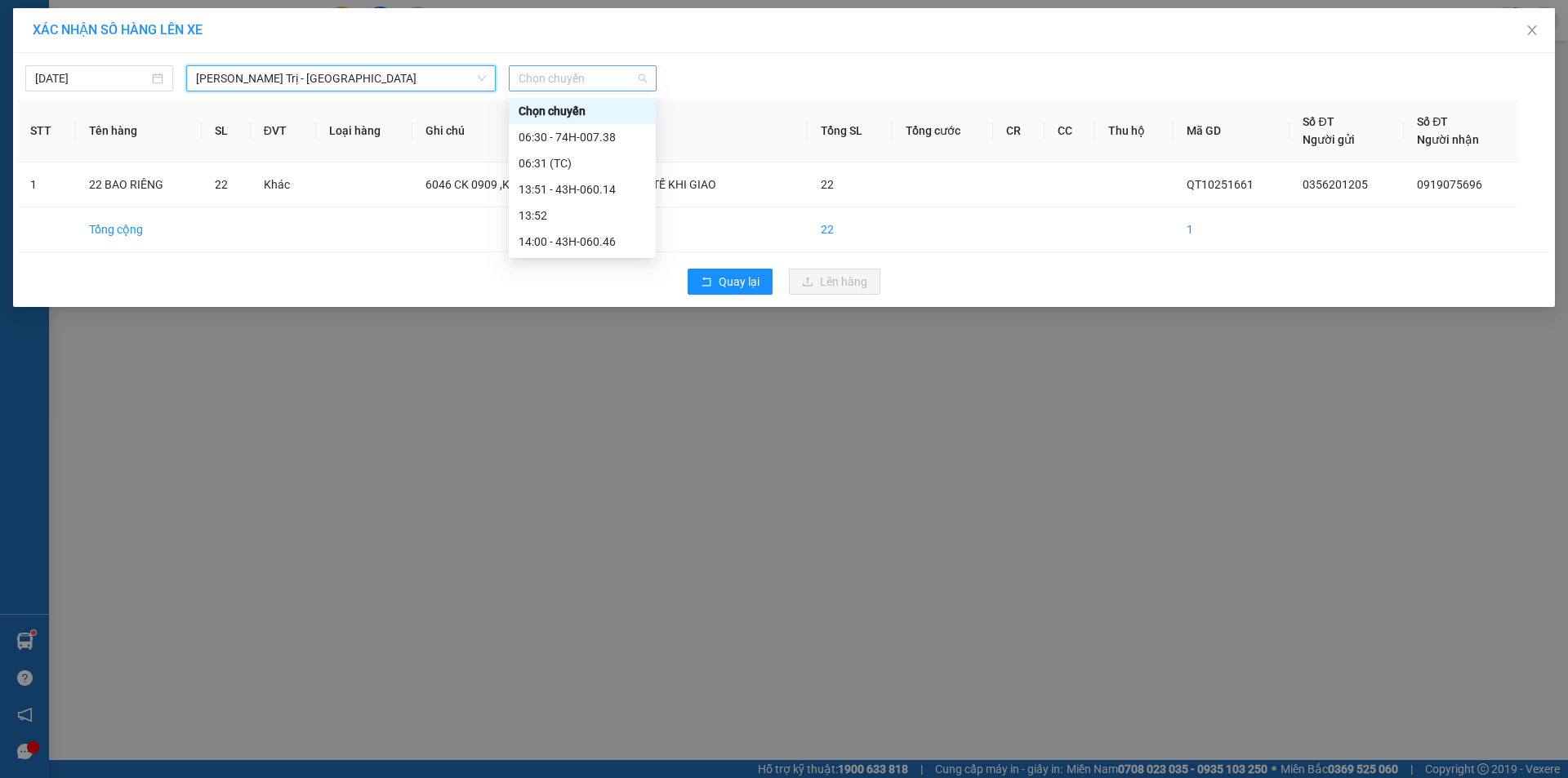
click at [601, 71] on span "Chọn chuyến" at bounding box center [583, 78] width 128 height 24
click at [595, 240] on div "14:00 - 43H-060.46" at bounding box center [582, 241] width 127 height 18
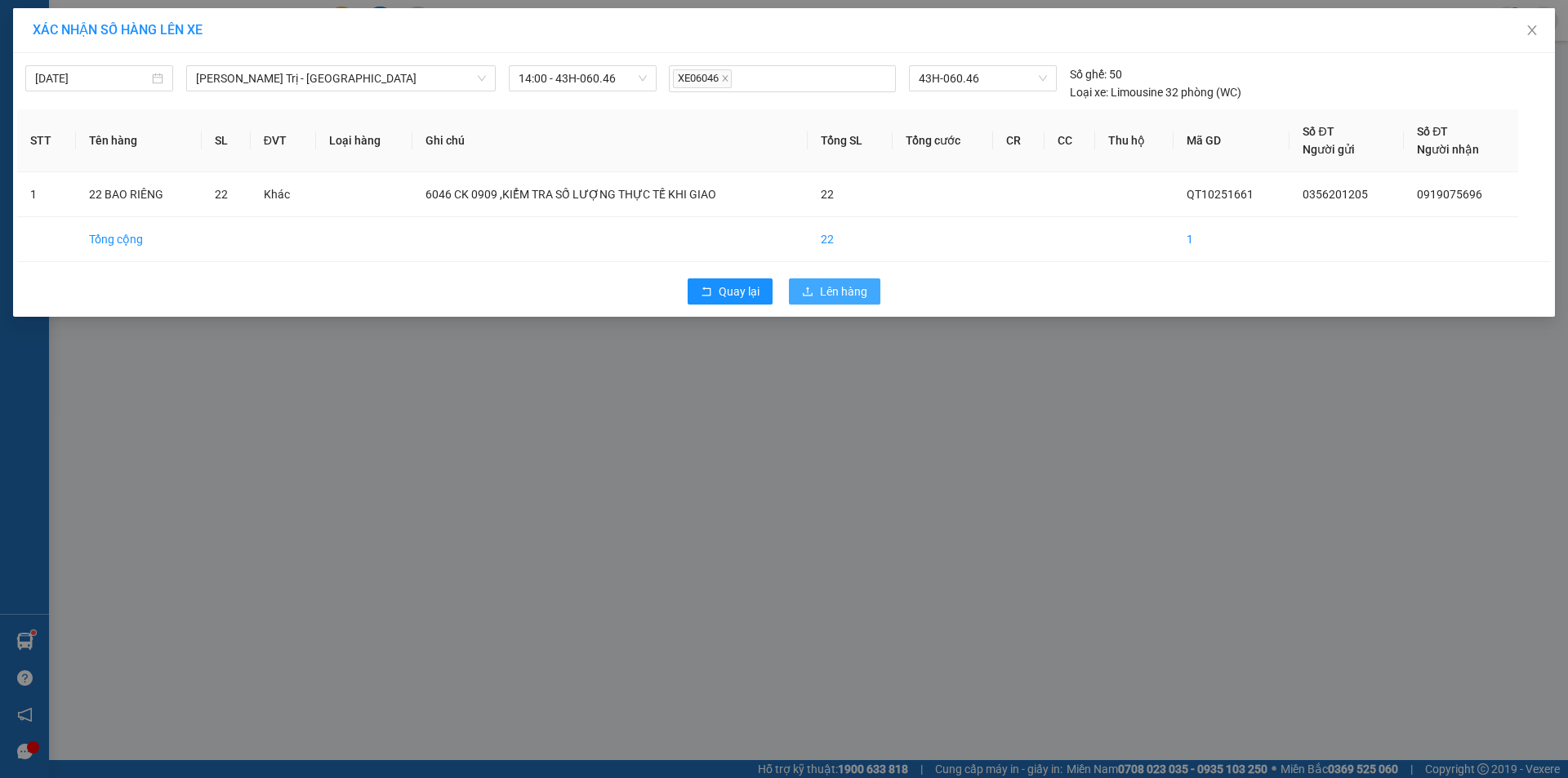
click at [830, 294] on span "Lên hàng" at bounding box center [844, 291] width 47 height 18
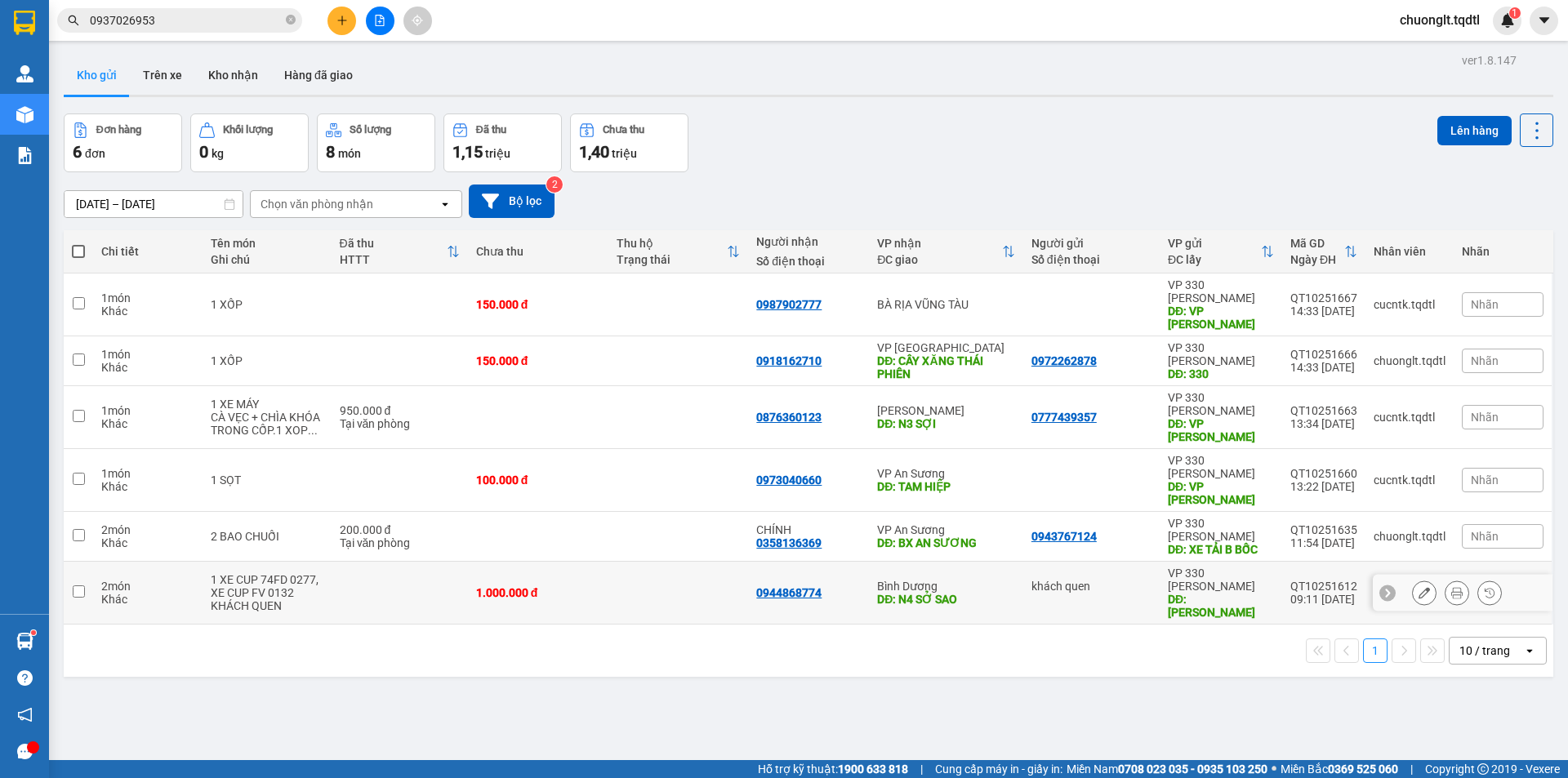
click at [390, 561] on td at bounding box center [400, 593] width 137 height 63
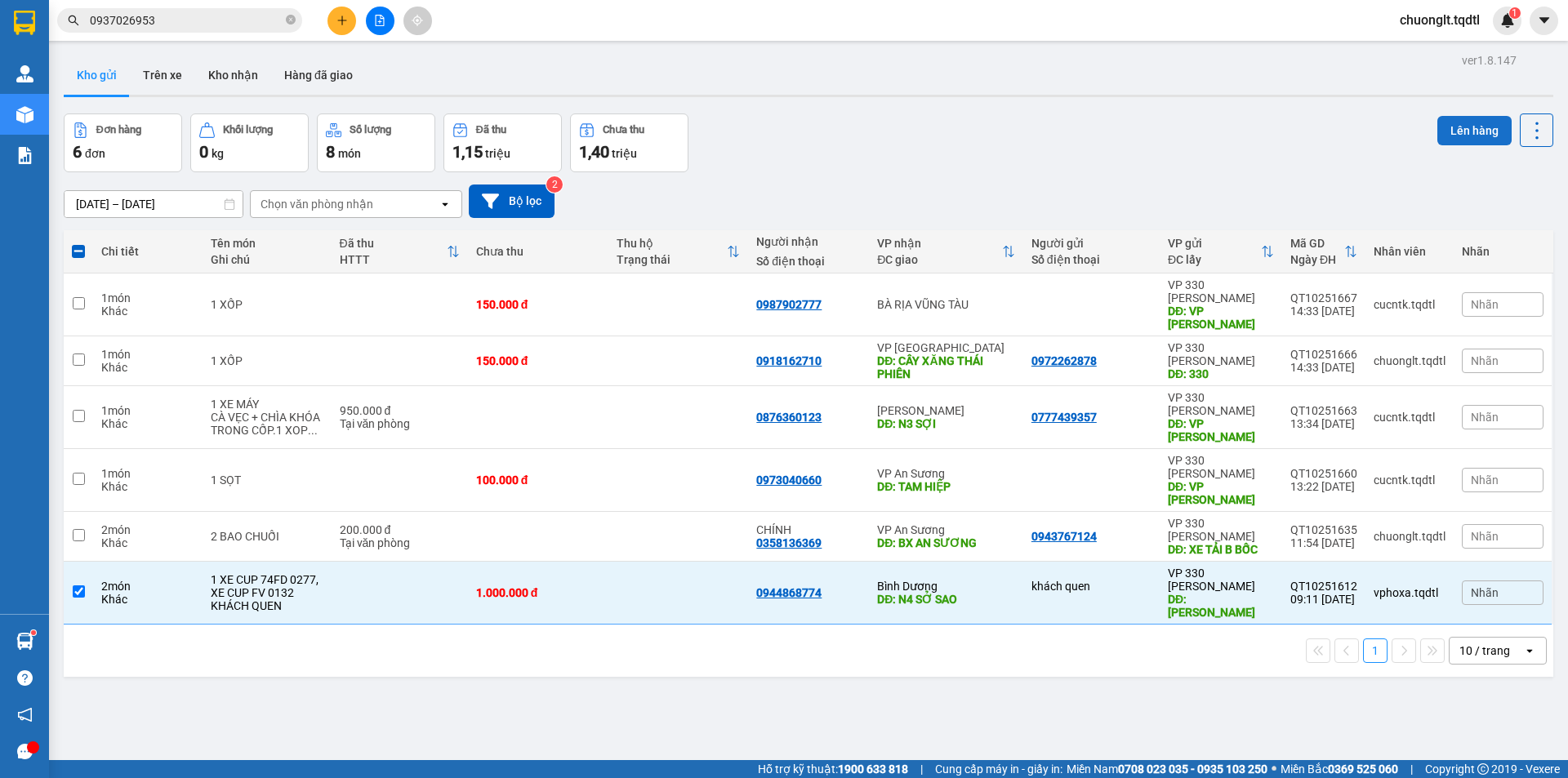
click at [1438, 126] on button "Lên hàng" at bounding box center [1474, 131] width 74 height 30
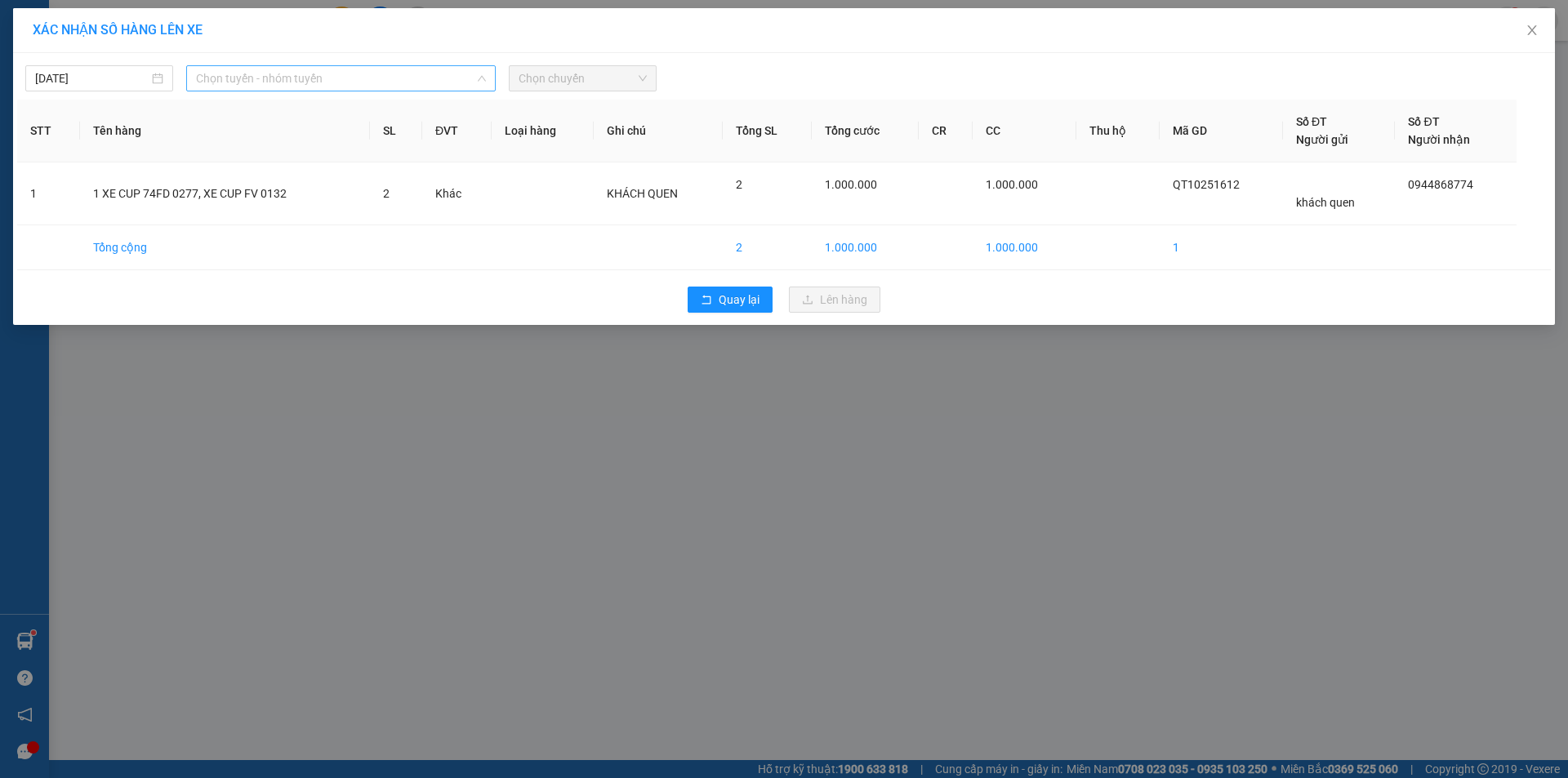
click at [398, 67] on span "Chọn tuyến - nhóm tuyến" at bounding box center [341, 78] width 290 height 24
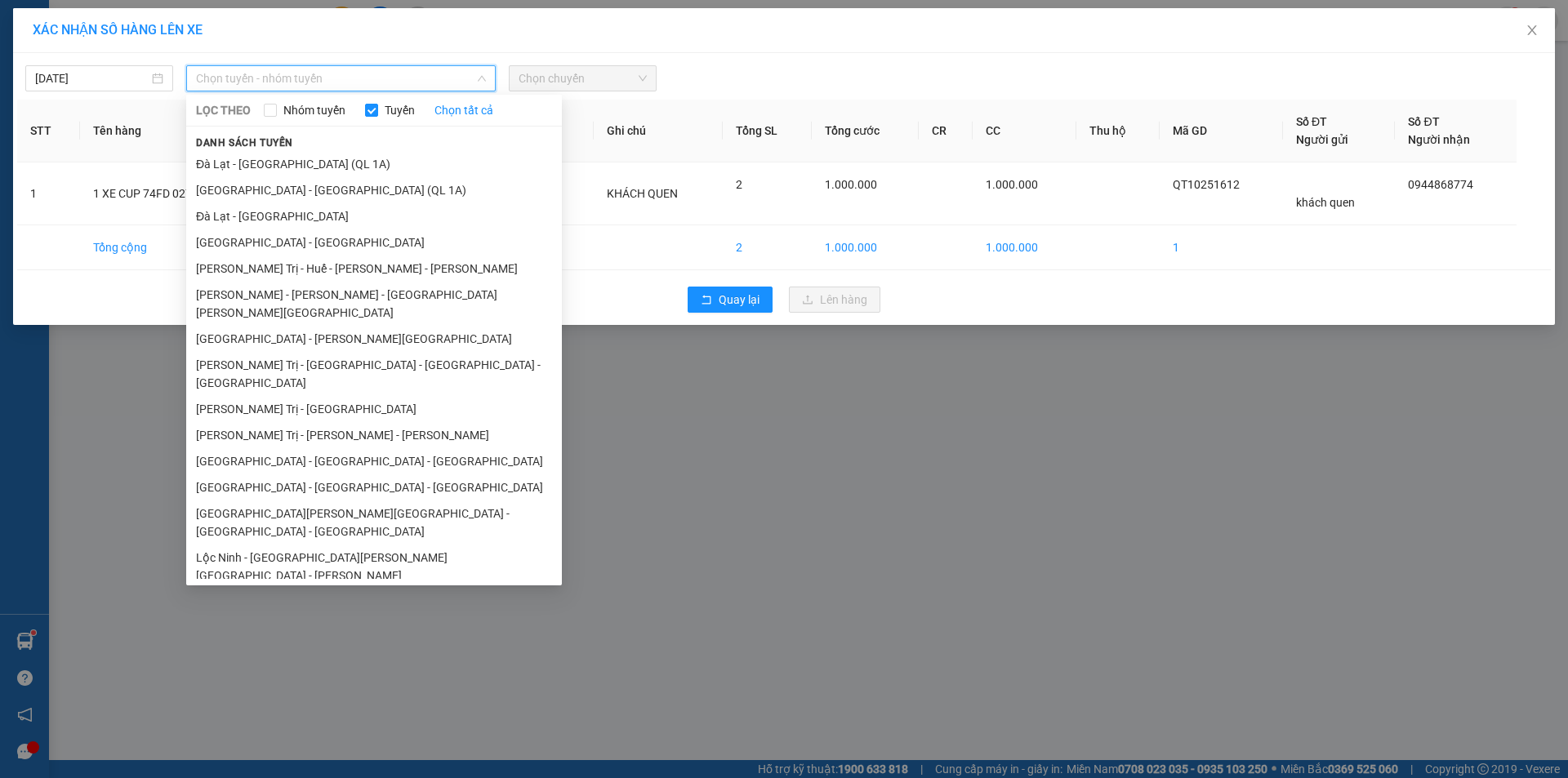
click at [270, 667] on li "Quảng Trị - [GEOGRAPHIC_DATA]" at bounding box center [374, 679] width 376 height 26
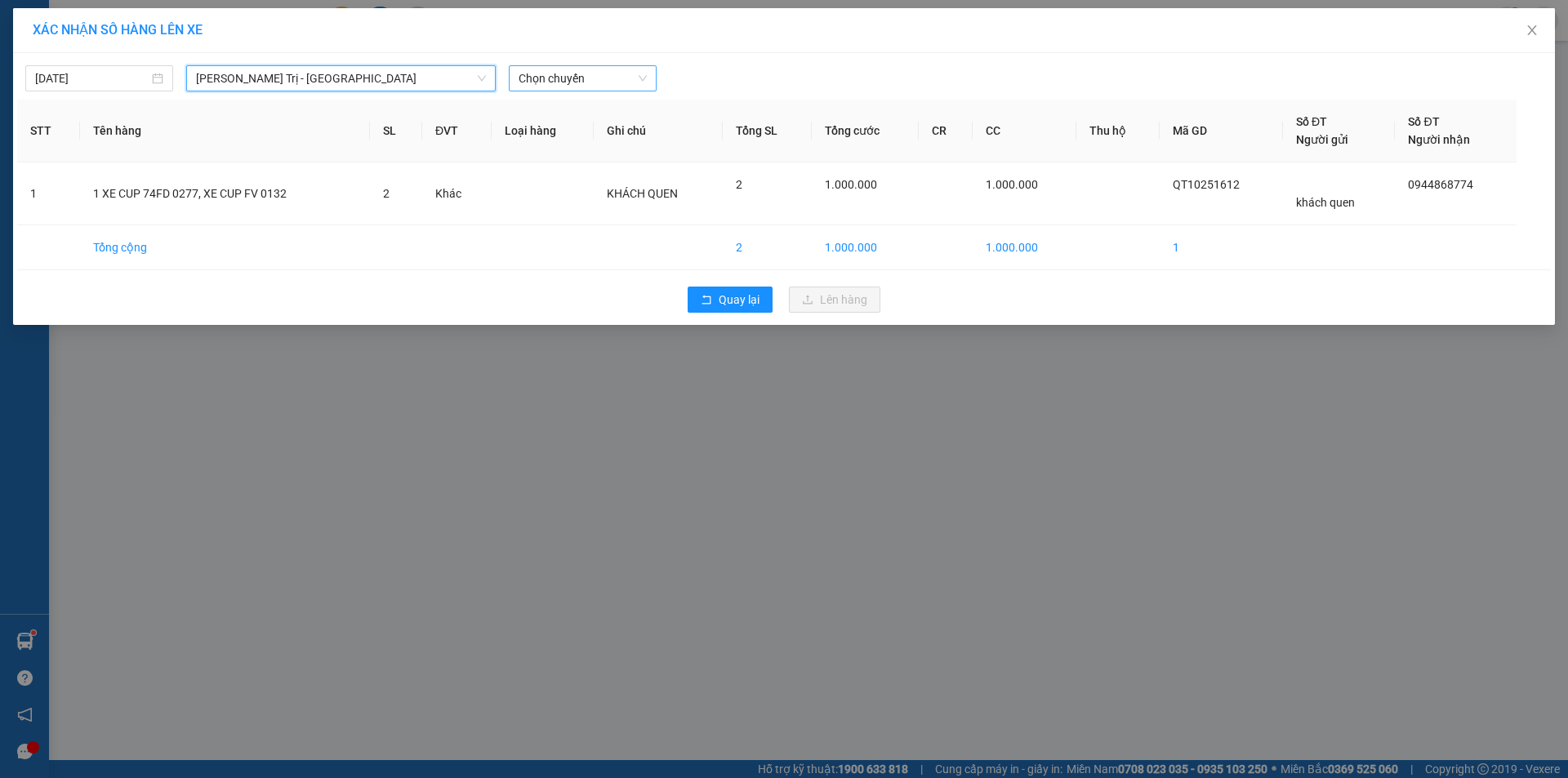
click at [604, 73] on span "Chọn chuyến" at bounding box center [583, 78] width 128 height 24
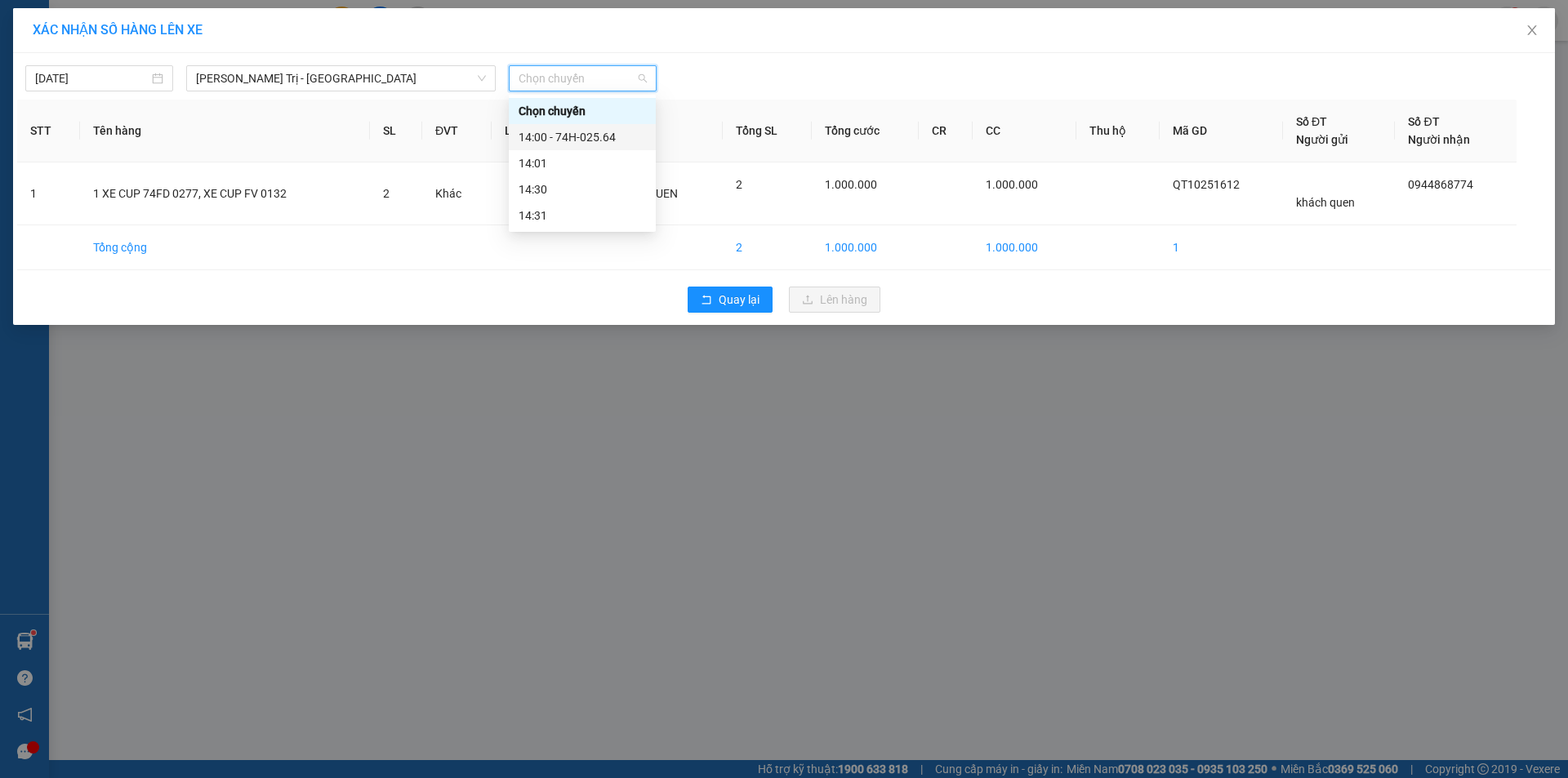
click at [601, 141] on div "14:00 - 74H-025.64" at bounding box center [582, 137] width 127 height 18
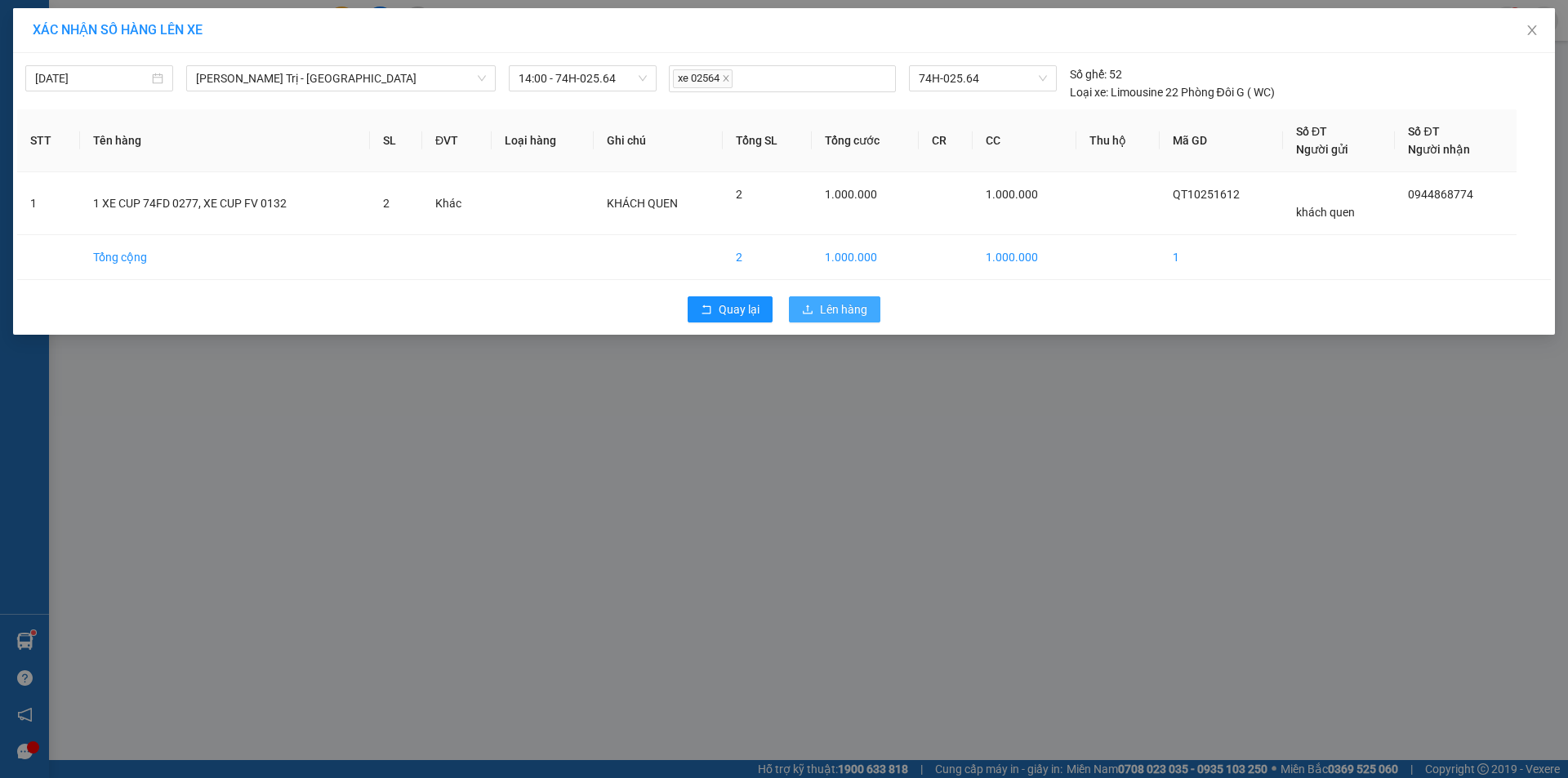
click at [832, 317] on span "Lên hàng" at bounding box center [844, 309] width 47 height 18
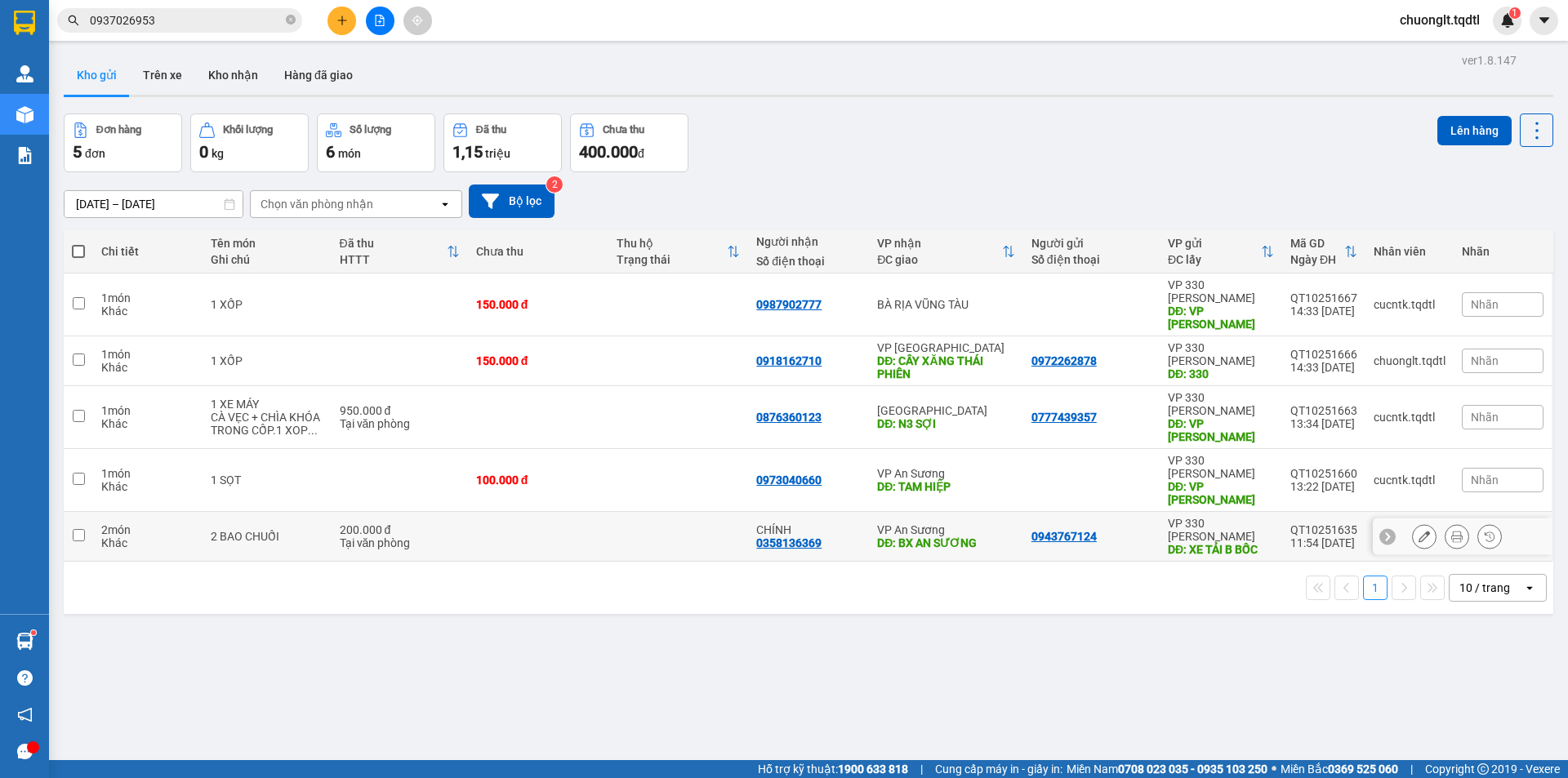
click at [578, 512] on td at bounding box center [538, 536] width 141 height 50
checkbox input "true"
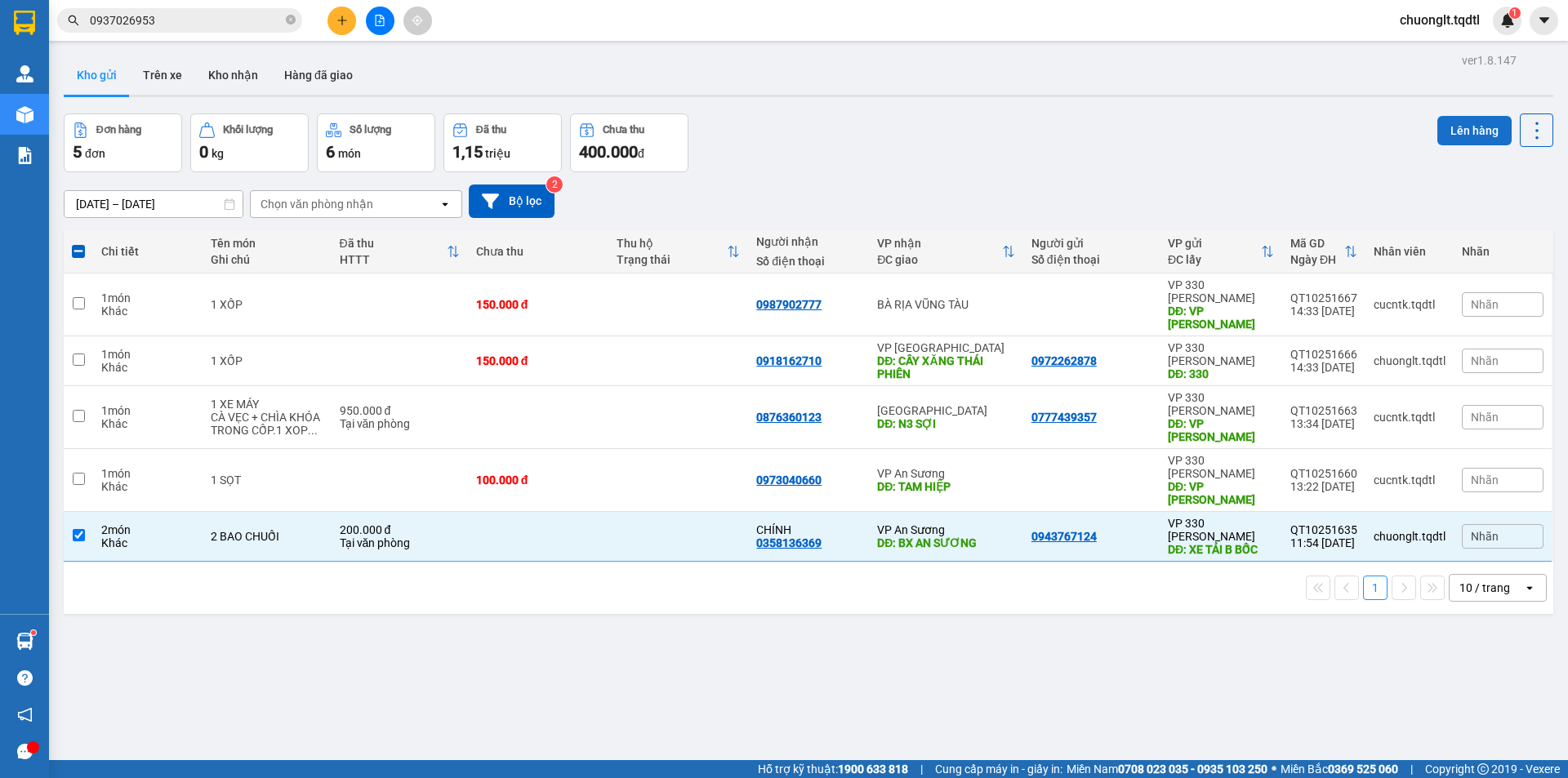
click at [1446, 134] on button "Lên hàng" at bounding box center [1474, 131] width 74 height 30
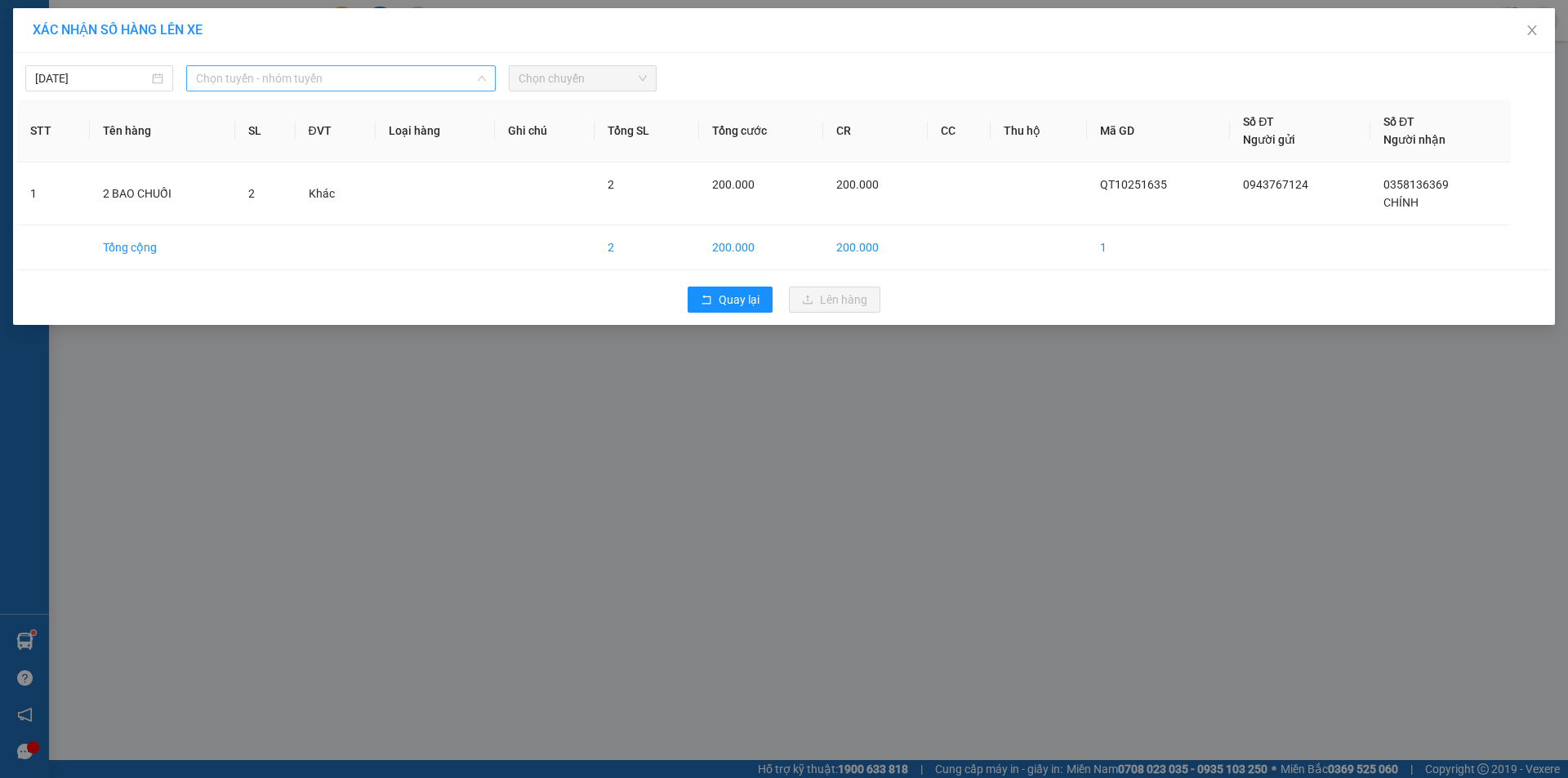
click at [448, 75] on span "Chọn tuyến - nhóm tuyến" at bounding box center [341, 78] width 290 height 24
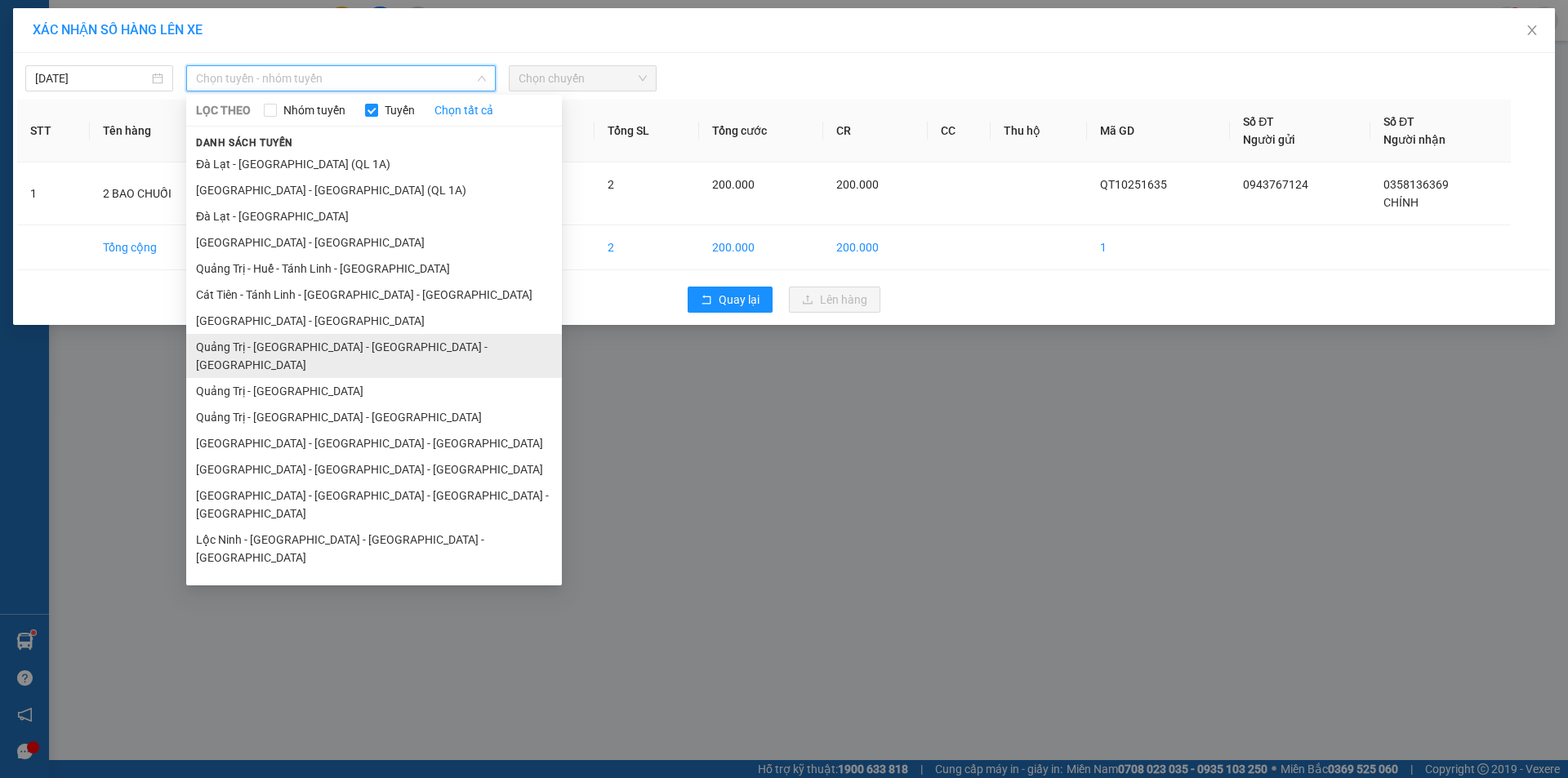
scroll to position [94, 0]
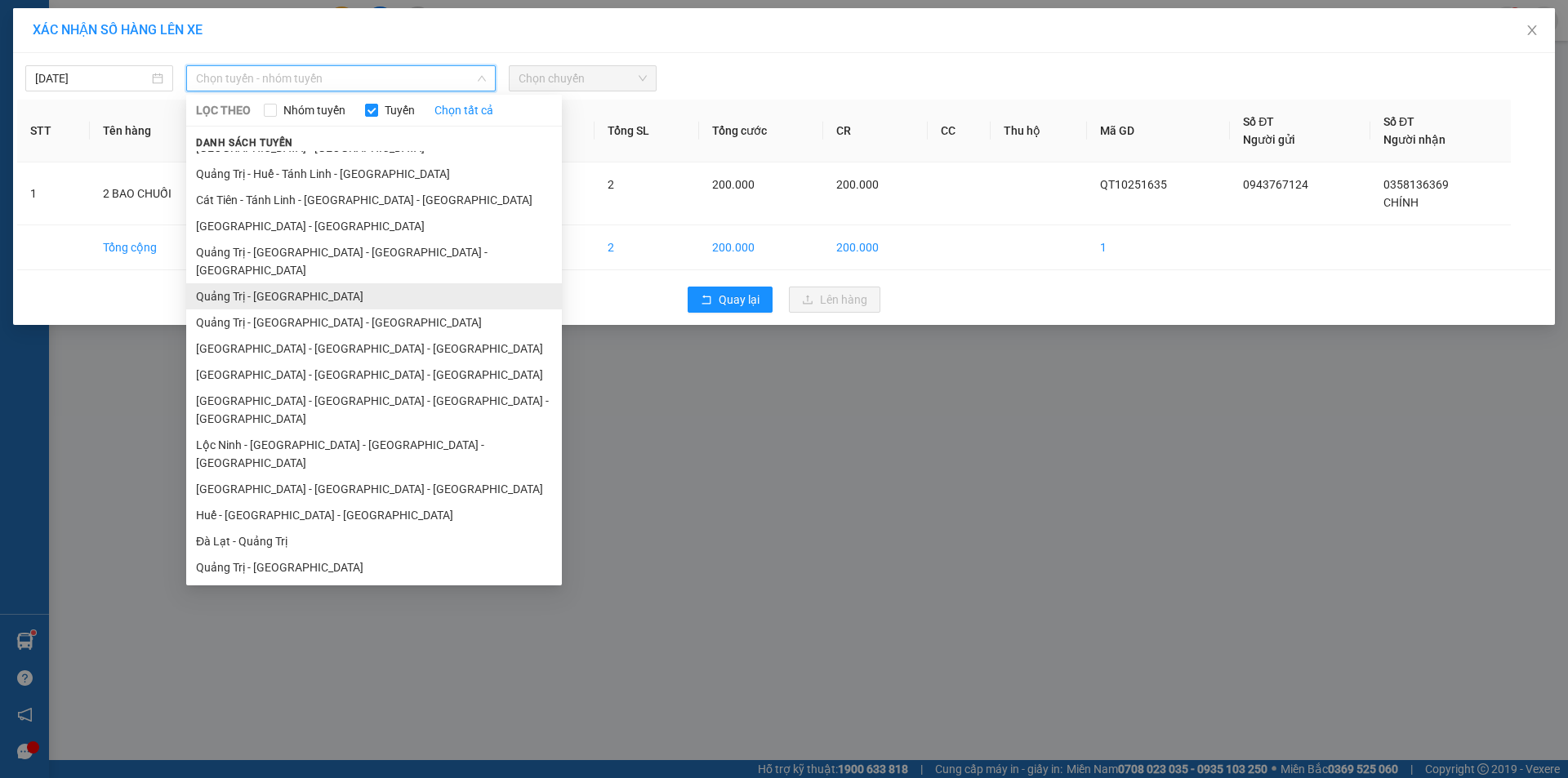
click at [322, 283] on li "Quảng Trị - [GEOGRAPHIC_DATA]" at bounding box center [374, 296] width 376 height 26
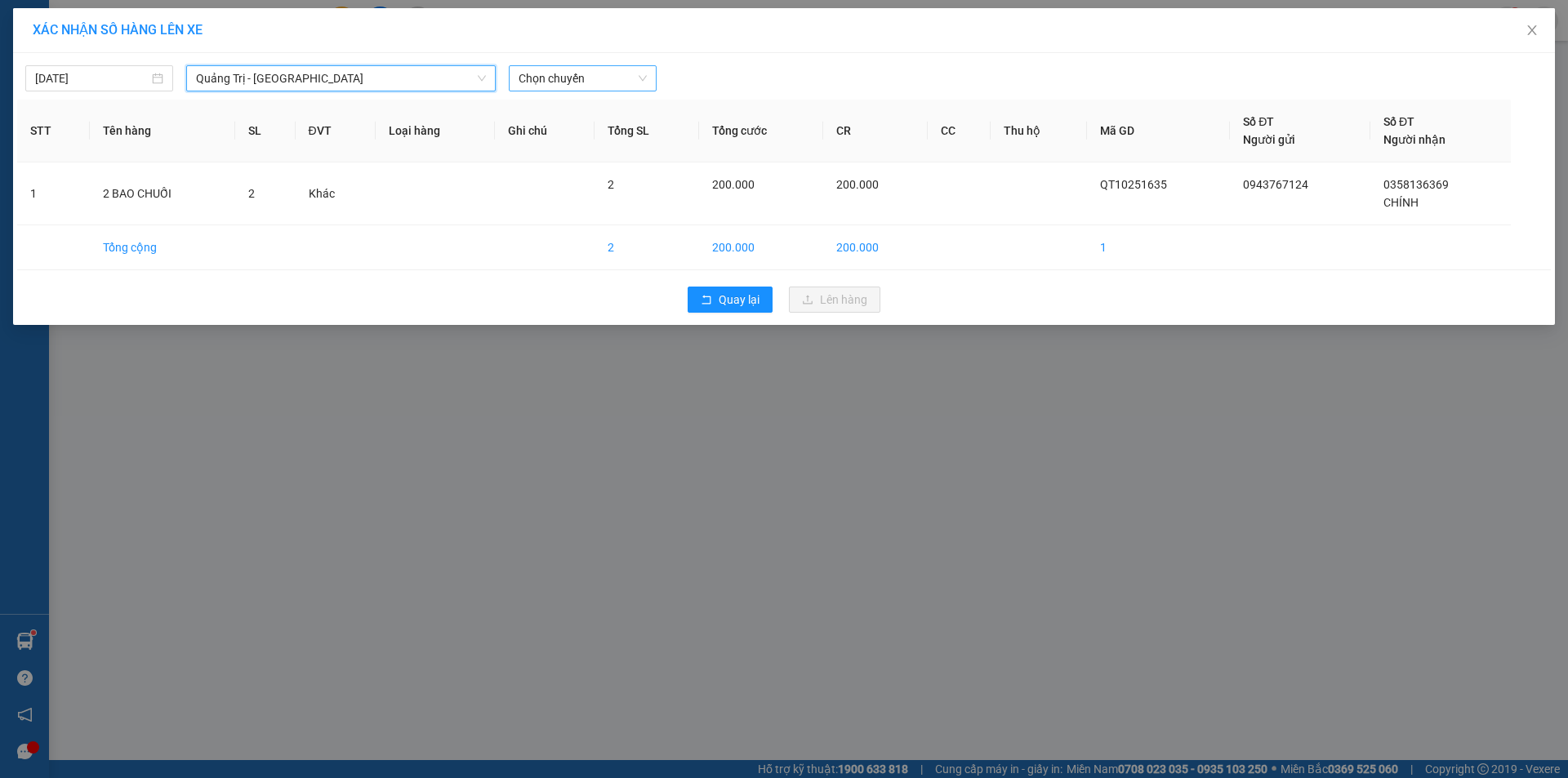
click at [611, 79] on span "Chọn chuyến" at bounding box center [583, 78] width 128 height 24
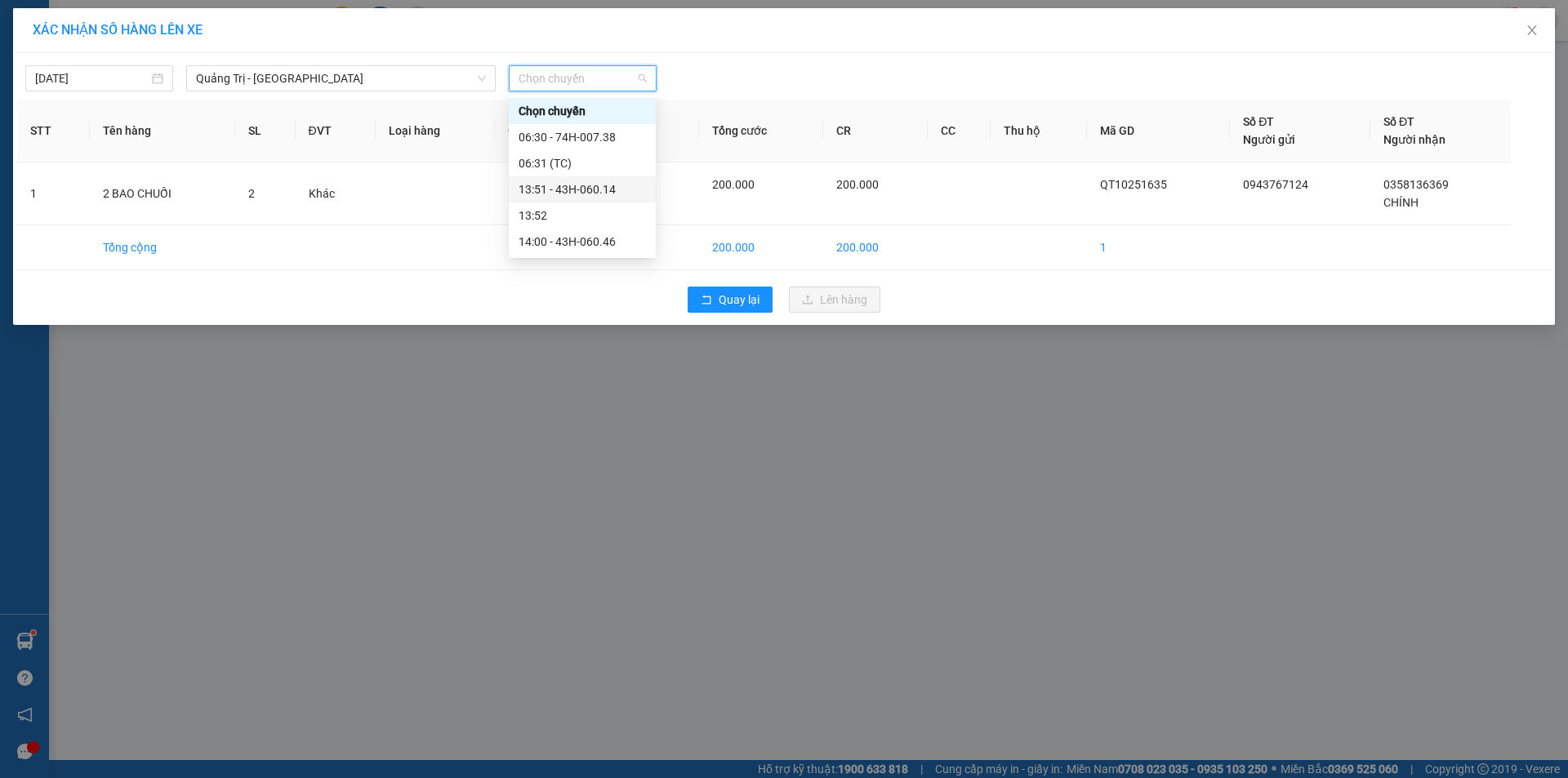
click at [585, 191] on div "13:51 - 43H-060.14" at bounding box center [582, 189] width 127 height 18
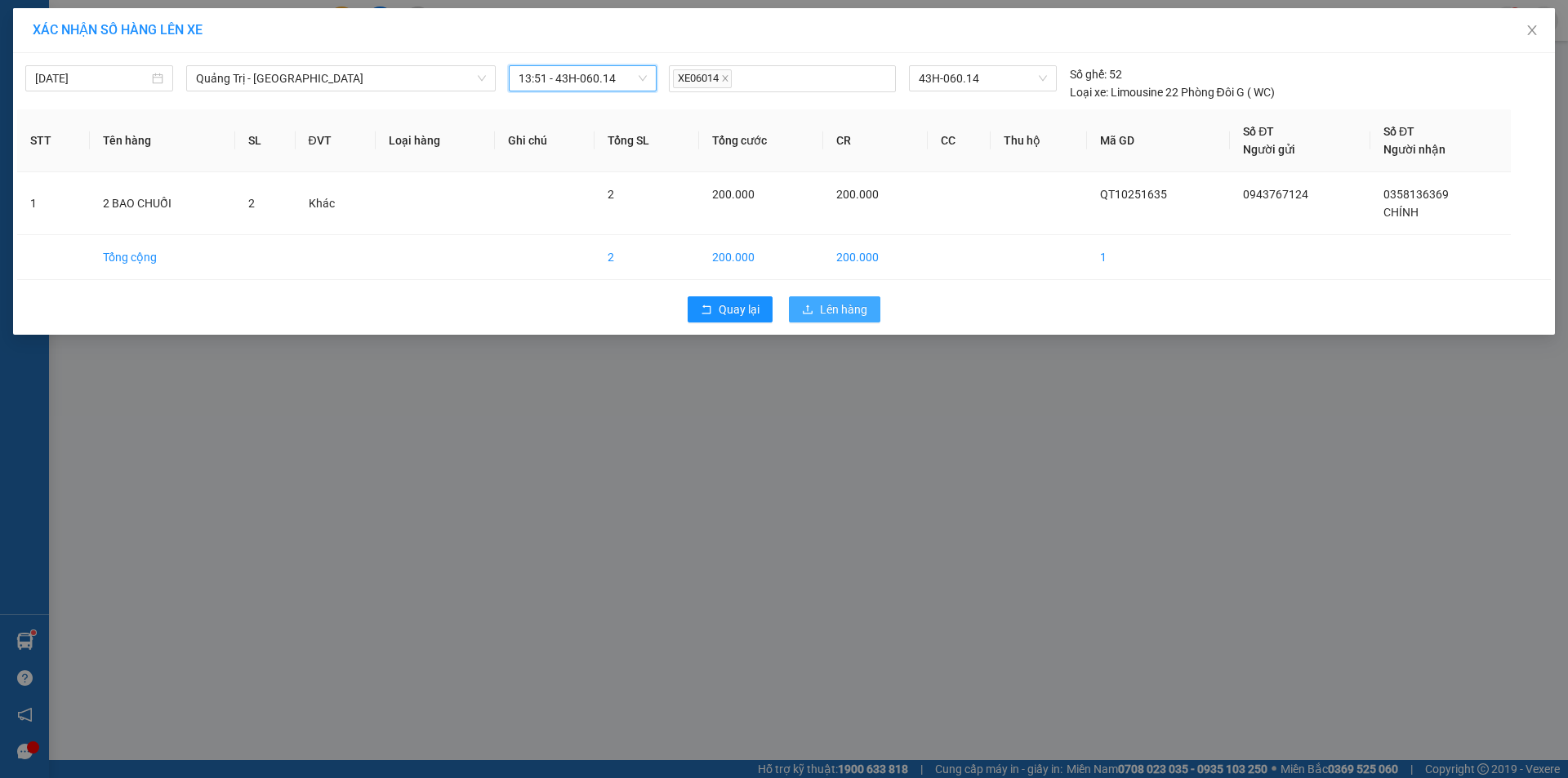
click at [837, 306] on span "Lên hàng" at bounding box center [844, 309] width 47 height 18
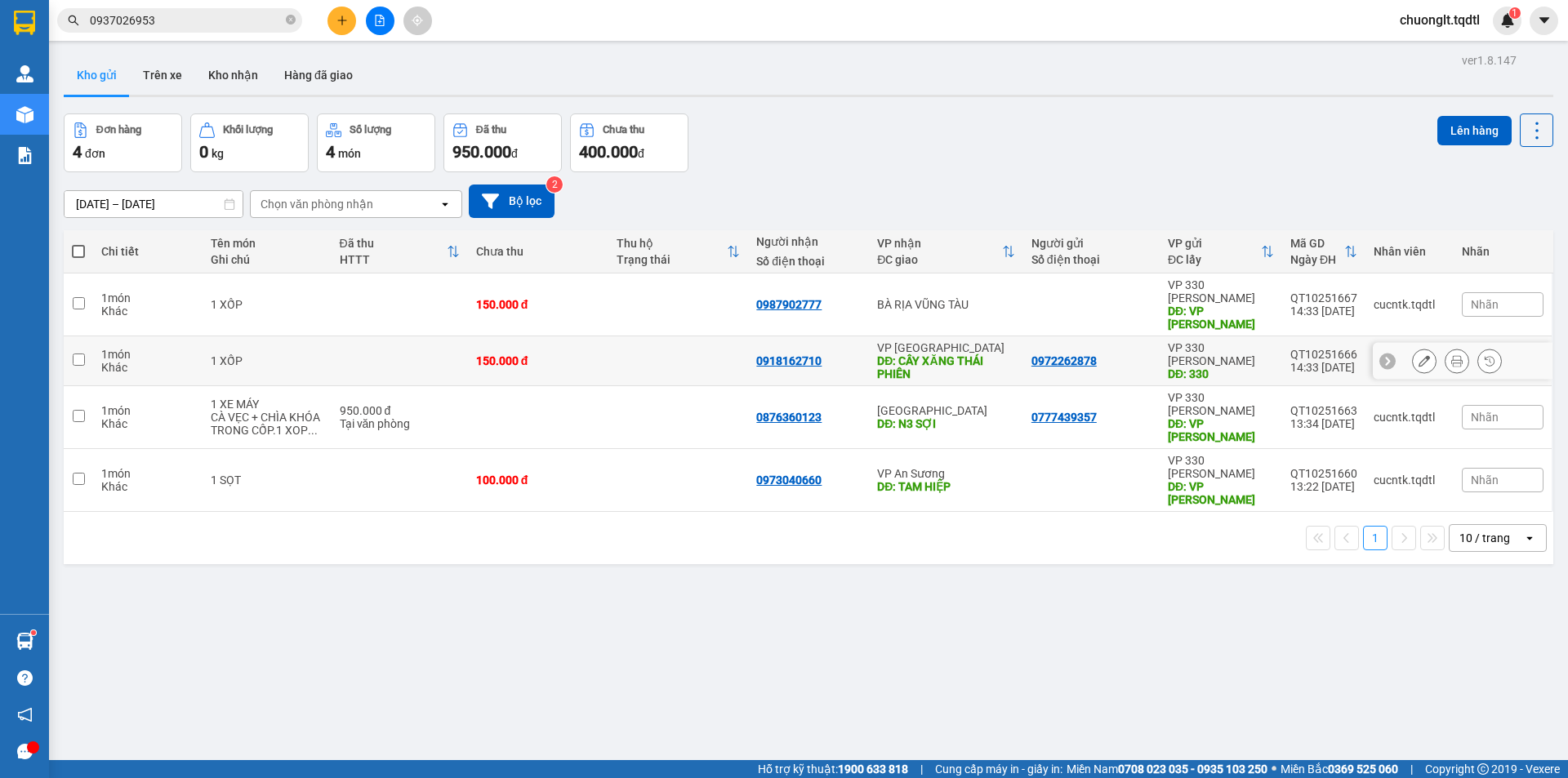
click at [764, 354] on div "0918162710" at bounding box center [788, 360] width 65 height 13
click at [599, 337] on td "150.000 đ" at bounding box center [538, 361] width 141 height 50
checkbox input "true"
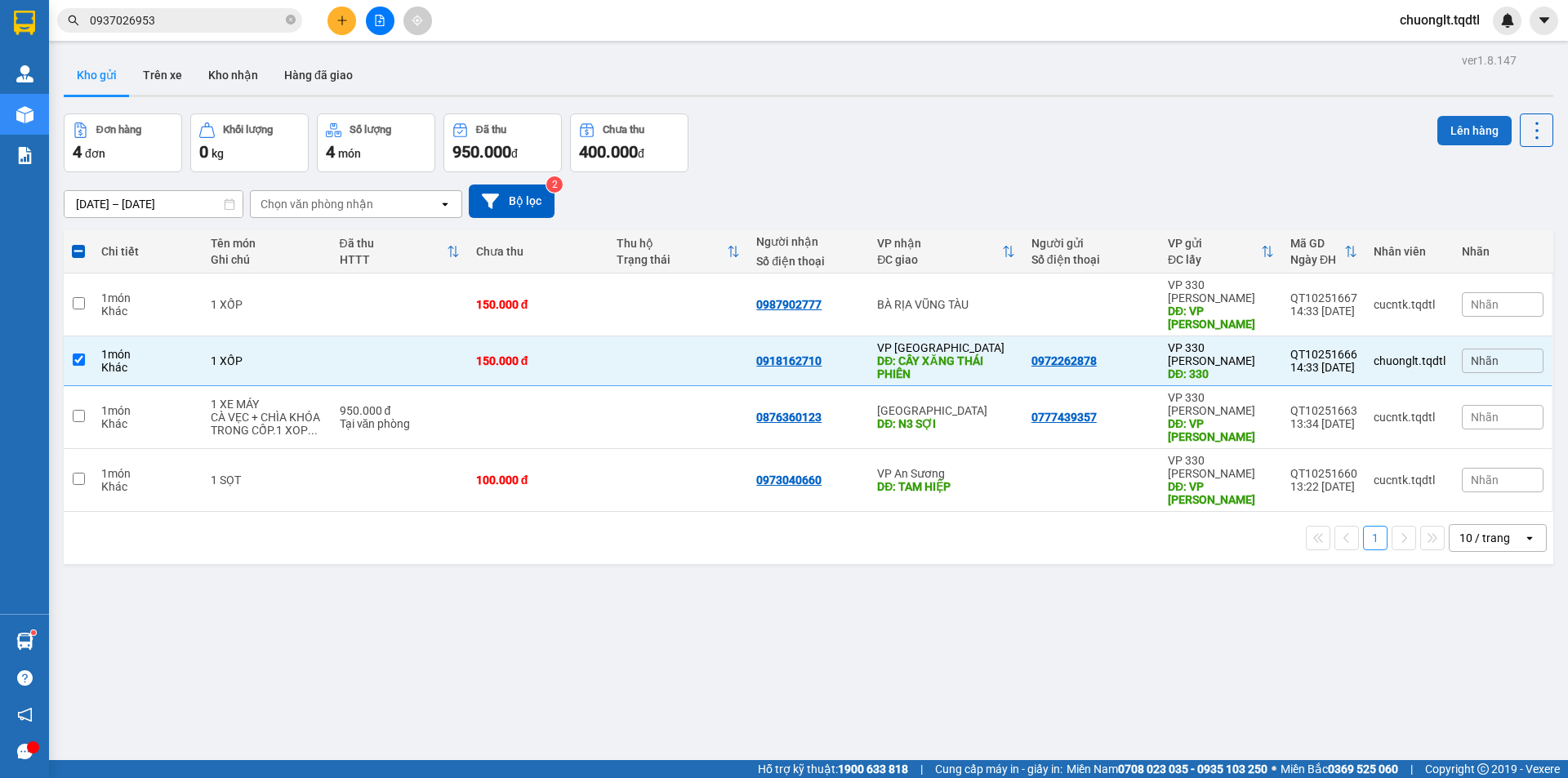
click at [1456, 135] on button "Lên hàng" at bounding box center [1474, 131] width 74 height 30
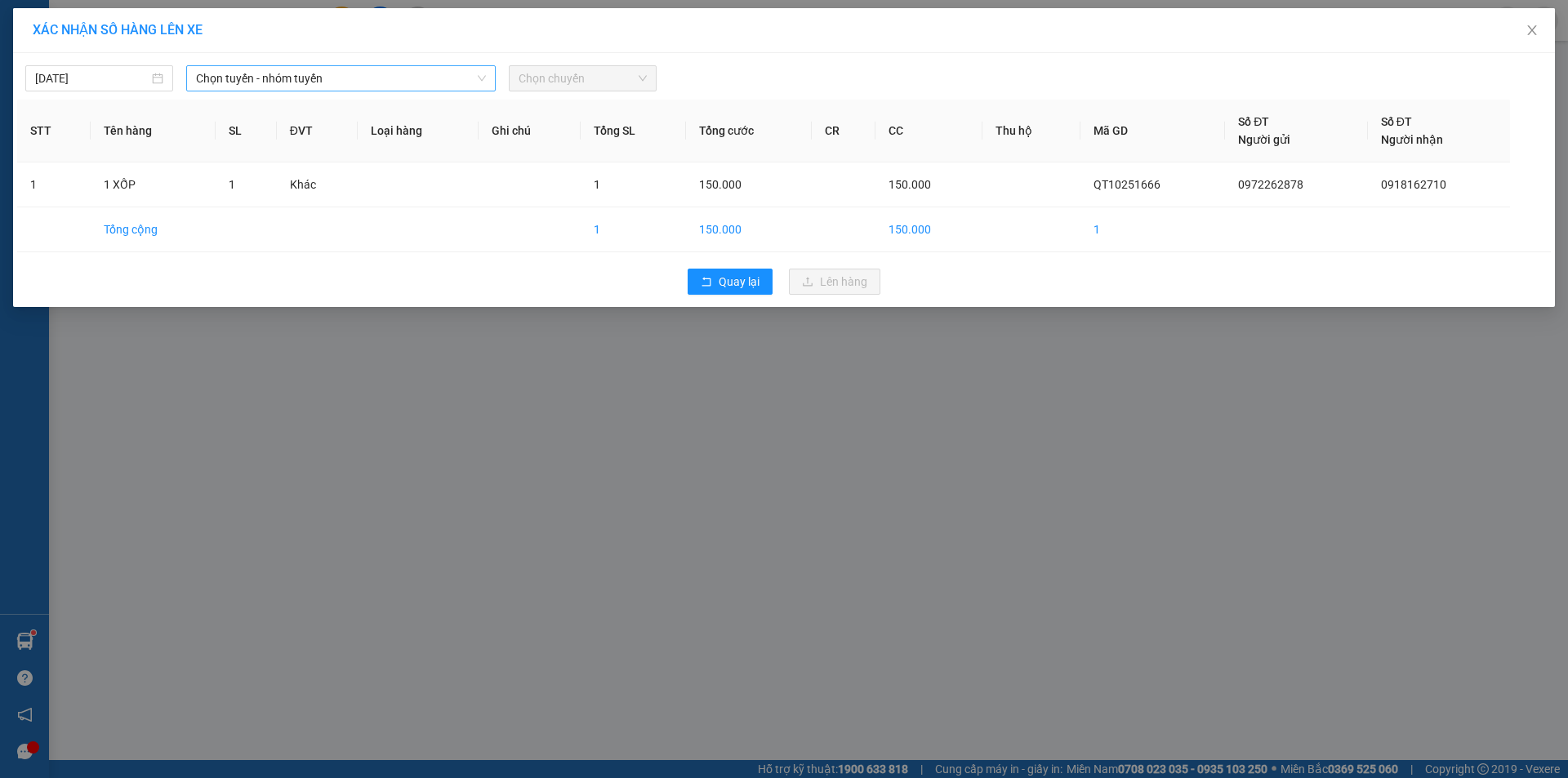
click at [445, 78] on span "Chọn tuyến - nhóm tuyến" at bounding box center [341, 78] width 290 height 24
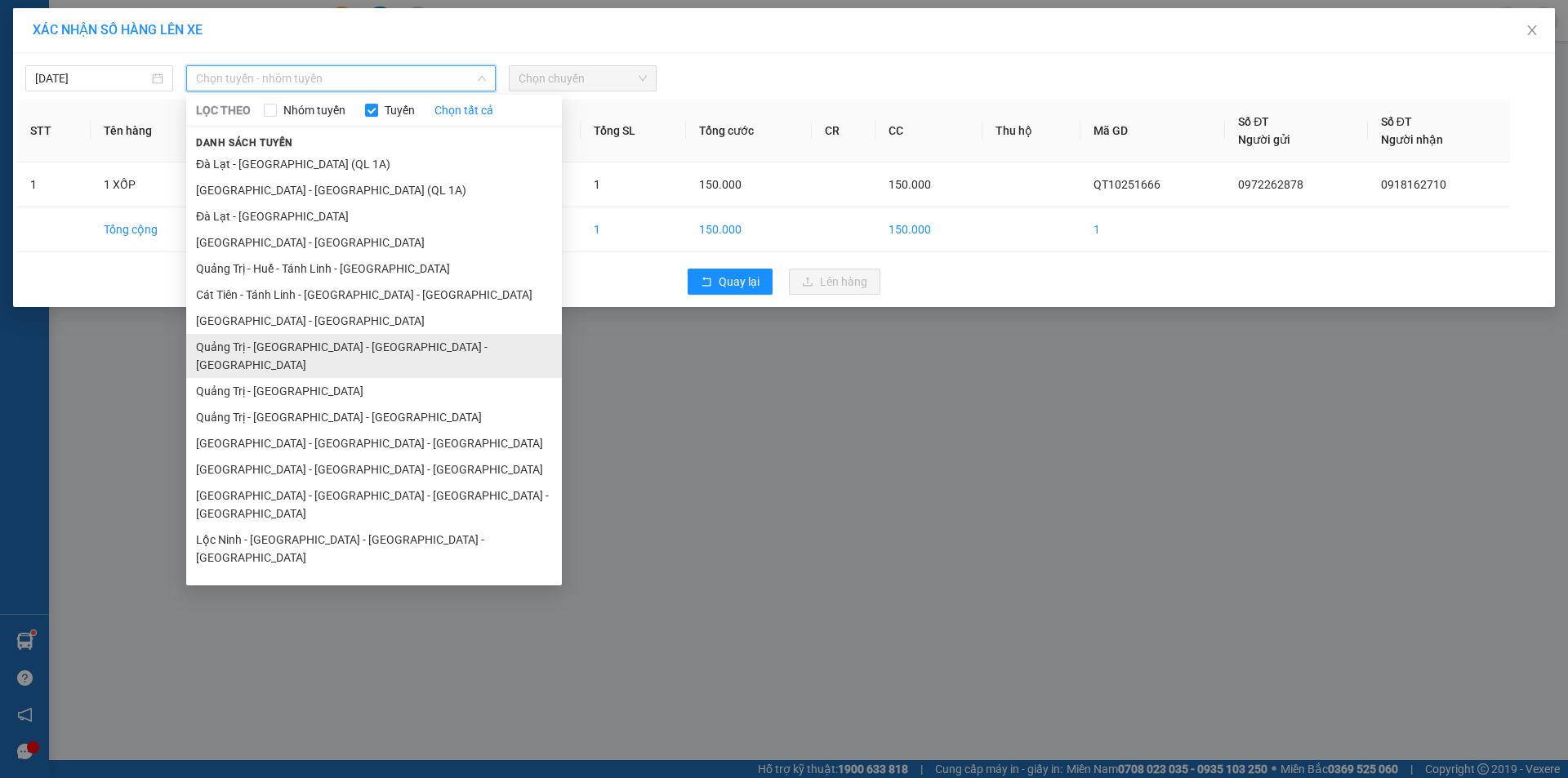
scroll to position [94, 0]
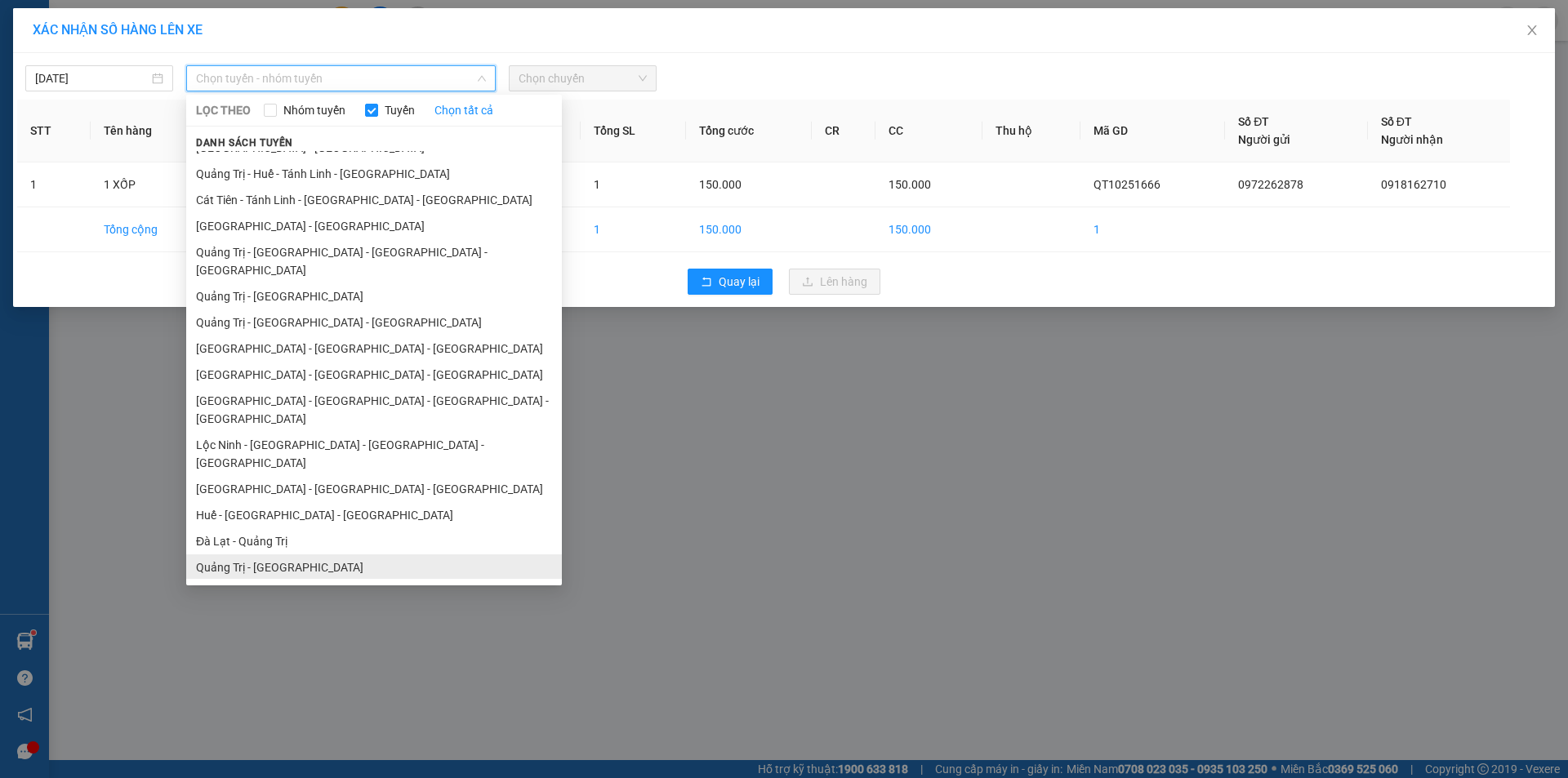
click at [373, 555] on li "Quảng Trị - [GEOGRAPHIC_DATA]" at bounding box center [374, 567] width 376 height 26
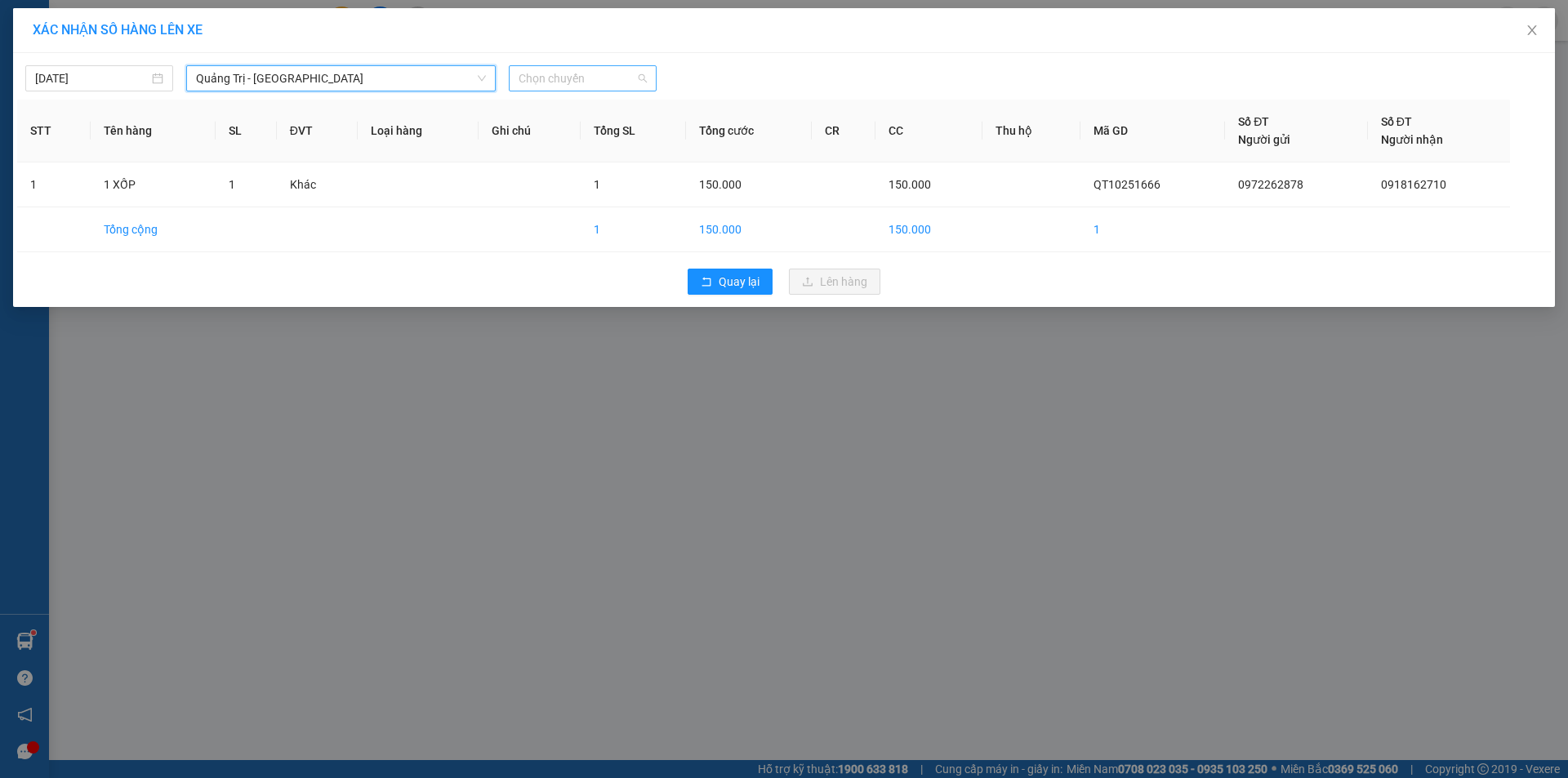
click at [604, 78] on span "Chọn chuyến" at bounding box center [583, 78] width 128 height 24
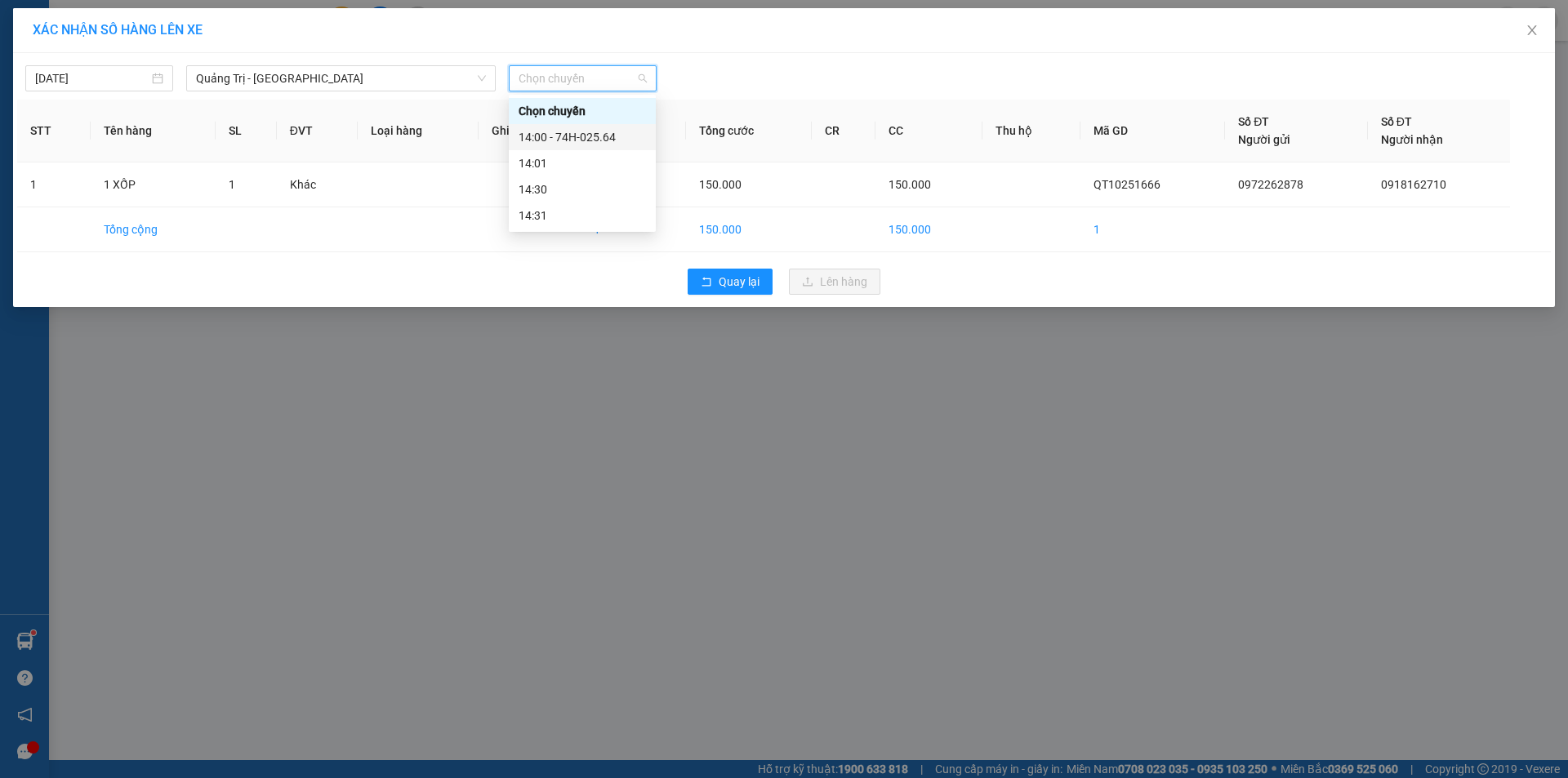
click at [586, 134] on div "14:00 - 74H-025.64" at bounding box center [582, 137] width 127 height 18
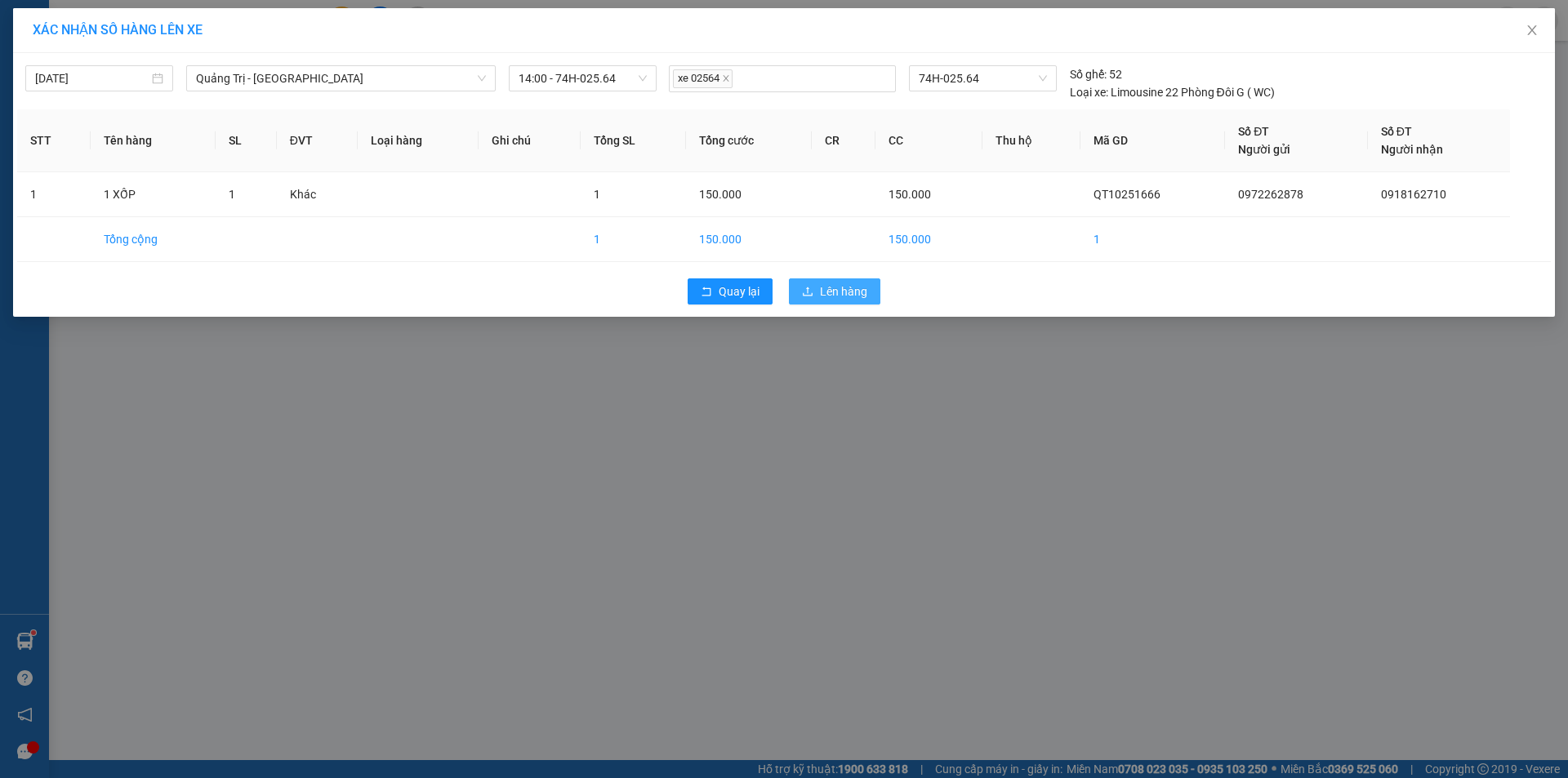
click at [822, 293] on span "Lên hàng" at bounding box center [844, 291] width 47 height 18
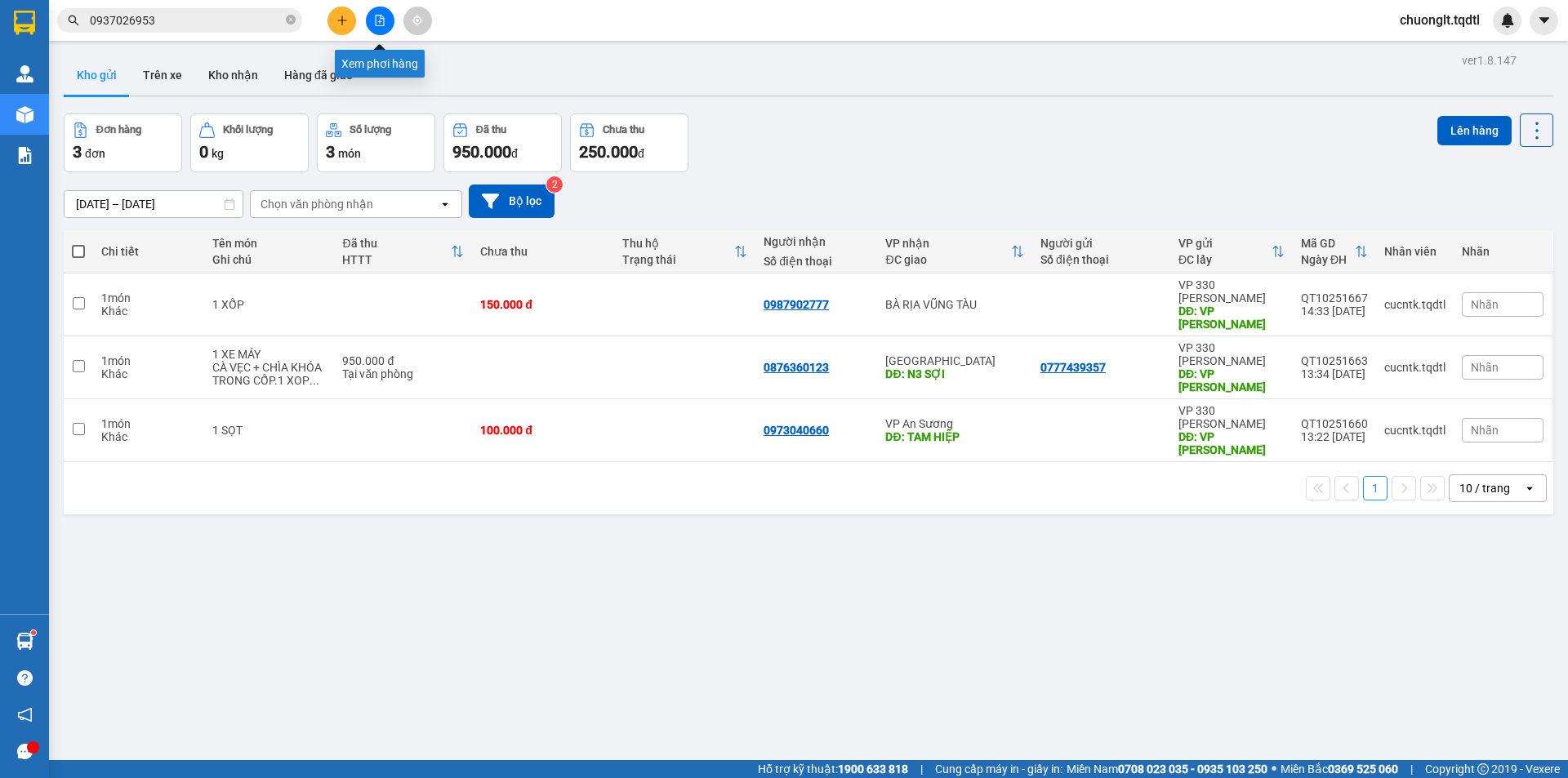
click at [384, 17] on icon "file-add" at bounding box center [380, 20] width 12 height 12
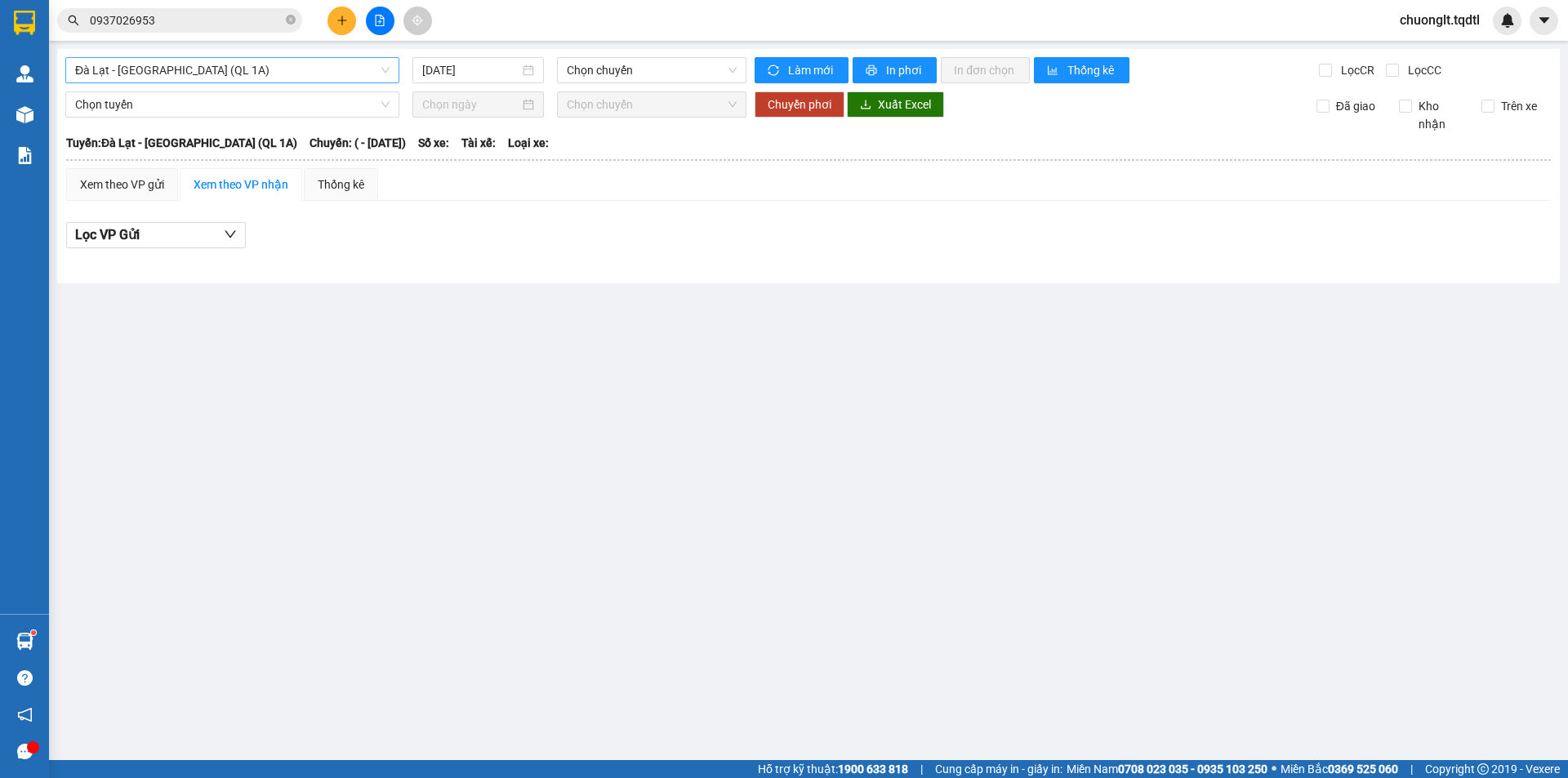
click at [308, 68] on span "Đà Lạt - [GEOGRAPHIC_DATA] (QL 1A)" at bounding box center [232, 70] width 314 height 24
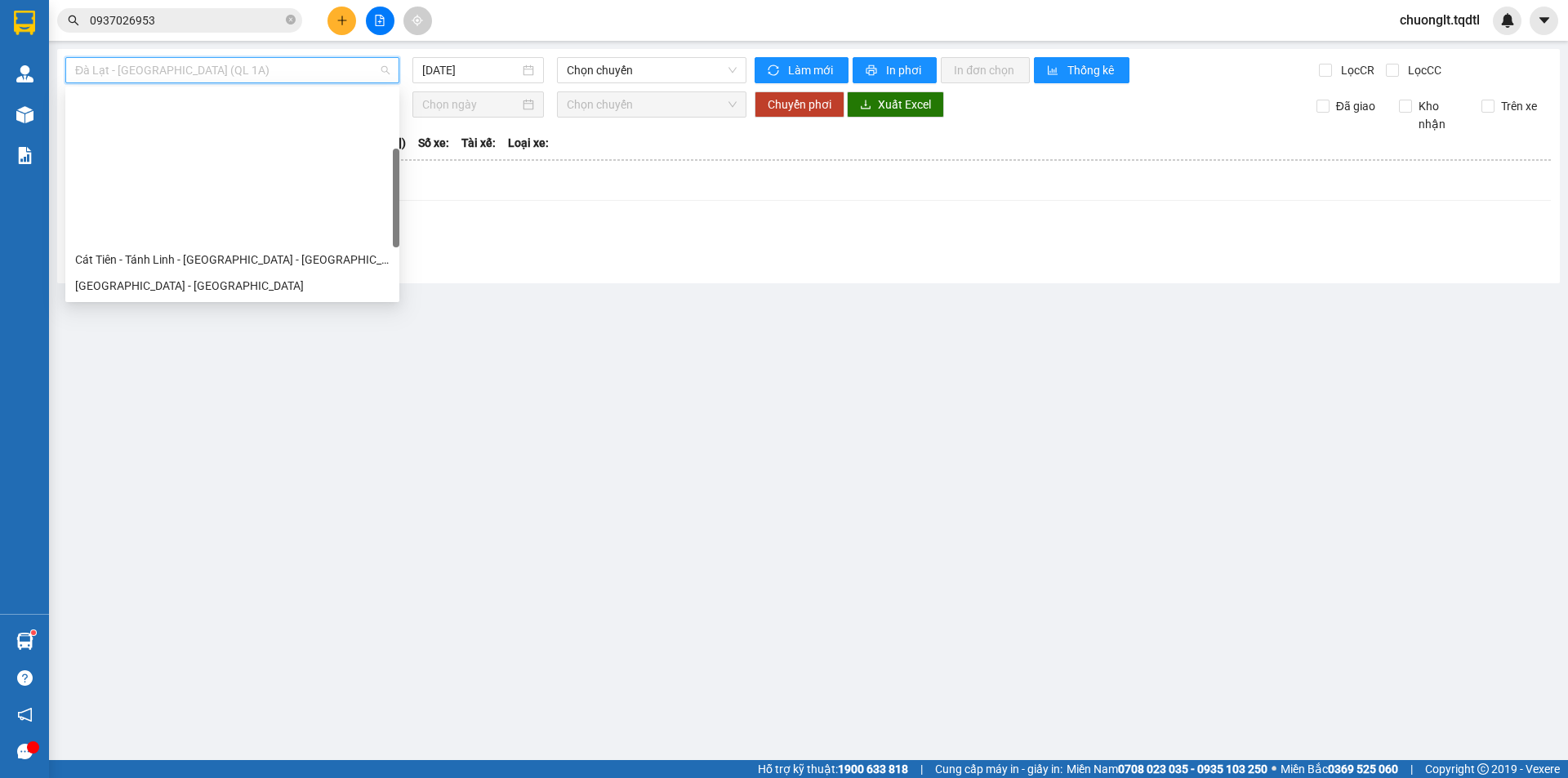
scroll to position [164, 0]
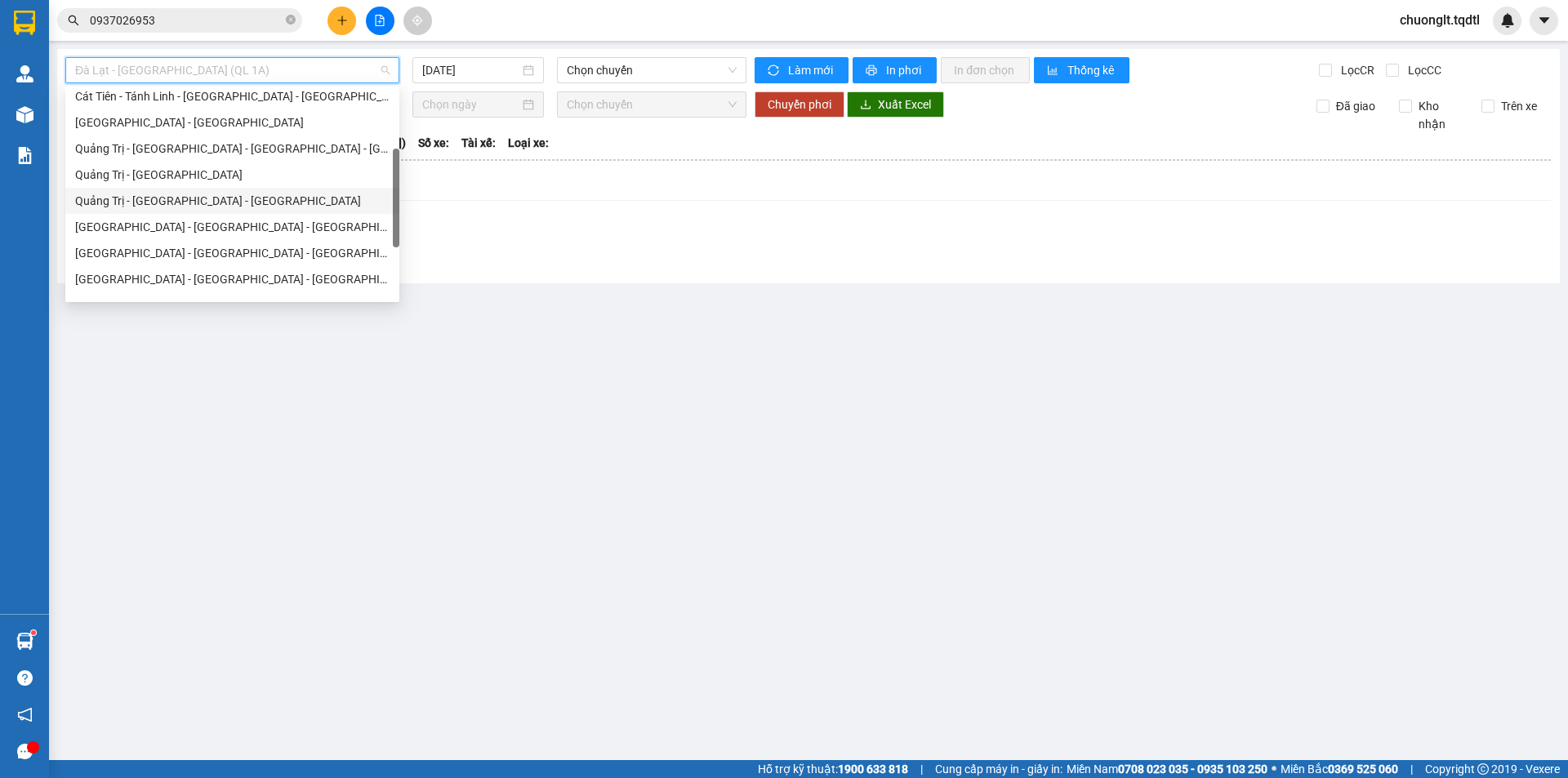
click at [225, 192] on div "Quảng Trị - [GEOGRAPHIC_DATA] - [GEOGRAPHIC_DATA]" at bounding box center [232, 201] width 314 height 18
type input "[DATE]"
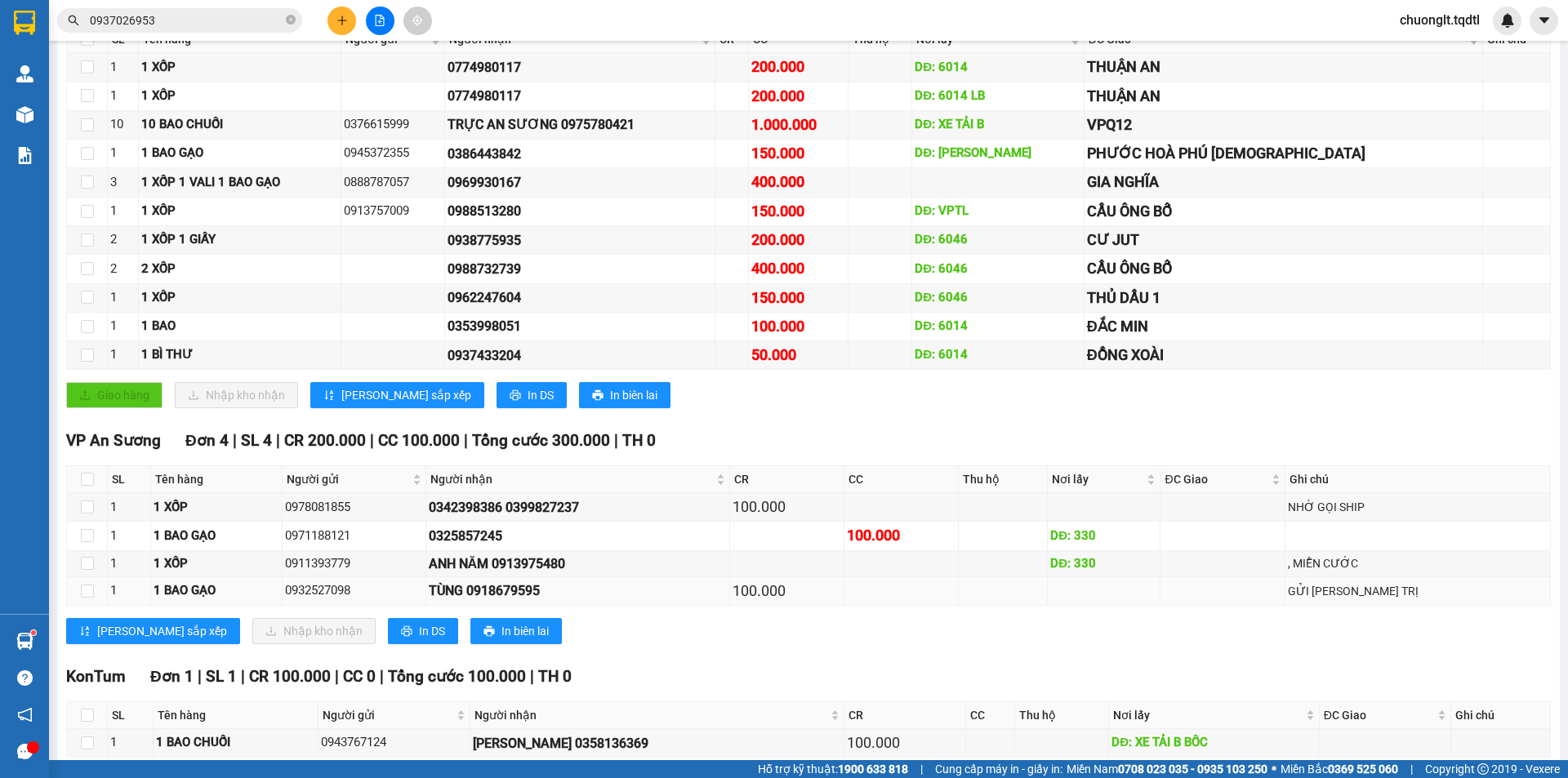
scroll to position [384, 0]
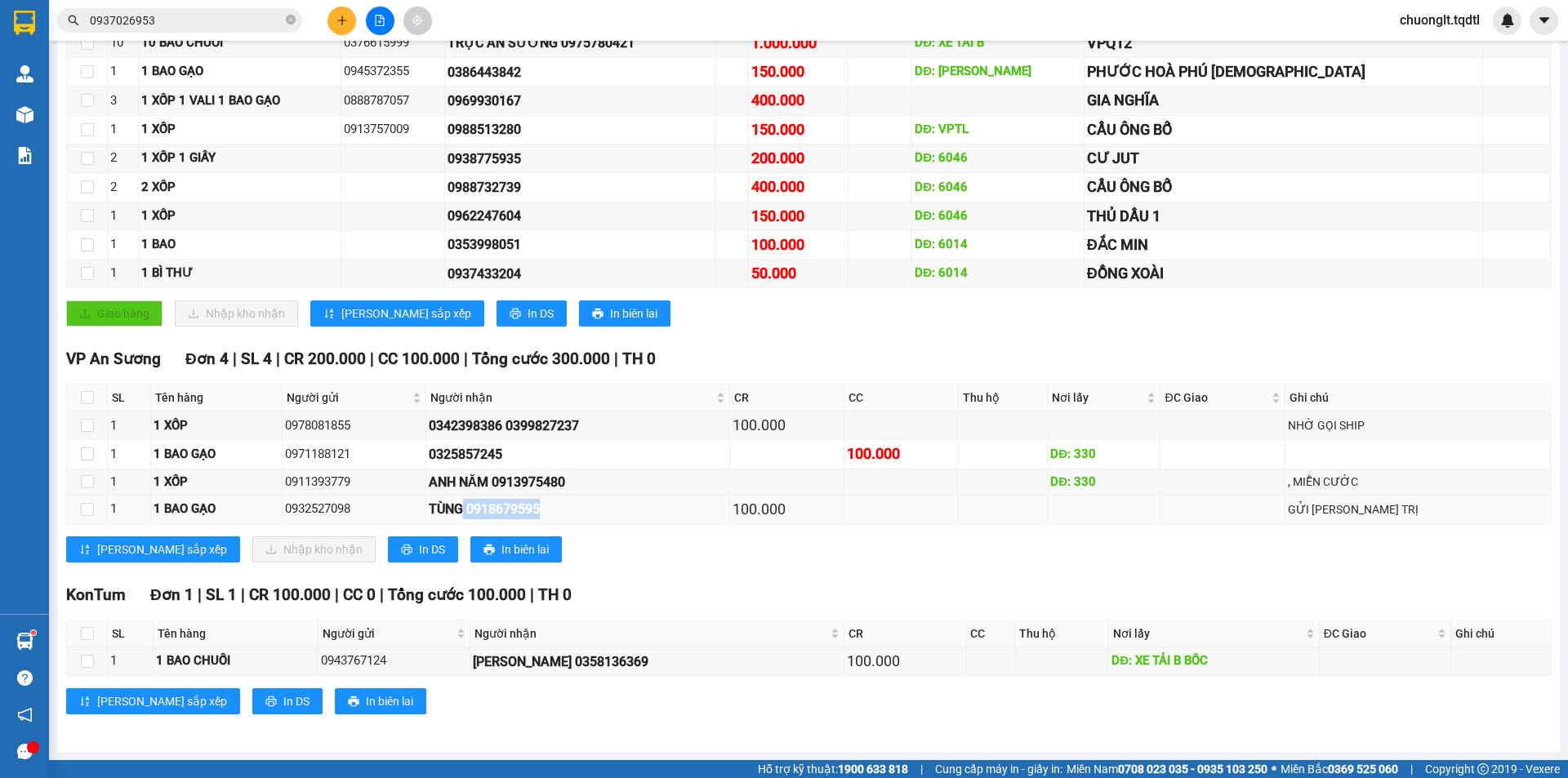
drag, startPoint x: 553, startPoint y: 507, endPoint x: 477, endPoint y: 512, distance: 76.2
click at [477, 512] on div "TÙNG 0918679595" at bounding box center [578, 509] width 298 height 20
copy div "0918679595"
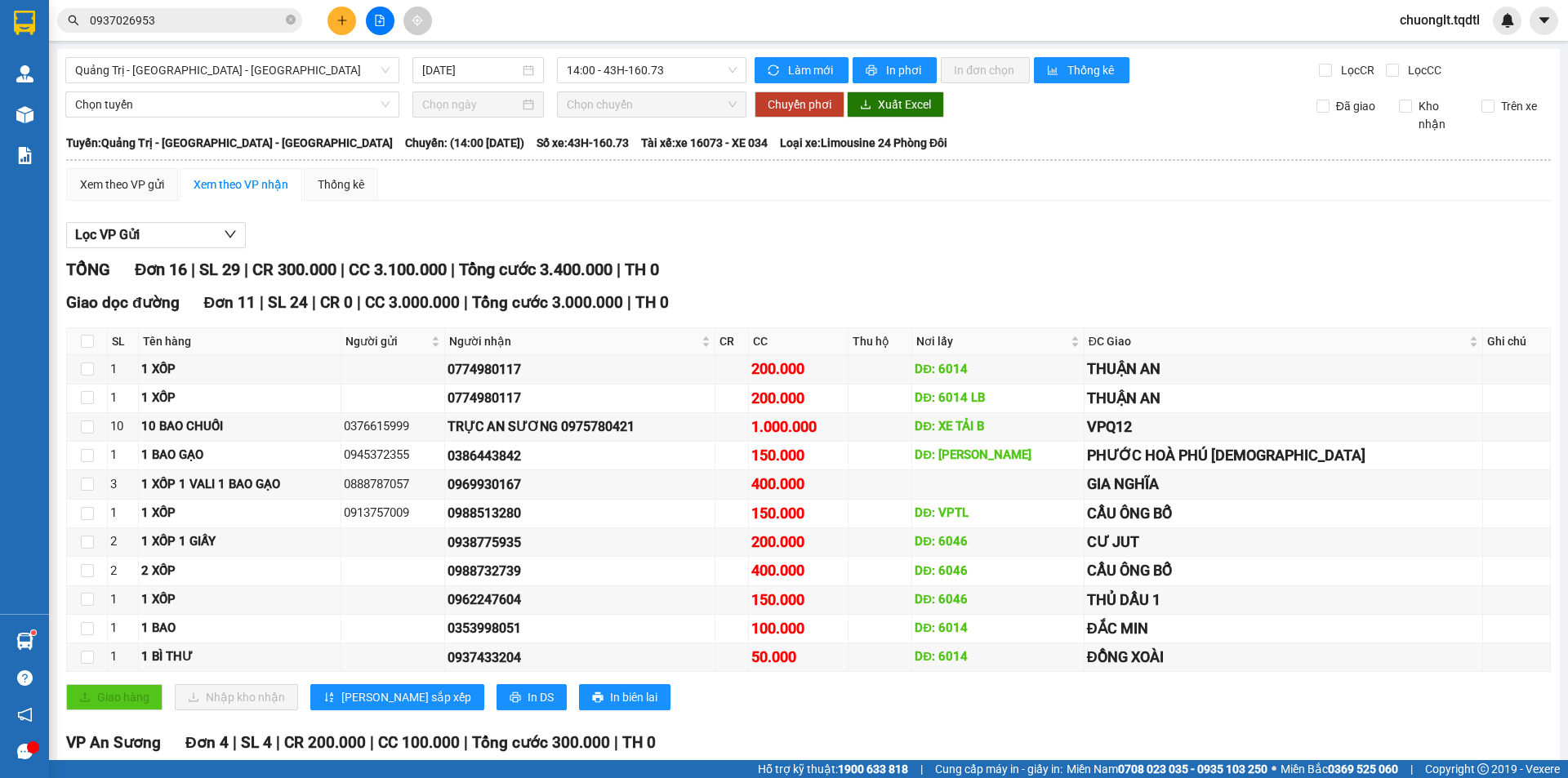
click at [168, 29] on input "0937026953" at bounding box center [186, 20] width 193 height 18
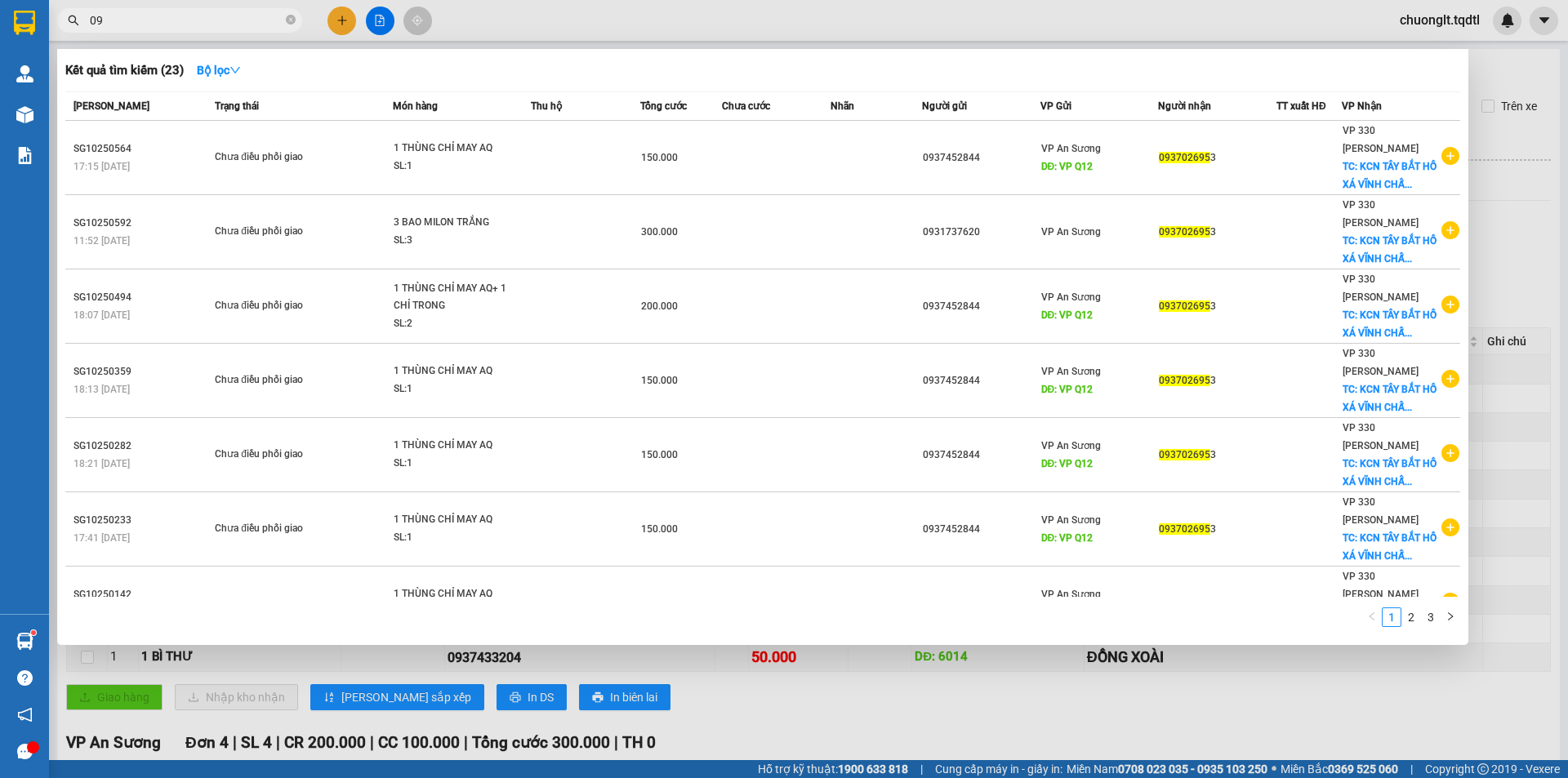
type input "0"
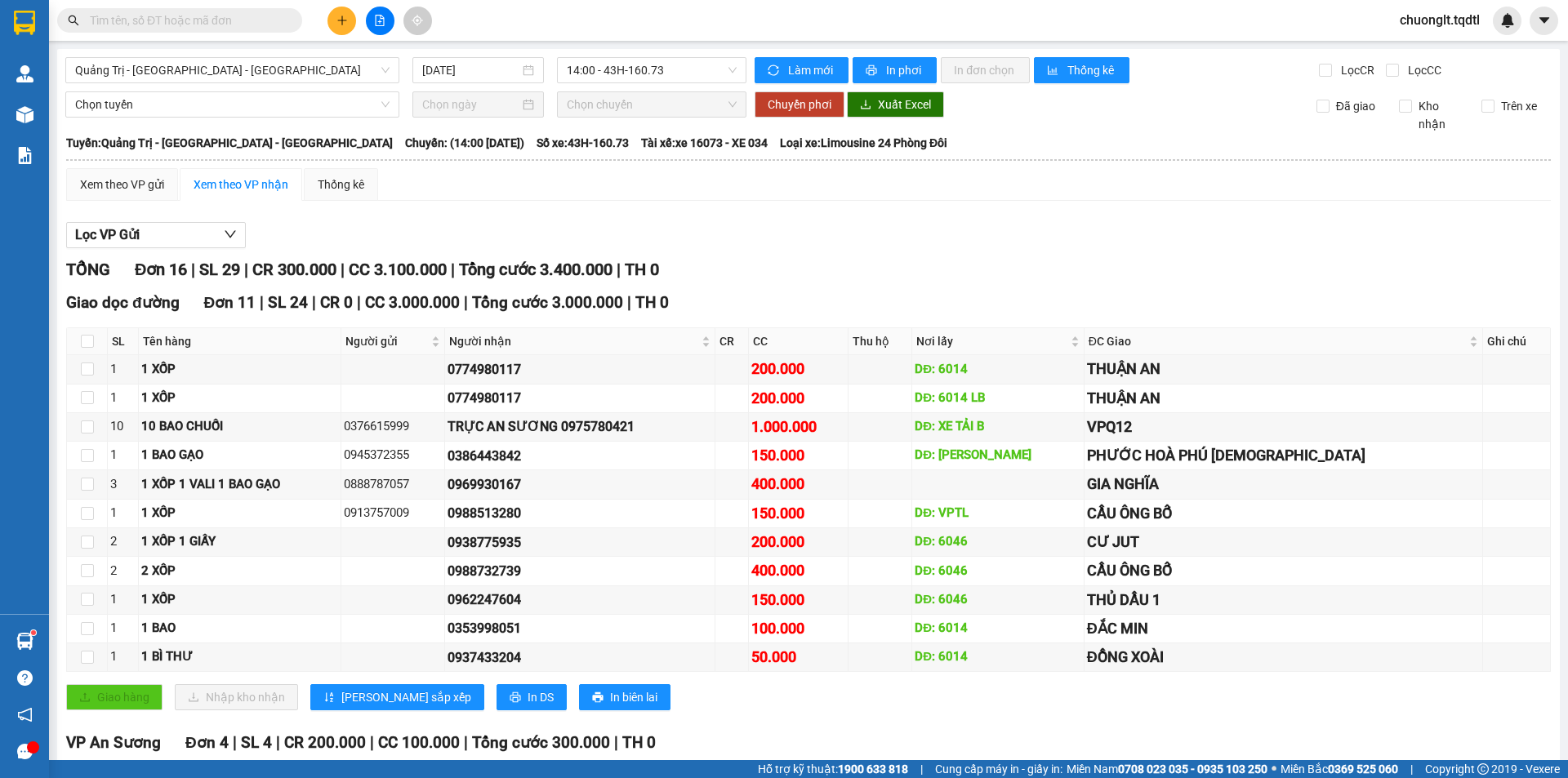
paste input "0918679595"
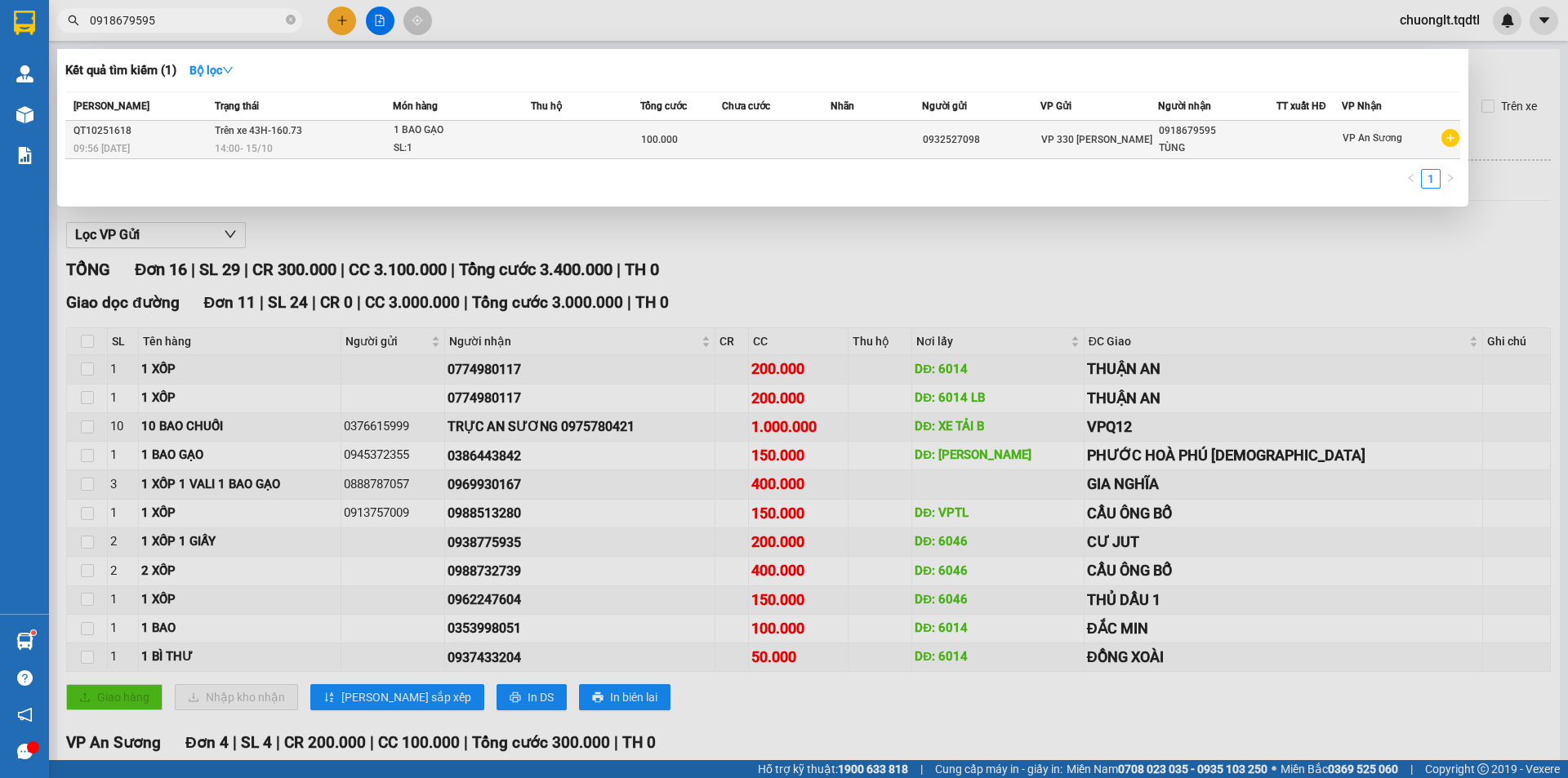
type input "0918679595"
click at [534, 149] on td at bounding box center [586, 140] width 110 height 39
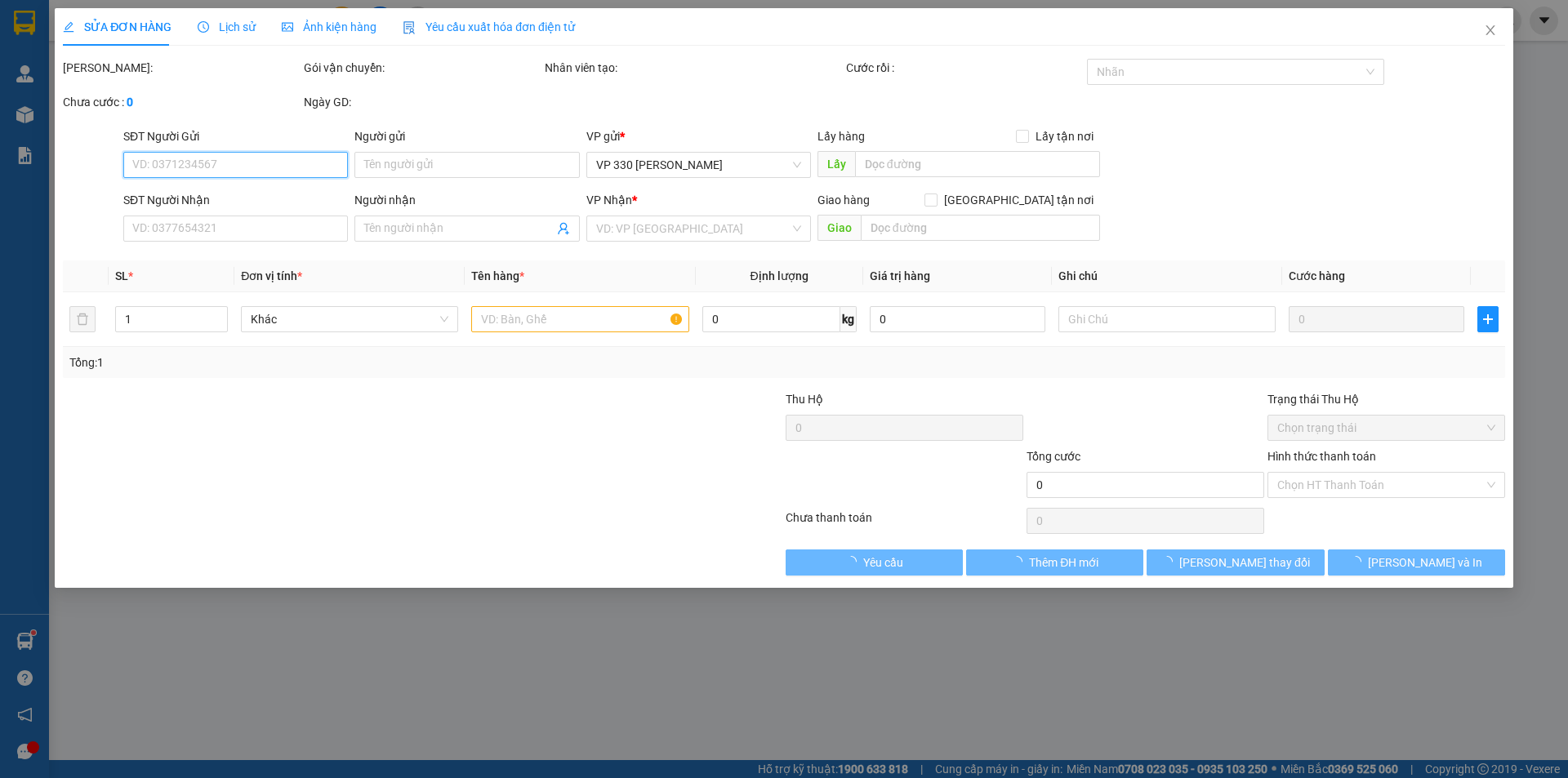
type input "0932527098"
type input "0918679595"
type input "TÙNG"
type input "100.000"
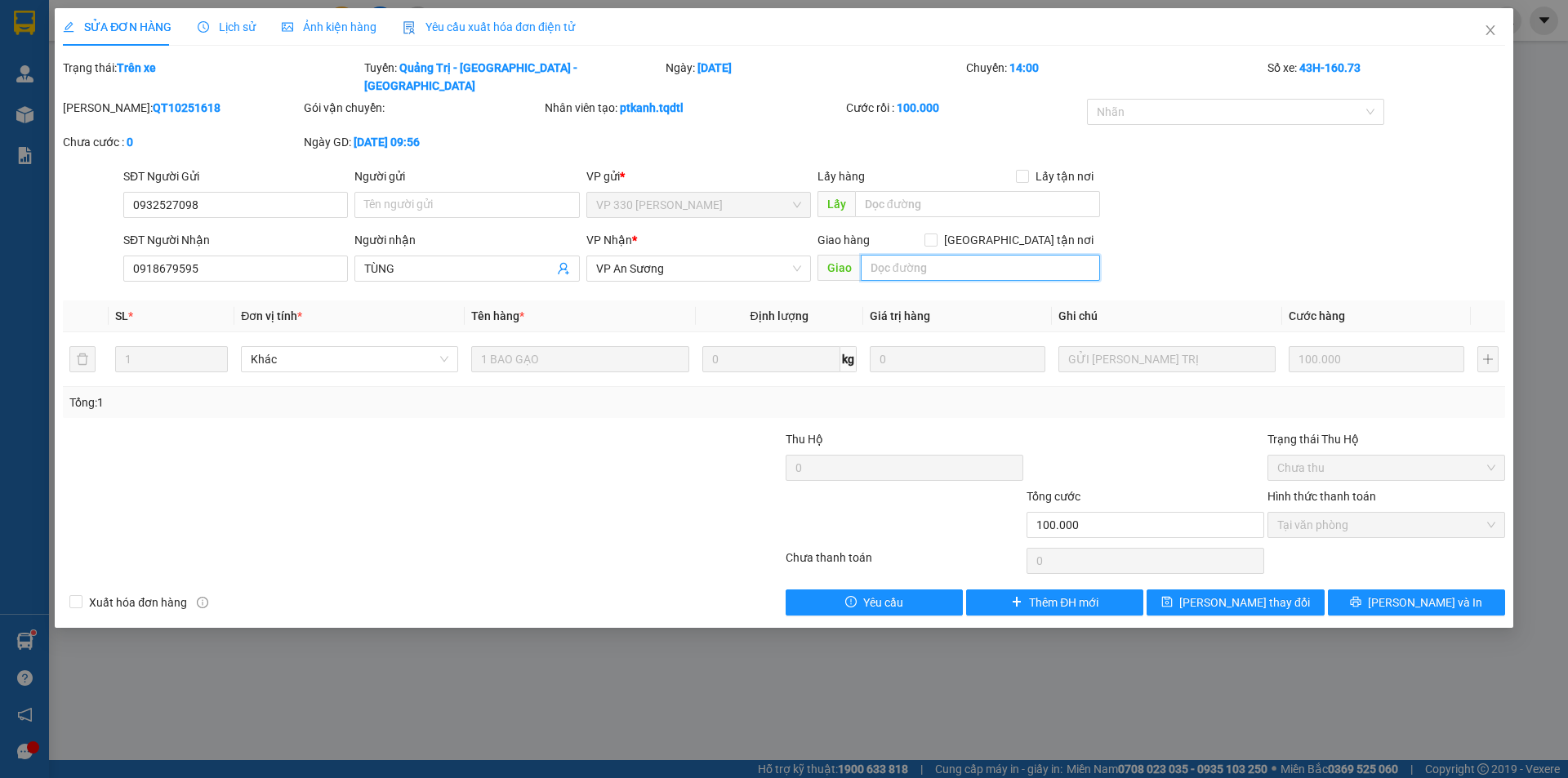
click at [961, 255] on input "text" at bounding box center [980, 267] width 239 height 26
type input "CV LINH XUÂN"
click at [1217, 593] on span "Lưu thay đổi" at bounding box center [1244, 602] width 131 height 18
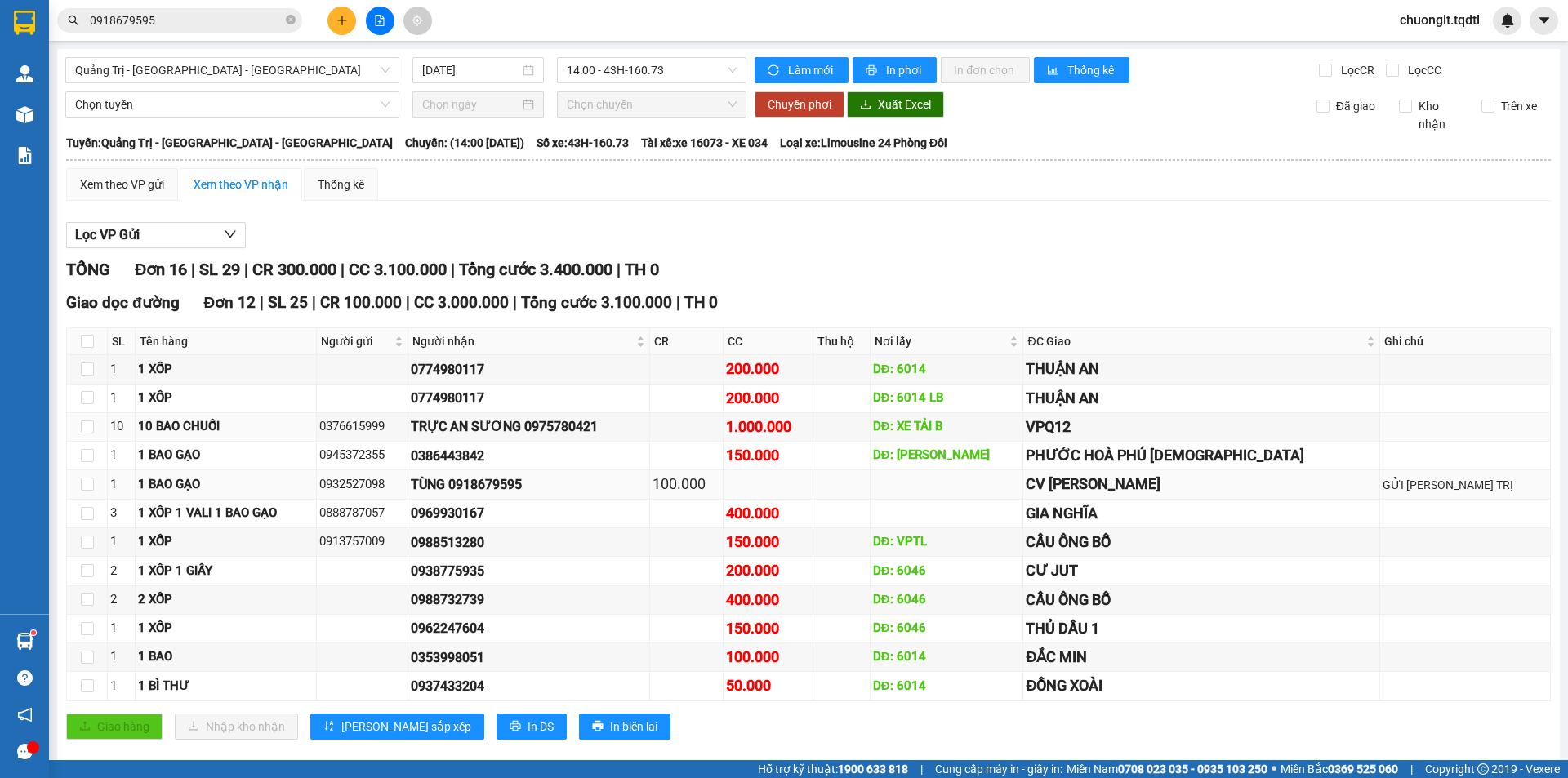
scroll to position [82, 0]
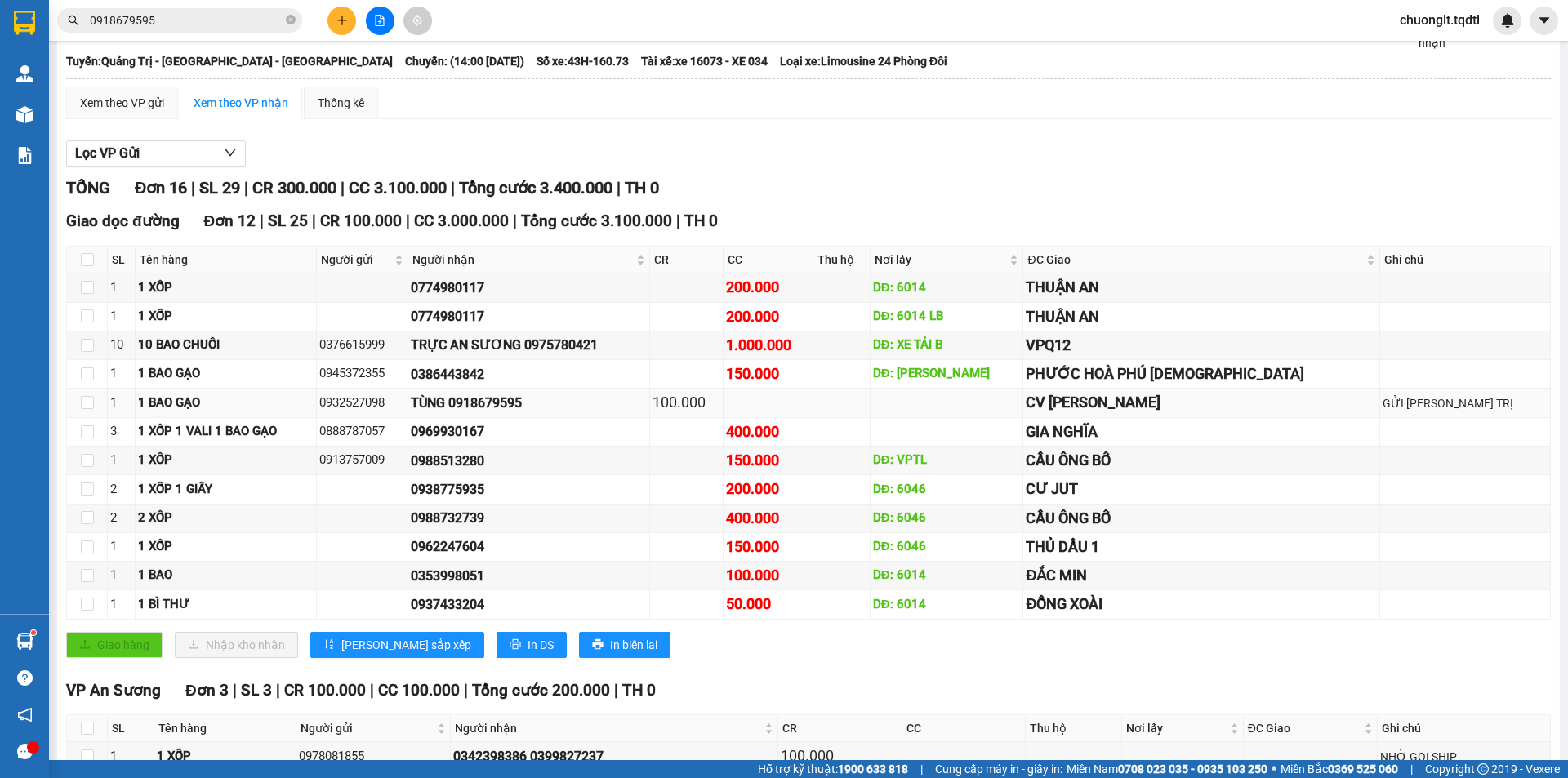
click at [225, 408] on div "1 BAO GẠO" at bounding box center [226, 403] width 175 height 19
click at [191, 404] on div "1 BAO GẠO" at bounding box center [226, 403] width 175 height 19
click at [102, 407] on td at bounding box center [87, 403] width 40 height 29
drag, startPoint x: 79, startPoint y: 405, endPoint x: 102, endPoint y: 403, distance: 23.1
click at [83, 405] on td at bounding box center [87, 403] width 40 height 29
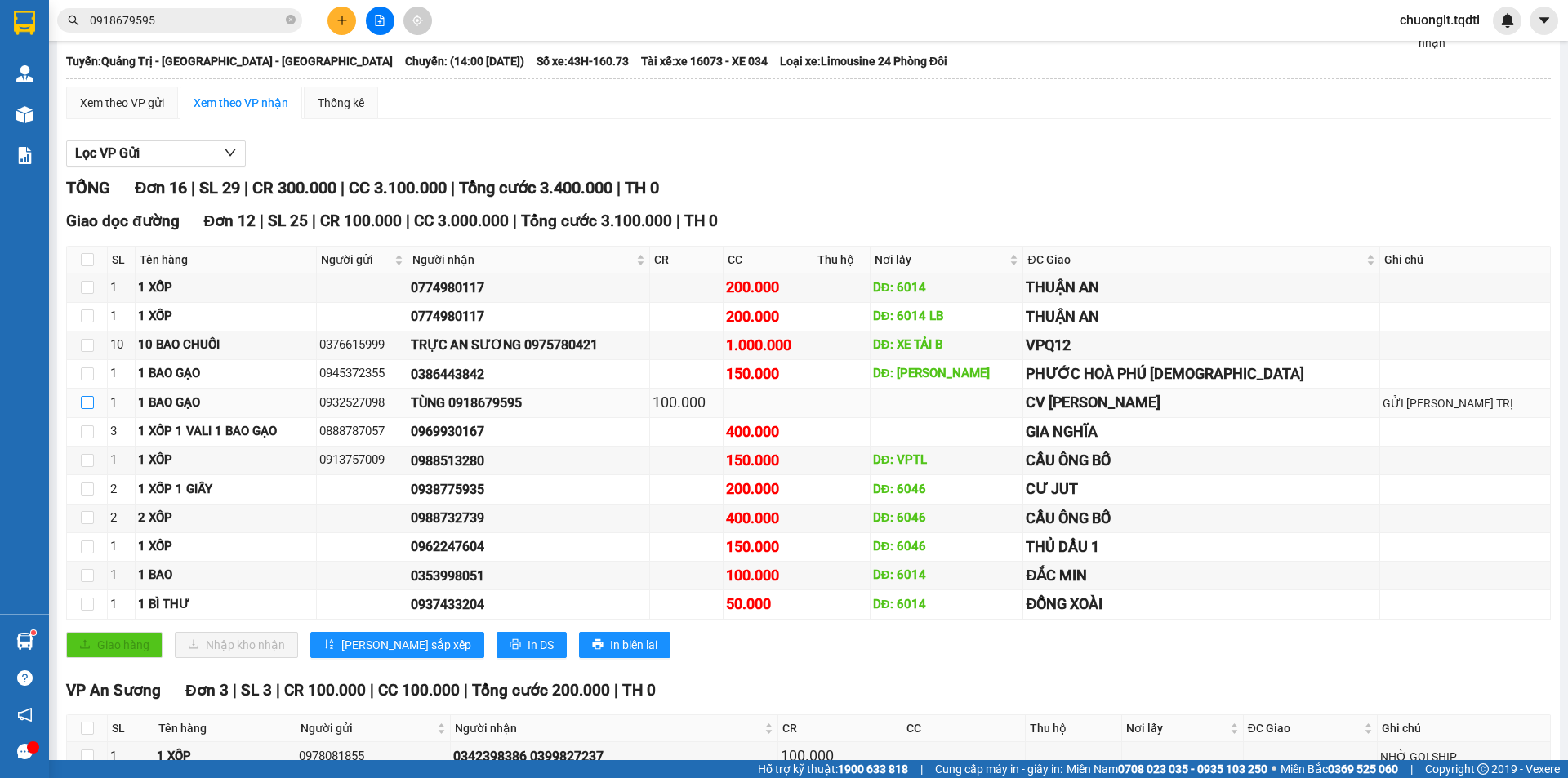
click at [90, 405] on input "checkbox" at bounding box center [87, 402] width 13 height 13
checkbox input "true"
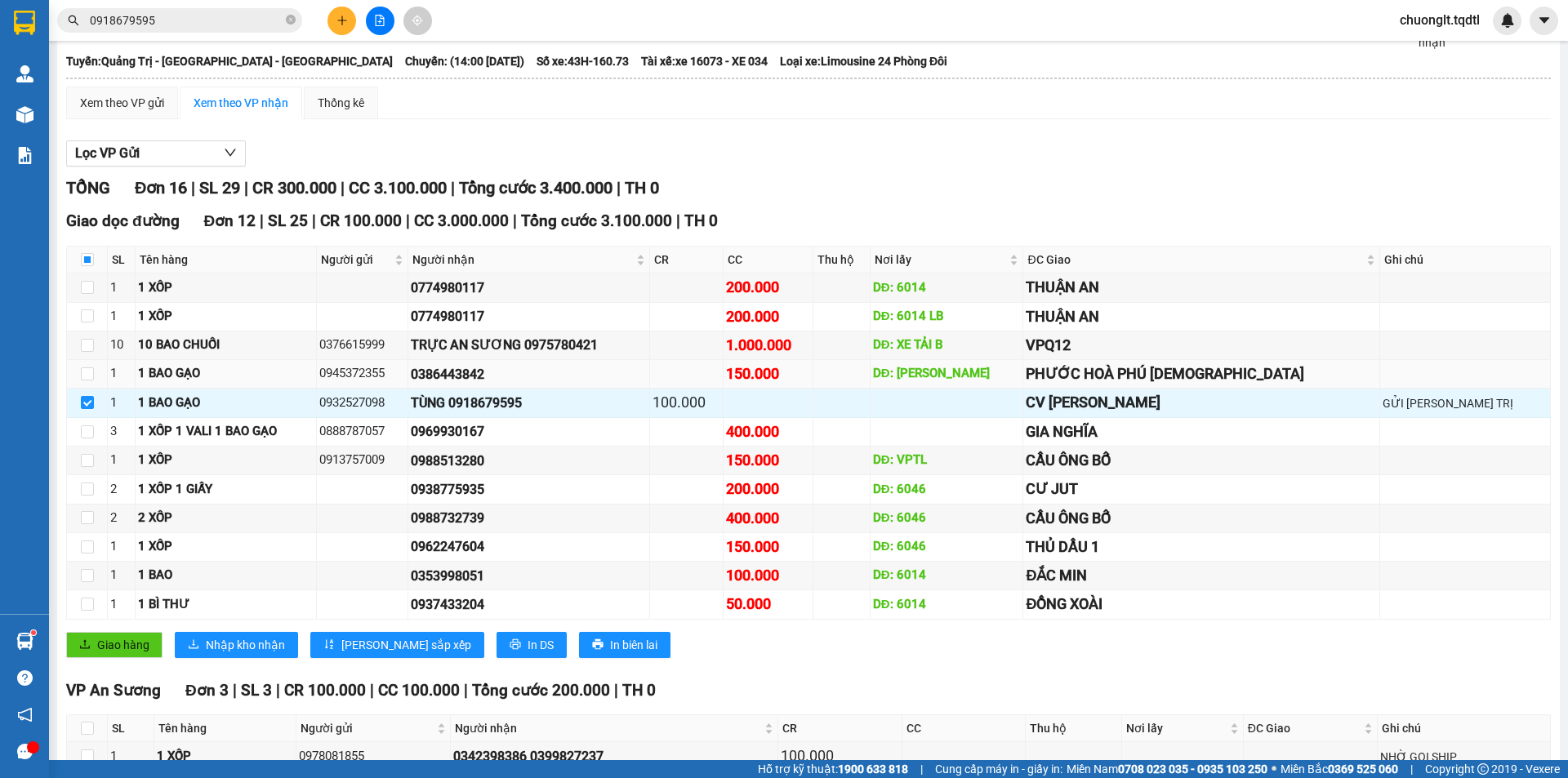
scroll to position [0, 0]
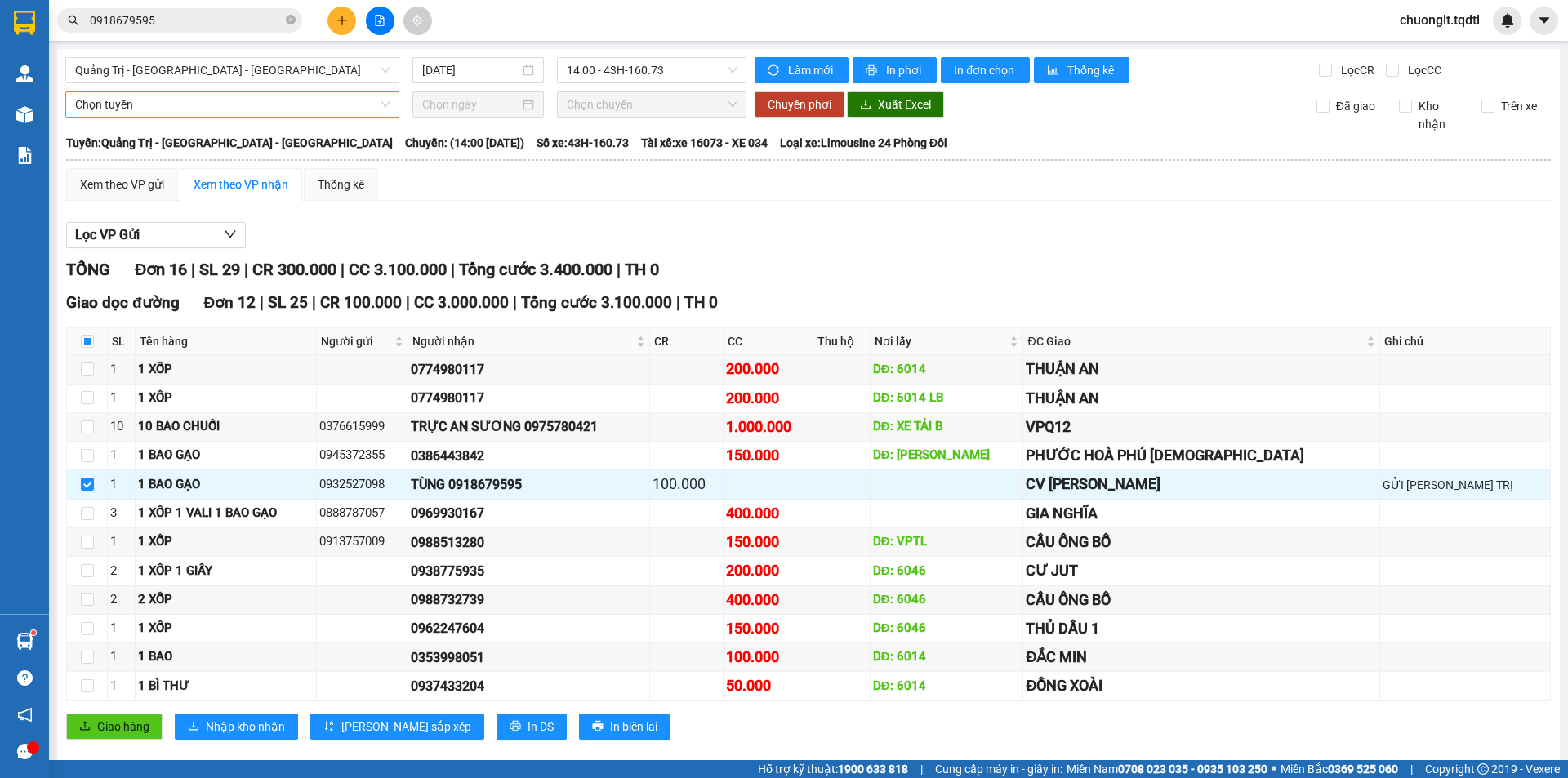
click at [196, 107] on span "Chọn tuyến" at bounding box center [232, 104] width 314 height 24
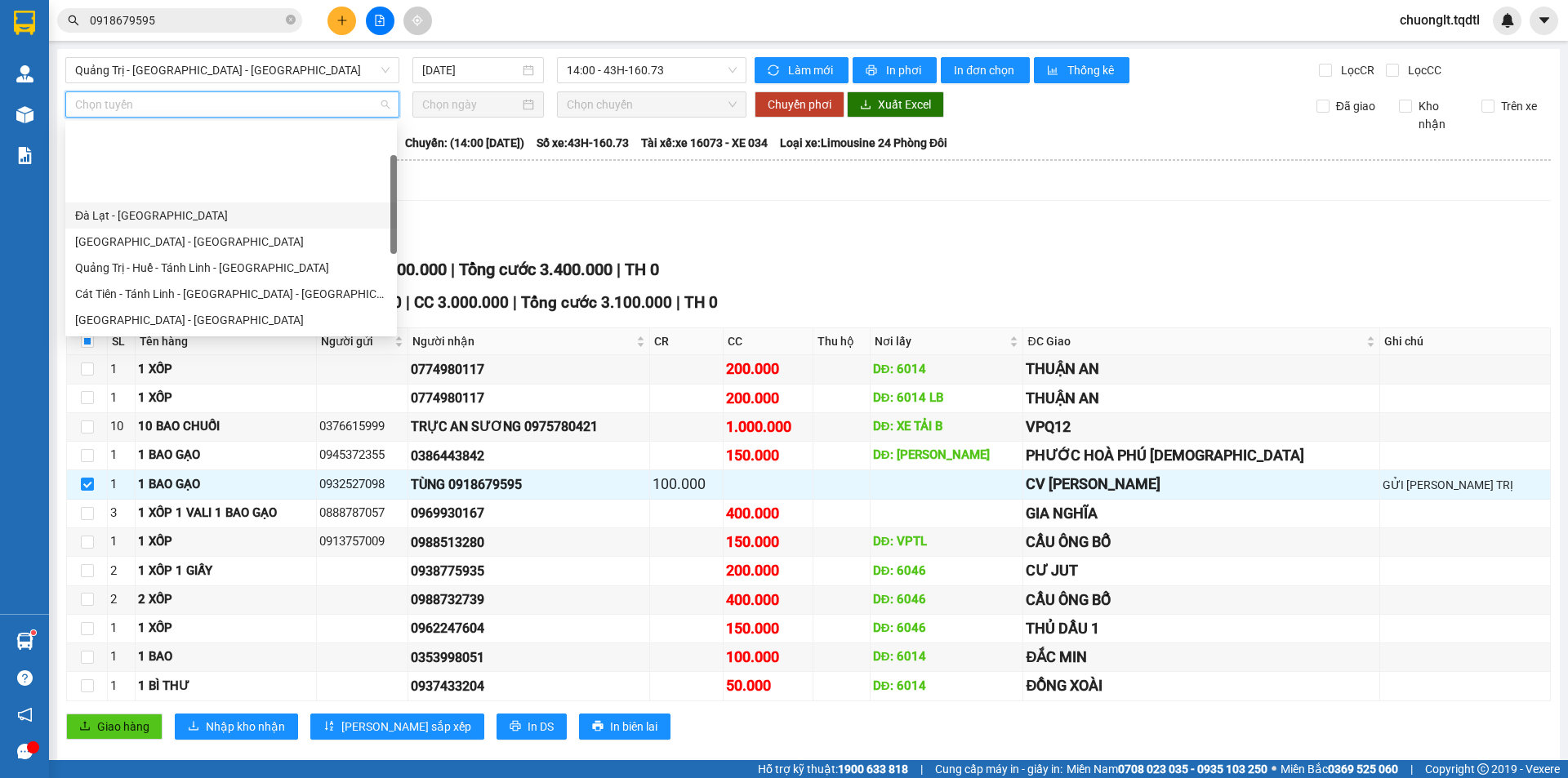
scroll to position [82, 0]
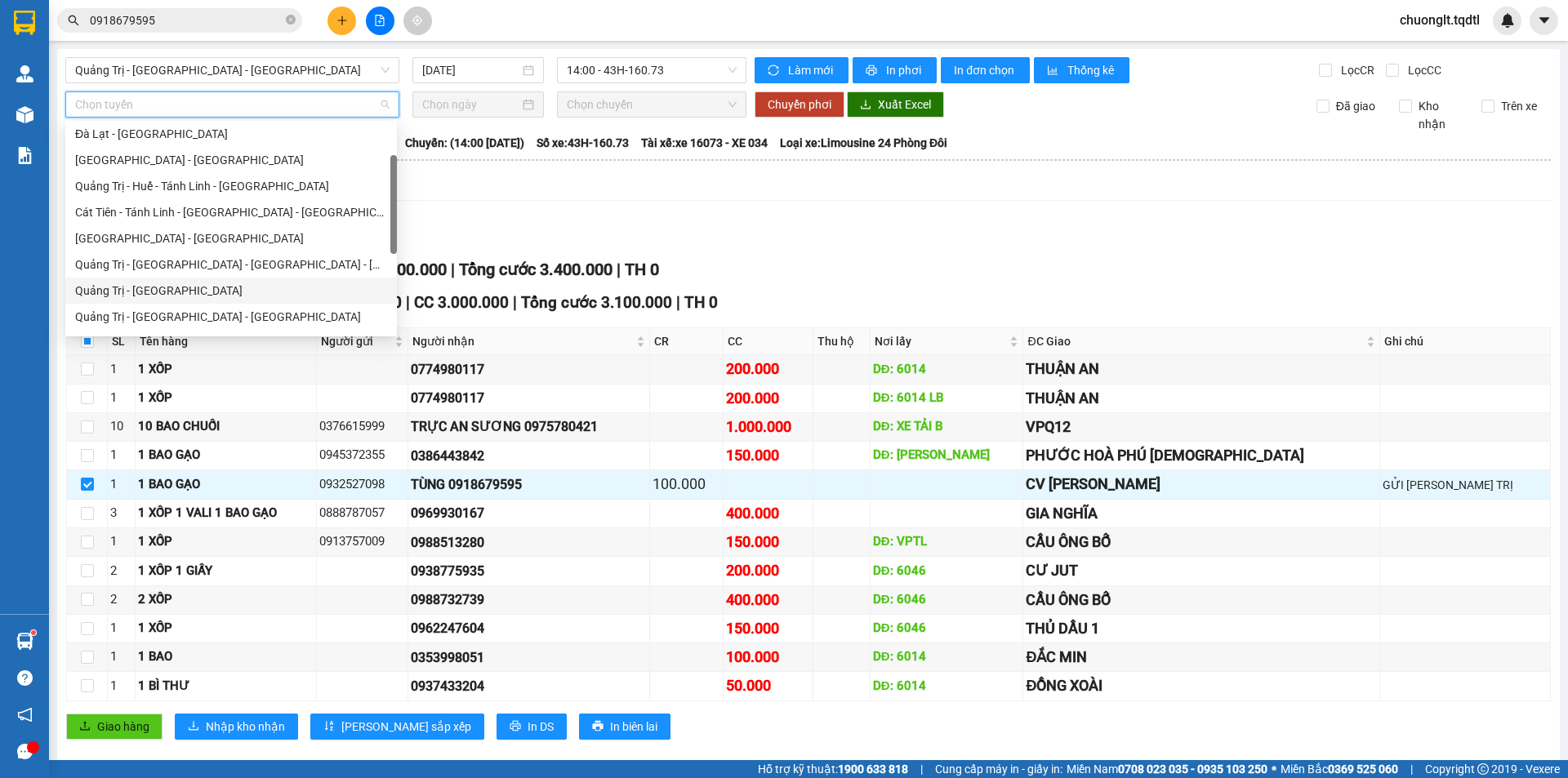
click at [191, 287] on div "Quảng Trị - [GEOGRAPHIC_DATA]" at bounding box center [231, 290] width 312 height 18
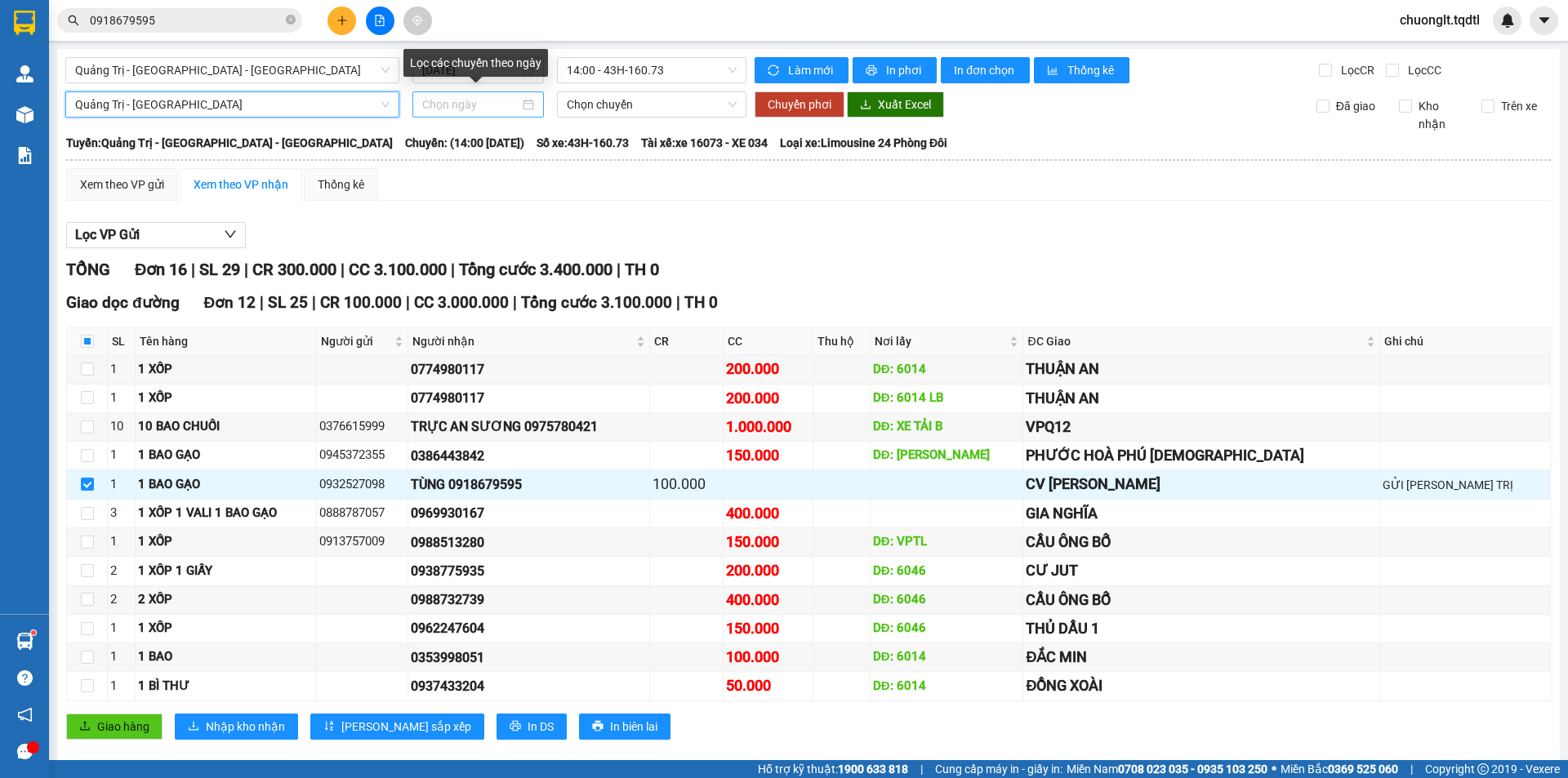
click at [523, 102] on div at bounding box center [478, 104] width 112 height 18
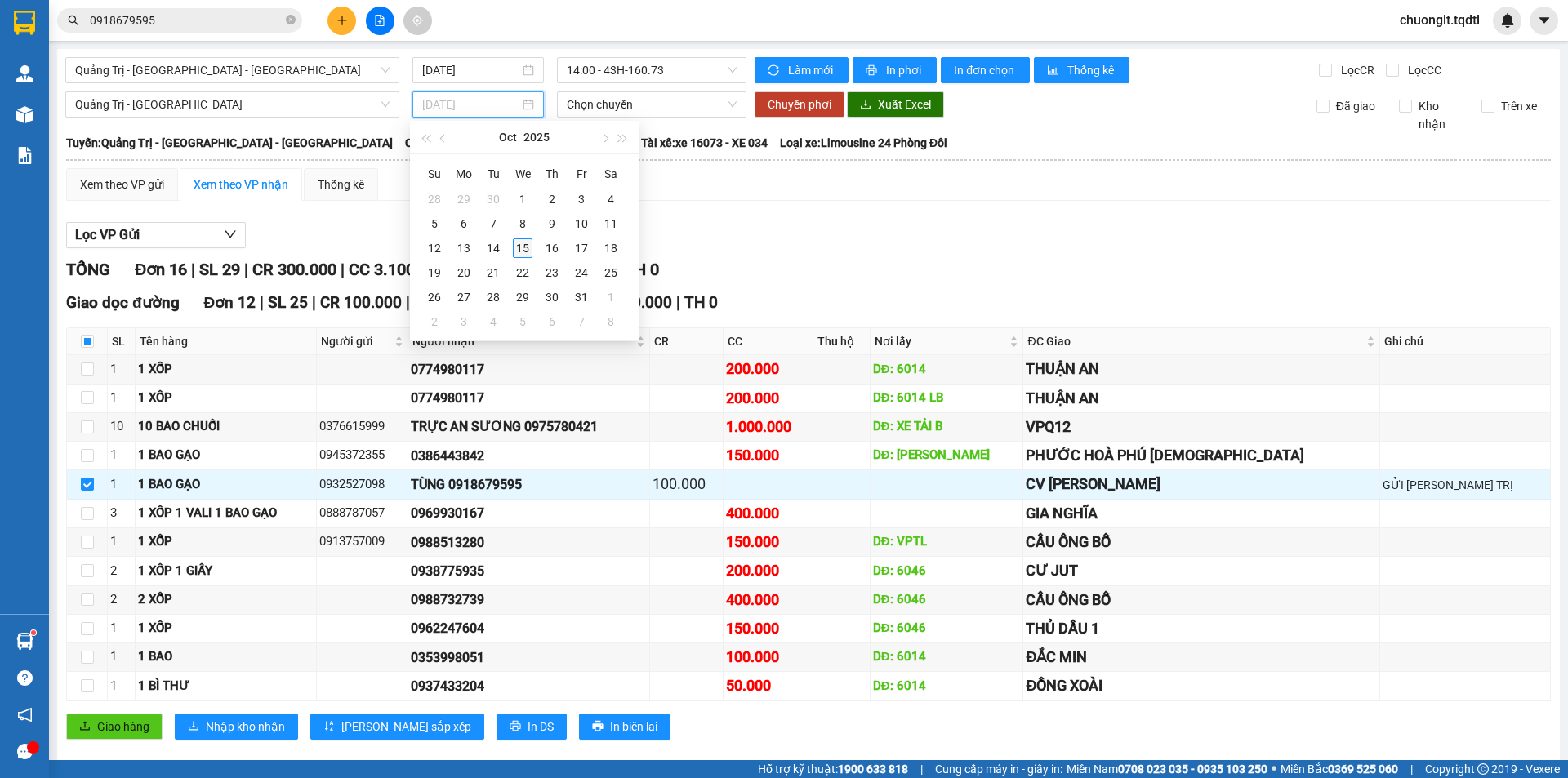
type input "[DATE]"
click at [523, 251] on div "15" at bounding box center [522, 248] width 19 height 19
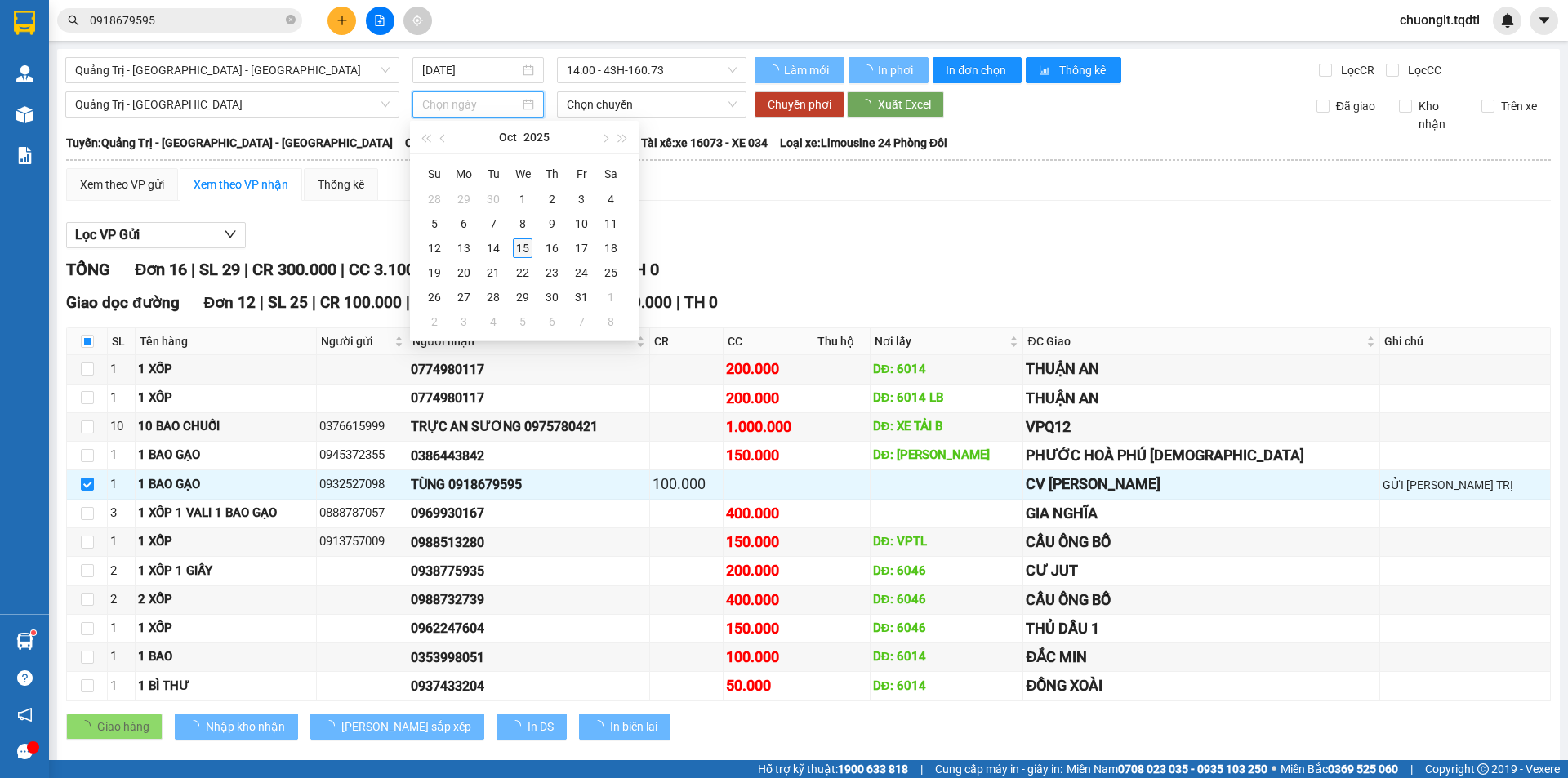
type input "[DATE]"
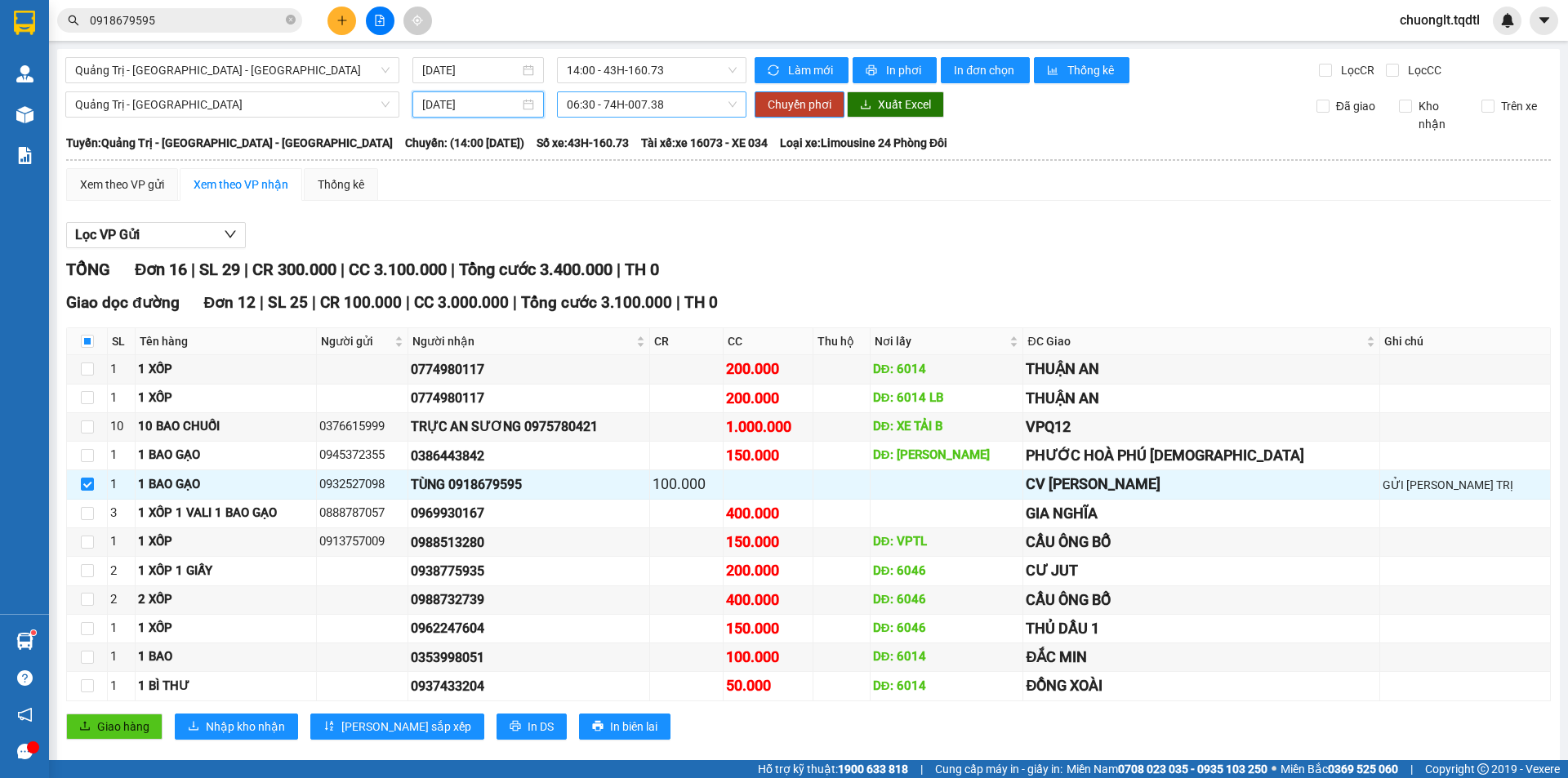
click at [679, 105] on span "06:30 - 74H-007.38" at bounding box center [651, 104] width 169 height 24
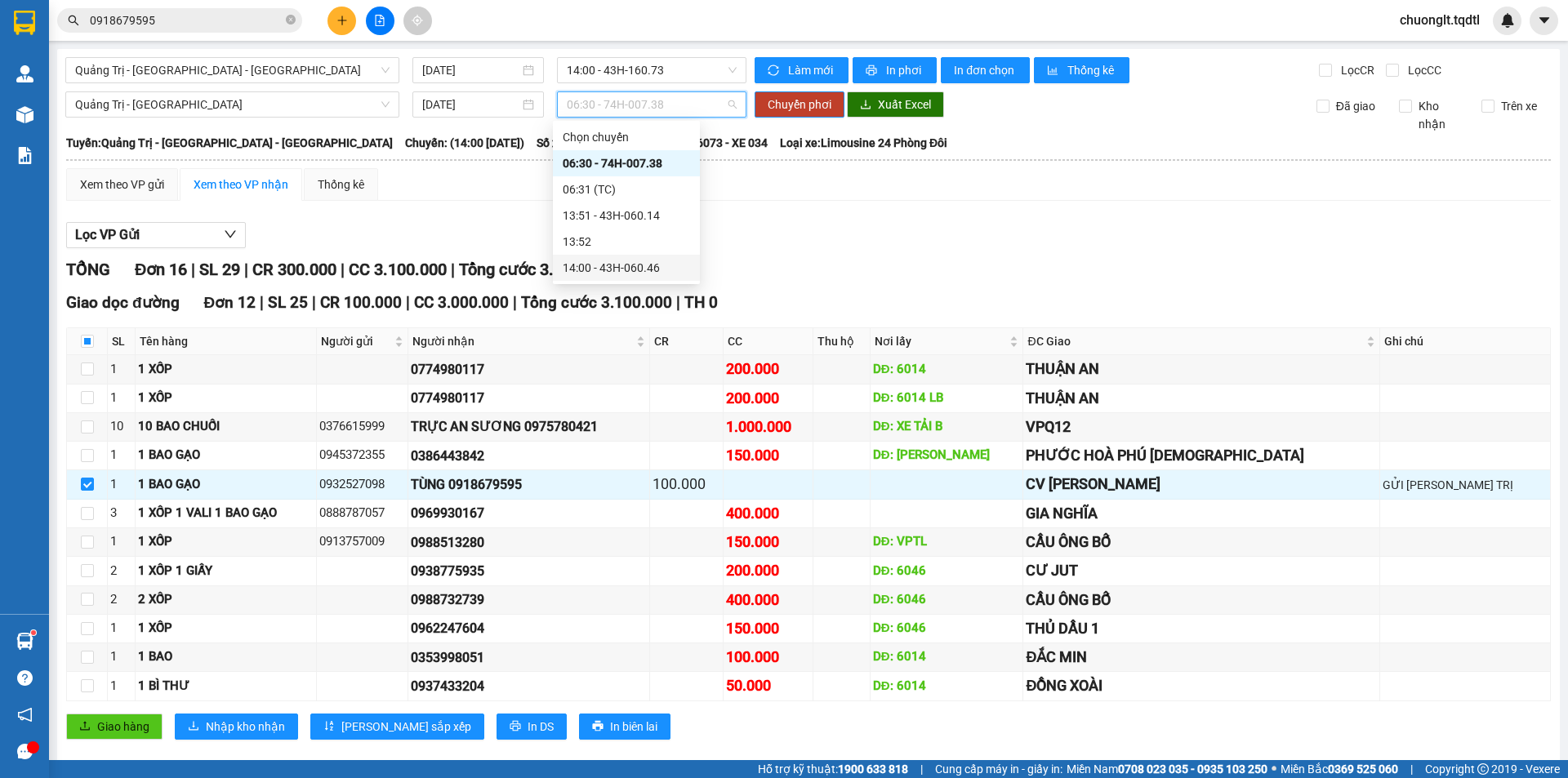
click at [645, 263] on div "14:00 - 43H-060.46" at bounding box center [626, 267] width 127 height 18
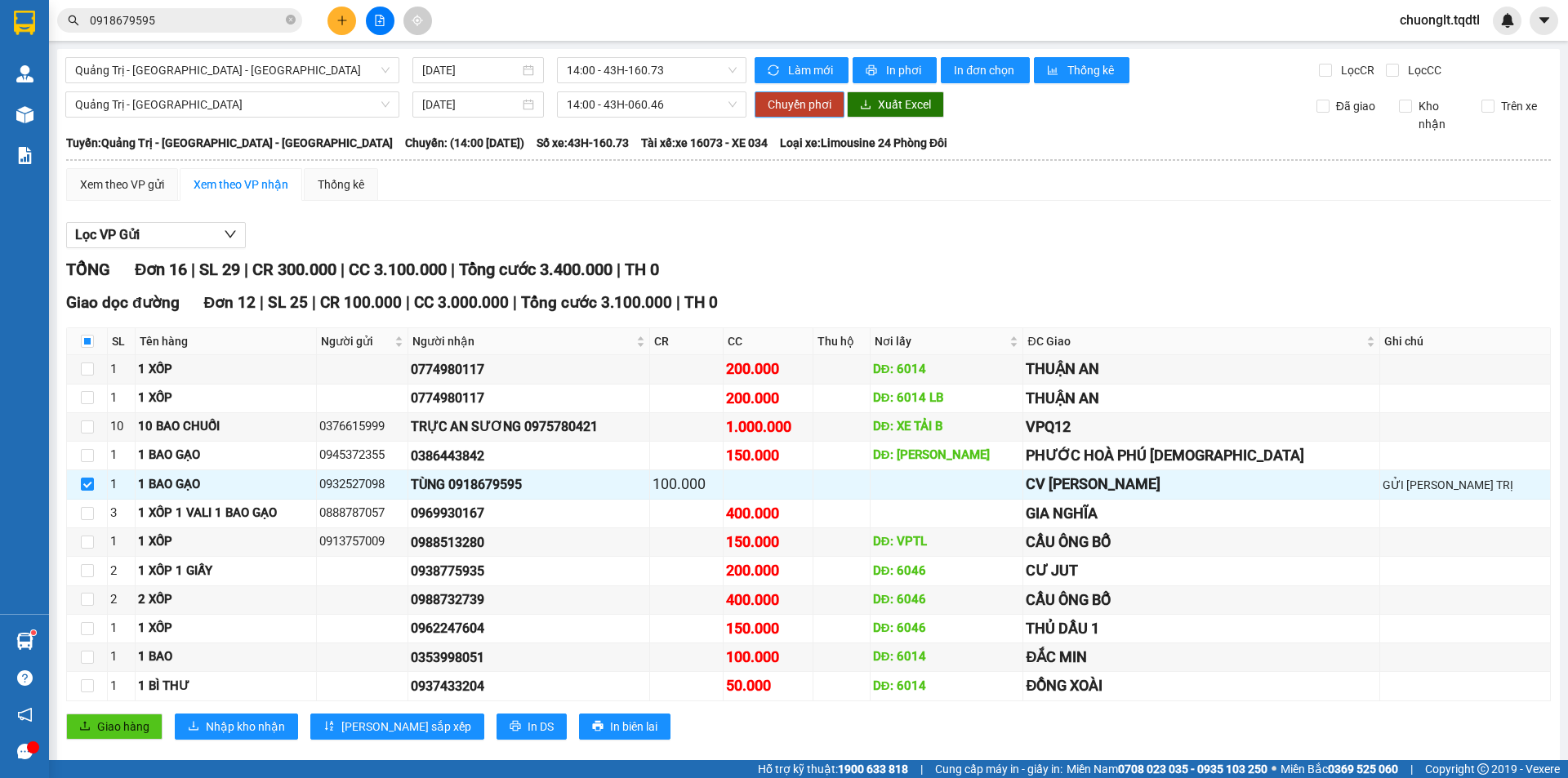
click at [798, 93] on button "Chuyển phơi" at bounding box center [799, 104] width 90 height 26
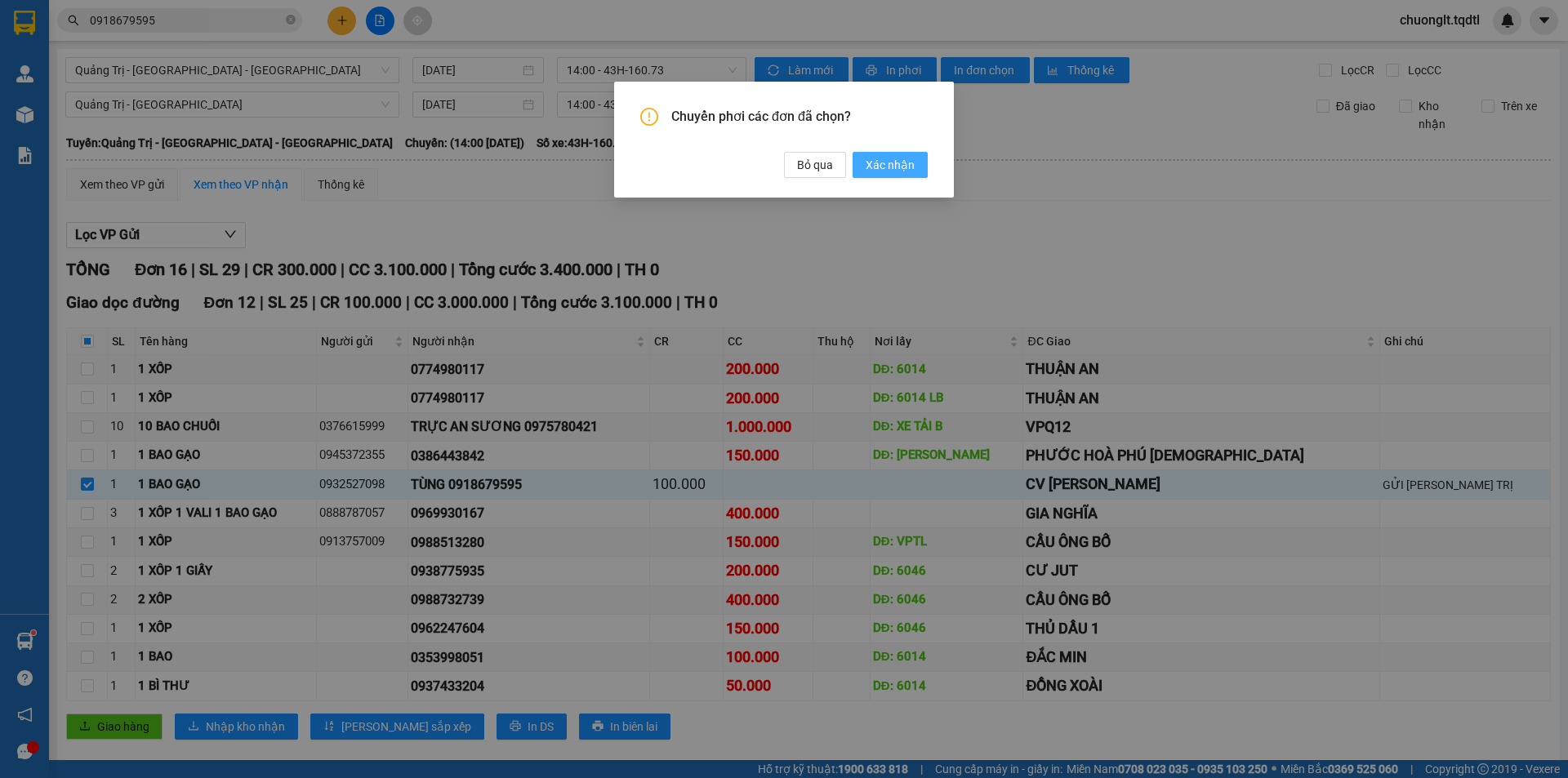
click at [898, 161] on span "Xác nhận" at bounding box center [890, 164] width 49 height 18
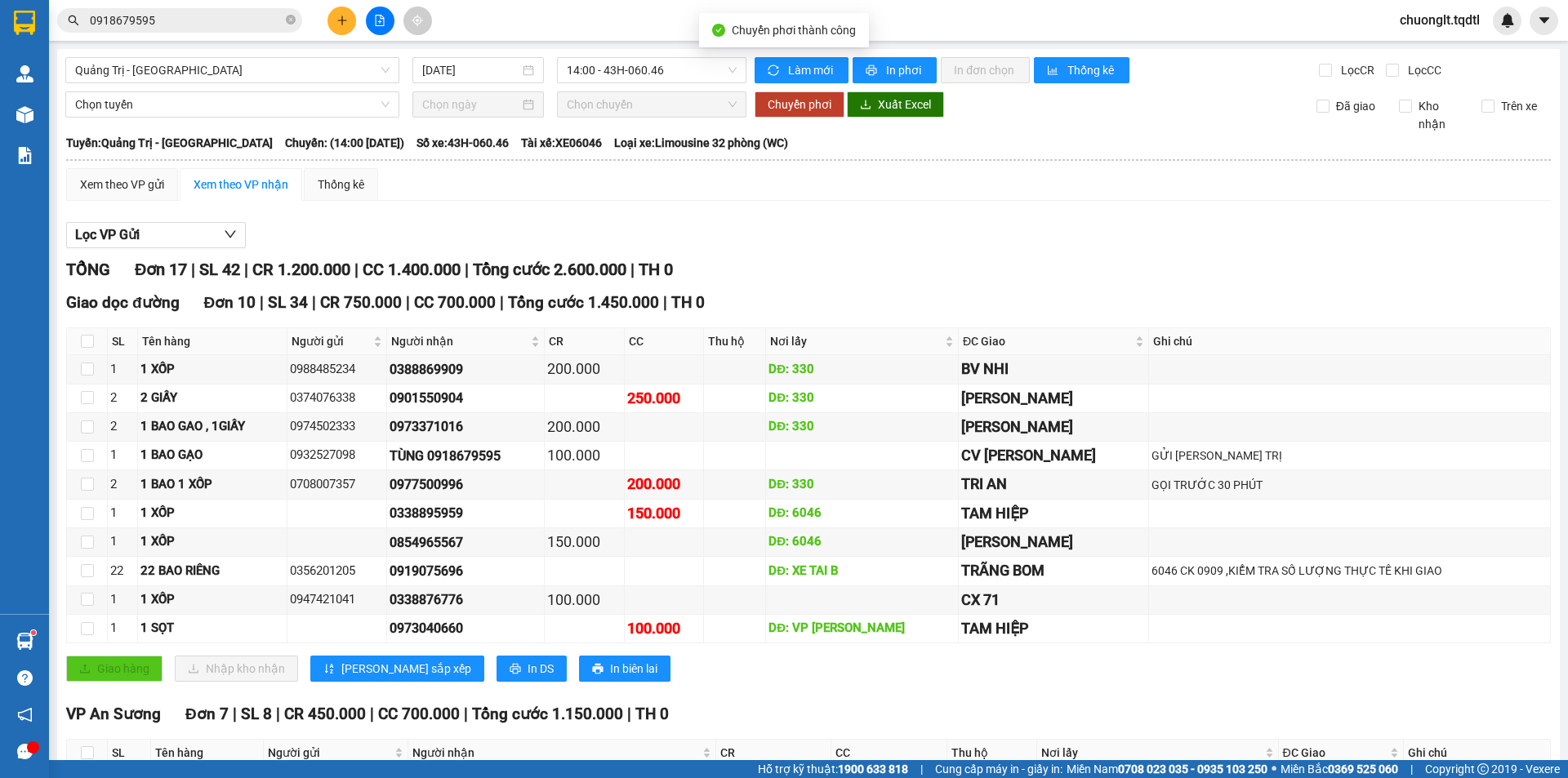
checkbox input "false"
